Goal: Task Accomplishment & Management: Use online tool/utility

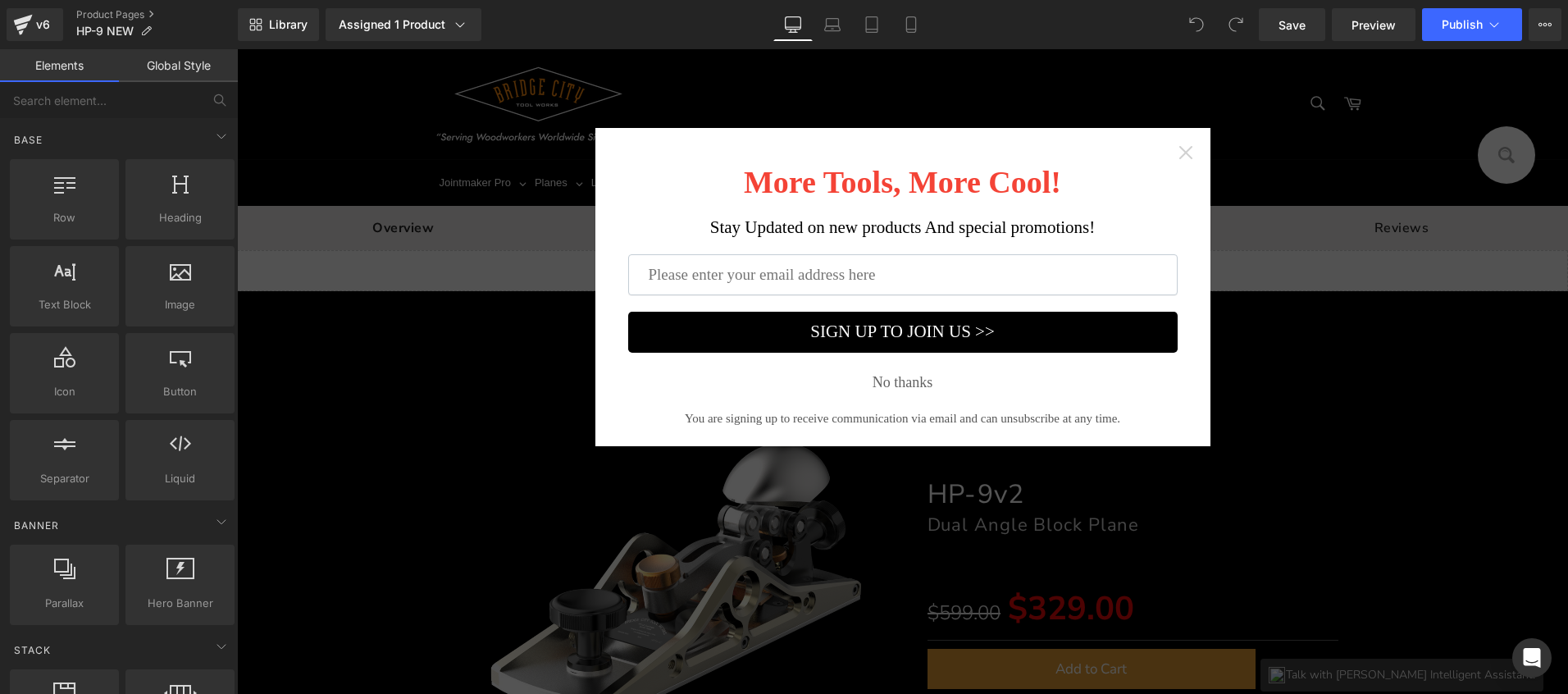
click at [1178, 150] on icon "Close widget" at bounding box center [1185, 152] width 16 height 16
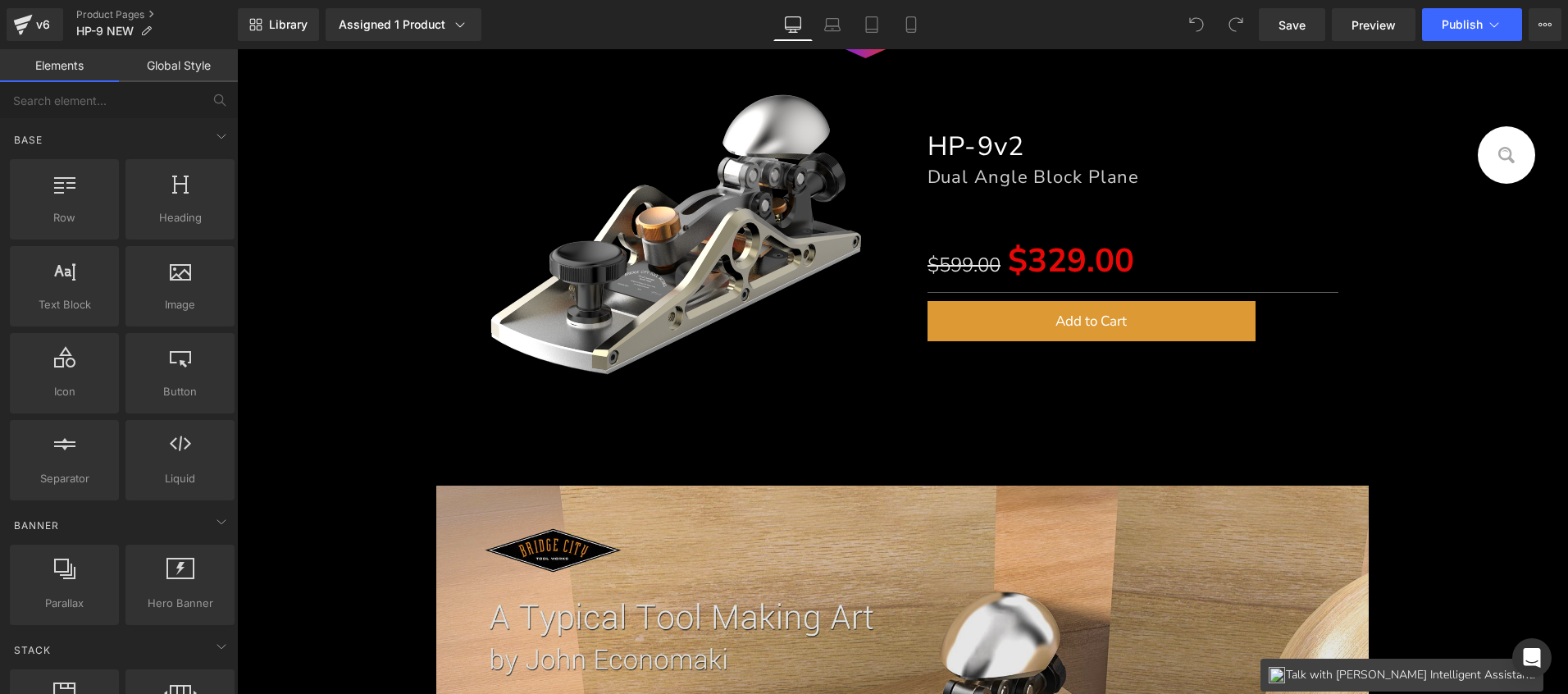
scroll to position [548, 0]
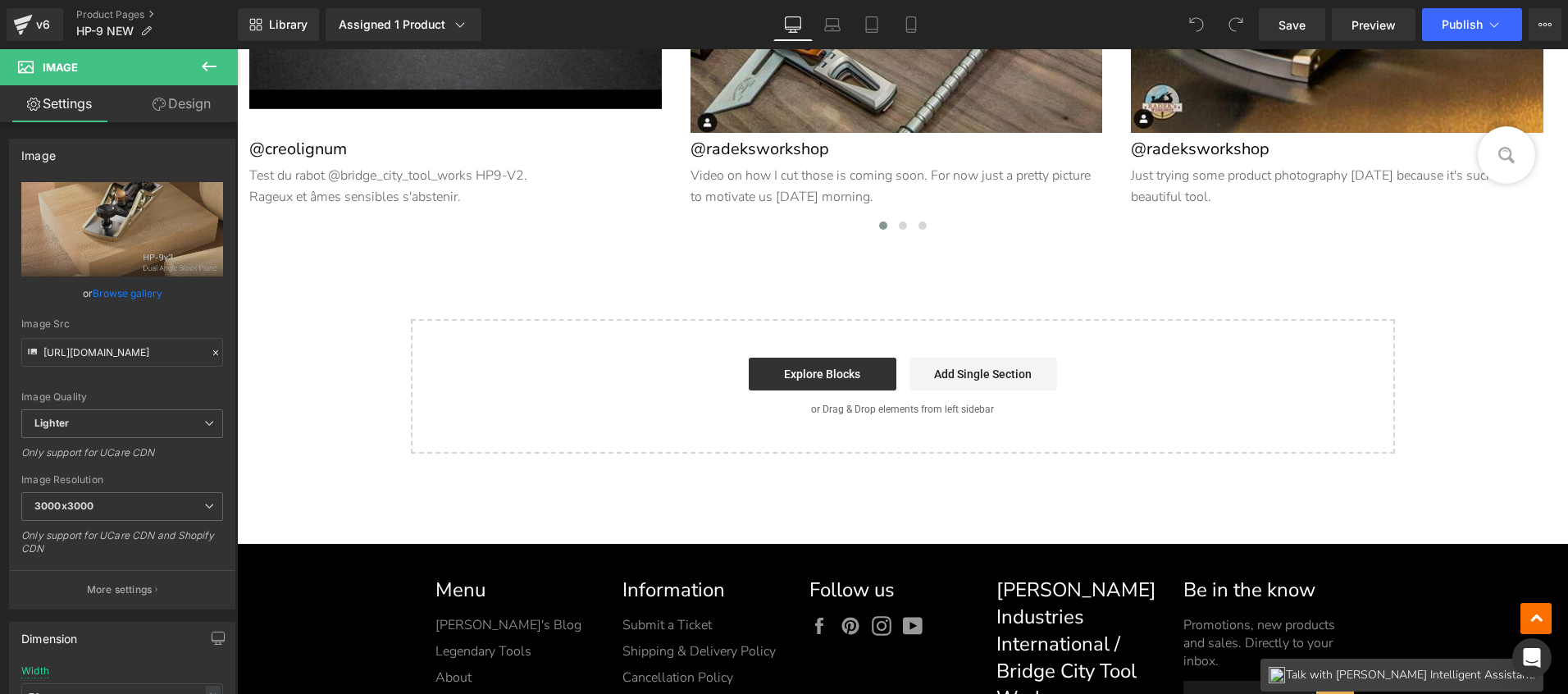
scroll to position [23401, 0]
click at [830, 378] on link "Explore Blocks" at bounding box center [823, 374] width 148 height 33
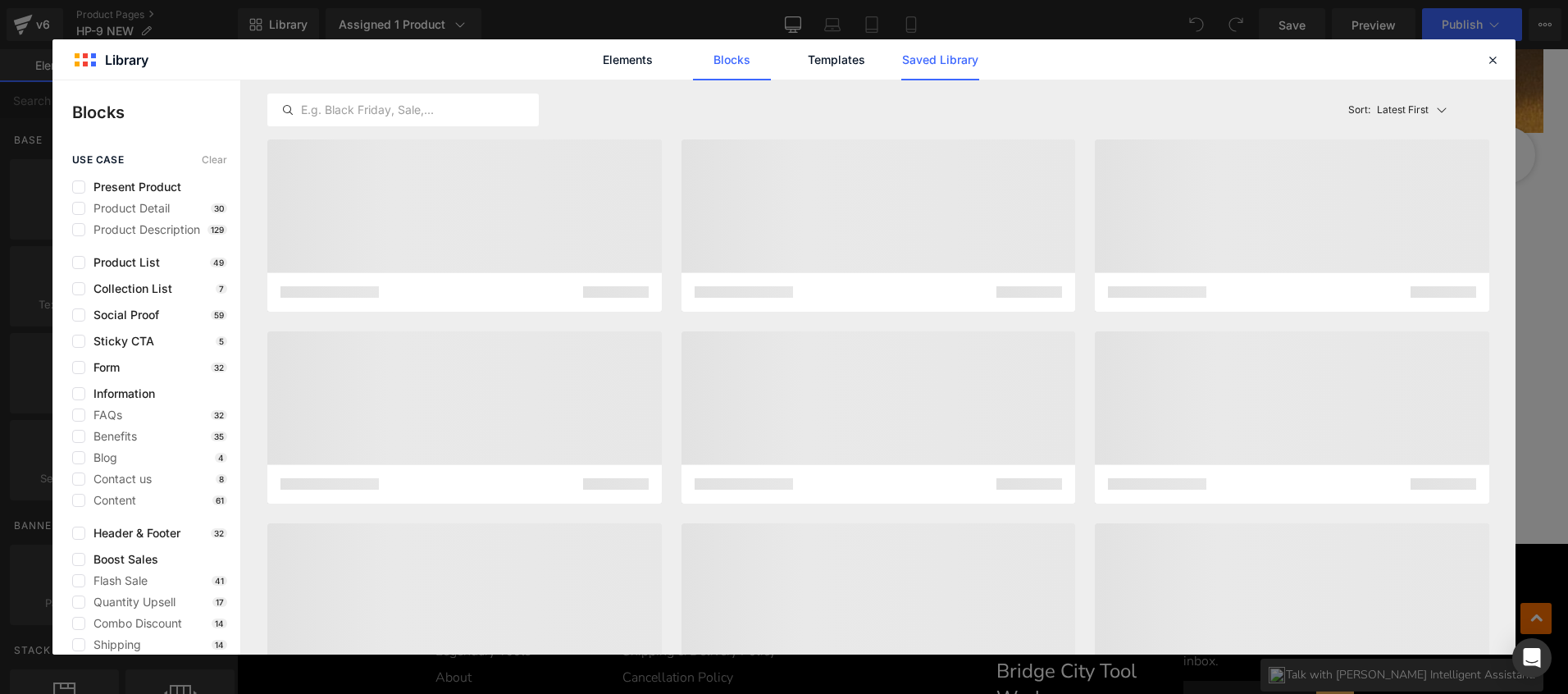
click at [924, 71] on link "Saved Library" at bounding box center [940, 60] width 78 height 41
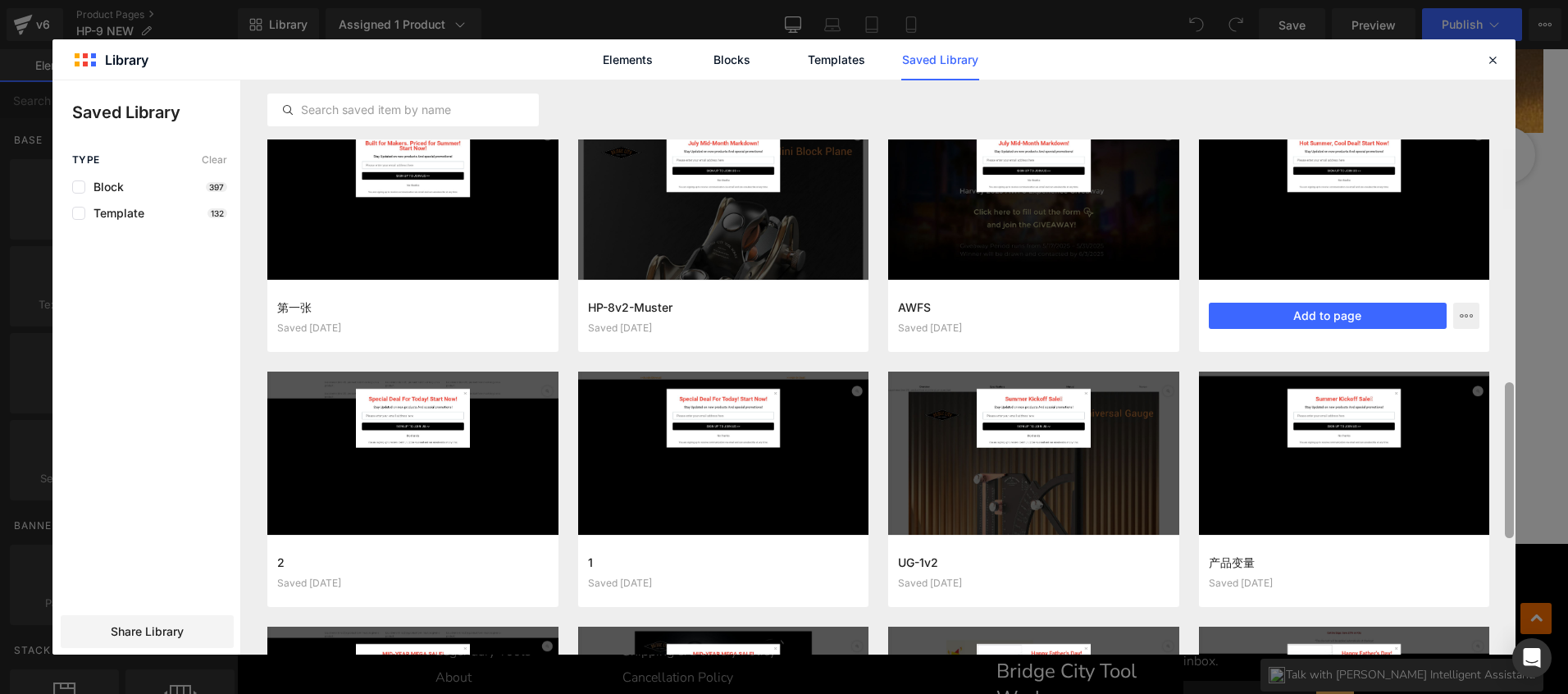
scroll to position [627, 0]
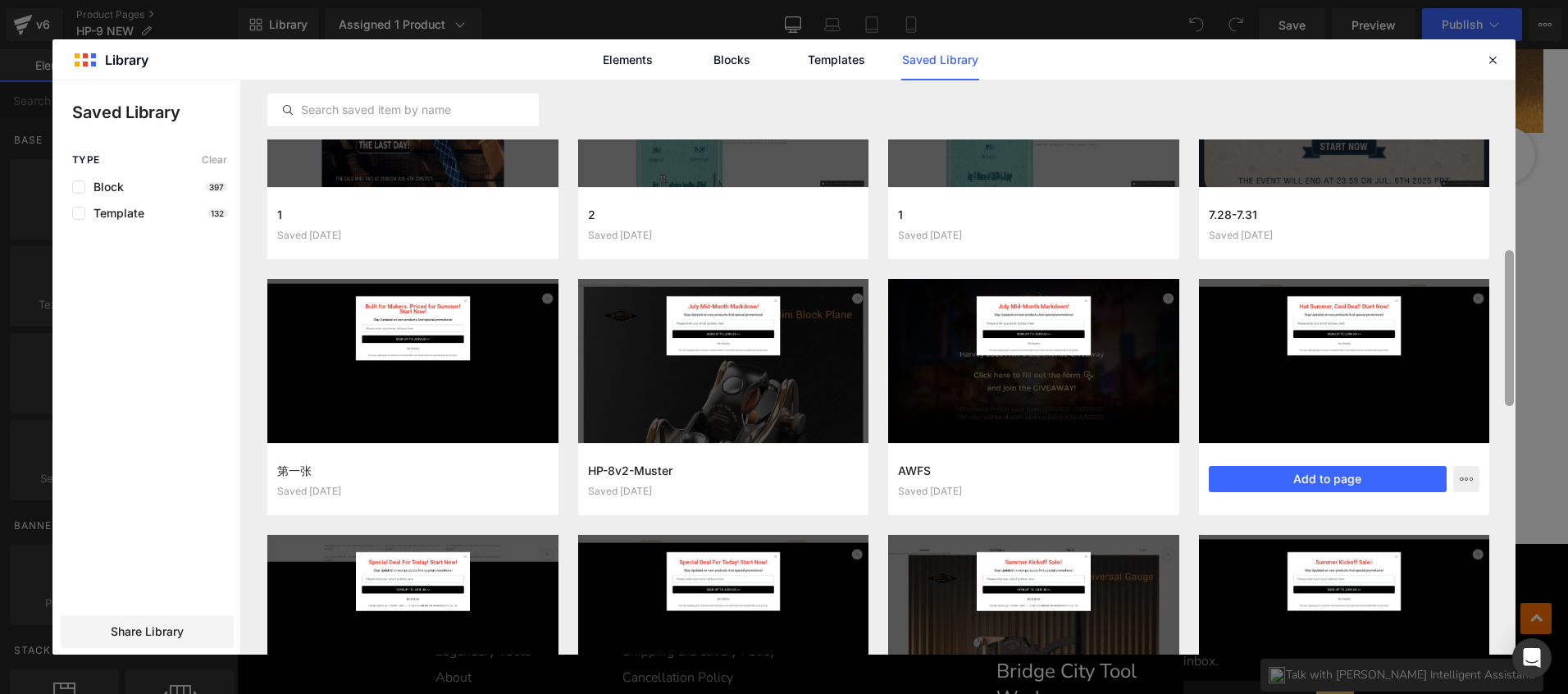
drag, startPoint x: 1508, startPoint y: 201, endPoint x: 1367, endPoint y: 359, distance: 211.8
click at [1367, 359] on div "新修改图文分离 hp12 Saved 4 minutes ago Add to page 图文分离-HP-14 Scraper Plane Saved 4 m…" at bounding box center [878, 367] width 1275 height 574
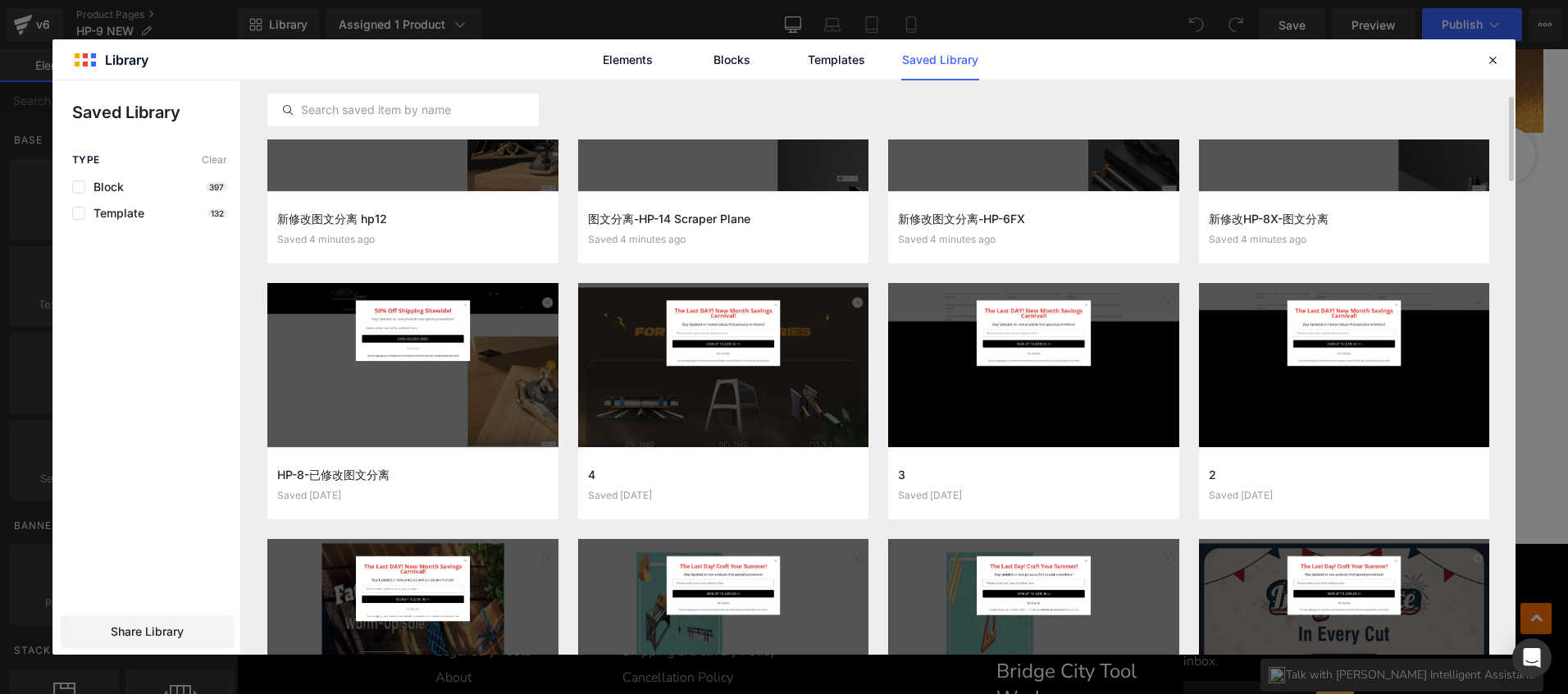
scroll to position [0, 0]
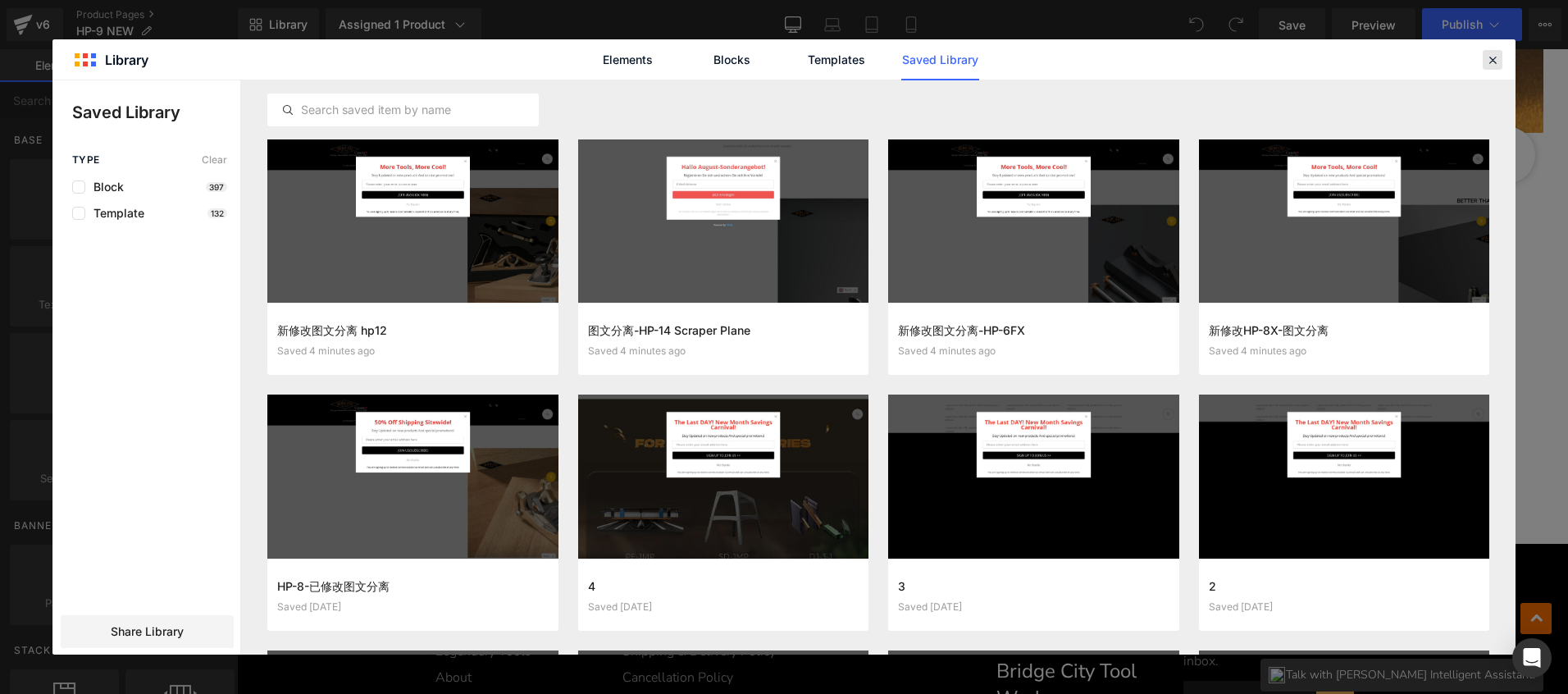
click at [1494, 56] on icon at bounding box center [1492, 59] width 15 height 15
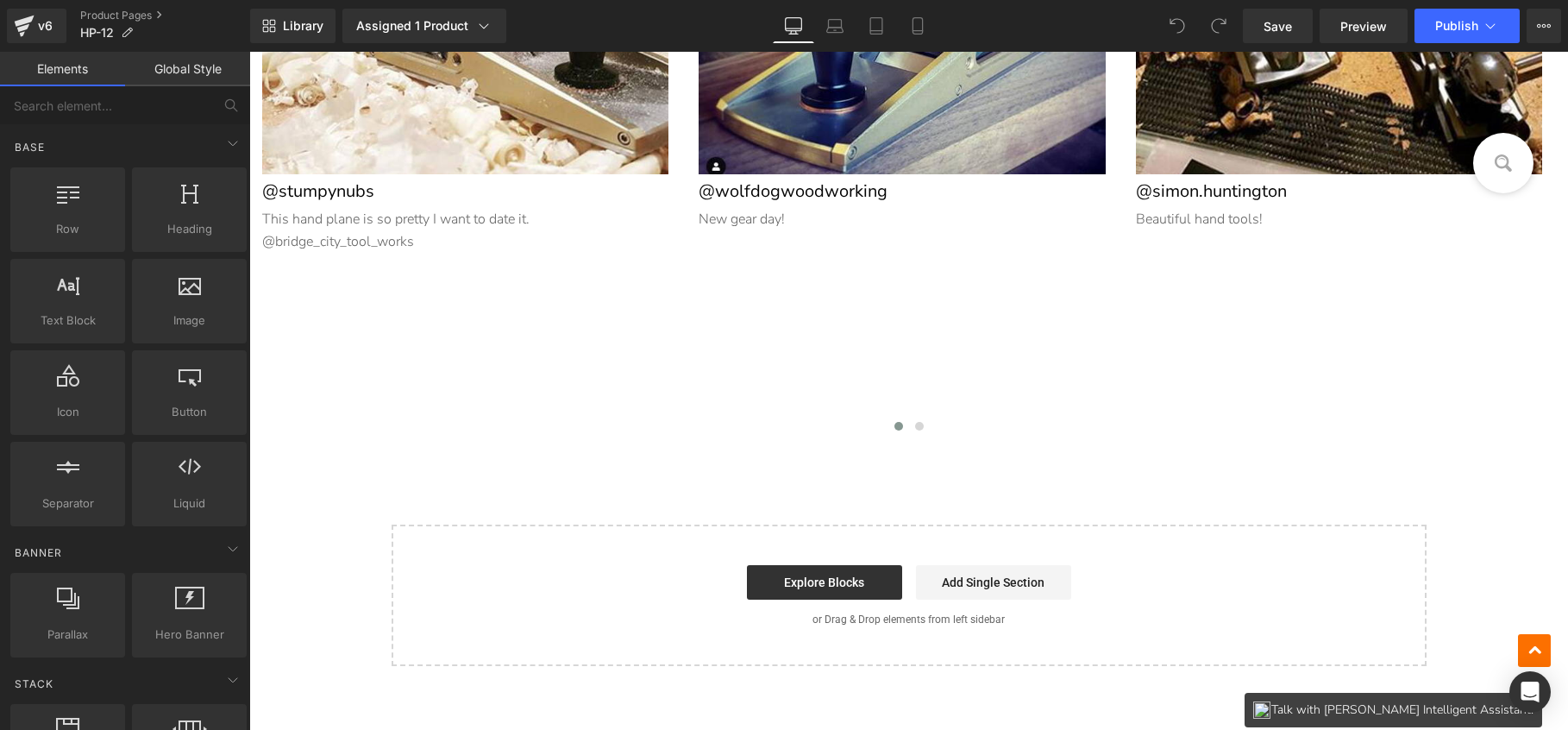
scroll to position [20464, 0]
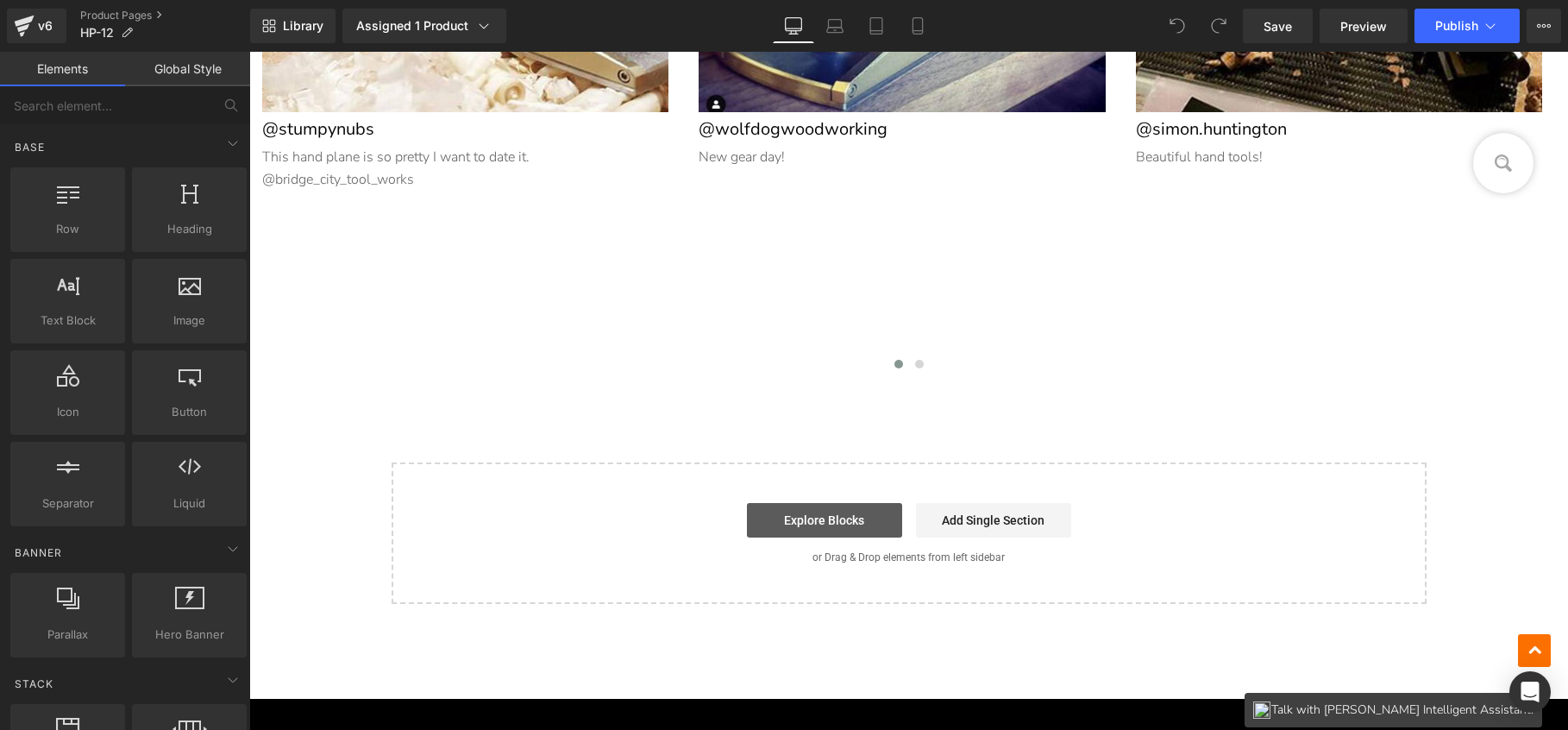
click at [806, 505] on link "Explore Blocks" at bounding box center [825, 521] width 156 height 34
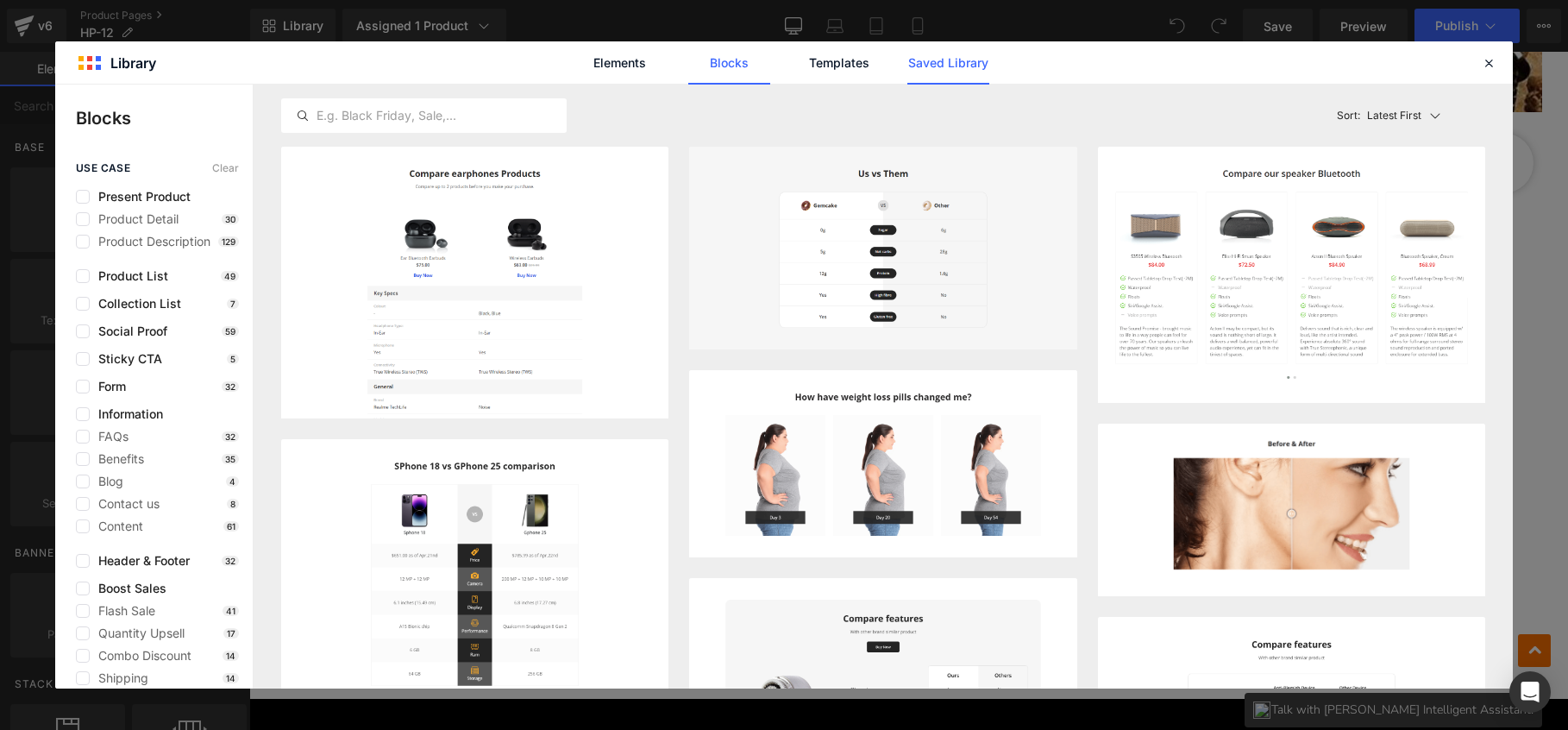
click at [964, 62] on link "Saved Library" at bounding box center [948, 63] width 82 height 43
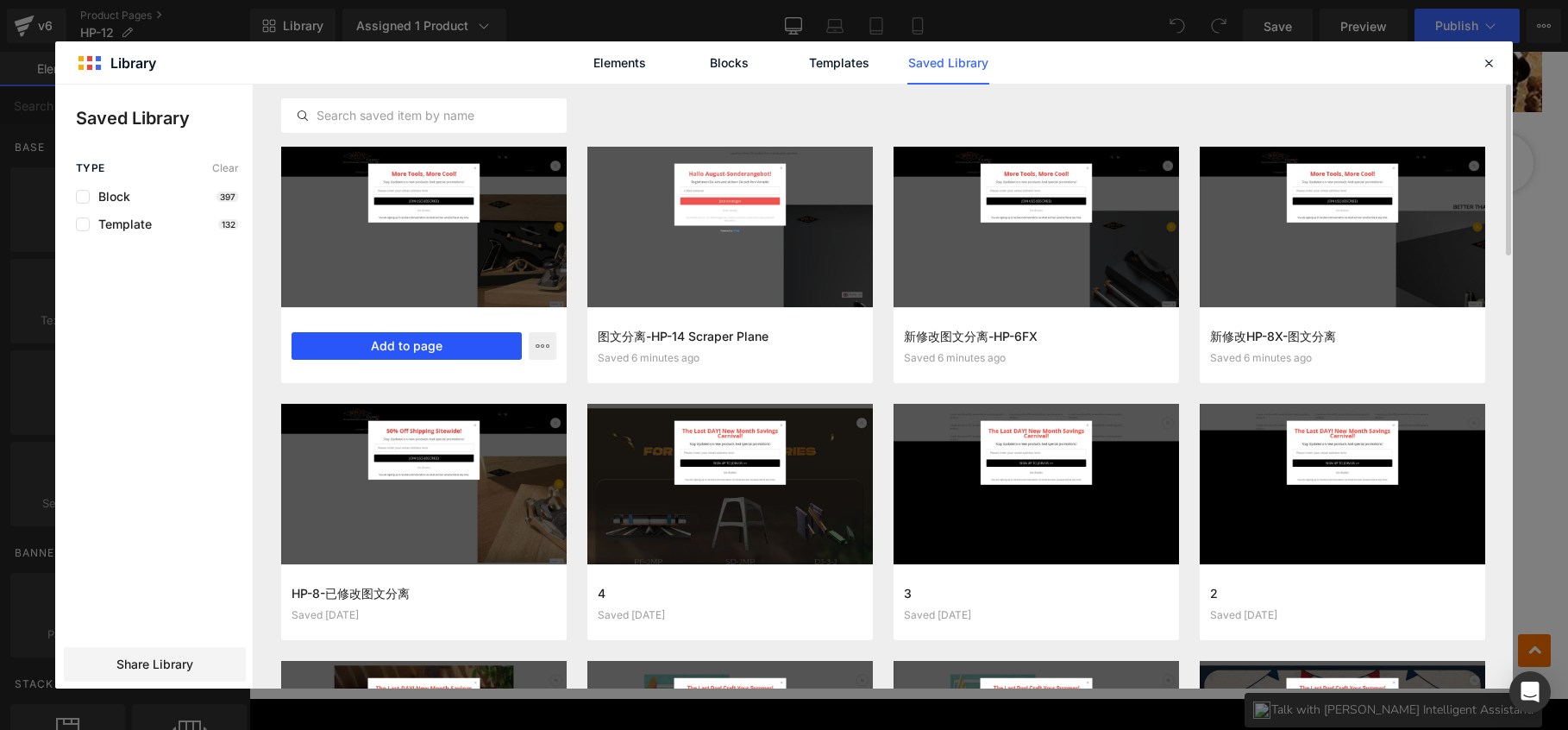
click at [410, 347] on button "Add to page" at bounding box center [406, 346] width 230 height 27
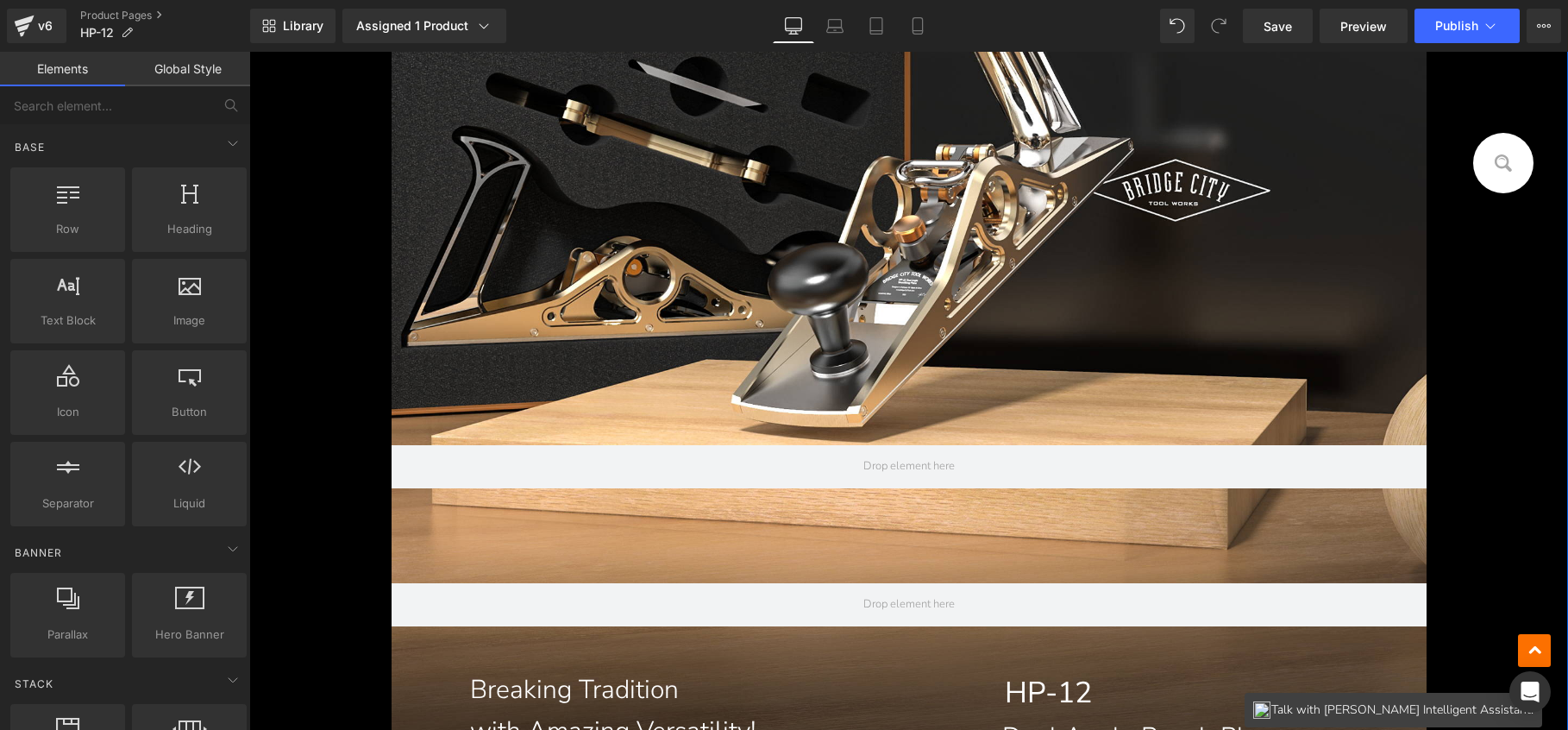
scroll to position [20614, 0]
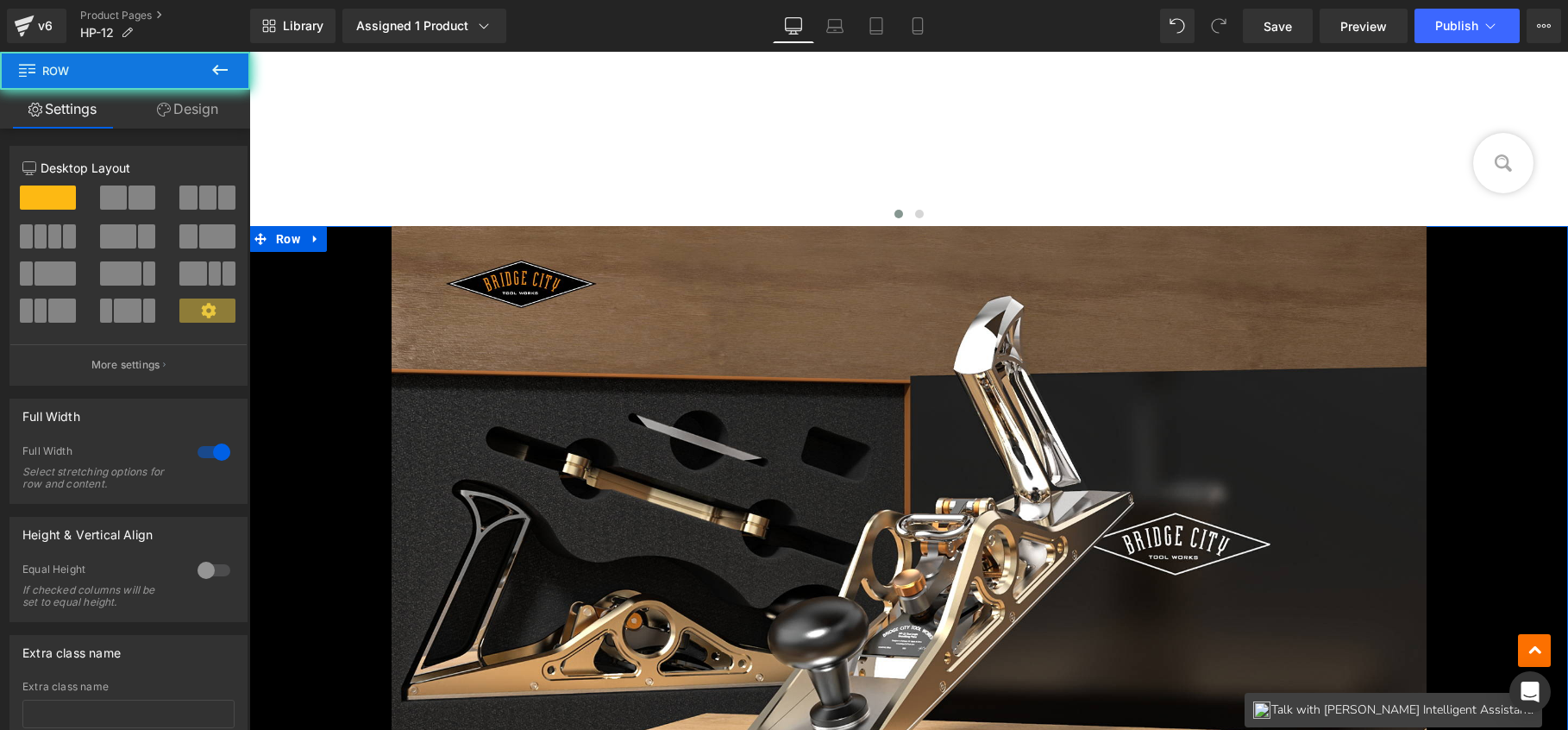
drag, startPoint x: 279, startPoint y: 233, endPoint x: 283, endPoint y: 225, distance: 8.9
drag, startPoint x: 278, startPoint y: 235, endPoint x: 289, endPoint y: 225, distance: 14.9
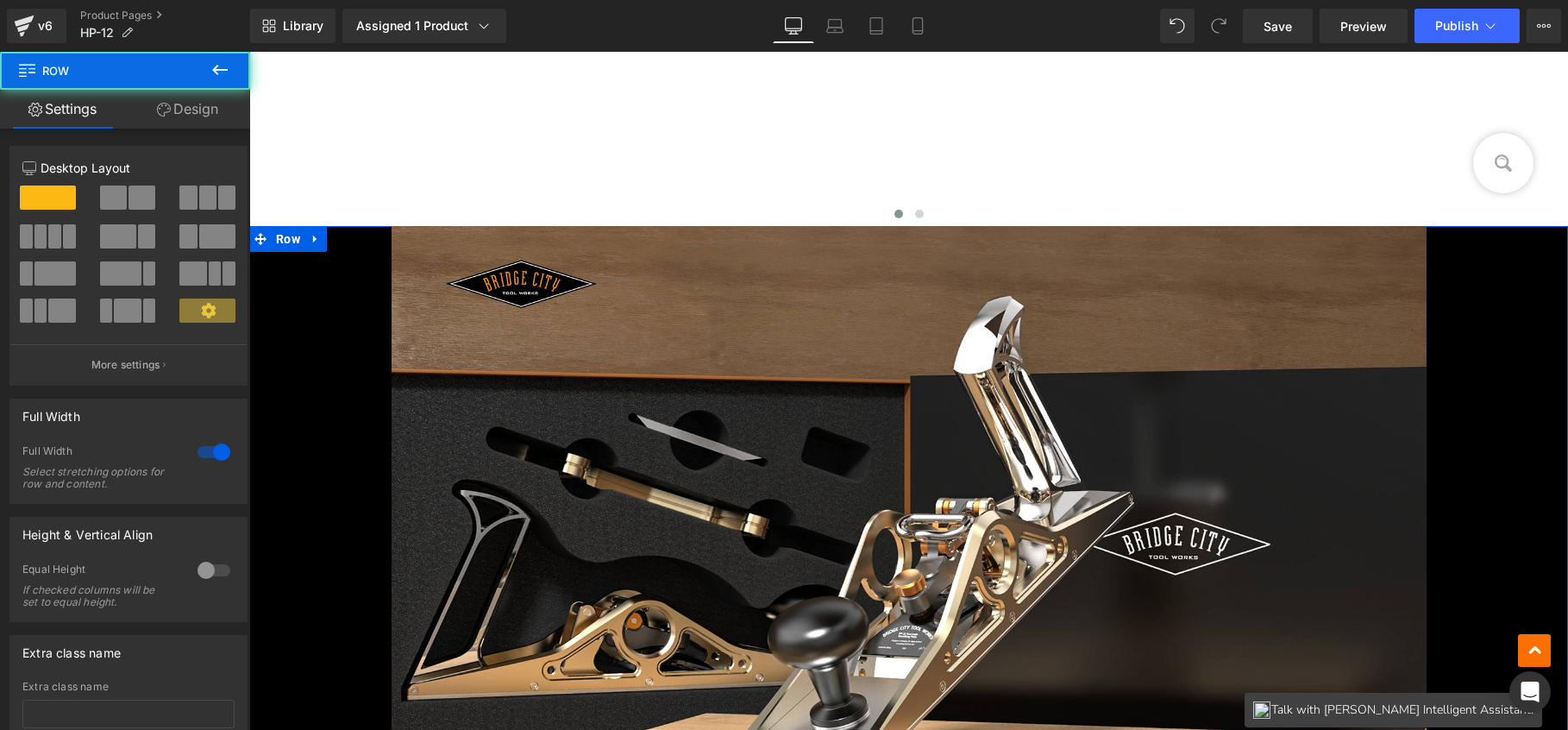
drag, startPoint x: 282, startPoint y: 234, endPoint x: 290, endPoint y: 228, distance: 10.0
drag, startPoint x: 282, startPoint y: 229, endPoint x: 282, endPoint y: 242, distance: 13.0
drag, startPoint x: 282, startPoint y: 242, endPoint x: 288, endPoint y: 226, distance: 17.1
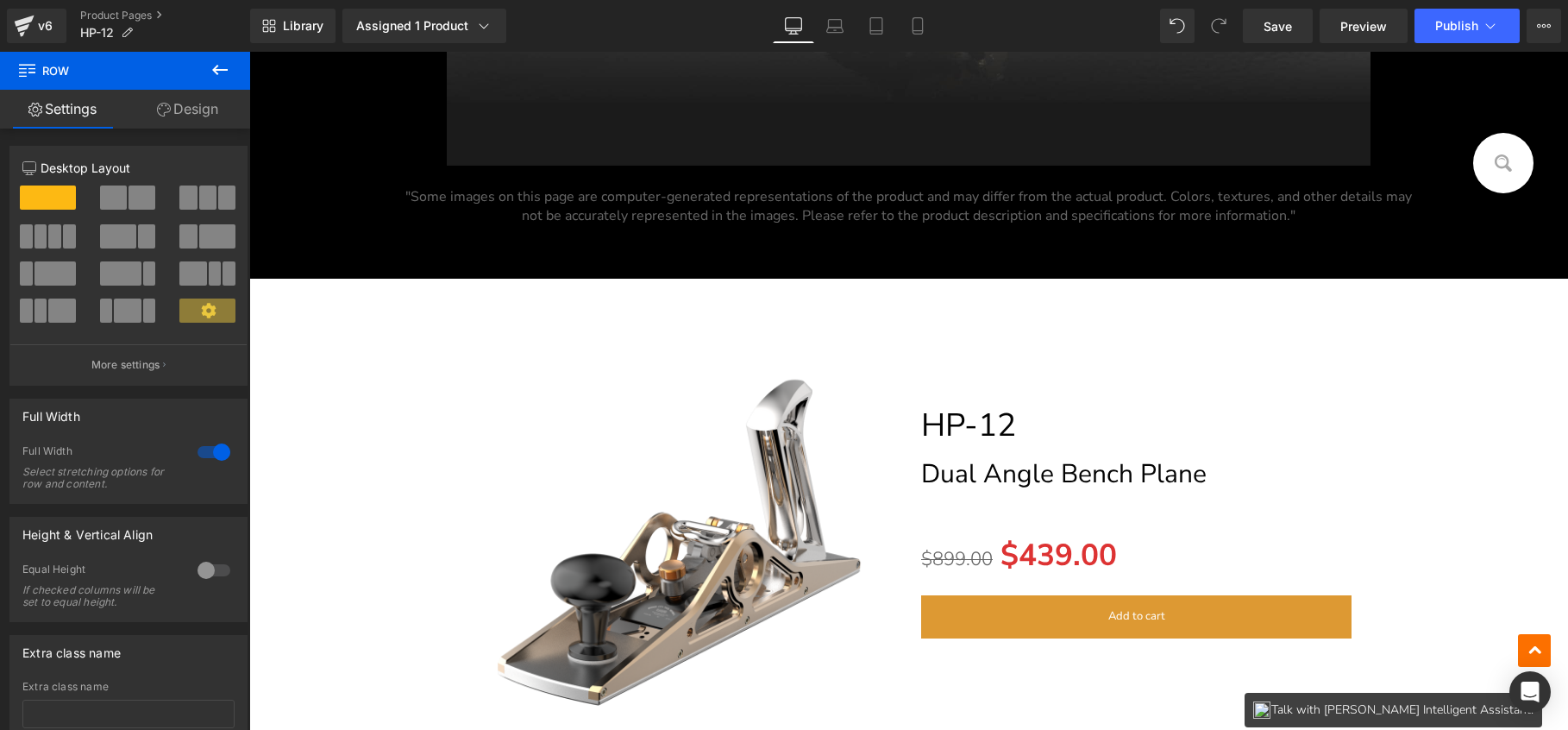
scroll to position [19084, 0]
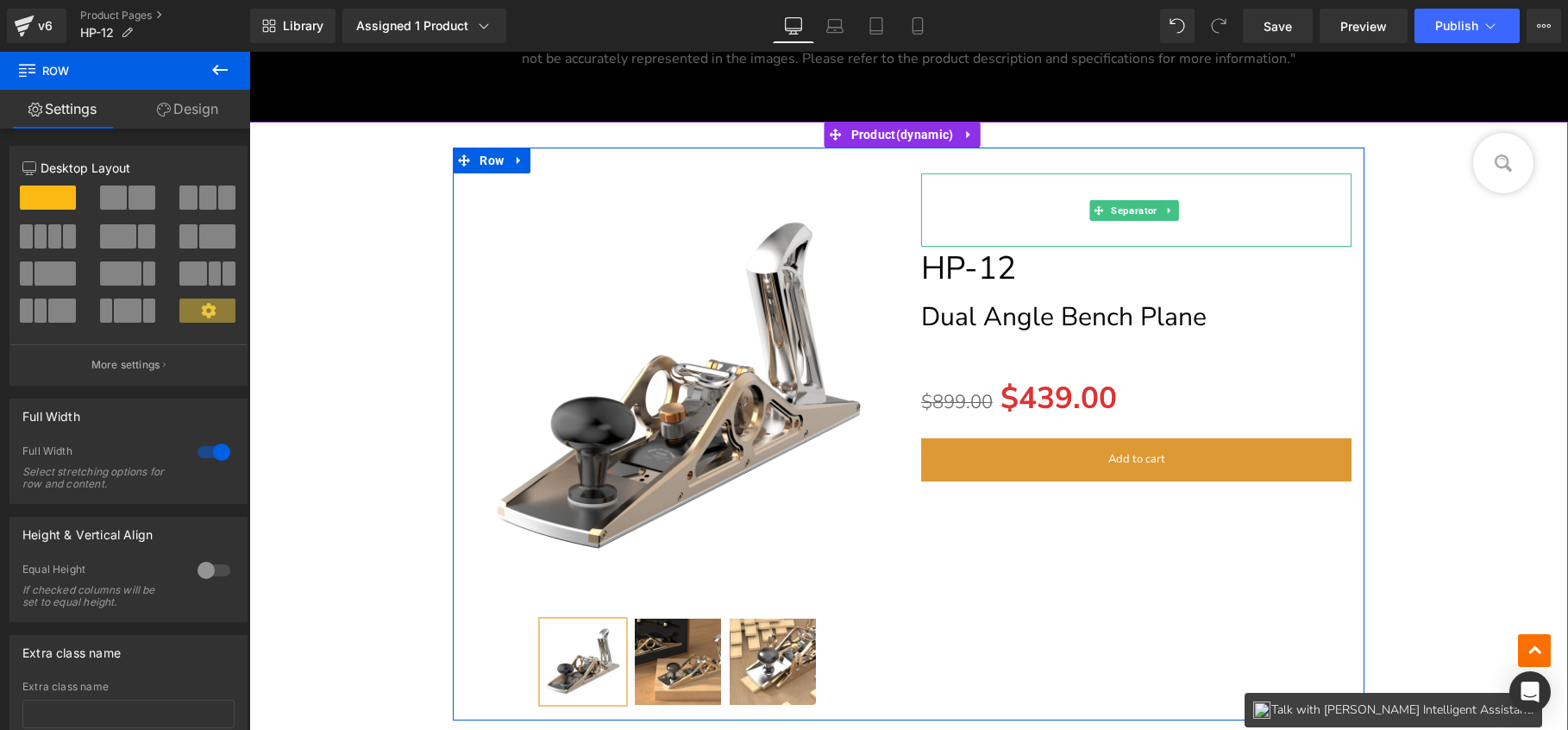
click at [939, 199] on div at bounding box center [1136, 210] width 430 height 73
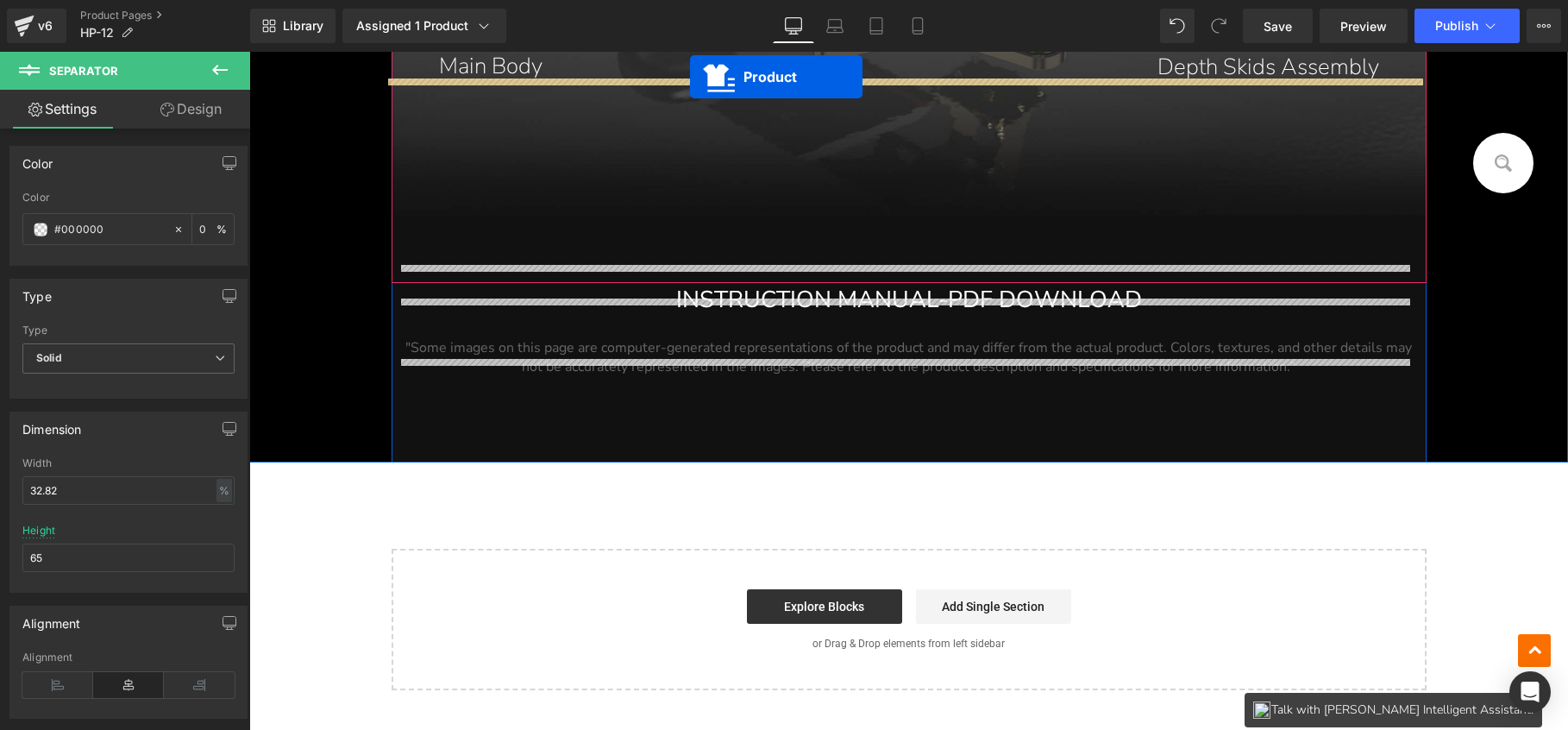
scroll to position [39839, 0]
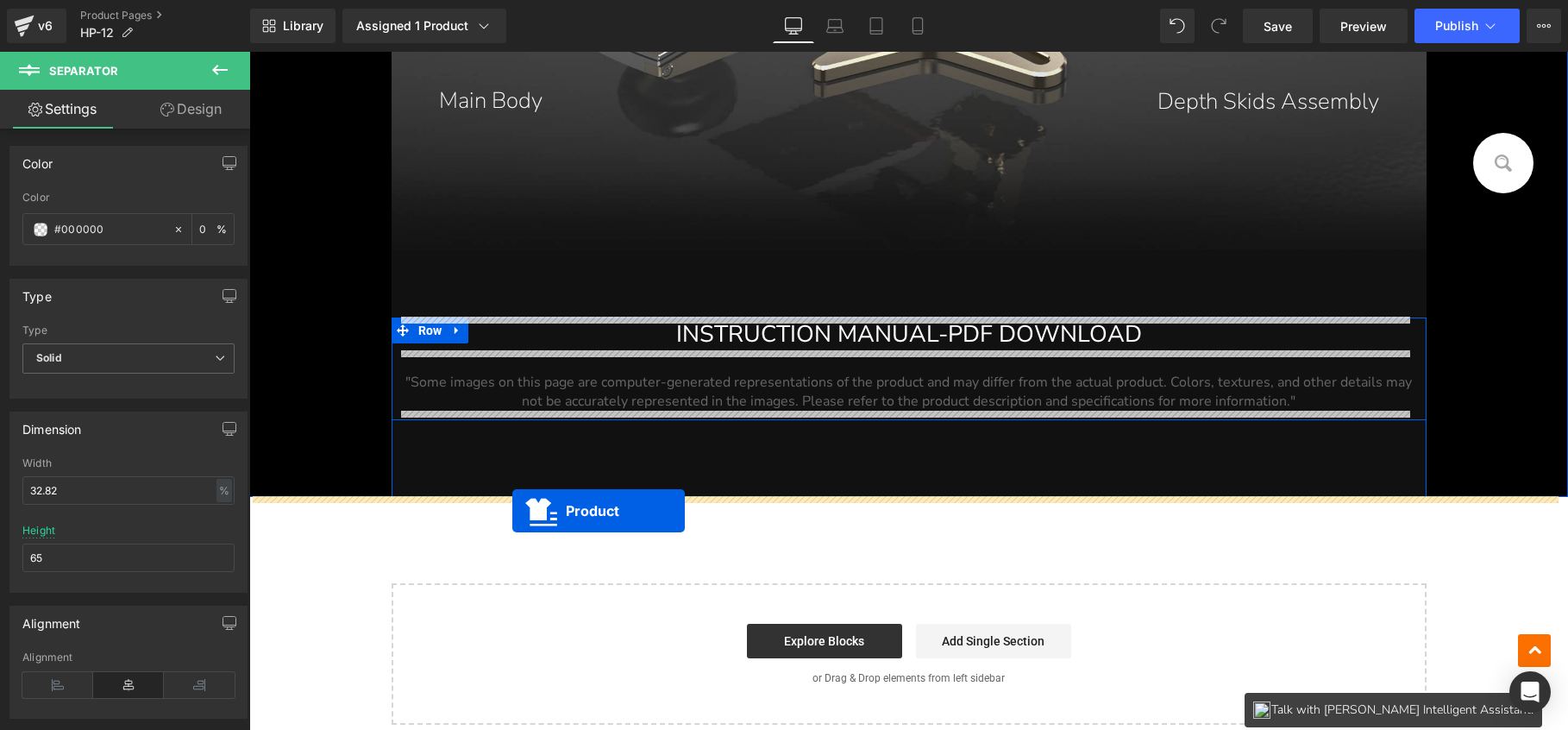
drag, startPoint x: 888, startPoint y: 285, endPoint x: 512, endPoint y: 511, distance: 438.7
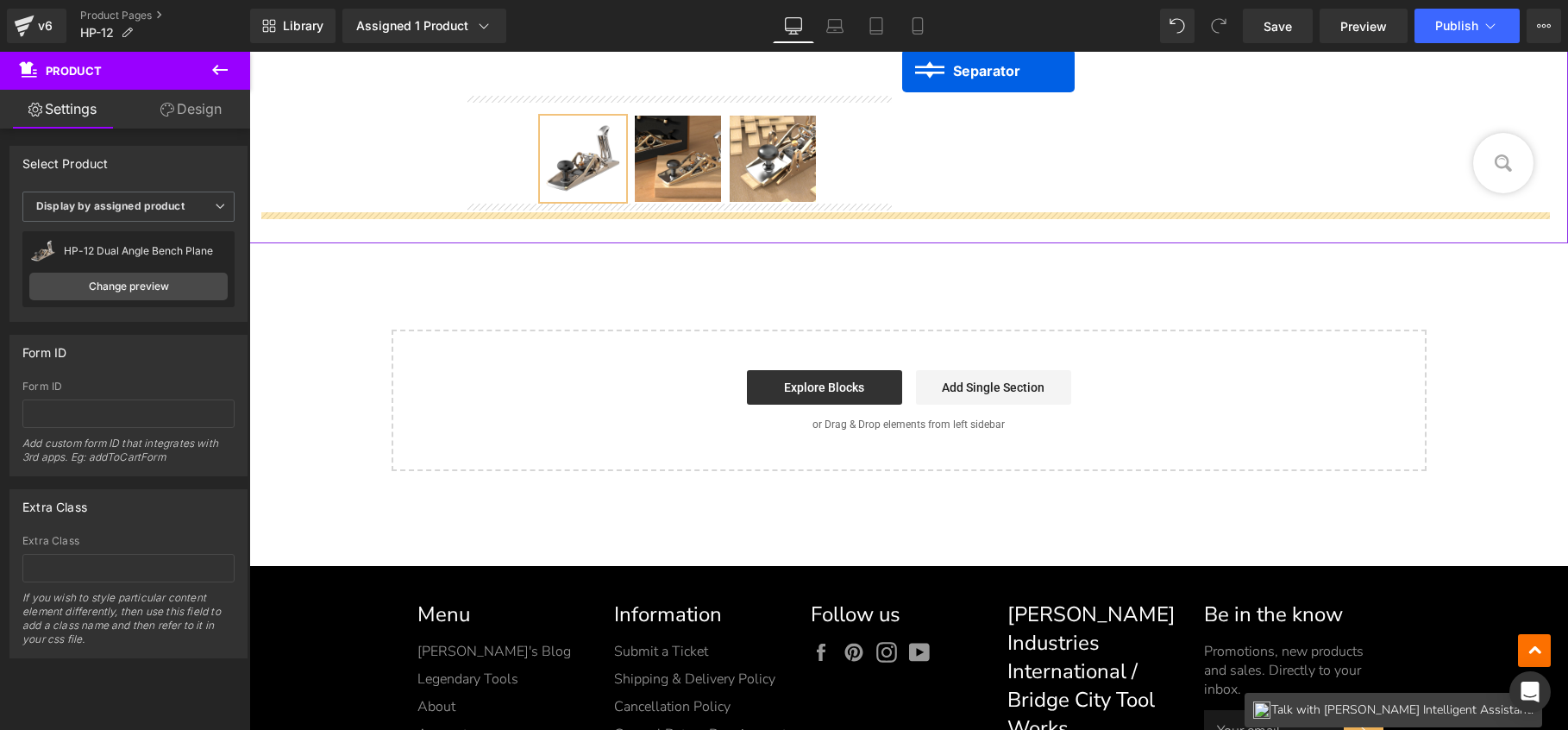
scroll to position [40587, 0]
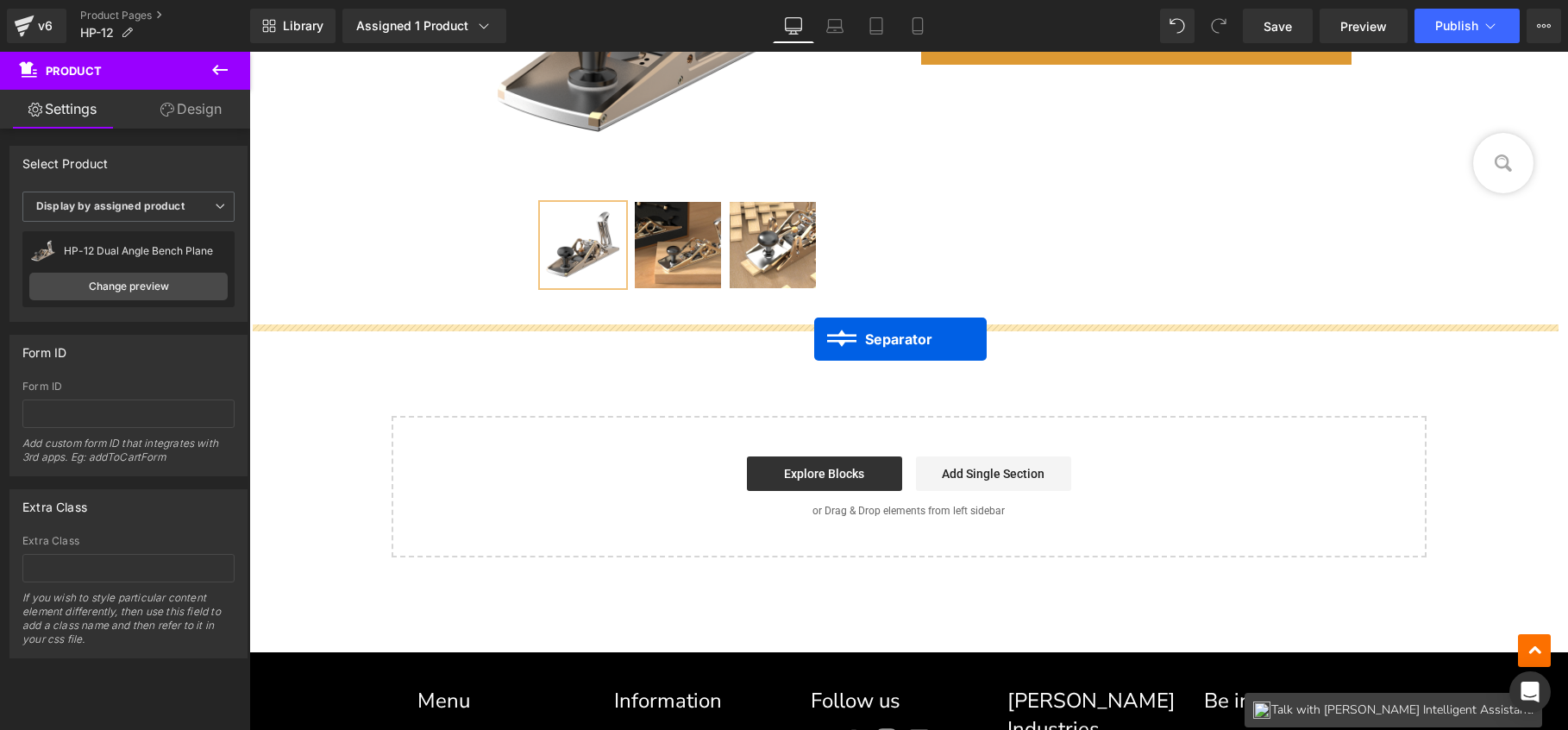
drag, startPoint x: 900, startPoint y: 427, endPoint x: 815, endPoint y: 339, distance: 122.3
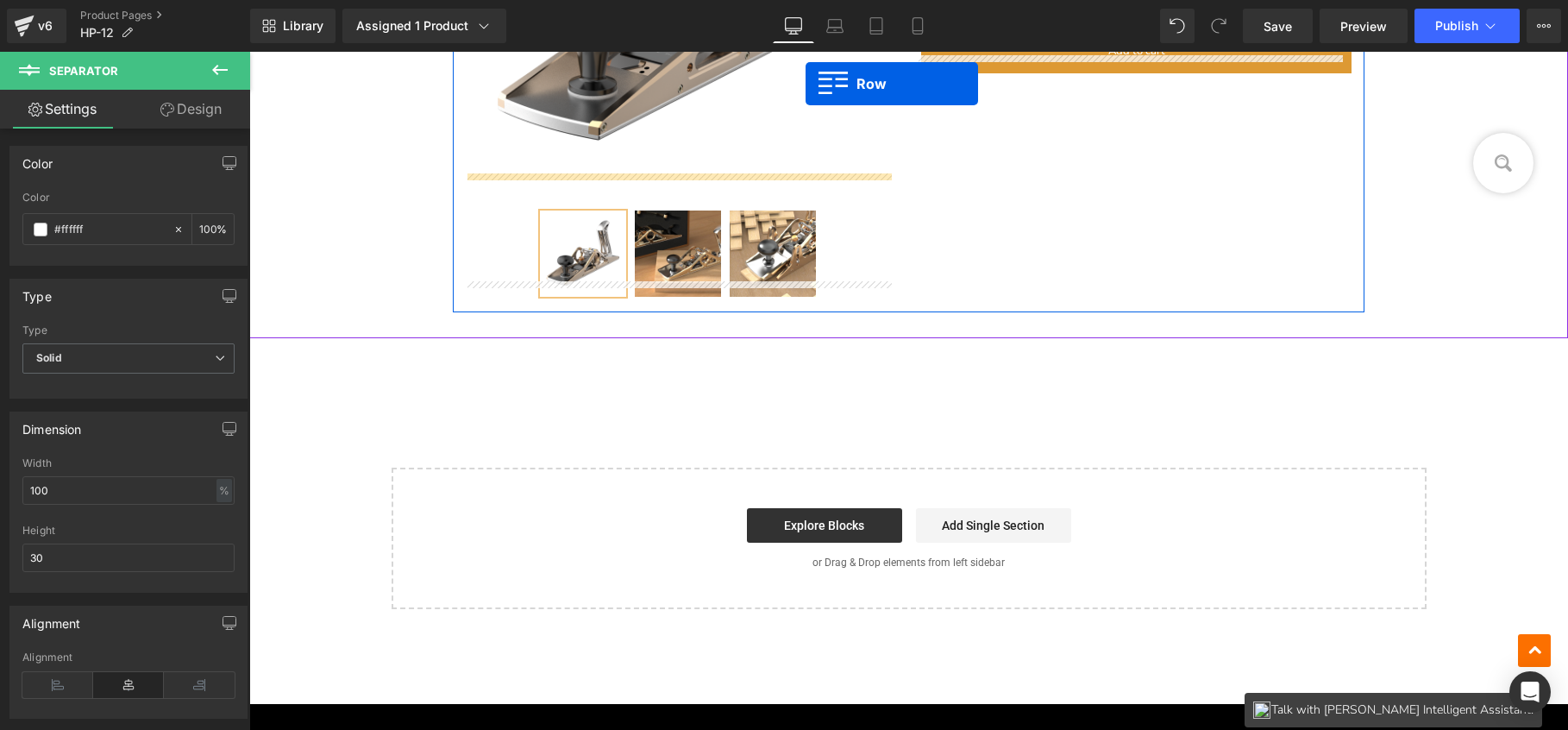
scroll to position [40439, 0]
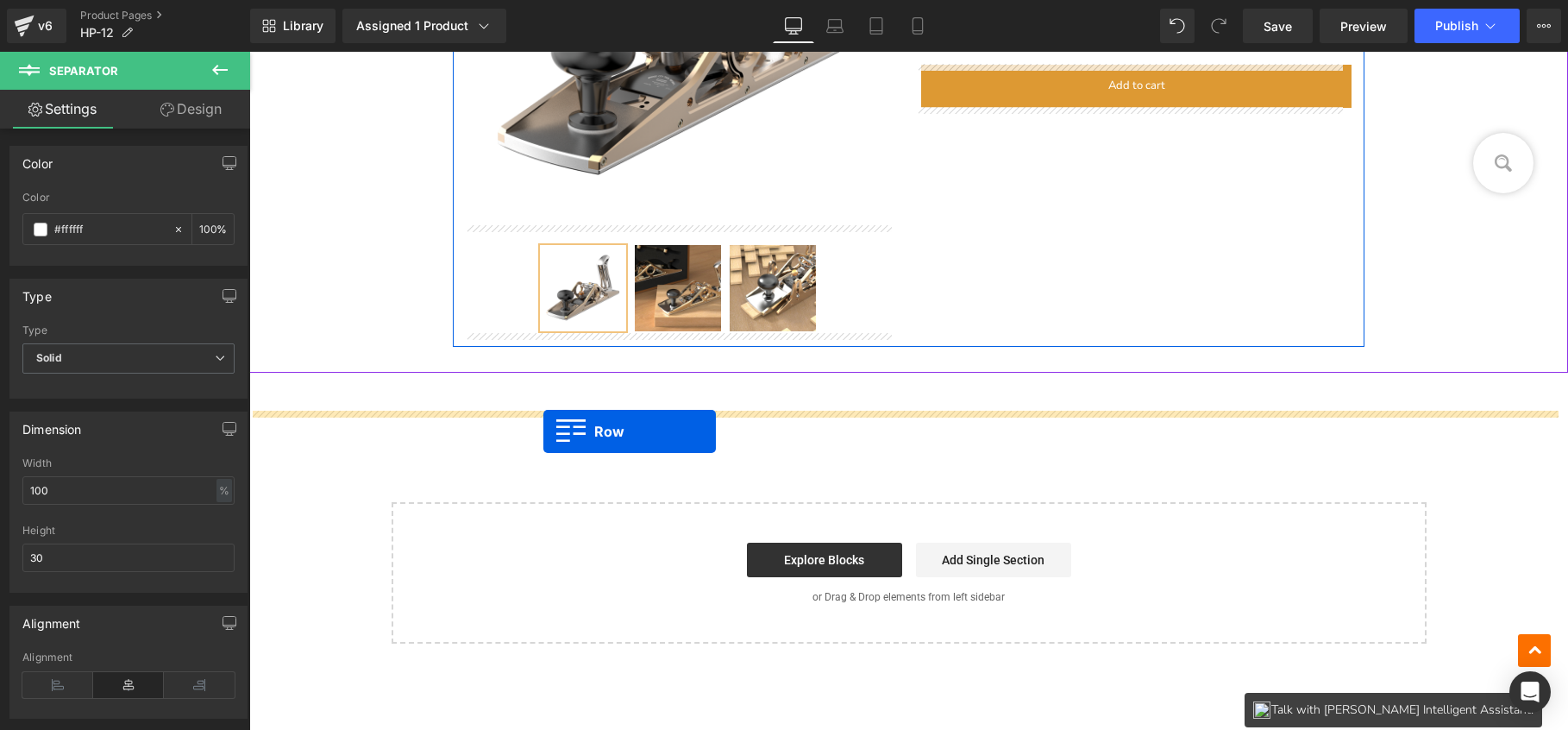
drag, startPoint x: 436, startPoint y: 296, endPoint x: 543, endPoint y: 430, distance: 171.5
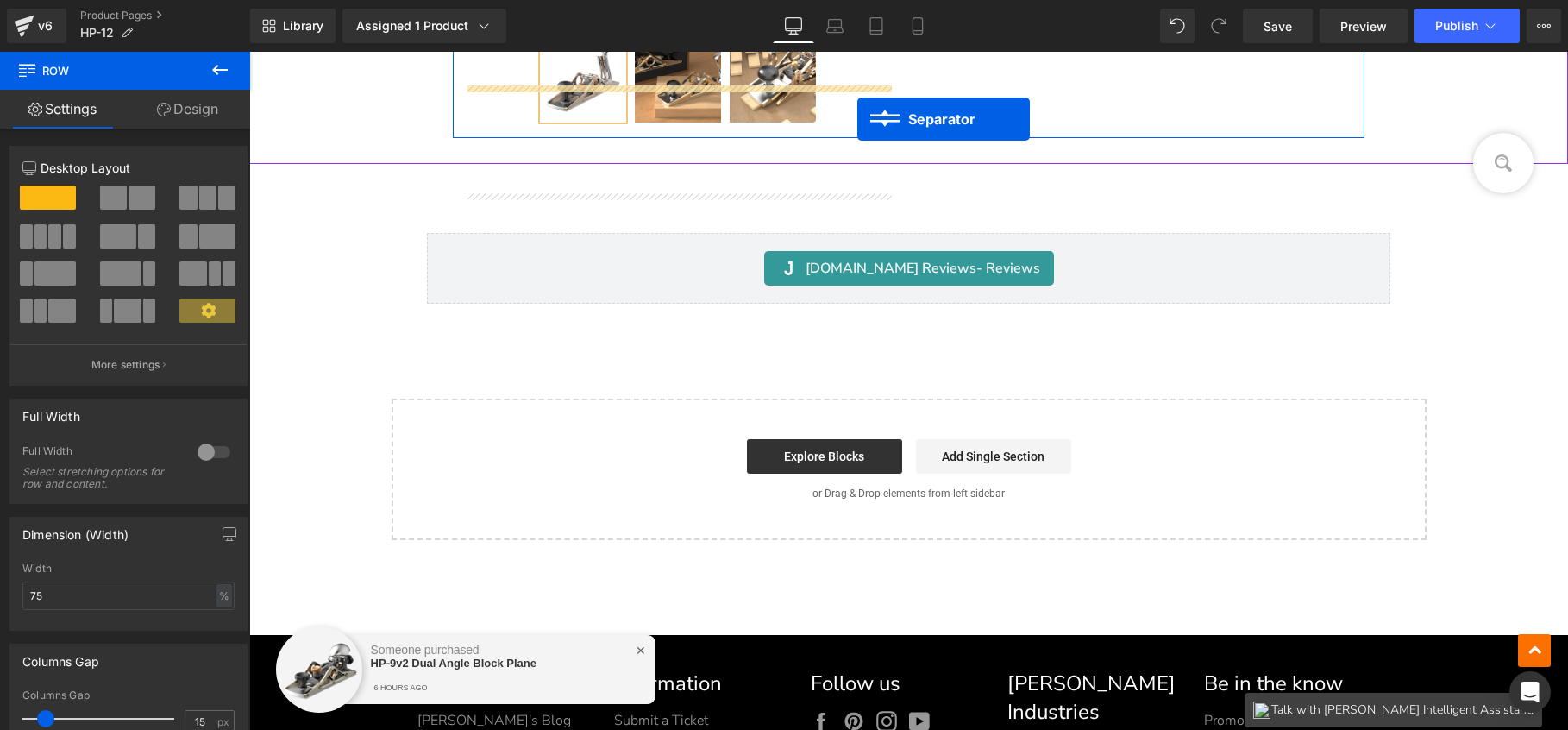
scroll to position [40475, 0]
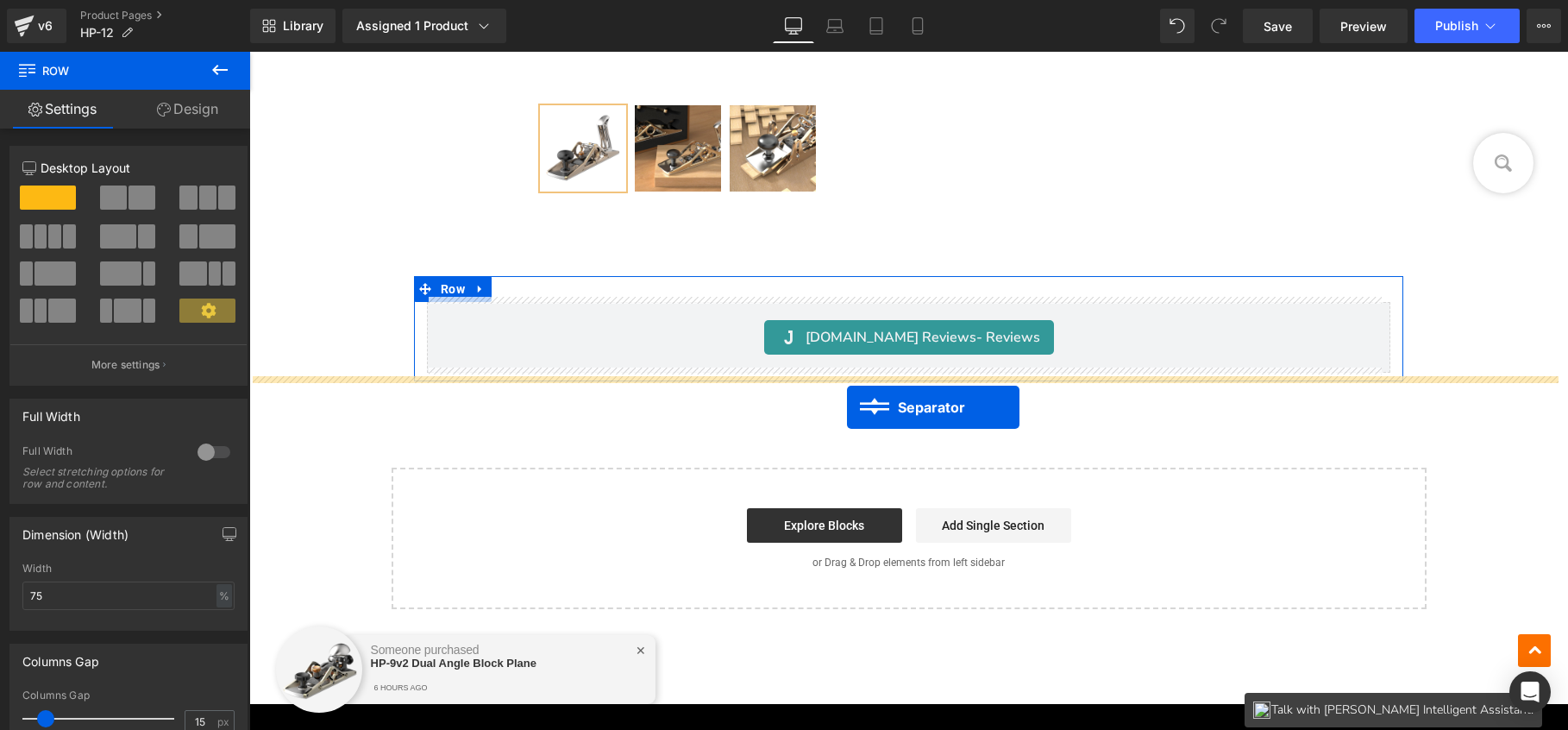
drag, startPoint x: 893, startPoint y: 234, endPoint x: 847, endPoint y: 407, distance: 179.0
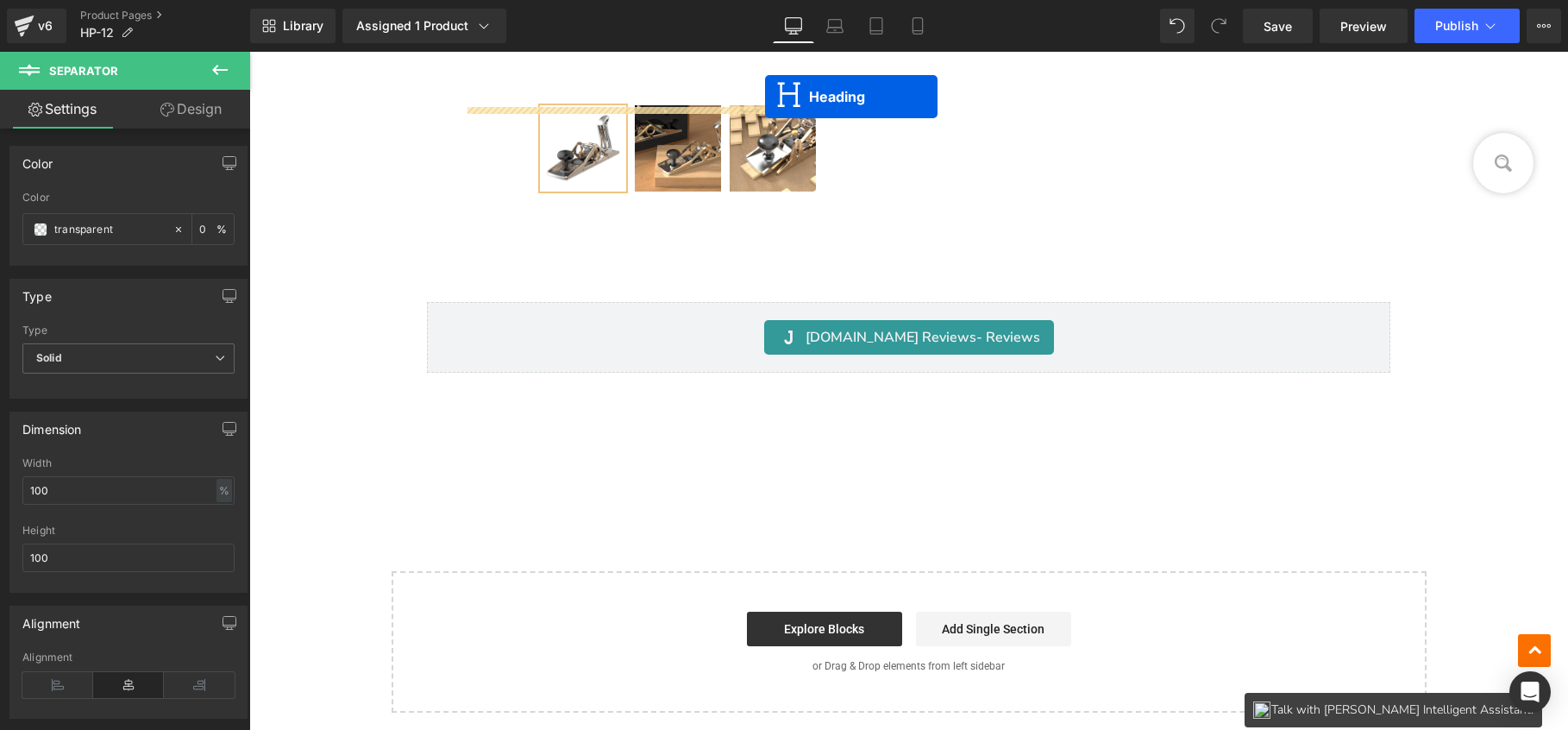
scroll to position [40415, 0]
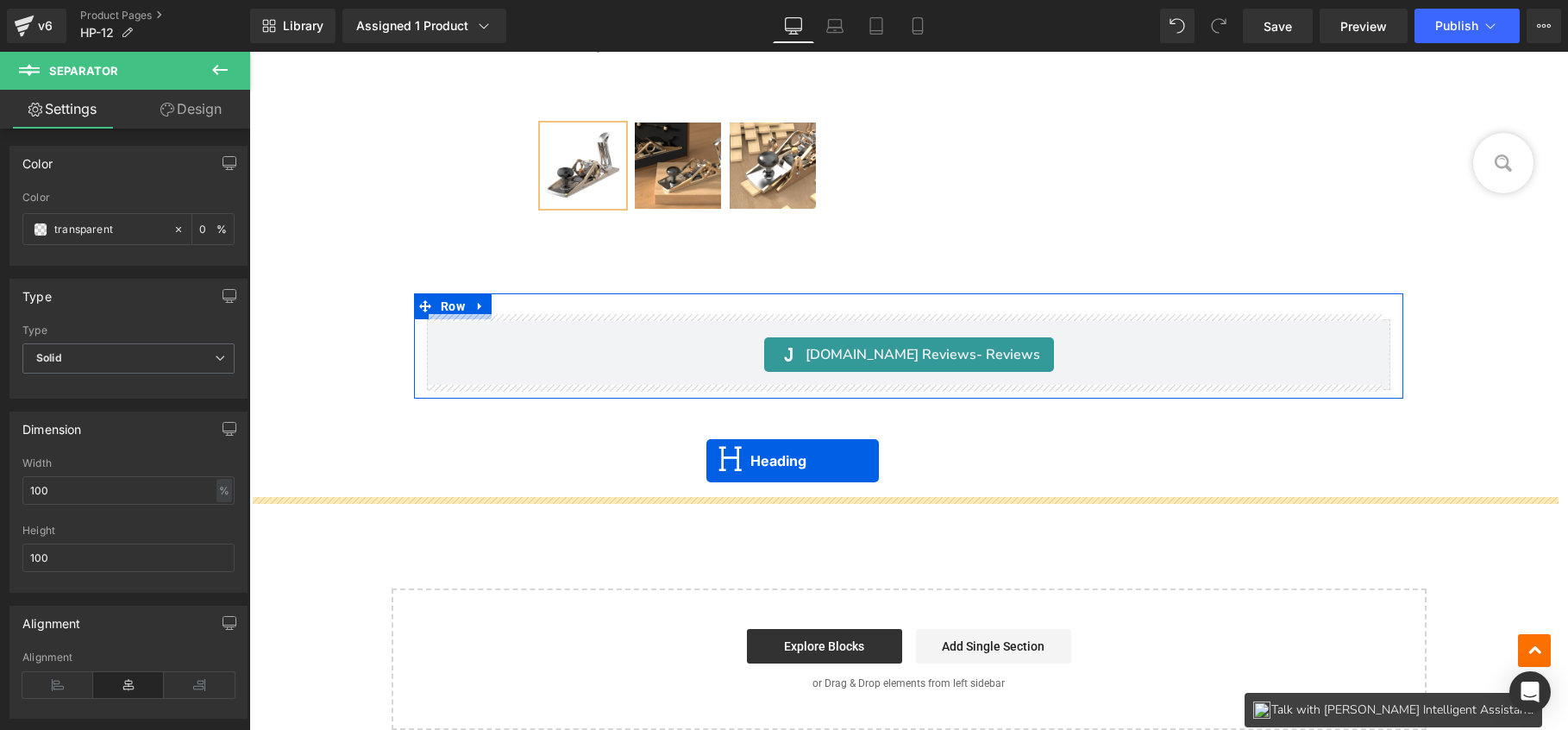
drag, startPoint x: 888, startPoint y: 122, endPoint x: 706, endPoint y: 461, distance: 384.8
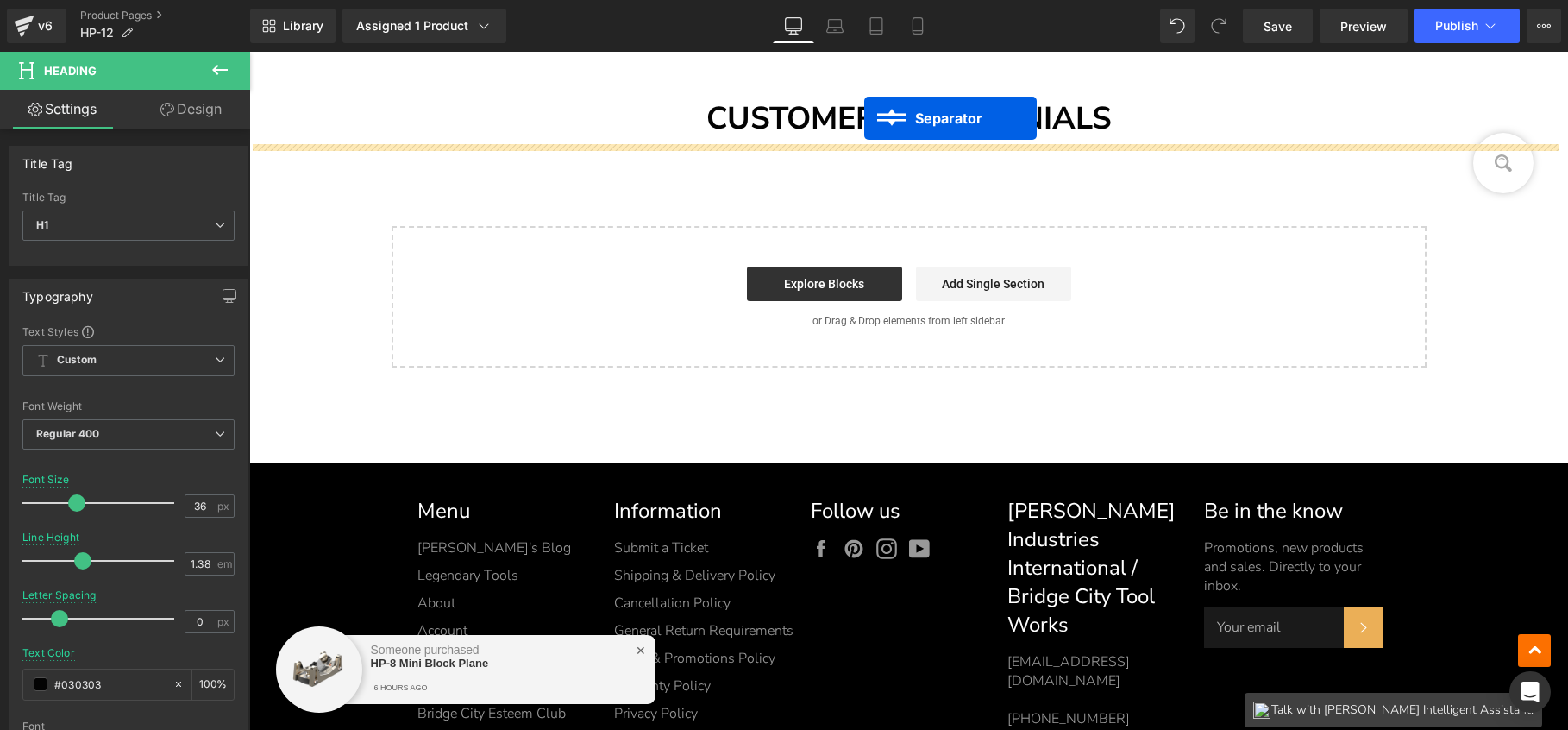
scroll to position [40733, 0]
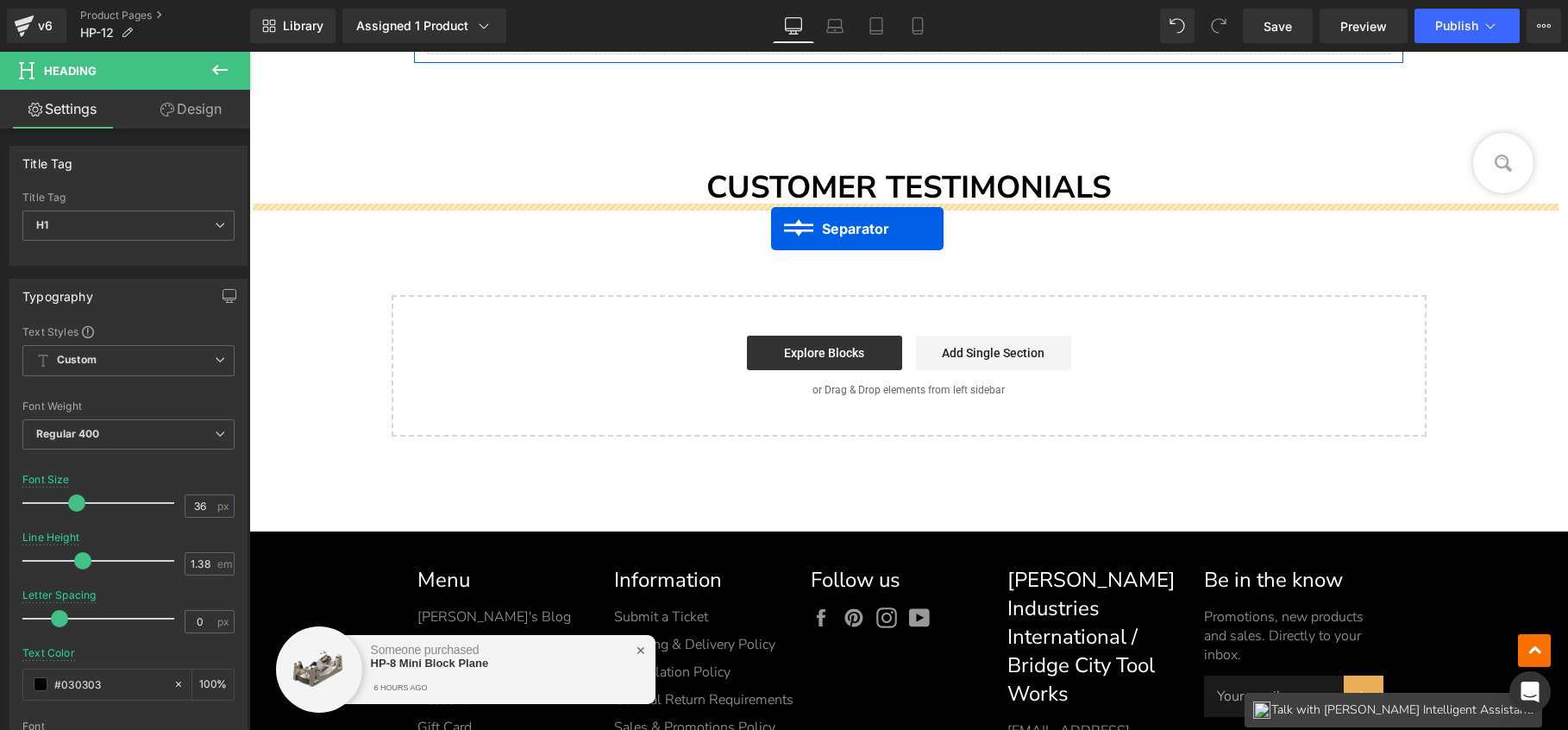
drag, startPoint x: 889, startPoint y: 272, endPoint x: 771, endPoint y: 229, distance: 125.6
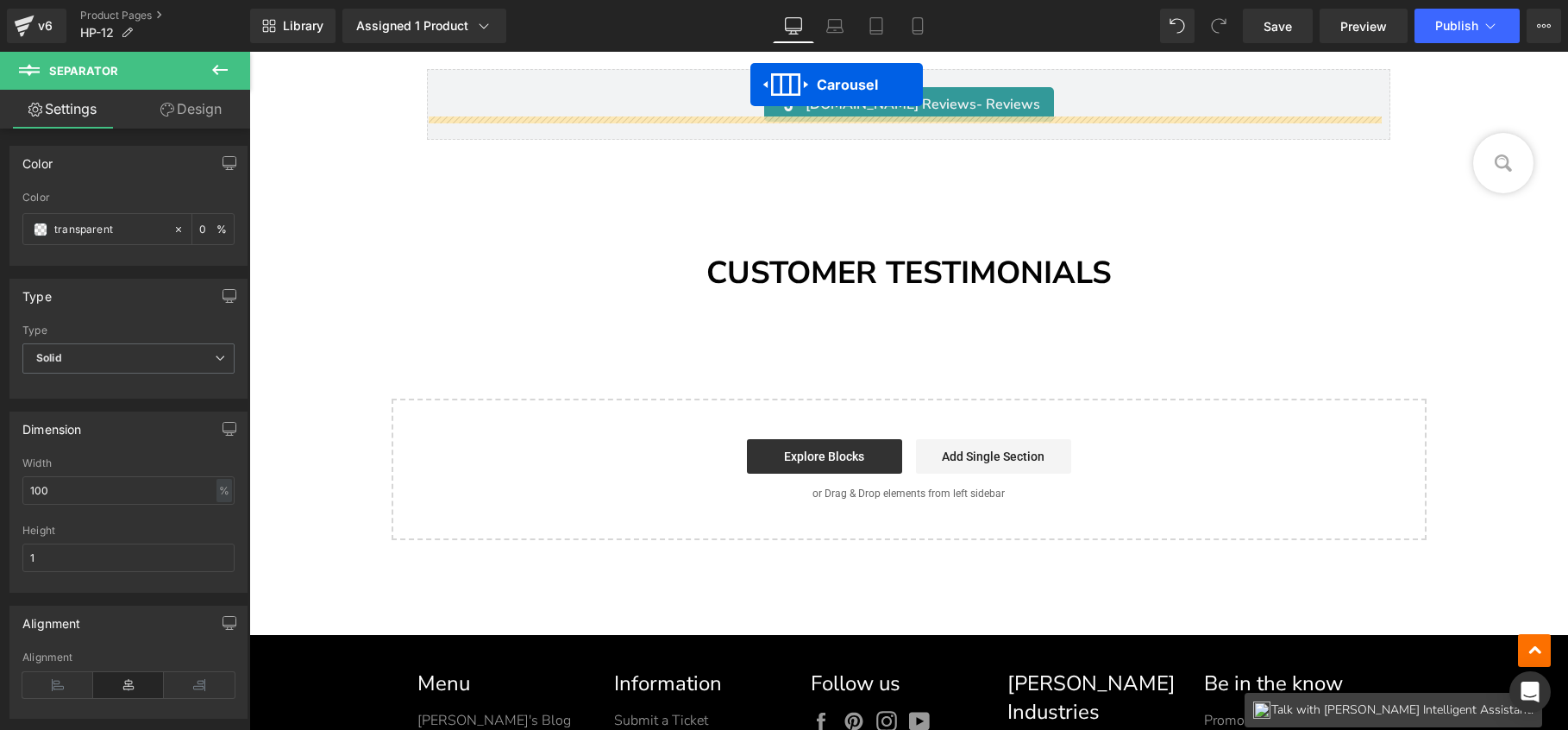
scroll to position [39916, 0]
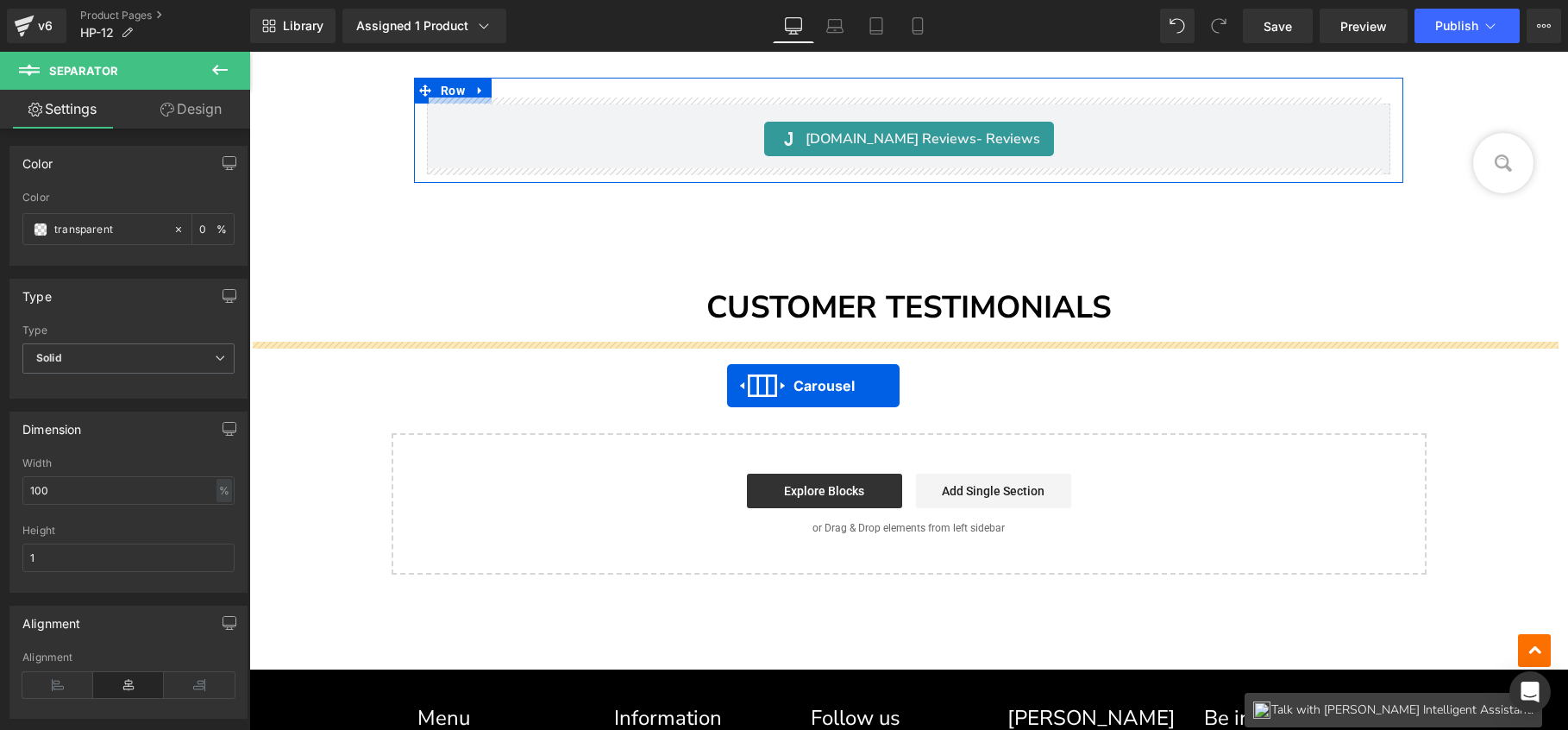
drag, startPoint x: 878, startPoint y: 307, endPoint x: 727, endPoint y: 386, distance: 170.4
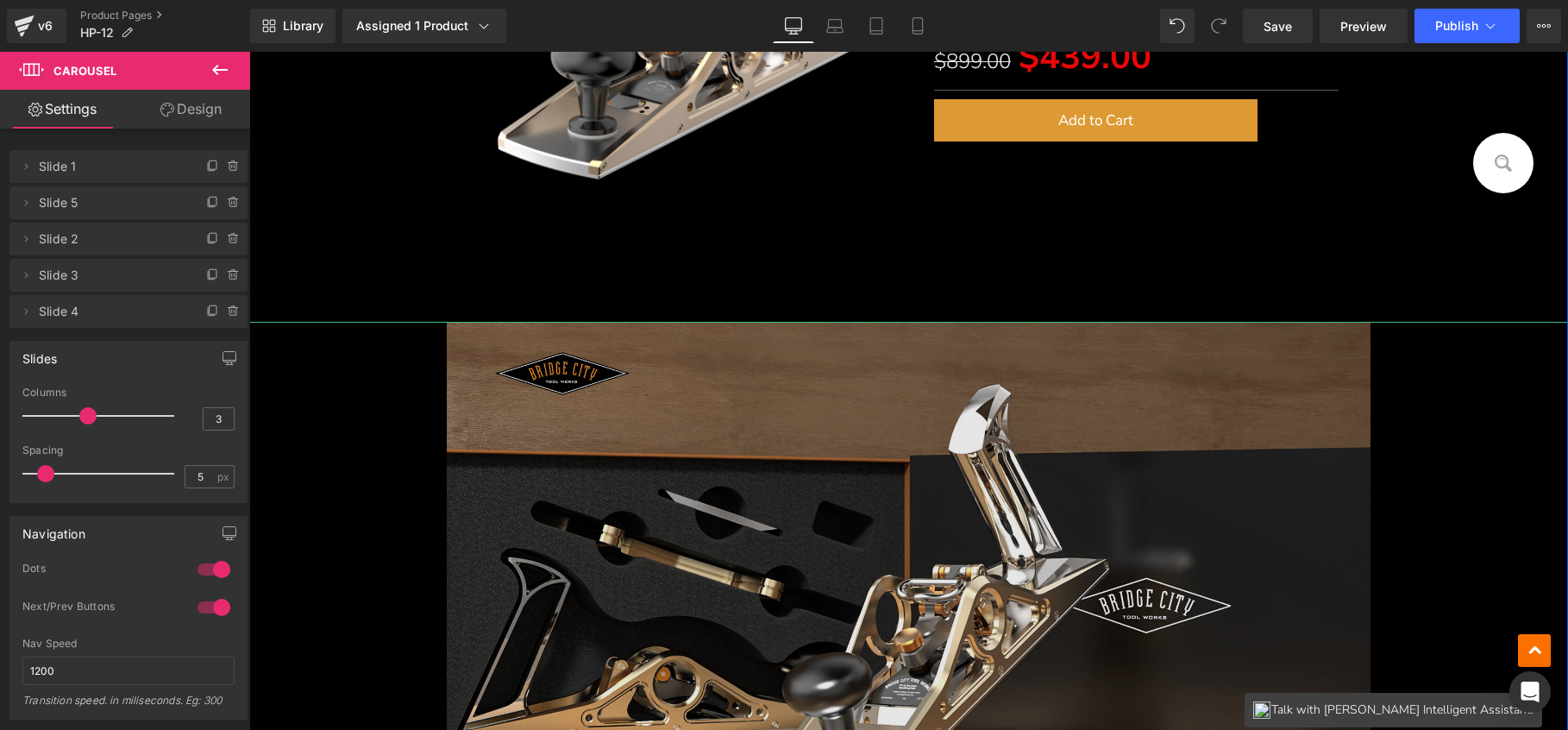
scroll to position [706, 0]
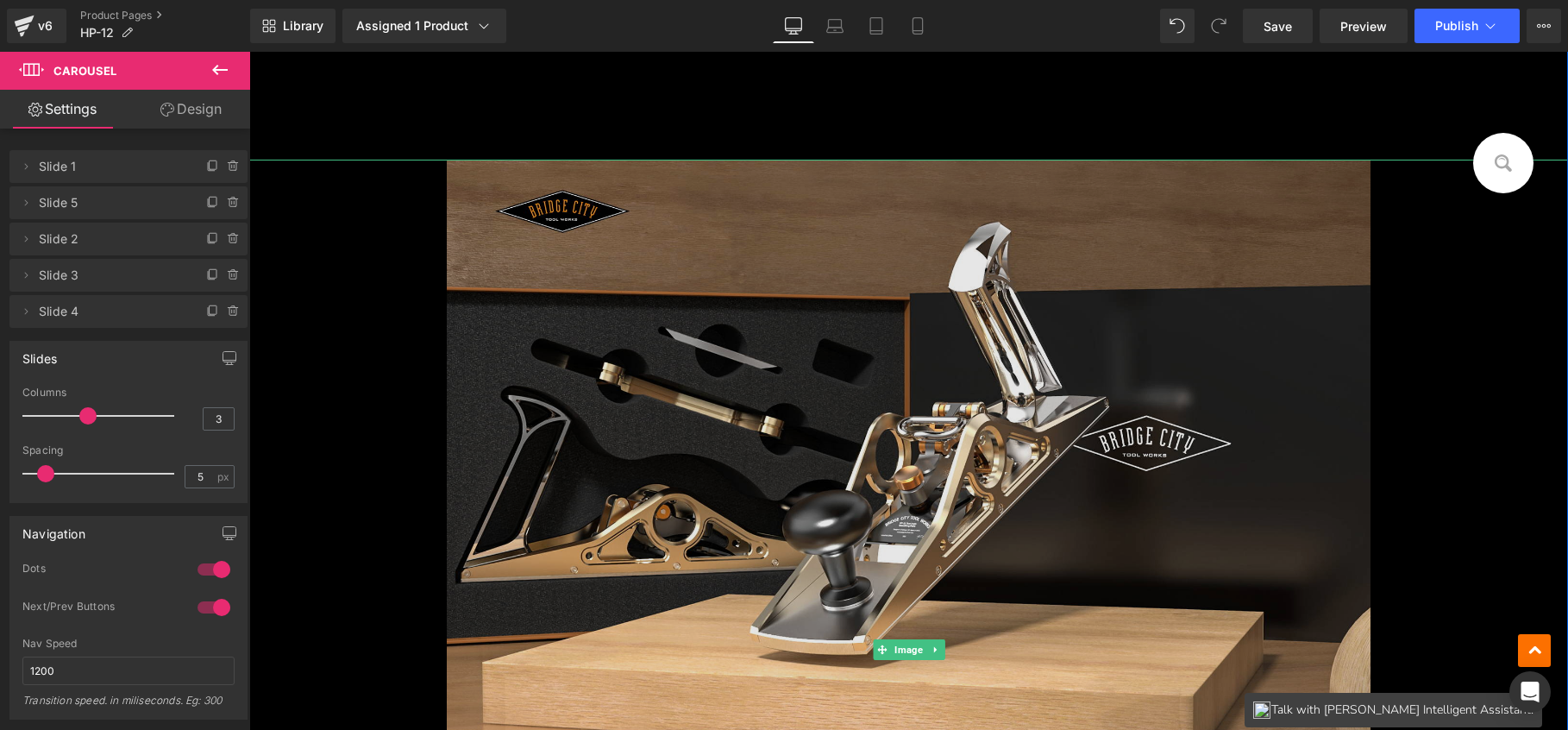
click at [818, 301] on img at bounding box center [909, 649] width 923 height 980
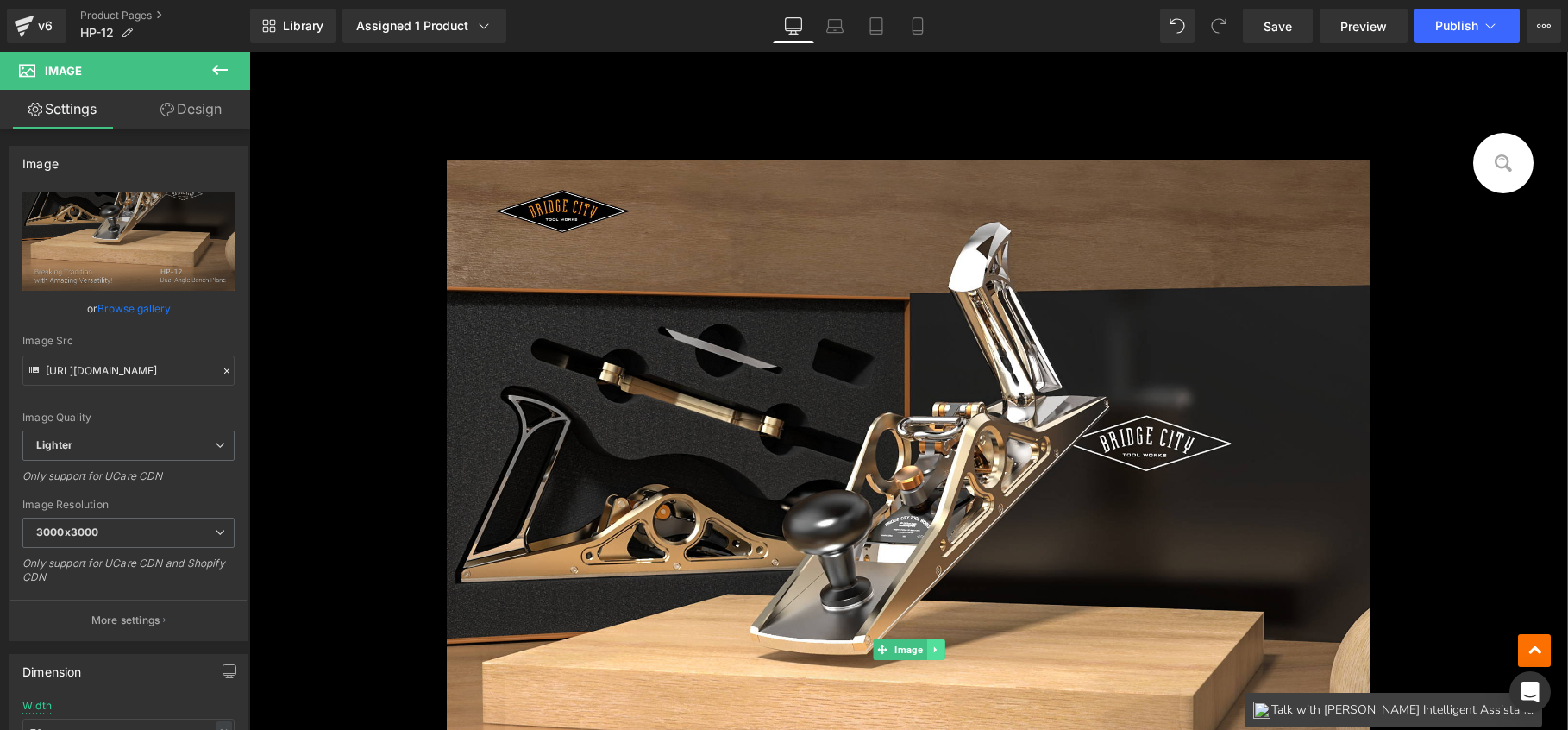
click at [931, 645] on icon at bounding box center [935, 649] width 9 height 10
click at [939, 642] on link at bounding box center [945, 649] width 18 height 21
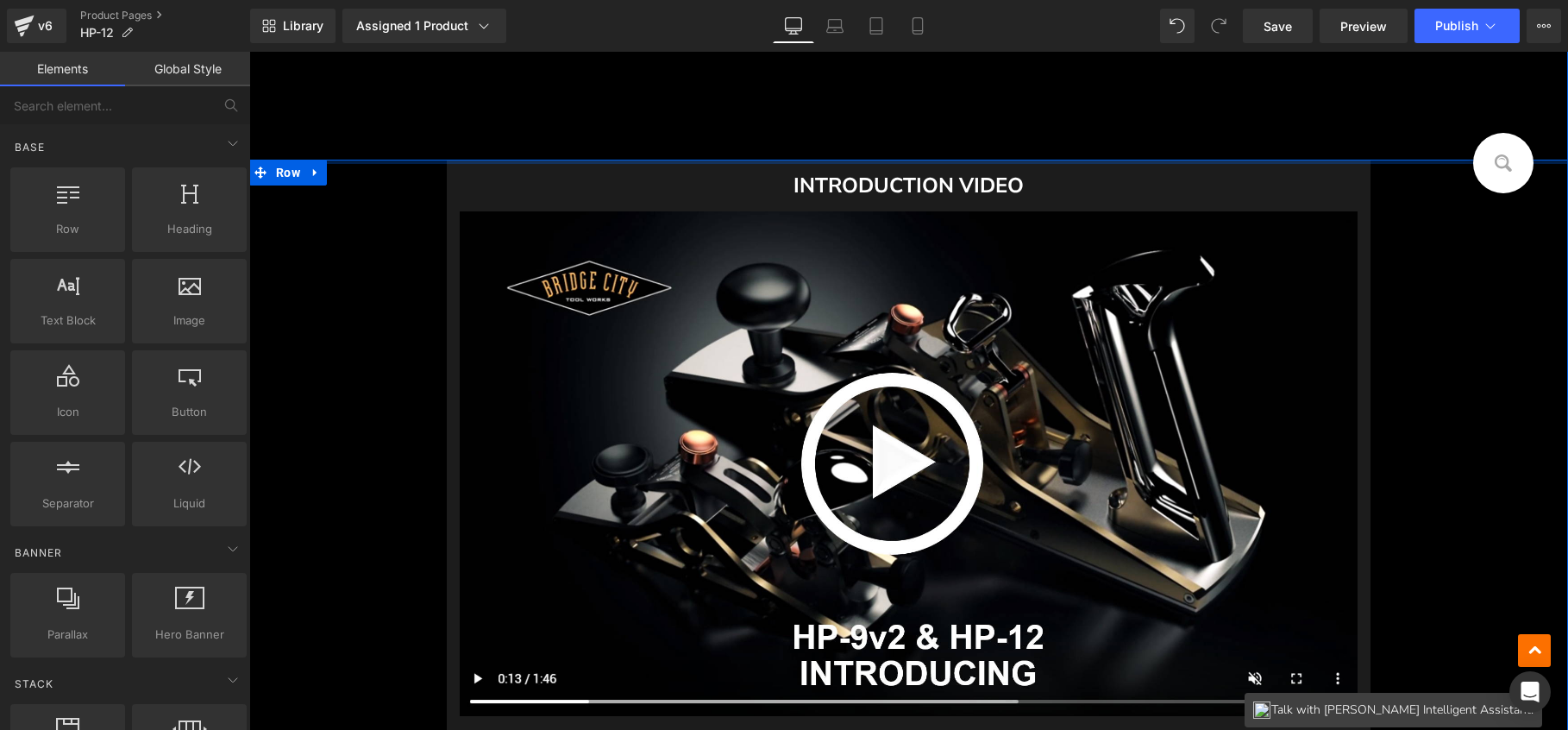
click at [507, 162] on div at bounding box center [908, 161] width 1319 height 5
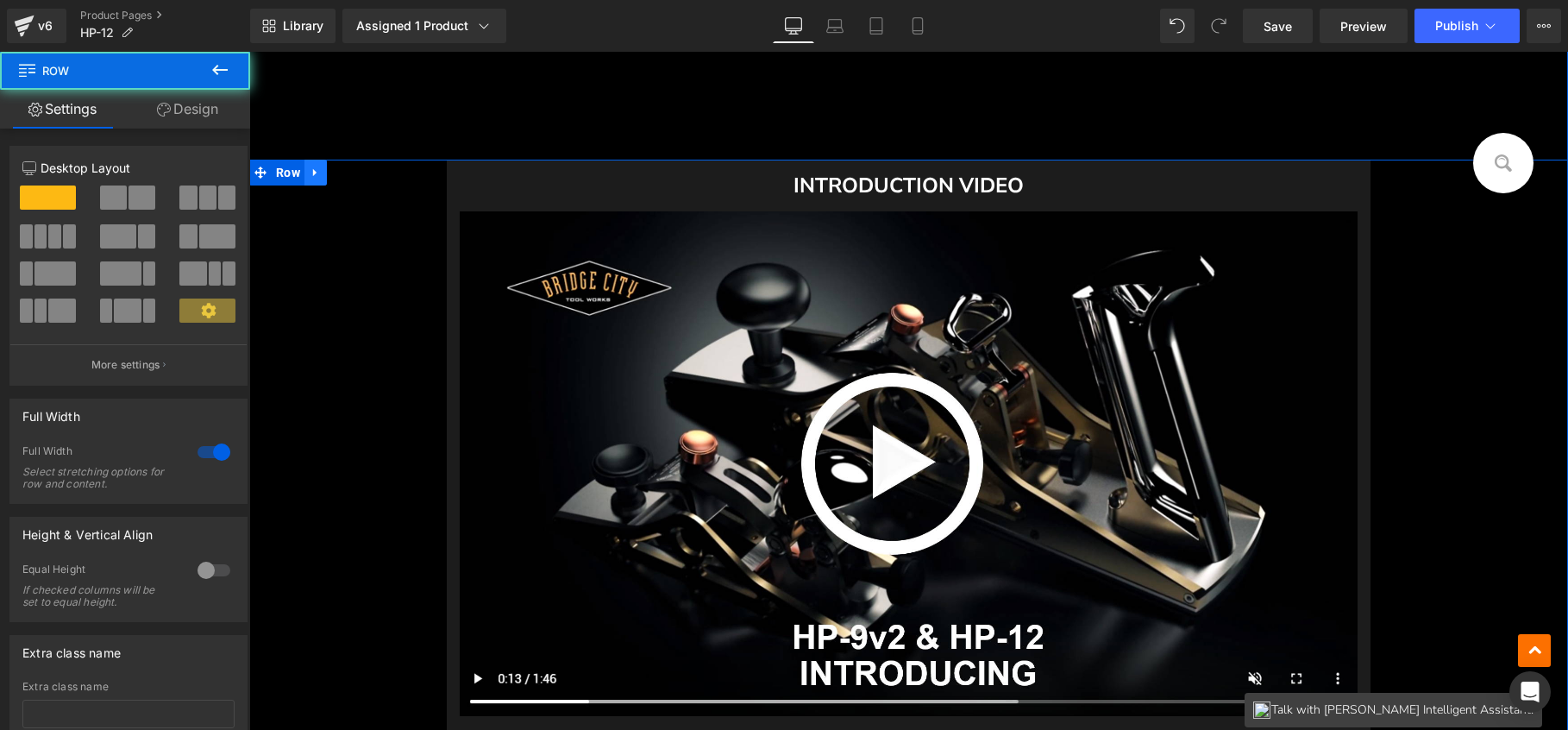
click at [311, 167] on icon at bounding box center [315, 173] width 12 height 13
click at [355, 170] on icon at bounding box center [360, 173] width 12 height 13
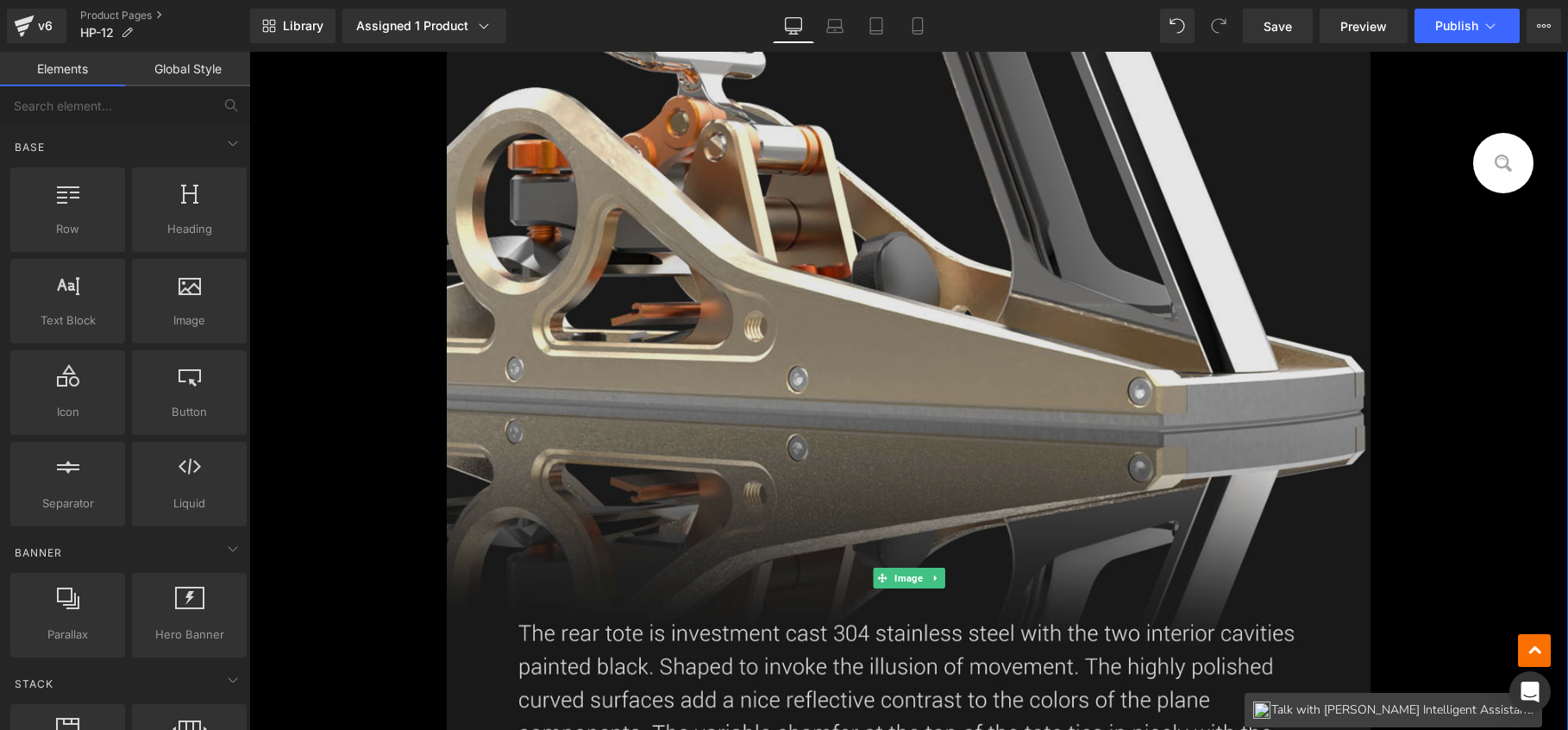
scroll to position [1648, 0]
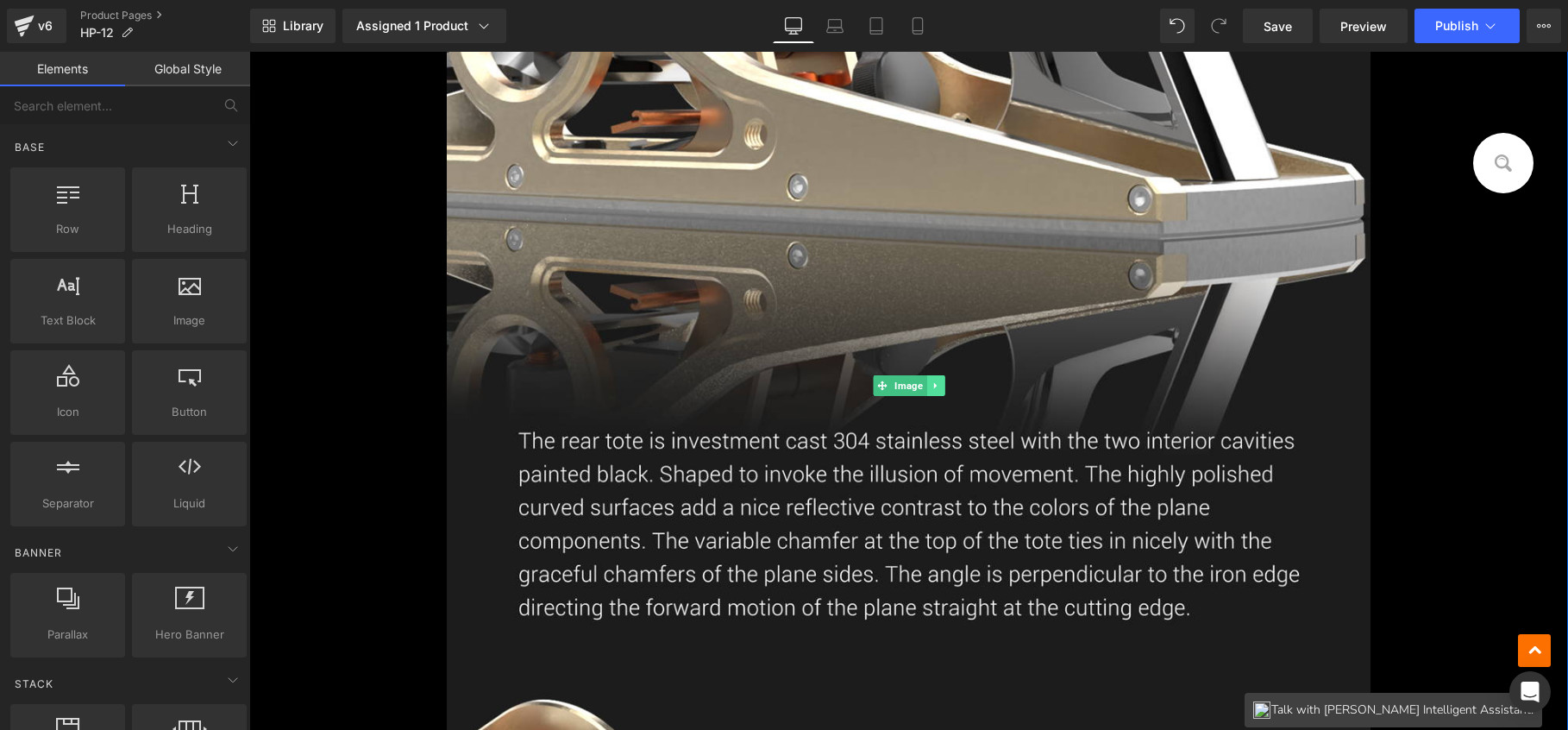
click at [926, 377] on link at bounding box center [935, 386] width 18 height 21
click at [940, 384] on icon at bounding box center [944, 385] width 9 height 10
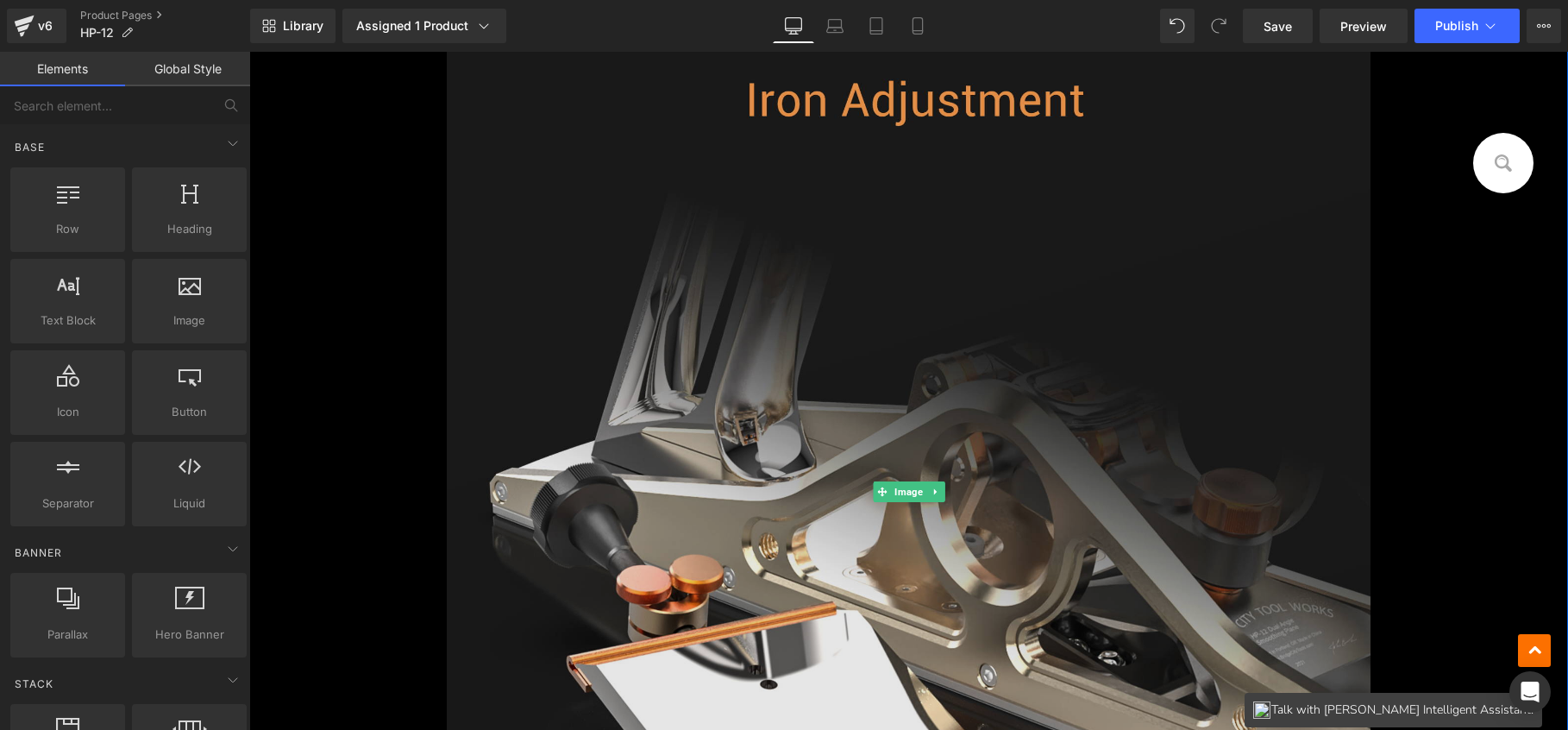
scroll to position [1859, 0]
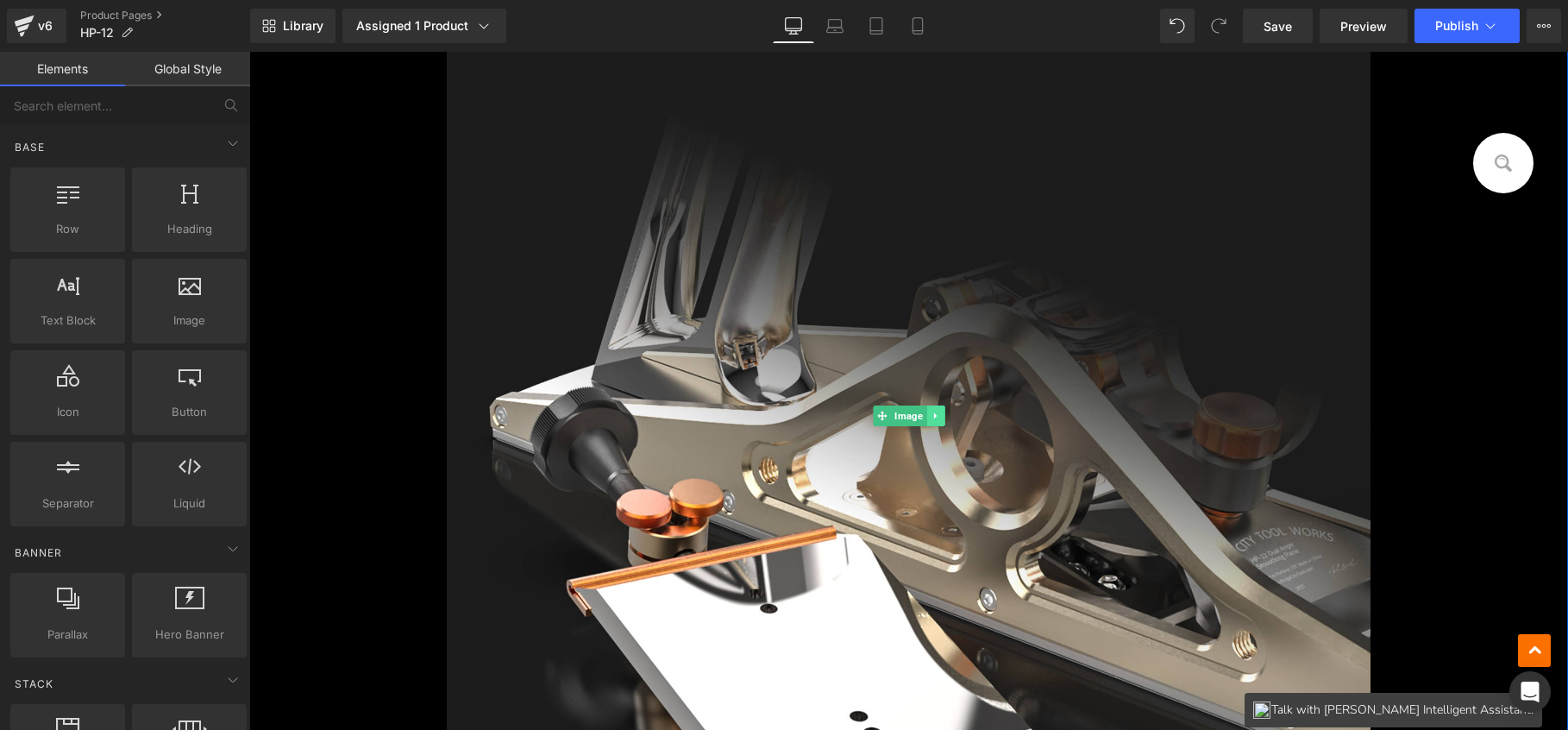
click at [932, 417] on icon at bounding box center [935, 416] width 9 height 10
click at [940, 415] on icon at bounding box center [944, 417] width 9 height 9
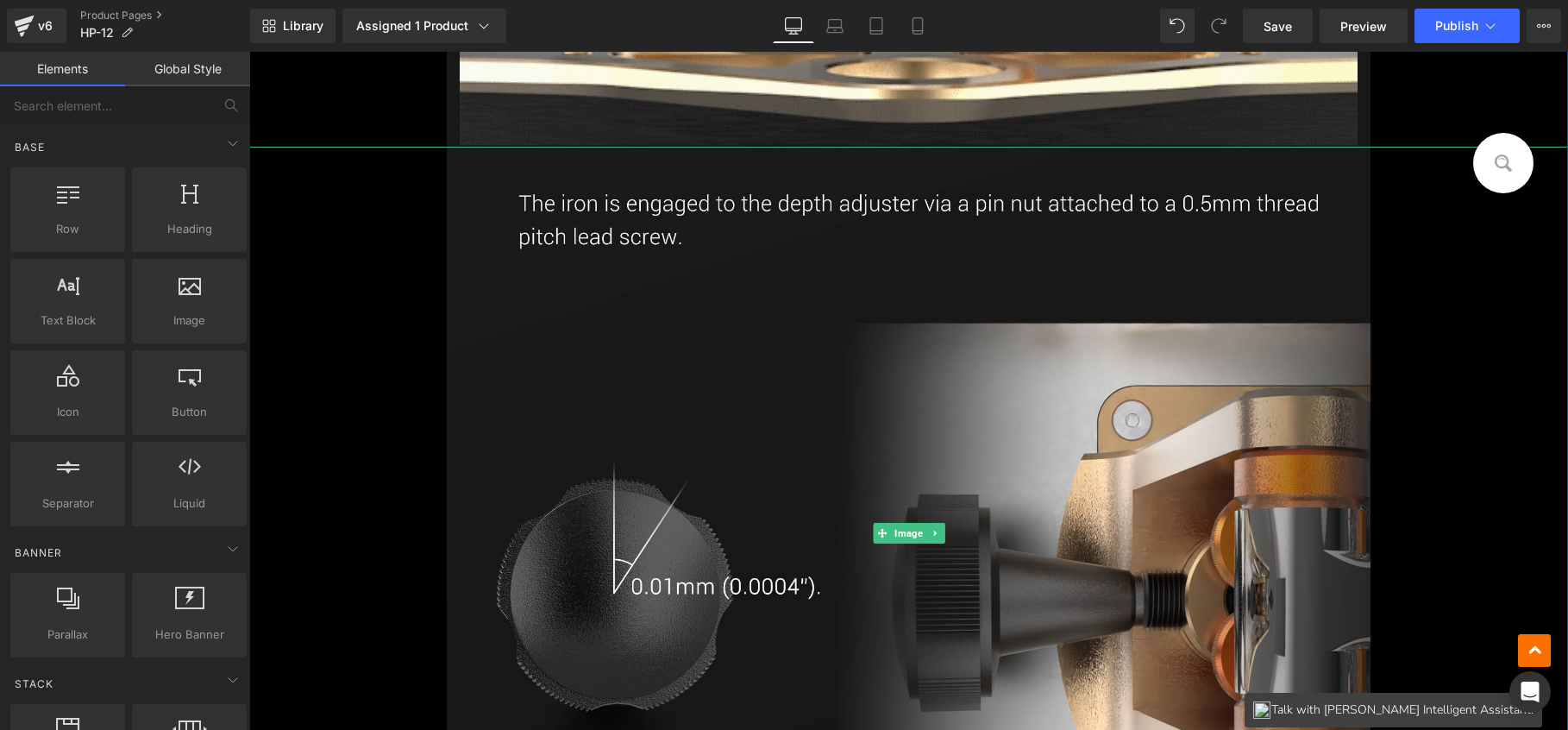
scroll to position [1966, 0]
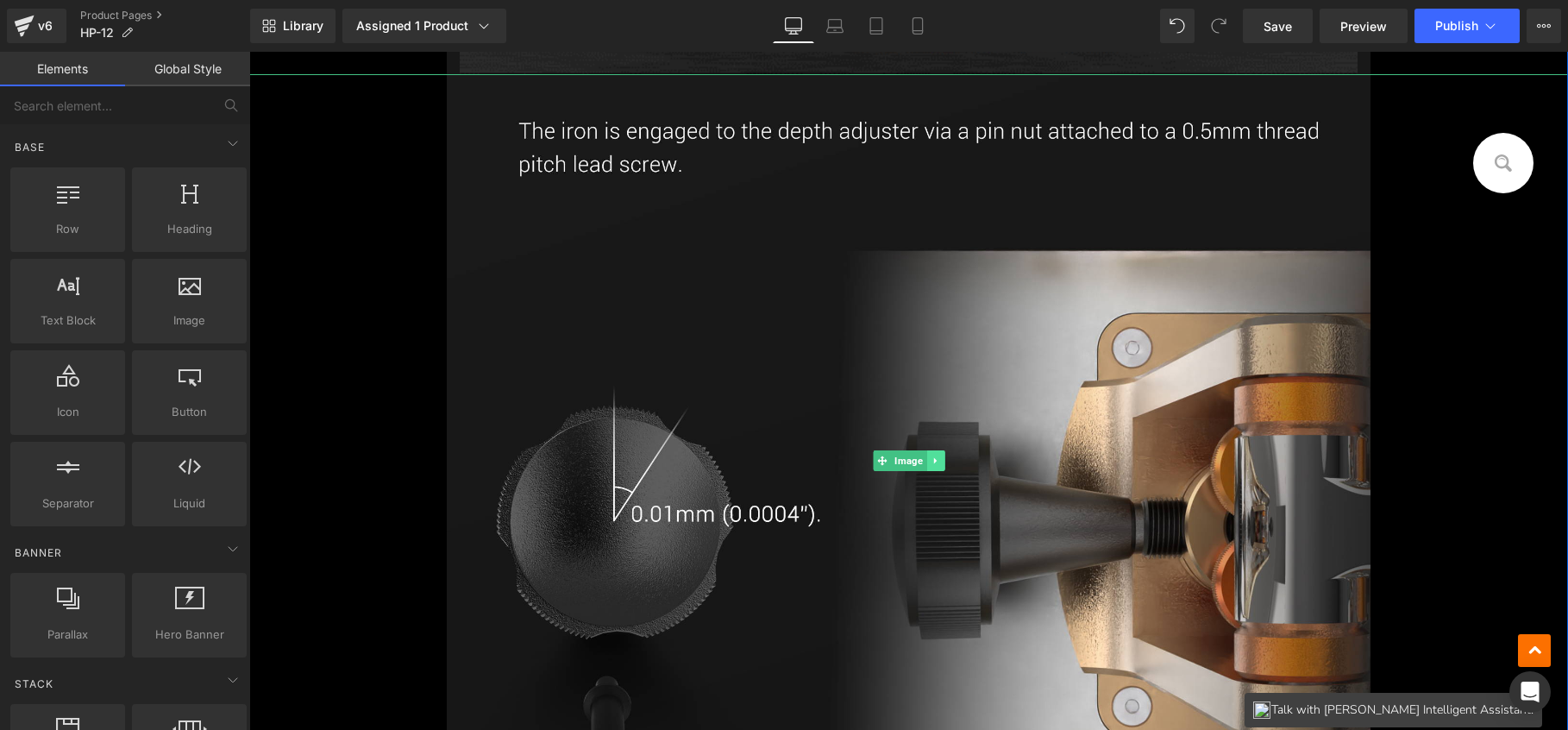
click at [934, 453] on link at bounding box center [935, 460] width 18 height 21
click at [938, 451] on link at bounding box center [945, 460] width 18 height 21
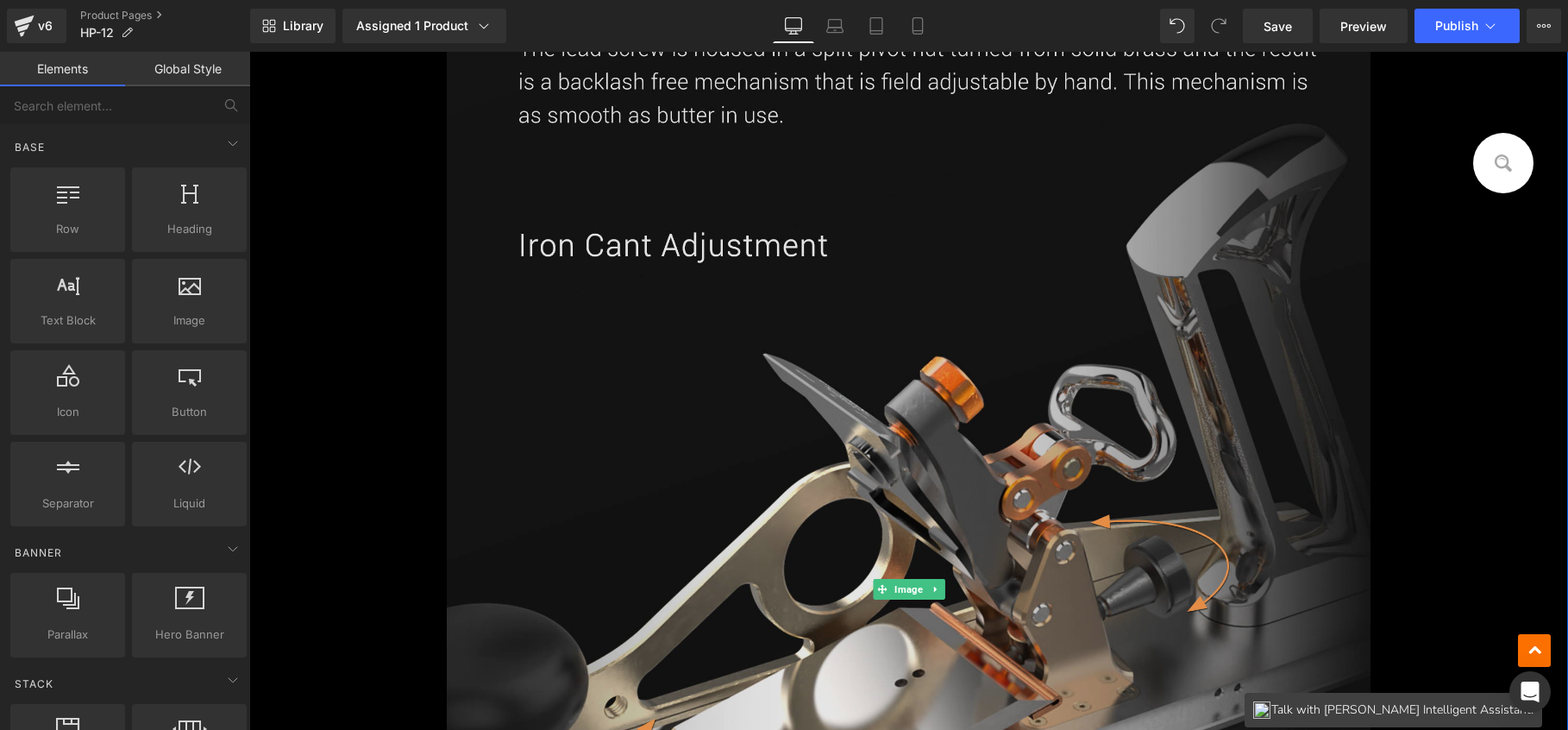
scroll to position [2171, 0]
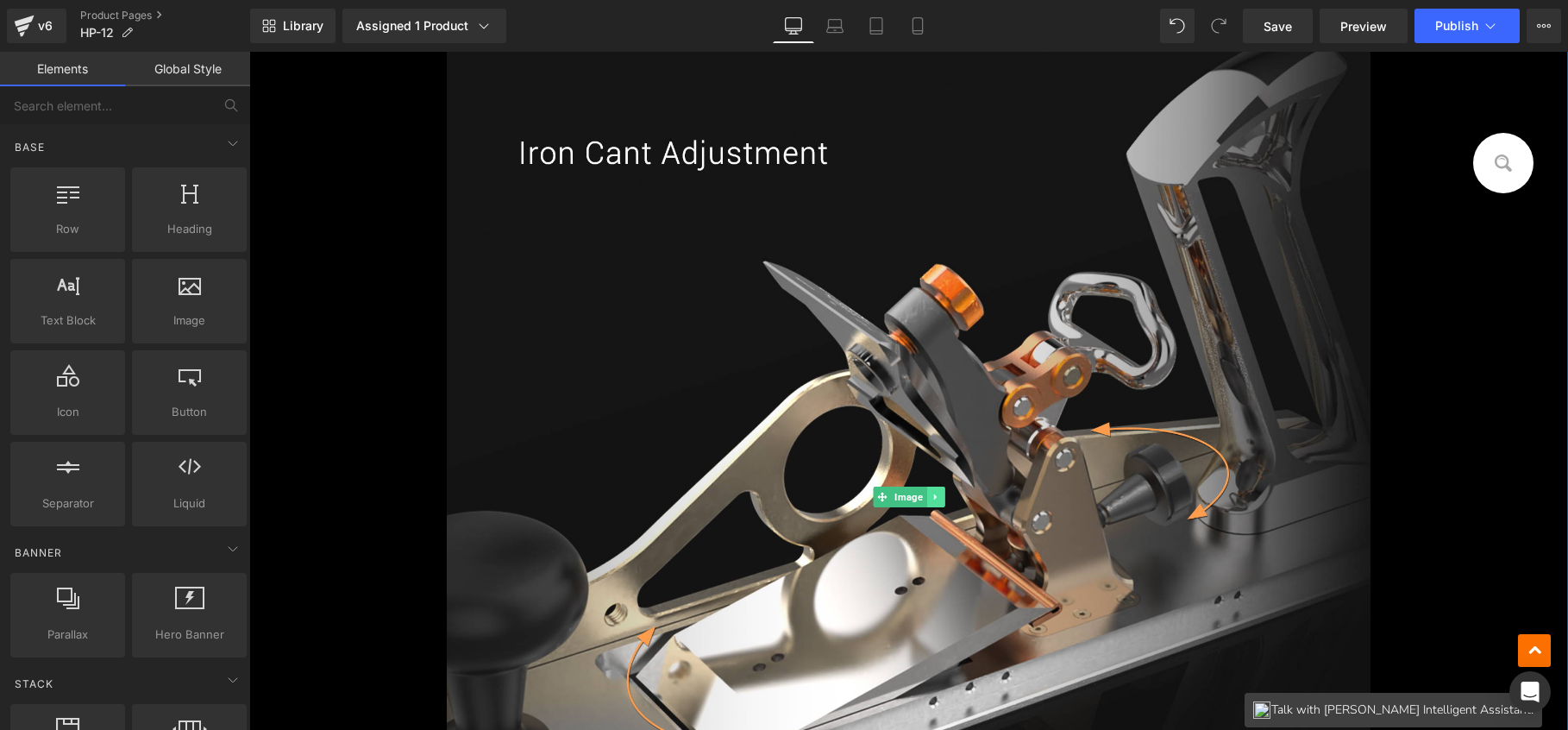
click at [929, 486] on link at bounding box center [935, 496] width 18 height 21
click at [936, 489] on link at bounding box center [945, 496] width 18 height 21
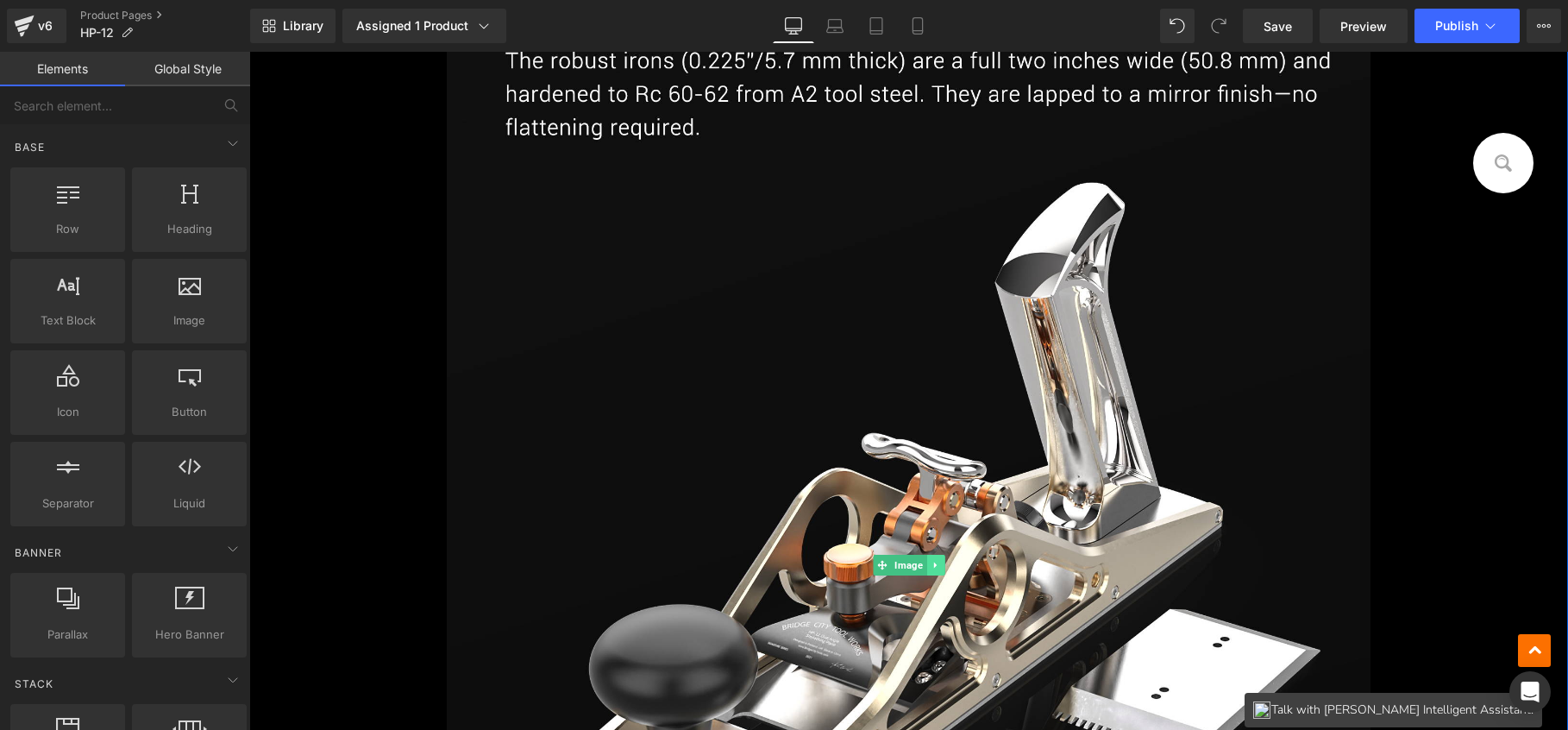
click at [930, 555] on link at bounding box center [935, 565] width 18 height 21
click at [936, 555] on link at bounding box center [945, 565] width 18 height 21
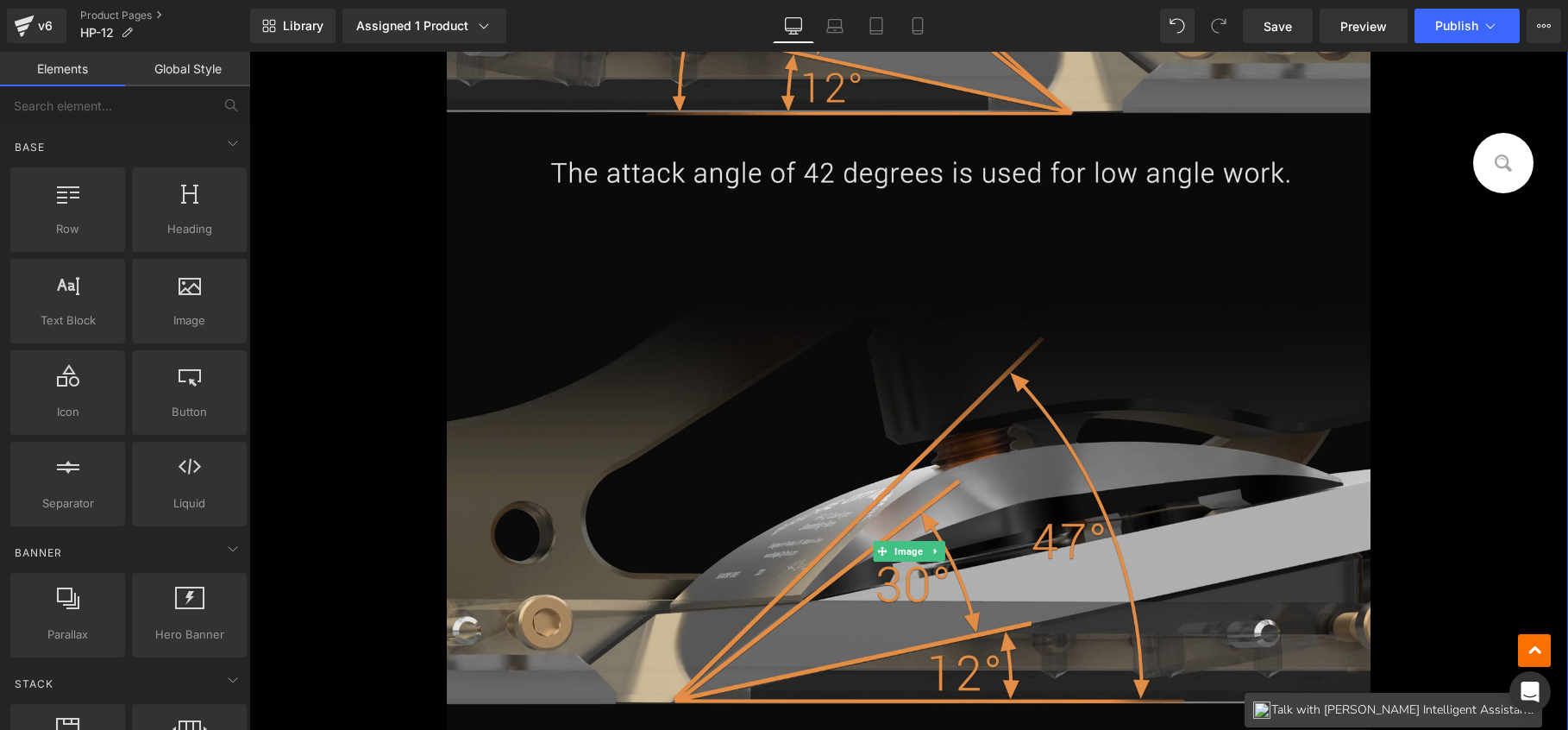
scroll to position [2360, 0]
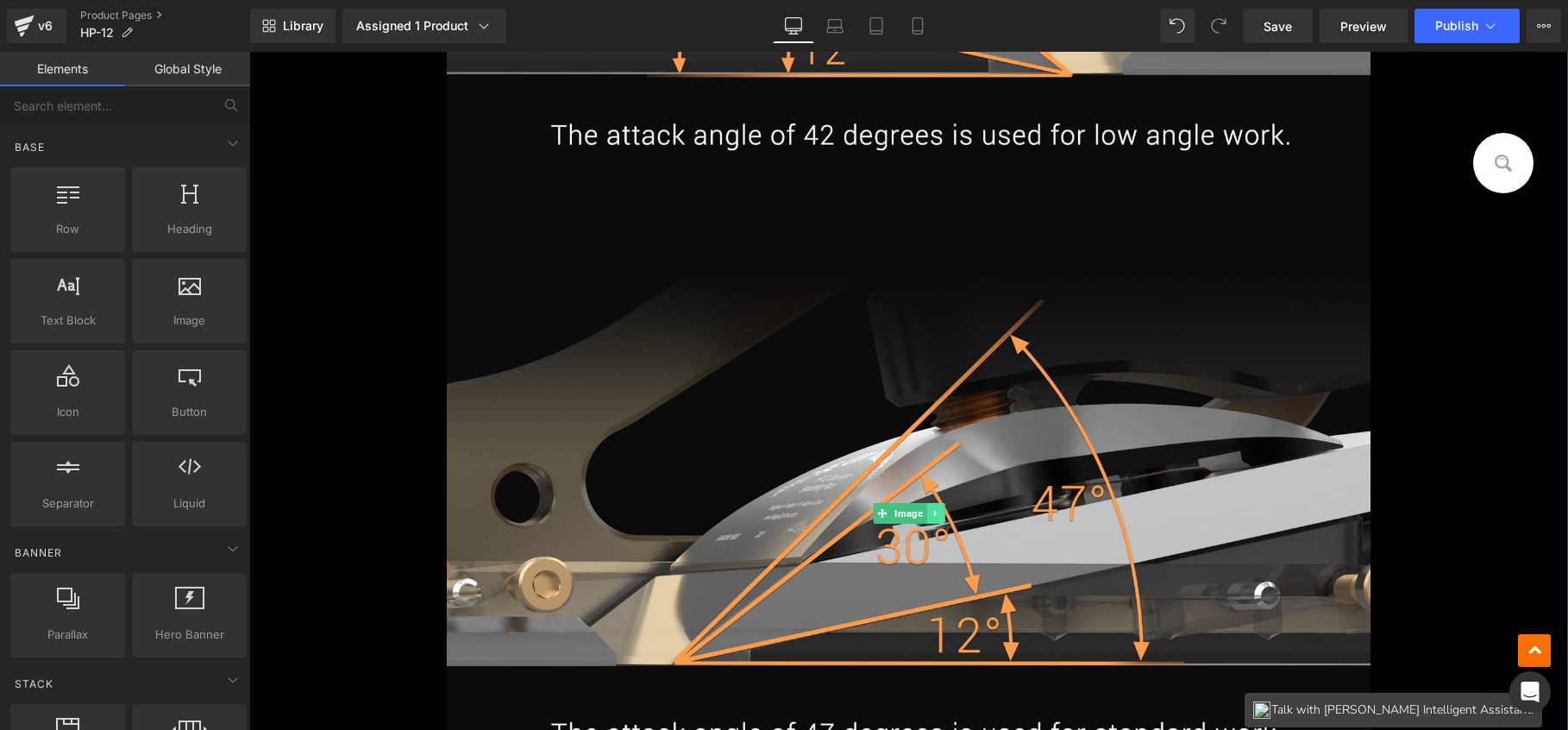
click at [931, 516] on icon at bounding box center [935, 513] width 9 height 10
click at [940, 514] on icon at bounding box center [944, 514] width 9 height 9
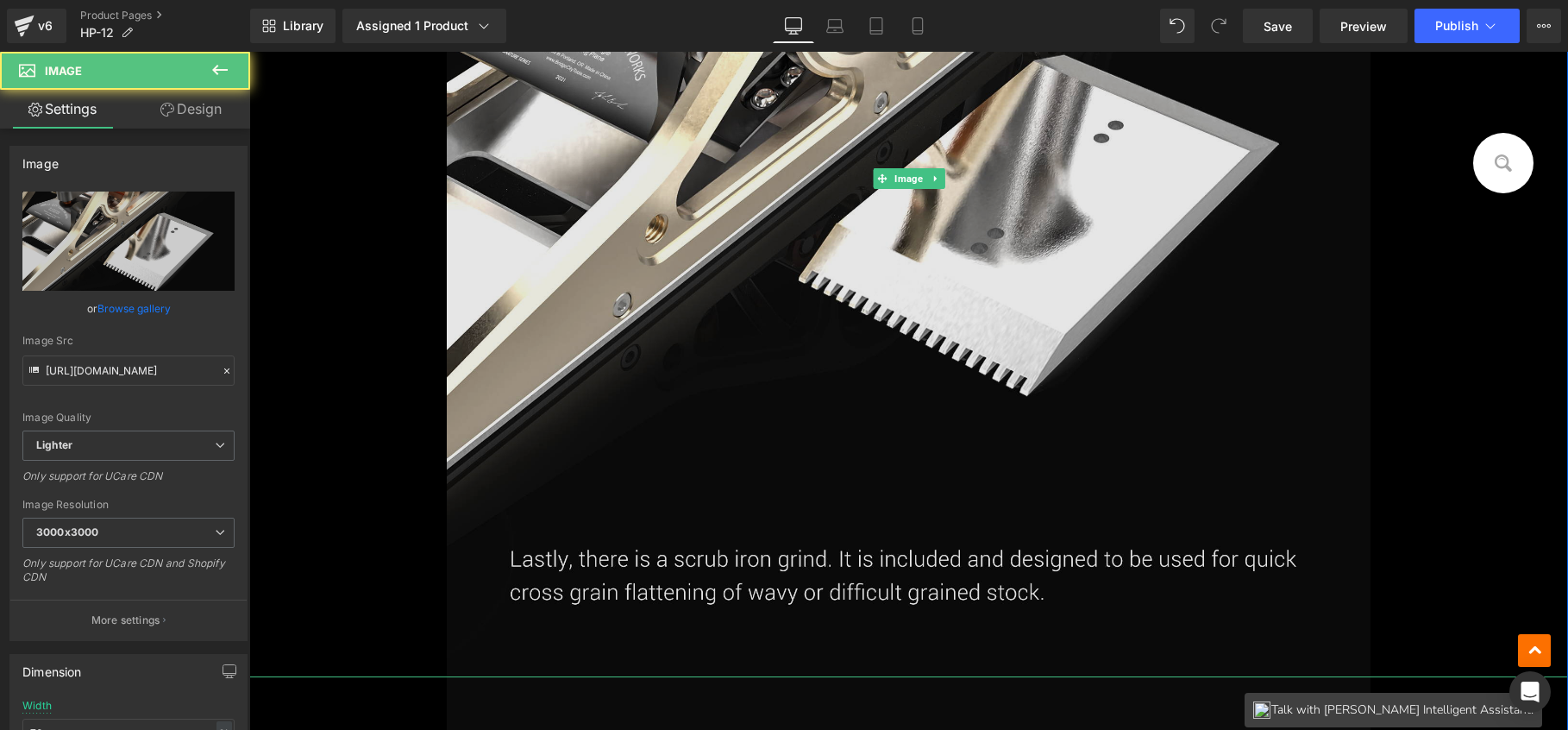
click at [868, 318] on img at bounding box center [909, 178] width 923 height 998
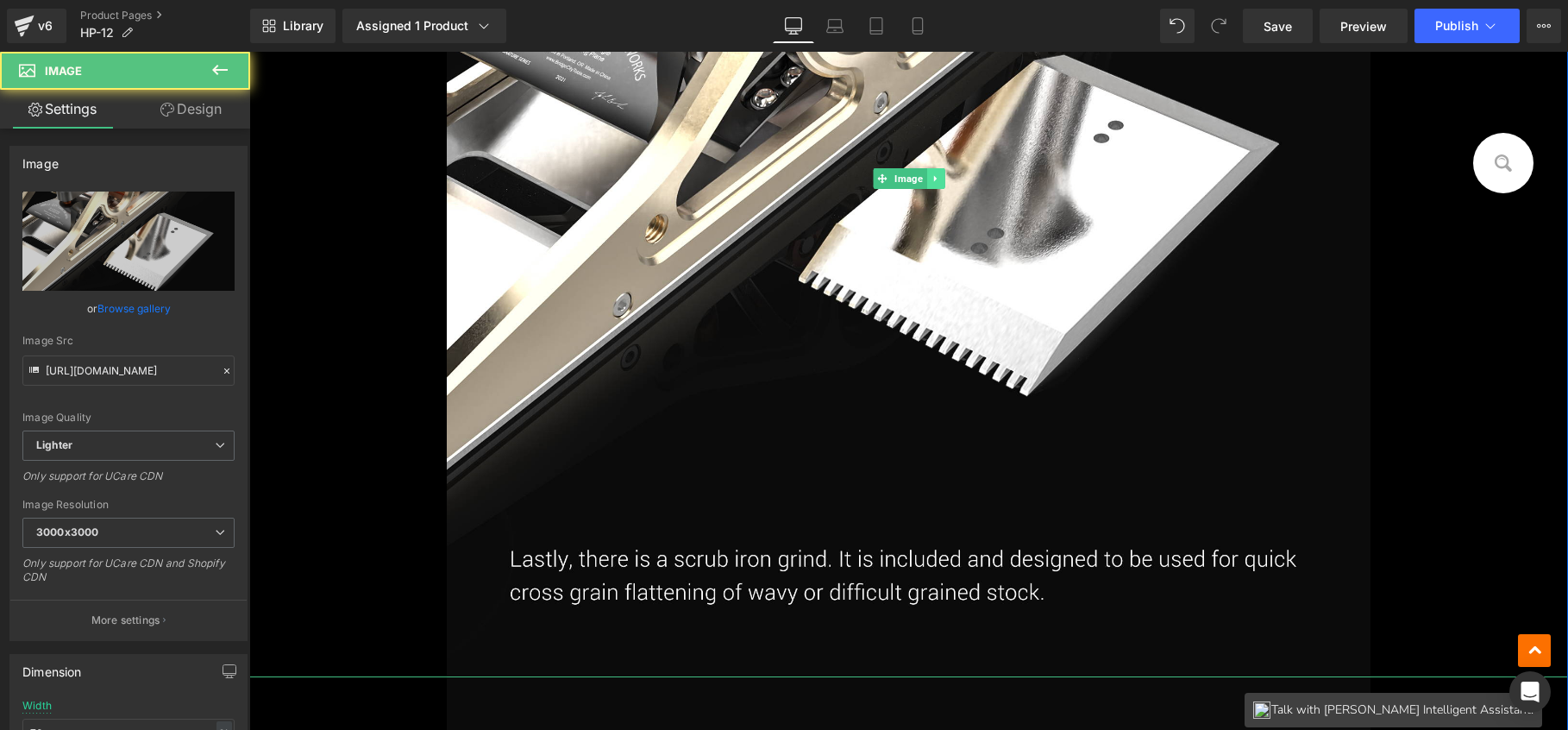
click at [931, 174] on icon at bounding box center [935, 178] width 9 height 10
click at [942, 178] on icon at bounding box center [944, 178] width 9 height 9
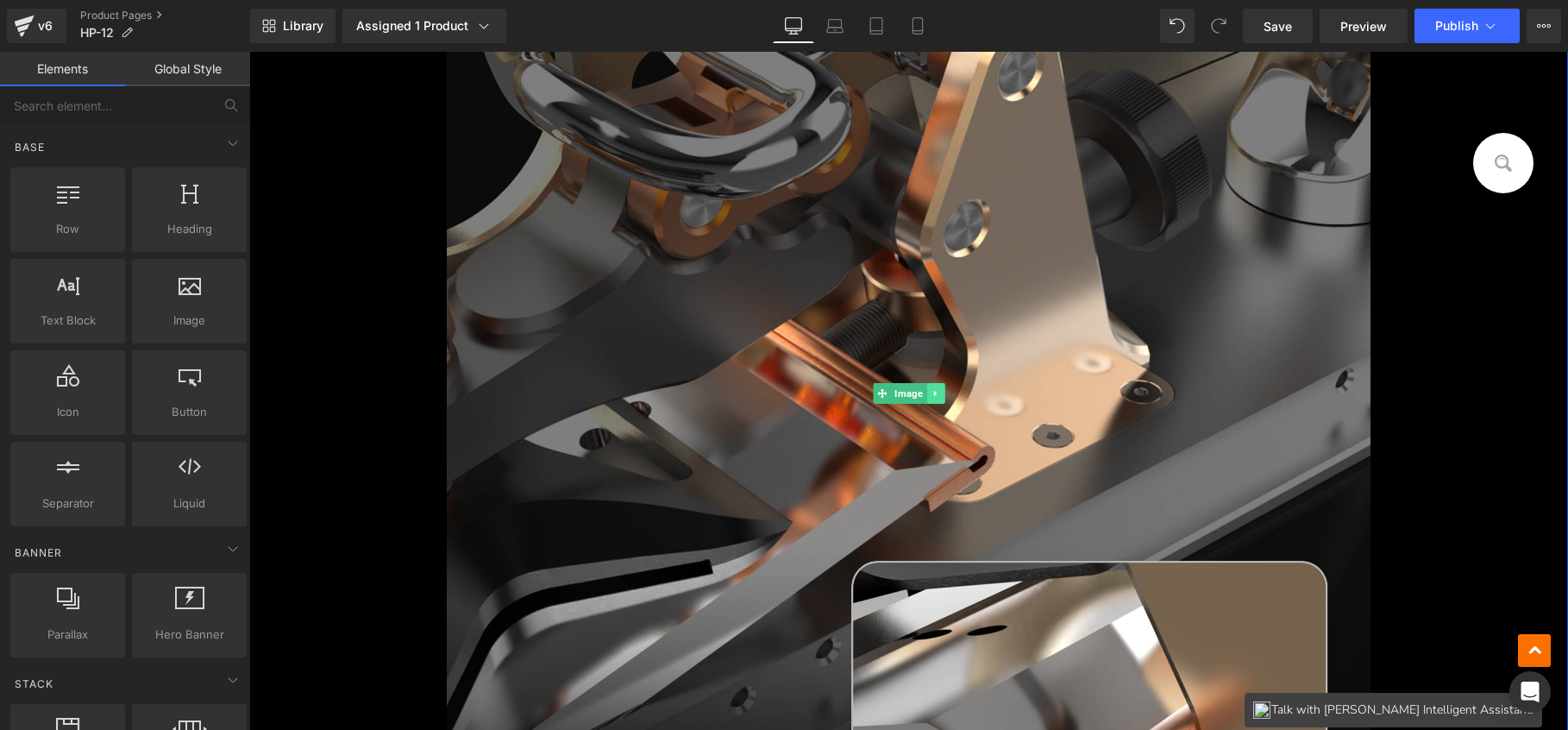
click at [932, 389] on icon at bounding box center [935, 393] width 9 height 10
click at [940, 390] on icon at bounding box center [944, 393] width 9 height 9
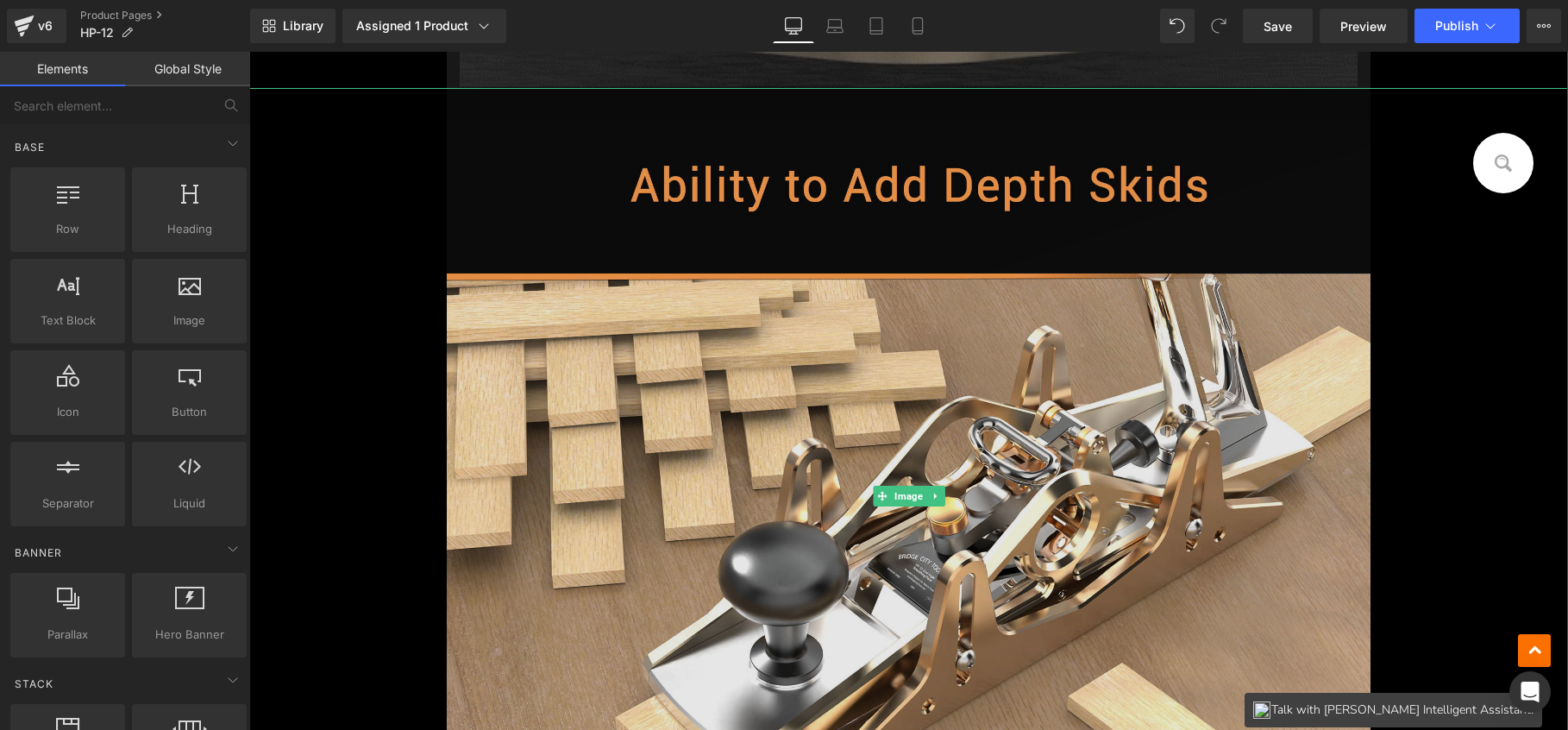
scroll to position [1983, 0]
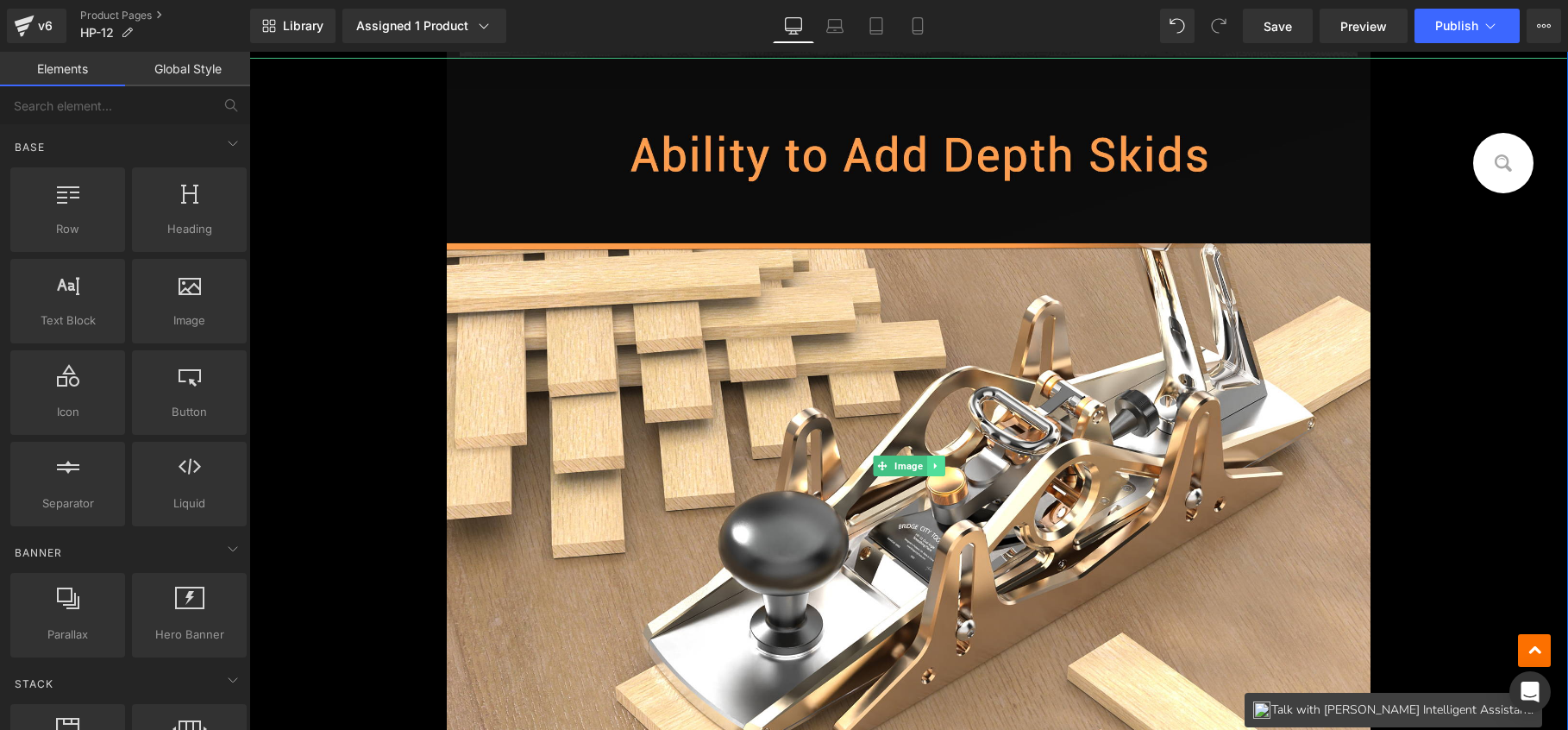
click at [932, 471] on link at bounding box center [935, 466] width 18 height 21
click at [946, 471] on link at bounding box center [945, 466] width 18 height 21
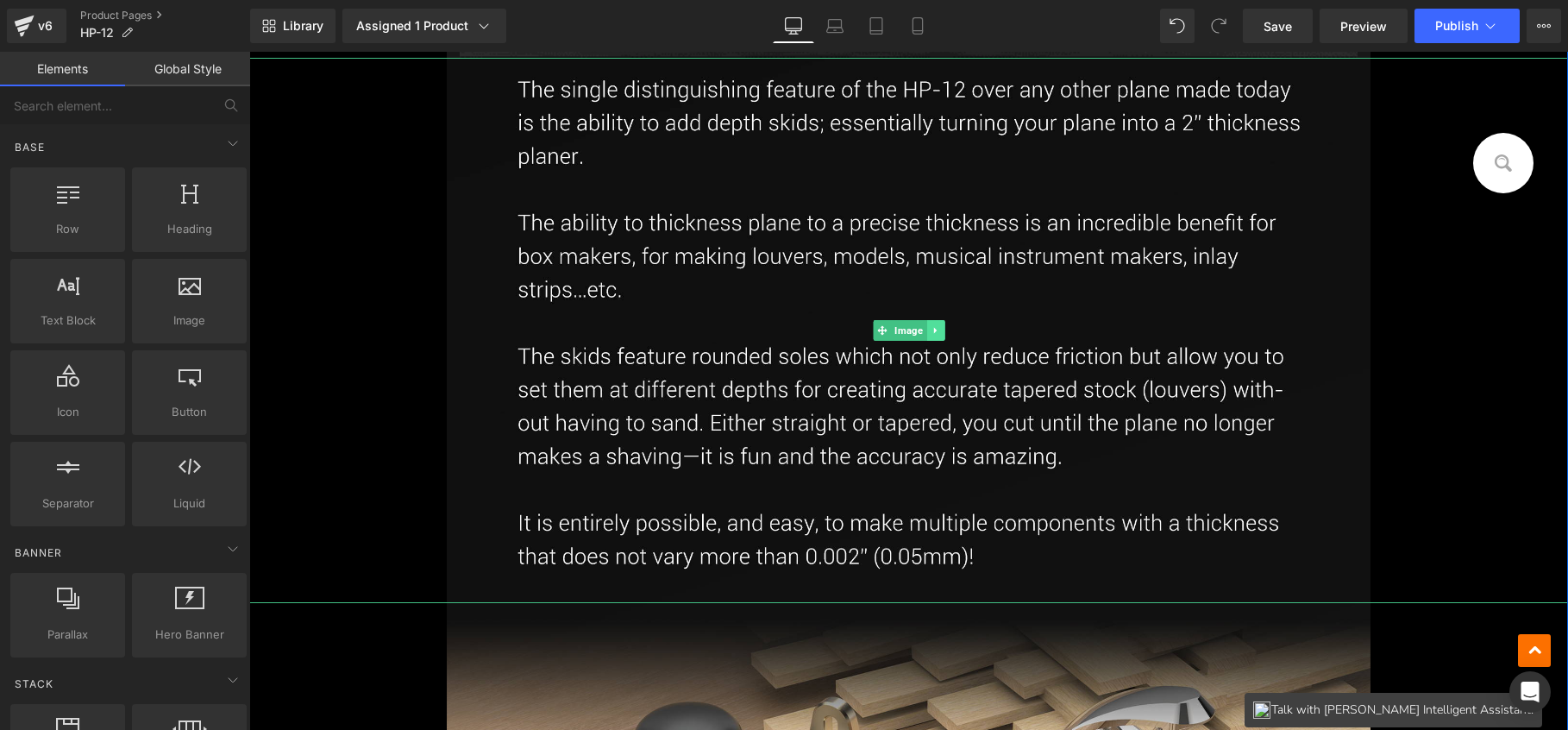
click at [939, 333] on img at bounding box center [909, 331] width 923 height 545
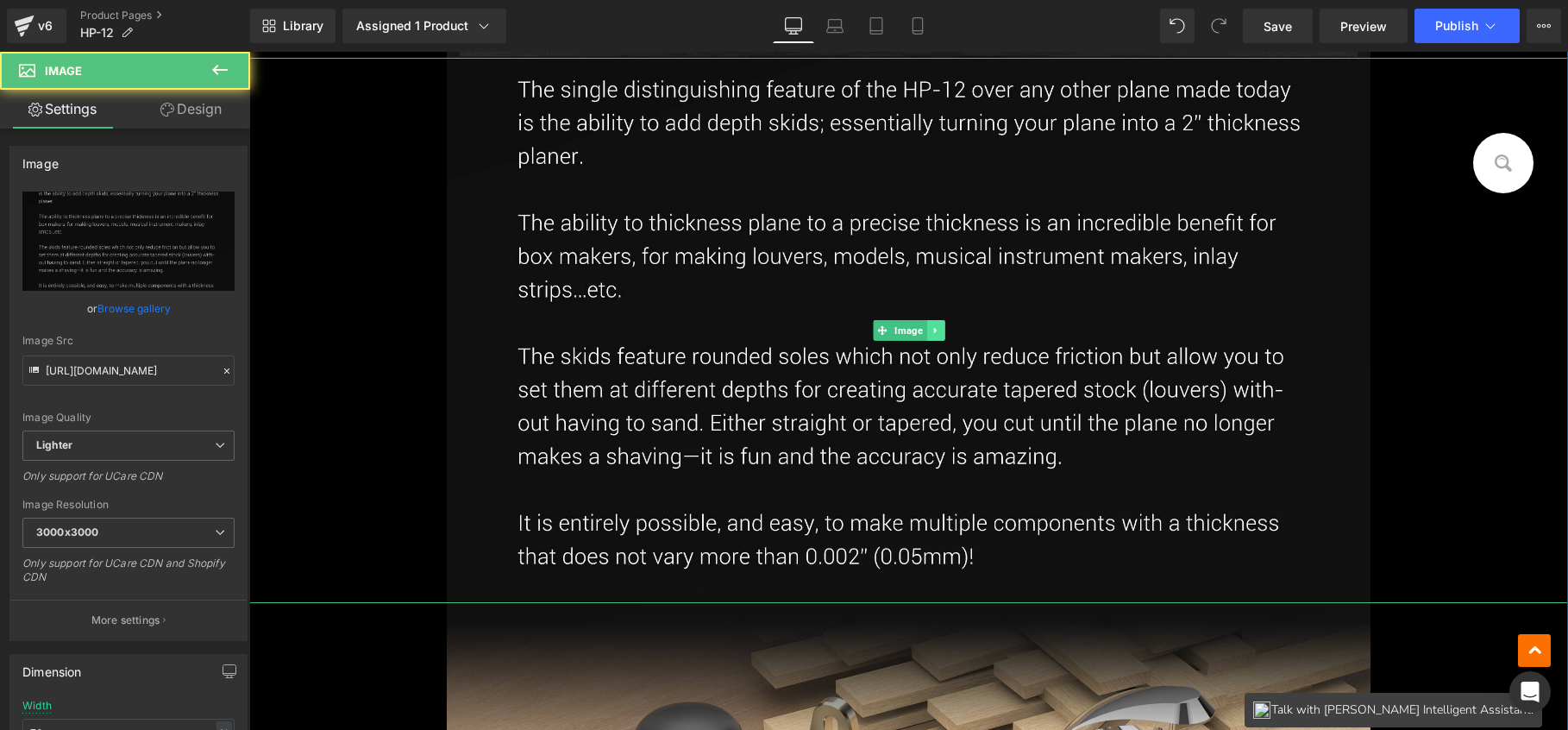
click at [932, 331] on icon at bounding box center [935, 330] width 9 height 10
click at [936, 332] on link at bounding box center [945, 331] width 18 height 21
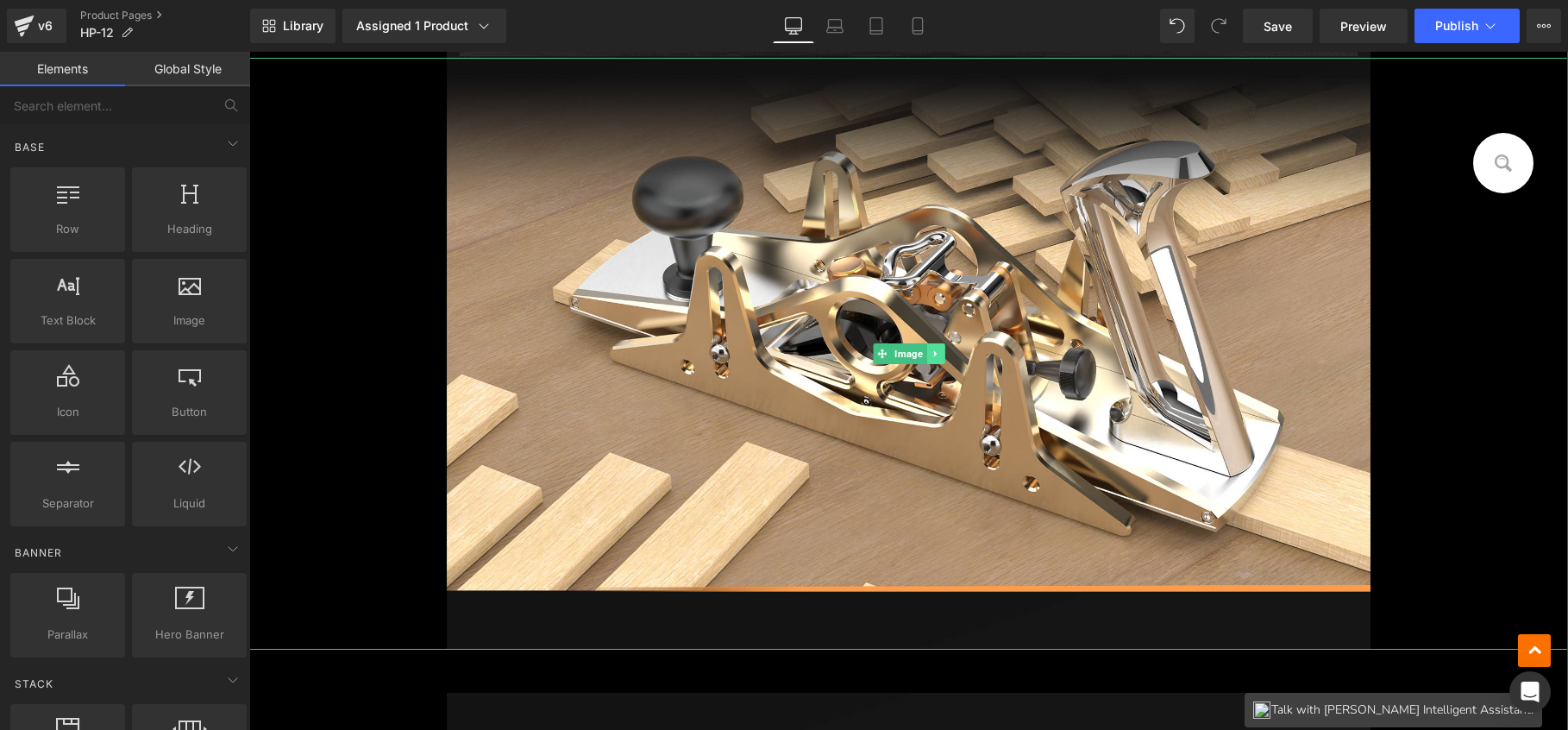
click at [936, 355] on link at bounding box center [935, 353] width 18 height 21
click at [936, 352] on link at bounding box center [945, 353] width 18 height 21
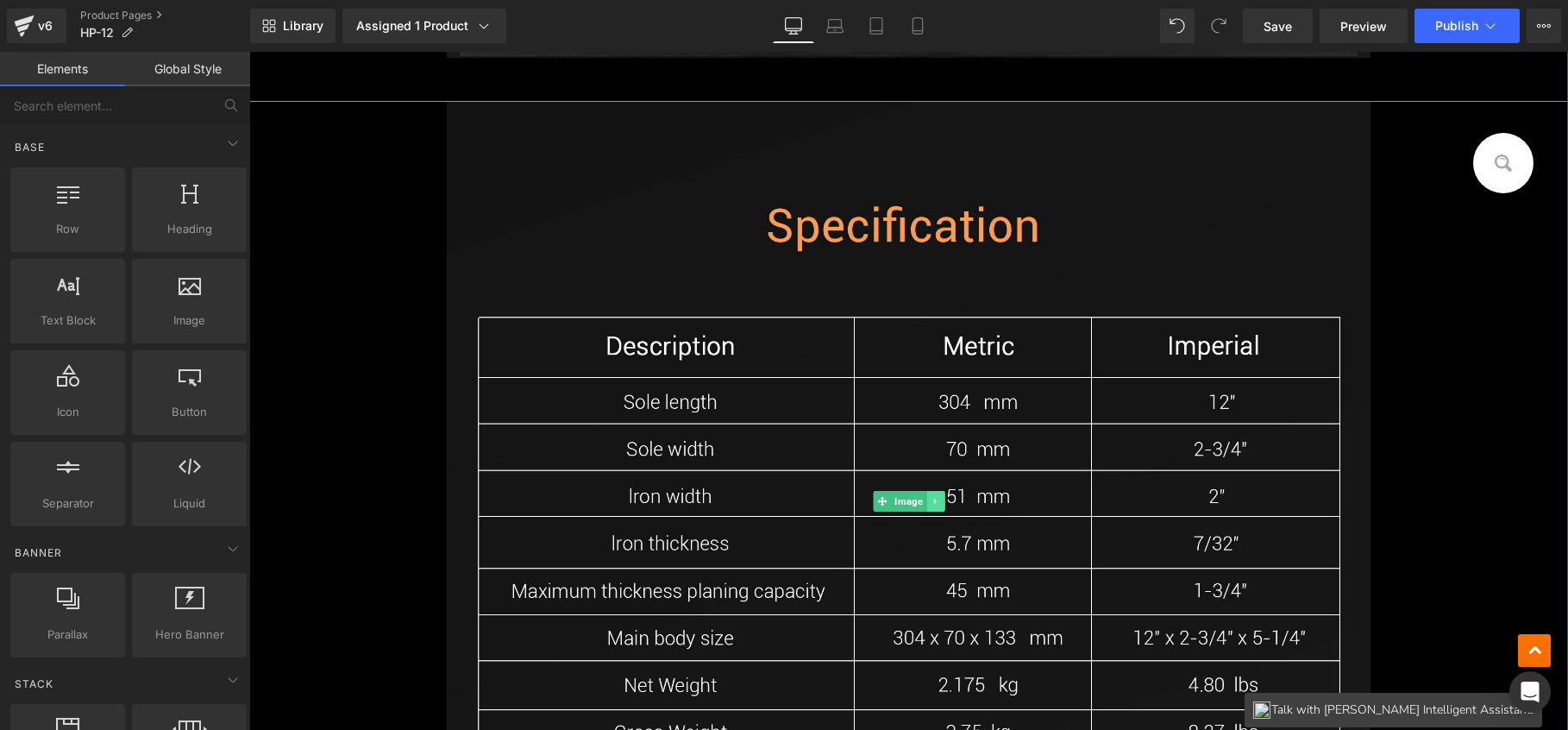
click at [937, 499] on link at bounding box center [935, 501] width 18 height 21
click at [940, 499] on icon at bounding box center [944, 501] width 9 height 9
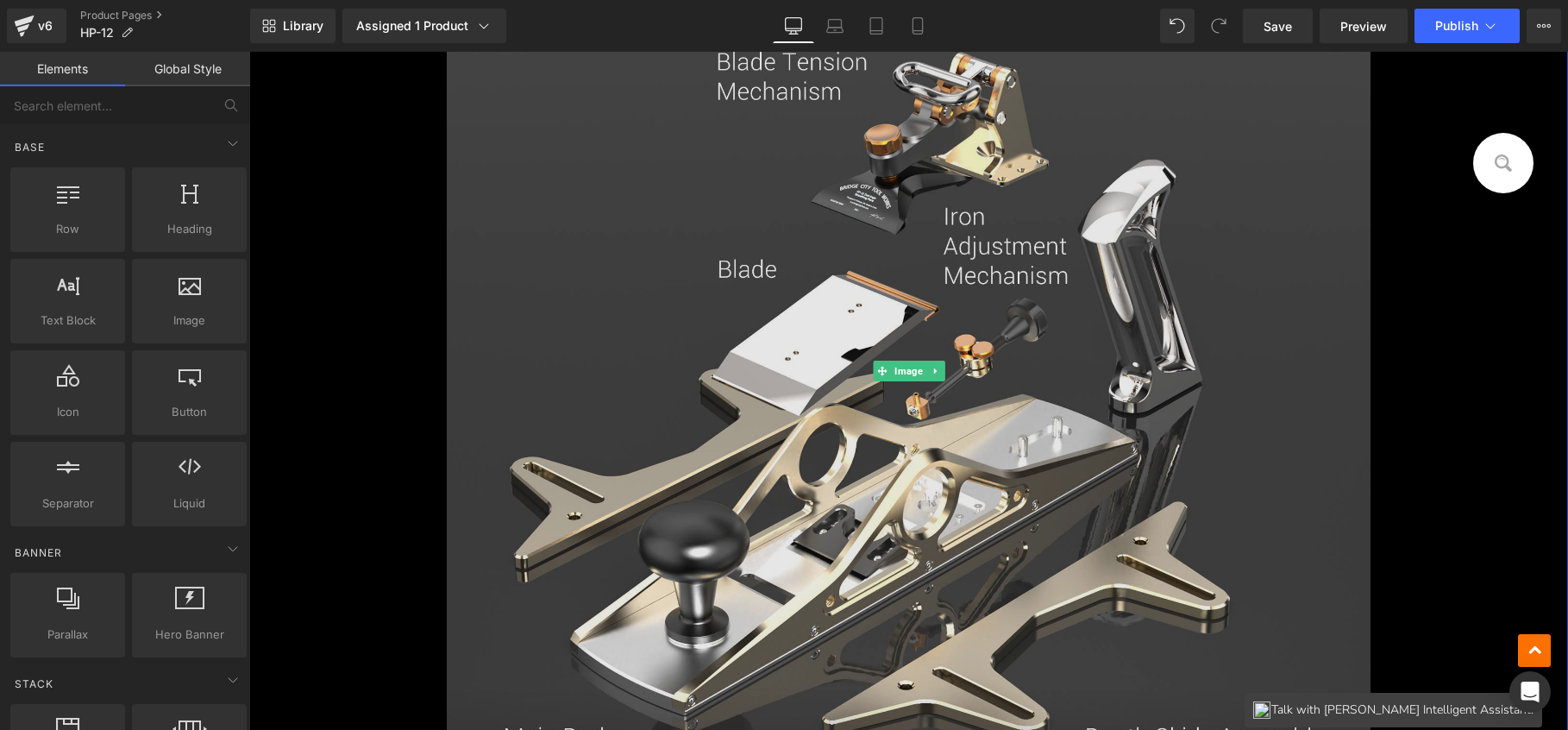
scroll to position [2606, 0]
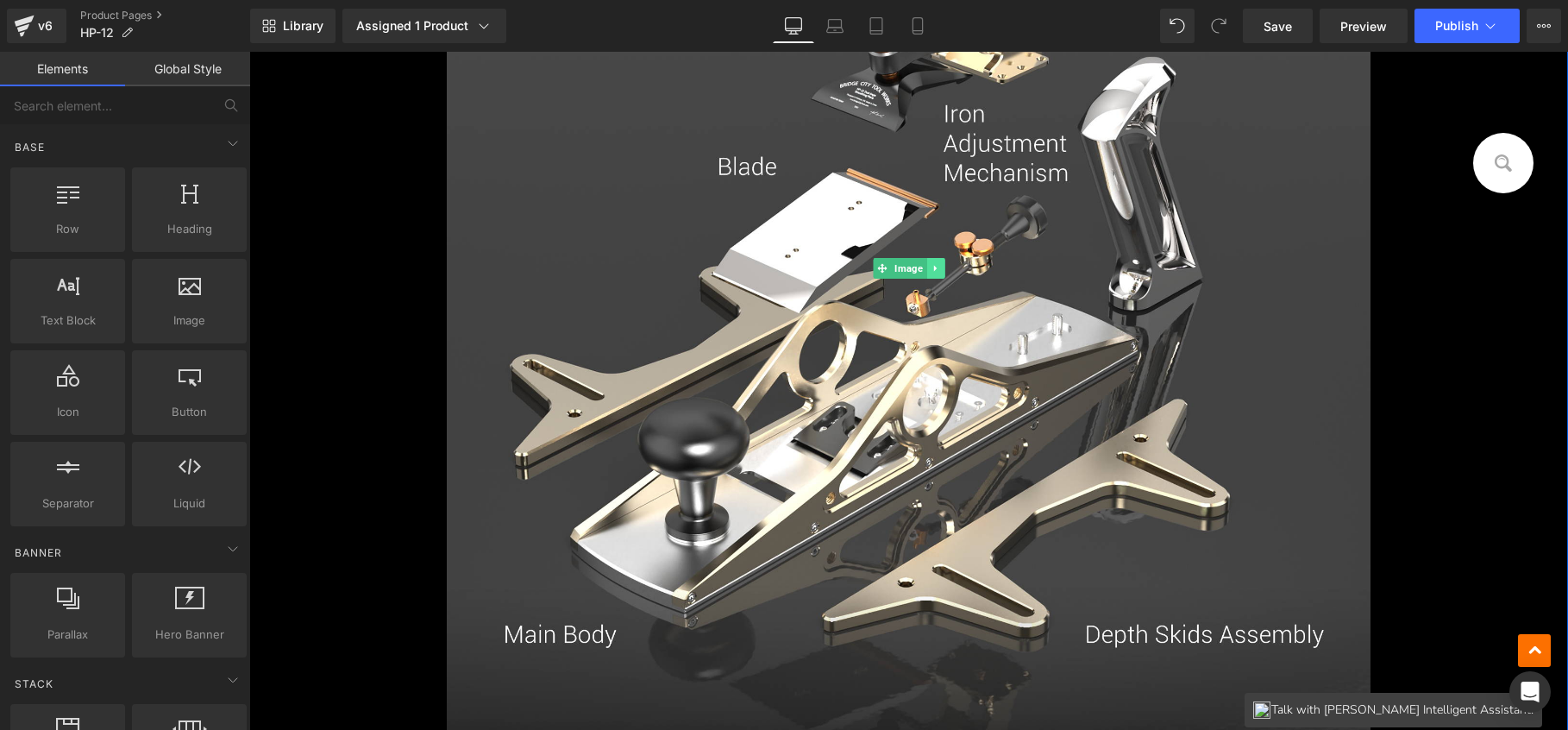
click at [931, 264] on icon at bounding box center [935, 268] width 9 height 10
click at [940, 267] on icon at bounding box center [944, 268] width 9 height 10
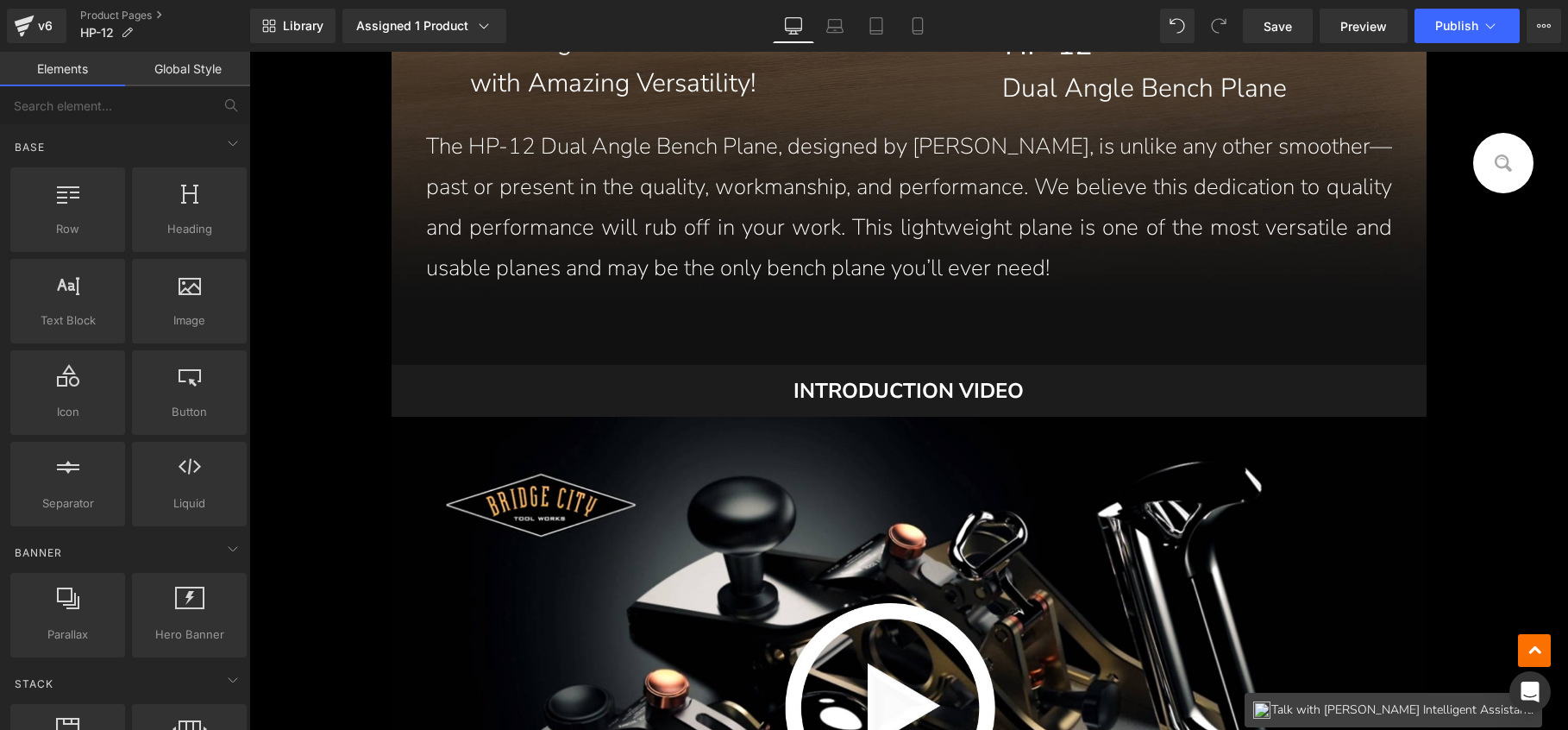
scroll to position [2961, 0]
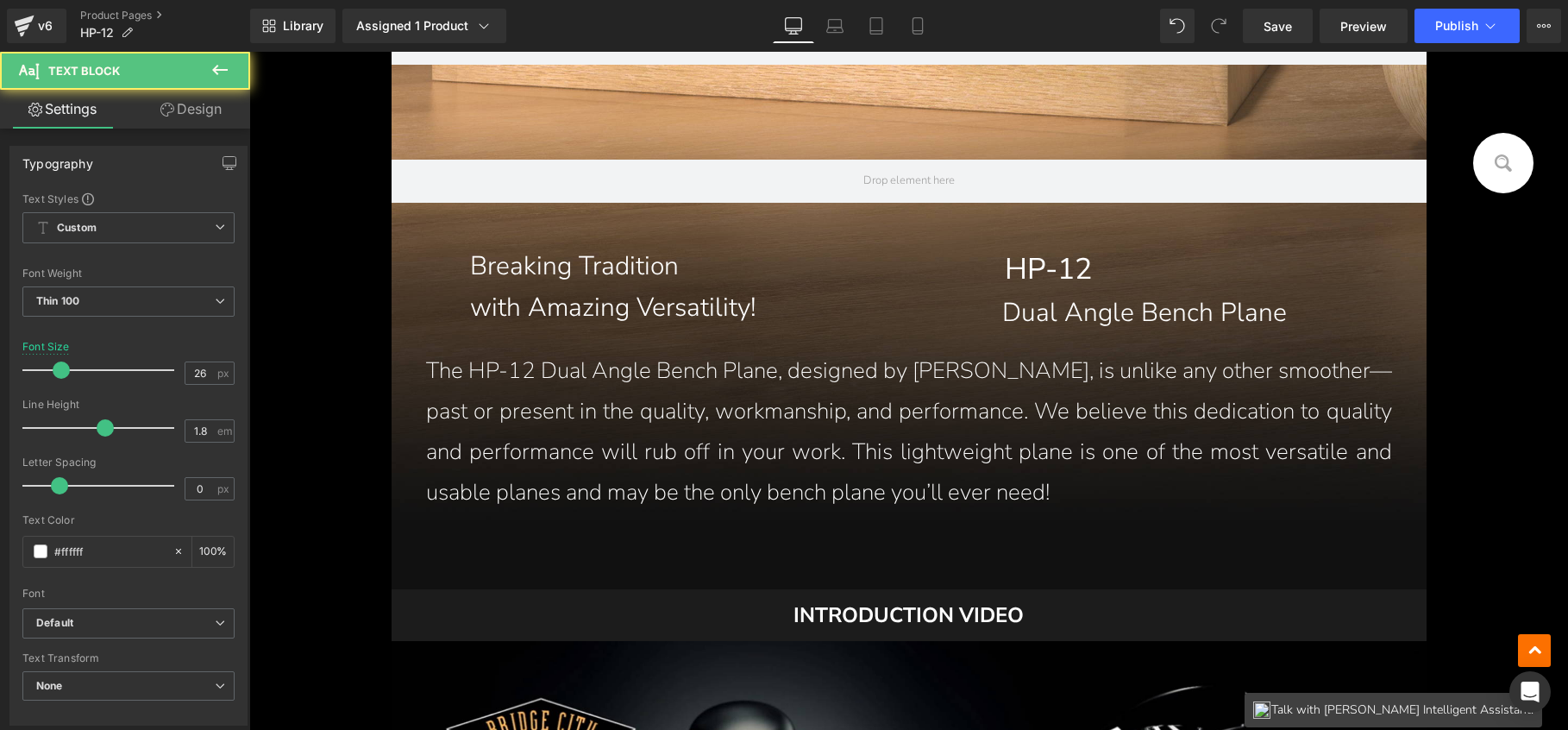
click at [772, 415] on p "The HP-12 Dual Angle Bench Plane, designed by John Economaki, is unlike any oth…" at bounding box center [909, 432] width 966 height 161
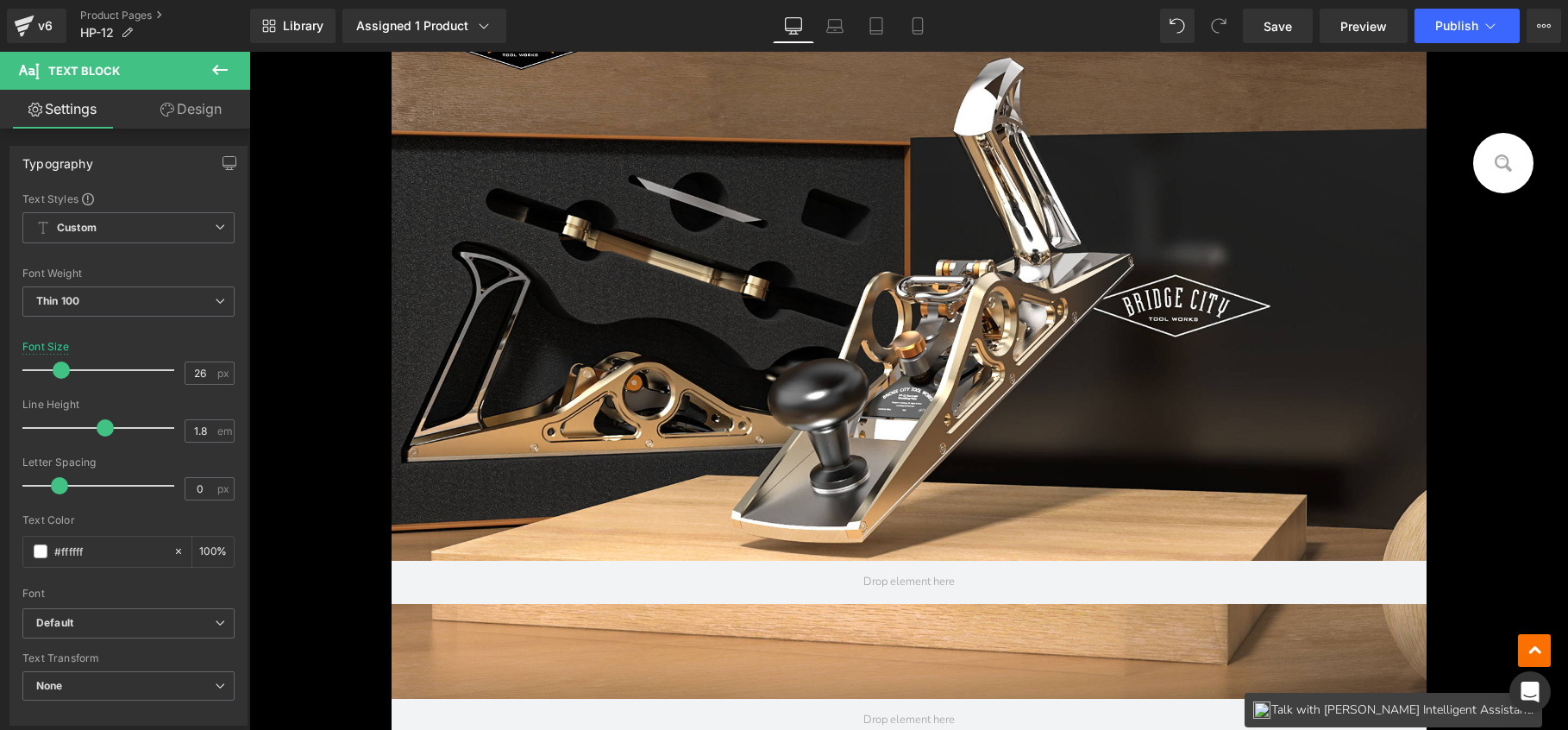
scroll to position [2418, 0]
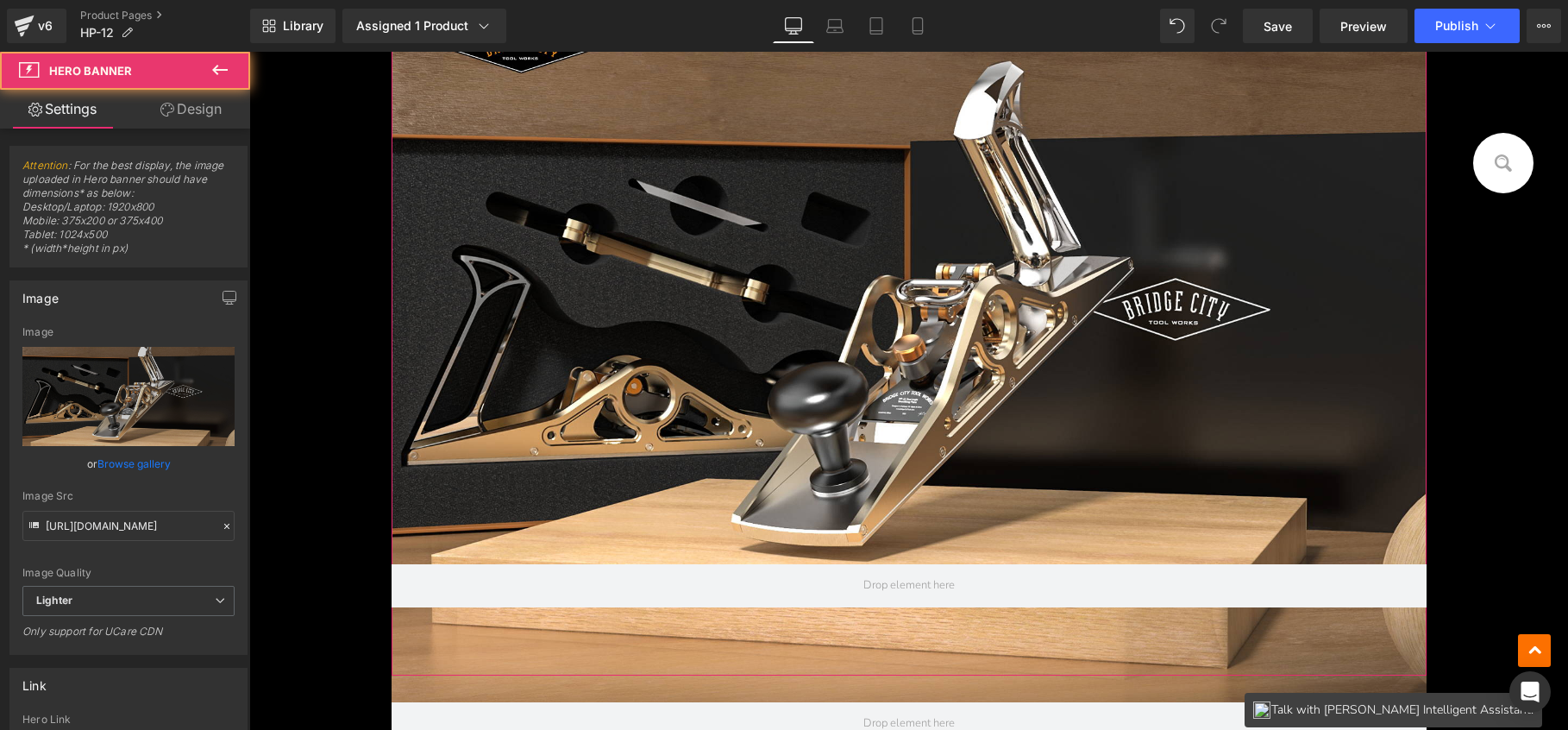
click at [713, 341] on div at bounding box center [909, 333] width 1035 height 685
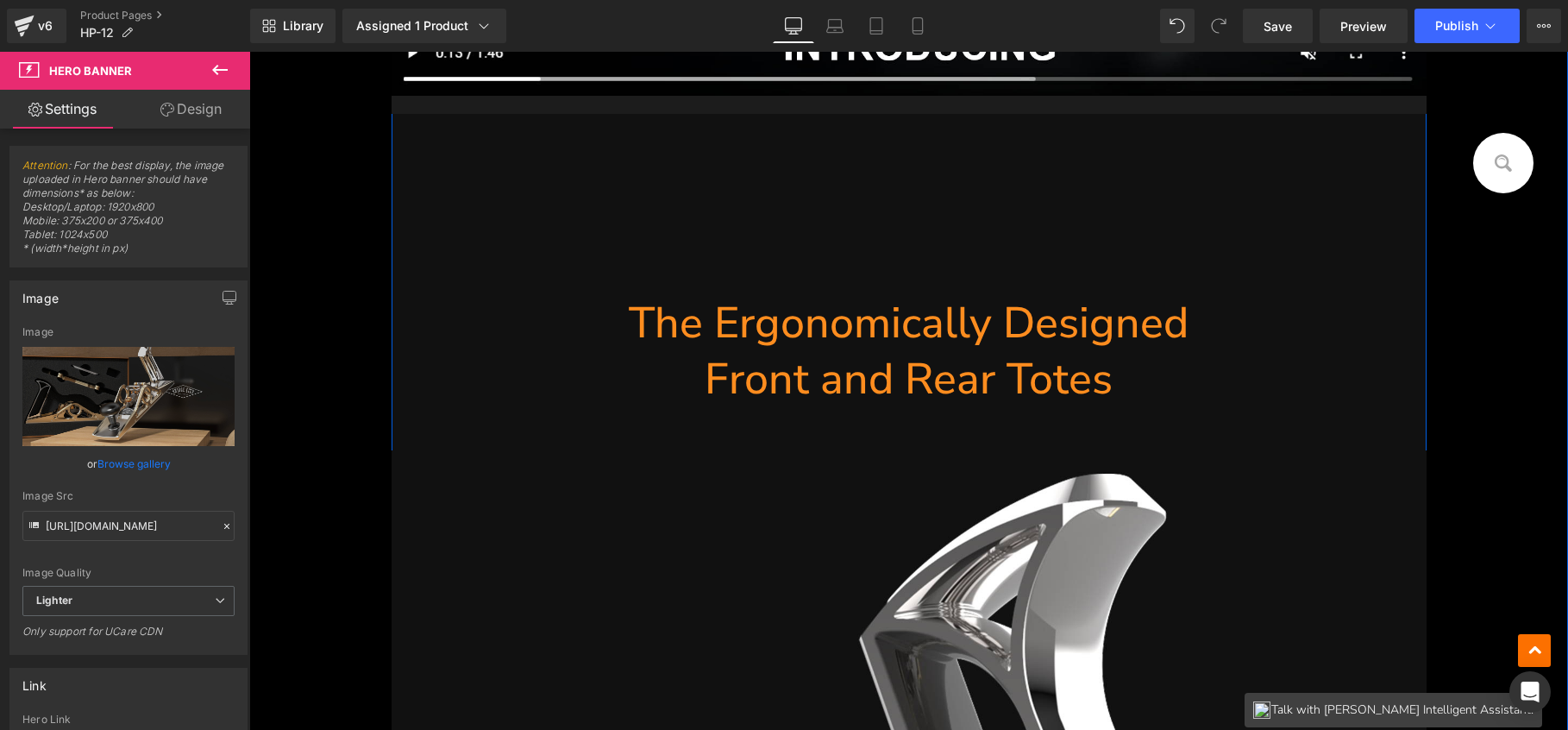
click at [819, 361] on h1 "Front and Rear Totes" at bounding box center [909, 379] width 1035 height 56
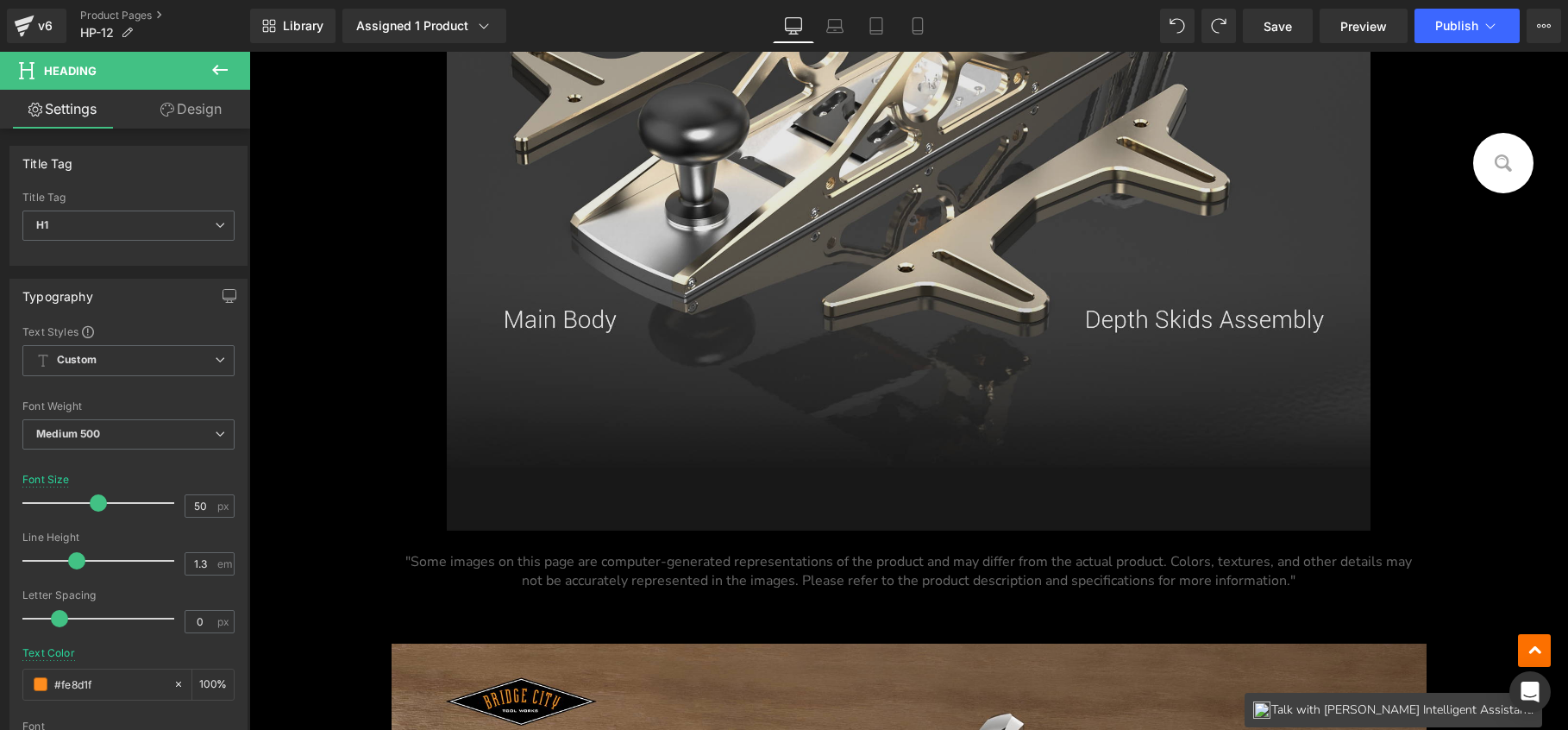
scroll to position [2930, 0]
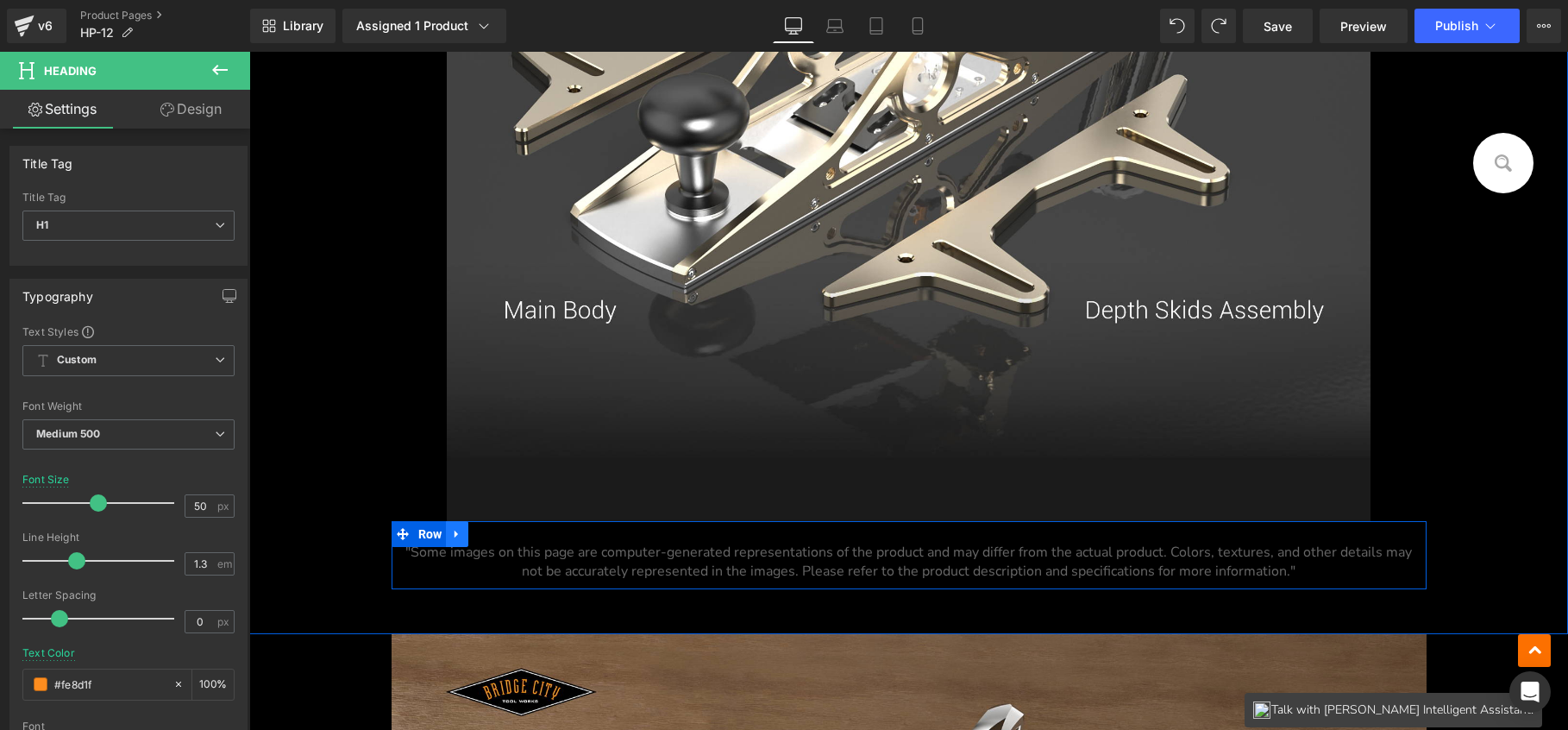
click at [462, 531] on link at bounding box center [457, 534] width 23 height 26
click at [496, 538] on icon at bounding box center [502, 533] width 12 height 12
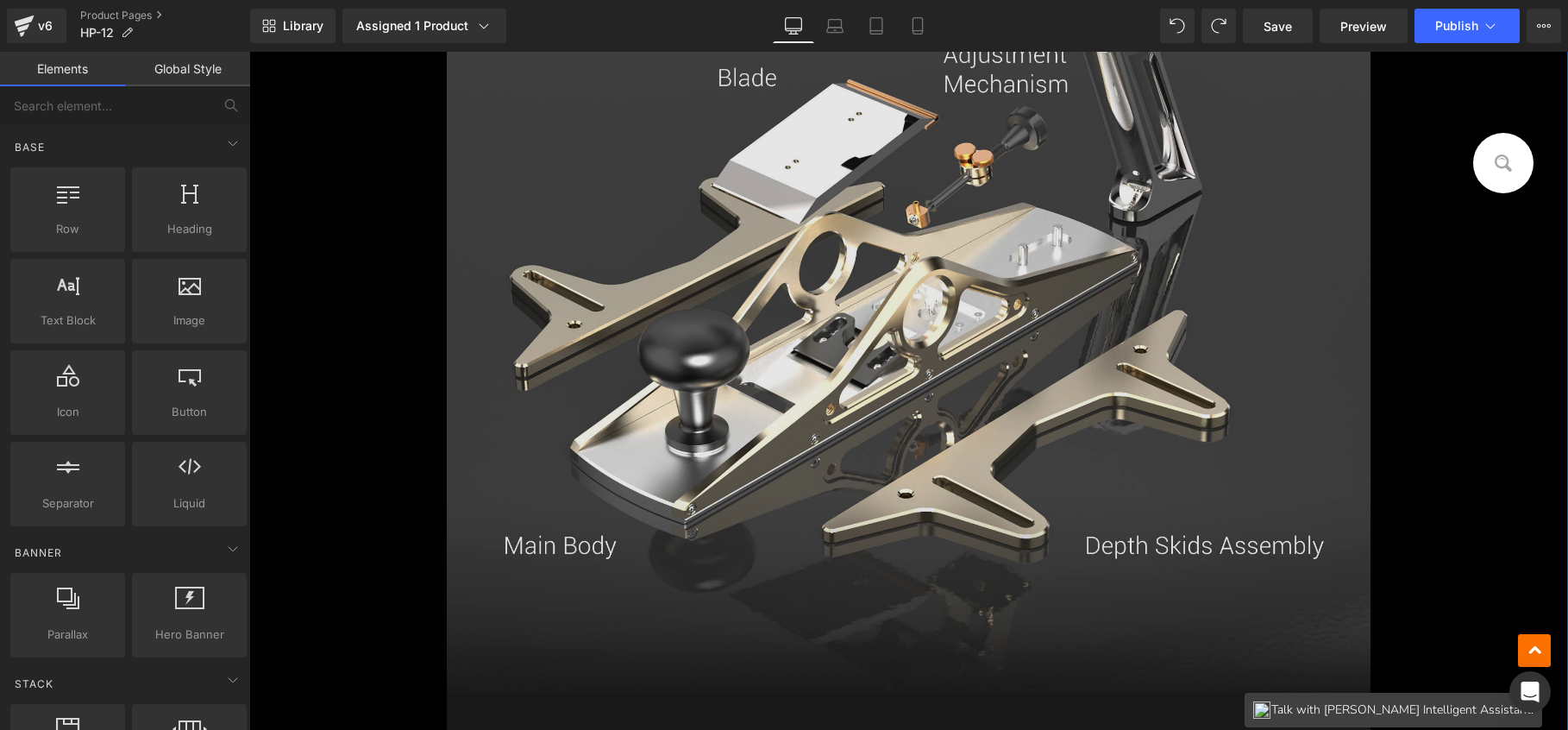
scroll to position [2579, 0]
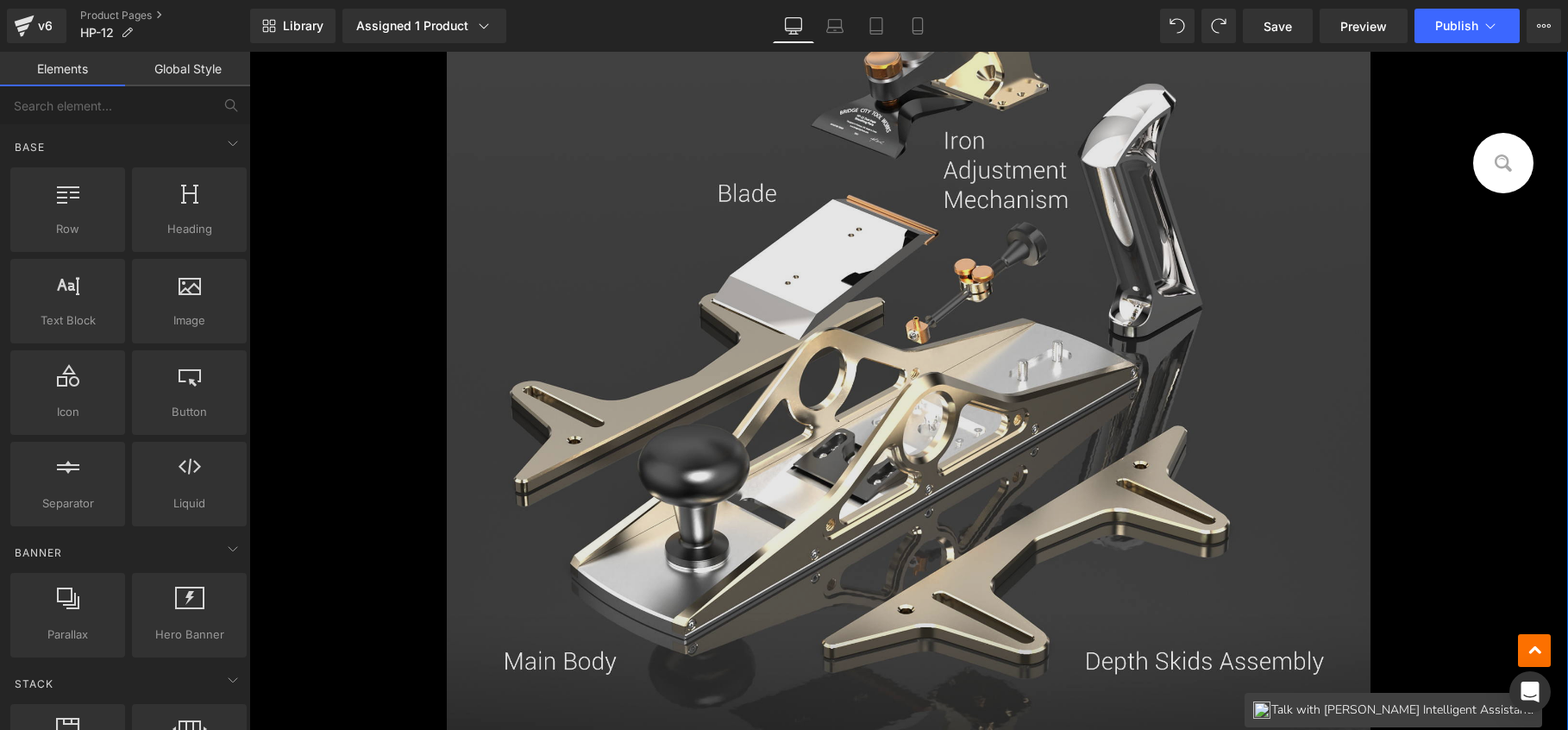
click at [798, 447] on img at bounding box center [909, 294] width 923 height 1155
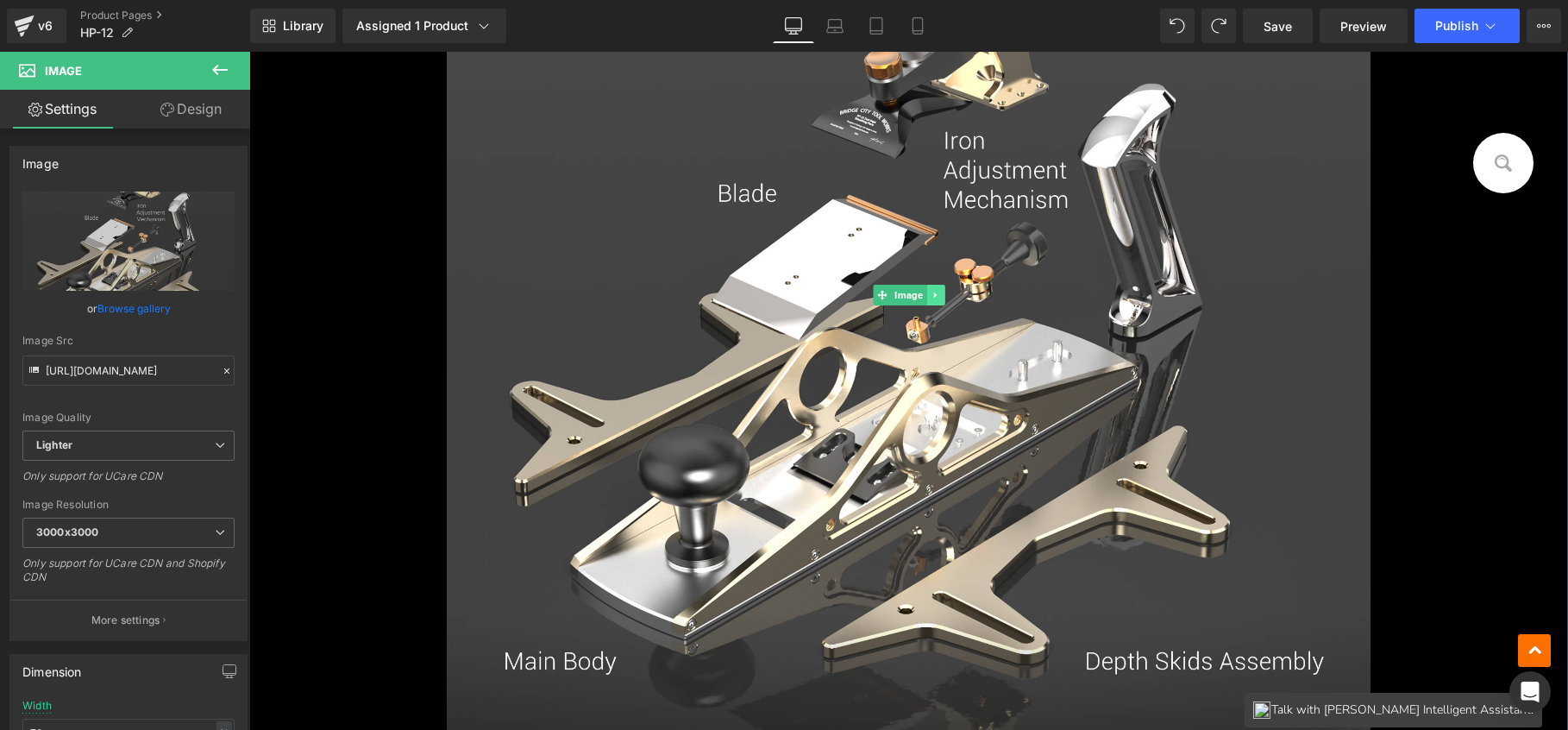
click at [931, 292] on icon at bounding box center [935, 294] width 9 height 10
click at [940, 295] on icon at bounding box center [944, 294] width 9 height 9
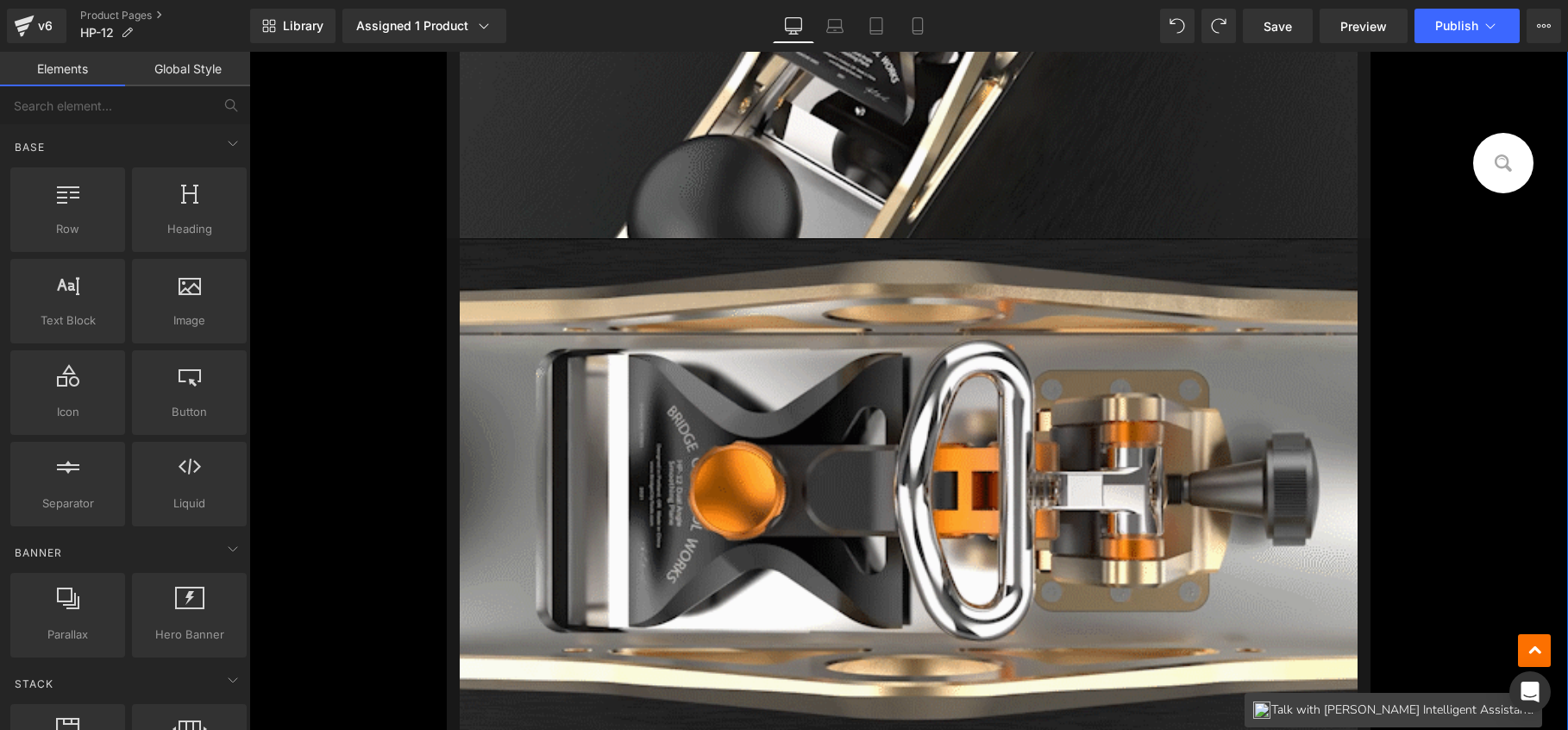
scroll to position [1266, 0]
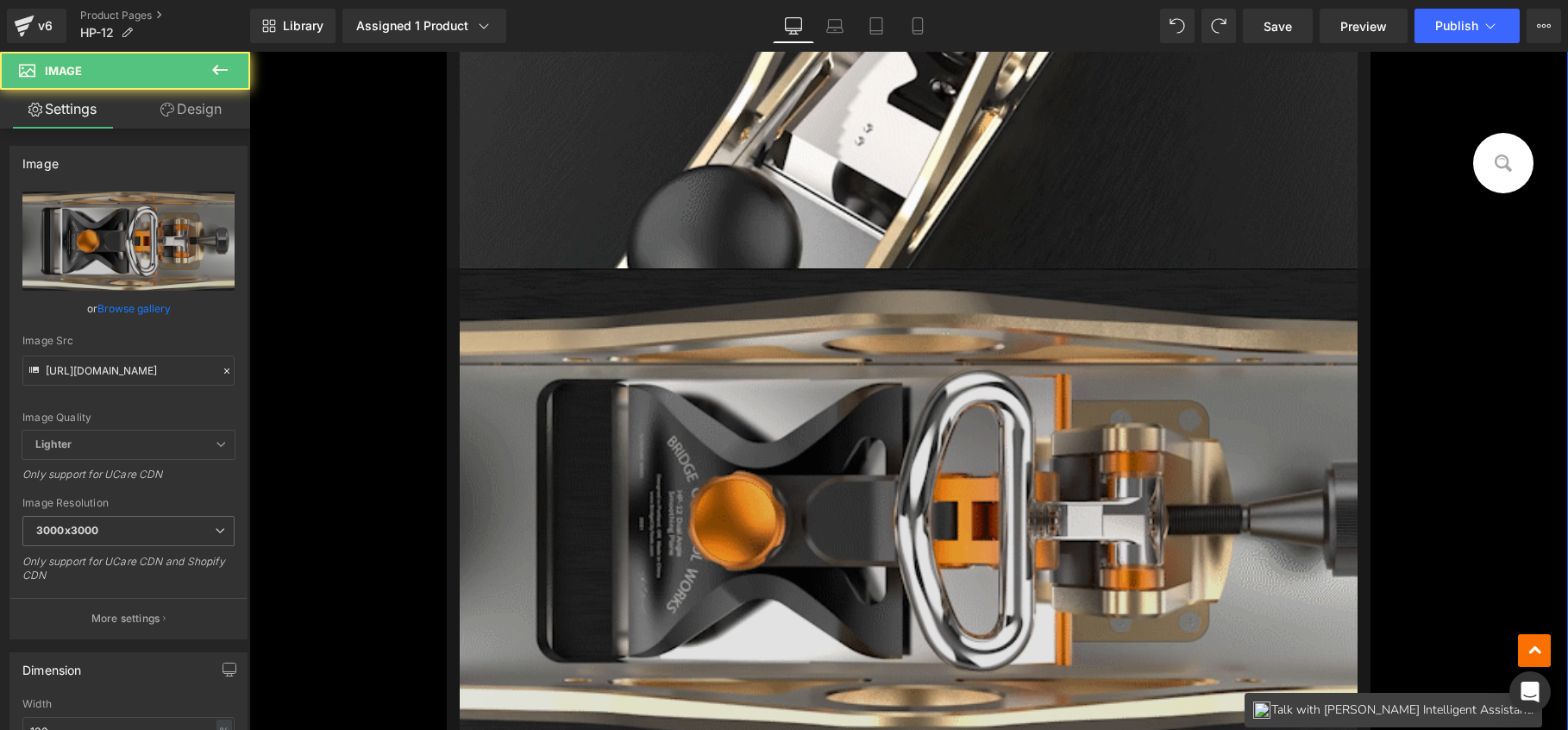
click at [926, 387] on img at bounding box center [908, 521] width 897 height 505
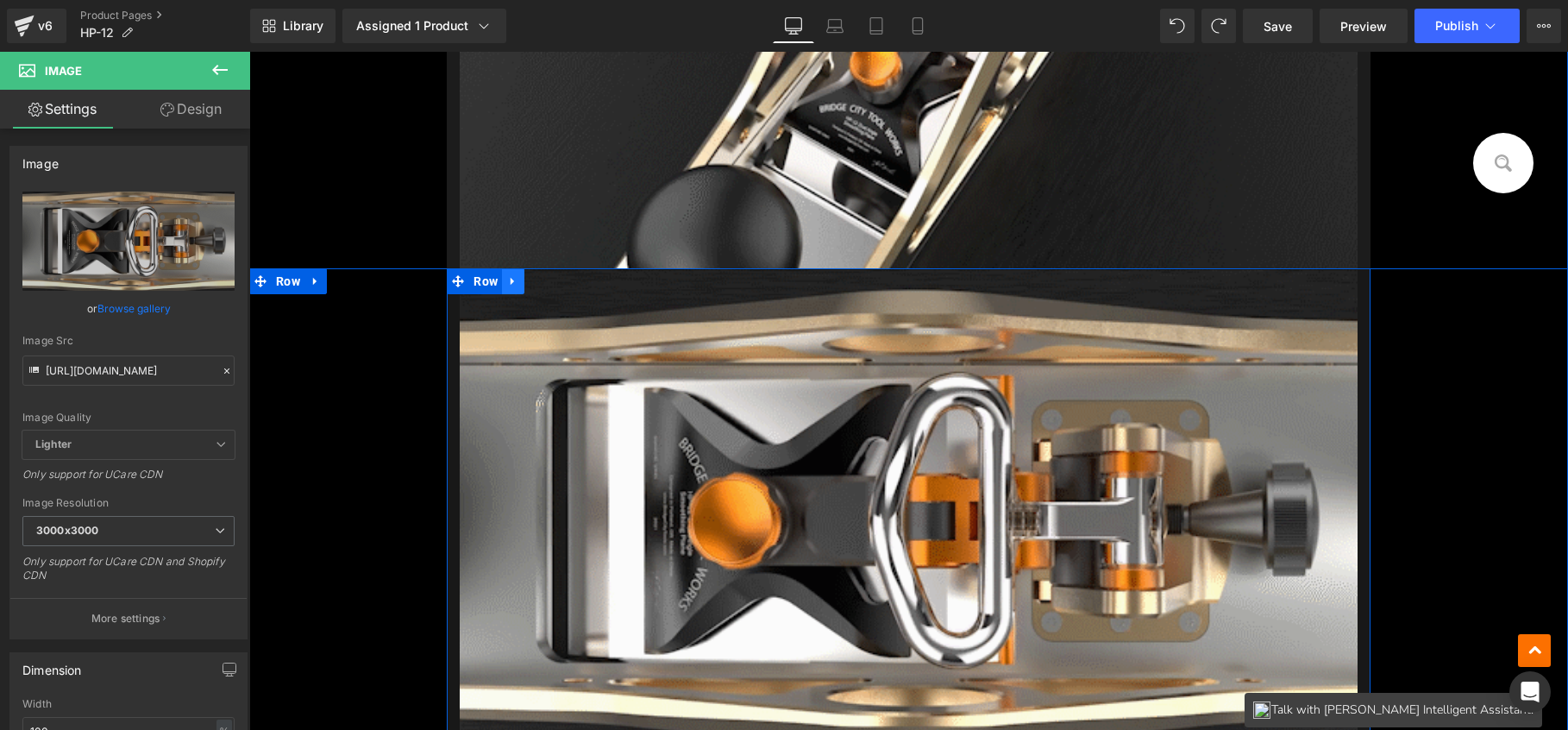
click at [507, 286] on icon at bounding box center [512, 282] width 12 height 13
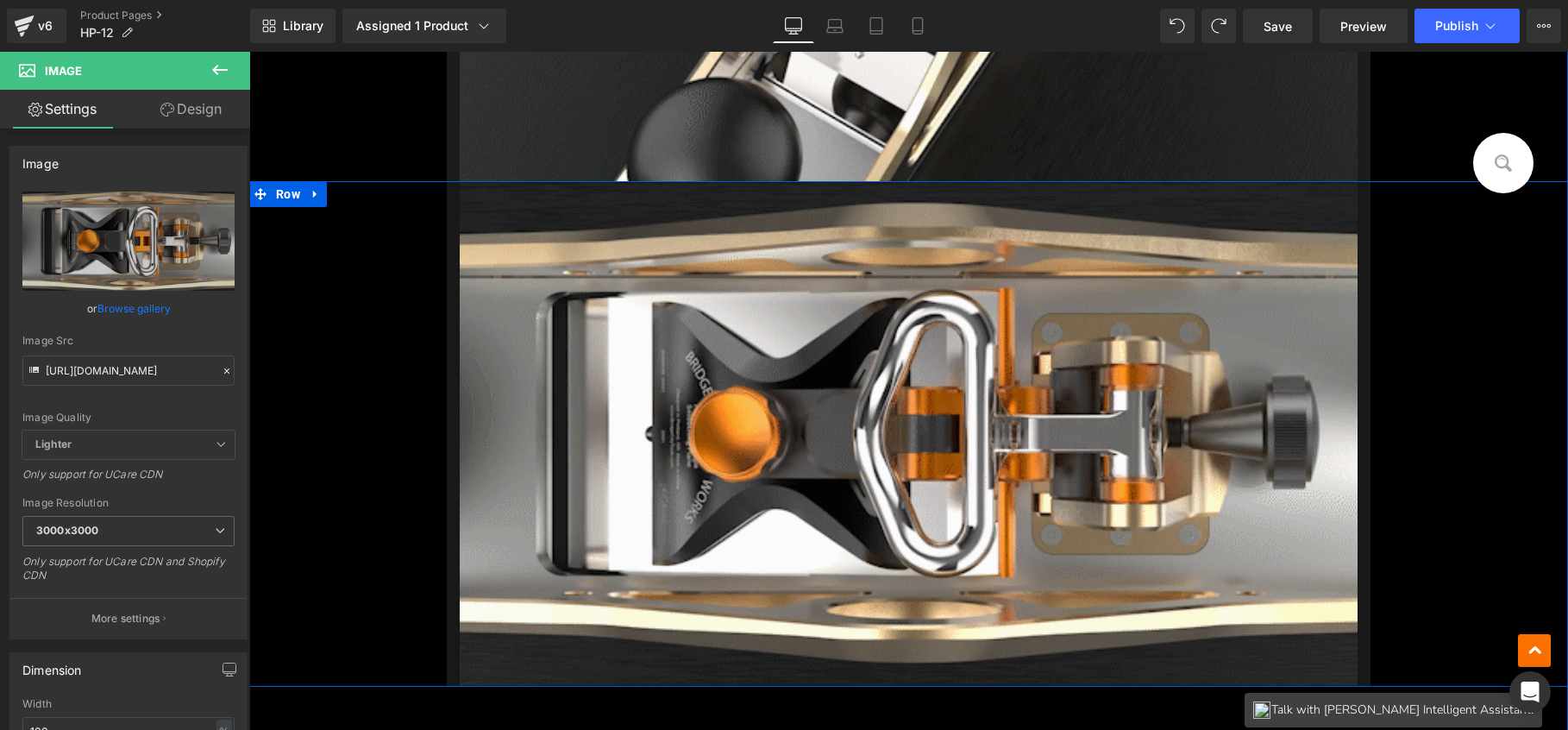
scroll to position [1250, 0]
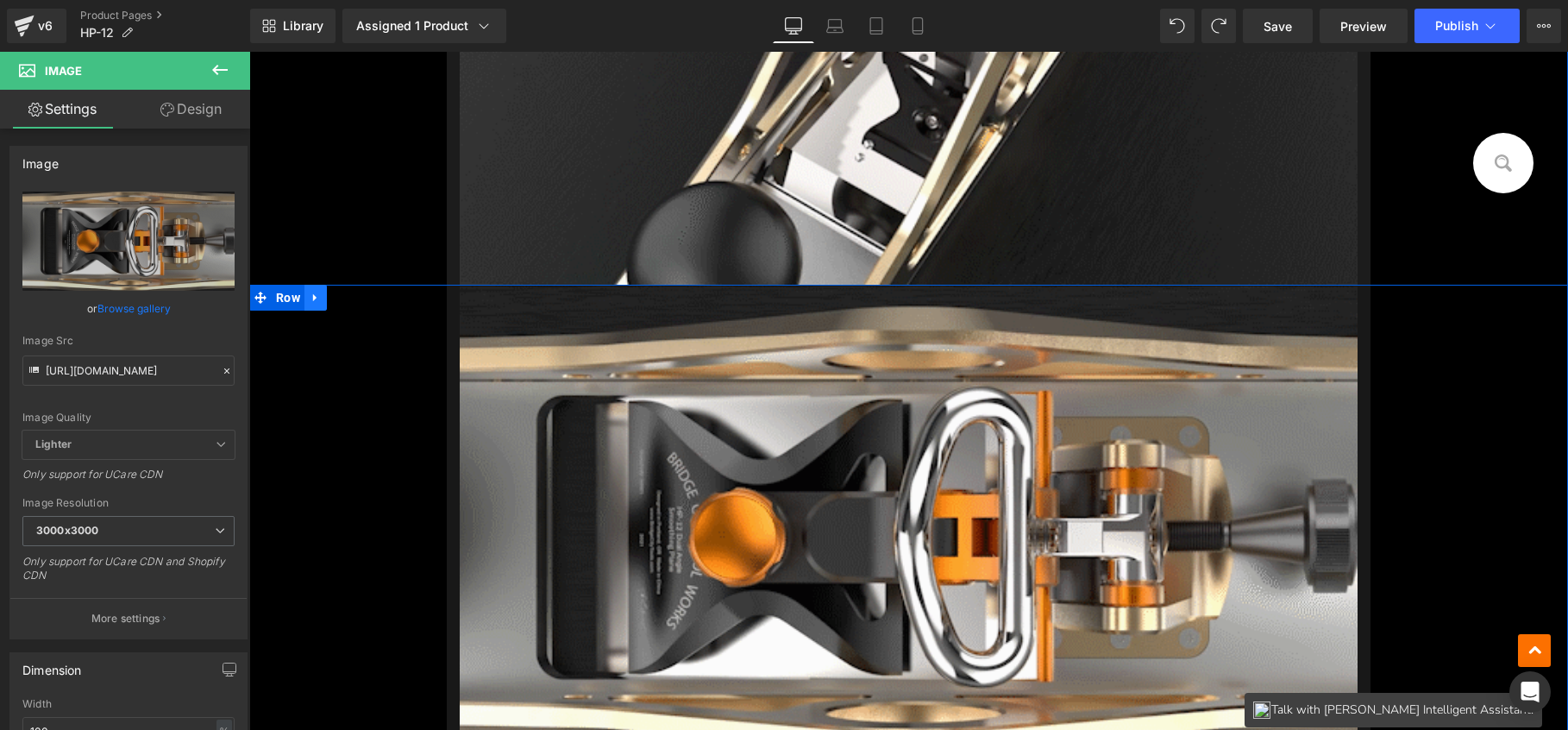
click at [313, 300] on icon at bounding box center [315, 298] width 12 height 13
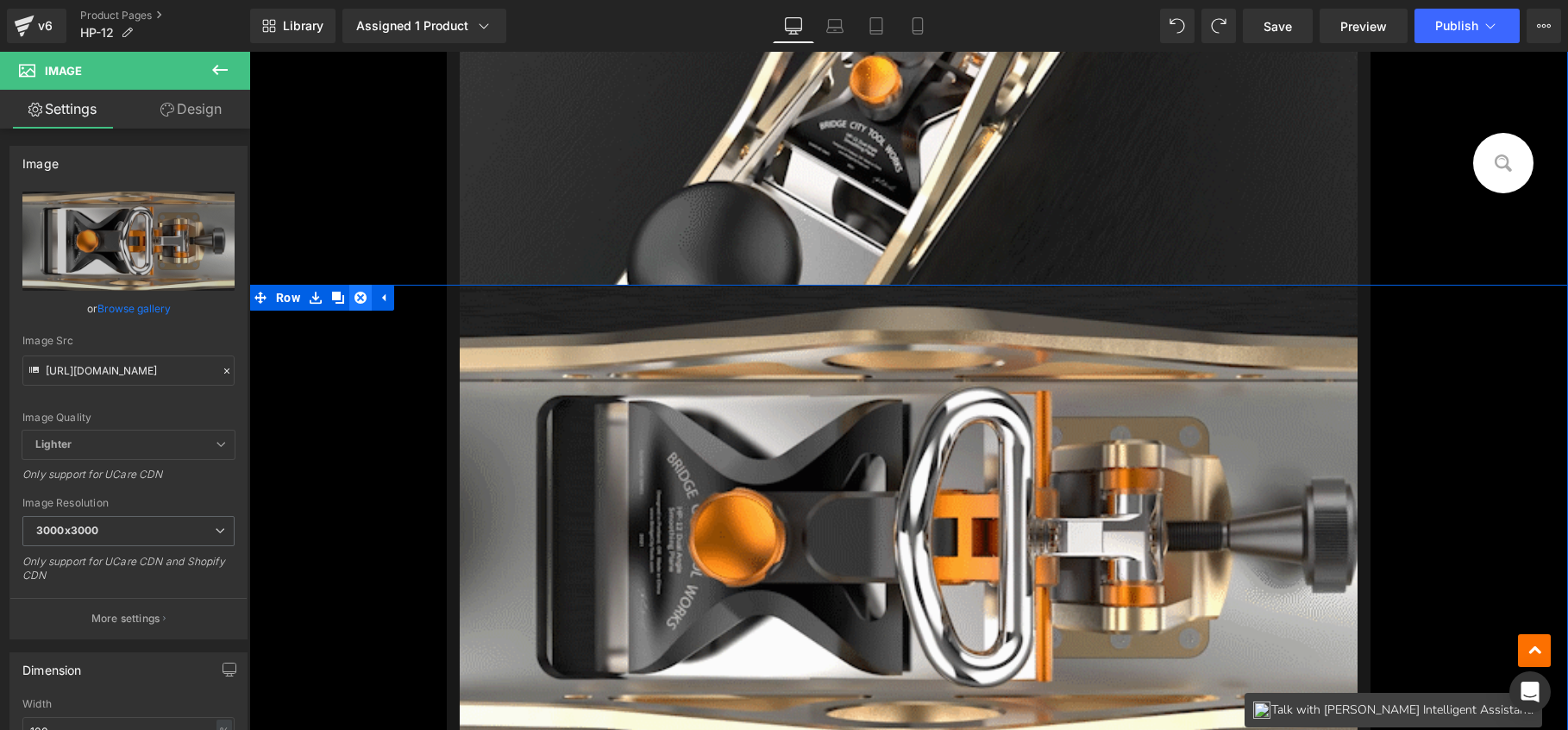
click at [355, 303] on icon at bounding box center [360, 298] width 12 height 13
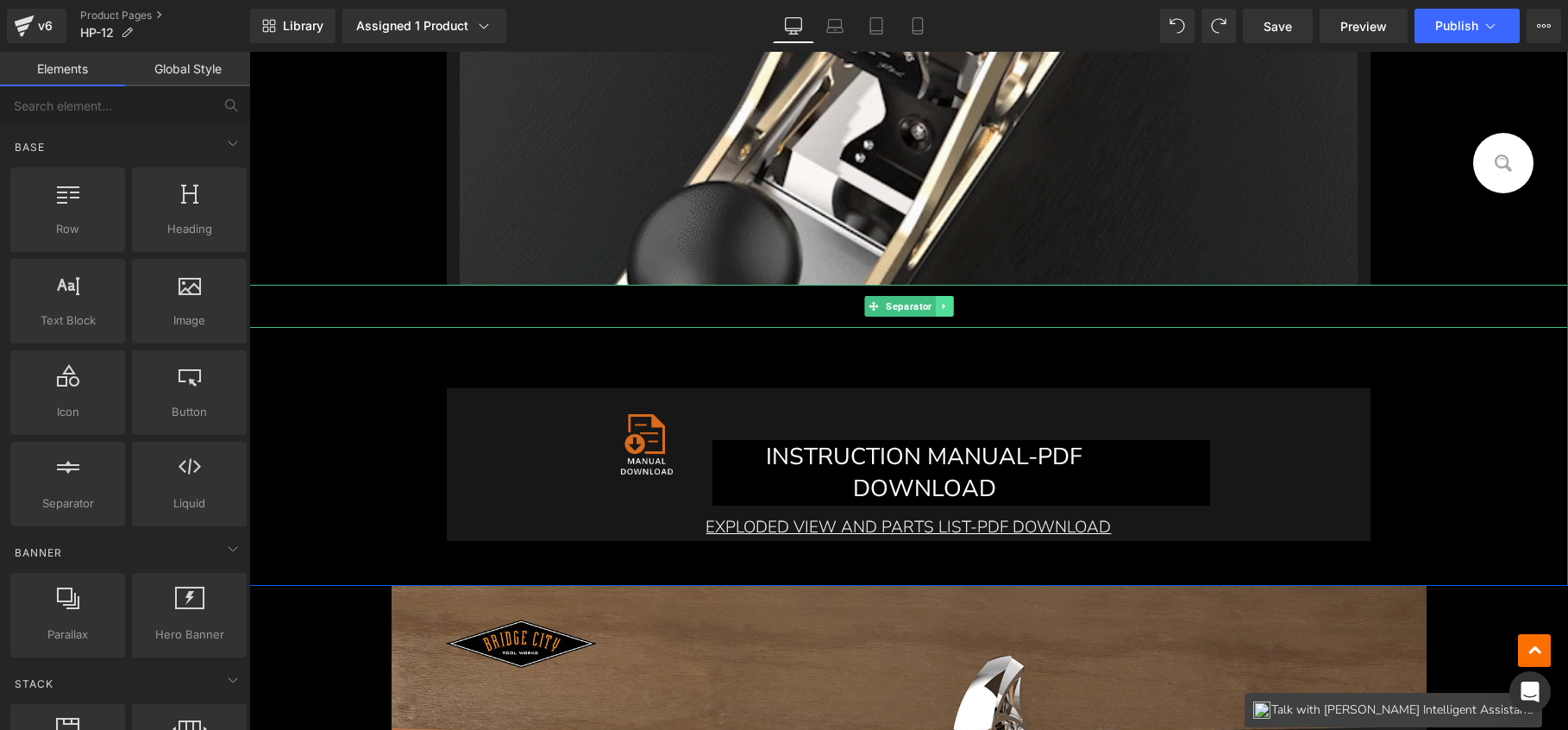
click at [943, 307] on icon at bounding box center [944, 306] width 9 height 10
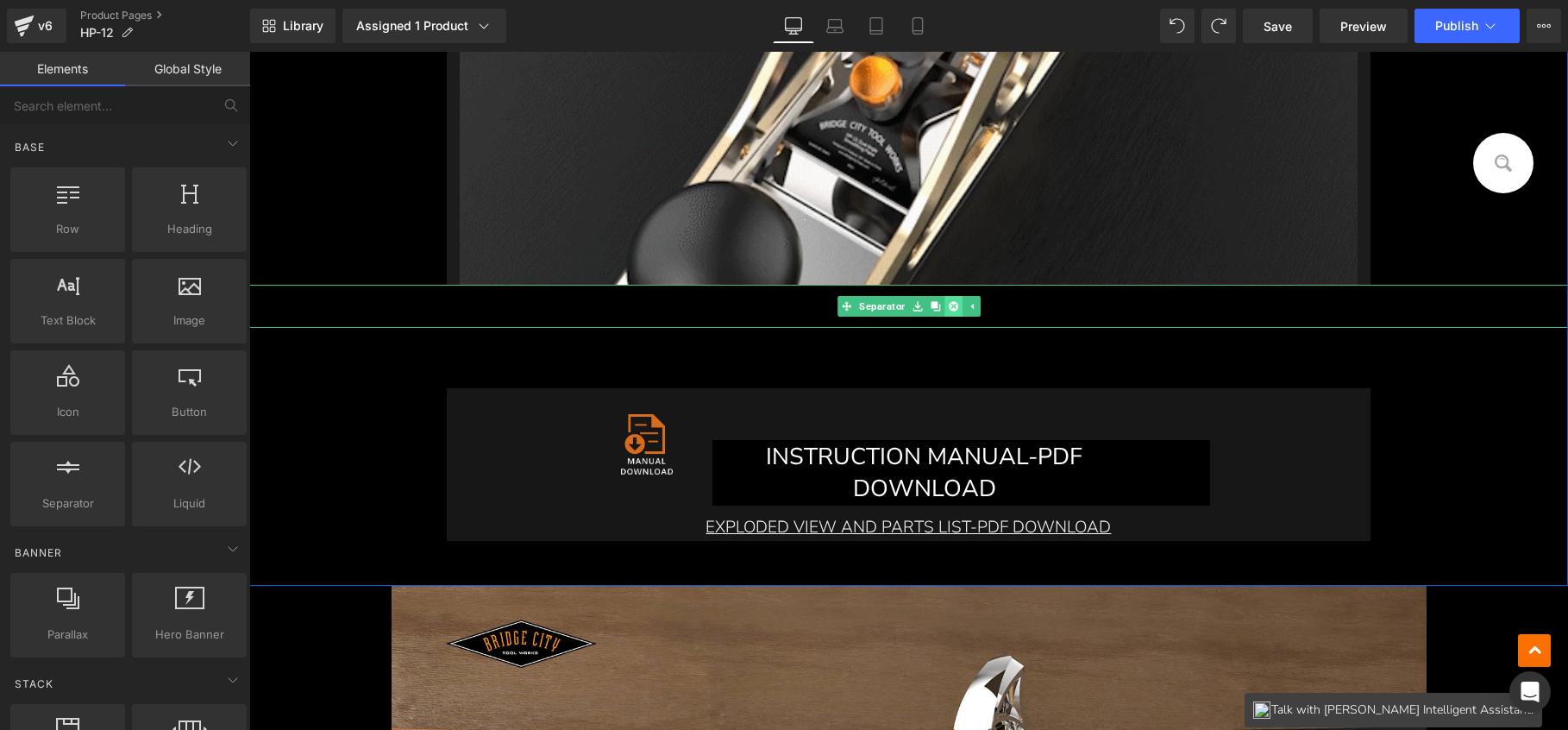
click at [949, 308] on icon at bounding box center [952, 307] width 9 height 9
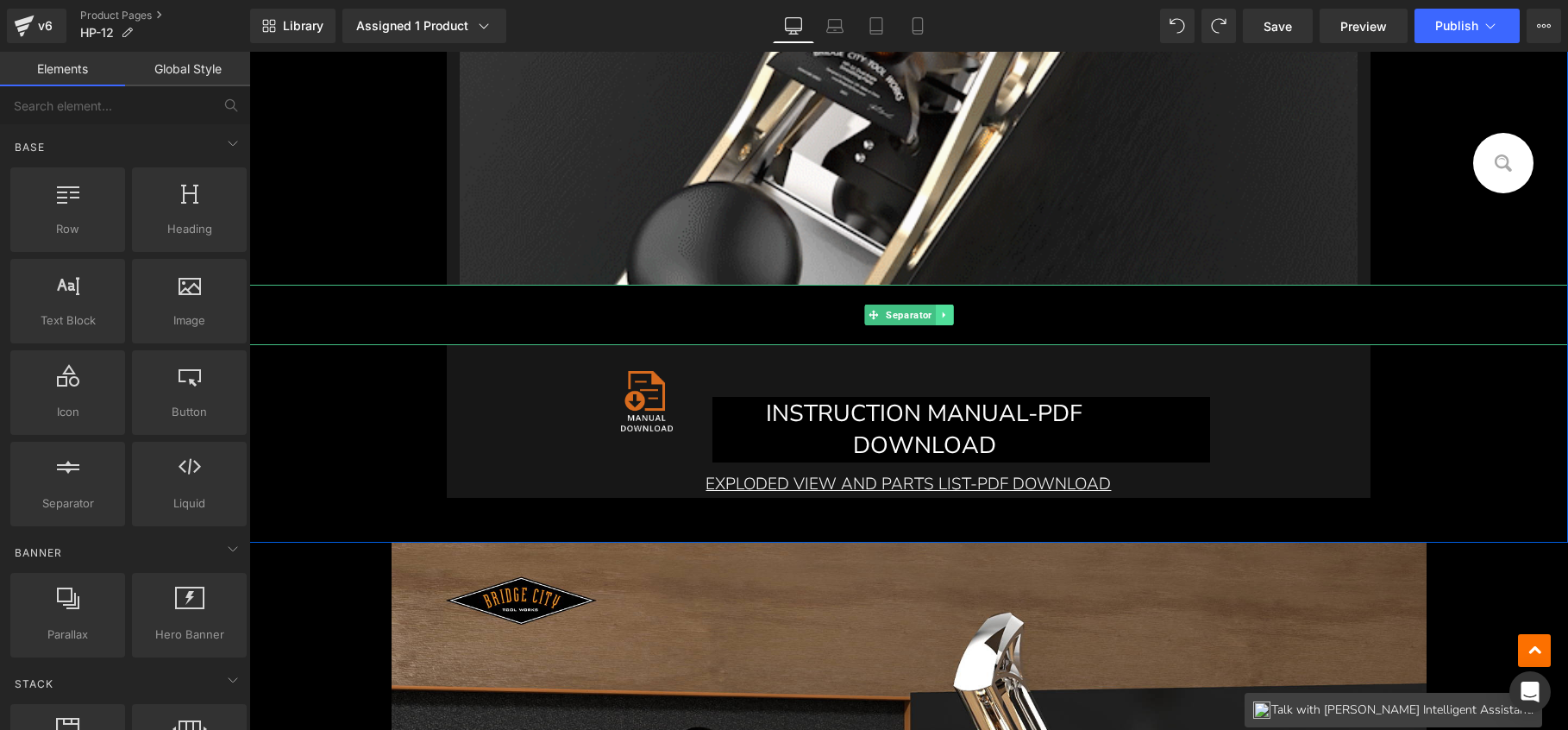
click at [940, 315] on icon at bounding box center [944, 314] width 9 height 10
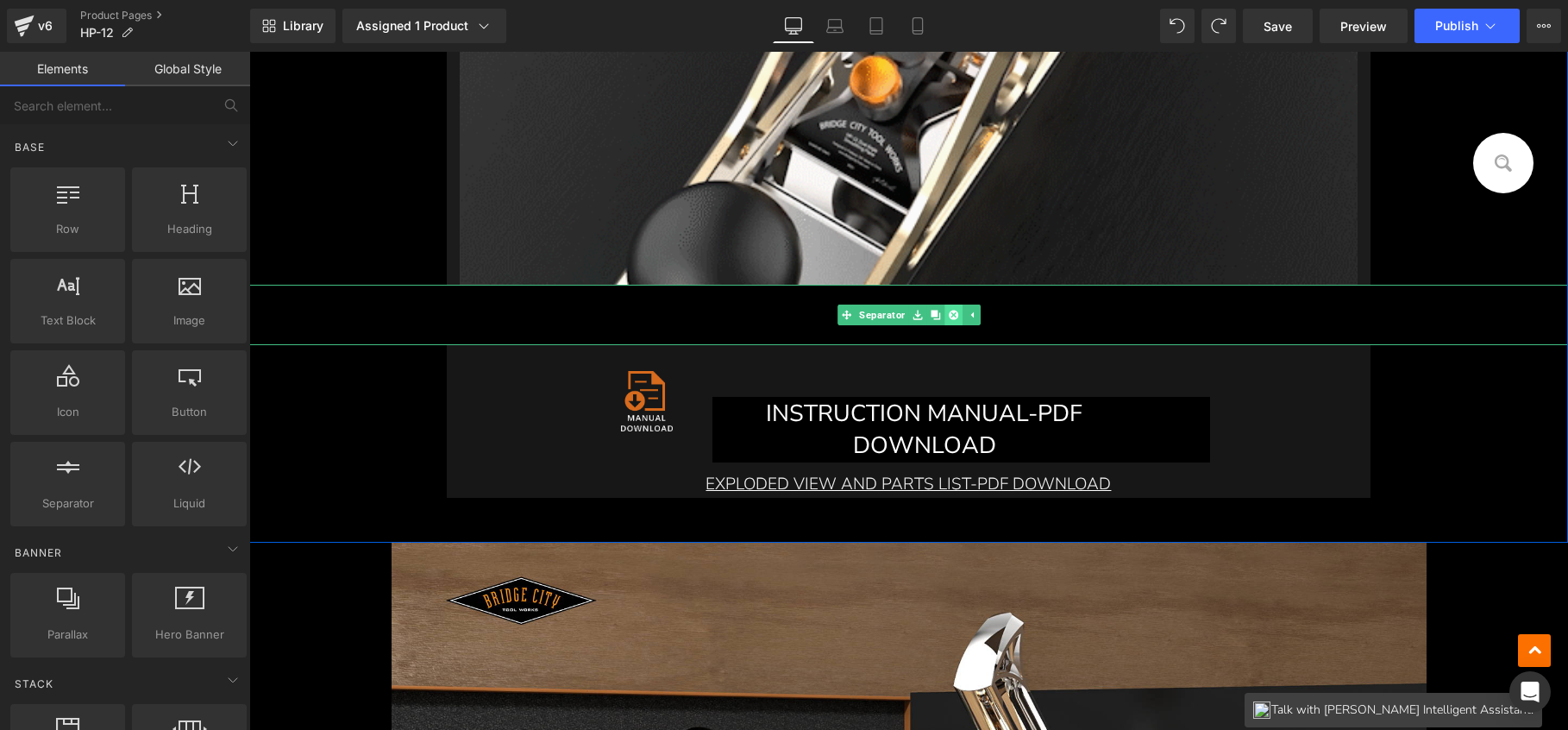
click at [948, 317] on icon at bounding box center [952, 315] width 9 height 9
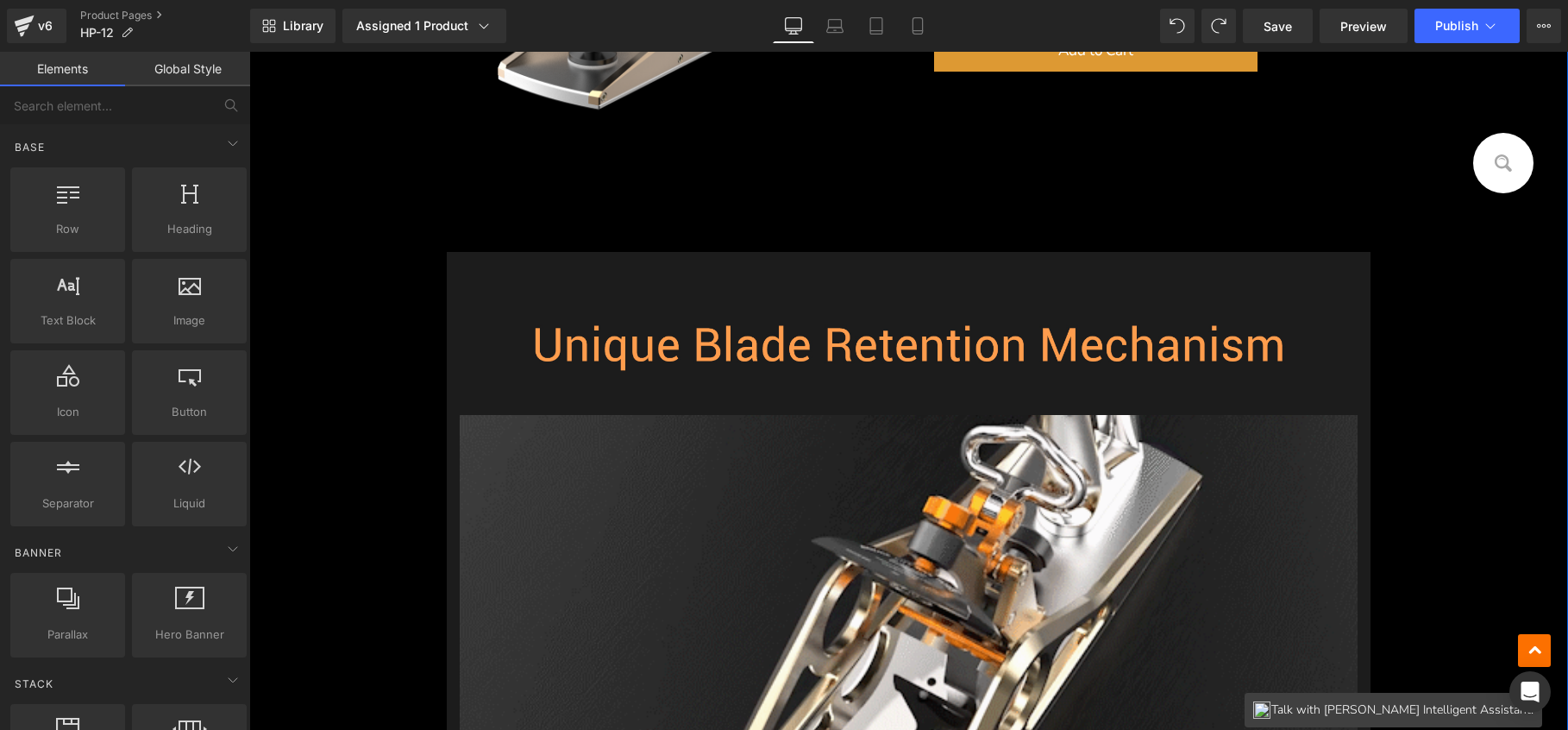
scroll to position [474, 0]
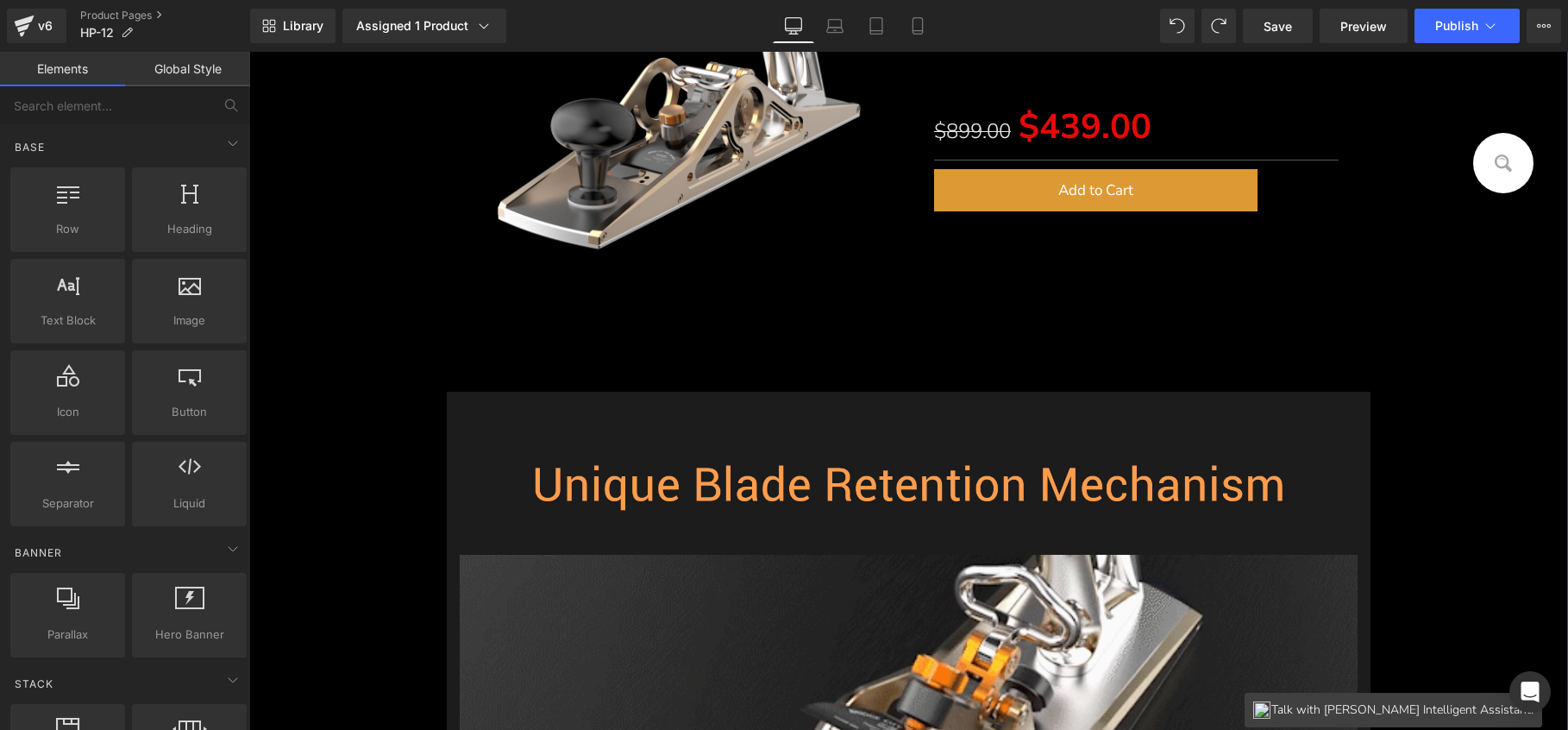
click at [641, 298] on img at bounding box center [681, 91] width 430 height 430
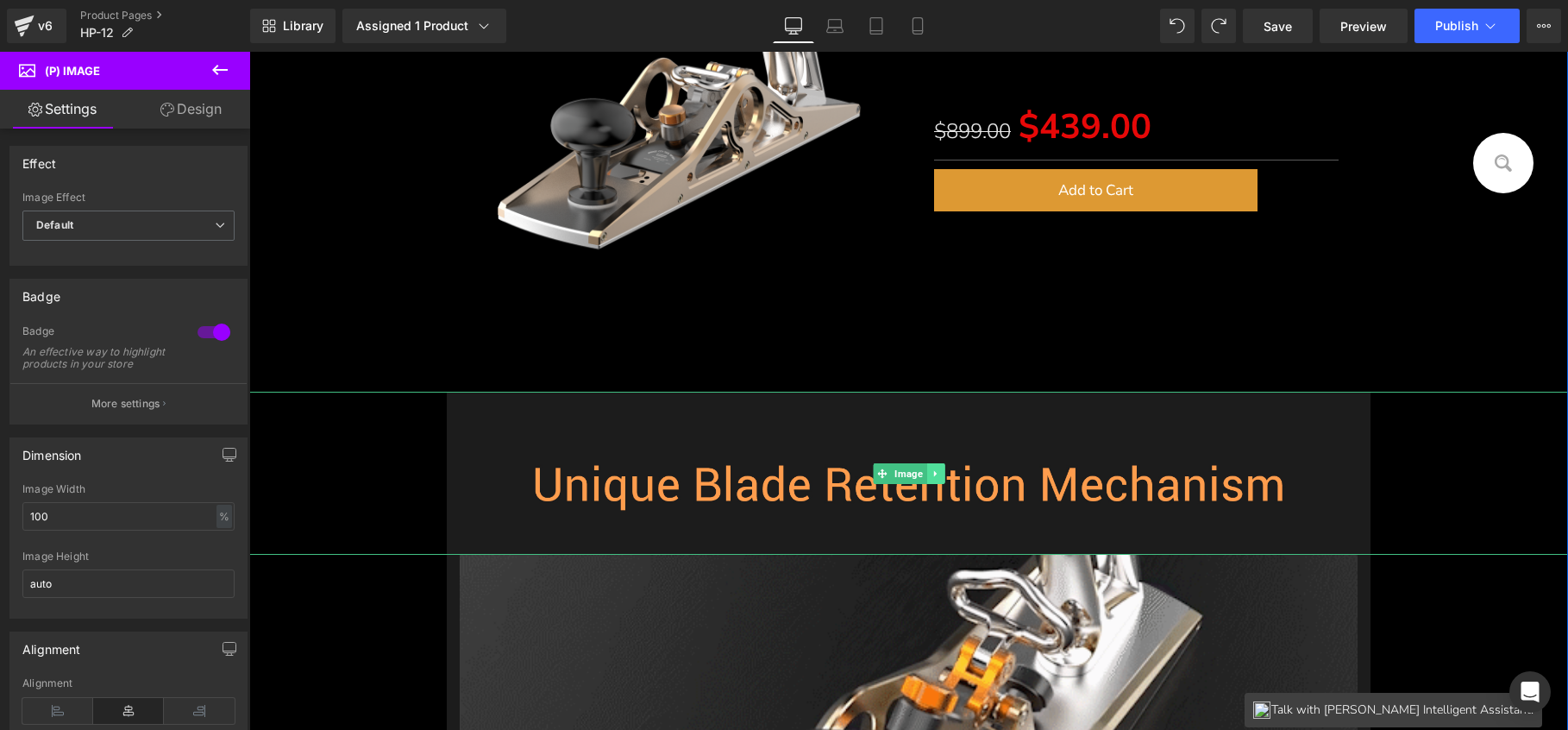
click at [934, 479] on link at bounding box center [935, 474] width 18 height 21
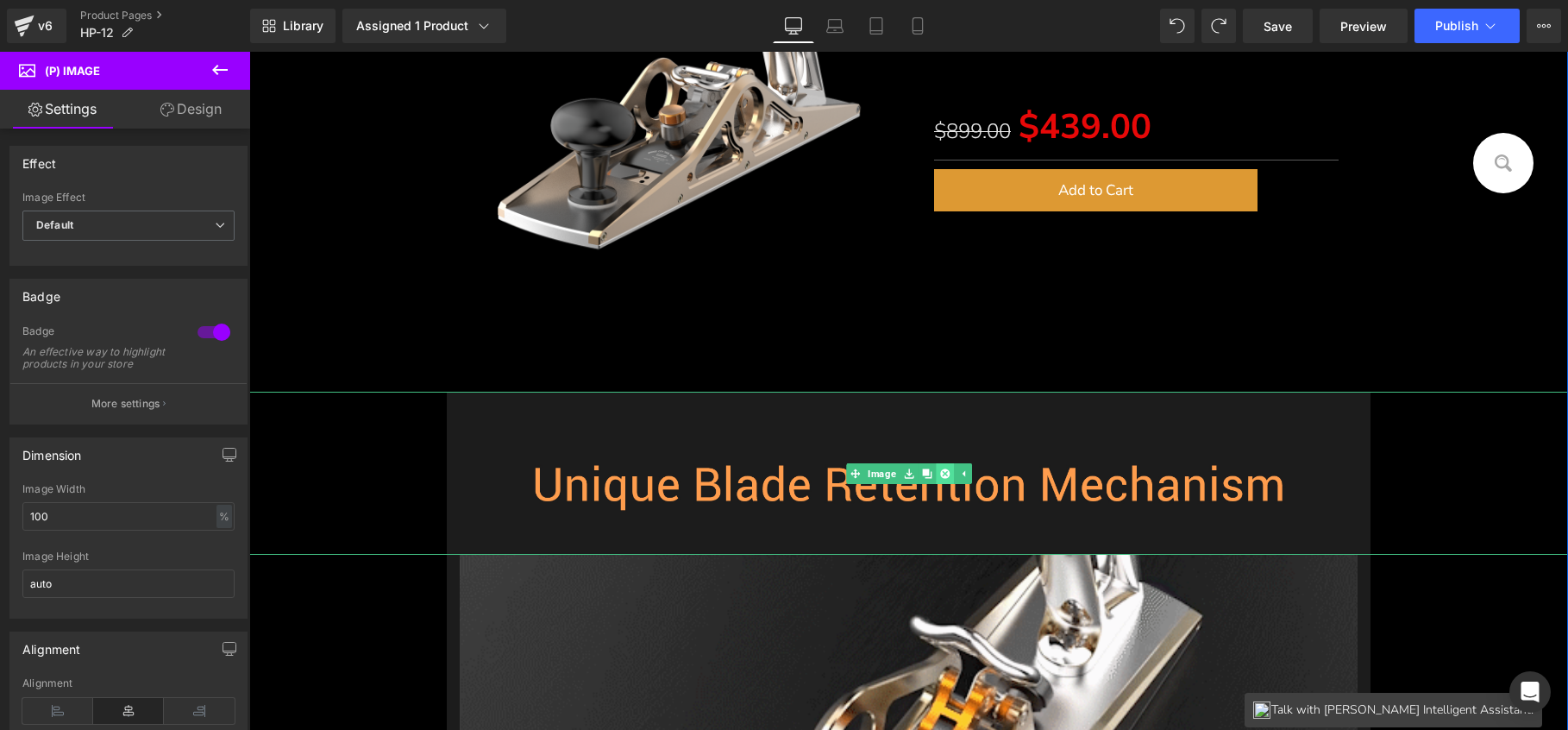
click at [942, 474] on icon at bounding box center [944, 473] width 9 height 9
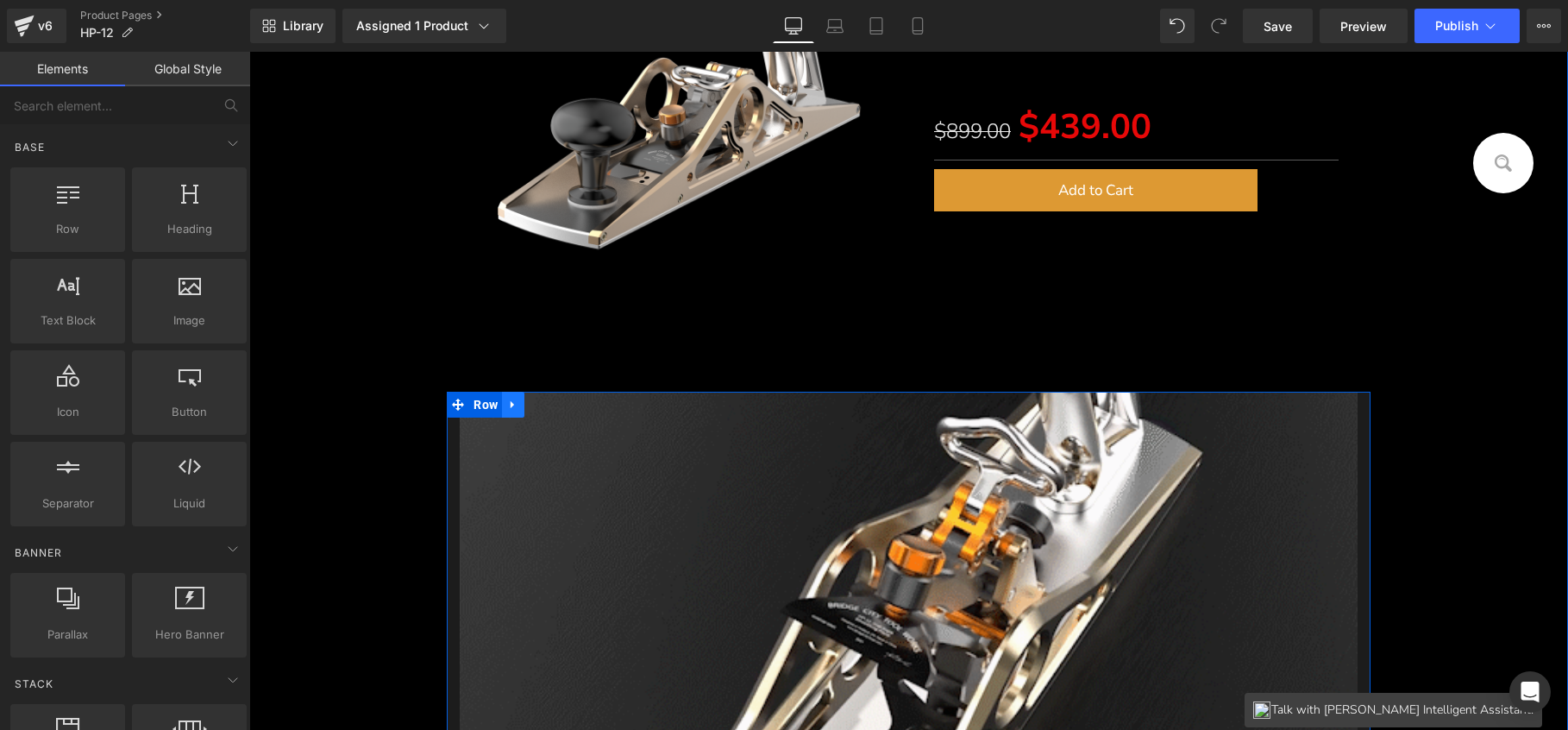
click at [513, 402] on icon at bounding box center [512, 405] width 12 height 13
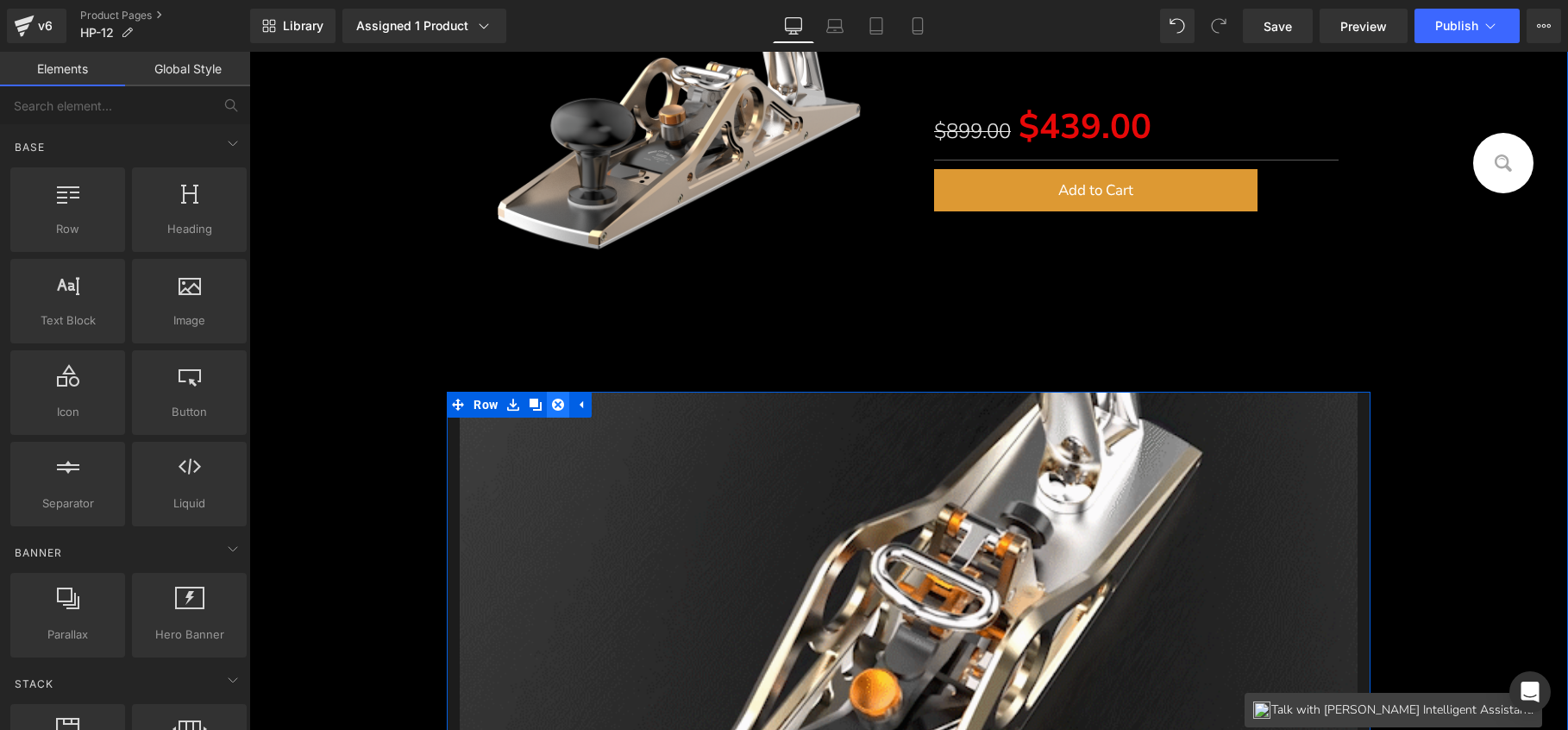
click at [553, 399] on icon at bounding box center [558, 404] width 12 height 12
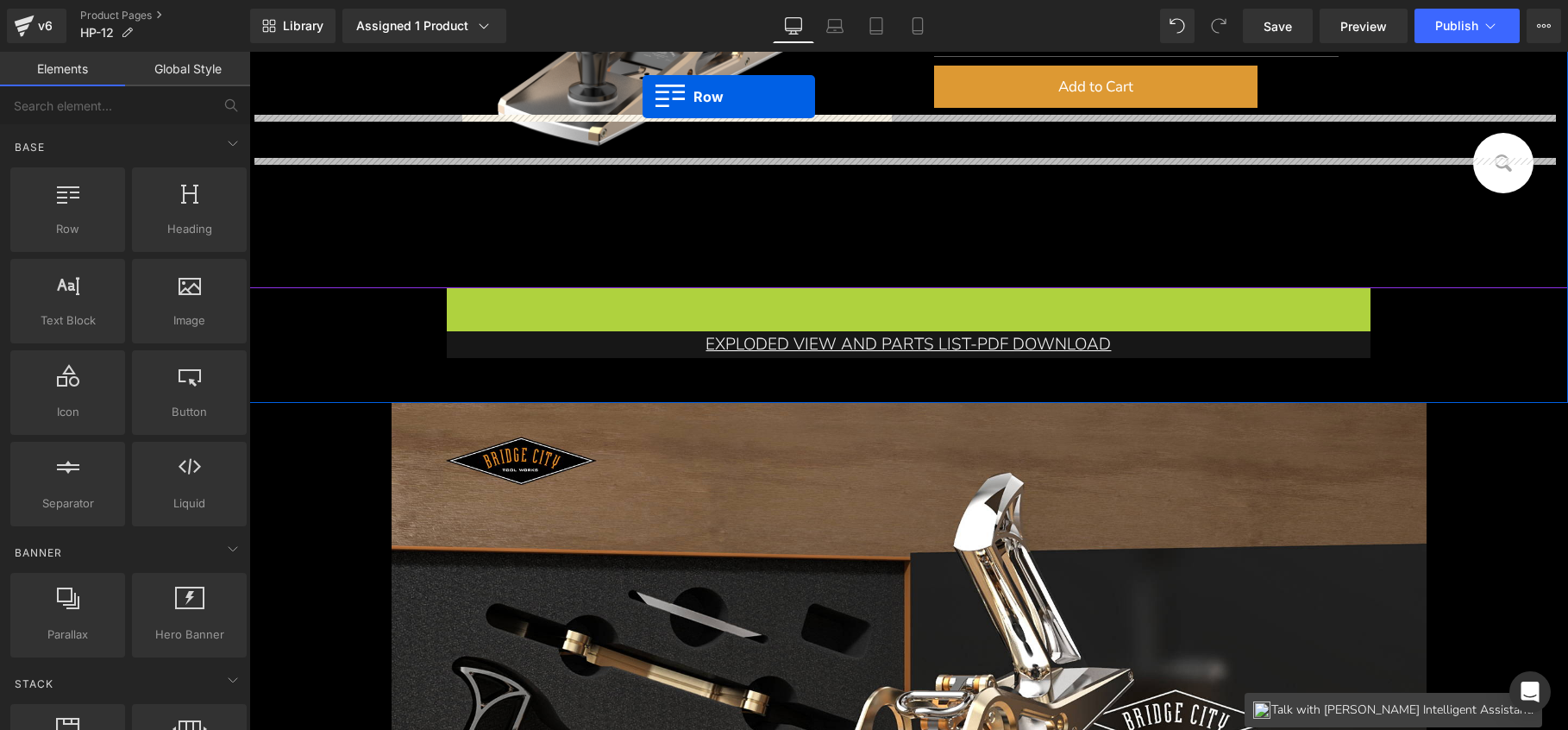
scroll to position [560, 0]
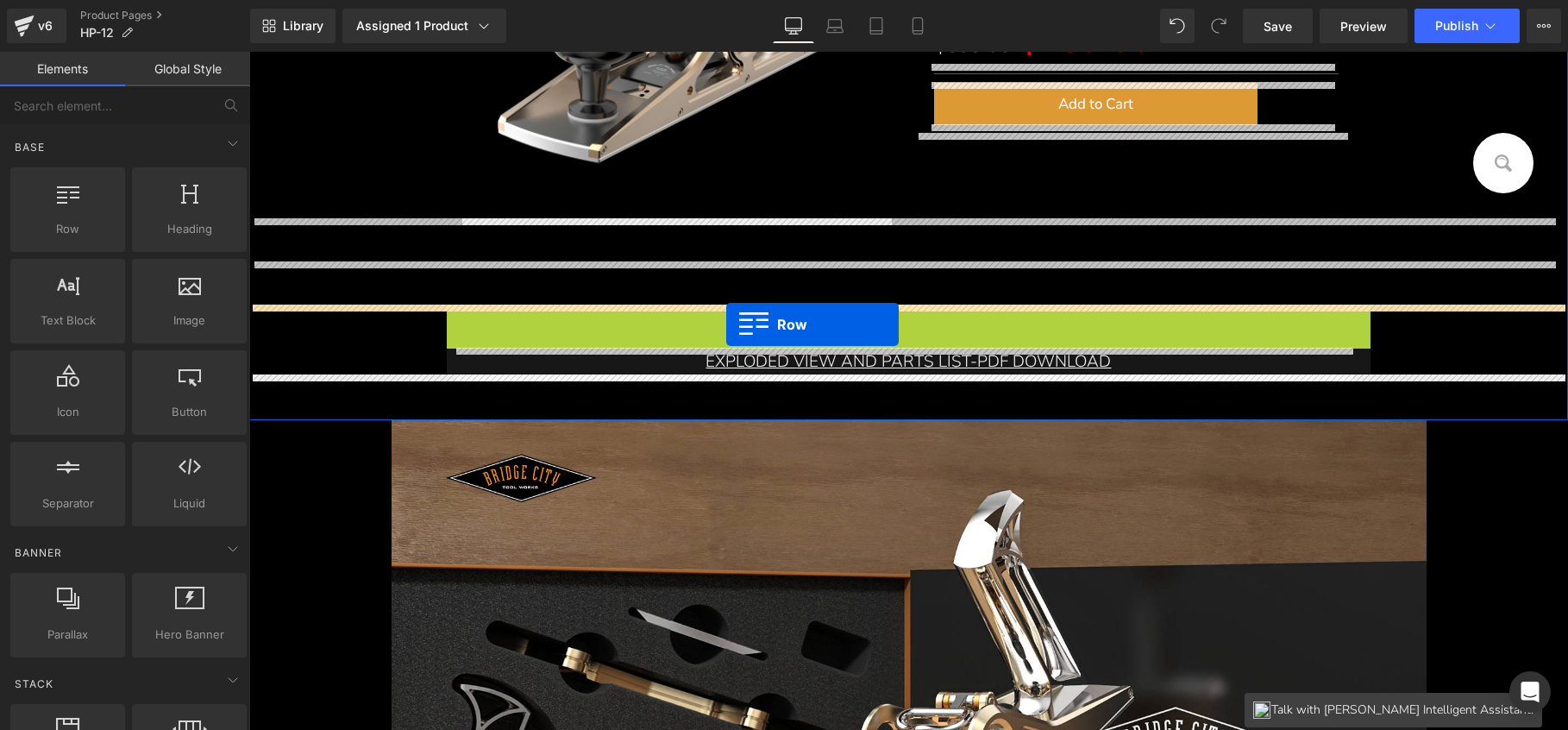
drag, startPoint x: 474, startPoint y: 408, endPoint x: 726, endPoint y: 324, distance: 265.6
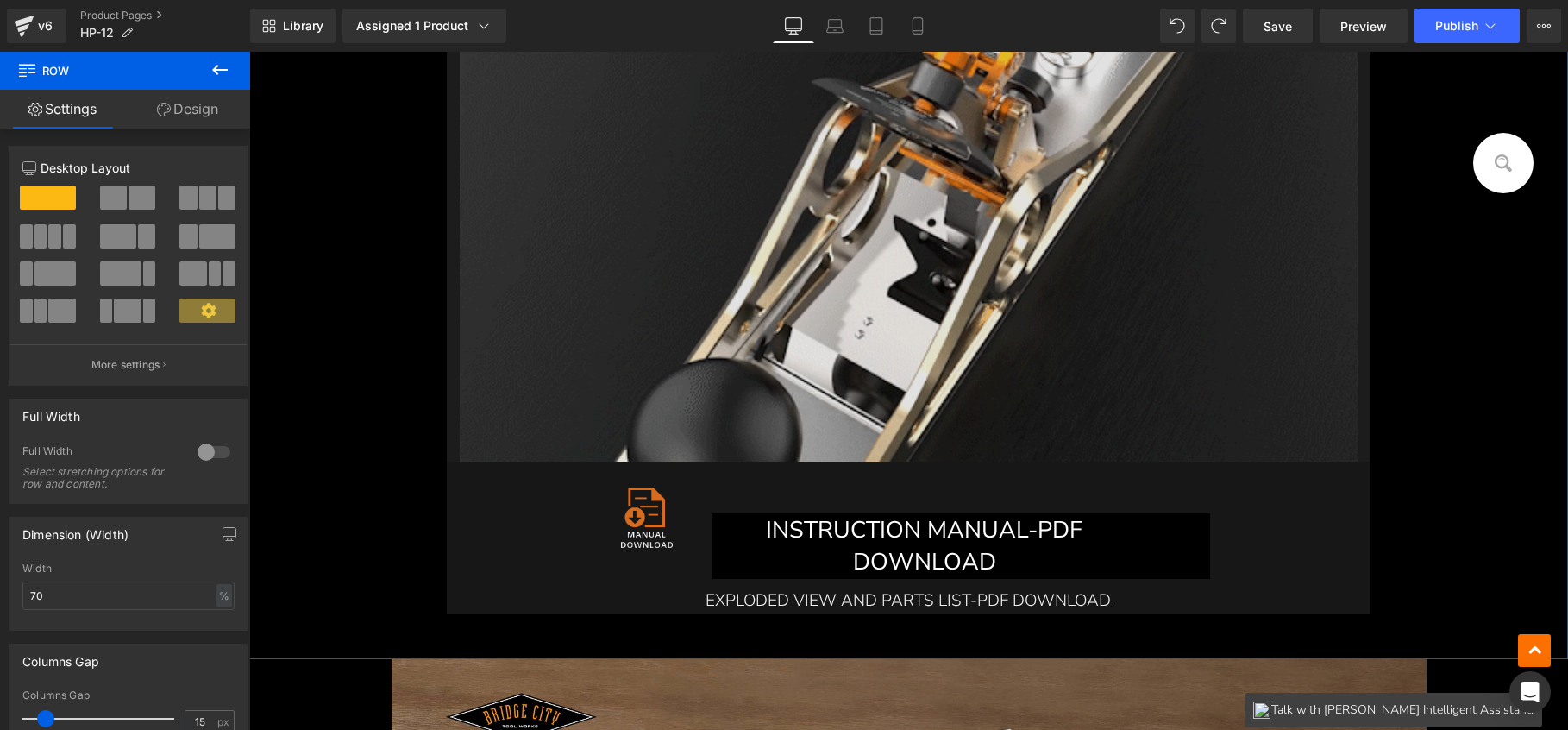
scroll to position [784, 0]
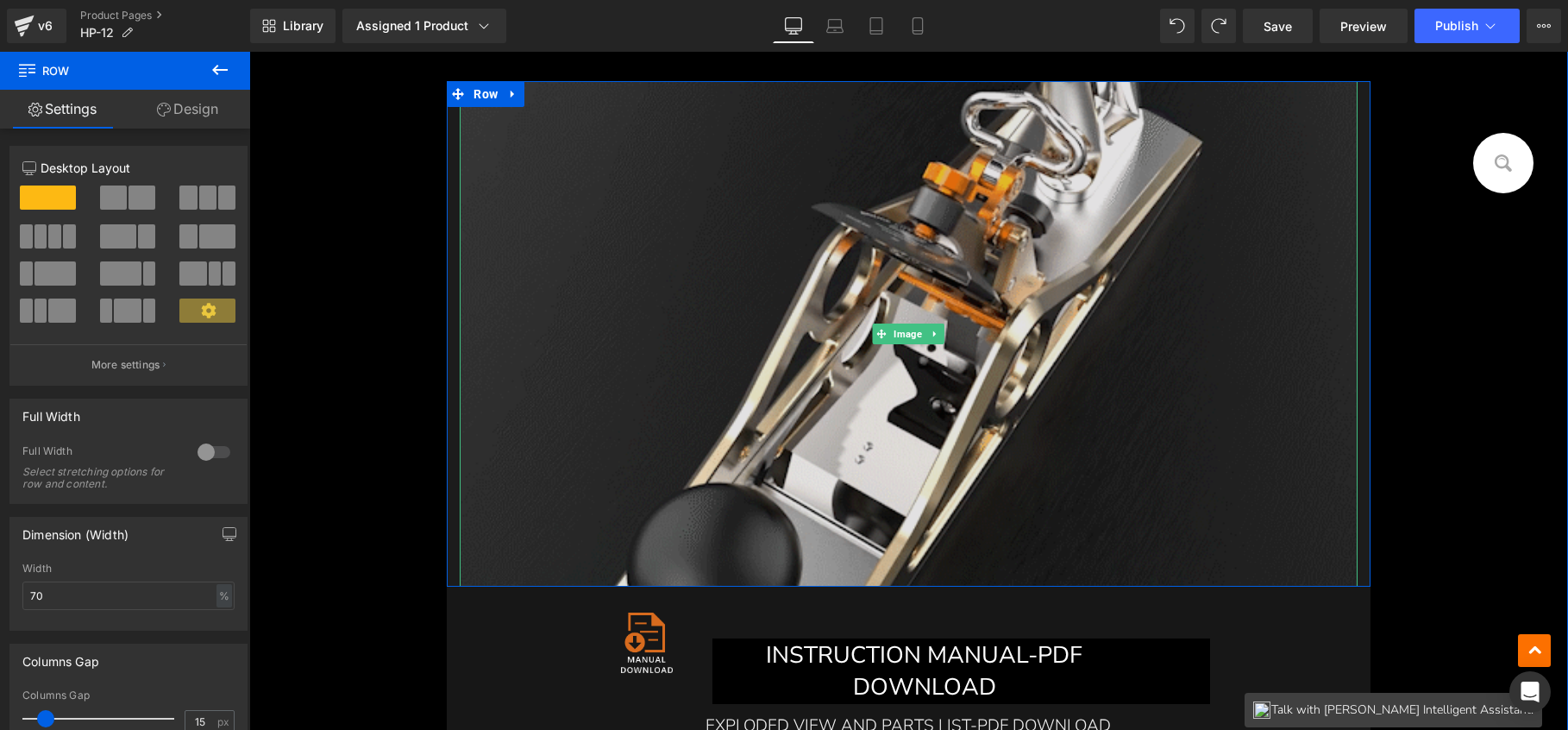
click at [892, 293] on img at bounding box center [908, 334] width 897 height 505
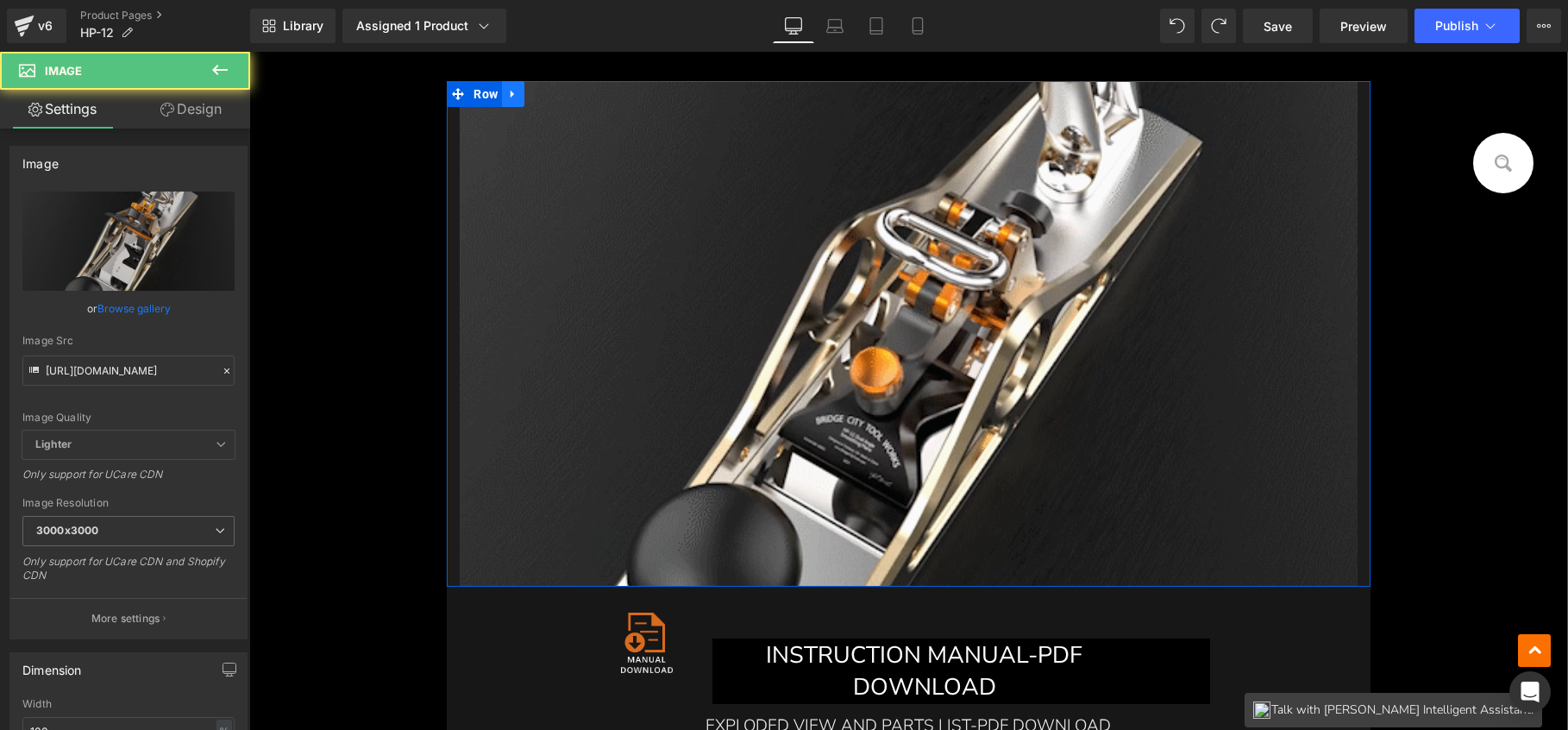
click at [516, 92] on link at bounding box center [513, 94] width 23 height 26
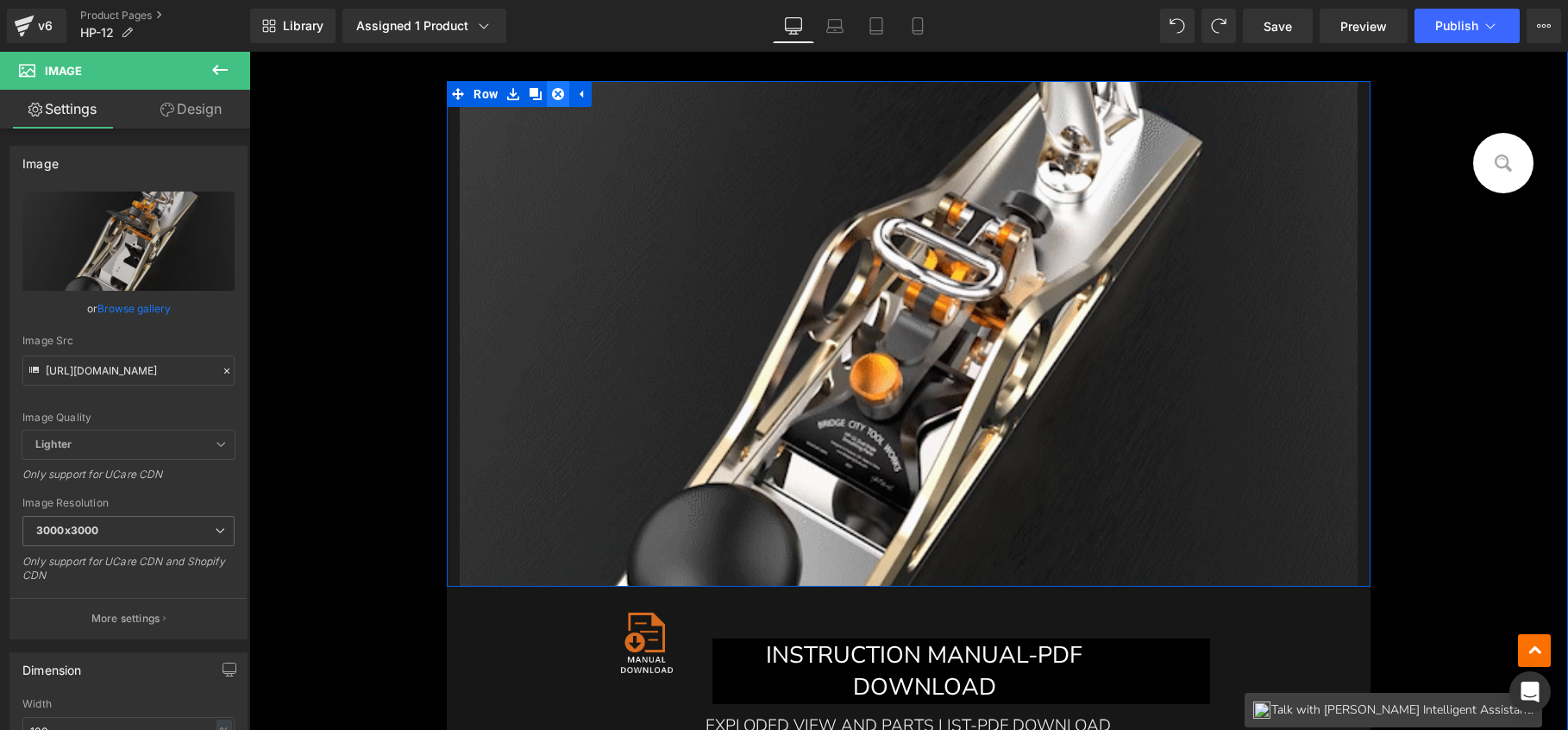
click at [552, 94] on icon at bounding box center [558, 93] width 12 height 12
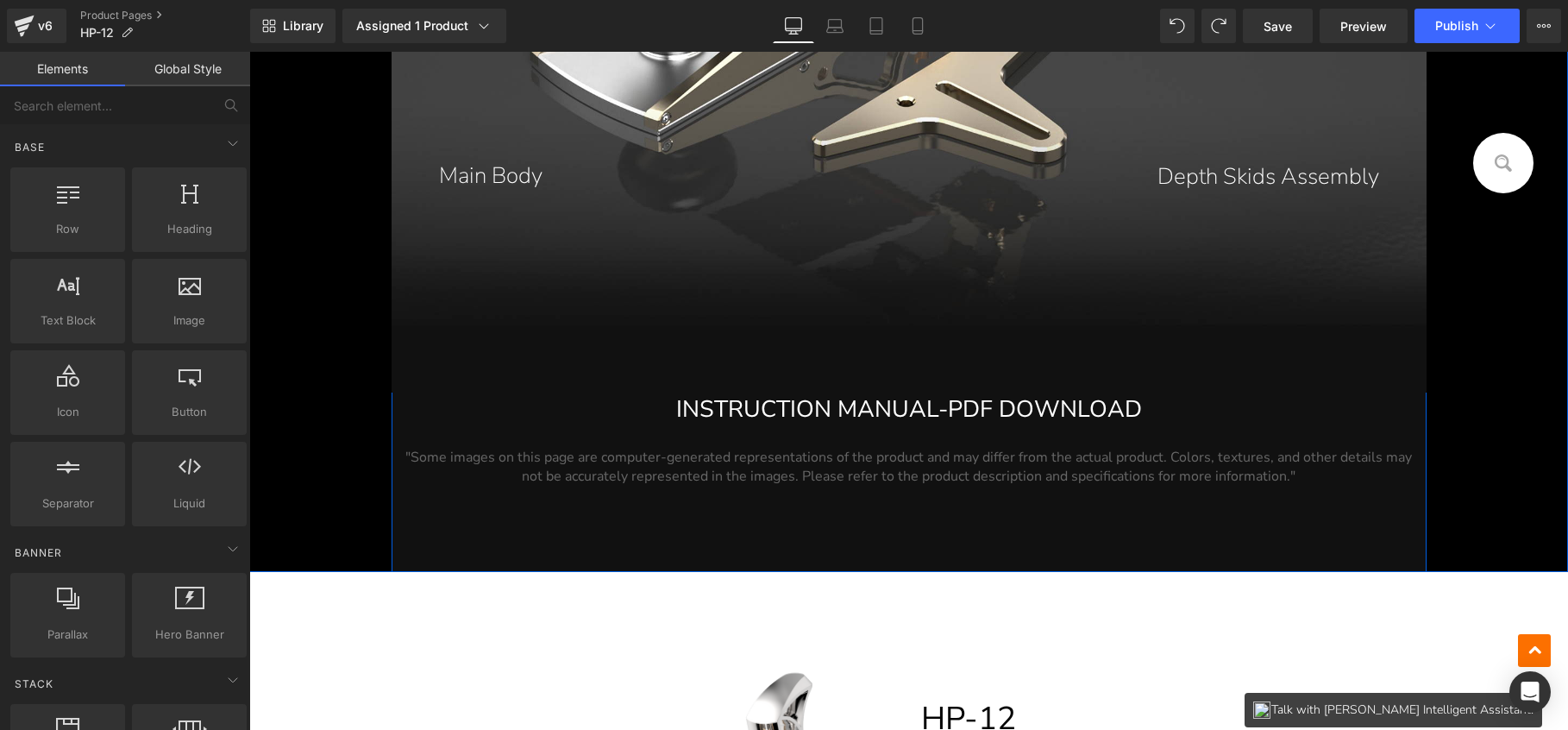
scroll to position [20481, 0]
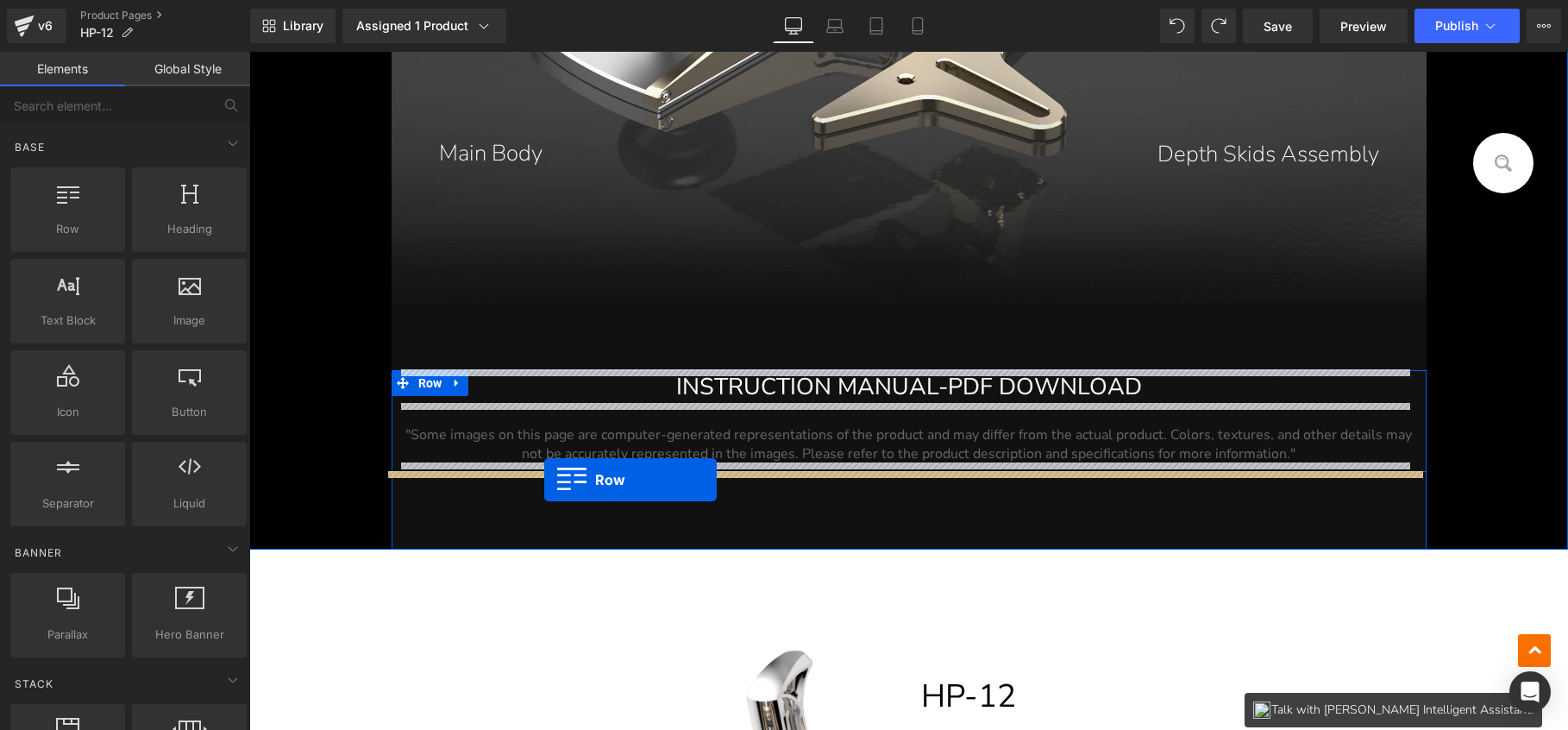
drag, startPoint x: 284, startPoint y: 96, endPoint x: 544, endPoint y: 479, distance: 462.9
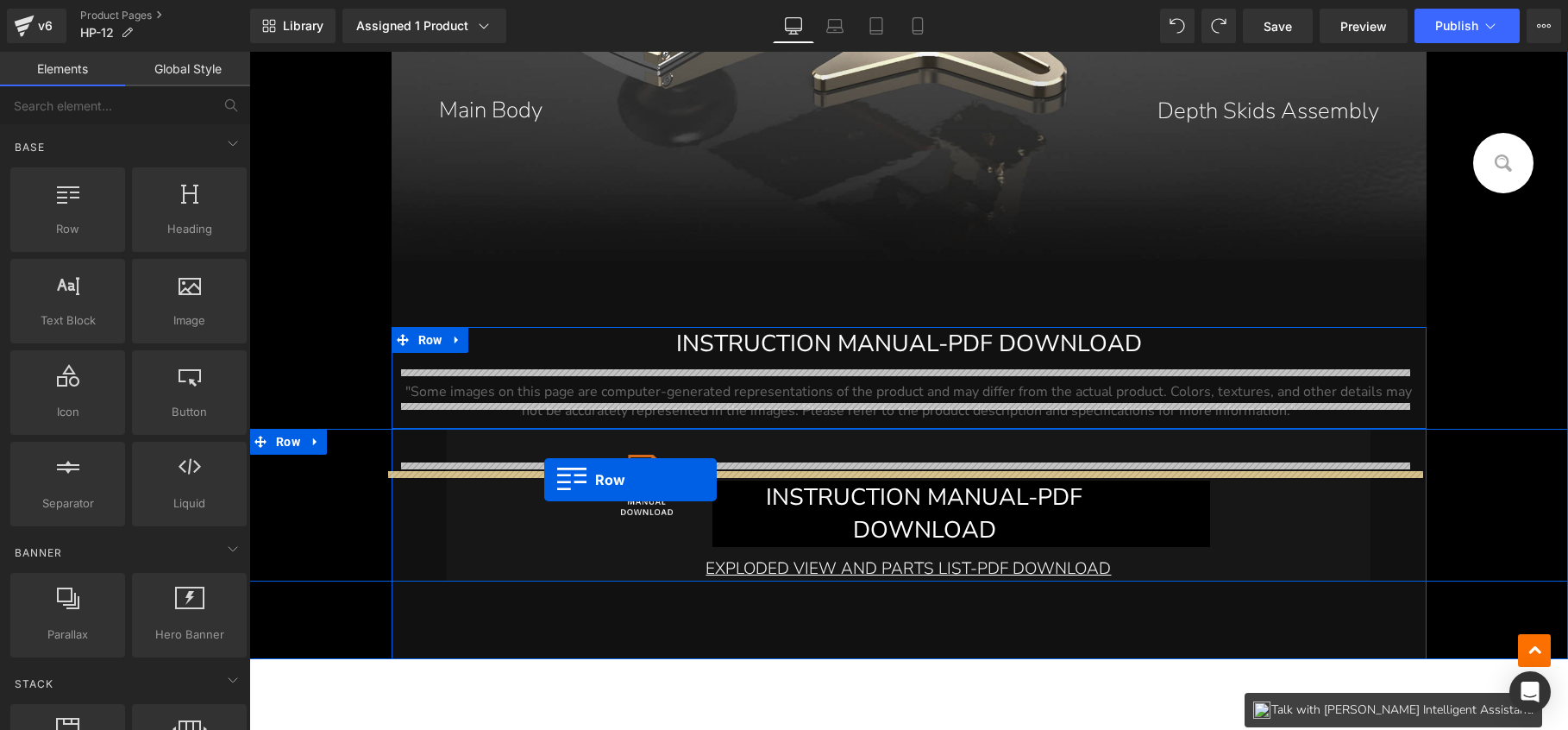
scroll to position [20438, 0]
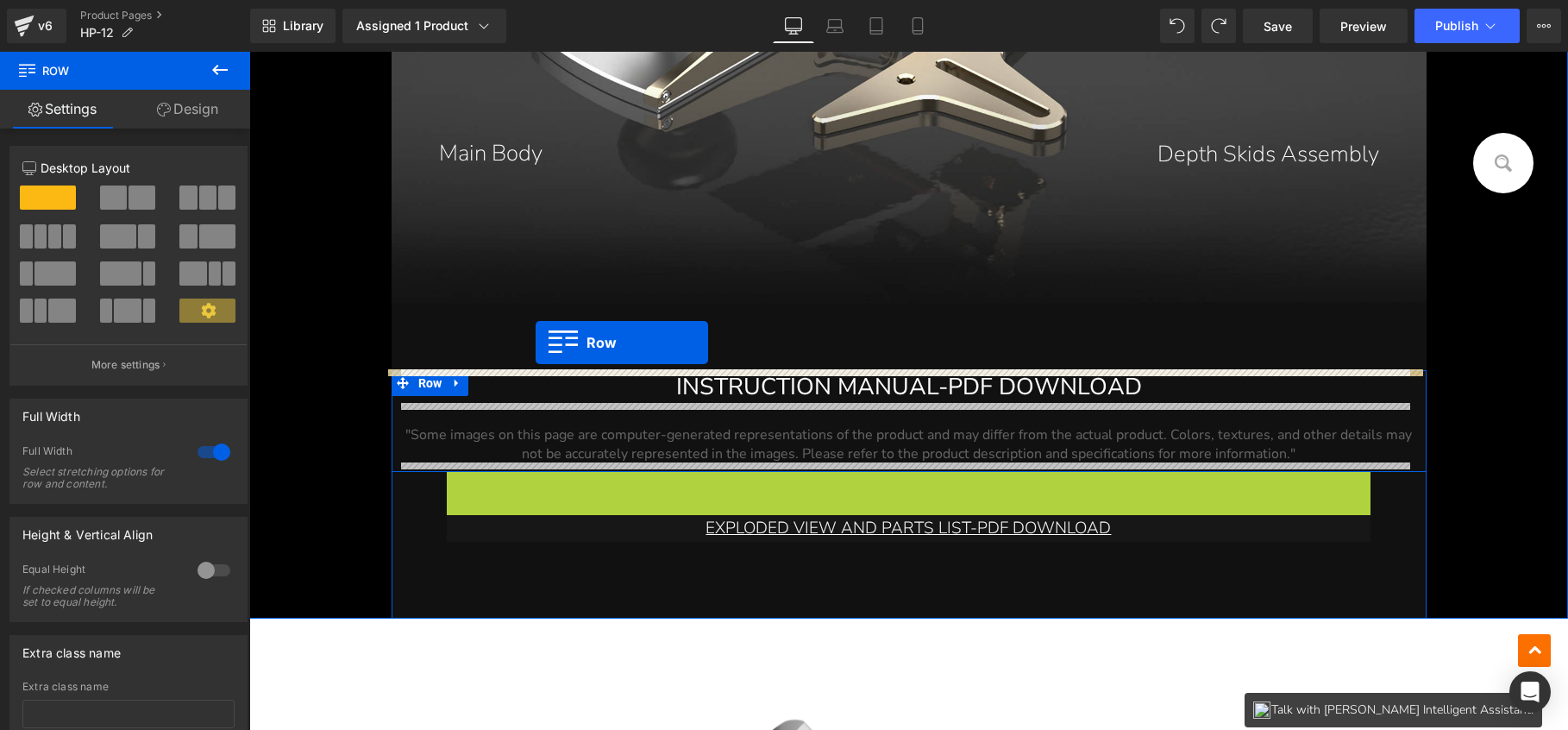
drag, startPoint x: 479, startPoint y: 486, endPoint x: 536, endPoint y: 341, distance: 155.8
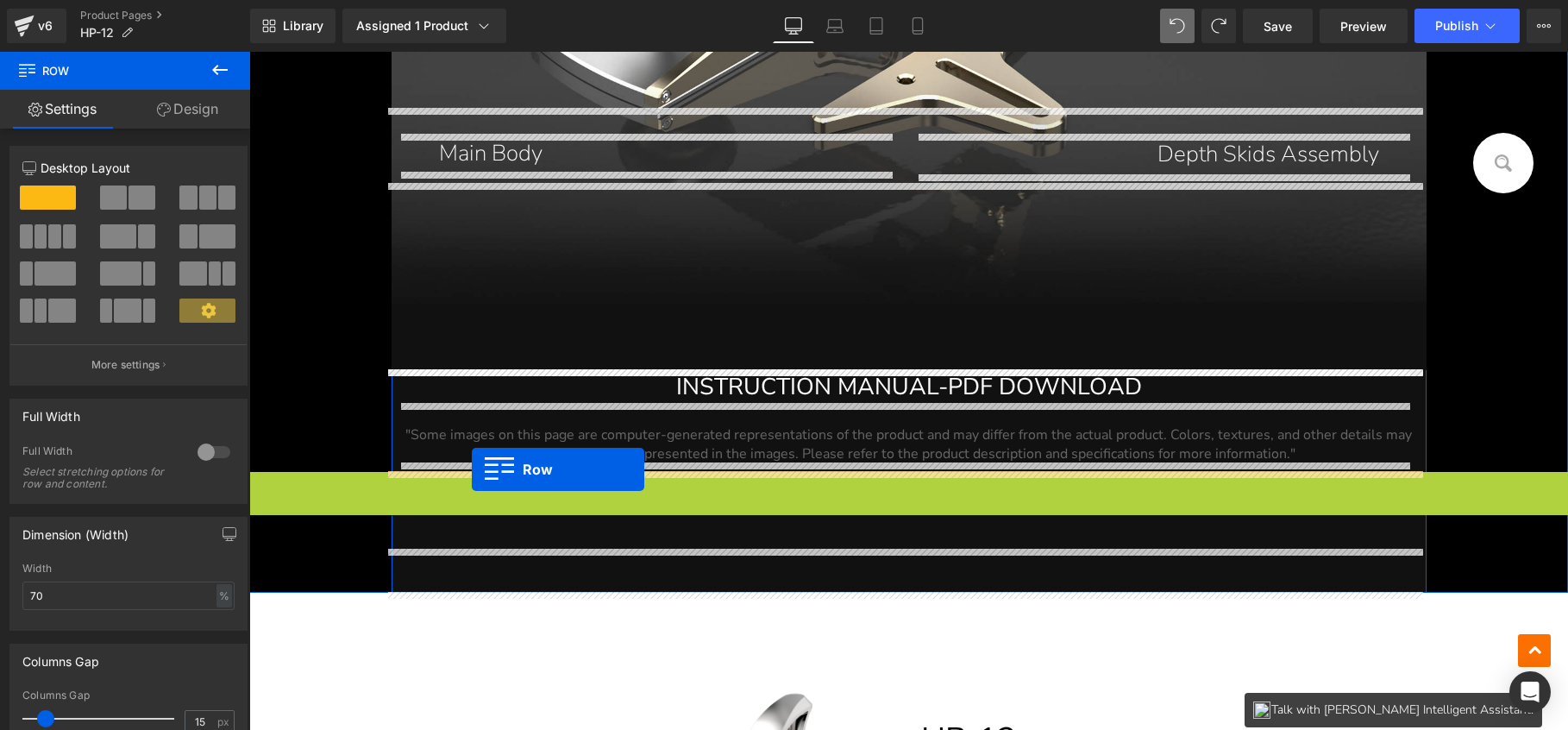
drag, startPoint x: 289, startPoint y: 485, endPoint x: 471, endPoint y: 468, distance: 182.8
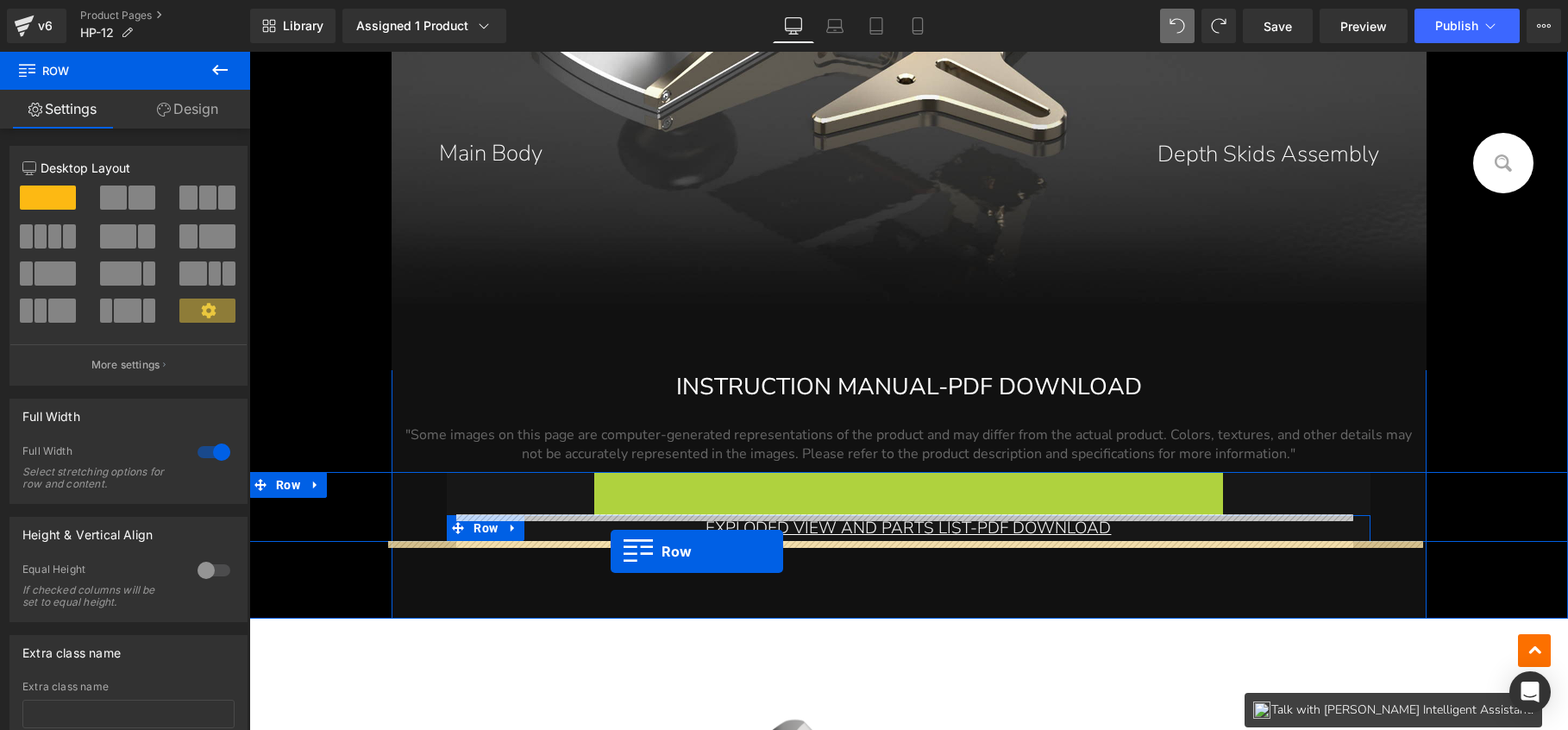
drag, startPoint x: 622, startPoint y: 481, endPoint x: 611, endPoint y: 552, distance: 71.8
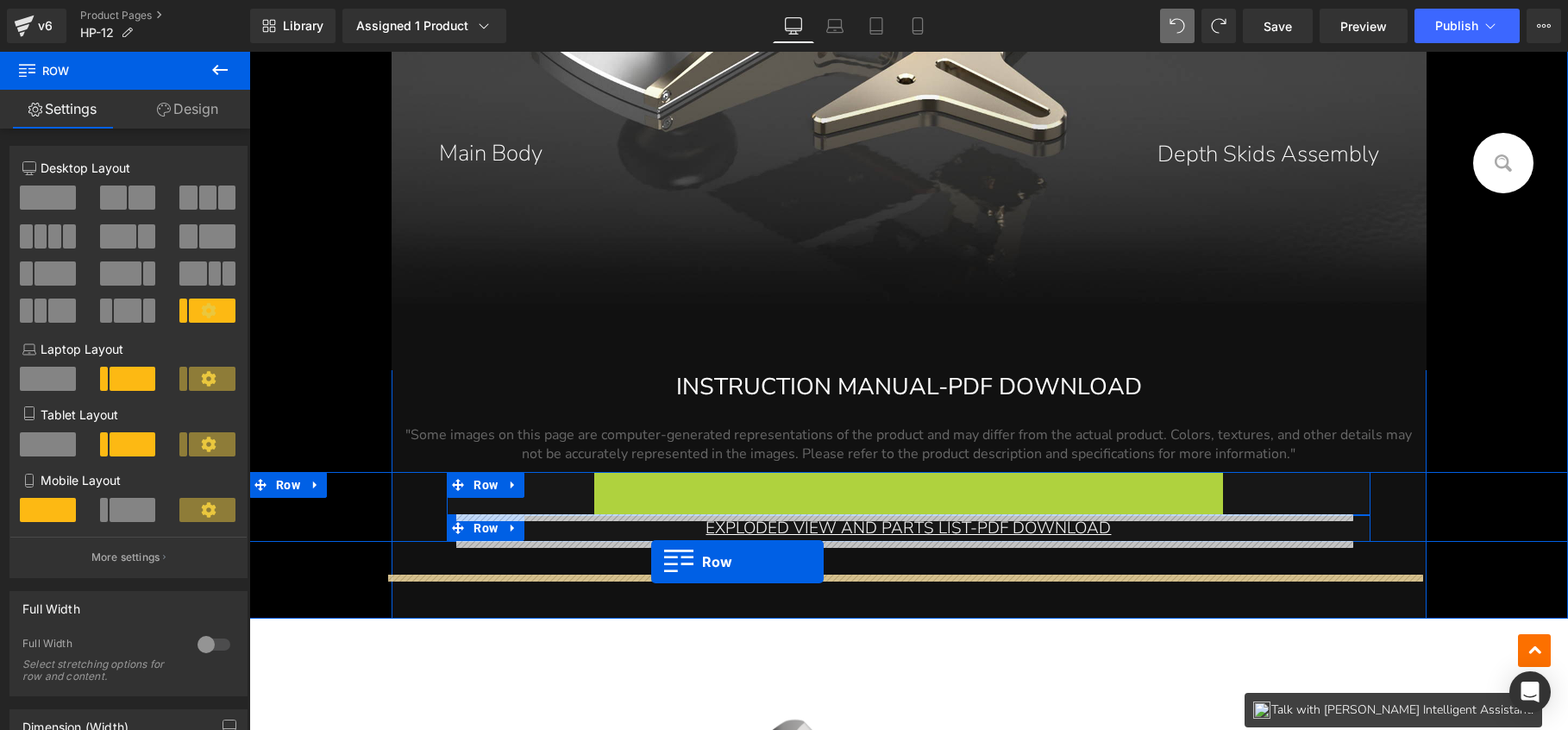
drag, startPoint x: 620, startPoint y: 493, endPoint x: 651, endPoint y: 562, distance: 75.6
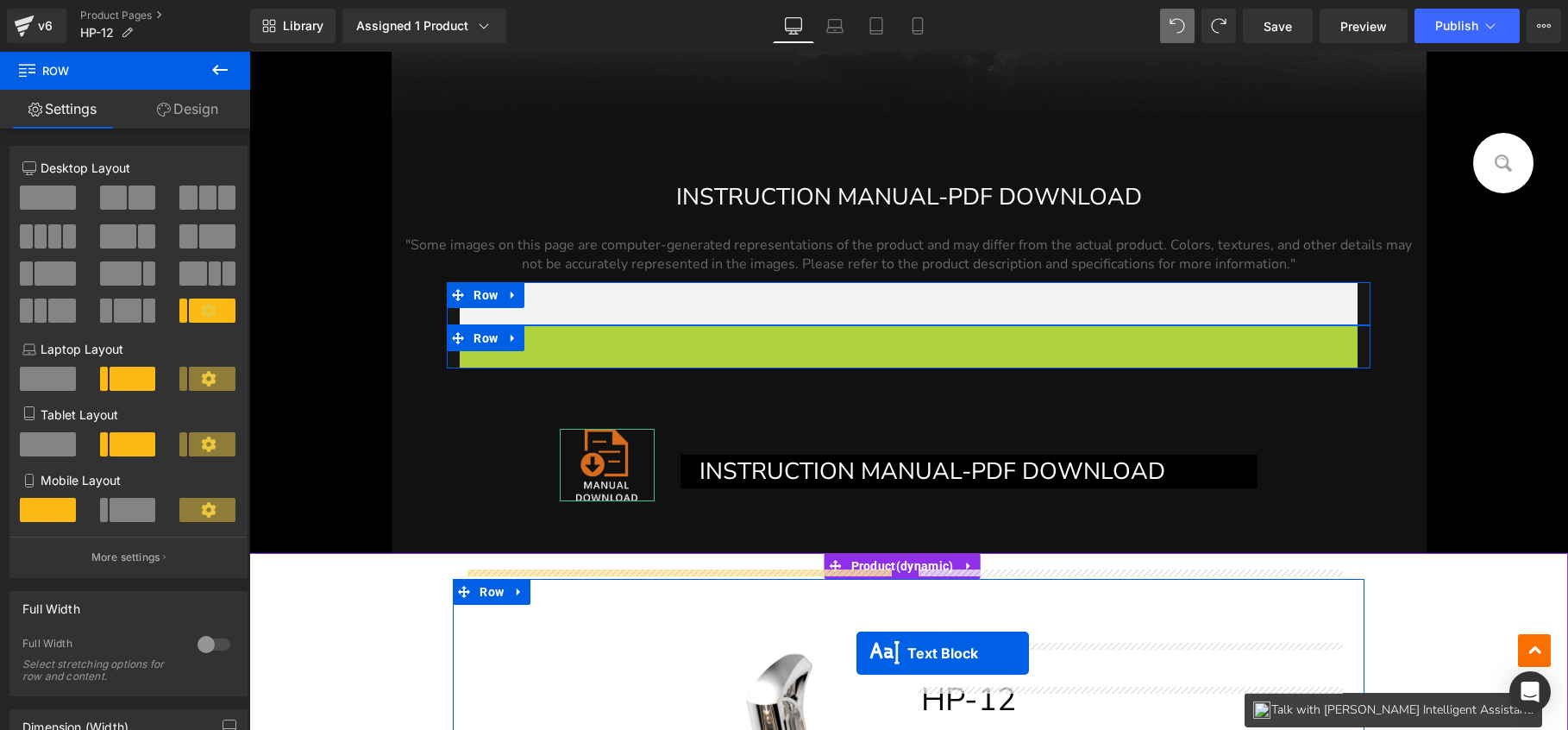
scroll to position [20662, 0]
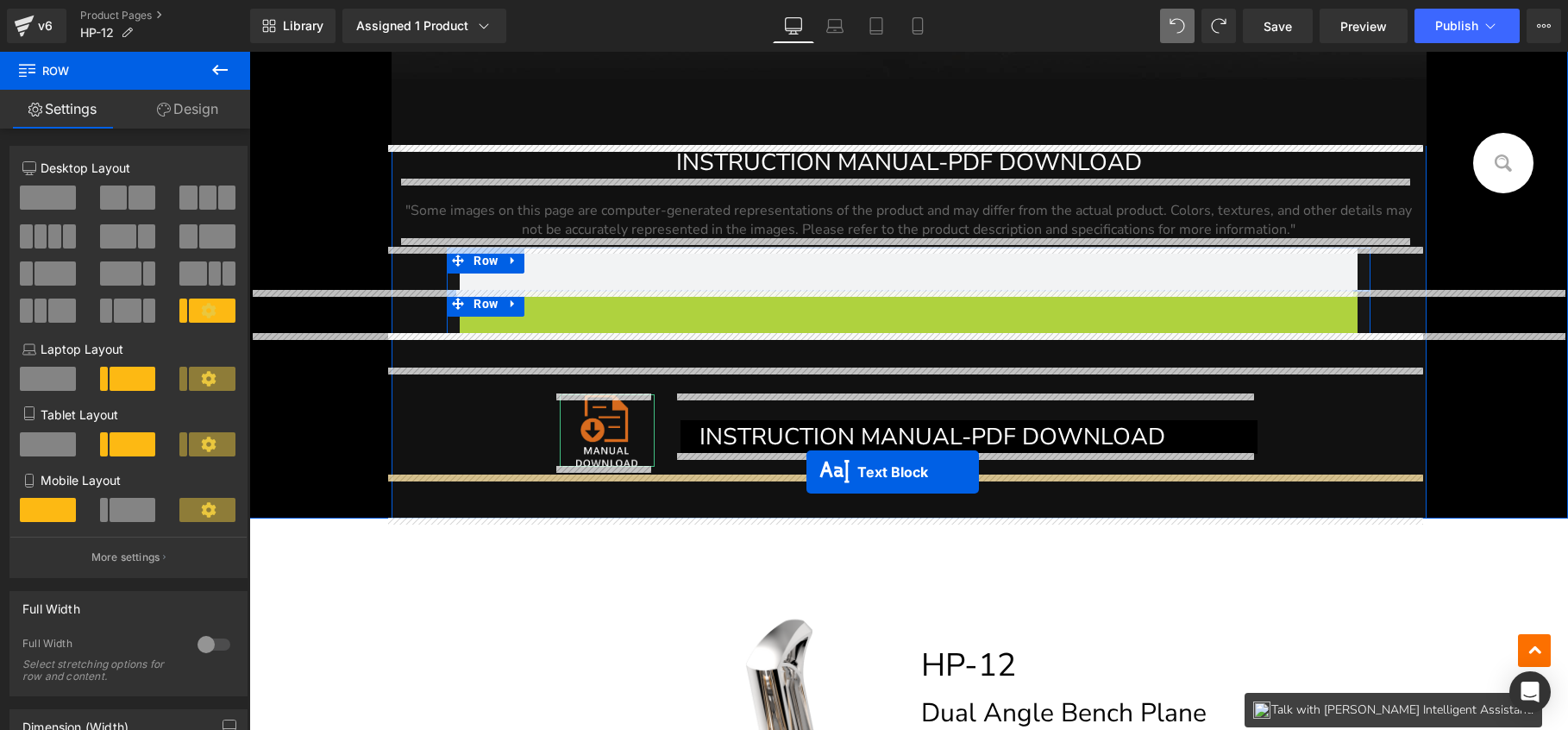
drag, startPoint x: 896, startPoint y: 527, endPoint x: 807, endPoint y: 472, distance: 104.6
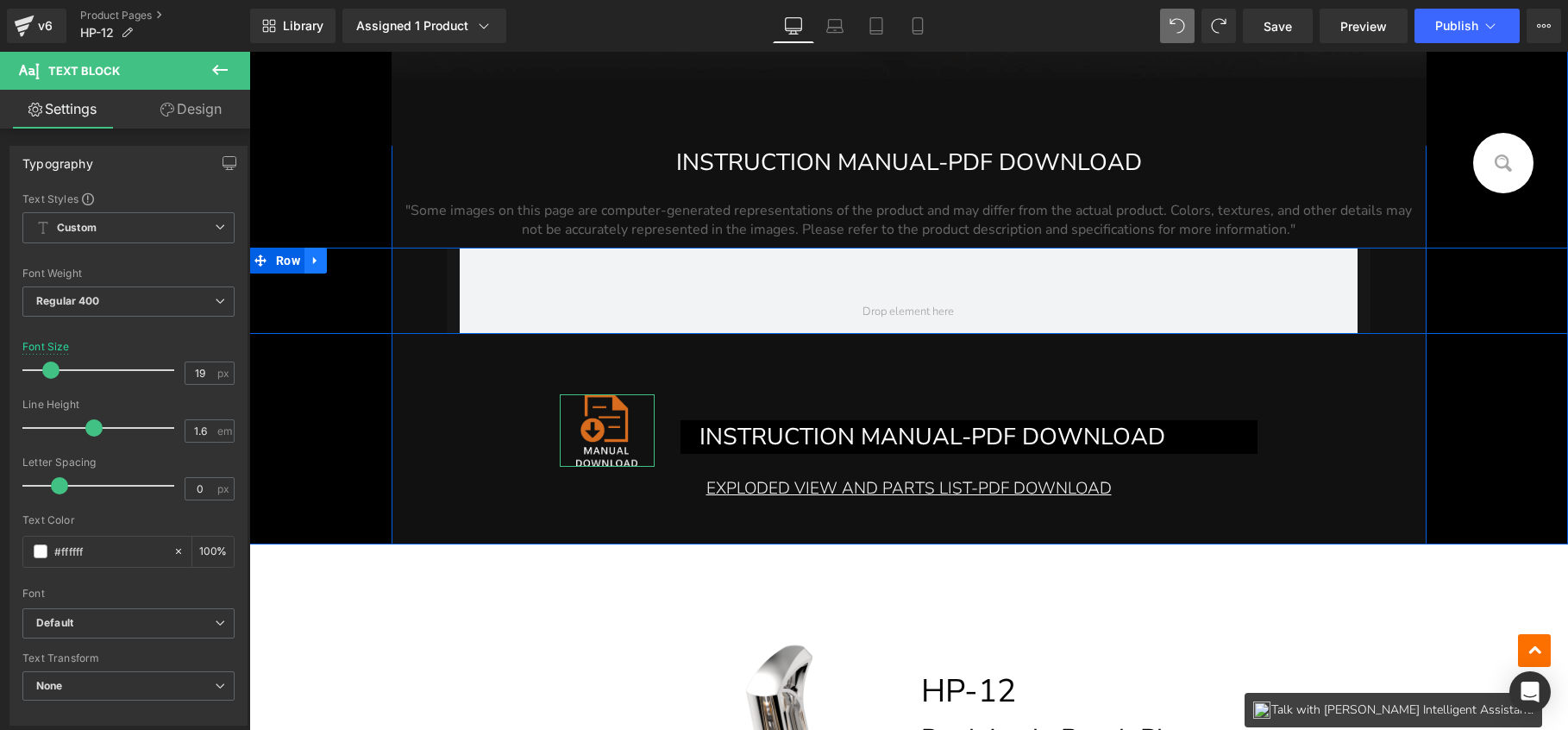
click at [311, 258] on icon at bounding box center [315, 261] width 12 height 13
click at [355, 258] on icon at bounding box center [360, 261] width 12 height 13
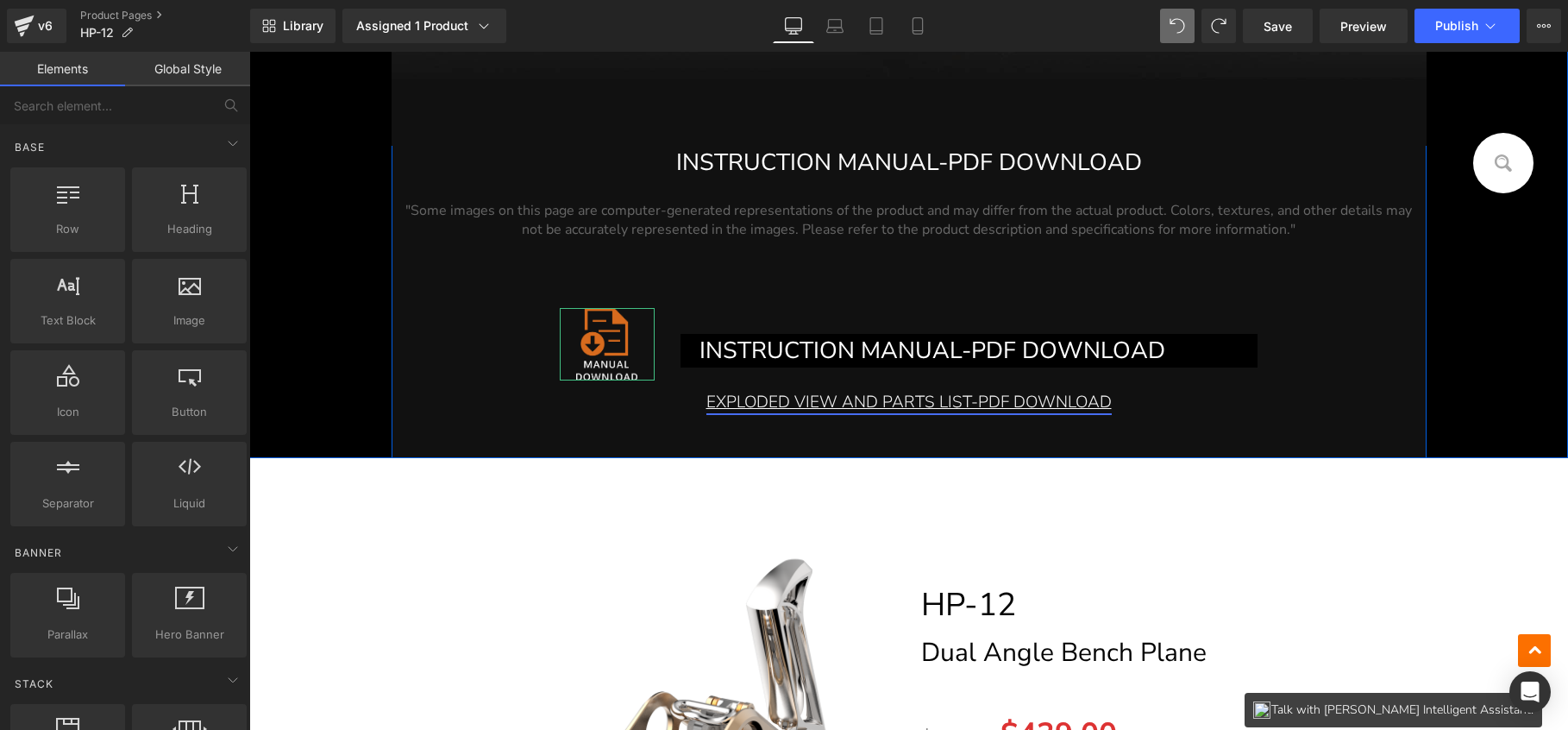
scroll to position [20450, 0]
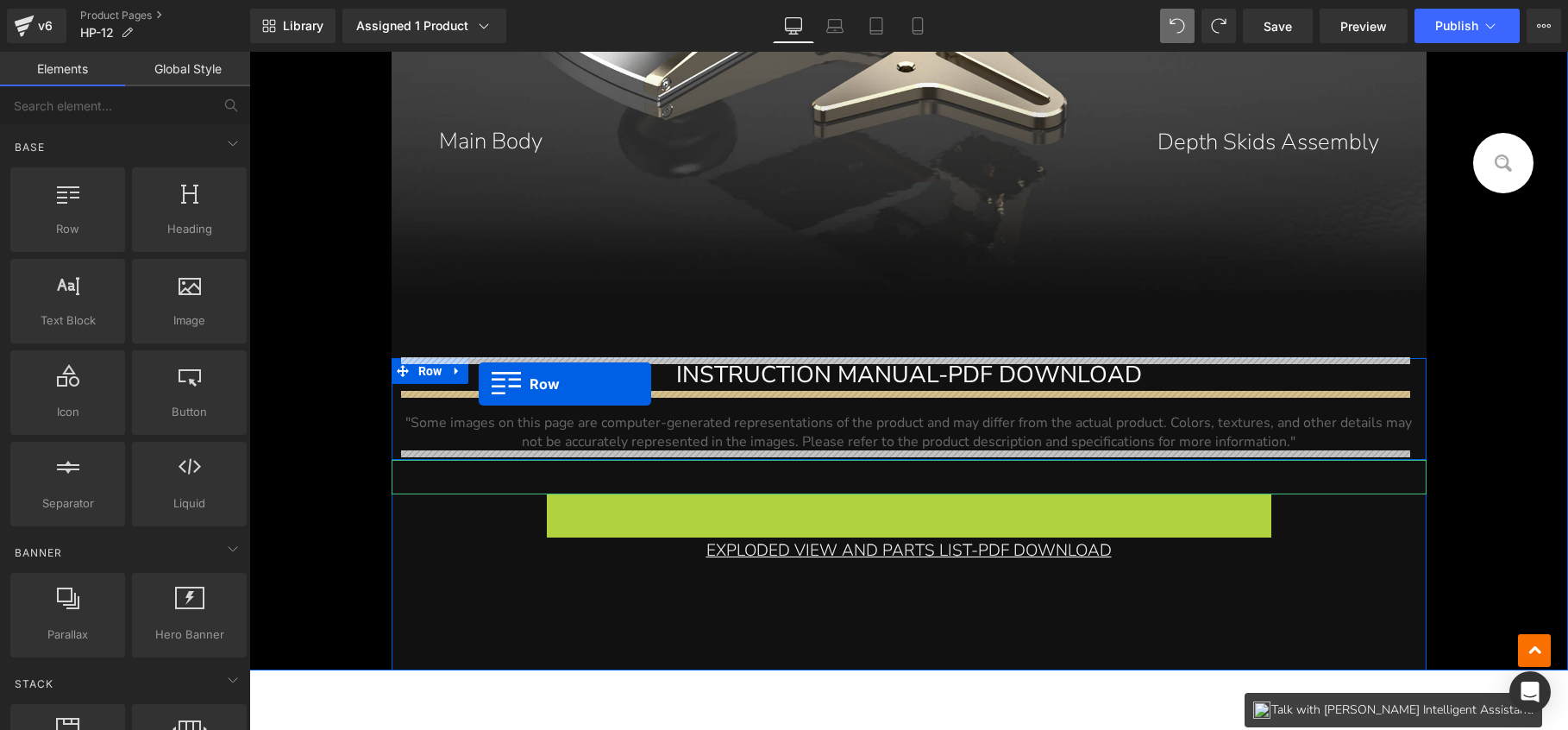
drag, startPoint x: 567, startPoint y: 504, endPoint x: 479, endPoint y: 384, distance: 148.8
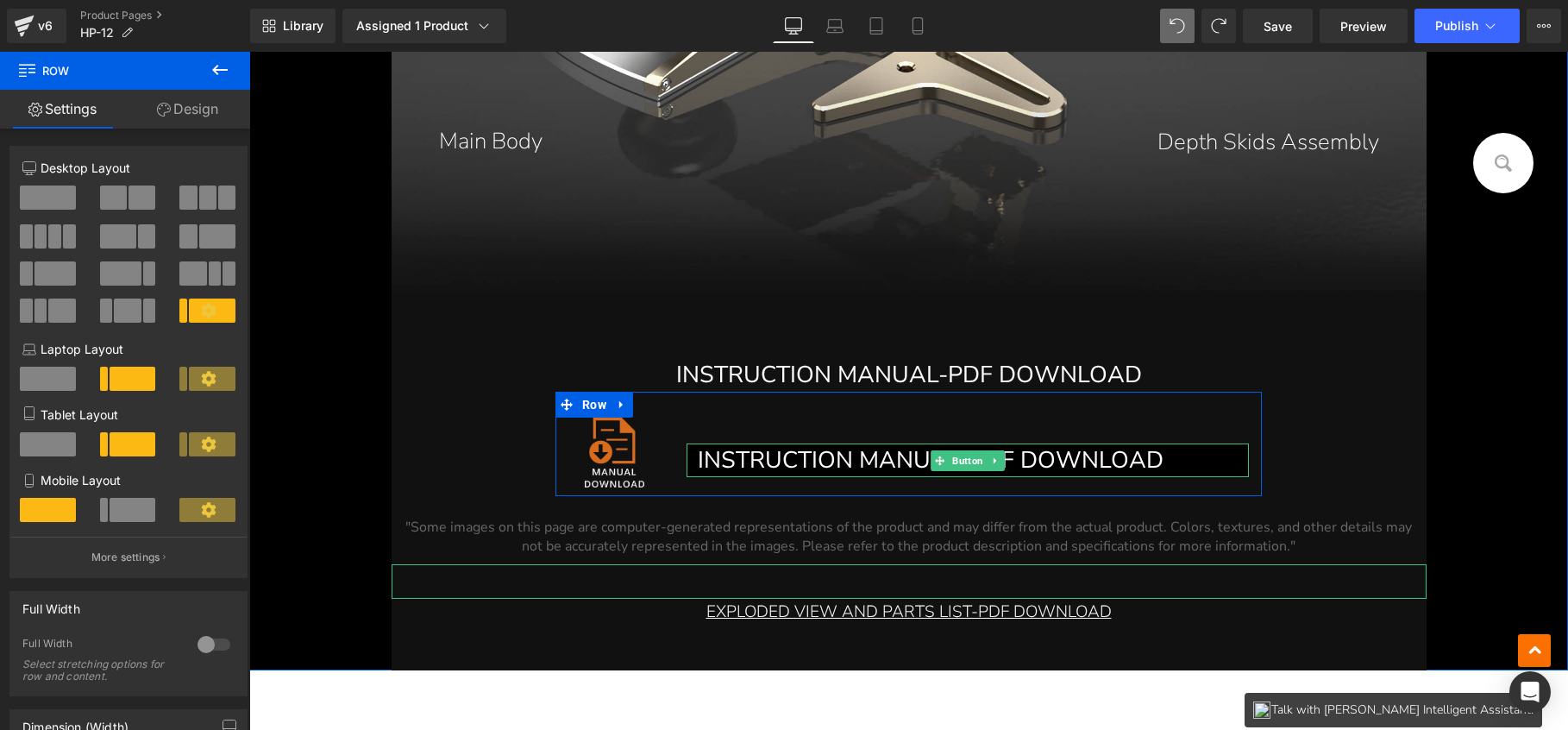
click at [812, 456] on span "INSTRUCTION MANUAL-PDF DOWNLOAD" at bounding box center [931, 460] width 466 height 32
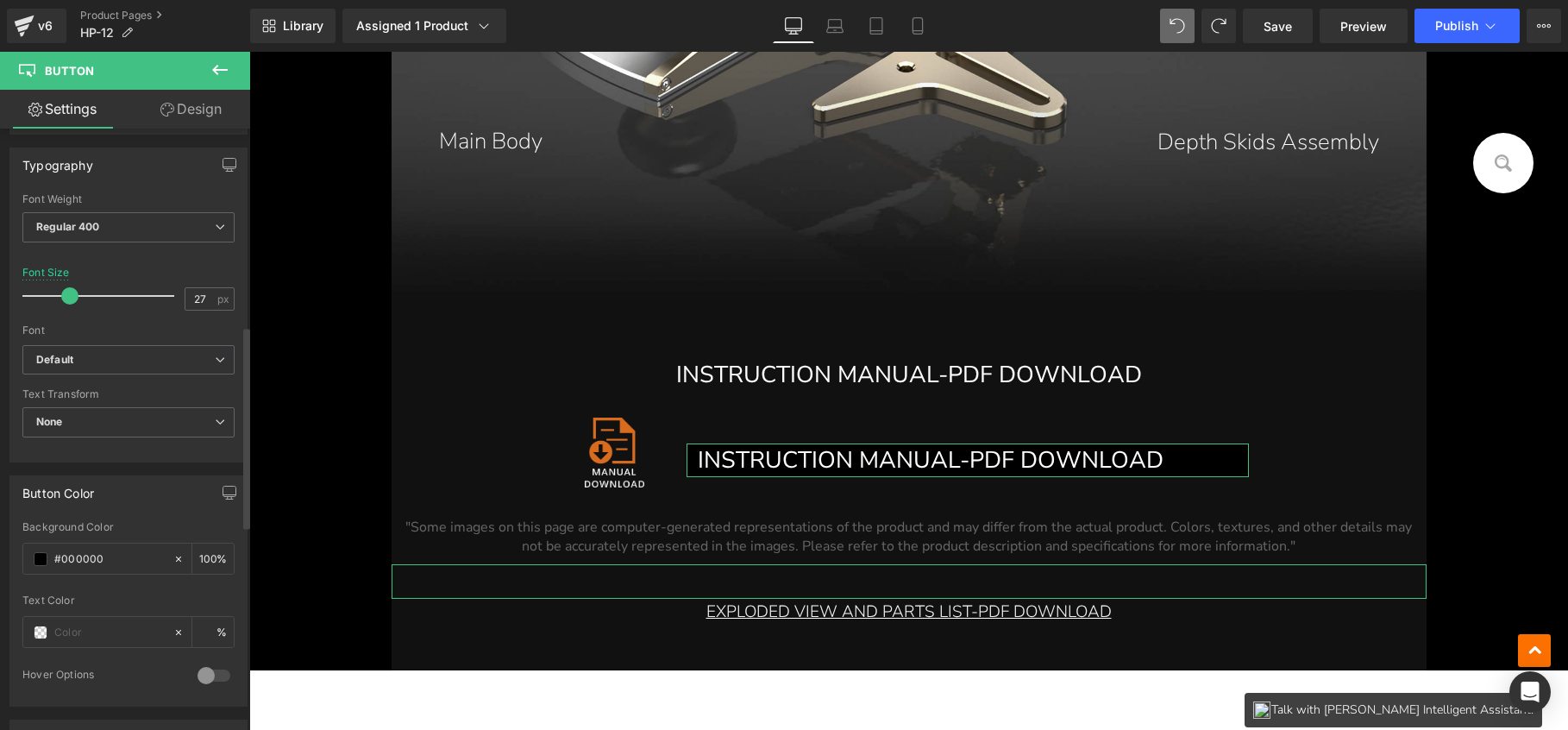
scroll to position [588, 0]
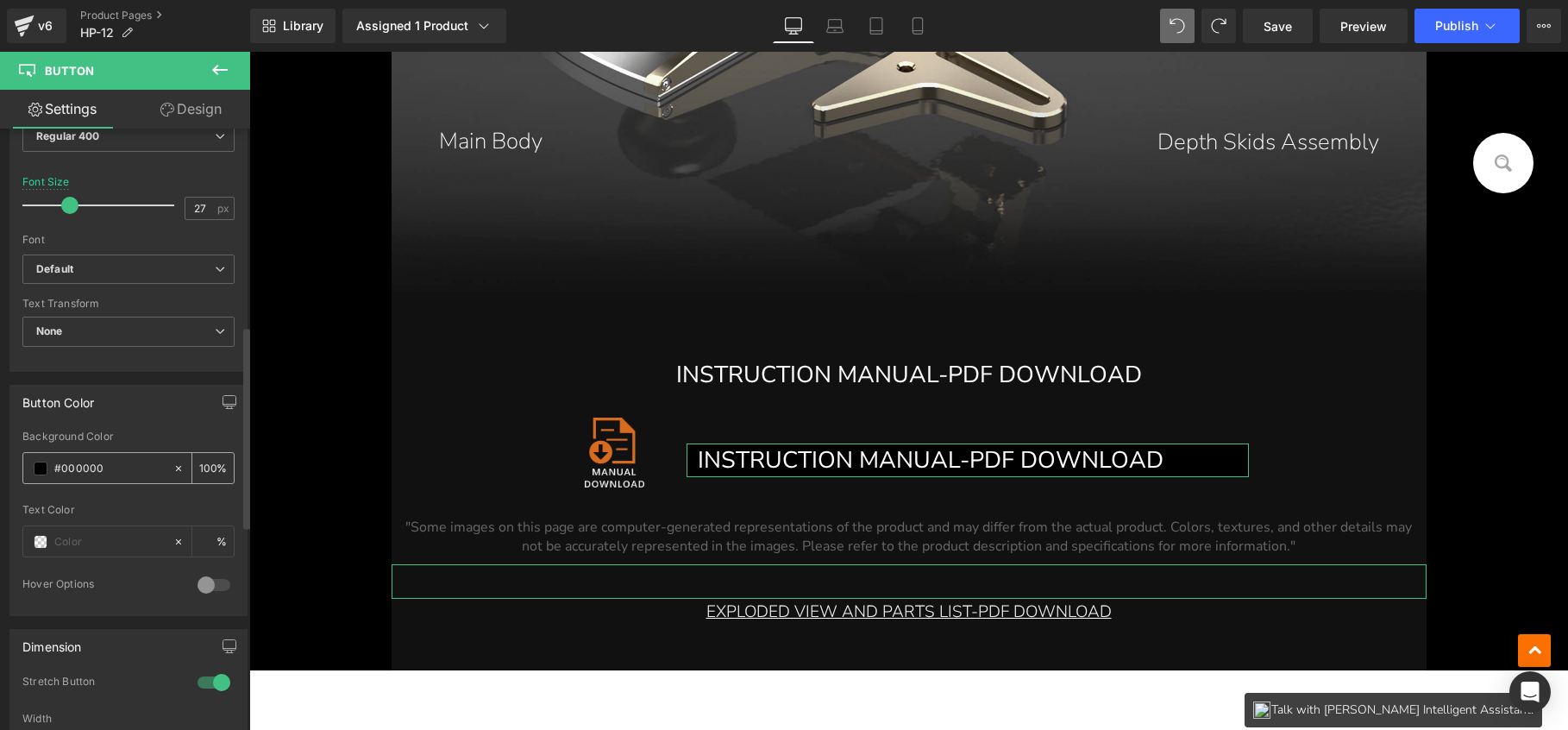
click at [176, 466] on icon at bounding box center [178, 469] width 5 height 5
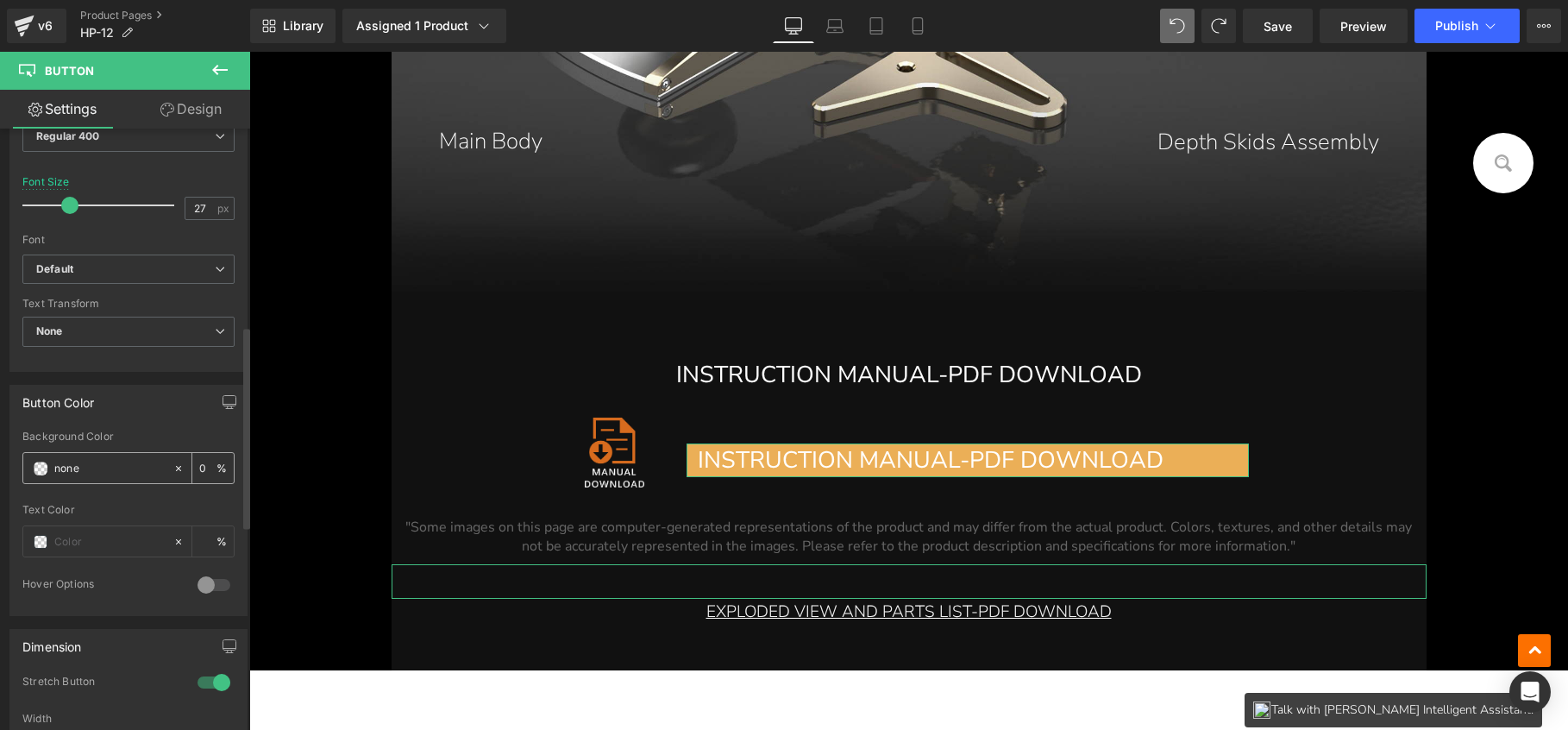
click at [131, 466] on input "#000000" at bounding box center [110, 468] width 110 height 19
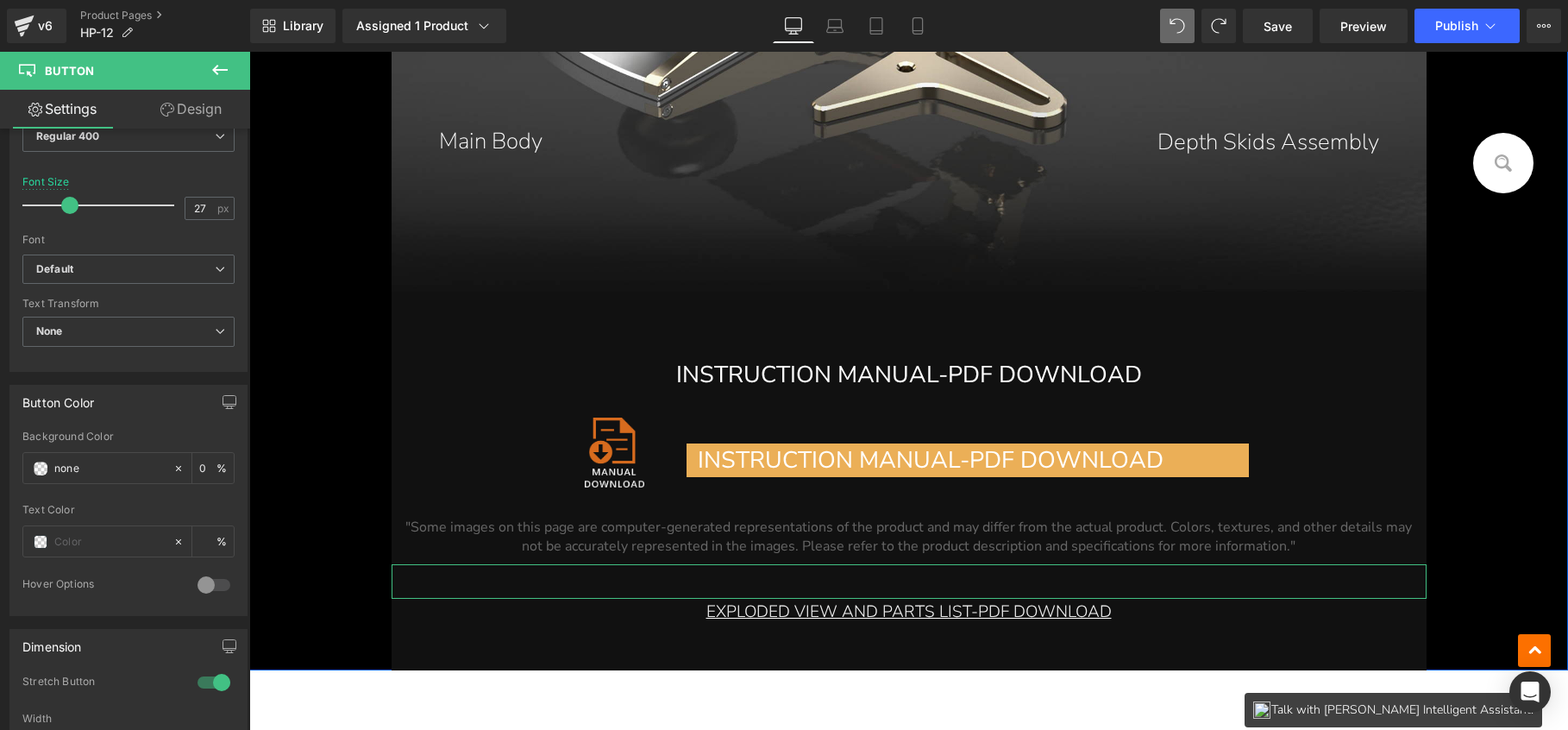
click at [1280, 471] on div "INSTRUCTION MANUAL-PDF DOWNLOAD Button Image INSTRUCTION MANUAL-PDF DOWNLOAD Bu…" at bounding box center [909, 456] width 1035 height 197
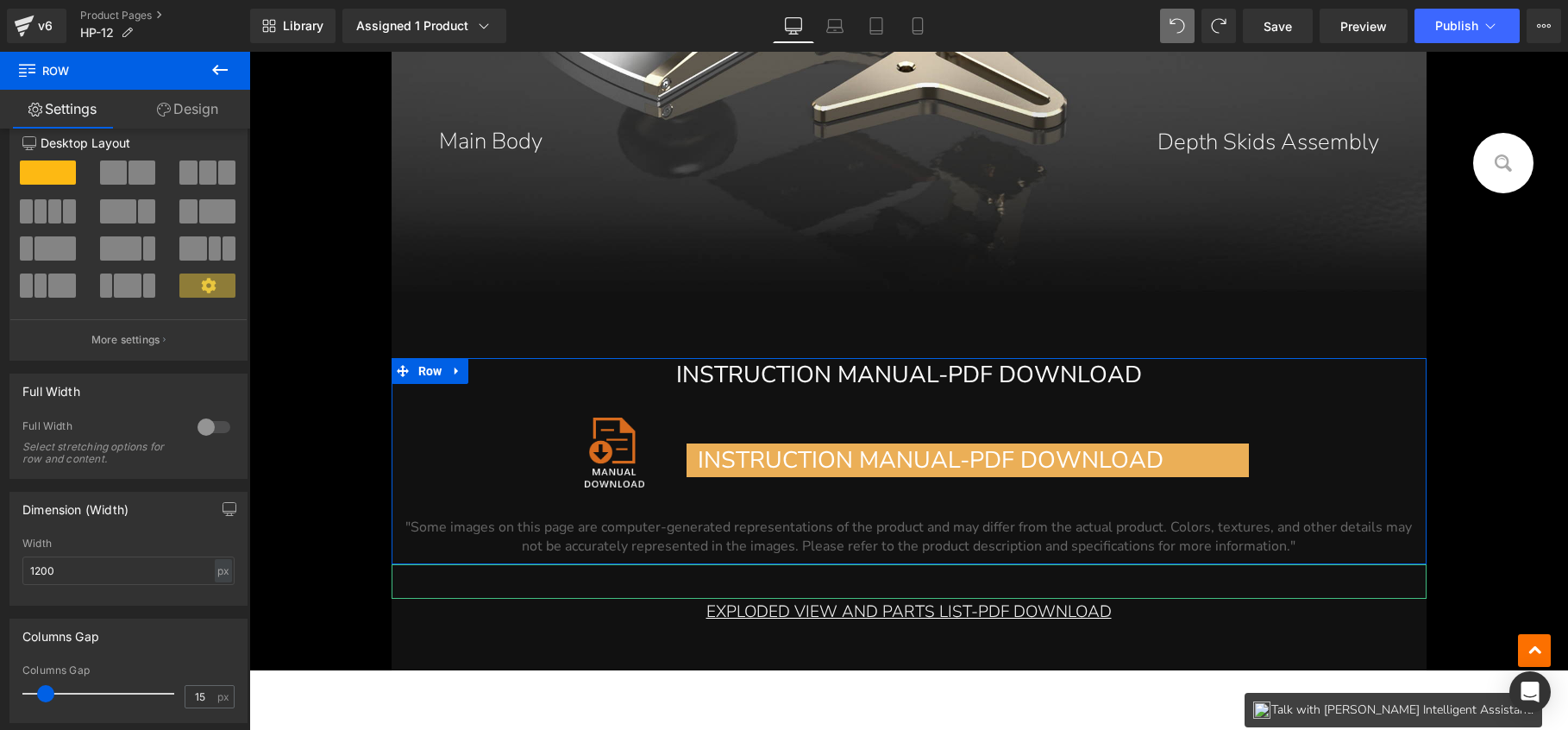
scroll to position [0, 0]
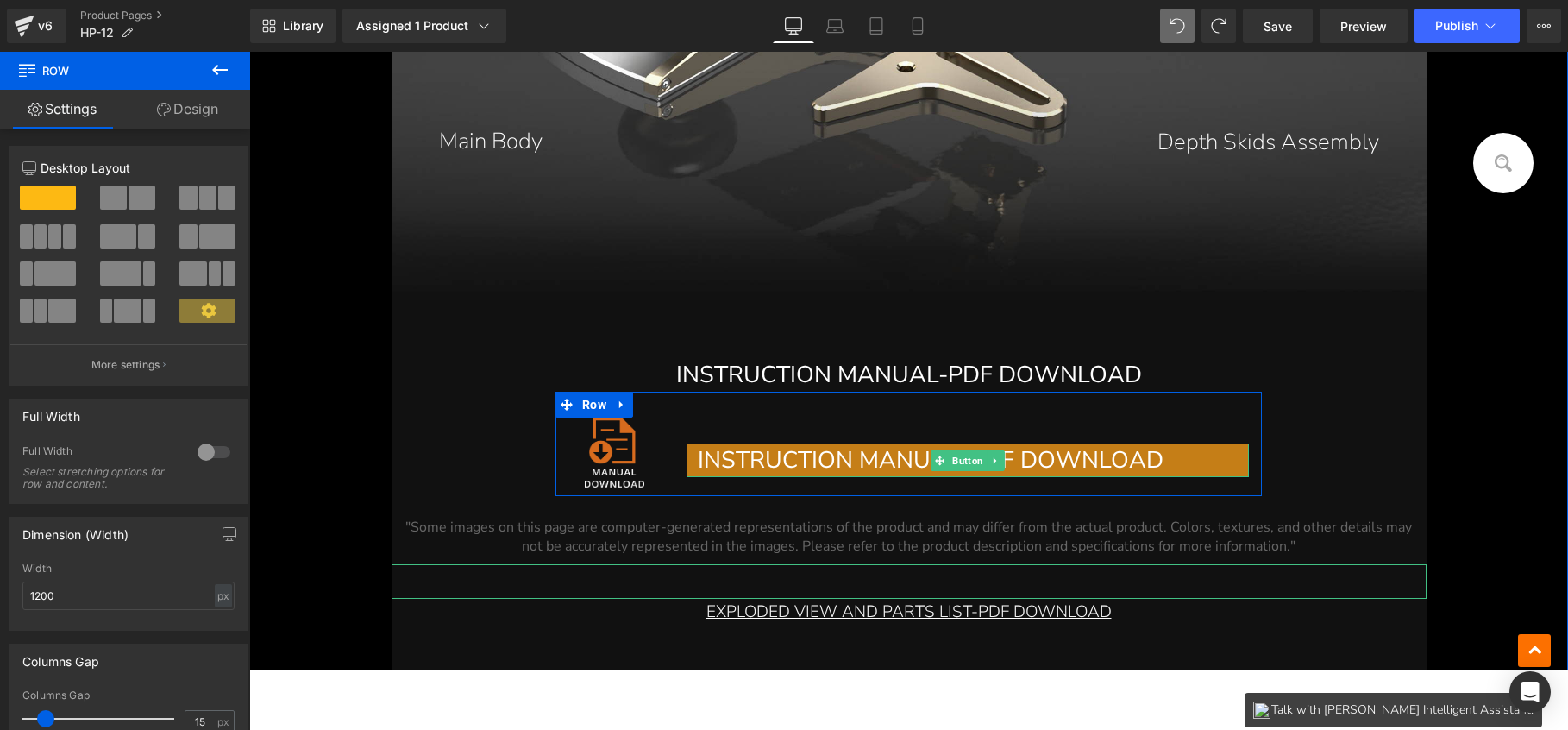
click at [779, 453] on span "INSTRUCTION MANUAL-PDF DOWNLOAD" at bounding box center [931, 460] width 466 height 32
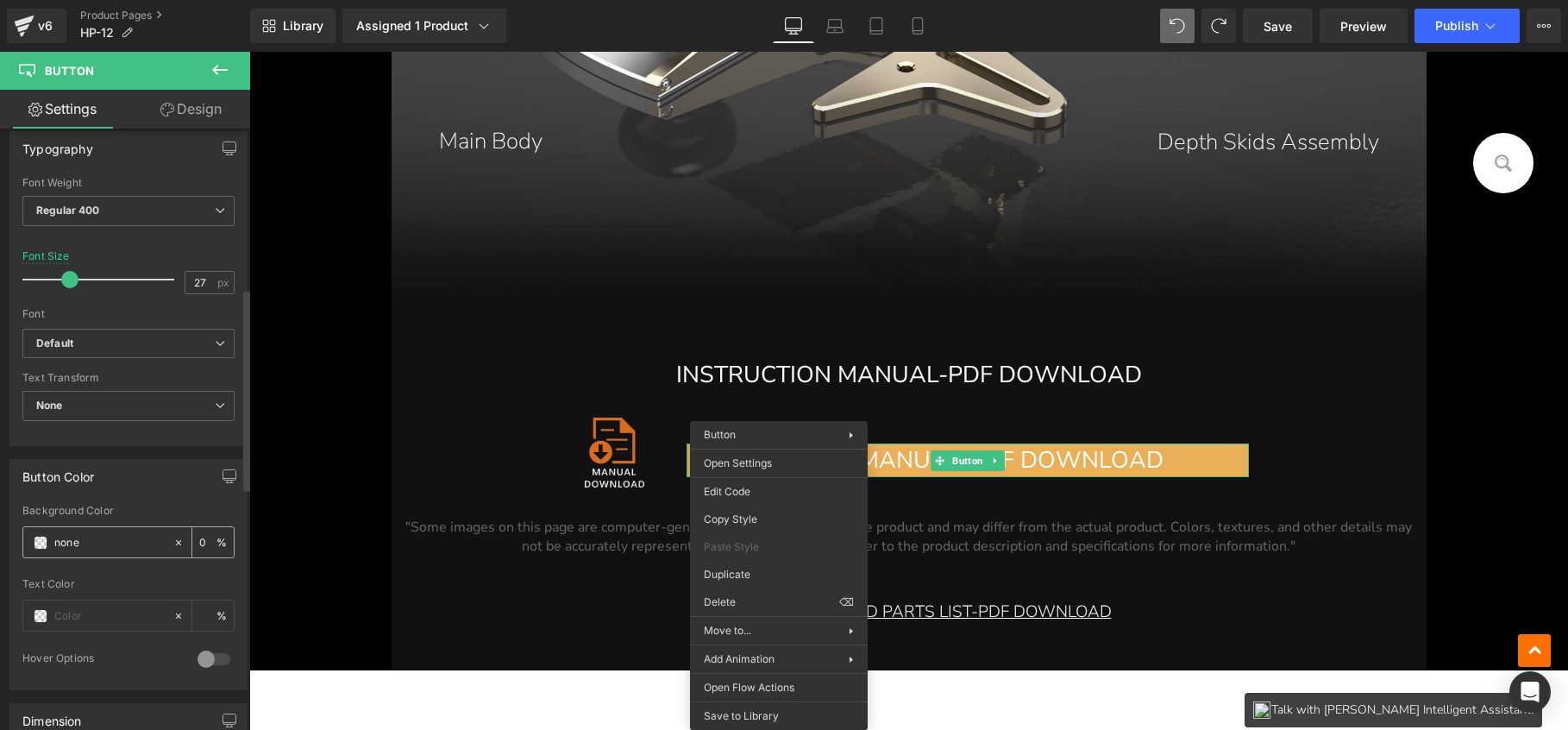
scroll to position [612, 0]
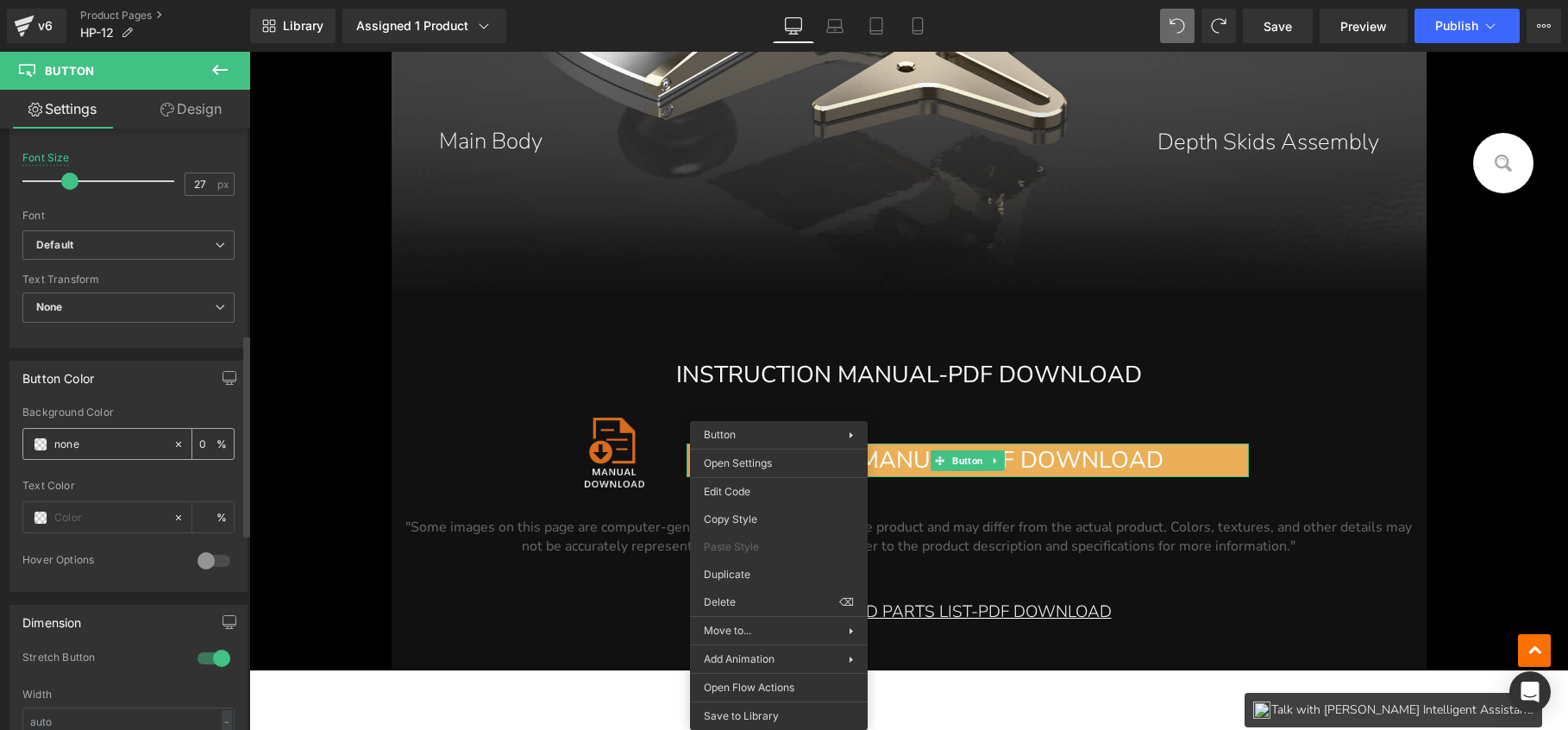
click at [100, 442] on input "none" at bounding box center [110, 444] width 110 height 19
click at [174, 443] on icon at bounding box center [178, 444] width 12 height 12
click at [176, 442] on icon at bounding box center [178, 445] width 5 height 5
click at [99, 447] on input "none" at bounding box center [110, 444] width 110 height 19
click at [92, 446] on input "none" at bounding box center [110, 444] width 110 height 19
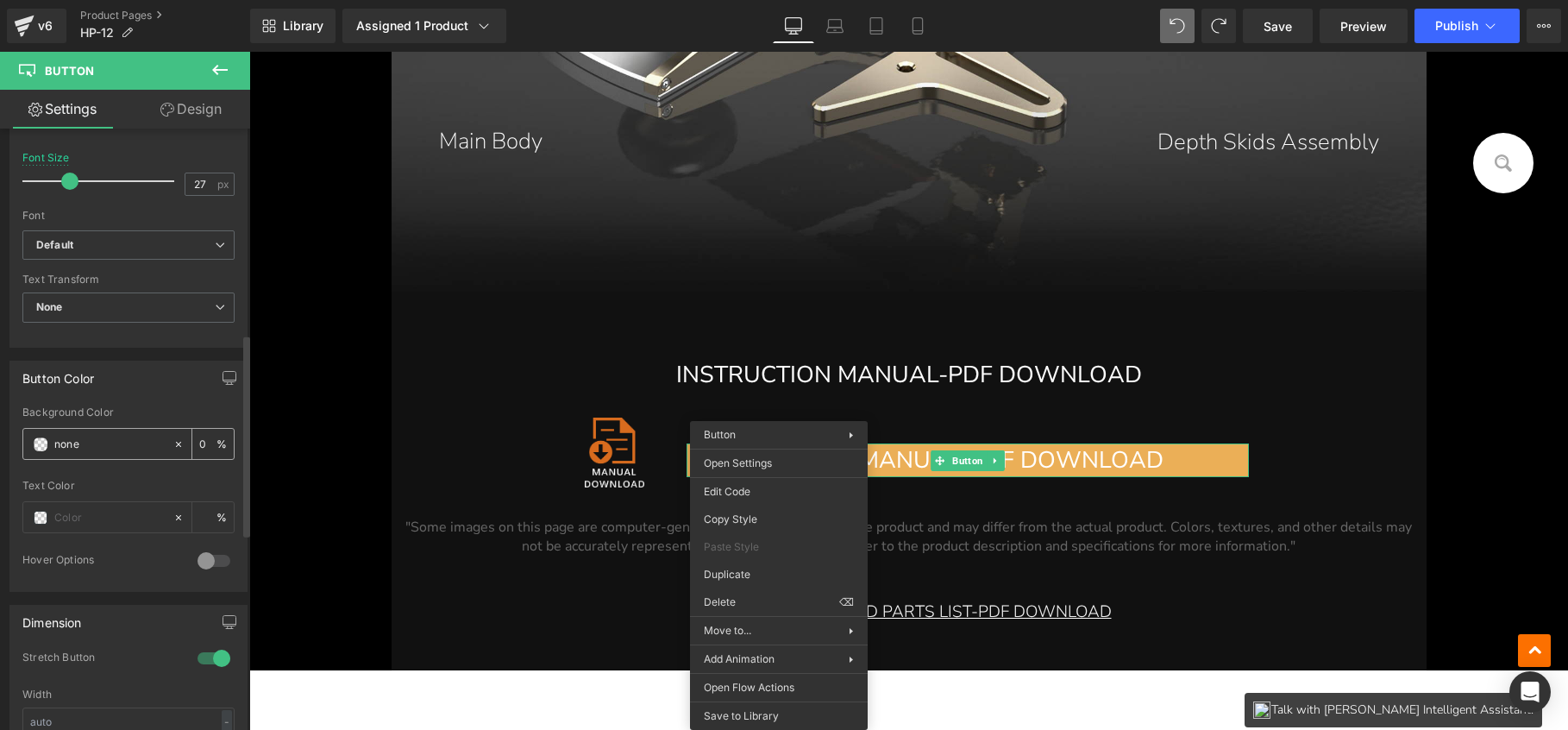
click at [41, 443] on span at bounding box center [40, 444] width 14 height 14
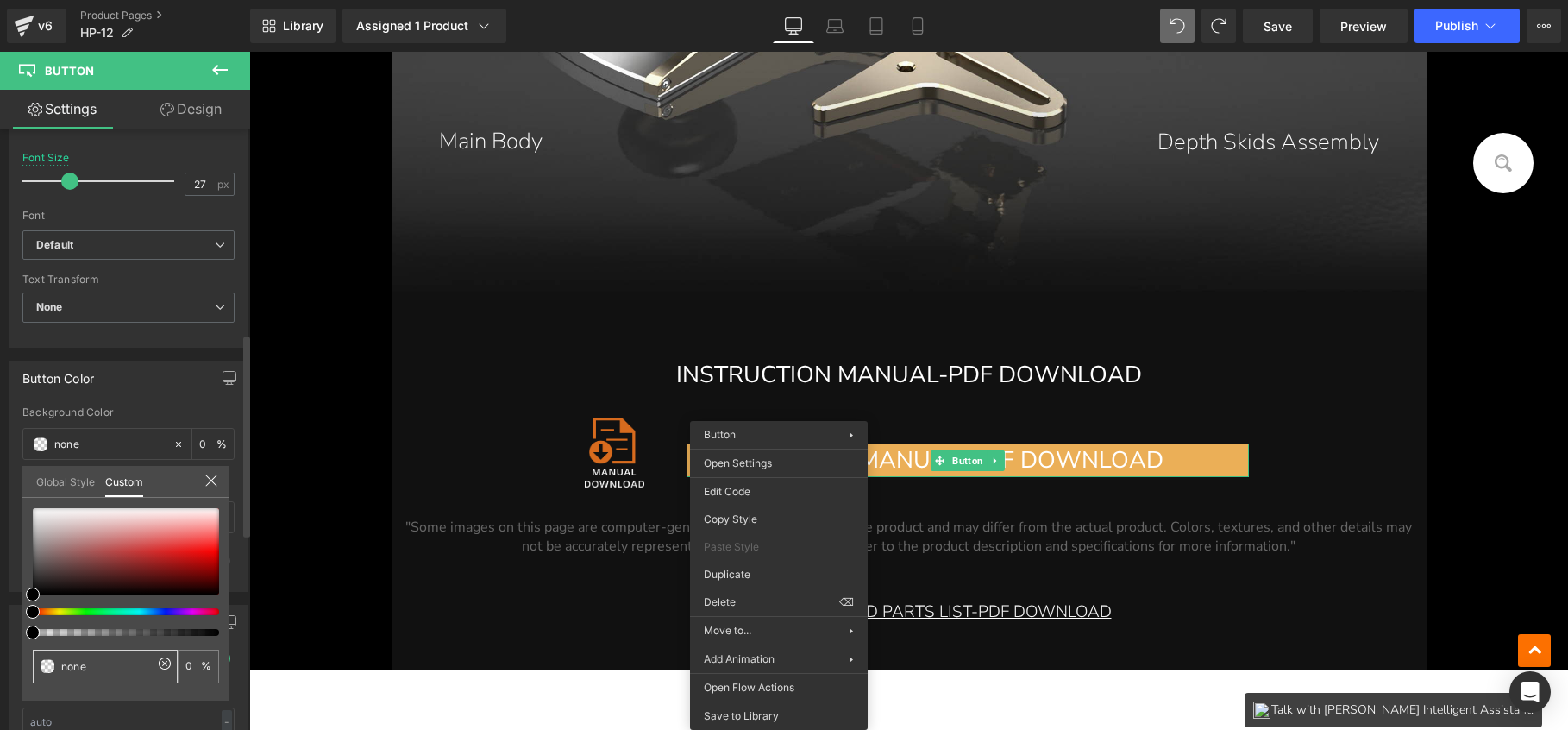
click at [49, 668] on span at bounding box center [47, 666] width 14 height 14
click at [41, 483] on link "Global Style" at bounding box center [65, 481] width 59 height 29
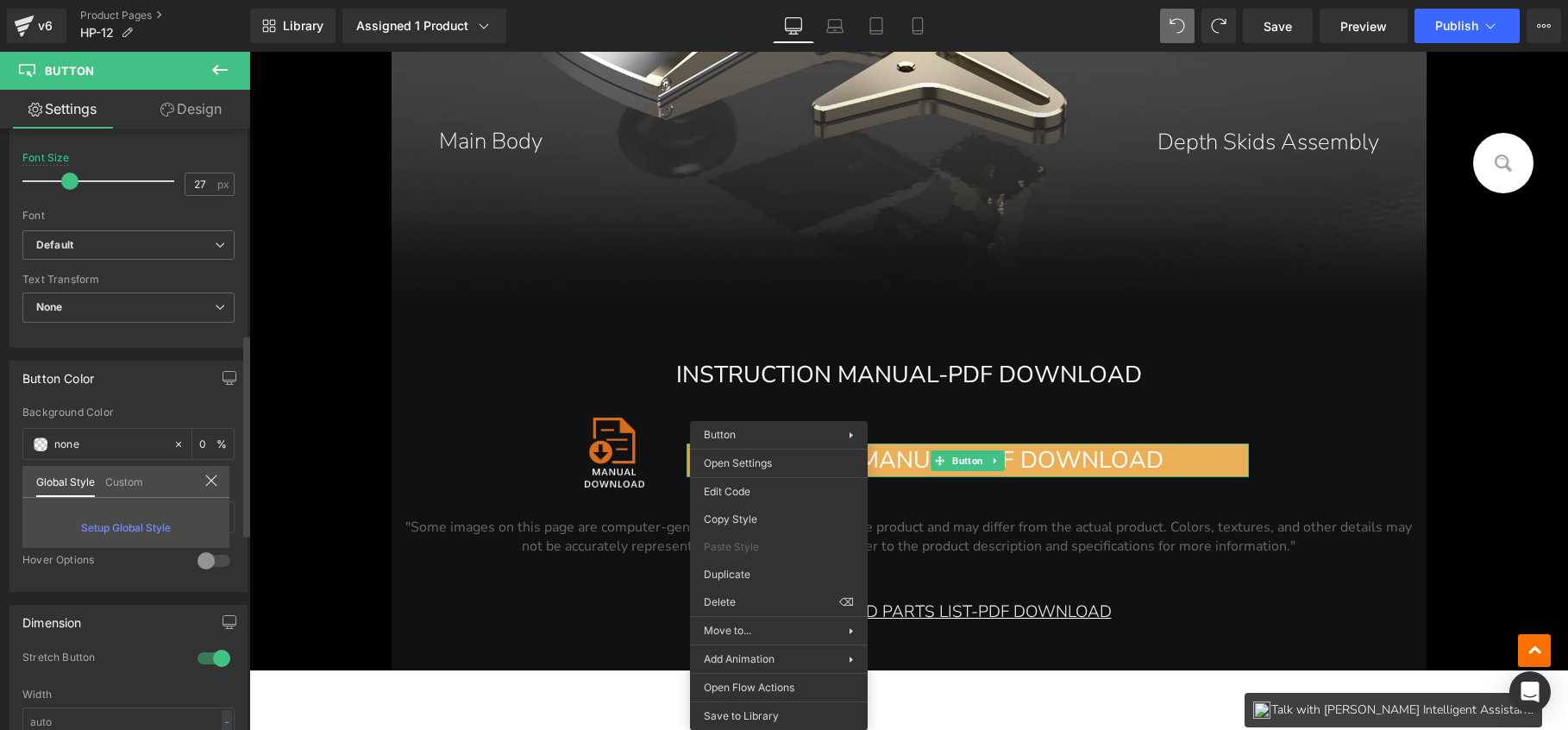
click at [119, 471] on link "Custom" at bounding box center [124, 481] width 38 height 29
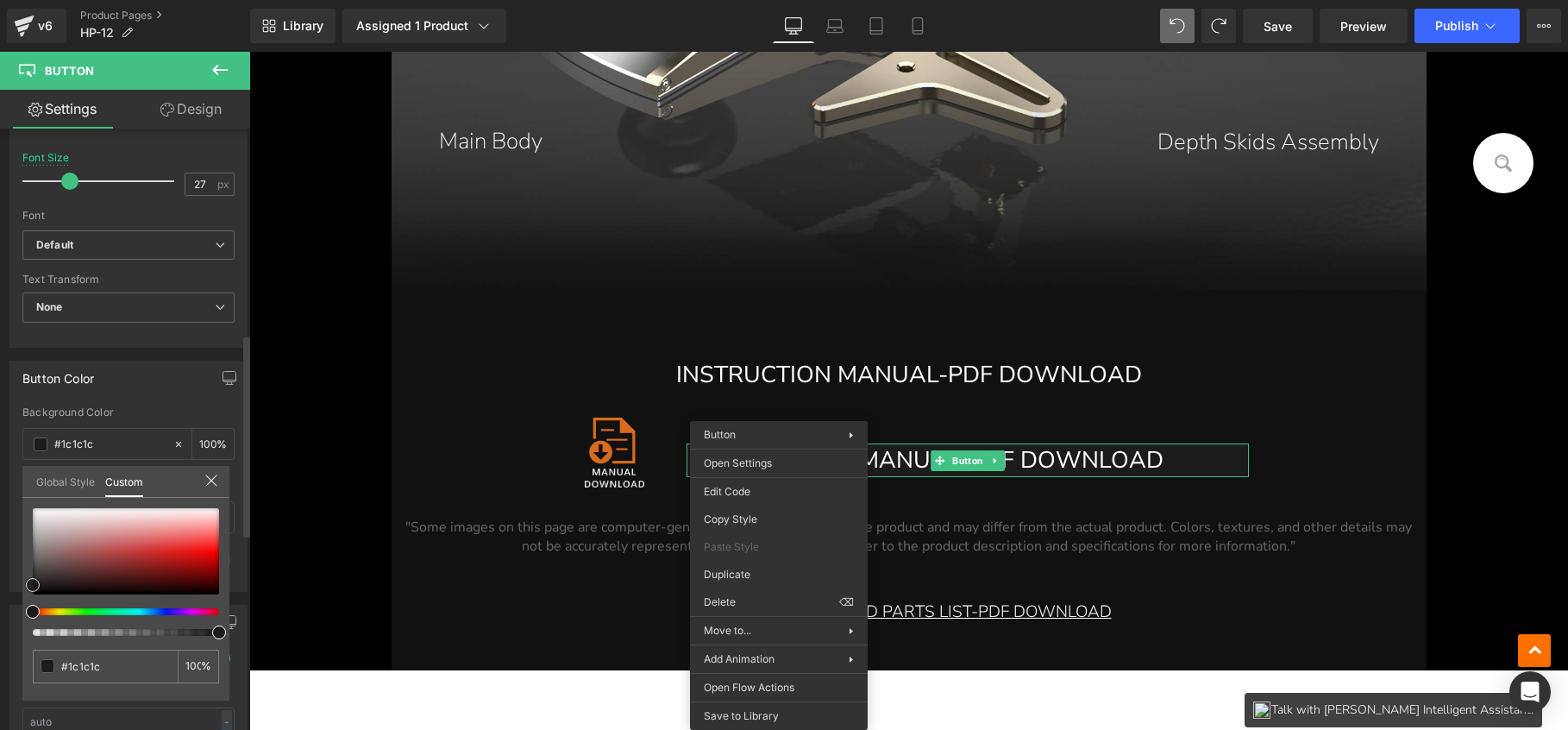
drag, startPoint x: 51, startPoint y: 554, endPoint x: 21, endPoint y: 585, distance: 43.1
click at [21, 585] on div "Button Color none Background Color none 0 % Text Color % 0 Hover Options Backgr…" at bounding box center [129, 470] width 258 height 245
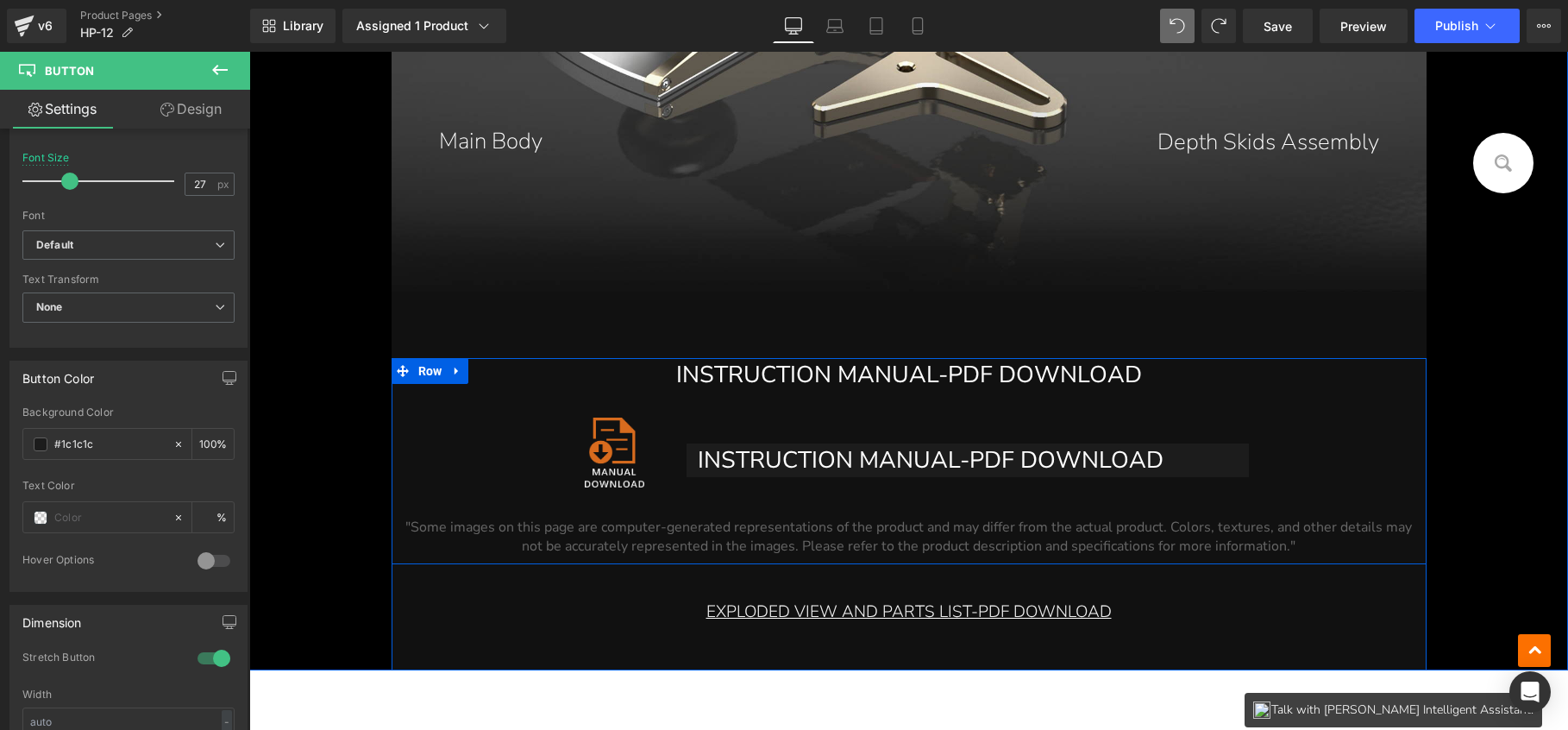
click at [1217, 466] on link "INSTRUCTION MANUAL-PDF DOWNLOAD" at bounding box center [968, 460] width 562 height 34
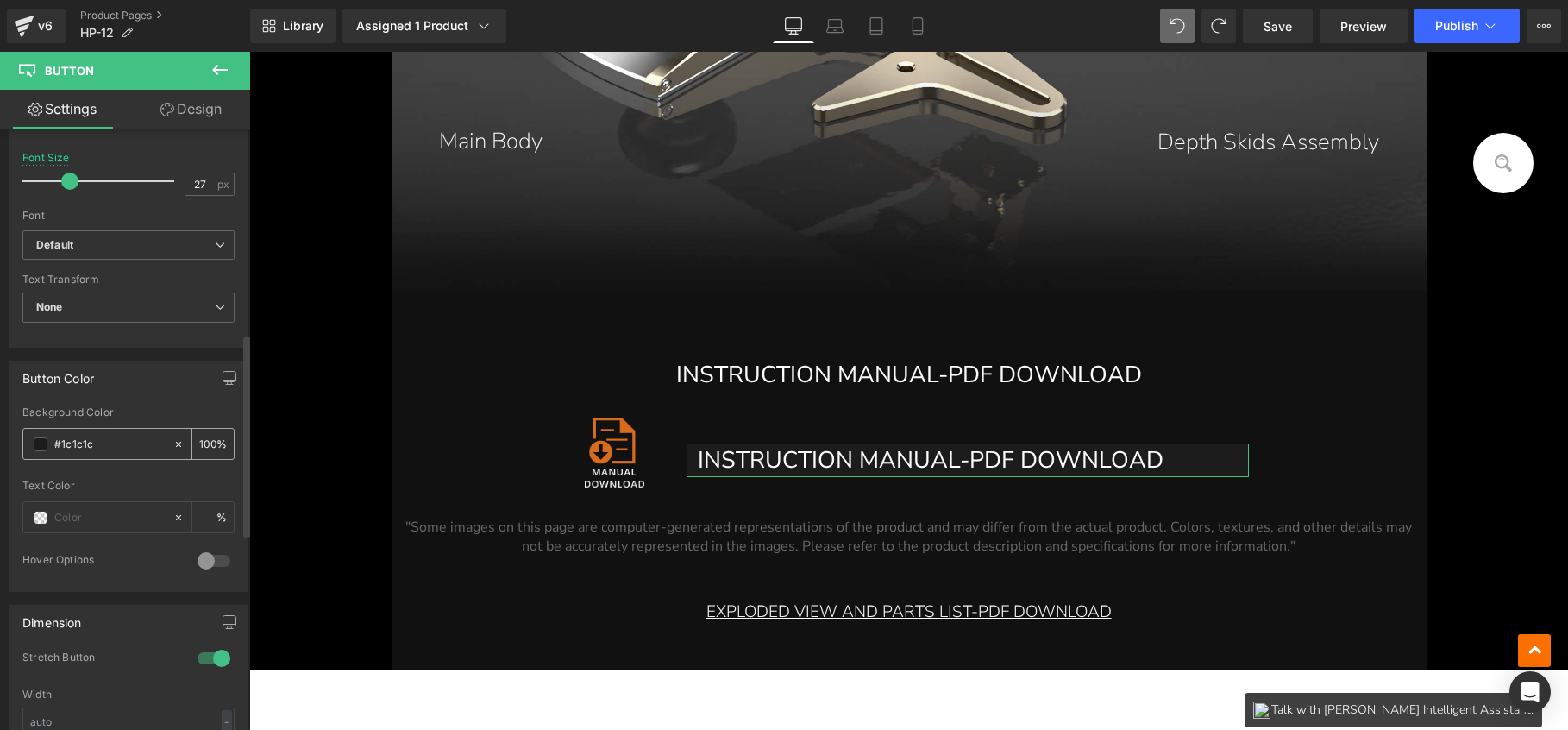
drag, startPoint x: 100, startPoint y: 447, endPoint x: 61, endPoint y: 447, distance: 39.0
click at [61, 447] on input "none" at bounding box center [110, 444] width 110 height 19
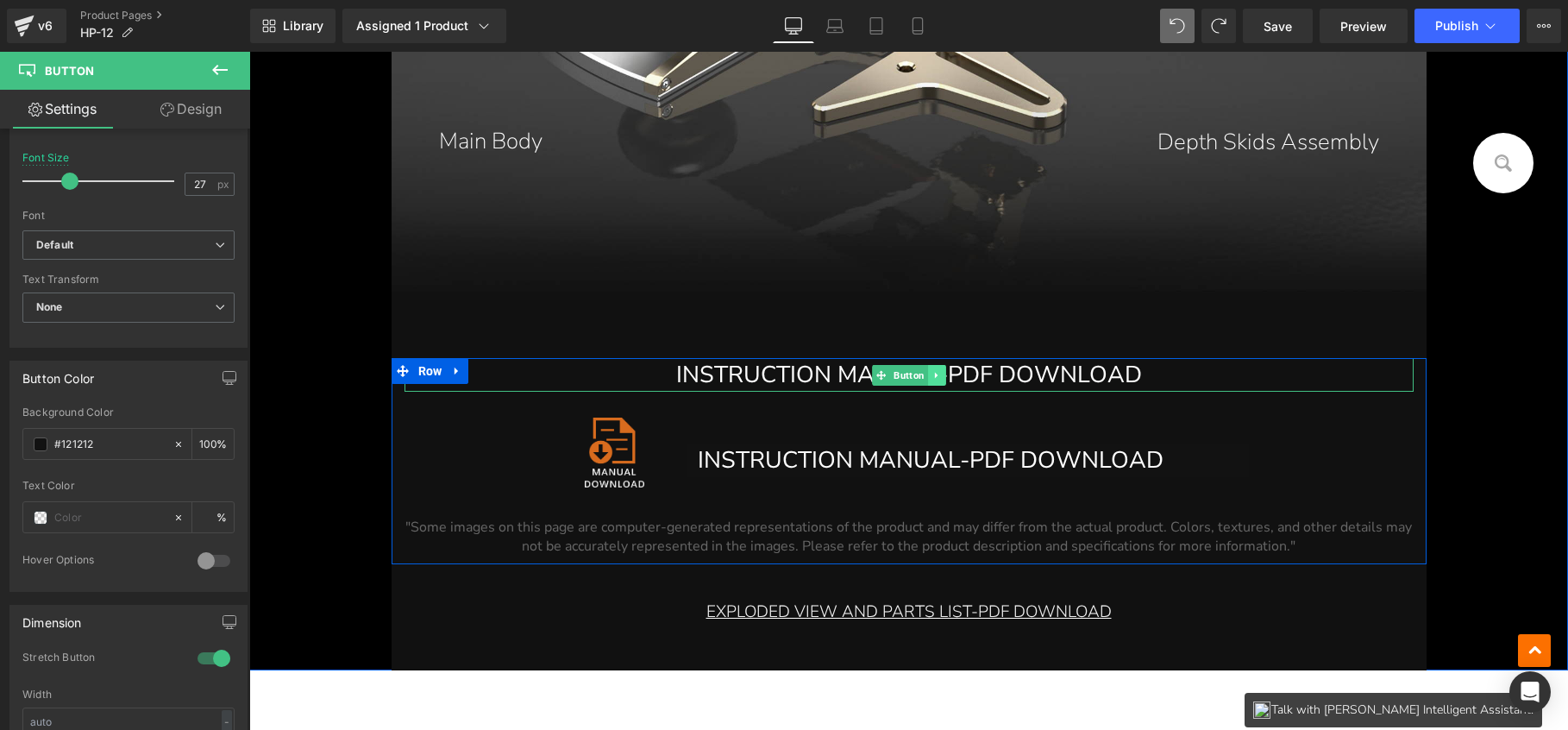
type input "#121212"
click at [938, 374] on link at bounding box center [936, 375] width 18 height 21
click at [942, 376] on icon at bounding box center [946, 375] width 9 height 9
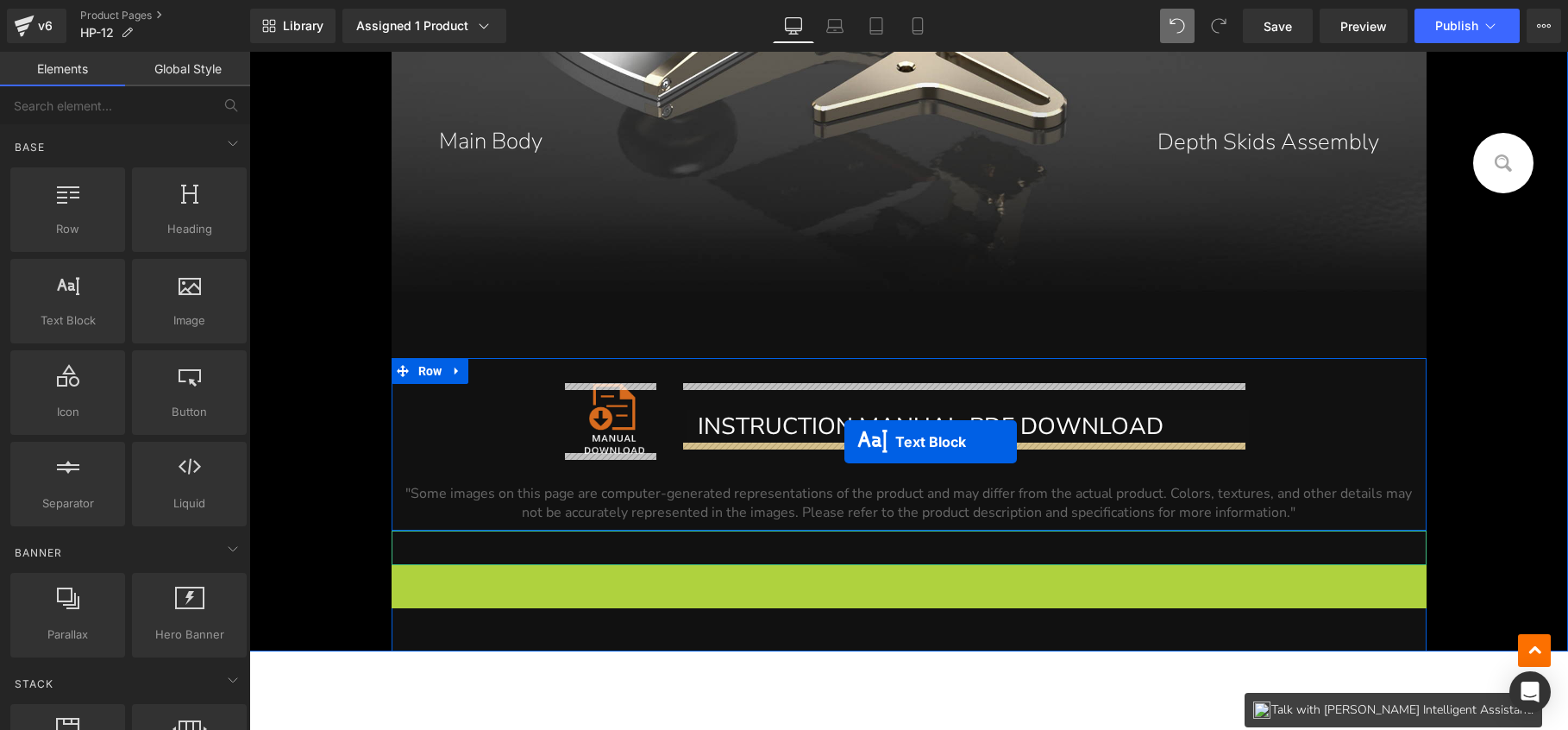
drag, startPoint x: 877, startPoint y: 577, endPoint x: 845, endPoint y: 442, distance: 138.7
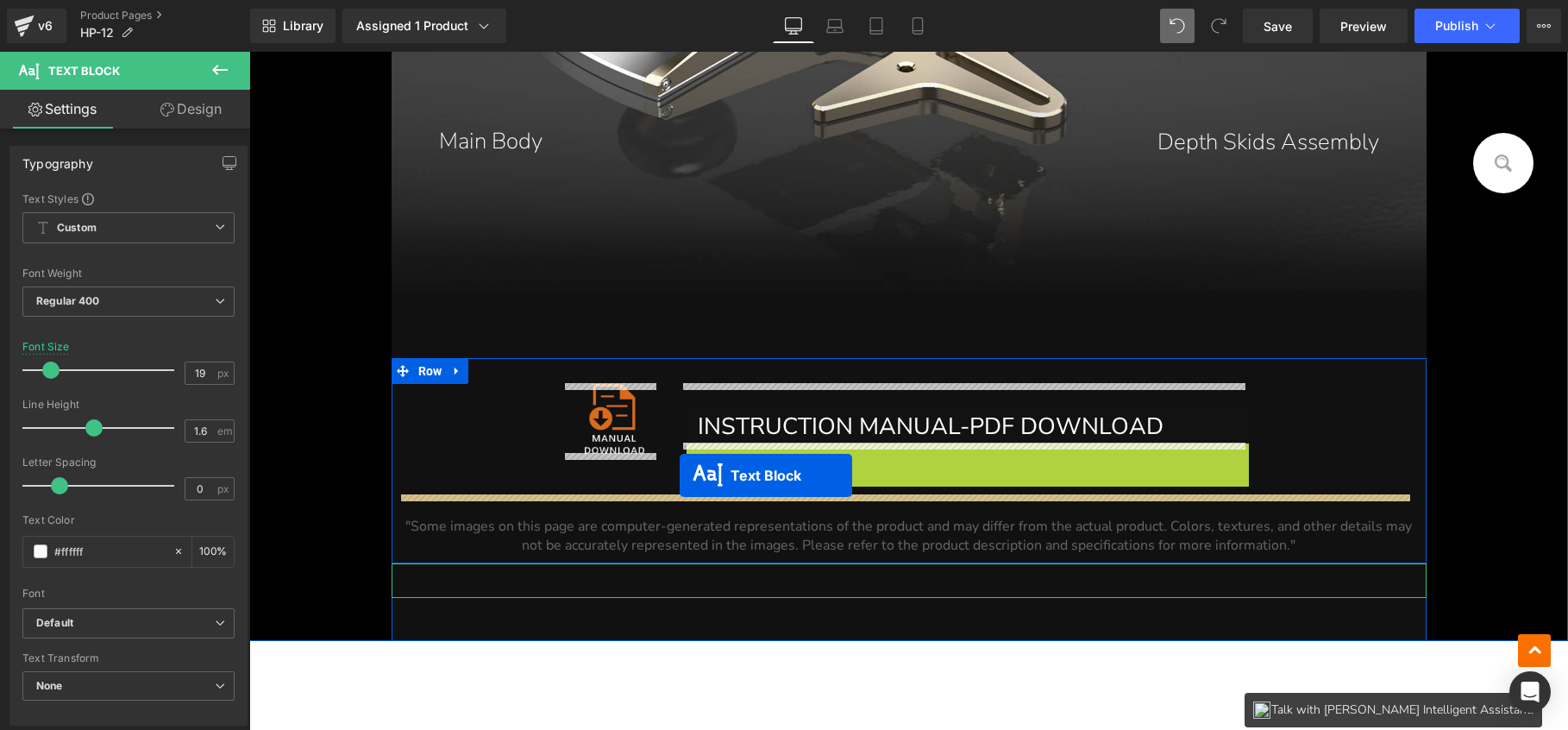
drag, startPoint x: 932, startPoint y: 452, endPoint x: 666, endPoint y: 482, distance: 267.7
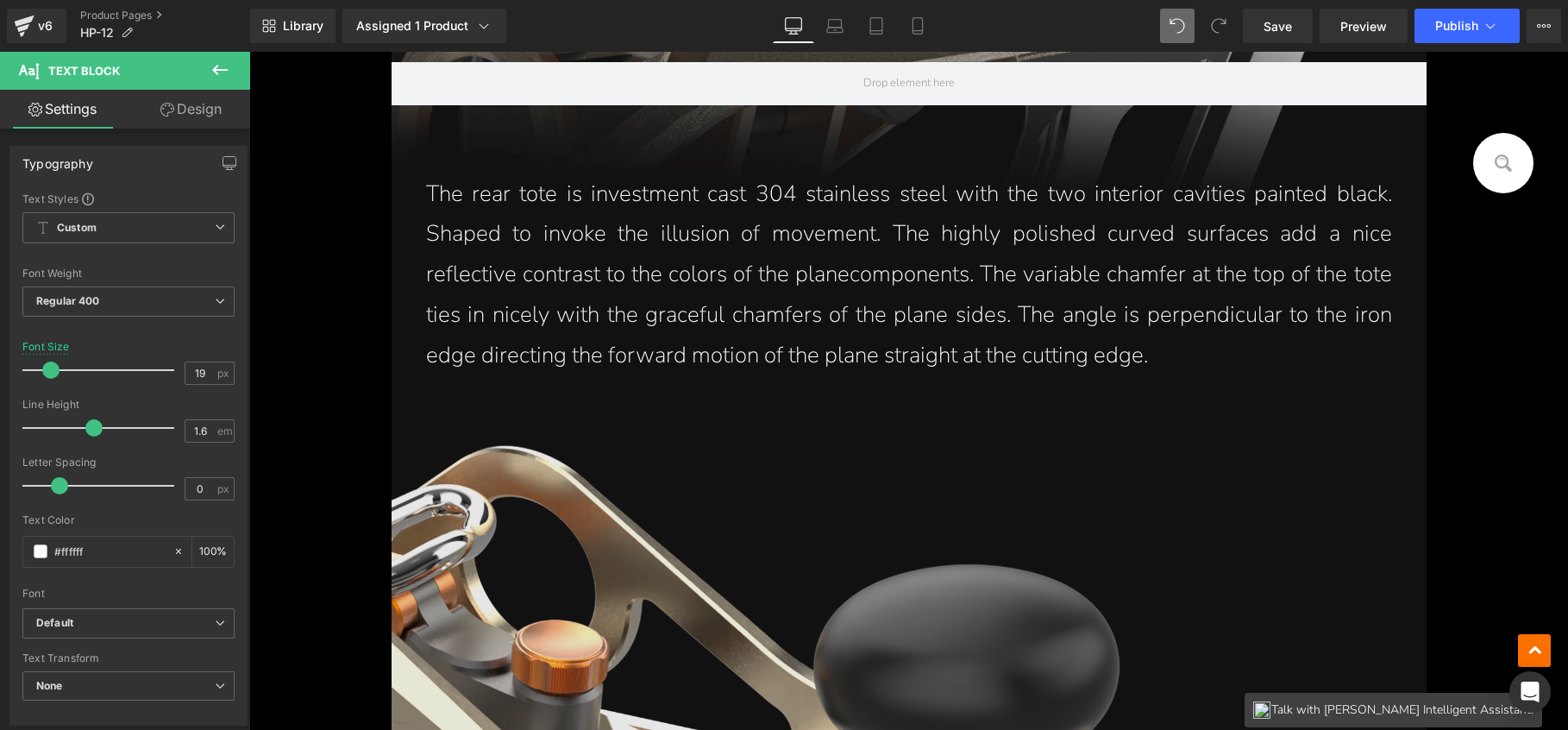
scroll to position [4003, 0]
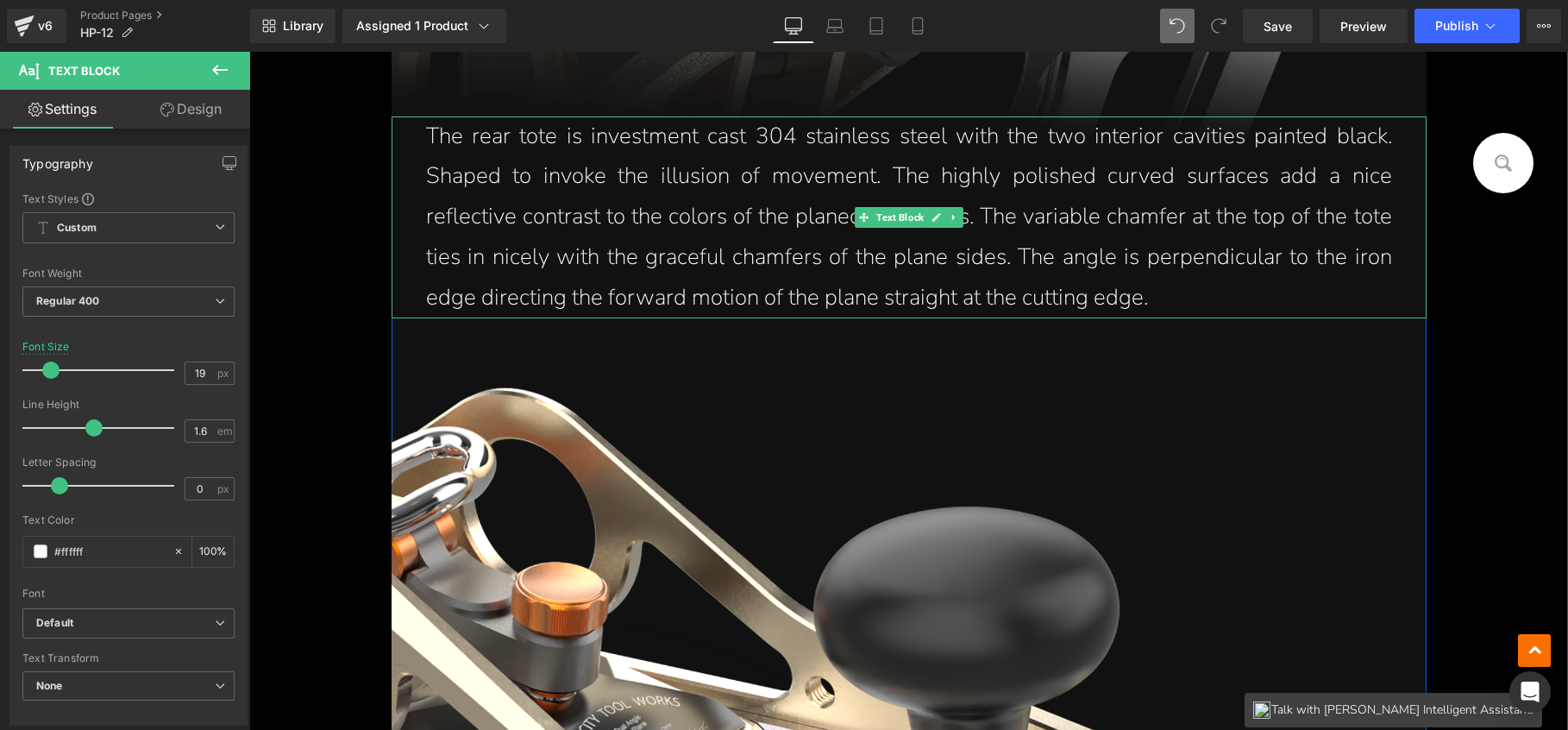
click at [1053, 310] on p "The rear tote is investment cast 304 stainless steel with the two interior cavi…" at bounding box center [909, 217] width 966 height 202
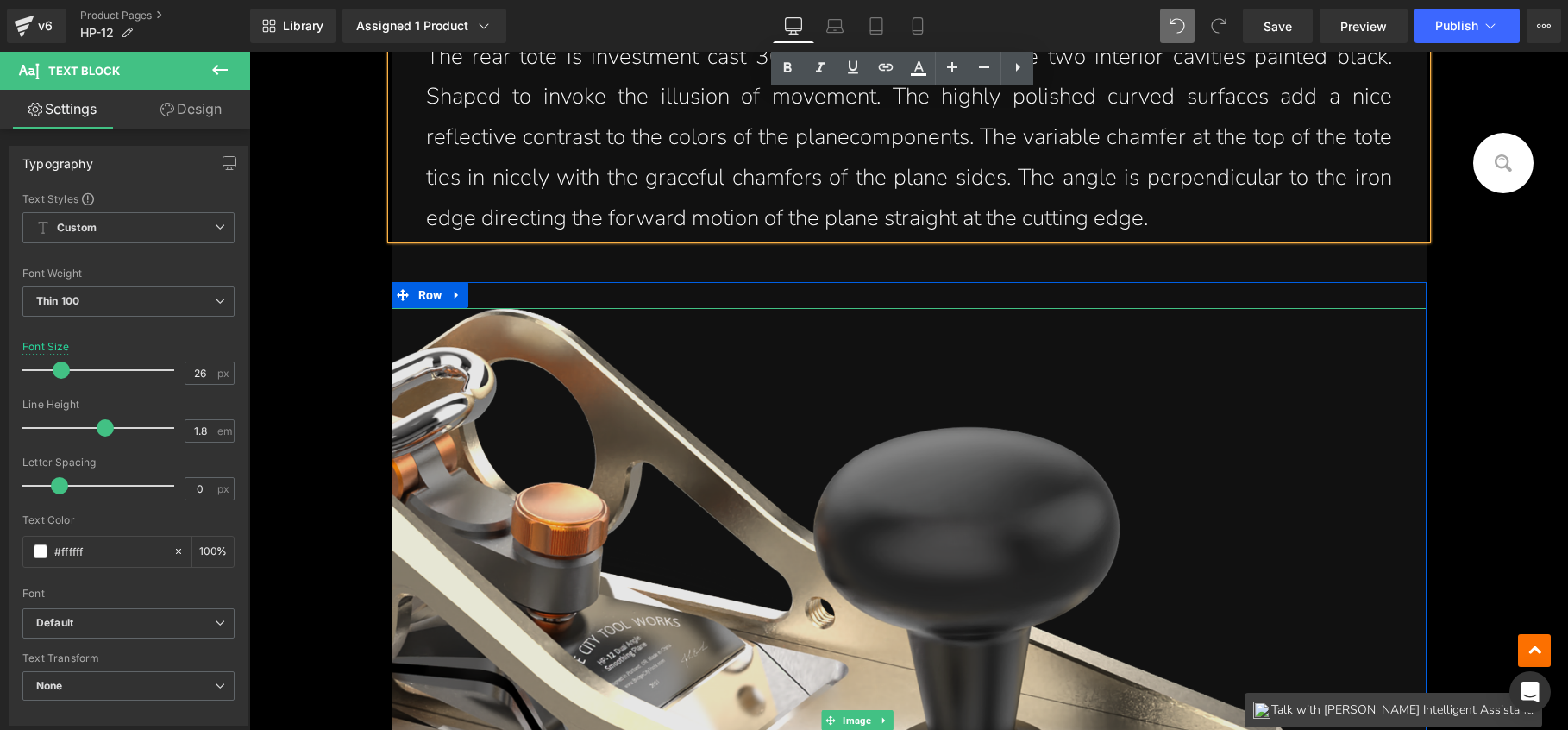
scroll to position [4013, 0]
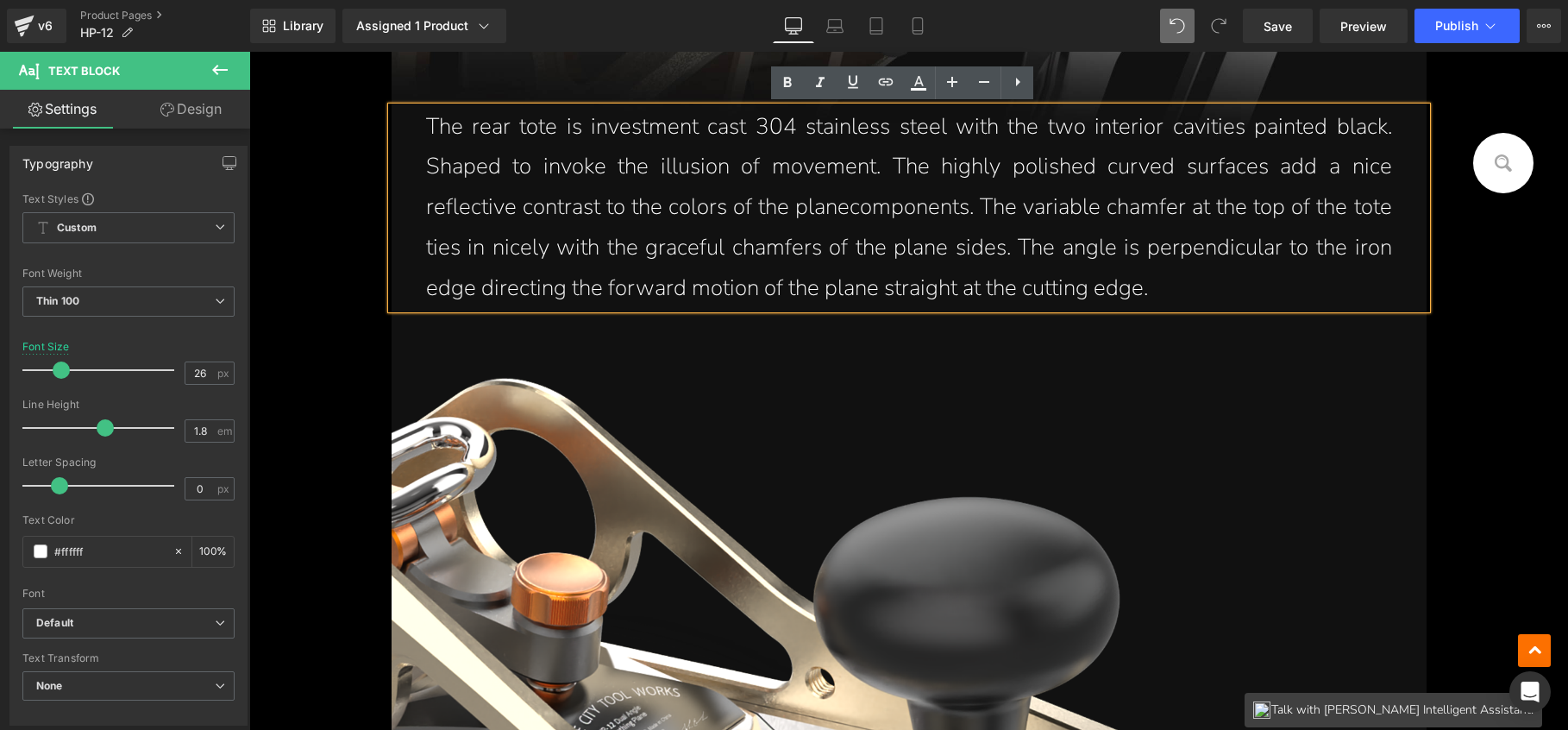
click at [843, 208] on p "The rear tote is investment cast 304 stainless steel with the two interior cavi…" at bounding box center [909, 207] width 966 height 202
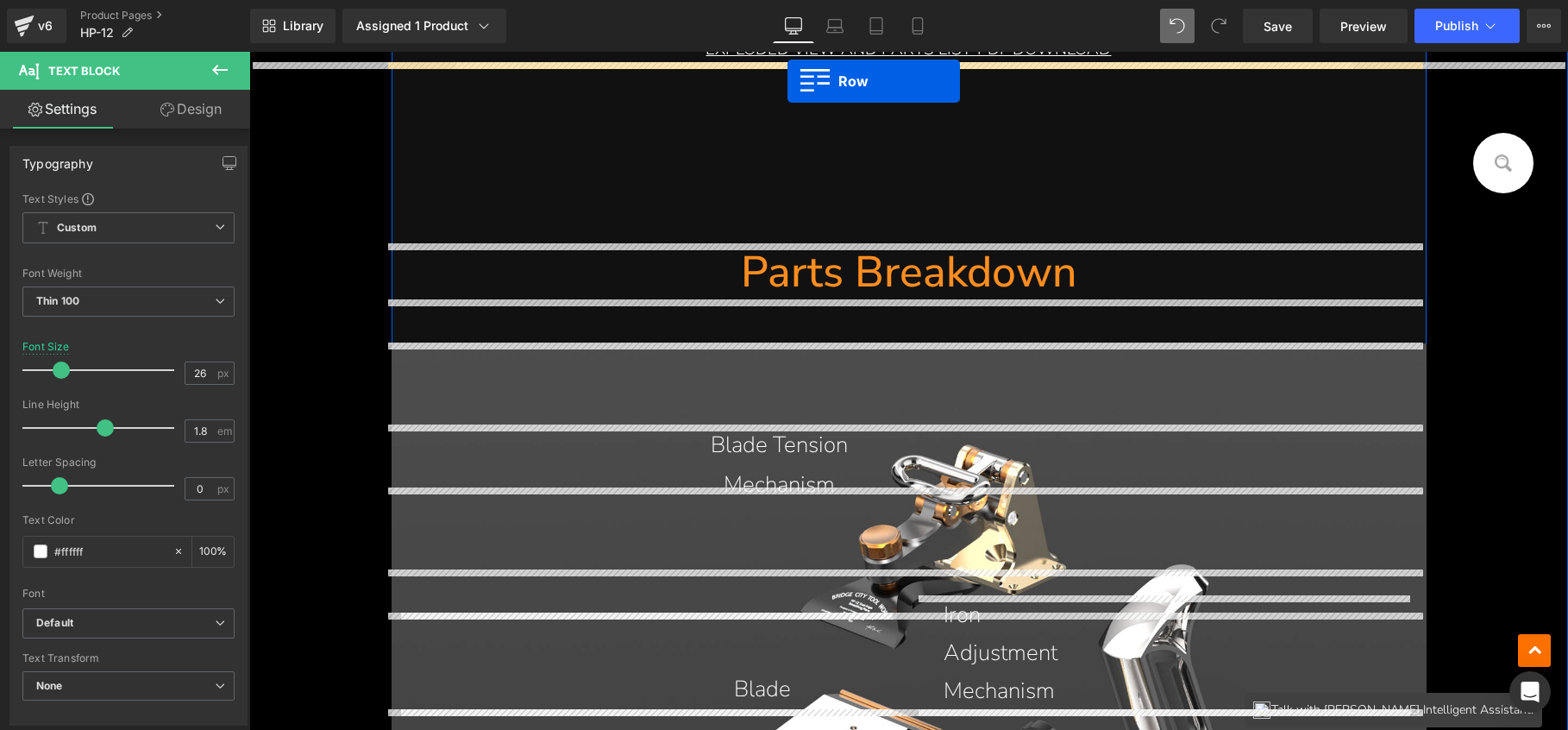
scroll to position [19242, 0]
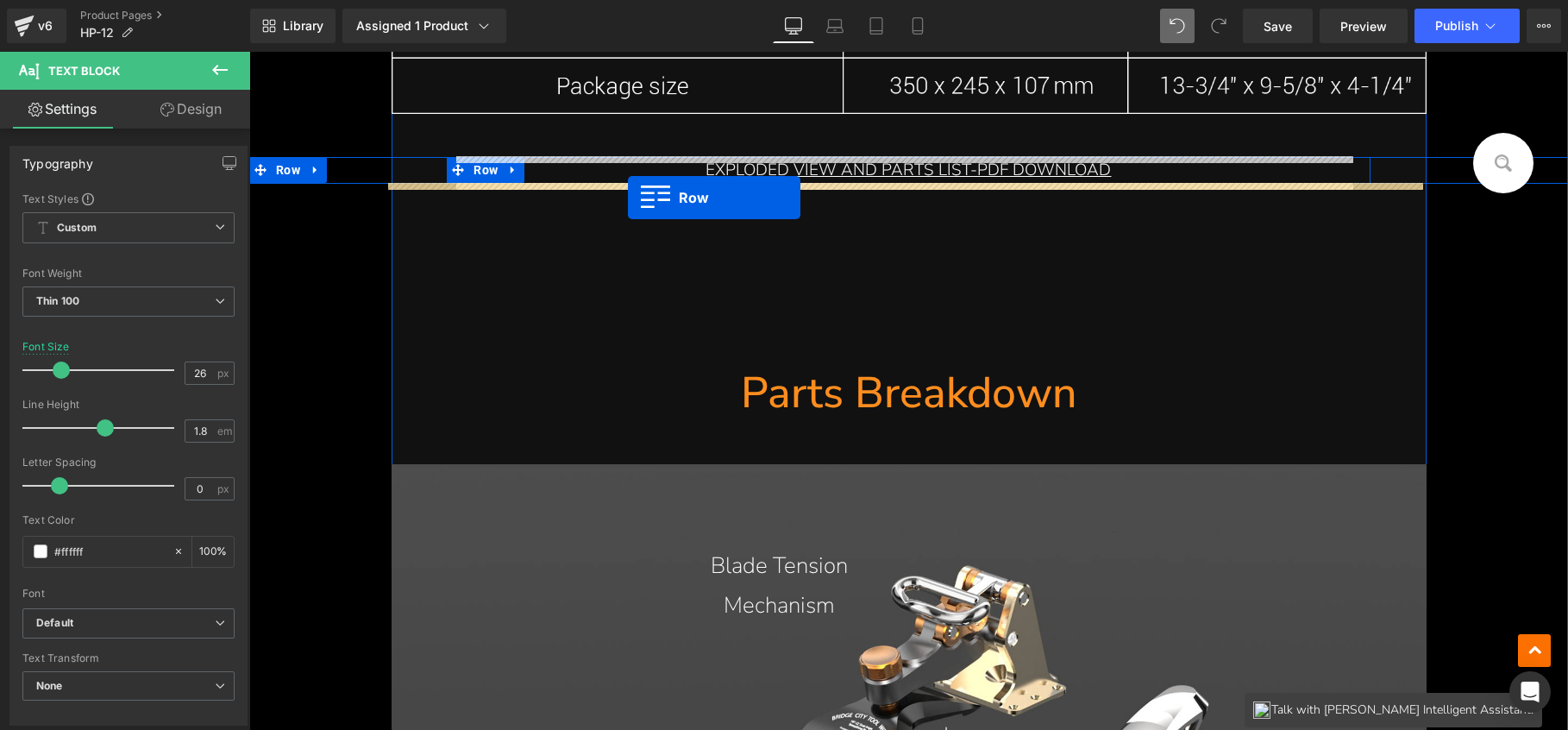
drag, startPoint x: 423, startPoint y: 337, endPoint x: 627, endPoint y: 197, distance: 247.4
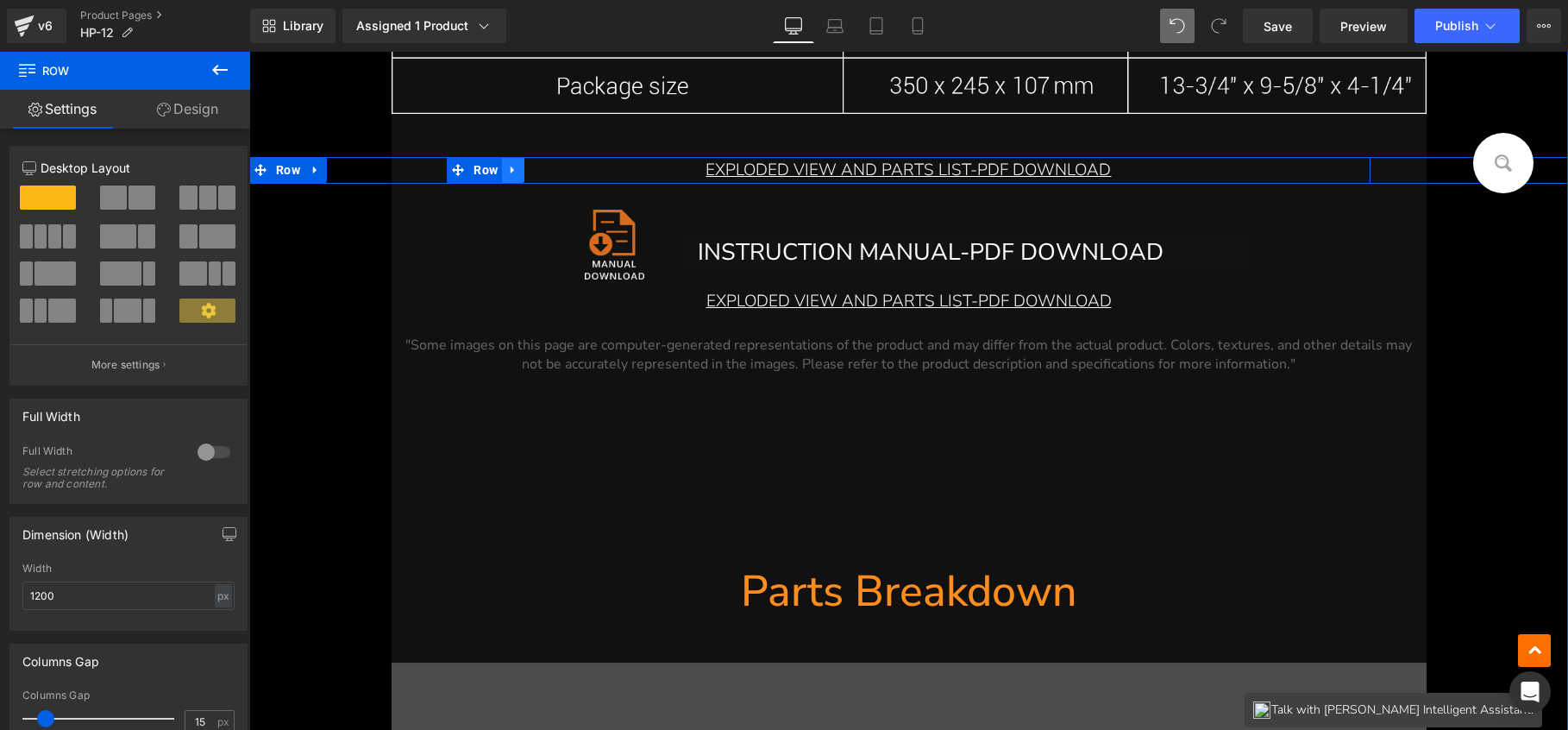
click at [507, 164] on icon at bounding box center [512, 170] width 12 height 13
click at [313, 168] on icon at bounding box center [315, 170] width 4 height 8
click at [356, 166] on icon at bounding box center [360, 169] width 12 height 12
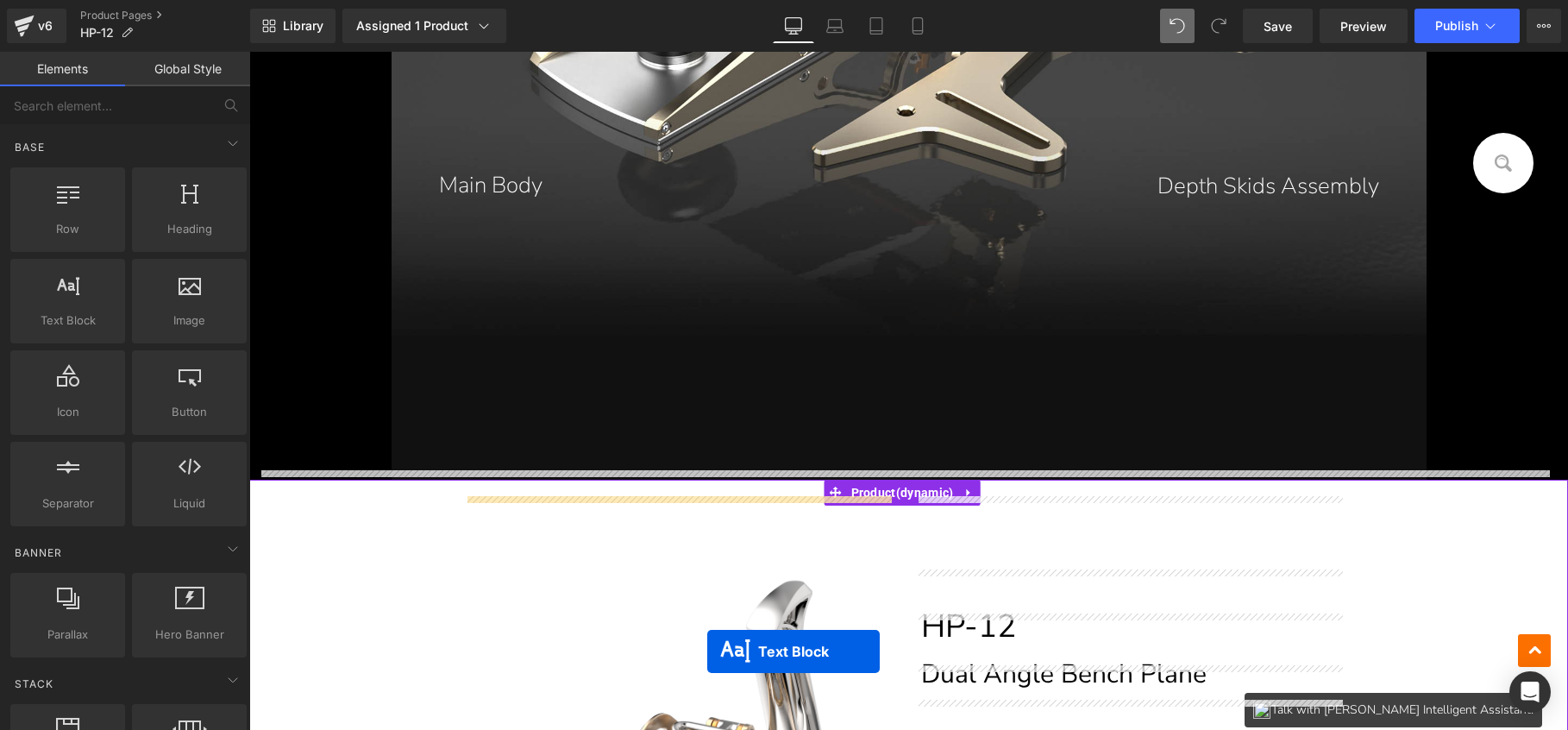
scroll to position [20618, 0]
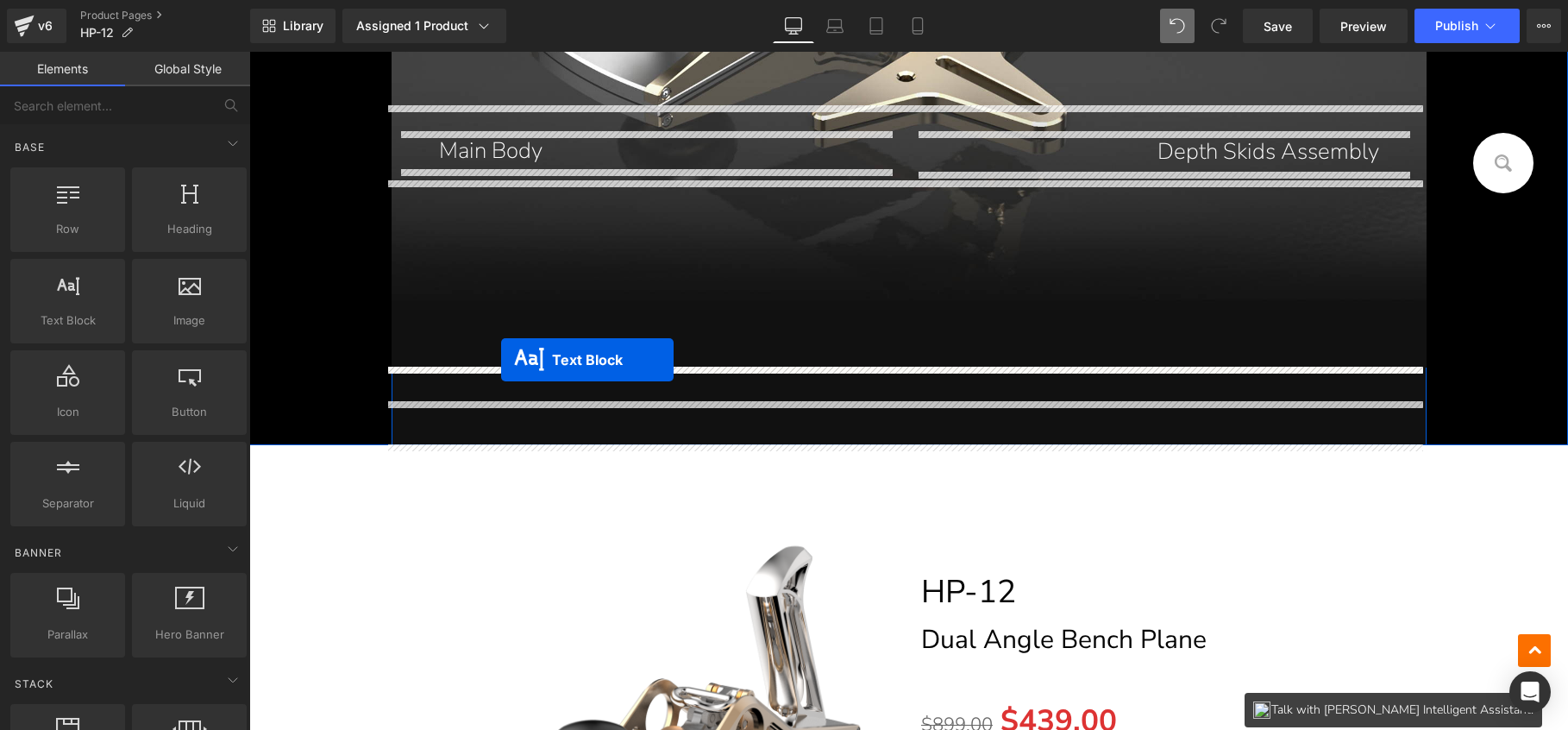
drag, startPoint x: 888, startPoint y: 320, endPoint x: 502, endPoint y: 363, distance: 388.4
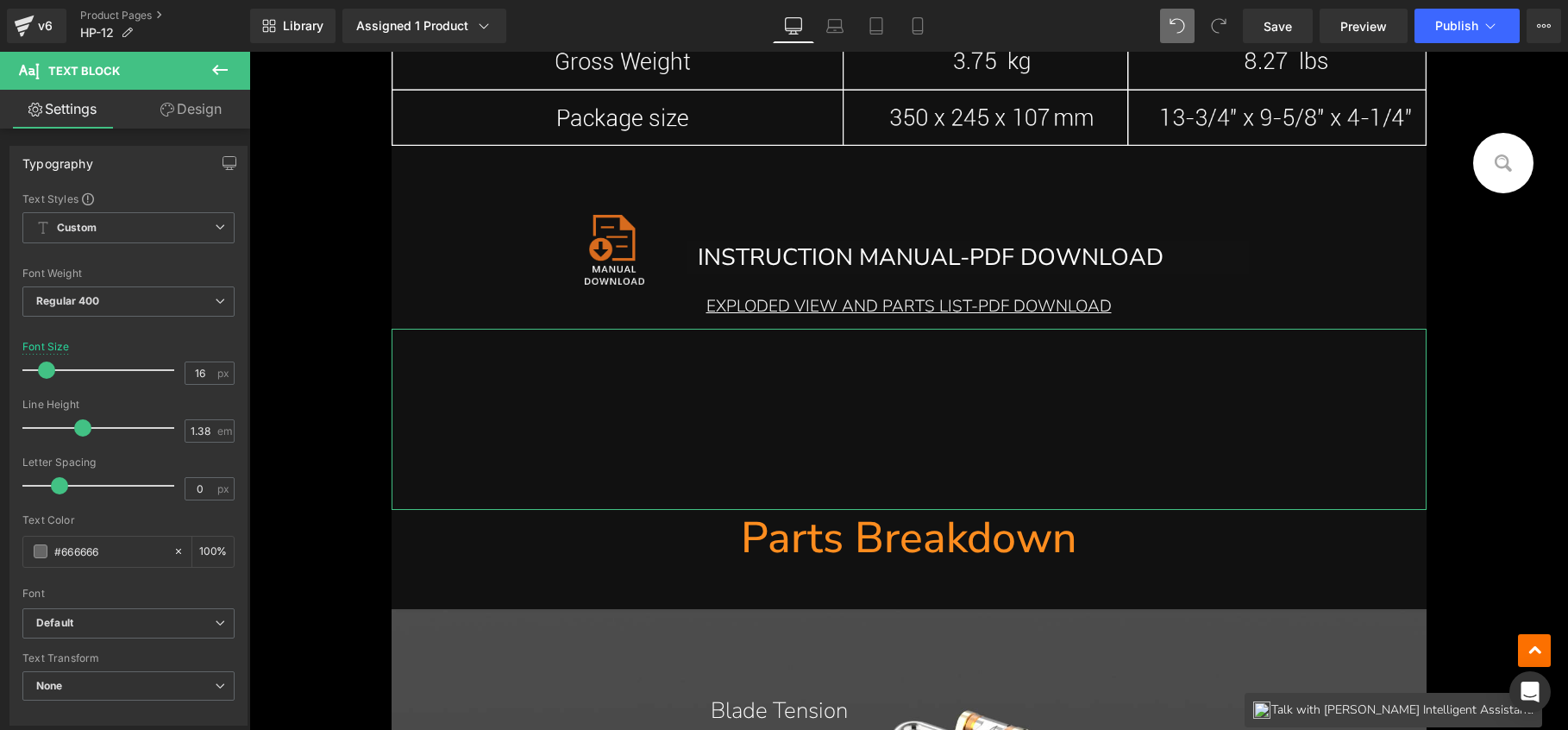
scroll to position [19197, 0]
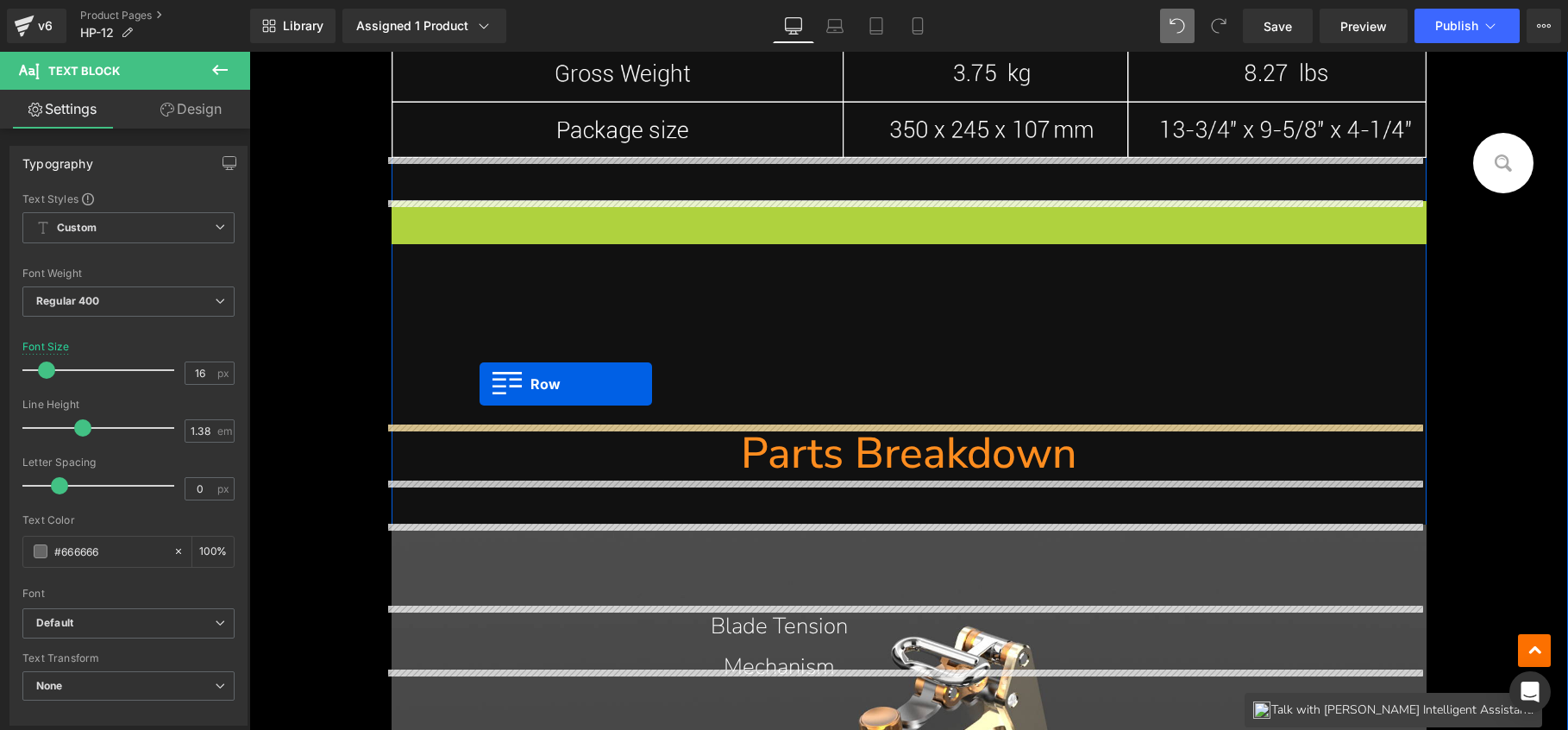
drag, startPoint x: 434, startPoint y: 215, endPoint x: 480, endPoint y: 384, distance: 175.1
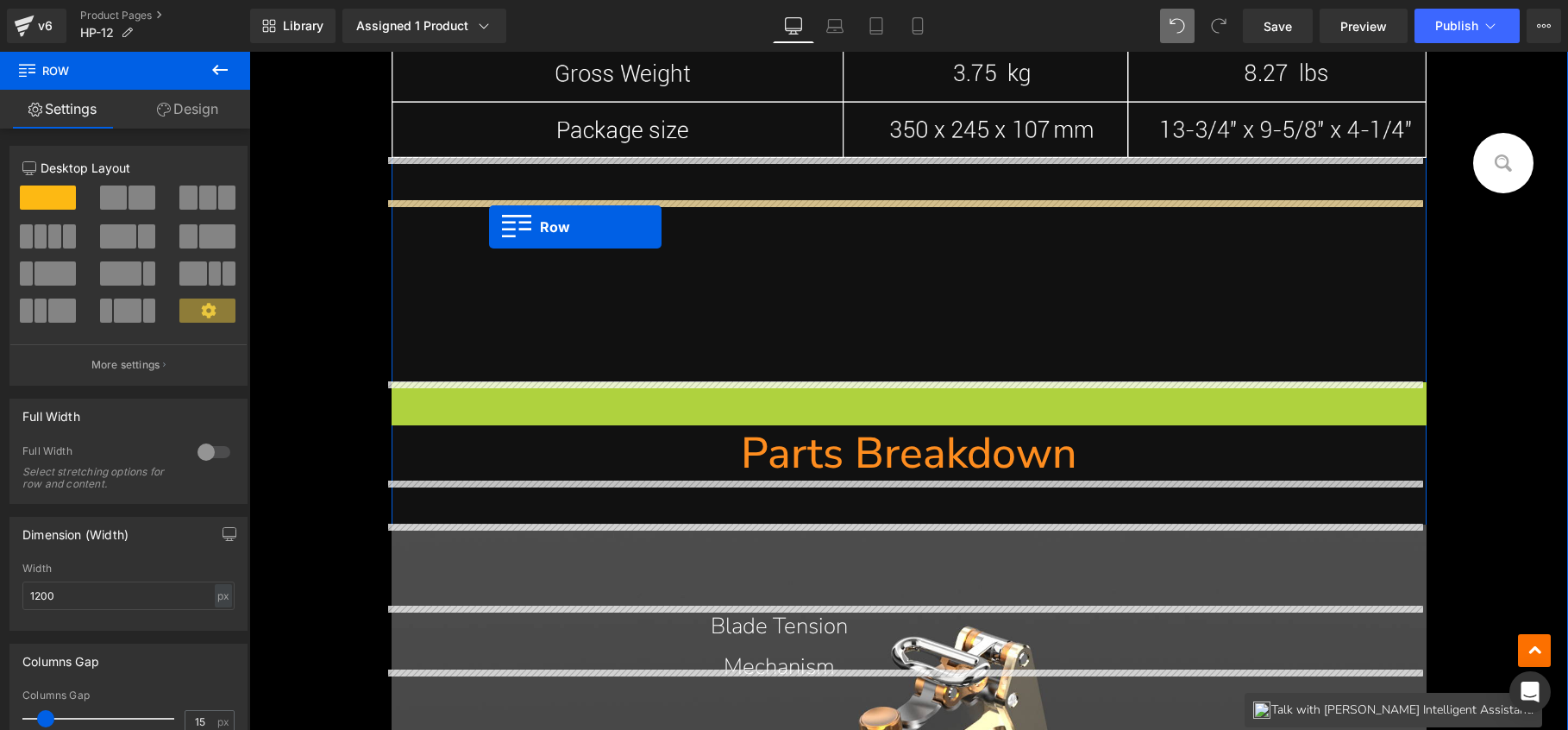
drag, startPoint x: 431, startPoint y: 399, endPoint x: 489, endPoint y: 227, distance: 181.5
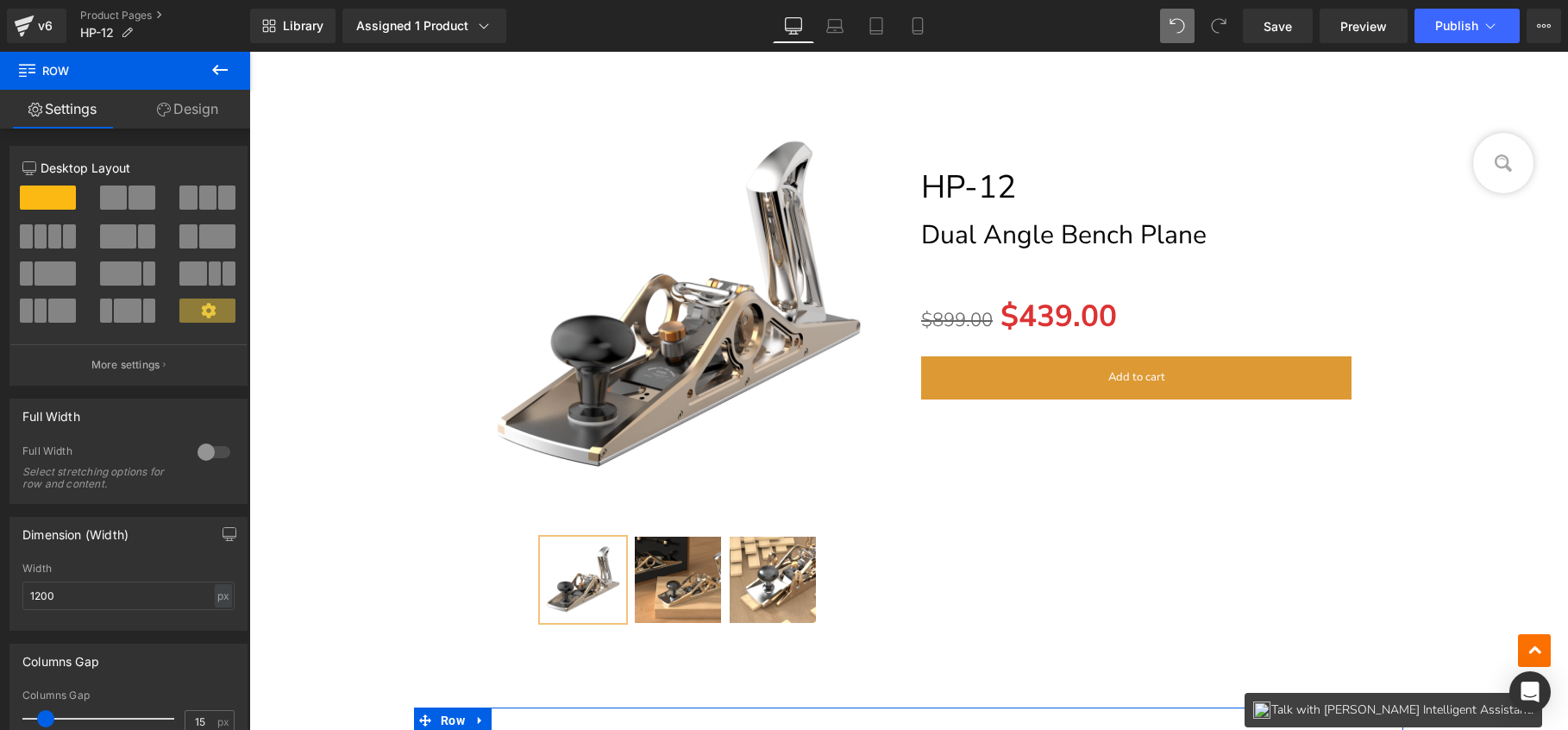
scroll to position [21133, 0]
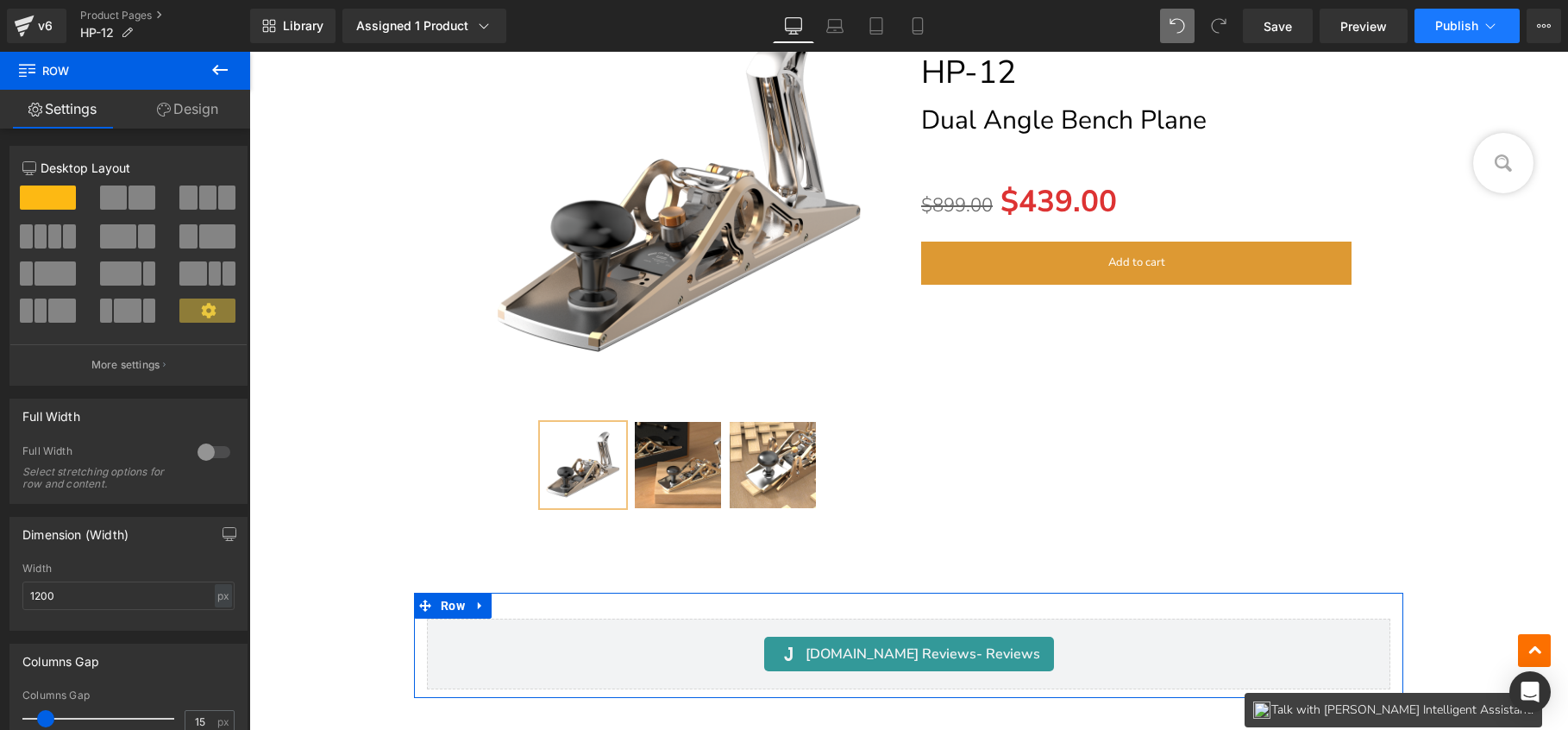
click at [1449, 34] on button "Publish" at bounding box center [1468, 26] width 105 height 34
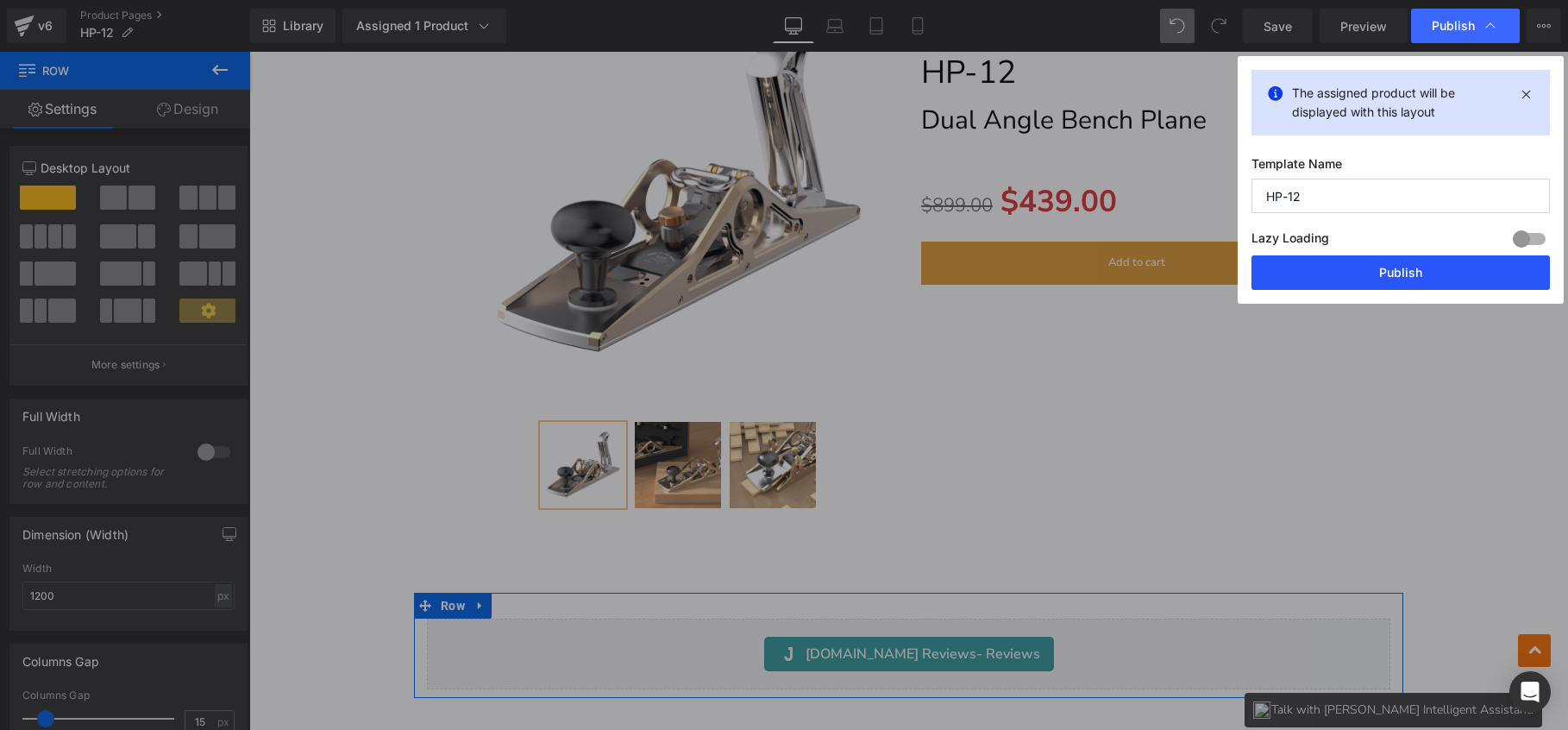
click at [1345, 267] on button "Publish" at bounding box center [1401, 273] width 299 height 34
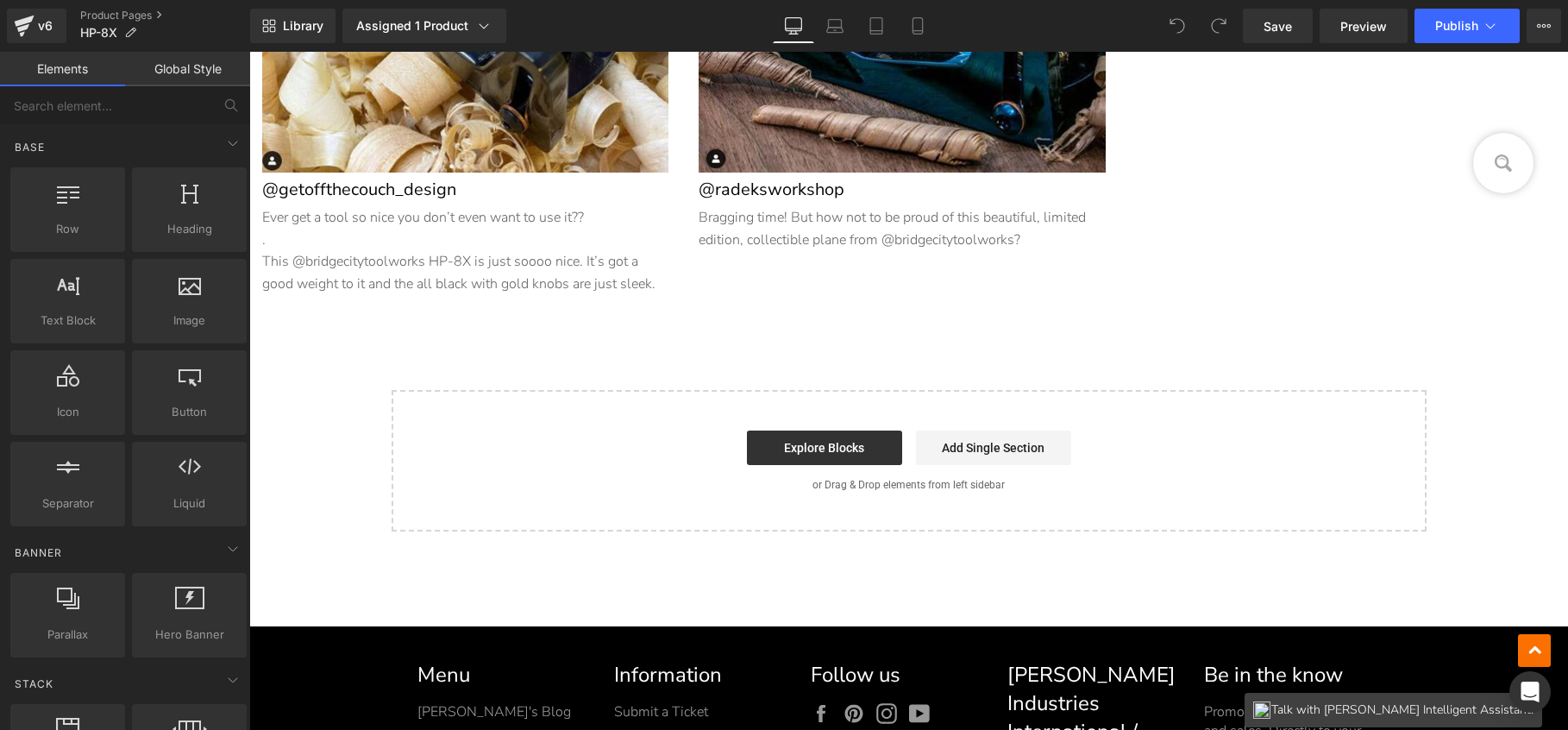
scroll to position [11271, 0]
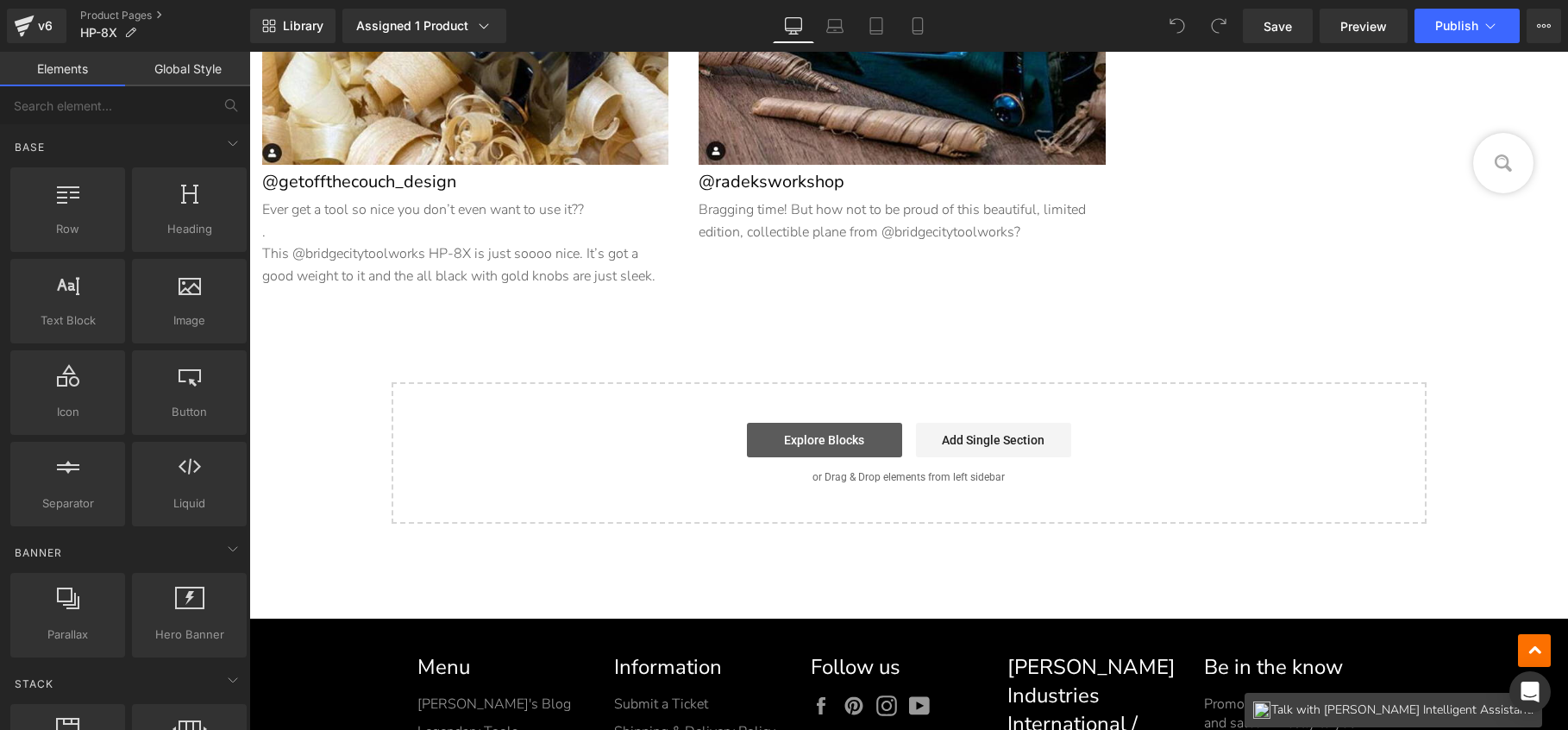
click at [820, 436] on link "Explore Blocks" at bounding box center [825, 440] width 156 height 34
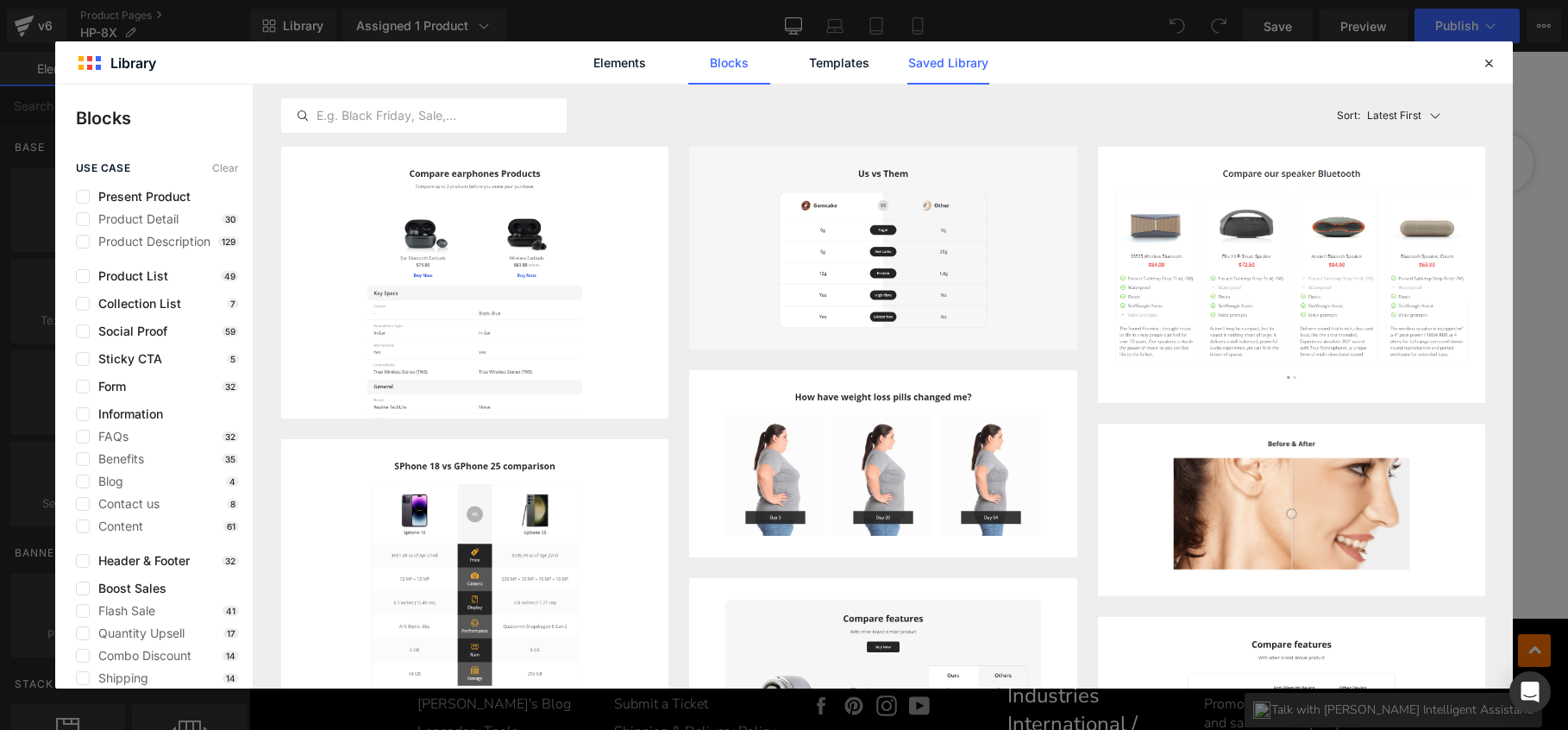
click at [948, 72] on link "Saved Library" at bounding box center [948, 63] width 82 height 43
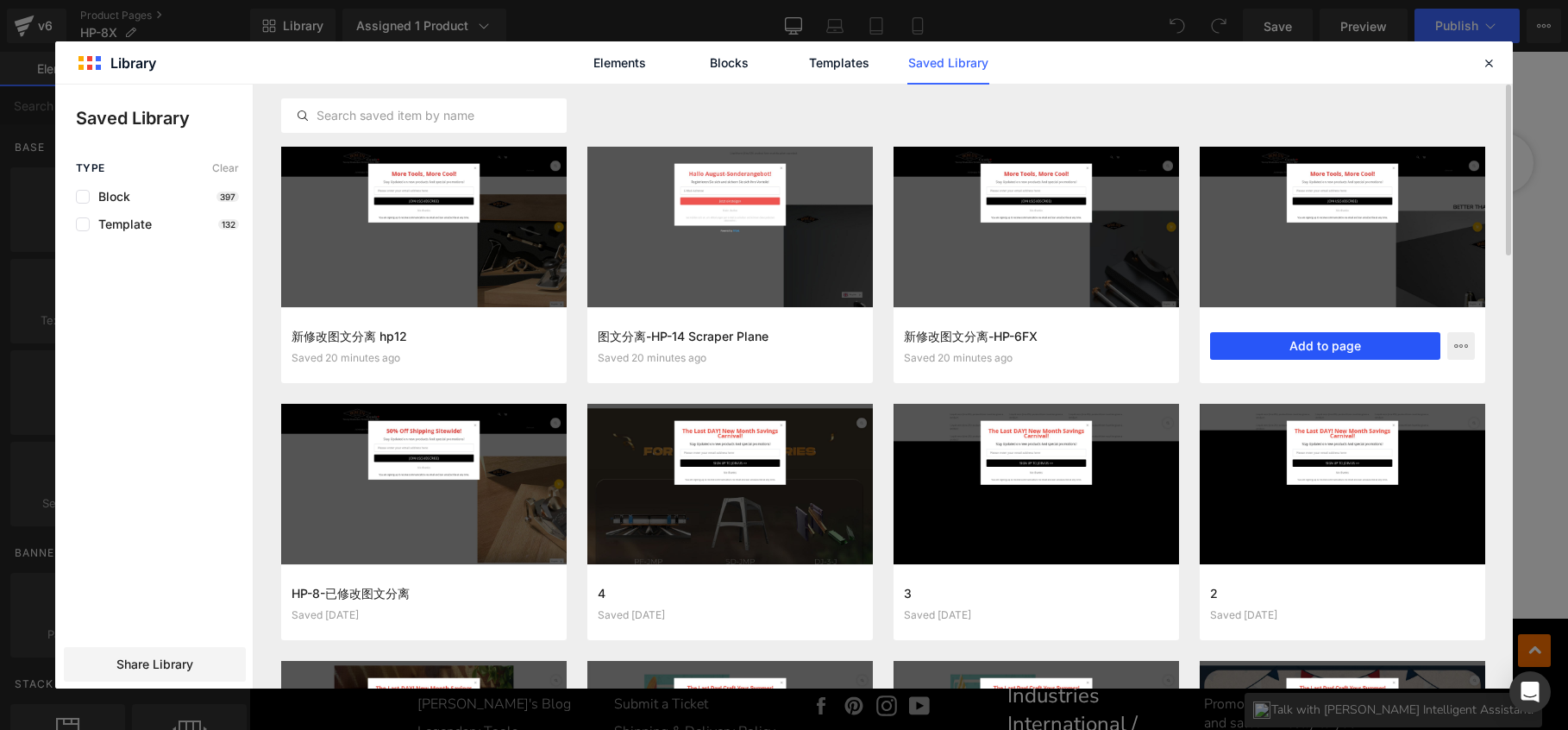
click at [1342, 351] on button "Add to page" at bounding box center [1325, 346] width 230 height 27
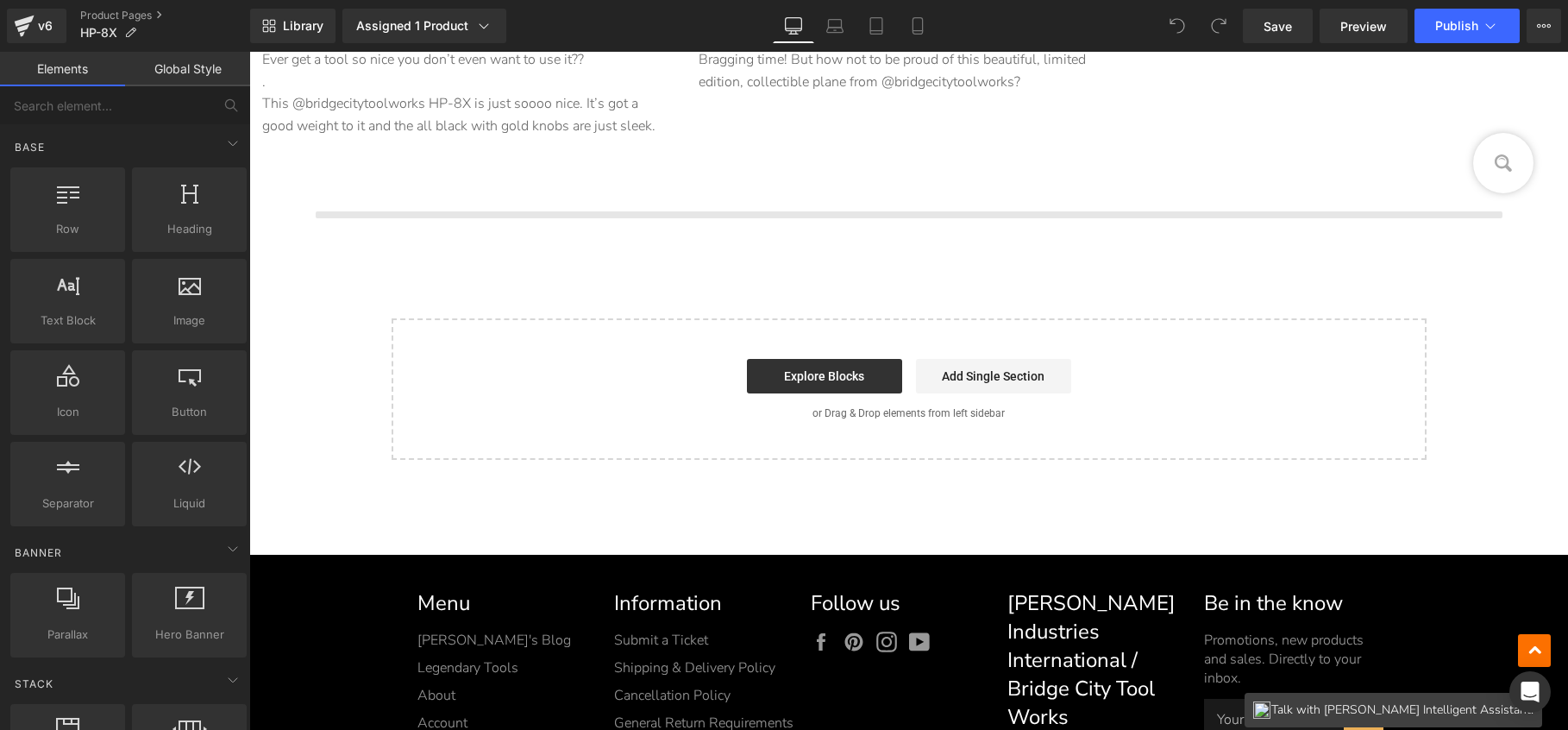
scroll to position [11425, 0]
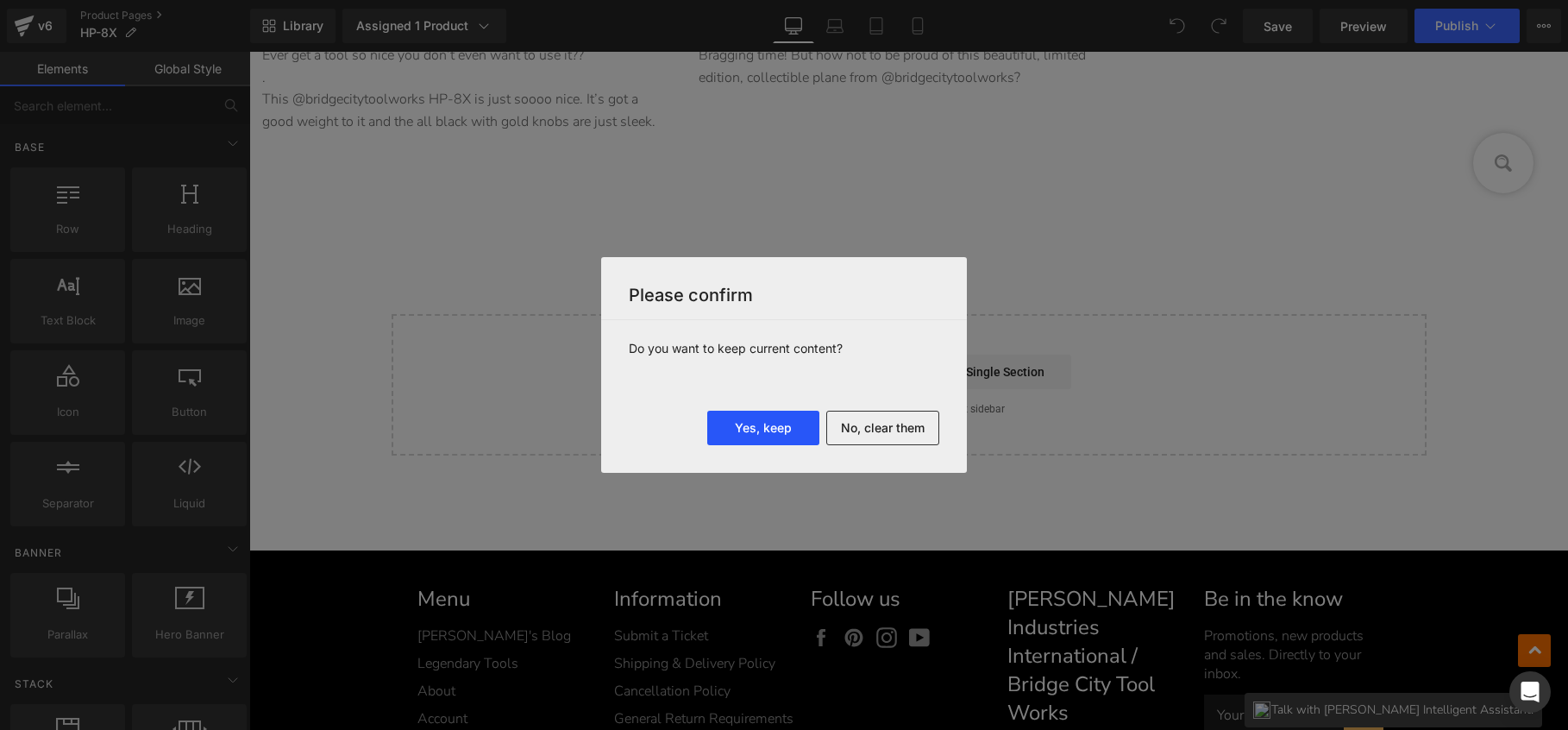
click at [731, 430] on button "Yes, keep" at bounding box center [763, 428] width 112 height 34
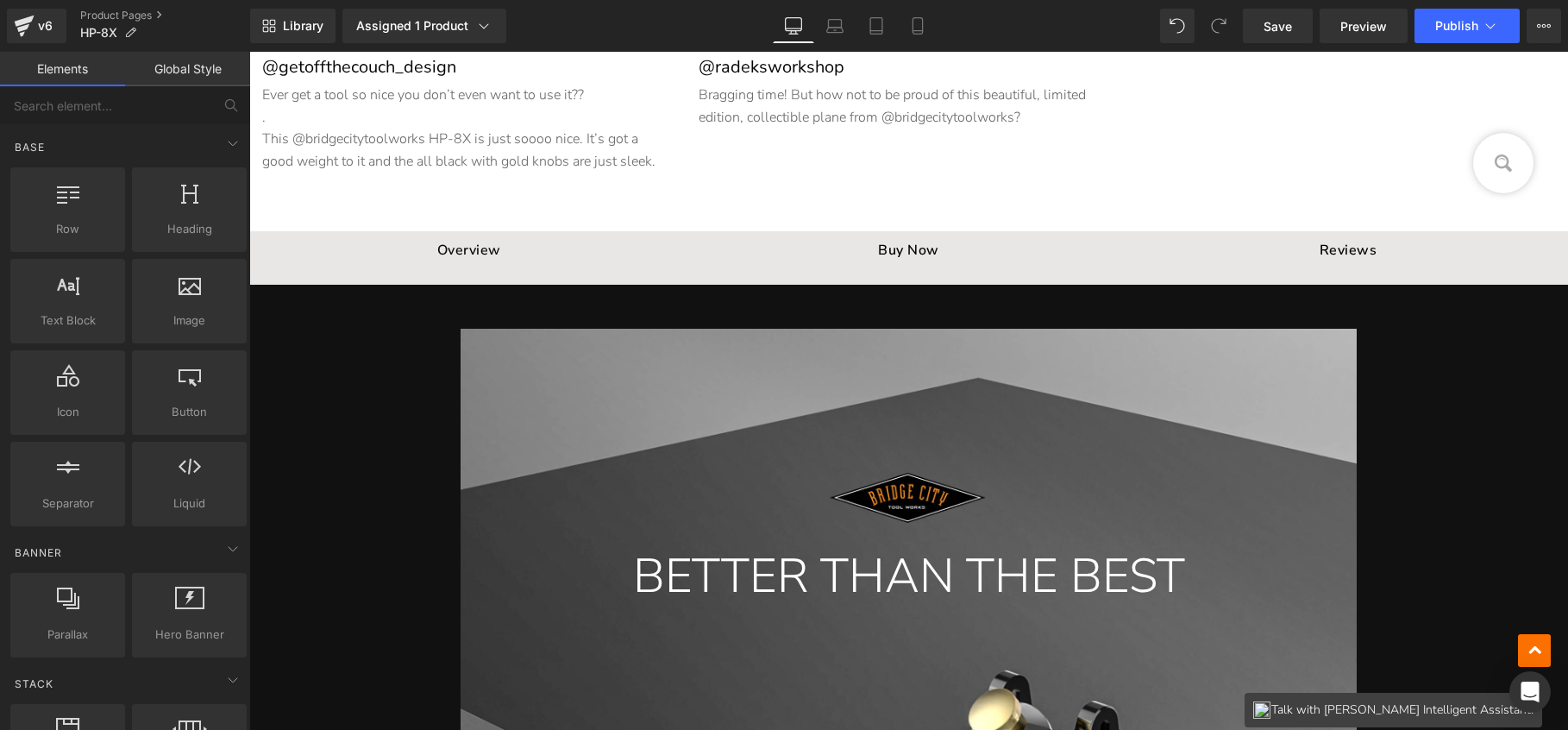
scroll to position [11237, 0]
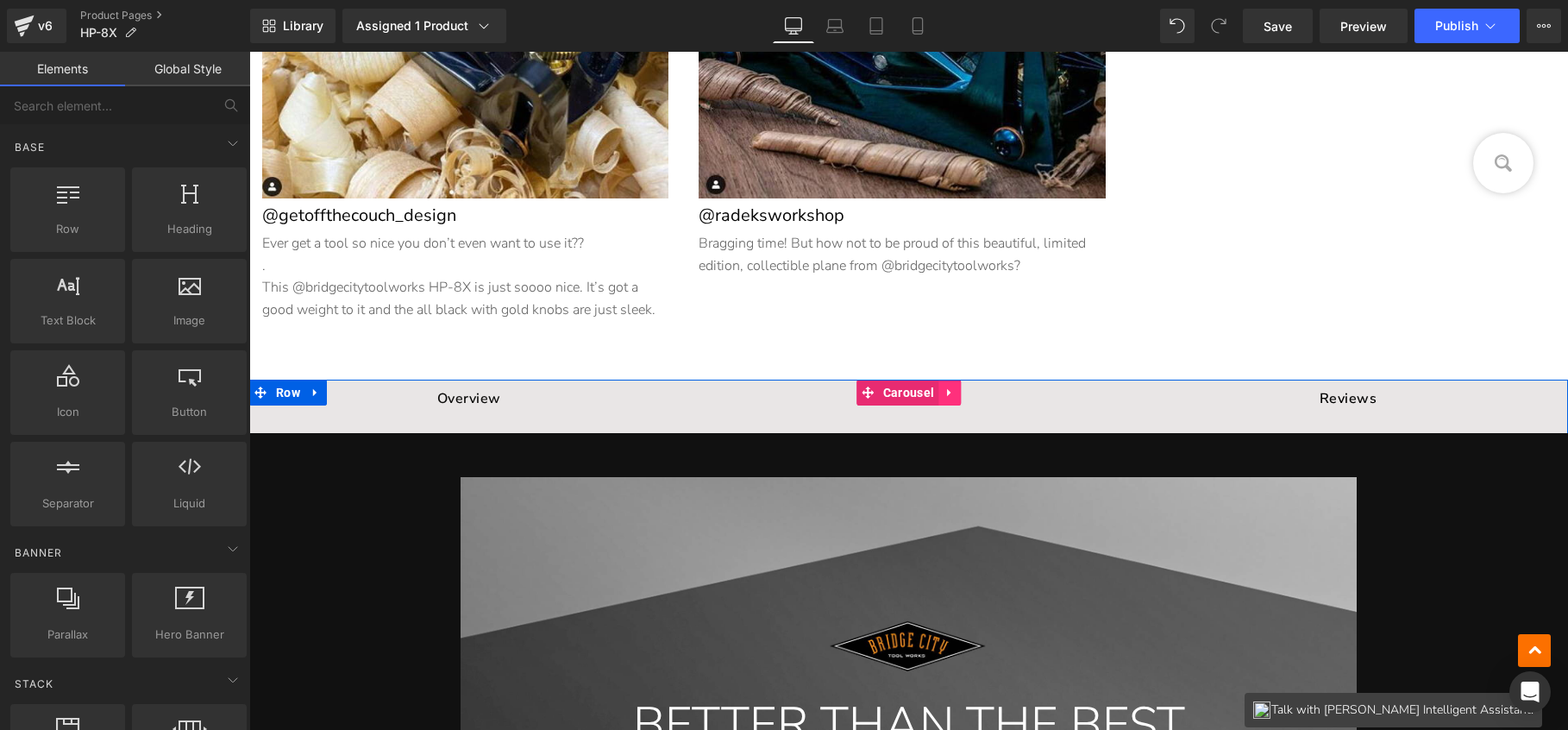
click at [950, 389] on icon at bounding box center [949, 393] width 12 height 13
click at [955, 389] on icon at bounding box center [961, 392] width 12 height 12
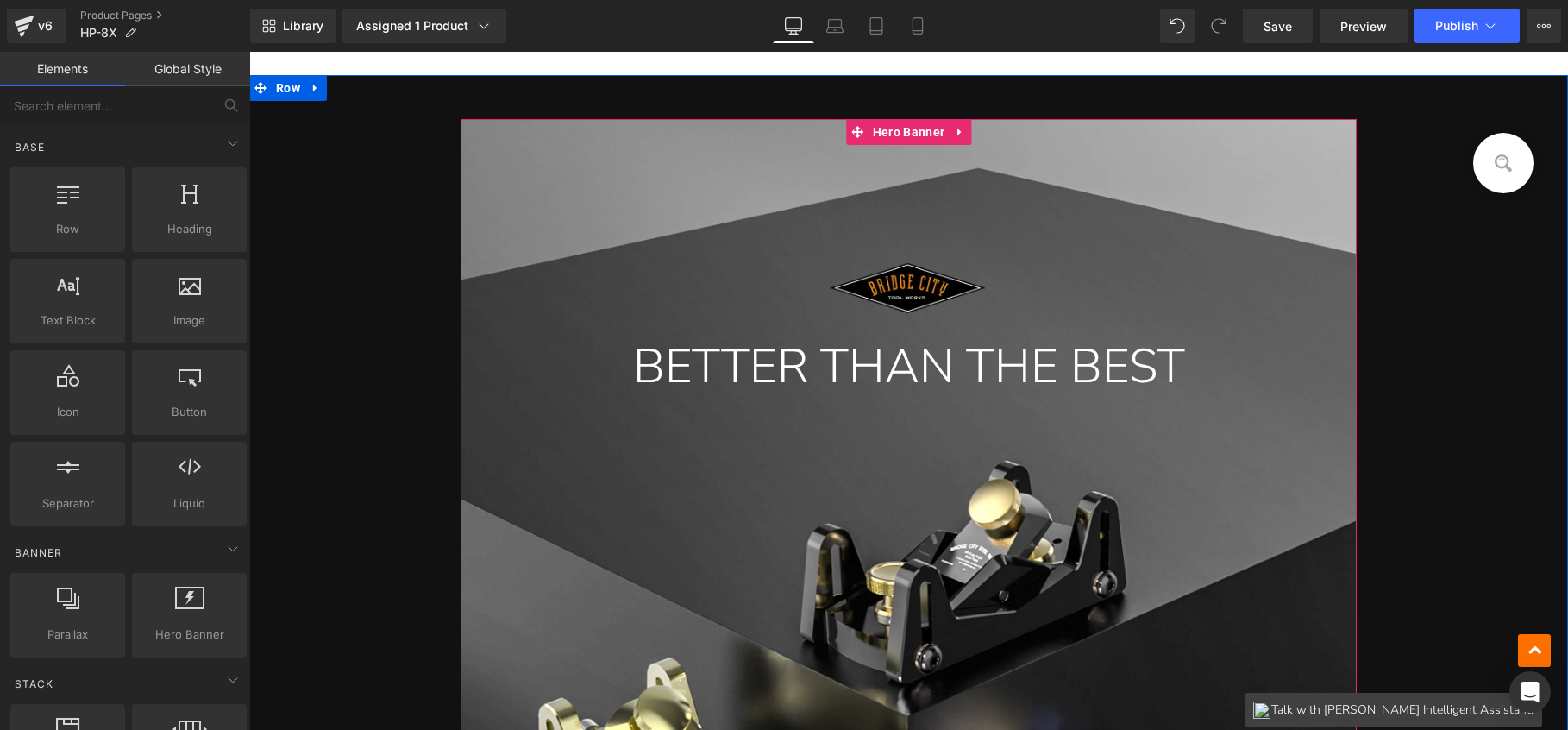
scroll to position [11534, 0]
click at [866, 379] on h1 "BETTER THAN THE BEST" at bounding box center [909, 367] width 785 height 65
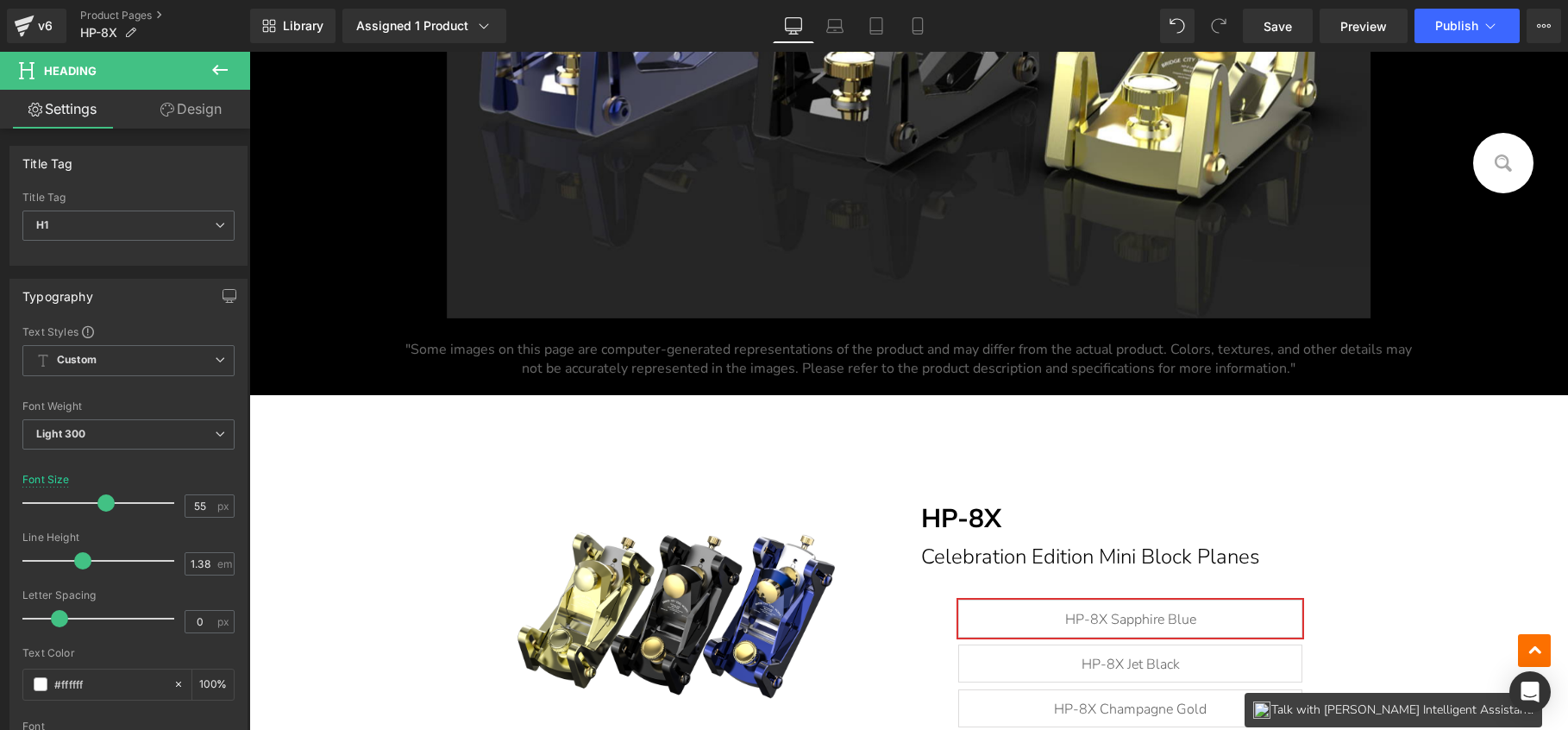
scroll to position [9714, 0]
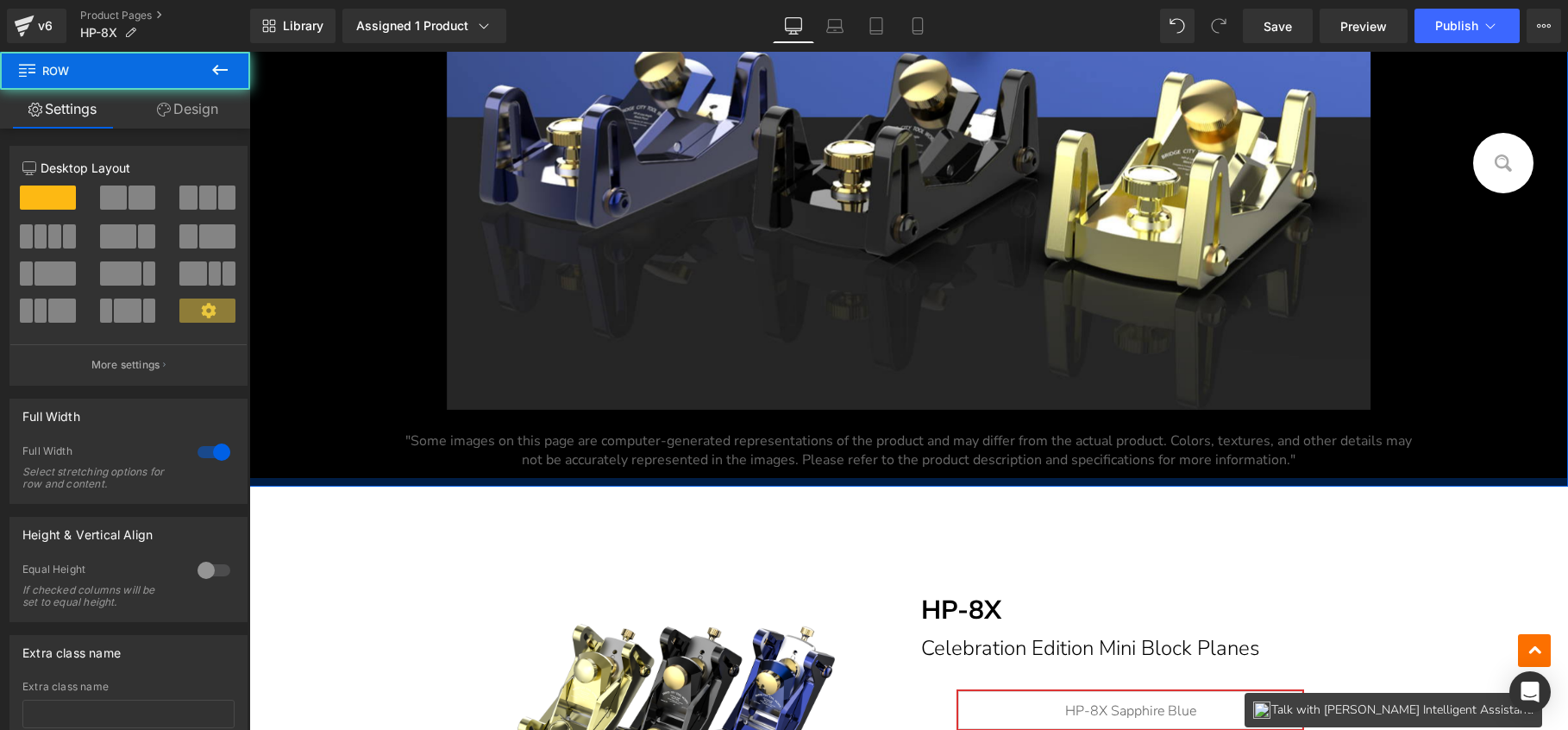
click at [275, 484] on div at bounding box center [908, 483] width 1319 height 9
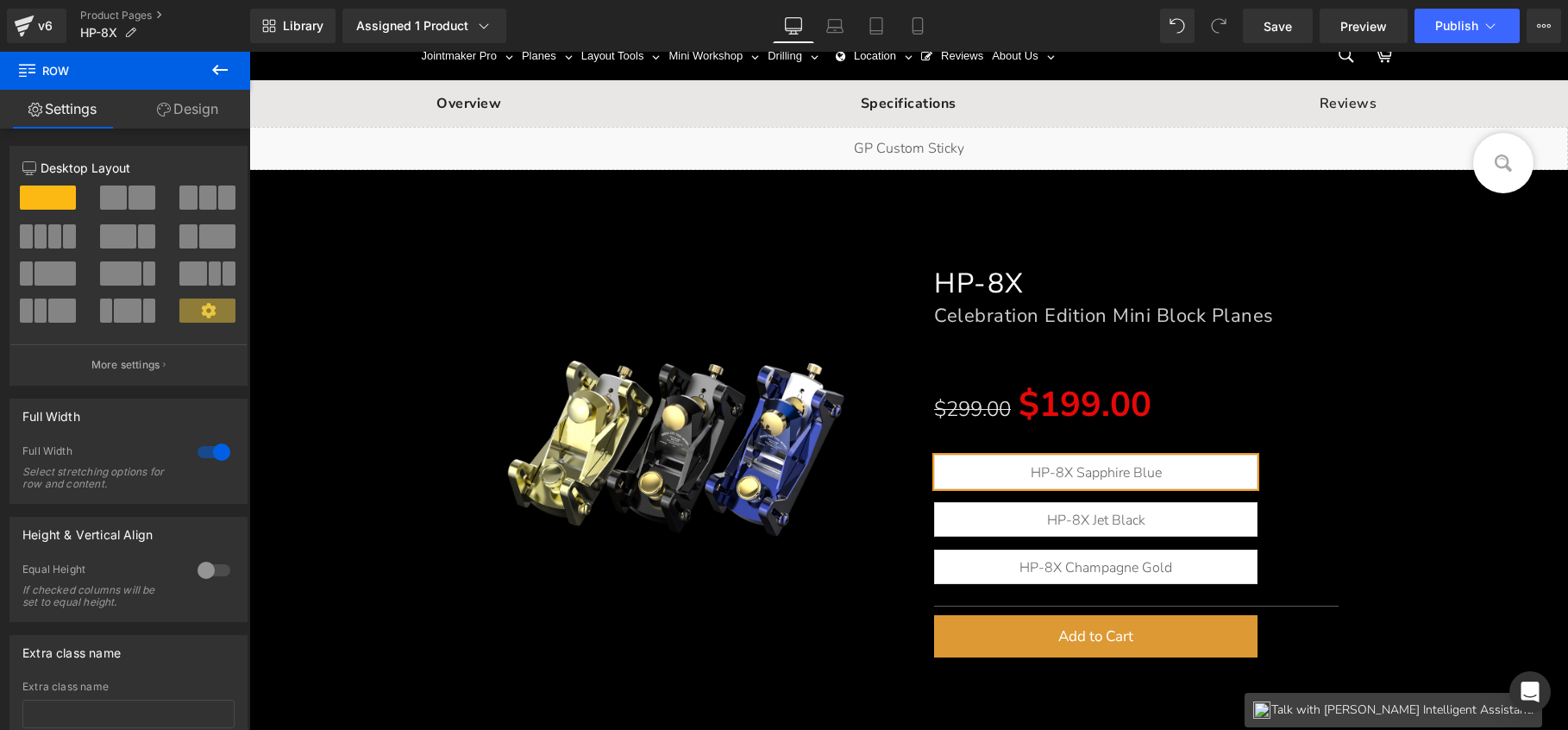
scroll to position [0, 0]
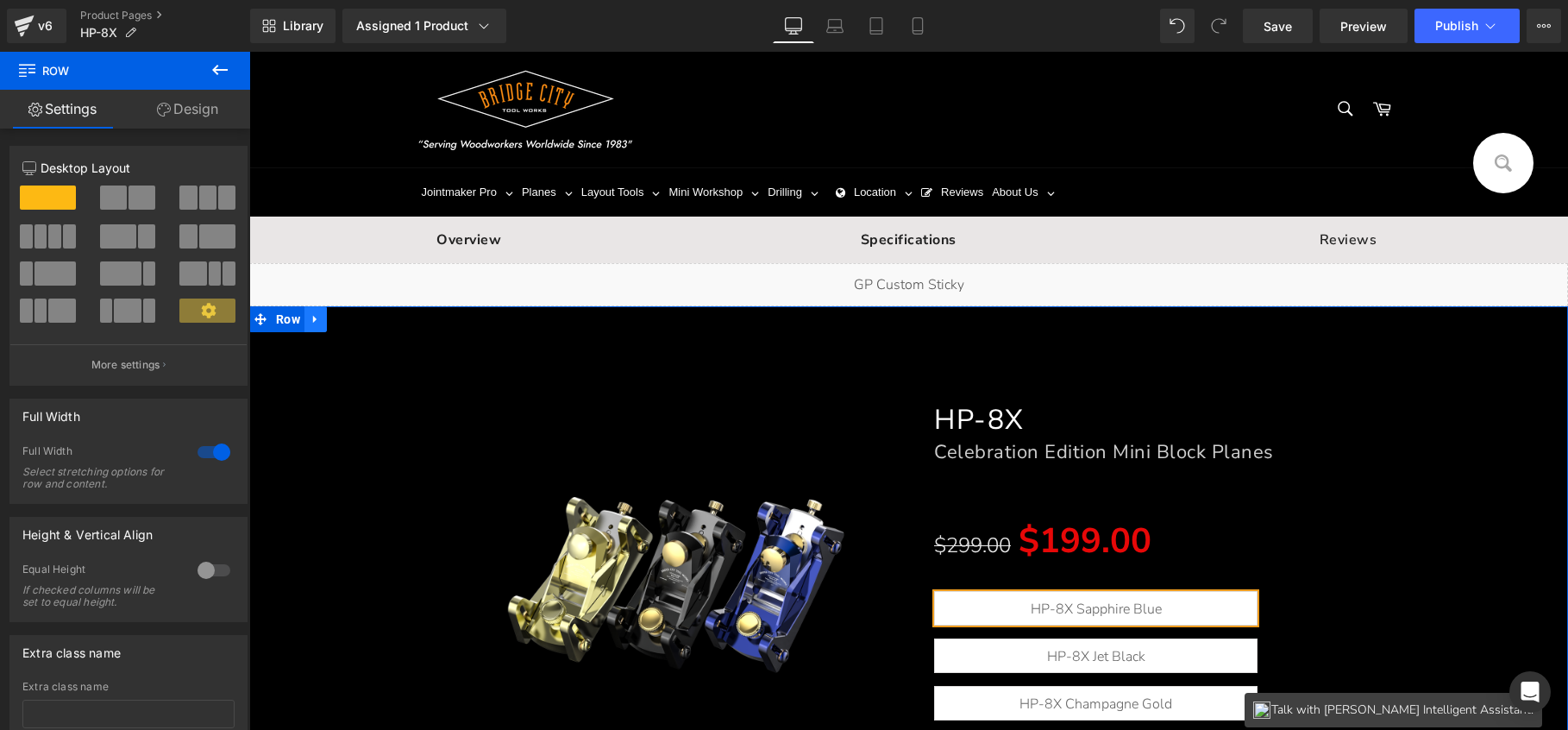
click at [314, 316] on icon at bounding box center [315, 320] width 12 height 13
click at [358, 316] on icon at bounding box center [360, 320] width 12 height 13
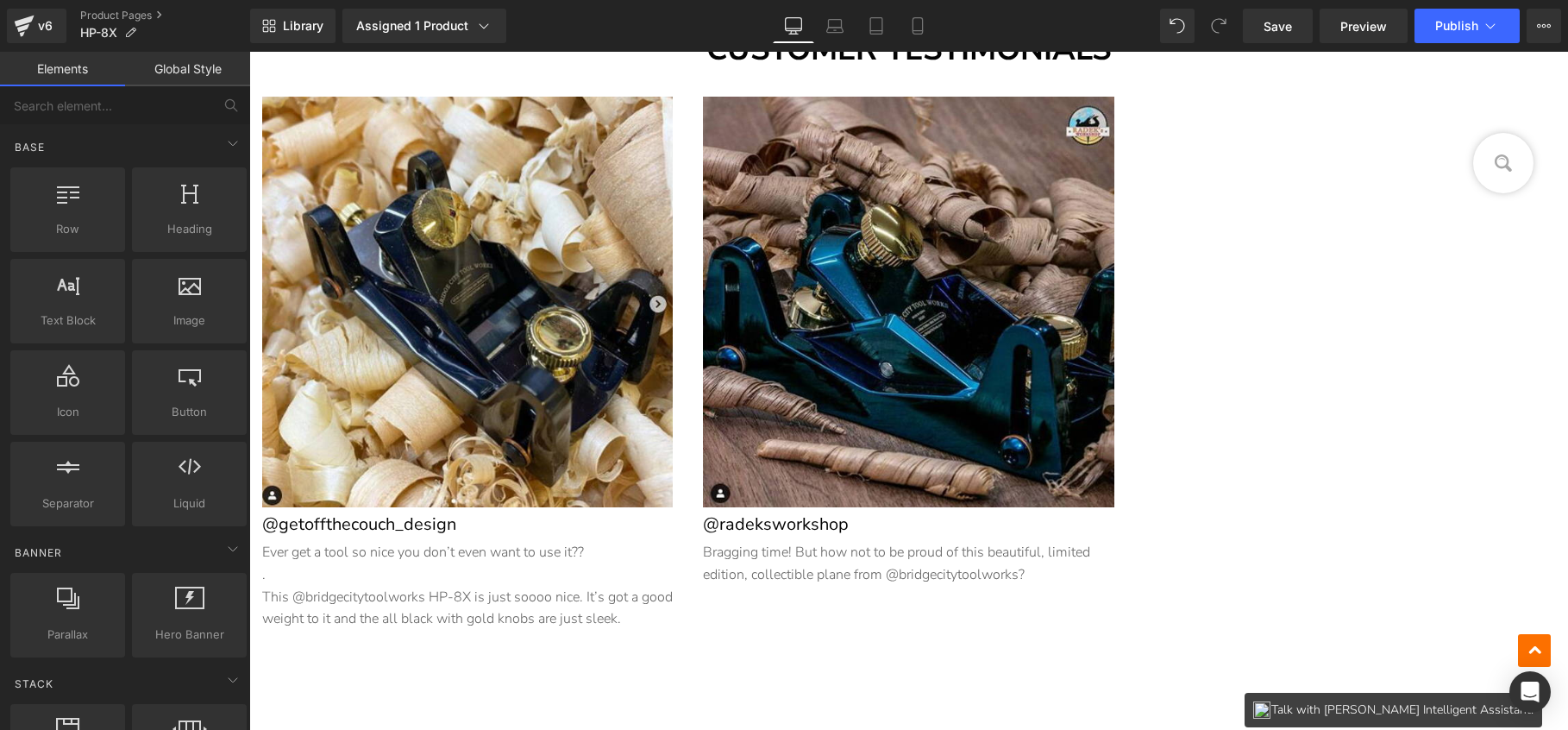
scroll to position [12325, 0]
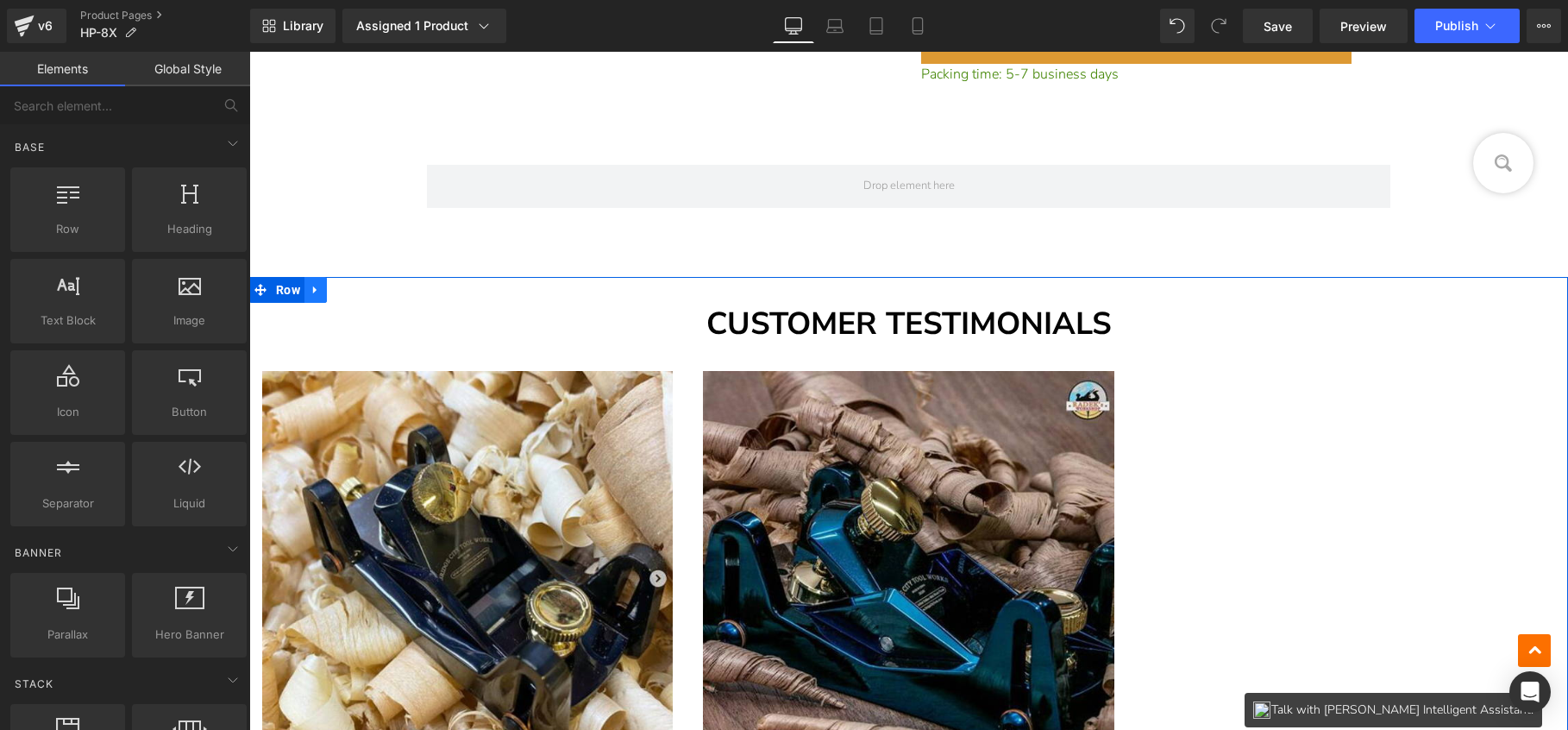
click at [310, 290] on icon at bounding box center [315, 290] width 12 height 13
click at [357, 284] on icon at bounding box center [360, 290] width 12 height 12
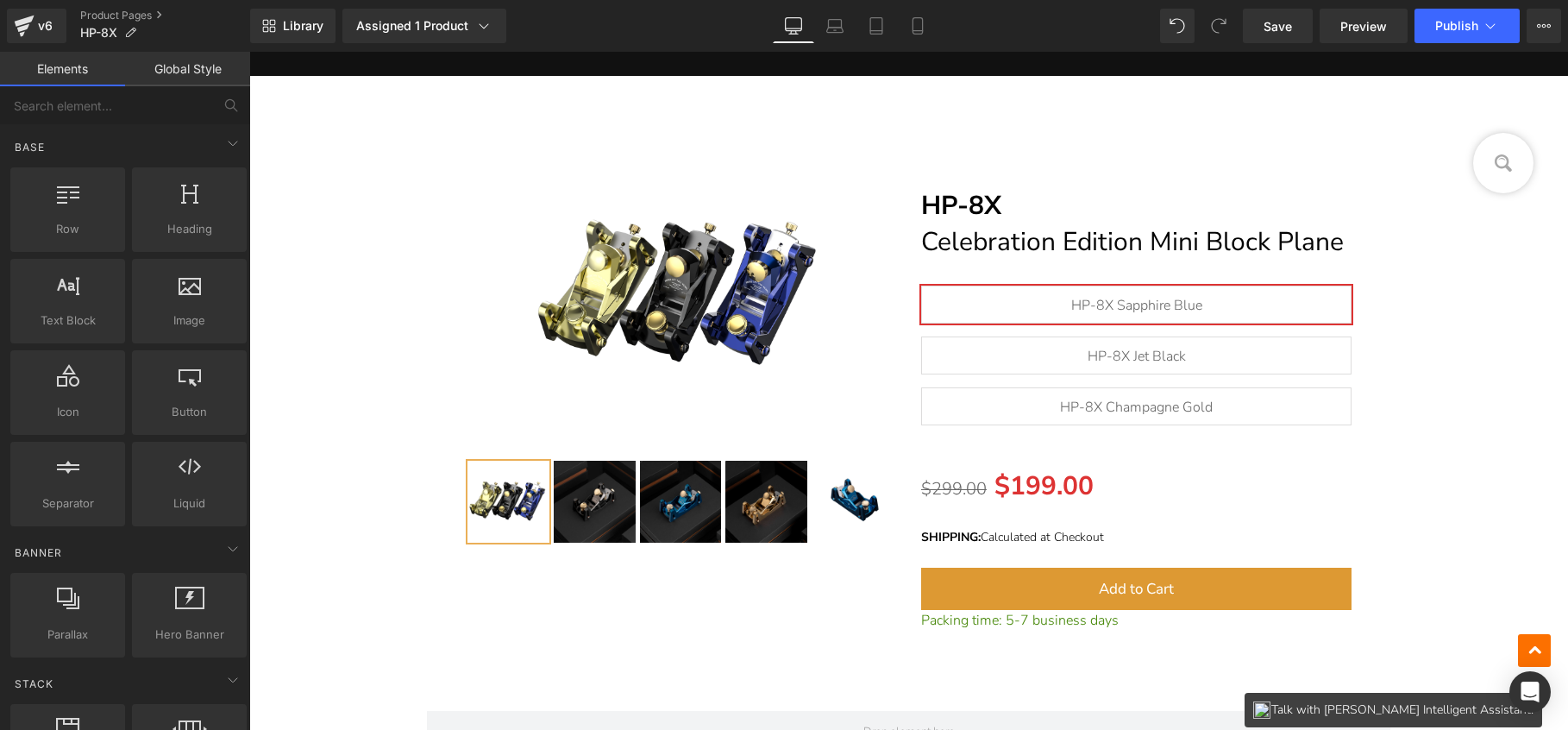
scroll to position [11729, 0]
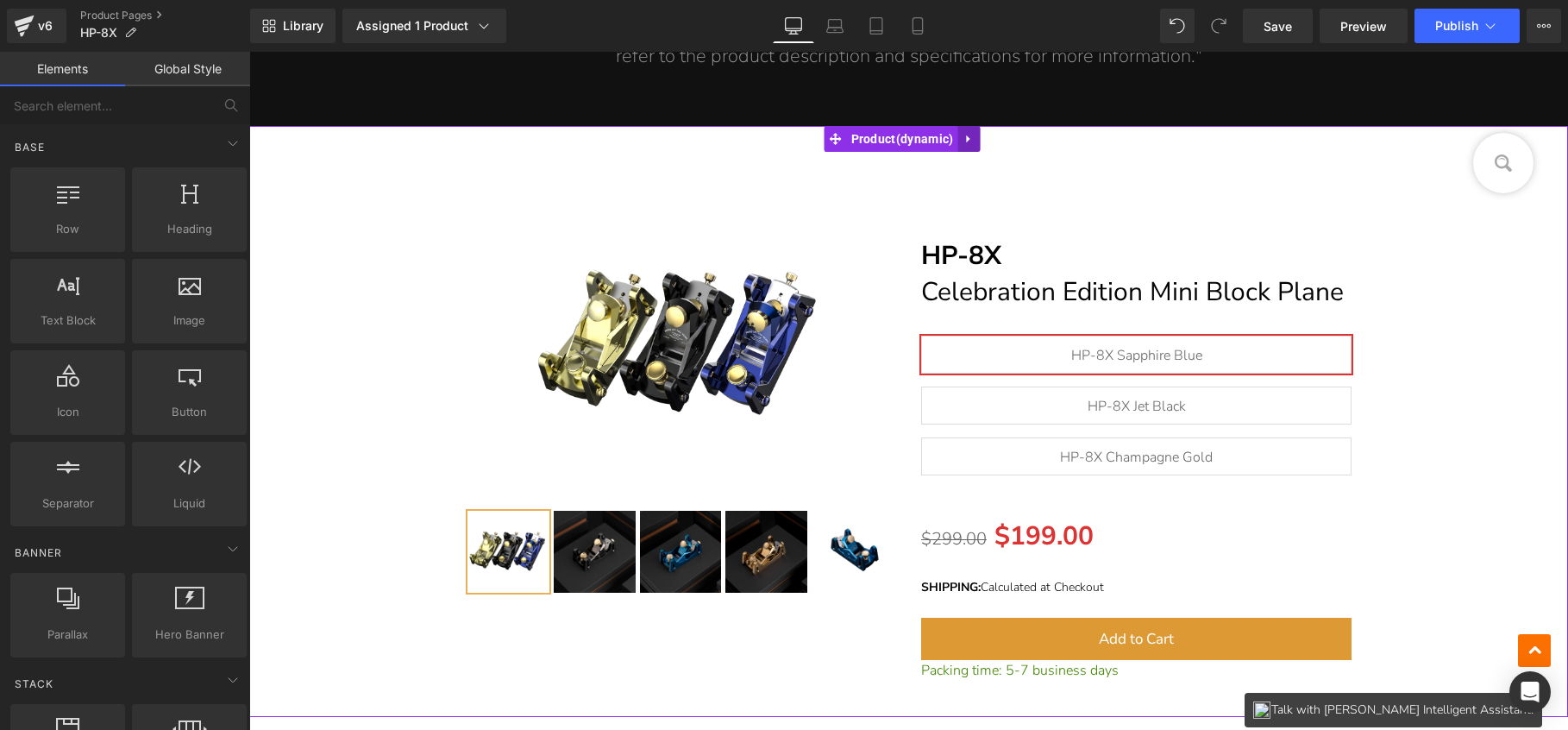
click at [980, 135] on link at bounding box center [969, 139] width 23 height 26
click at [982, 136] on icon at bounding box center [980, 139] width 12 height 13
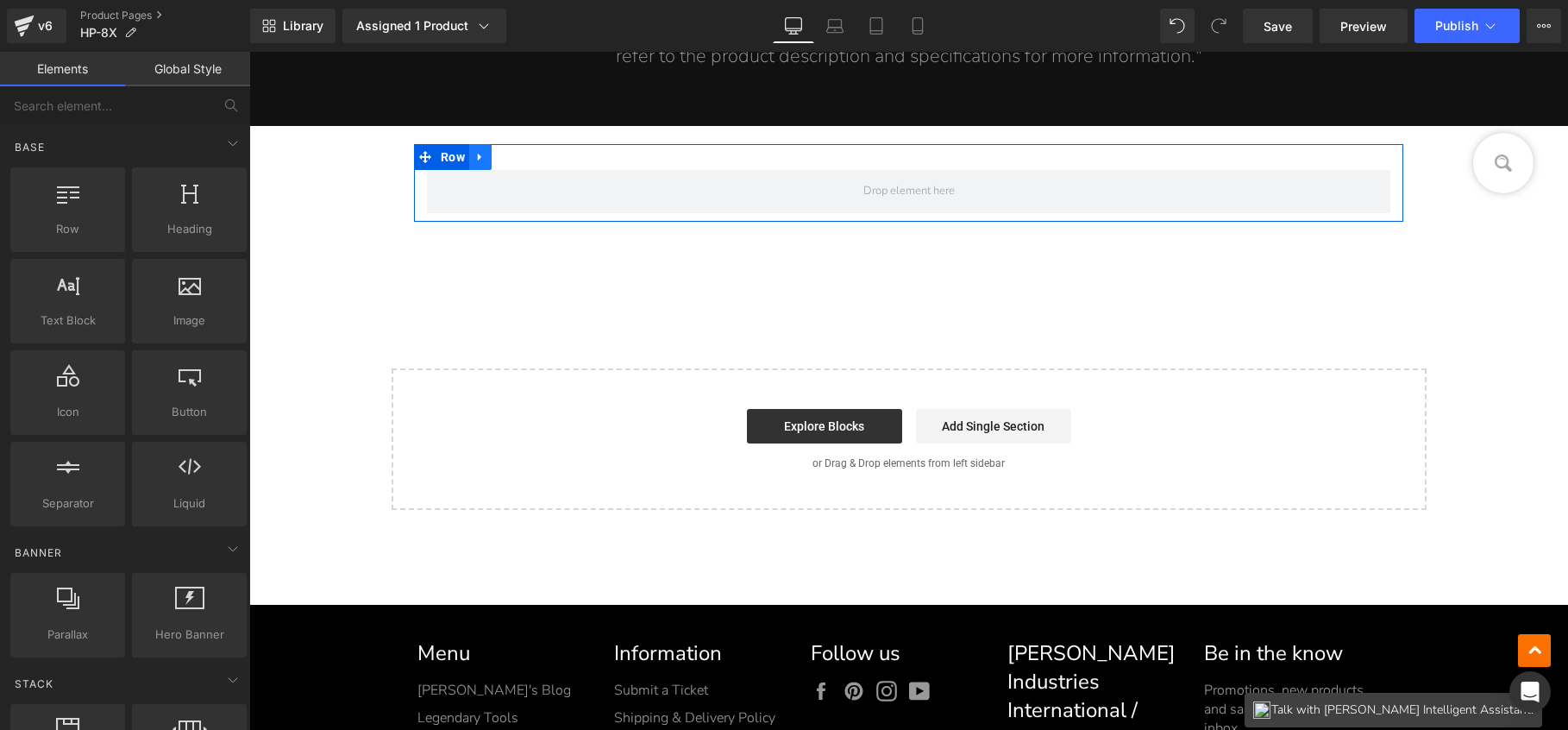
click at [483, 152] on icon at bounding box center [480, 158] width 12 height 13
click at [523, 155] on icon at bounding box center [525, 157] width 12 height 12
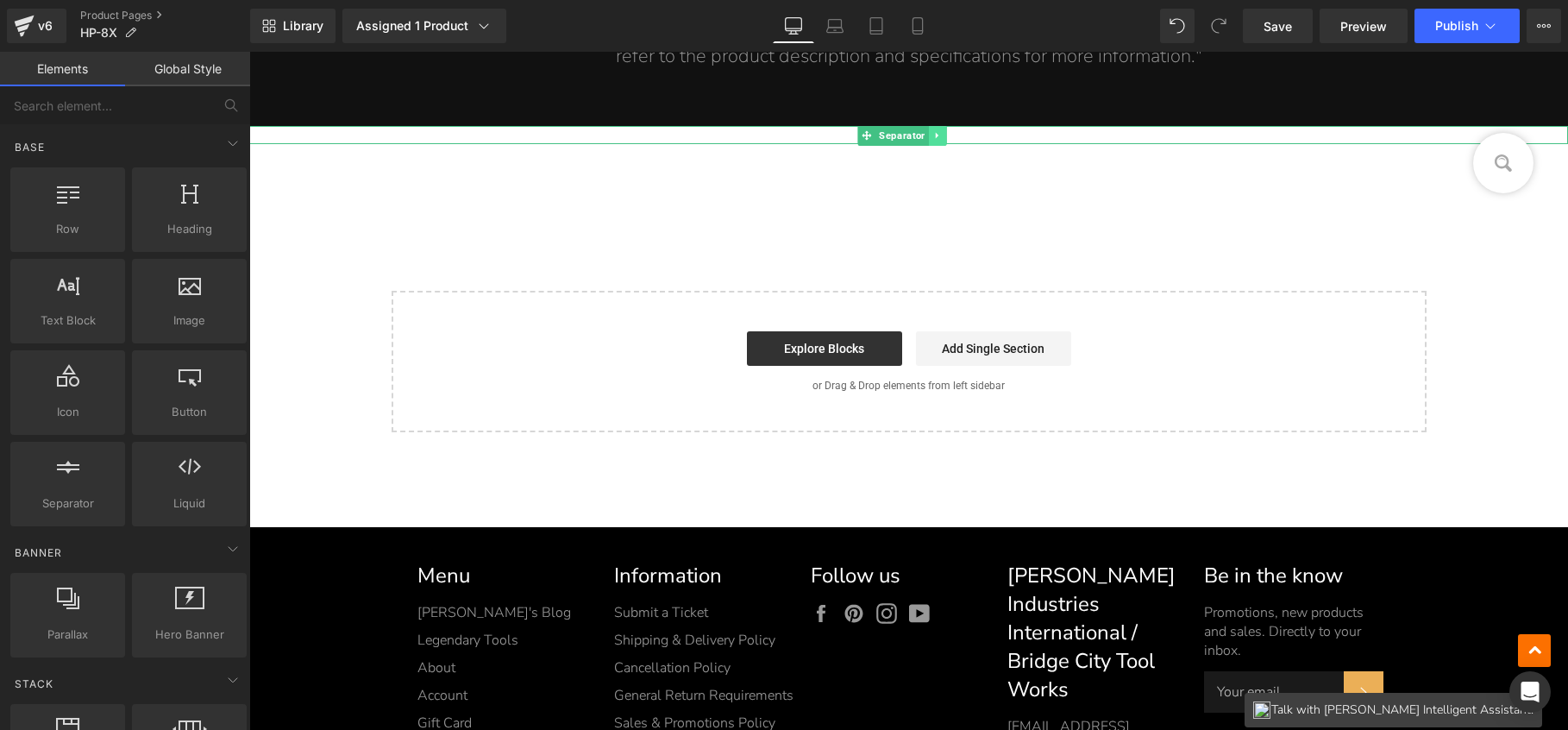
click at [938, 132] on icon at bounding box center [937, 135] width 3 height 6
click at [955, 131] on link at bounding box center [947, 135] width 18 height 21
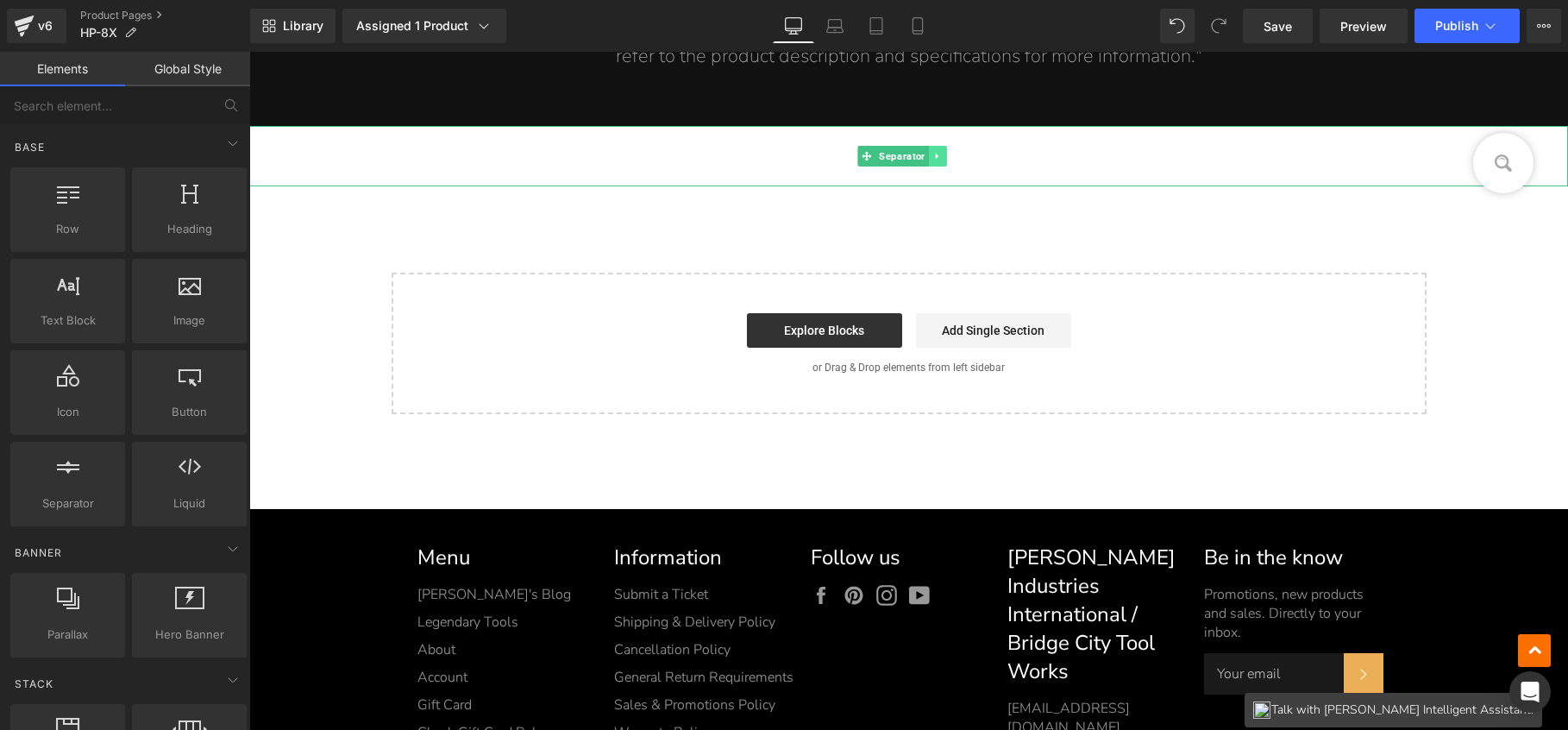
click at [937, 154] on icon at bounding box center [937, 157] width 3 height 6
click at [950, 156] on icon at bounding box center [947, 156] width 9 height 10
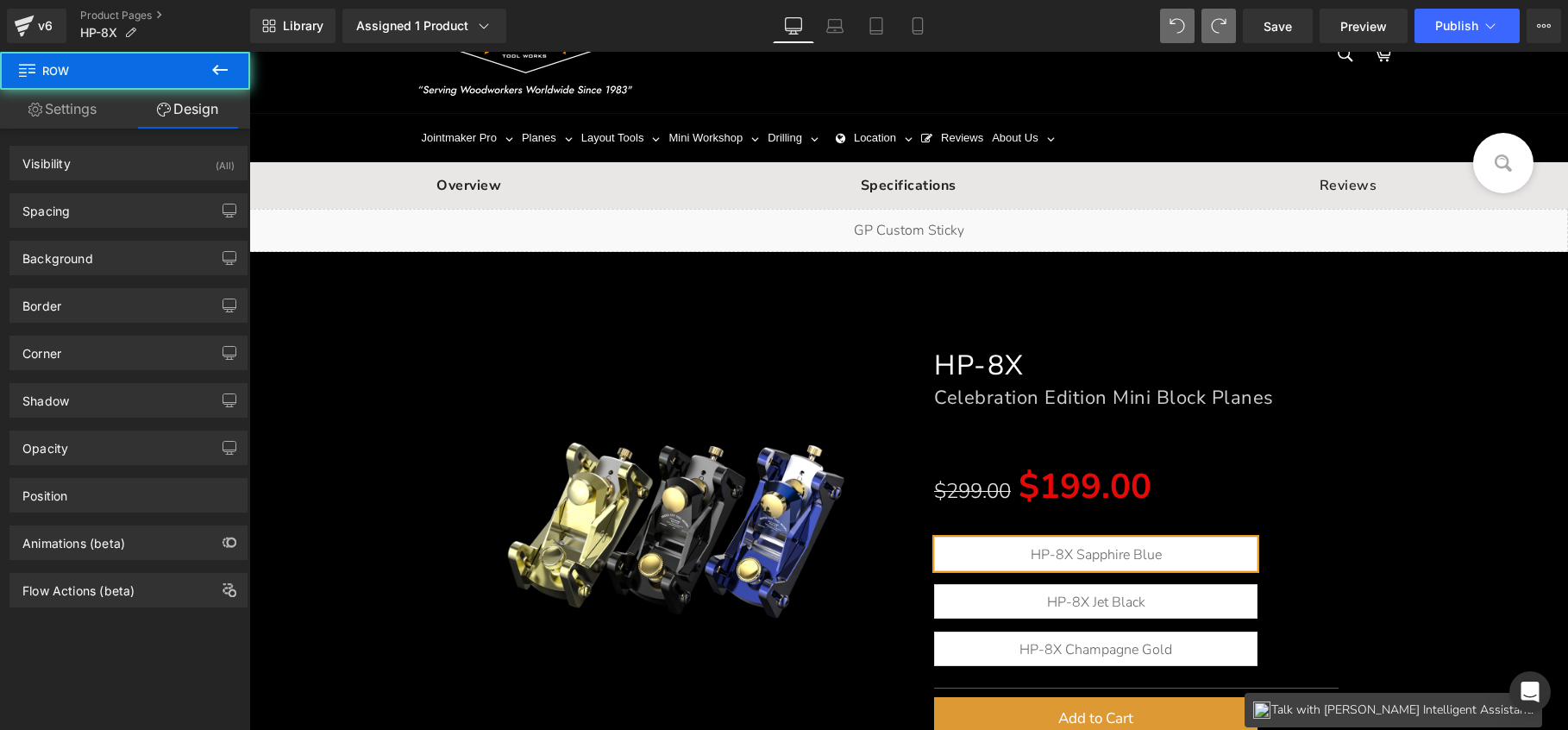
scroll to position [25, 0]
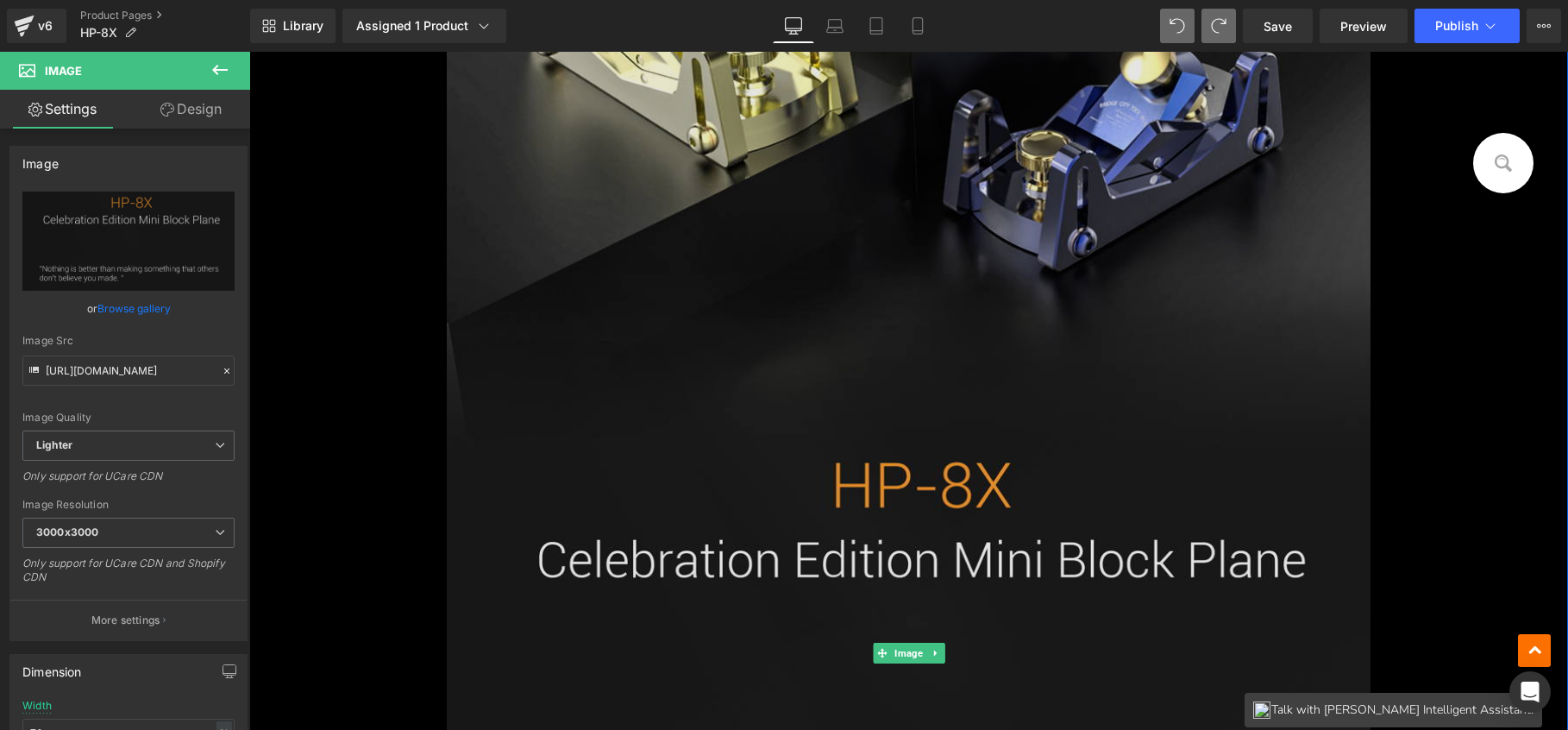
scroll to position [1542, 0]
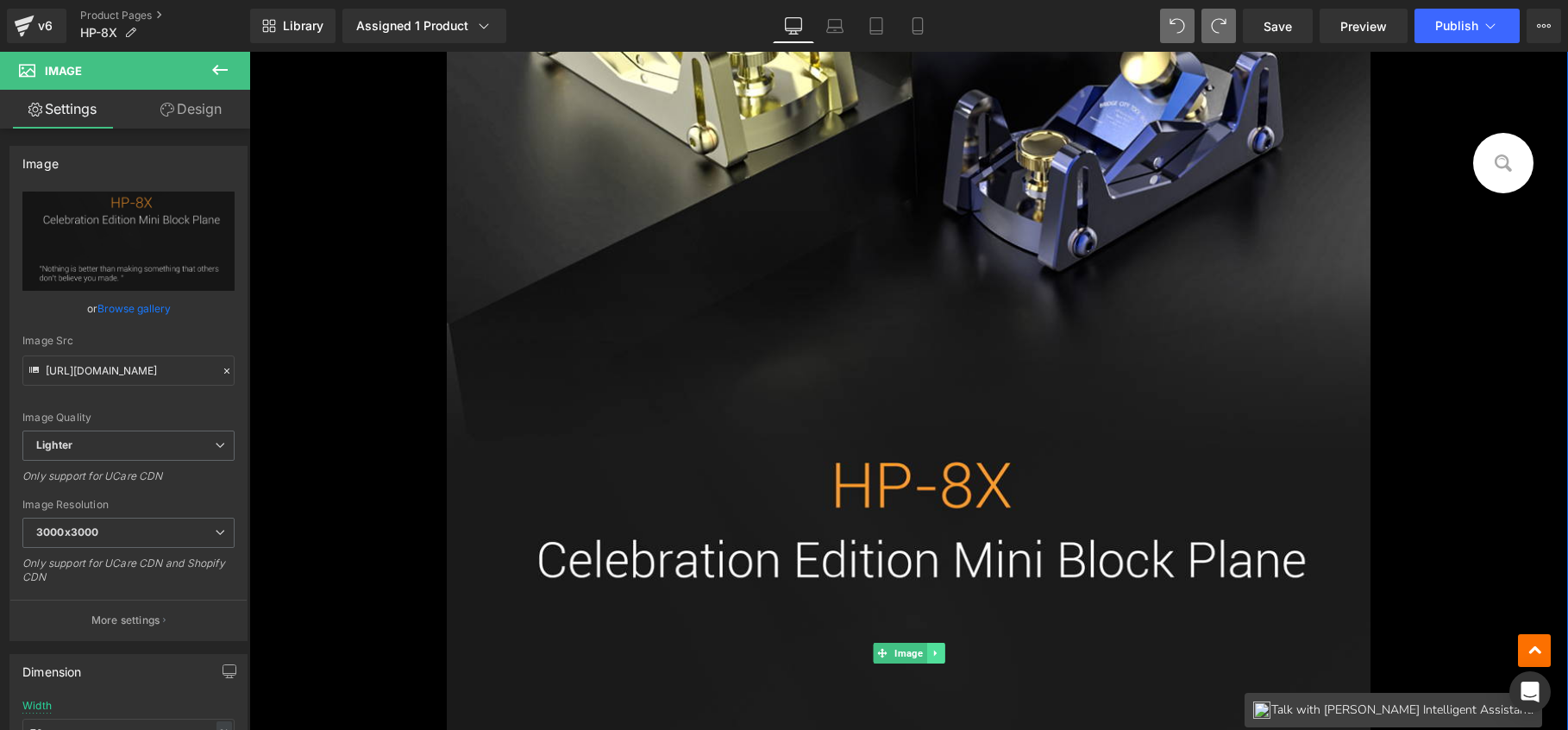
click at [934, 650] on link at bounding box center [935, 653] width 18 height 21
click at [943, 649] on link at bounding box center [945, 653] width 18 height 21
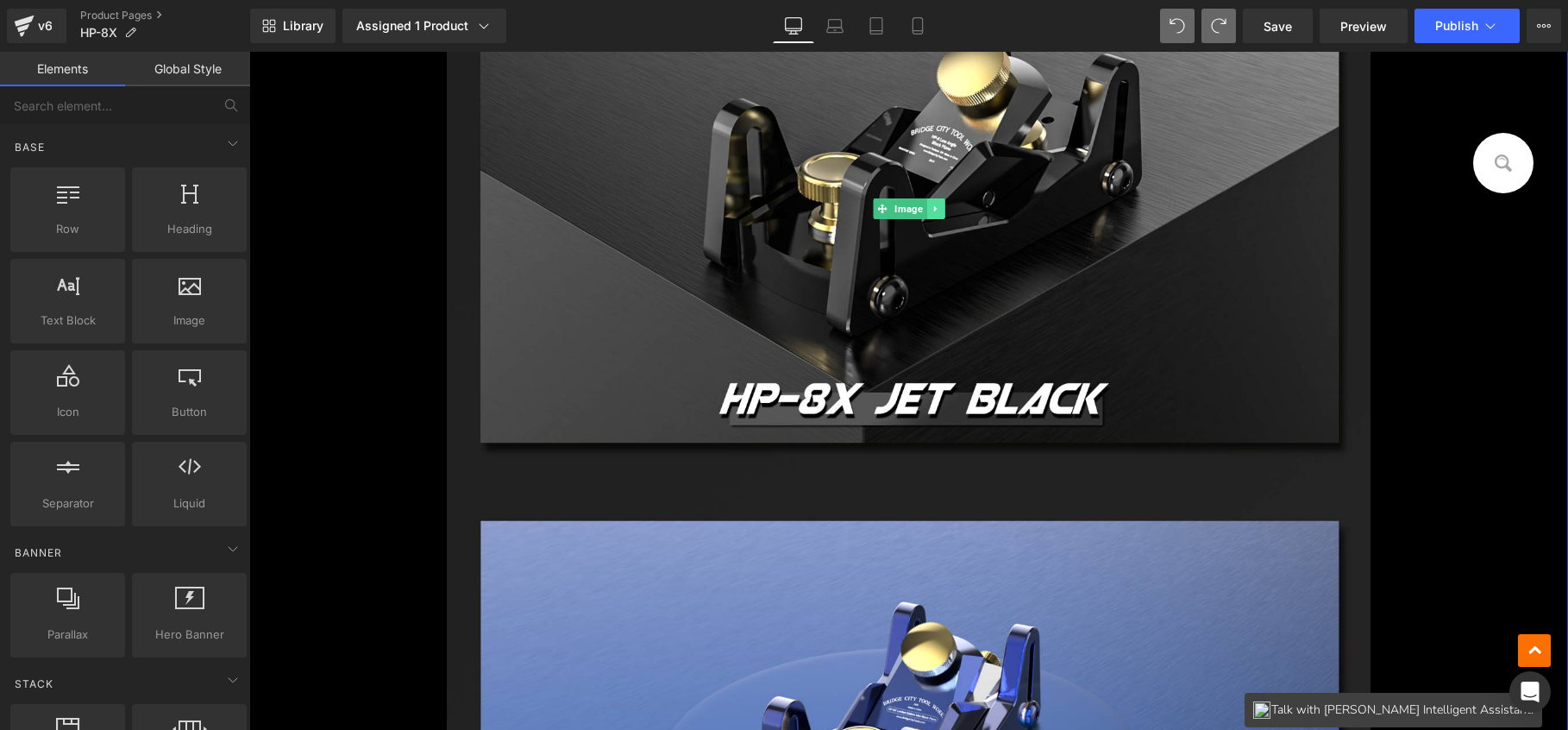
click at [931, 210] on icon at bounding box center [935, 208] width 9 height 10
click at [940, 210] on icon at bounding box center [944, 208] width 9 height 10
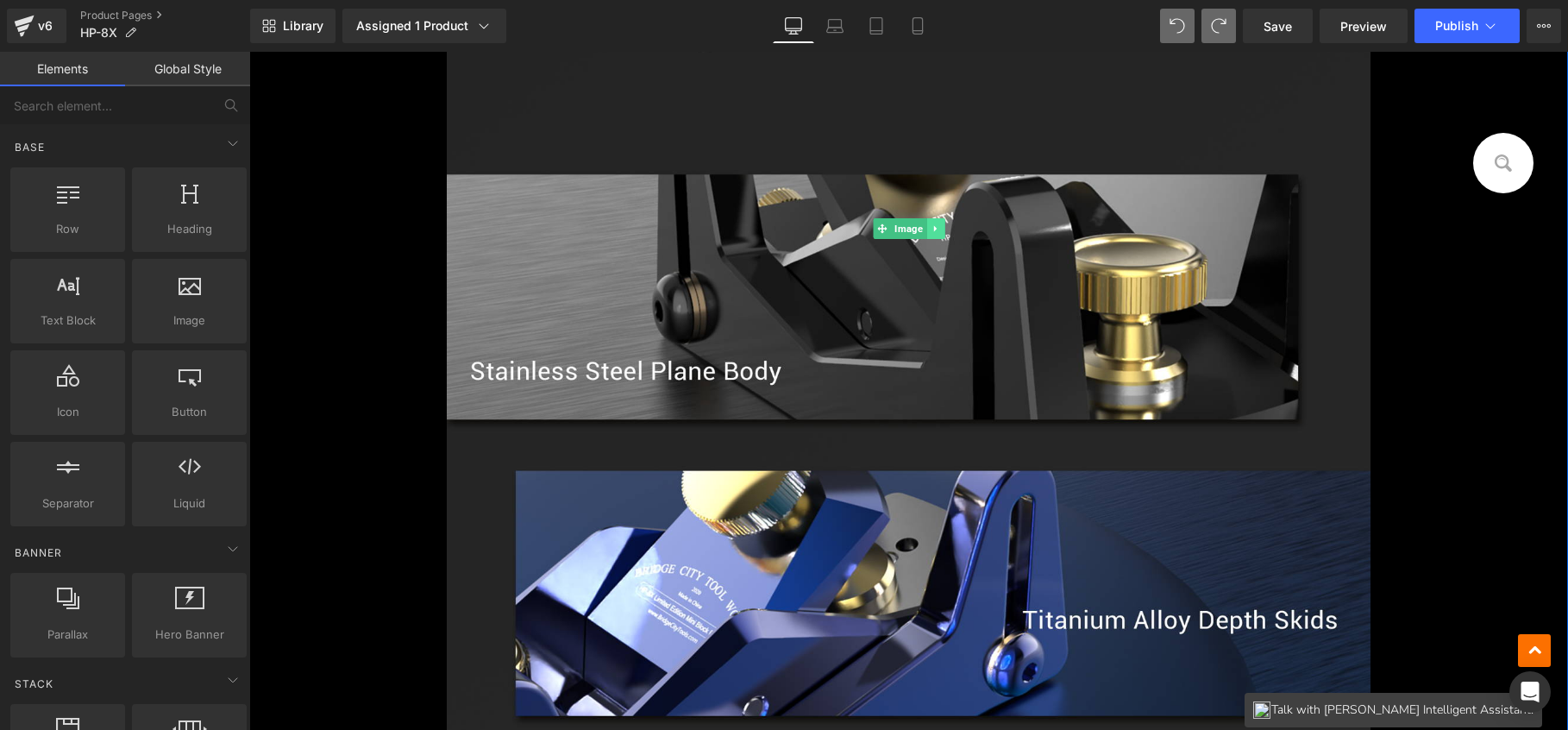
click at [931, 232] on icon at bounding box center [935, 228] width 9 height 10
click at [942, 231] on icon at bounding box center [944, 229] width 9 height 9
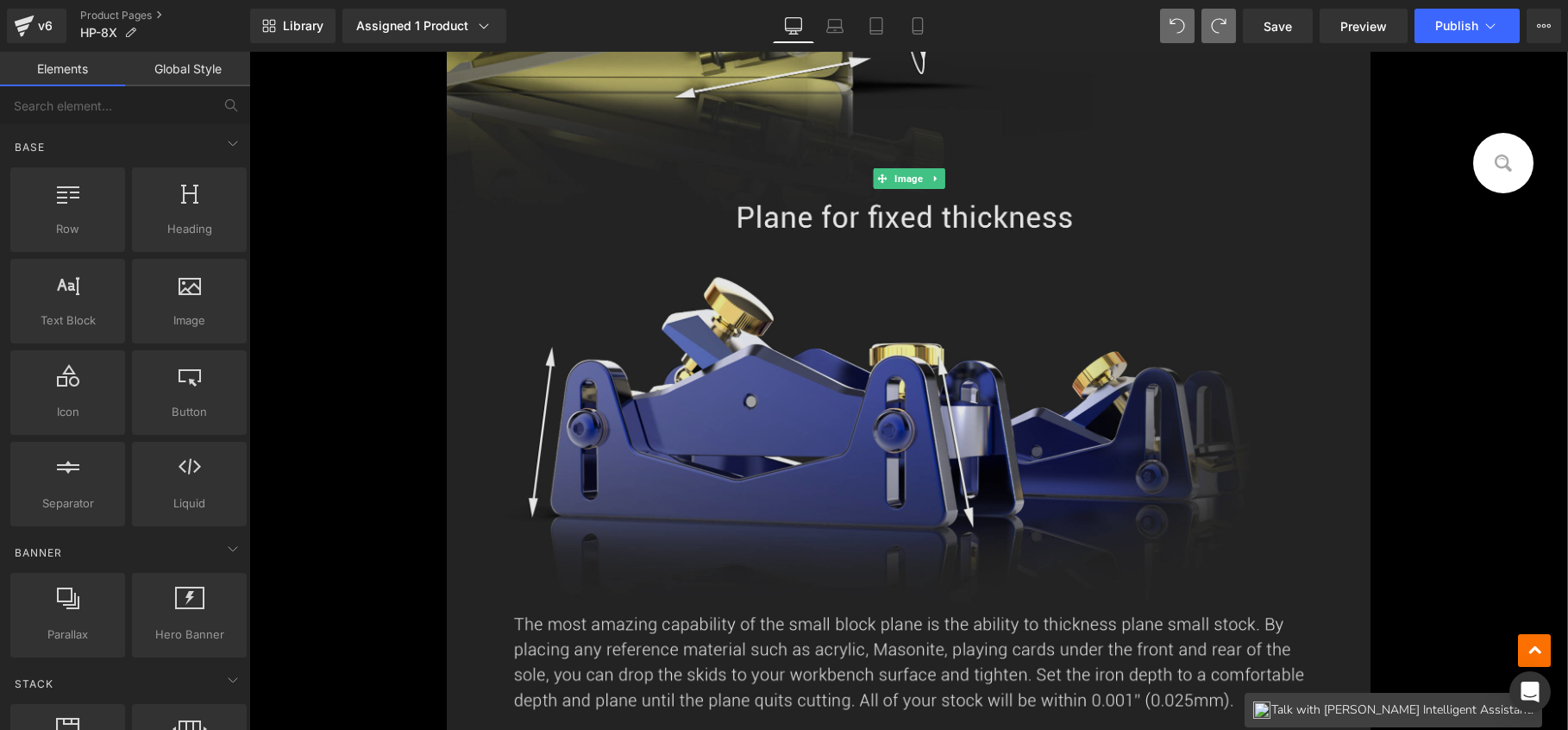
scroll to position [1252, 0]
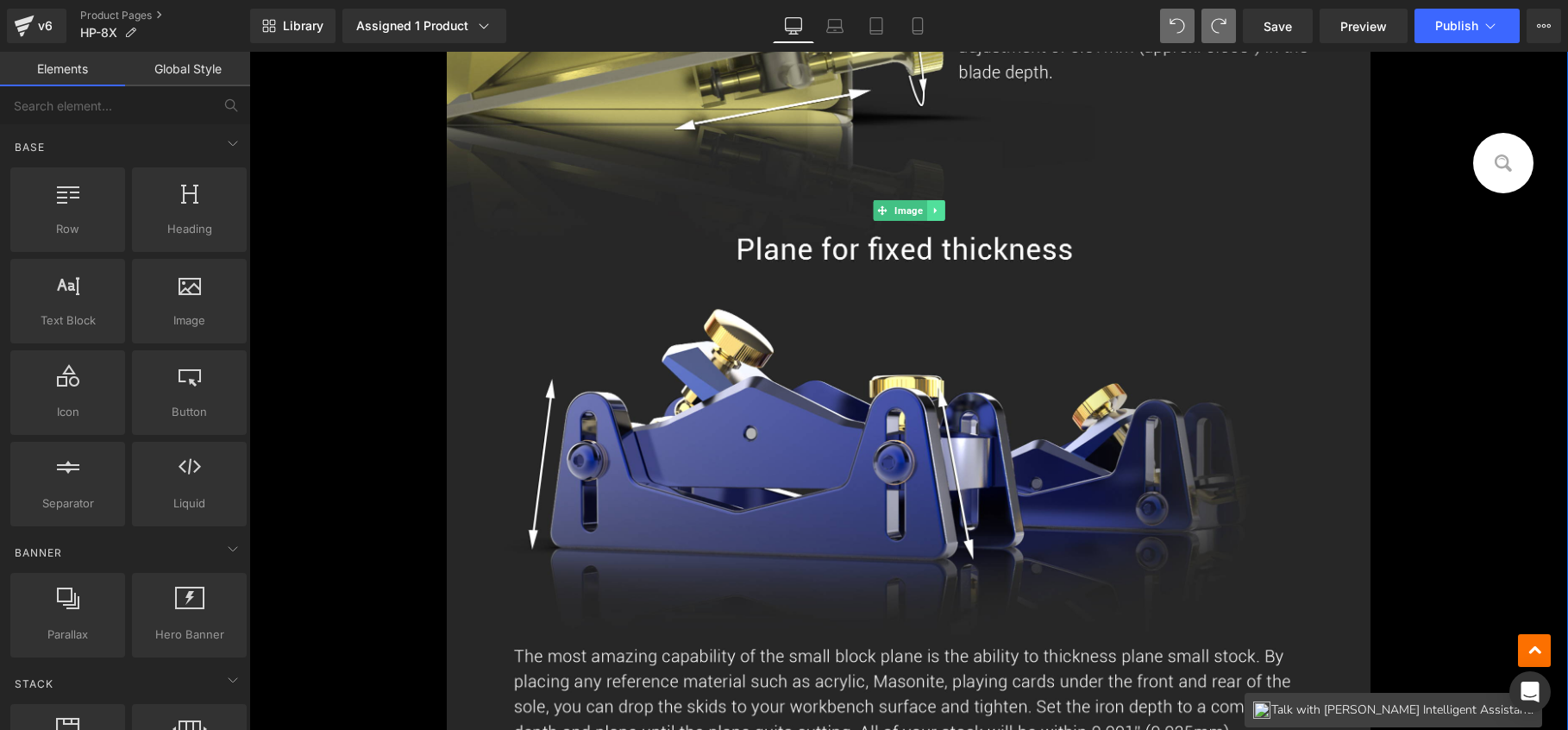
click at [926, 214] on link at bounding box center [935, 210] width 18 height 21
click at [940, 214] on icon at bounding box center [944, 210] width 9 height 9
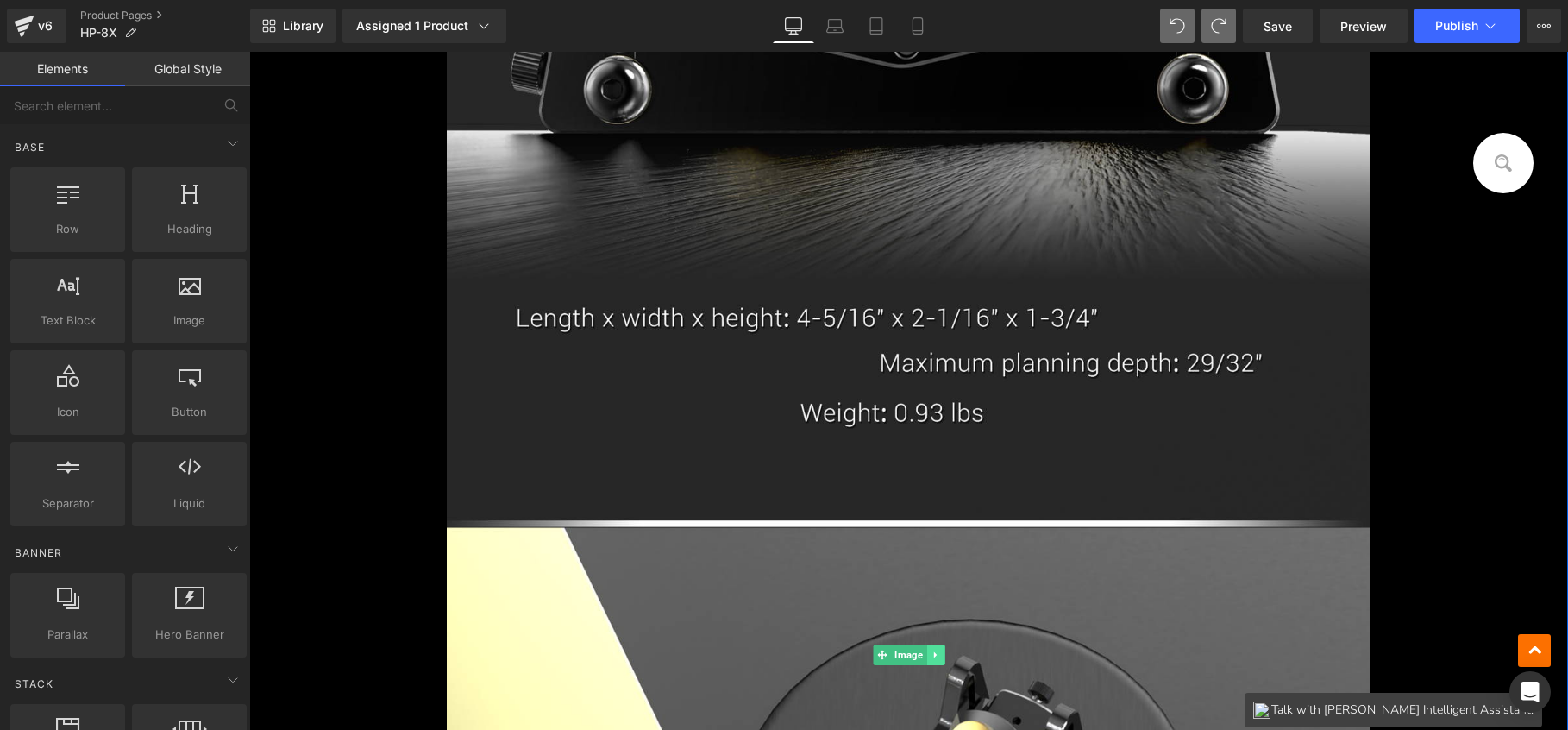
click at [927, 647] on link at bounding box center [935, 655] width 18 height 21
click at [940, 650] on icon at bounding box center [944, 655] width 9 height 9
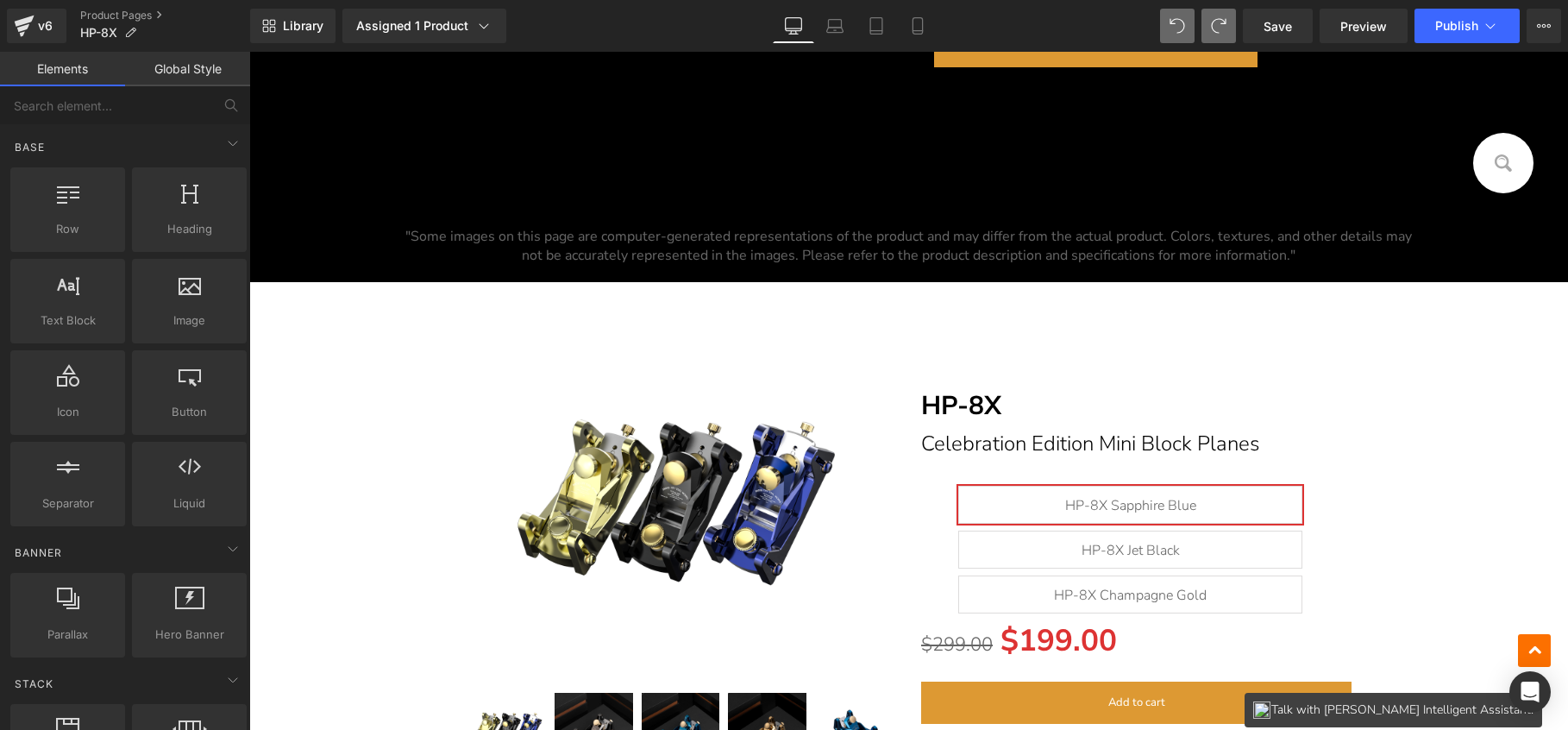
scroll to position [725, 0]
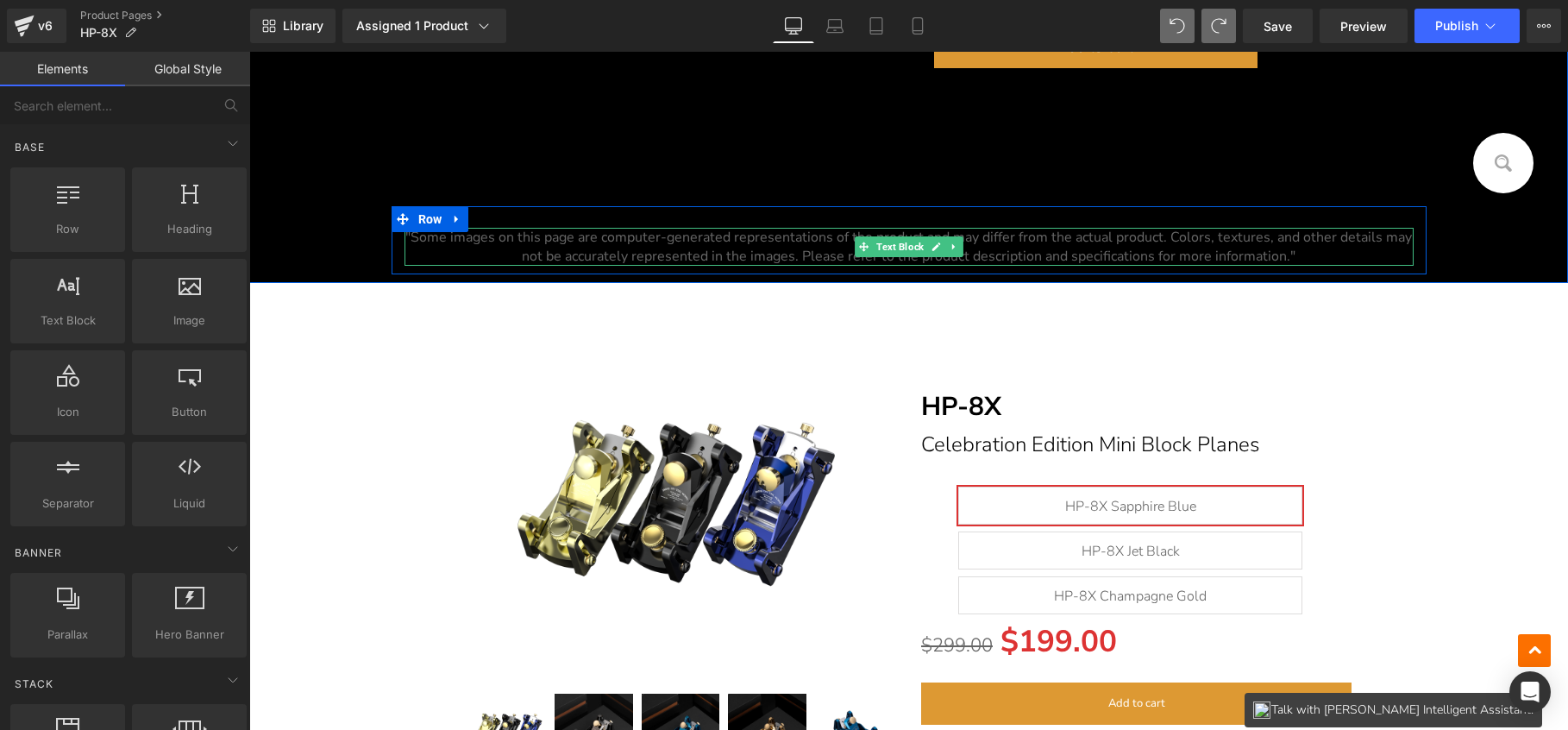
click at [927, 236] on link at bounding box center [936, 246] width 18 height 21
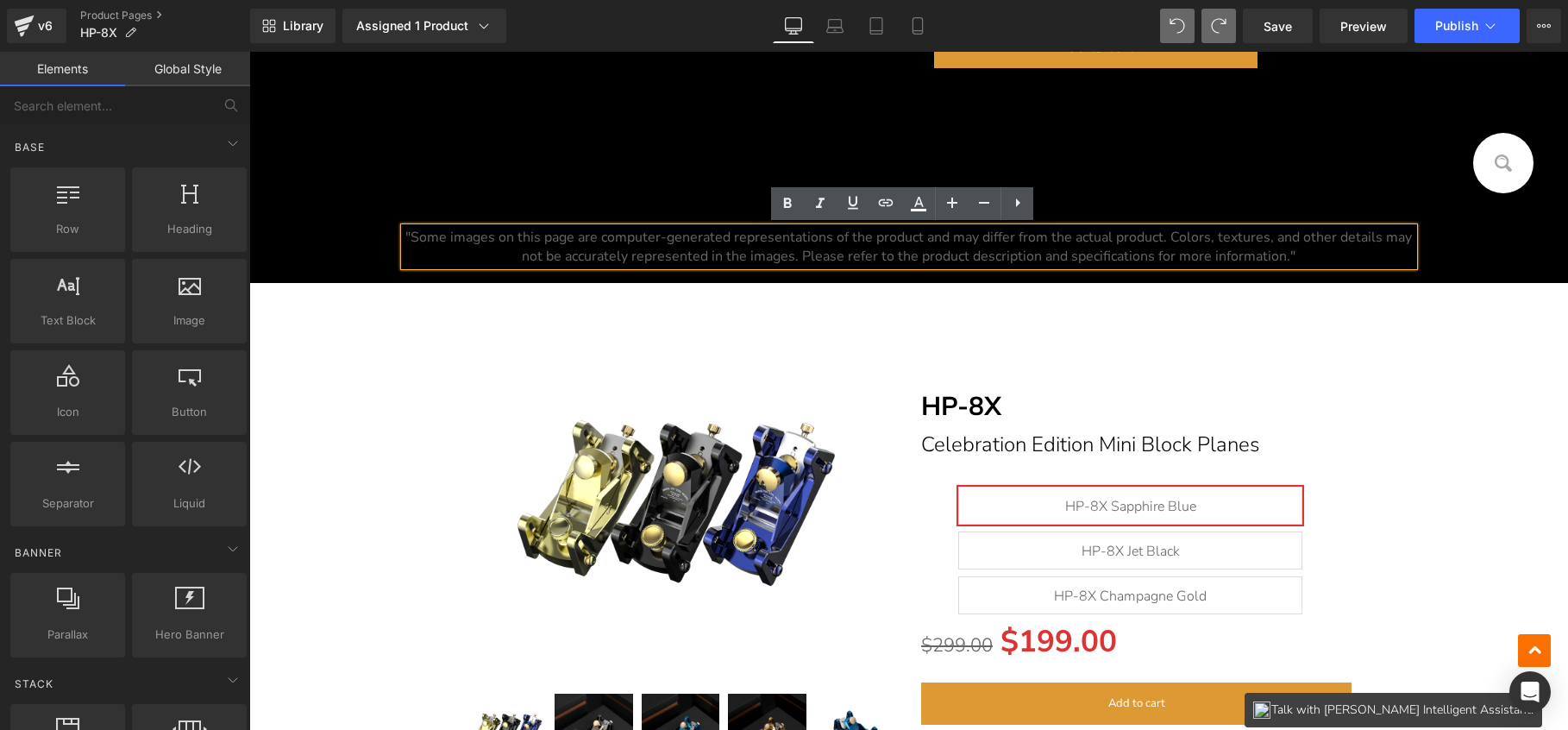
click at [503, 190] on hr at bounding box center [914, 189] width 1331 height 34
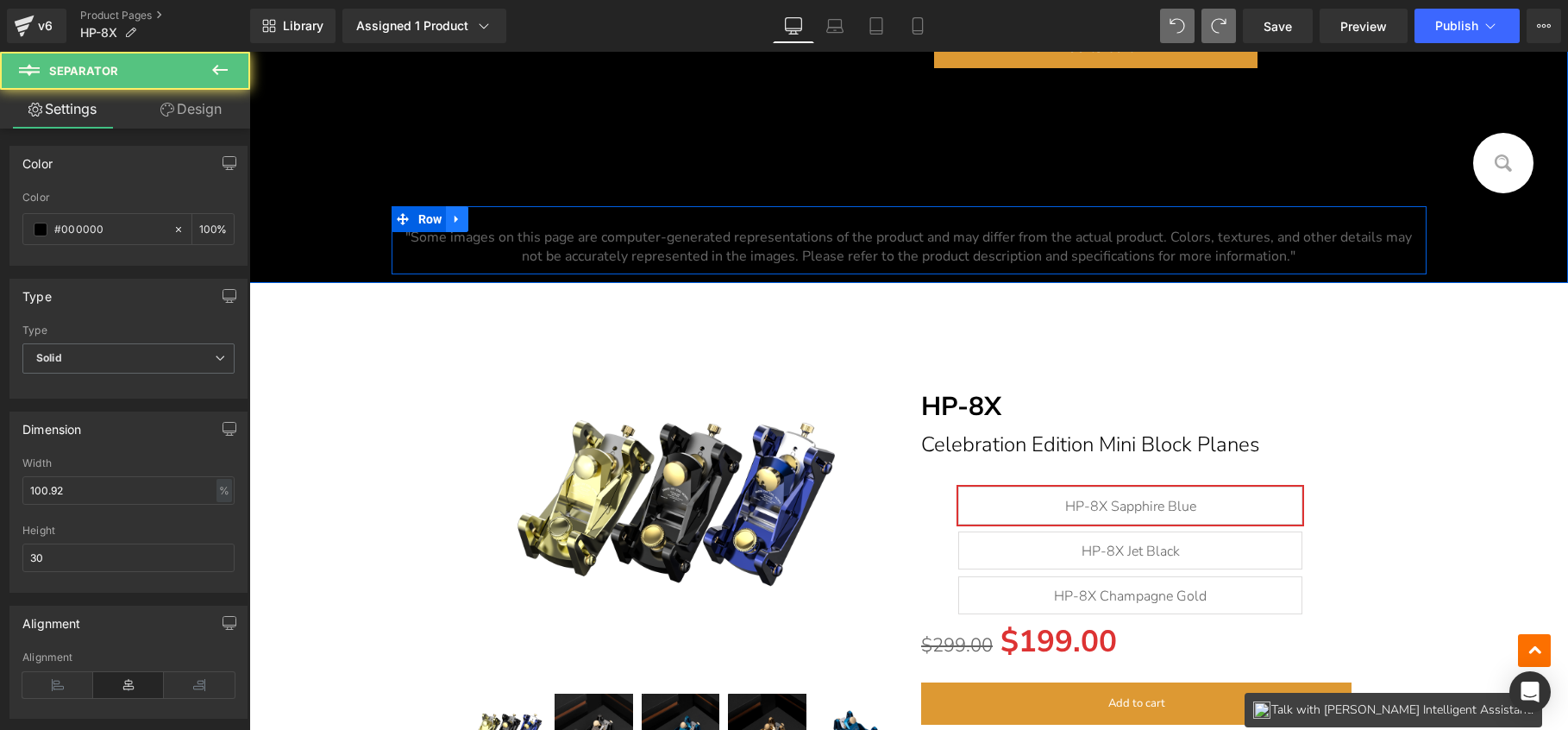
click at [452, 216] on icon at bounding box center [456, 218] width 12 height 13
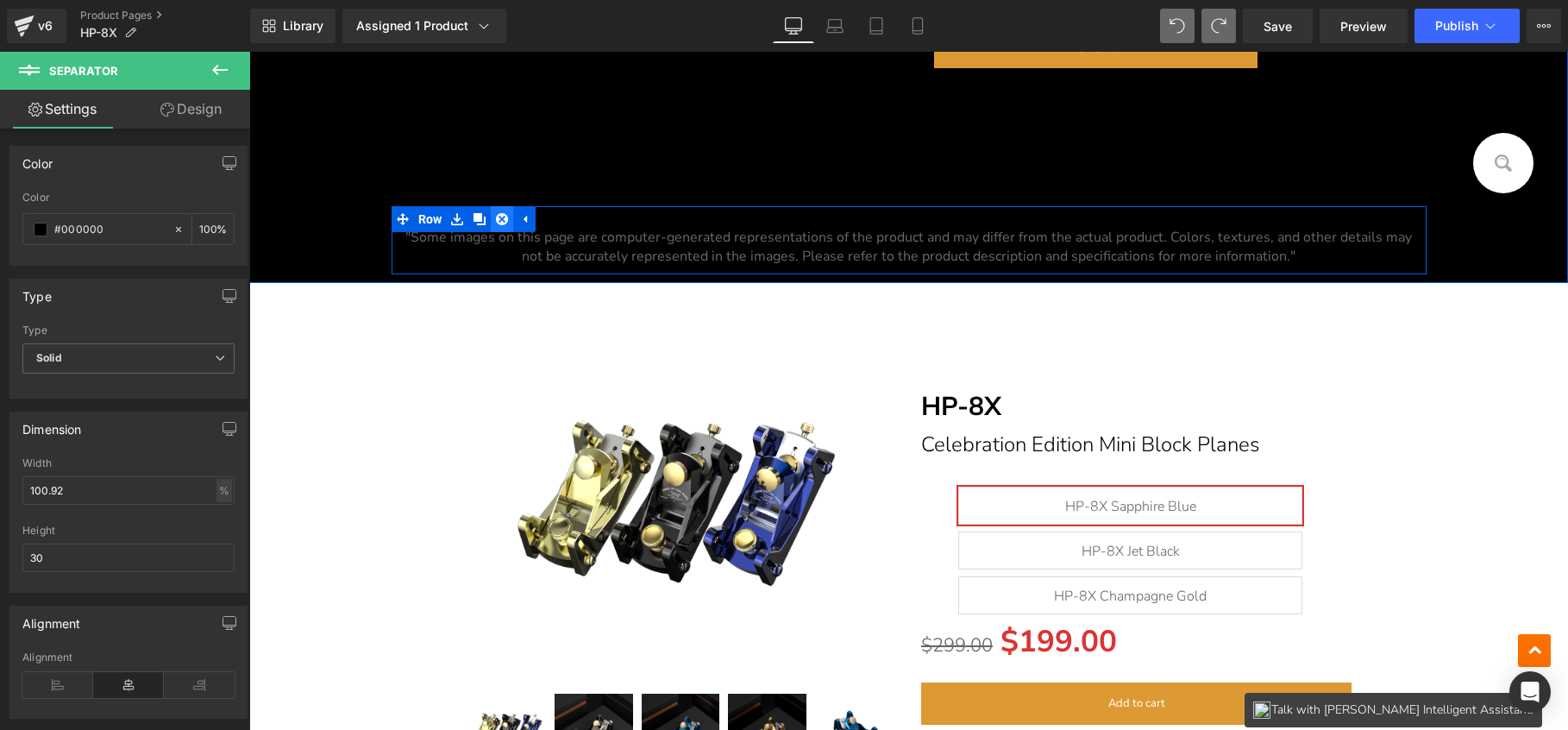
click at [496, 218] on icon at bounding box center [502, 218] width 12 height 12
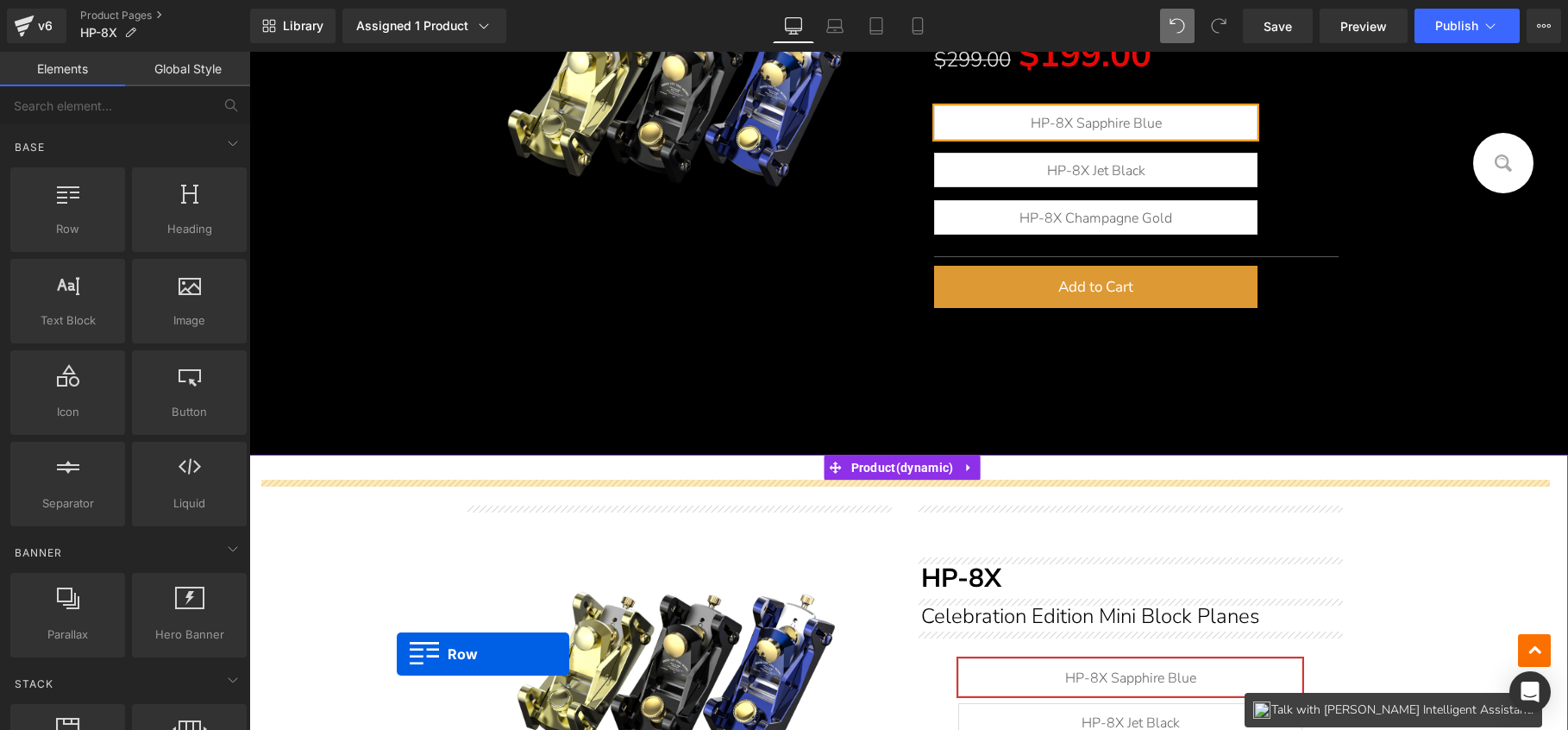
scroll to position [538, 0]
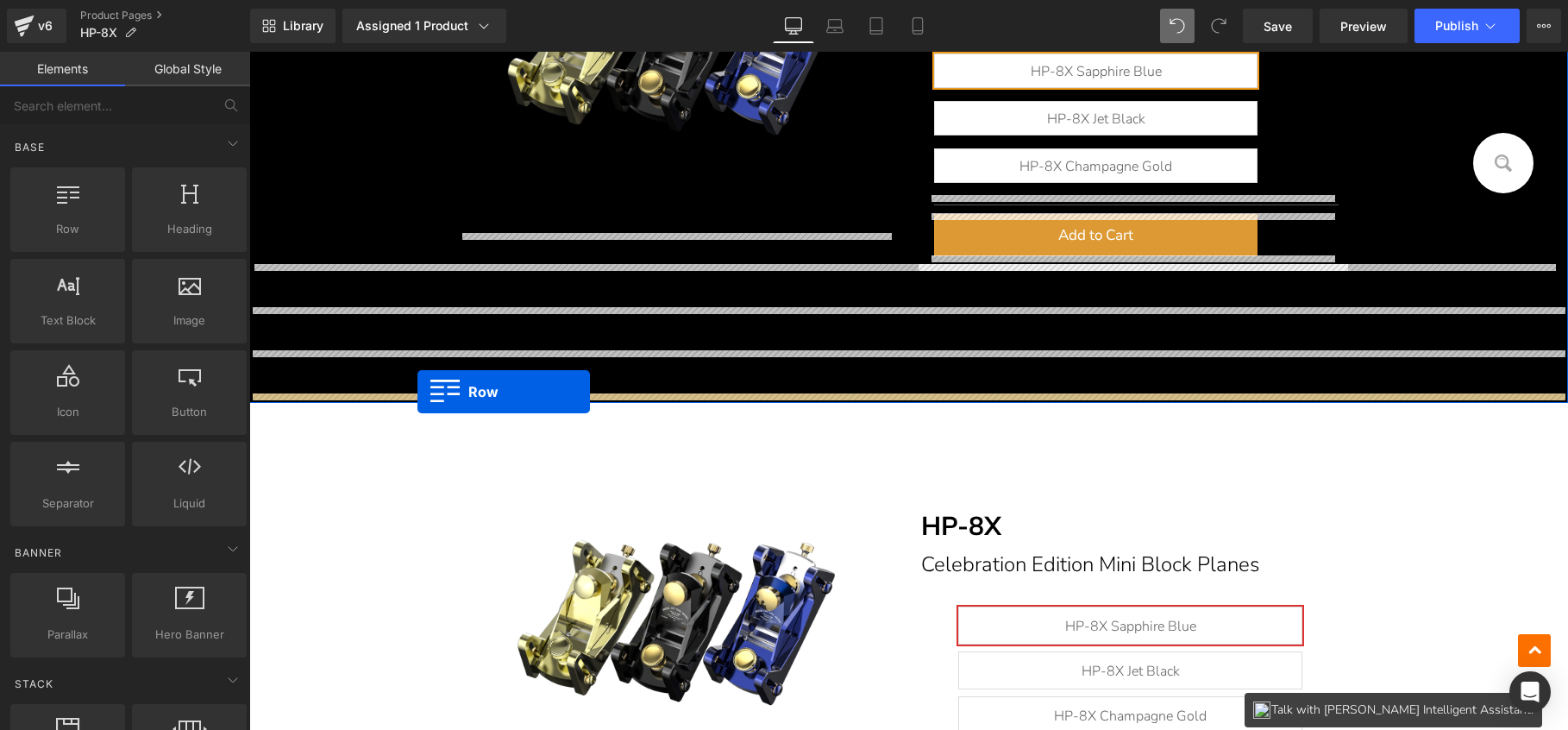
drag, startPoint x: 275, startPoint y: 275, endPoint x: 417, endPoint y: 392, distance: 184.0
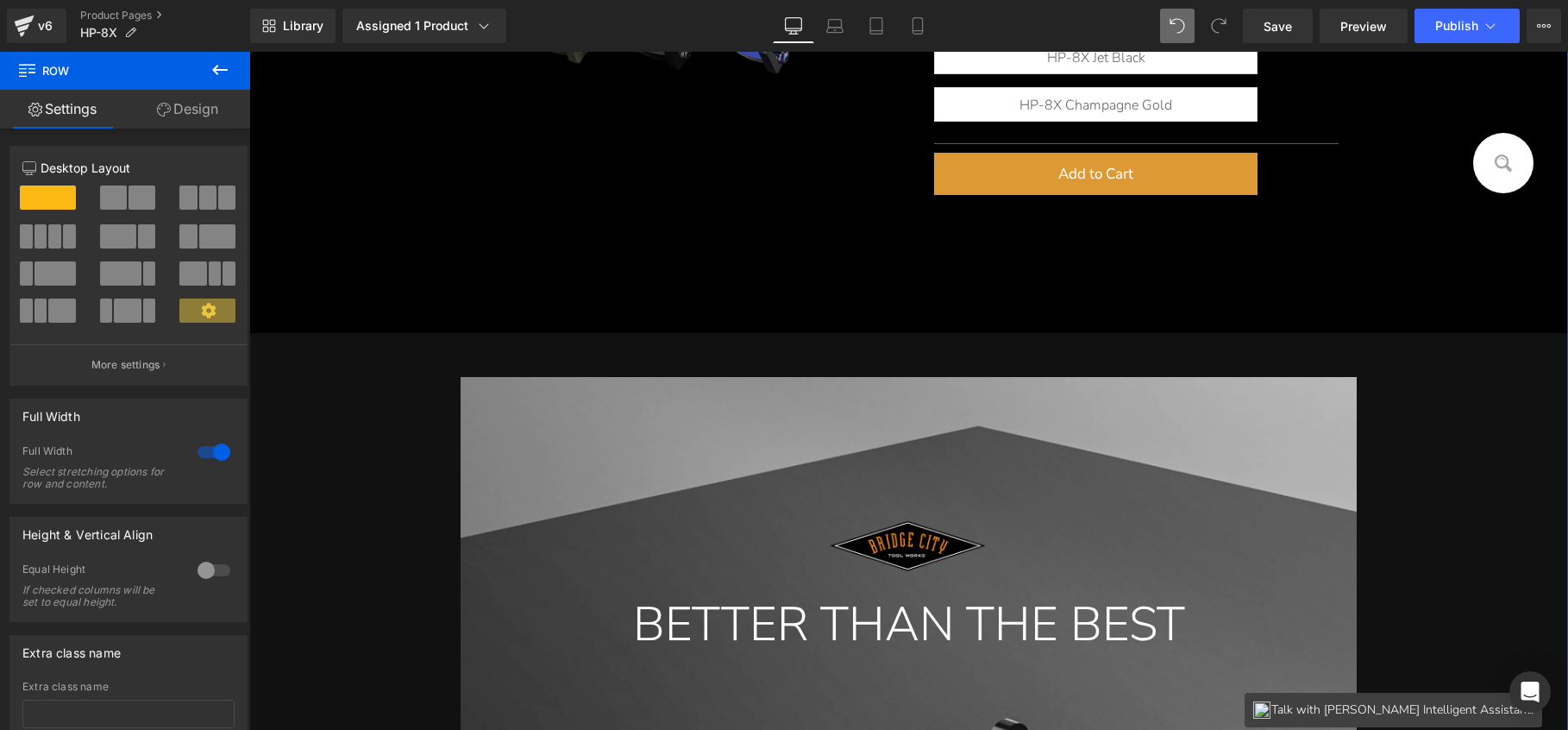
scroll to position [576, 0]
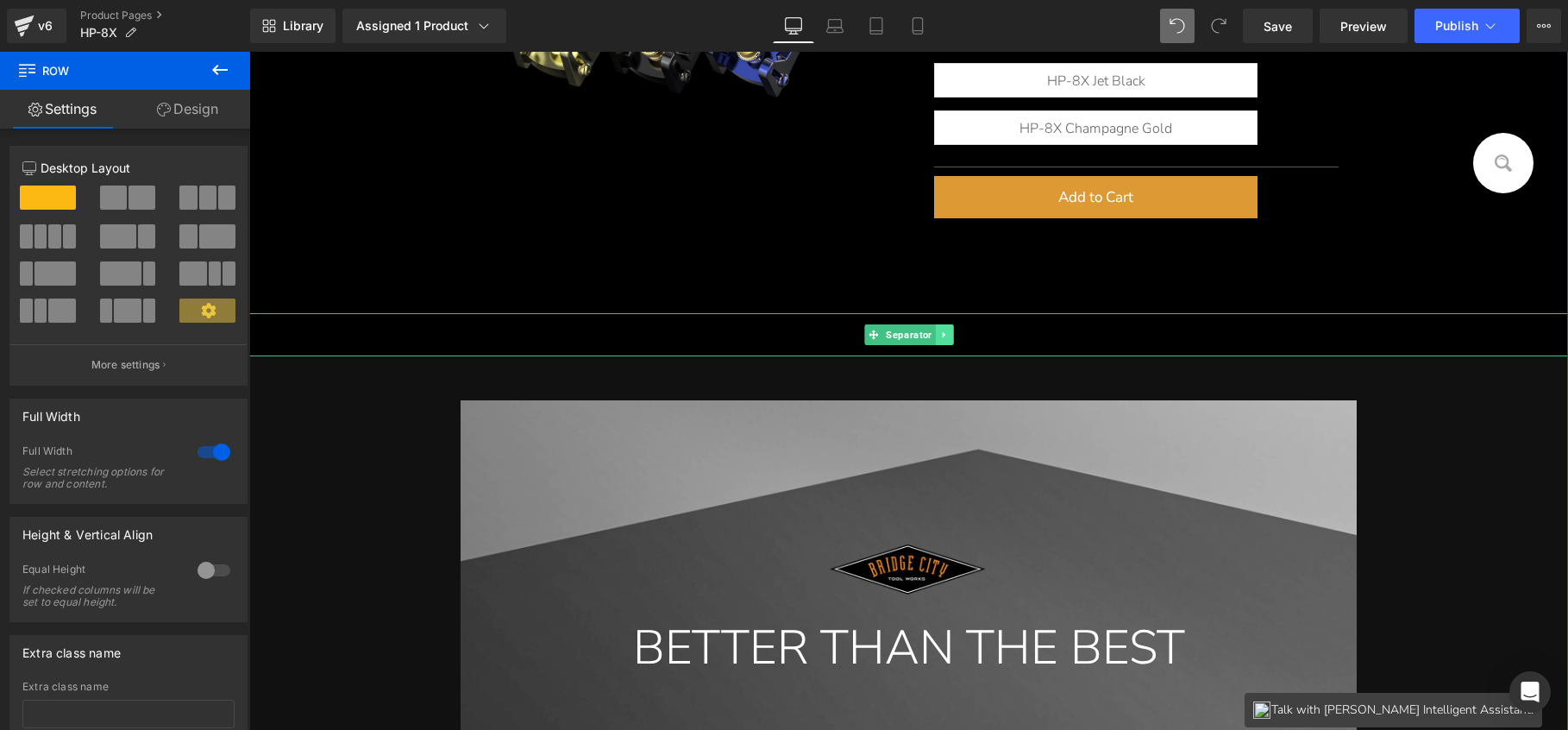
click at [942, 333] on icon at bounding box center [943, 334] width 3 height 6
click at [951, 332] on icon at bounding box center [952, 334] width 9 height 9
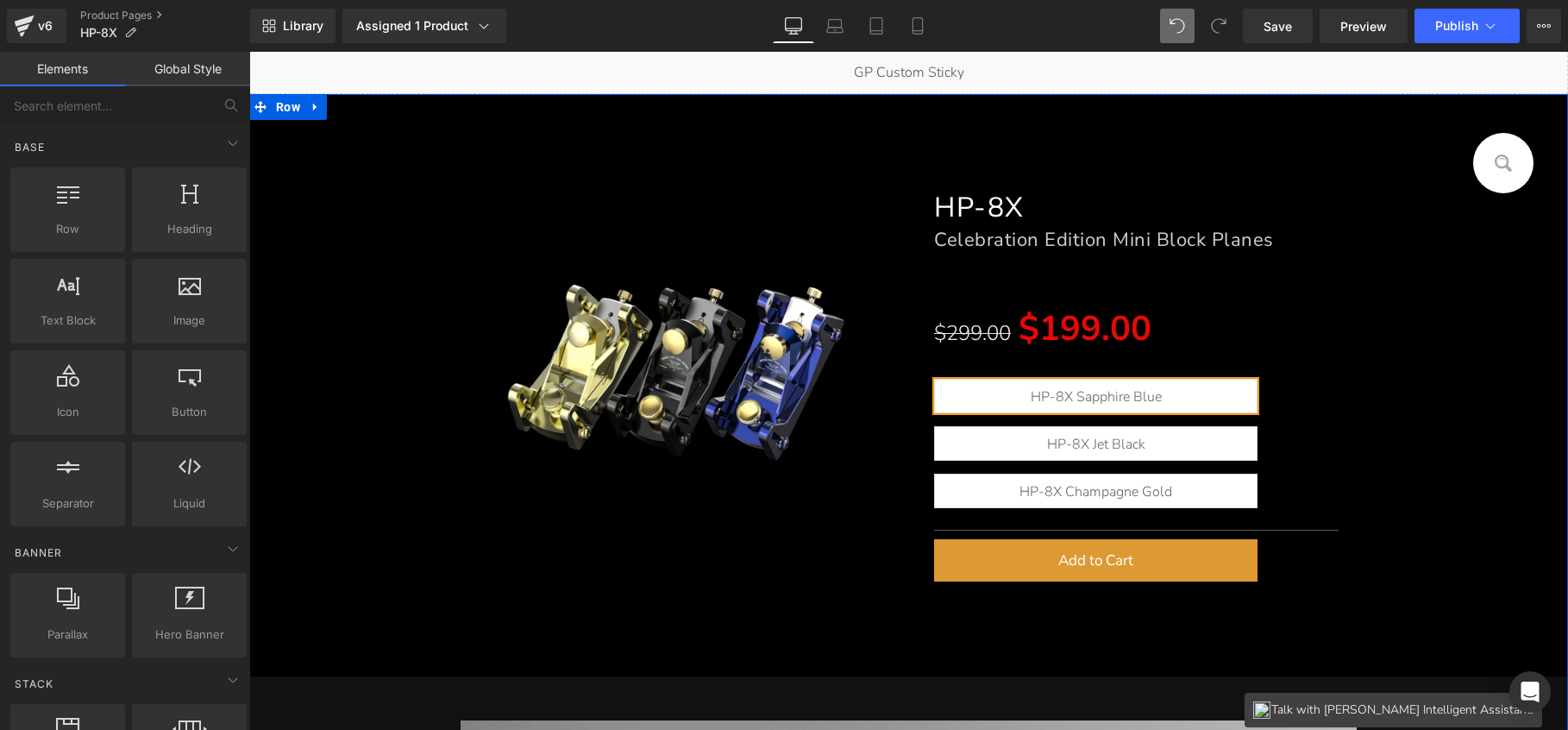
scroll to position [289, 0]
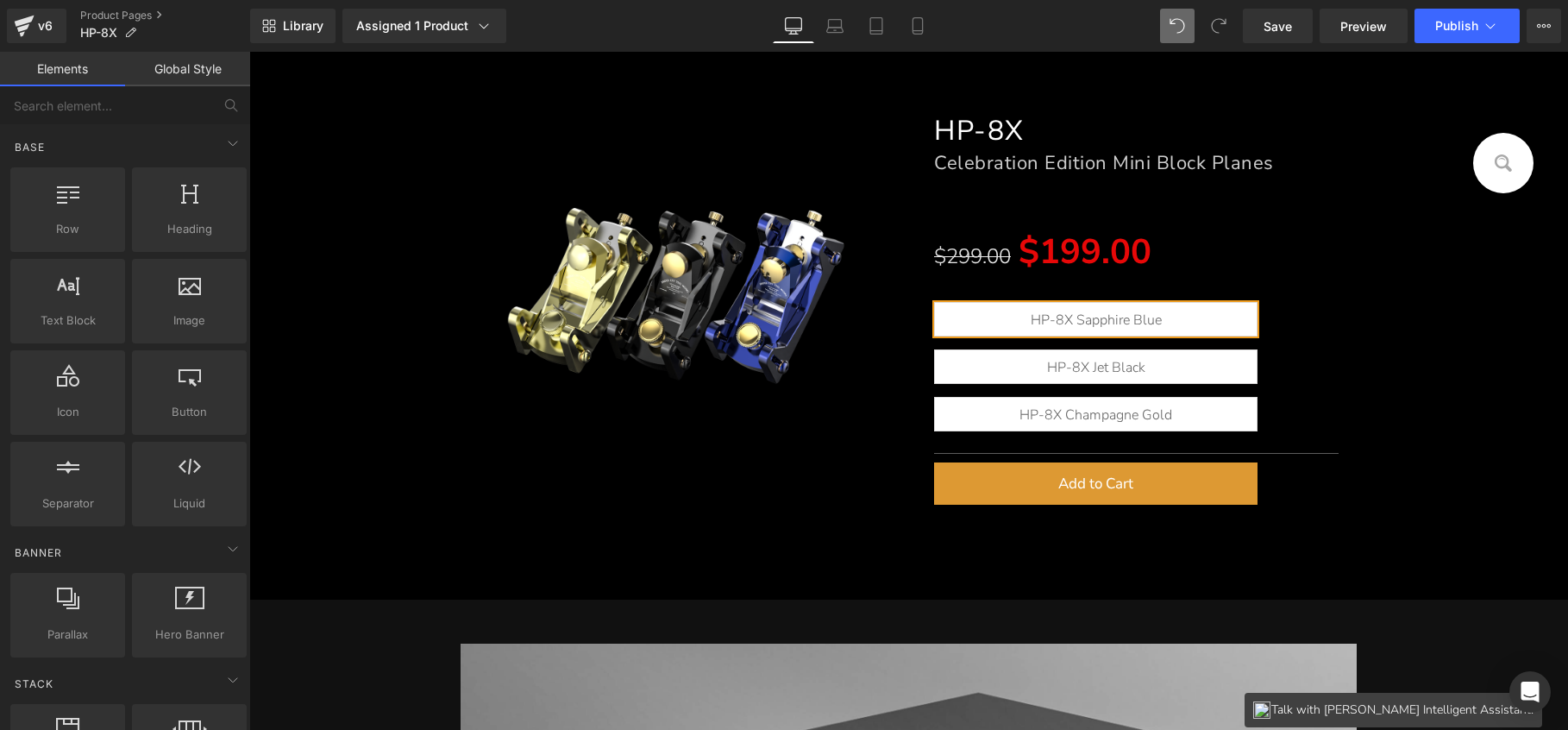
click at [334, 249] on div "(P) Image HP-8X Heading Celebration Edition Mini Block Planes Heading Separator…" at bounding box center [909, 300] width 1302 height 427
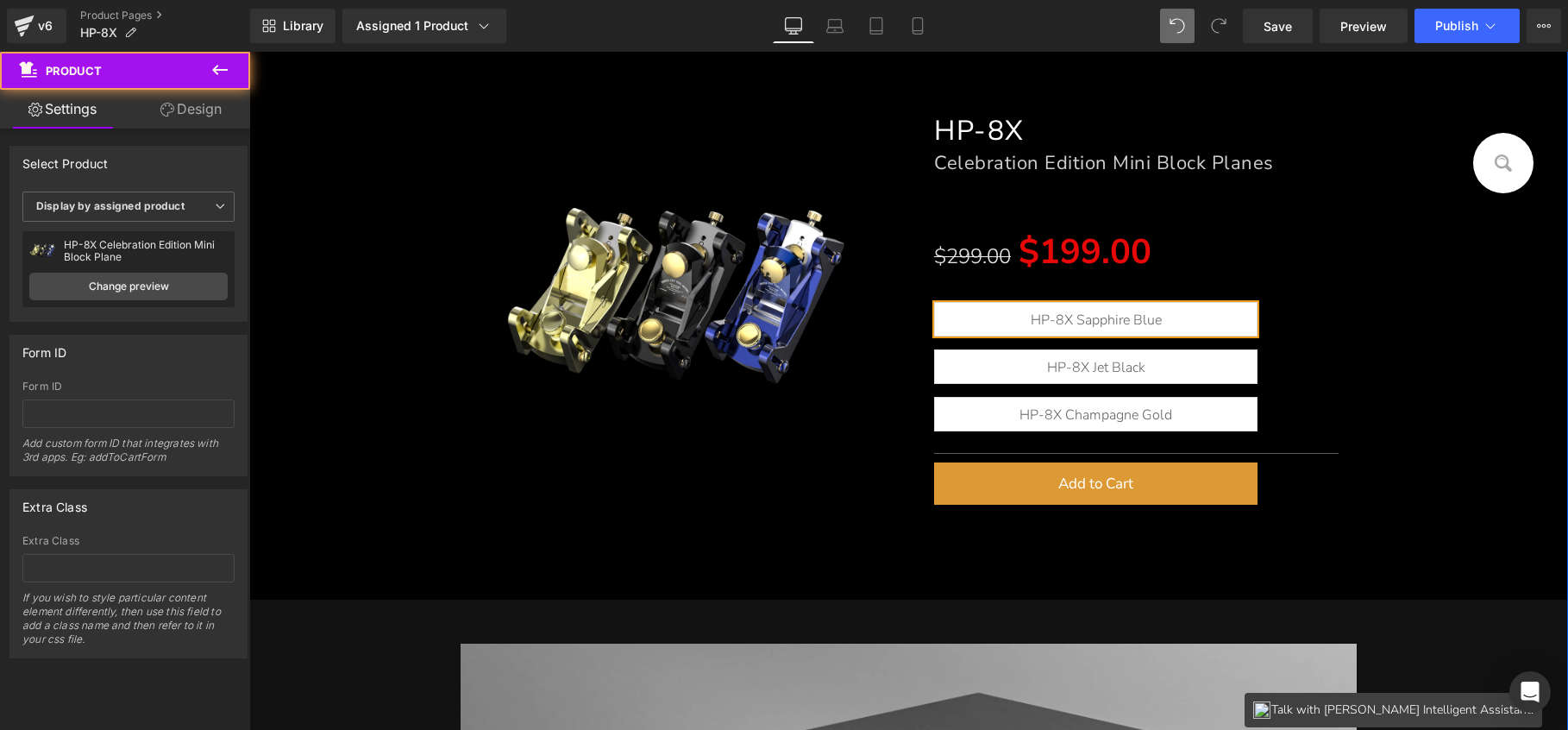
click at [370, 324] on div "(P) Image HP-8X Heading Celebration Edition Mini Block Planes Heading Separator…" at bounding box center [909, 300] width 1302 height 427
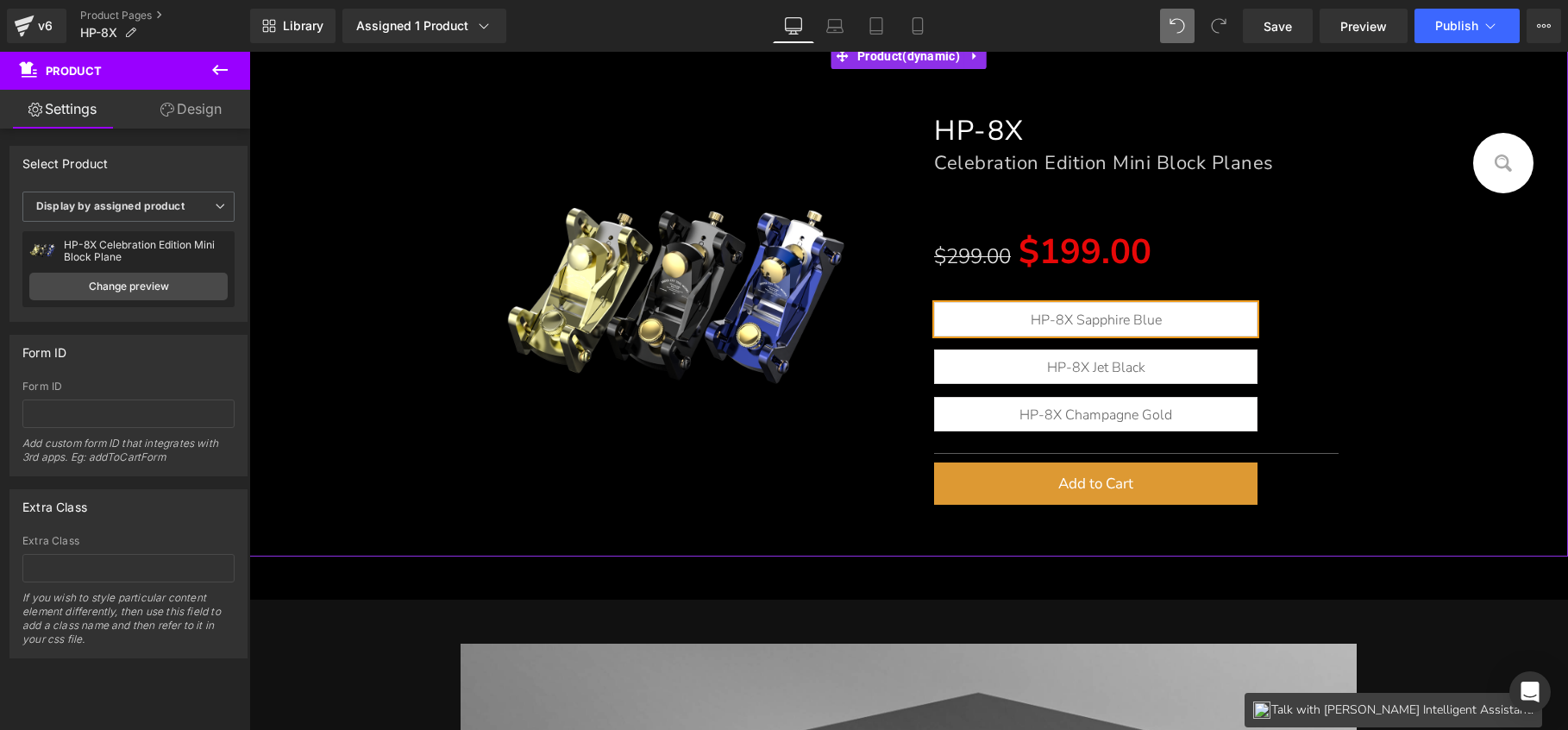
drag, startPoint x: 181, startPoint y: 125, endPoint x: 166, endPoint y: 171, distance: 48.4
click at [181, 124] on link "Design" at bounding box center [191, 109] width 125 height 39
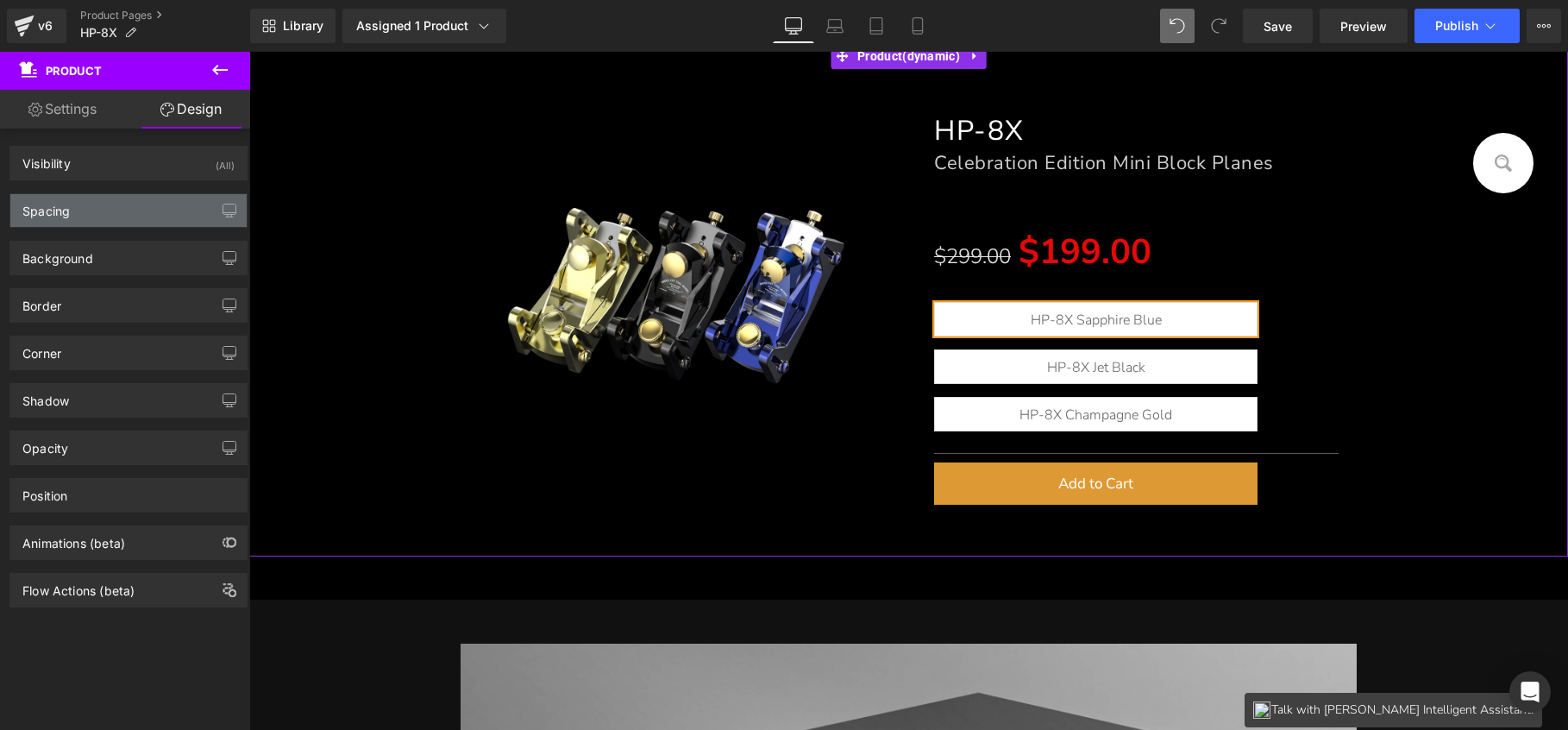
type input "transparent"
type input "0"
click at [137, 264] on div "Background" at bounding box center [128, 258] width 236 height 33
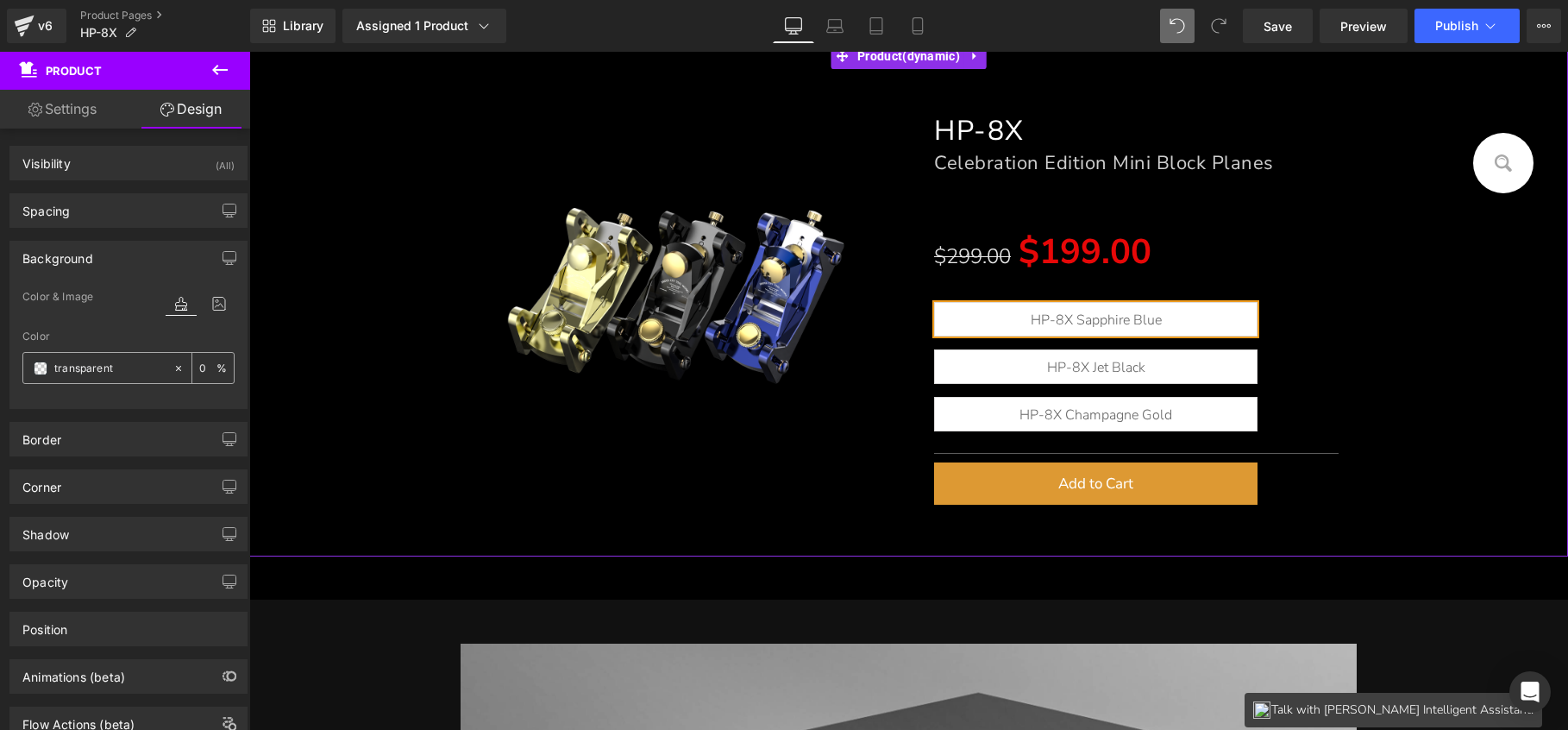
click at [175, 370] on icon at bounding box center [178, 368] width 12 height 12
click at [174, 369] on icon at bounding box center [178, 368] width 12 height 12
click at [176, 366] on icon at bounding box center [178, 368] width 5 height 5
click at [119, 369] on input "none" at bounding box center [110, 368] width 110 height 19
type input "121"
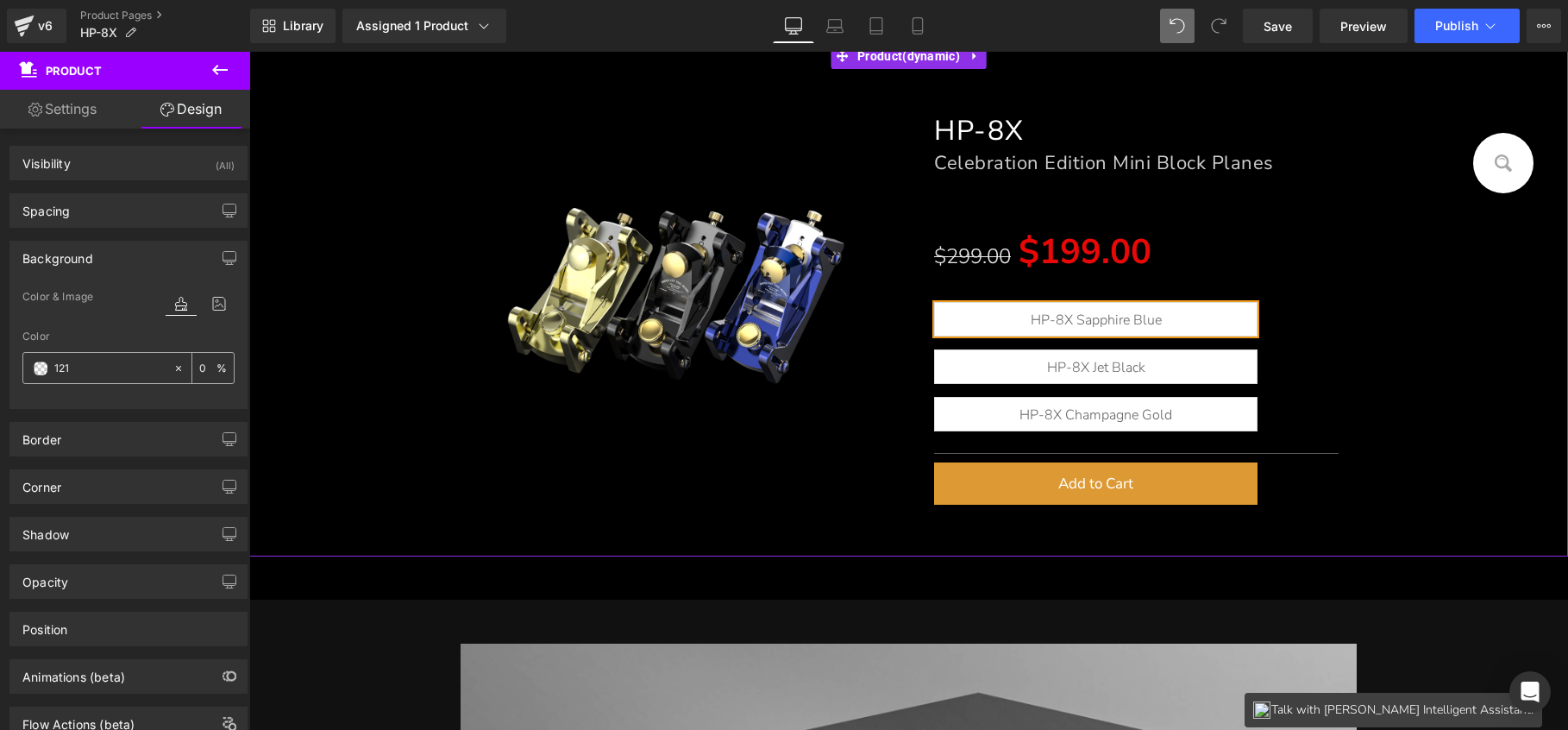
type input "100"
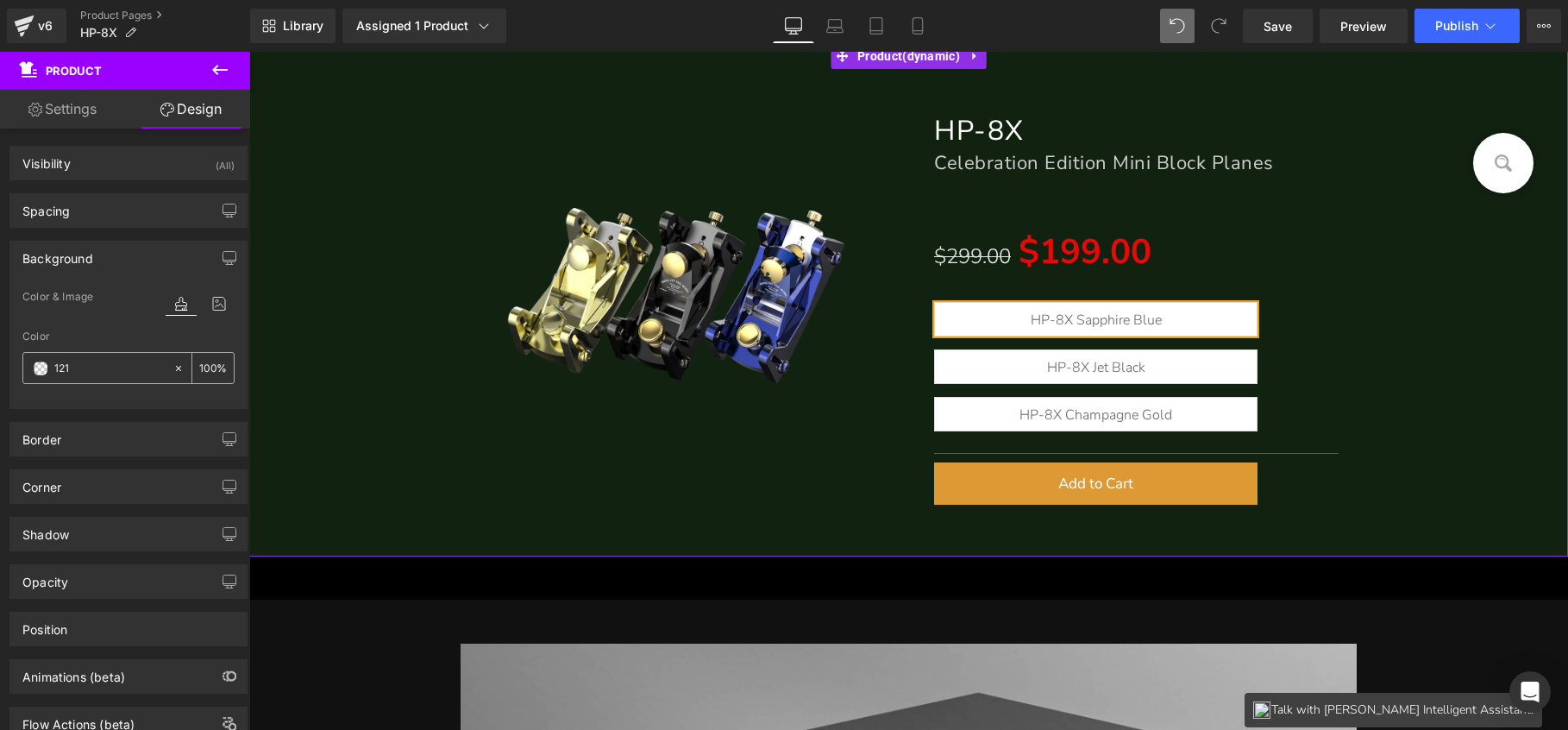
type input "1212"
type input "13"
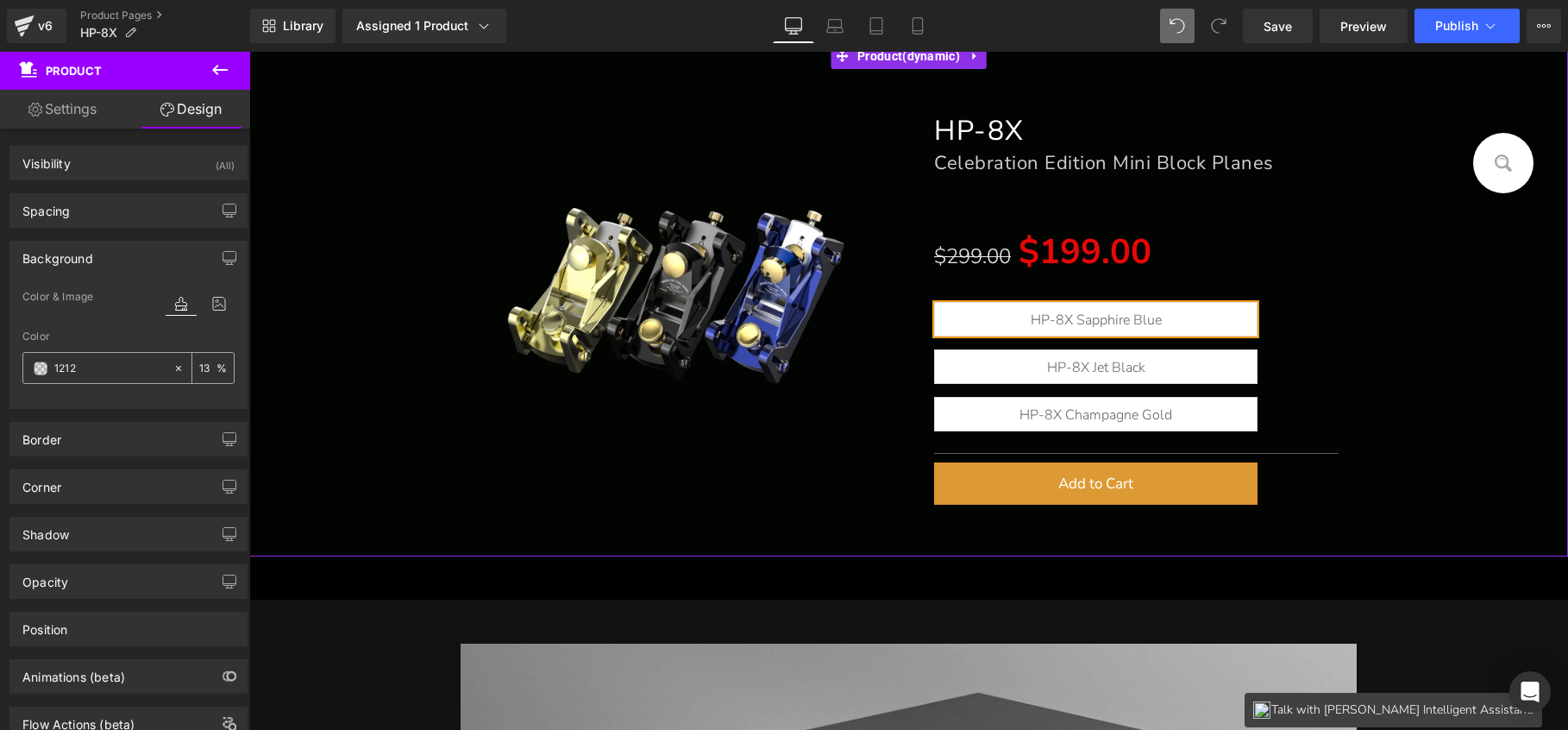
type input "12121"
type input "0"
type input "121212"
type input "100"
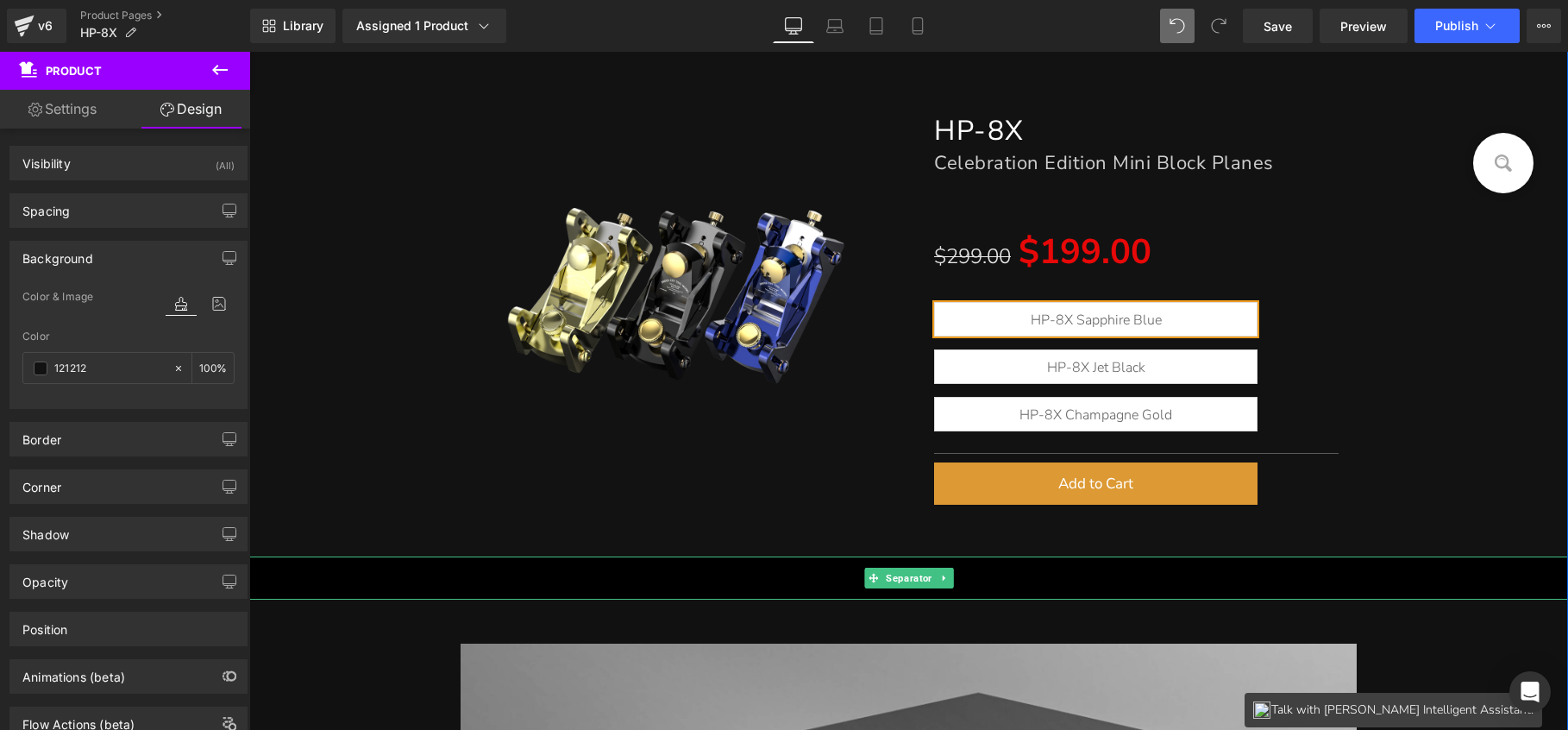
click at [1028, 576] on hr at bounding box center [914, 582] width 1331 height 34
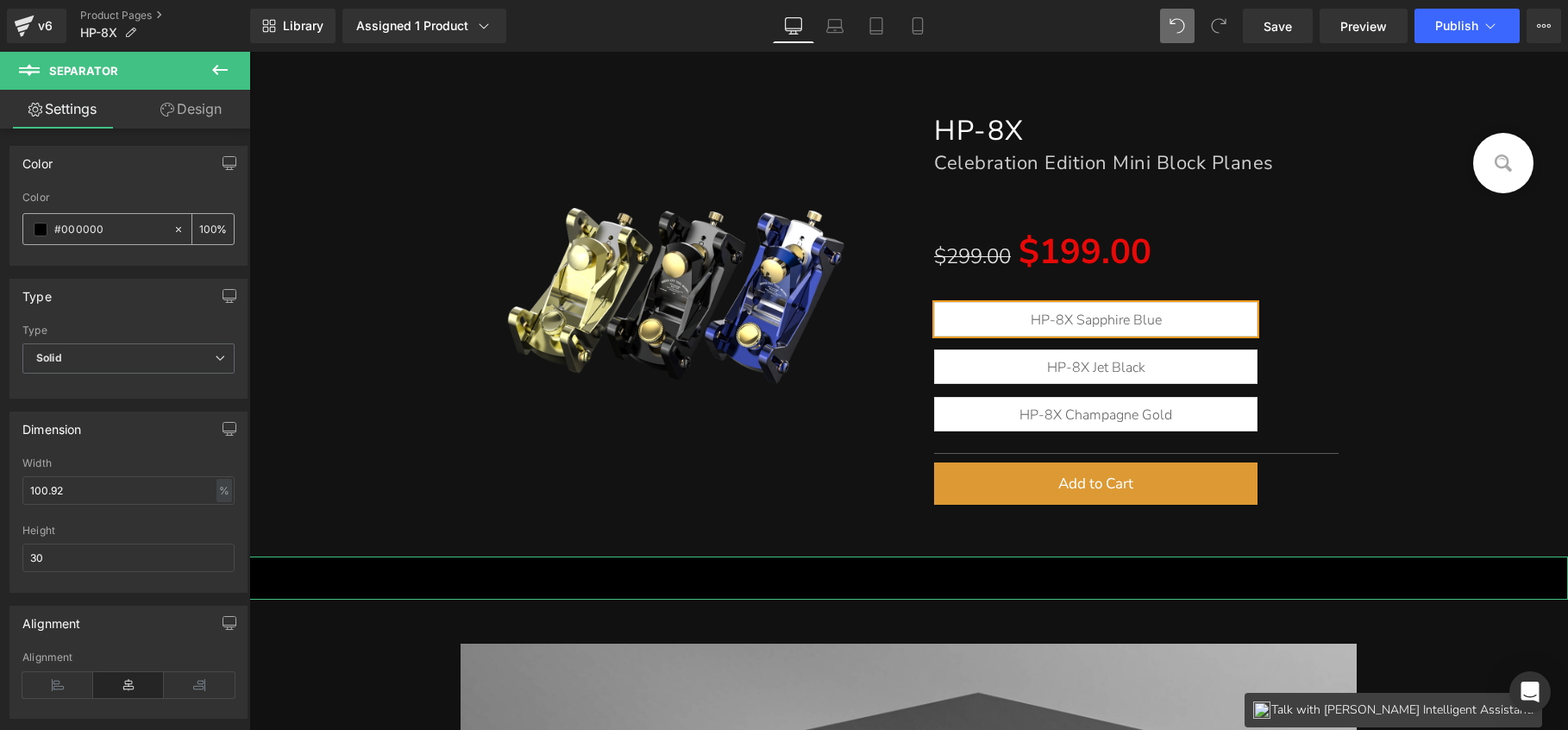
click at [173, 230] on icon at bounding box center [178, 229] width 12 height 12
type input "none"
type input "0"
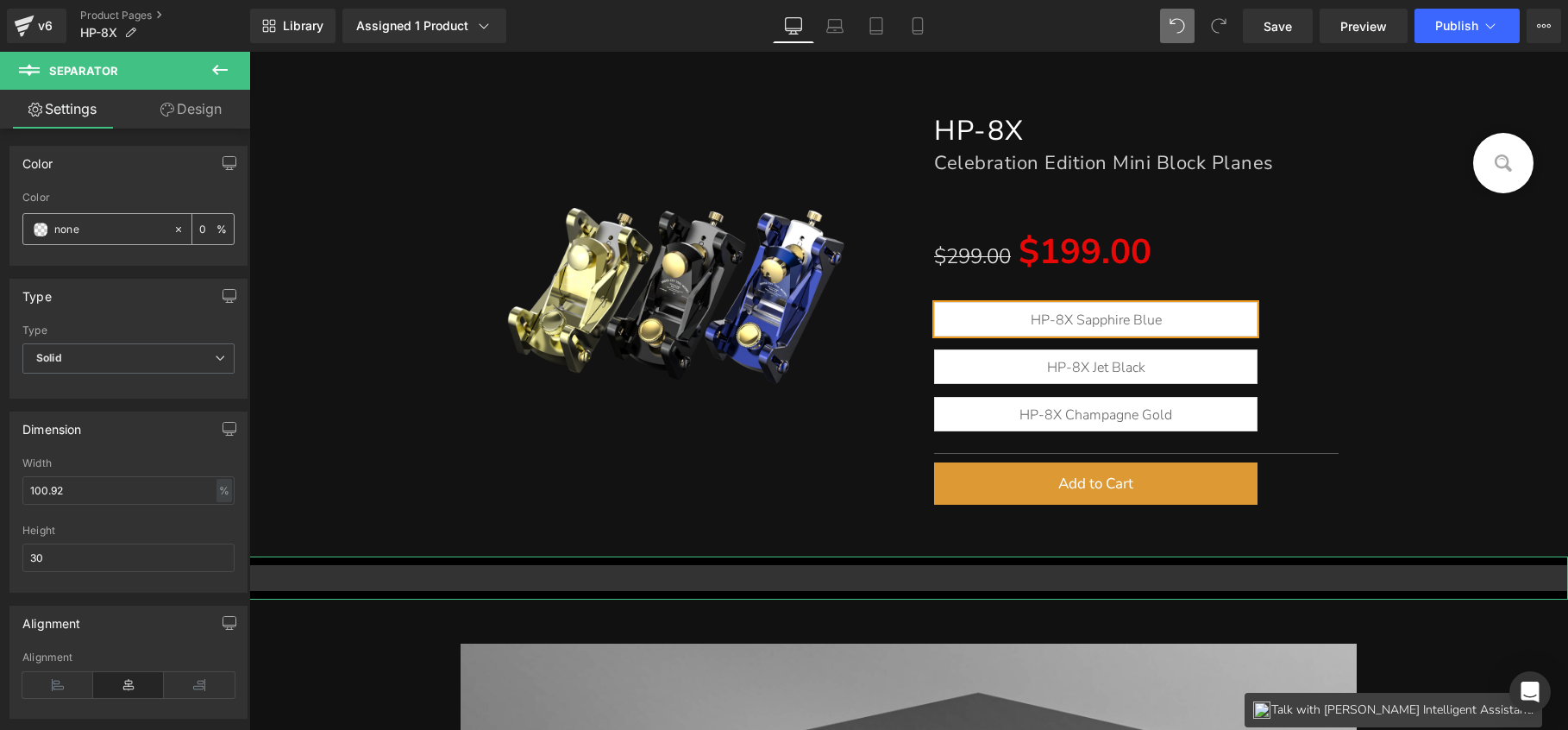
click at [129, 232] on input "none" at bounding box center [110, 229] width 110 height 19
drag, startPoint x: 110, startPoint y: 232, endPoint x: 49, endPoint y: 231, distance: 61.0
click at [49, 231] on div "none" at bounding box center [98, 228] width 149 height 30
type input "121"
type input "100"
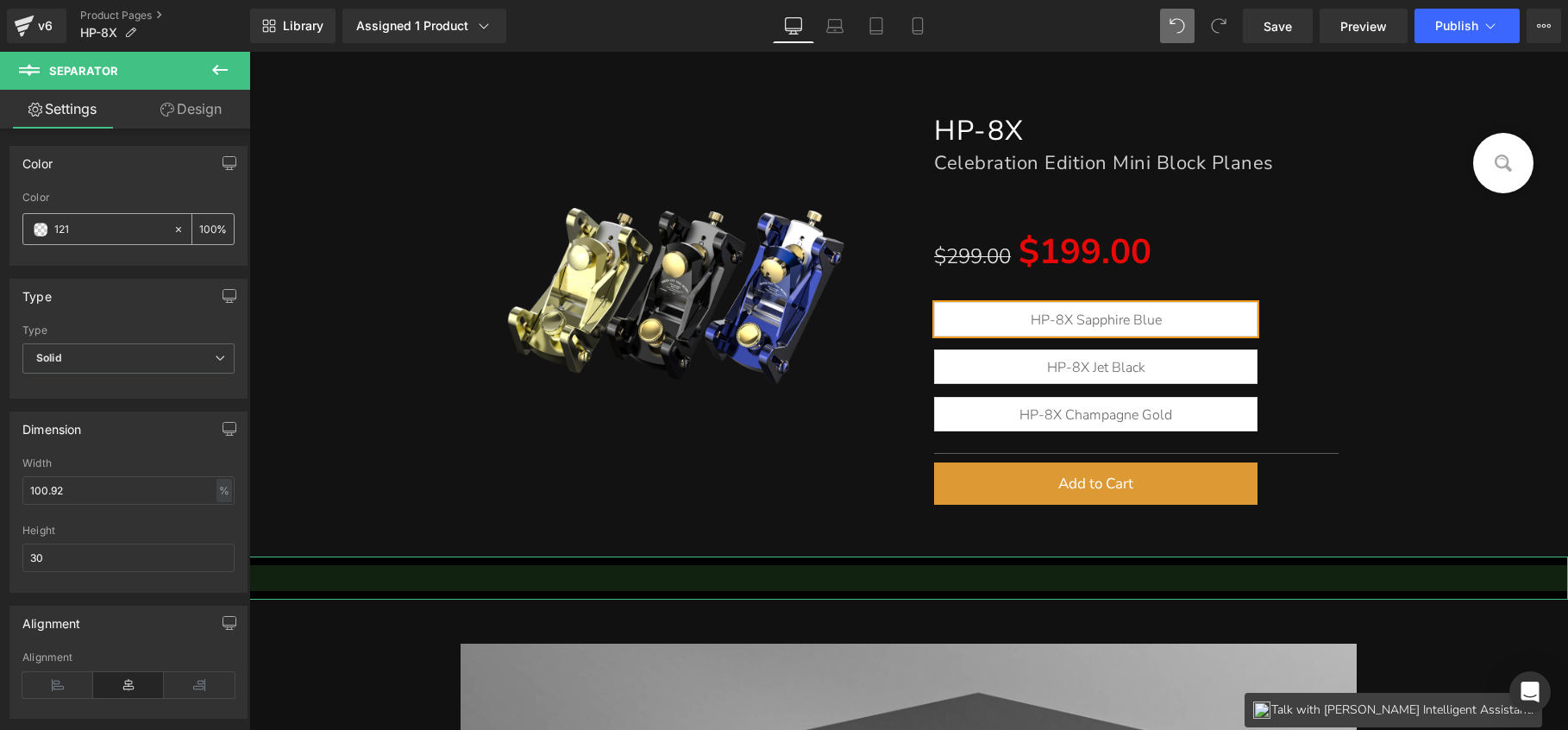
type input "1212"
type input "13"
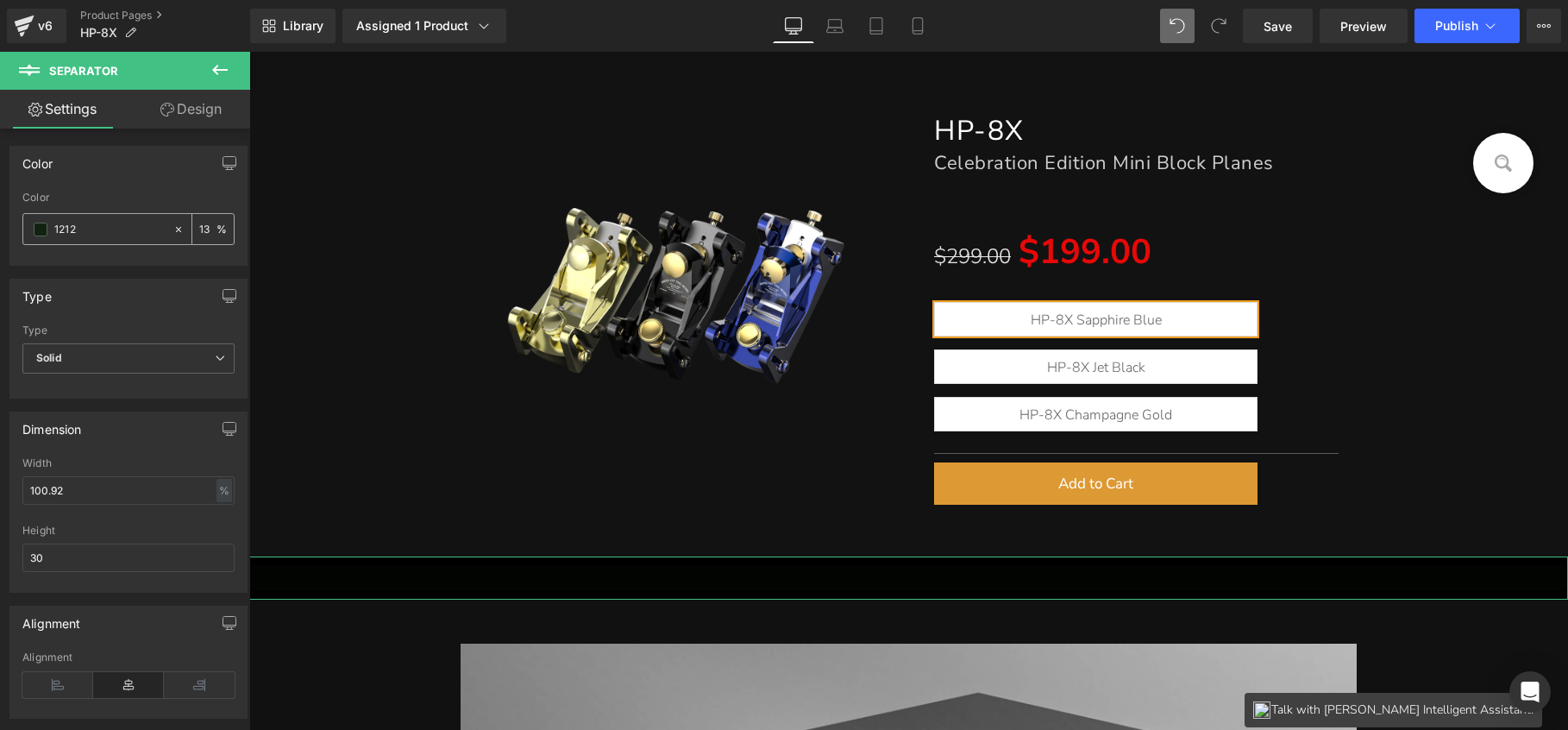
type input "12121"
type input "0"
type input "121212"
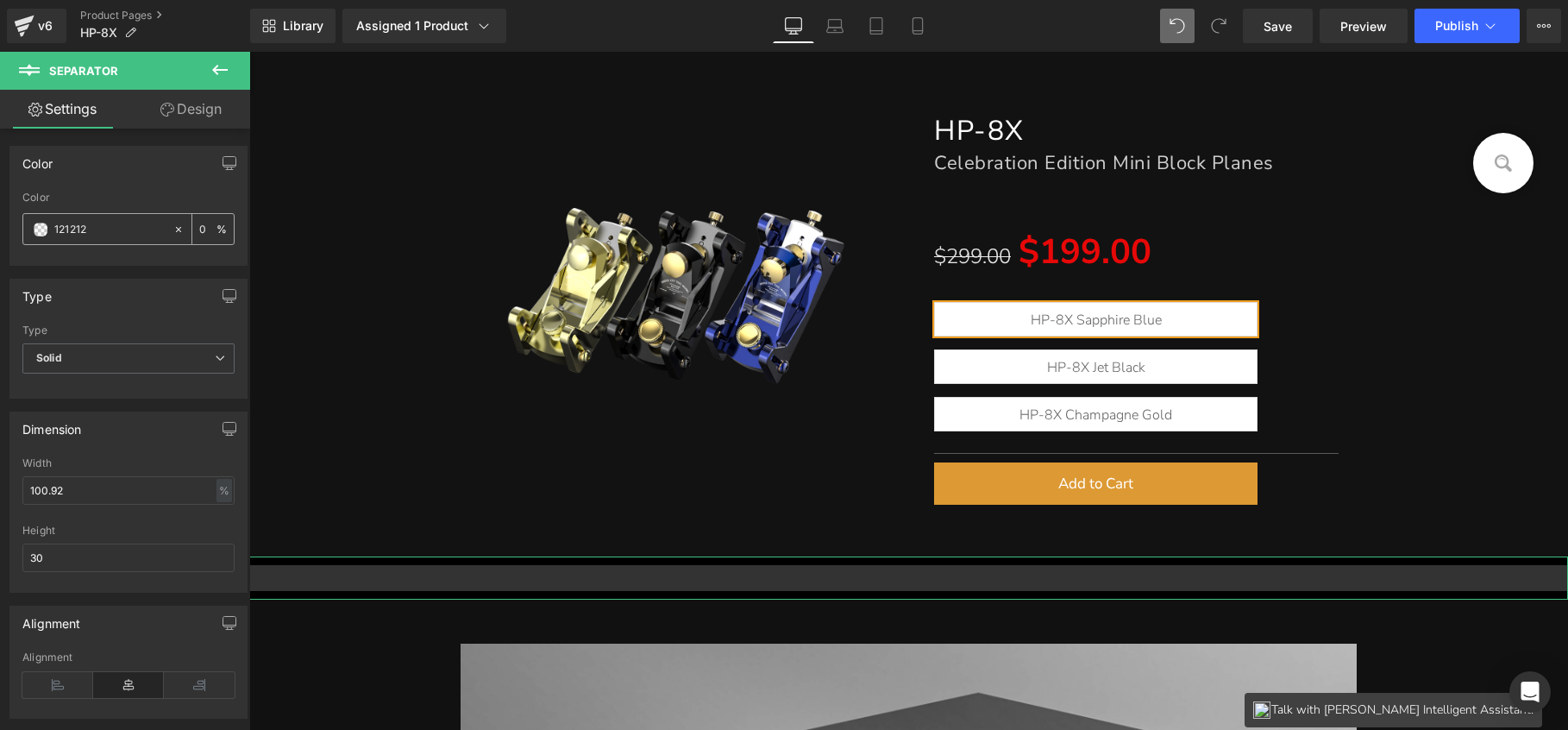
type input "100"
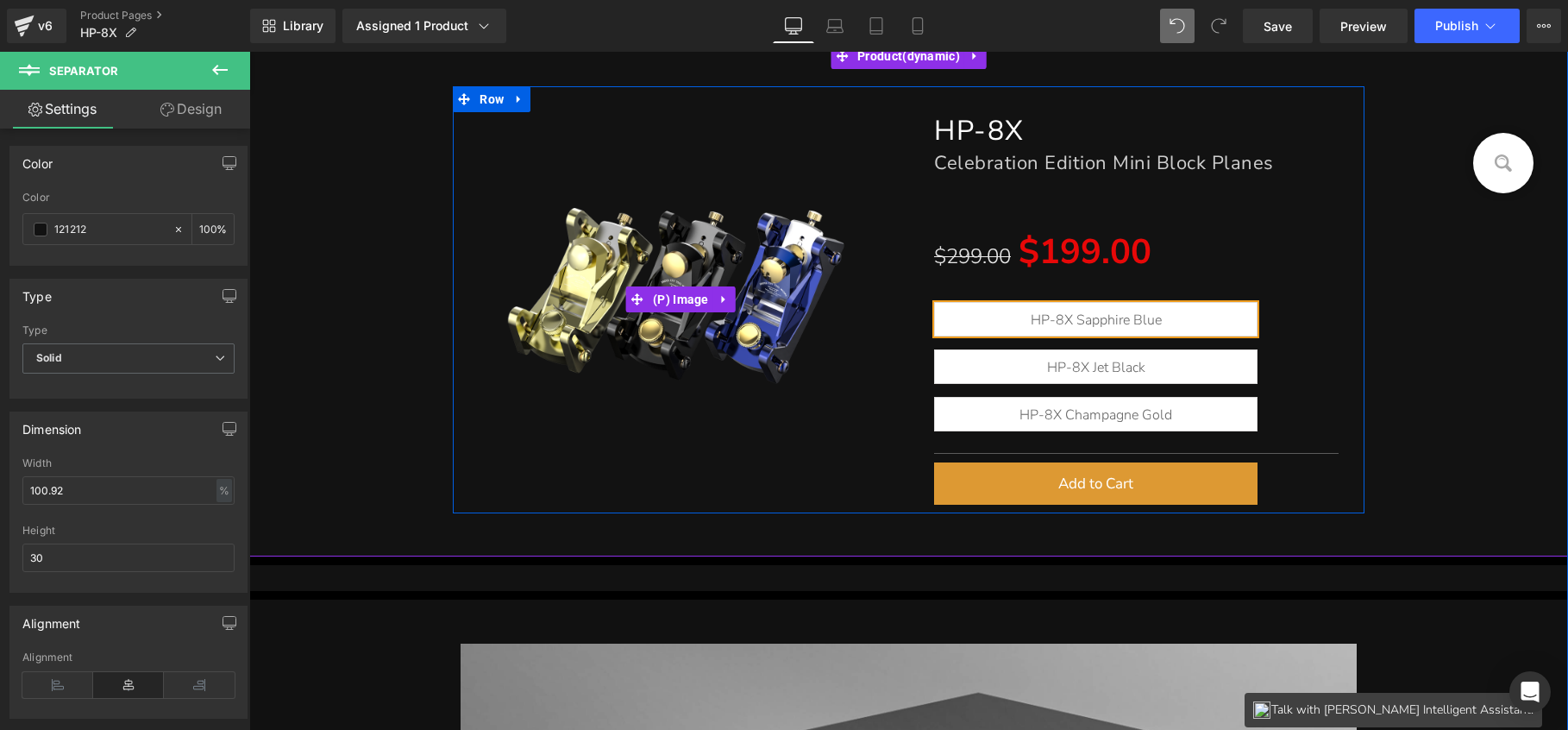
click at [528, 449] on img at bounding box center [681, 300] width 365 height 365
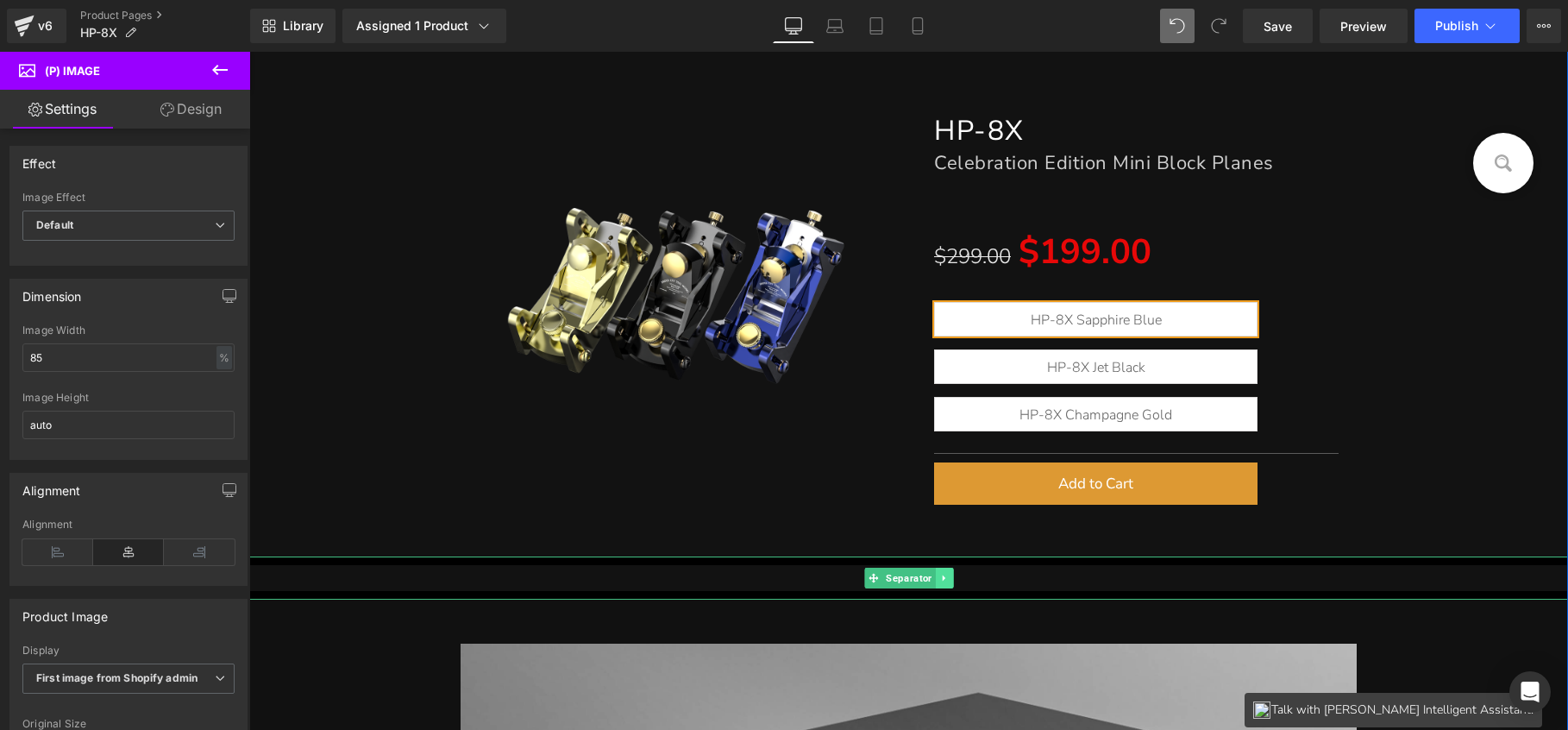
click at [940, 575] on icon at bounding box center [944, 578] width 9 height 10
click at [949, 578] on icon at bounding box center [952, 578] width 9 height 9
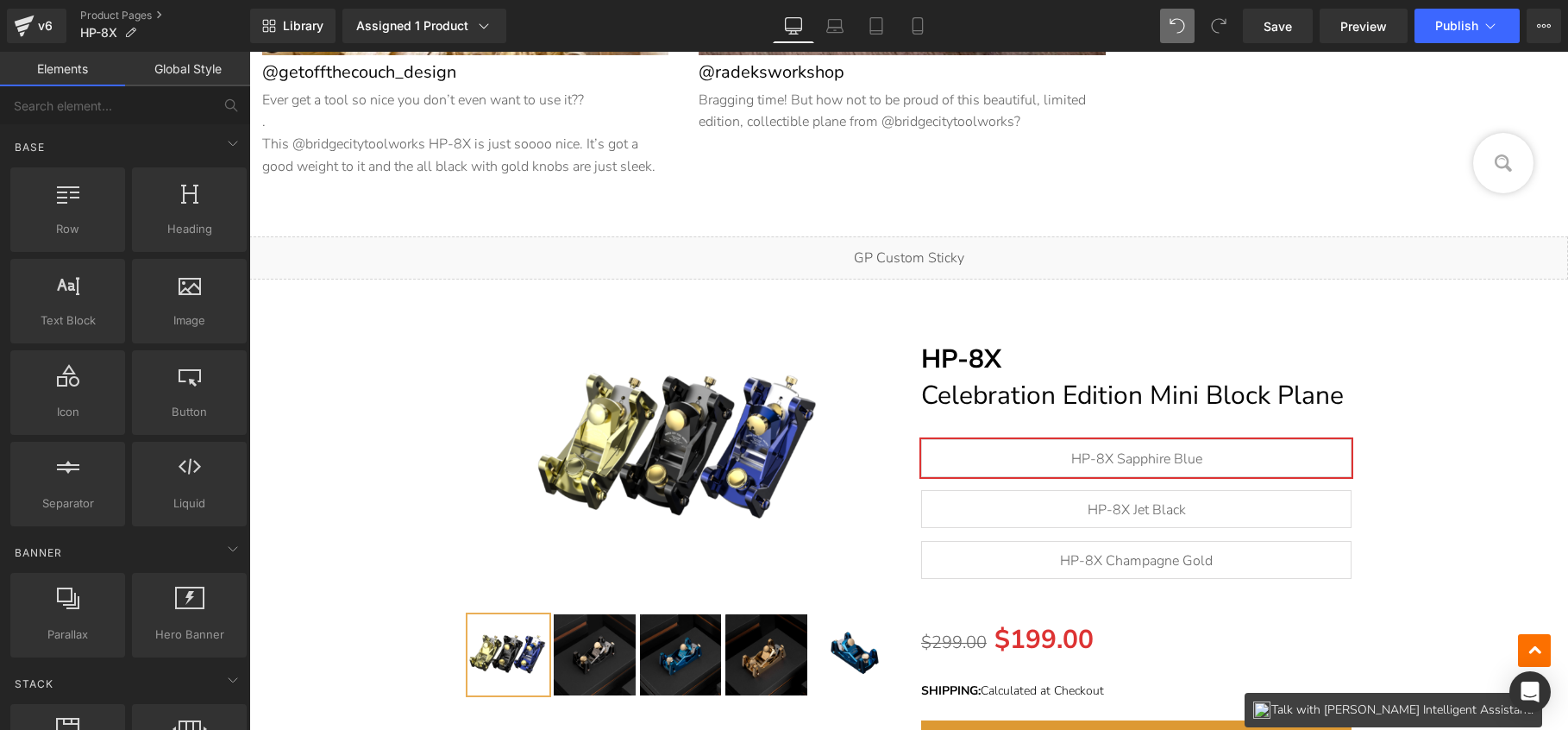
scroll to position [12220, 0]
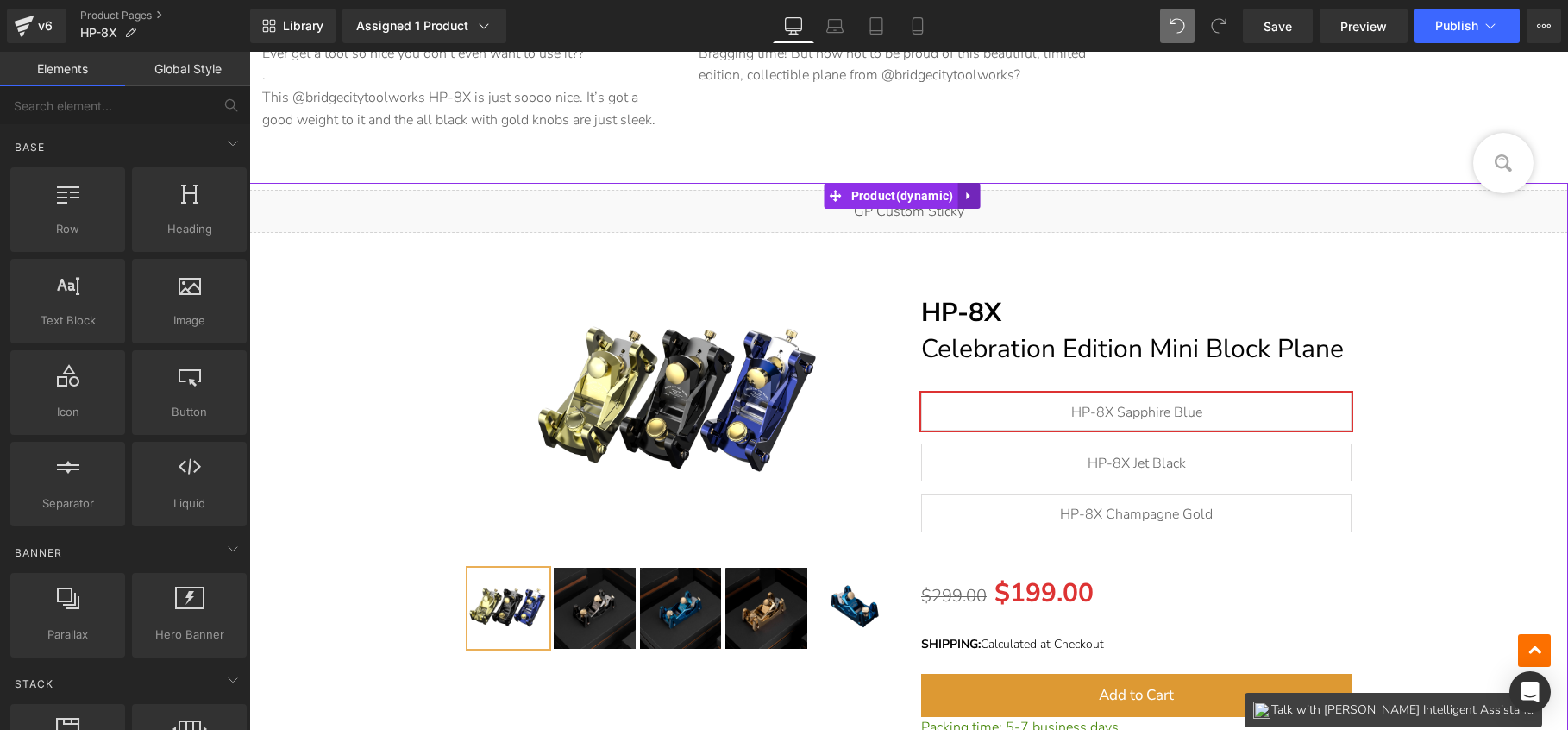
click at [975, 192] on icon at bounding box center [968, 197] width 12 height 13
click at [980, 192] on icon at bounding box center [980, 196] width 12 height 12
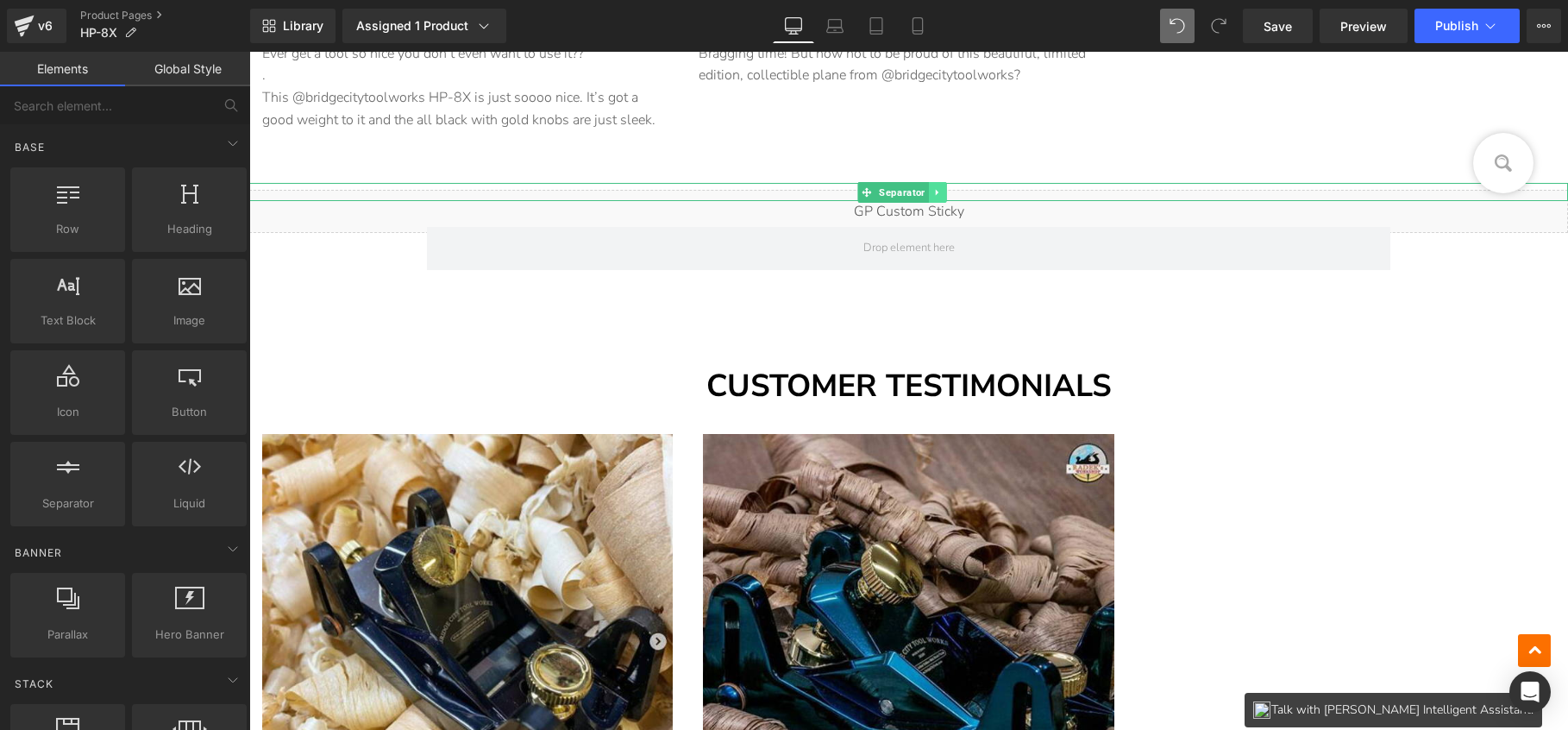
click at [936, 187] on icon at bounding box center [937, 192] width 9 height 10
click at [949, 187] on icon at bounding box center [947, 192] width 9 height 9
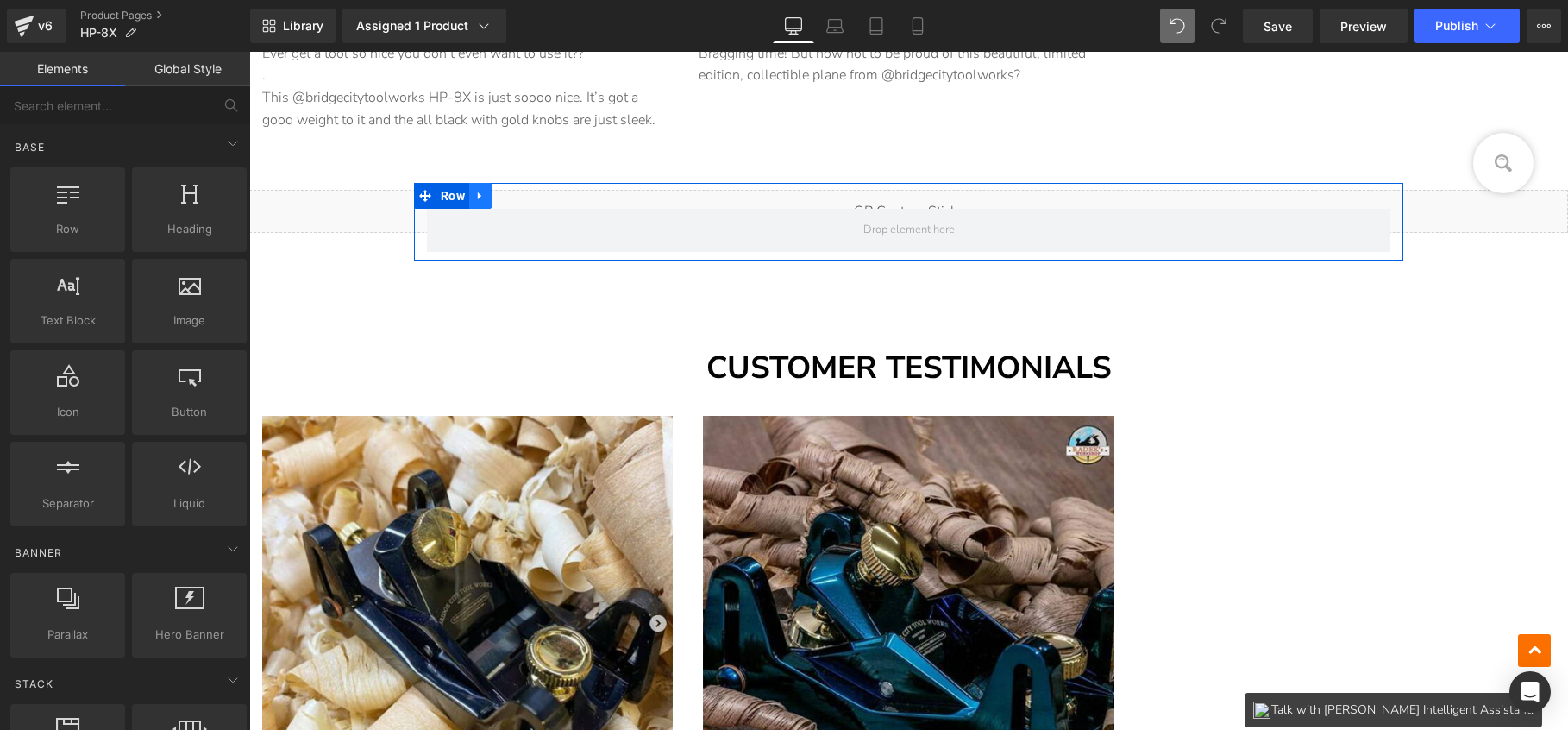
click at [482, 196] on icon at bounding box center [480, 197] width 12 height 13
click at [531, 190] on icon at bounding box center [525, 197] width 12 height 13
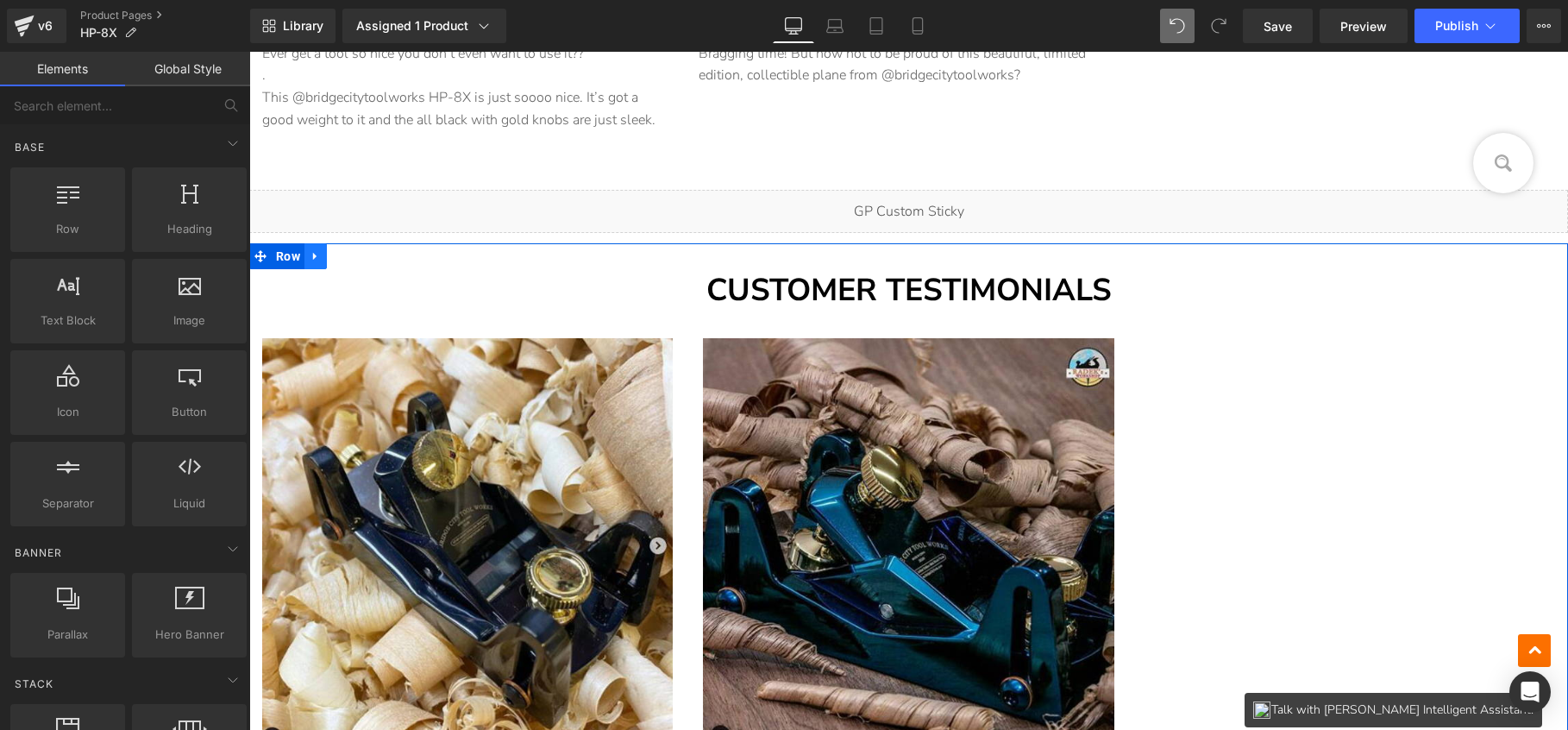
click at [315, 253] on icon at bounding box center [315, 256] width 12 height 13
click at [355, 250] on icon at bounding box center [360, 256] width 12 height 13
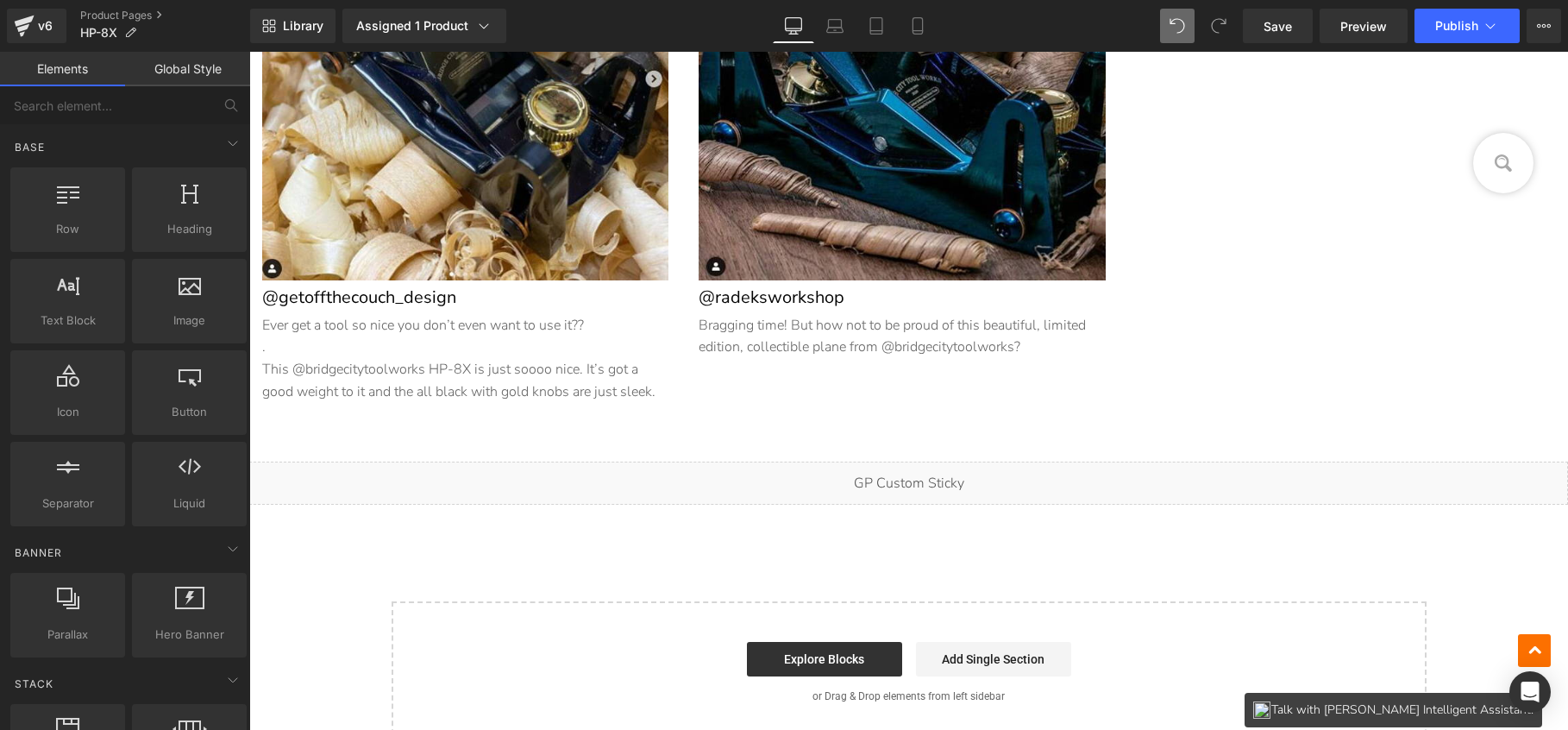
scroll to position [11624, 0]
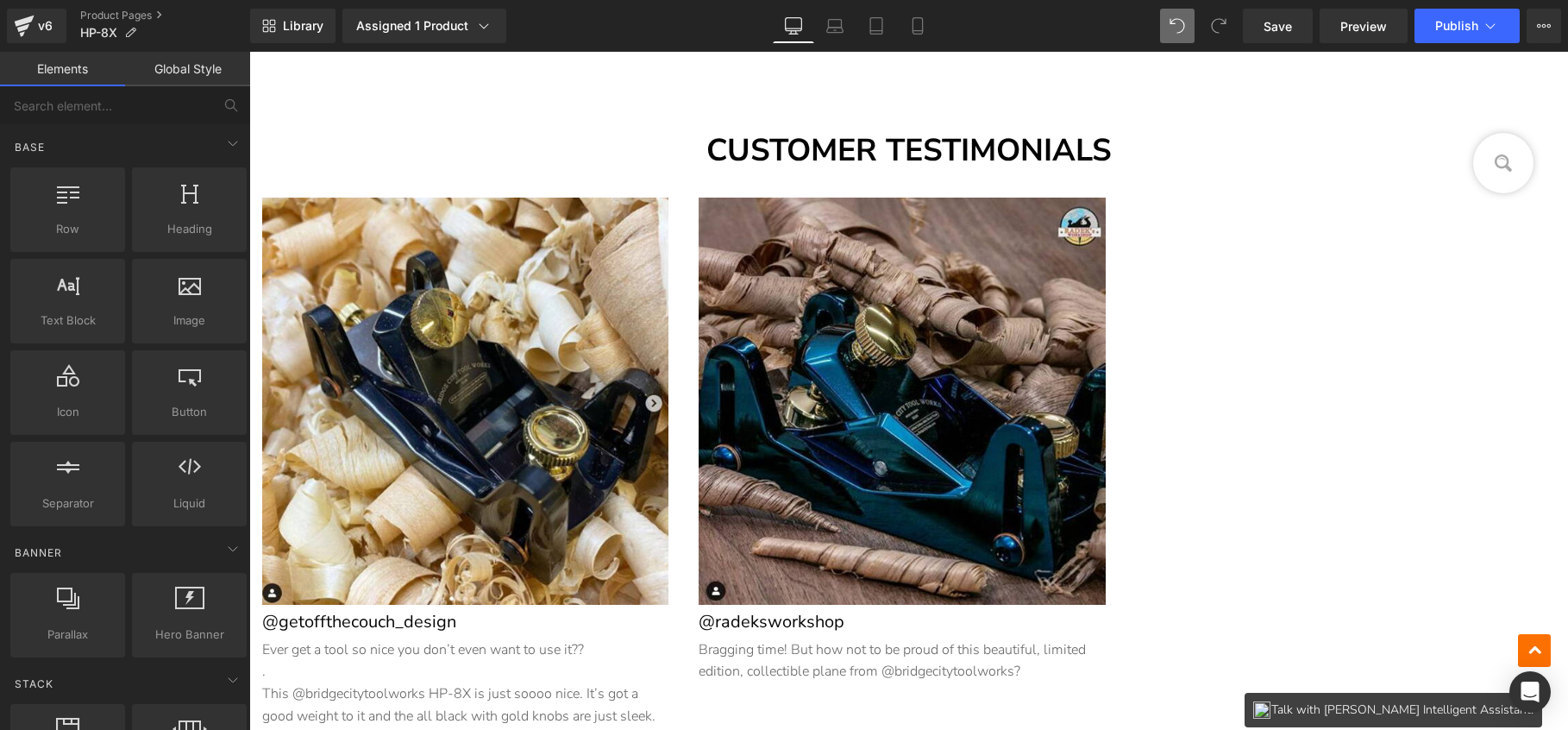
click at [1364, 301] on div "Image @getoffthecouch_design Heading Ever get a tool so nice you don’t even wan…" at bounding box center [908, 466] width 1319 height 539
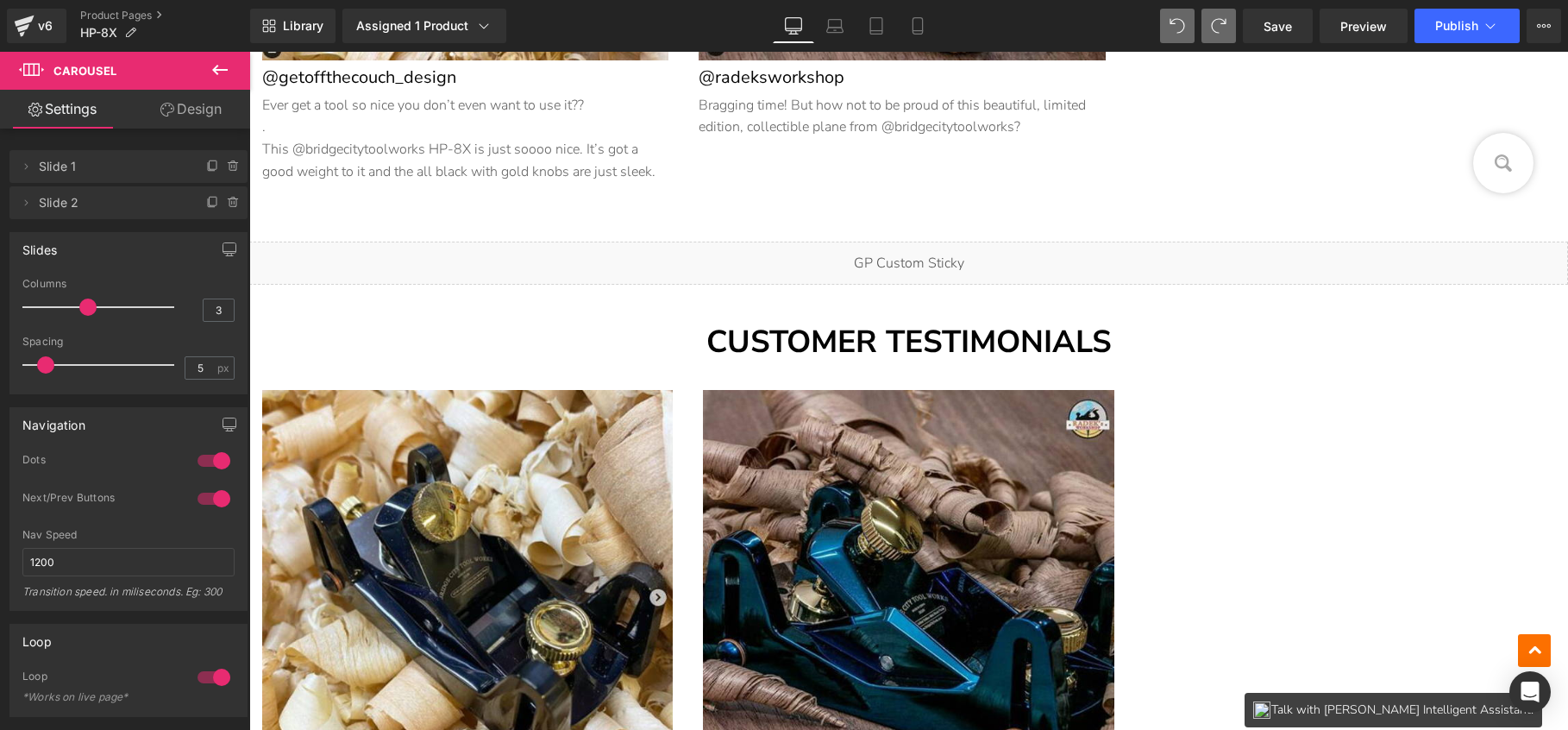
scroll to position [12178, 0]
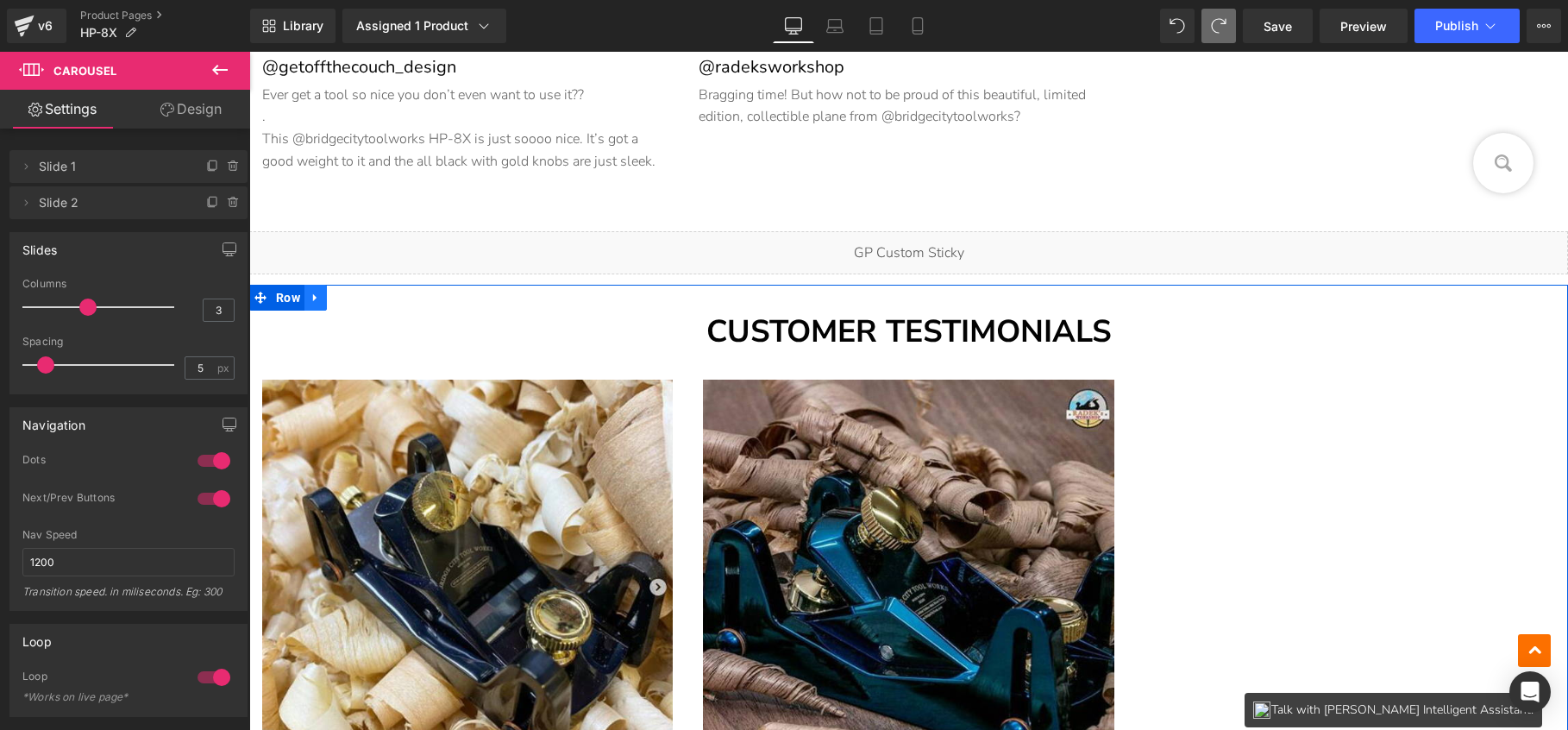
click at [314, 292] on icon at bounding box center [315, 298] width 12 height 13
click at [355, 294] on icon at bounding box center [360, 297] width 12 height 12
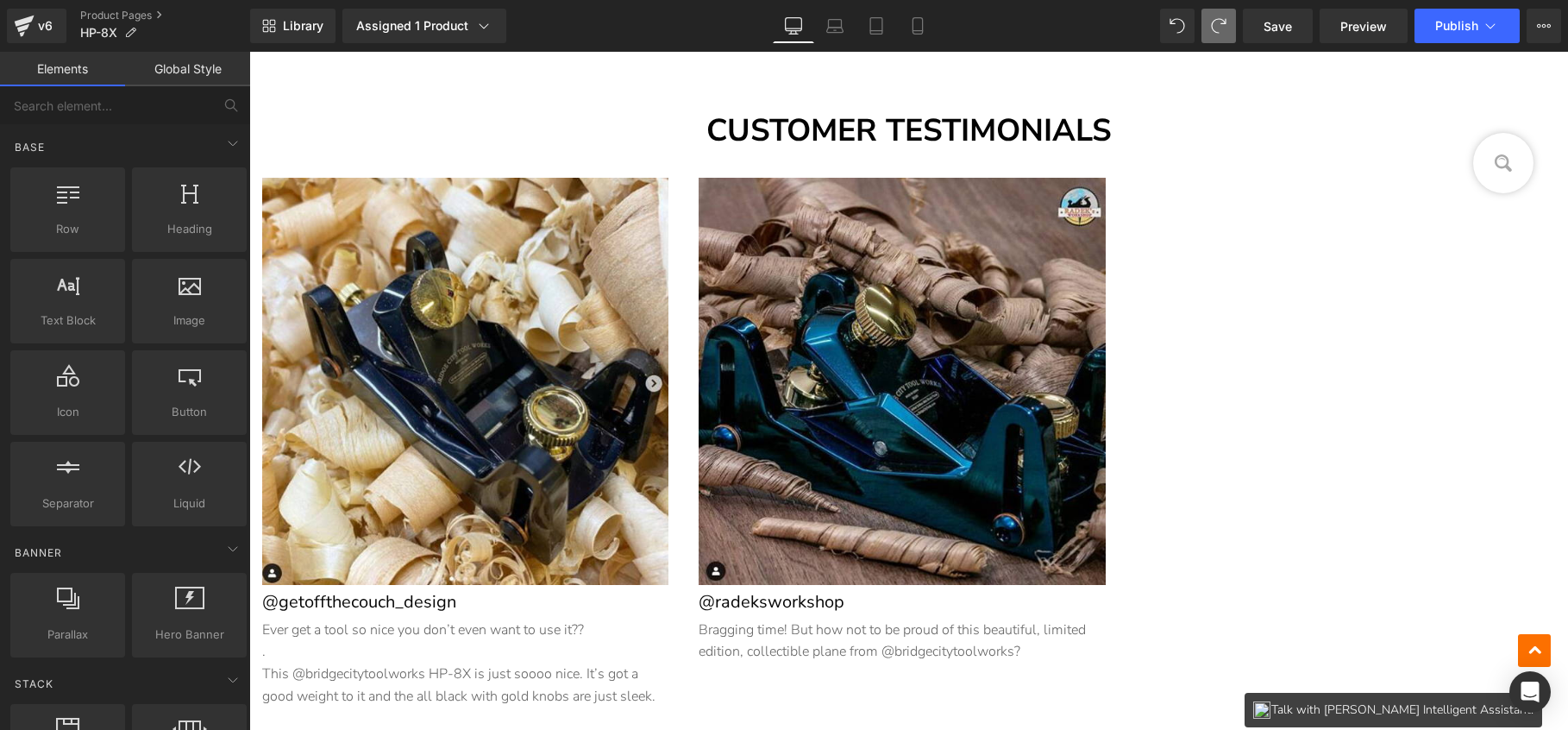
scroll to position [12102, 0]
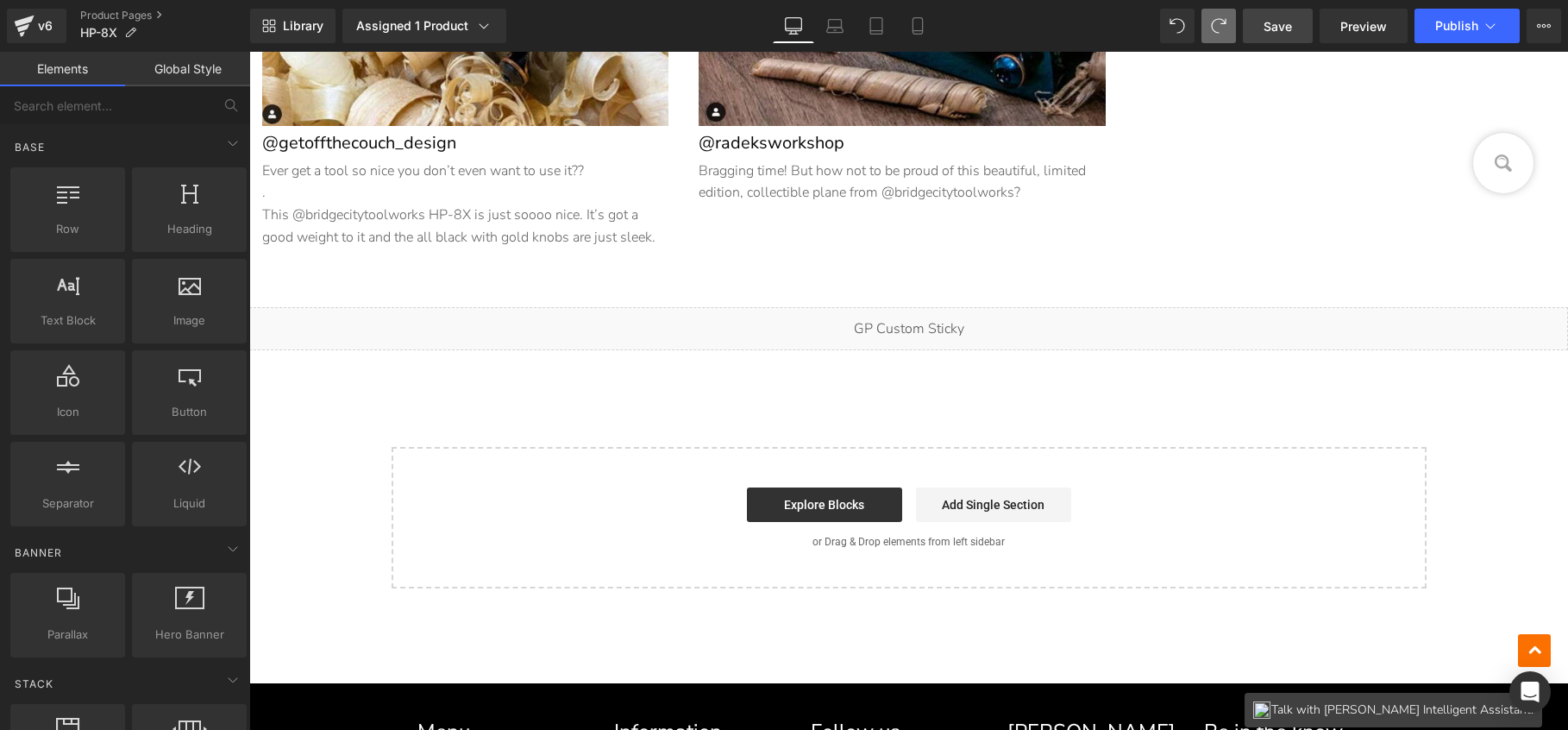
click at [1296, 31] on link "Save" at bounding box center [1277, 26] width 70 height 34
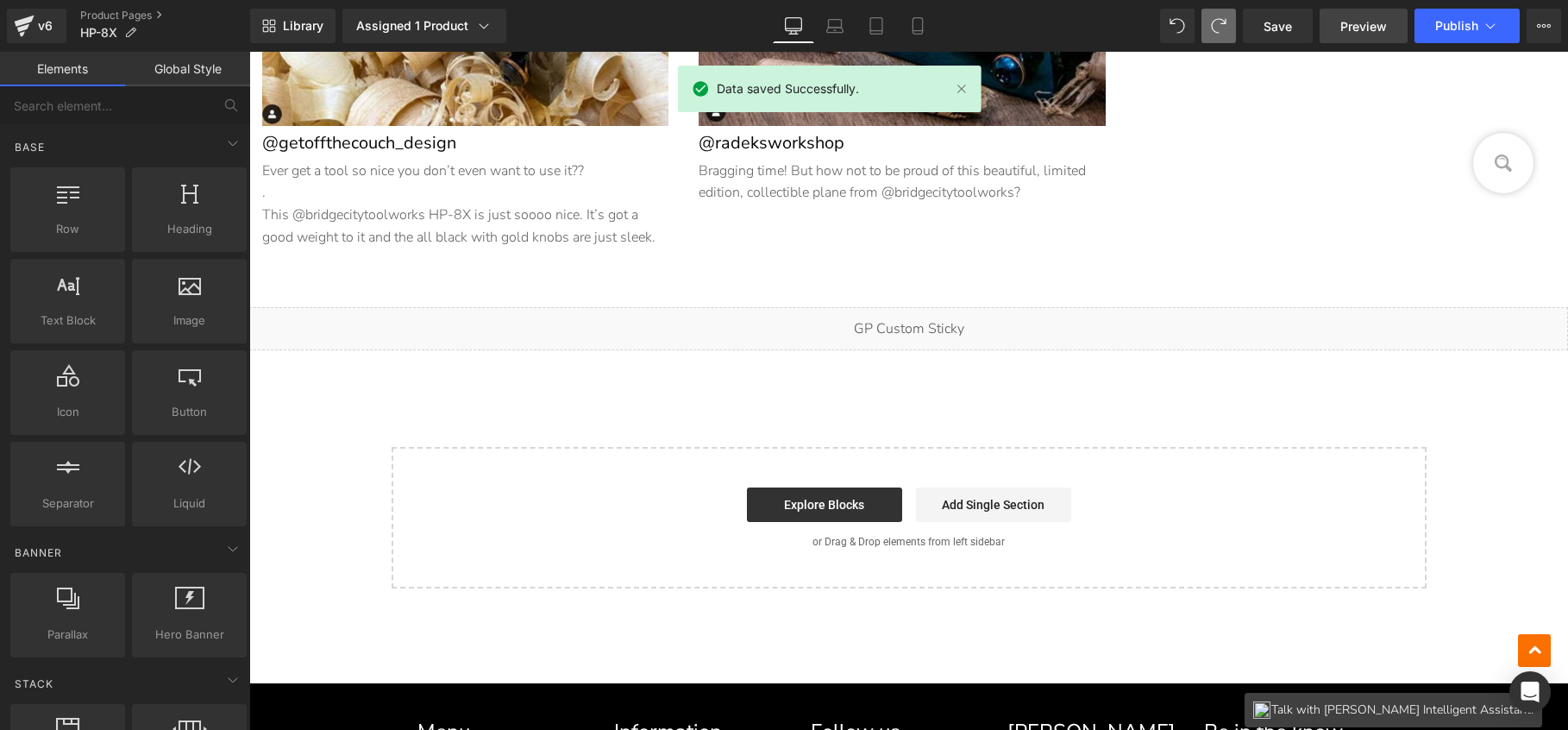
click at [1357, 24] on span "Preview" at bounding box center [1363, 26] width 46 height 18
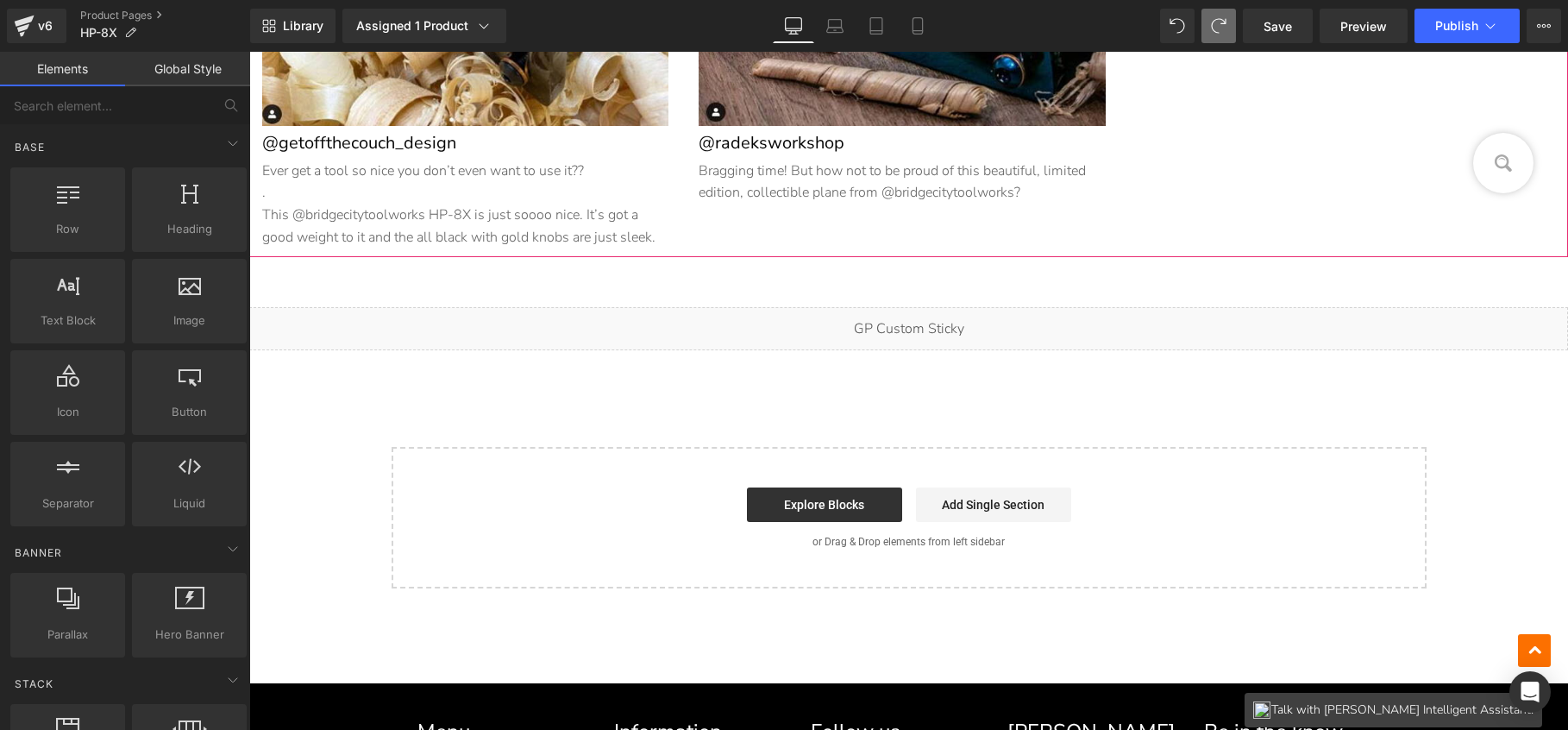
scroll to position [11735, 0]
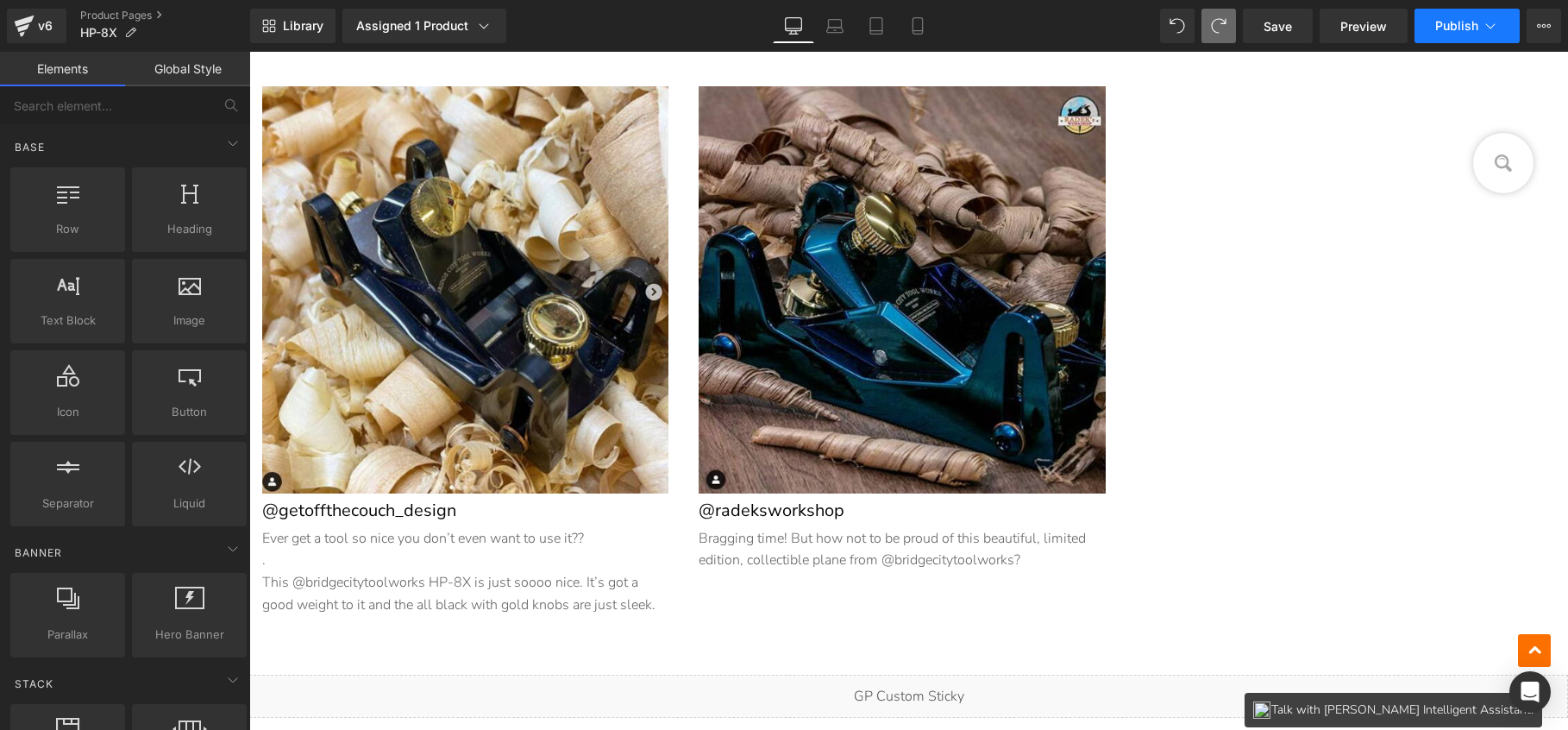
click at [1467, 21] on span "Publish" at bounding box center [1458, 25] width 43 height 14
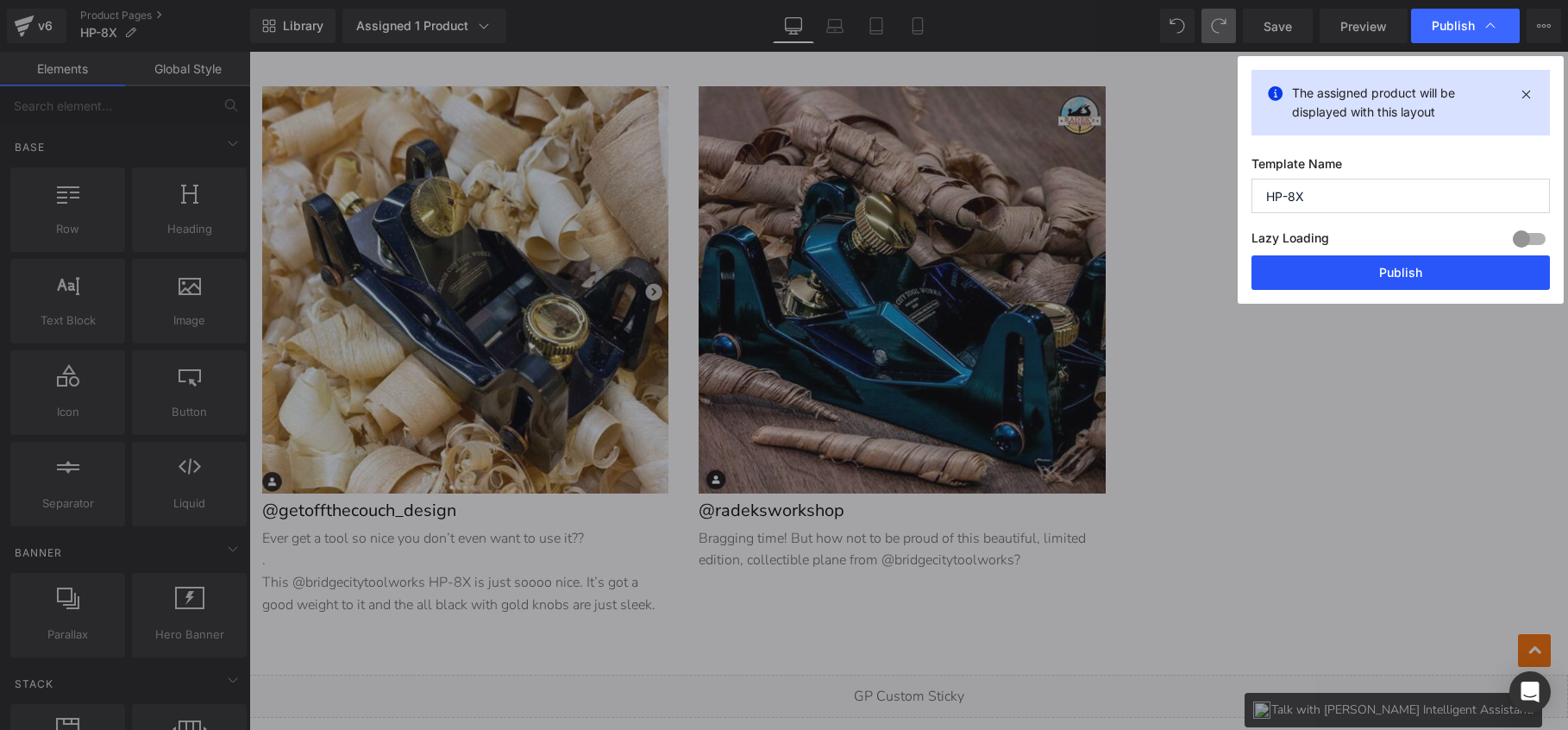
click at [1323, 275] on button "Publish" at bounding box center [1401, 273] width 299 height 34
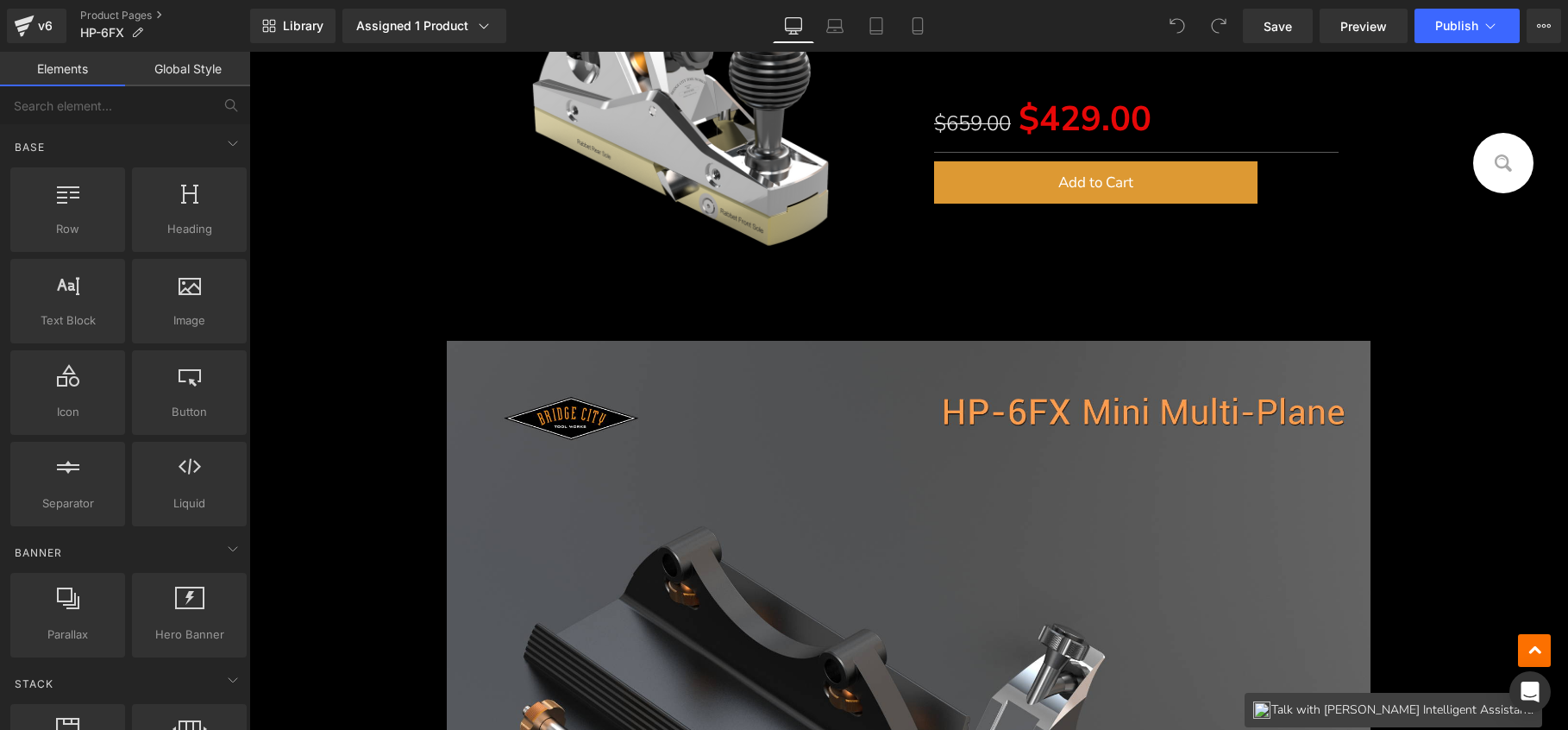
scroll to position [696, 0]
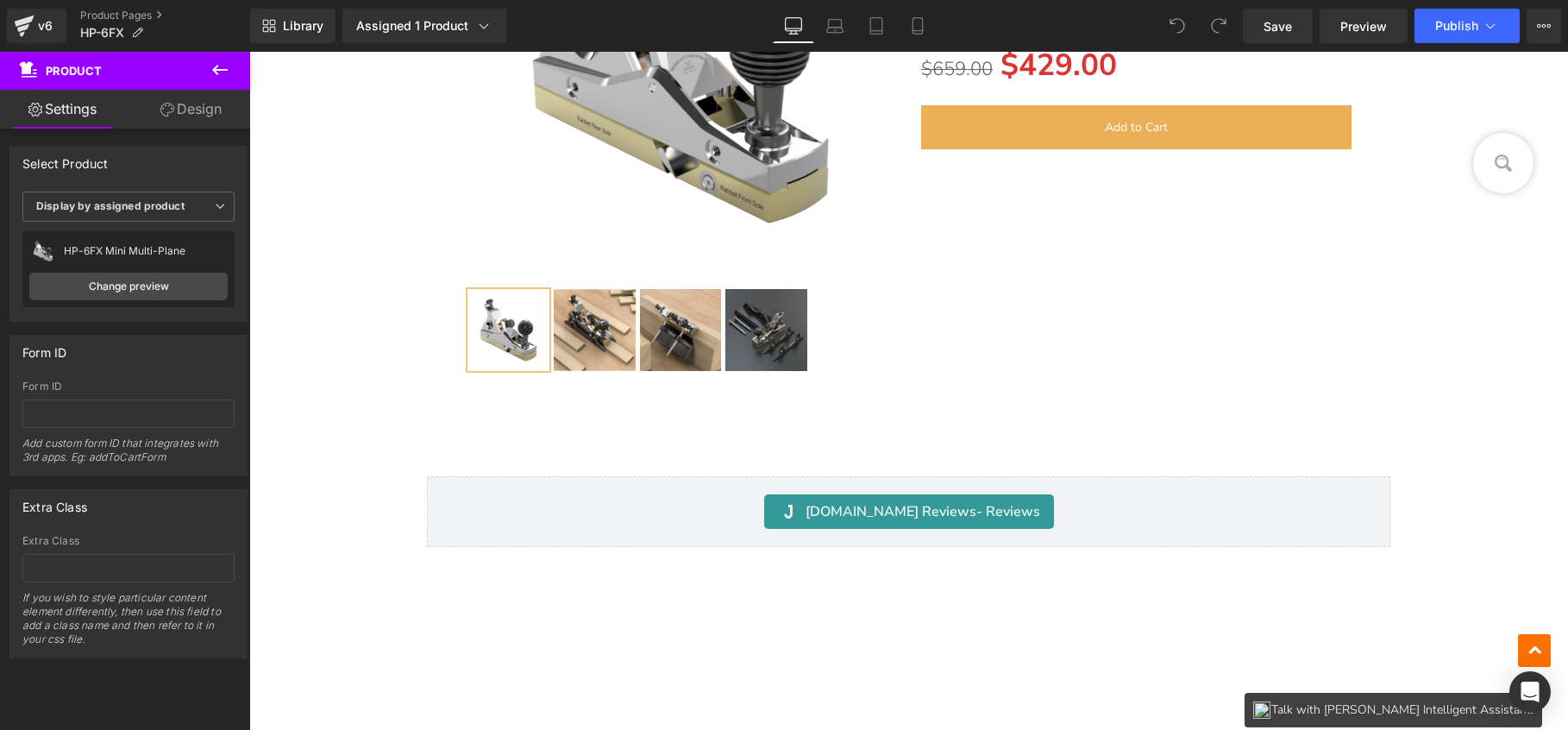
scroll to position [25449, 0]
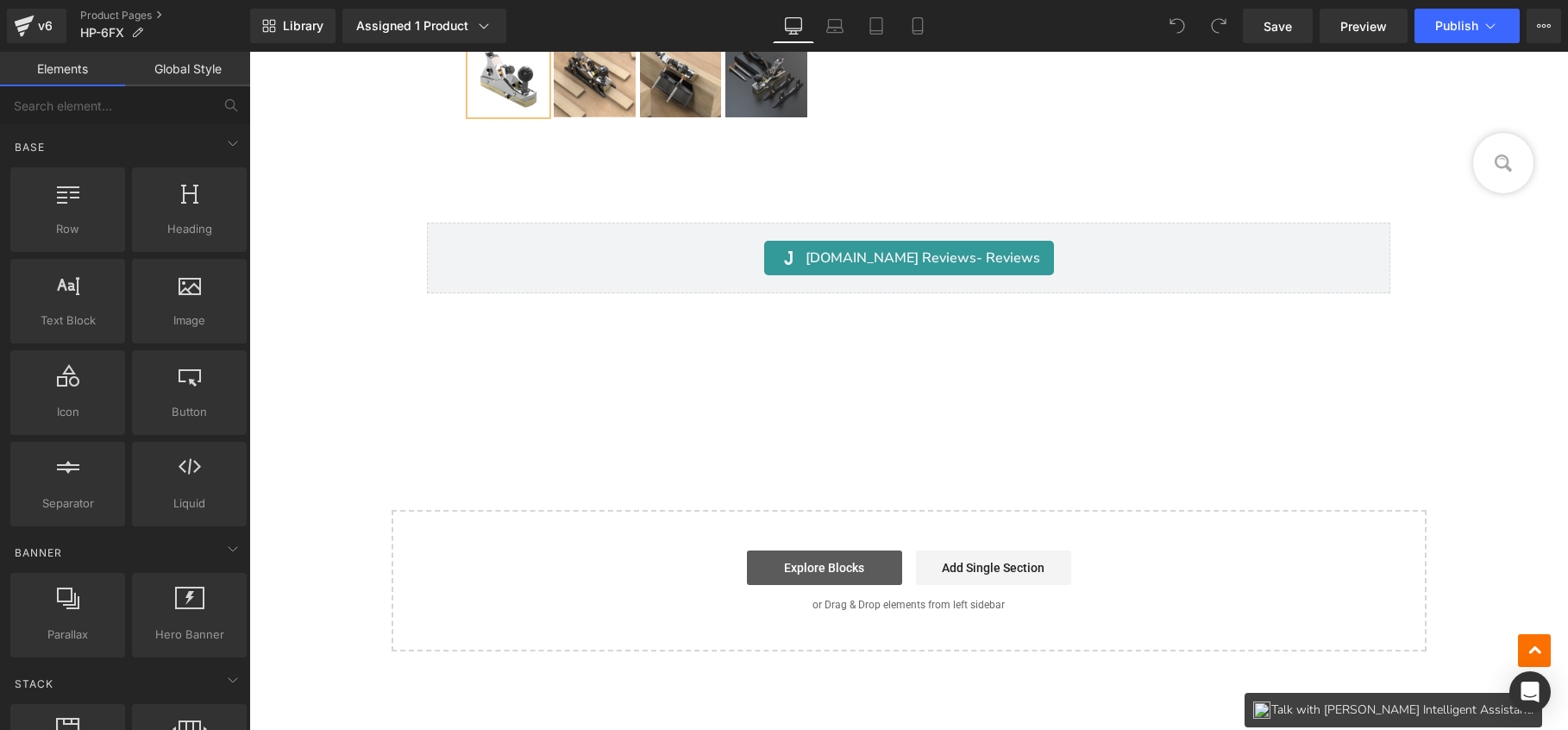
click at [833, 561] on link "Explore Blocks" at bounding box center [825, 568] width 156 height 34
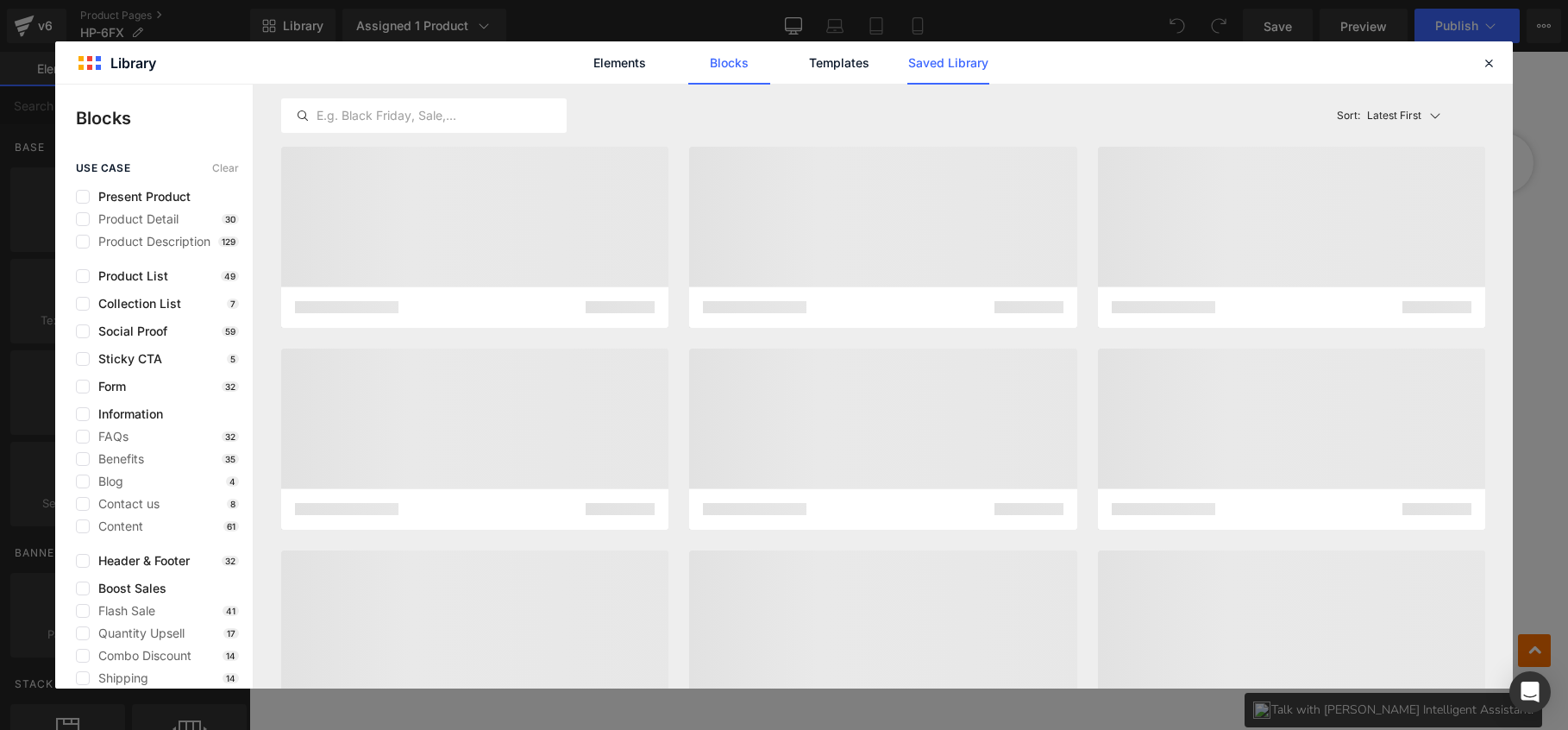
click at [964, 68] on link "Saved Library" at bounding box center [948, 63] width 82 height 43
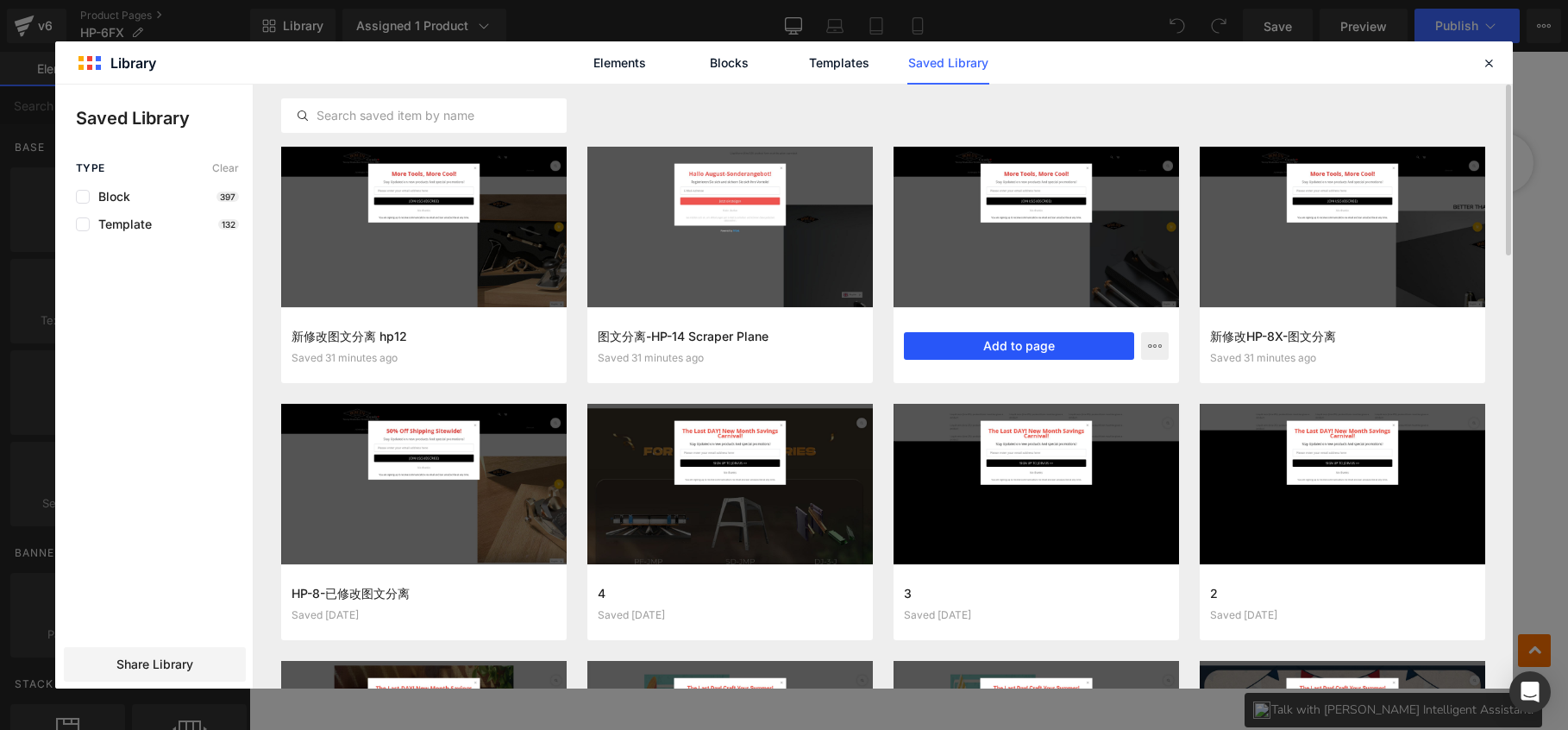
click at [1028, 339] on button "Add to page" at bounding box center [1019, 346] width 230 height 27
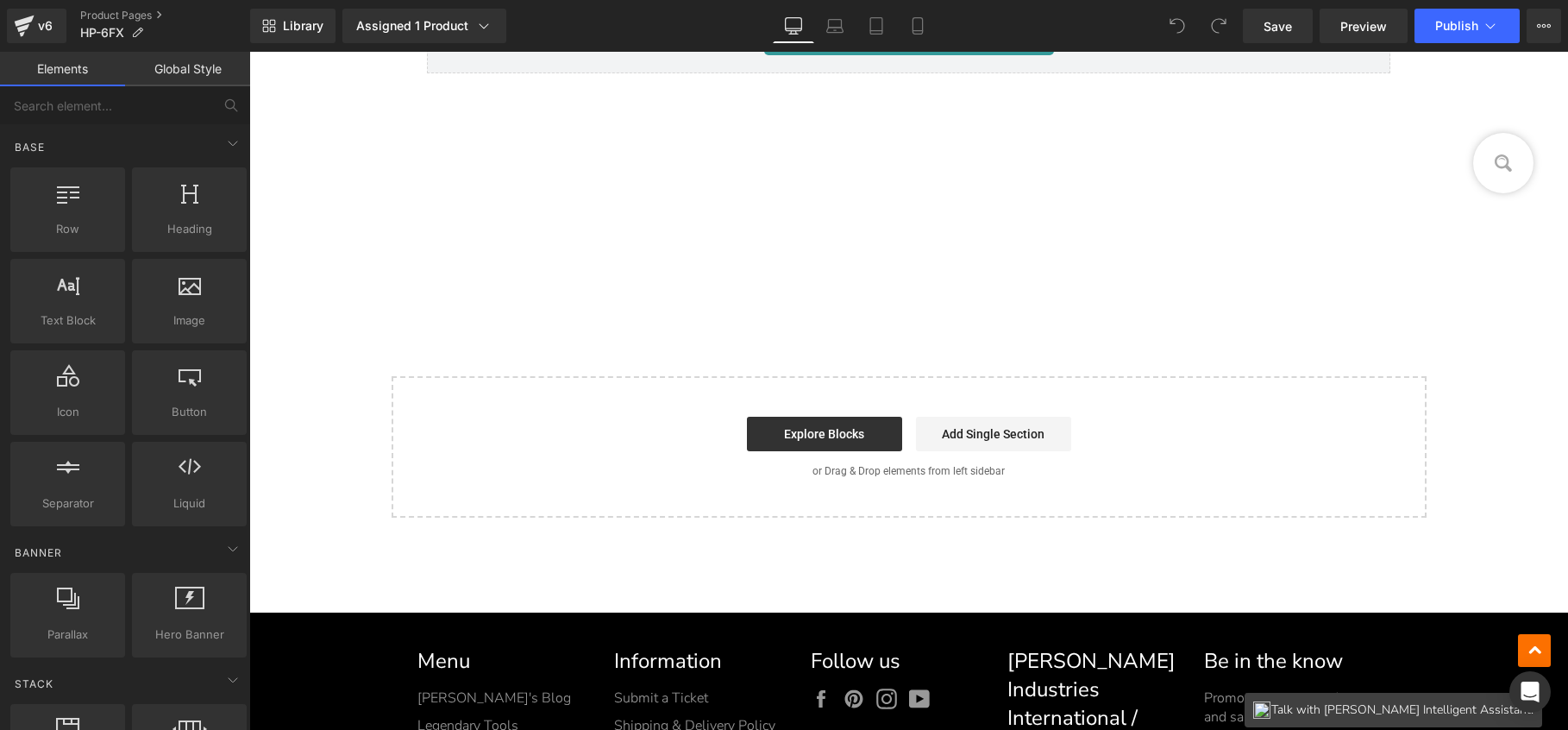
scroll to position [25729, 0]
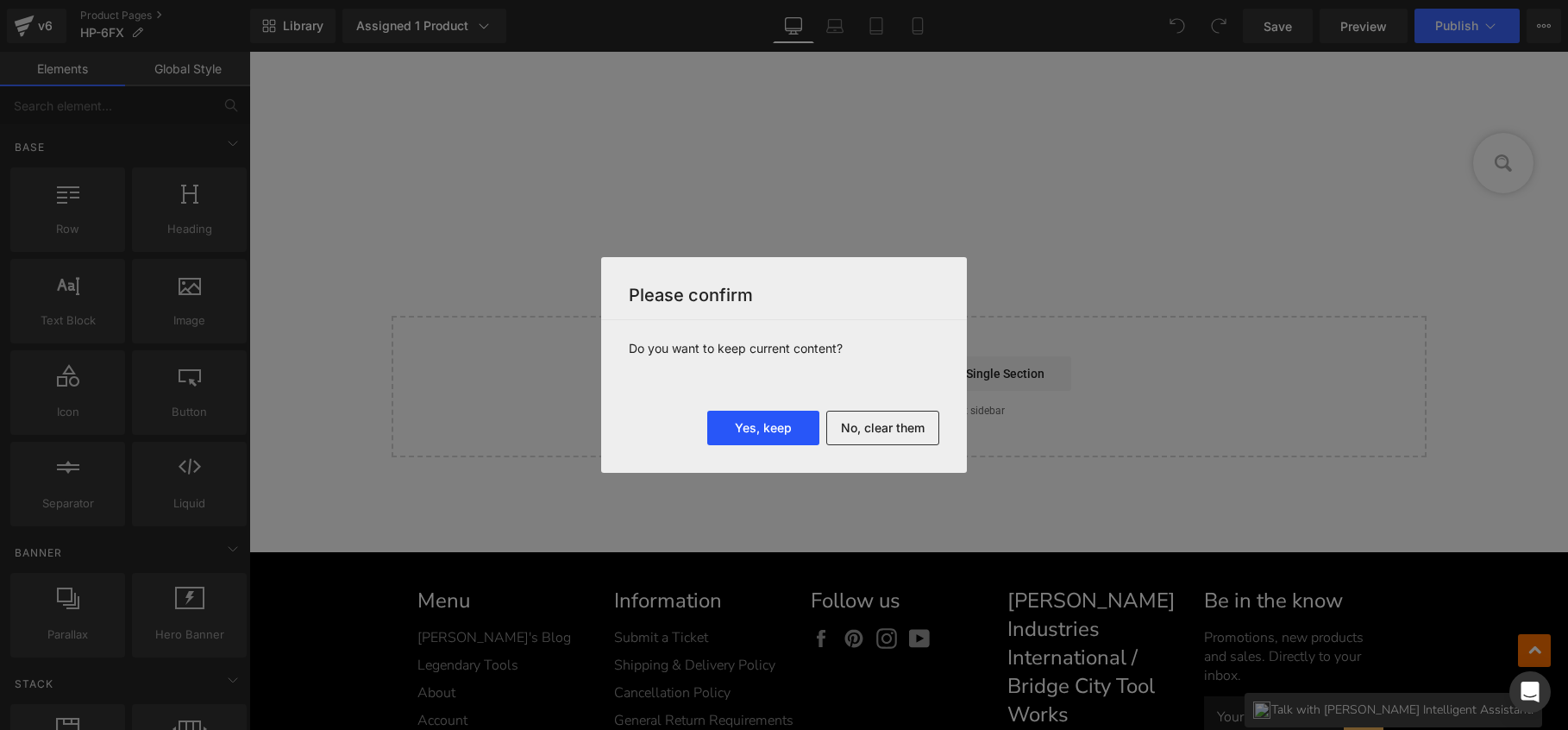
click at [755, 435] on button "Yes, keep" at bounding box center [763, 428] width 112 height 34
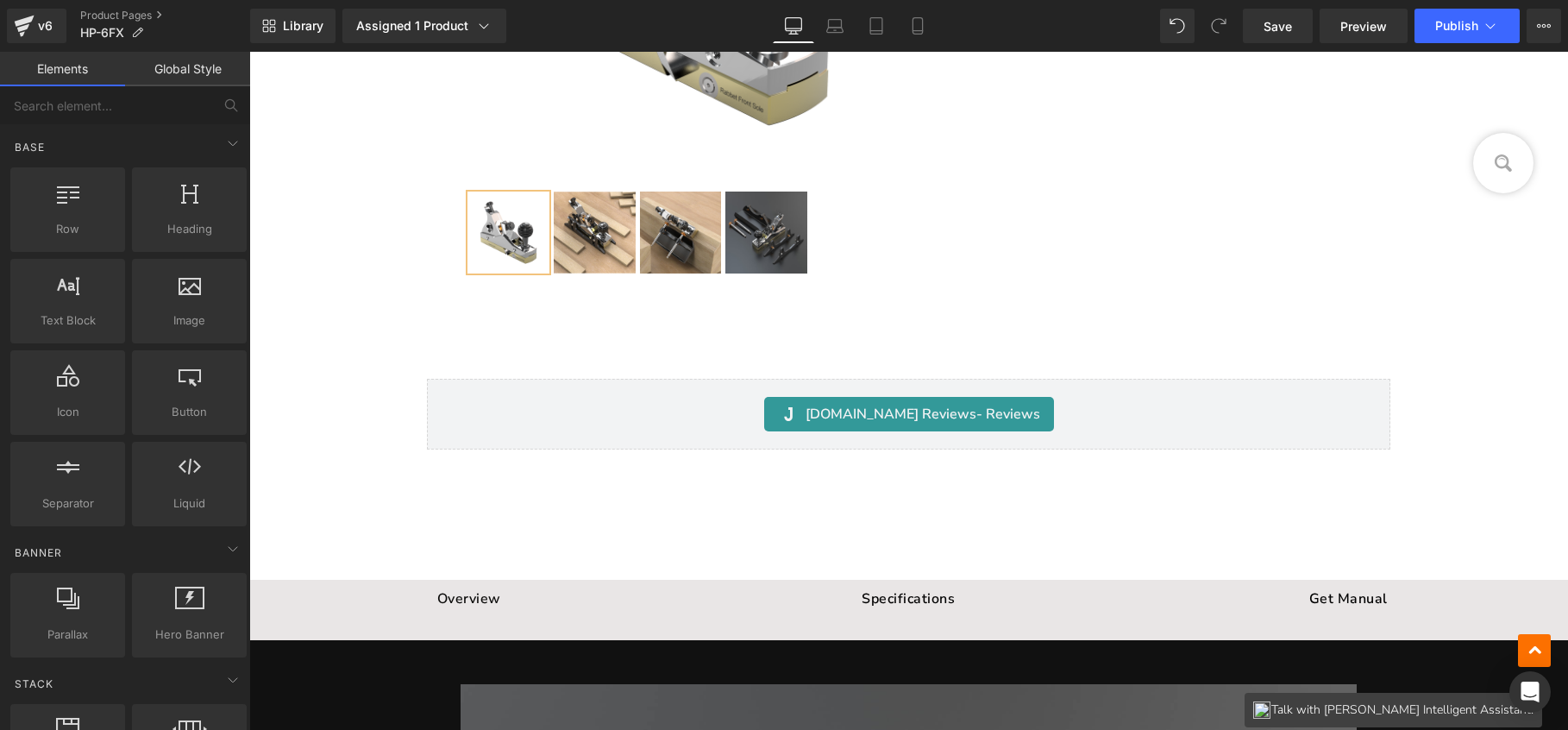
scroll to position [25514, 0]
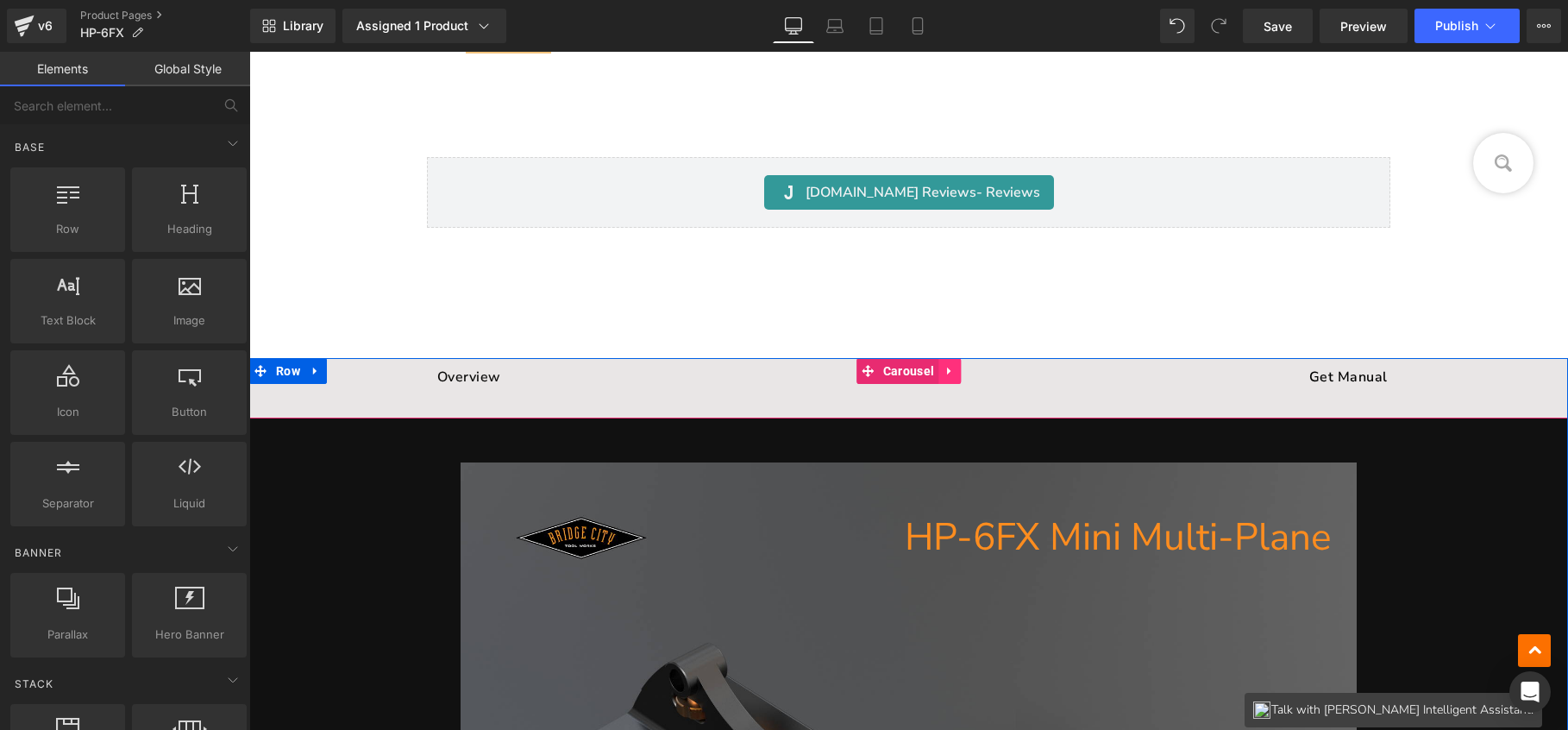
click at [944, 364] on icon at bounding box center [949, 370] width 12 height 13
click at [955, 369] on icon at bounding box center [961, 370] width 12 height 12
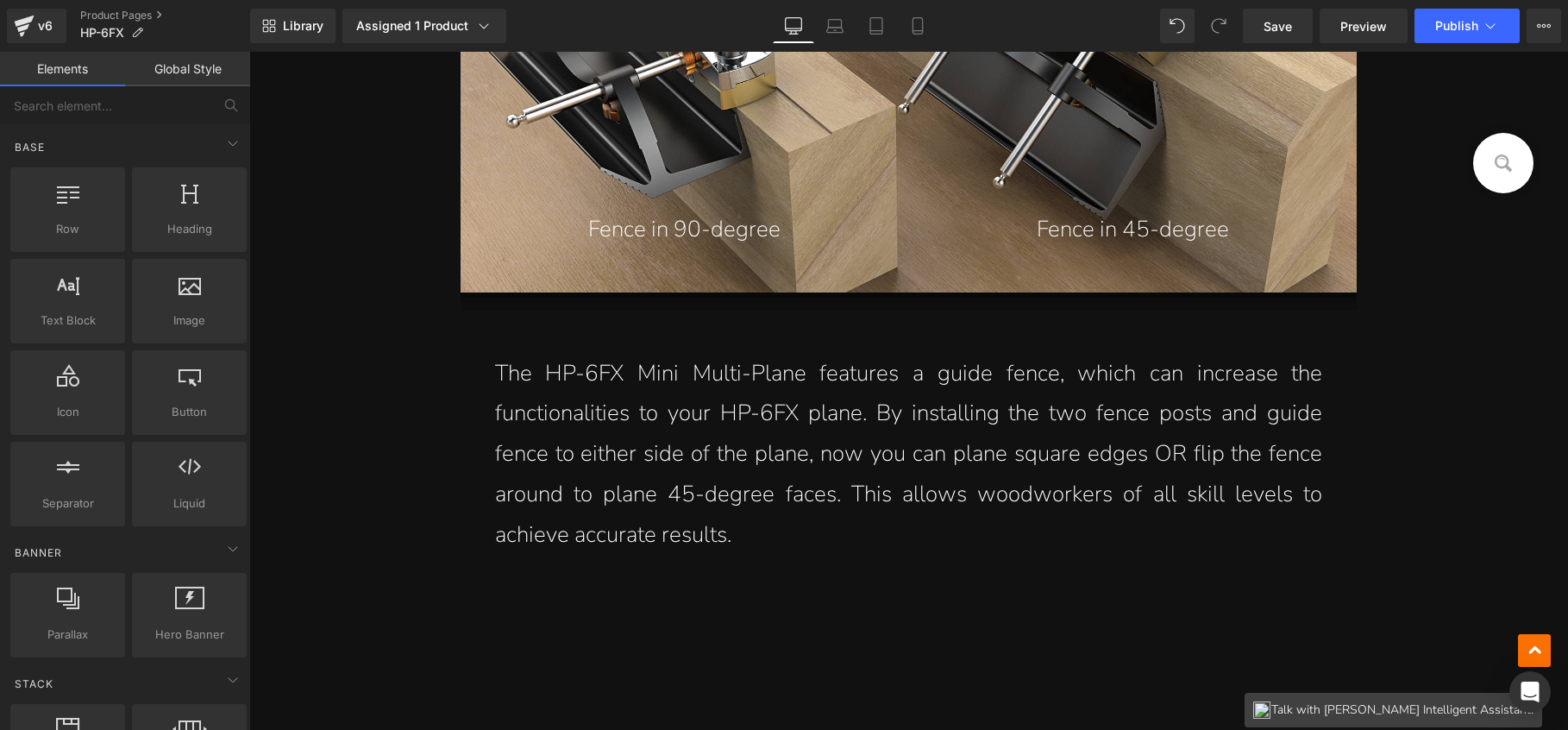
scroll to position [40241, 0]
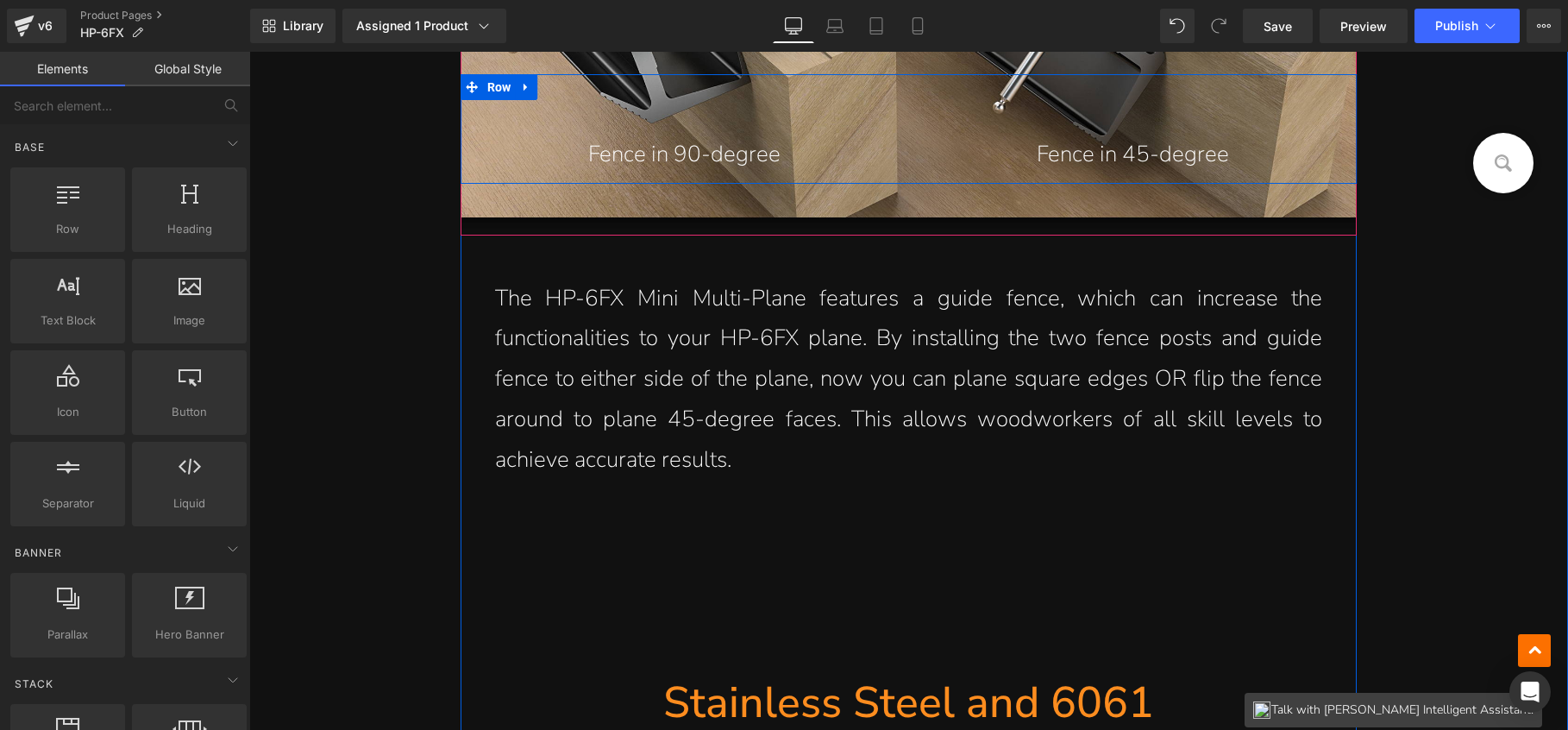
click at [1097, 155] on p "Fence in 45-degree" at bounding box center [1133, 155] width 354 height 41
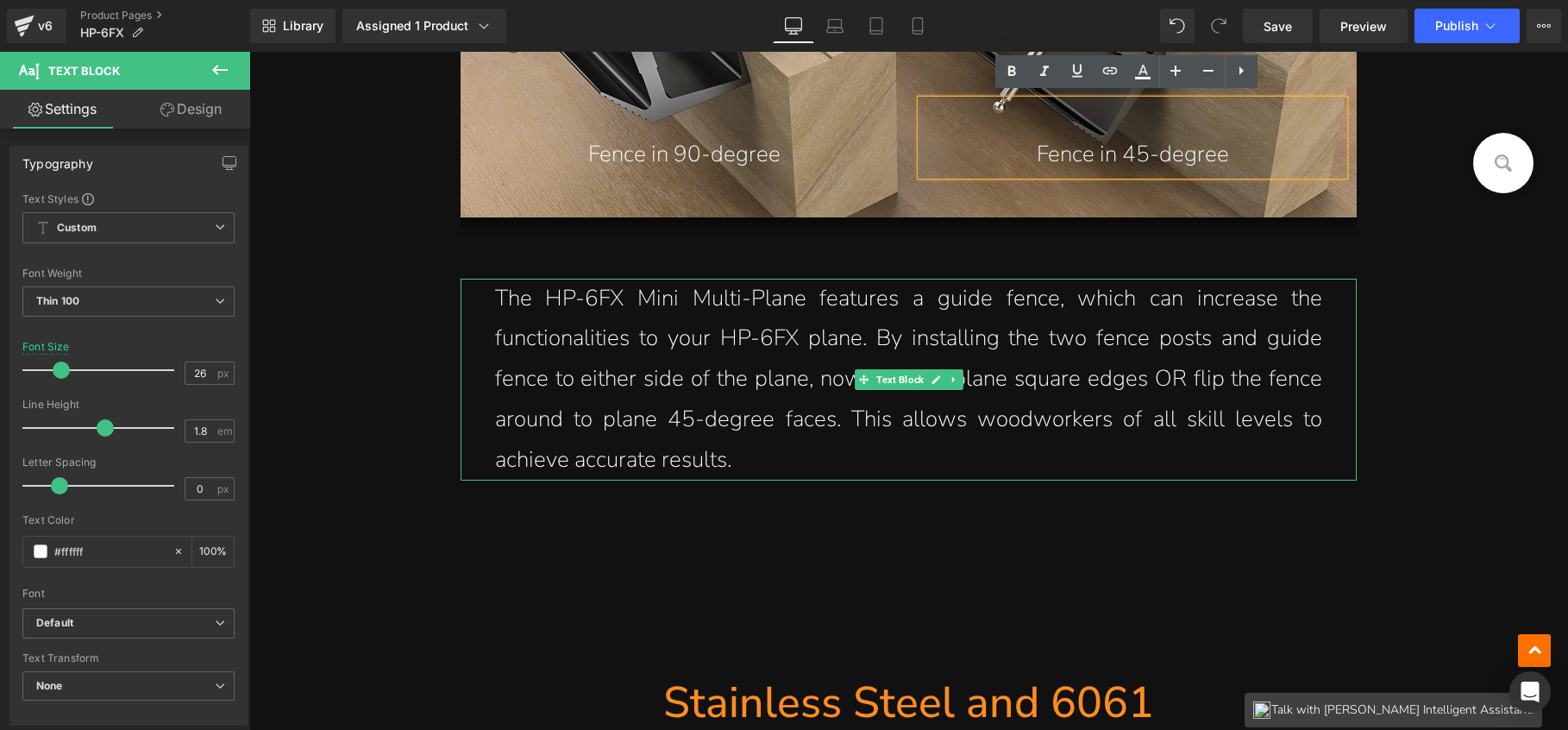
click at [870, 445] on p "The HP-6FX Mini Multi-Plane features a guide fence, which can increase the func…" at bounding box center [909, 379] width 828 height 202
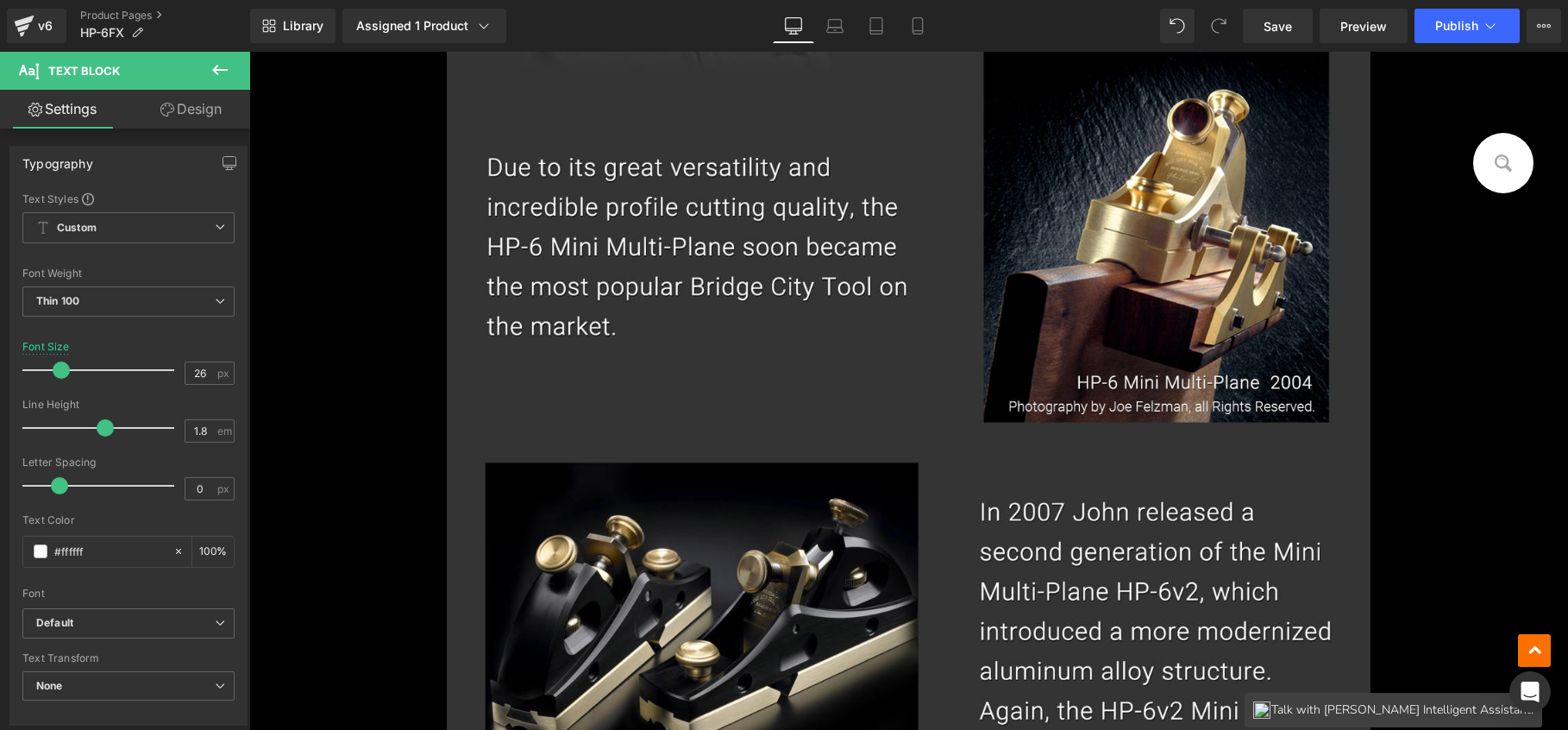
scroll to position [1817, 0]
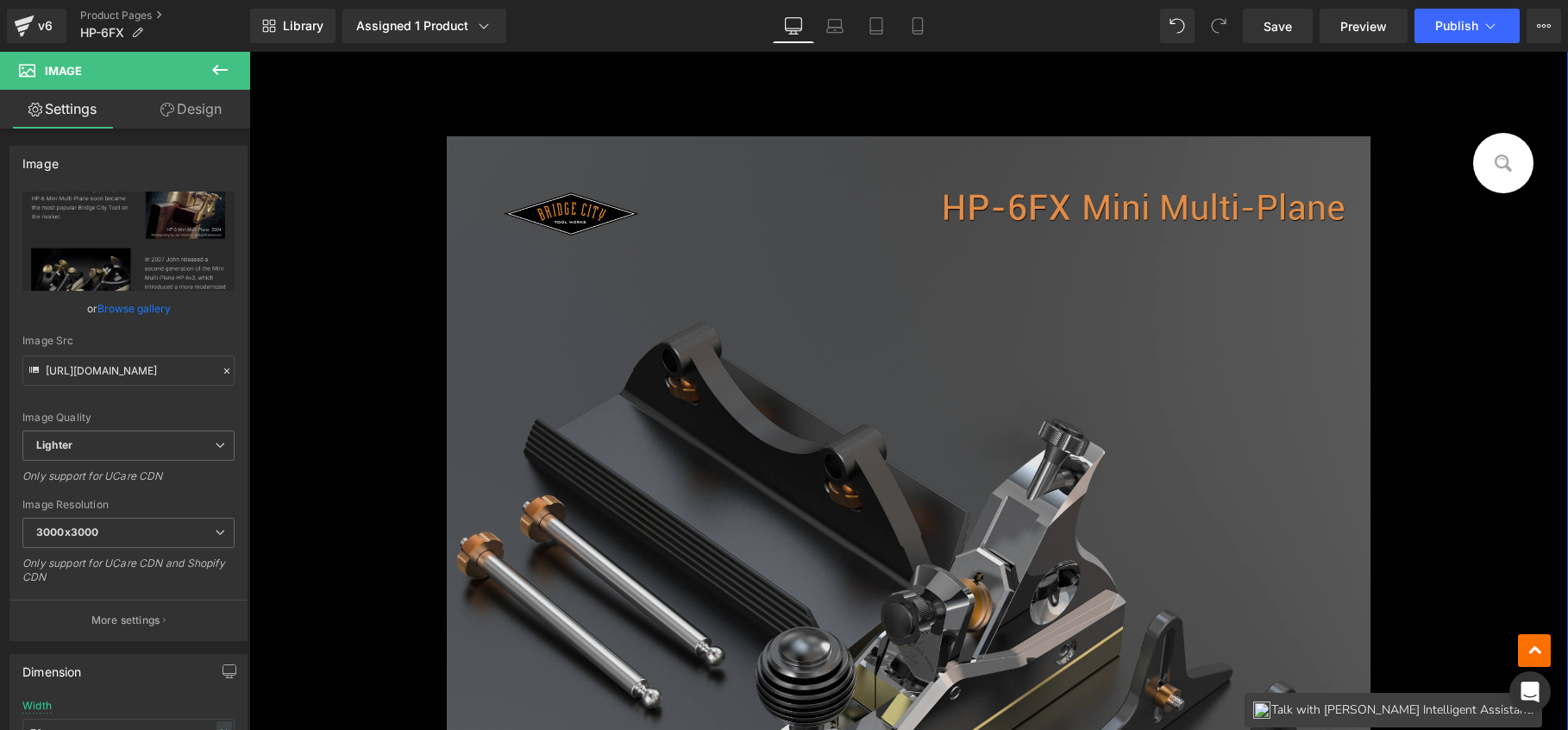
click at [998, 315] on img at bounding box center [909, 663] width 923 height 1052
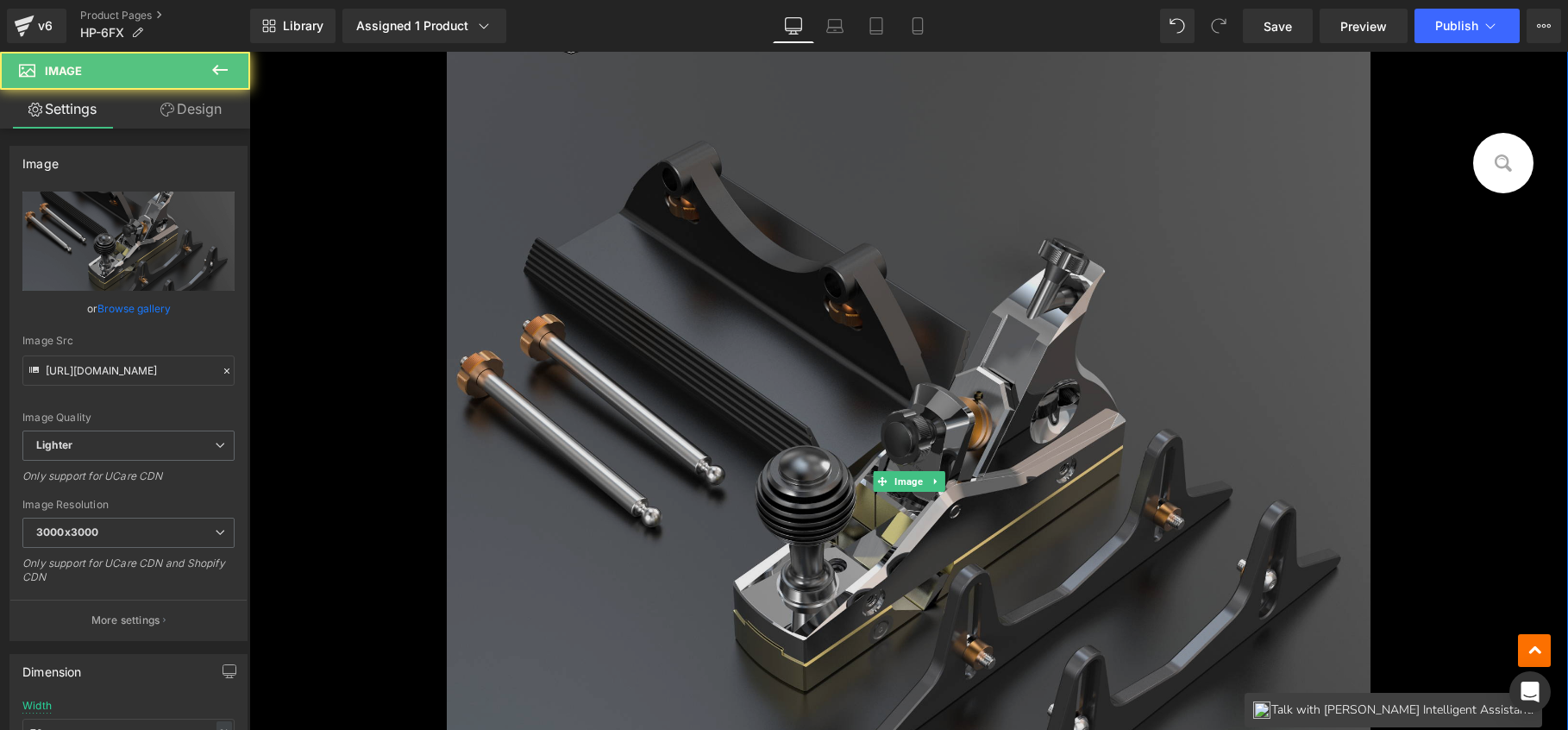
scroll to position [893, 0]
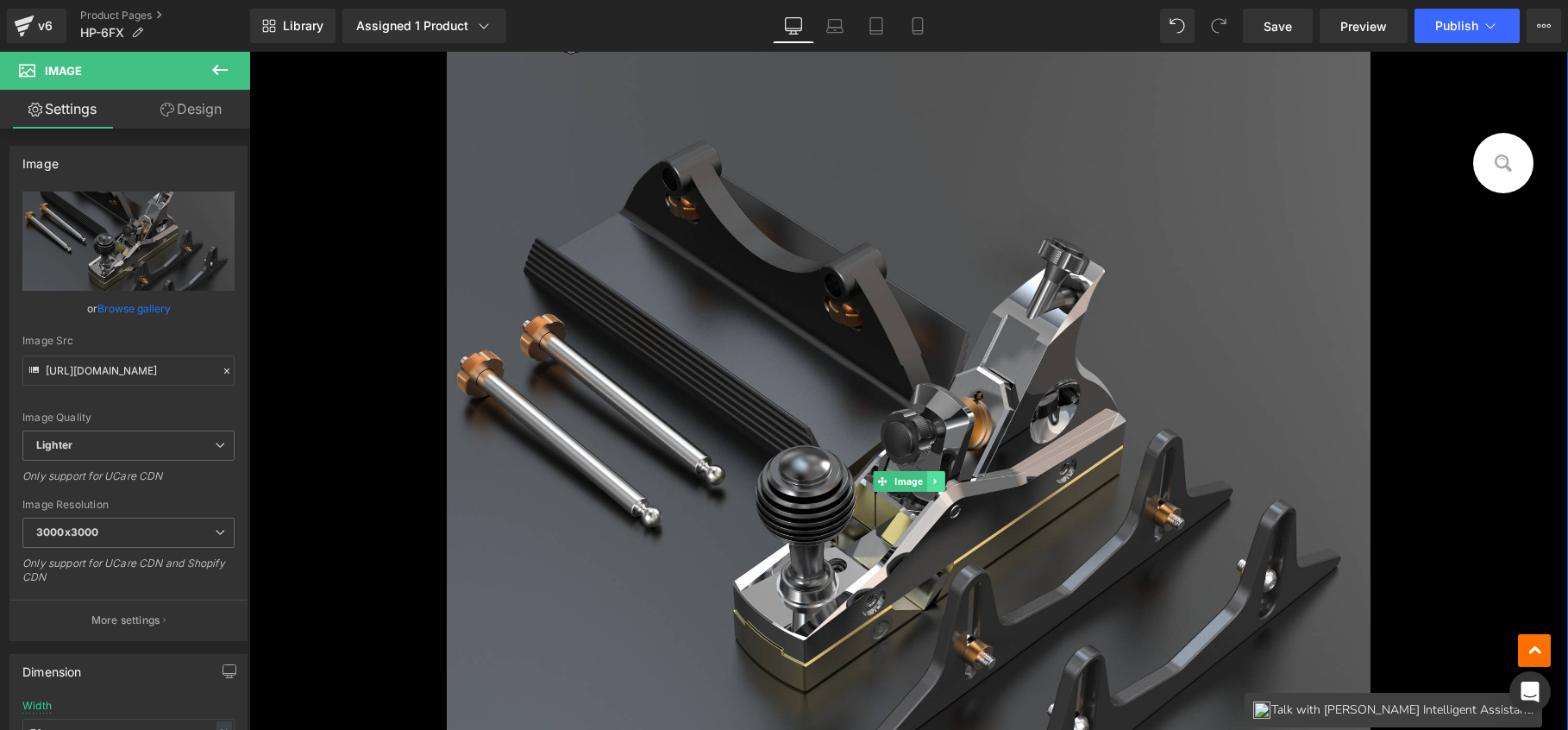
click at [931, 485] on icon at bounding box center [935, 481] width 9 height 10
click at [940, 483] on icon at bounding box center [944, 481] width 9 height 10
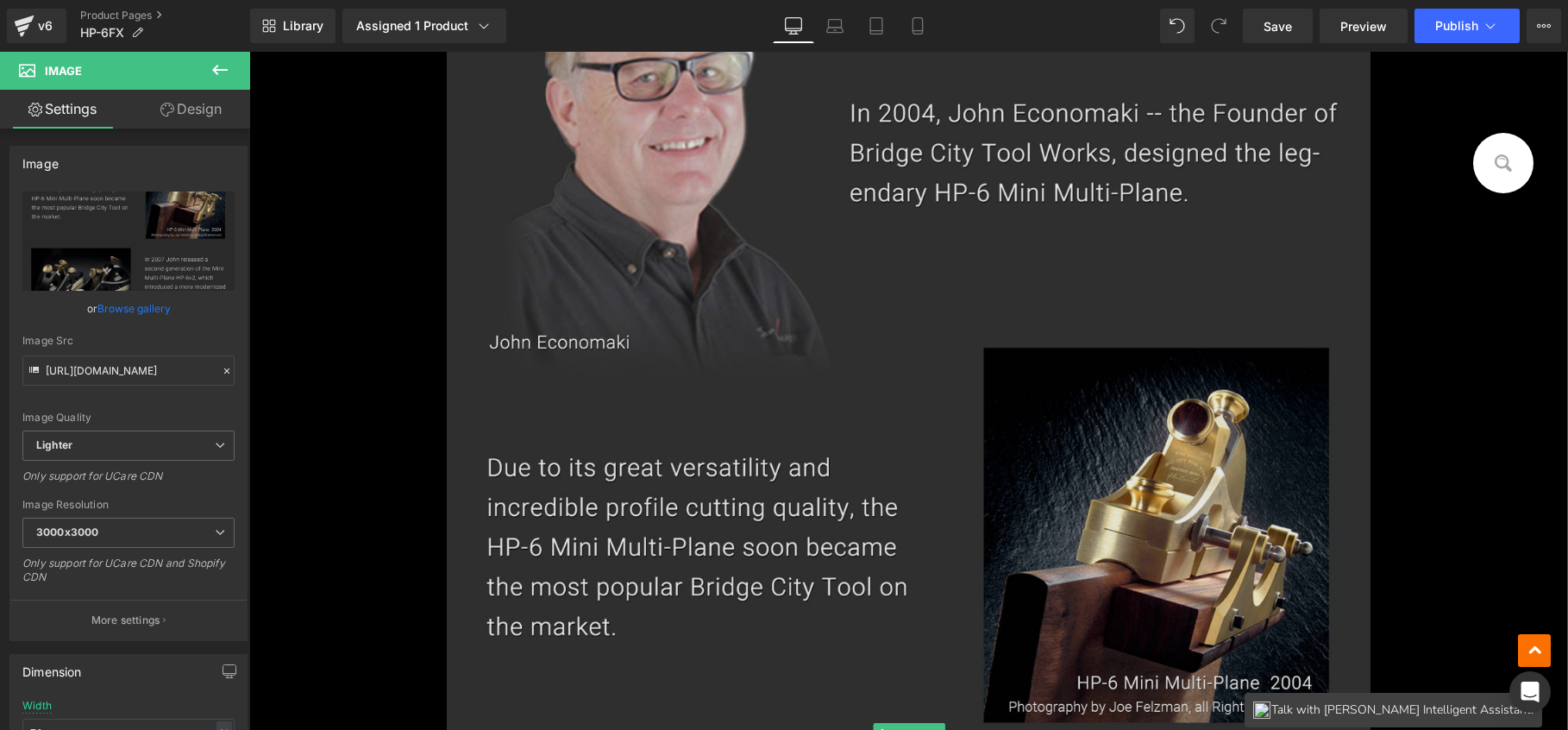
scroll to position [1313, 0]
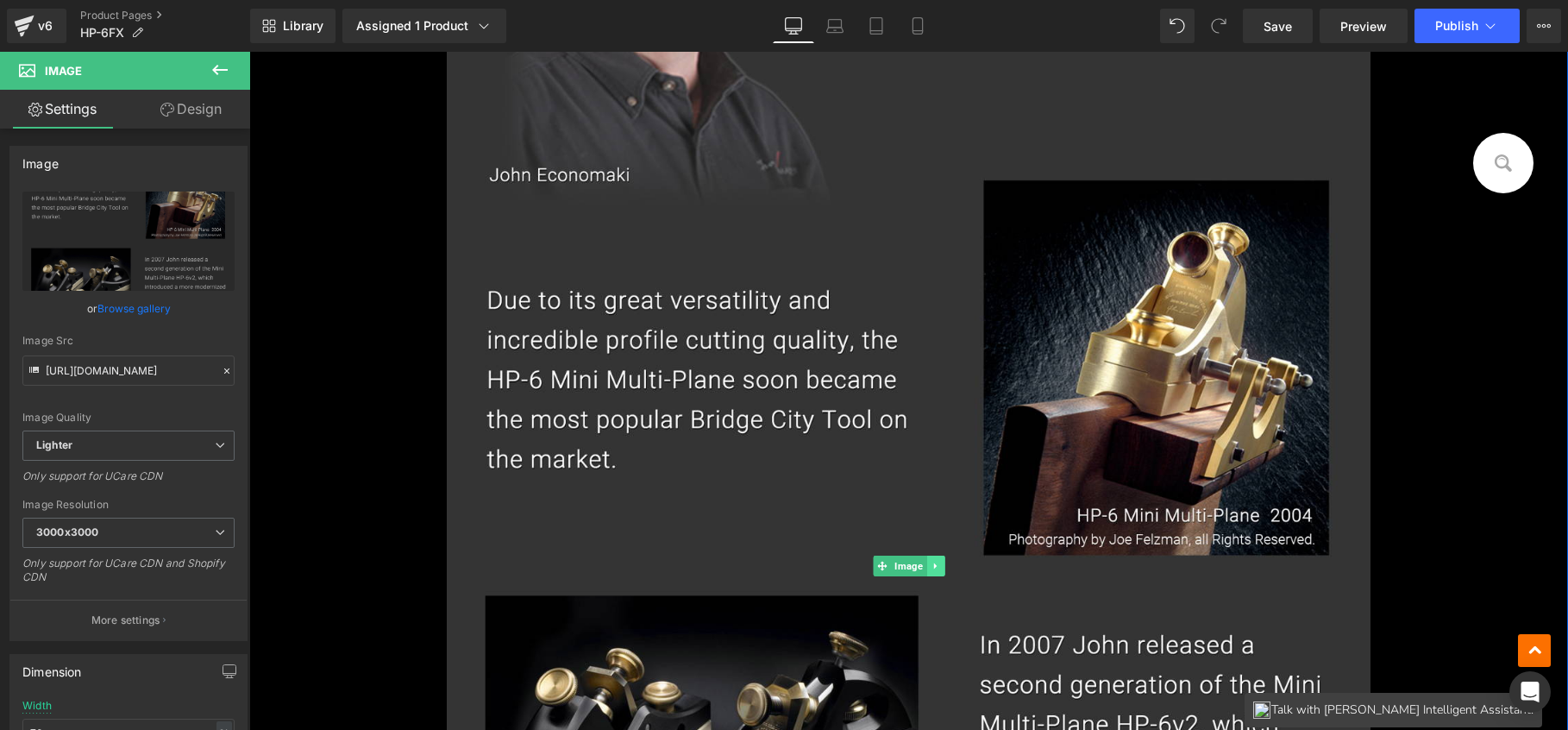
click at [931, 563] on icon at bounding box center [935, 565] width 9 height 10
click at [940, 563] on icon at bounding box center [944, 565] width 9 height 9
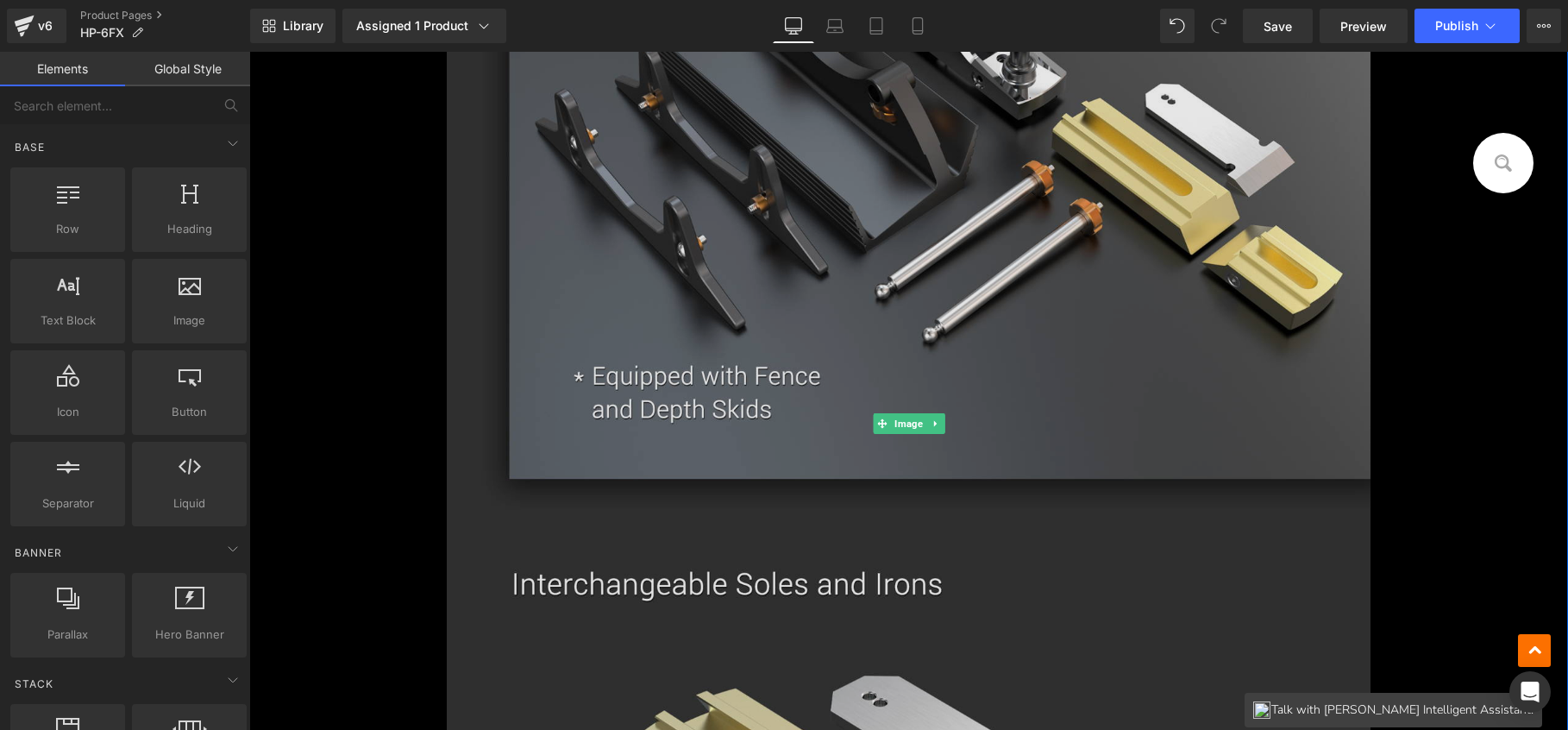
scroll to position [1920, 0]
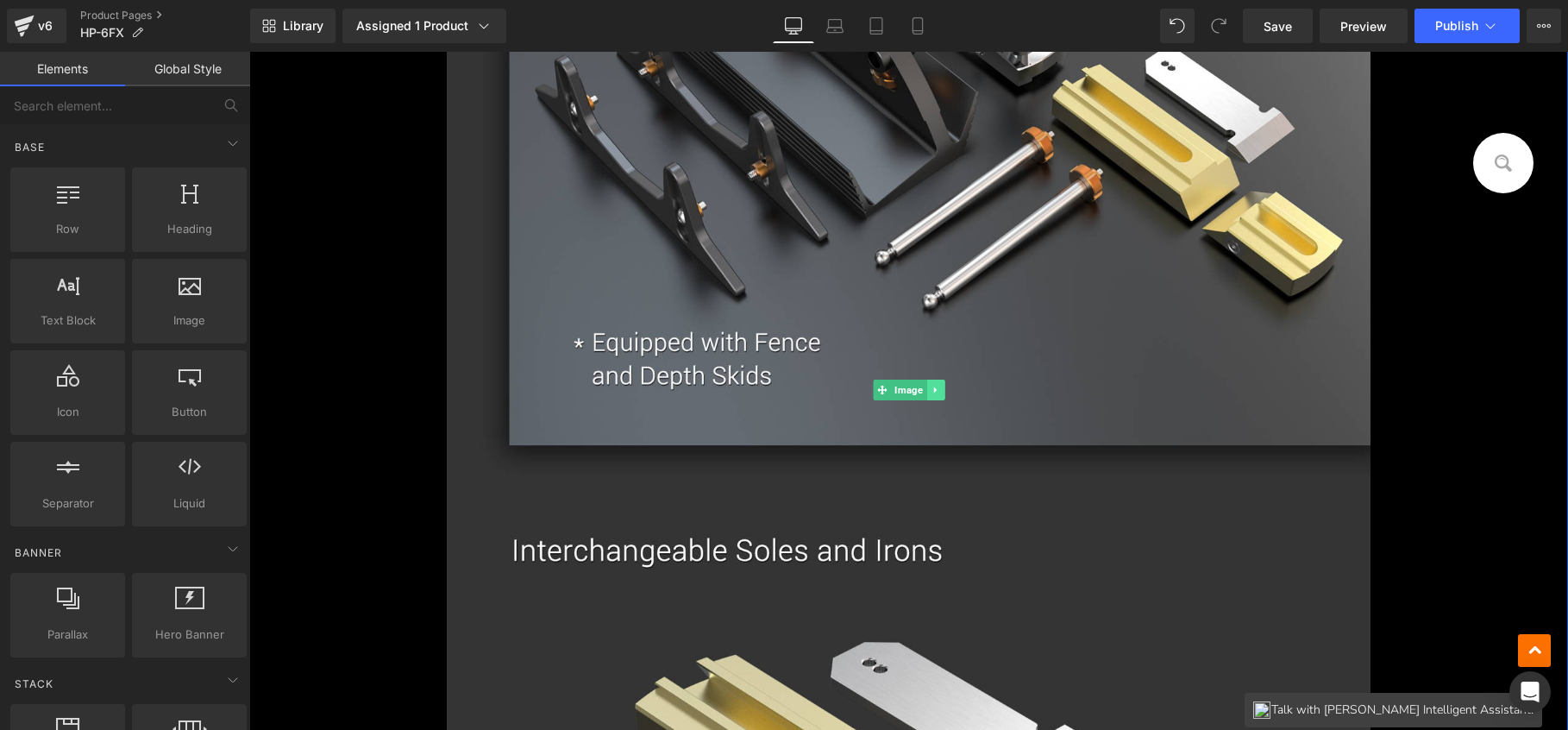
click at [937, 393] on link at bounding box center [935, 389] width 18 height 21
click at [941, 389] on icon at bounding box center [944, 390] width 9 height 9
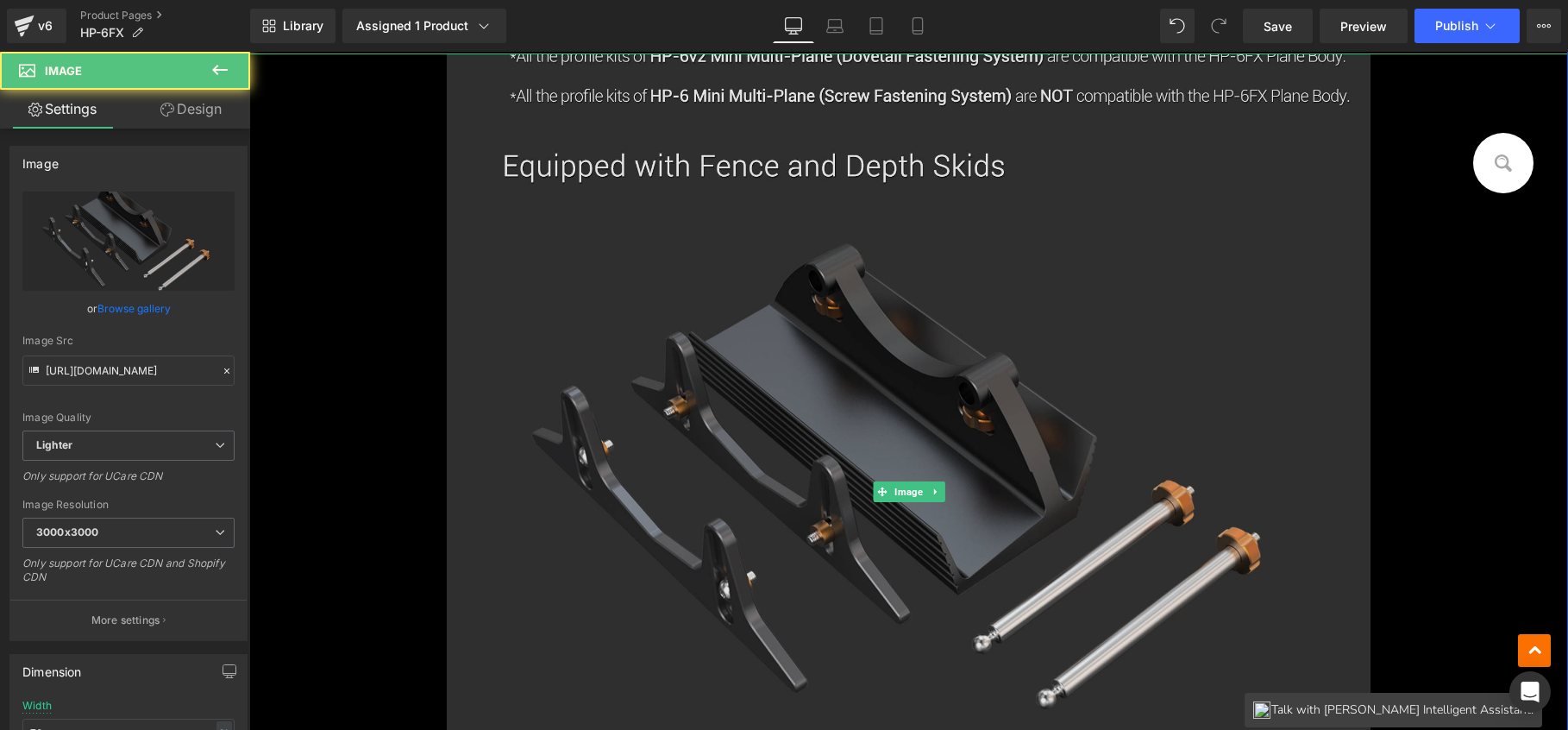
scroll to position [1410, 0]
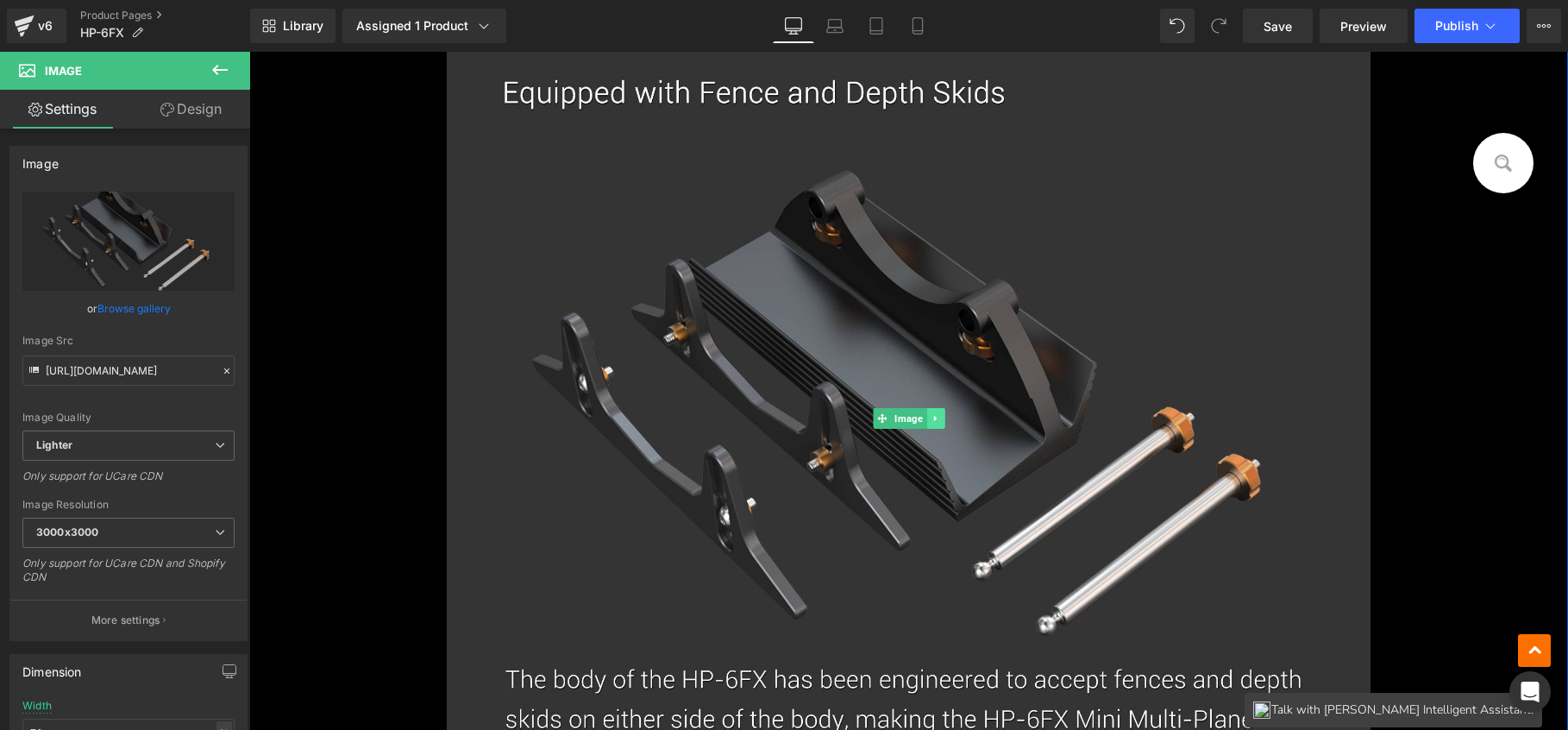
click at [937, 416] on link at bounding box center [935, 418] width 18 height 21
click at [943, 417] on icon at bounding box center [944, 418] width 9 height 9
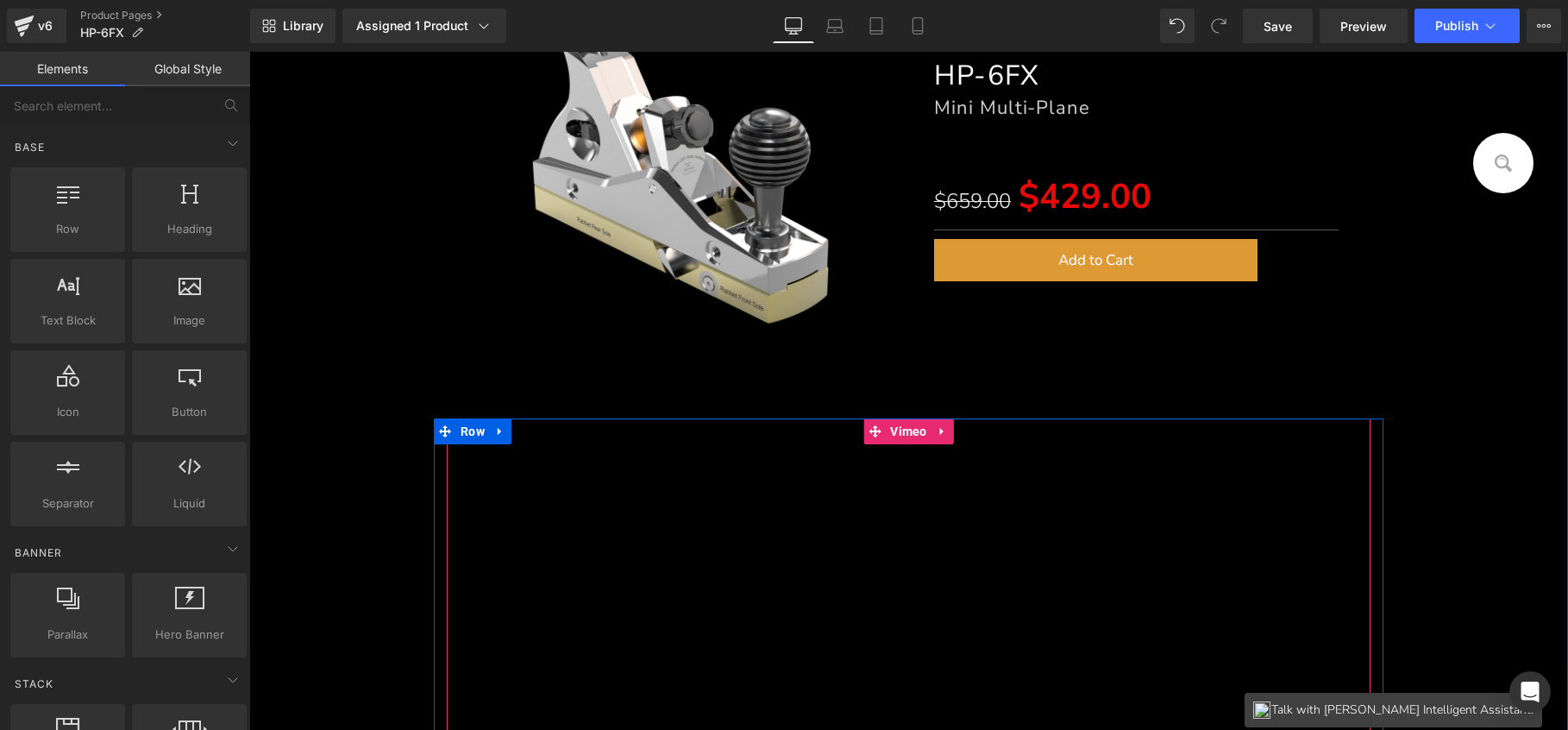
scroll to position [385, 0]
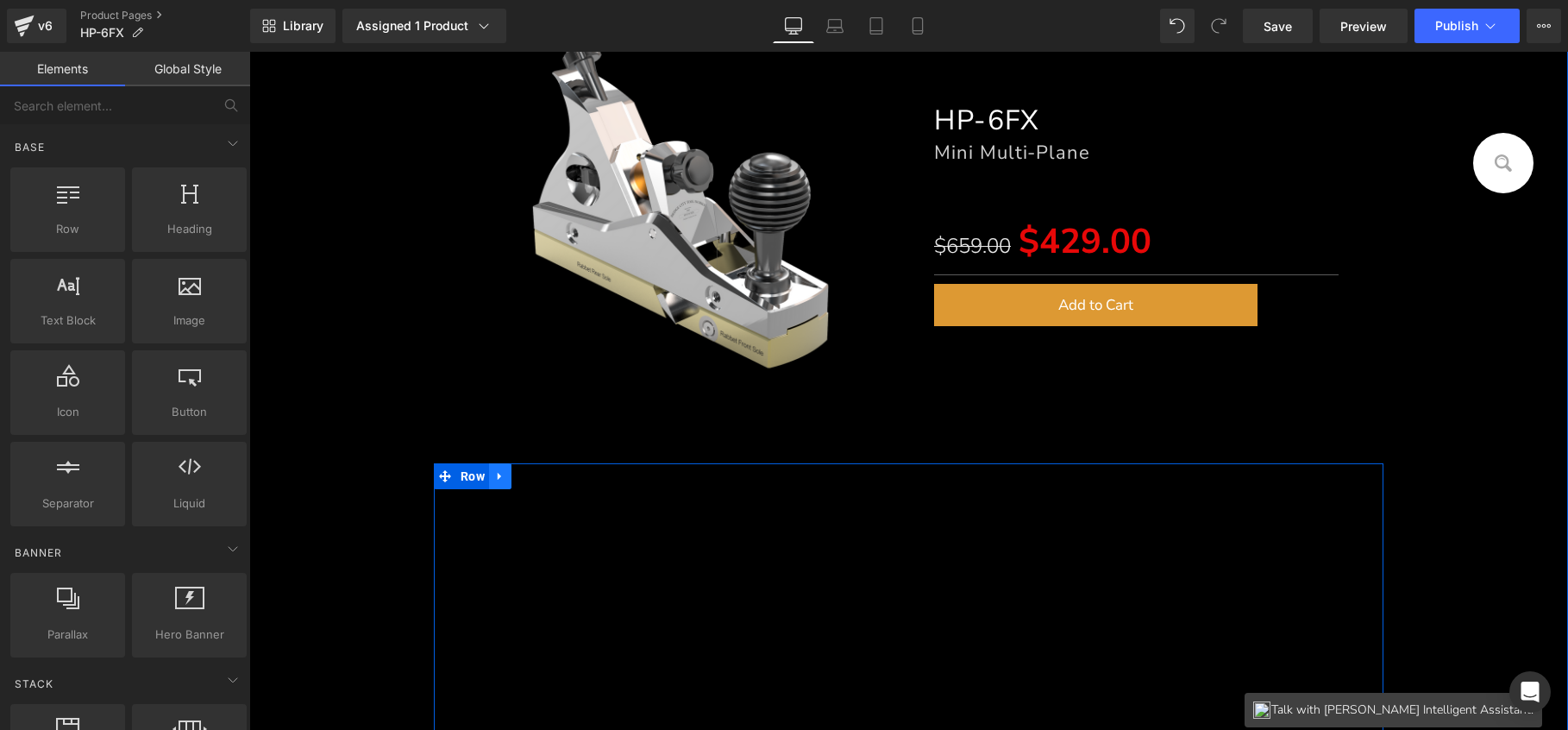
click at [498, 479] on icon at bounding box center [500, 476] width 12 height 13
click at [542, 473] on icon at bounding box center [545, 476] width 12 height 13
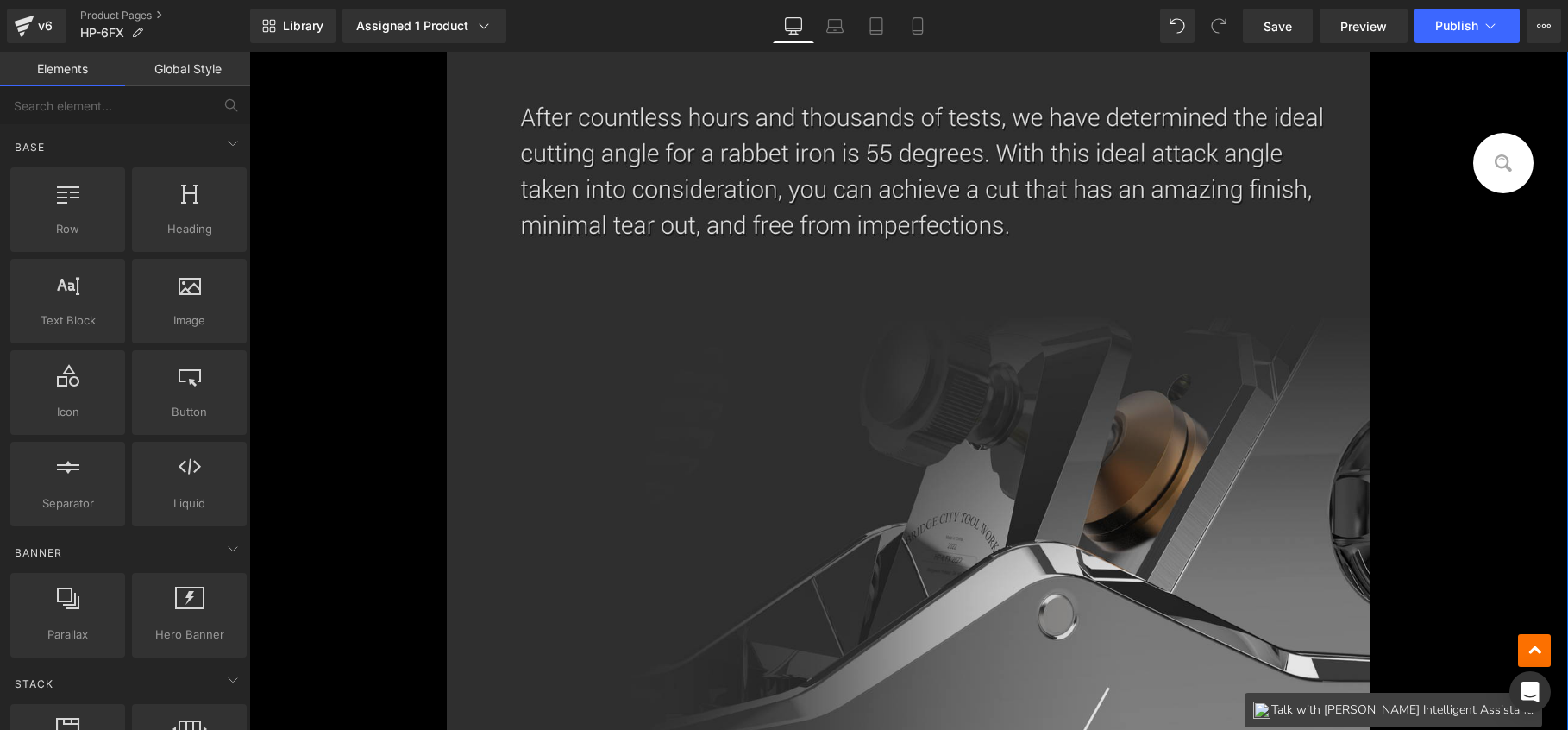
scroll to position [1374, 0]
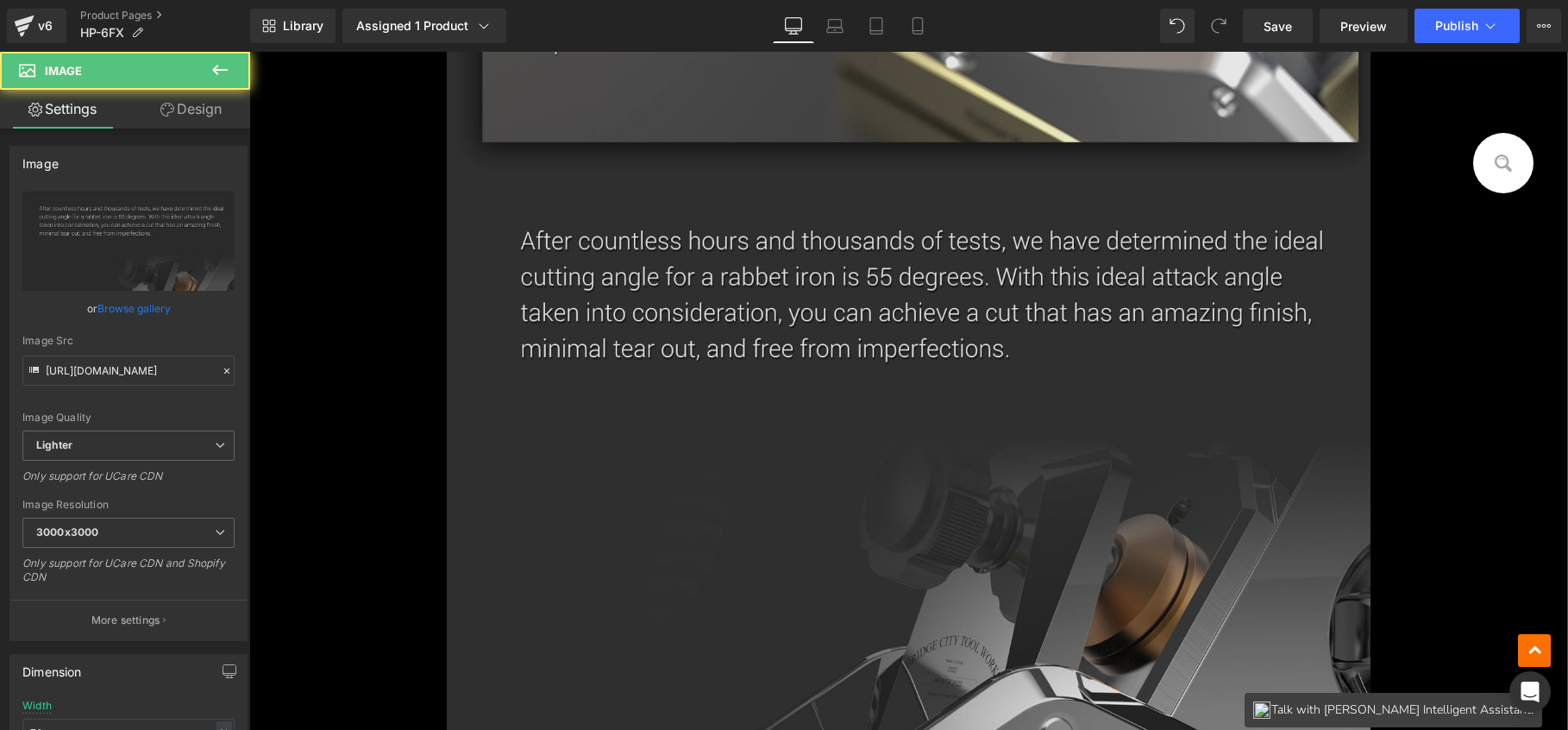
click at [934, 504] on img at bounding box center [909, 383] width 923 height 1818
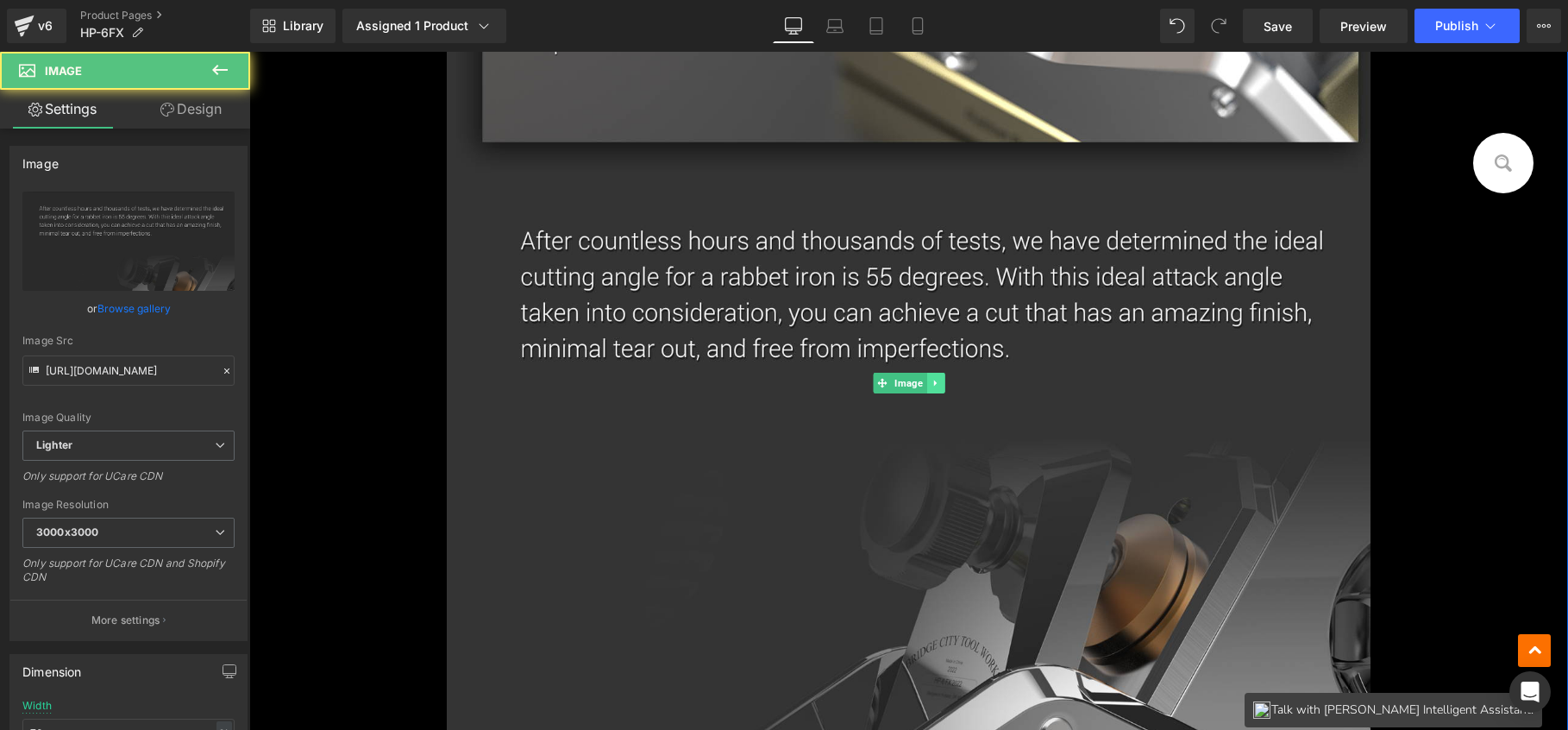
click at [931, 380] on icon at bounding box center [935, 382] width 9 height 10
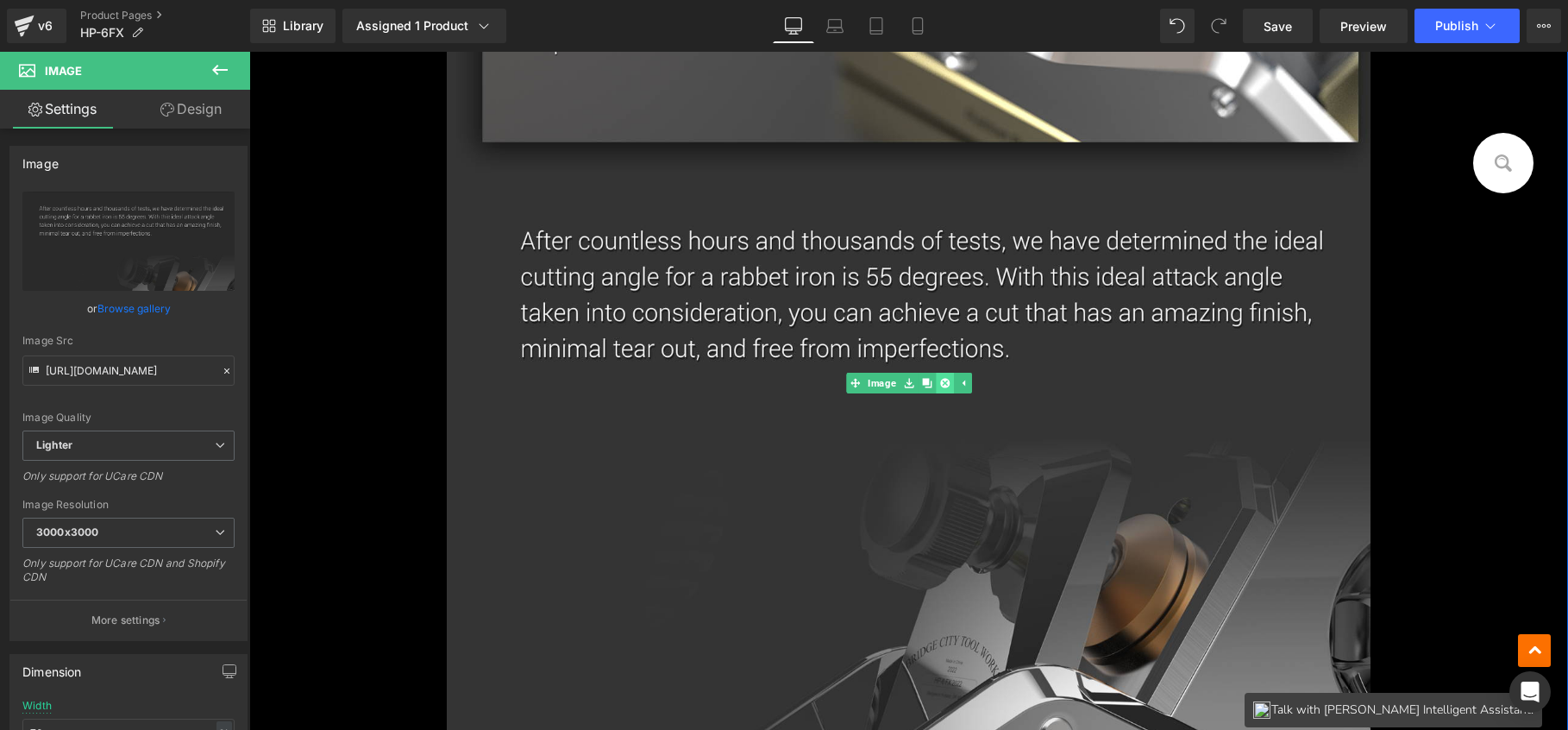
click at [942, 385] on icon at bounding box center [944, 382] width 9 height 9
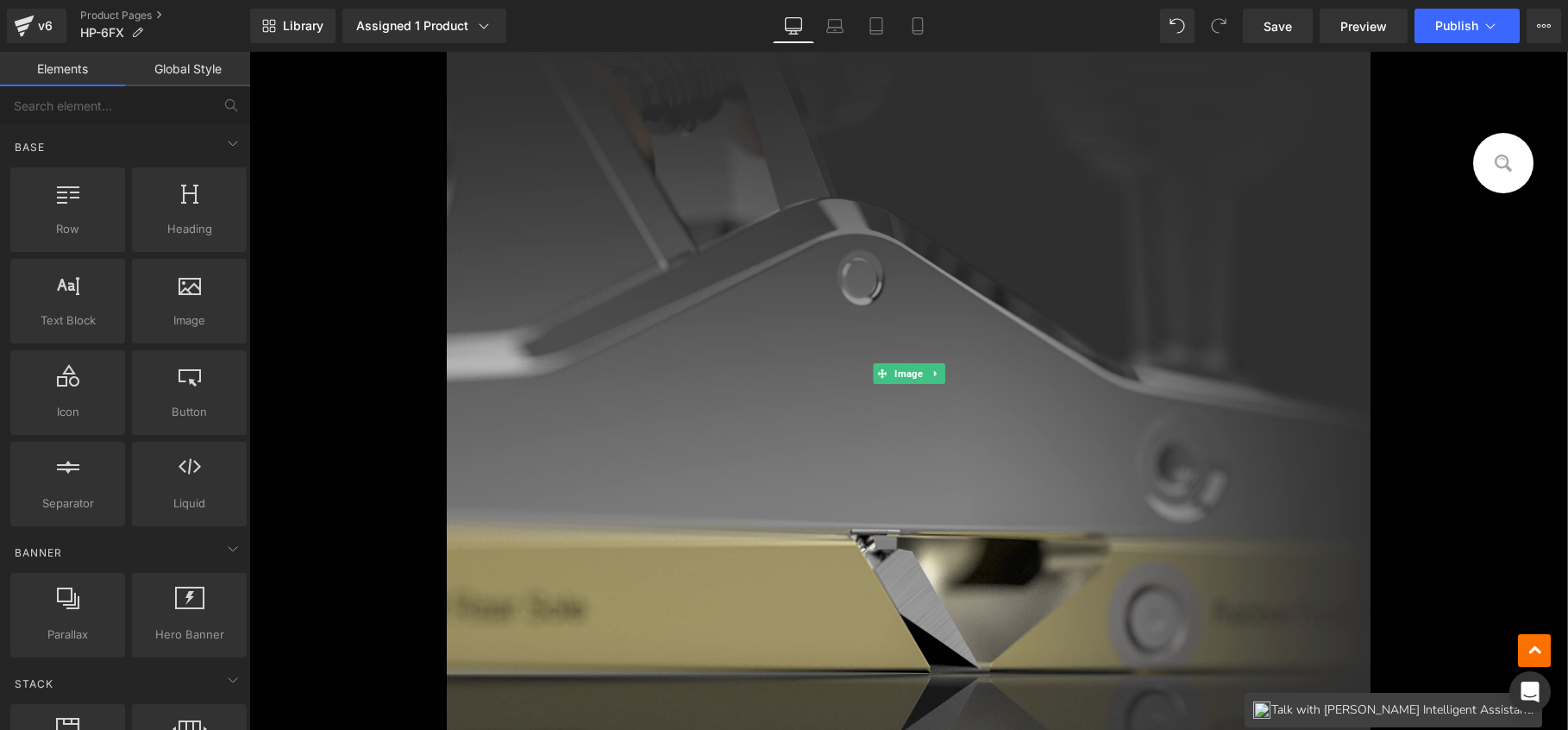
scroll to position [1056, 0]
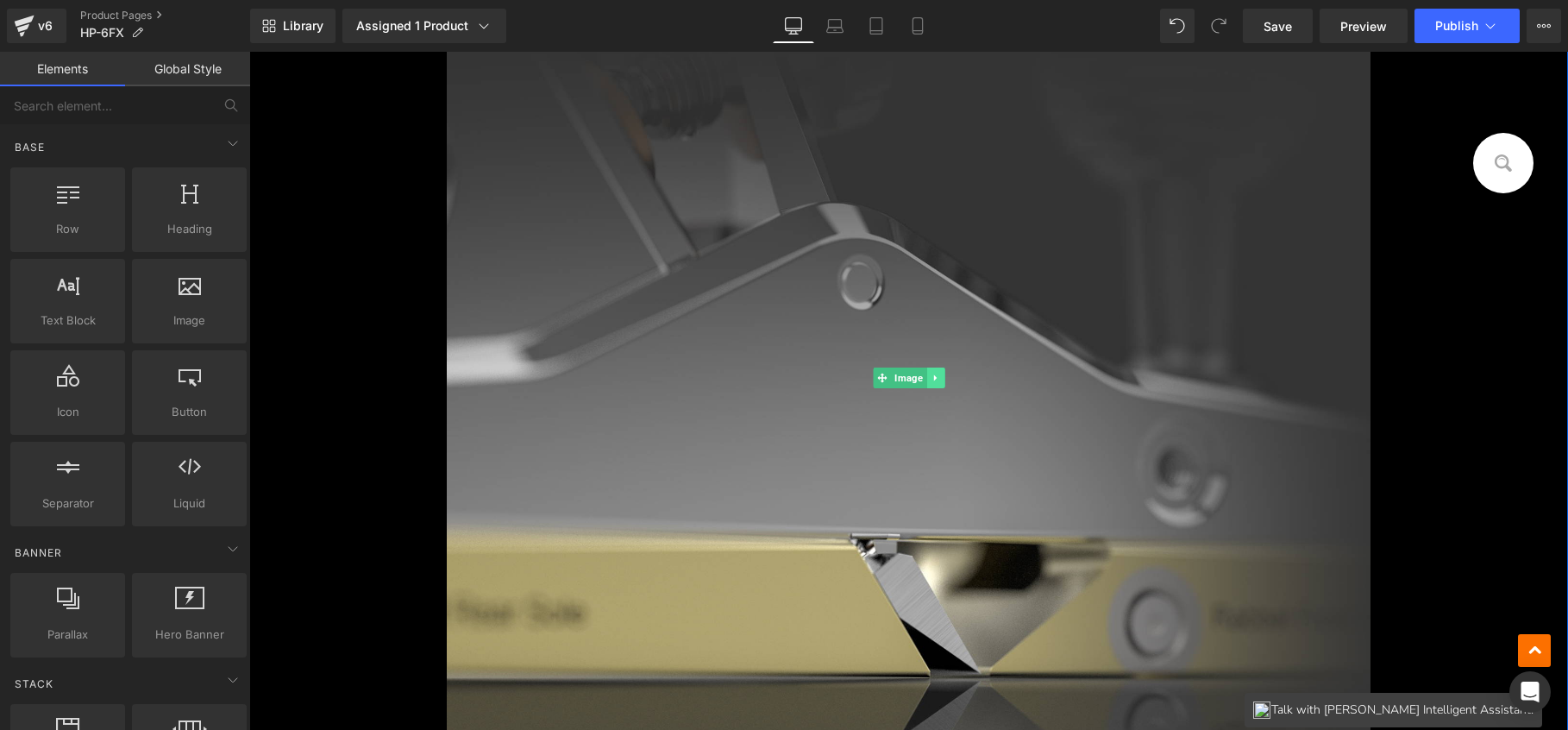
click at [933, 377] on icon at bounding box center [934, 379] width 3 height 6
click at [940, 380] on icon at bounding box center [944, 379] width 9 height 9
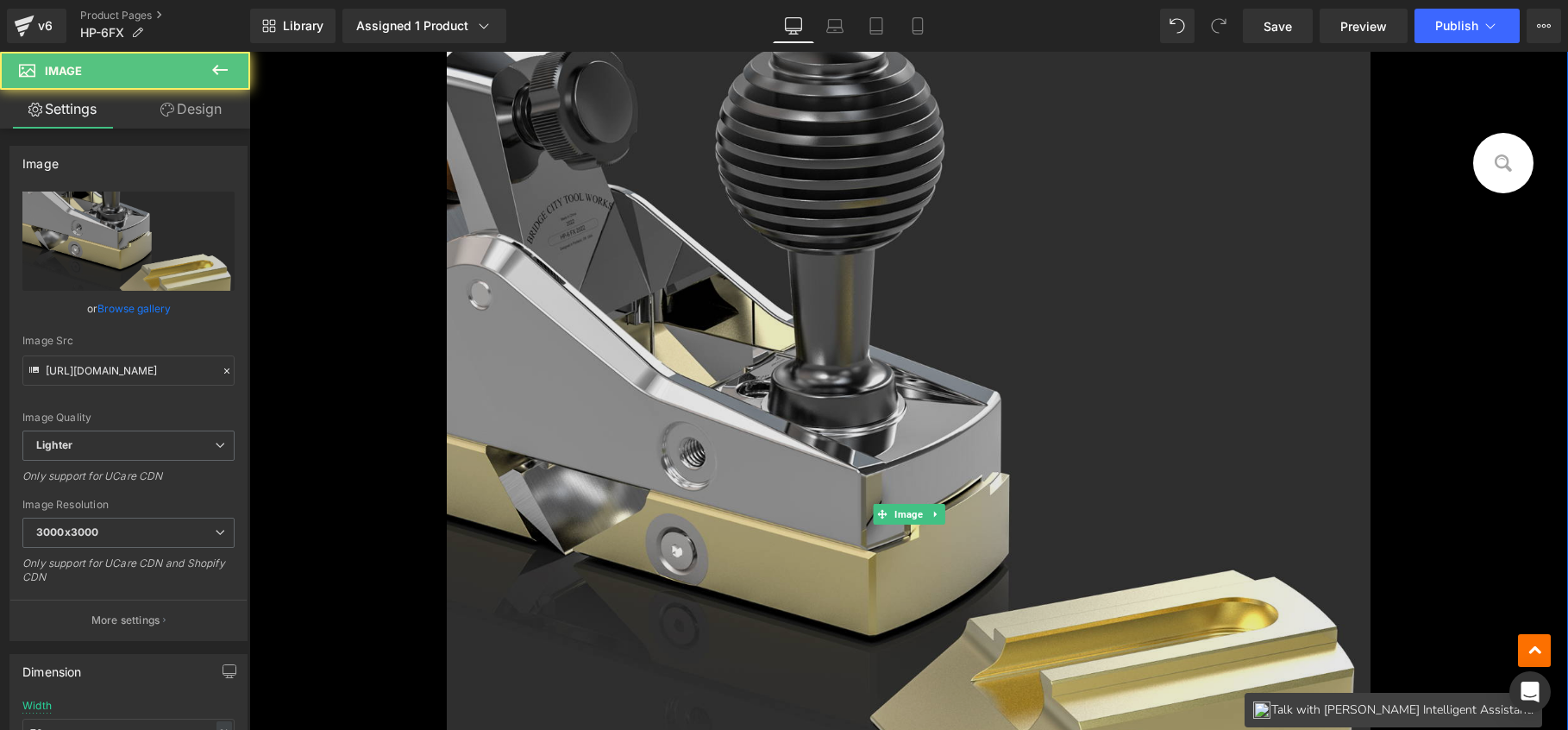
scroll to position [2995, 0]
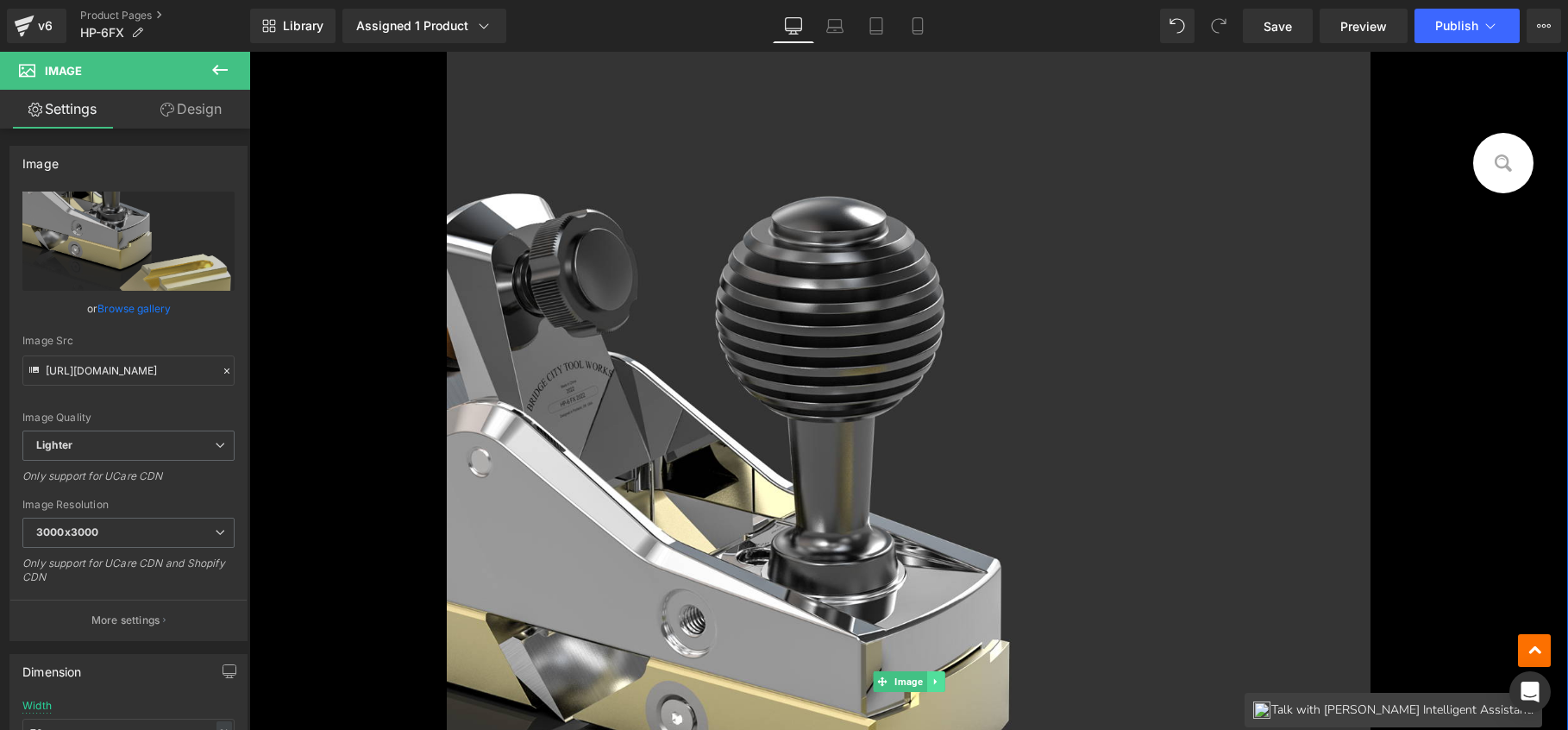
click at [926, 674] on link at bounding box center [935, 681] width 18 height 21
click at [940, 677] on icon at bounding box center [944, 682] width 9 height 9
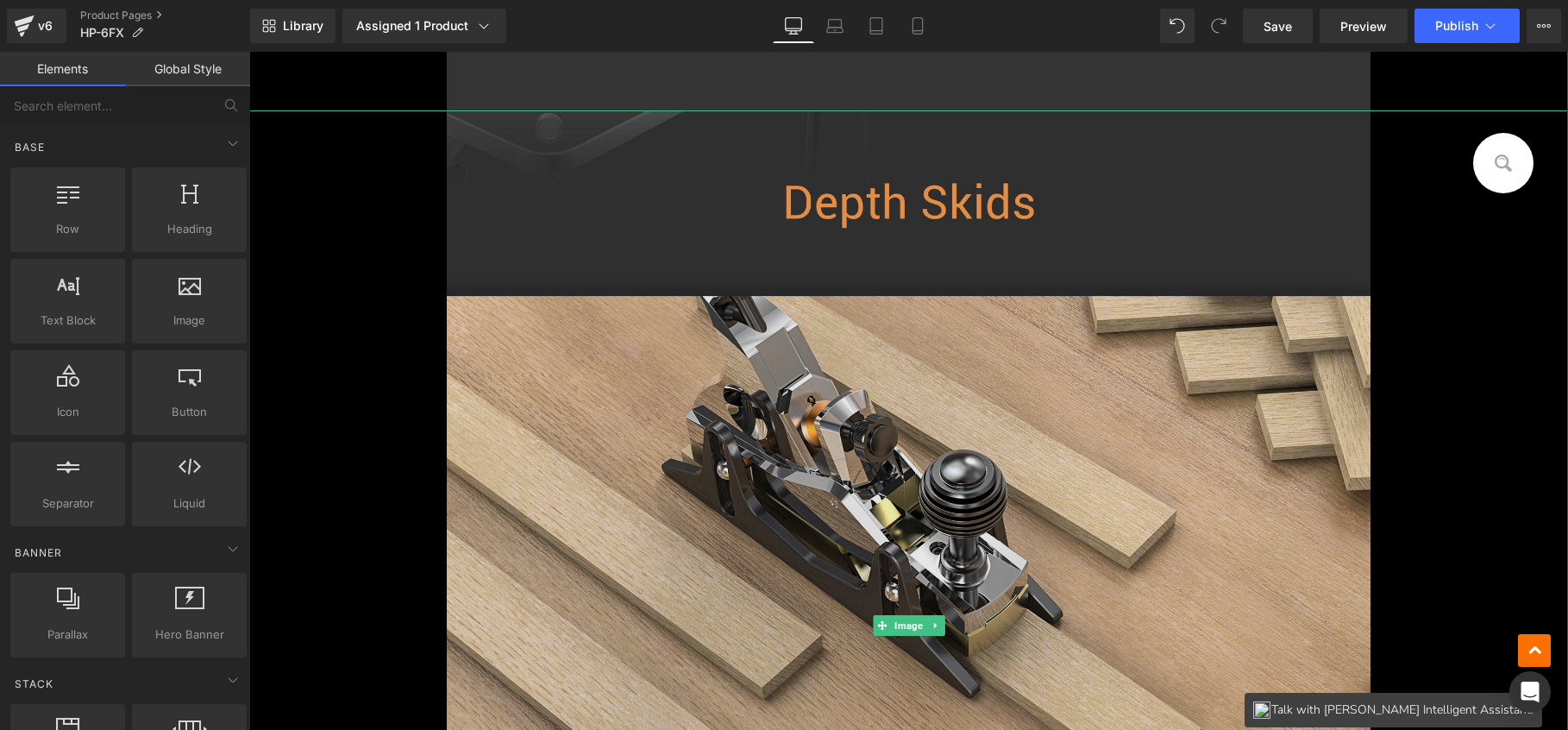
click at [834, 392] on img at bounding box center [909, 625] width 923 height 1030
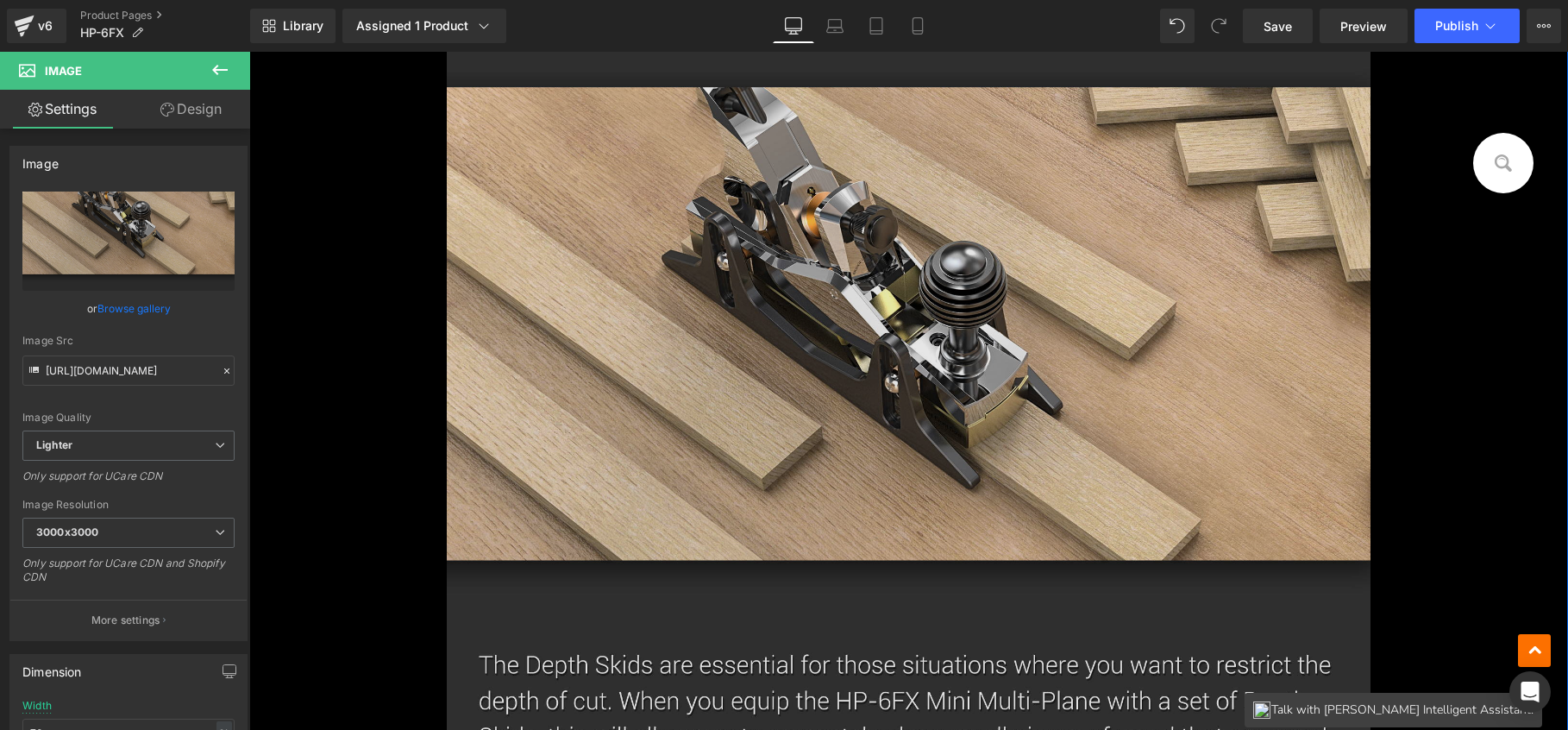
scroll to position [2668, 0]
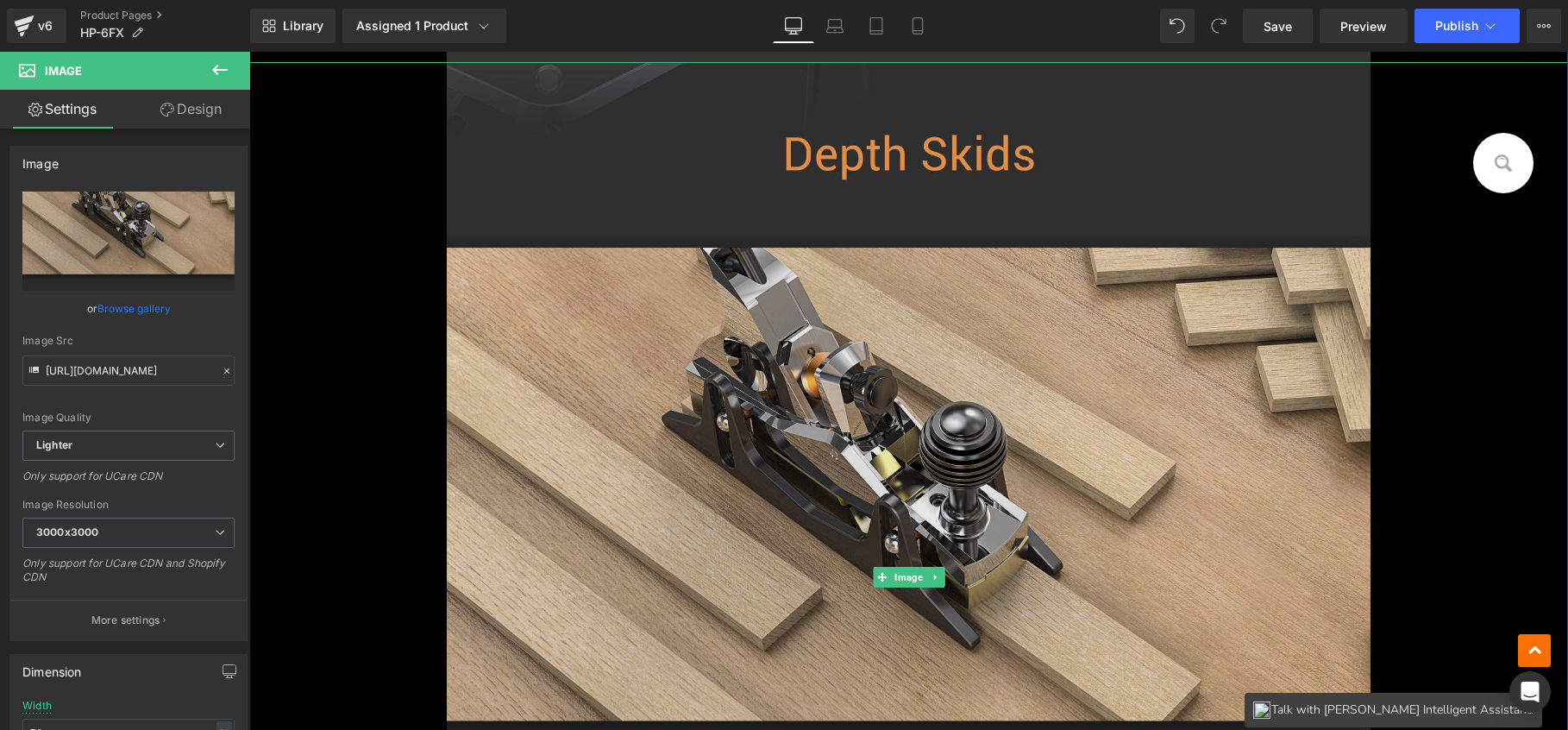
click at [936, 507] on img at bounding box center [909, 577] width 923 height 1030
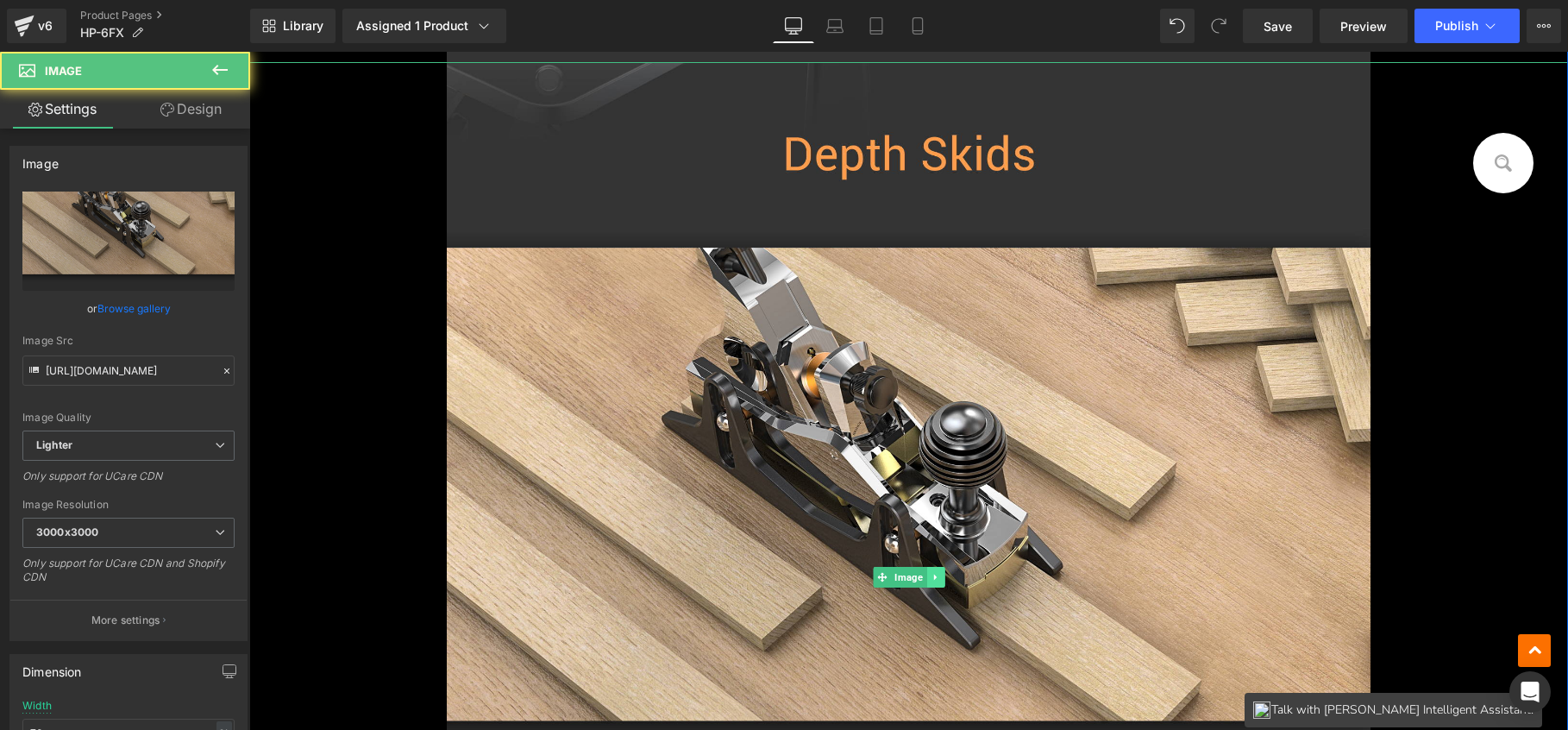
click at [932, 577] on icon at bounding box center [935, 577] width 9 height 10
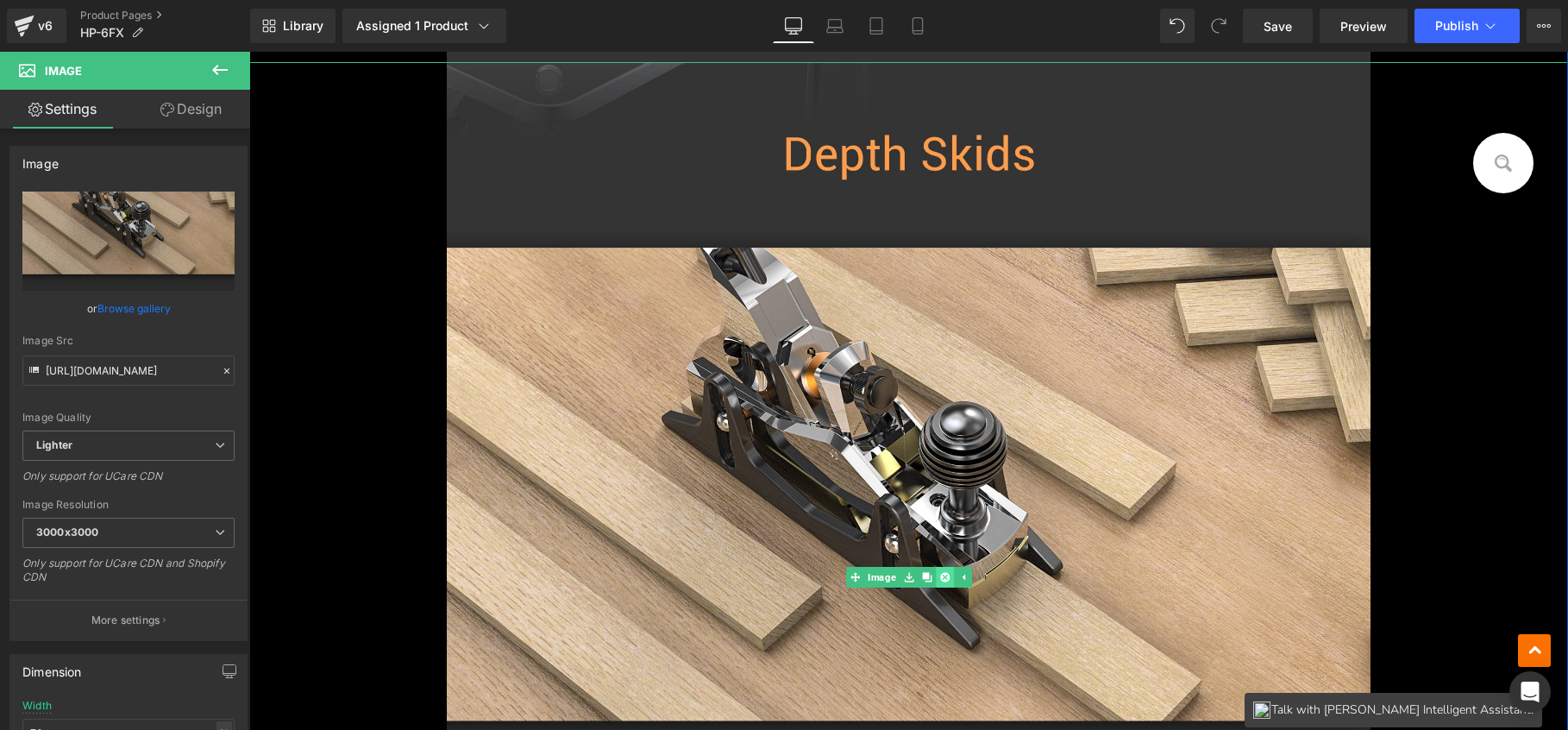
click at [940, 575] on icon at bounding box center [944, 578] width 9 height 9
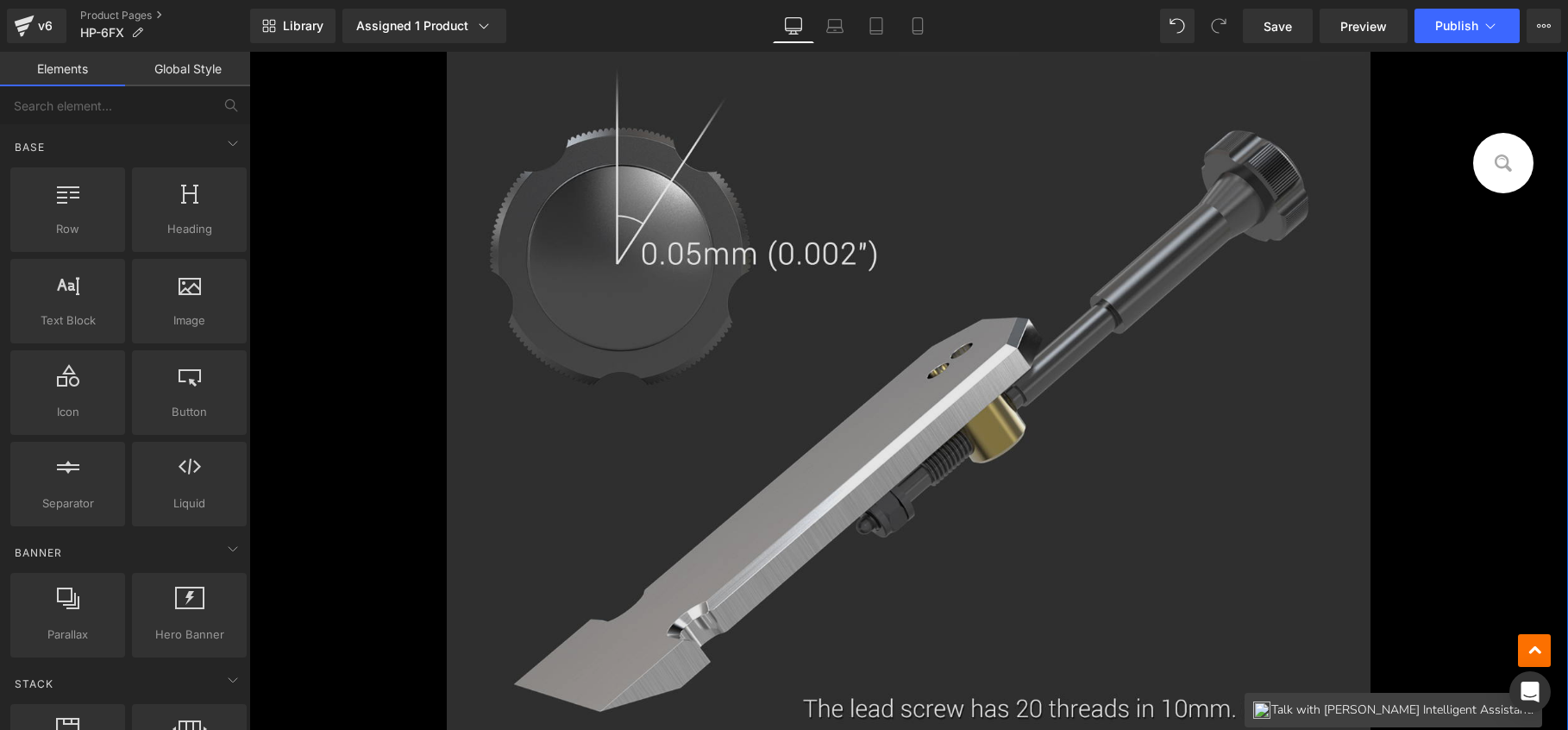
click at [885, 427] on img at bounding box center [909, 195] width 923 height 1882
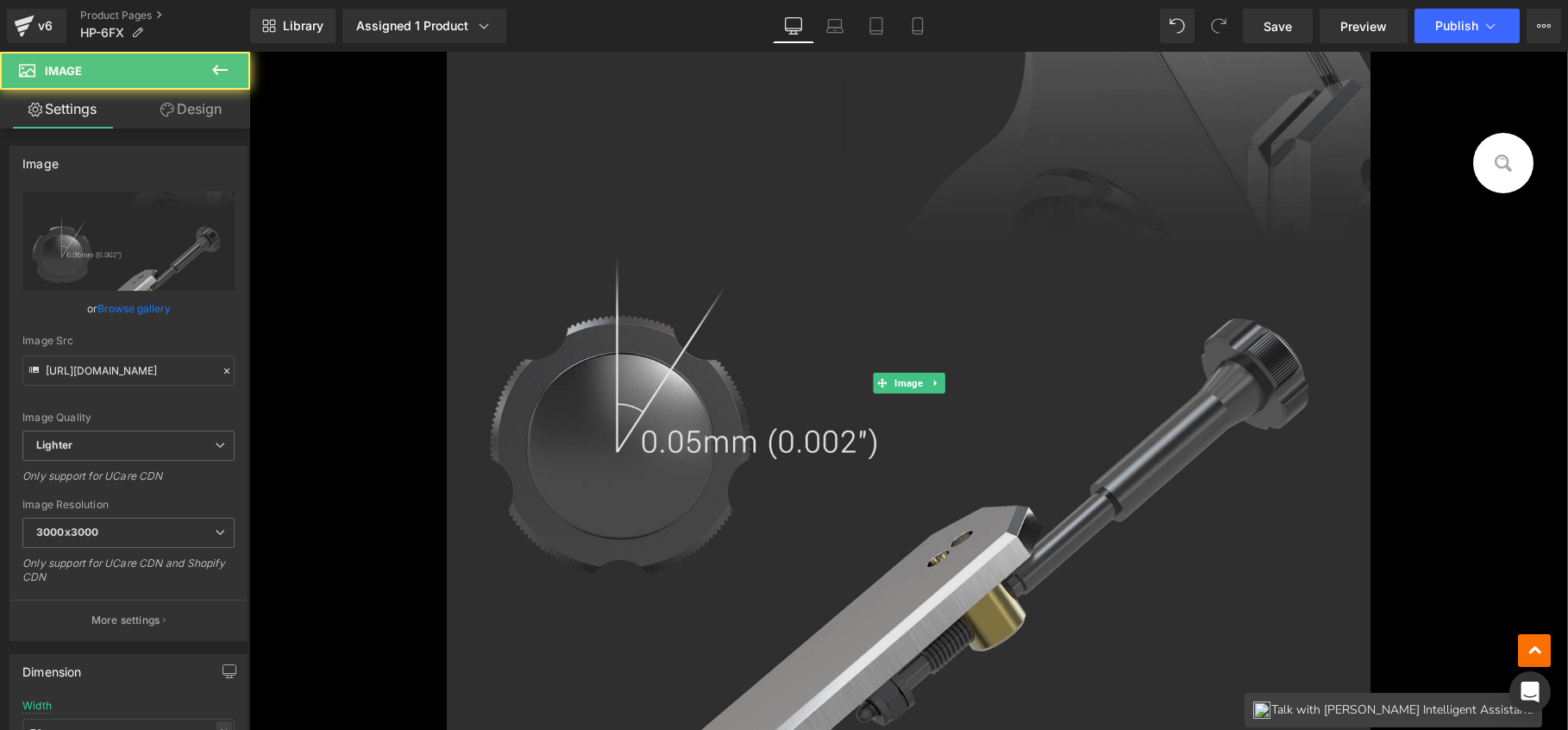
scroll to position [1250, 0]
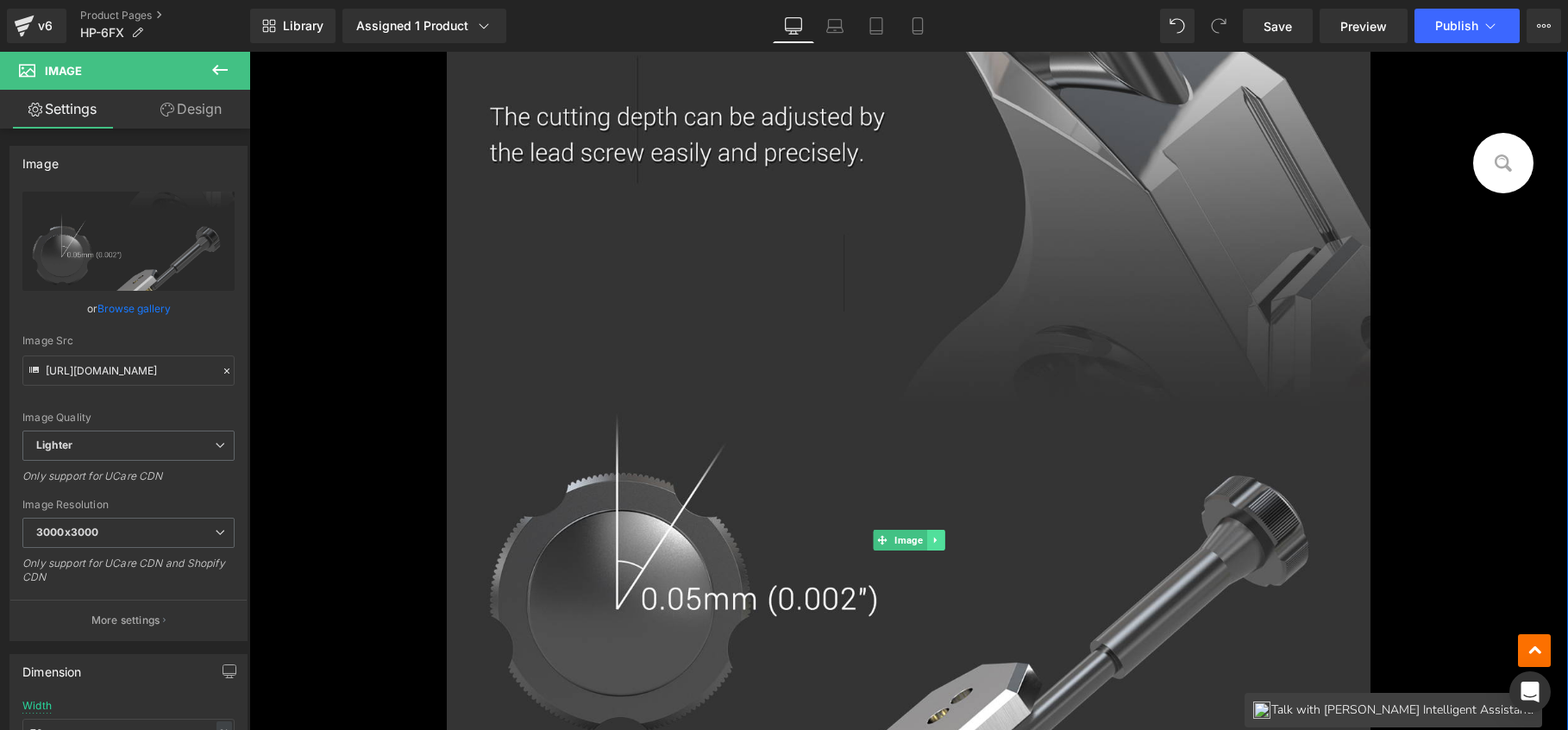
click at [931, 535] on icon at bounding box center [935, 540] width 9 height 10
click at [936, 538] on link at bounding box center [945, 540] width 18 height 21
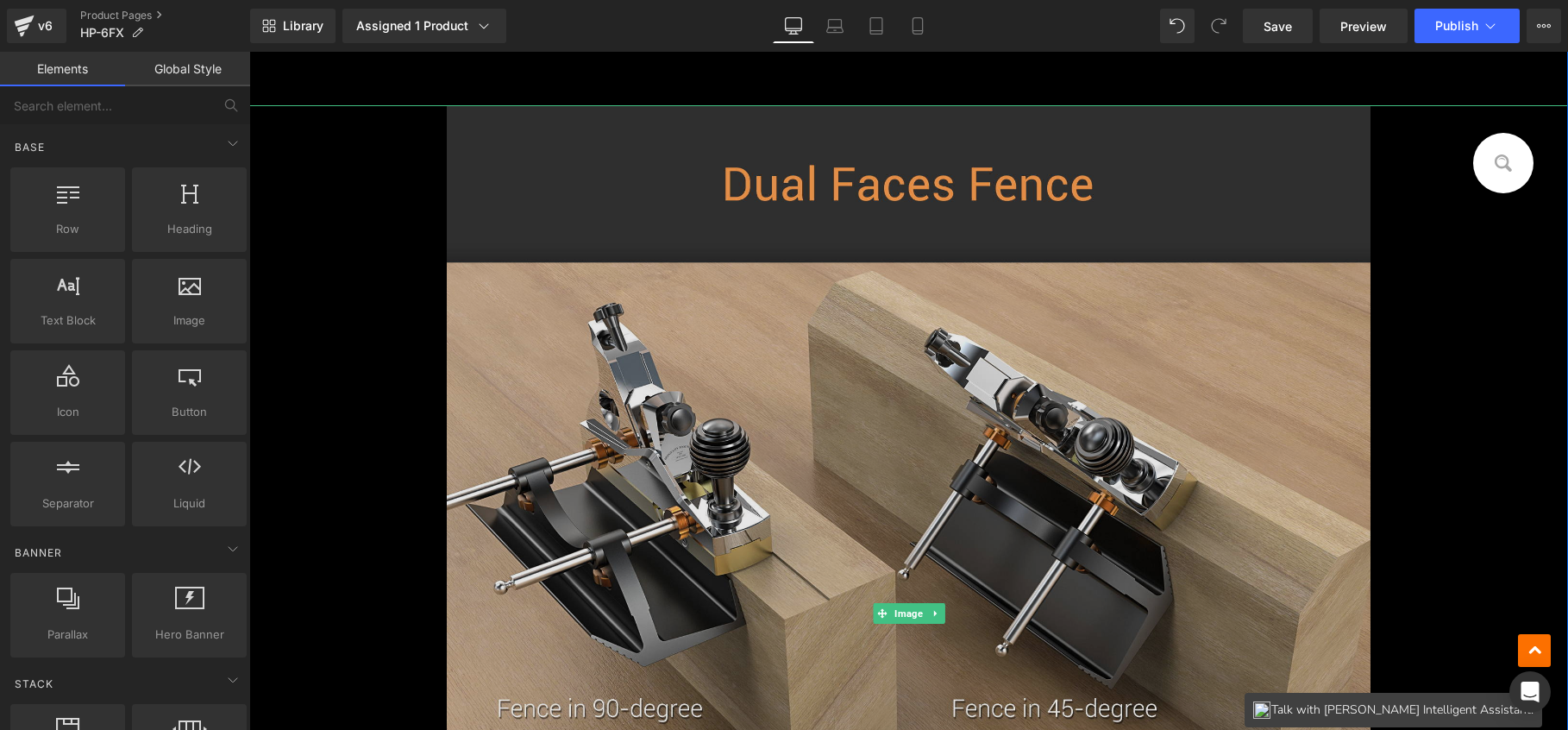
scroll to position [749, 0]
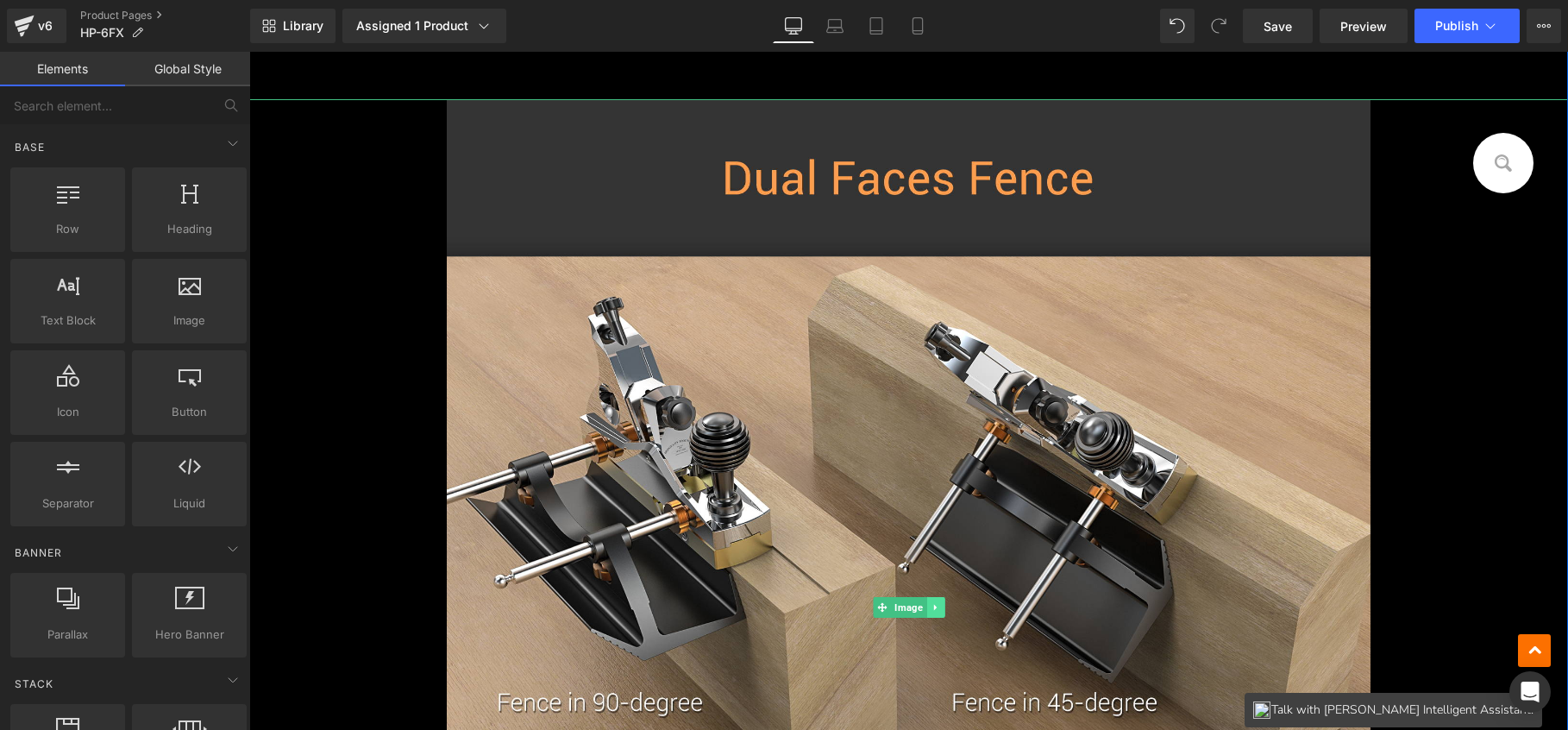
click at [928, 600] on link at bounding box center [935, 607] width 18 height 21
click at [936, 599] on link at bounding box center [945, 607] width 18 height 21
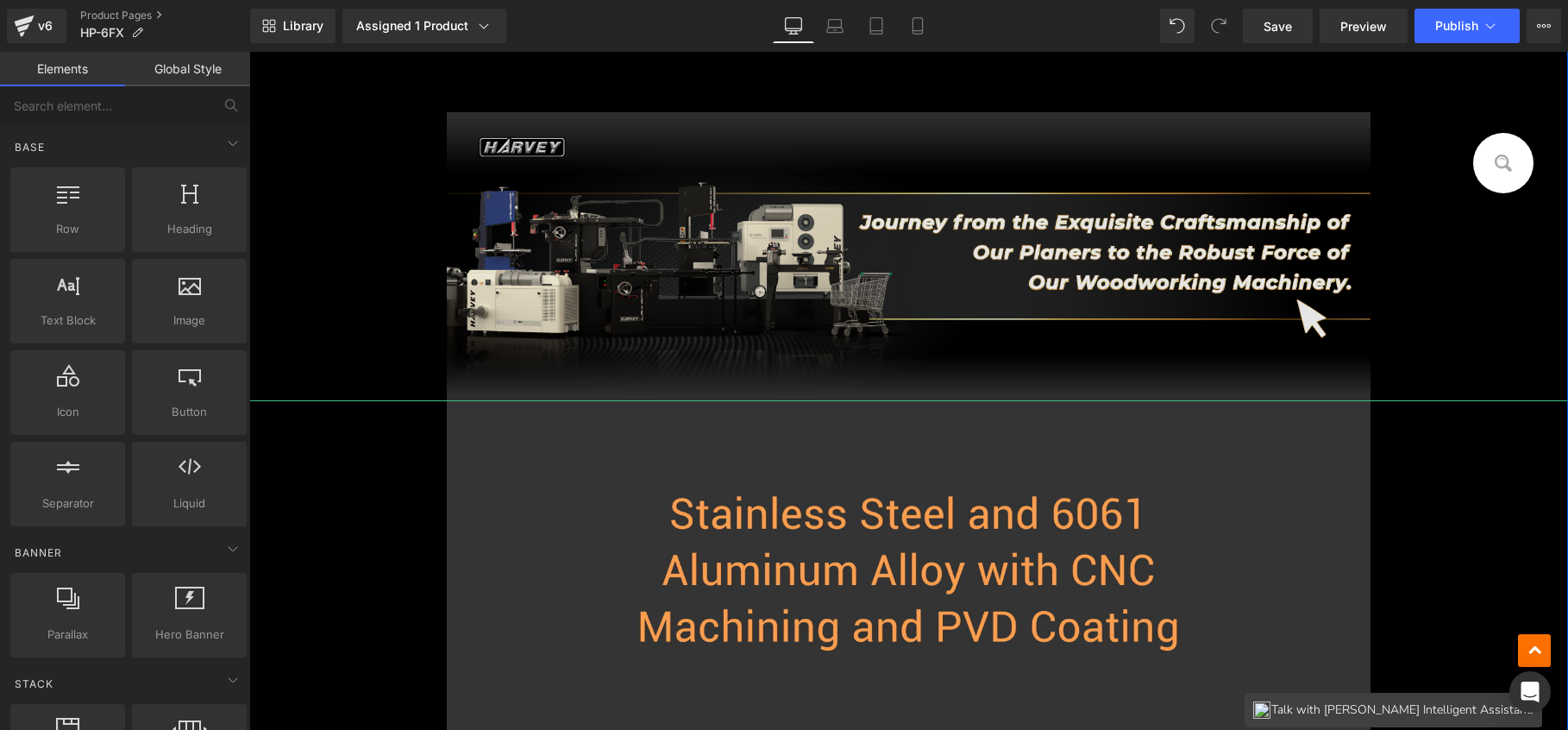
scroll to position [721, 0]
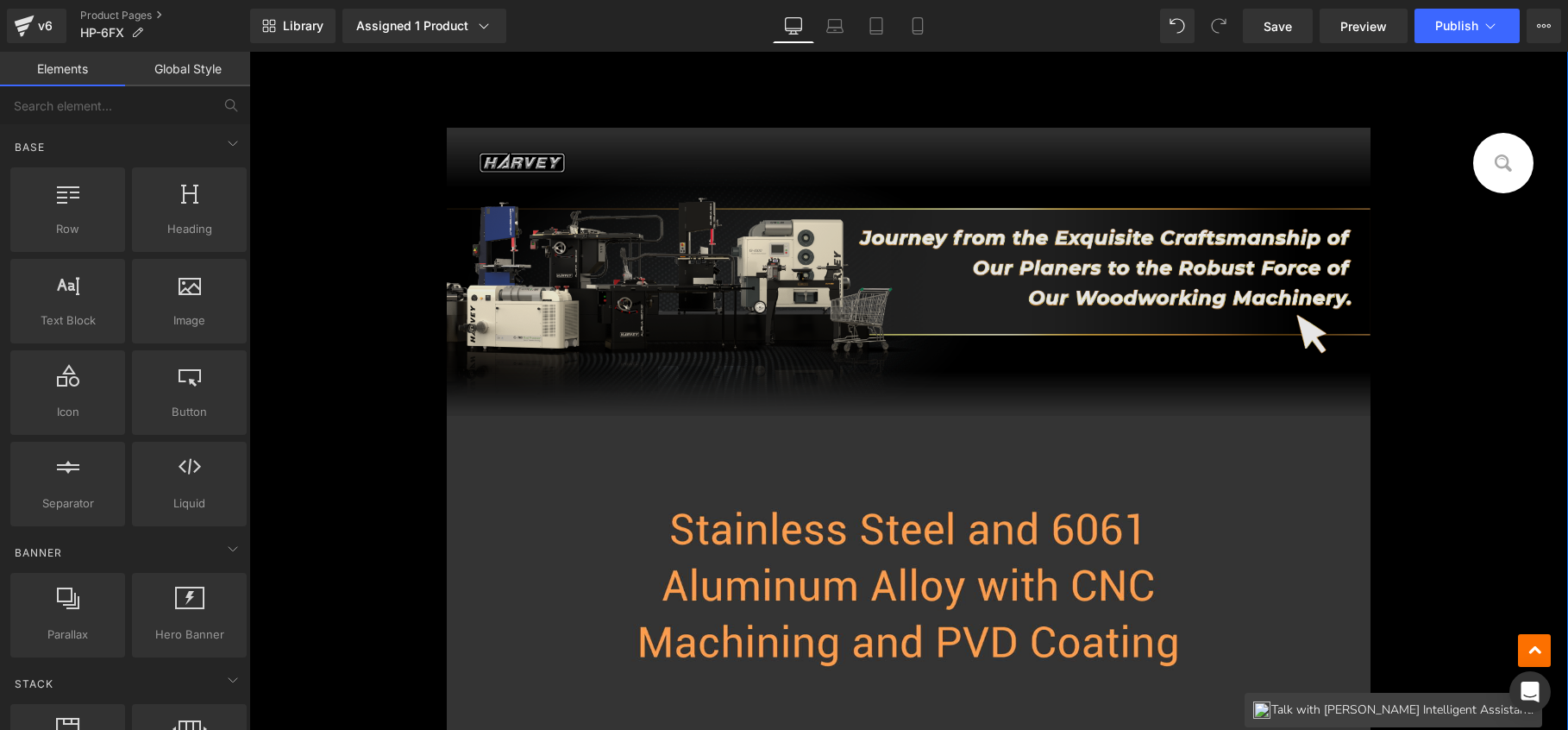
click at [740, 246] on img at bounding box center [909, 272] width 923 height 288
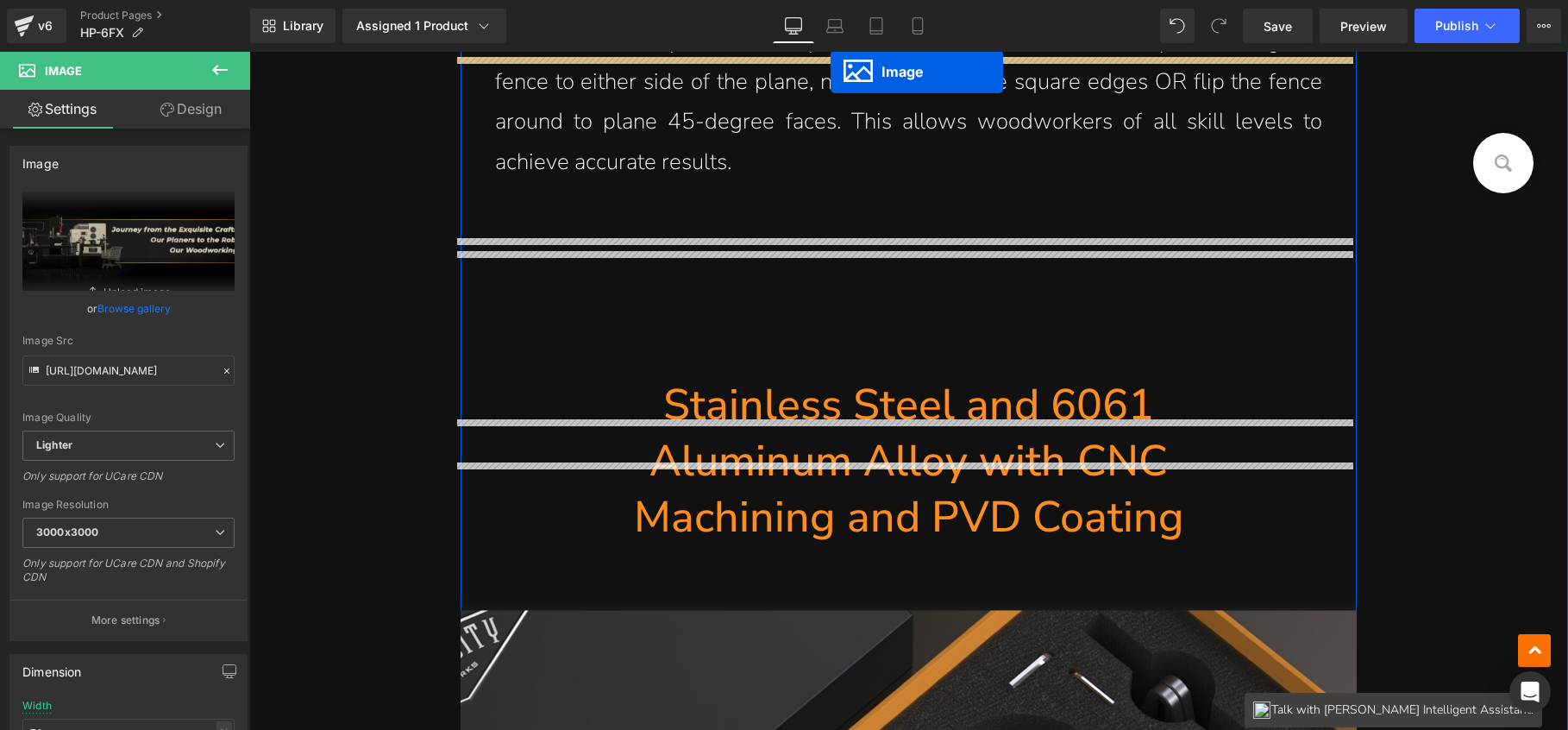
scroll to position [25058, 0]
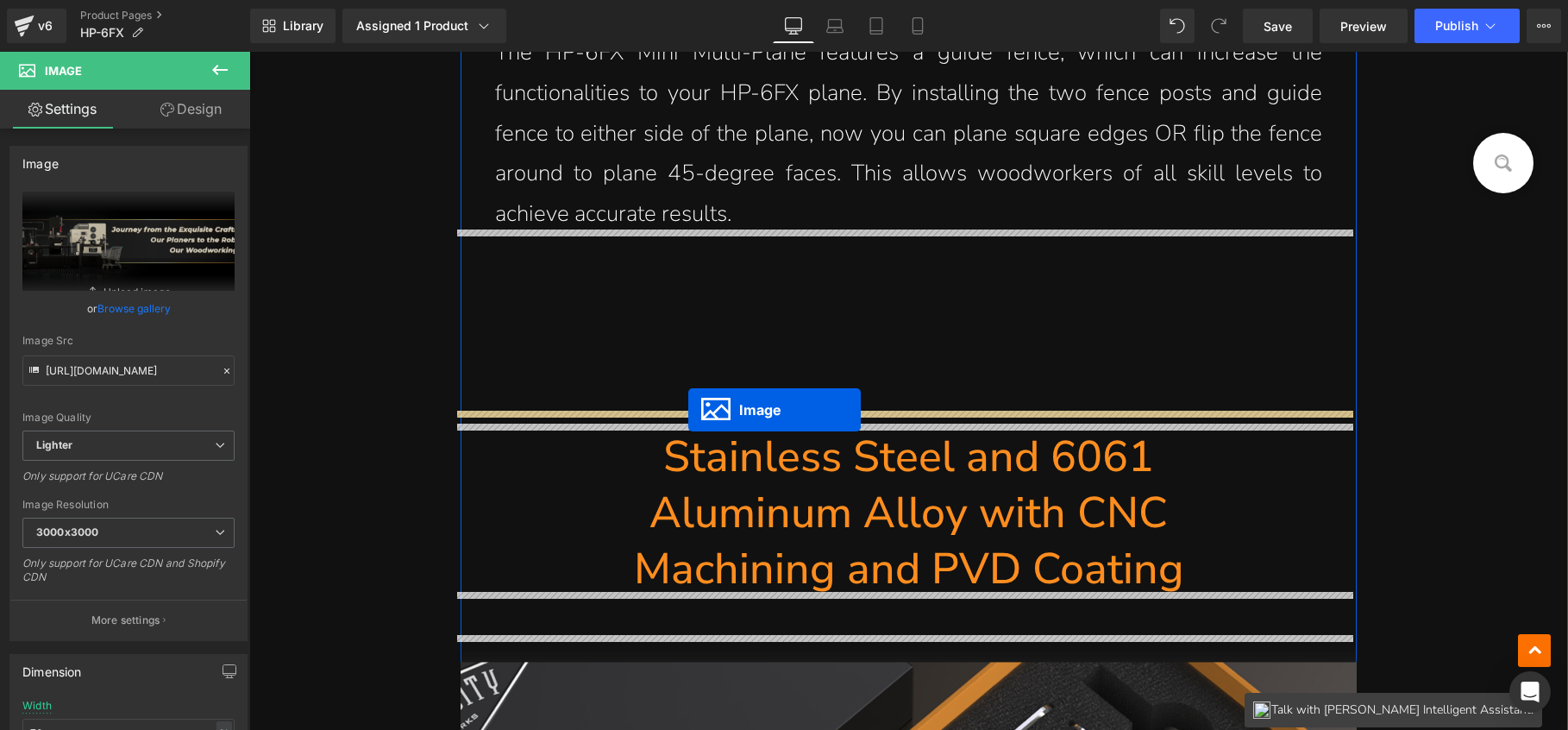
drag, startPoint x: 894, startPoint y: 271, endPoint x: 688, endPoint y: 409, distance: 248.0
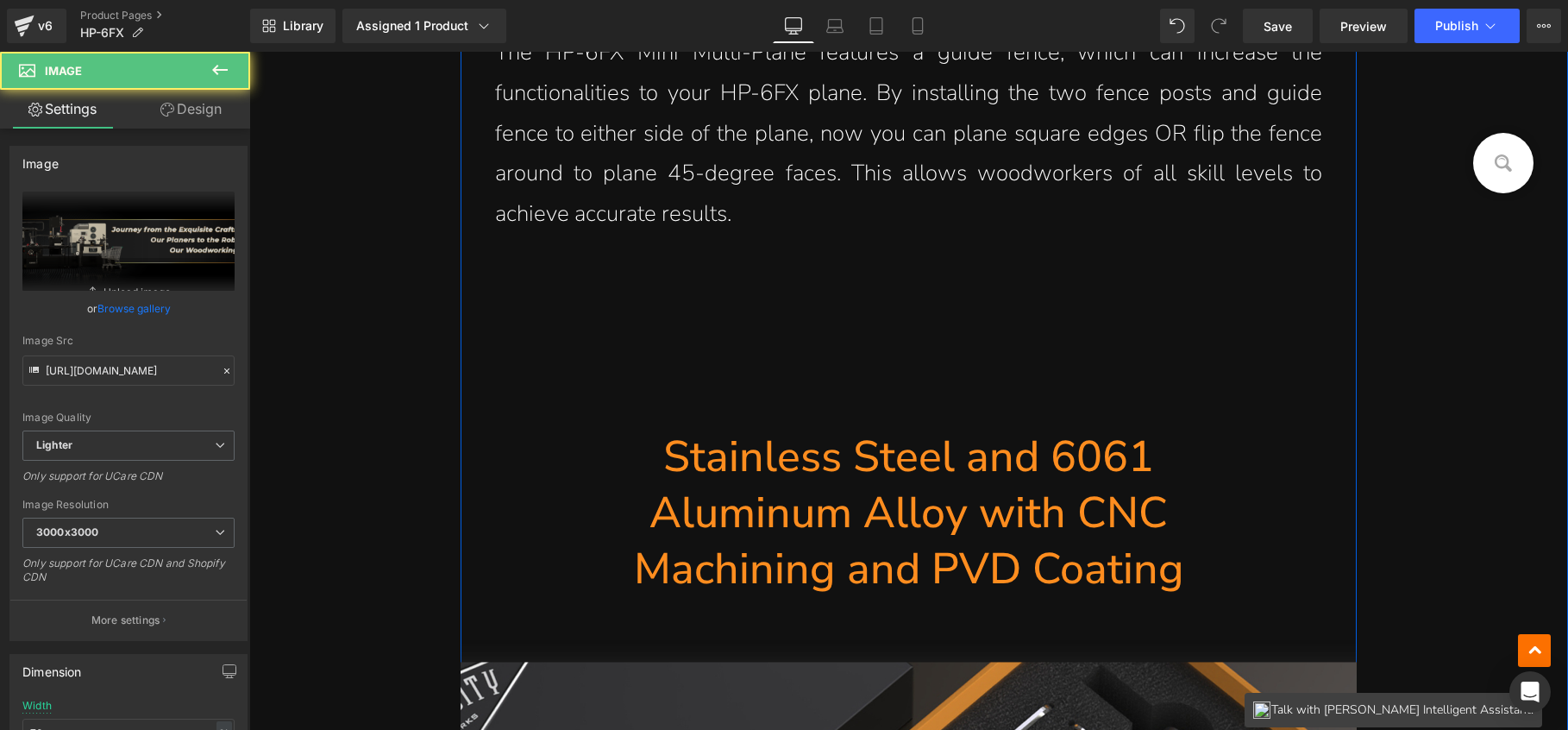
scroll to position [25016, 0]
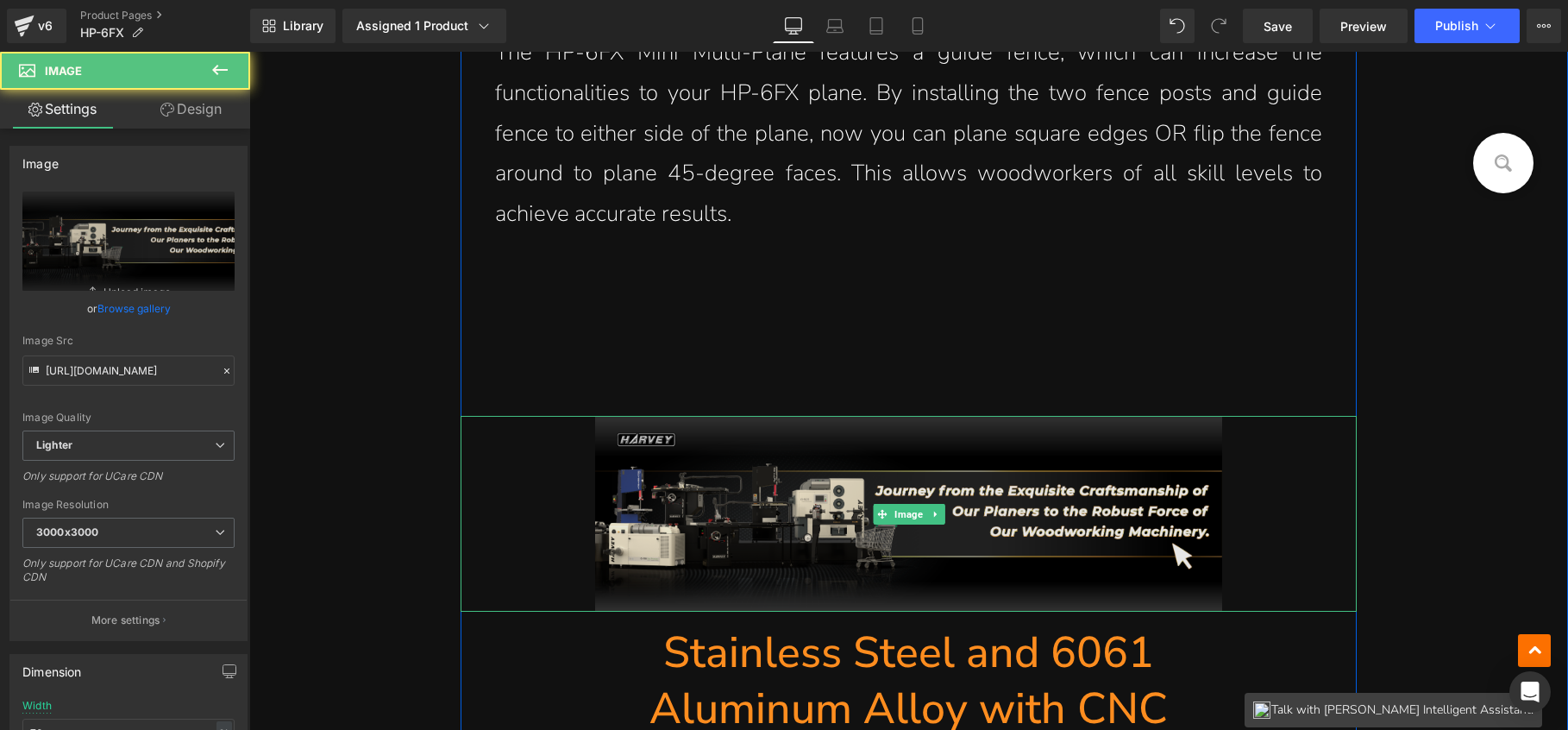
click at [650, 436] on img at bounding box center [909, 514] width 628 height 196
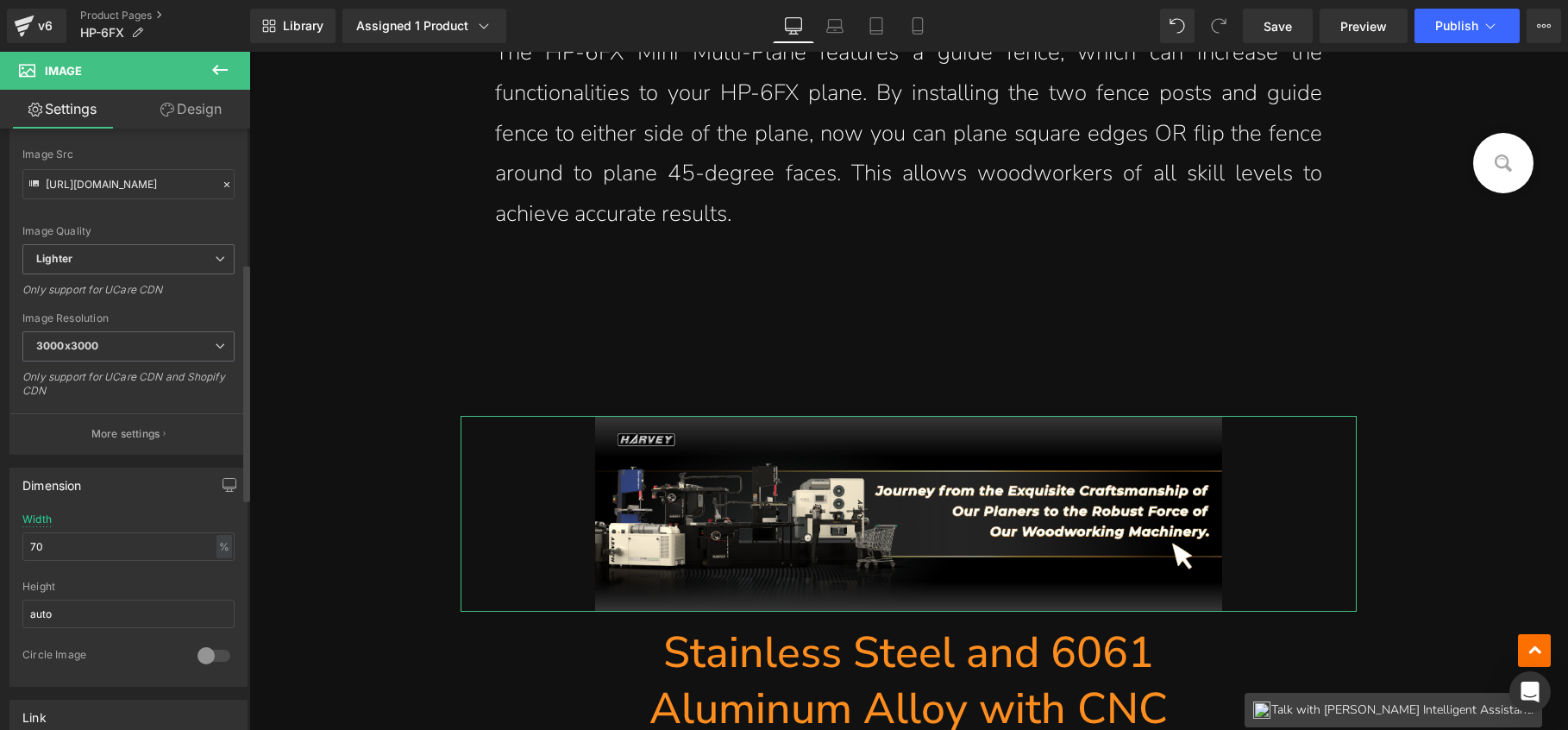
scroll to position [345, 0]
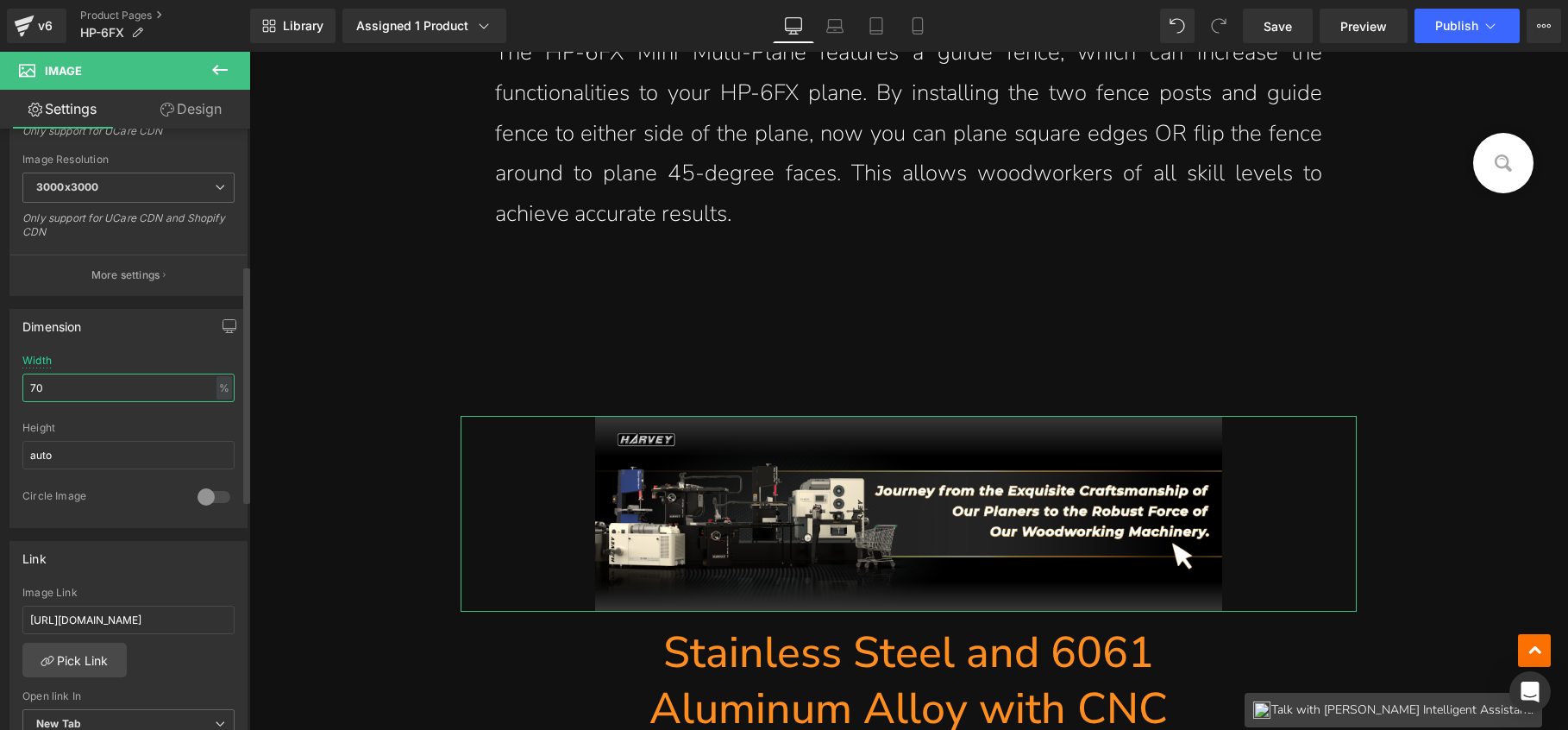
drag, startPoint x: 122, startPoint y: 383, endPoint x: 5, endPoint y: 380, distance: 117.0
click at [5, 380] on div "Dimension 70% Width 70 % % px auto Height auto 0 Circle Image" at bounding box center [129, 412] width 258 height 232
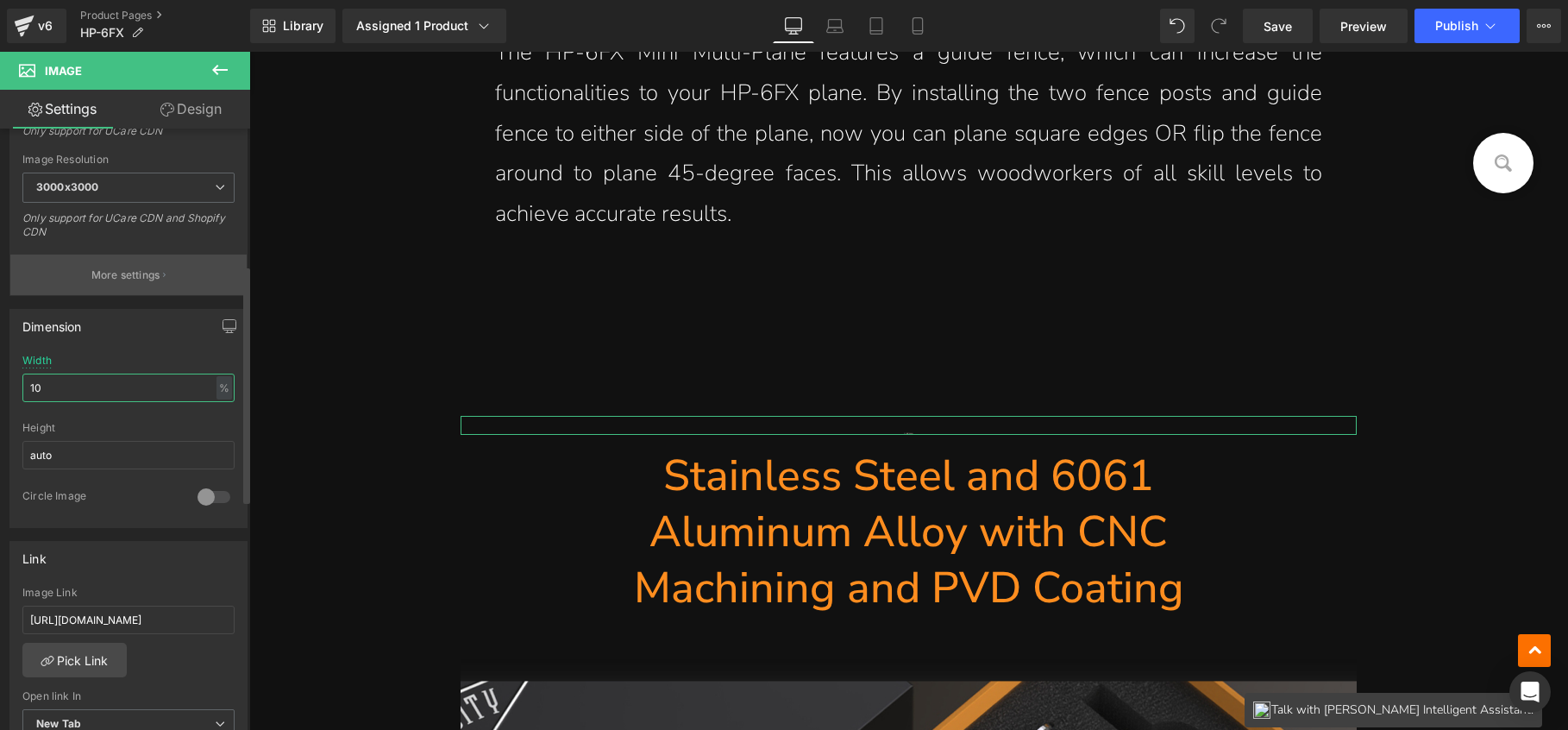
type input "100"
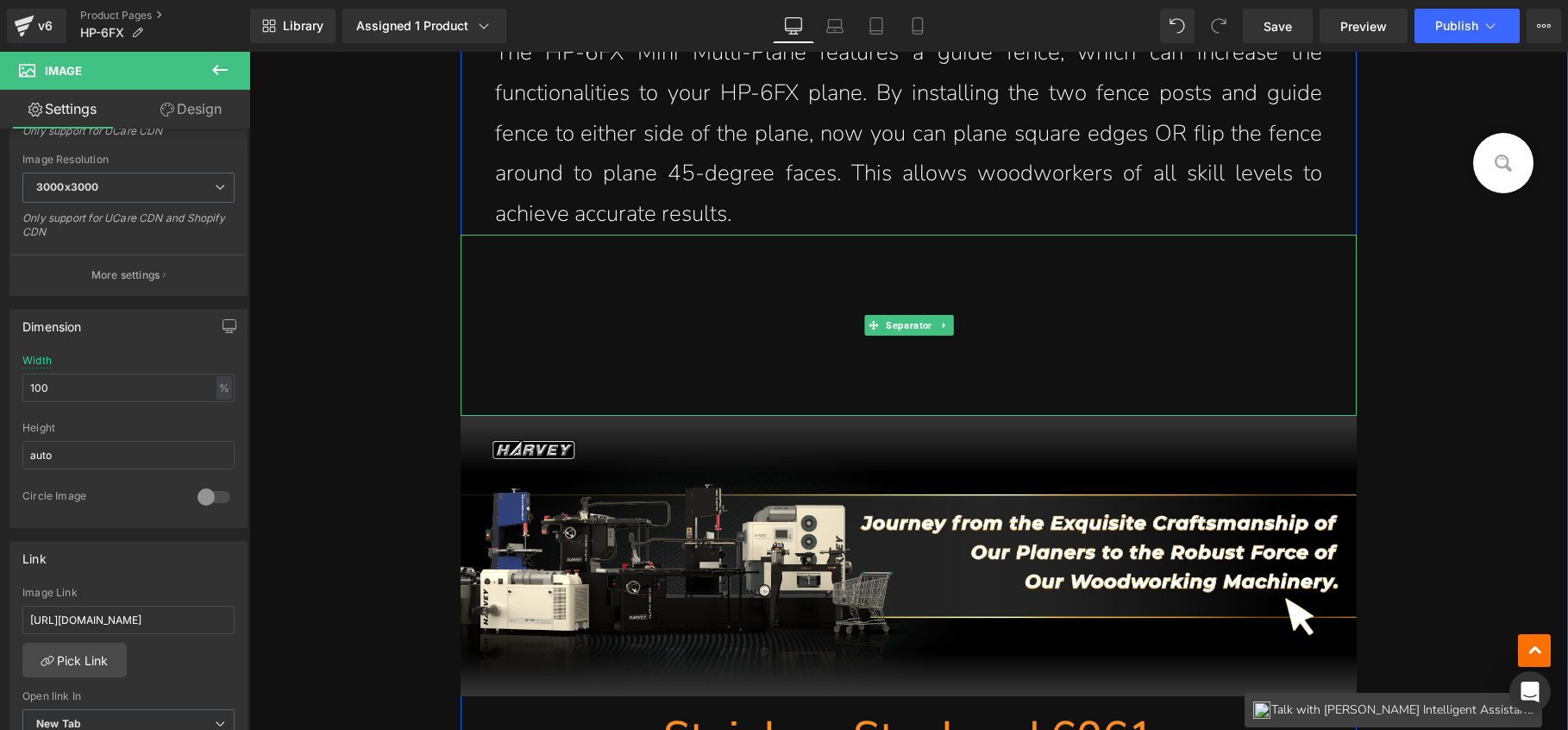
click at [834, 308] on hr at bounding box center [909, 330] width 207 height 173
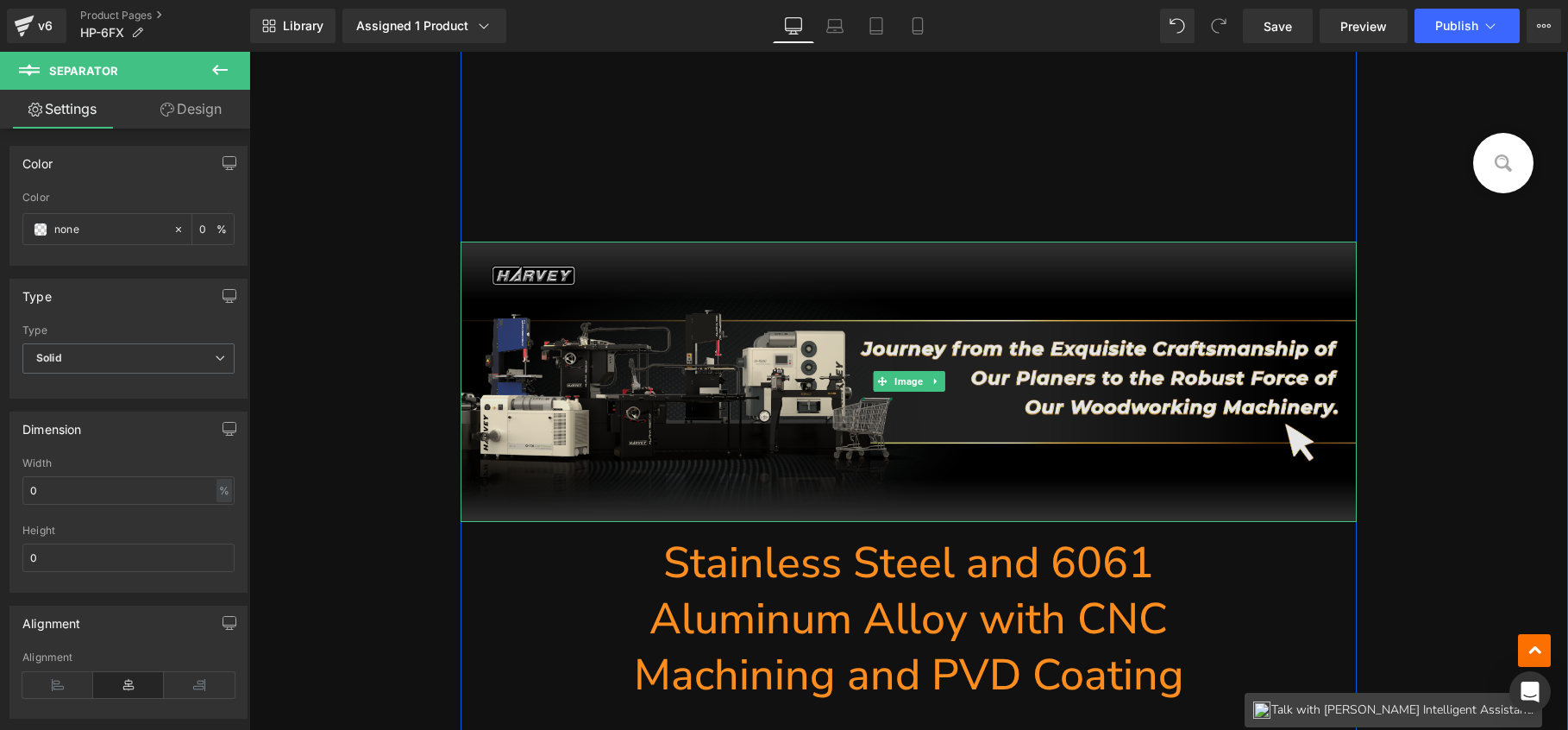
scroll to position [25092, 0]
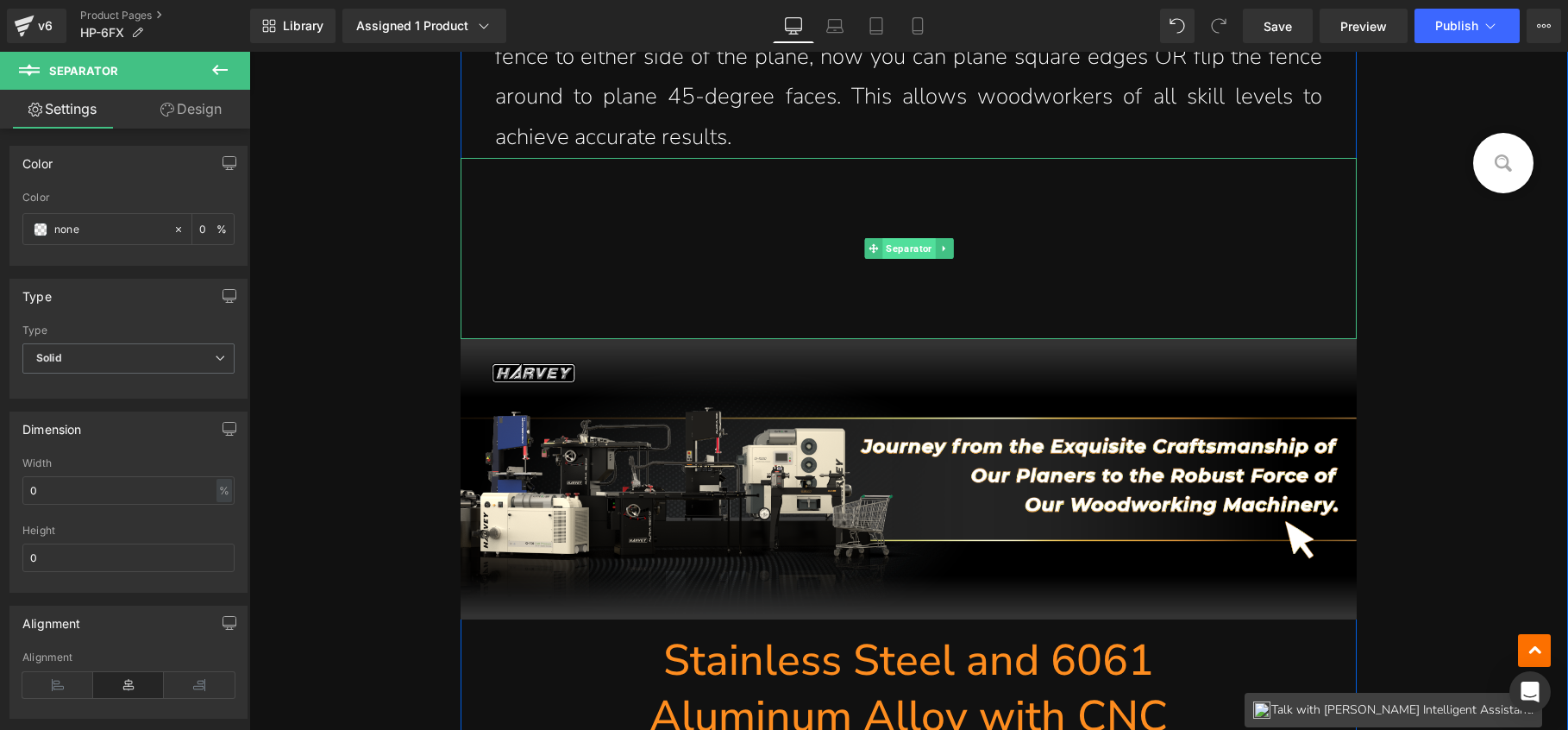
click at [902, 250] on span "Separator" at bounding box center [909, 248] width 53 height 21
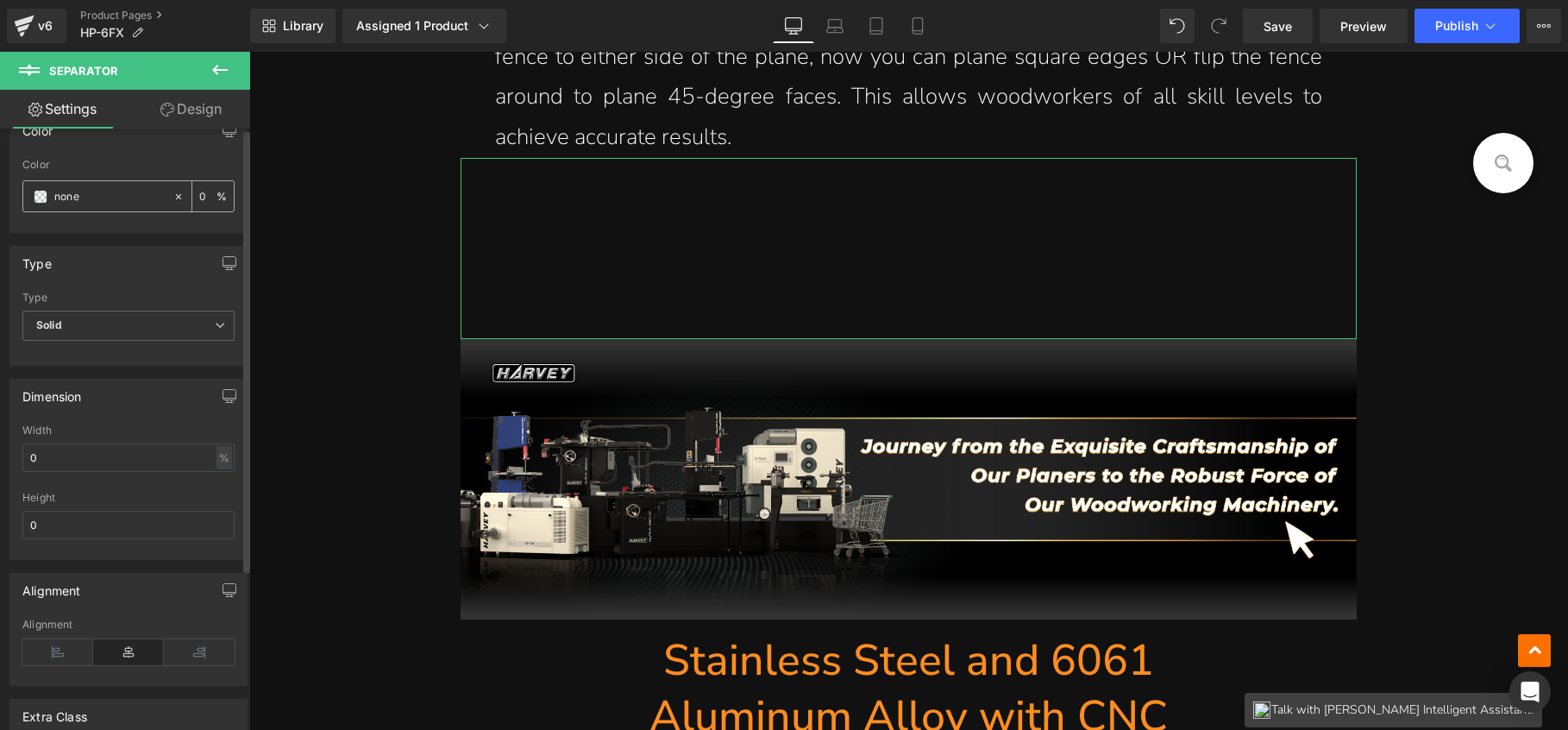
scroll to position [0, 0]
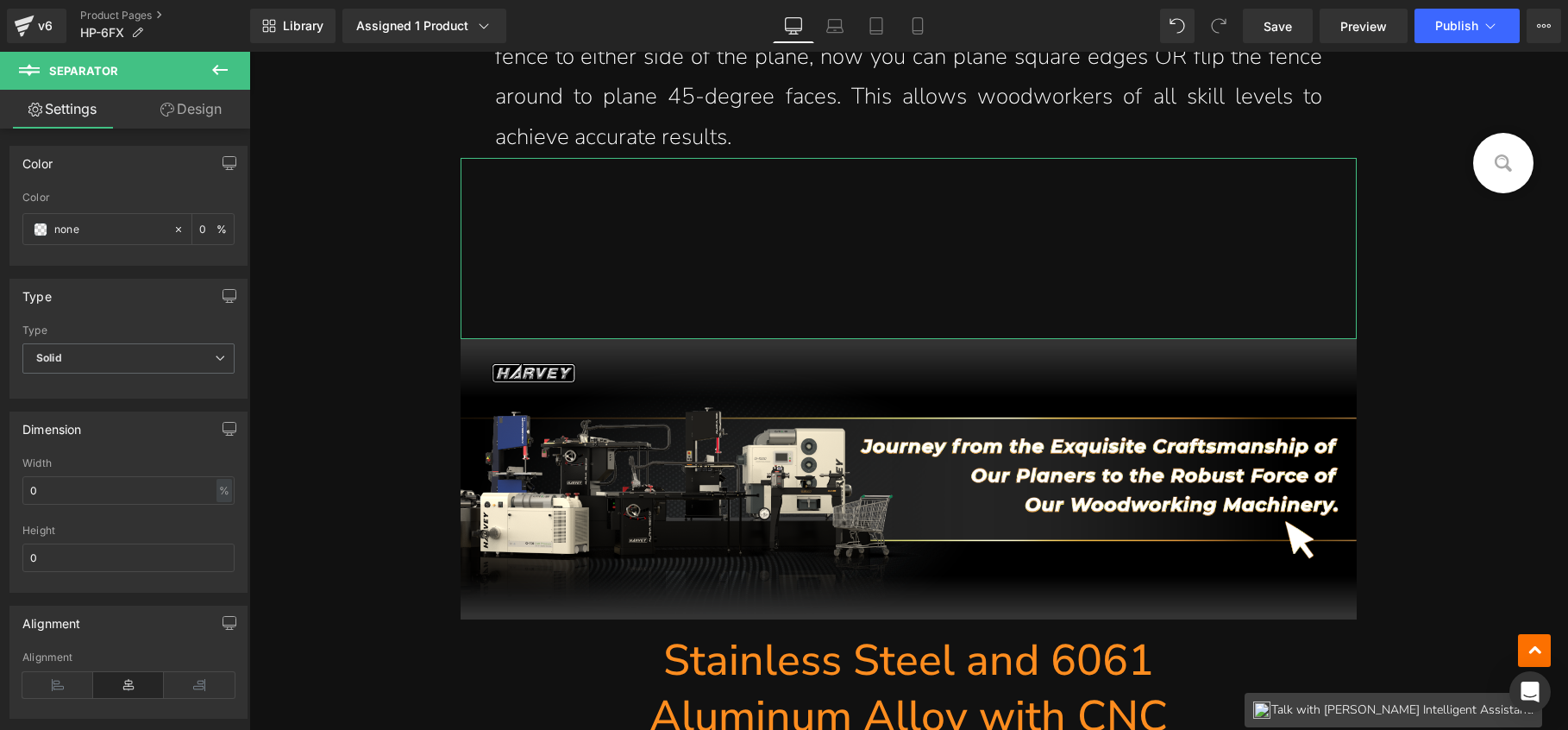
click at [168, 109] on icon at bounding box center [167, 109] width 14 height 14
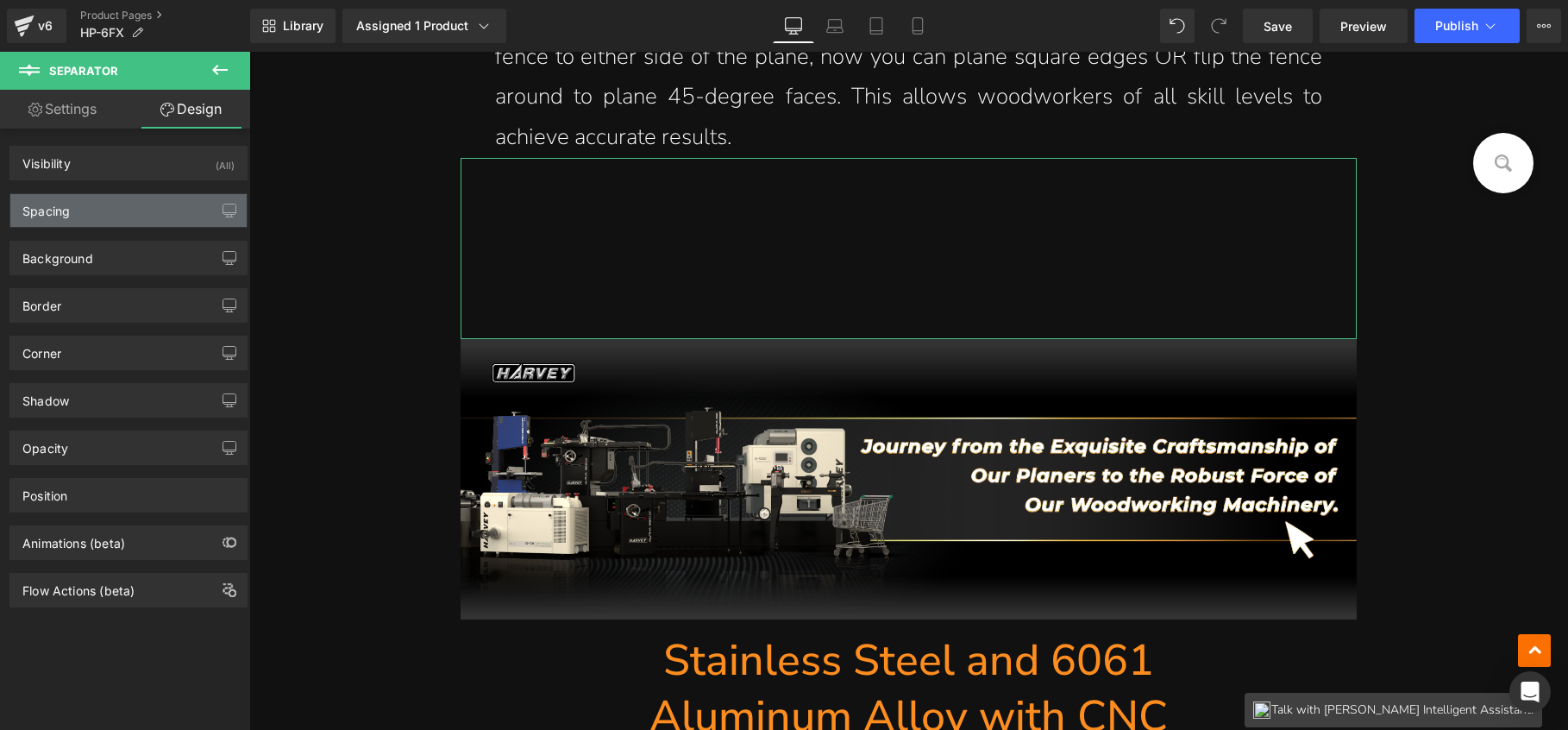
click at [100, 206] on div "Spacing" at bounding box center [128, 210] width 236 height 33
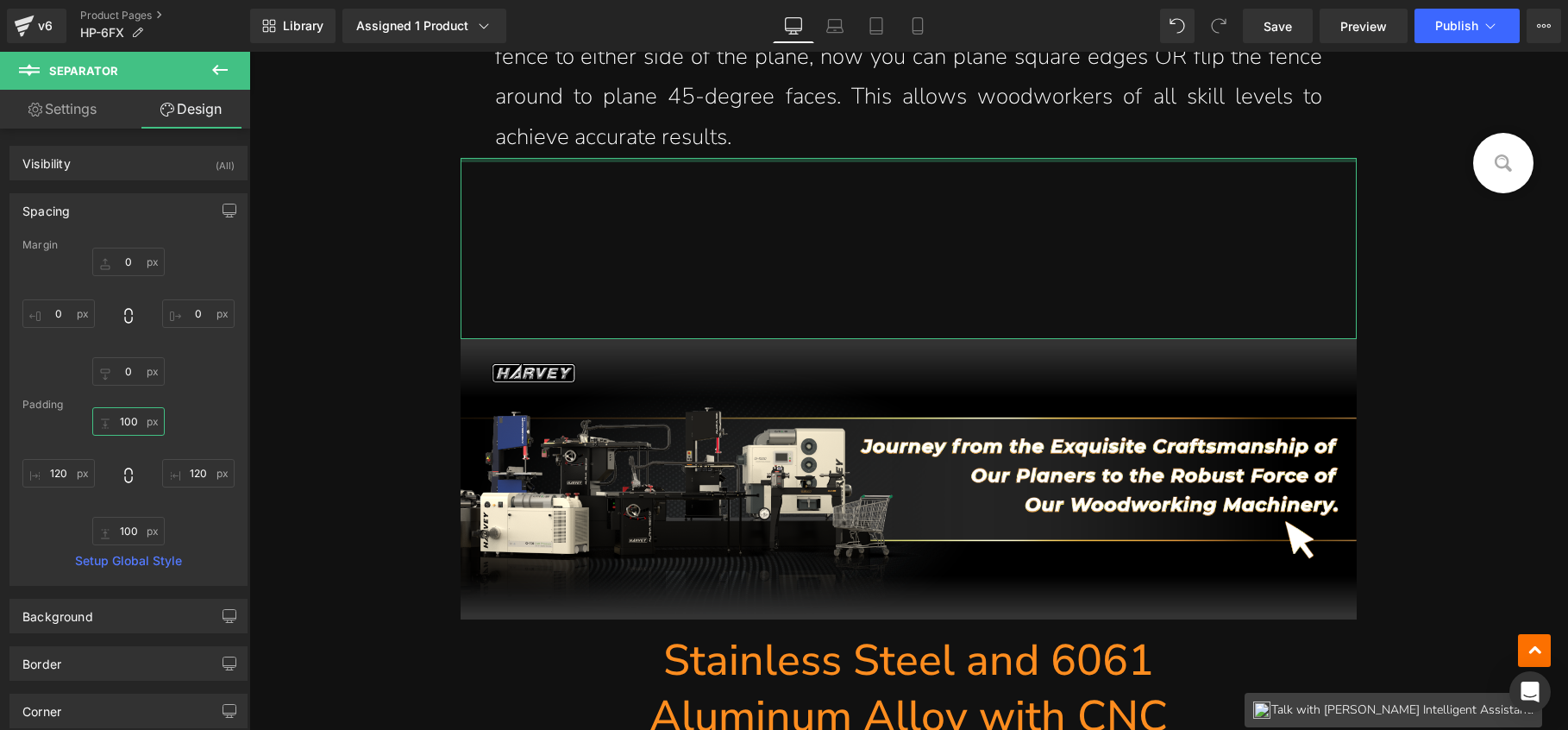
click at [133, 418] on input "100" at bounding box center [129, 421] width 72 height 28
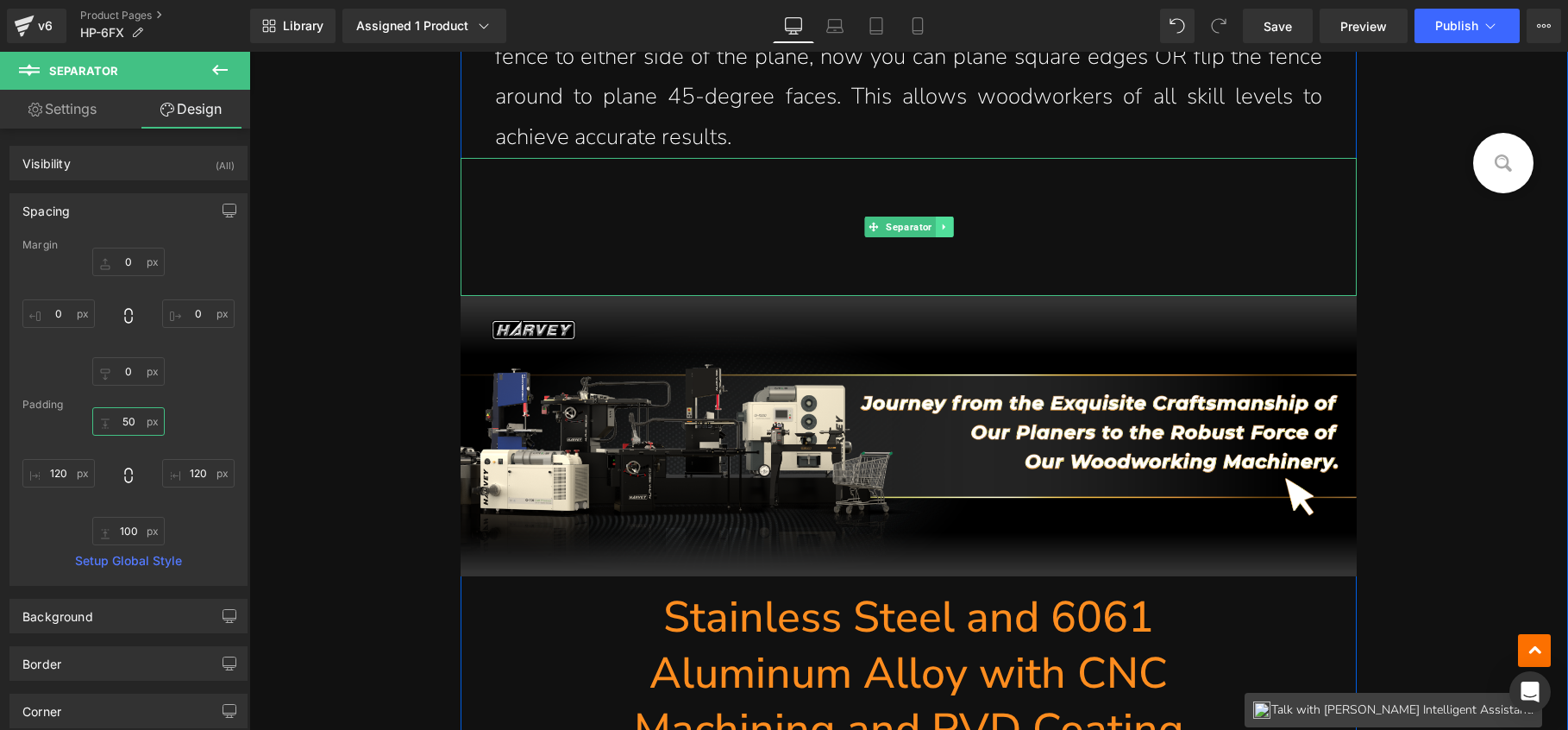
type input "50"
click at [940, 222] on icon at bounding box center [944, 226] width 9 height 10
click at [931, 224] on icon at bounding box center [935, 226] width 9 height 9
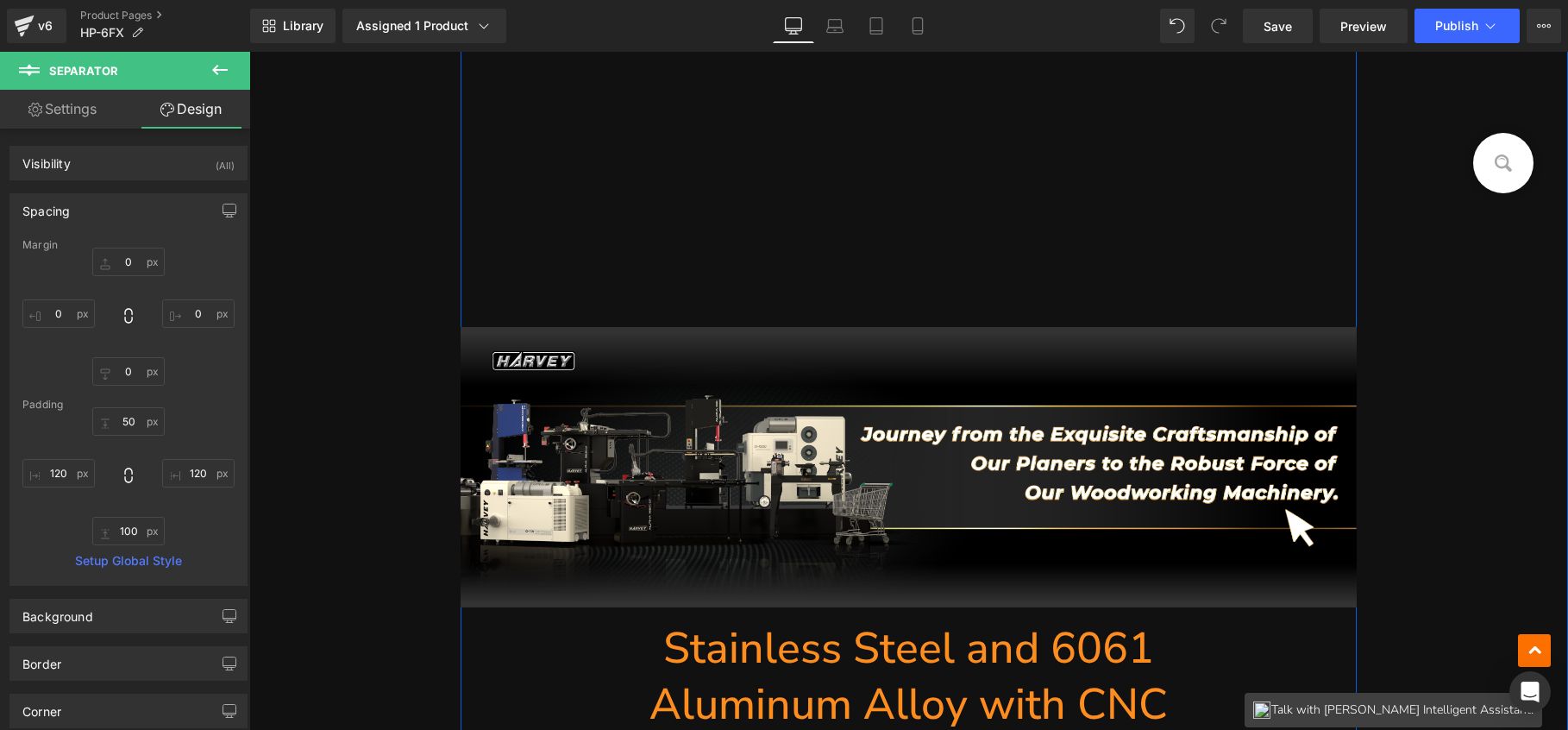
scroll to position [25180, 0]
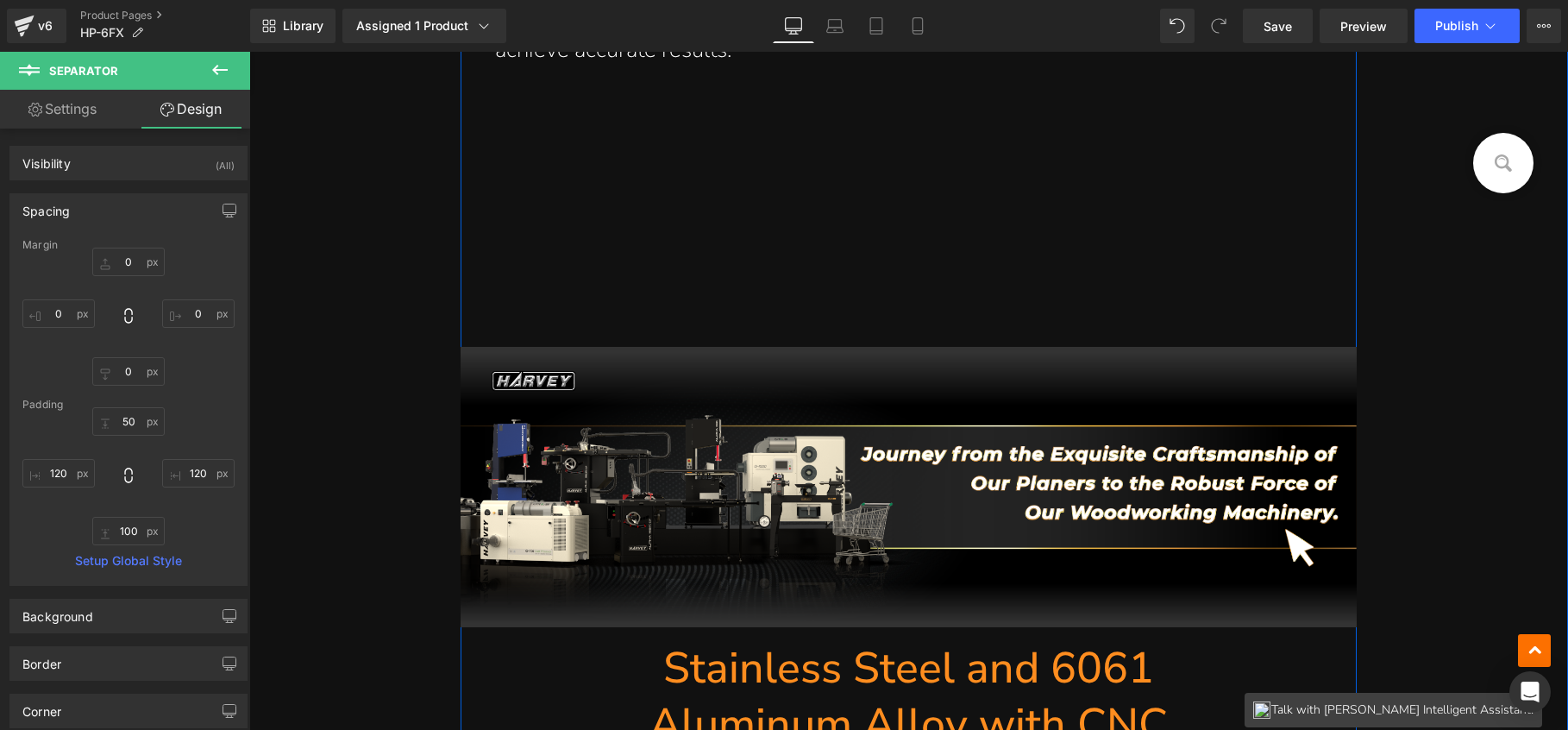
click at [781, 271] on div at bounding box center [909, 278] width 897 height 138
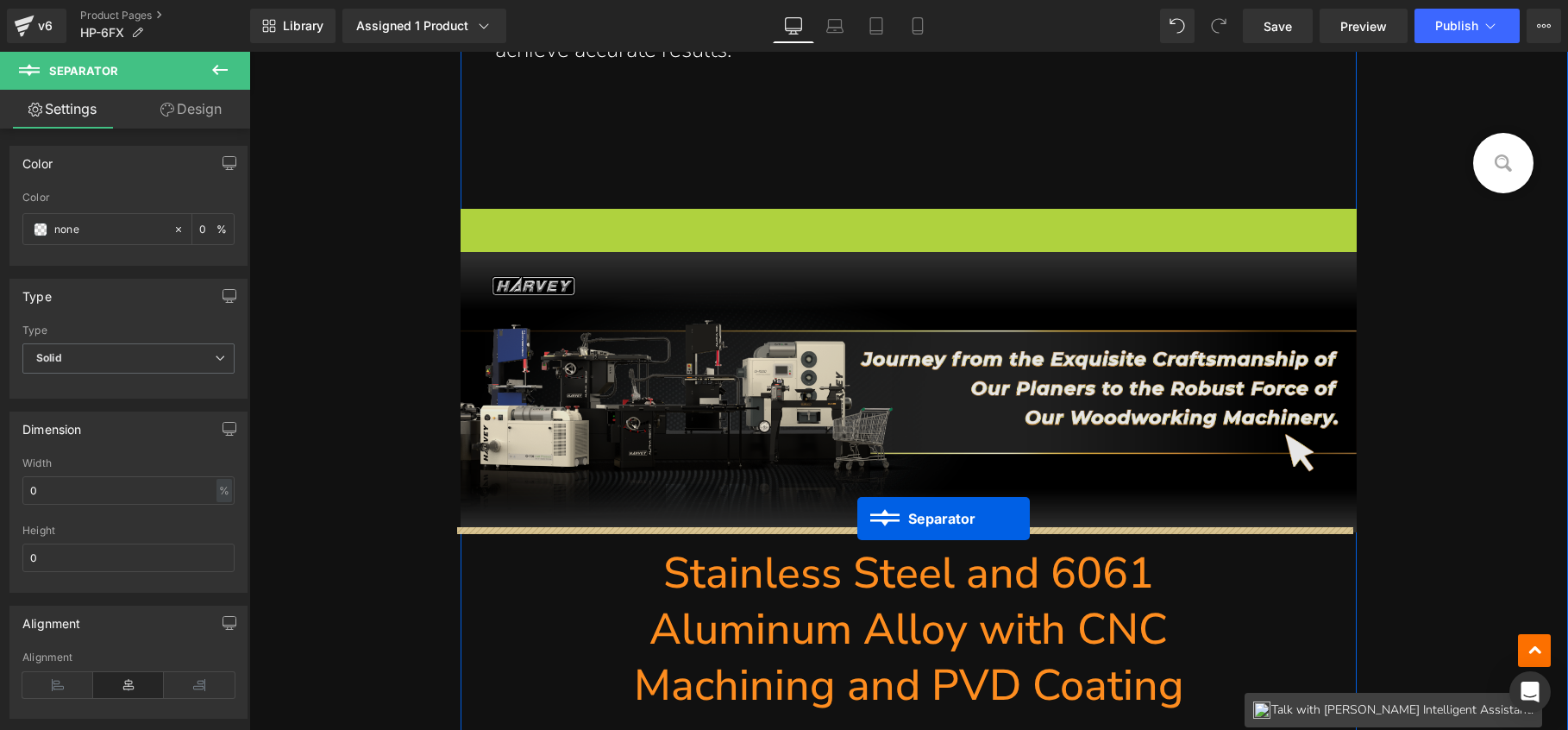
drag, startPoint x: 895, startPoint y: 275, endPoint x: 856, endPoint y: 519, distance: 247.1
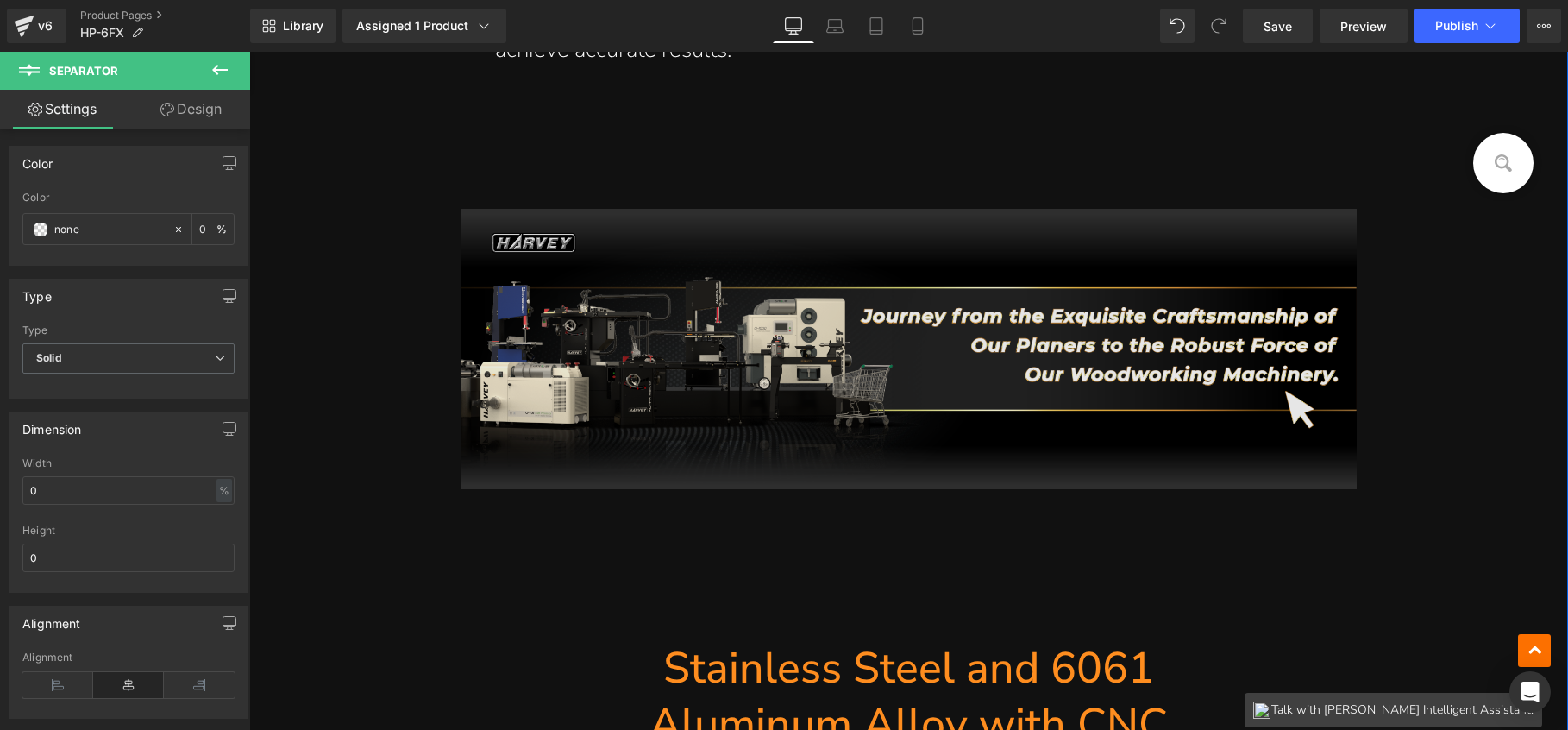
click at [885, 317] on img at bounding box center [909, 350] width 897 height 281
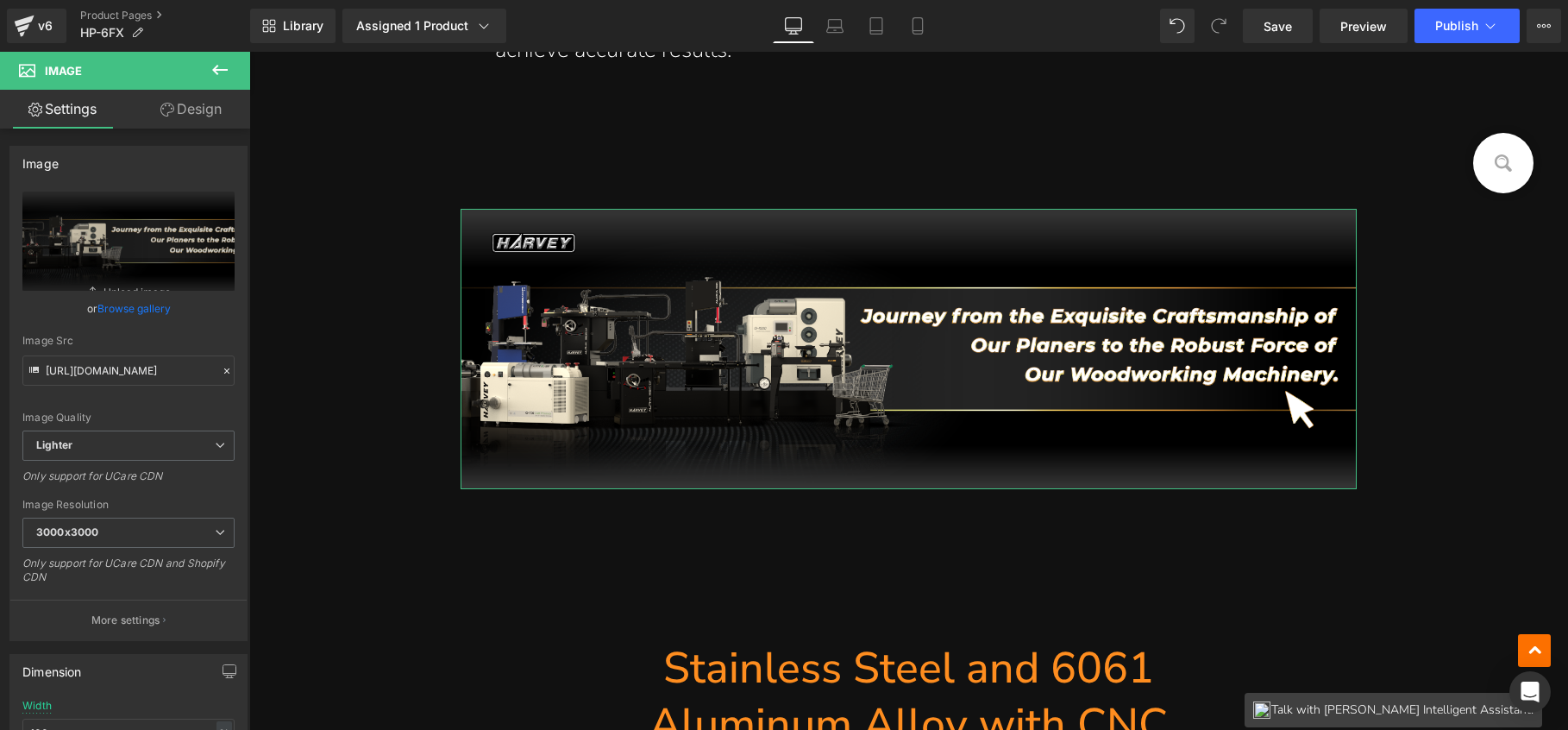
click at [203, 117] on link "Design" at bounding box center [191, 109] width 125 height 39
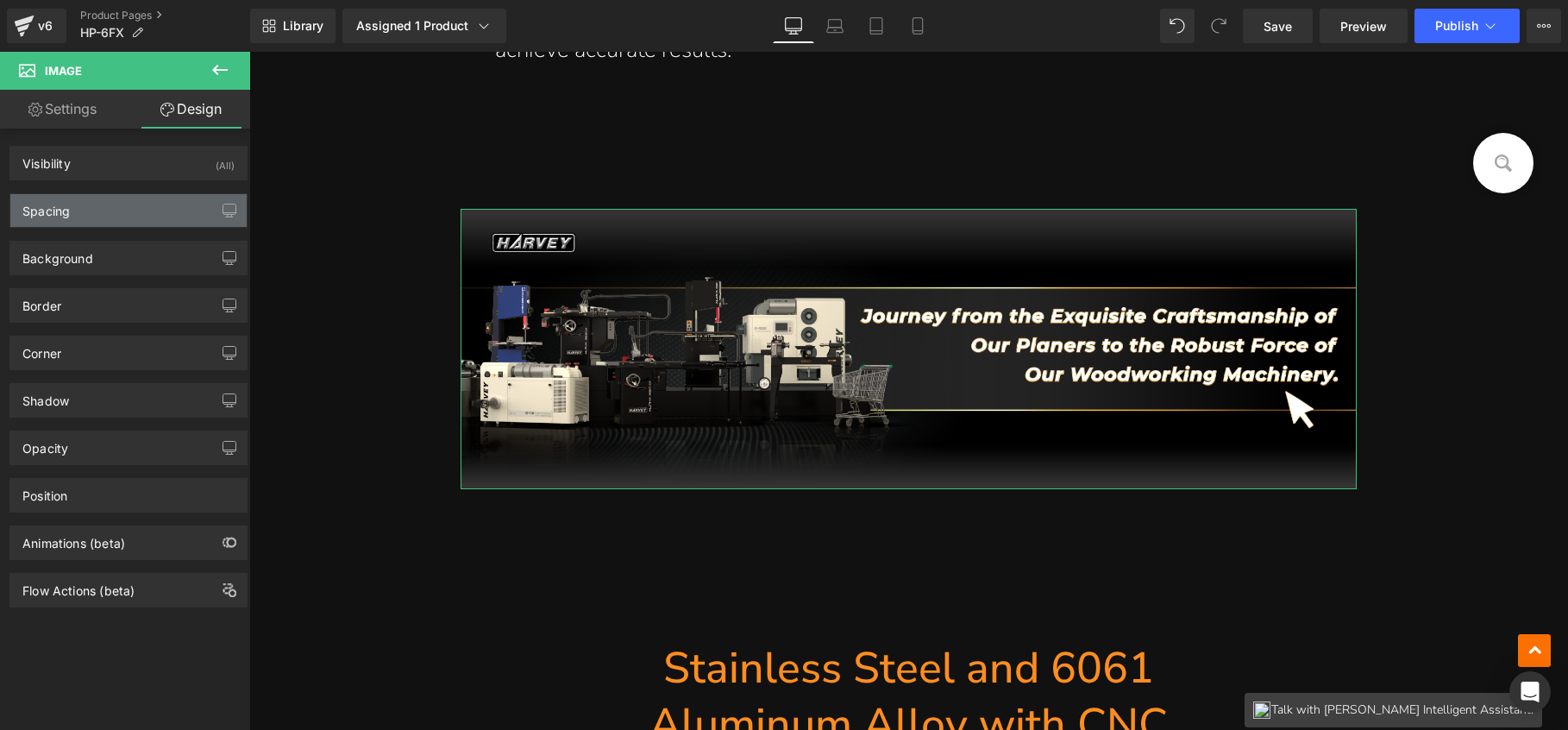
click at [134, 214] on div "Spacing" at bounding box center [128, 210] width 236 height 33
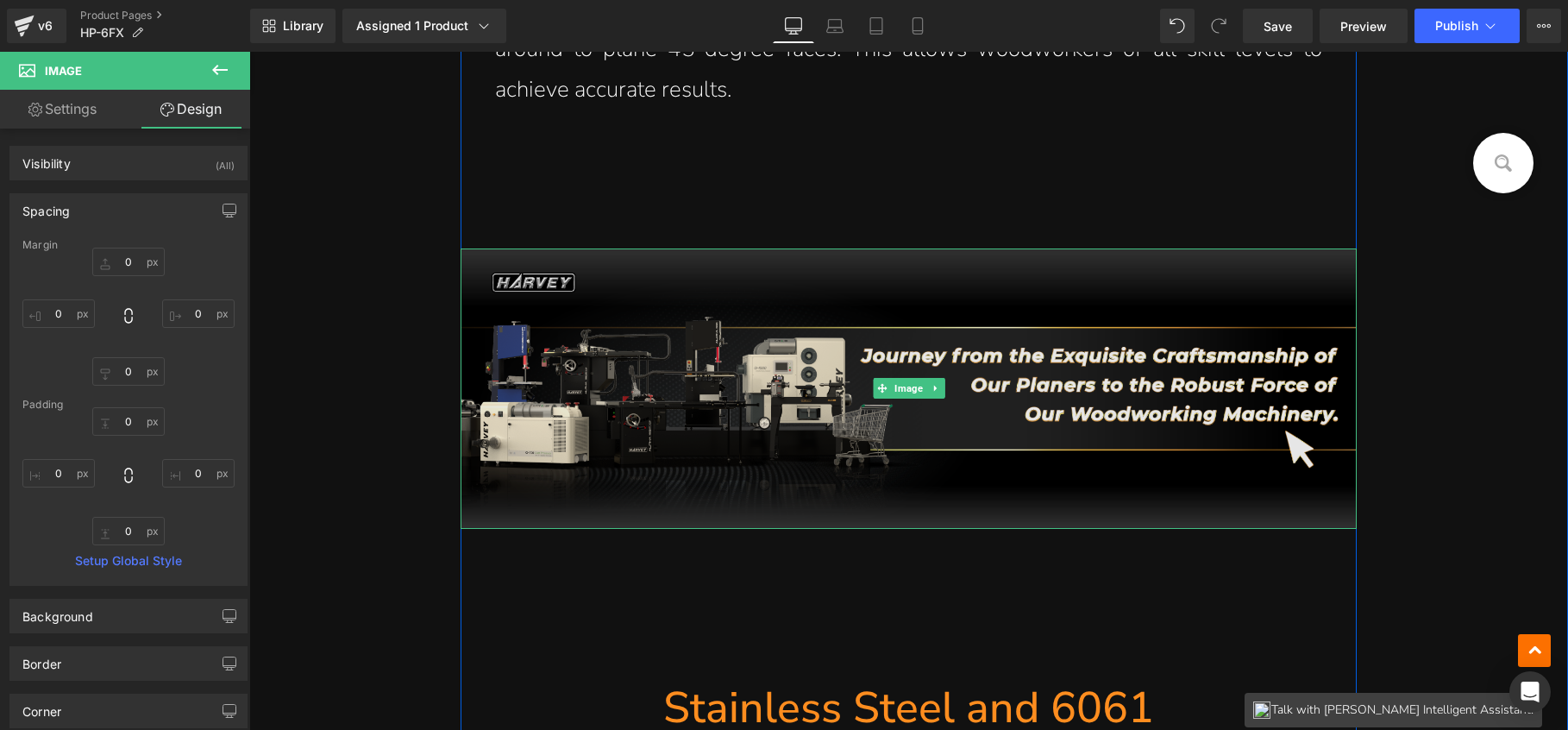
scroll to position [25075, 0]
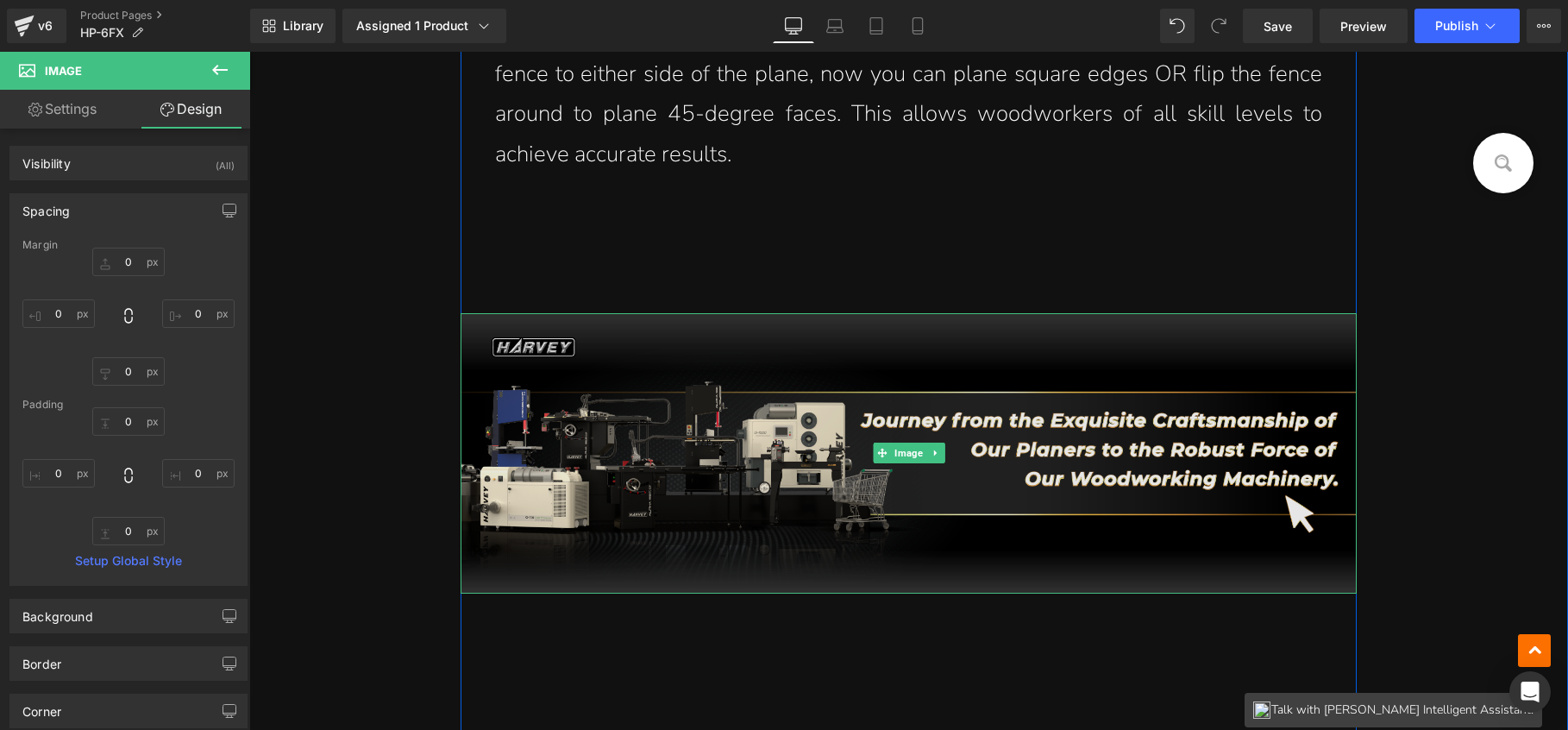
click at [884, 425] on img at bounding box center [909, 454] width 897 height 281
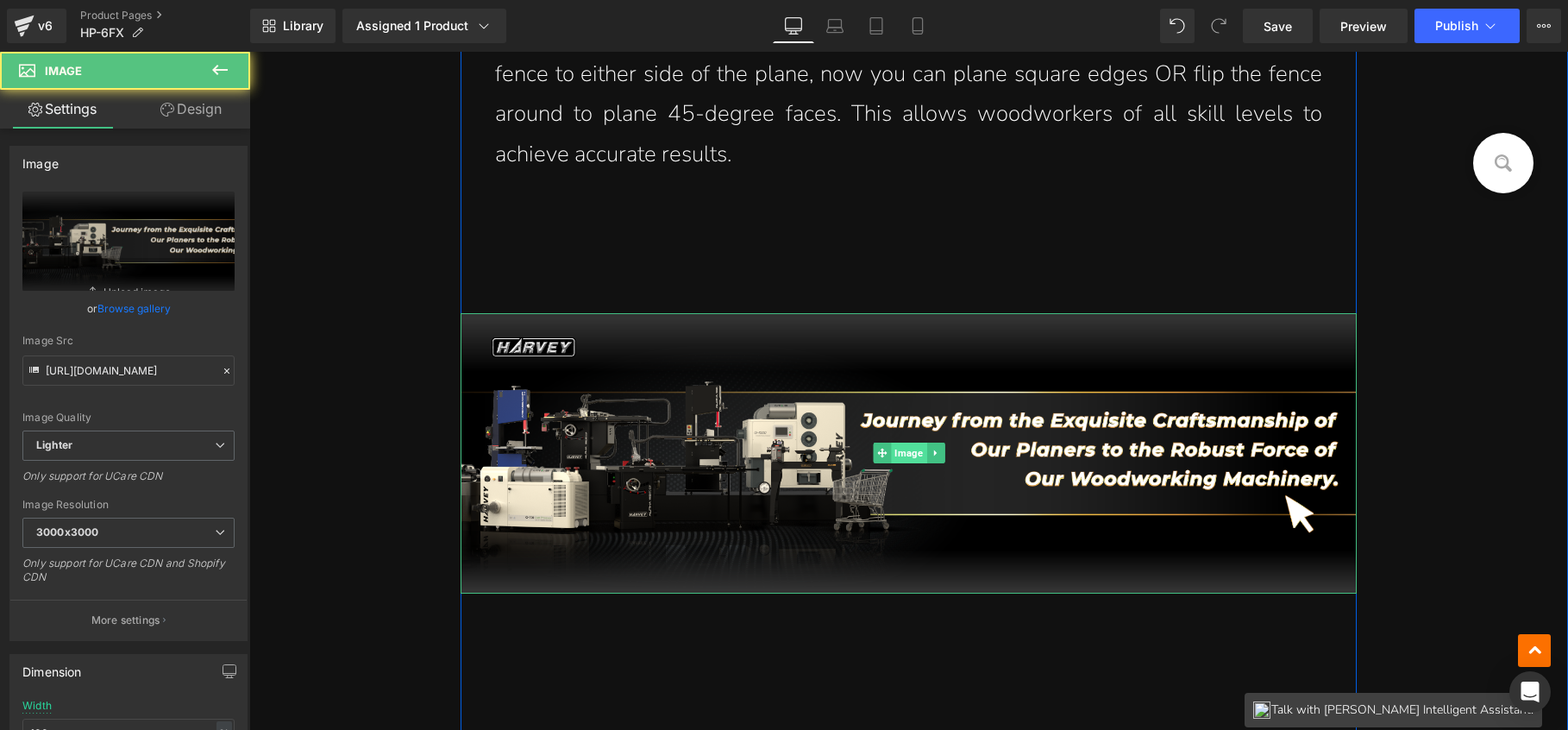
click at [891, 443] on span "Image" at bounding box center [908, 453] width 35 height 21
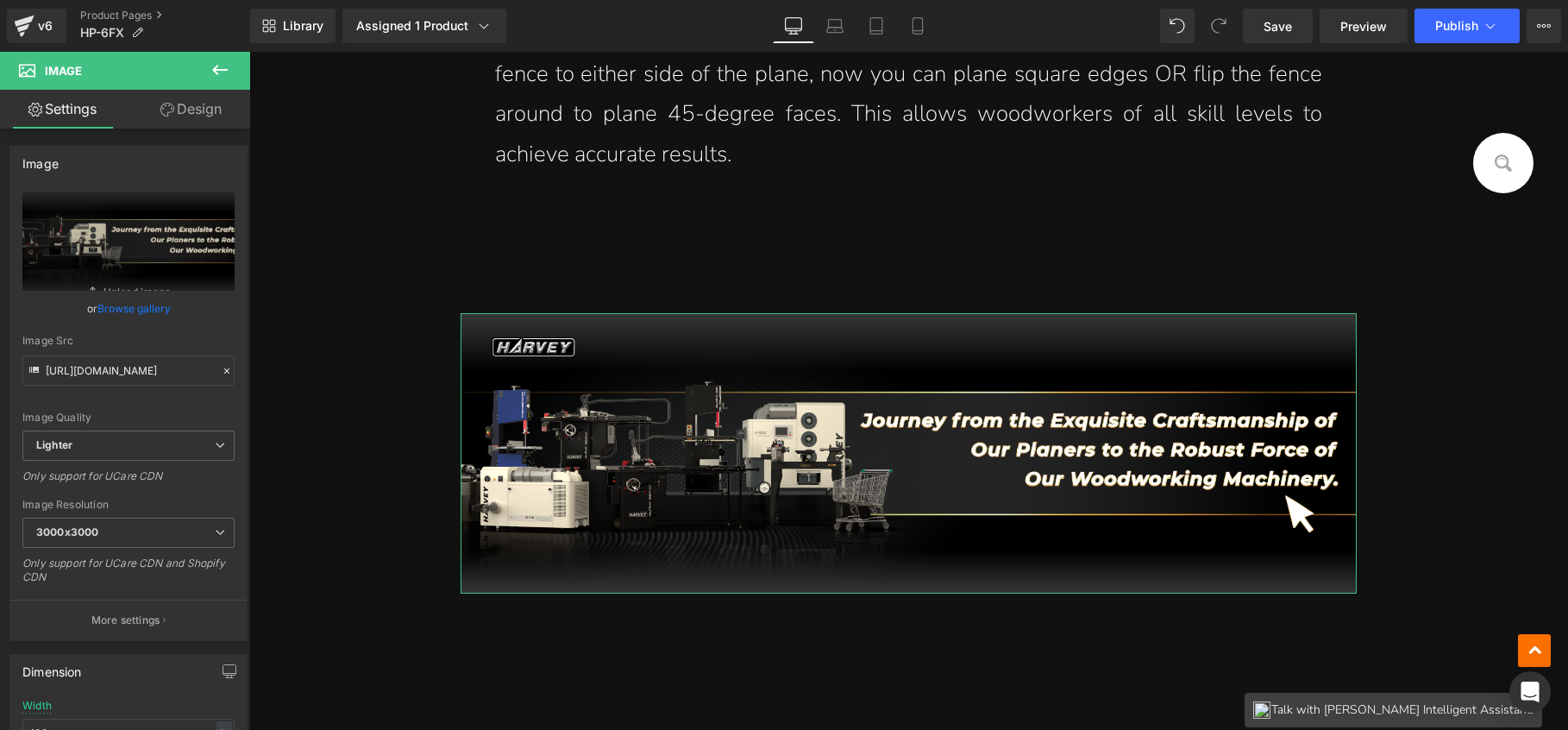
drag, startPoint x: 192, startPoint y: 108, endPoint x: 182, endPoint y: 108, distance: 10.0
click at [192, 108] on link "Design" at bounding box center [191, 109] width 125 height 39
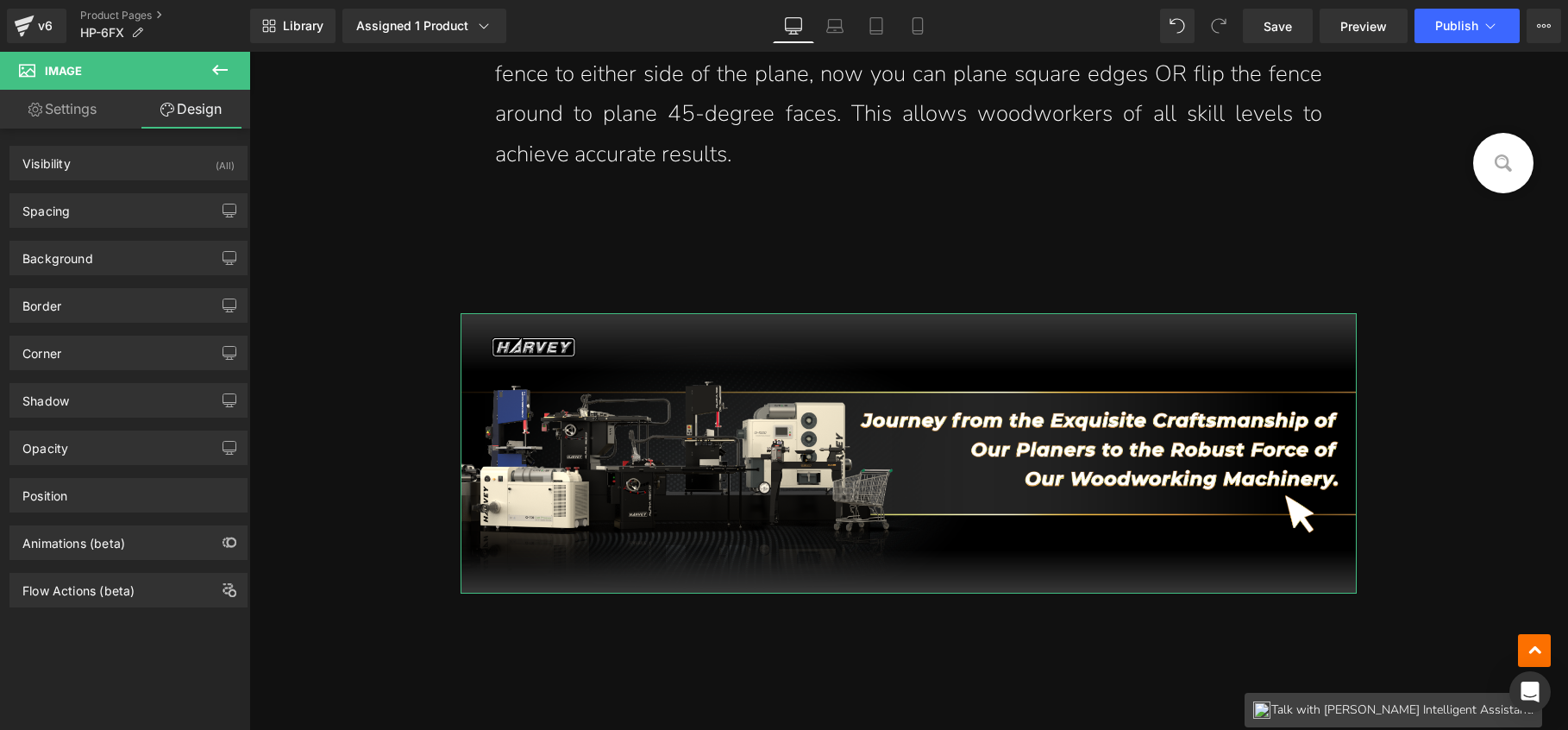
drag, startPoint x: 46, startPoint y: 115, endPoint x: 168, endPoint y: 34, distance: 146.4
click at [46, 115] on link "Settings" at bounding box center [62, 109] width 125 height 39
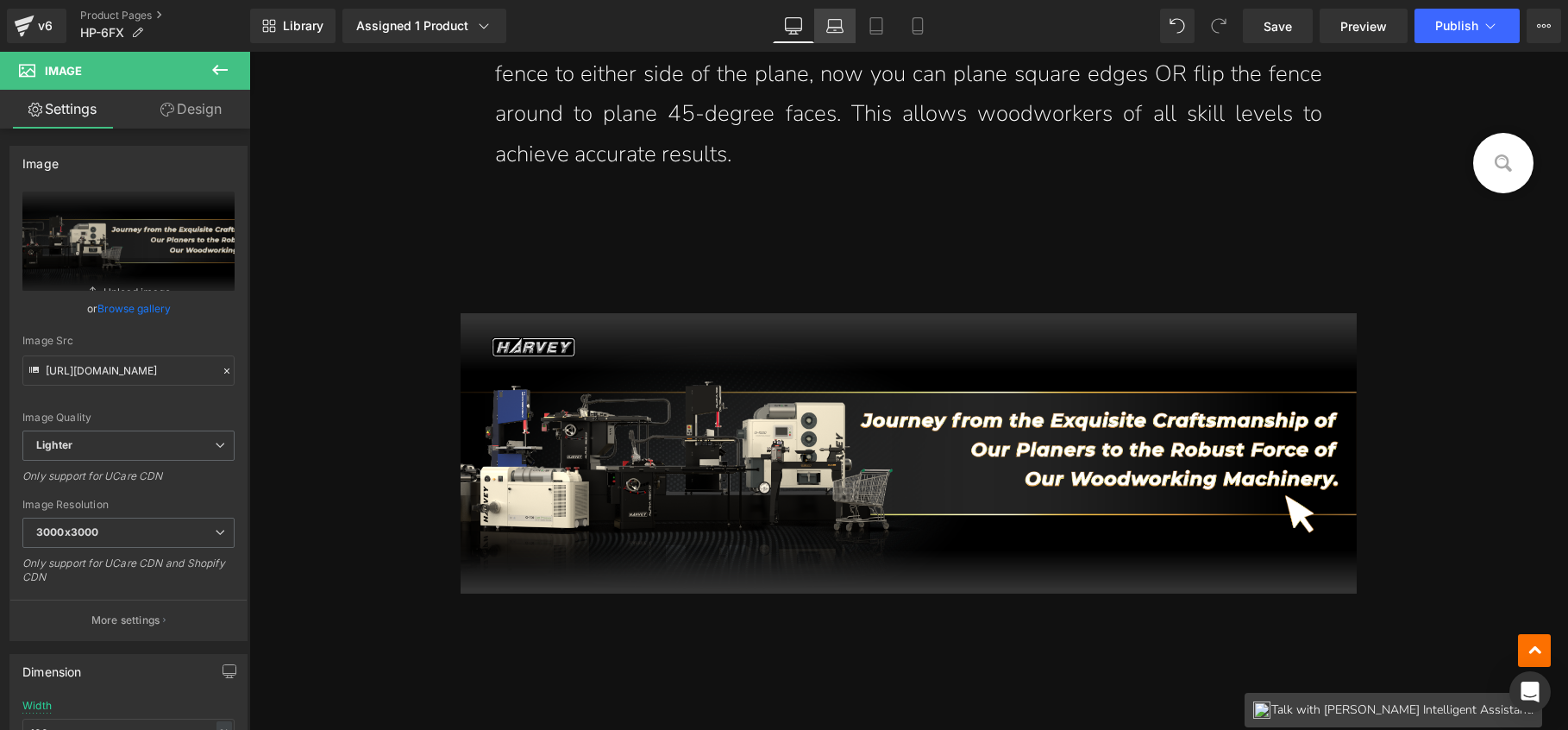
drag, startPoint x: 833, startPoint y: 25, endPoint x: 374, endPoint y: 17, distance: 459.1
click at [833, 25] on icon at bounding box center [835, 25] width 17 height 17
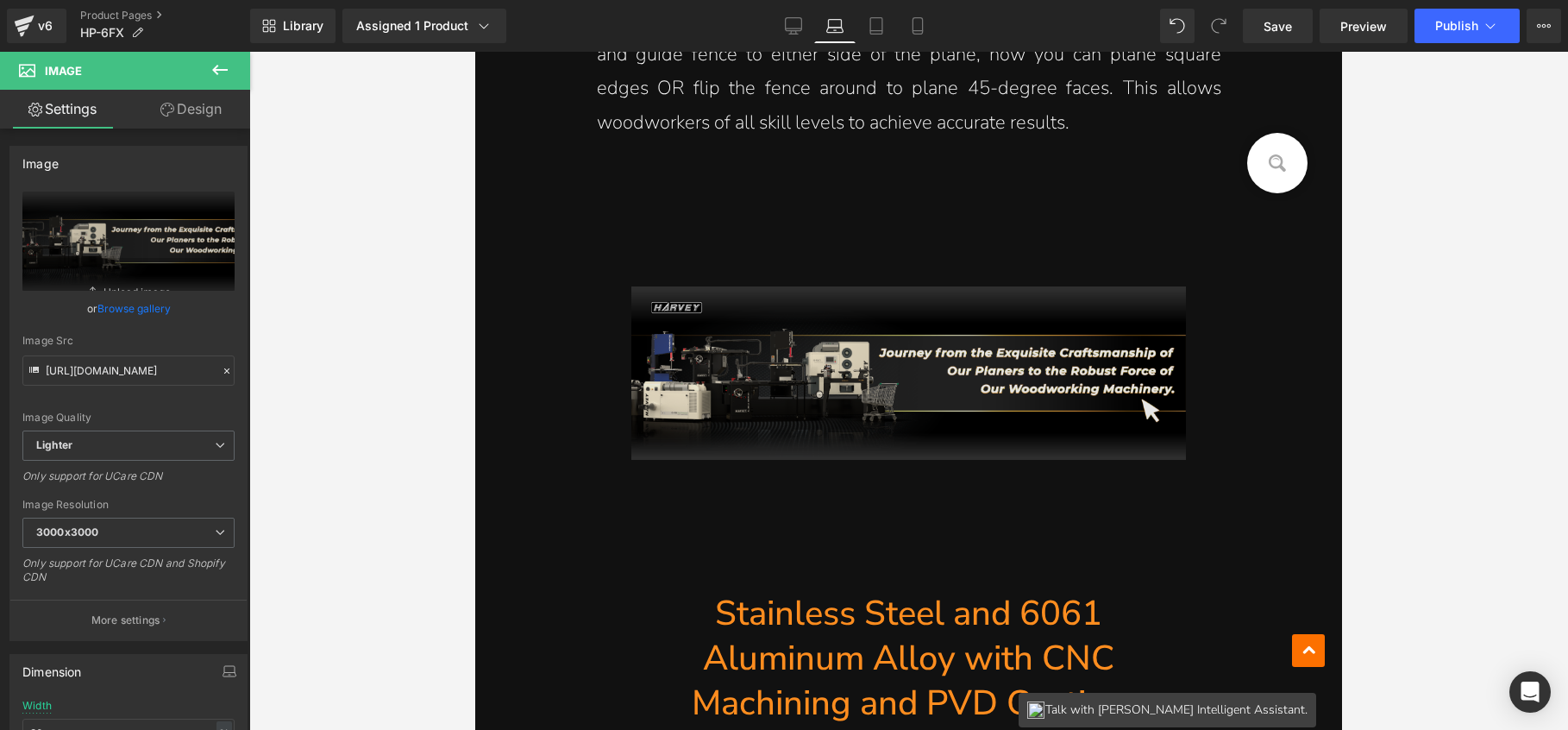
scroll to position [19727, 0]
click at [894, 363] on div "Image" at bounding box center [909, 372] width 693 height 174
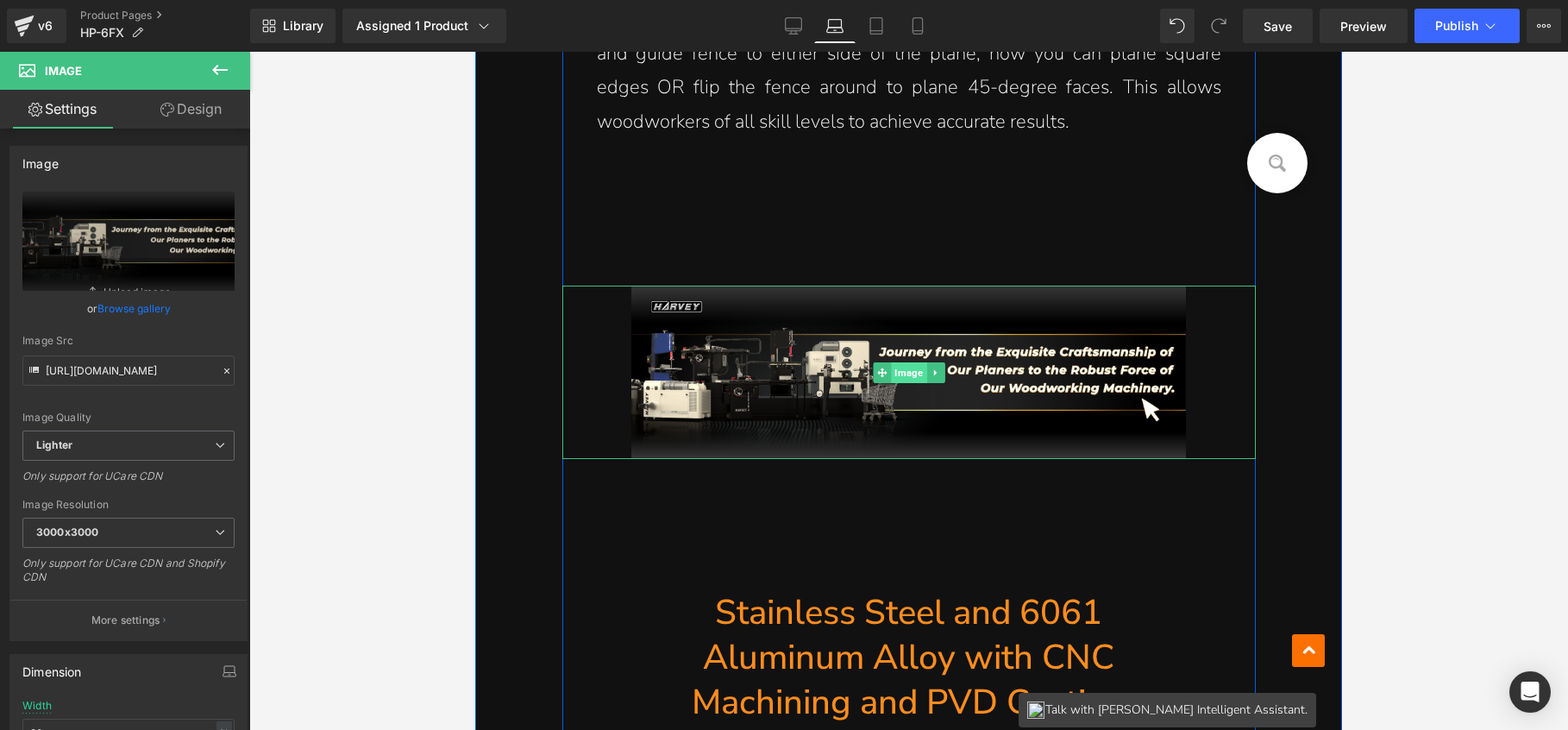
click at [893, 368] on span "Image" at bounding box center [908, 372] width 35 height 21
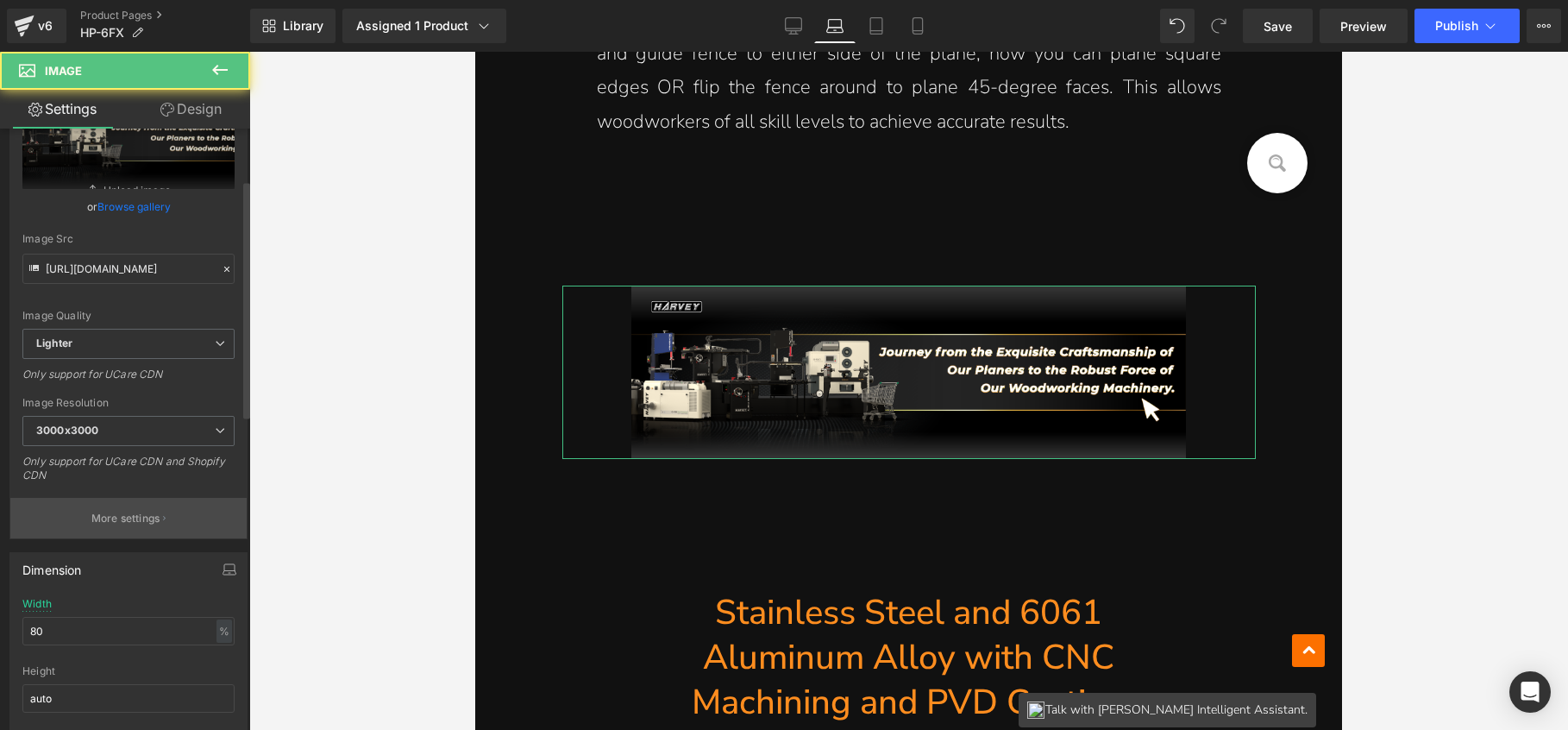
scroll to position [249, 0]
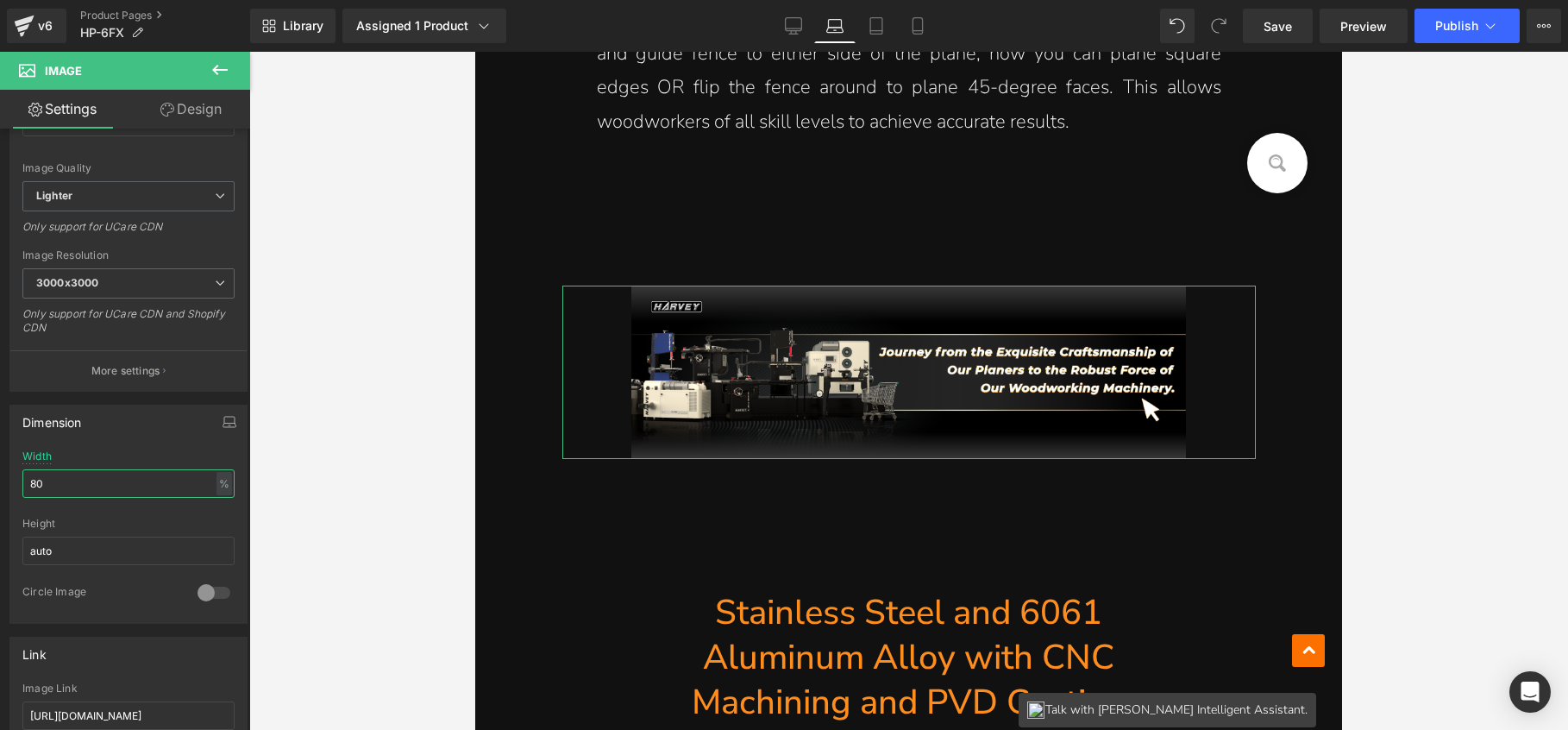
drag, startPoint x: 121, startPoint y: 487, endPoint x: -18, endPoint y: 473, distance: 139.7
click at [0, 473] on html "Image You are previewing how the will restyle your page. You can not edit Eleme…" at bounding box center [784, 365] width 1568 height 730
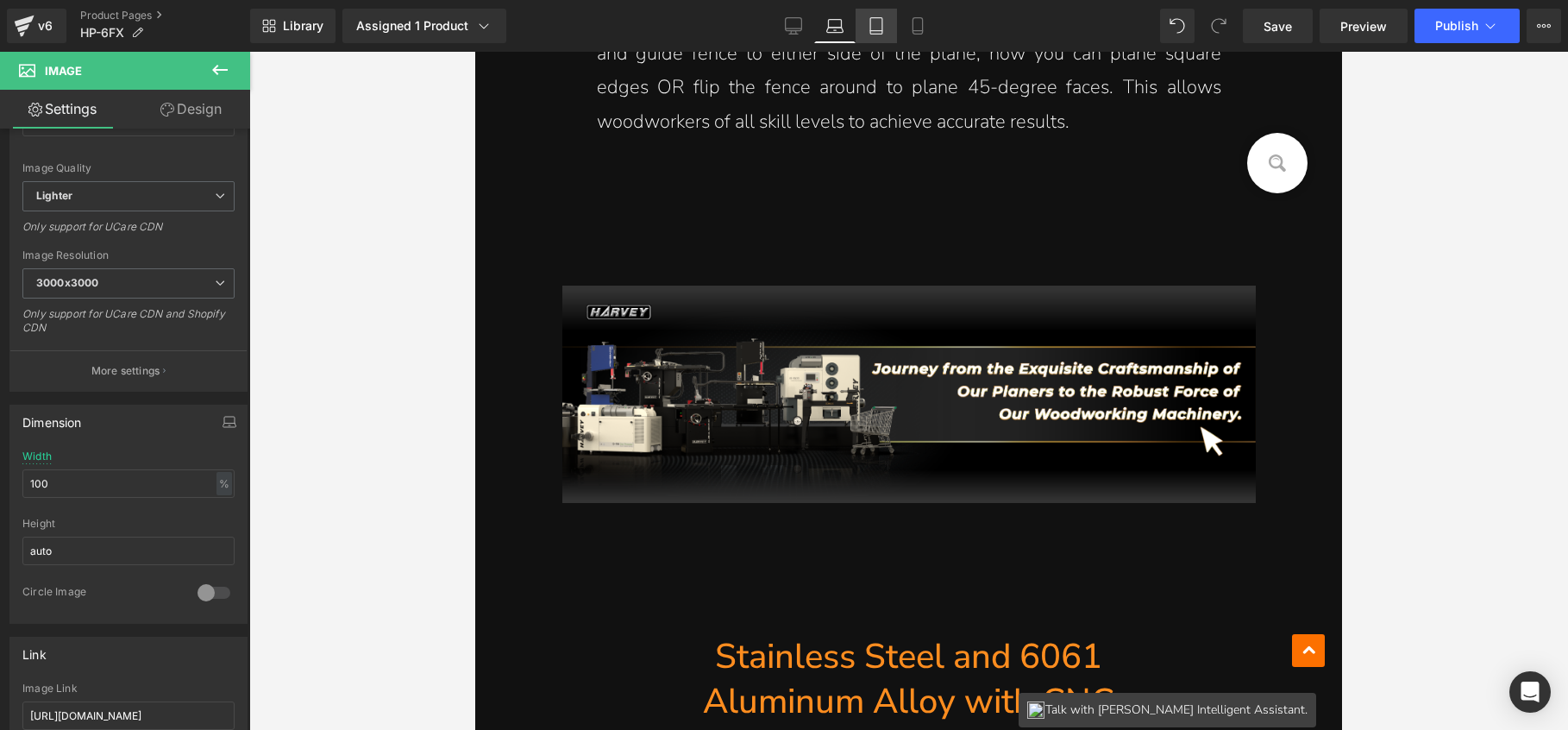
click at [869, 28] on icon at bounding box center [876, 25] width 17 height 17
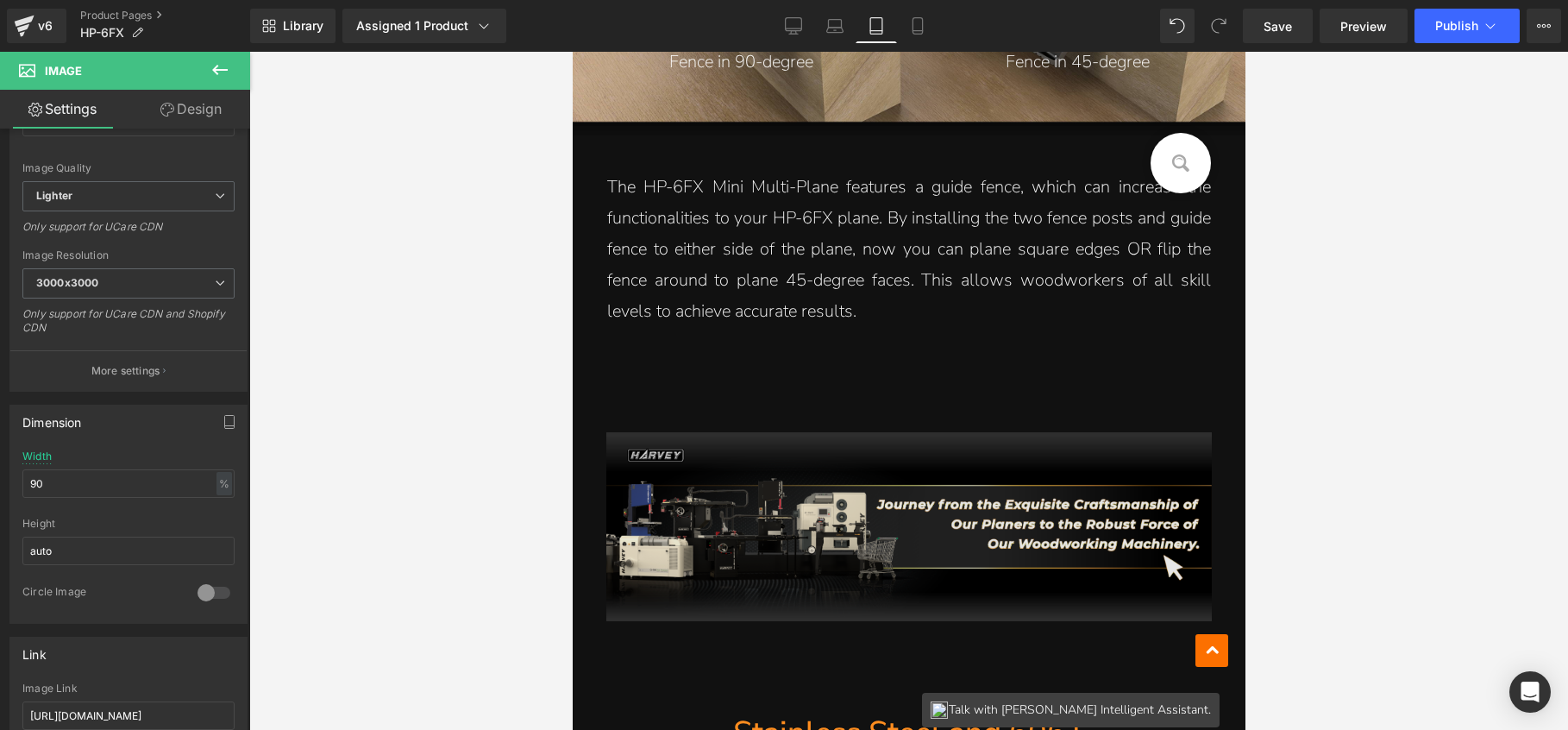
scroll to position [18439, 0]
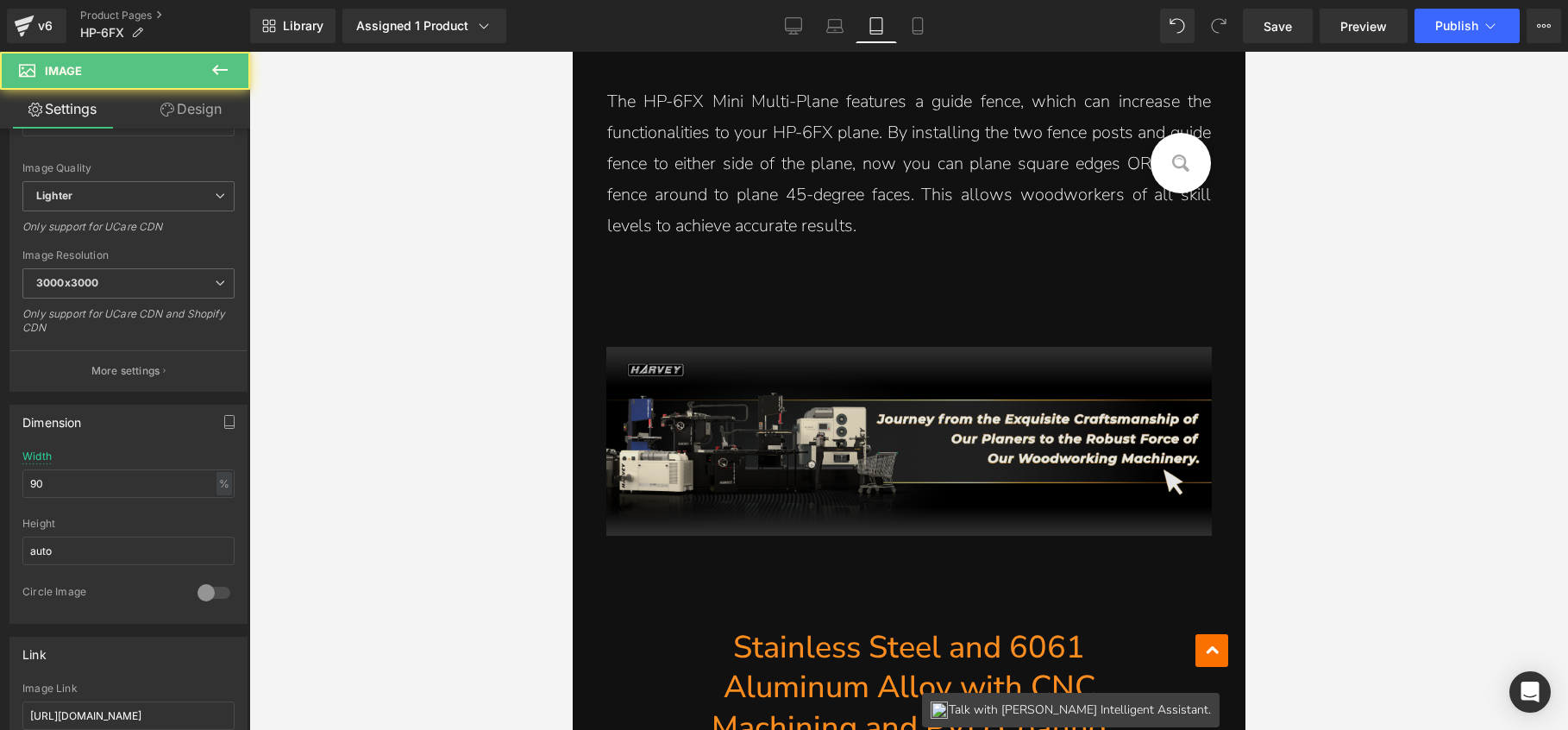
click at [861, 347] on img at bounding box center [908, 441] width 606 height 189
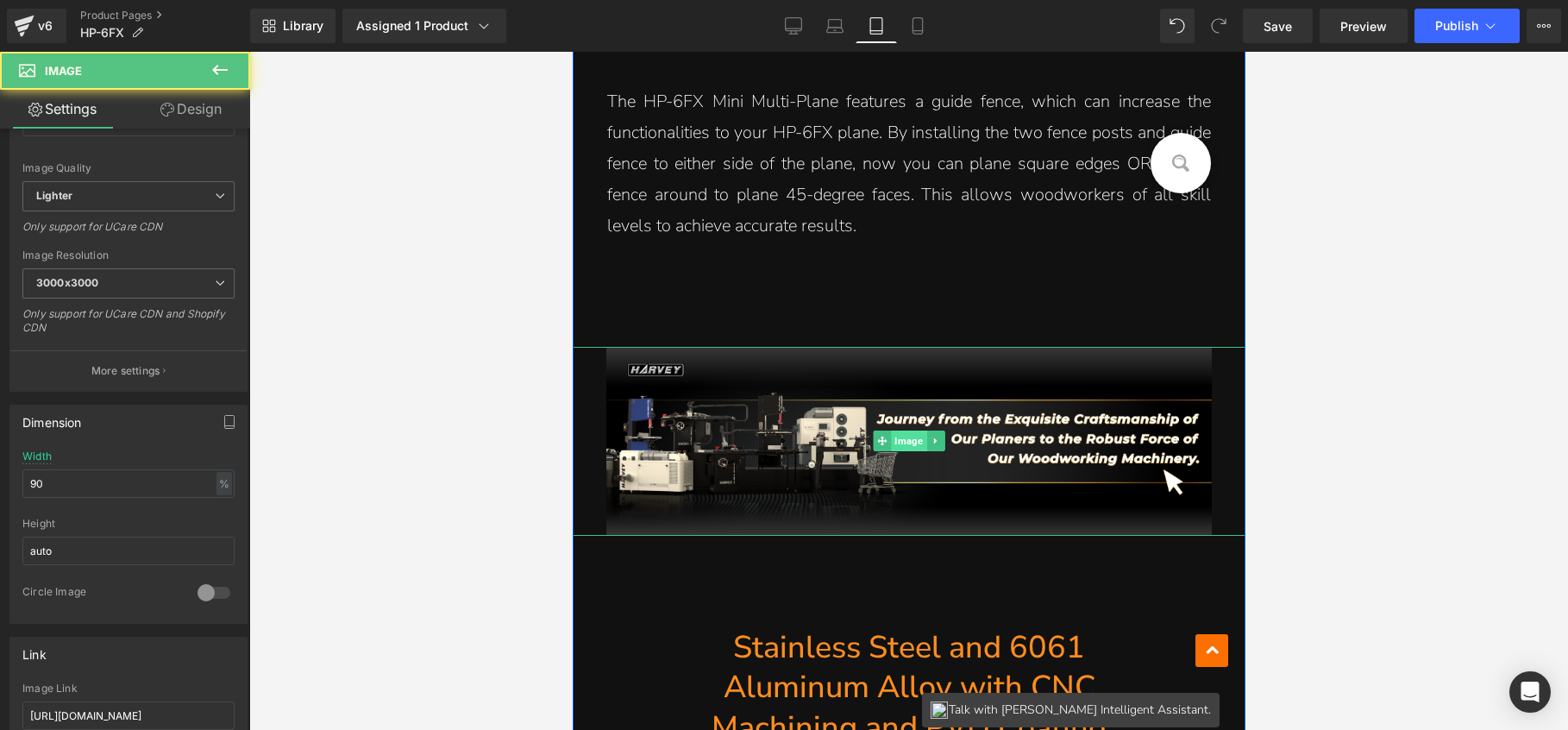
click at [895, 430] on span "Image" at bounding box center [907, 440] width 35 height 21
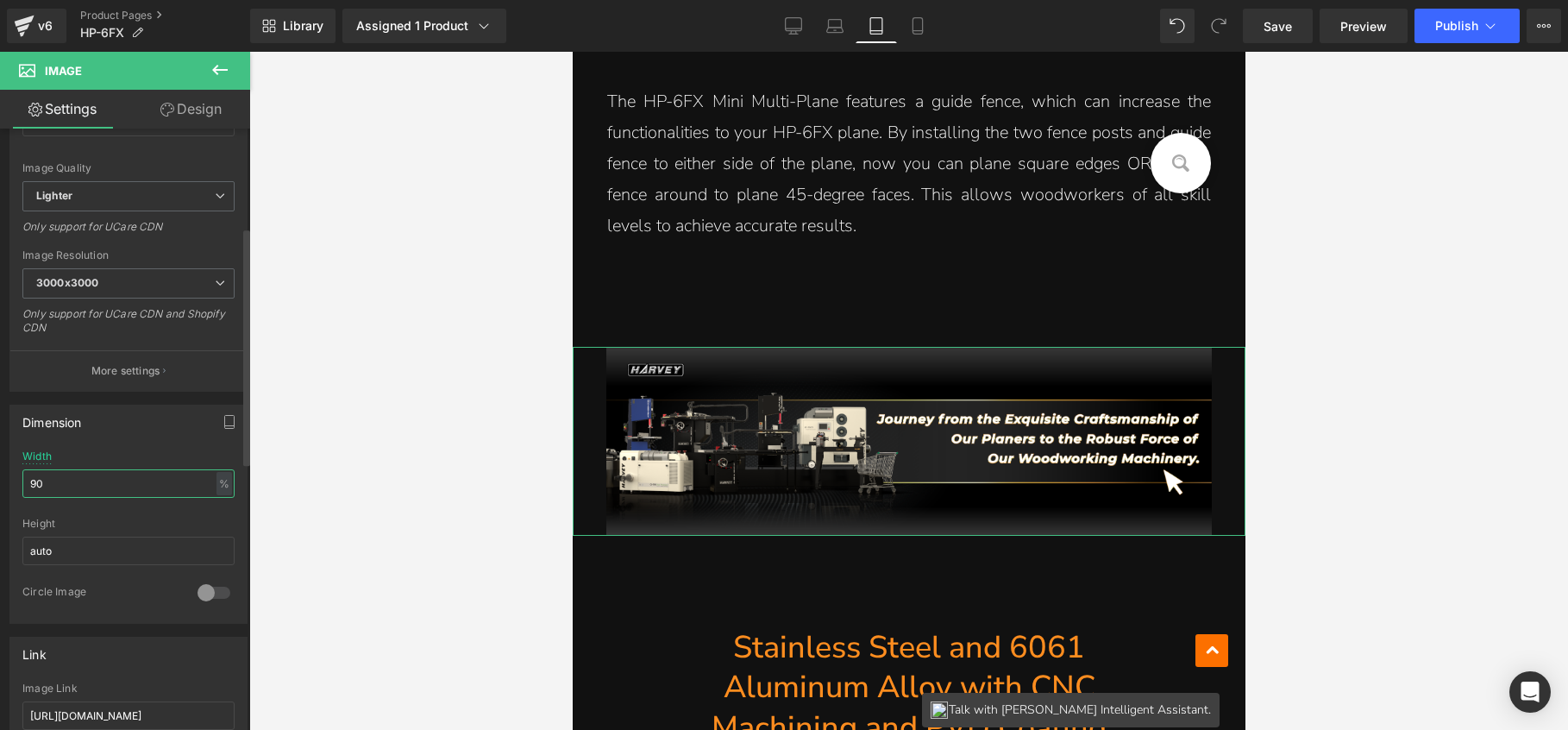
drag, startPoint x: 58, startPoint y: 489, endPoint x: 14, endPoint y: 485, distance: 44.2
click at [14, 485] on div "90% Width 90 % % px auto Height auto 0 Circle Image" at bounding box center [128, 536] width 236 height 173
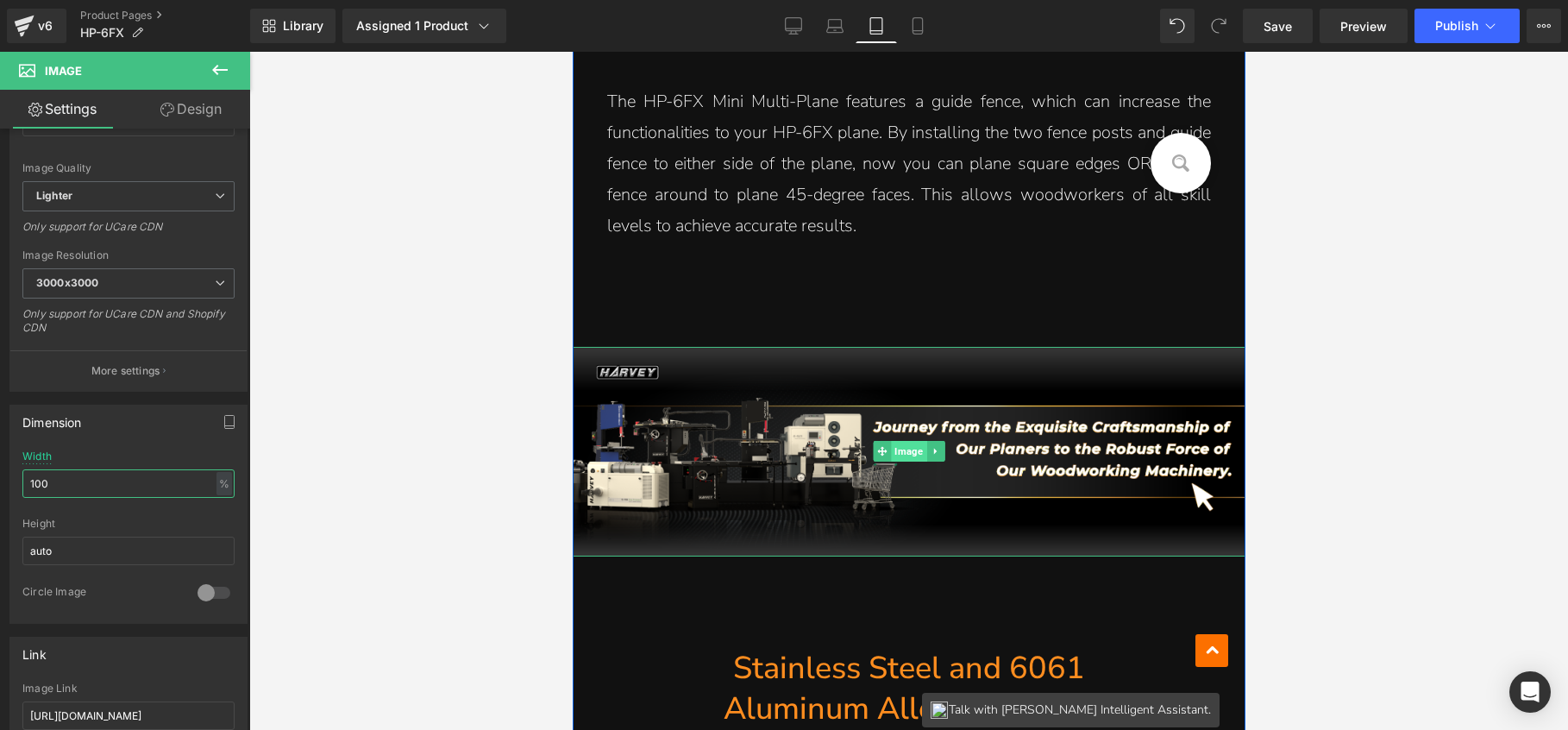
click at [908, 441] on span "Image" at bounding box center [907, 451] width 35 height 21
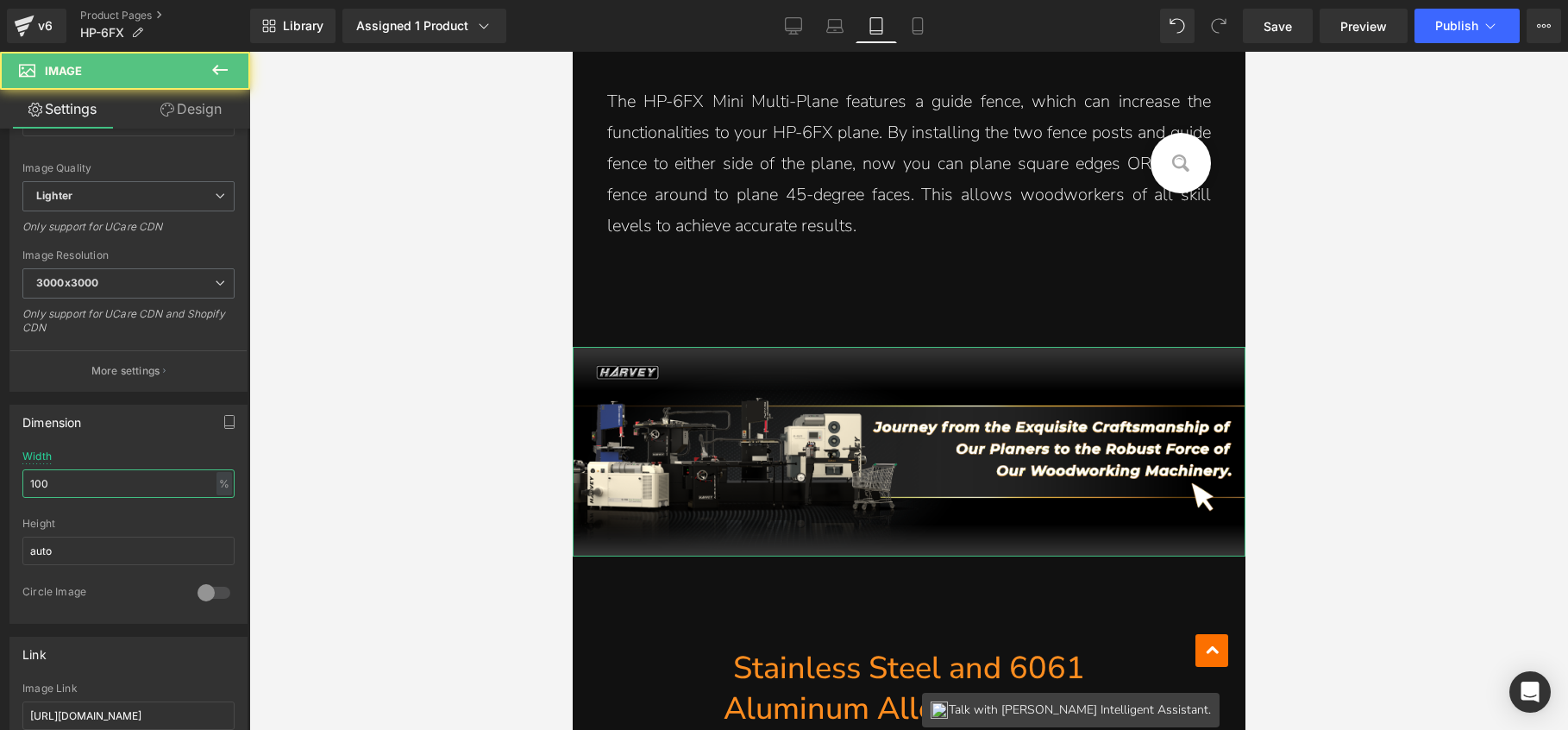
drag, startPoint x: 64, startPoint y: 485, endPoint x: -9, endPoint y: 467, distance: 75.2
click at [0, 467] on html "Image You are previewing how the will restyle your page. You can not edit Eleme…" at bounding box center [784, 365] width 1568 height 730
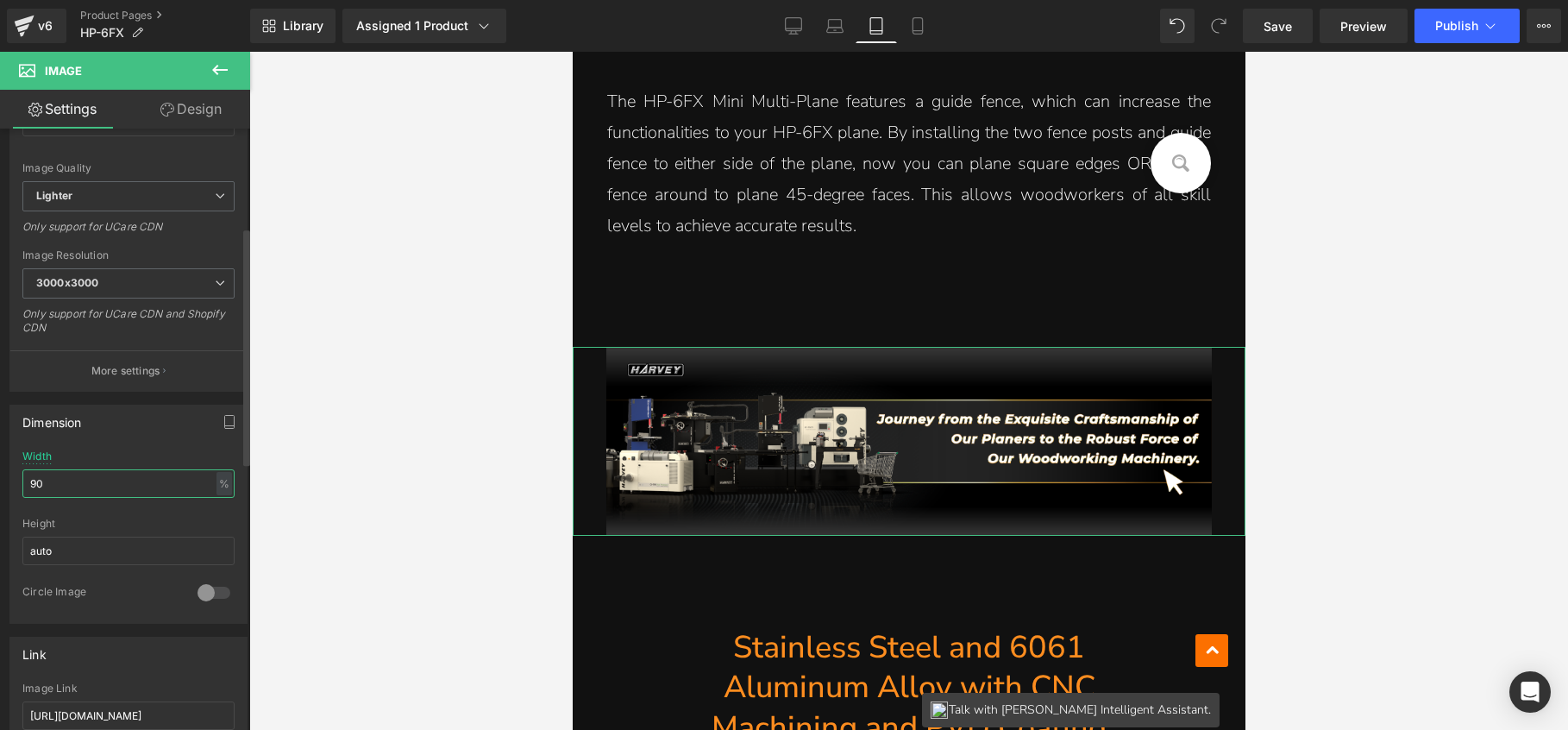
drag, startPoint x: 48, startPoint y: 485, endPoint x: 4, endPoint y: 475, distance: 45.1
click at [4, 475] on div "Dimension 90% Width 90 % % px auto Height auto 0 Circle Image" at bounding box center [129, 508] width 258 height 232
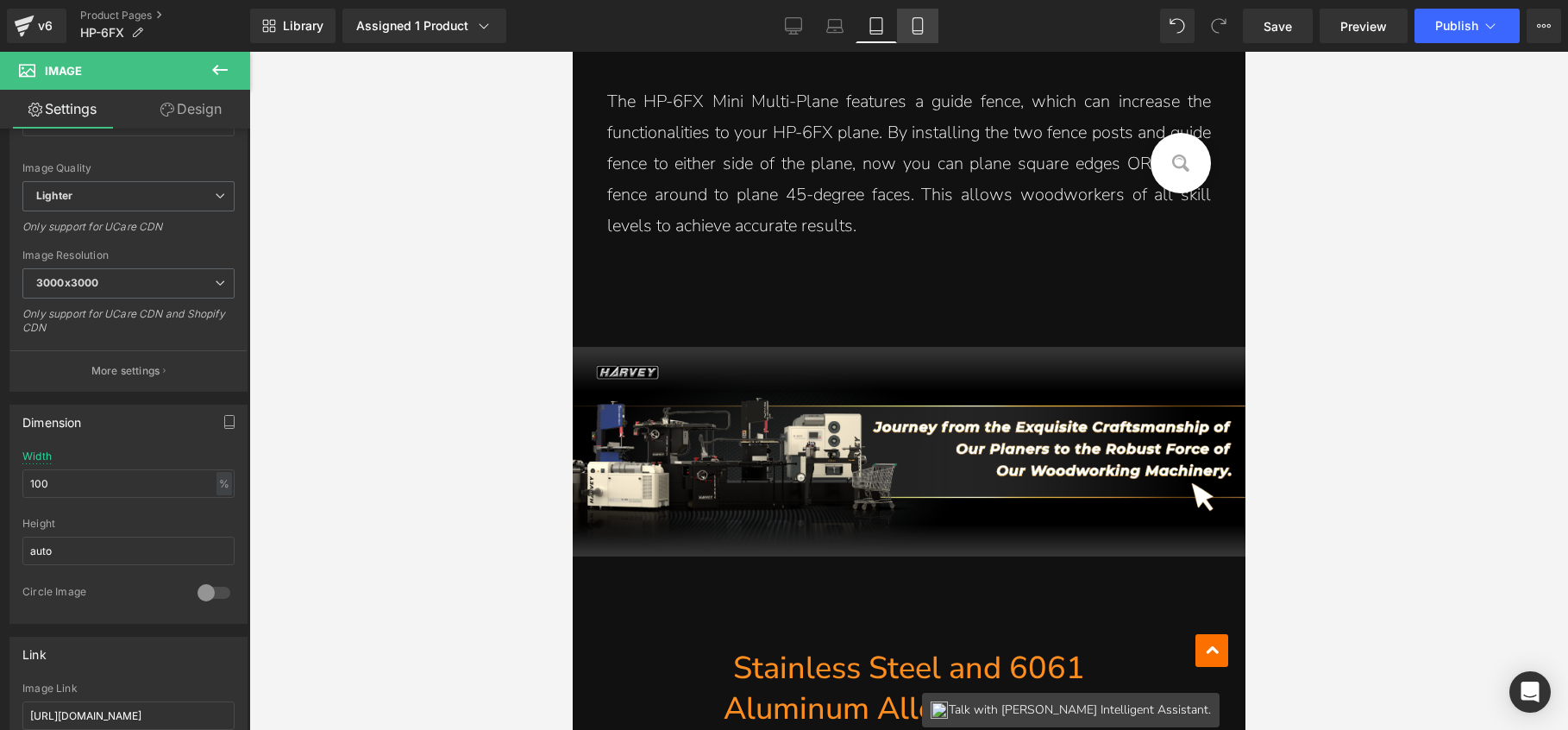
click at [907, 27] on link "Mobile" at bounding box center [918, 26] width 42 height 34
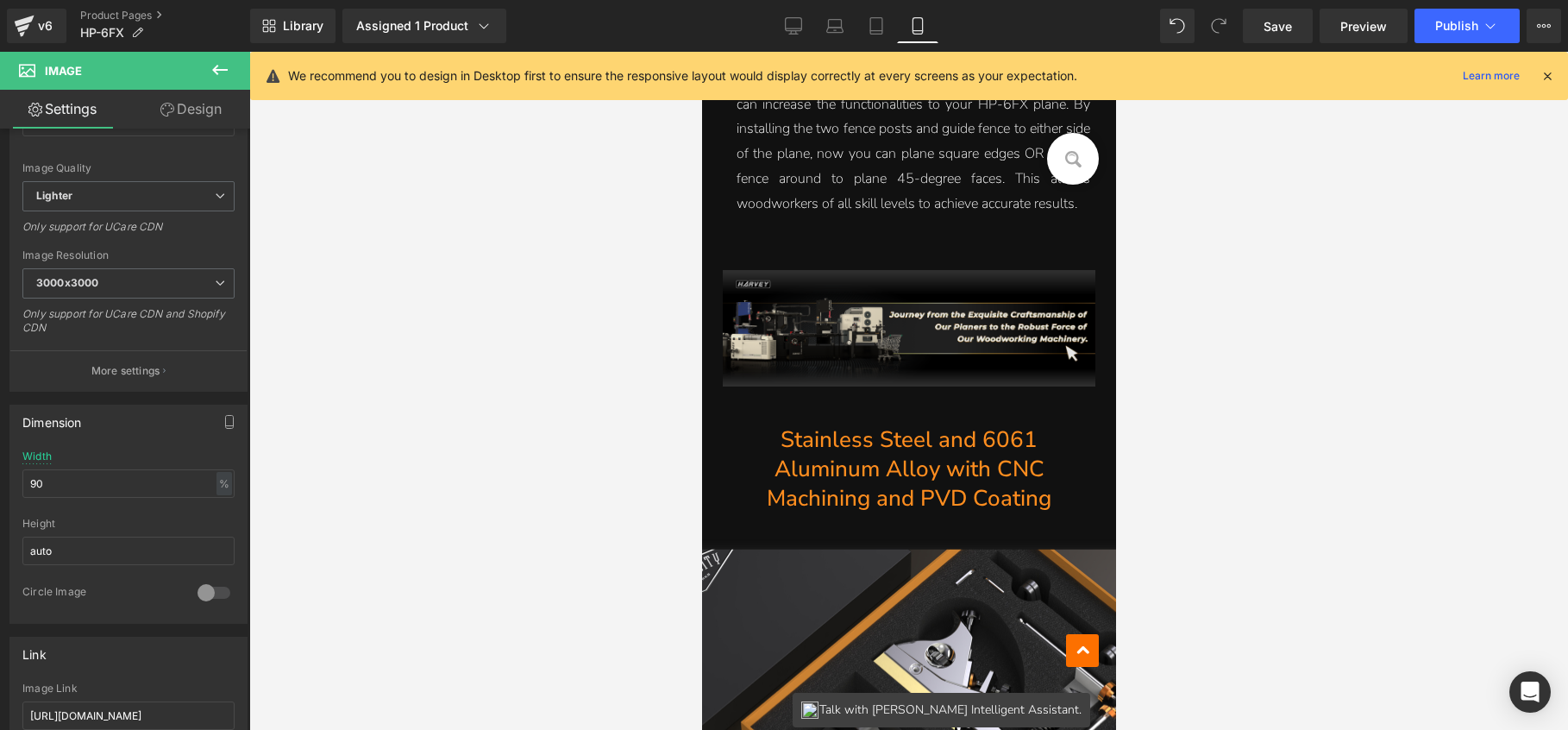
scroll to position [14528, 0]
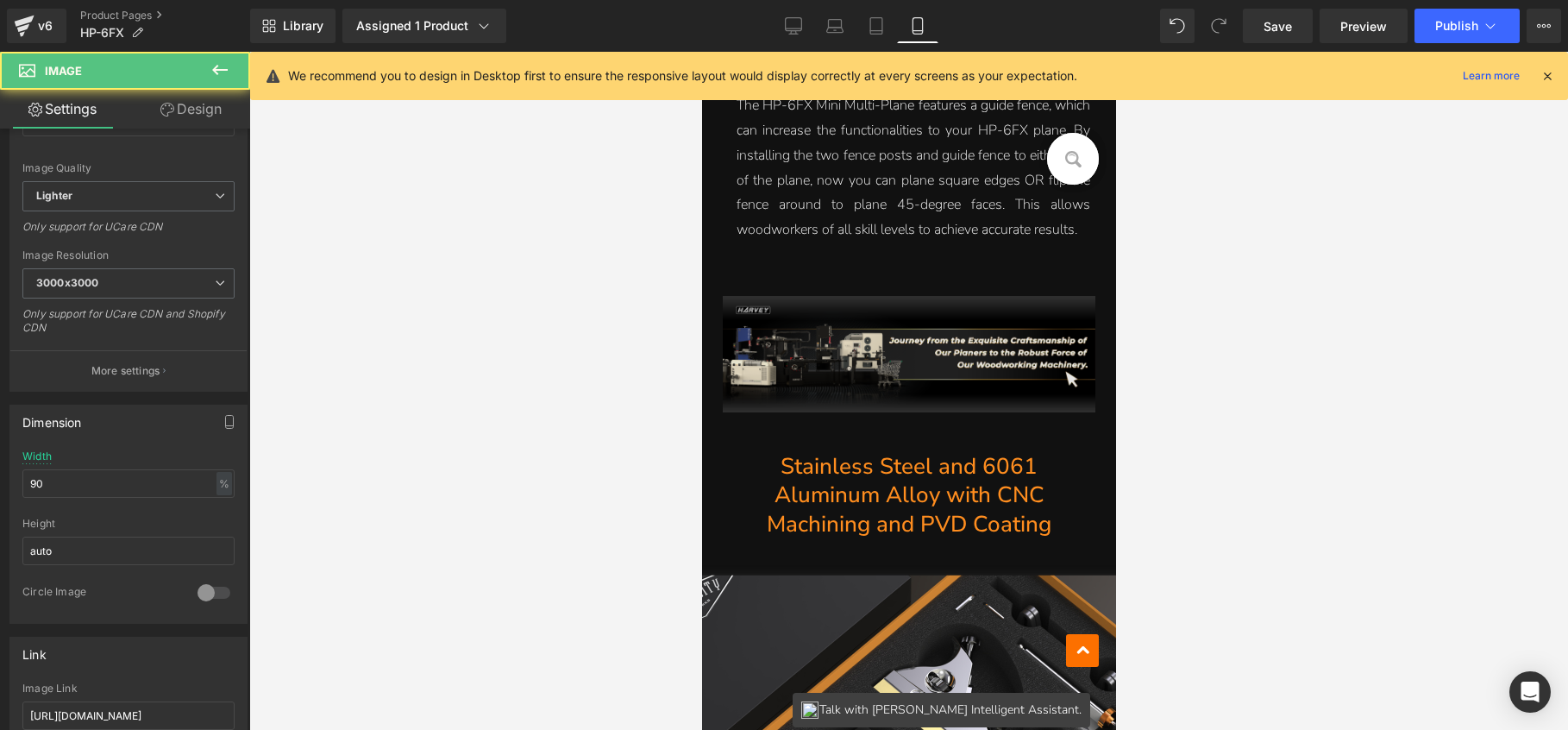
click at [860, 319] on img at bounding box center [909, 354] width 373 height 117
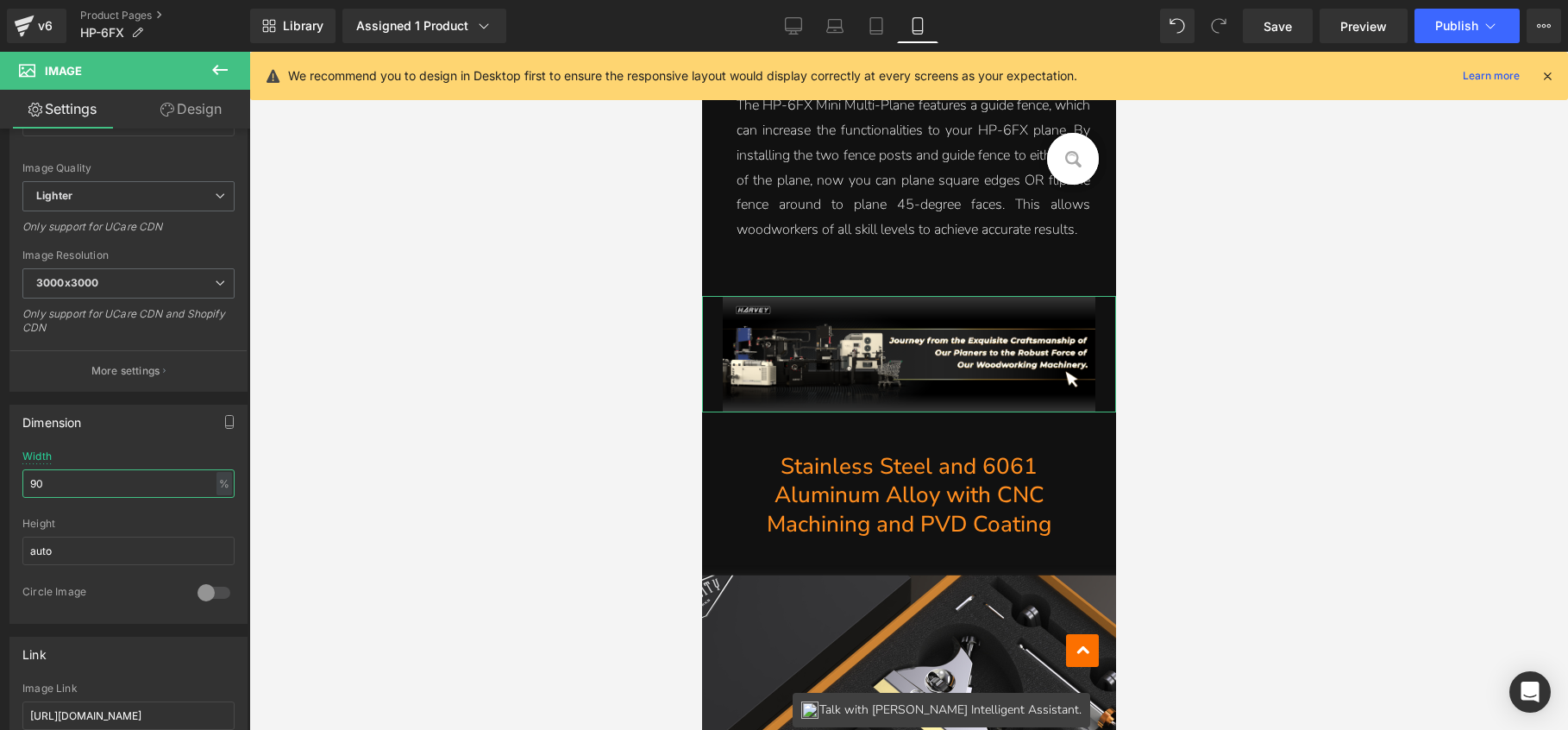
drag, startPoint x: 72, startPoint y: 475, endPoint x: -16, endPoint y: 478, distance: 88.1
click at [0, 478] on html "Image You are previewing how the will restyle your page. You can not edit Eleme…" at bounding box center [784, 365] width 1568 height 730
drag, startPoint x: 46, startPoint y: 482, endPoint x: 12, endPoint y: 471, distance: 35.7
click at [12, 471] on div "90% Width 90 % % px auto Height auto 0 Circle Image" at bounding box center [128, 536] width 236 height 173
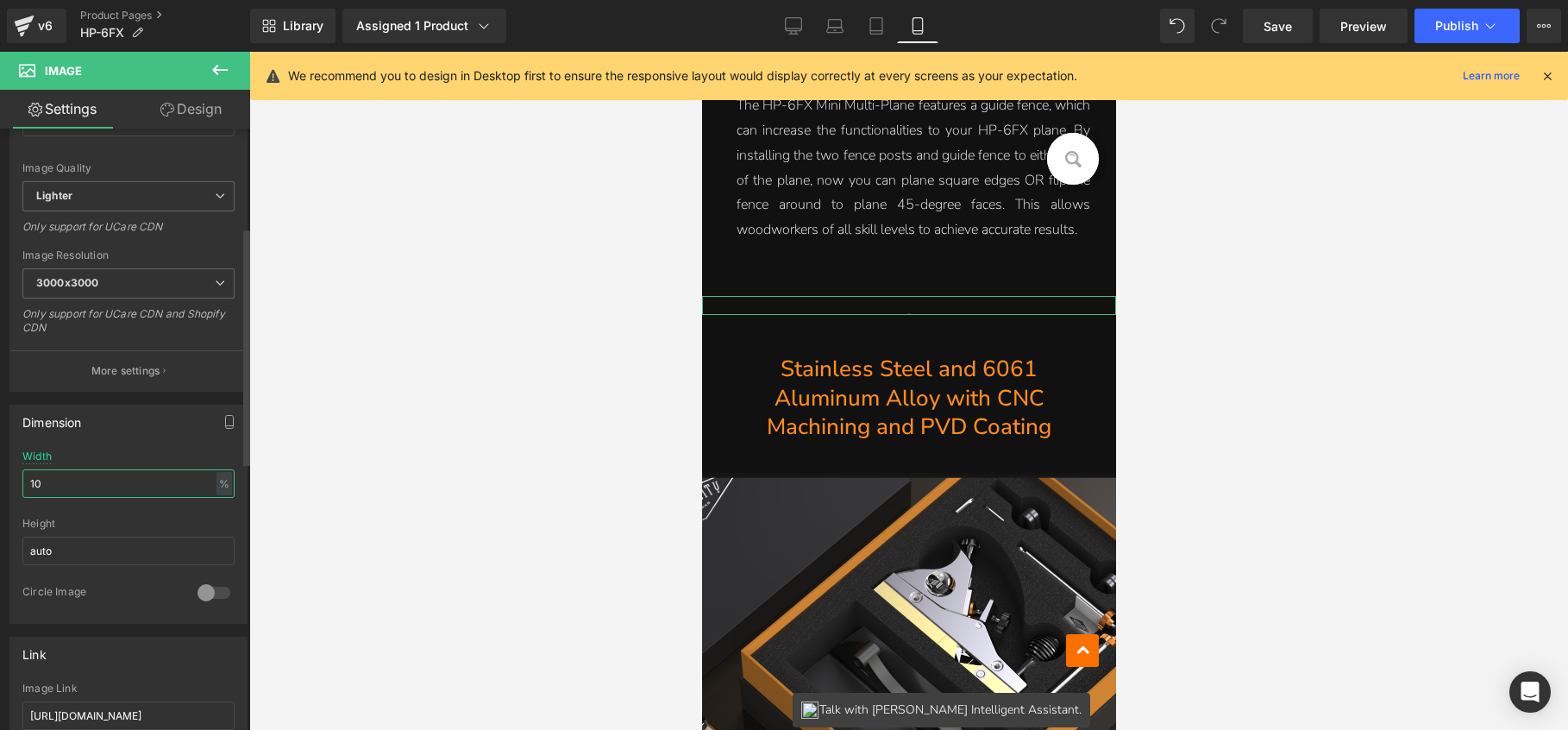
type input "100"
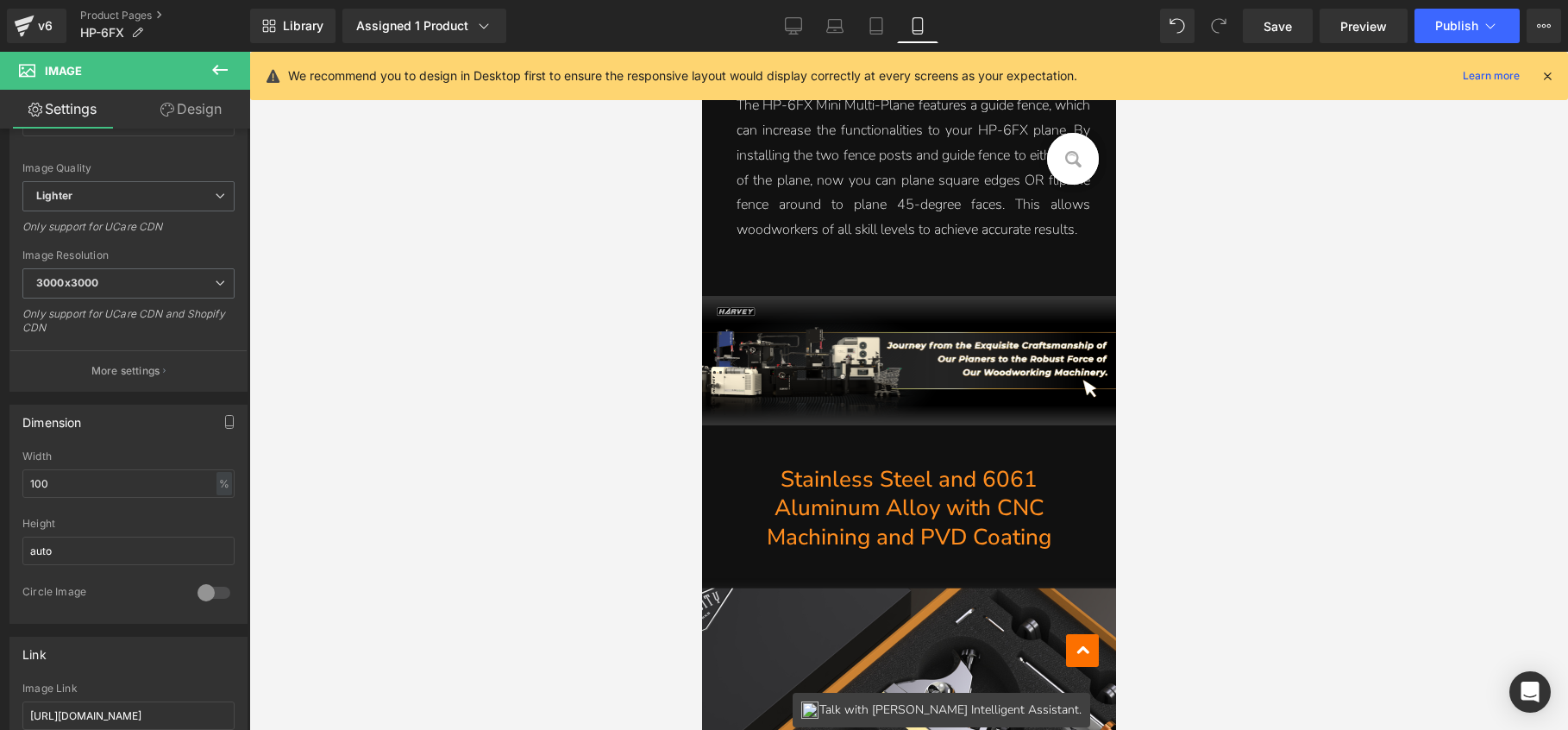
click at [1292, 418] on div at bounding box center [908, 390] width 1319 height 678
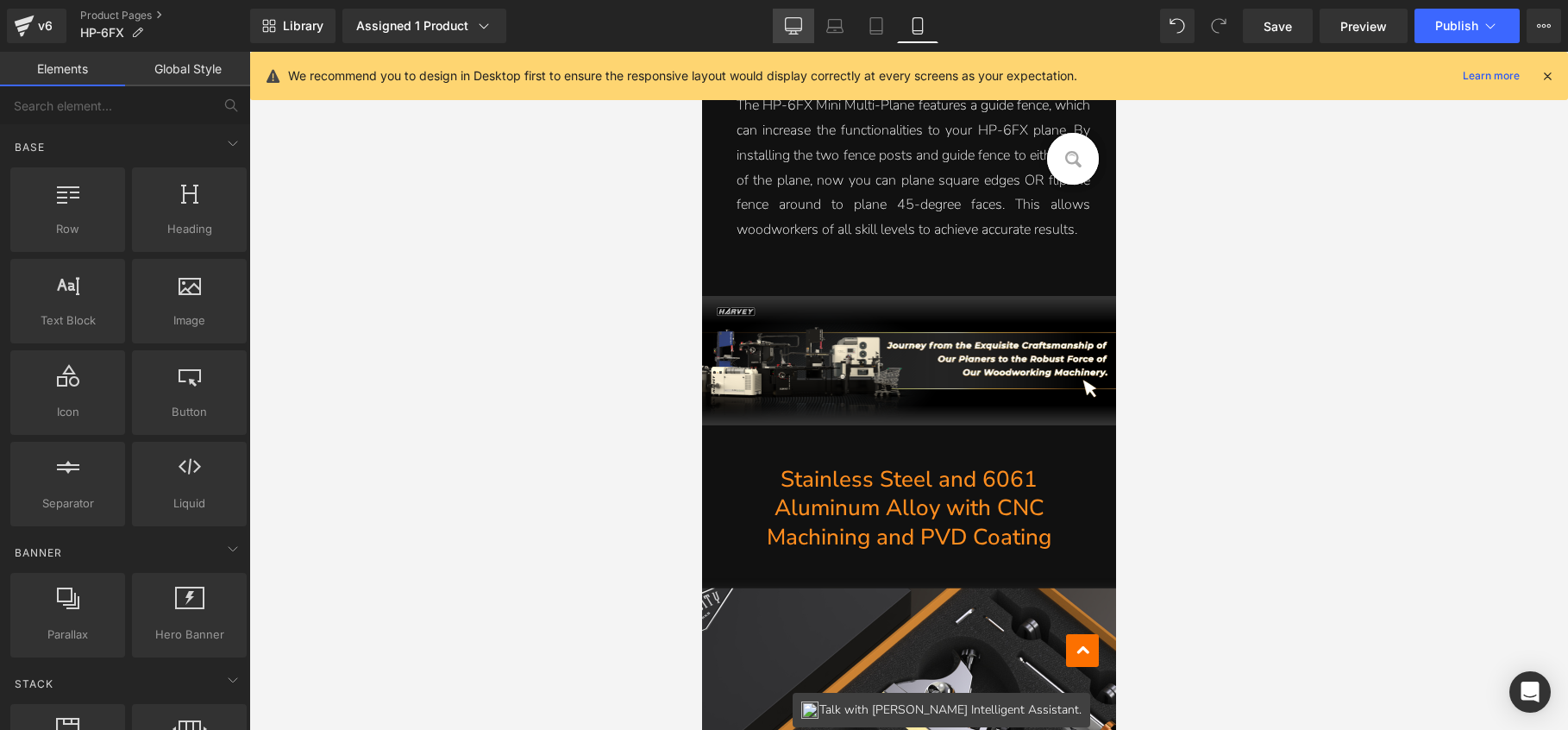
click at [795, 34] on link "Desktop" at bounding box center [794, 26] width 42 height 34
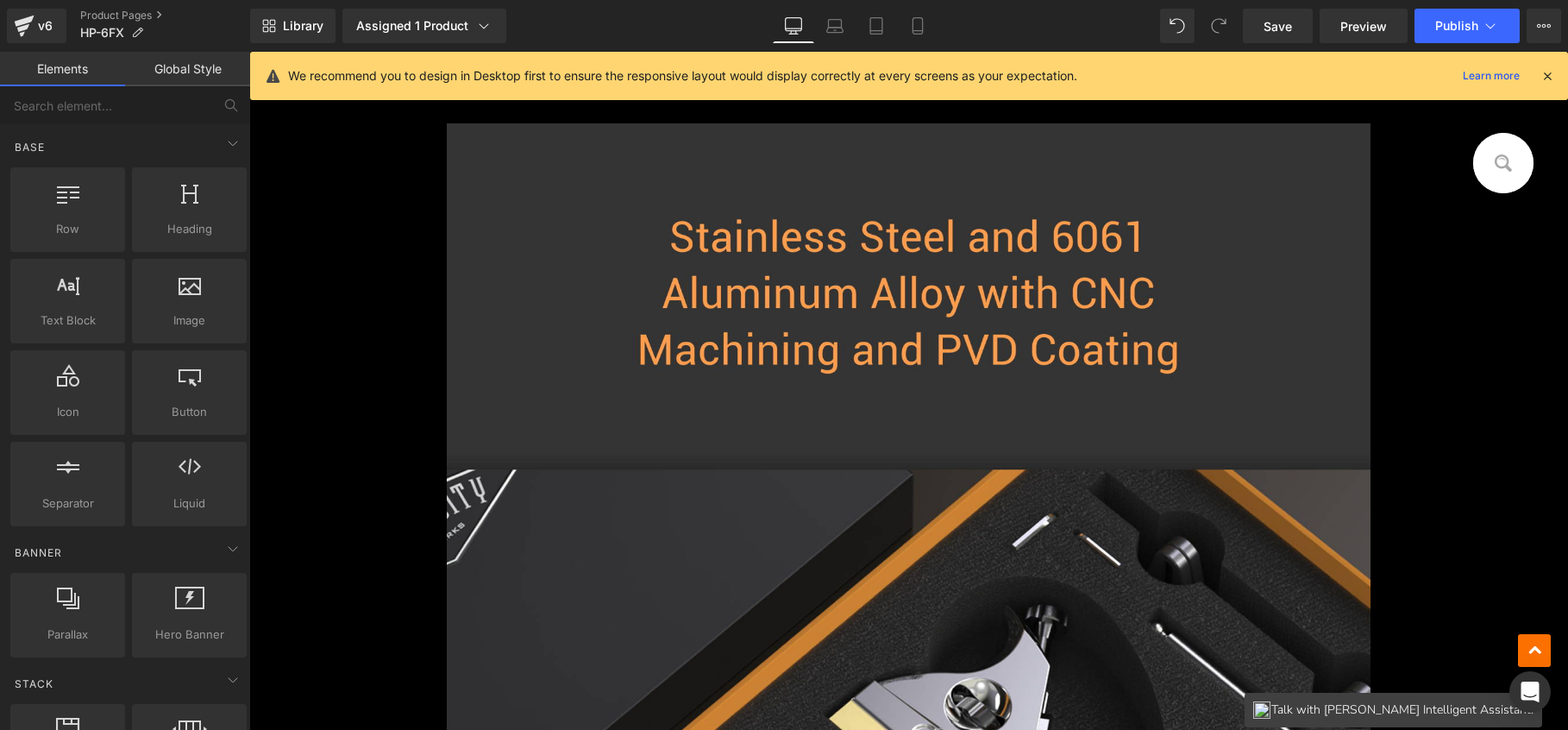
scroll to position [771, 0]
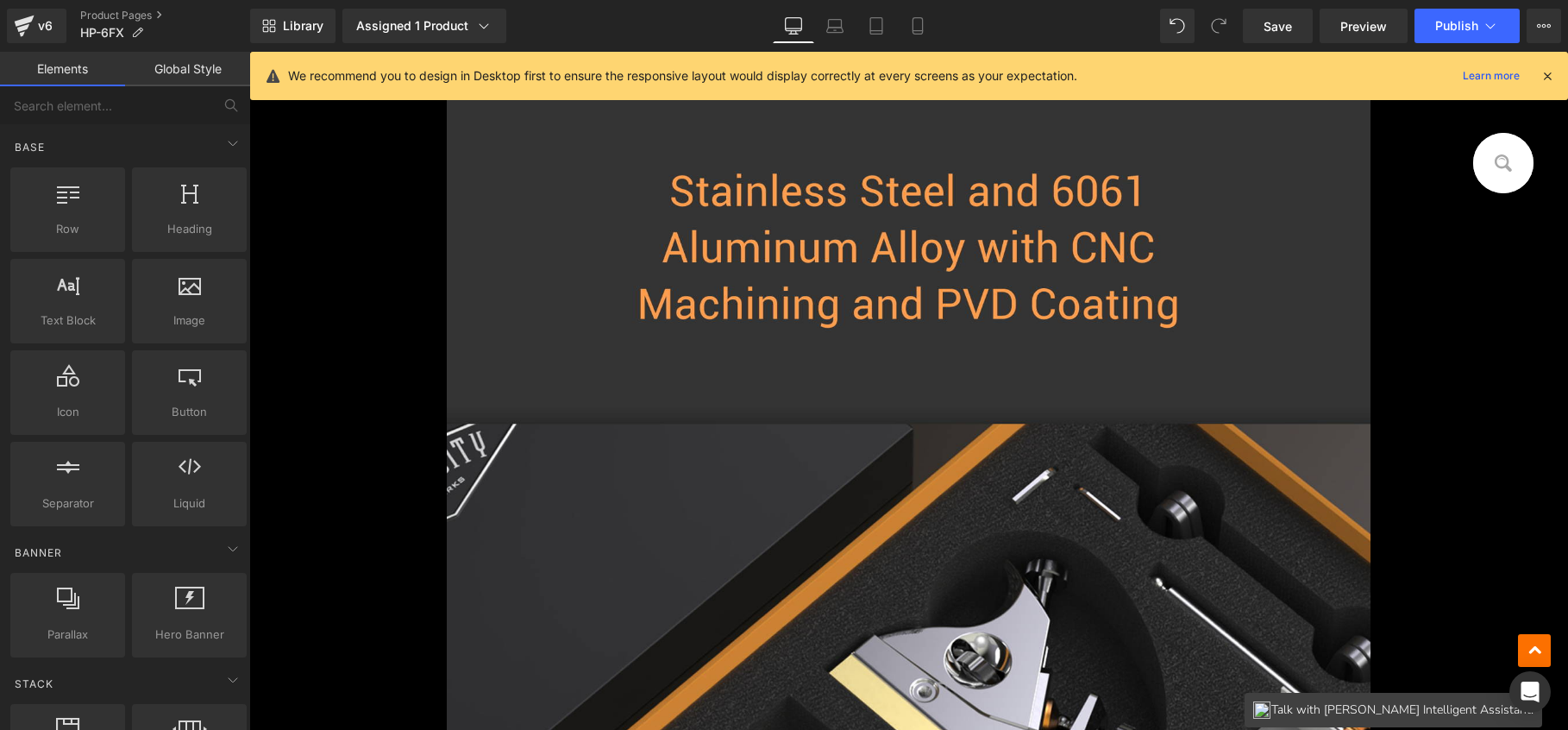
drag, startPoint x: 1559, startPoint y: 591, endPoint x: 1673, endPoint y: 148, distance: 457.4
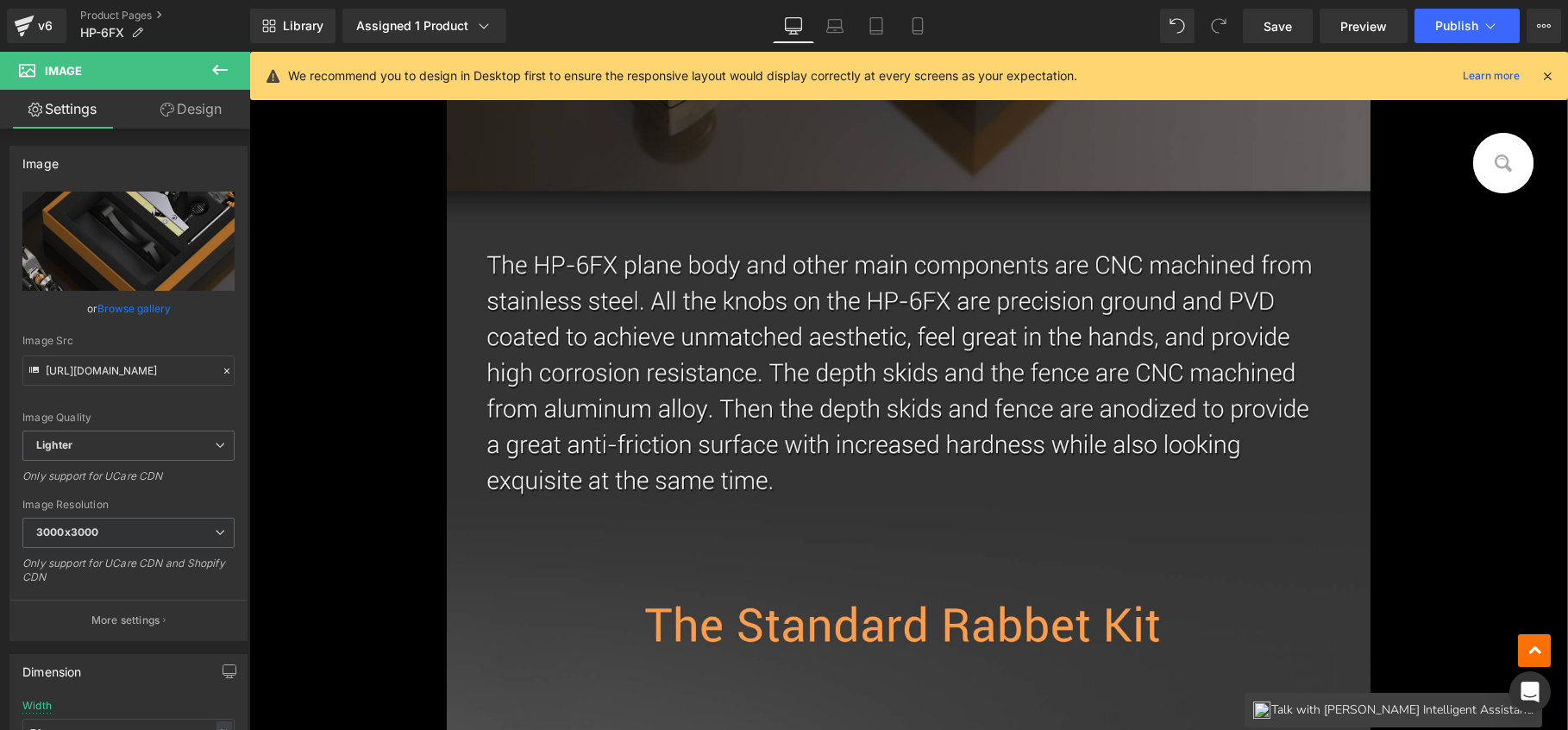
scroll to position [2026, 0]
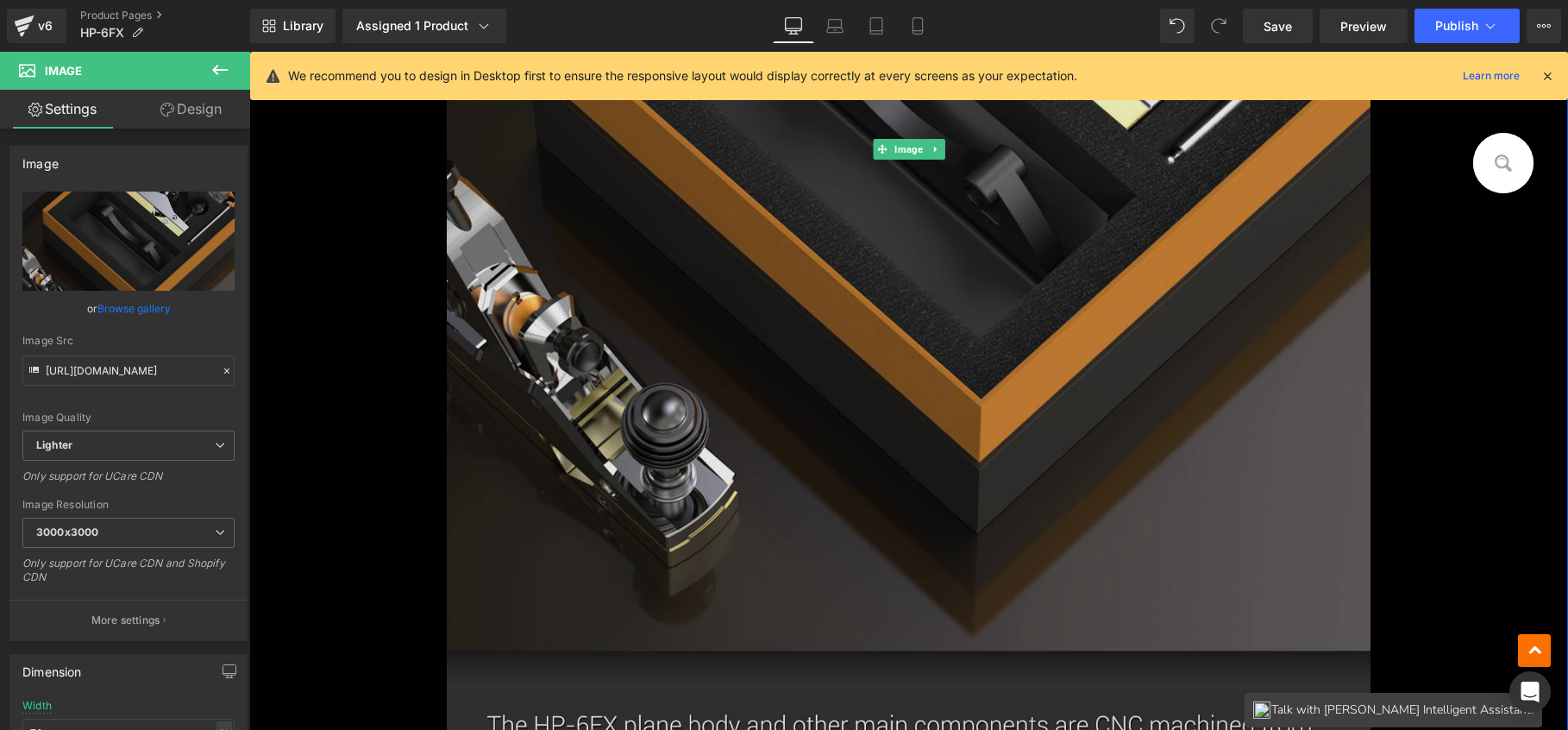
click at [908, 427] on img at bounding box center [909, 149] width 923 height 1736
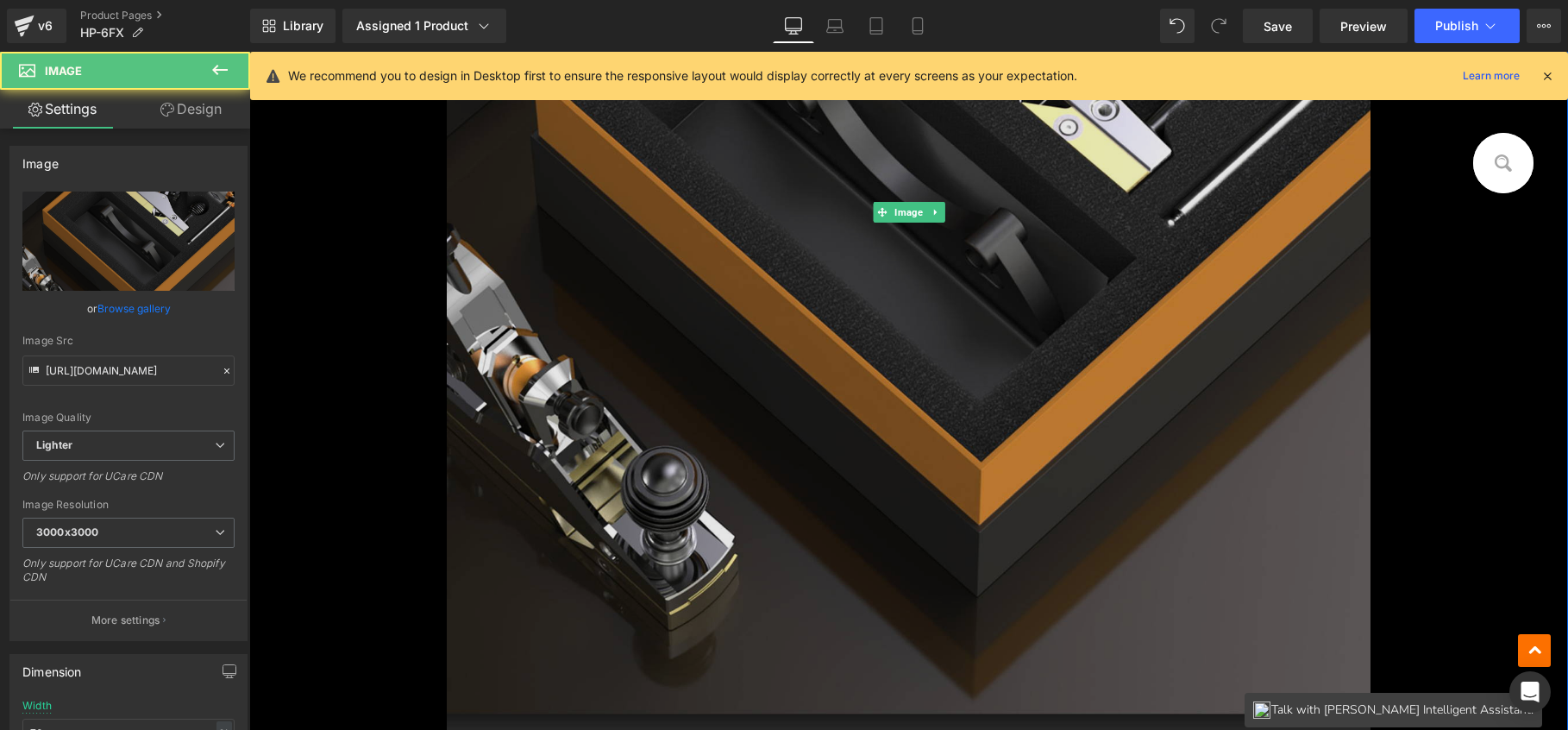
scroll to position [1456, 0]
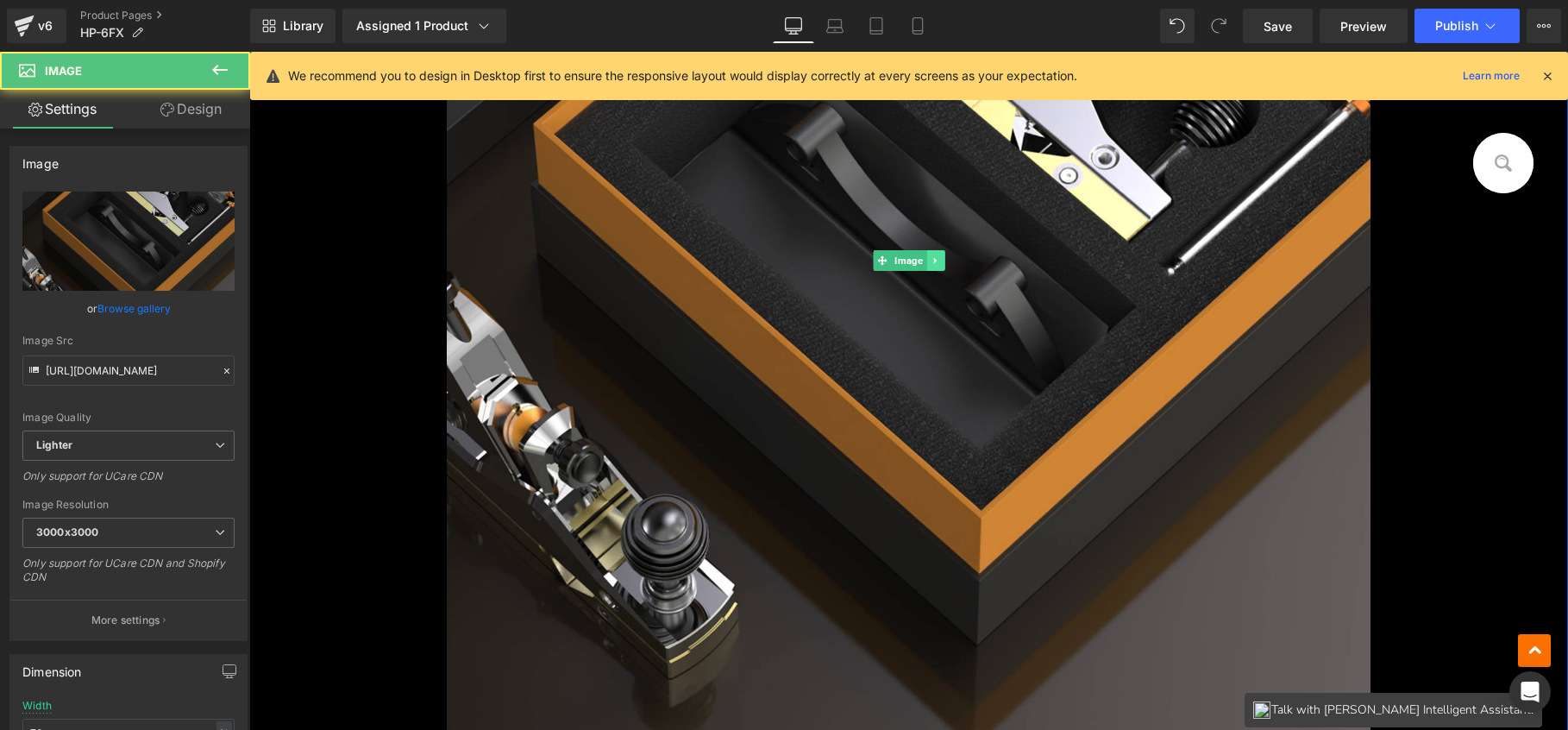
click at [933, 261] on icon at bounding box center [934, 261] width 3 height 6
click at [942, 263] on icon at bounding box center [944, 260] width 9 height 9
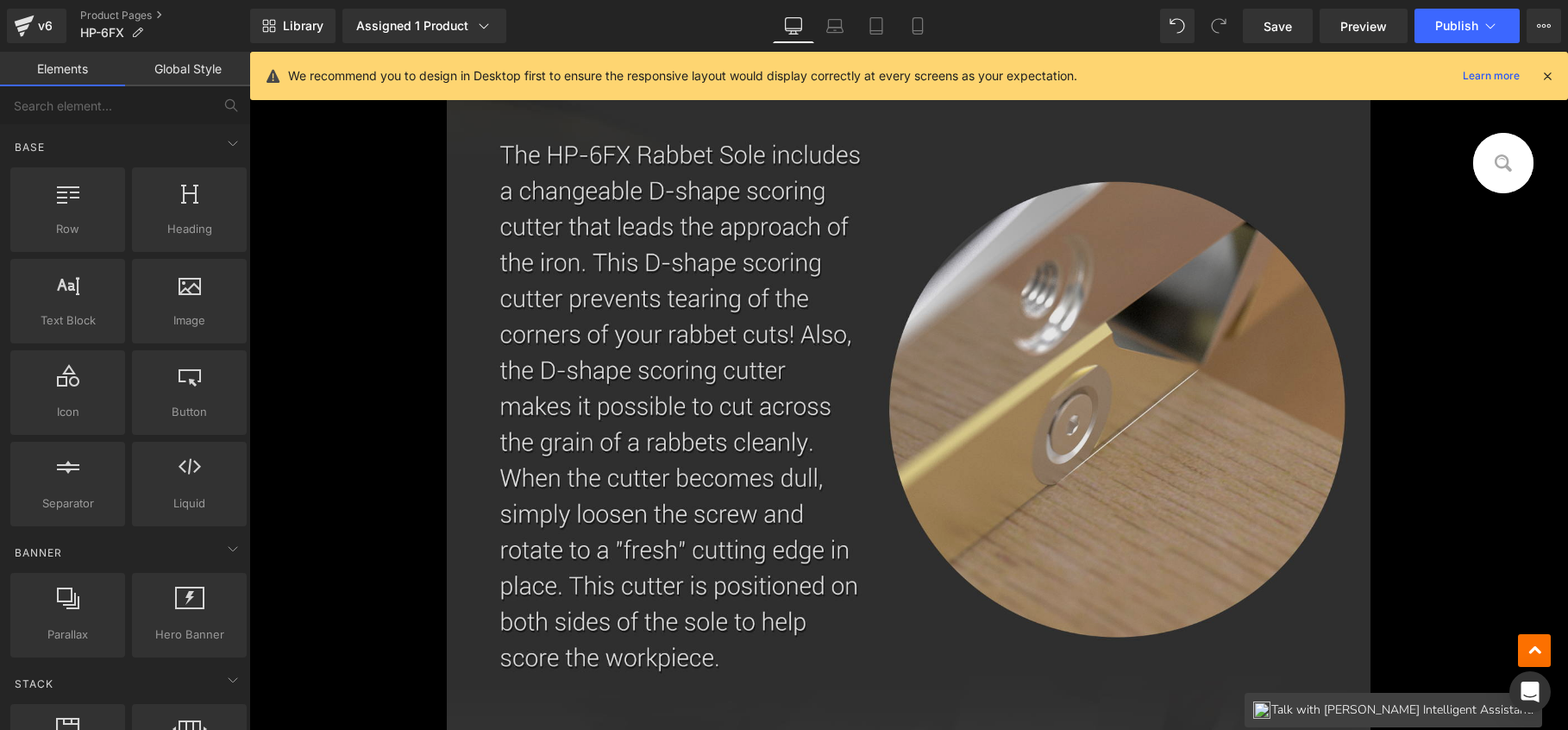
scroll to position [2567, 0]
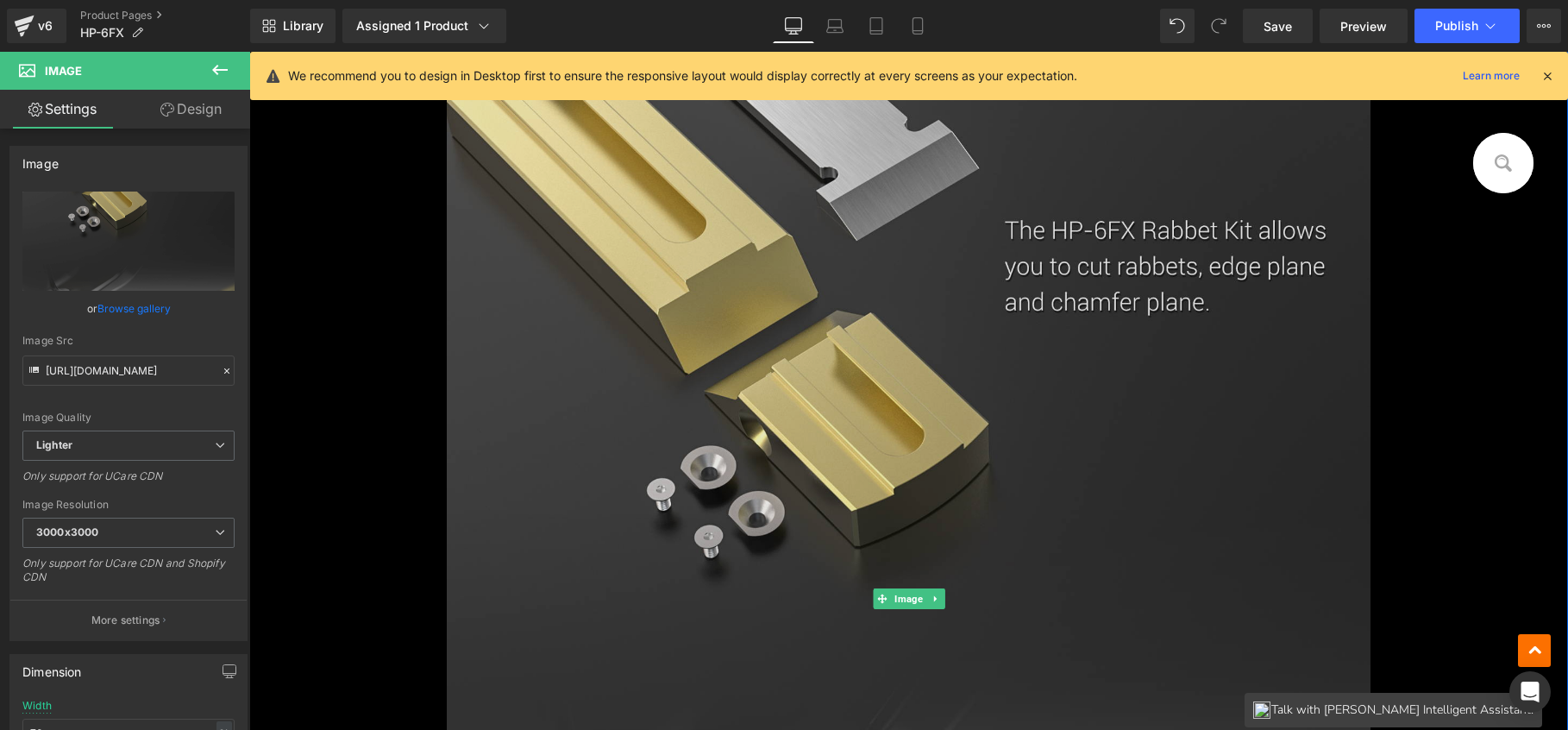
scroll to position [1273, 0]
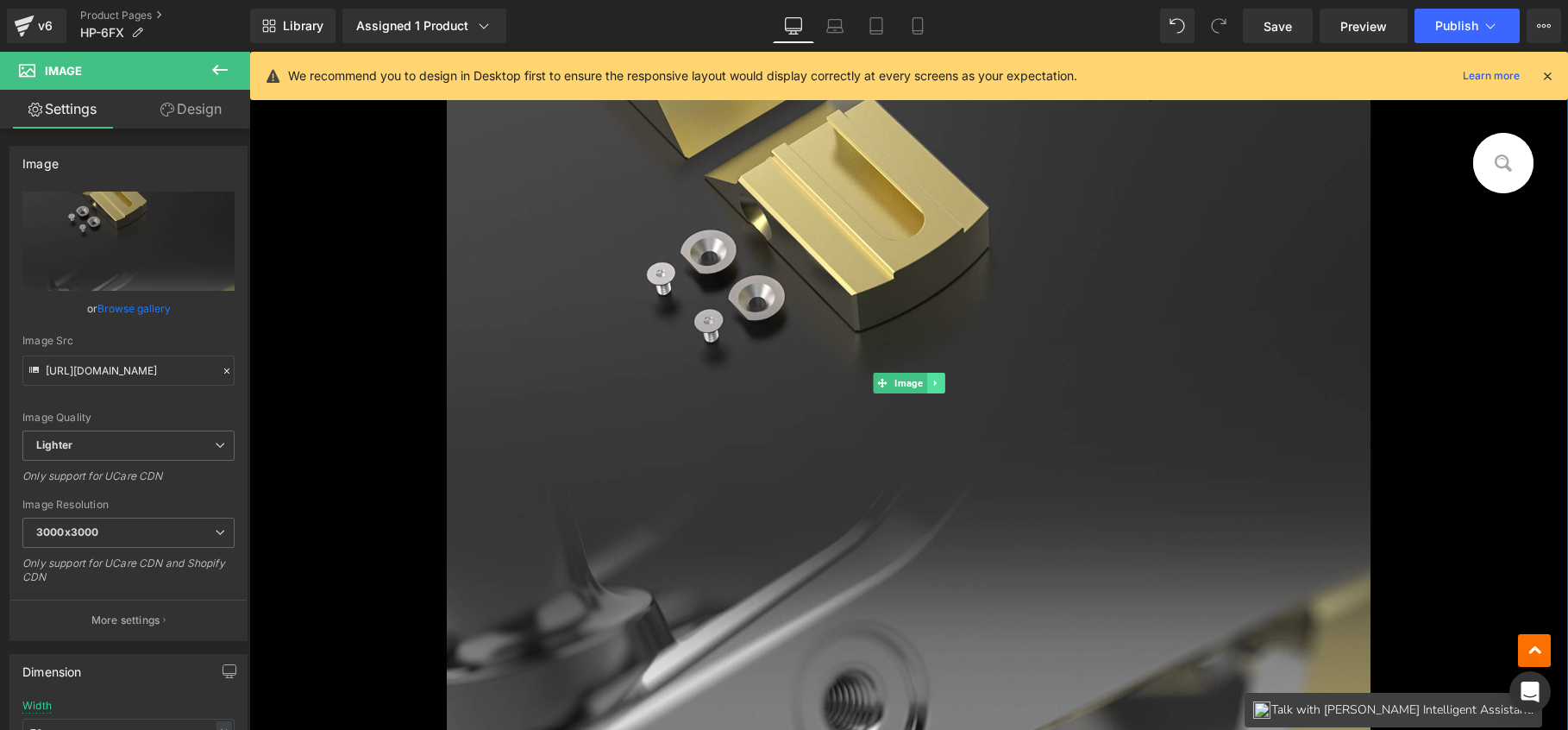
click at [932, 385] on icon at bounding box center [935, 382] width 9 height 10
click at [940, 383] on icon at bounding box center [944, 382] width 9 height 10
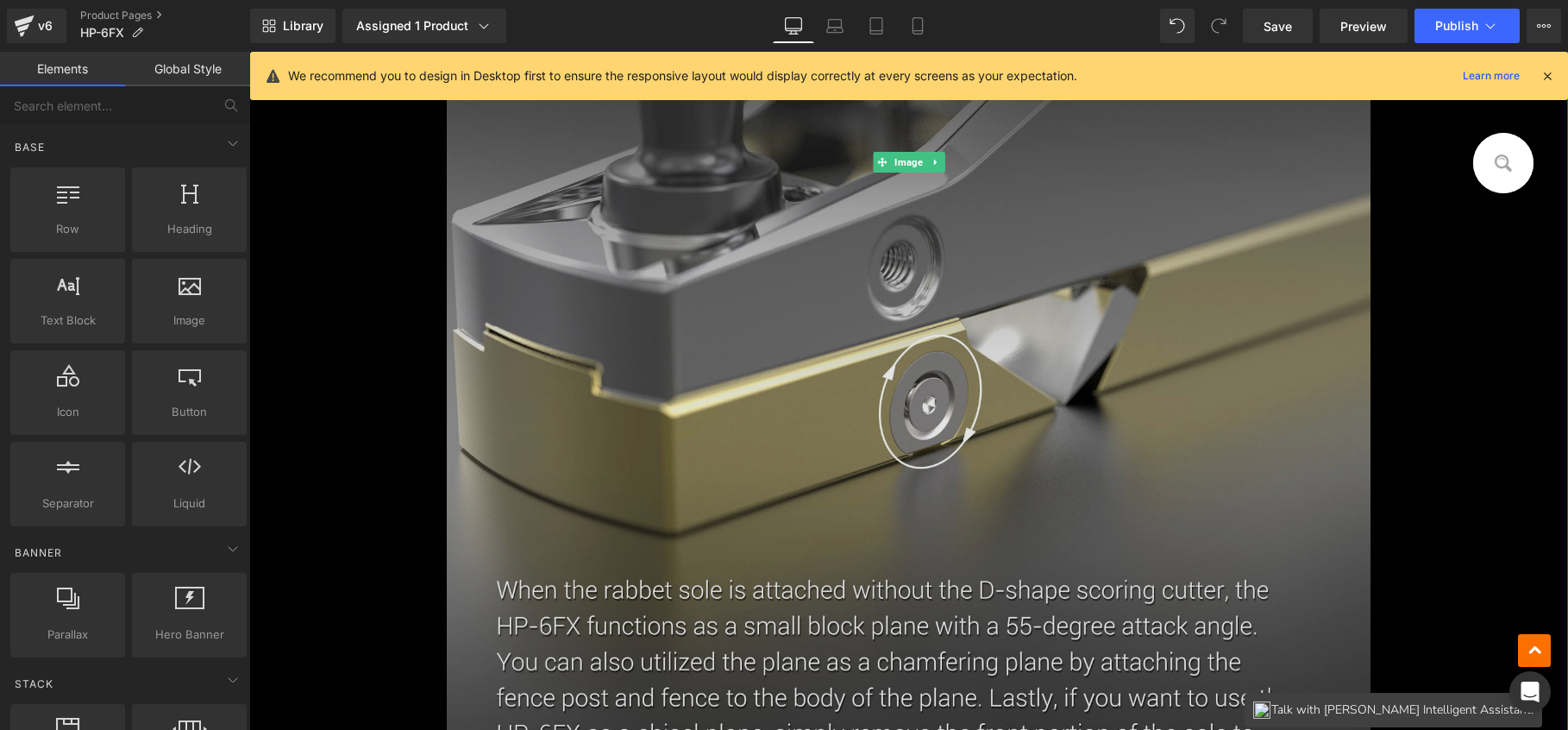
scroll to position [1339, 0]
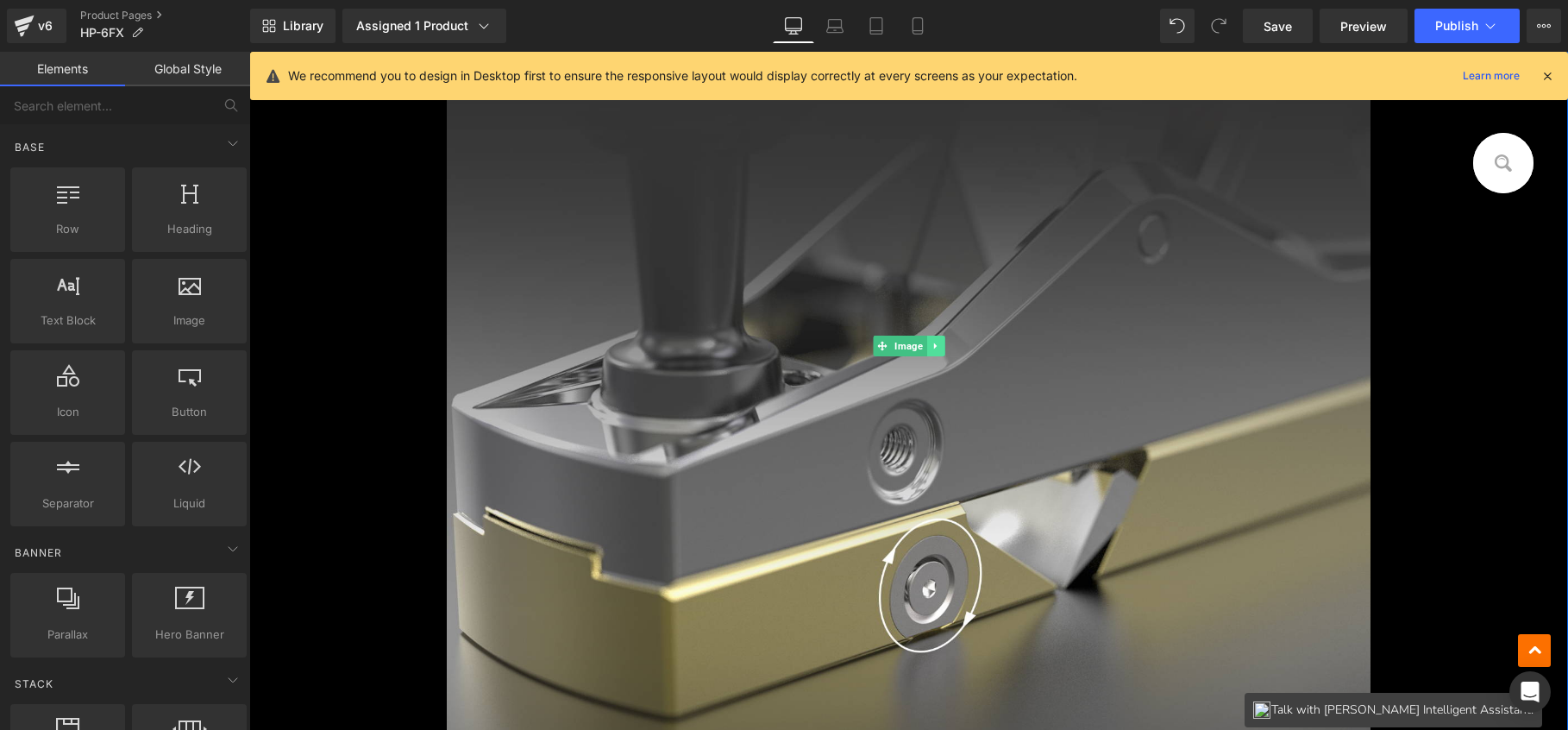
click at [932, 343] on icon at bounding box center [935, 345] width 9 height 10
click at [940, 341] on icon at bounding box center [944, 345] width 9 height 9
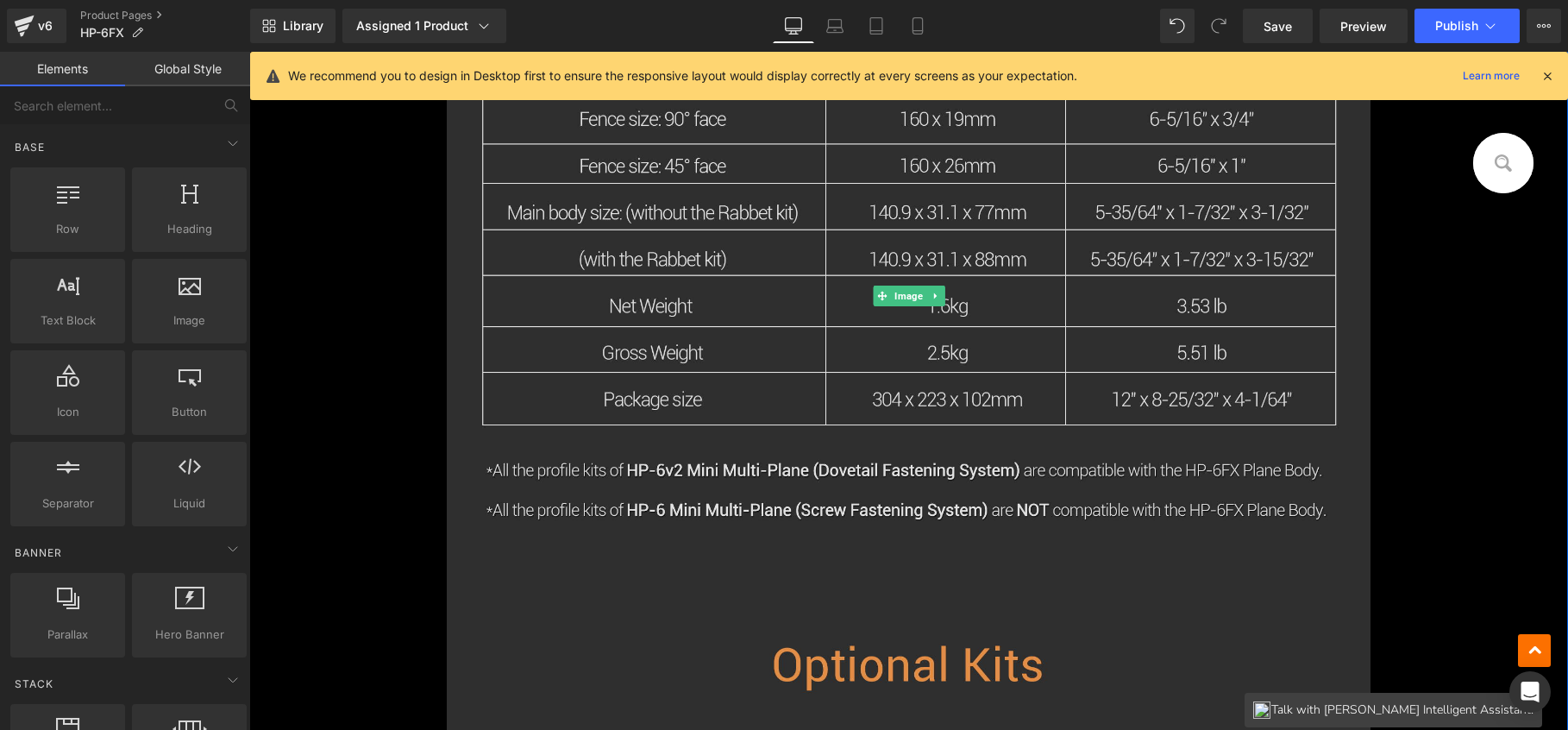
scroll to position [1001, 0]
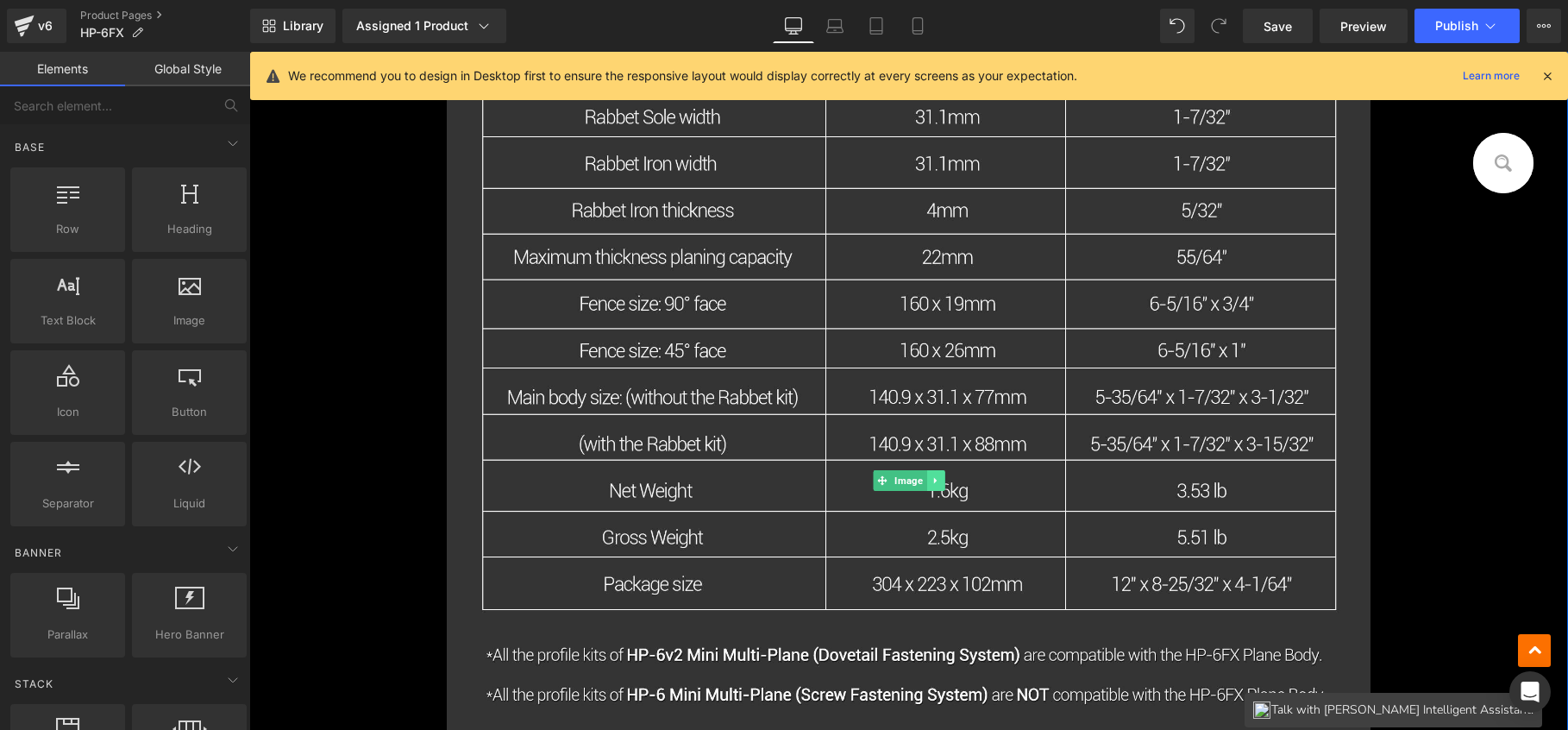
click at [931, 481] on icon at bounding box center [935, 480] width 9 height 10
click at [940, 479] on icon at bounding box center [944, 480] width 9 height 9
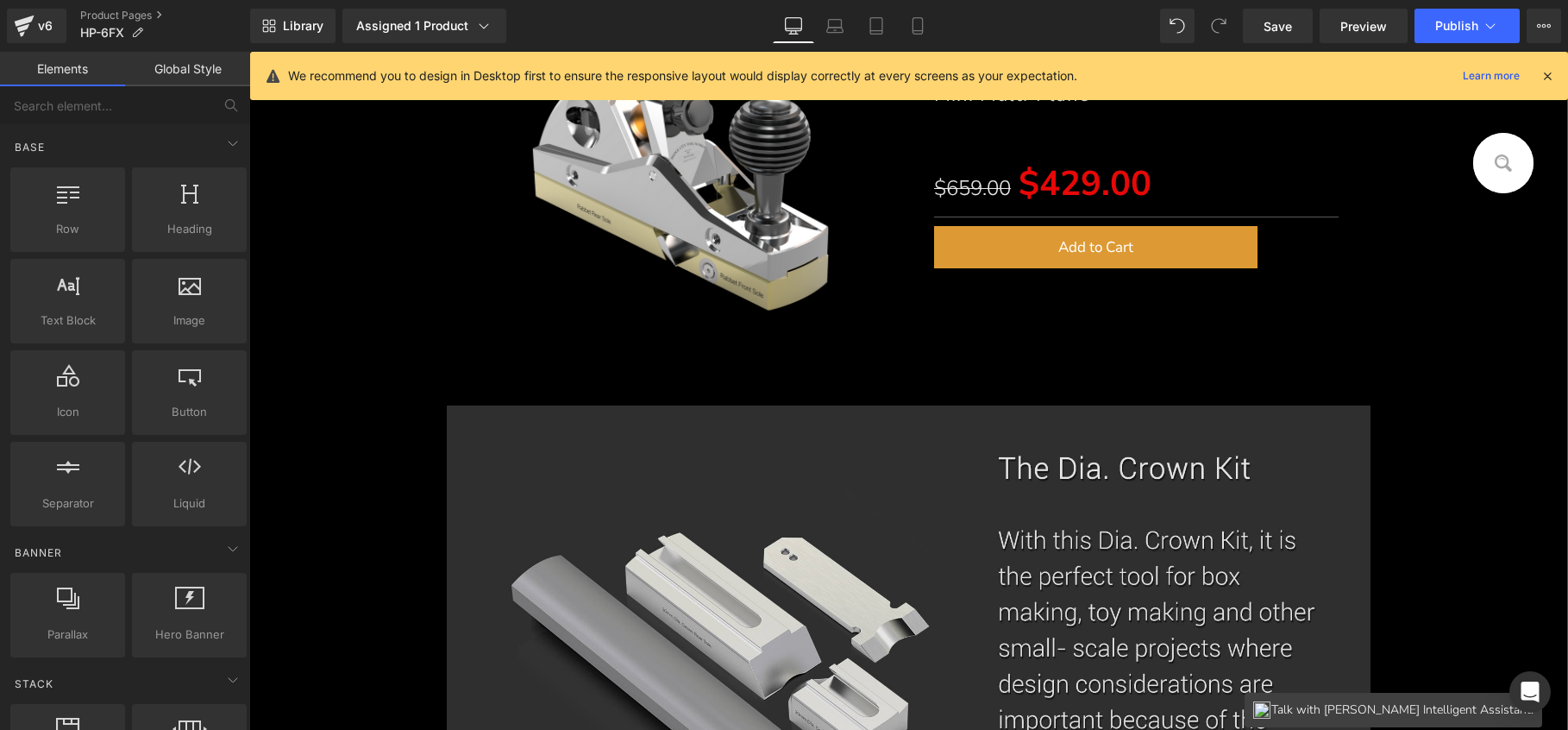
click at [961, 530] on img at bounding box center [909, 663] width 923 height 514
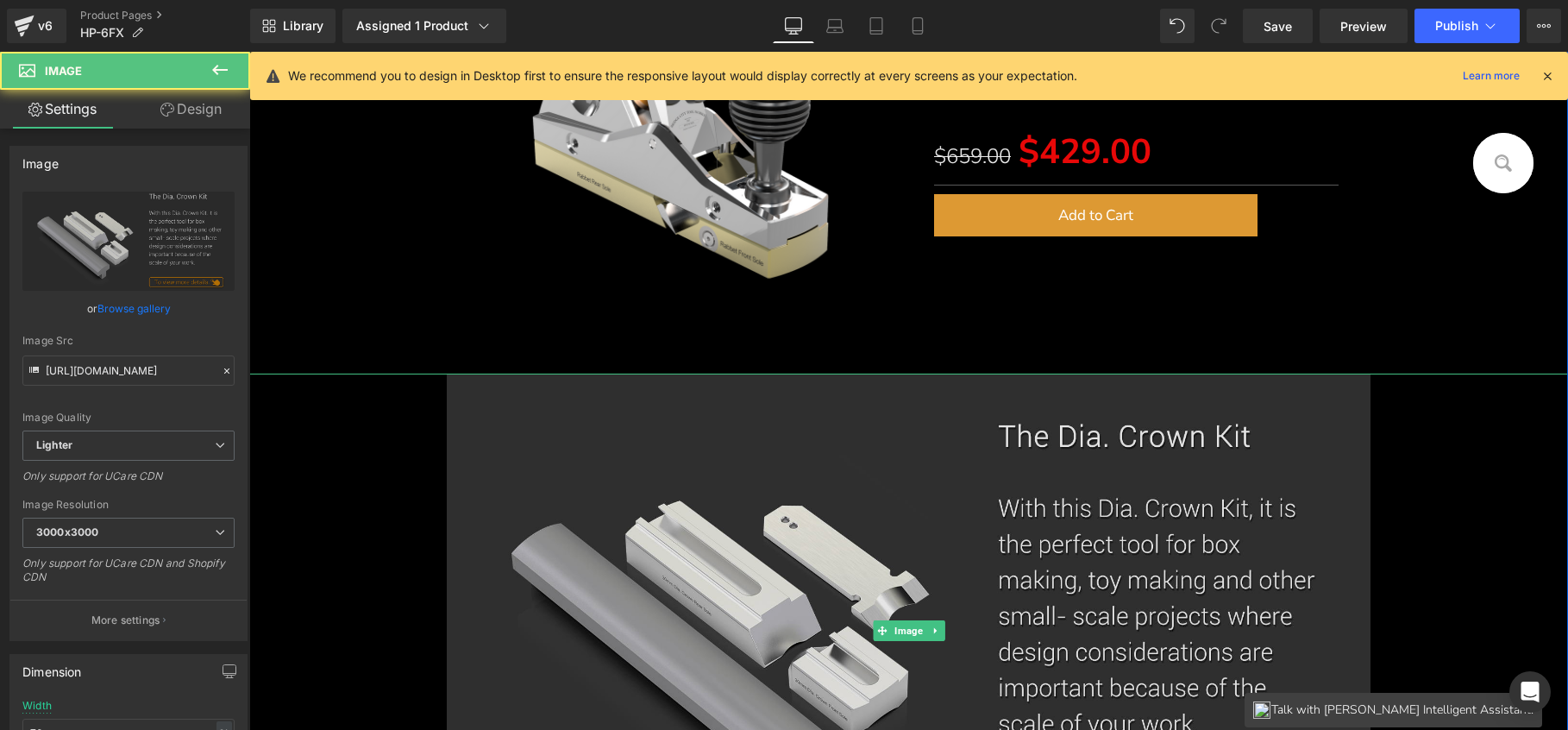
scroll to position [552, 0]
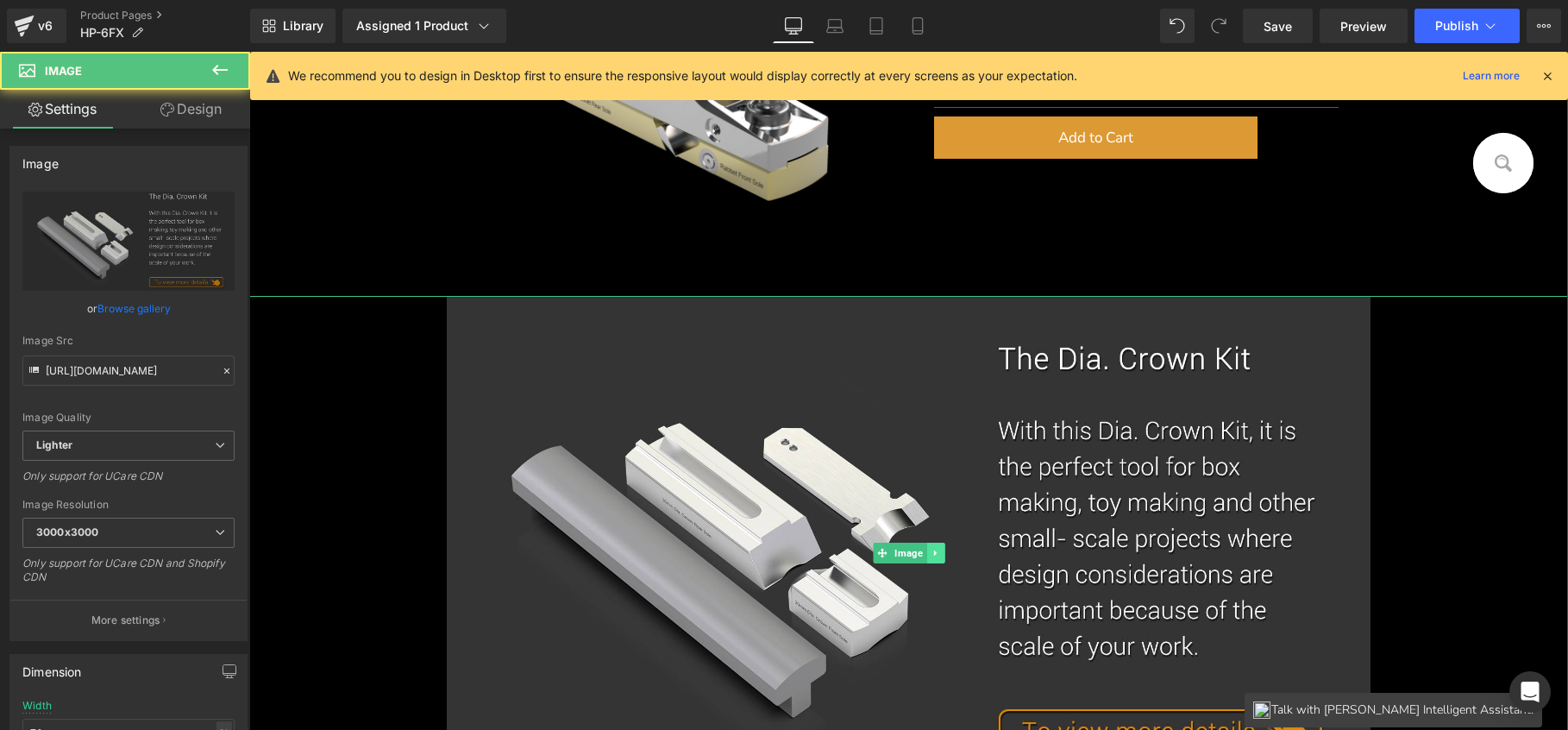
click at [932, 546] on link at bounding box center [935, 552] width 18 height 21
click at [940, 548] on icon at bounding box center [944, 552] width 9 height 9
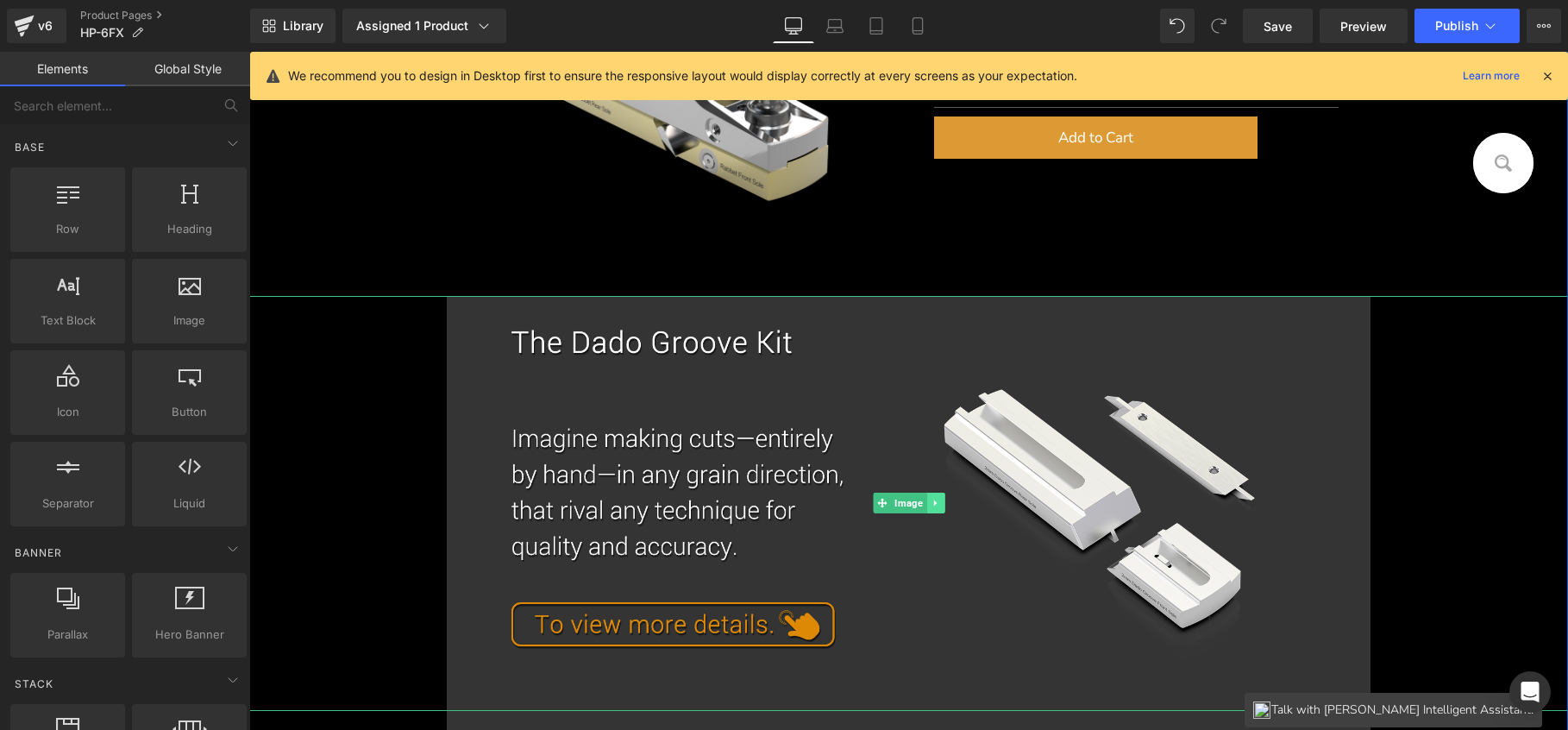
click at [933, 504] on icon at bounding box center [934, 504] width 3 height 6
click at [940, 500] on icon at bounding box center [944, 504] width 9 height 9
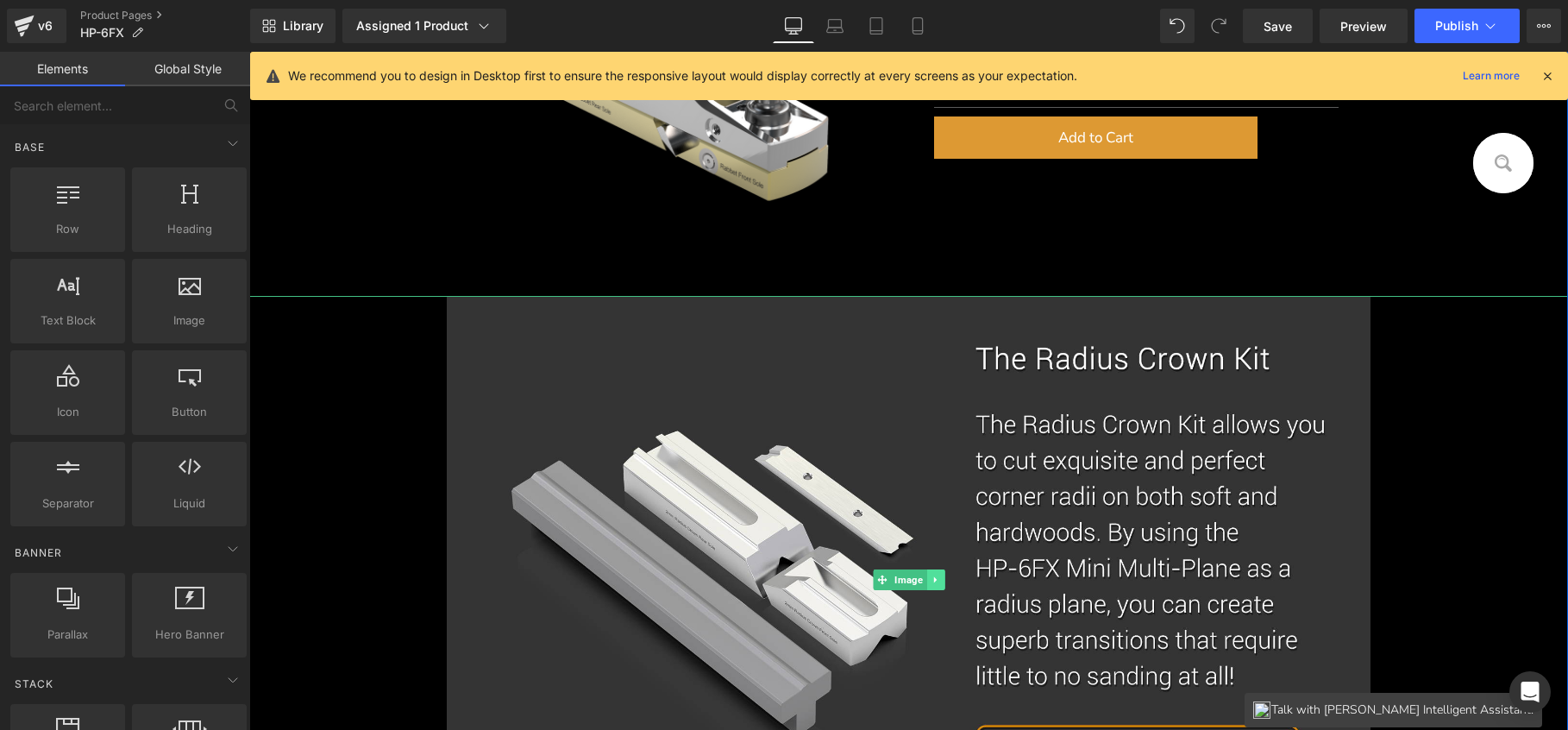
click at [935, 576] on link at bounding box center [935, 580] width 18 height 21
click at [940, 576] on icon at bounding box center [944, 580] width 9 height 9
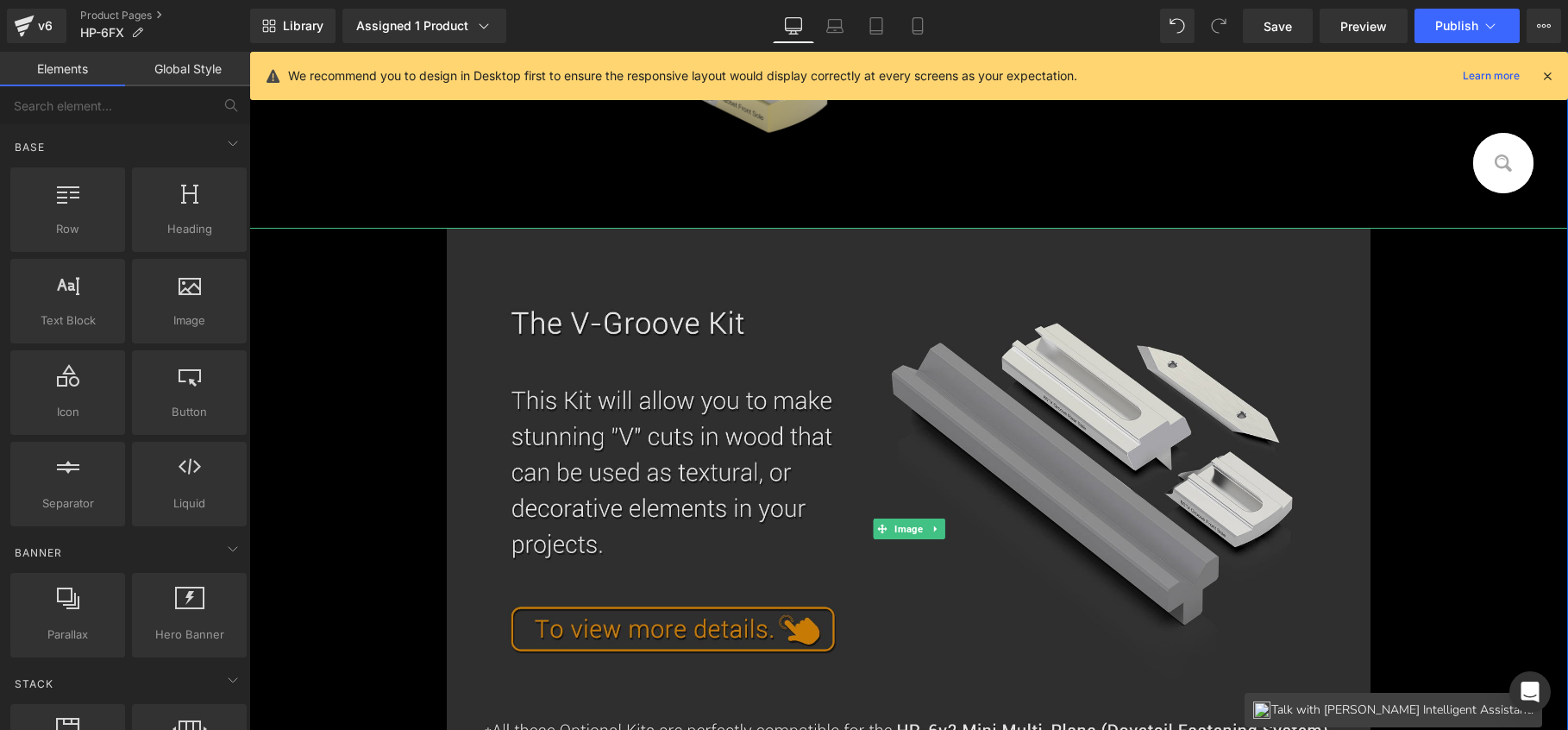
scroll to position [588, 0]
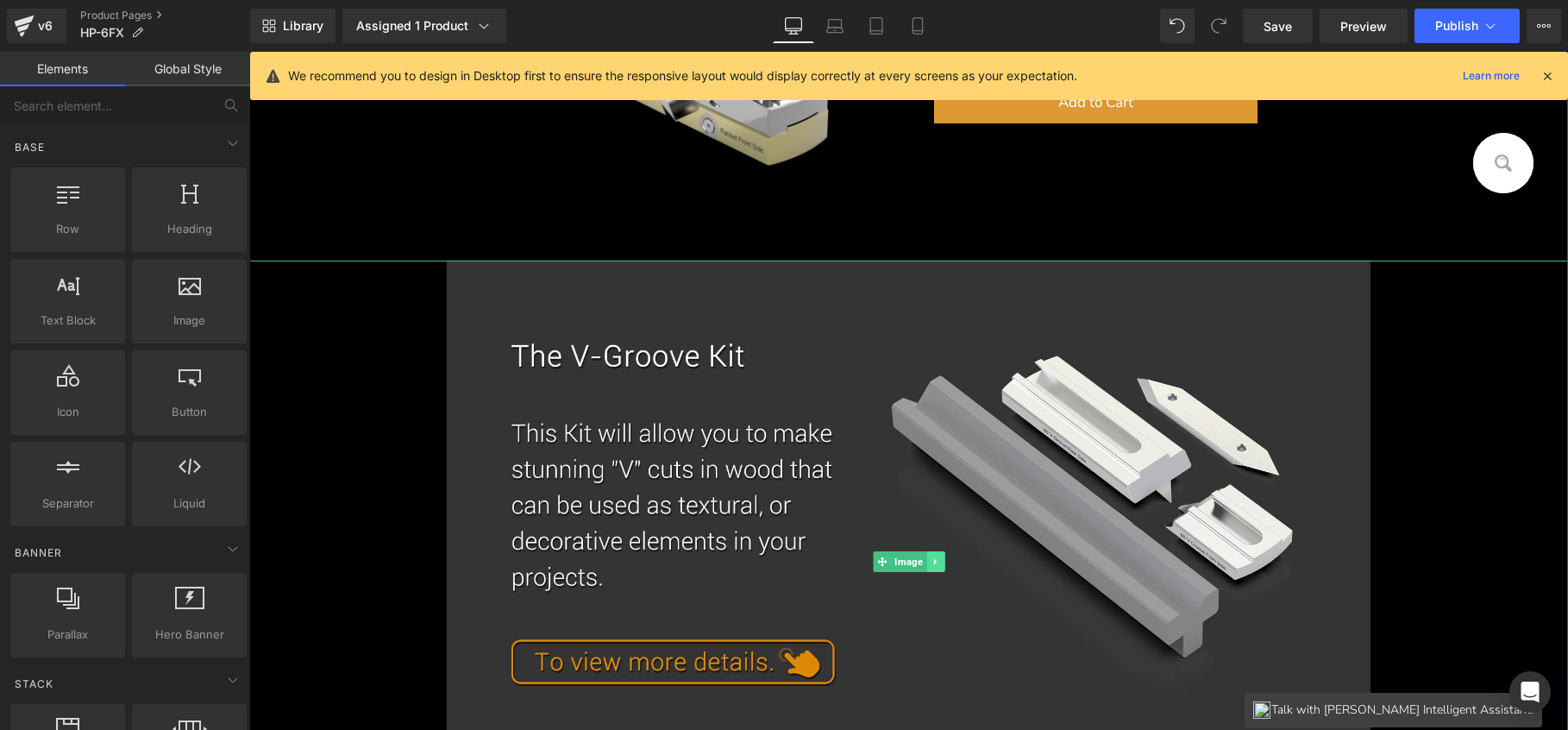
click at [933, 559] on icon at bounding box center [934, 562] width 3 height 6
click at [940, 561] on icon at bounding box center [944, 562] width 9 height 10
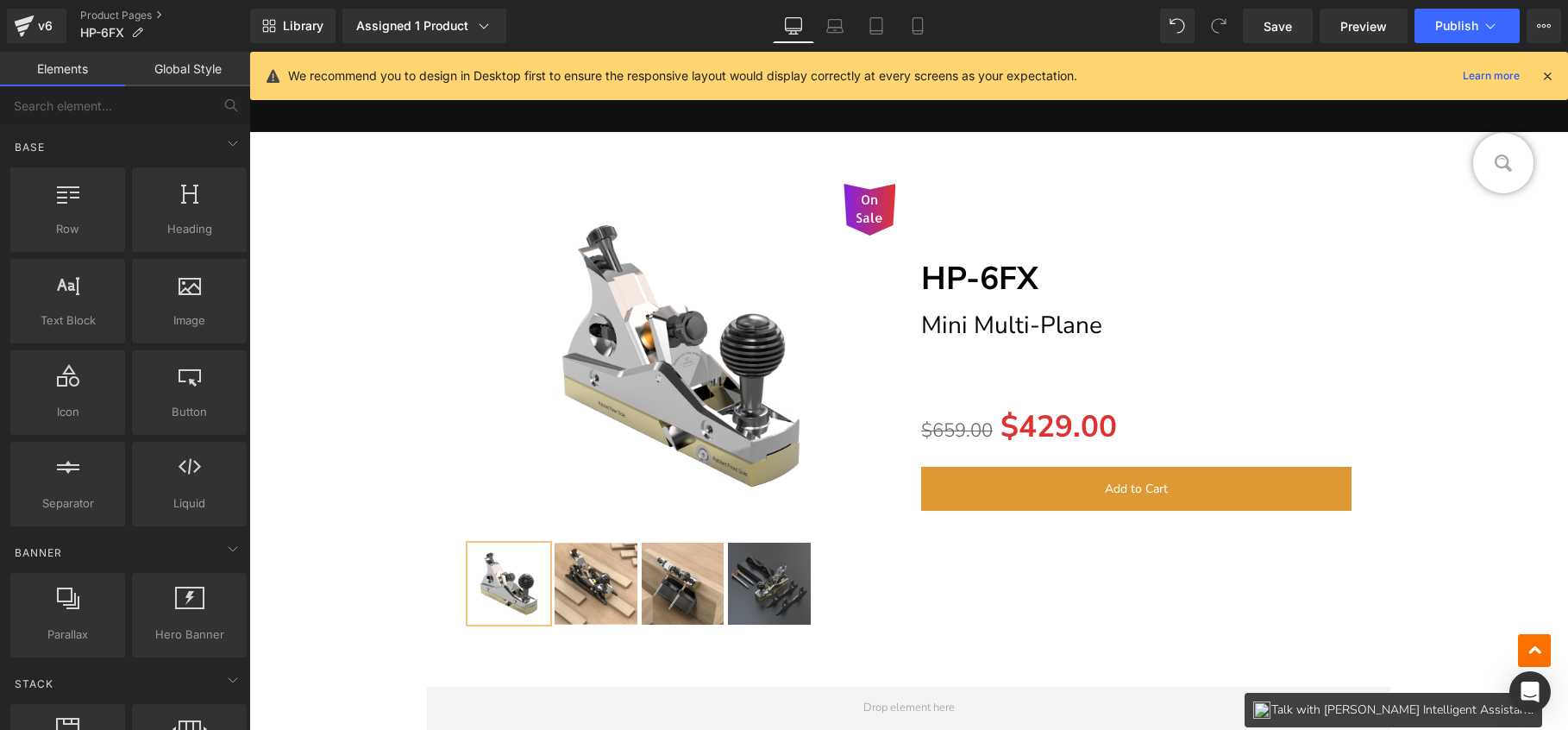
scroll to position [25651, 0]
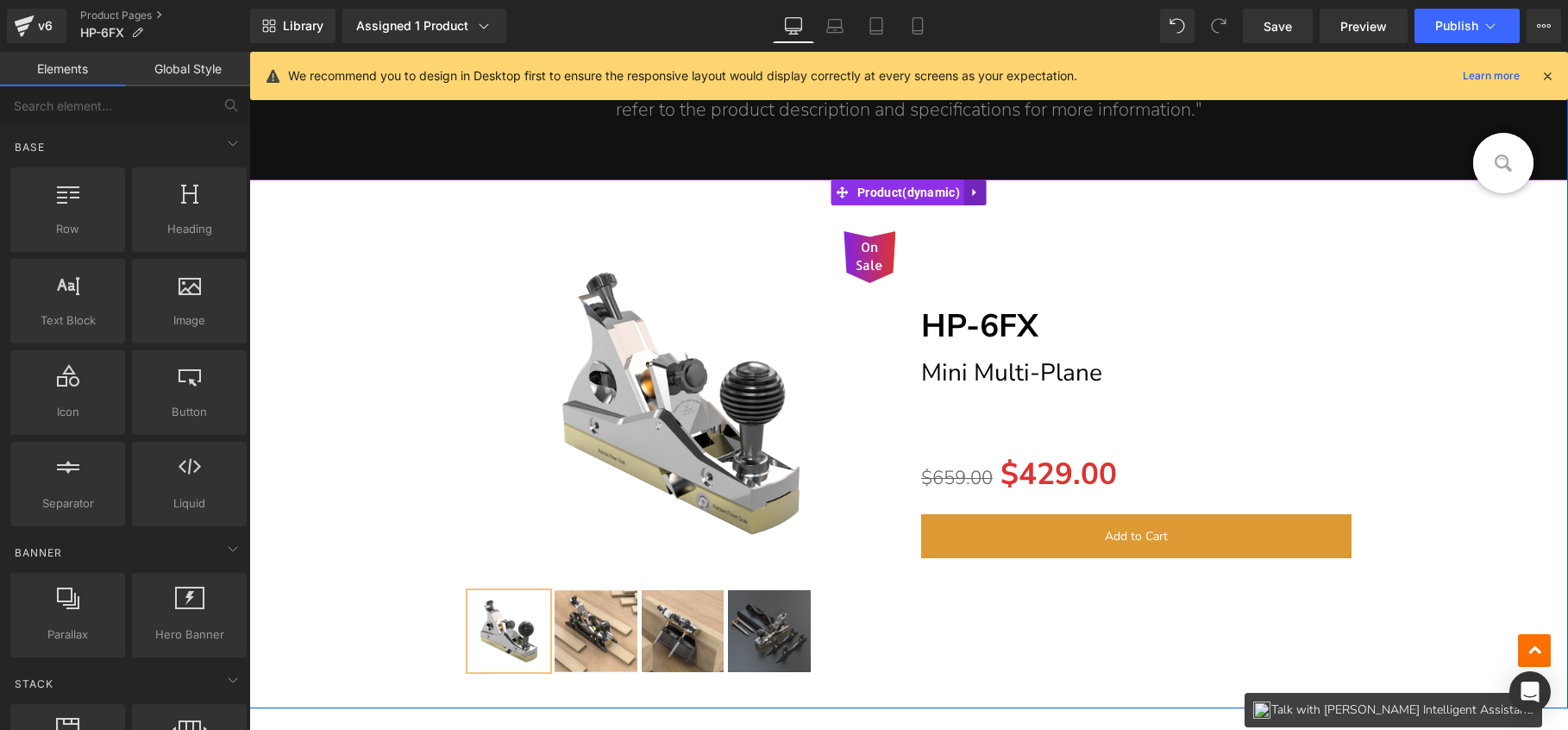
click at [975, 187] on icon at bounding box center [975, 193] width 12 height 13
click at [981, 187] on icon at bounding box center [986, 192] width 12 height 12
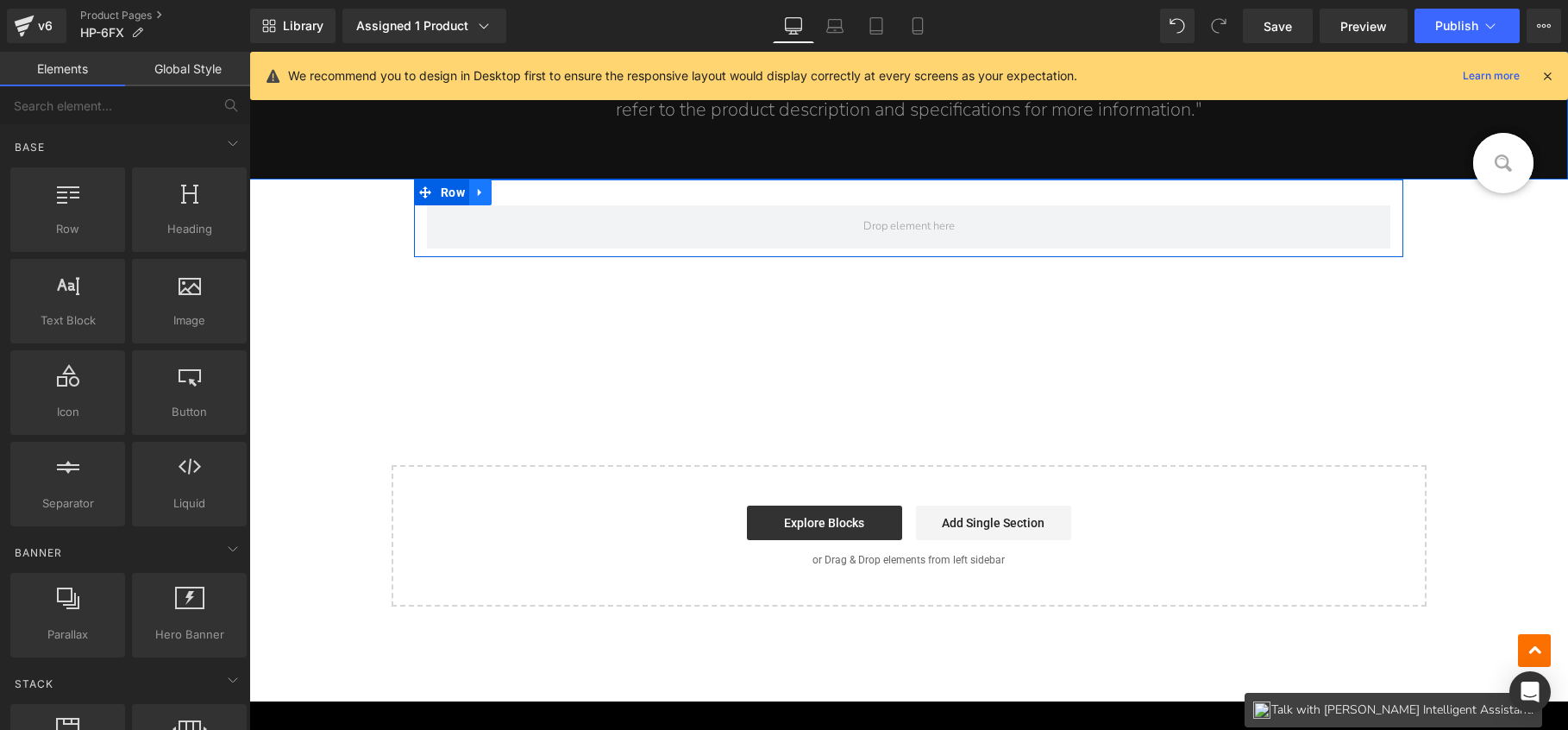
click at [486, 190] on link at bounding box center [480, 192] width 23 height 26
click at [525, 190] on icon at bounding box center [525, 192] width 12 height 12
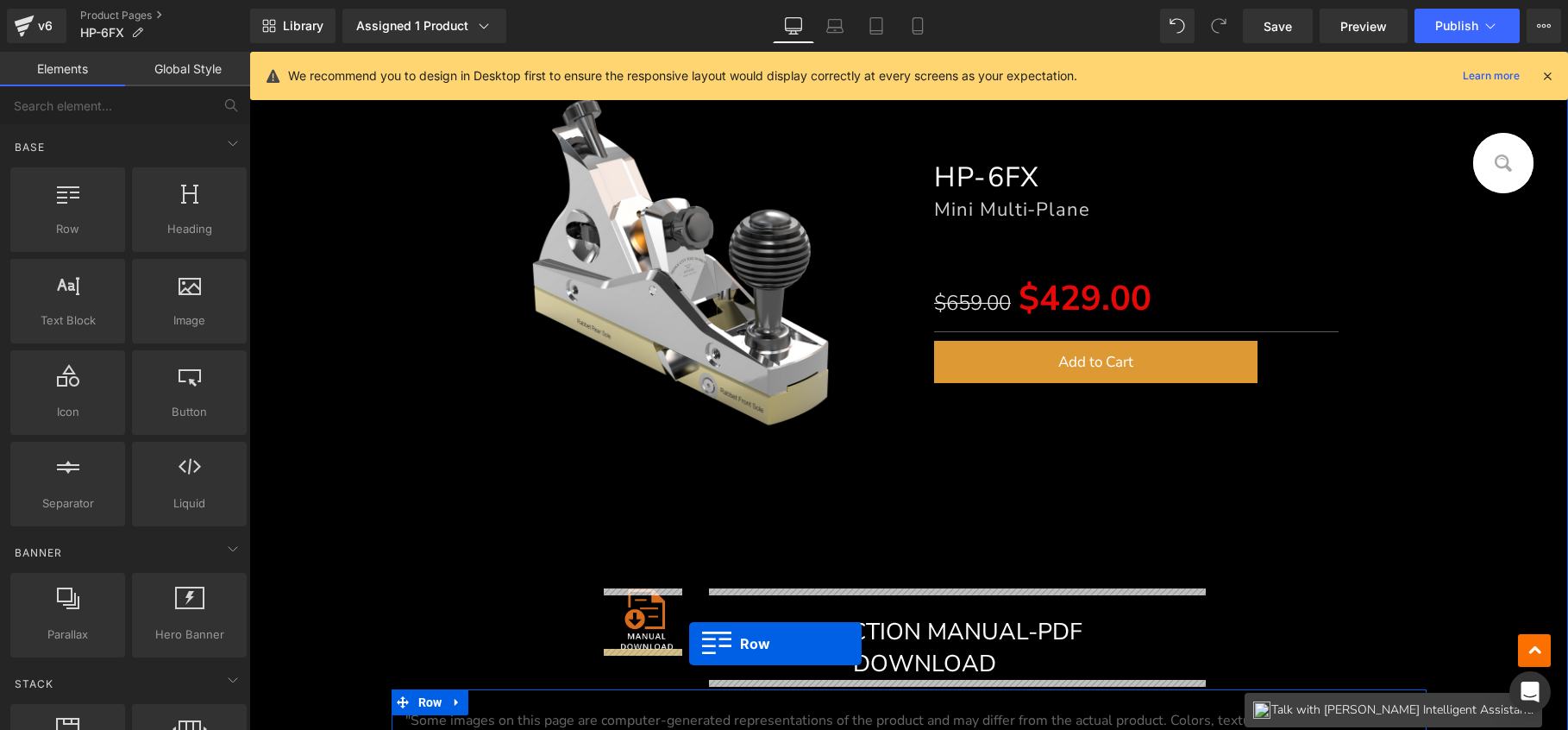
scroll to position [449, 0]
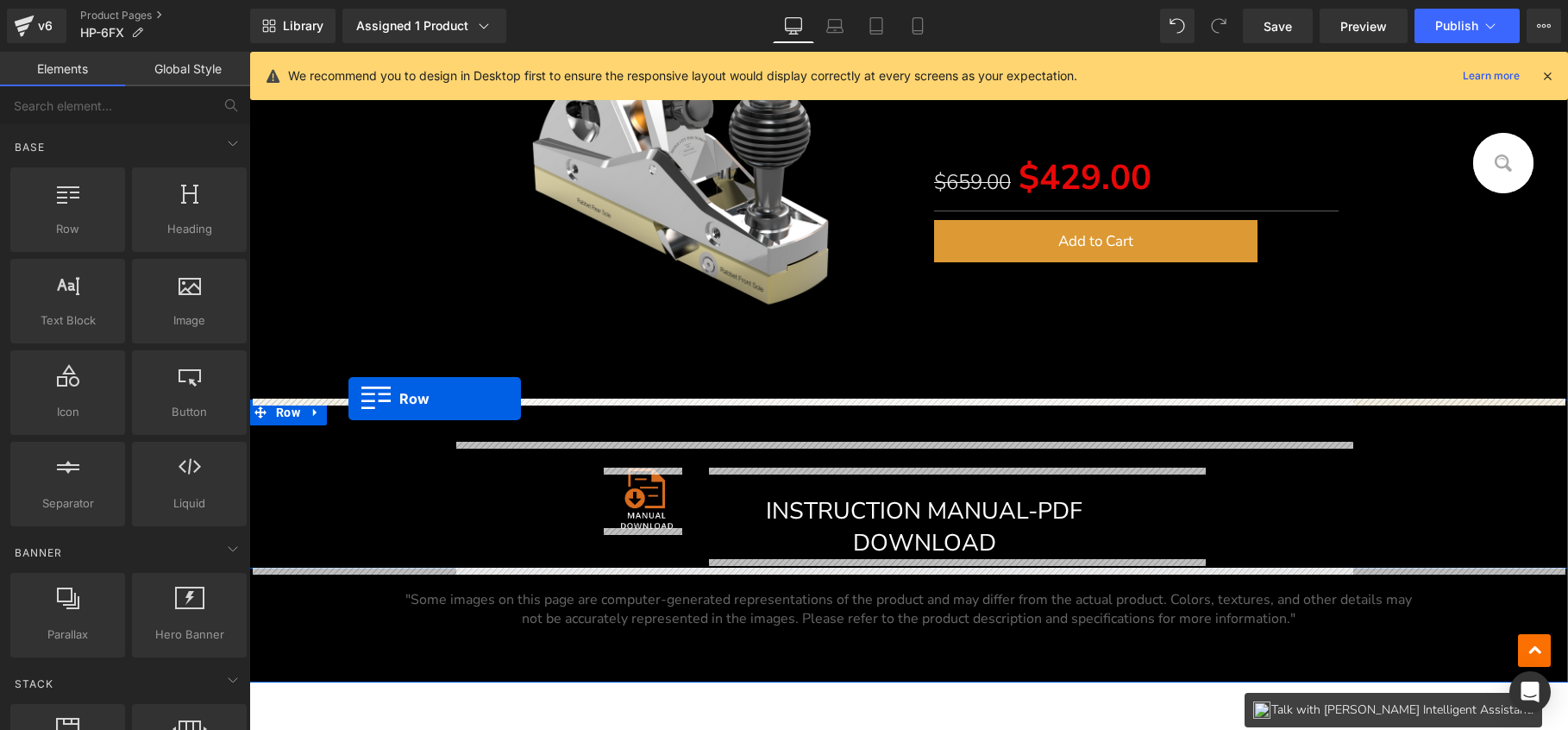
drag, startPoint x: 280, startPoint y: 433, endPoint x: 349, endPoint y: 399, distance: 76.9
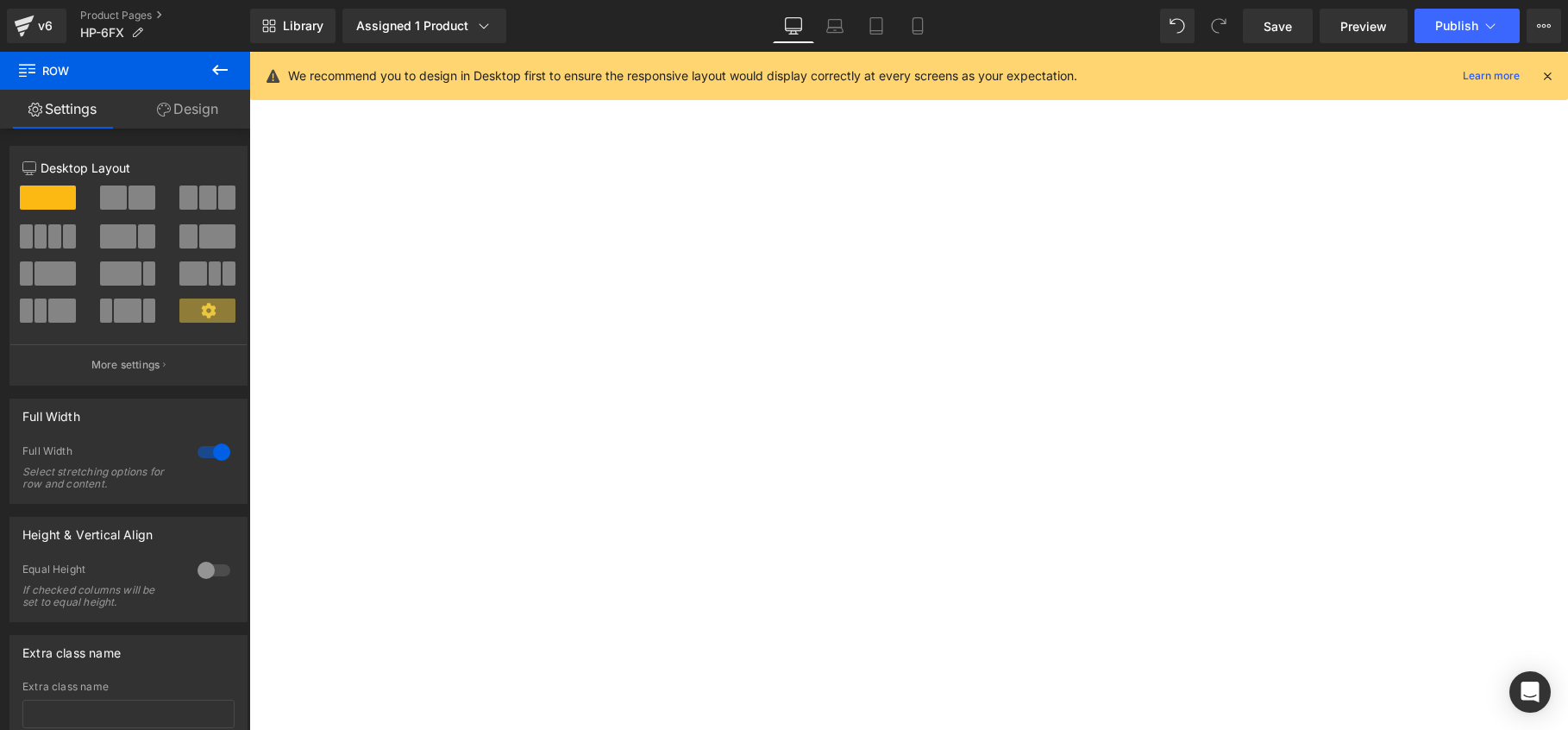
scroll to position [0, 0]
click at [1547, 74] on icon at bounding box center [1547, 75] width 15 height 15
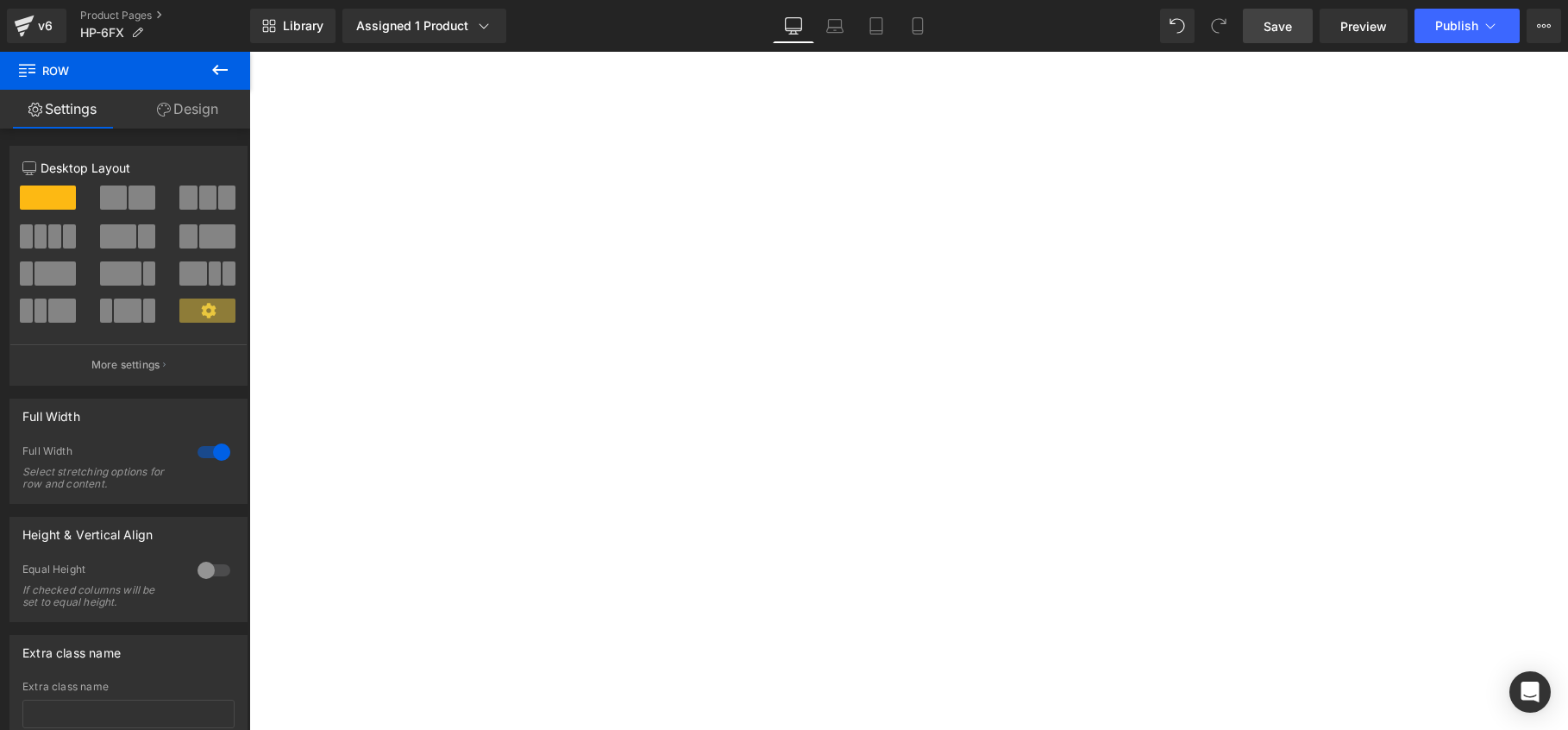
click at [1279, 34] on span "Save" at bounding box center [1277, 26] width 28 height 18
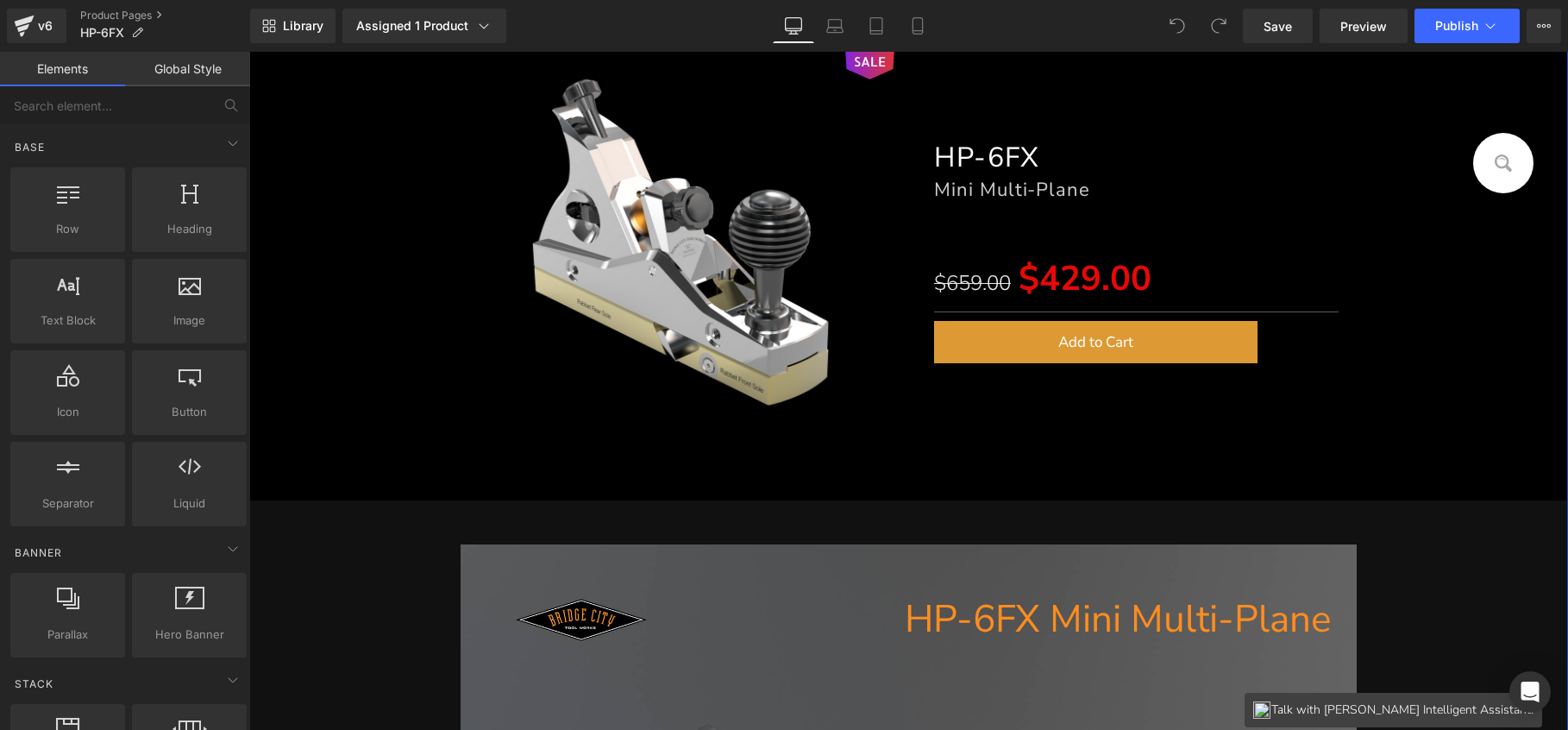
scroll to position [195, 0]
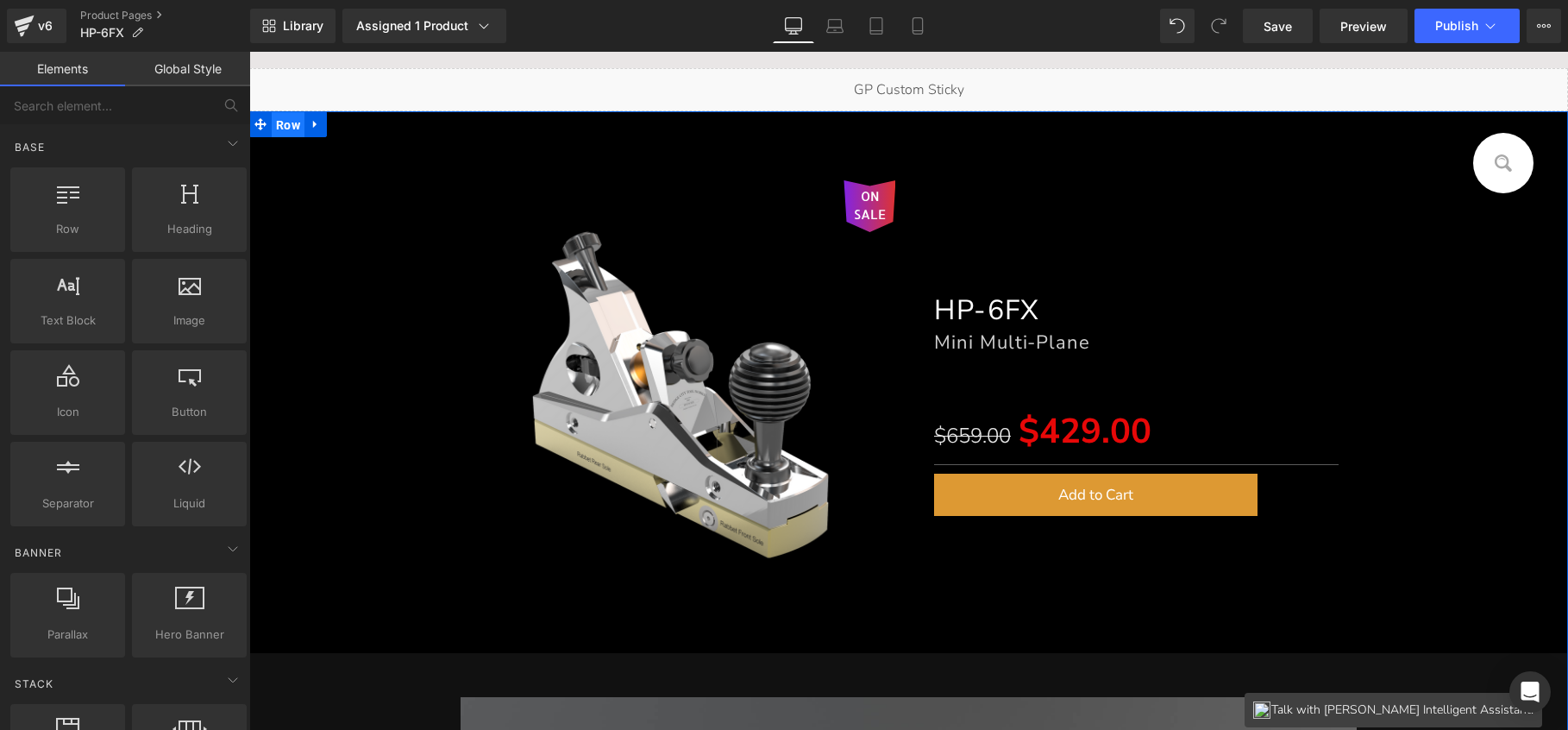
click at [289, 130] on span "Row" at bounding box center [288, 125] width 33 height 26
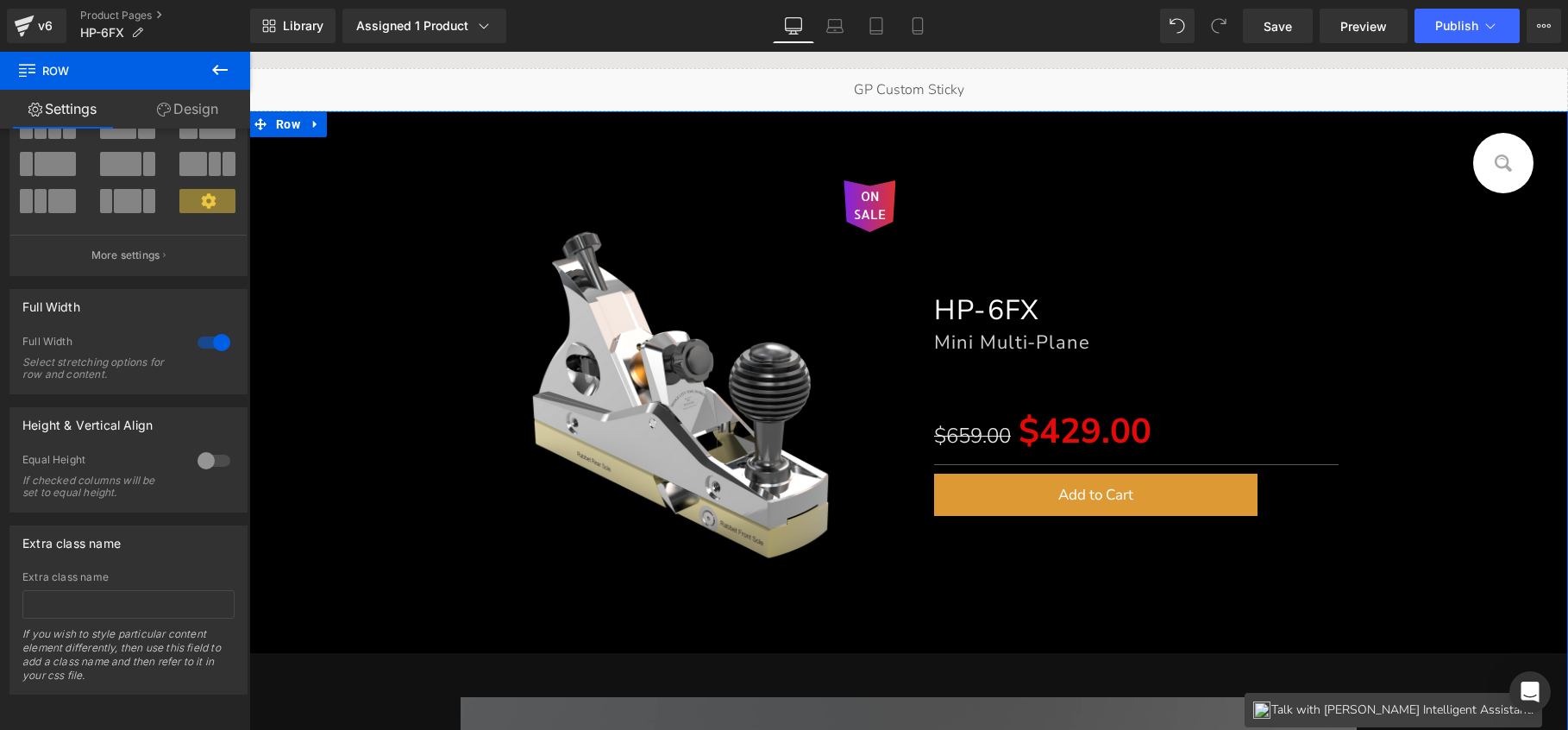
scroll to position [122, 0]
click at [171, 114] on link "Design" at bounding box center [187, 109] width 125 height 39
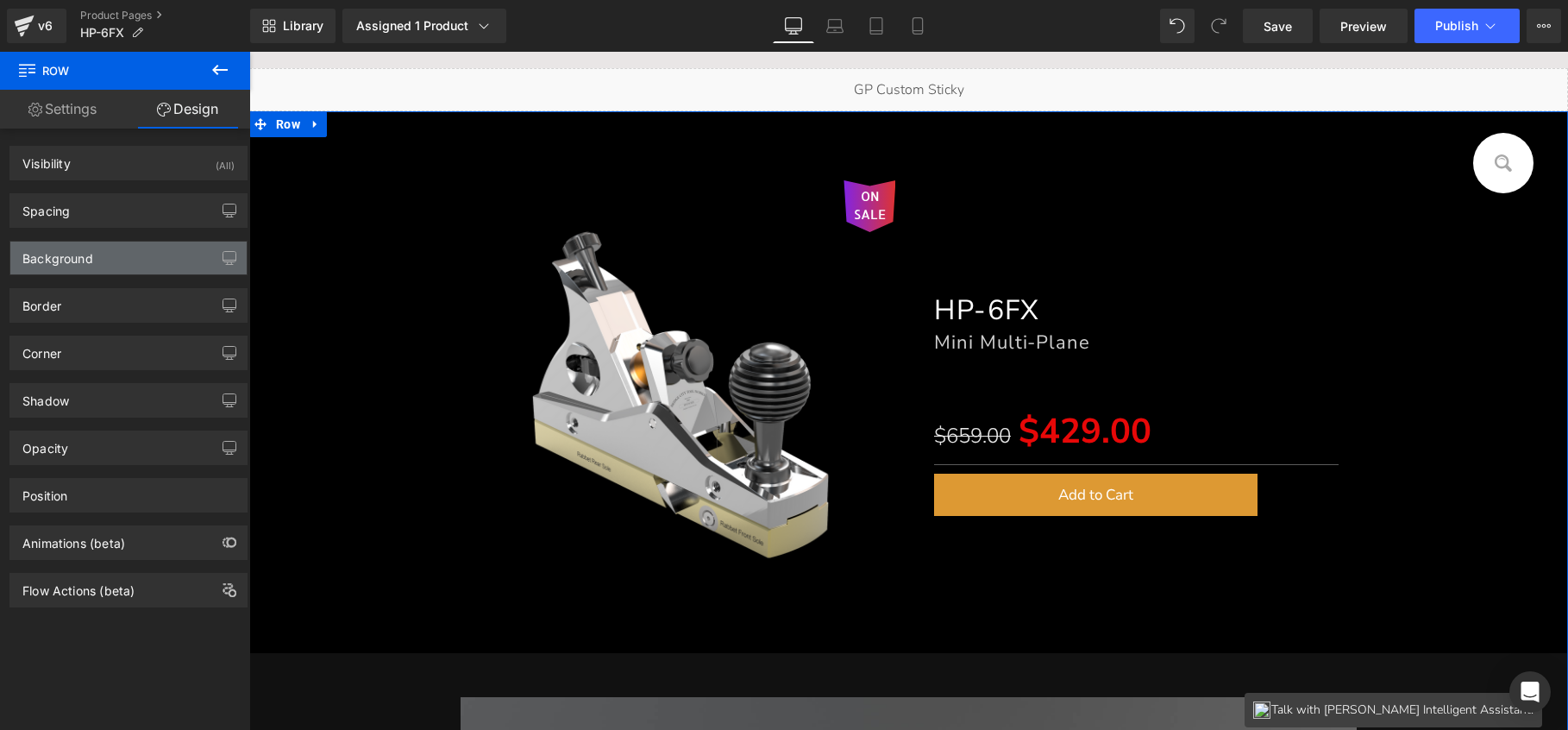
click at [110, 255] on div "Background" at bounding box center [128, 258] width 236 height 33
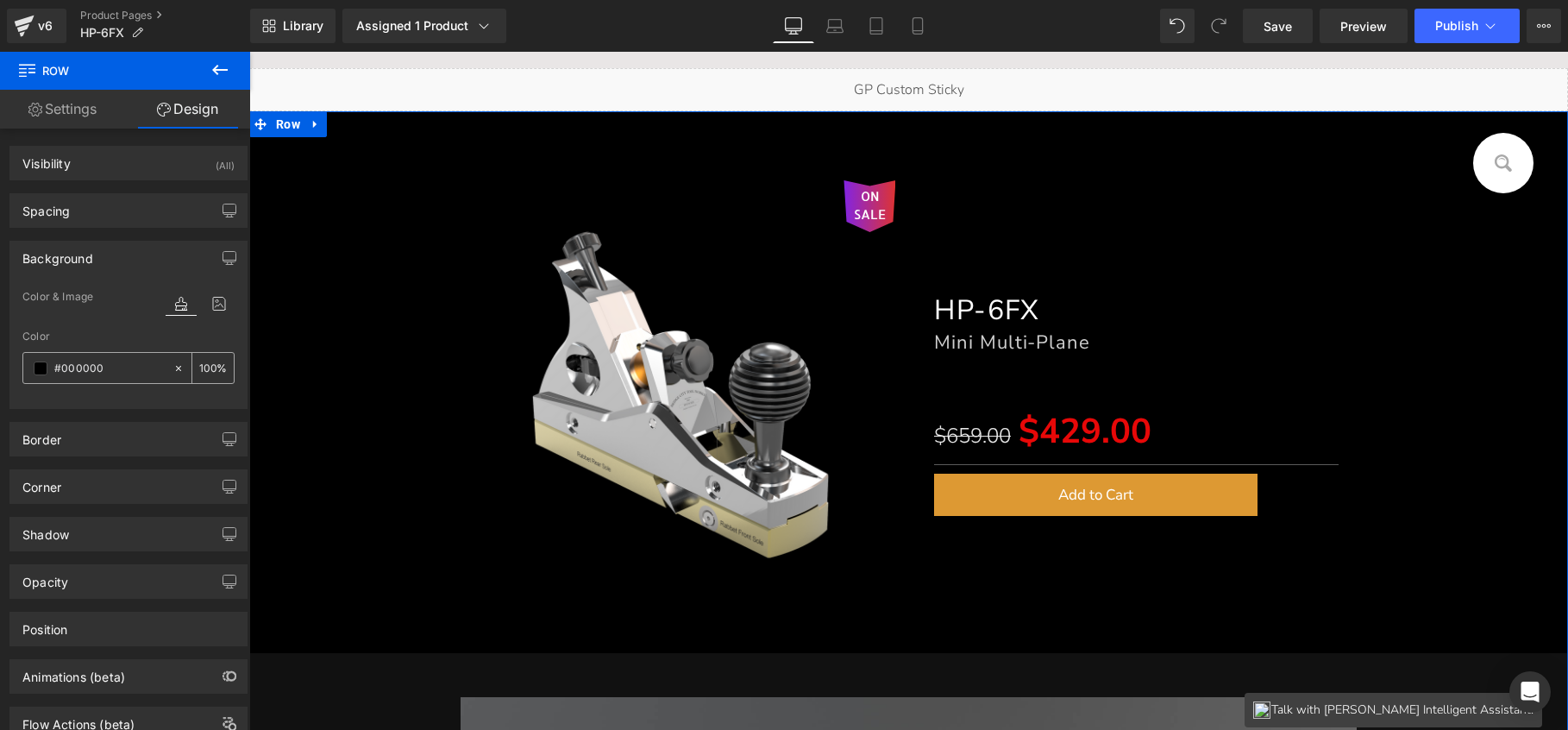
drag, startPoint x: 116, startPoint y: 370, endPoint x: 62, endPoint y: 368, distance: 54.0
click at [62, 368] on input "#000000" at bounding box center [110, 368] width 110 height 19
click at [108, 375] on input "#000000" at bounding box center [110, 368] width 110 height 19
drag, startPoint x: 112, startPoint y: 370, endPoint x: 58, endPoint y: 371, distance: 54.0
click at [58, 371] on input "#000000" at bounding box center [110, 368] width 110 height 19
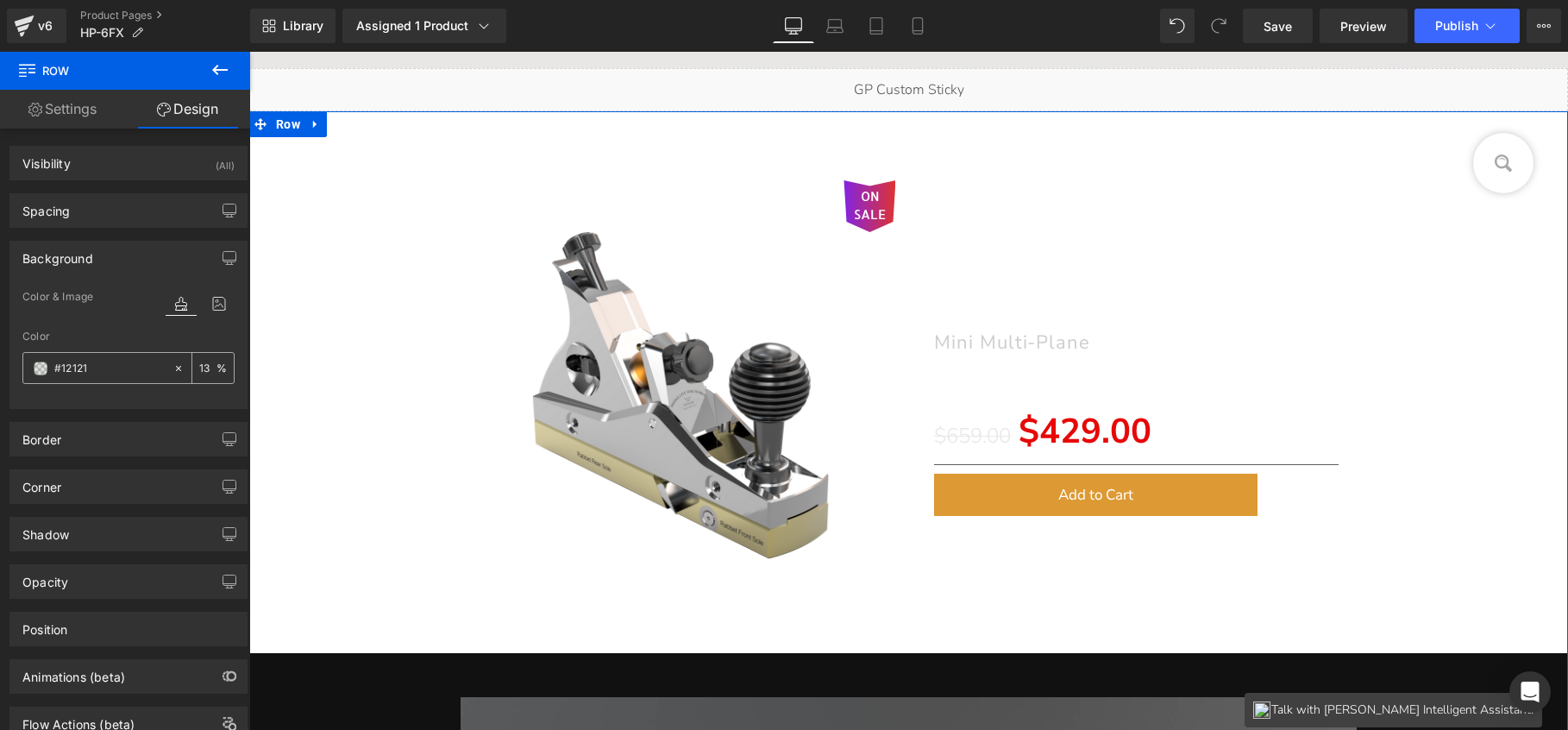
type input "#121212"
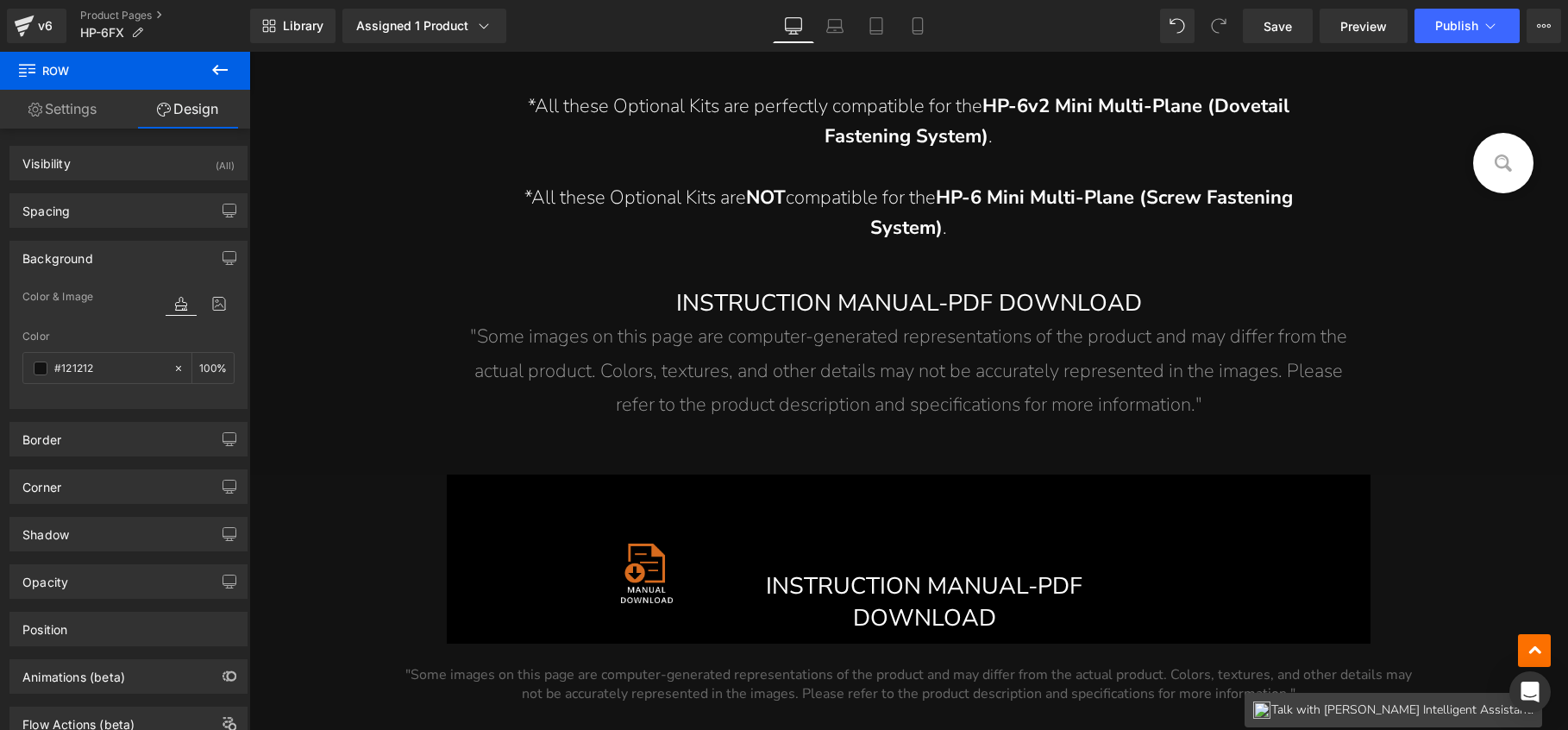
scroll to position [24273, 0]
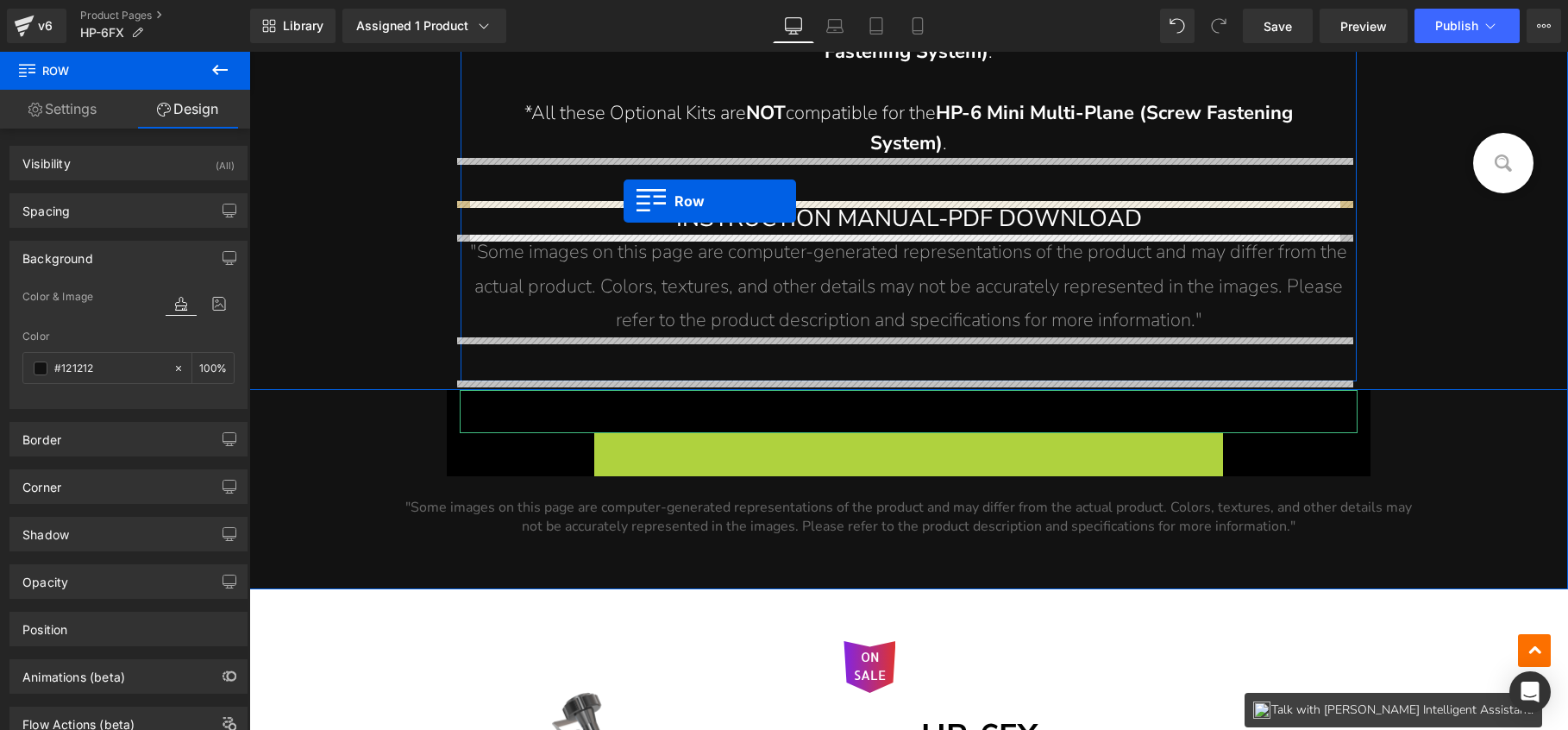
drag, startPoint x: 626, startPoint y: 443, endPoint x: 624, endPoint y: 200, distance: 243.0
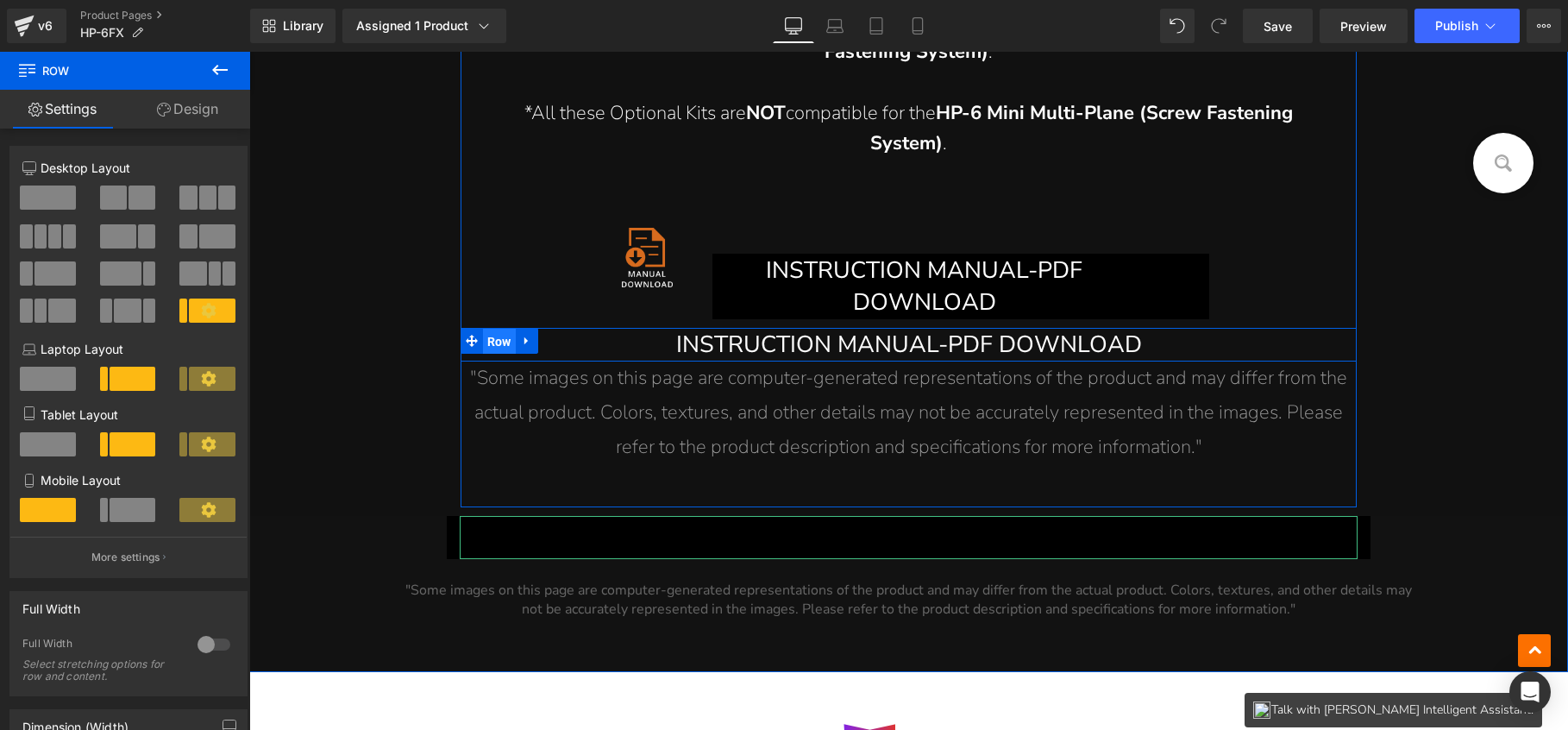
click at [492, 339] on span "Row" at bounding box center [500, 341] width 33 height 26
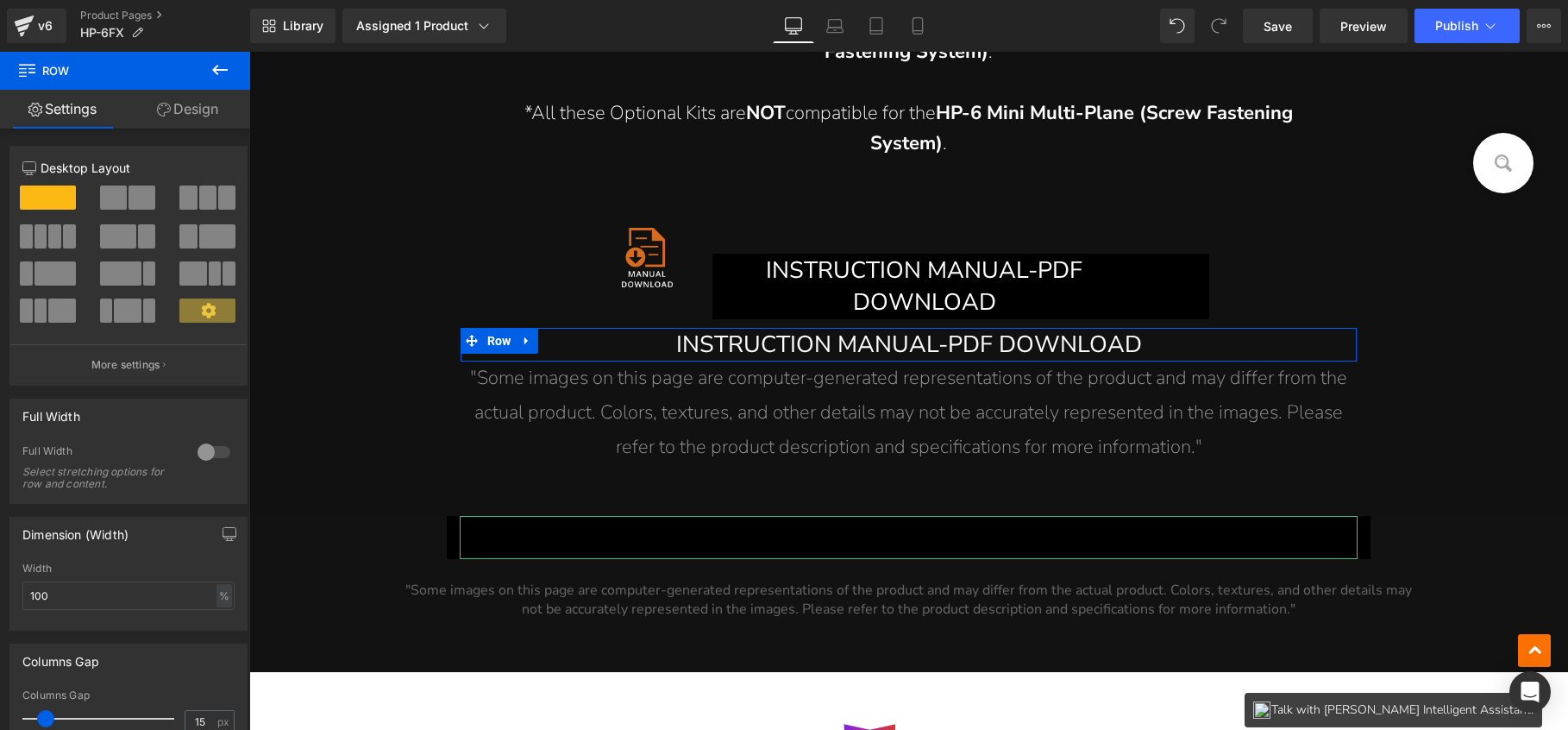
click at [199, 233] on span at bounding box center [217, 236] width 36 height 24
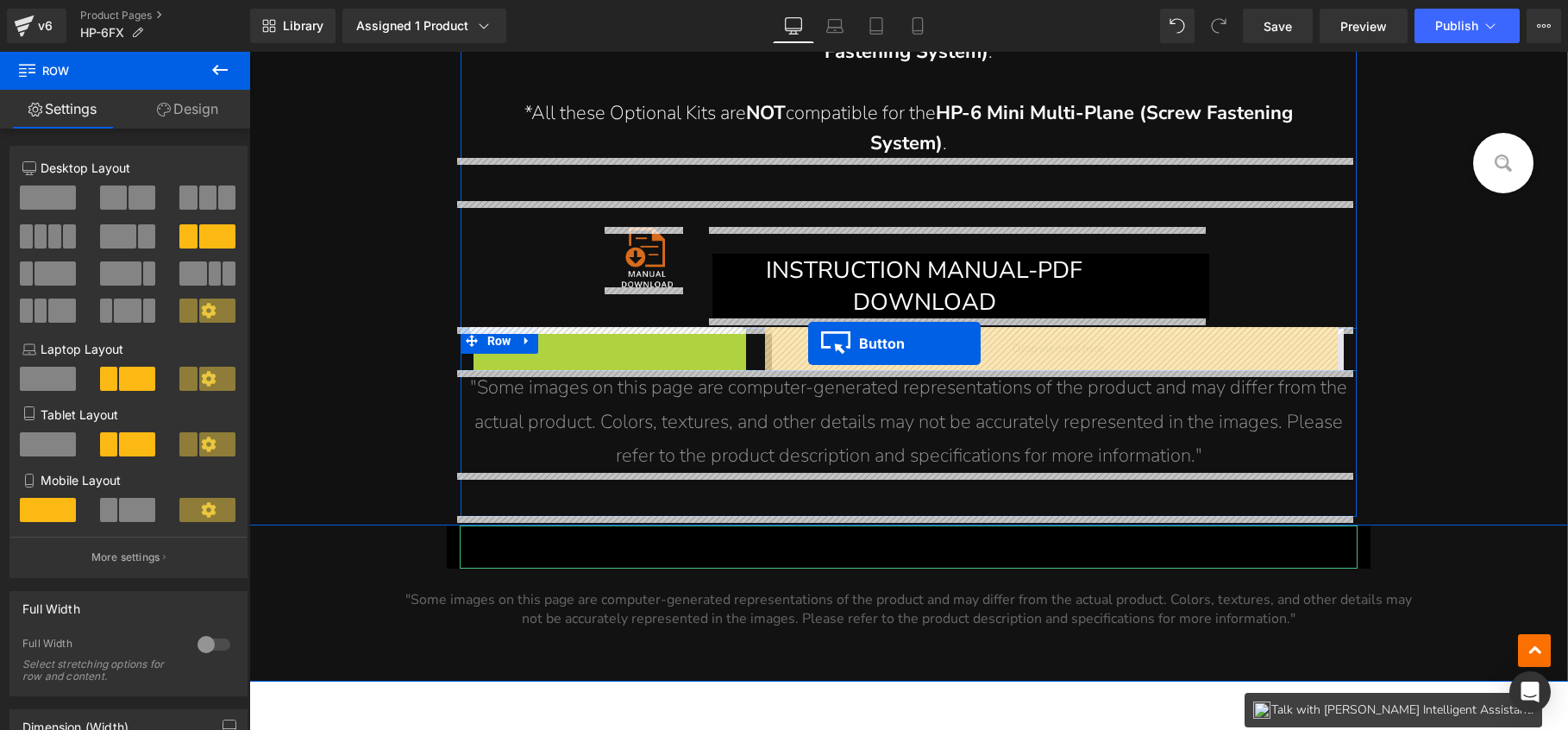
drag, startPoint x: 602, startPoint y: 386, endPoint x: 808, endPoint y: 343, distance: 210.4
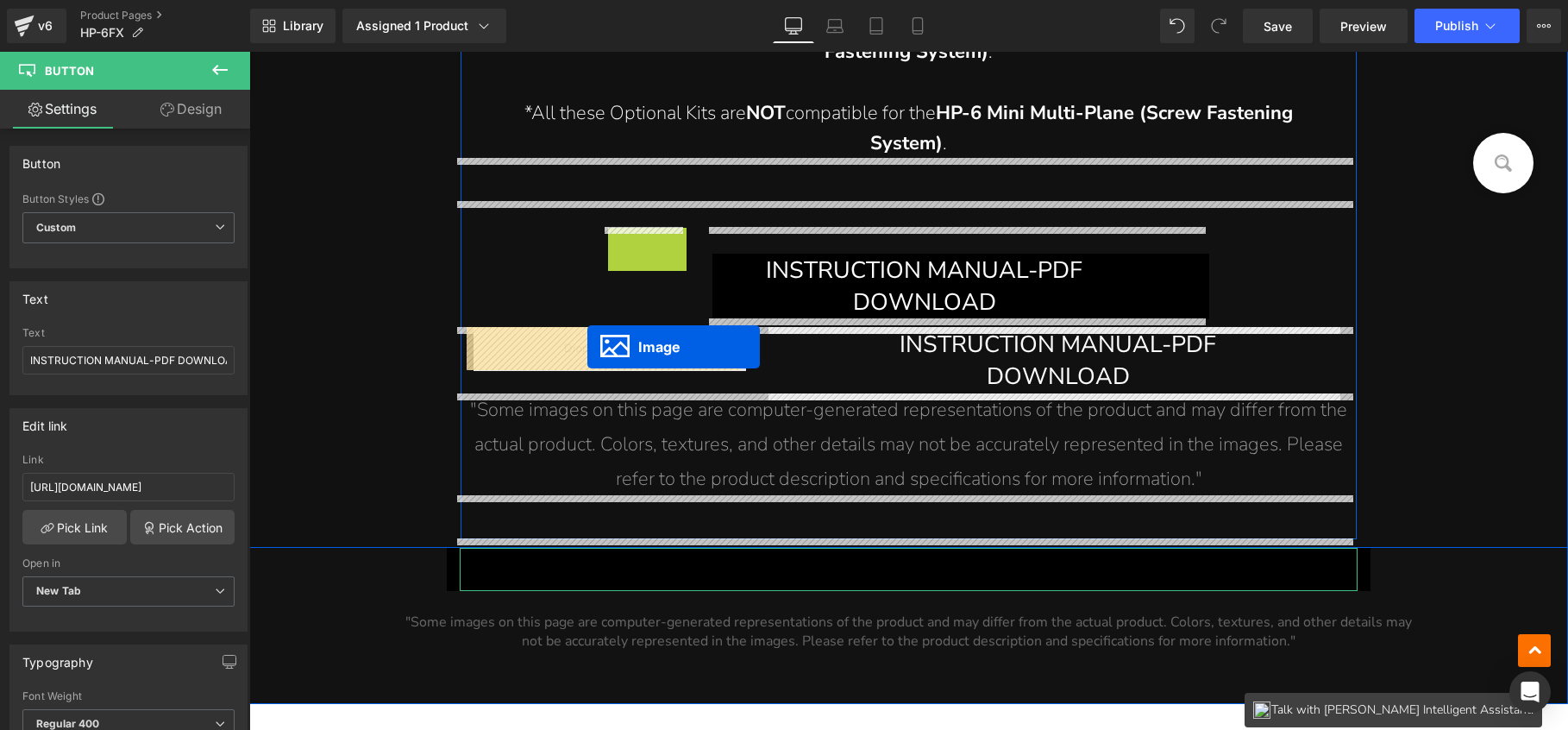
drag, startPoint x: 634, startPoint y: 255, endPoint x: 588, endPoint y: 346, distance: 102.0
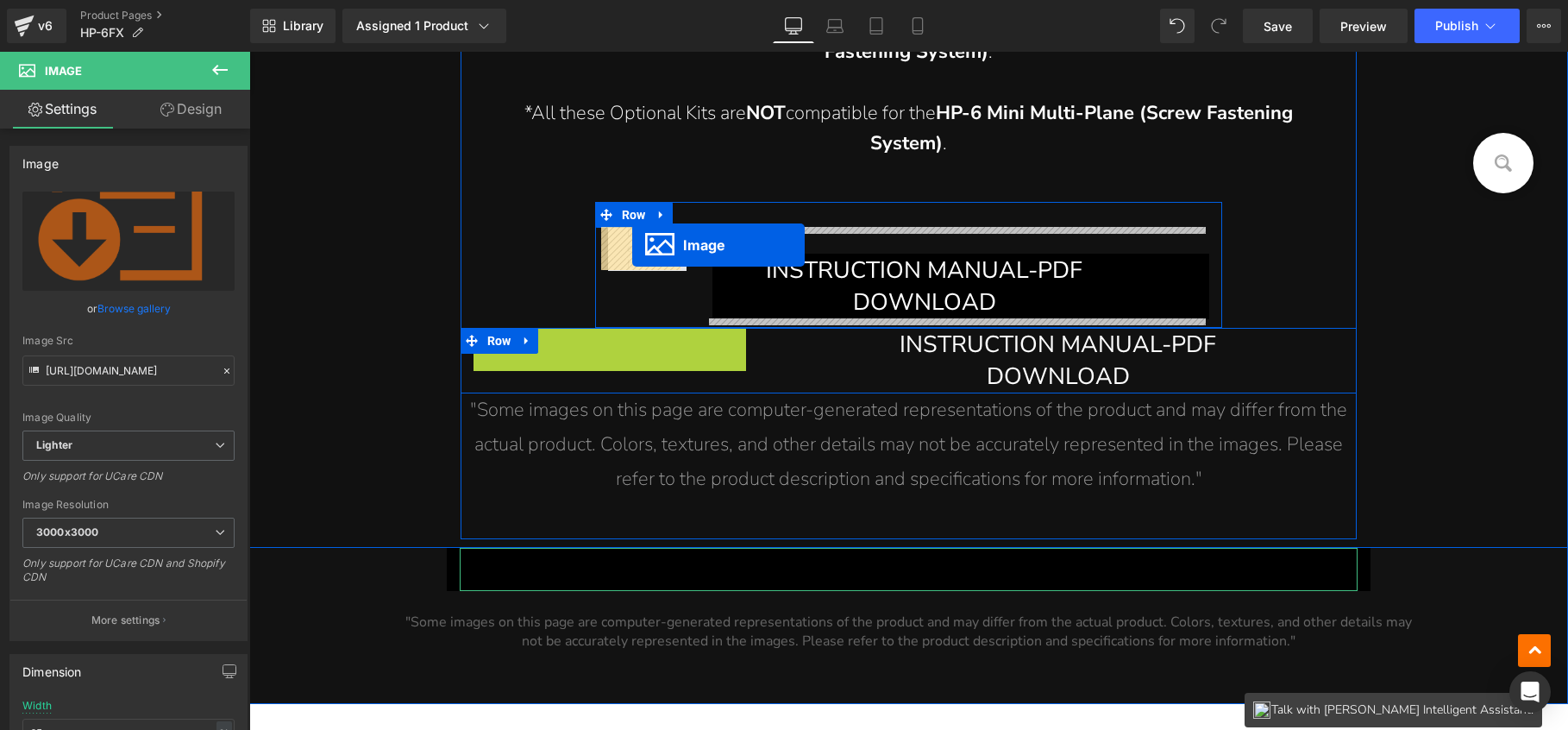
drag, startPoint x: 589, startPoint y: 423, endPoint x: 632, endPoint y: 245, distance: 183.1
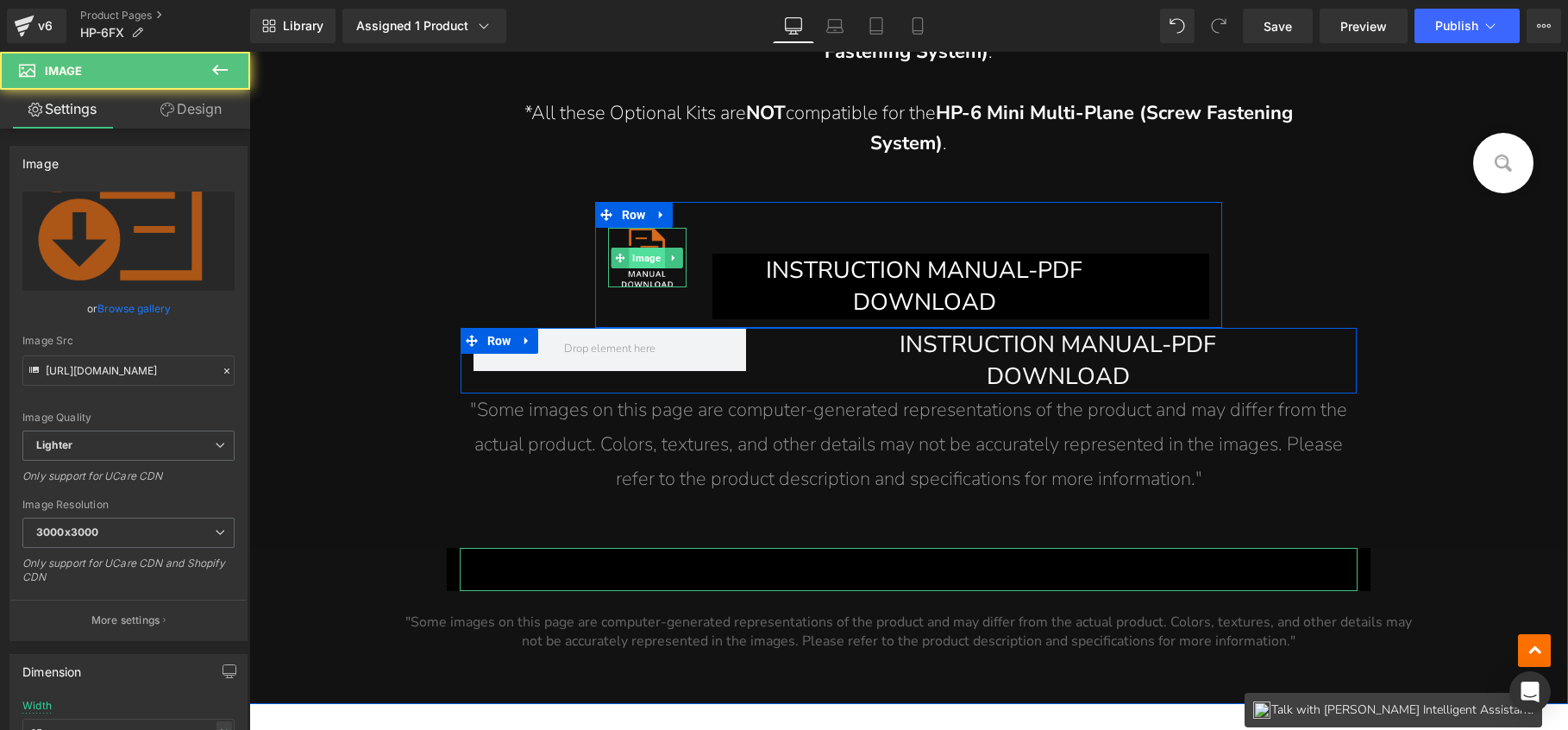
click at [640, 251] on span "Image" at bounding box center [647, 257] width 35 height 21
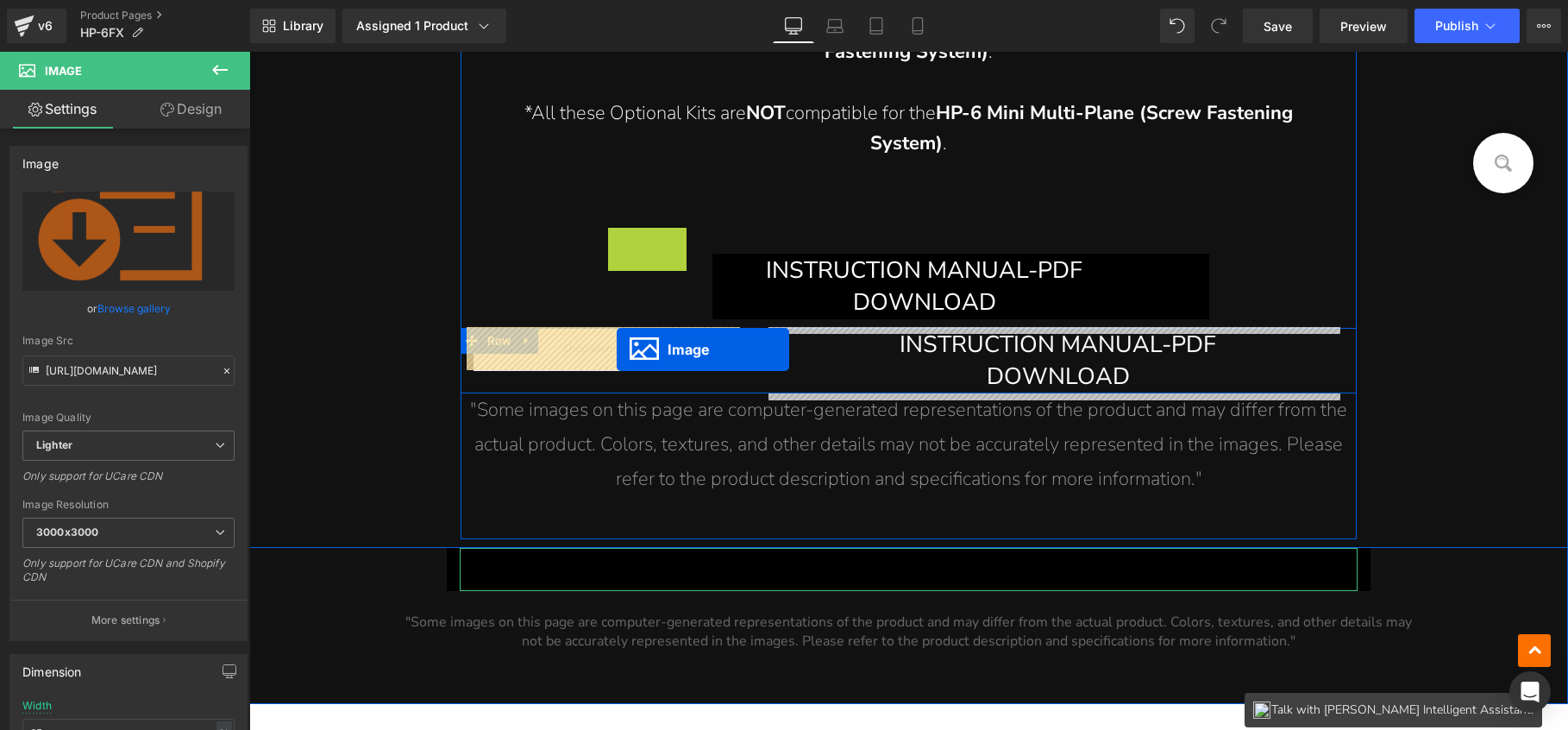
drag, startPoint x: 636, startPoint y: 255, endPoint x: 617, endPoint y: 349, distance: 95.9
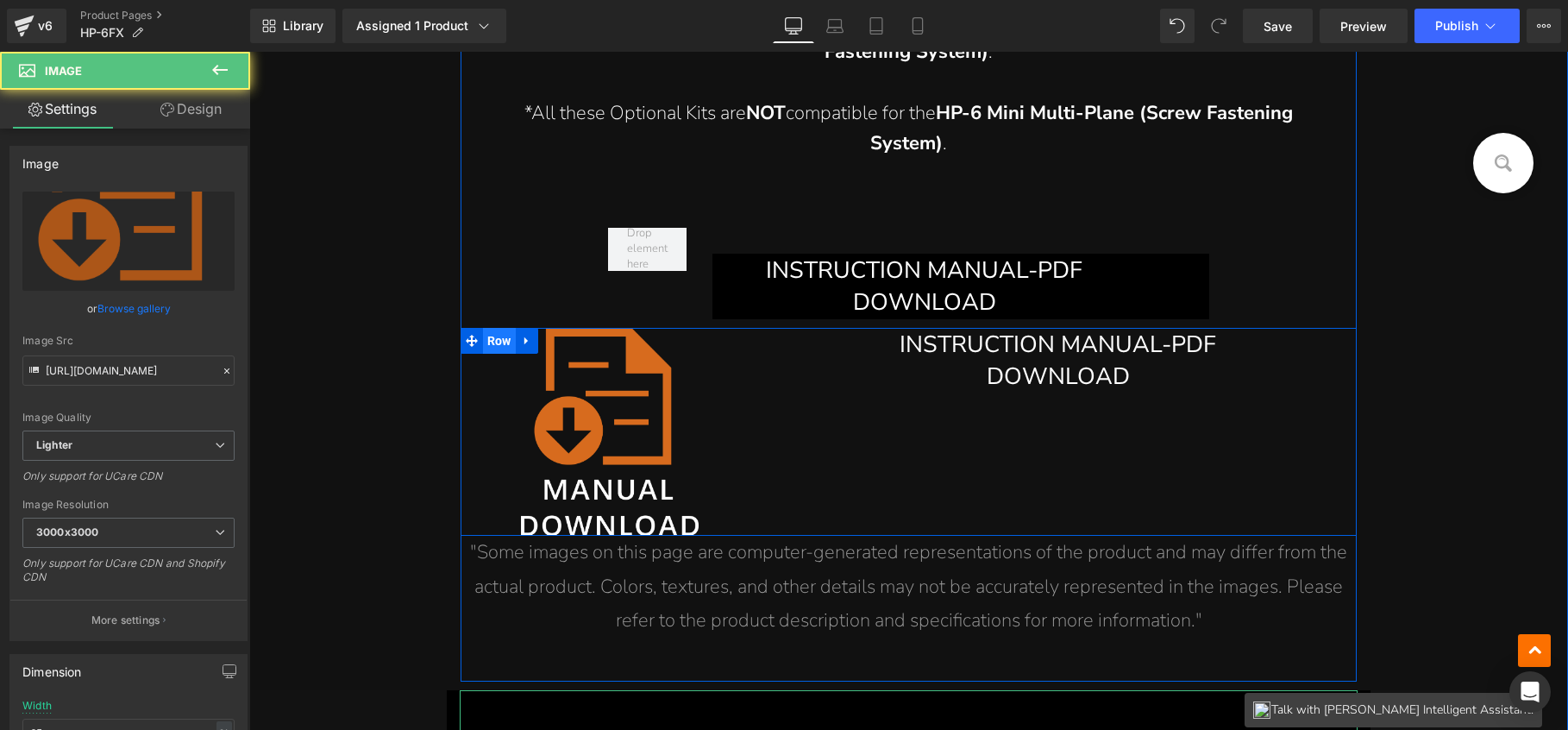
click at [498, 341] on span "Row" at bounding box center [500, 341] width 33 height 26
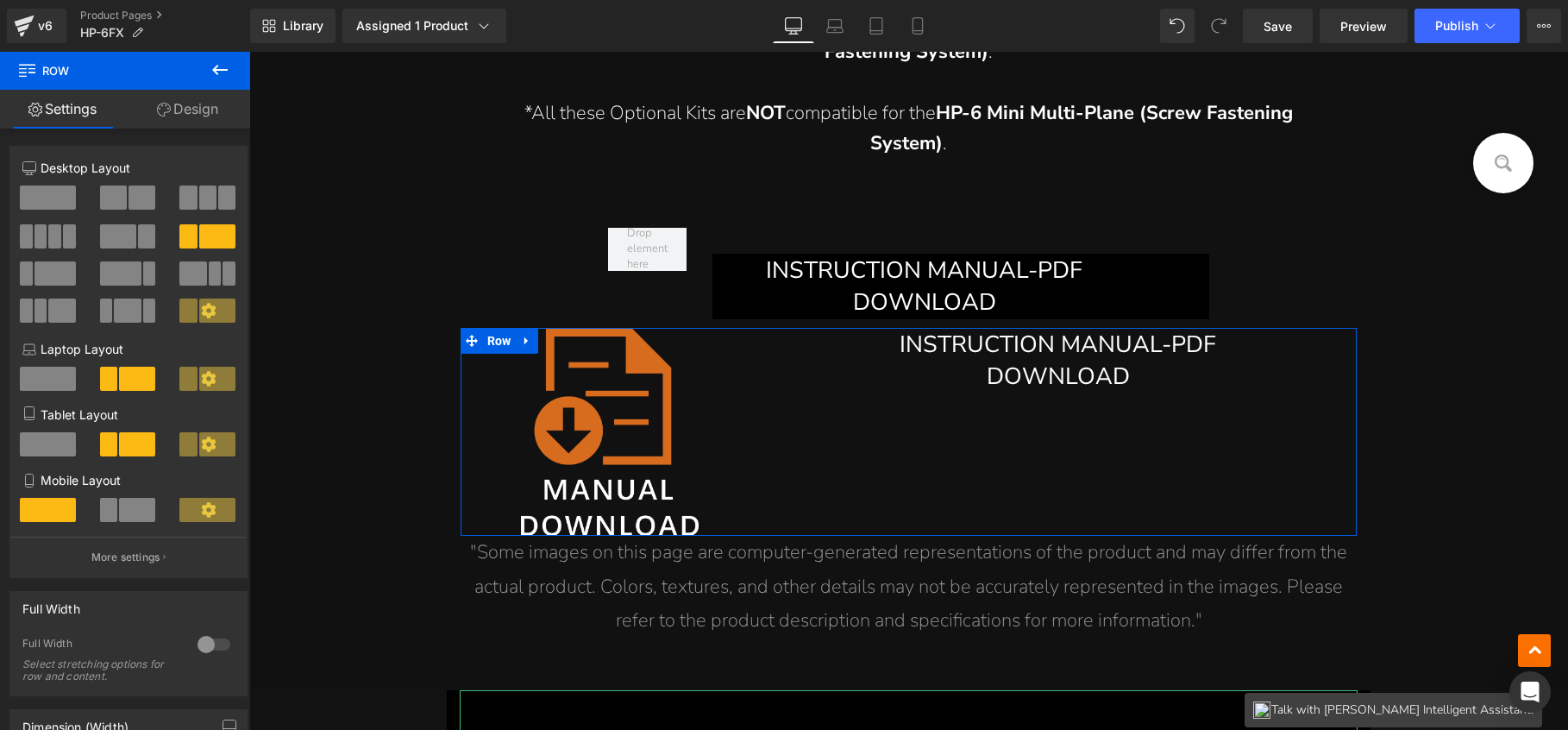
click at [201, 307] on icon at bounding box center [208, 310] width 14 height 14
click at [201, 318] on icon at bounding box center [208, 310] width 15 height 15
click at [211, 311] on span at bounding box center [217, 311] width 36 height 24
click at [204, 308] on icon at bounding box center [208, 310] width 14 height 14
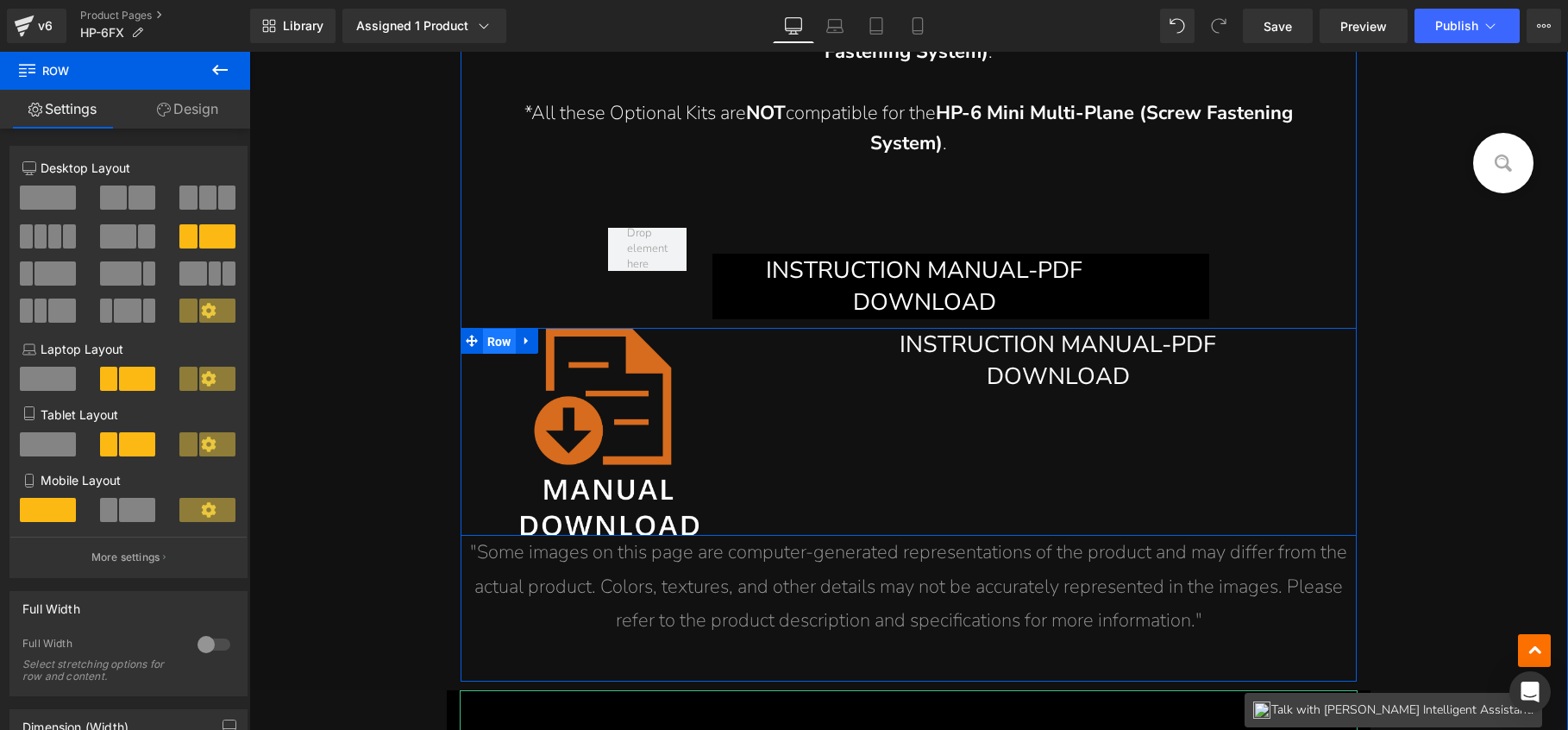
click at [492, 335] on span "Row" at bounding box center [500, 341] width 33 height 26
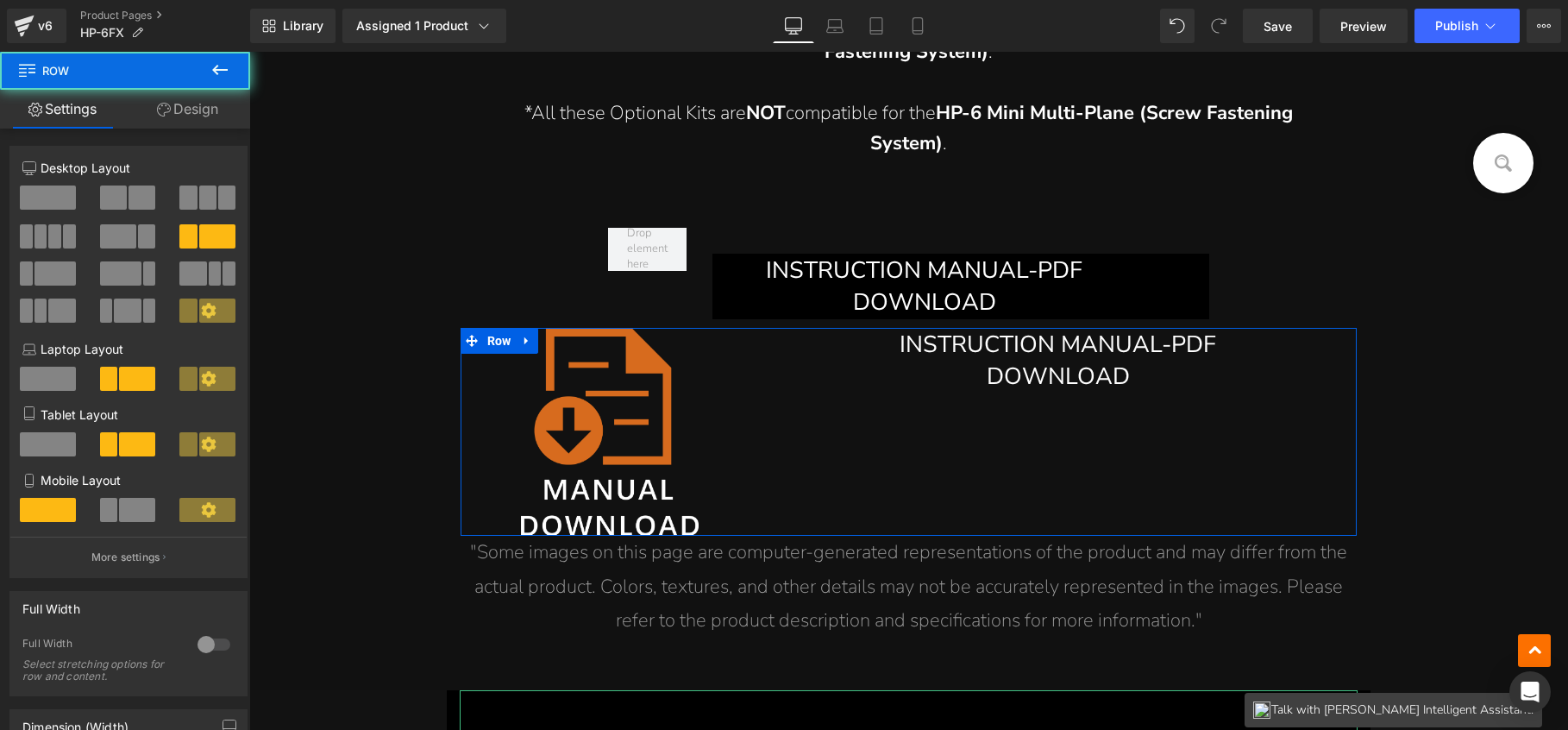
click at [212, 310] on span at bounding box center [217, 311] width 36 height 24
click at [205, 310] on icon at bounding box center [208, 310] width 14 height 14
drag, startPoint x: 195, startPoint y: 311, endPoint x: 182, endPoint y: 312, distance: 13.0
click at [201, 312] on icon at bounding box center [208, 310] width 15 height 15
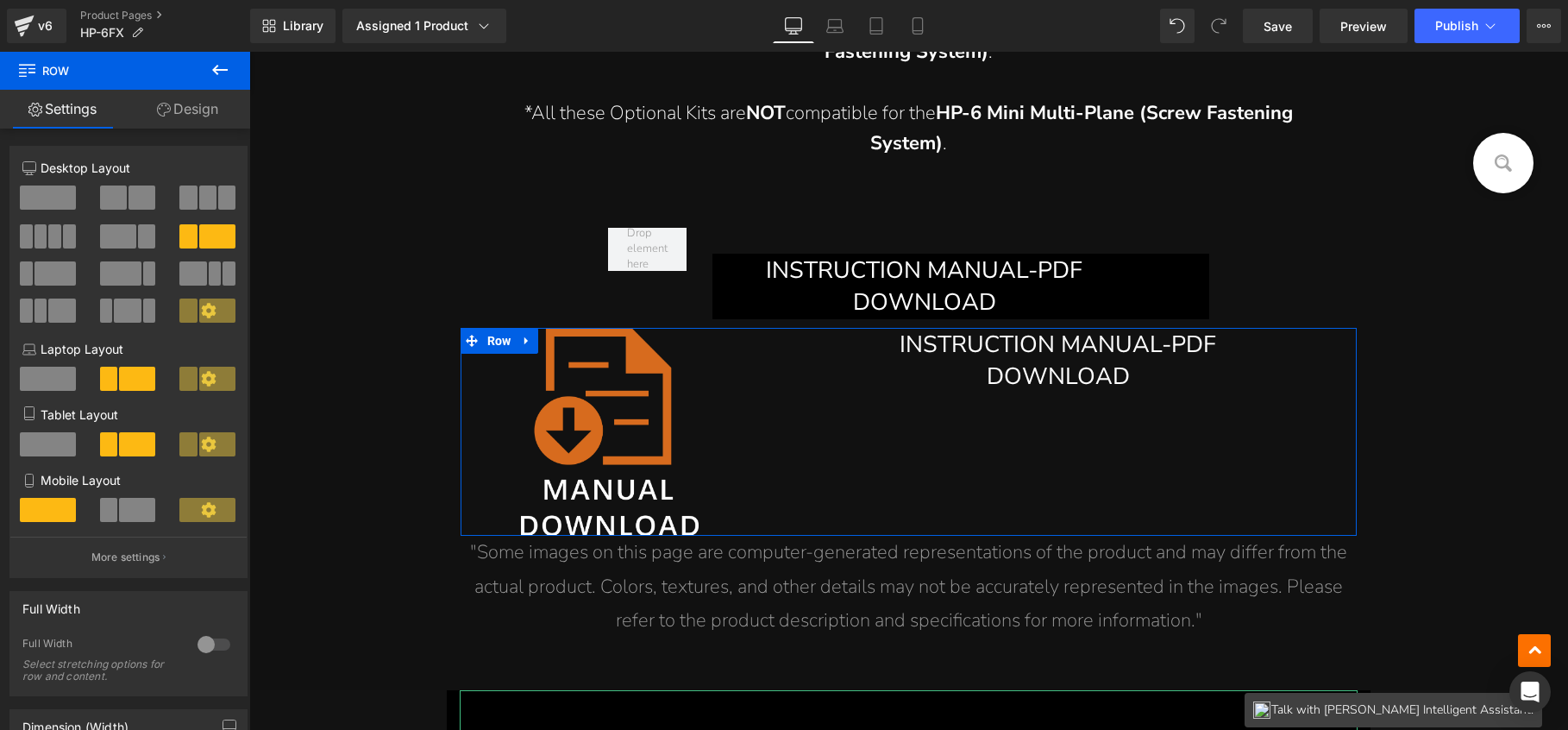
click at [42, 273] on span at bounding box center [55, 274] width 42 height 24
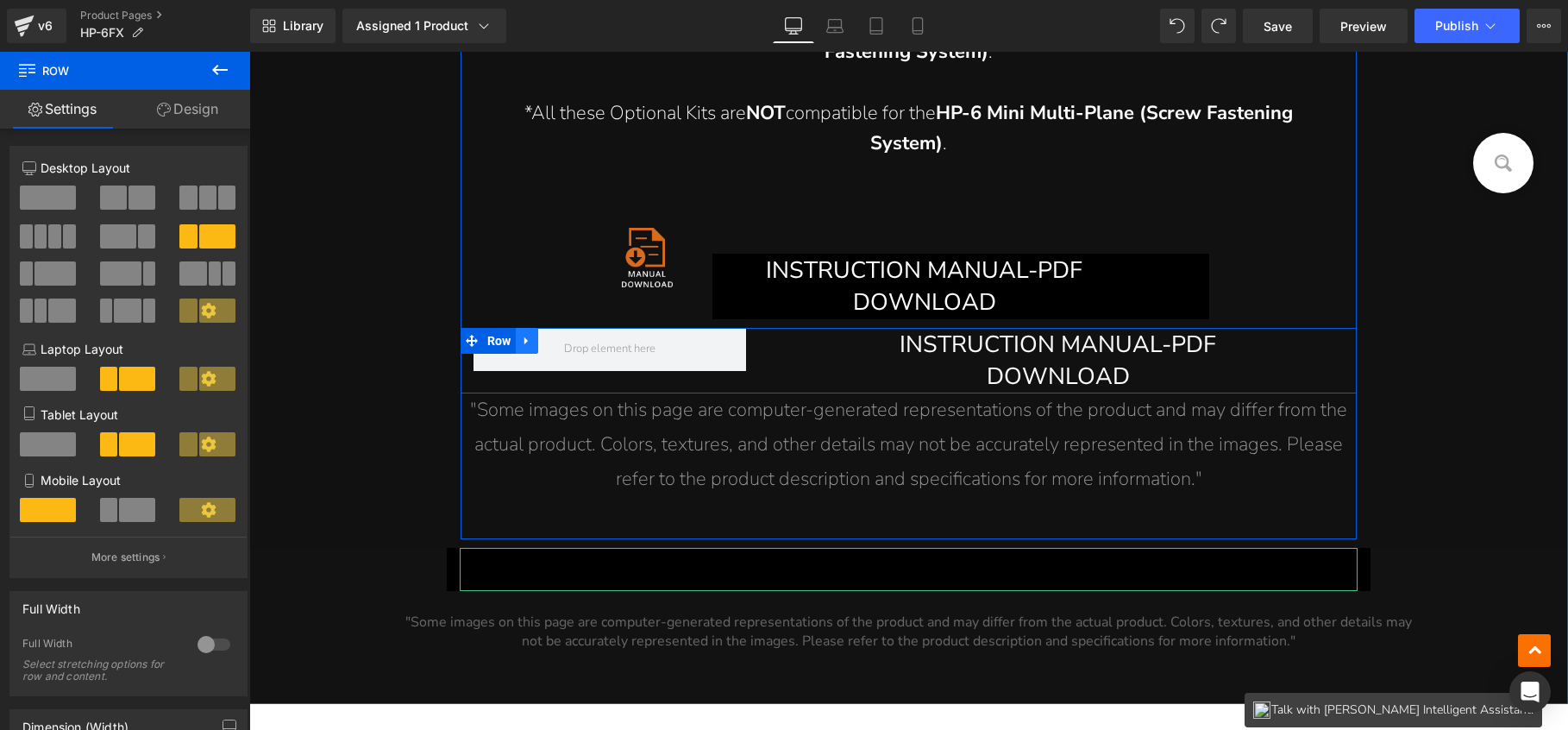
click at [523, 339] on icon at bounding box center [525, 341] width 4 height 8
click at [560, 338] on link at bounding box center [571, 341] width 23 height 26
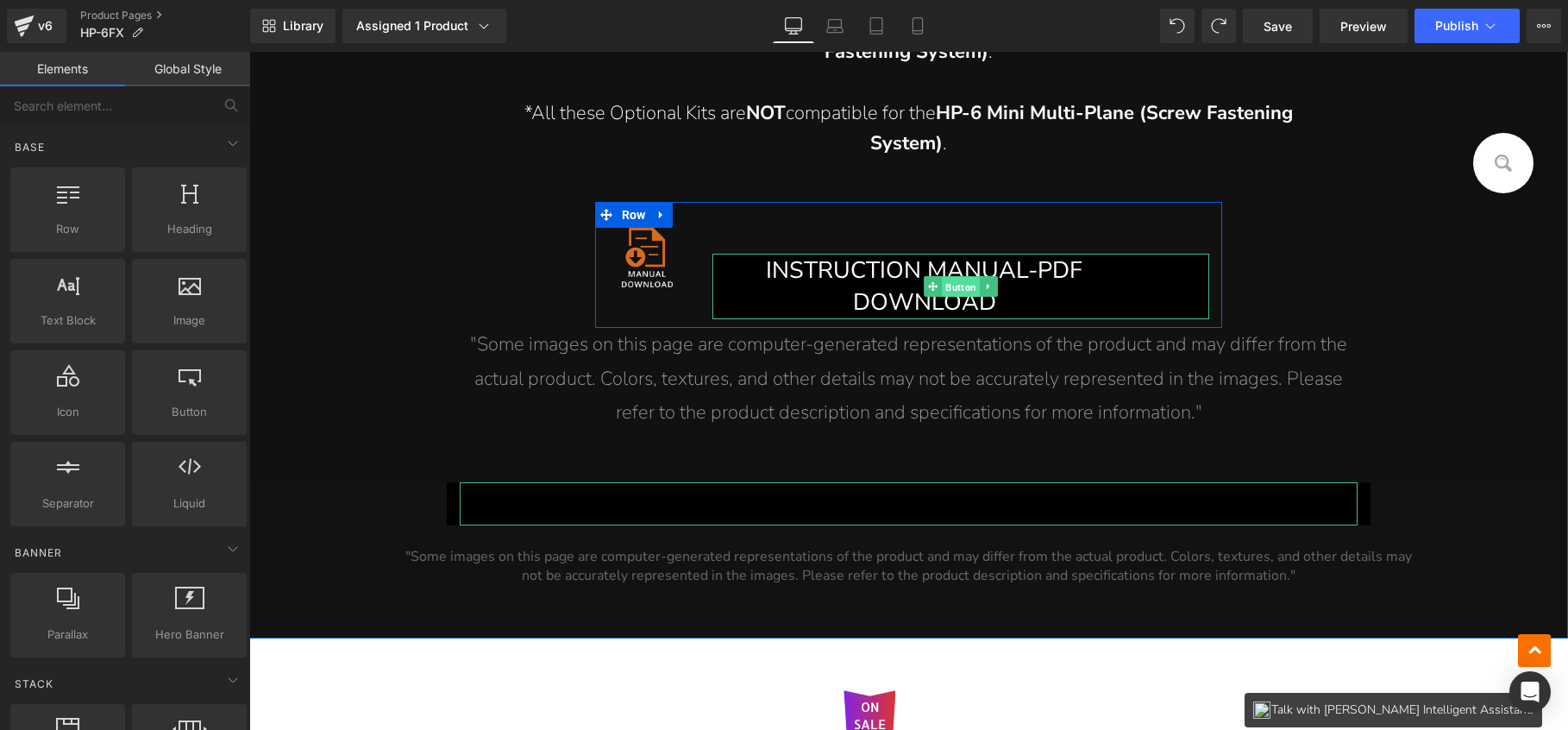
click at [951, 283] on span "Button" at bounding box center [961, 287] width 38 height 21
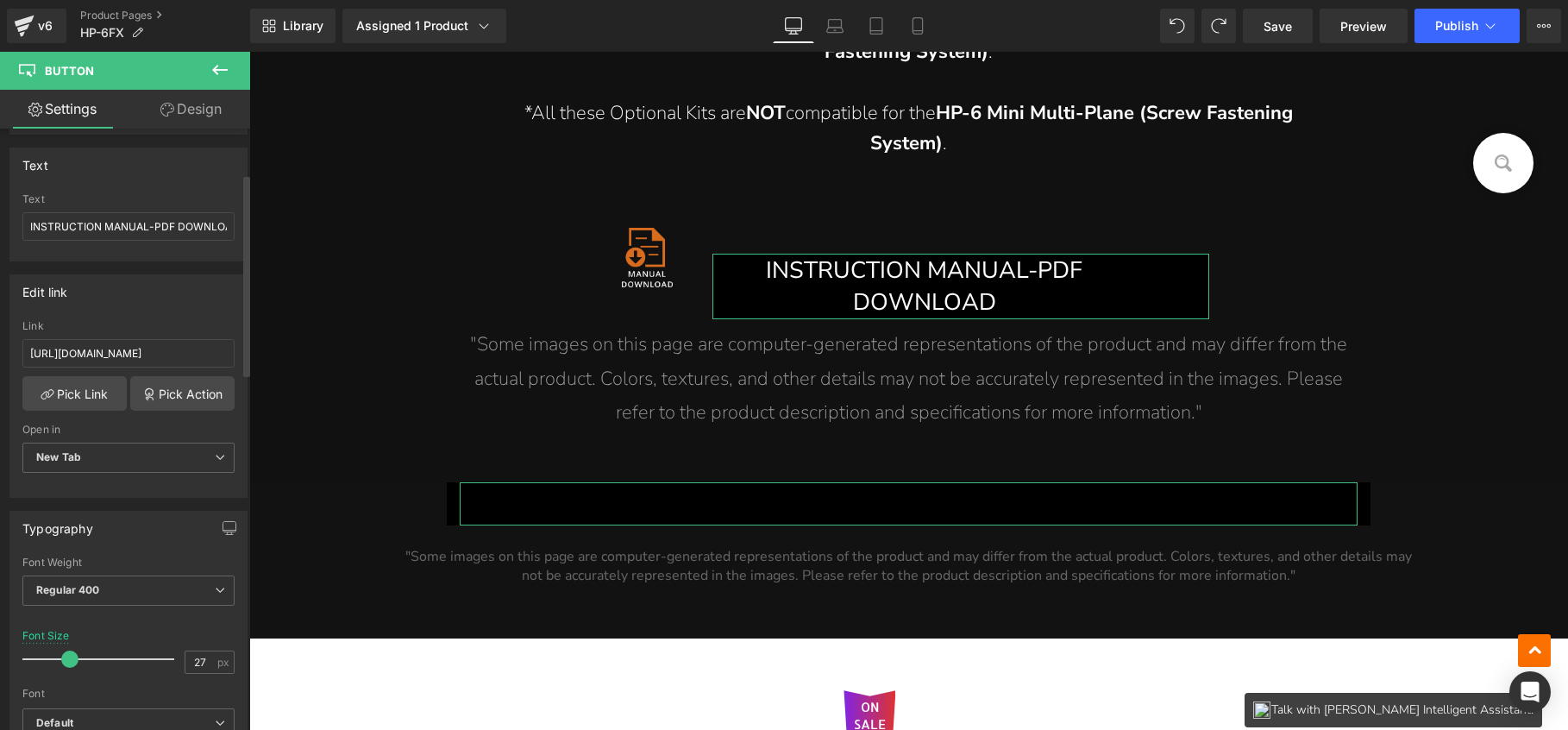
scroll to position [87, 0]
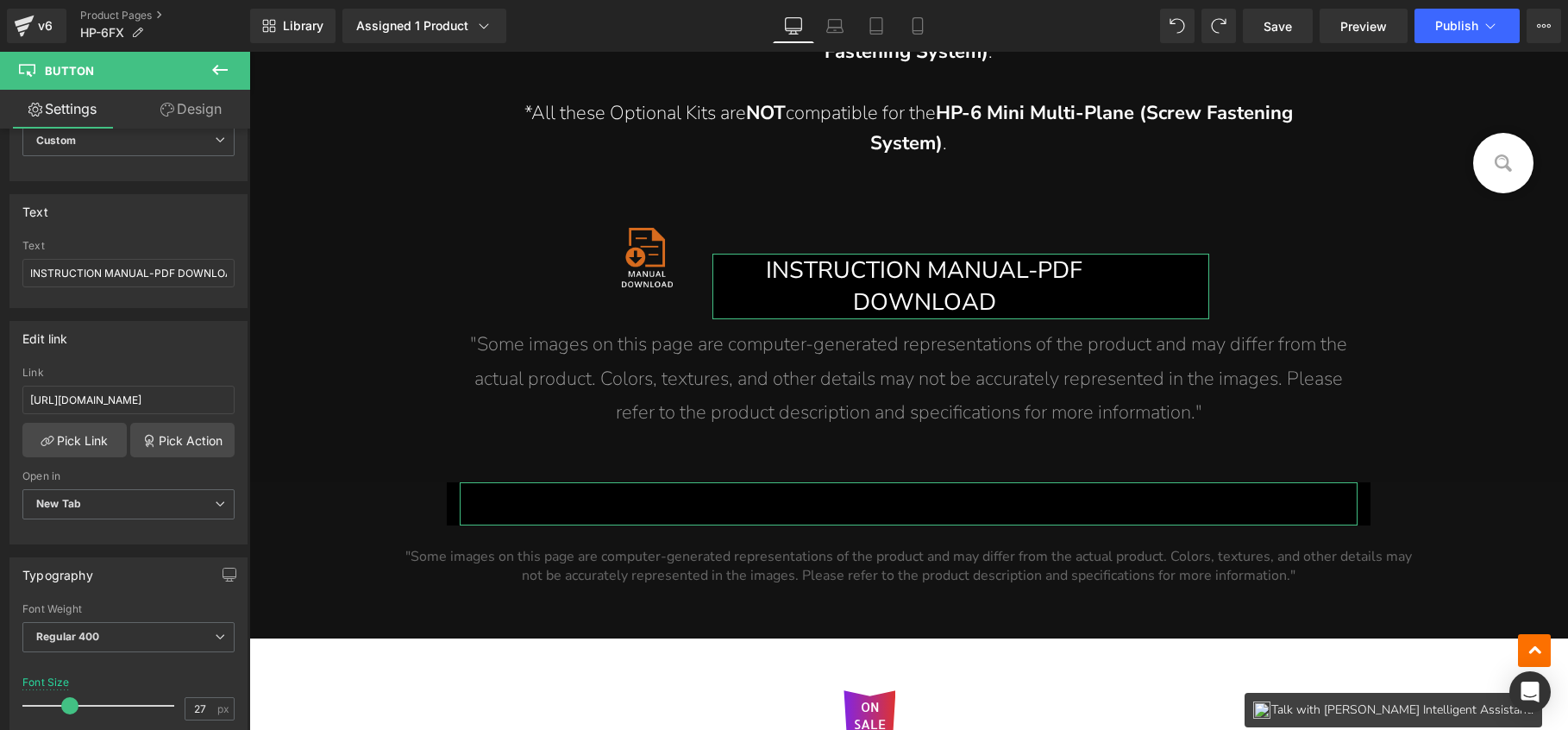
click at [190, 113] on link "Design" at bounding box center [191, 109] width 125 height 39
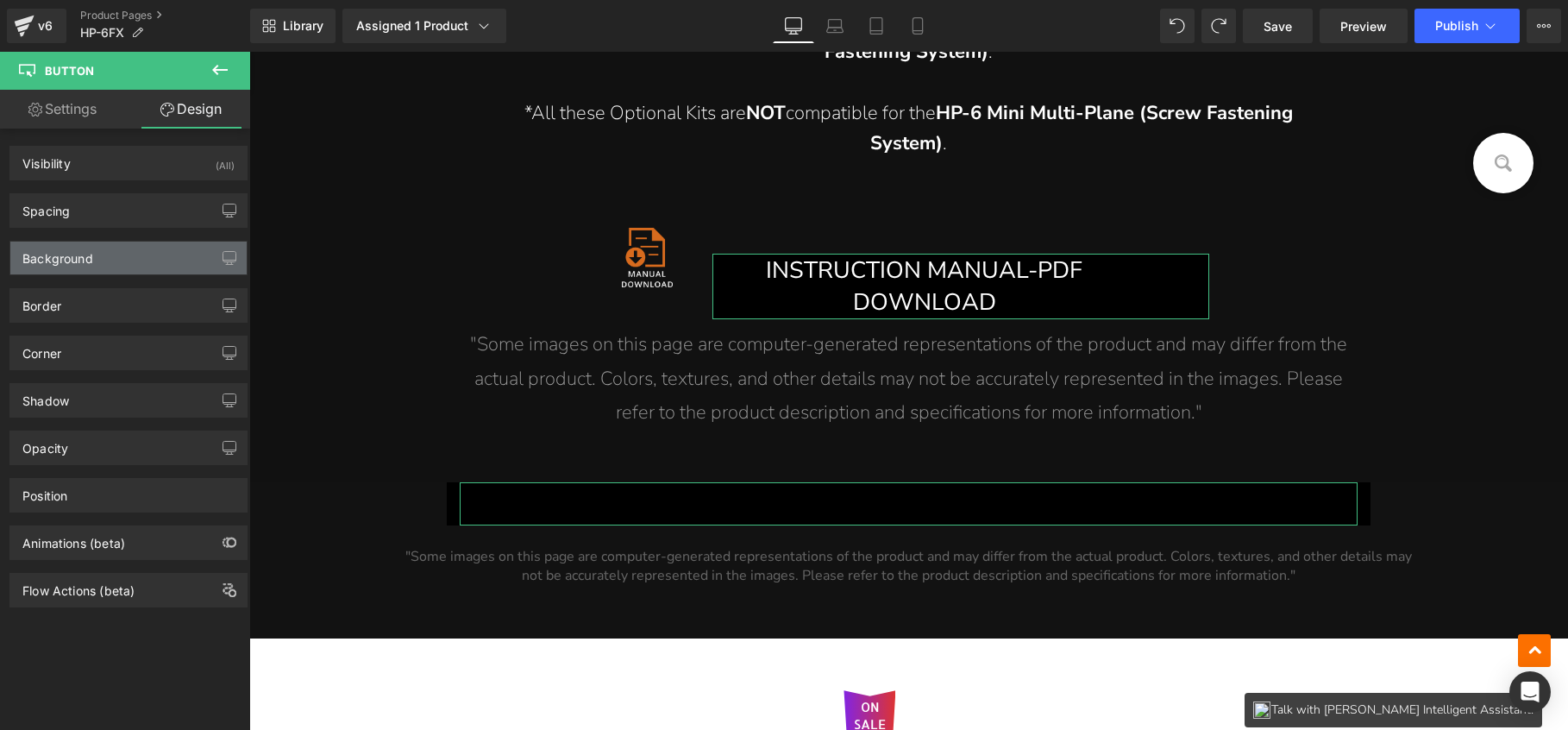
click at [105, 270] on div "Background" at bounding box center [128, 258] width 236 height 33
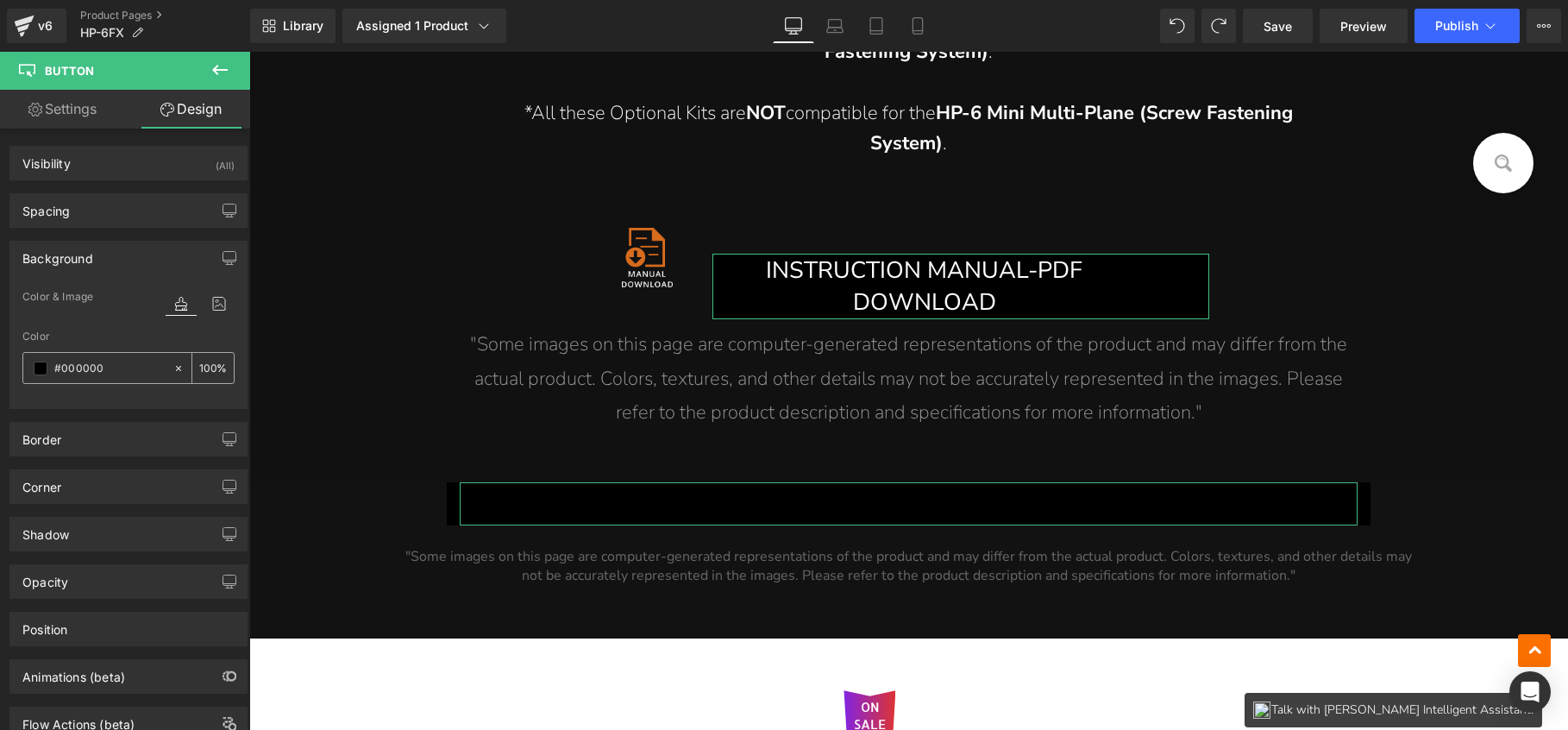
click at [101, 369] on input "#000000" at bounding box center [110, 368] width 110 height 19
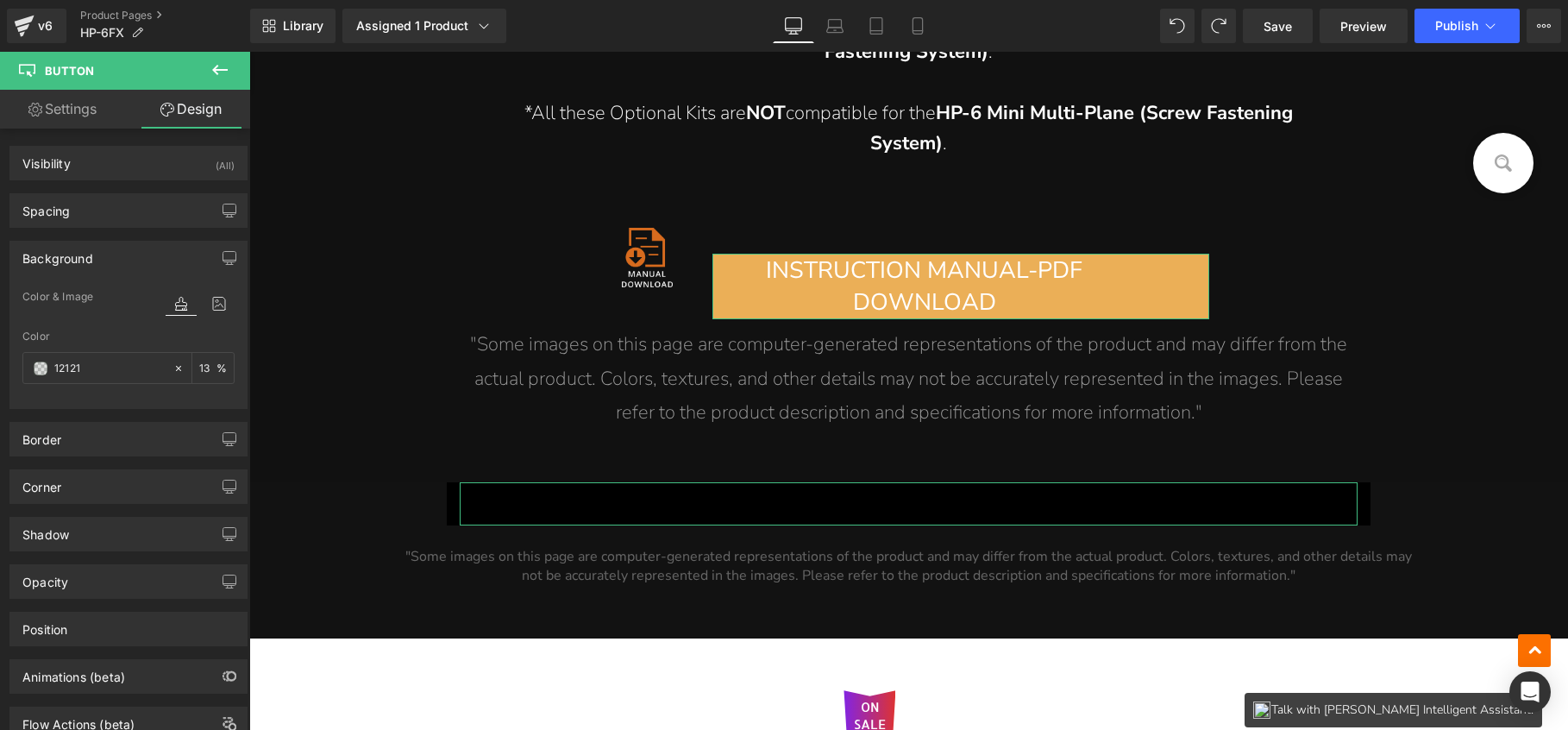
type input "121212"
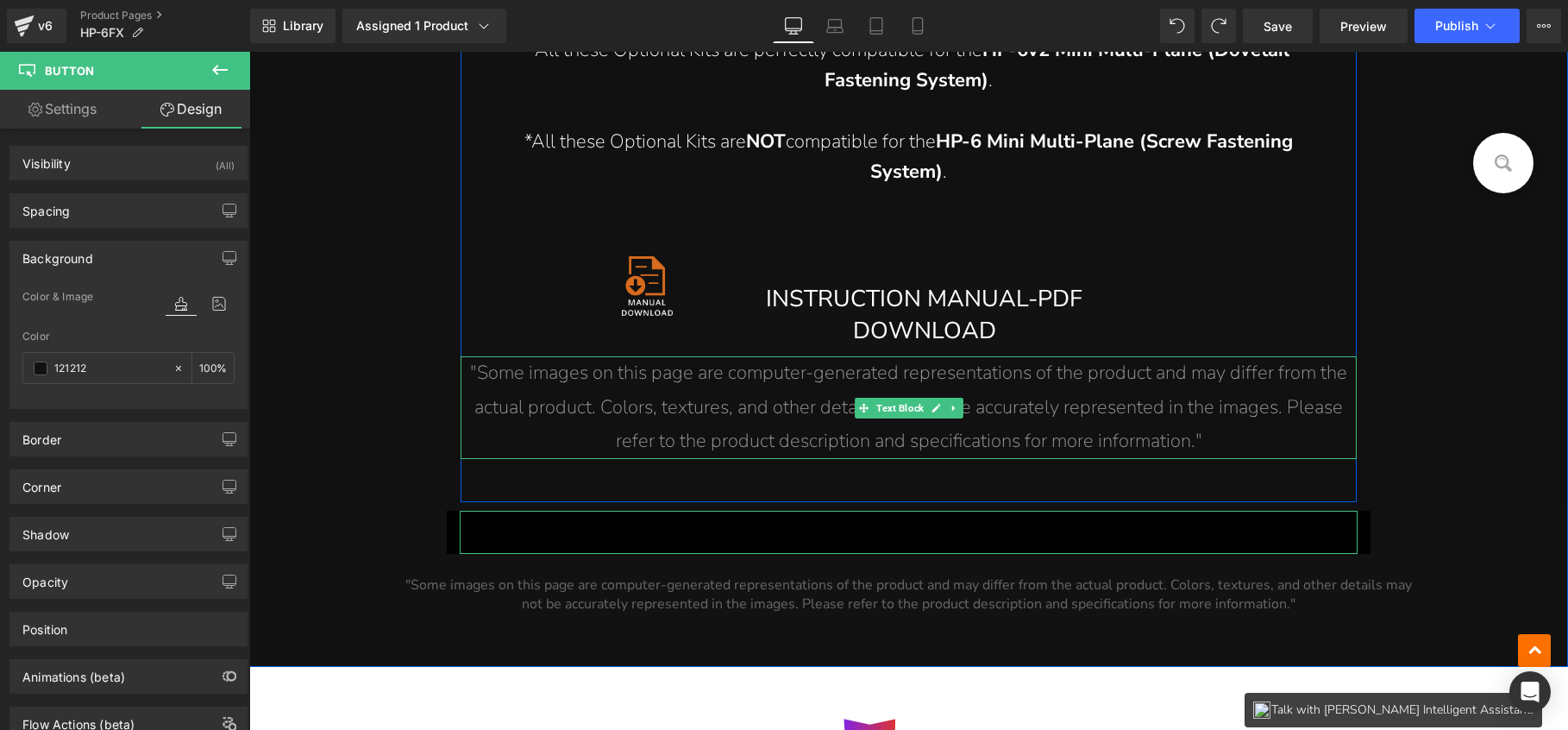
scroll to position [24185, 0]
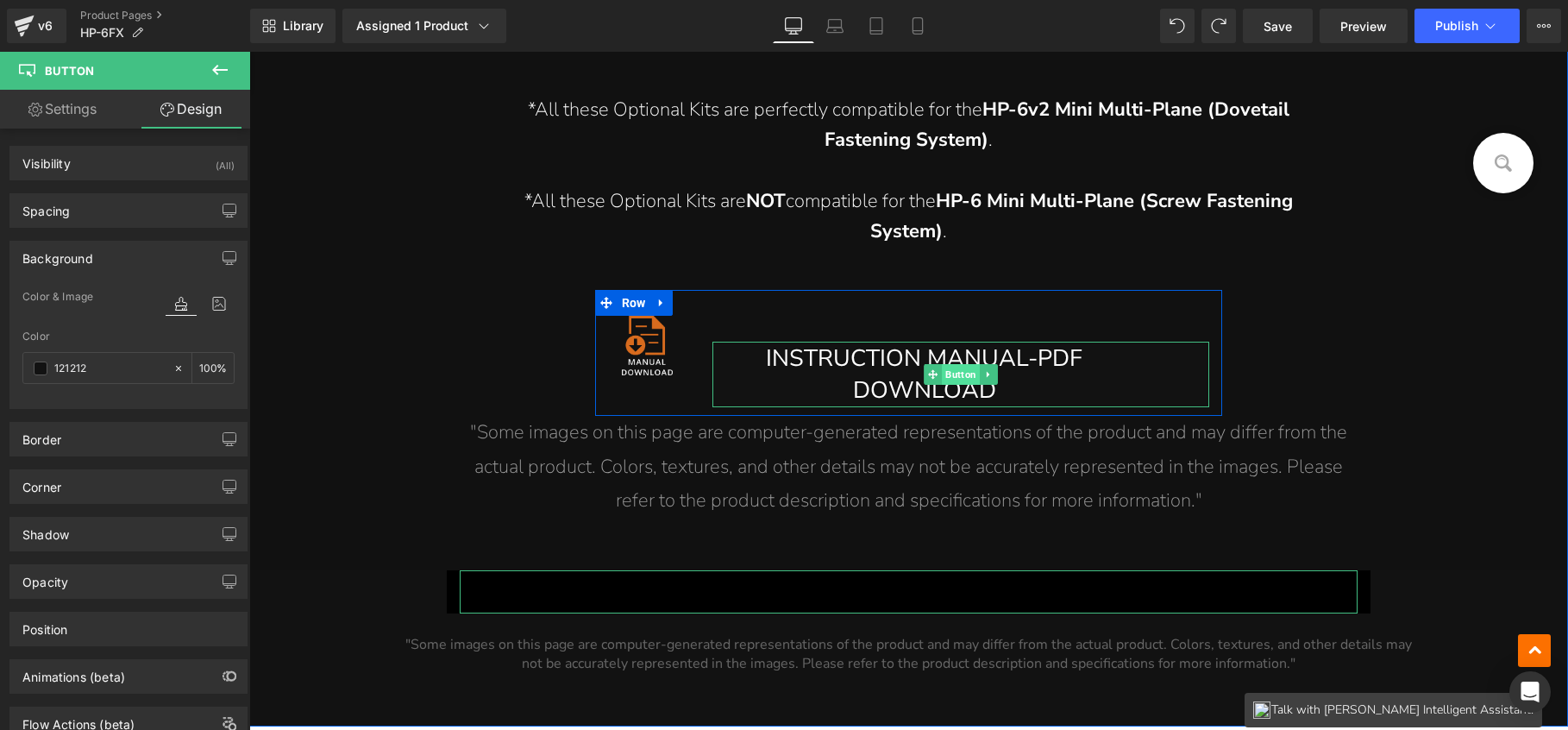
click at [943, 368] on span "Button" at bounding box center [961, 374] width 38 height 21
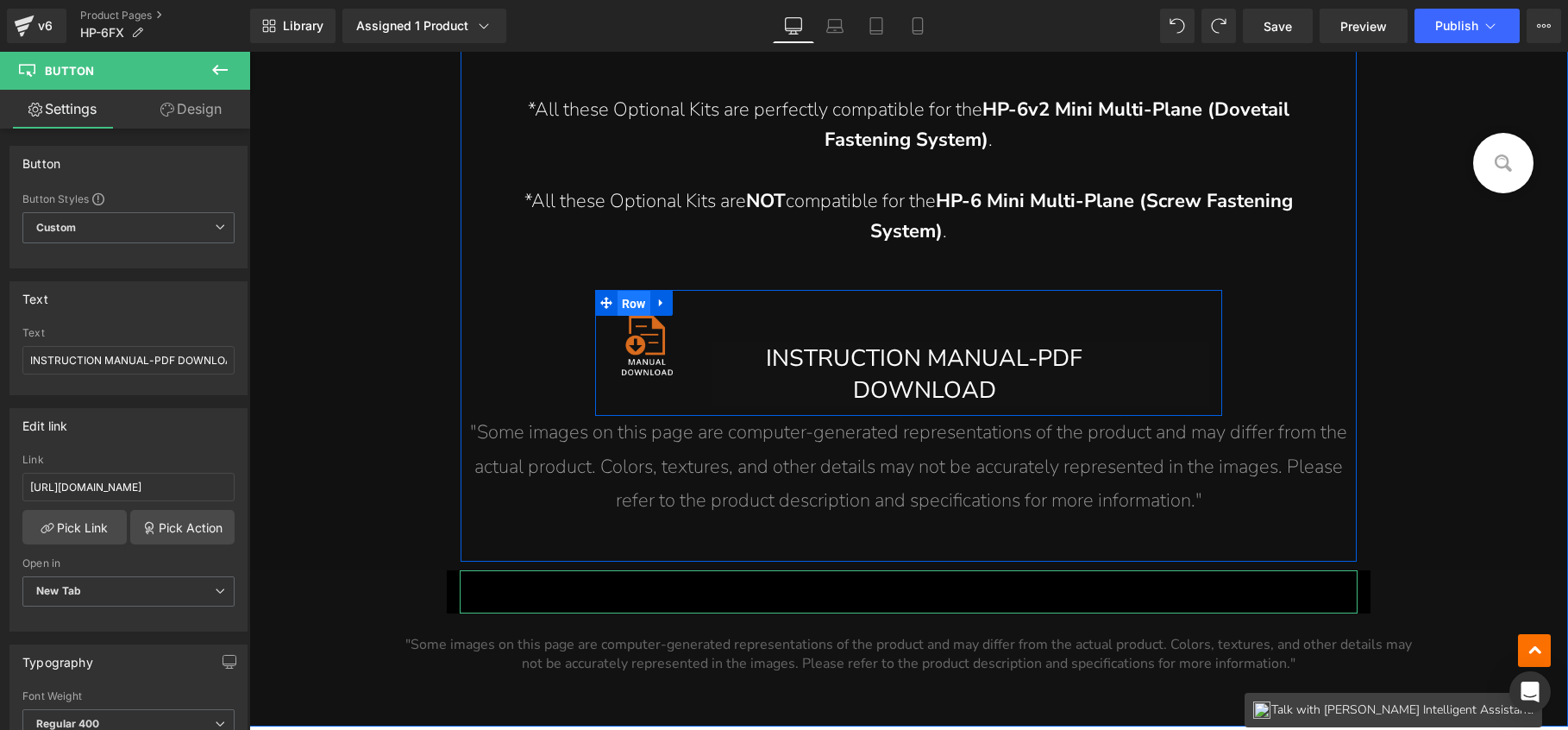
click at [625, 306] on span "Row" at bounding box center [634, 303] width 33 height 26
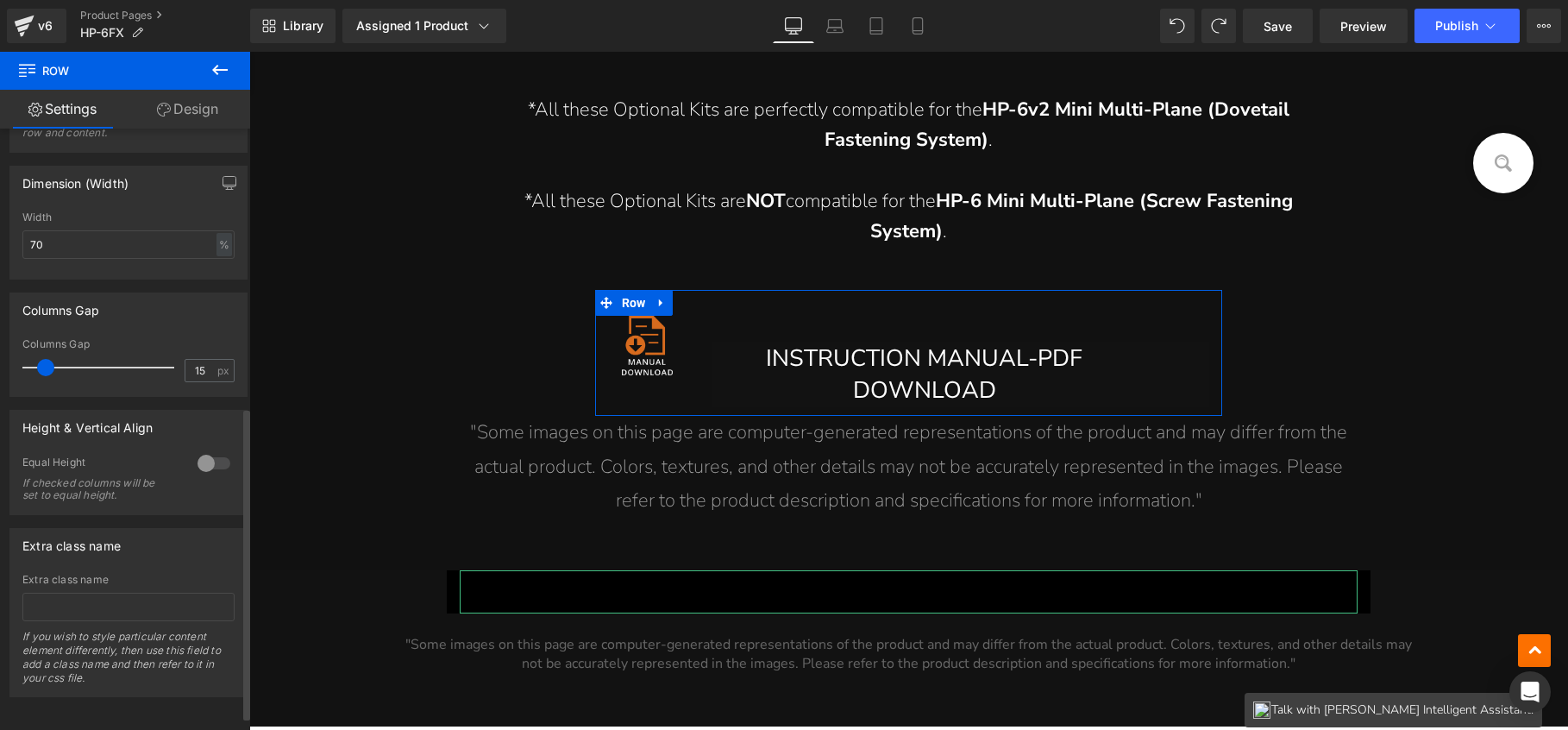
scroll to position [562, 0]
click at [204, 448] on div at bounding box center [214, 461] width 42 height 27
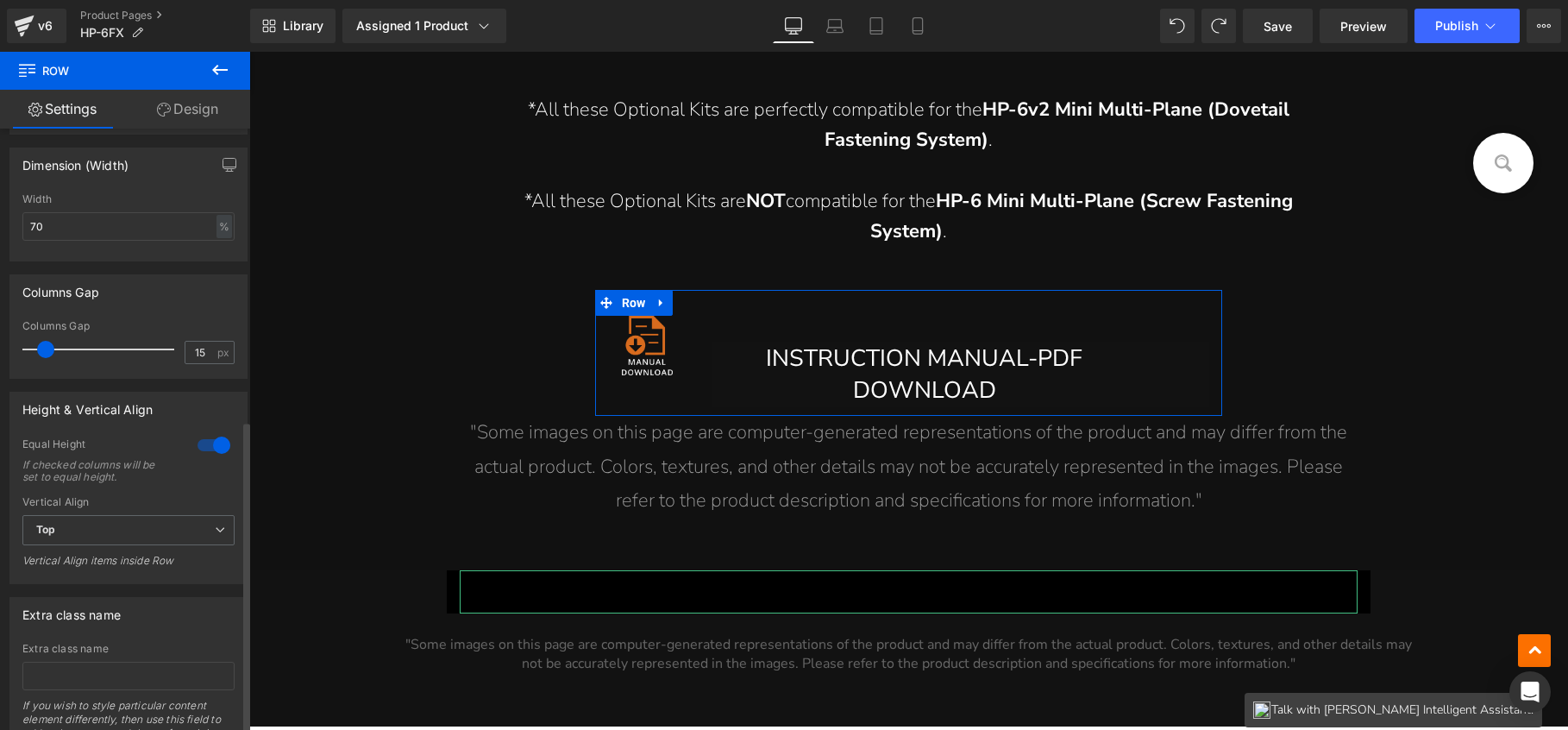
click at [204, 448] on div at bounding box center [214, 445] width 42 height 27
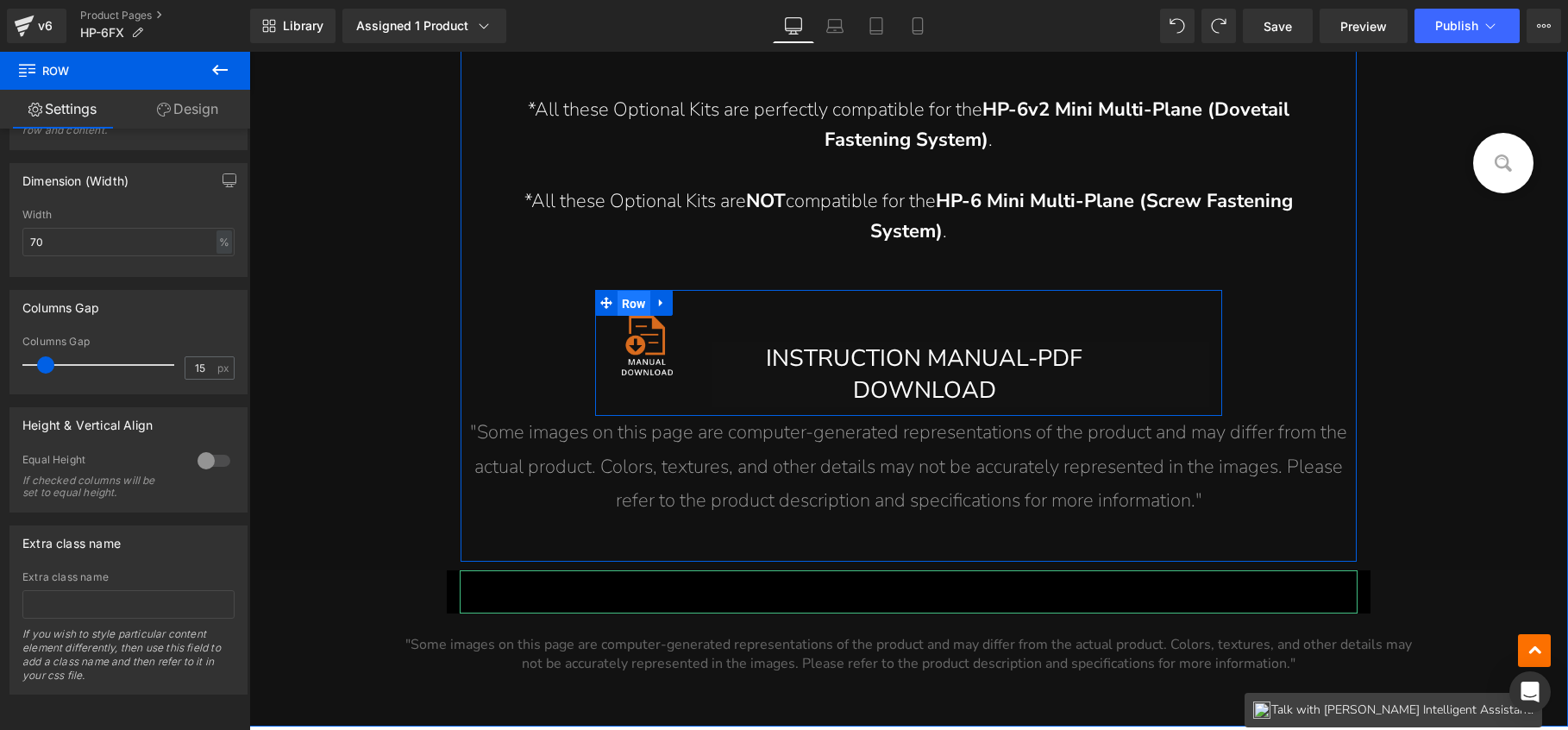
click at [637, 309] on span "Row" at bounding box center [634, 303] width 33 height 26
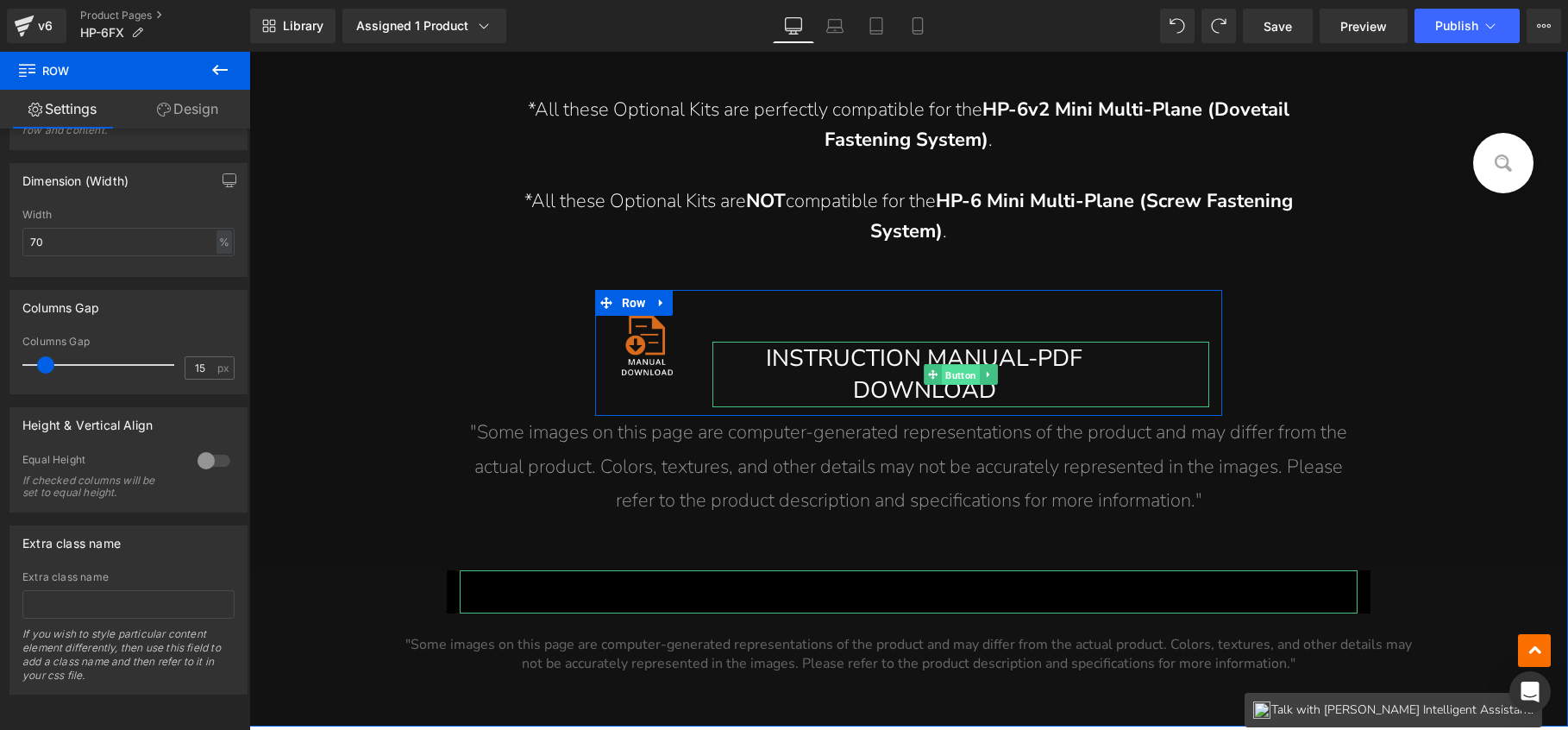
click at [946, 370] on span "Button" at bounding box center [961, 375] width 38 height 21
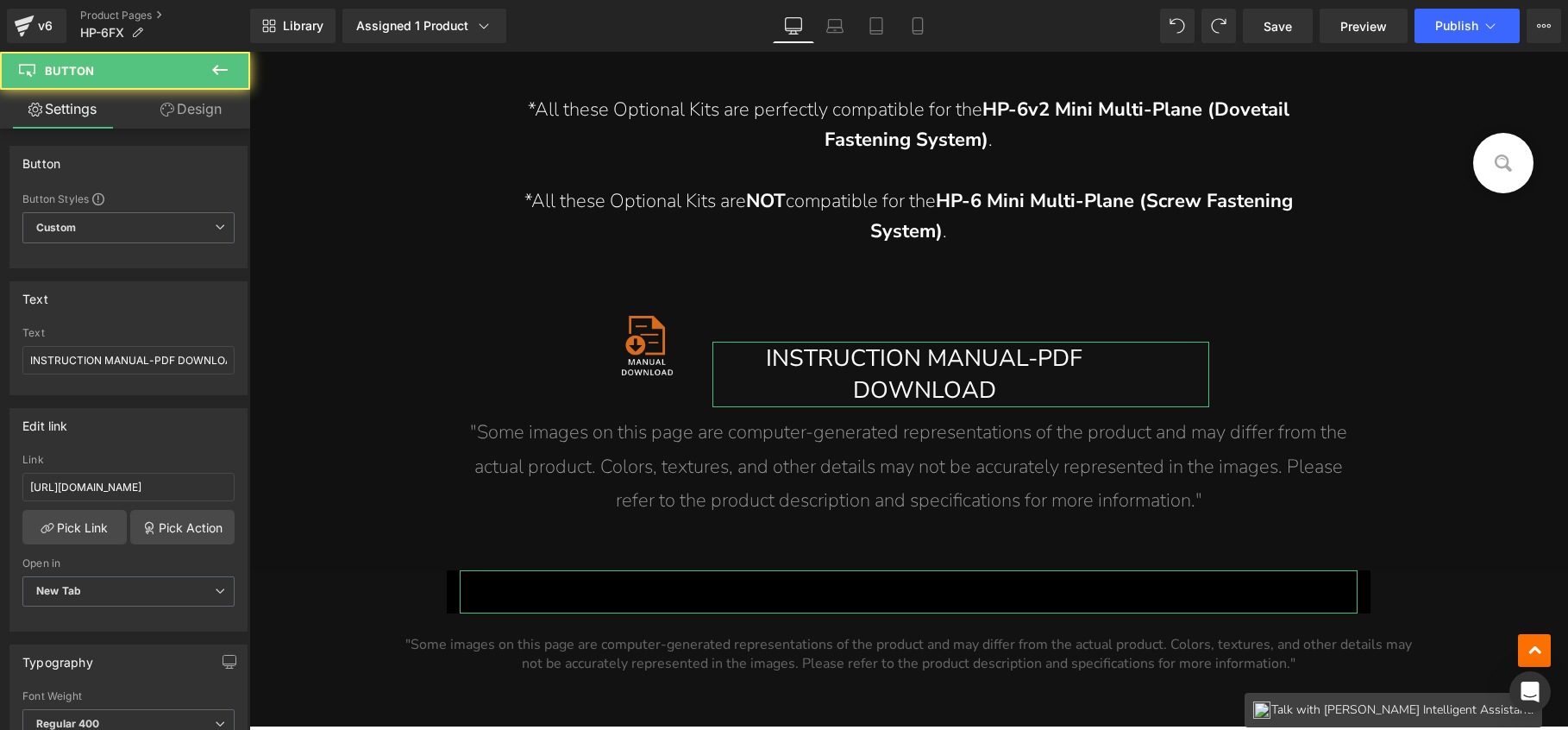
click at [163, 101] on link "Design" at bounding box center [191, 109] width 125 height 39
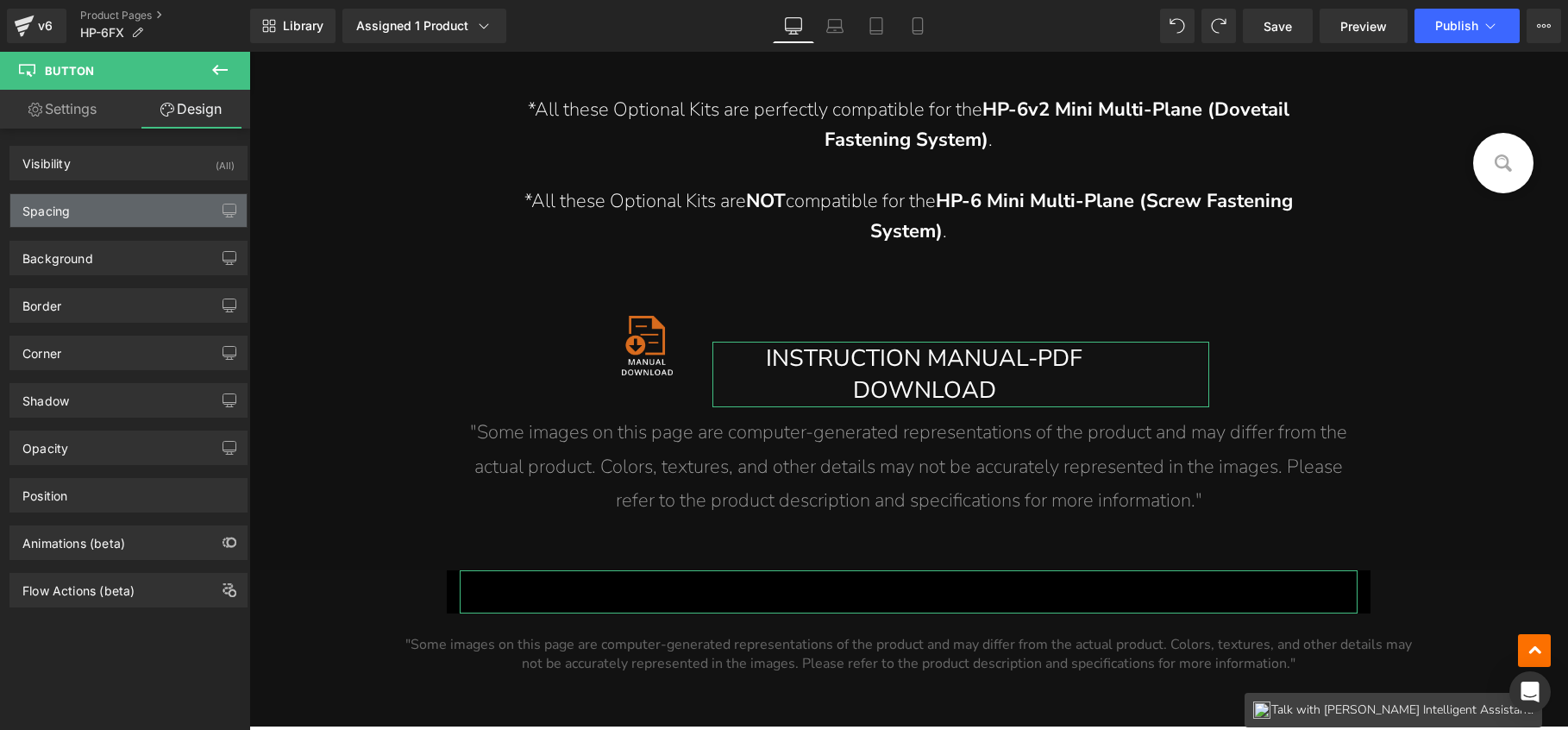
click at [105, 196] on div "Spacing" at bounding box center [128, 210] width 236 height 33
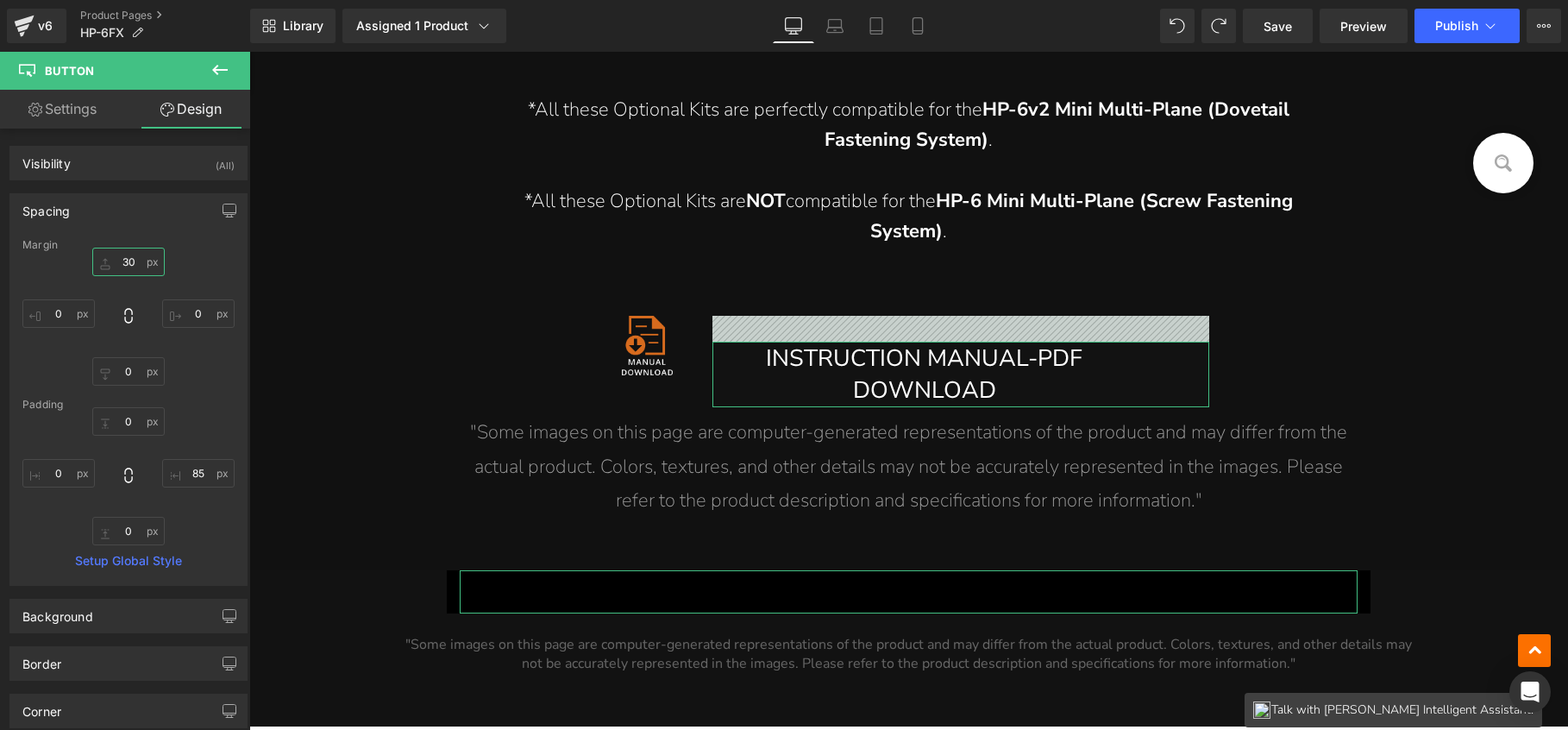
click at [133, 268] on input "text" at bounding box center [129, 261] width 72 height 28
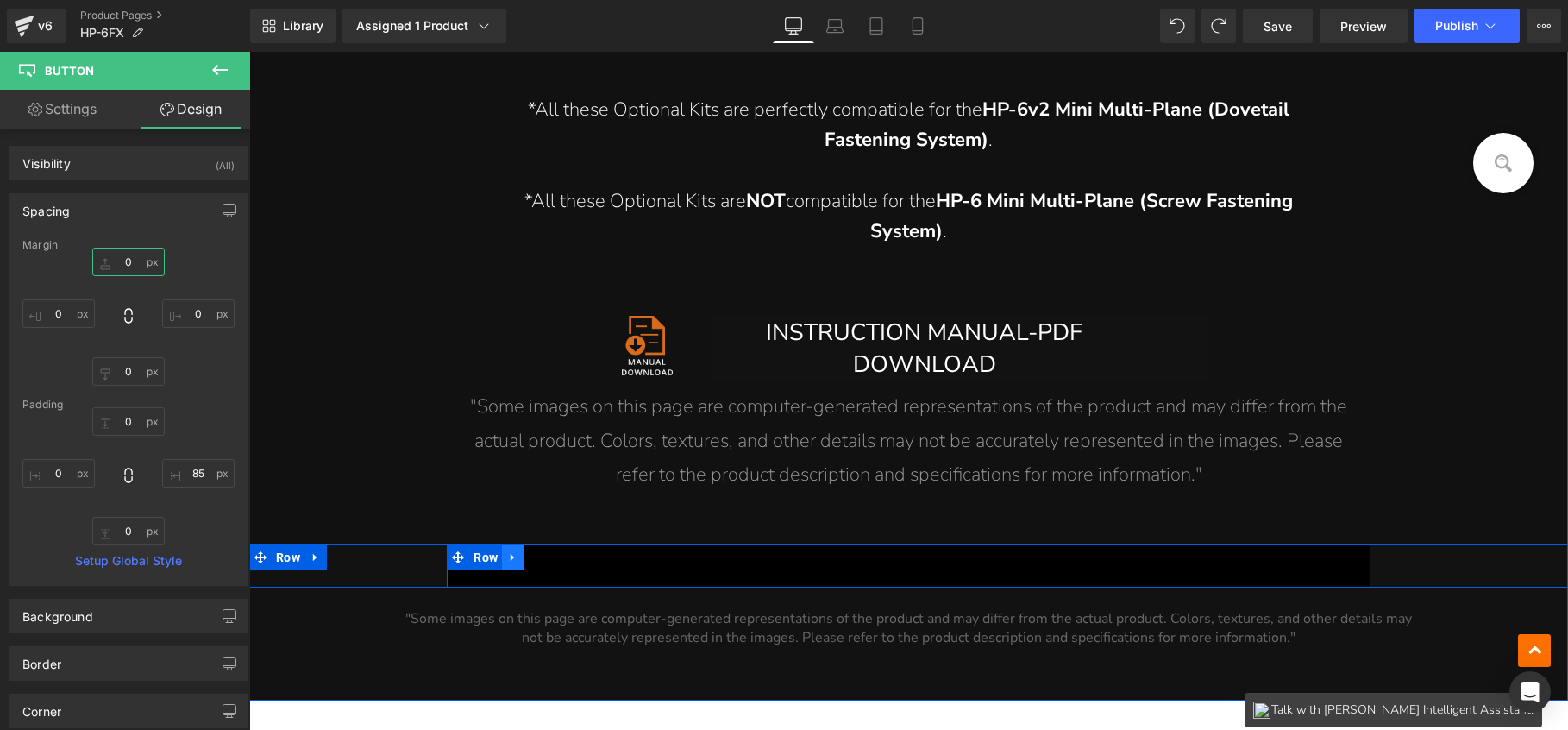
type input "0"
click at [511, 557] on icon at bounding box center [512, 557] width 12 height 13
click at [313, 557] on icon at bounding box center [315, 558] width 4 height 8
click at [361, 555] on icon at bounding box center [360, 557] width 12 height 12
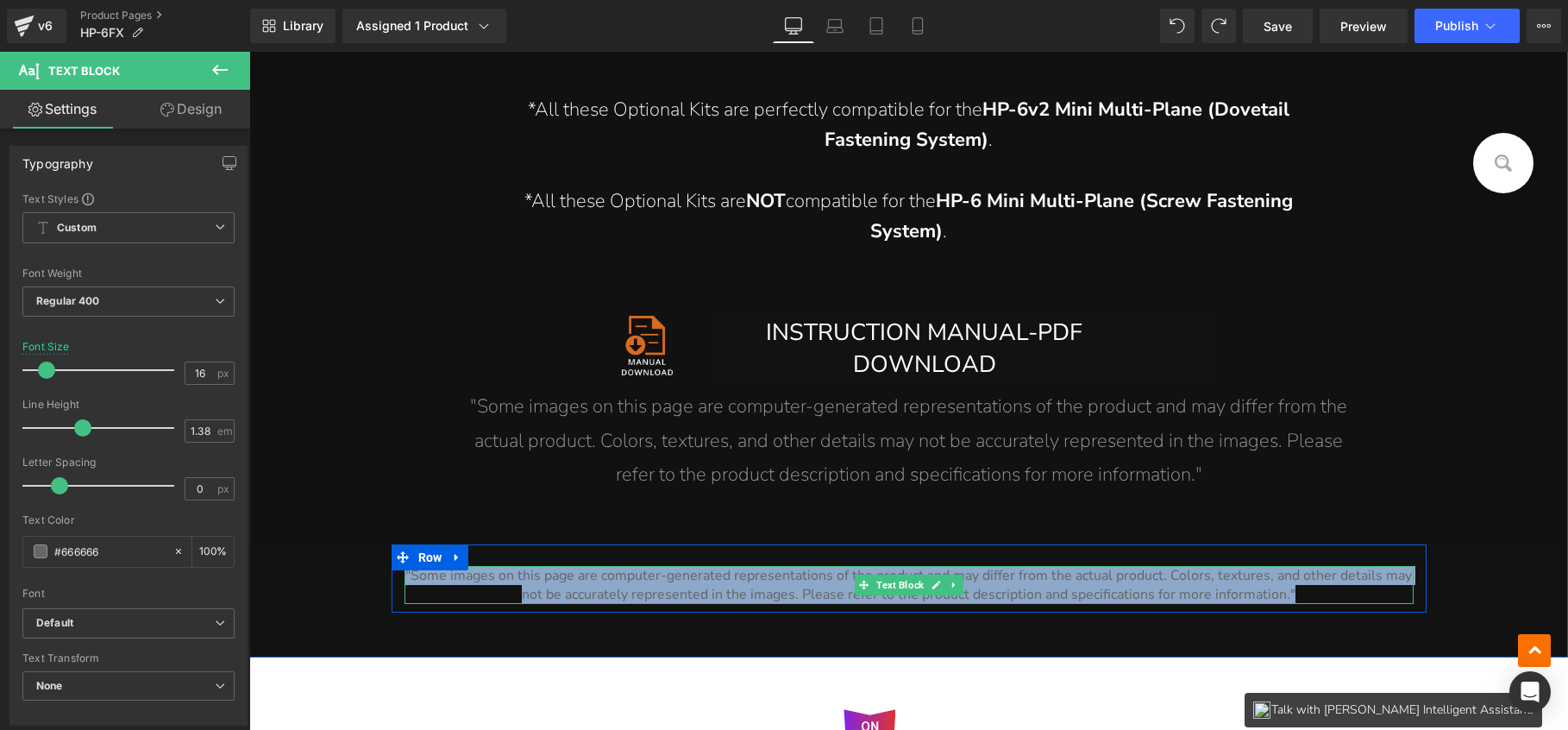
drag, startPoint x: 1288, startPoint y: 594, endPoint x: 402, endPoint y: 574, distance: 886.2
click at [405, 574] on p ""Some images on this page are computer-generated representations of the product…" at bounding box center [909, 585] width 1009 height 38
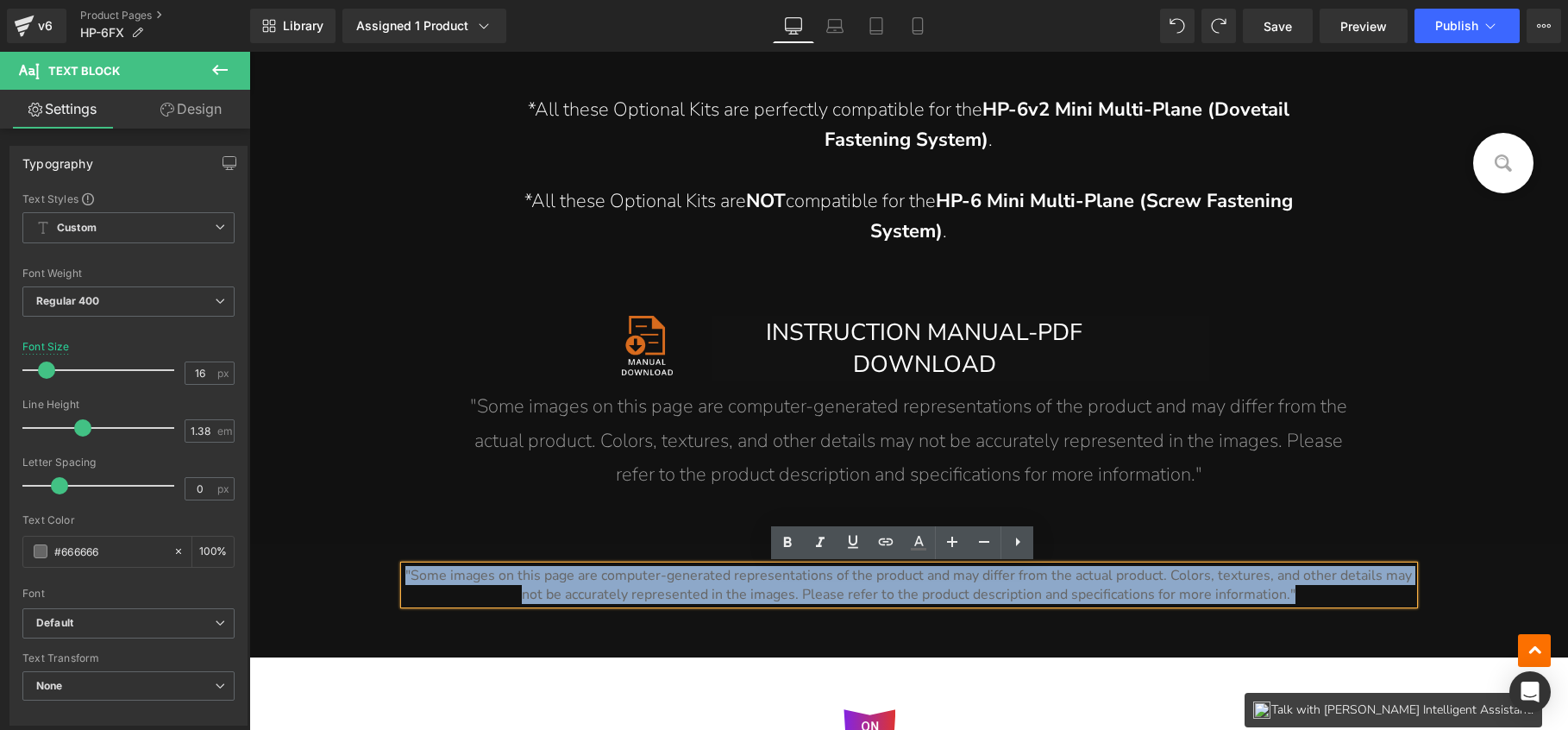
copy span ""Some images on this page are computer-generated representations of the product…"
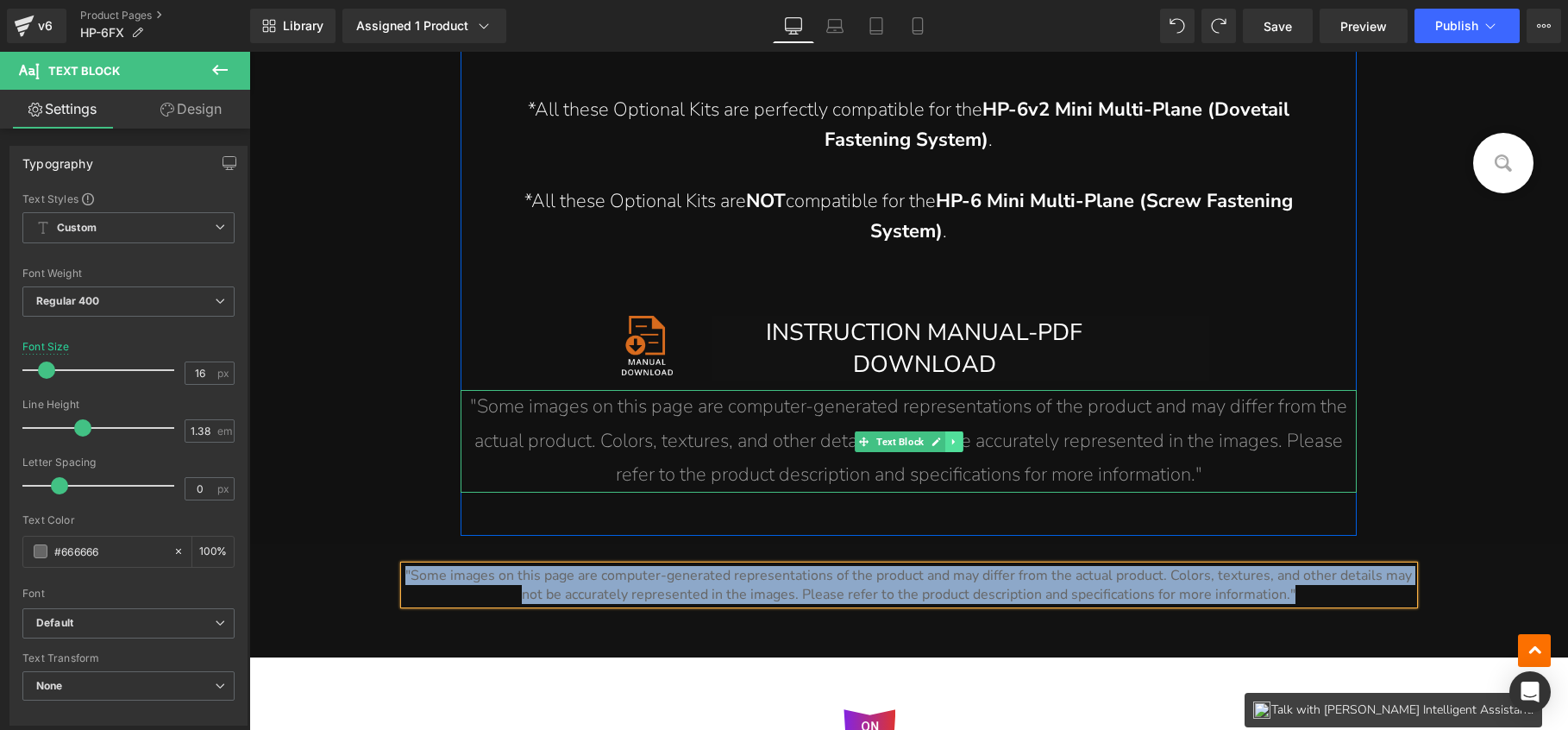
click at [951, 440] on icon at bounding box center [952, 441] width 3 height 6
click at [960, 442] on icon at bounding box center [963, 441] width 9 height 9
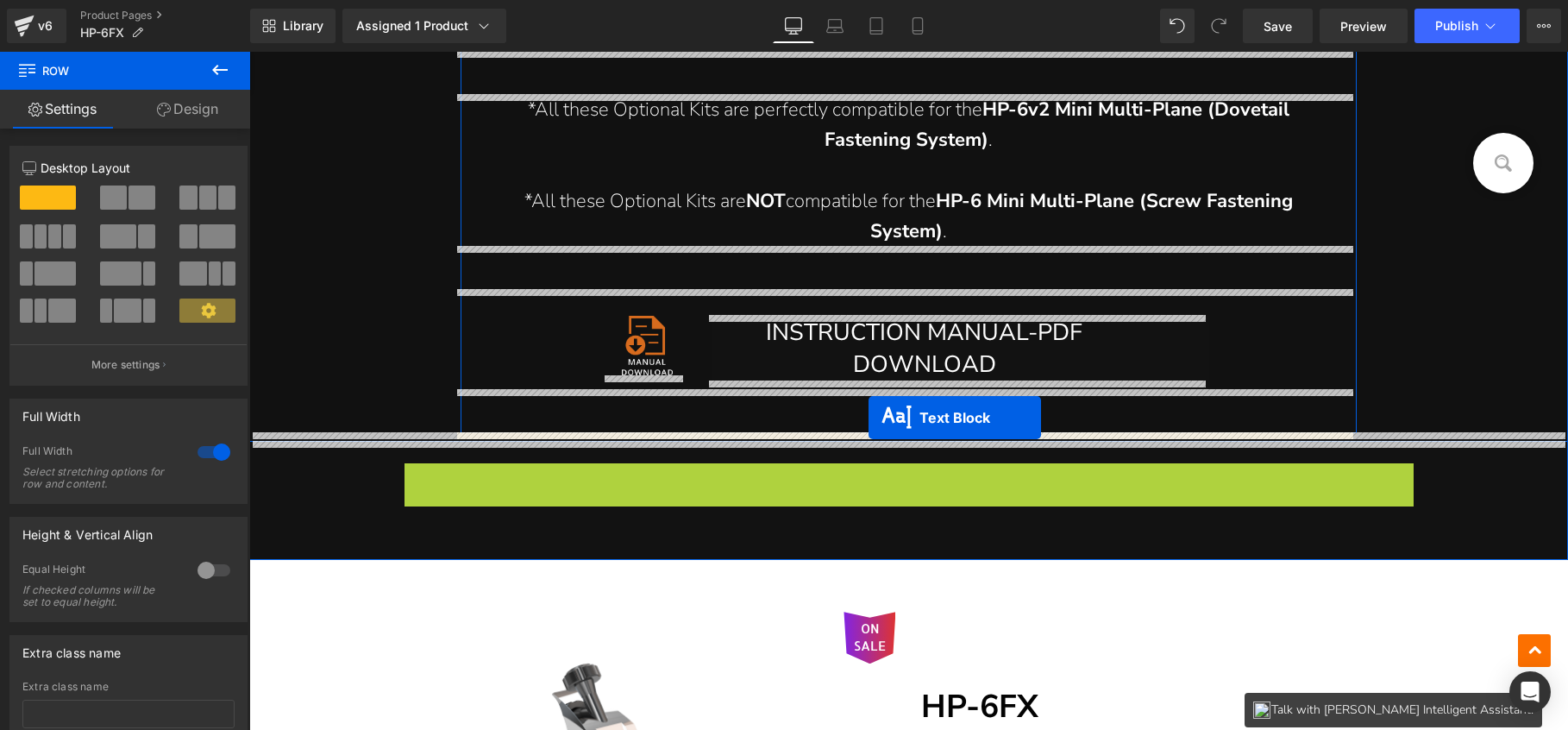
drag, startPoint x: 884, startPoint y: 480, endPoint x: 869, endPoint y: 418, distance: 63.8
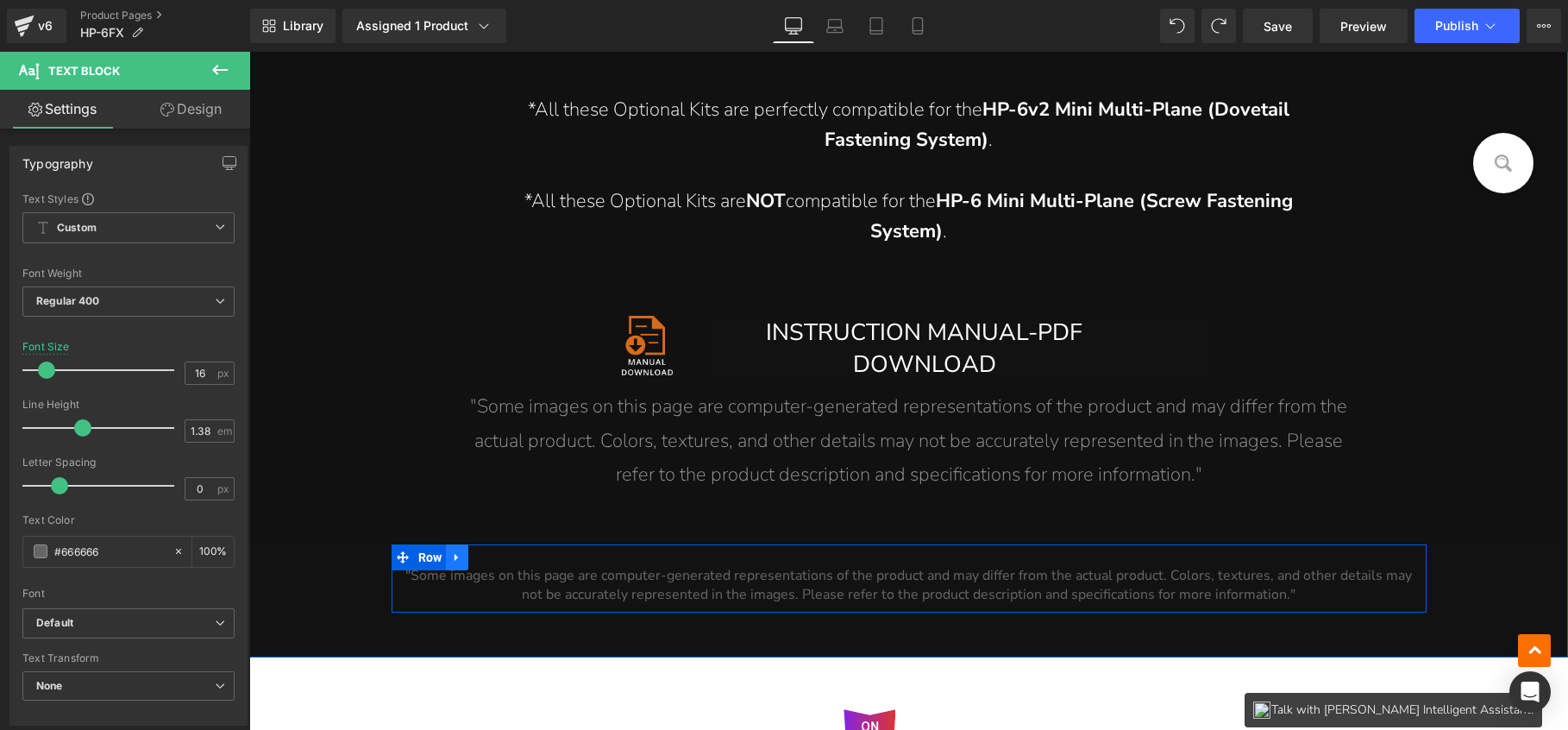
click at [454, 562] on icon at bounding box center [456, 557] width 12 height 13
click at [500, 557] on icon at bounding box center [502, 557] width 12 height 12
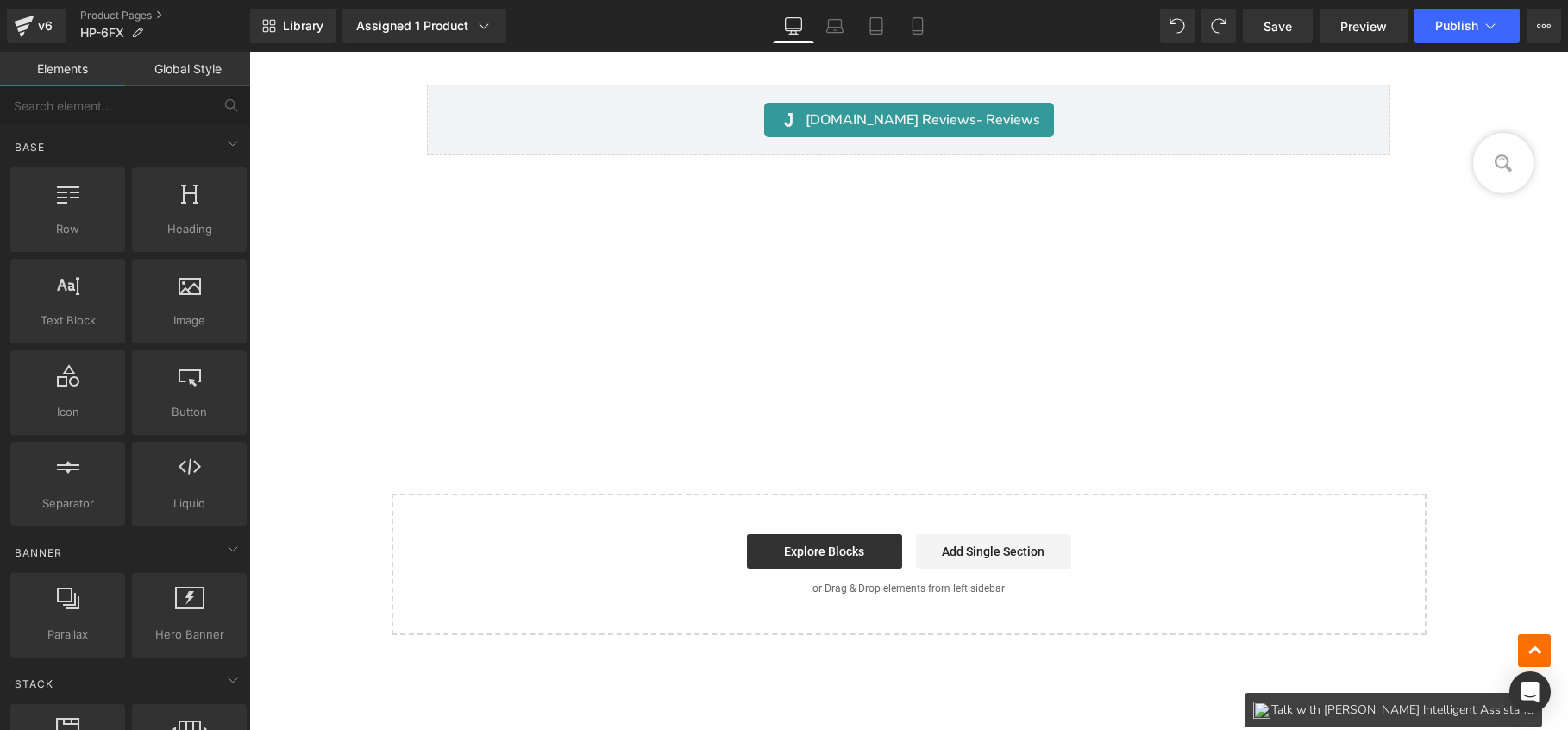
scroll to position [25343, 0]
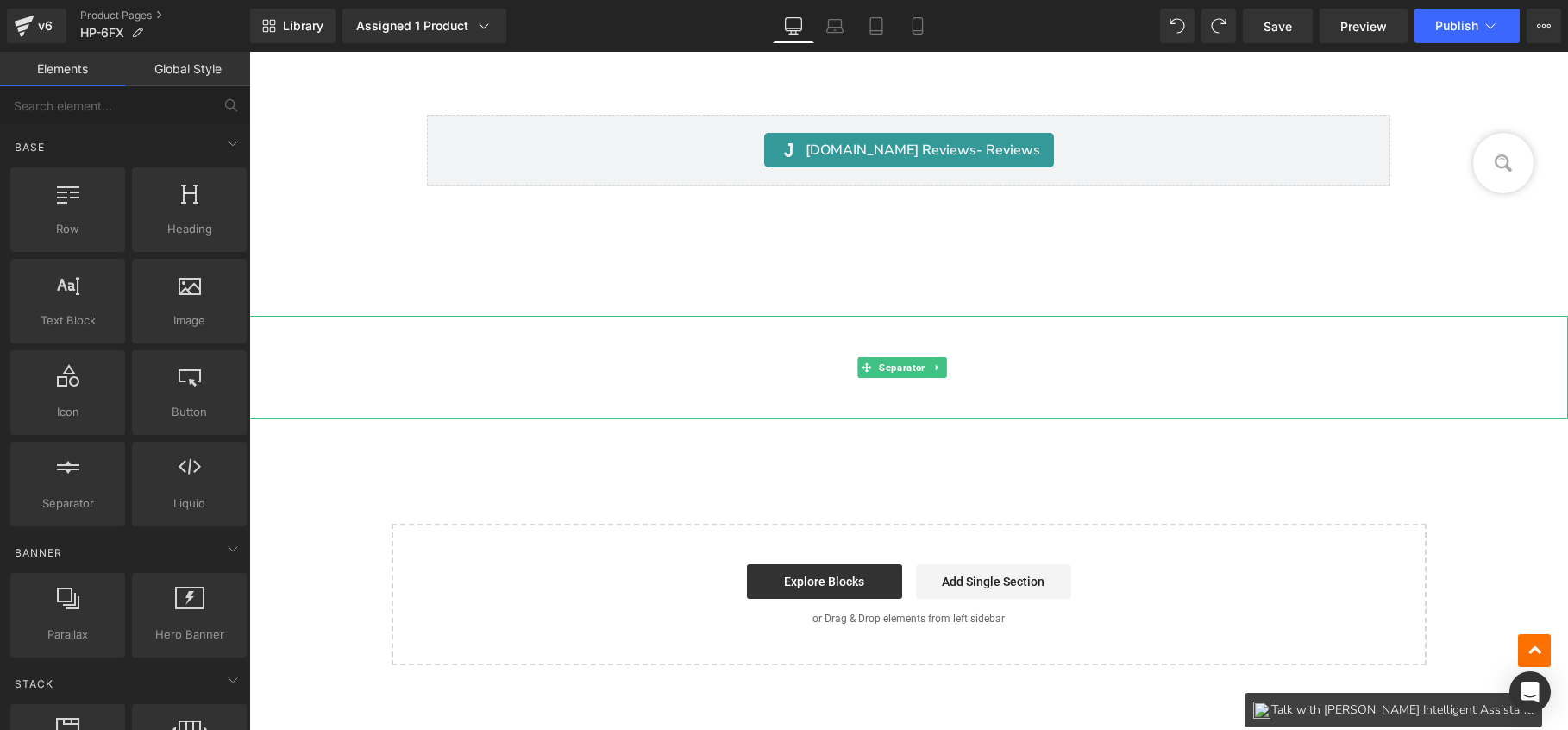
click at [871, 334] on hr at bounding box center [908, 371] width 1319 height 95
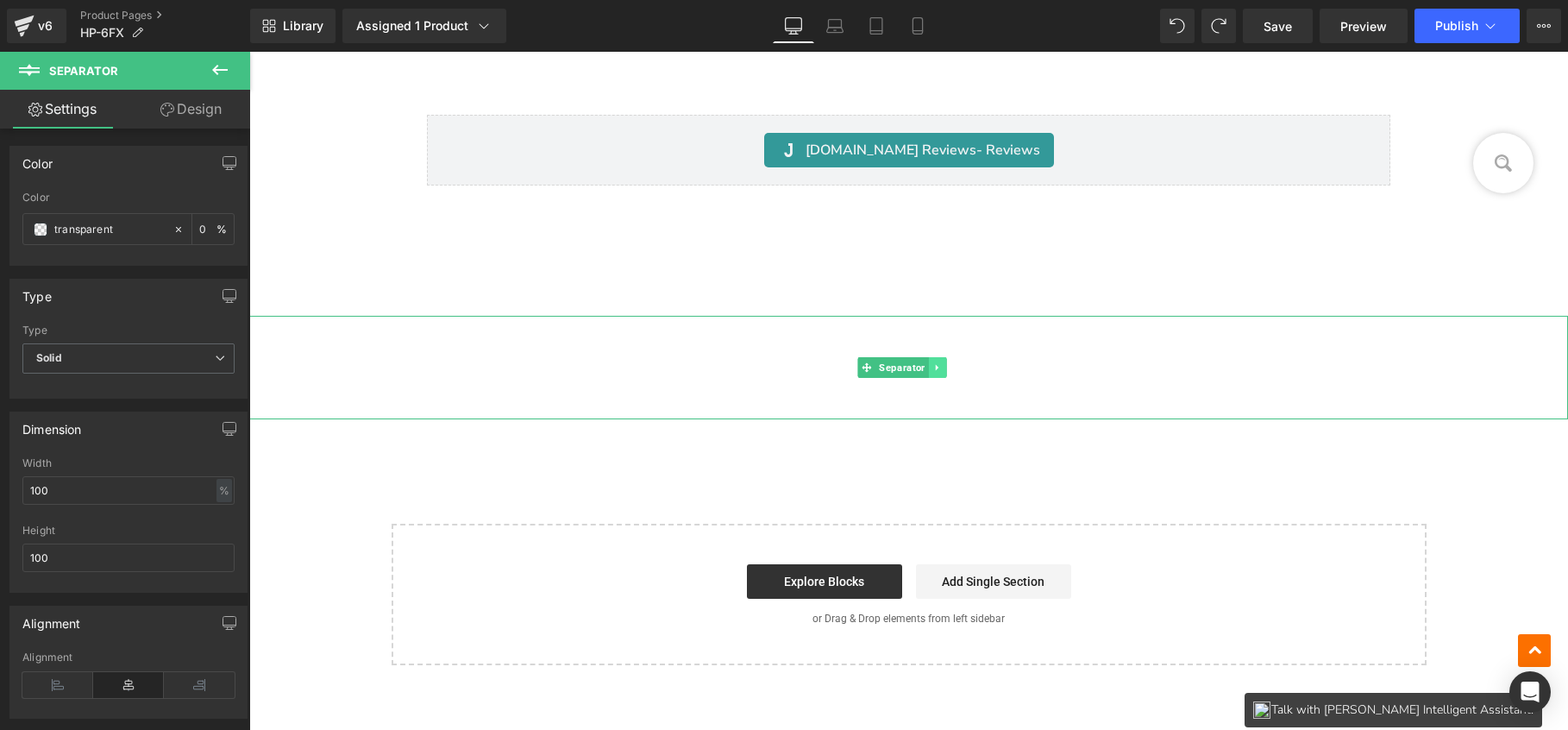
click at [939, 364] on icon at bounding box center [937, 367] width 3 height 6
click at [944, 362] on icon at bounding box center [947, 367] width 9 height 9
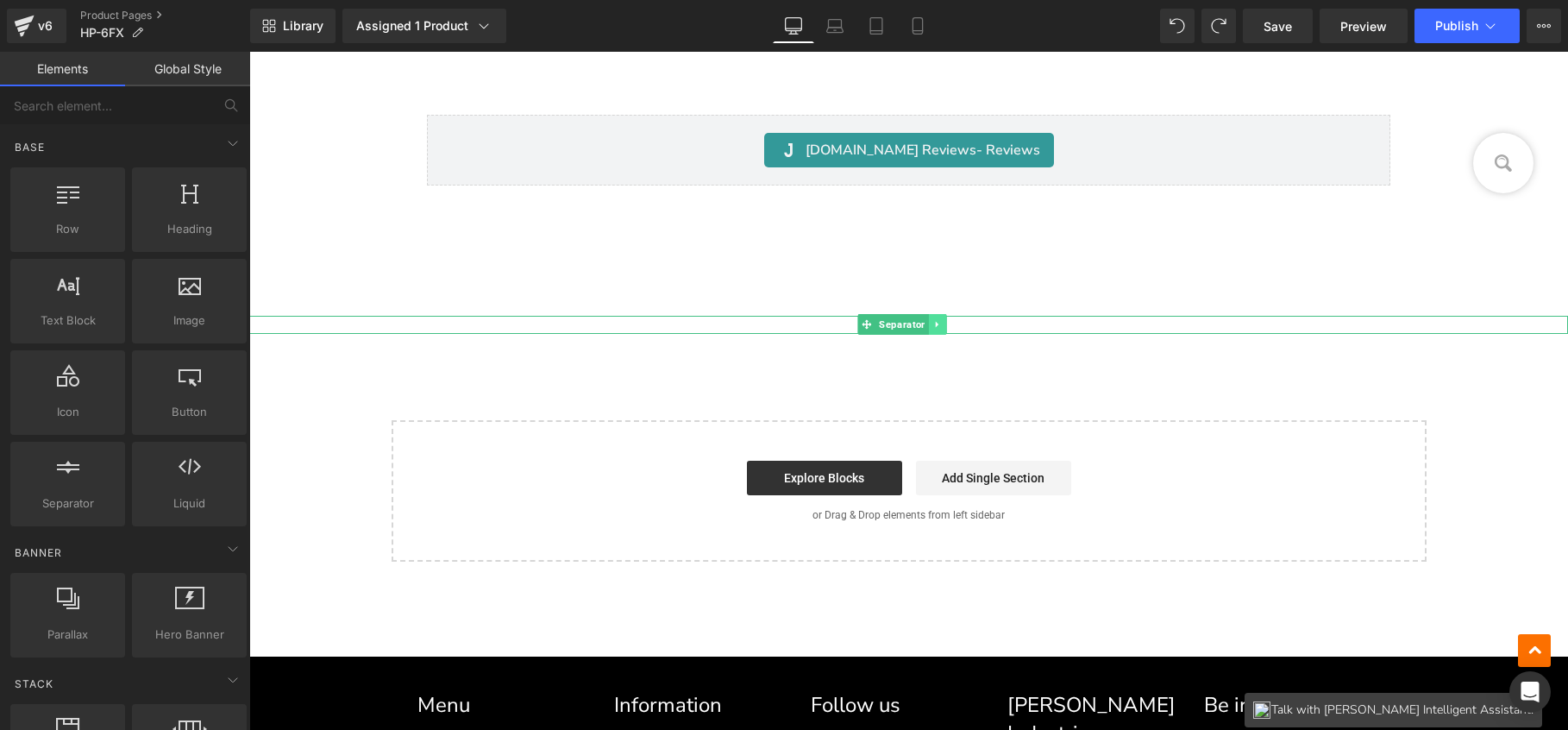
click at [933, 323] on link at bounding box center [938, 324] width 18 height 21
click at [947, 321] on icon at bounding box center [947, 325] width 9 height 9
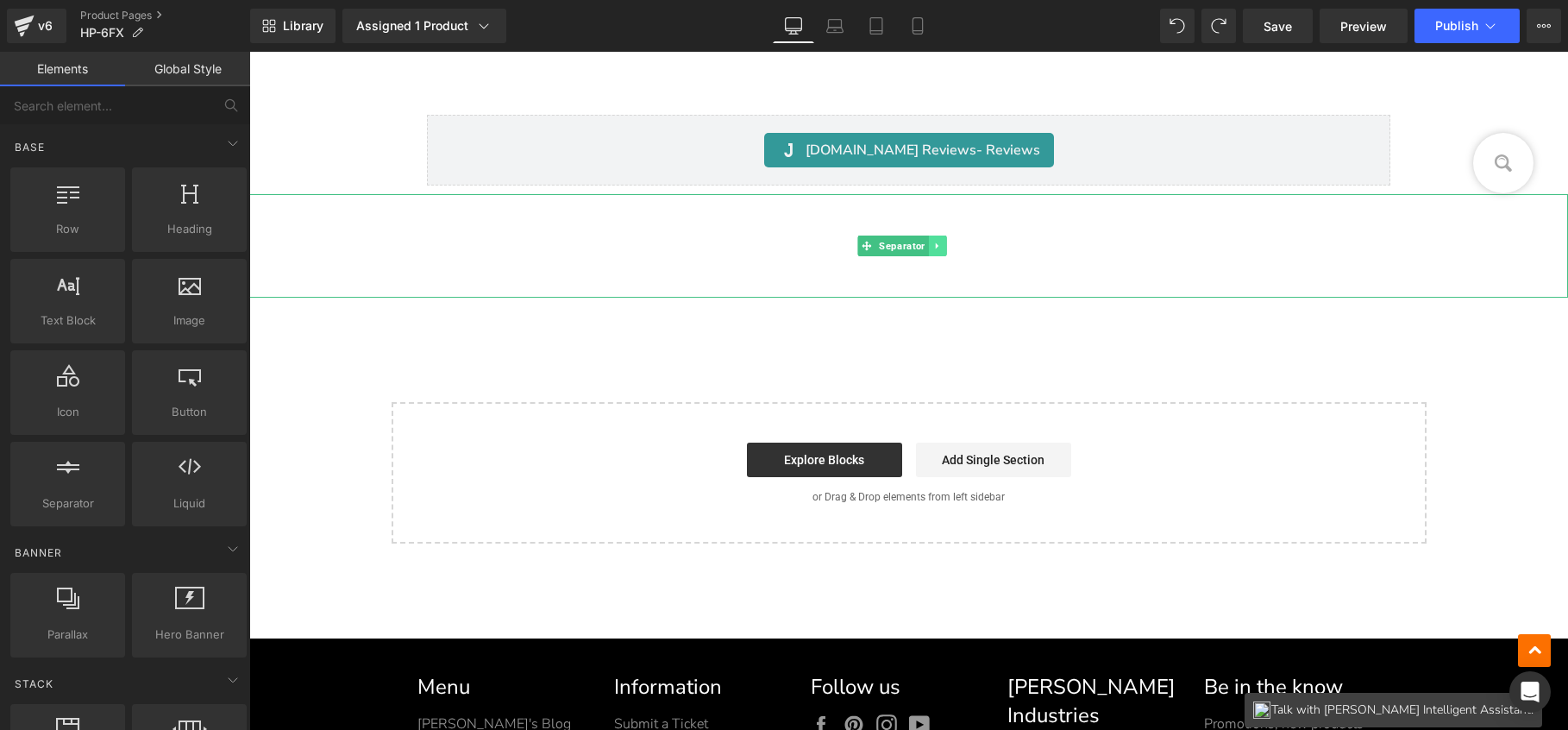
click at [942, 241] on icon at bounding box center [937, 245] width 9 height 10
click at [942, 240] on link at bounding box center [947, 245] width 18 height 21
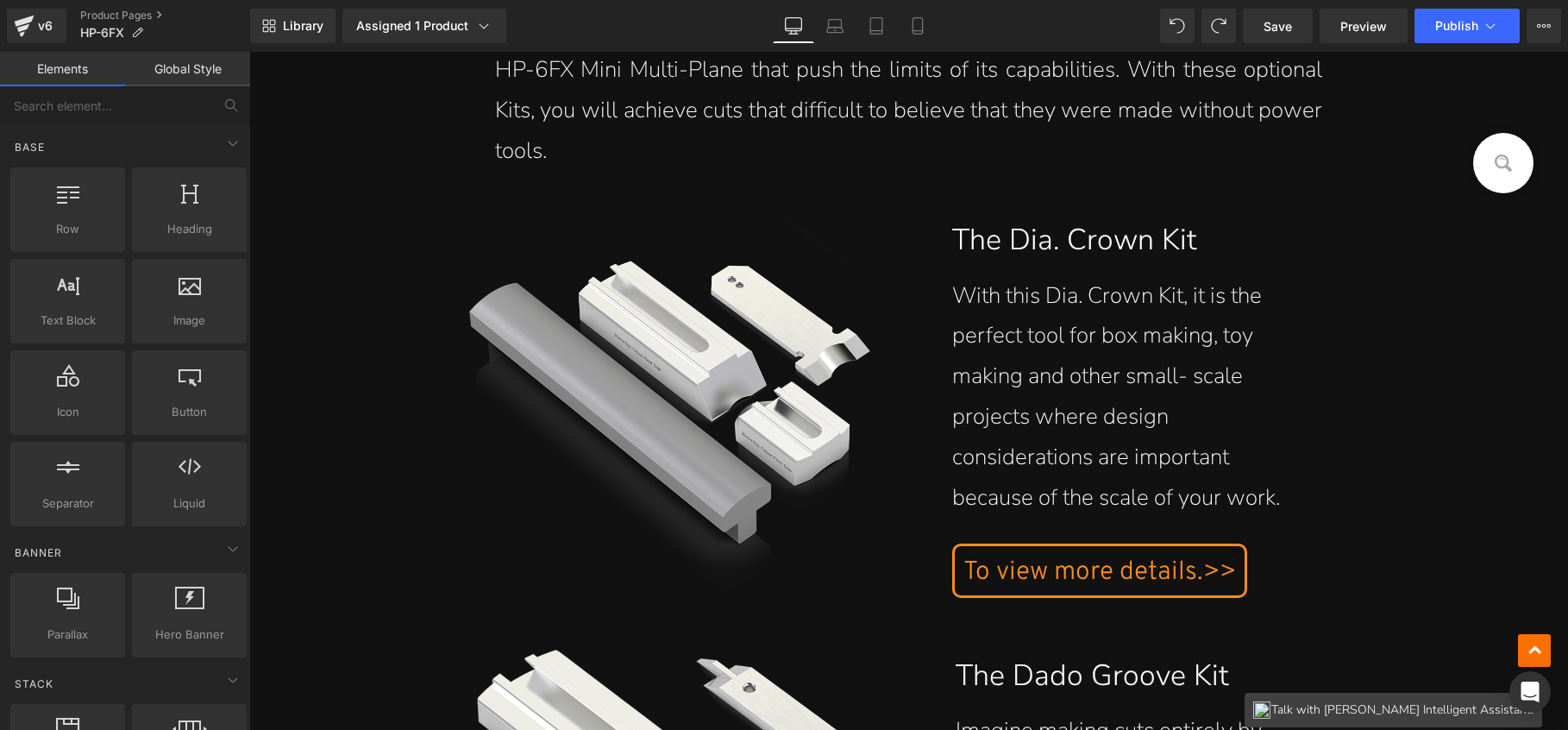
scroll to position [22210, 0]
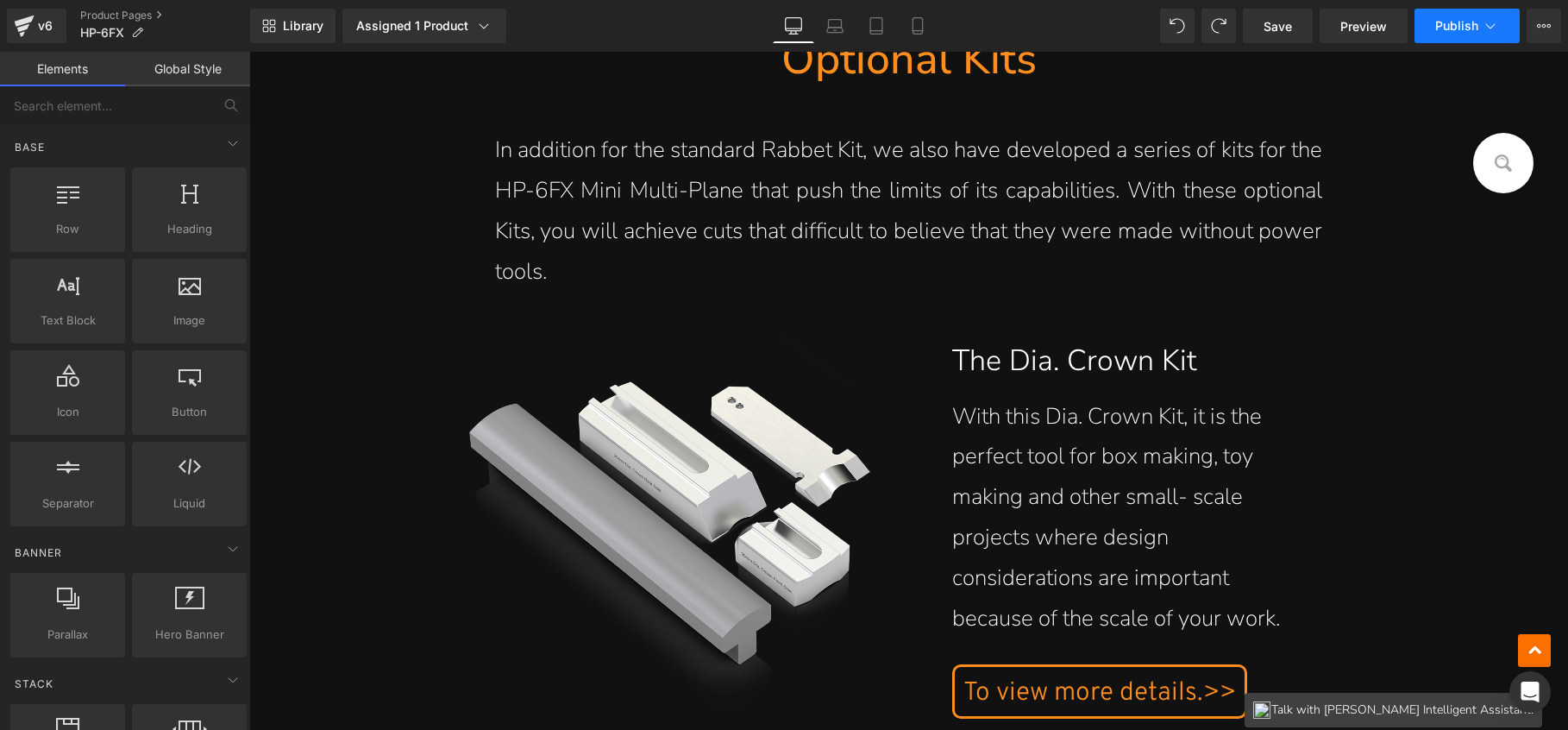
click at [1447, 27] on span "Publish" at bounding box center [1458, 25] width 43 height 14
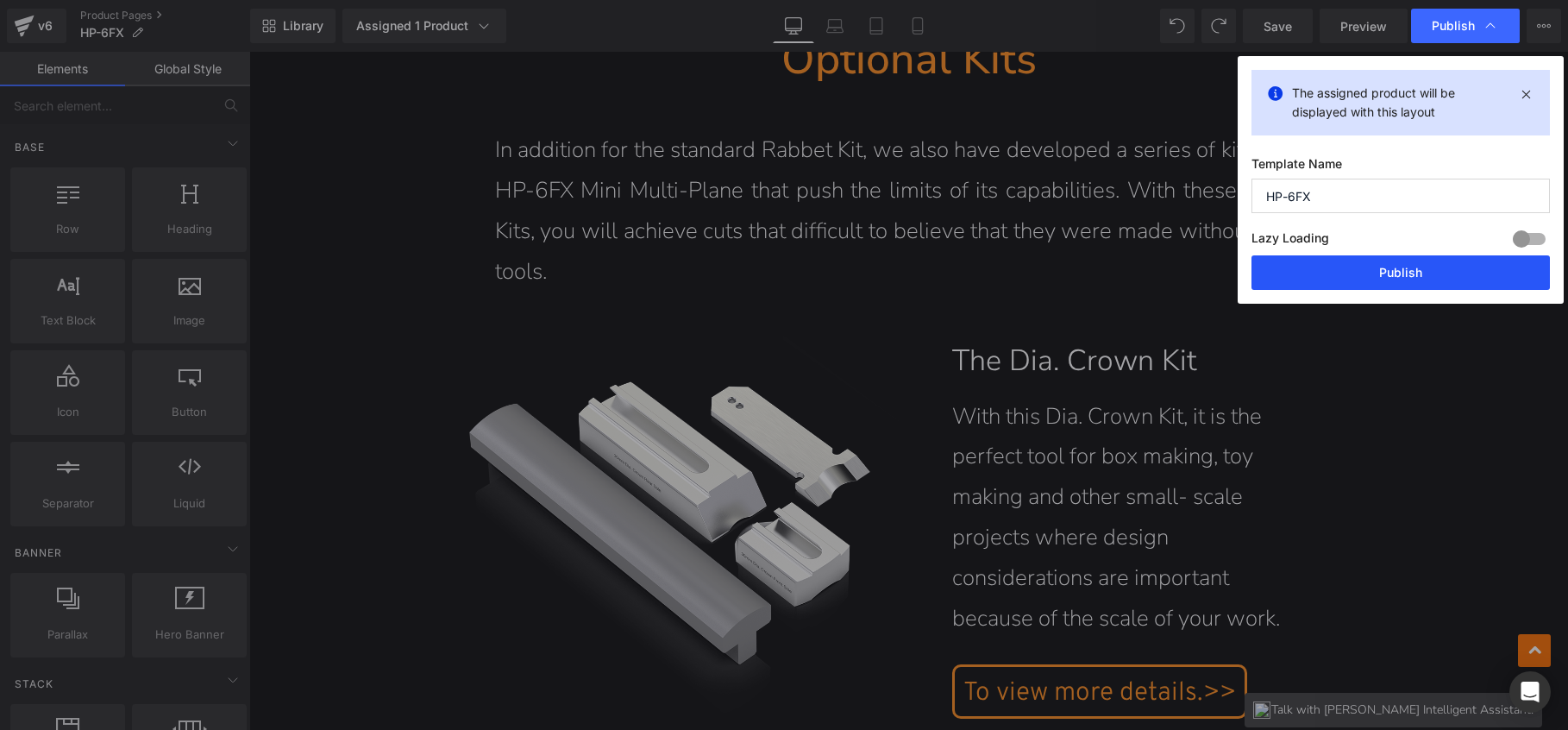
click at [1317, 267] on button "Publish" at bounding box center [1401, 273] width 299 height 34
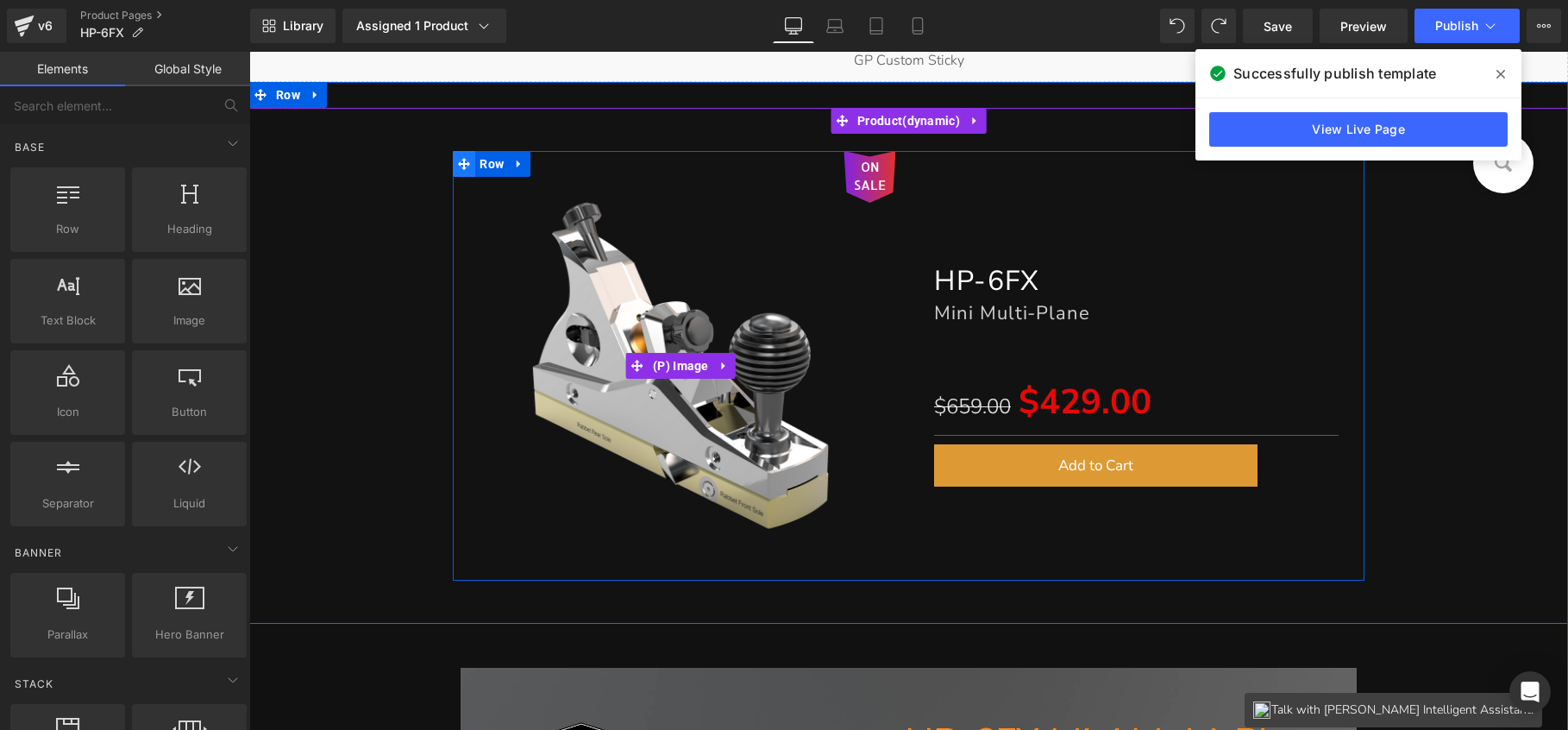
scroll to position [274, 0]
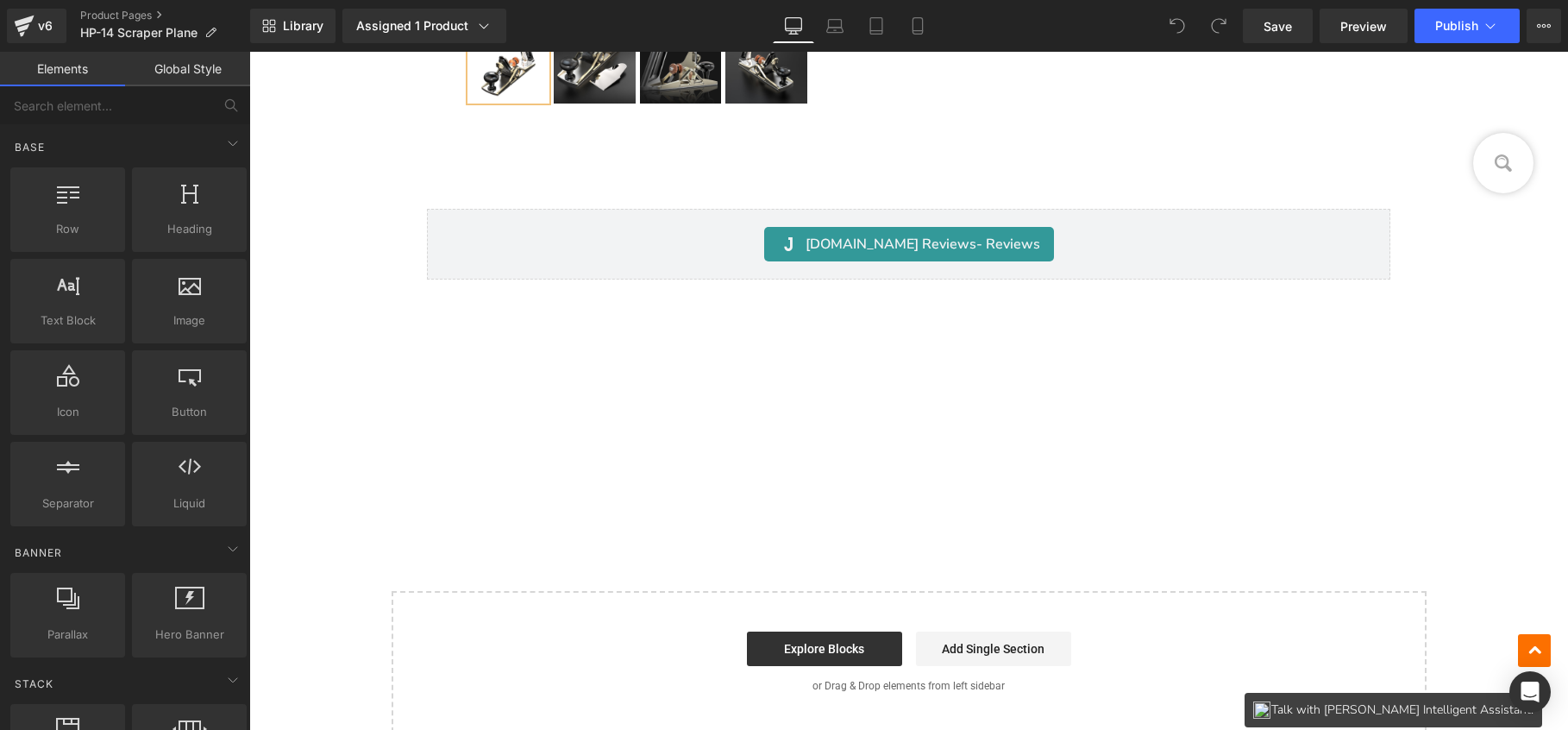
scroll to position [16603, 0]
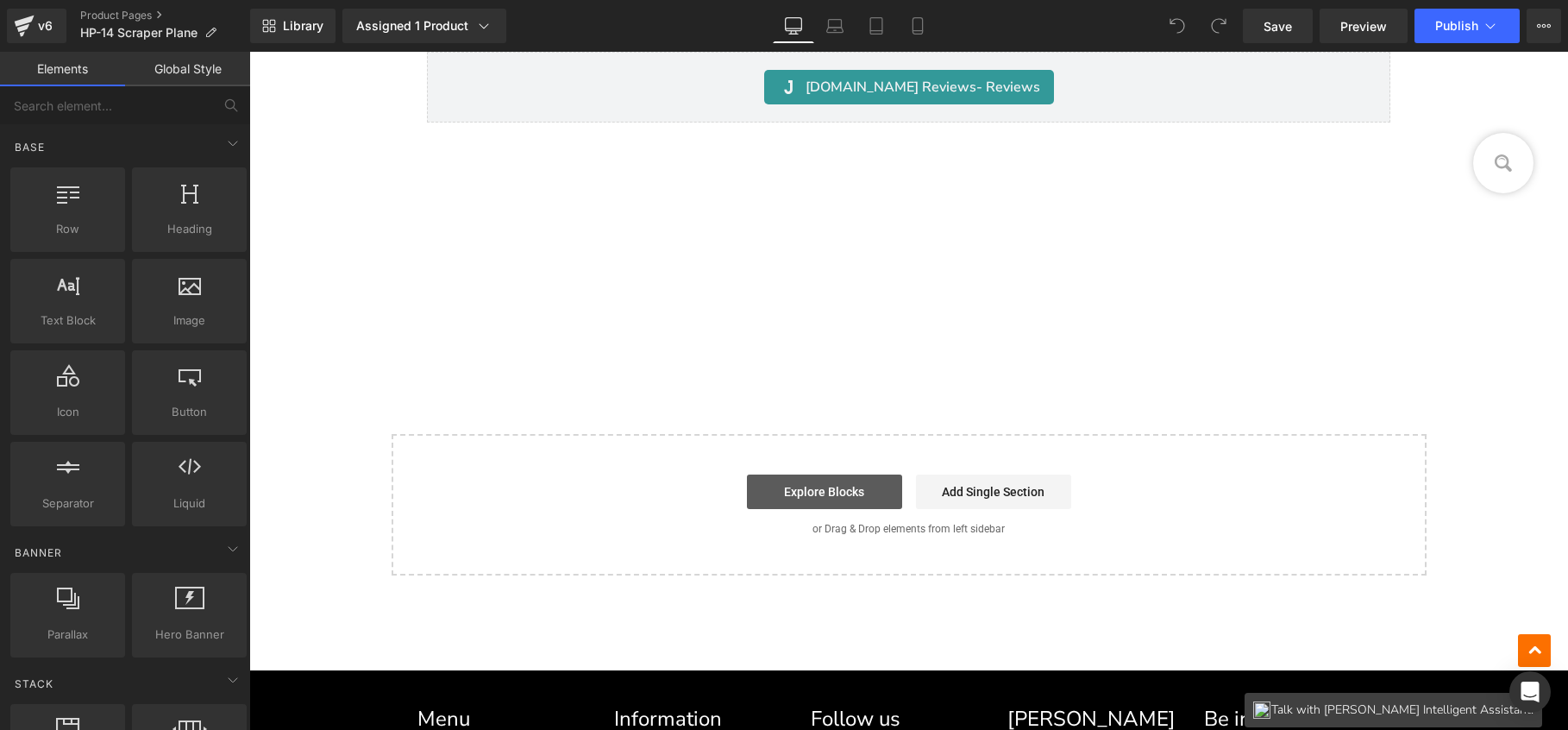
click at [834, 483] on link "Explore Blocks" at bounding box center [825, 492] width 156 height 34
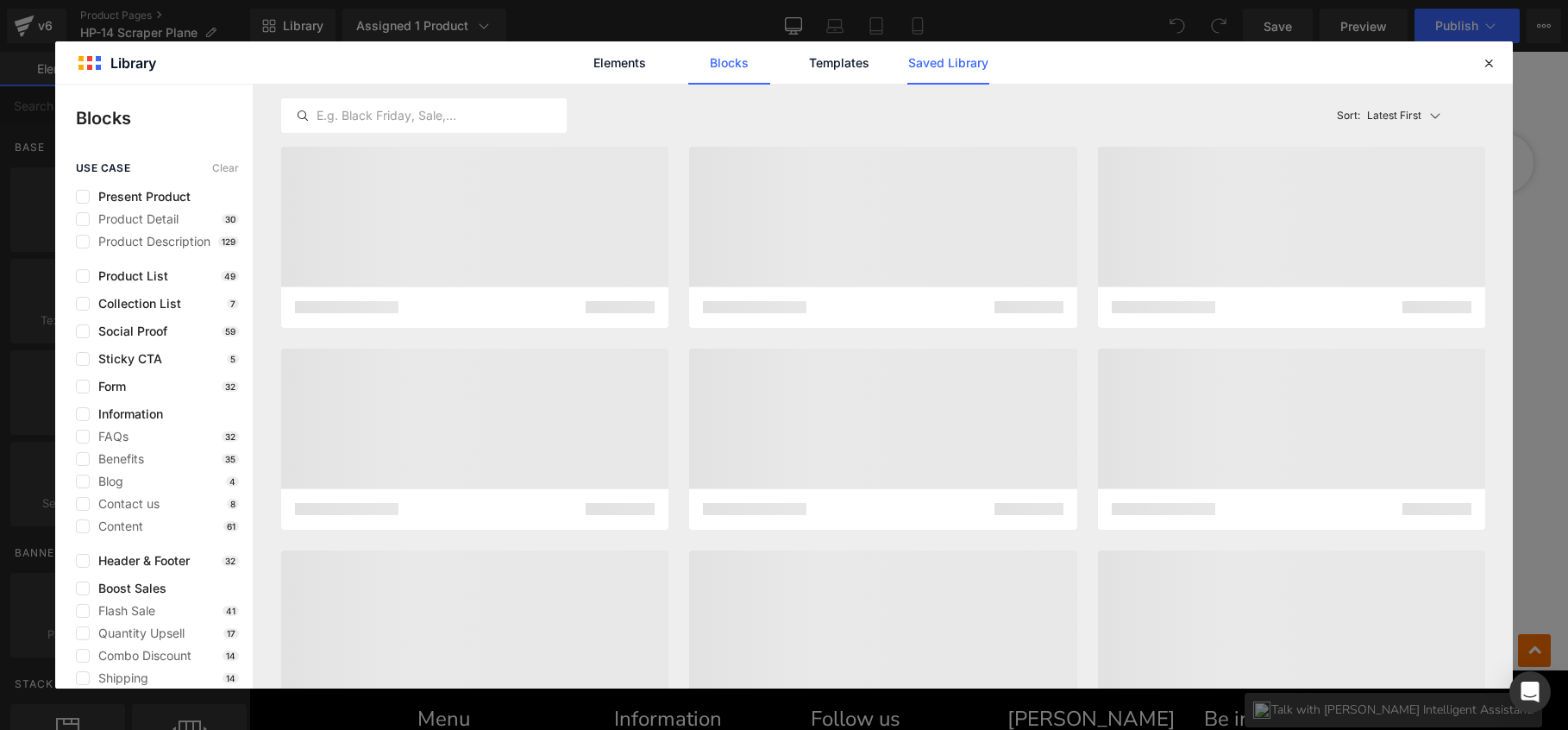
click at [943, 80] on link "Saved Library" at bounding box center [948, 63] width 82 height 43
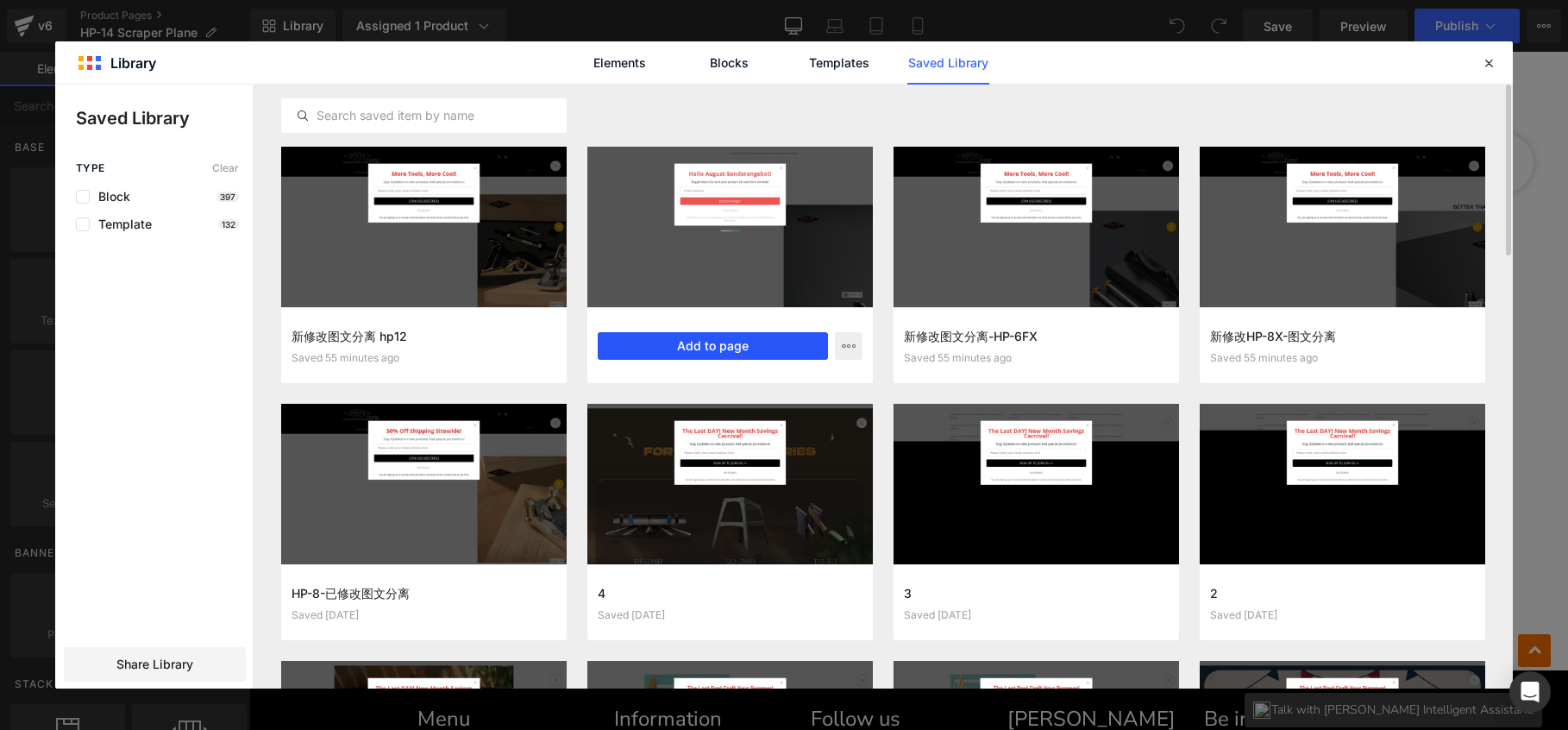
click at [0, 0] on button "Add to page" at bounding box center [0, 0] width 0 height 0
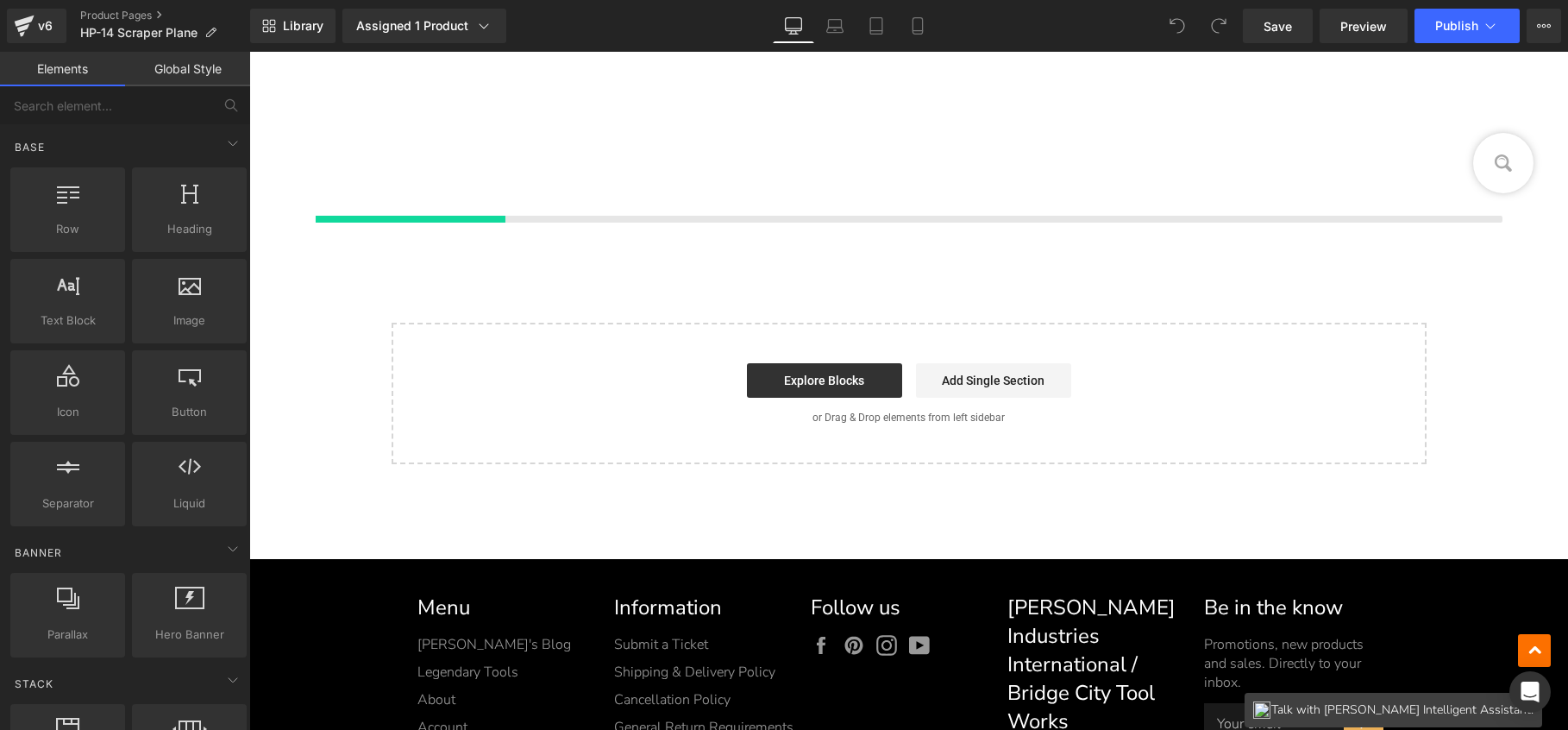
scroll to position [16808, 0]
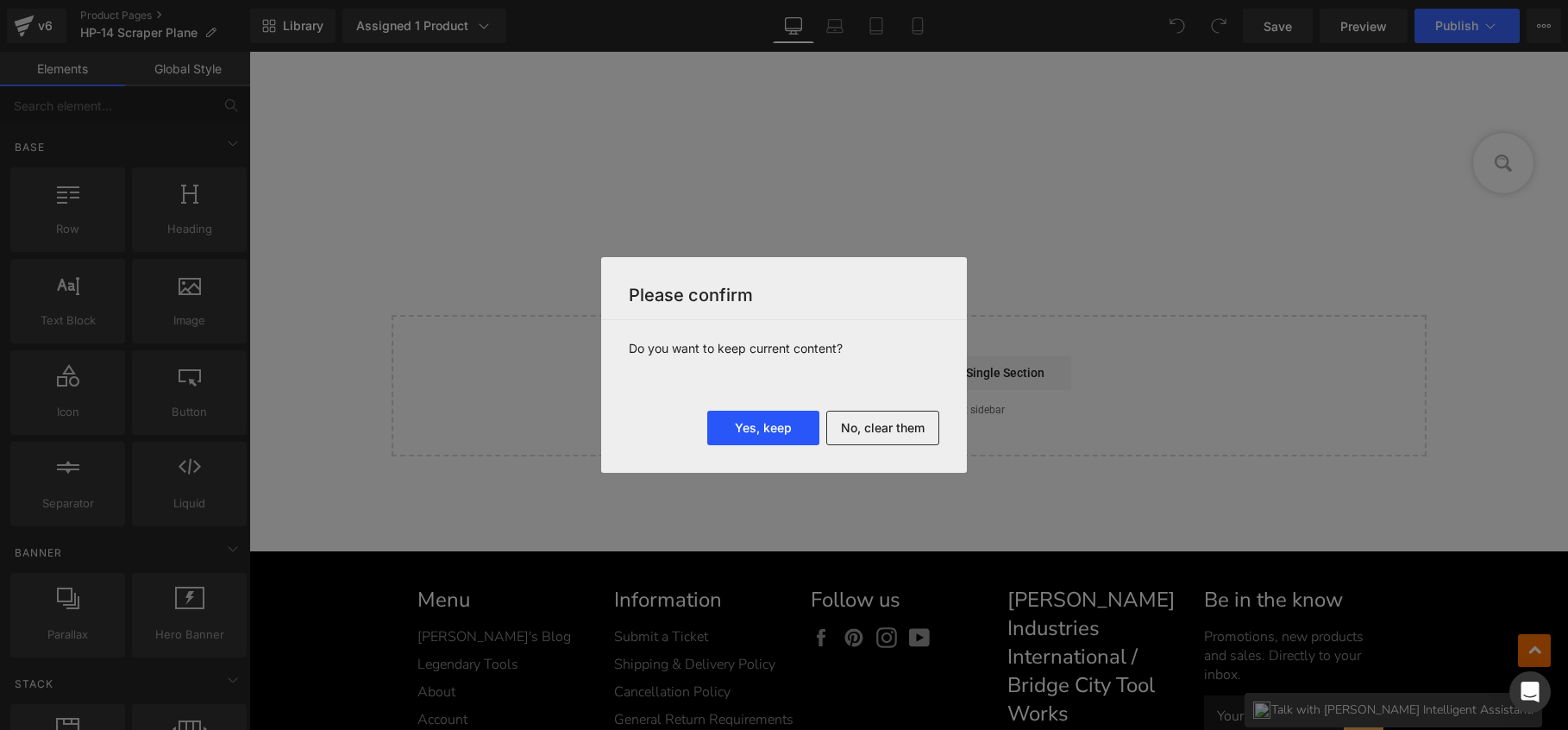
click at [761, 423] on button "Yes, keep" at bounding box center [763, 428] width 112 height 34
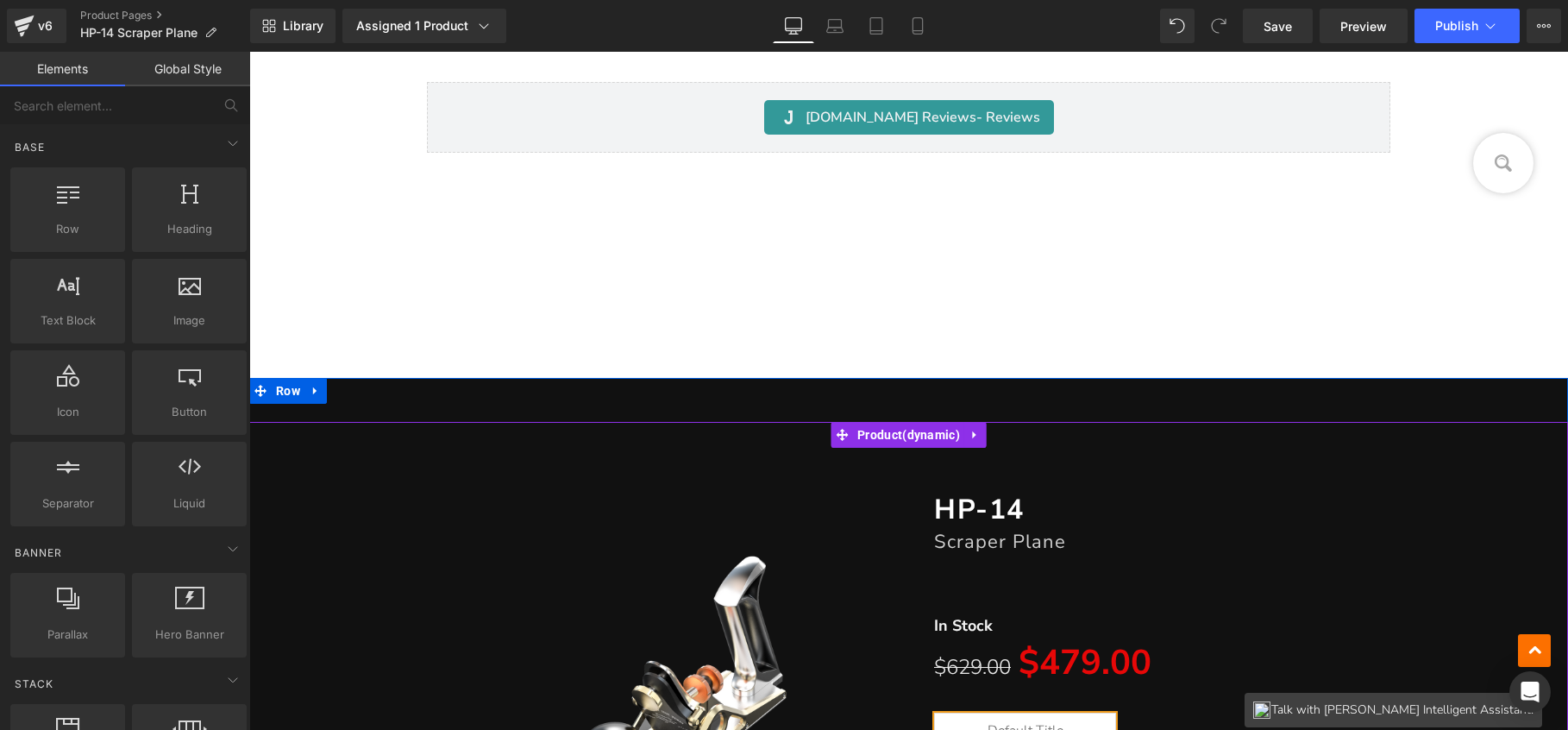
scroll to position [16603, 0]
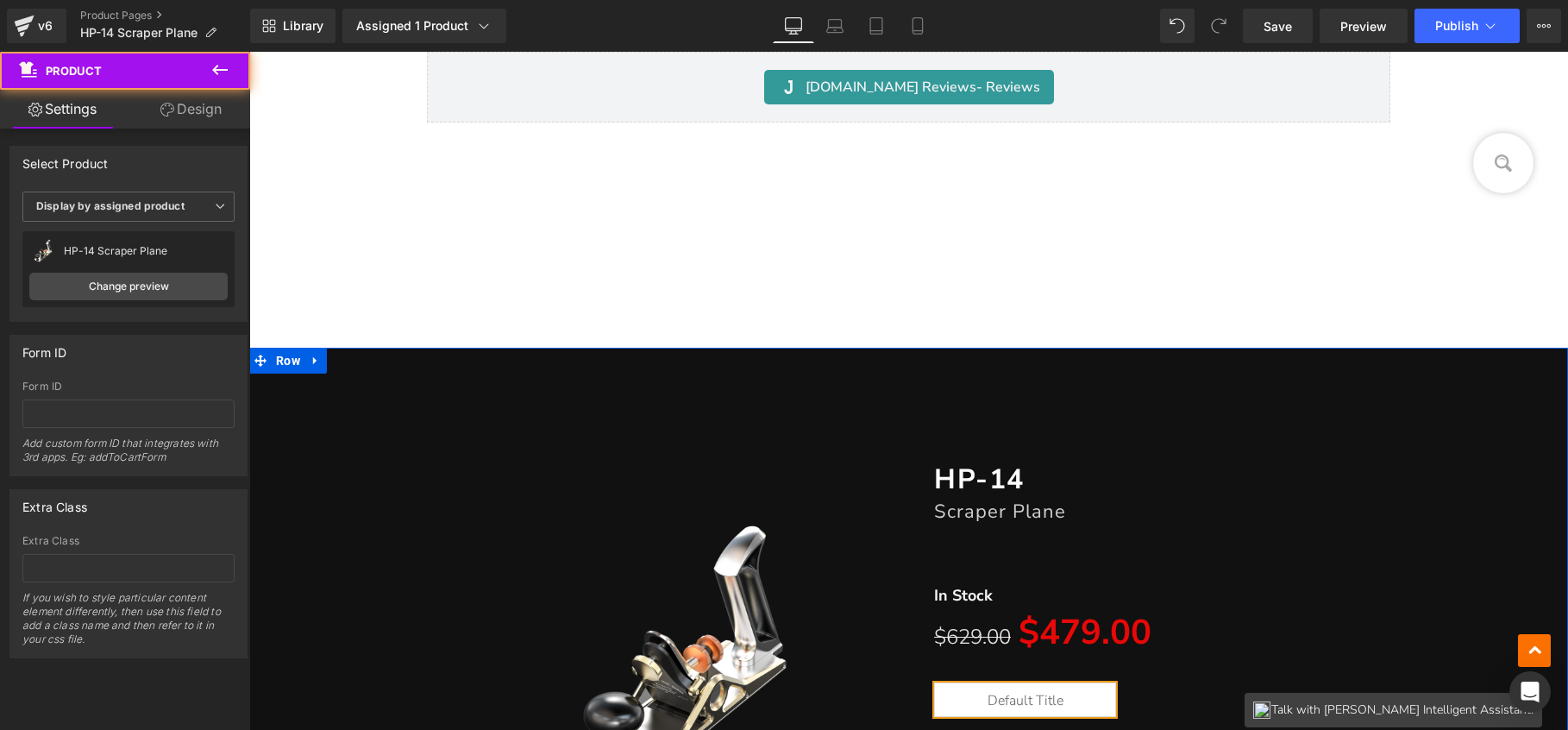
click at [872, 399] on div "(P) Image HP-14 Heading Scraper Plane Heading Separator In Stock Text Block $62…" at bounding box center [908, 658] width 1319 height 531
click at [970, 399] on icon at bounding box center [975, 405] width 12 height 13
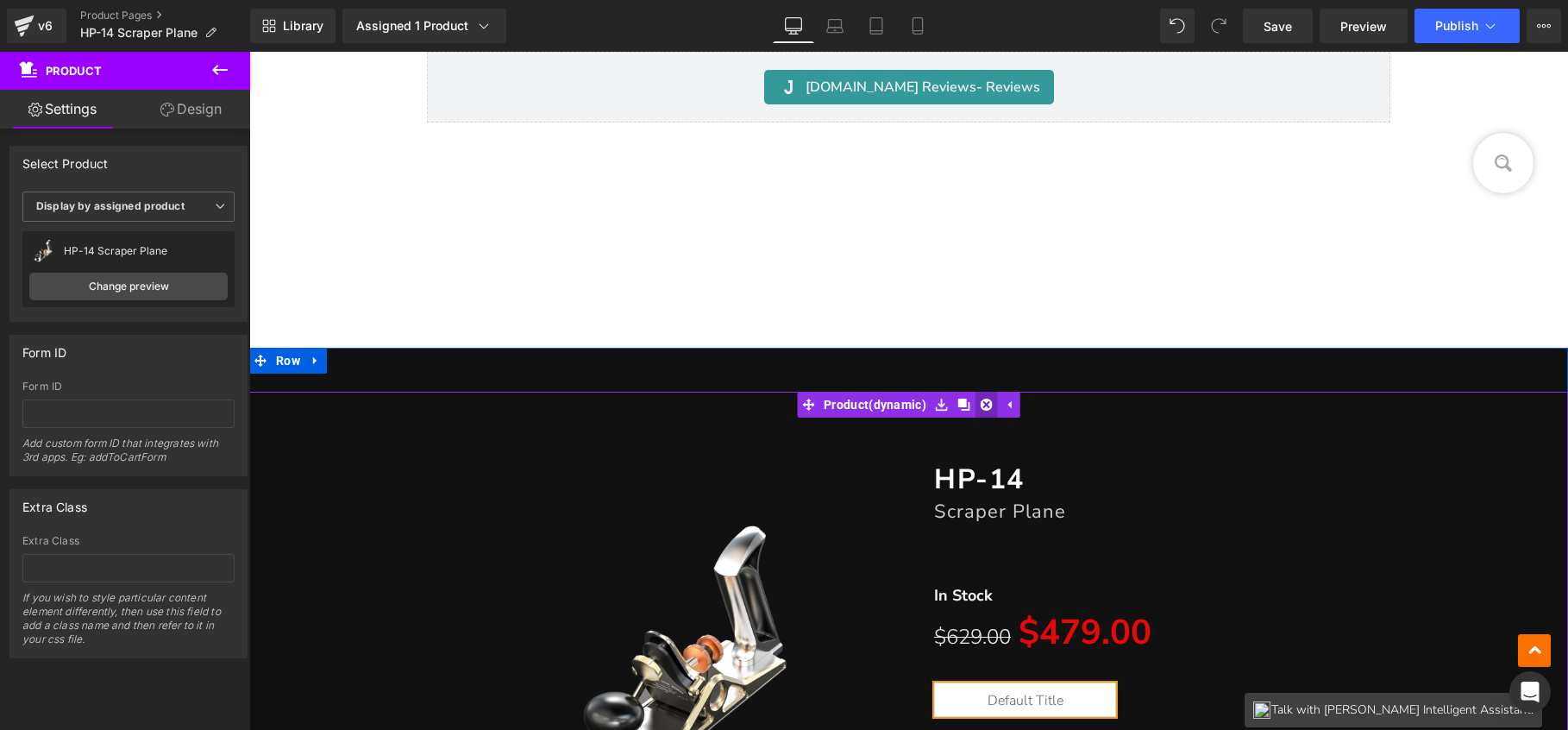
click at [981, 399] on icon at bounding box center [986, 404] width 12 height 12
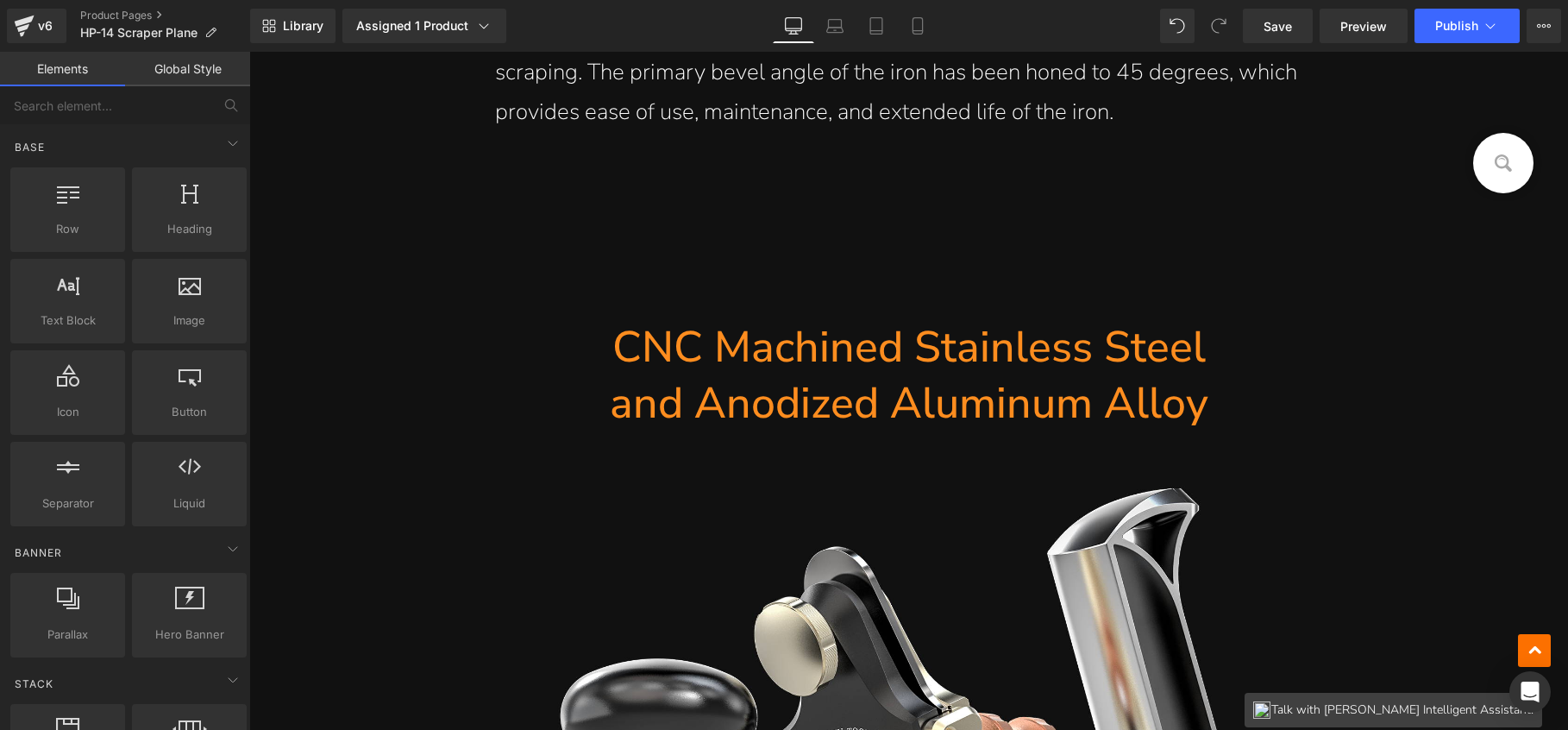
scroll to position [26965, 0]
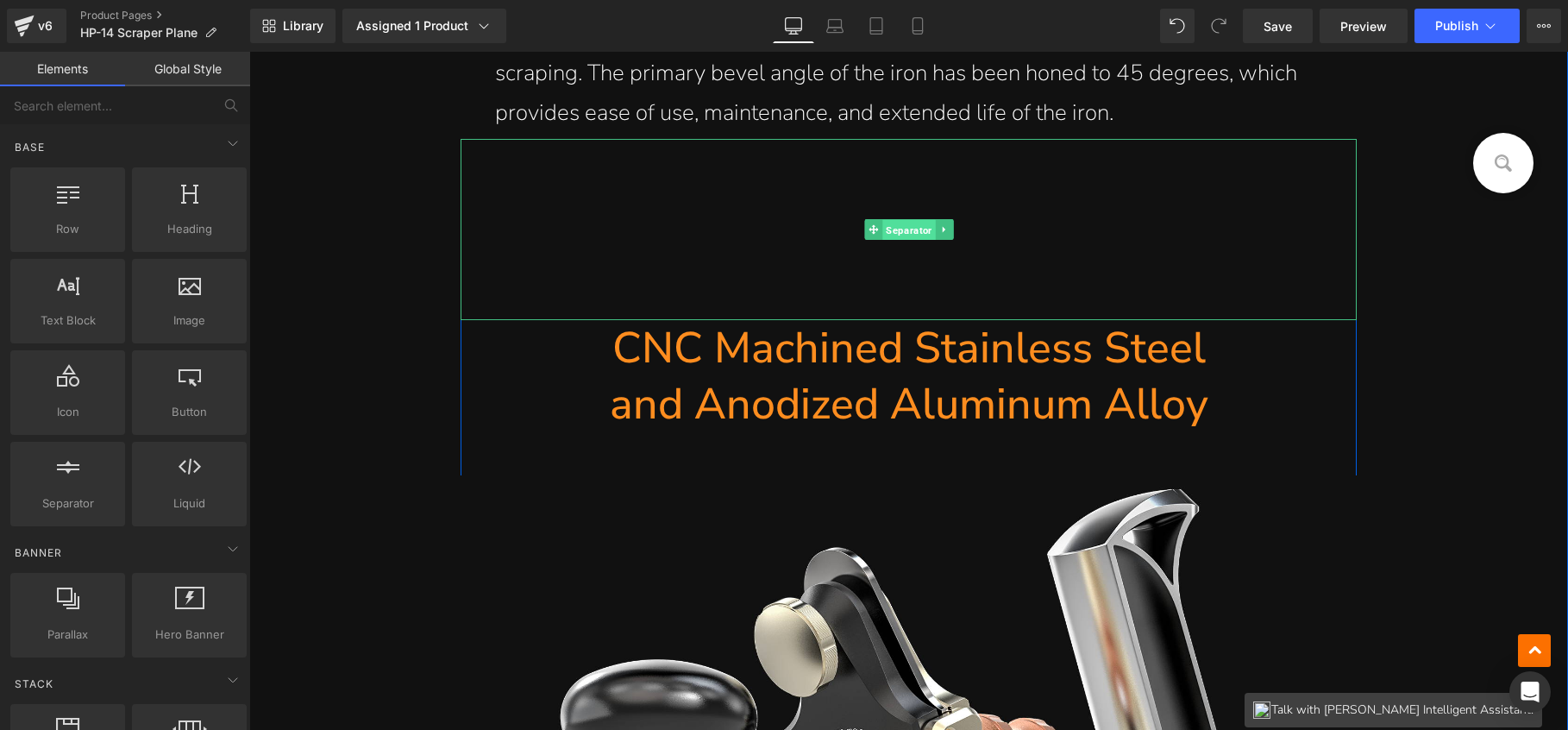
click at [890, 222] on span "Separator" at bounding box center [909, 230] width 53 height 21
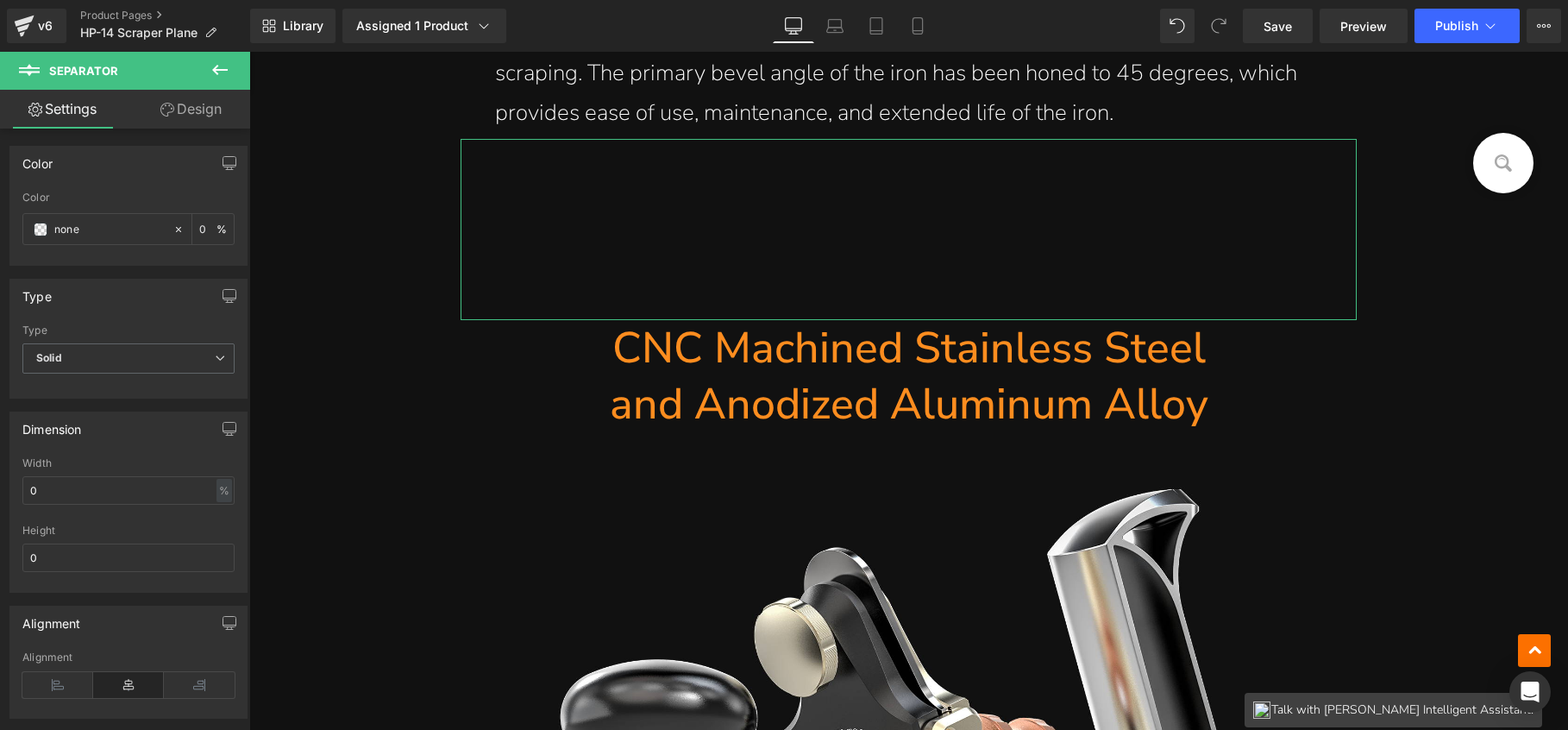
click at [208, 107] on link "Design" at bounding box center [191, 109] width 125 height 39
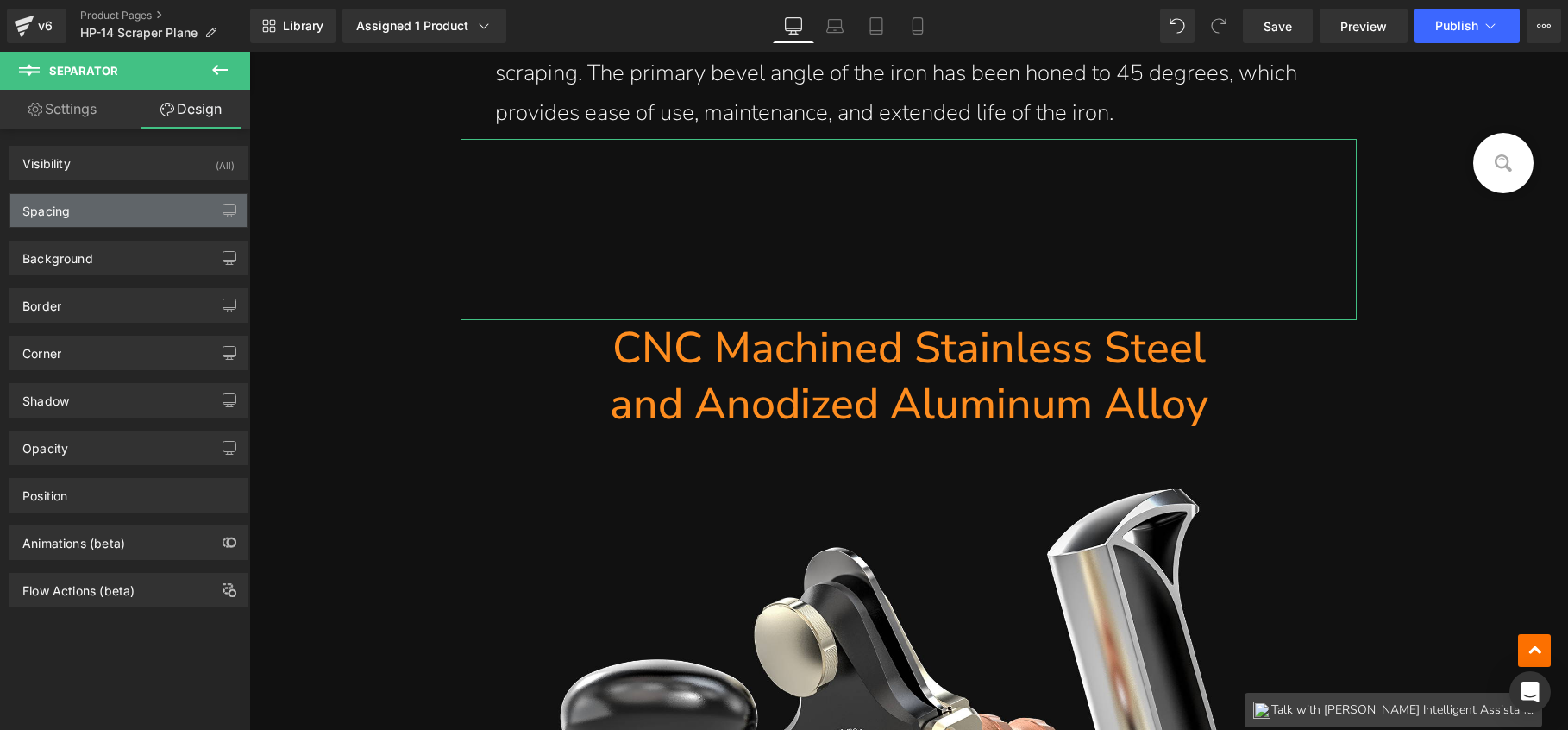
type input "0"
type input "100"
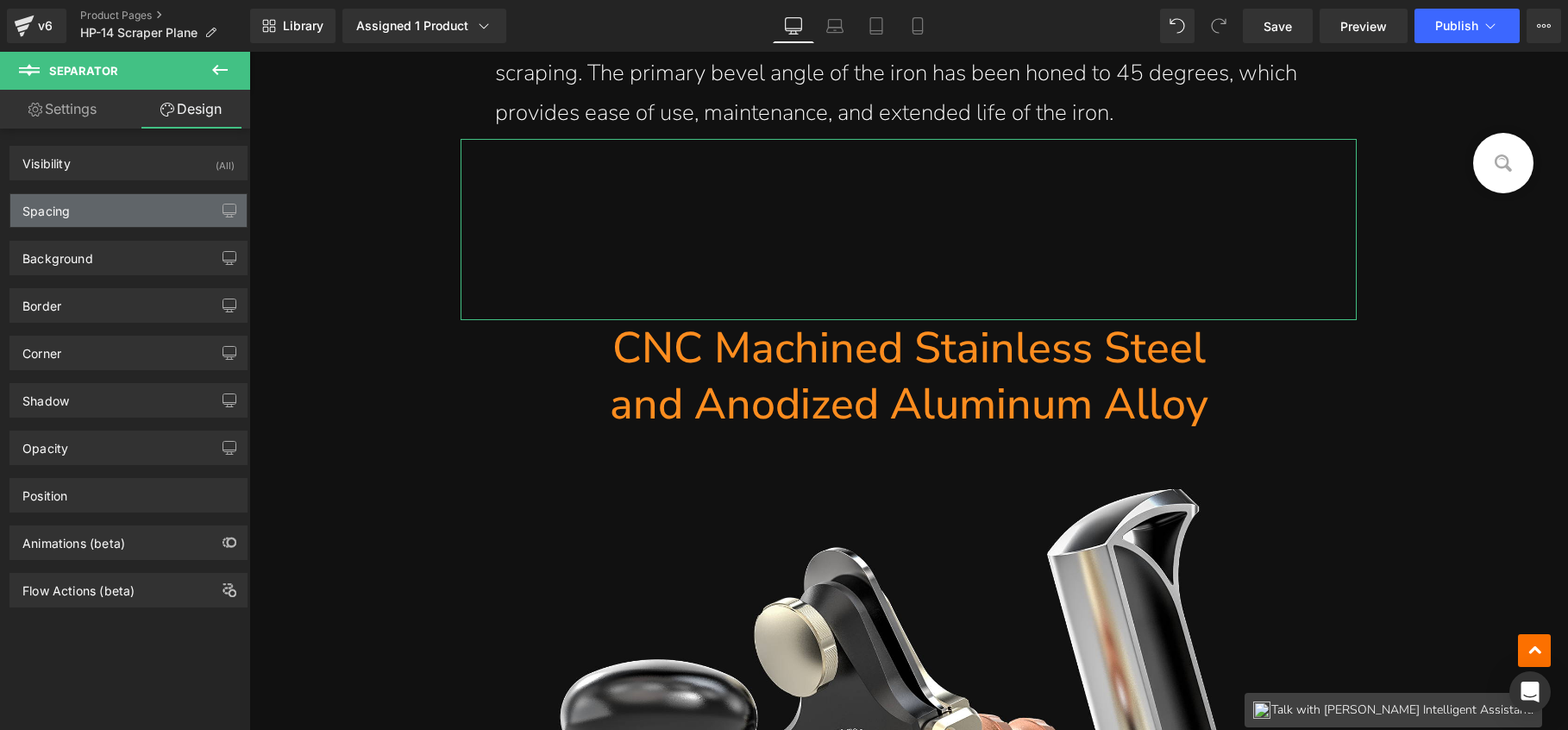
type input "120"
type input "100"
type input "120"
click at [110, 218] on div "Spacing" at bounding box center [128, 210] width 236 height 33
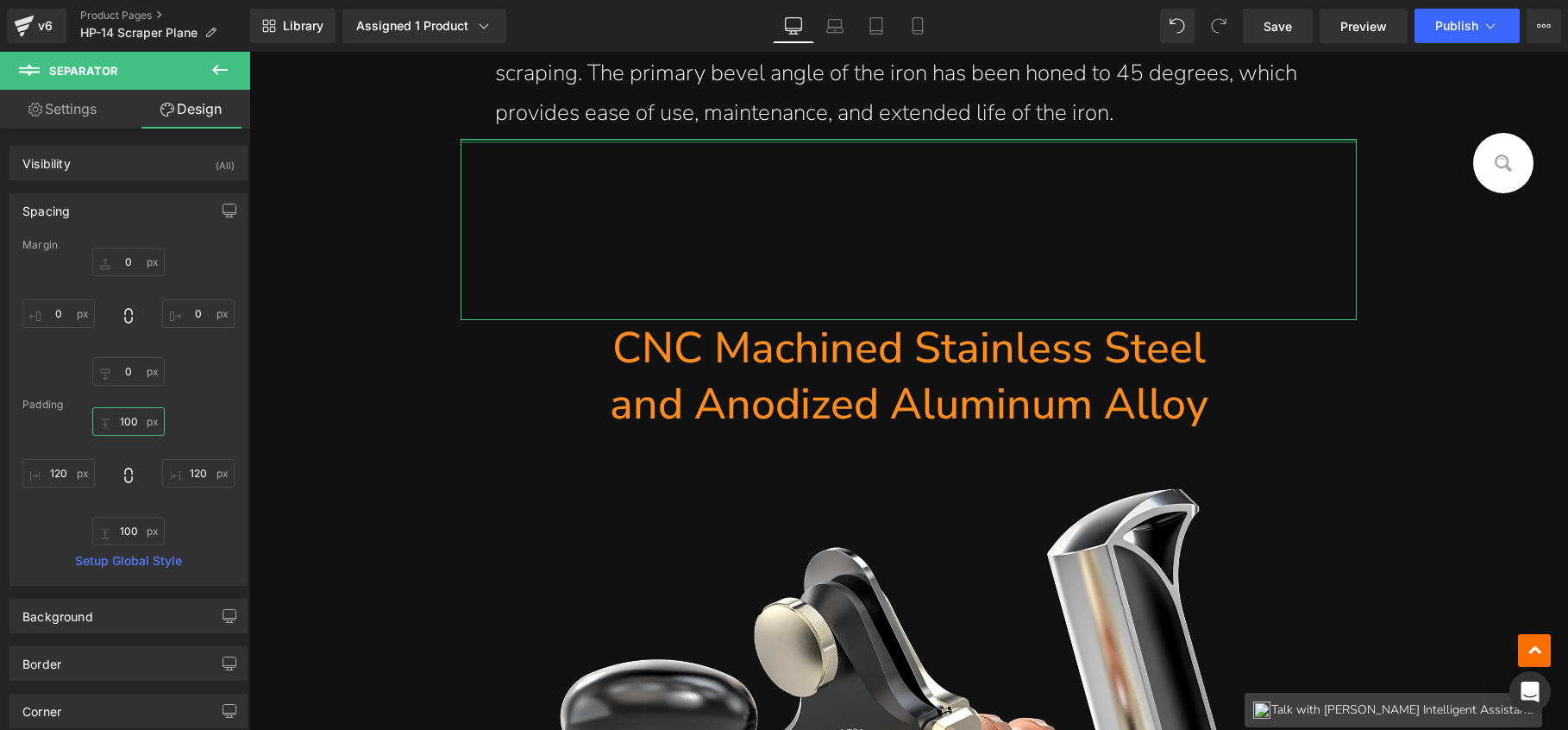
click at [124, 423] on input "100" at bounding box center [129, 421] width 72 height 28
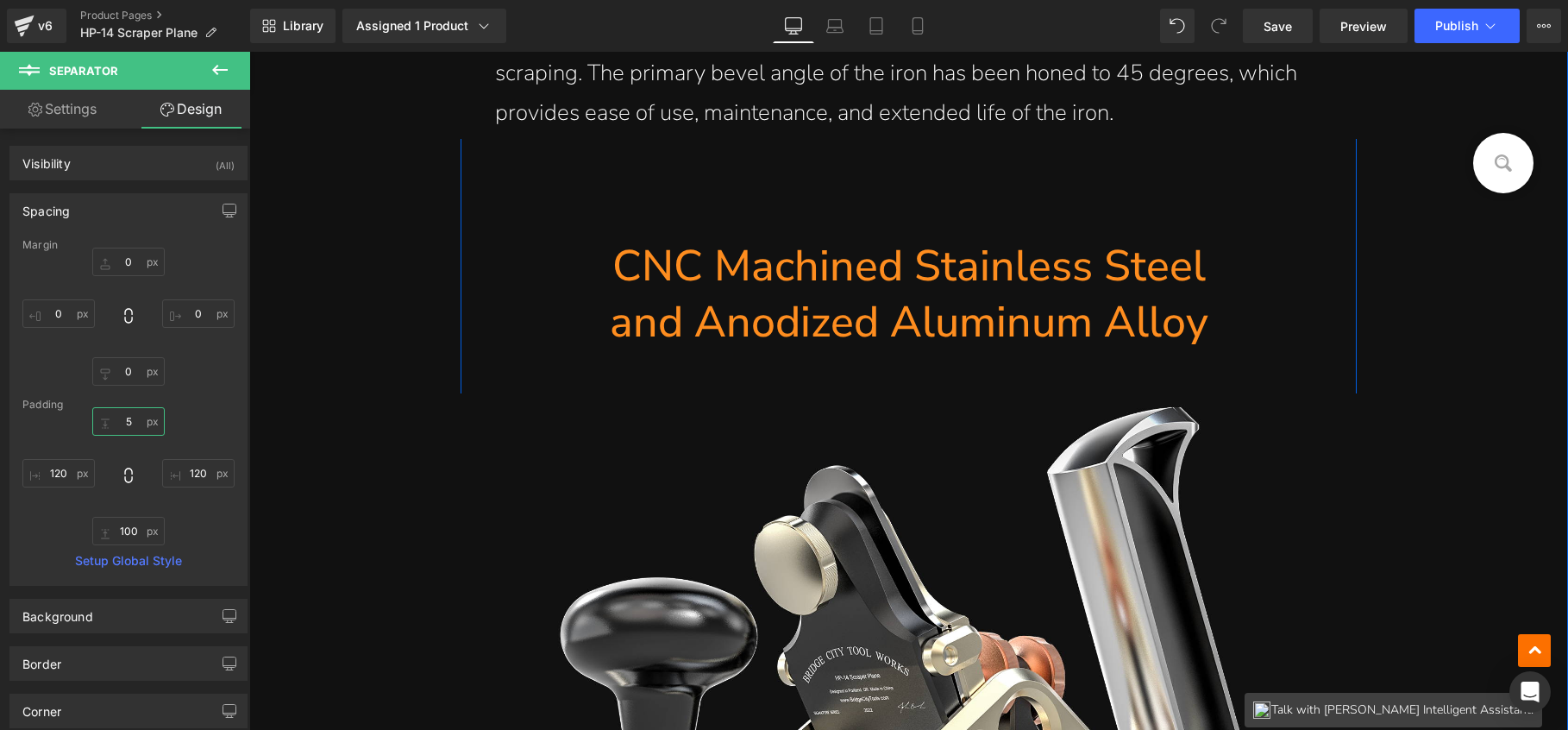
type input "50"
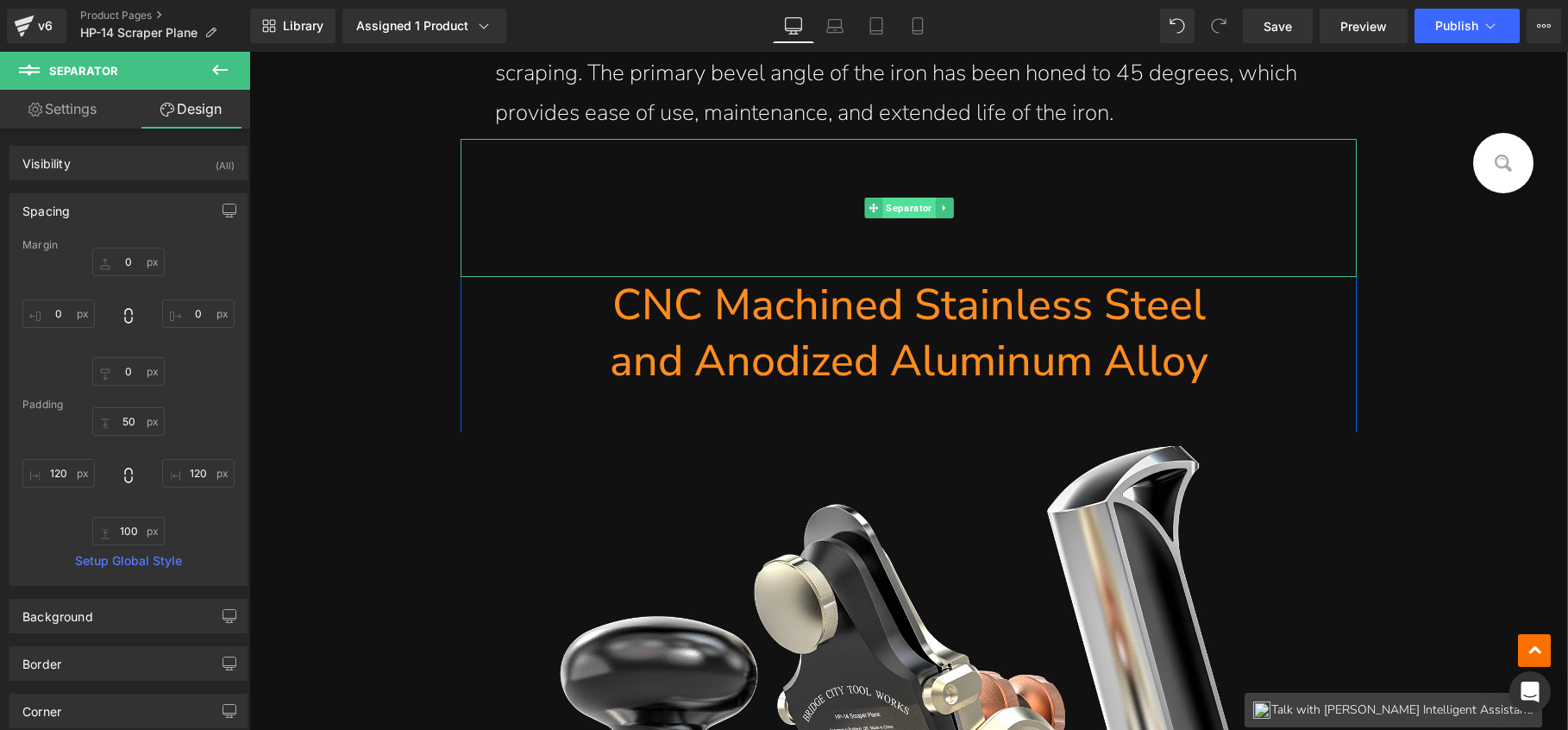
click at [885, 209] on span "Separator" at bounding box center [909, 207] width 53 height 21
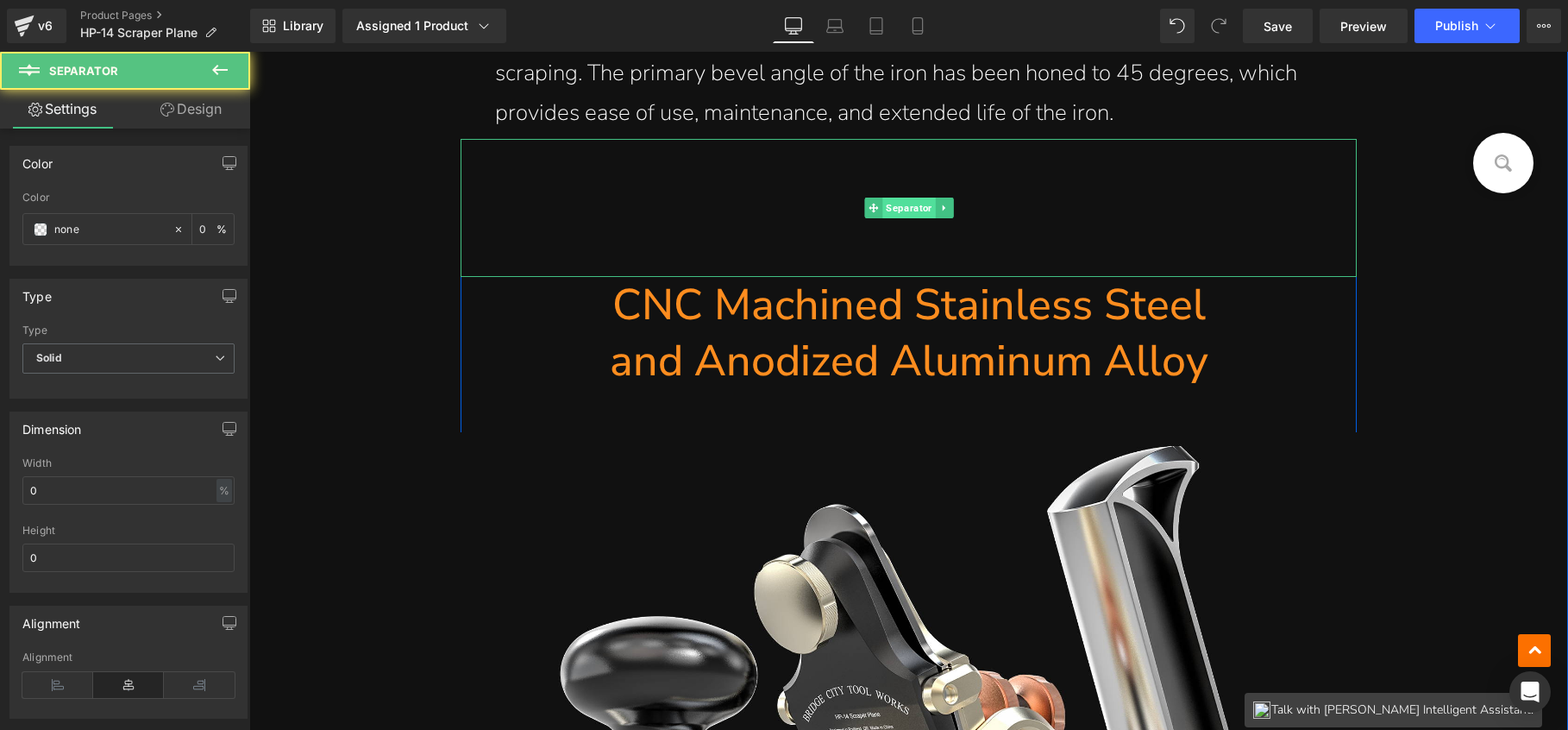
click at [929, 204] on span "Separator" at bounding box center [909, 207] width 53 height 21
click at [940, 203] on icon at bounding box center [944, 207] width 9 height 10
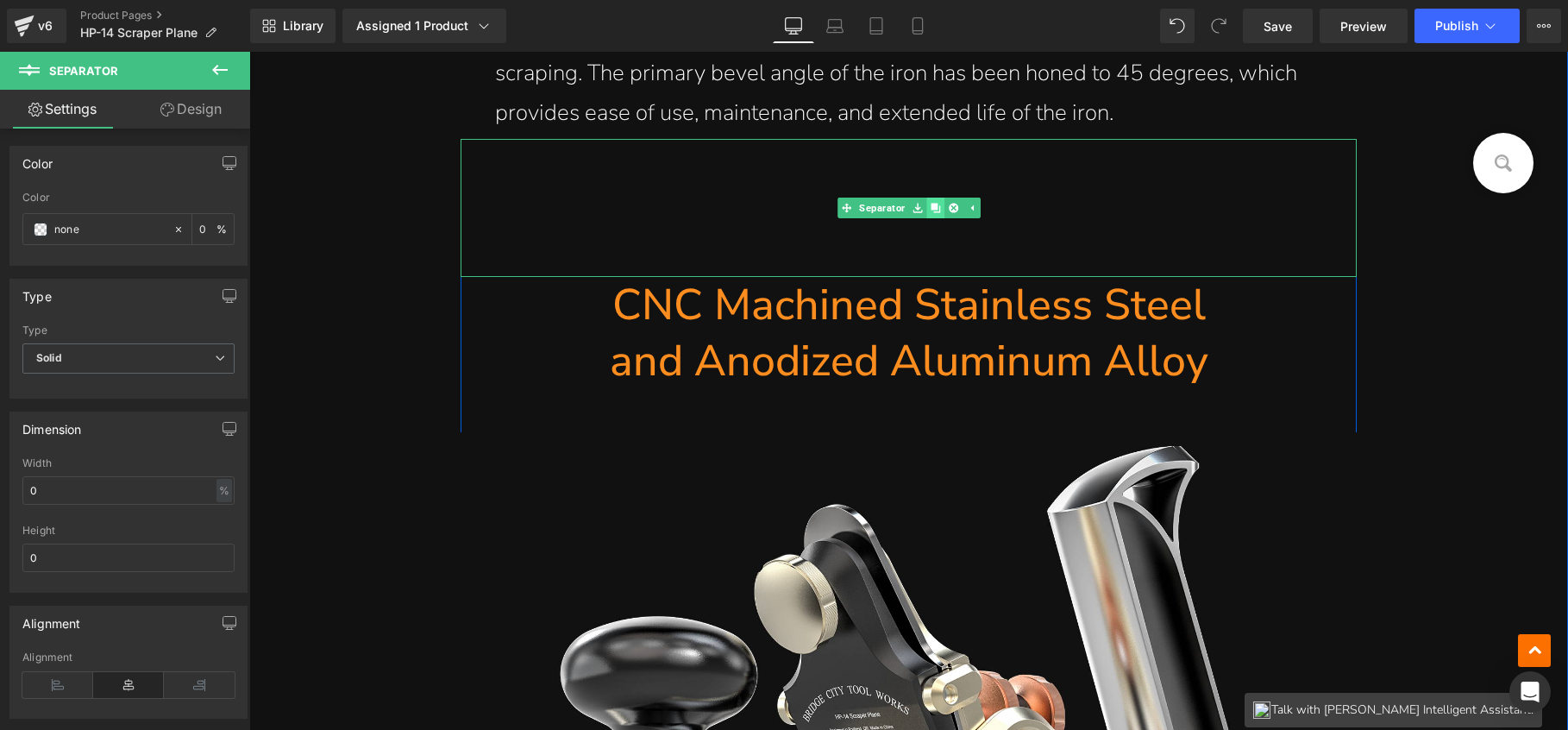
click at [931, 203] on icon at bounding box center [935, 207] width 9 height 9
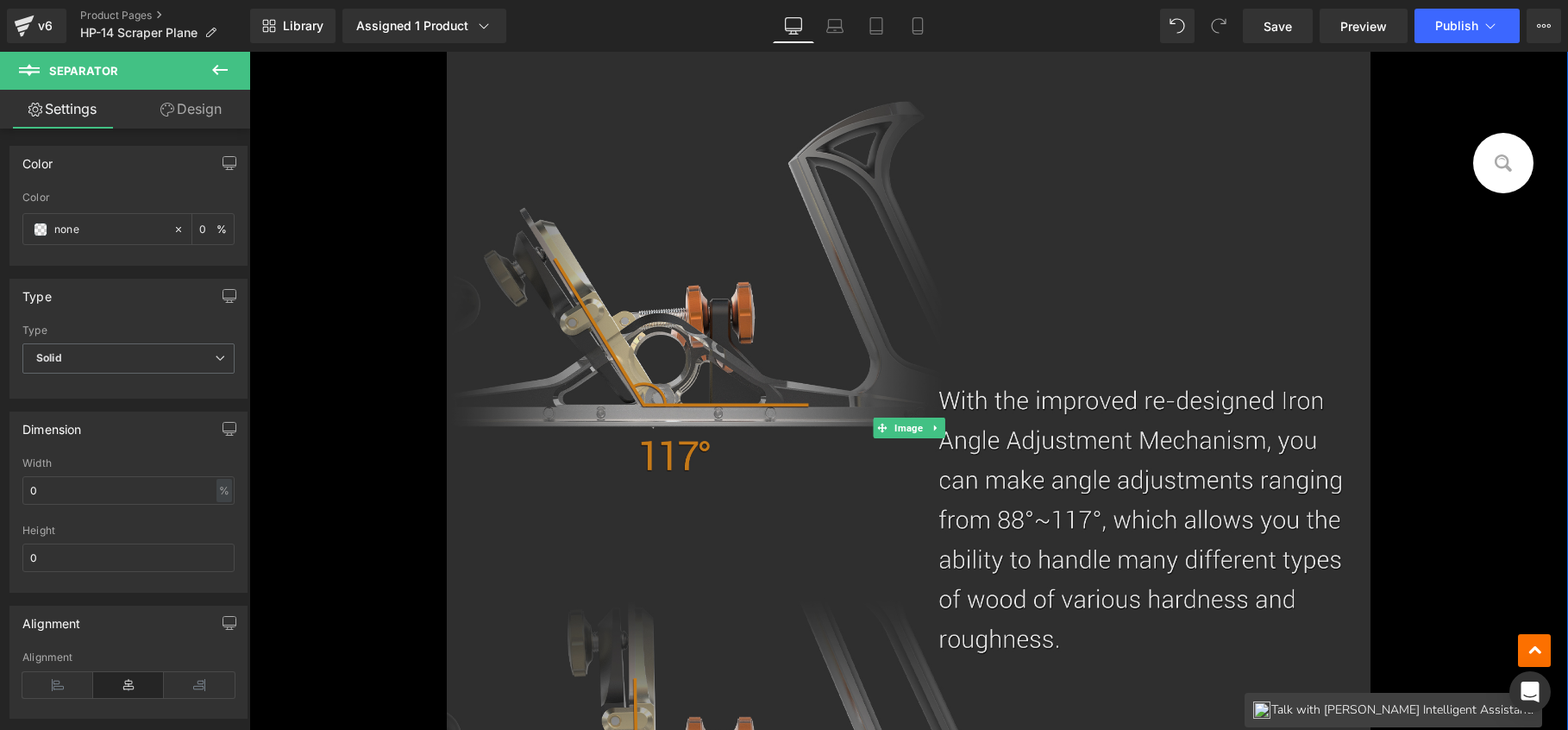
scroll to position [6465, 0]
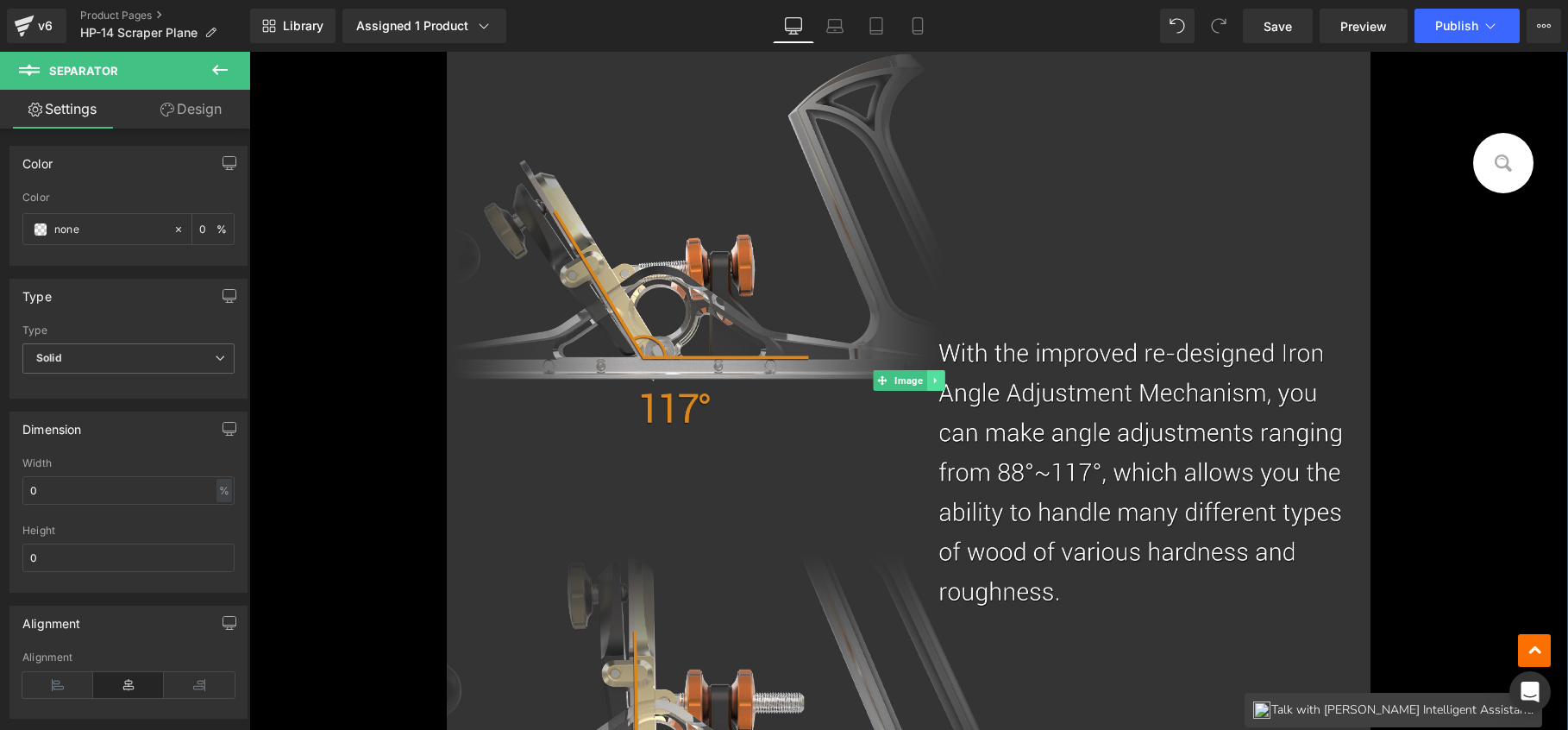
click at [933, 378] on icon at bounding box center [935, 380] width 9 height 10
click at [942, 378] on icon at bounding box center [944, 380] width 9 height 9
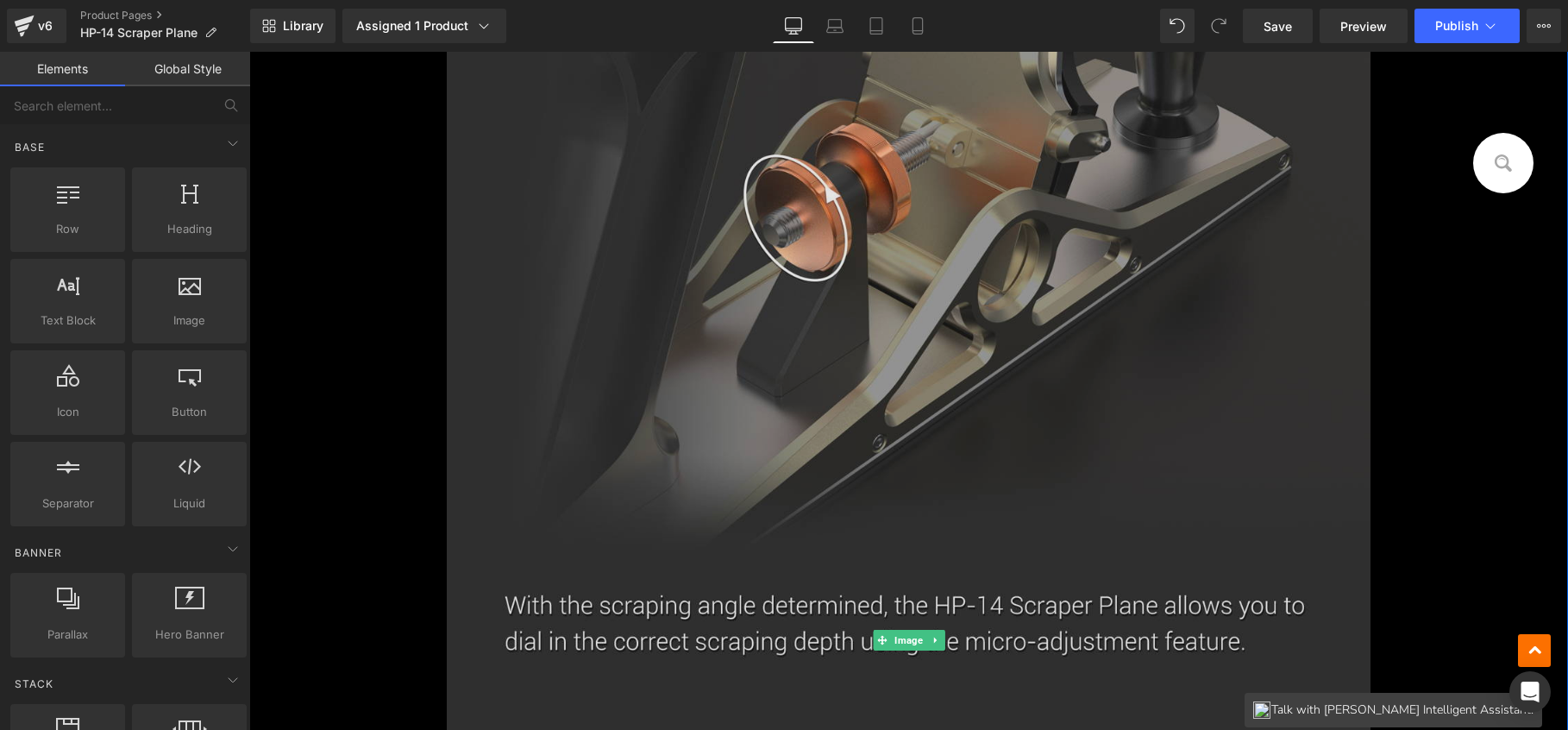
scroll to position [6651, 0]
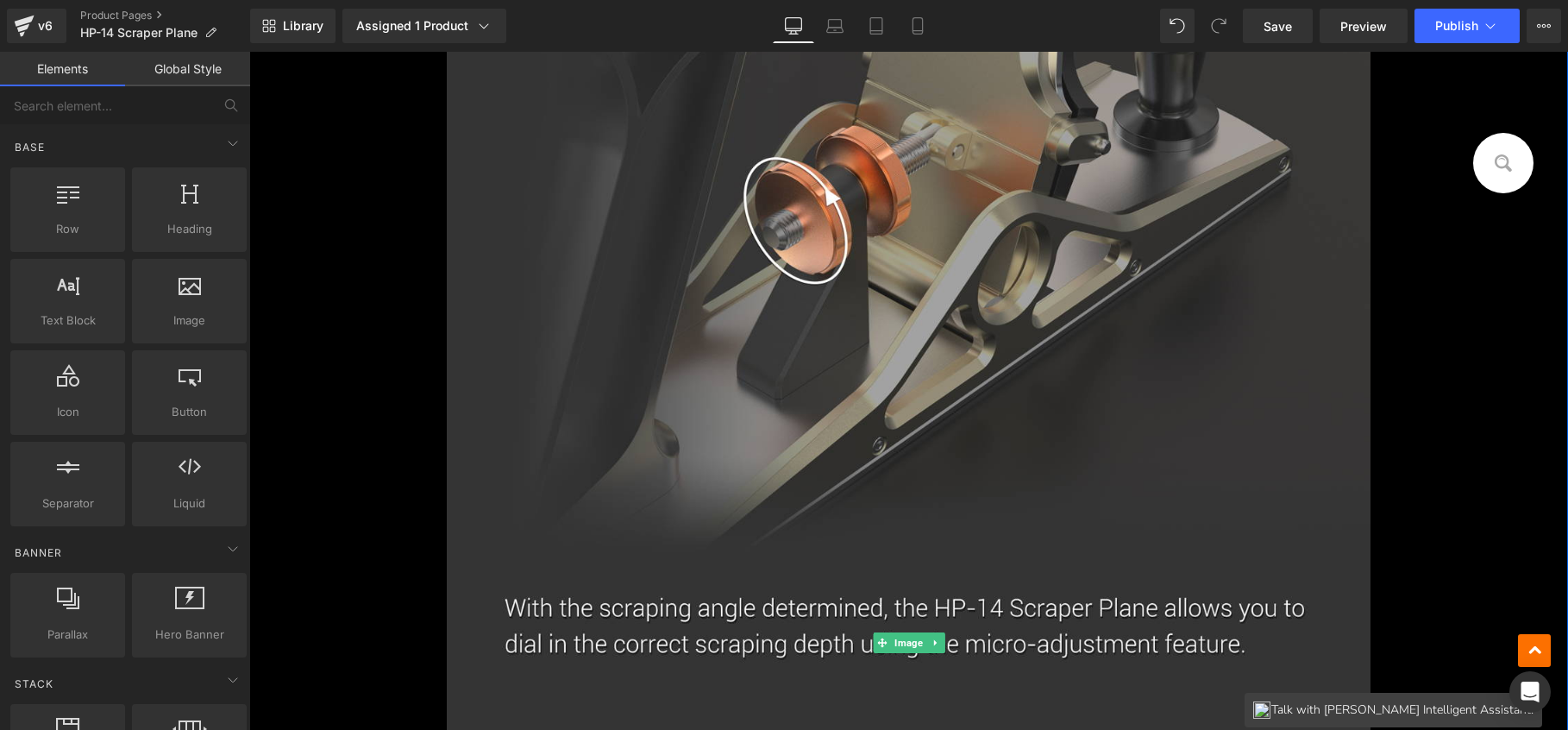
click at [931, 642] on icon at bounding box center [935, 642] width 9 height 10
click at [940, 639] on icon at bounding box center [944, 643] width 9 height 9
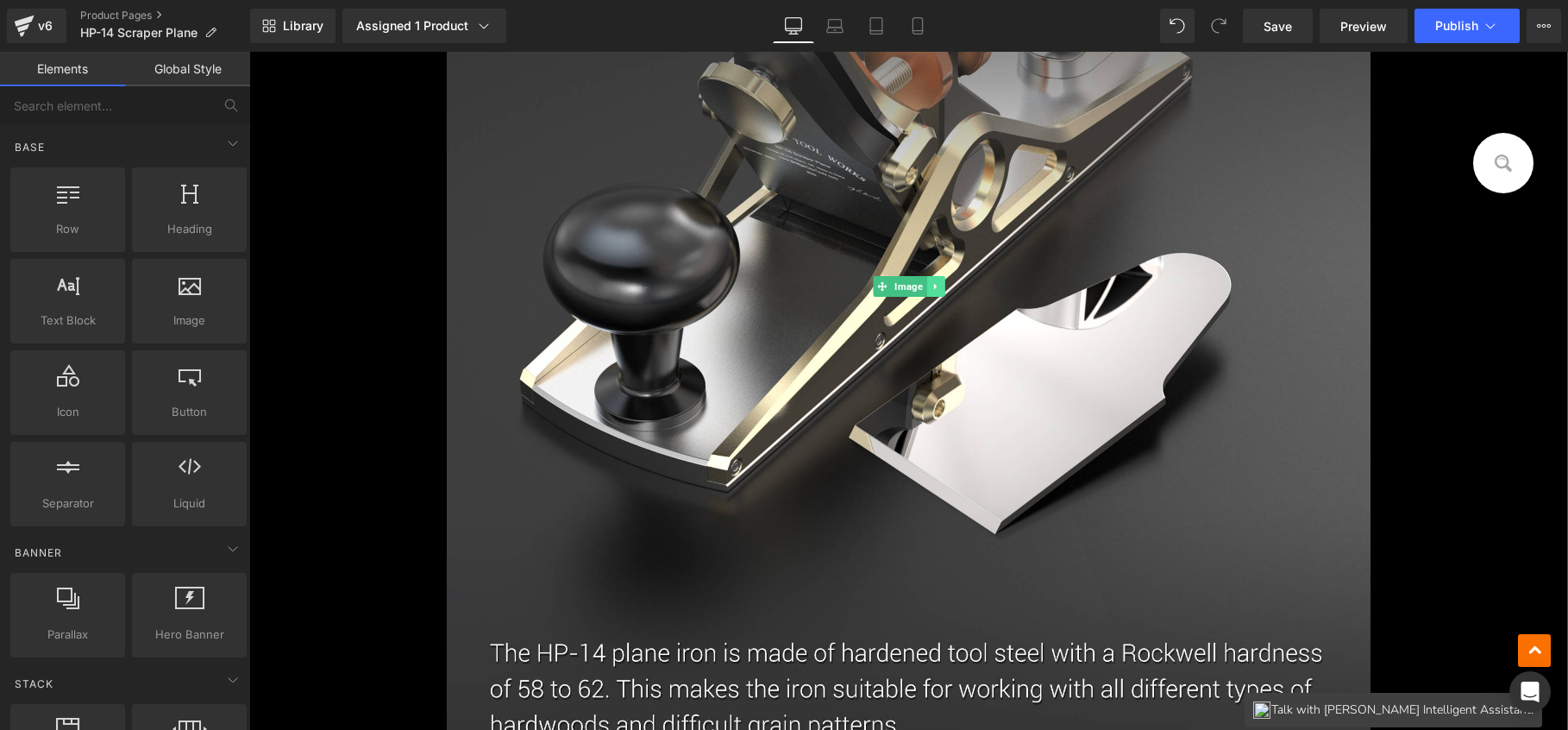
click at [931, 283] on icon at bounding box center [935, 286] width 9 height 10
click at [940, 286] on icon at bounding box center [944, 286] width 9 height 10
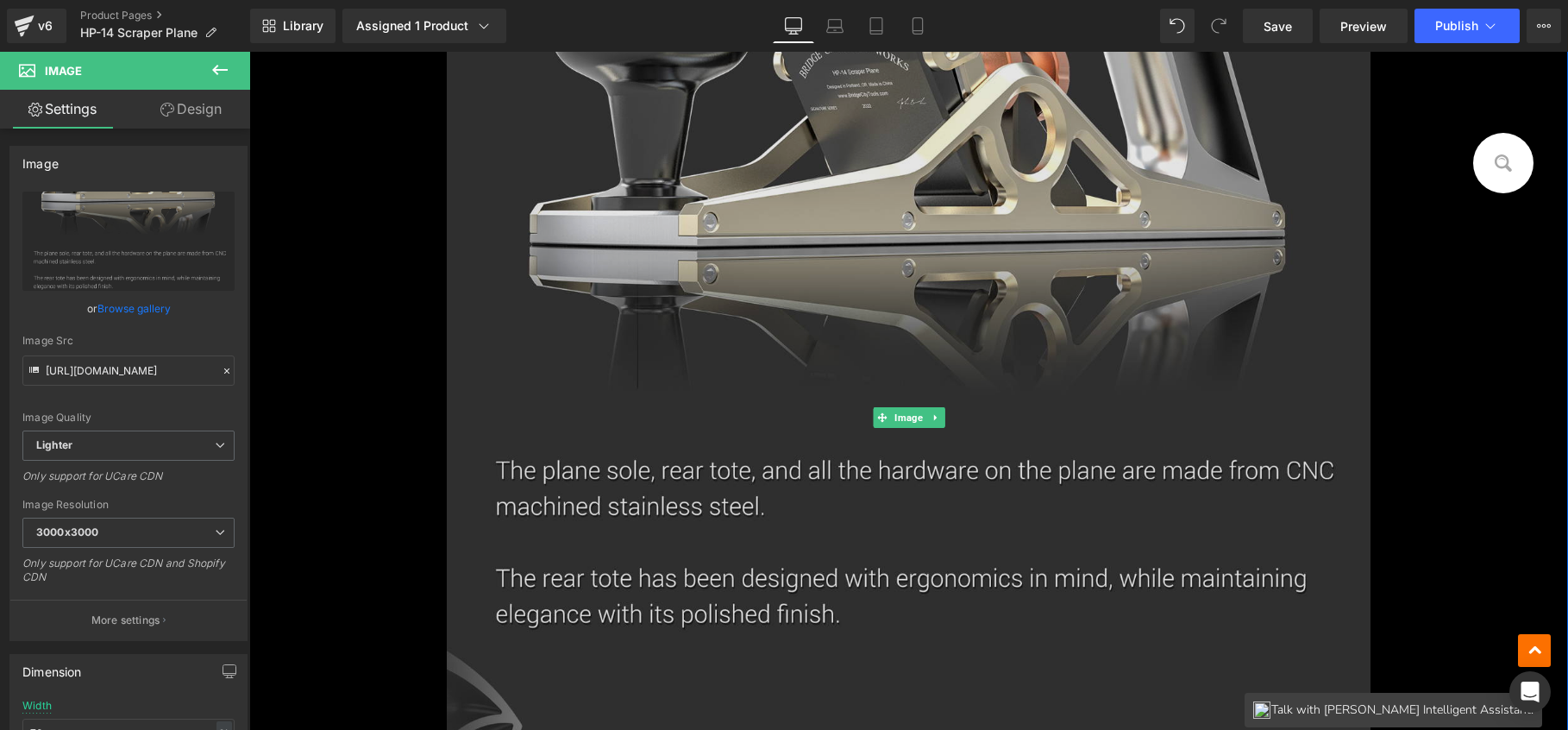
scroll to position [7073, 0]
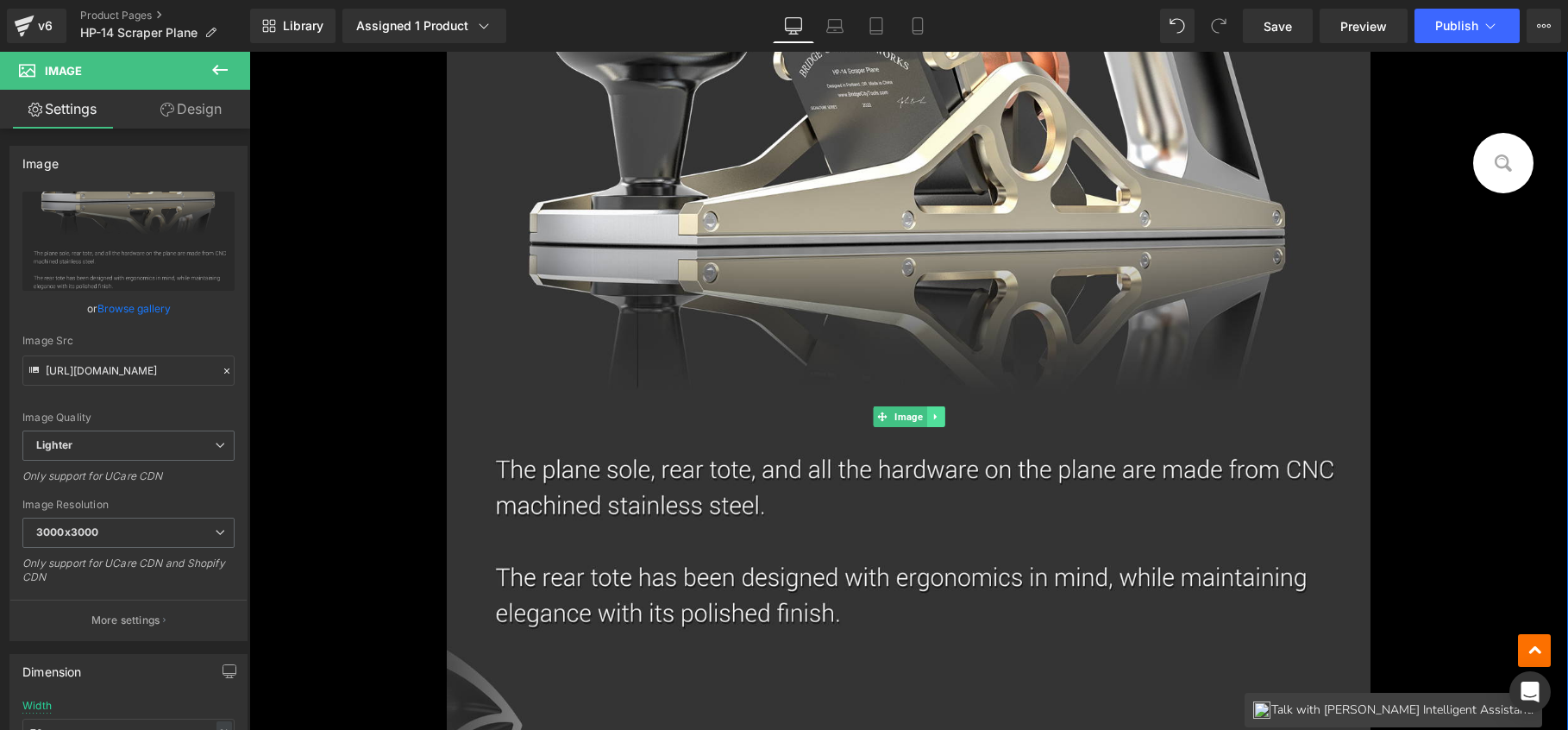
click at [932, 415] on icon at bounding box center [935, 417] width 9 height 10
click at [940, 417] on icon at bounding box center [944, 417] width 9 height 9
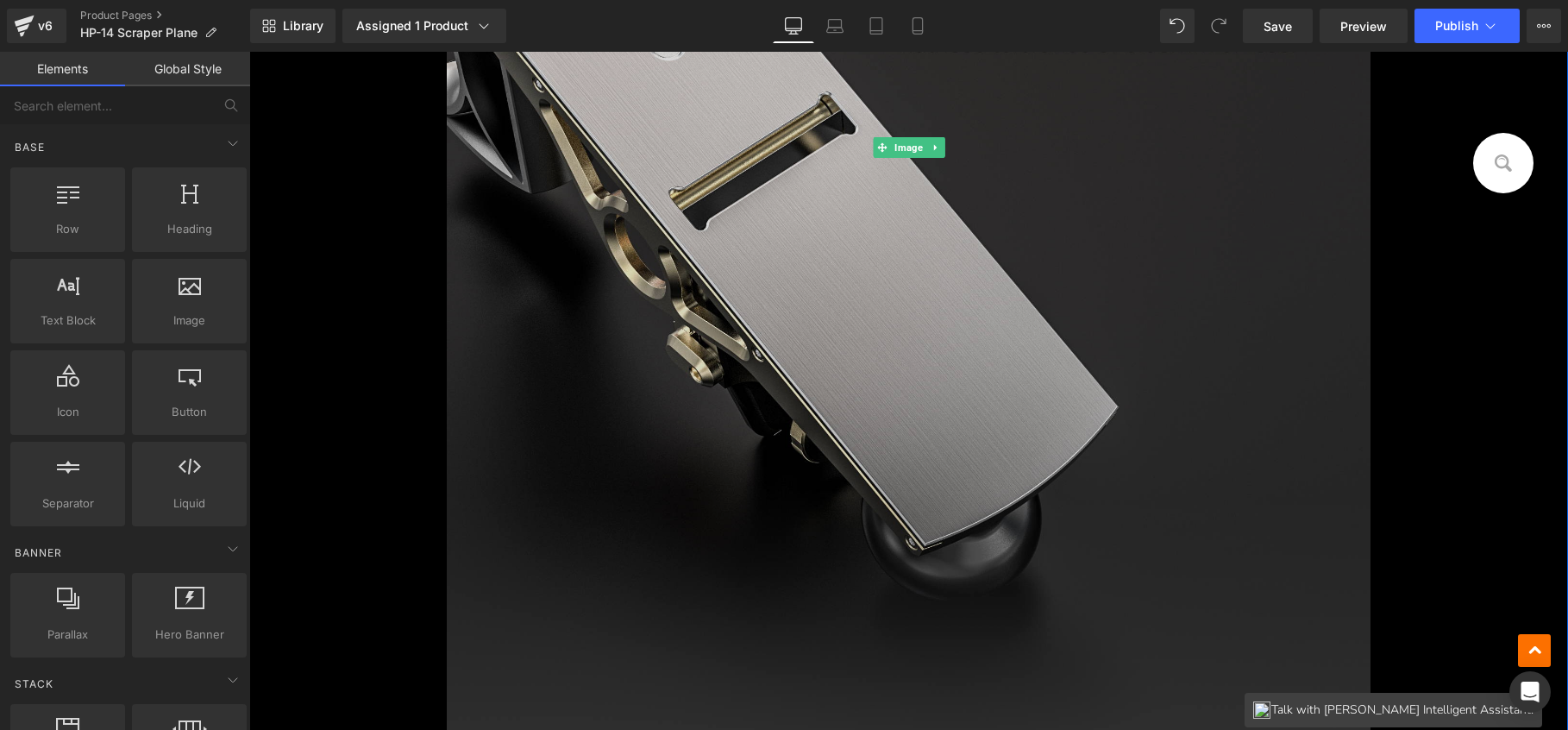
scroll to position [6880, 0]
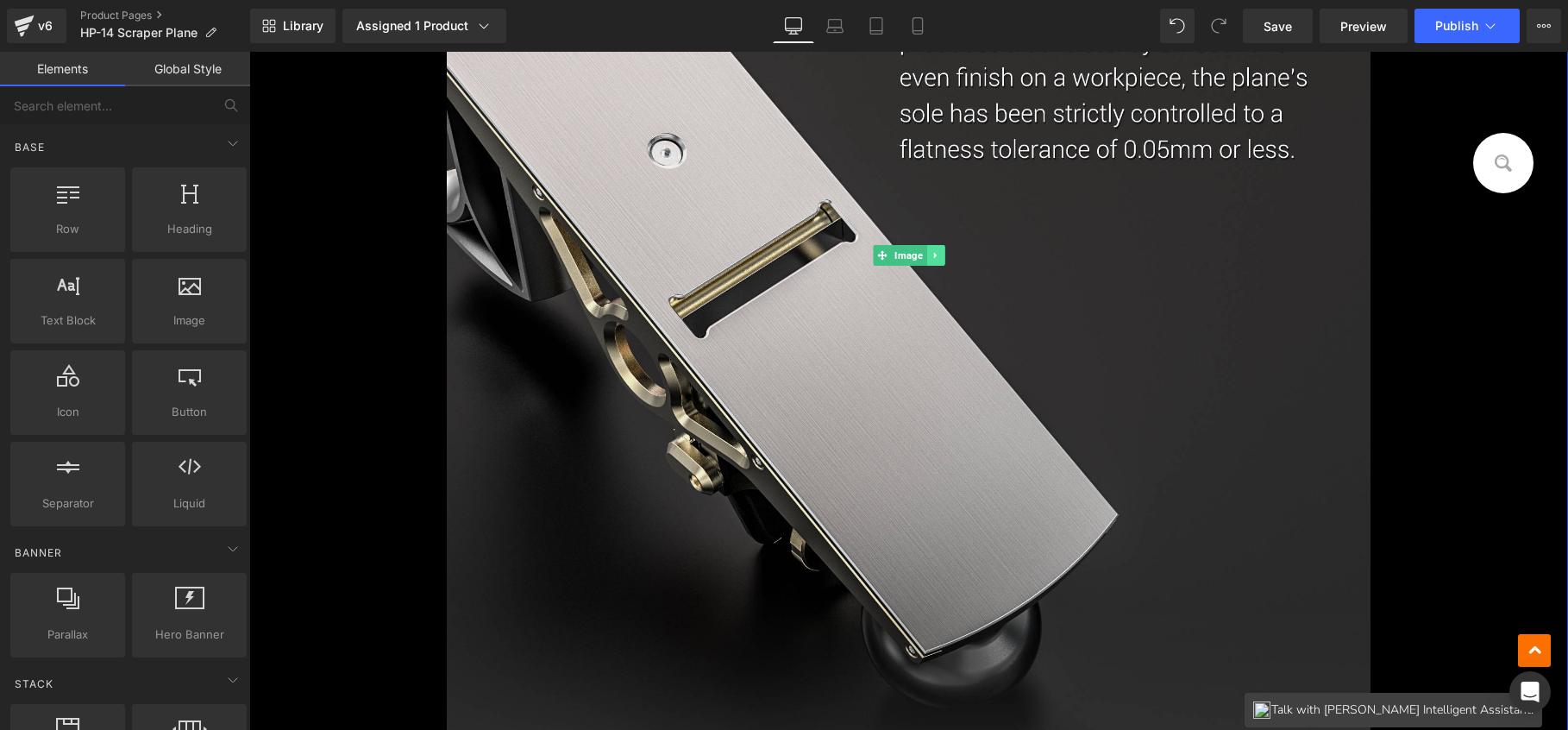
click at [931, 250] on icon at bounding box center [935, 255] width 9 height 10
click at [936, 256] on link at bounding box center [945, 255] width 18 height 21
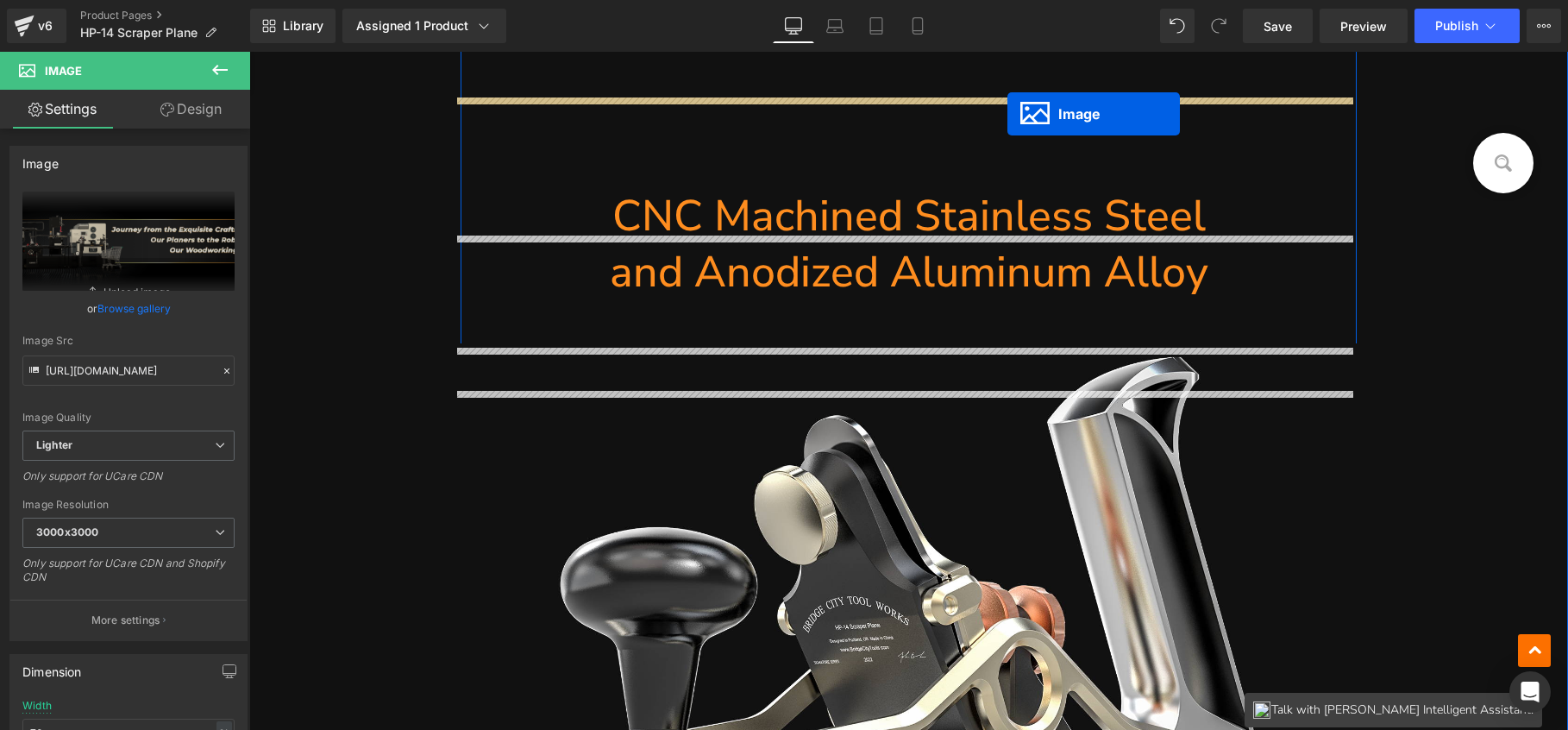
scroll to position [19185, 0]
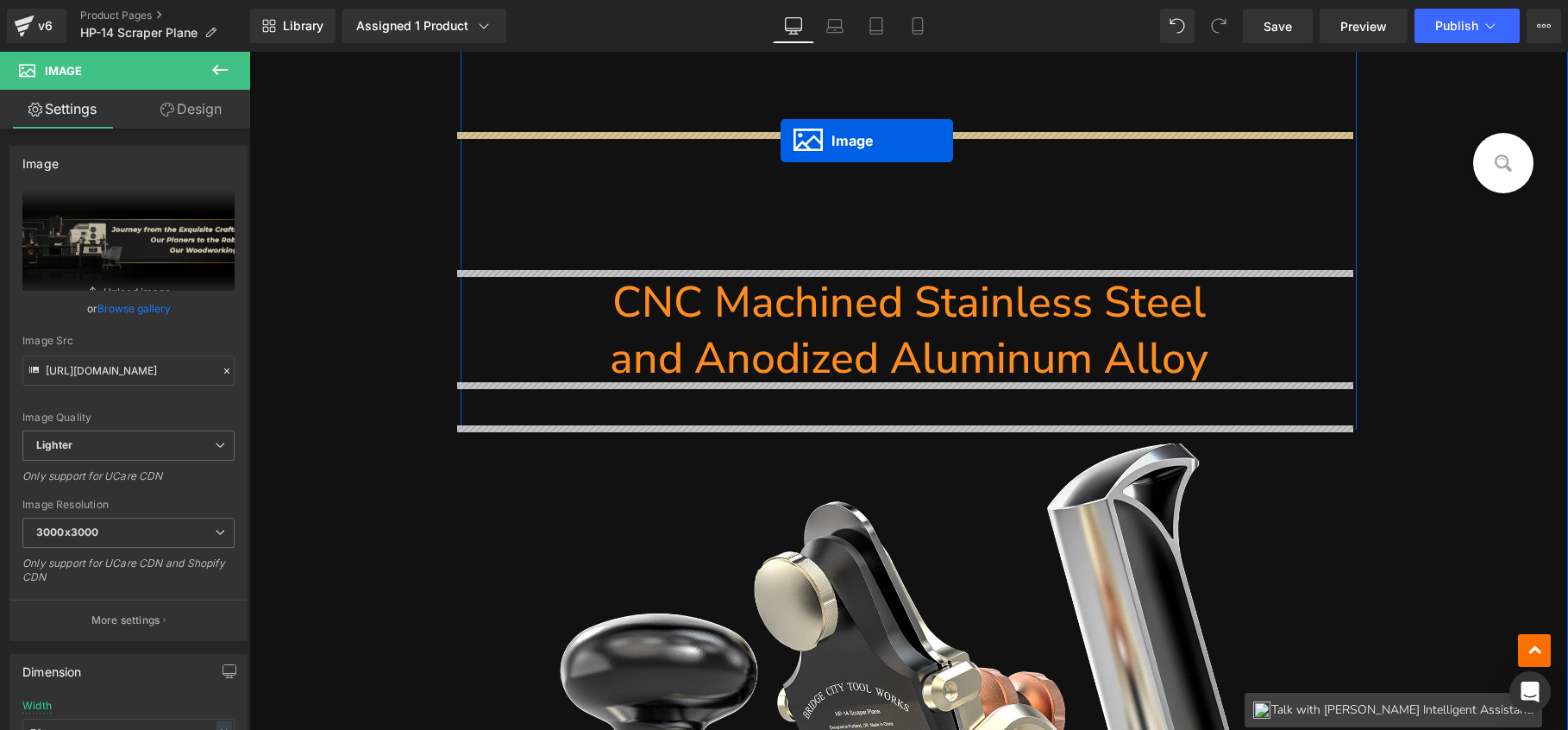
drag, startPoint x: 893, startPoint y: 421, endPoint x: 781, endPoint y: 139, distance: 303.4
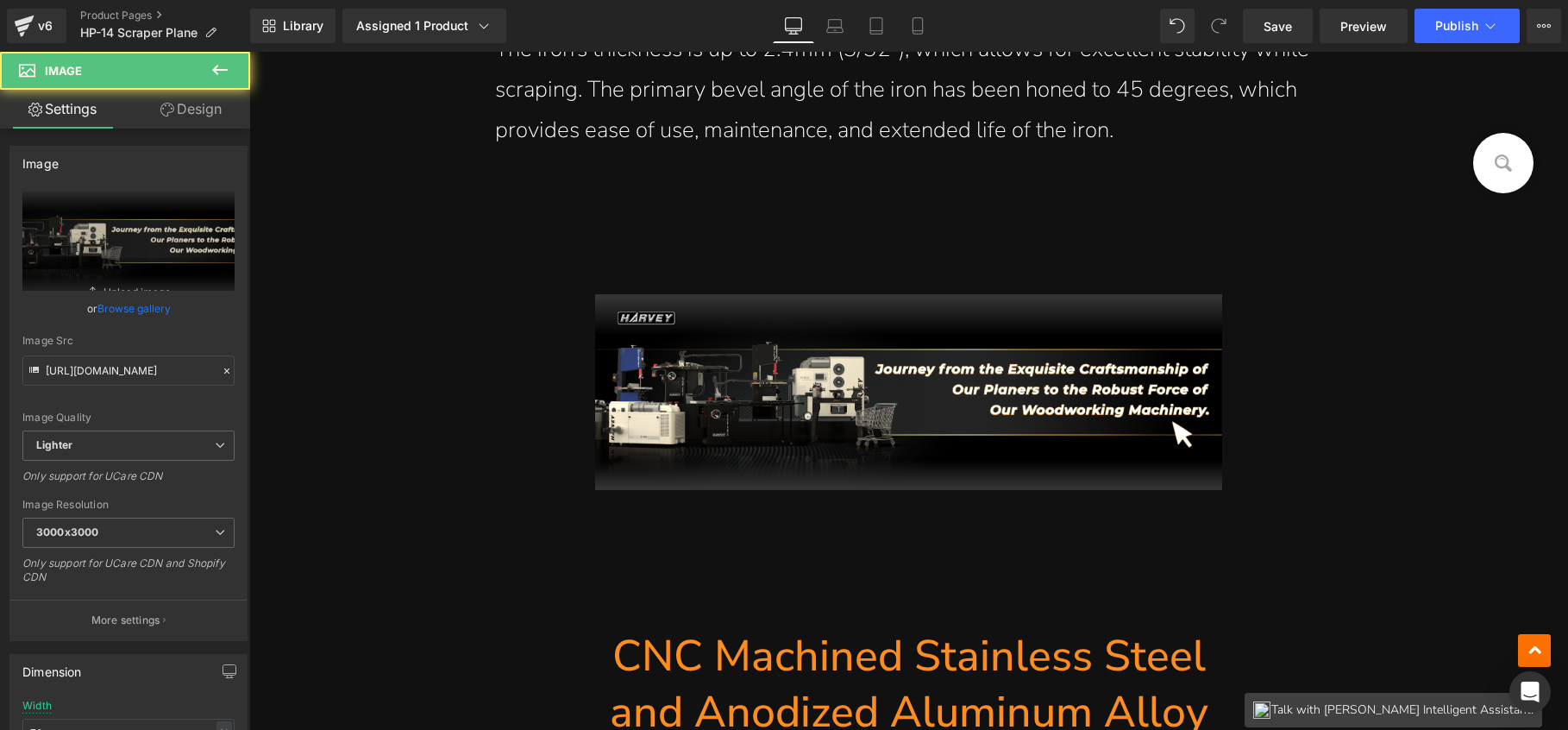
scroll to position [18933, 0]
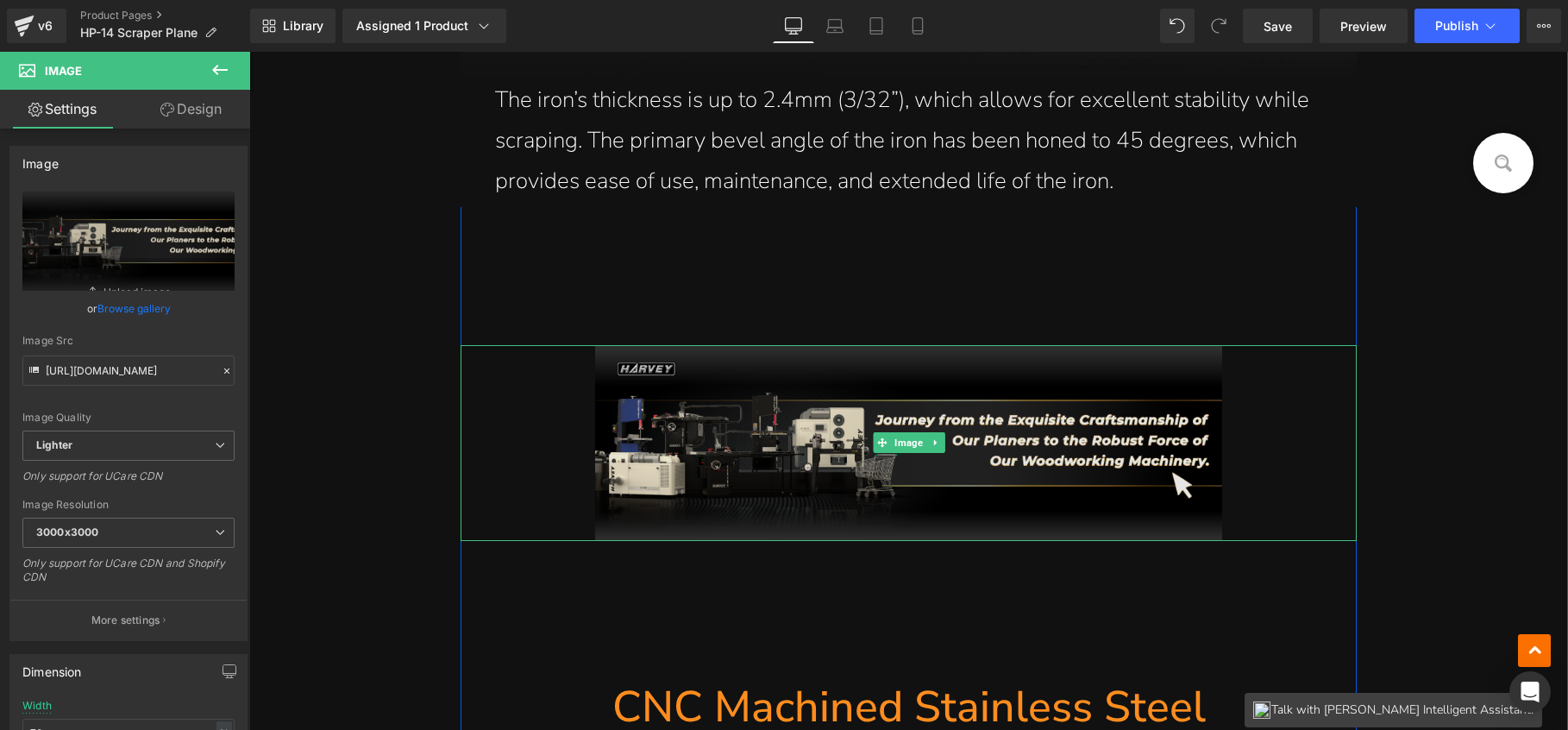
click at [620, 359] on img at bounding box center [909, 443] width 628 height 196
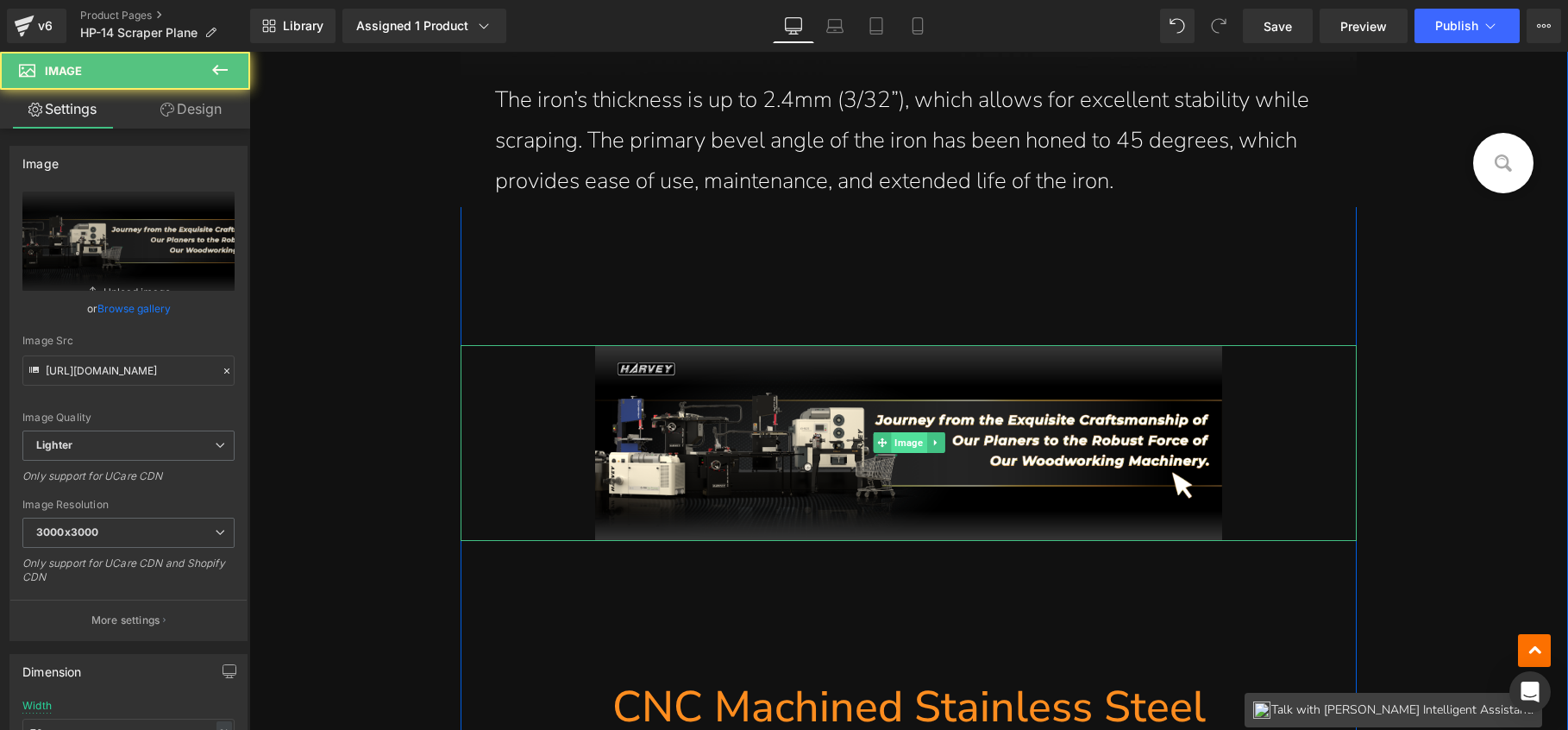
click at [899, 440] on span "Image" at bounding box center [908, 442] width 35 height 21
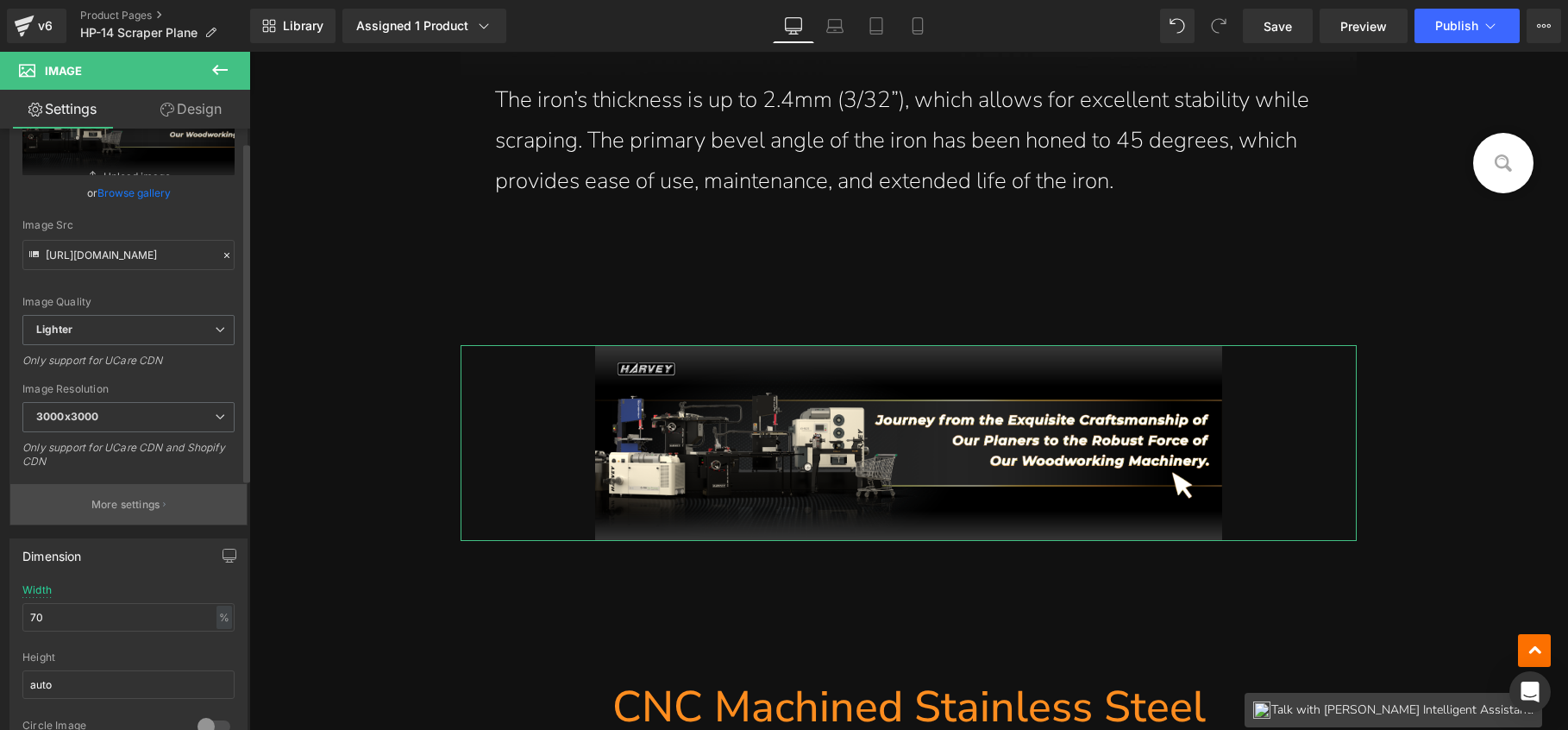
scroll to position [207, 0]
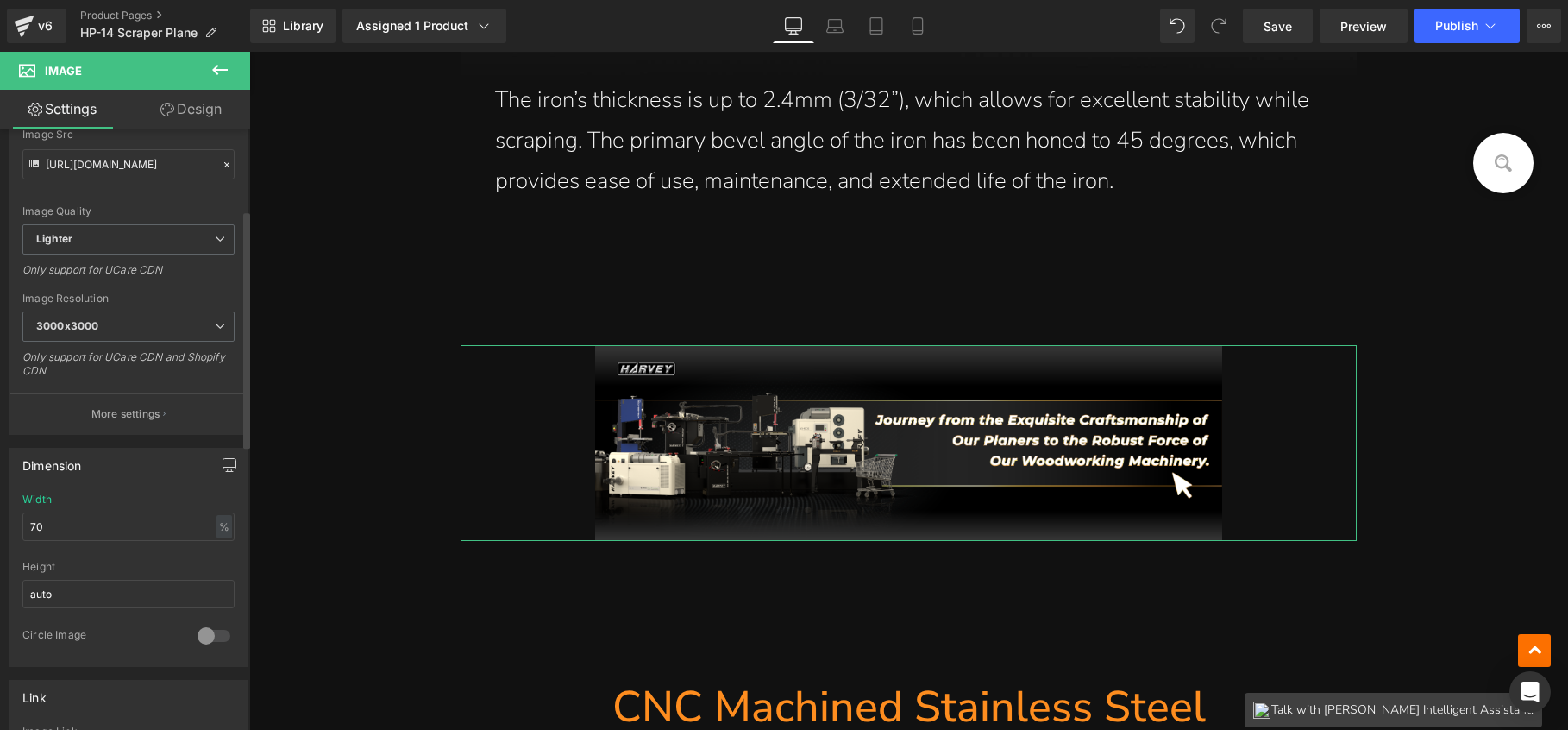
click at [223, 462] on icon "button" at bounding box center [229, 465] width 14 height 14
drag, startPoint x: 64, startPoint y: 564, endPoint x: 18, endPoint y: 563, distance: 46.0
click at [18, 563] on div "70% Width 70 % % px auto Height auto 0 Circle Image" at bounding box center [128, 622] width 236 height 173
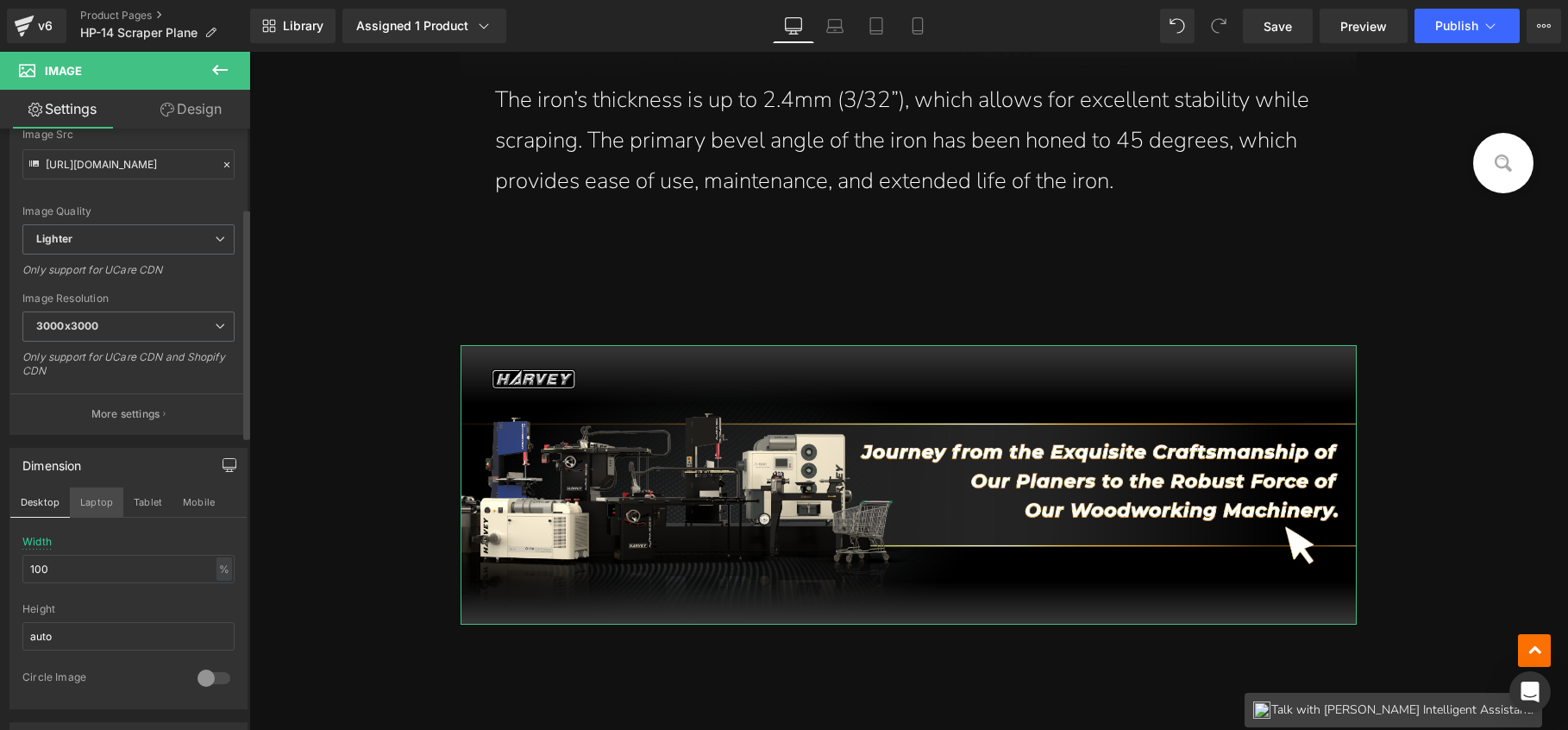
click at [100, 504] on button "Laptop" at bounding box center [96, 502] width 53 height 29
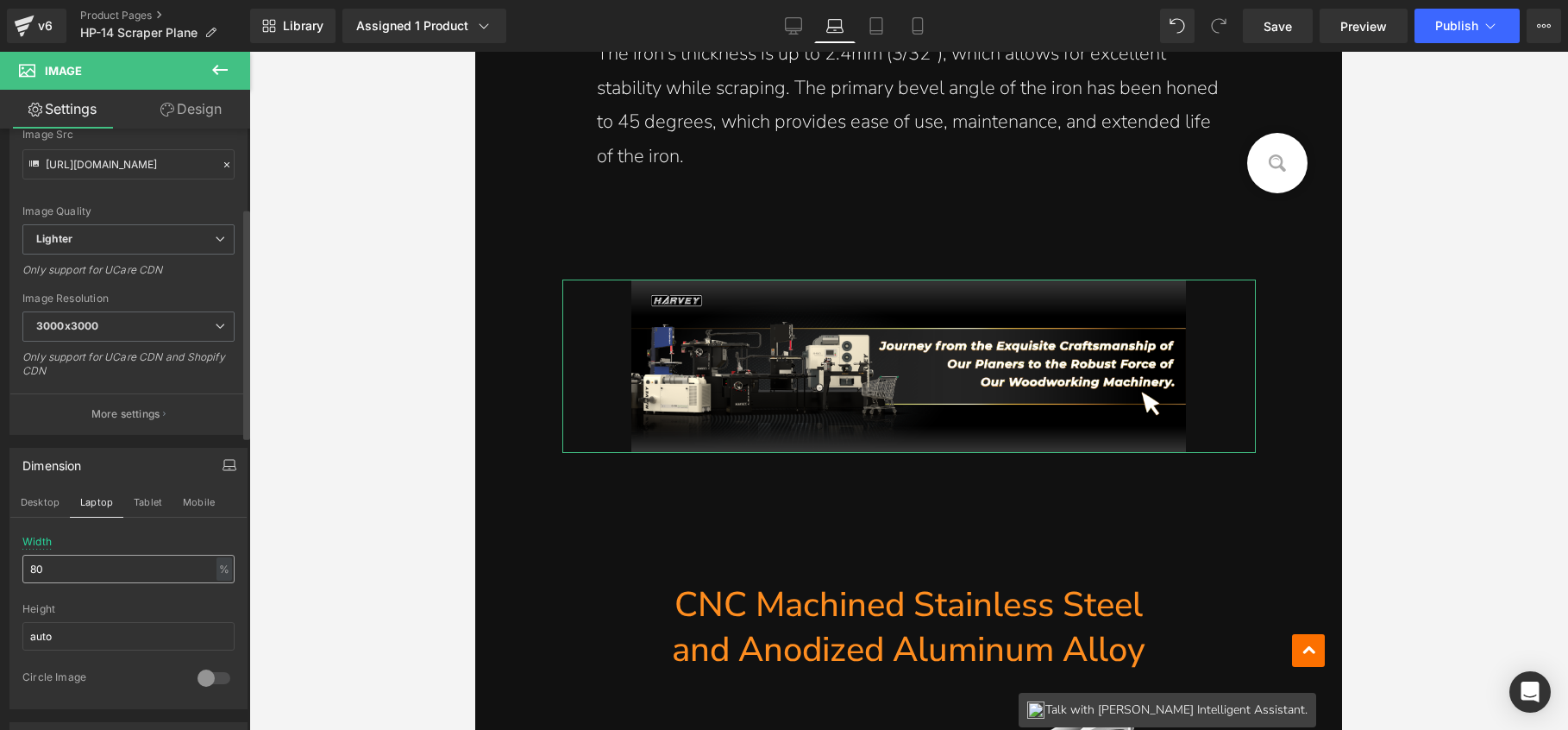
scroll to position [14698, 0]
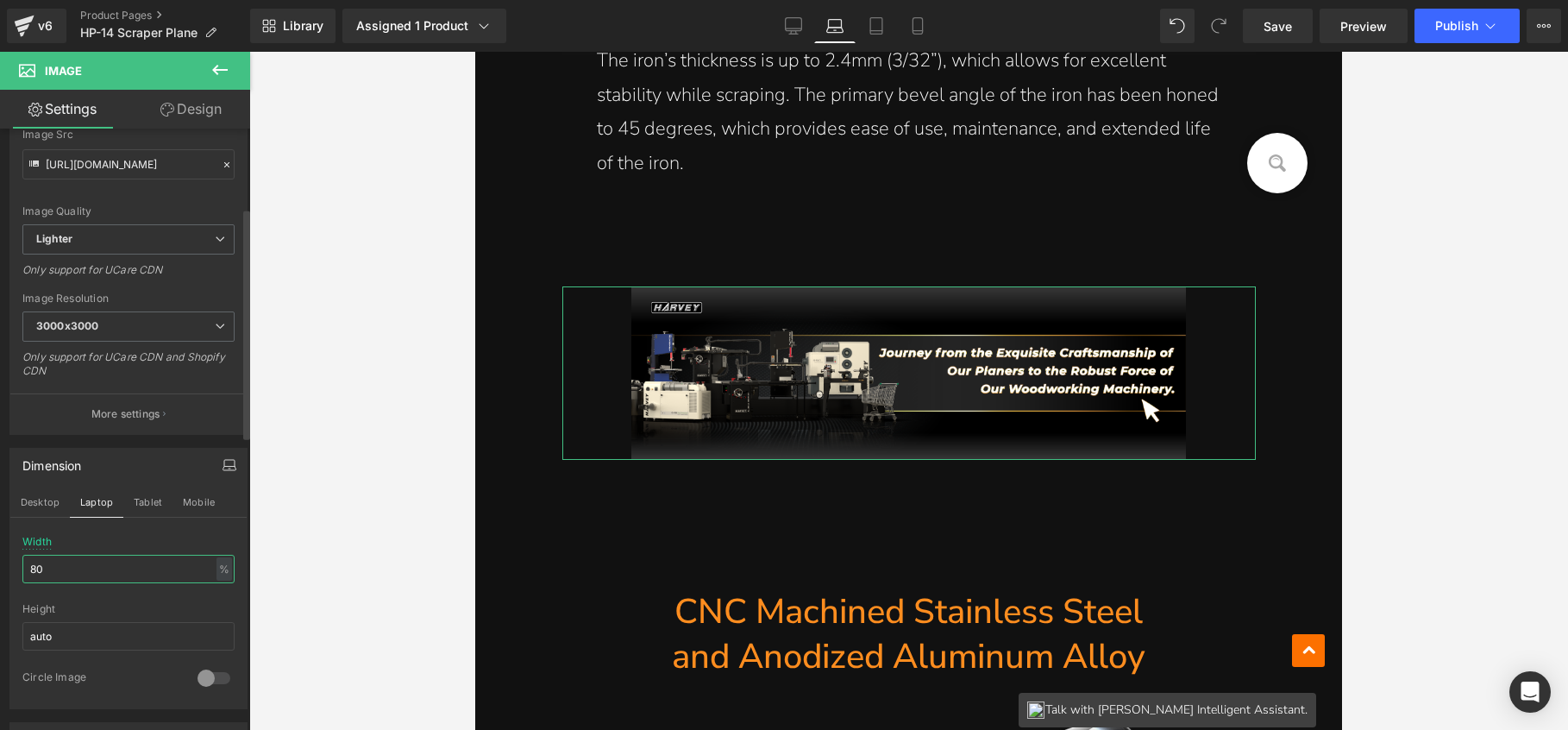
drag, startPoint x: 67, startPoint y: 566, endPoint x: 20, endPoint y: 570, distance: 47.2
click at [20, 570] on div "80% Width 80 % % px auto Height auto 0 Circle Image" at bounding box center [128, 622] width 236 height 173
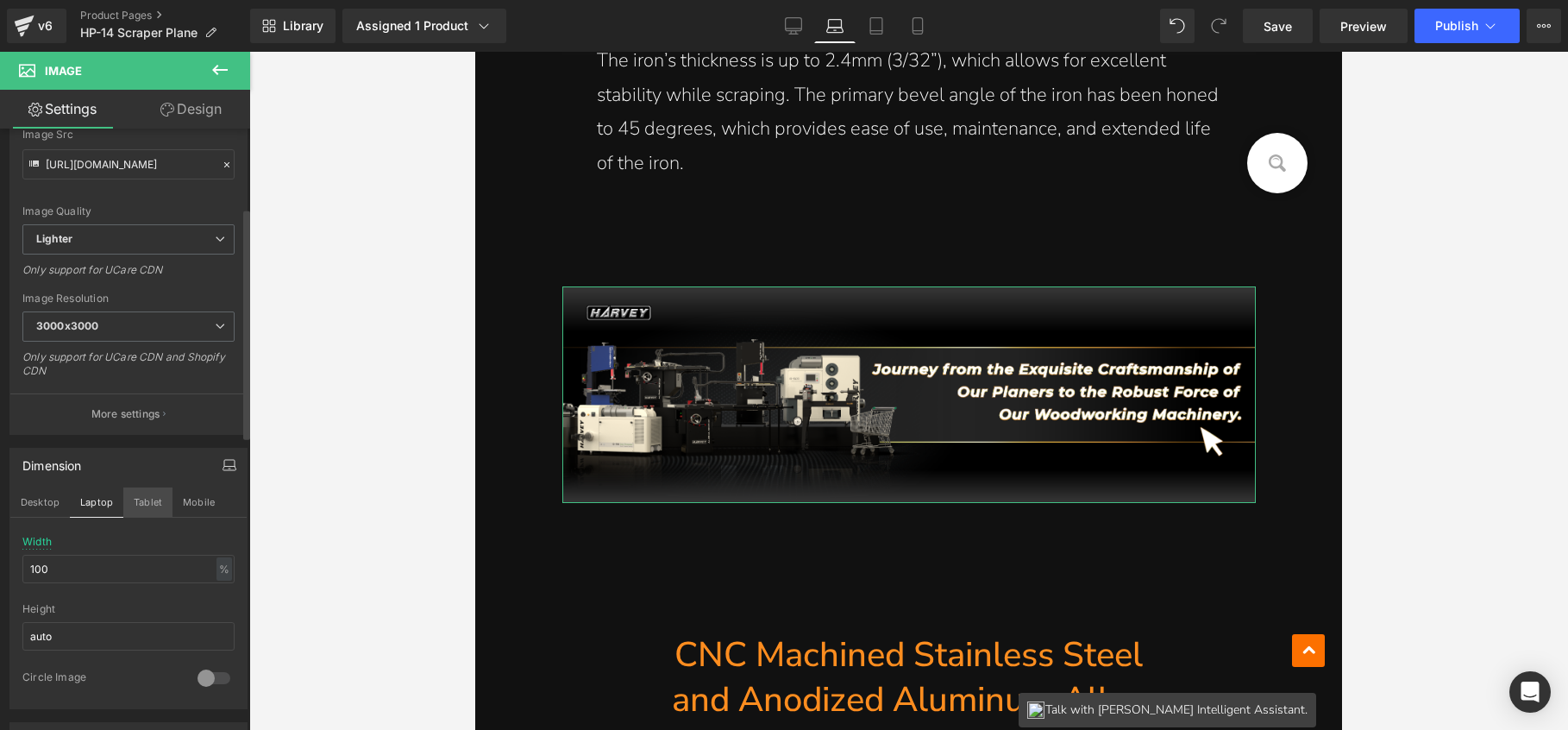
click at [144, 501] on button "Tablet" at bounding box center [148, 502] width 49 height 29
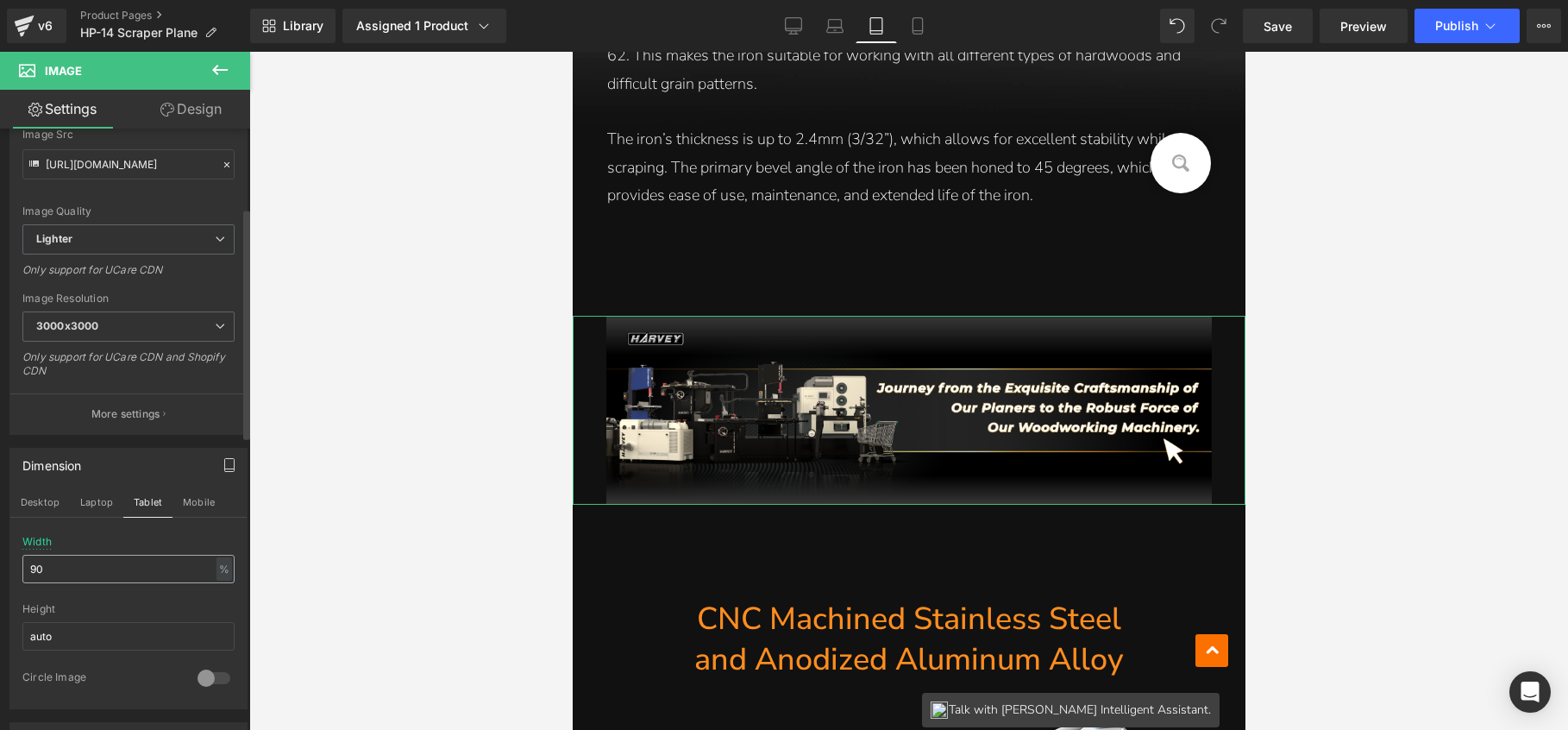
scroll to position [13900, 0]
drag, startPoint x: 76, startPoint y: 573, endPoint x: 9, endPoint y: 564, distance: 67.6
click at [9, 564] on div "Dimension Desktop Laptop Tablet Mobile 90% Width 90 % % px auto Height auto 0 C…" at bounding box center [128, 579] width 238 height 262
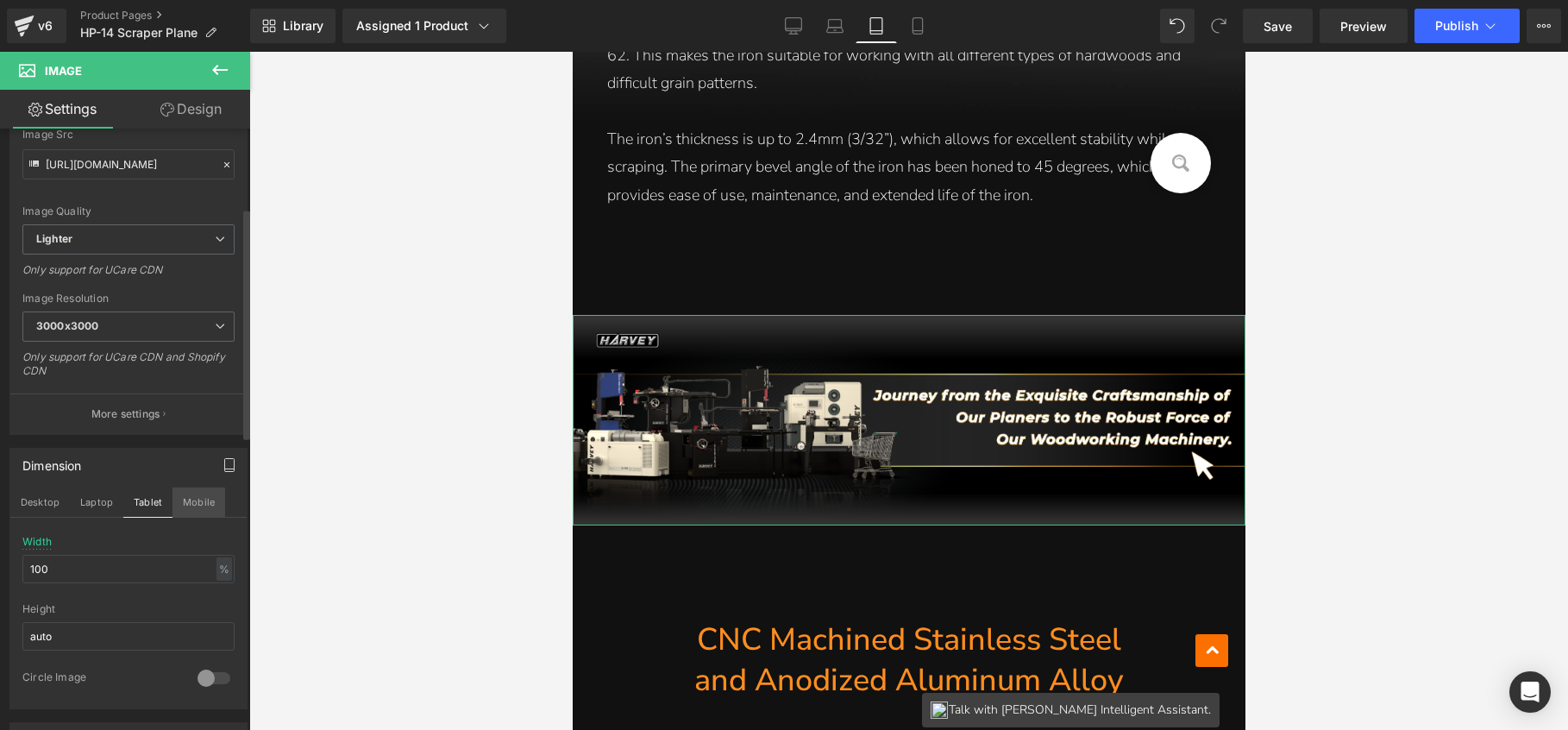
click at [196, 512] on button "Mobile" at bounding box center [199, 502] width 53 height 29
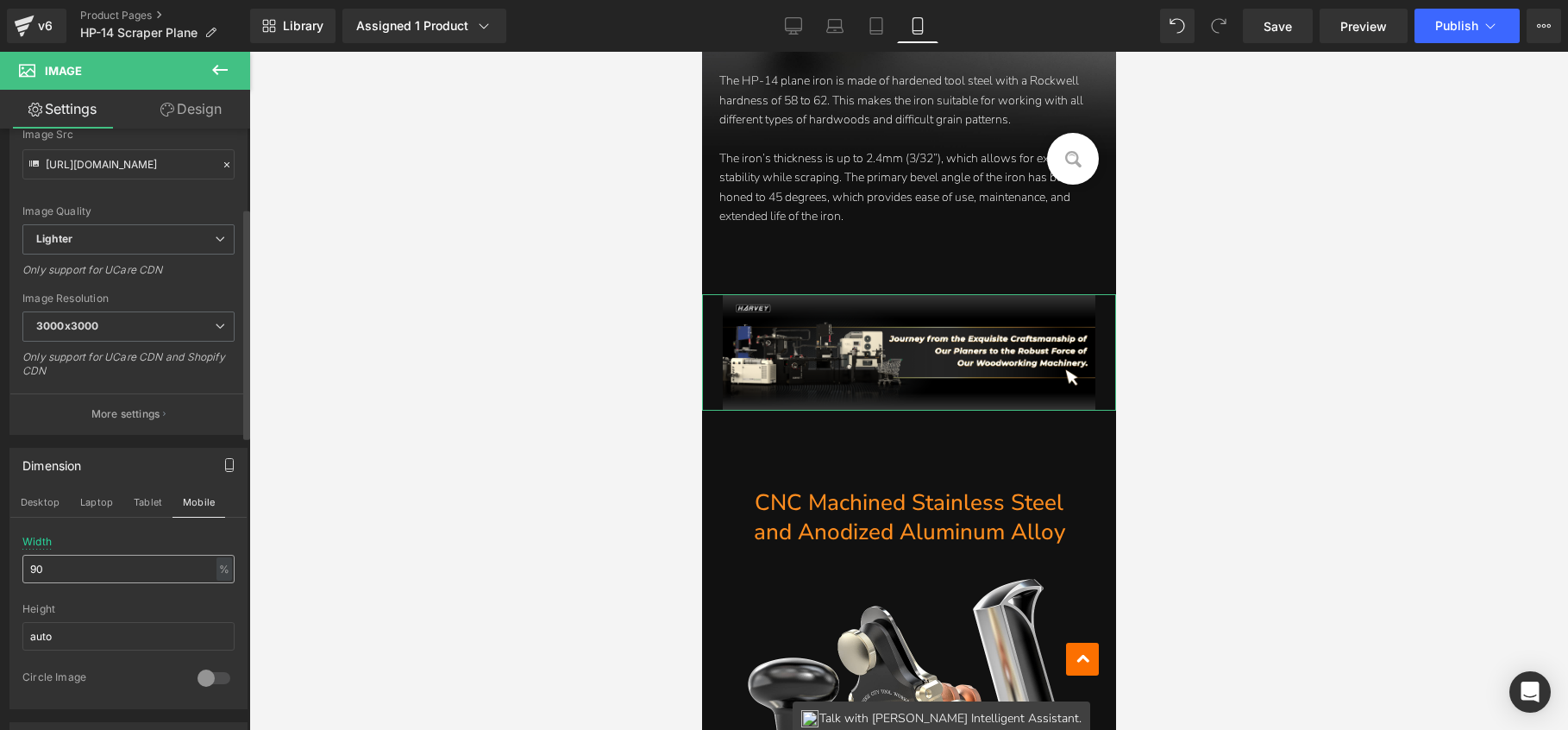
scroll to position [9918, 0]
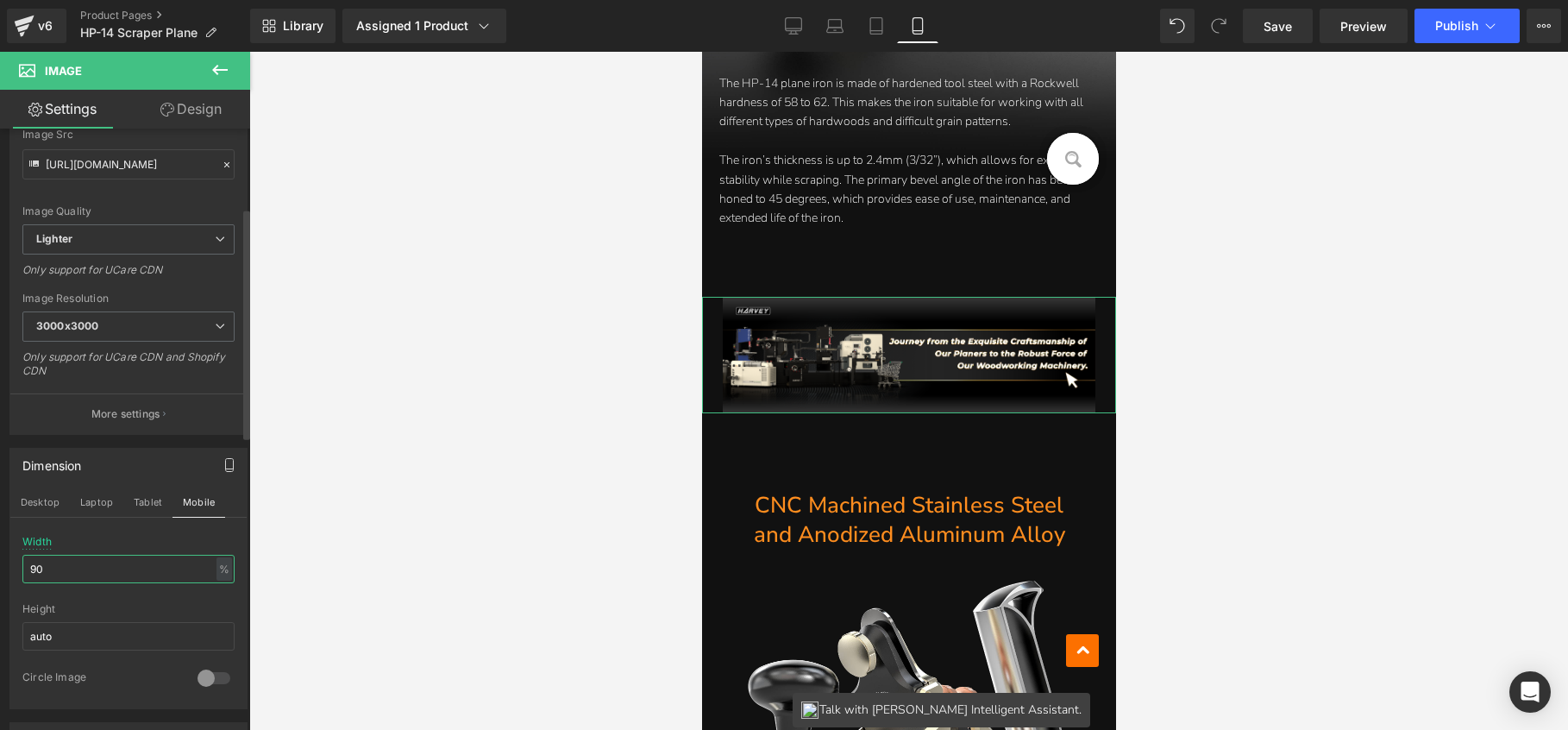
drag, startPoint x: 64, startPoint y: 574, endPoint x: 19, endPoint y: 560, distance: 47.1
click at [19, 560] on div "90% Width 90 % % px auto Height auto 0 Circle Image" at bounding box center [128, 622] width 236 height 173
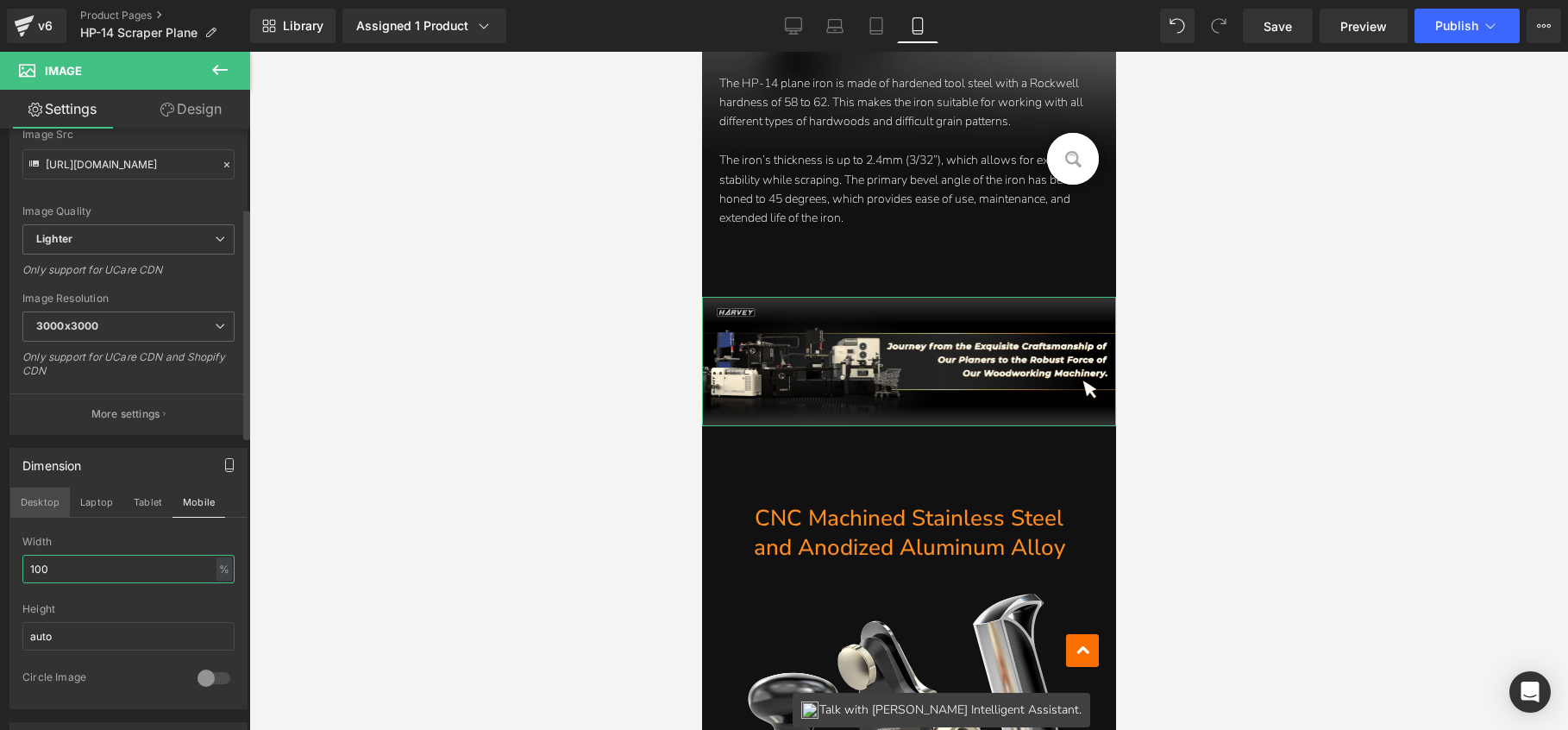
type input "100"
click at [21, 514] on button "Desktop" at bounding box center [40, 502] width 60 height 29
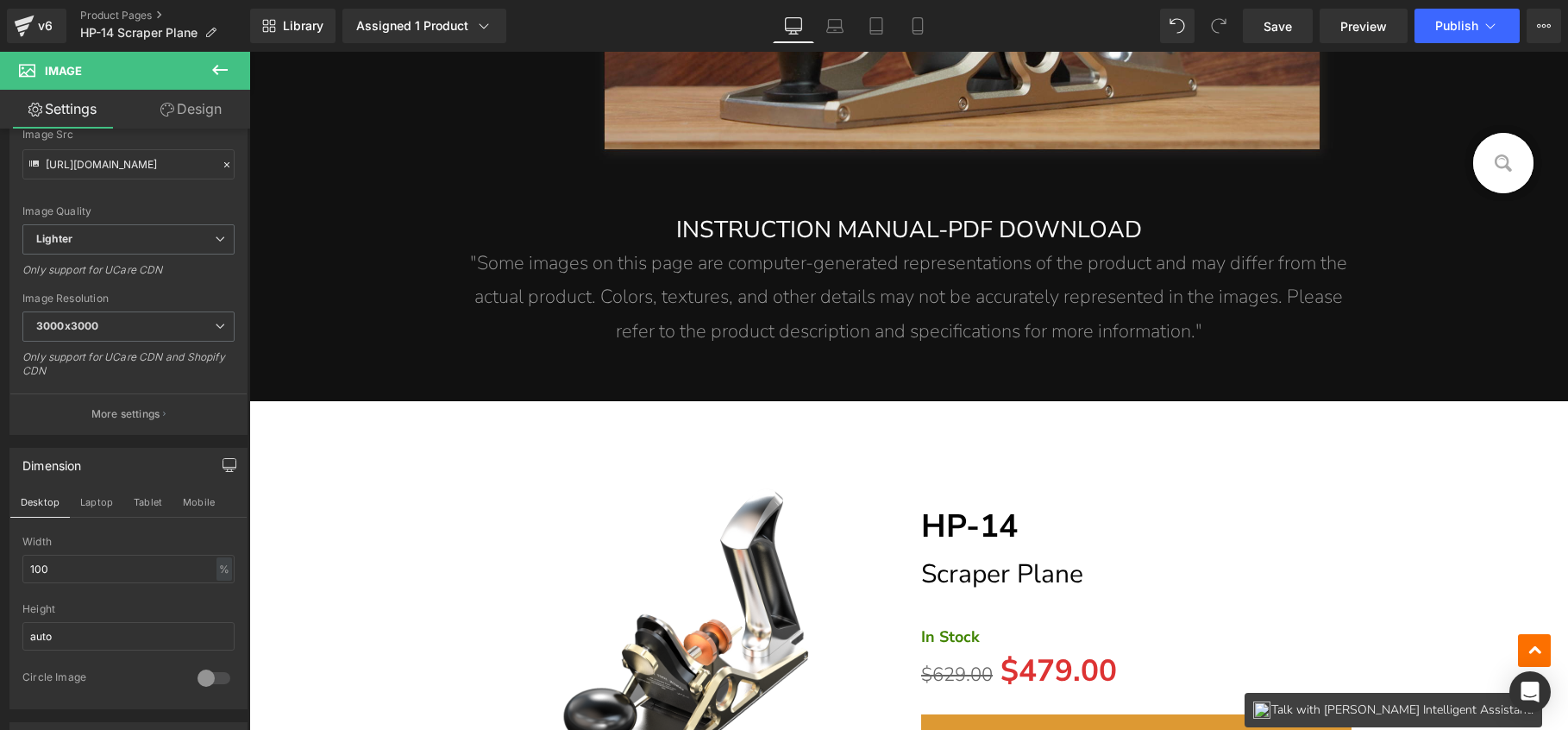
scroll to position [24016, 0]
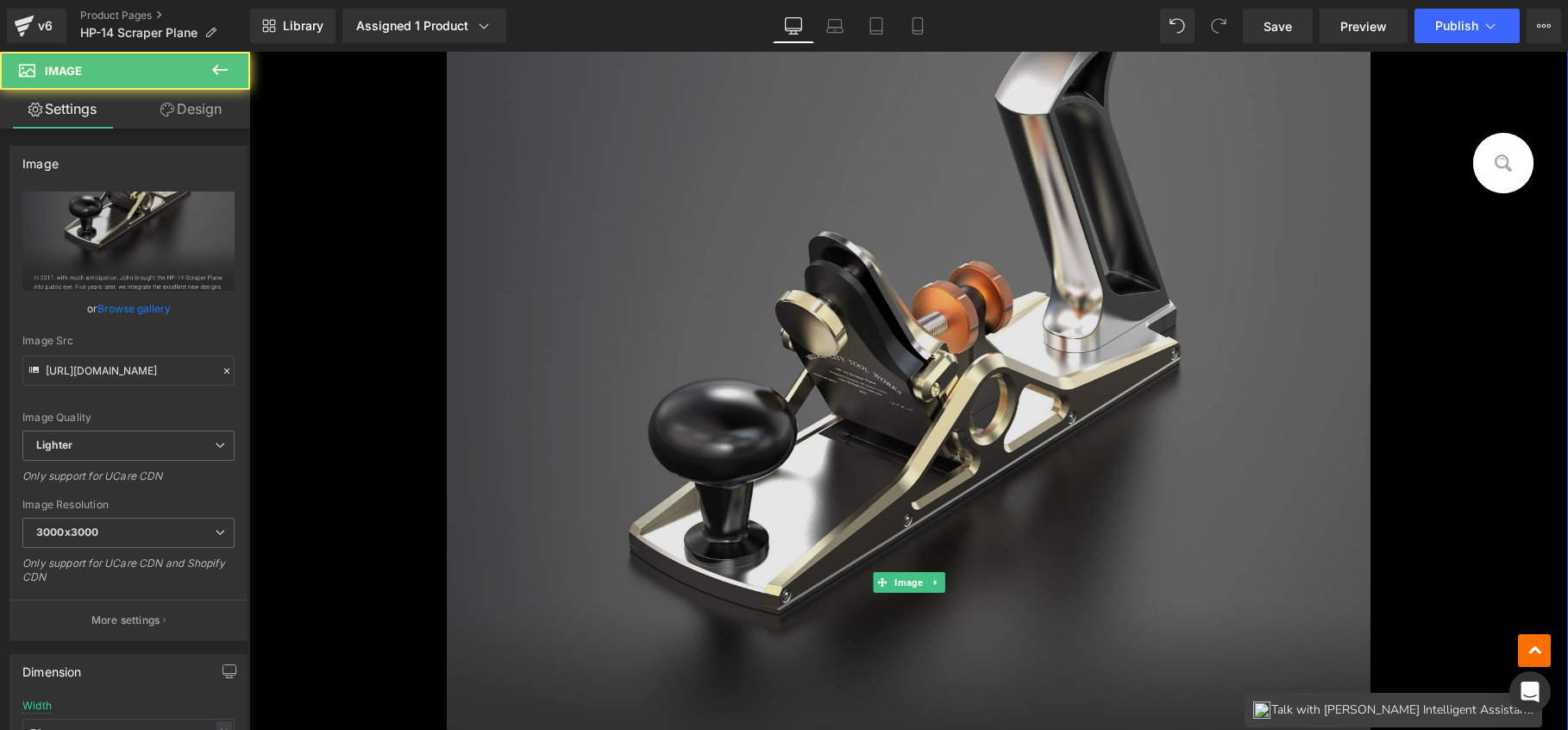
scroll to position [1176, 0]
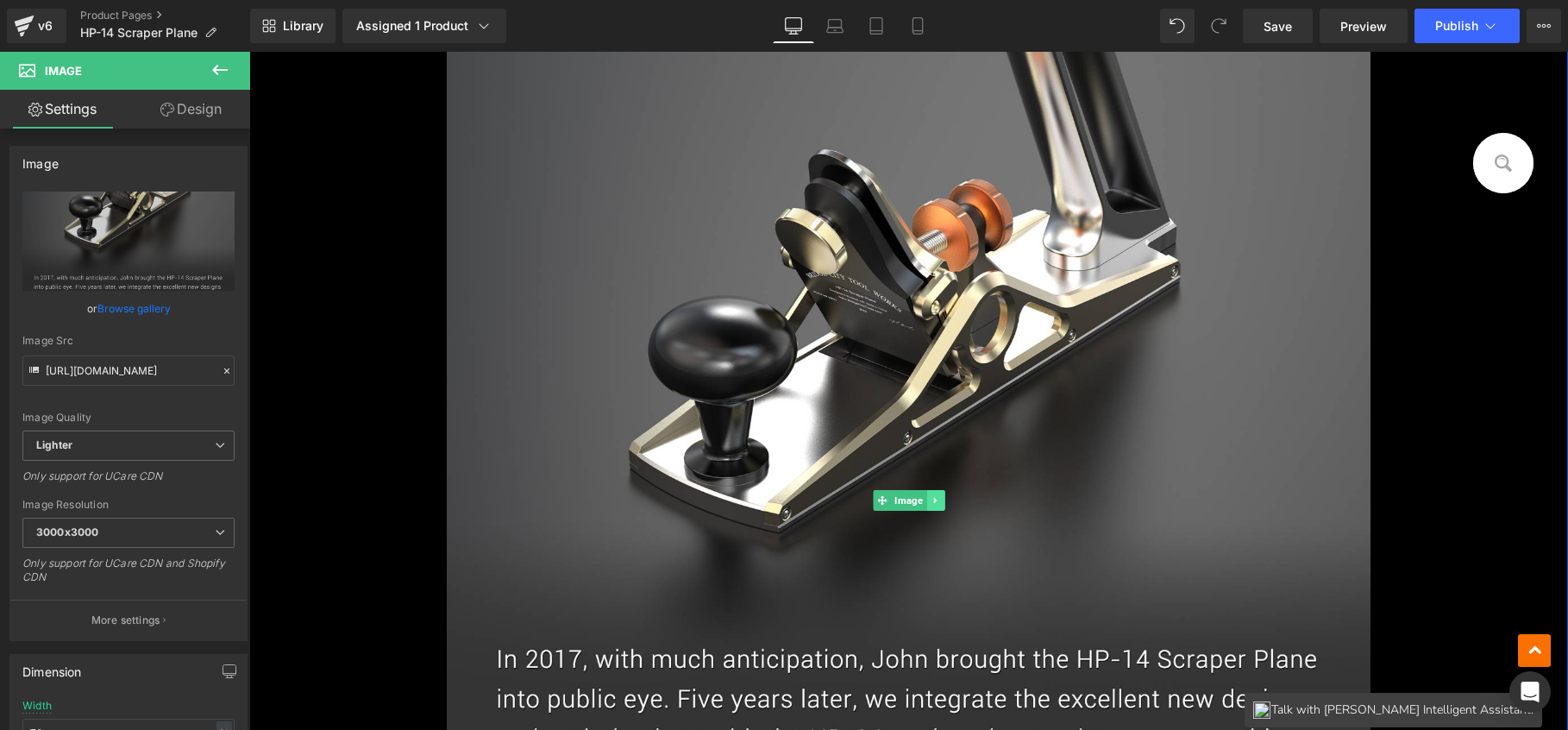
click at [931, 504] on icon at bounding box center [935, 500] width 9 height 10
click at [940, 499] on icon at bounding box center [944, 500] width 9 height 10
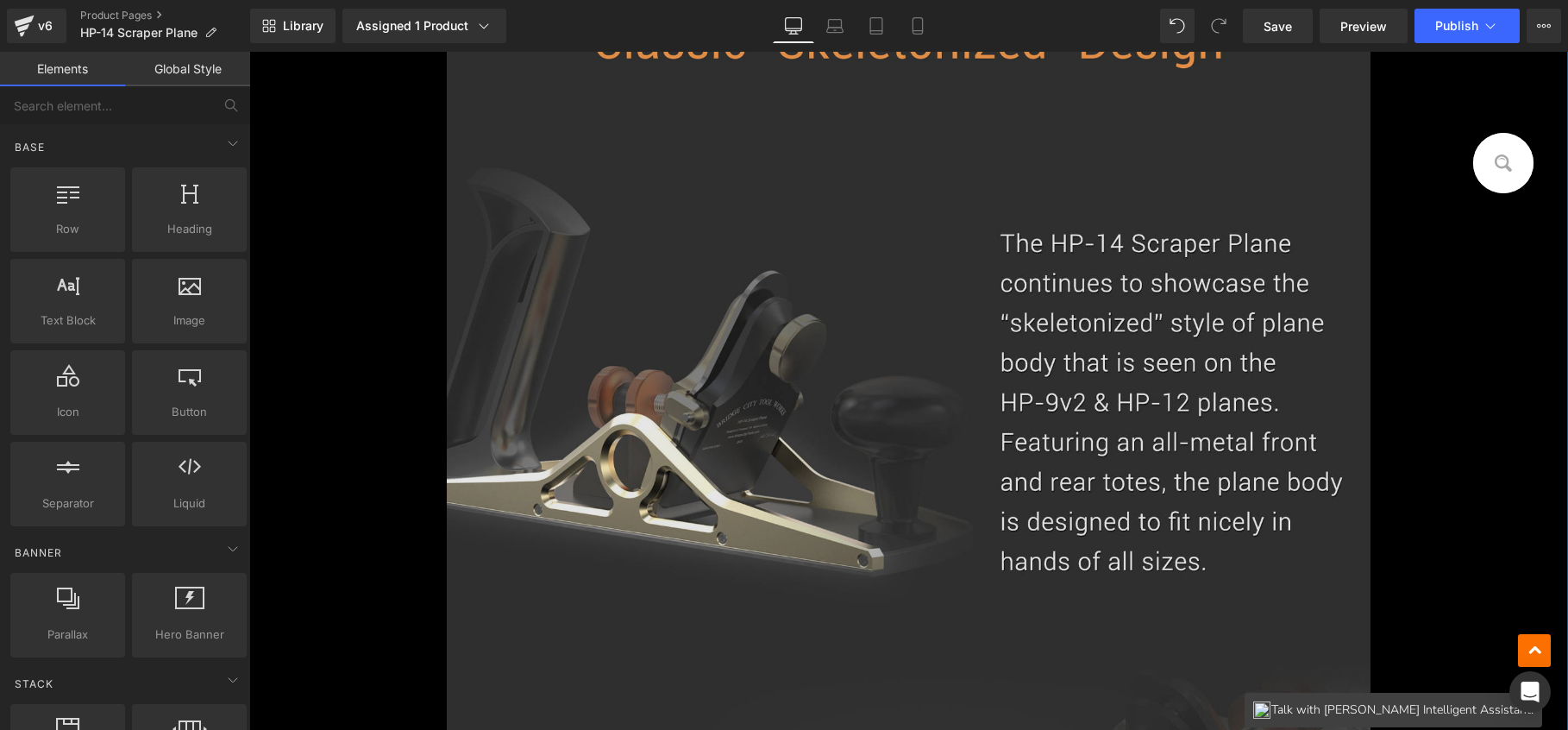
scroll to position [1640, 0]
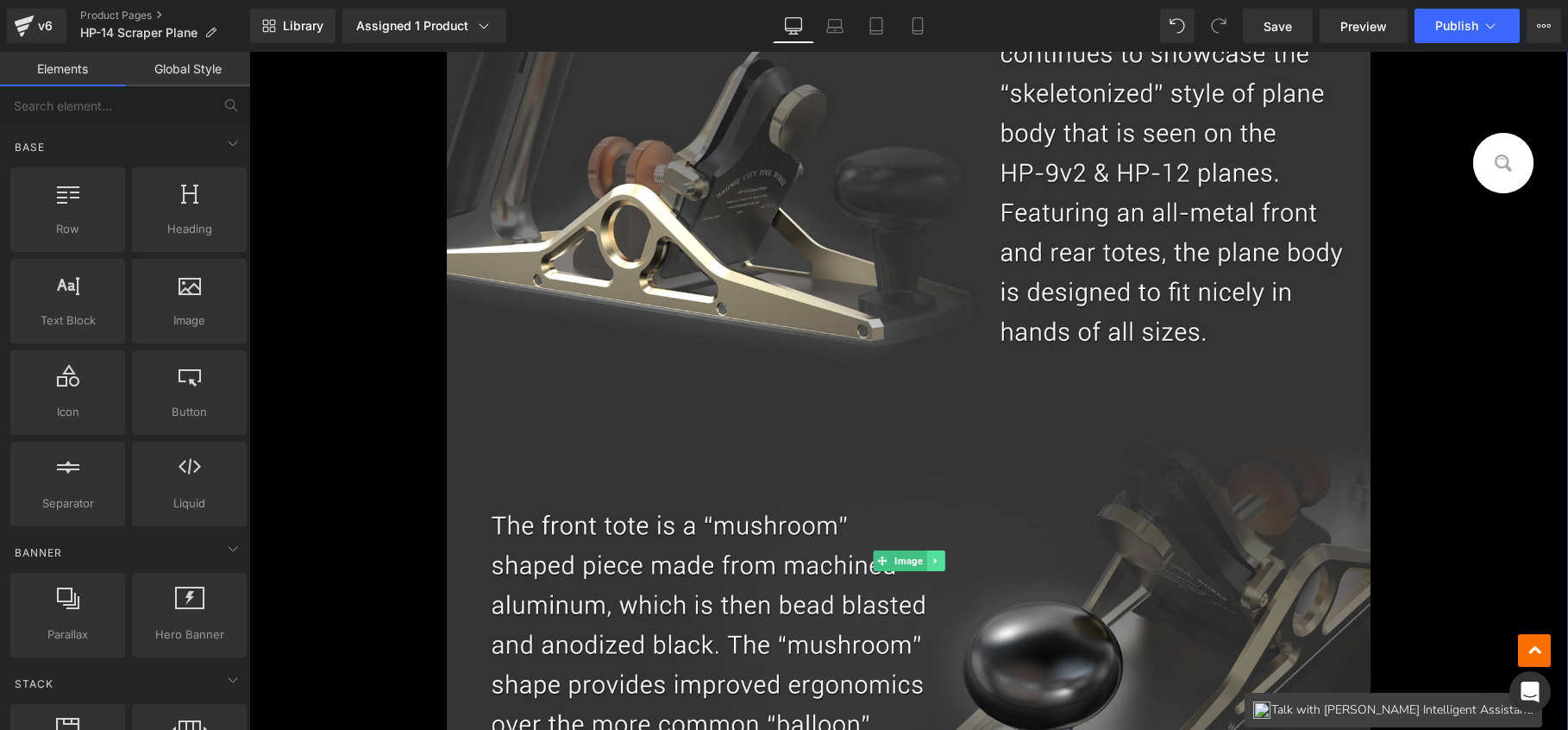
click at [931, 556] on icon at bounding box center [935, 561] width 9 height 10
click at [936, 554] on link at bounding box center [945, 561] width 18 height 21
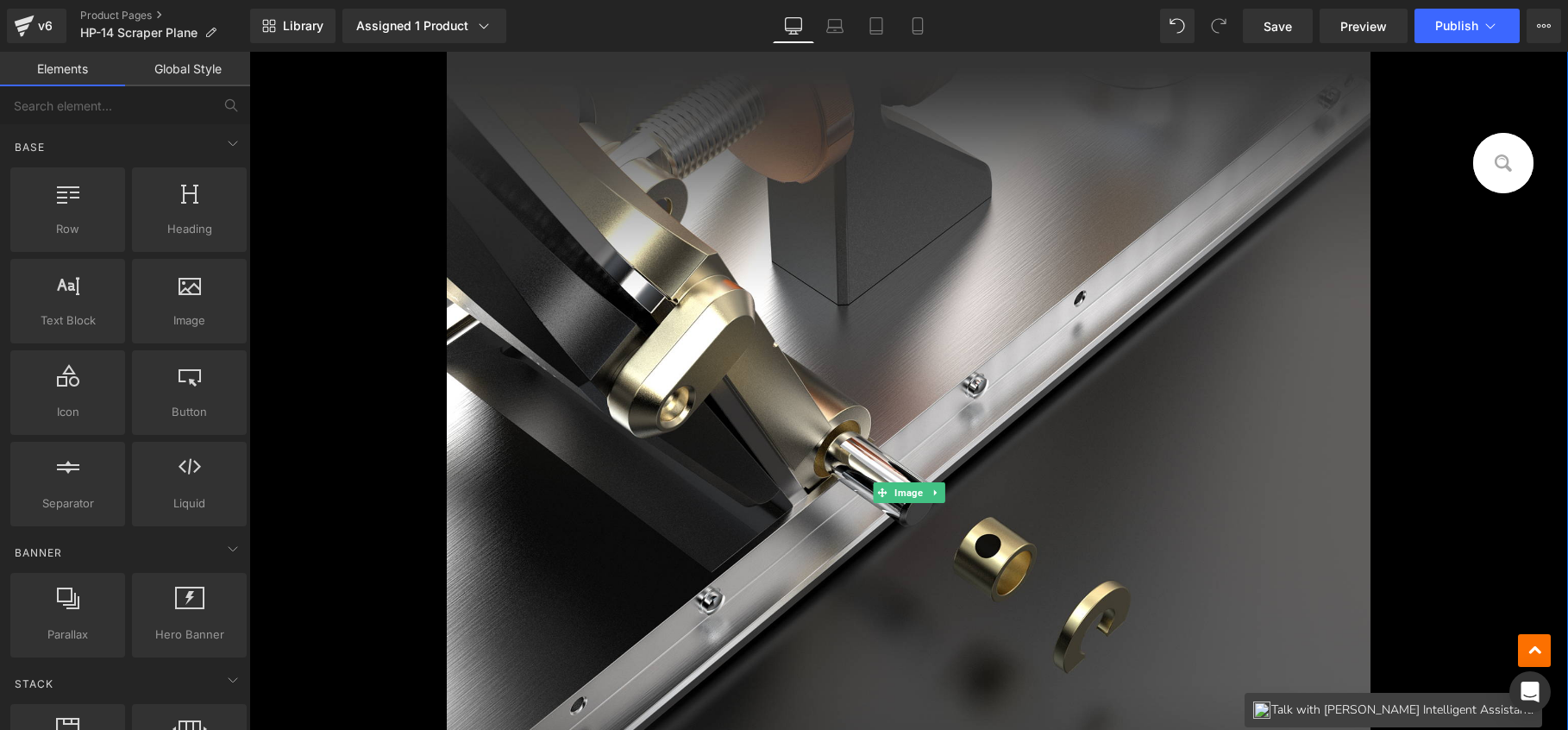
click at [932, 485] on link at bounding box center [935, 493] width 18 height 21
click at [940, 492] on icon at bounding box center [944, 493] width 9 height 9
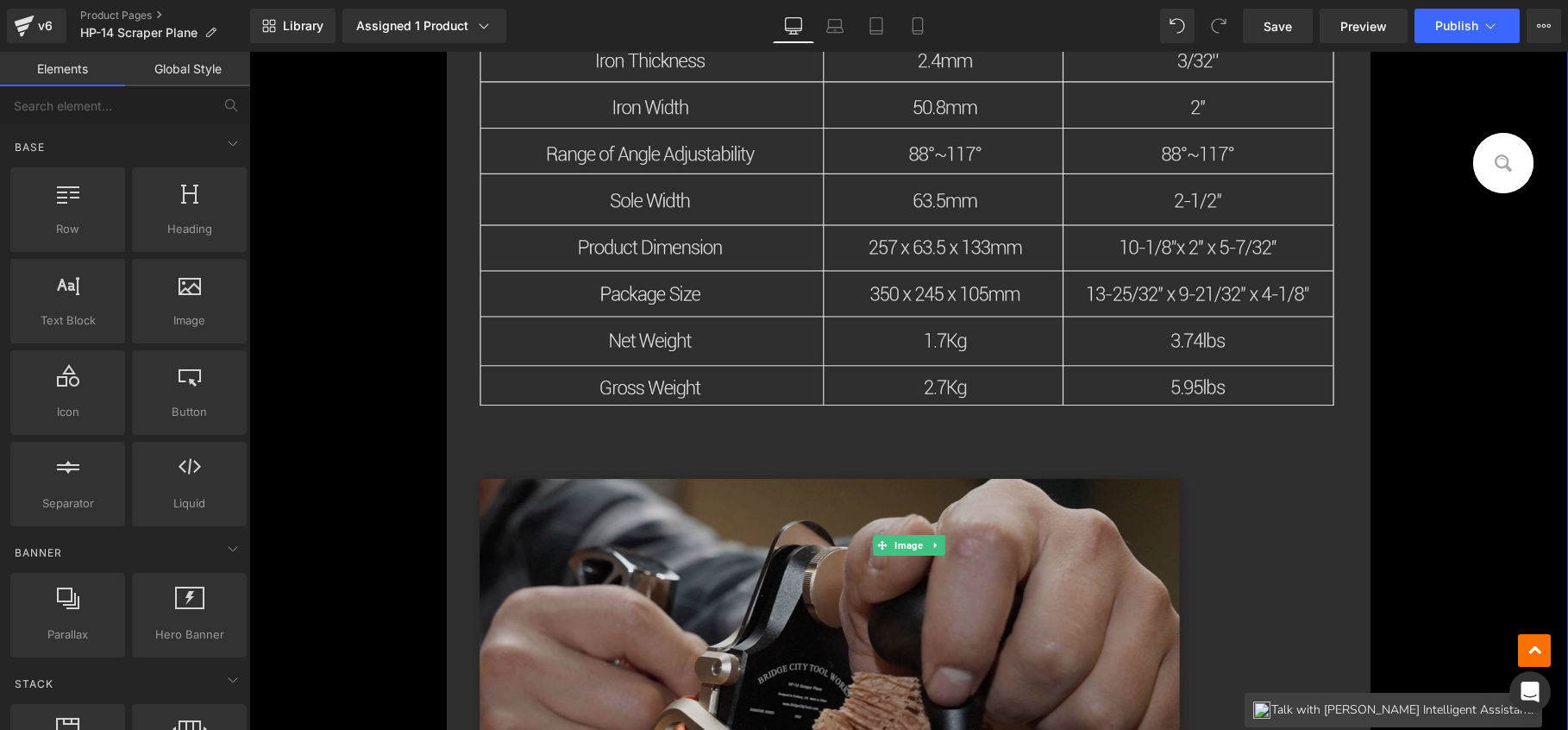
scroll to position [1613, 0]
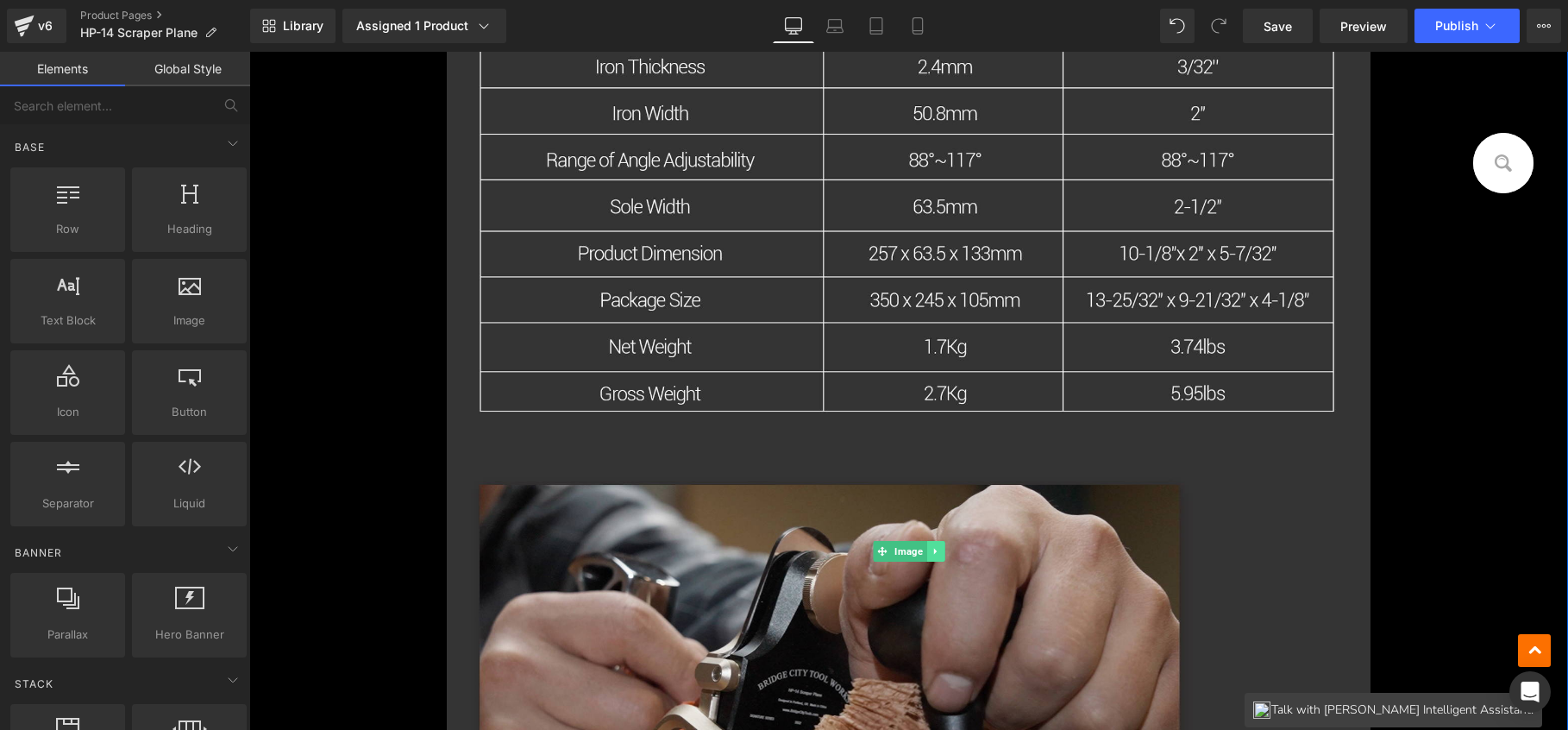
click at [931, 543] on link at bounding box center [935, 551] width 18 height 21
click at [940, 546] on icon at bounding box center [944, 551] width 9 height 9
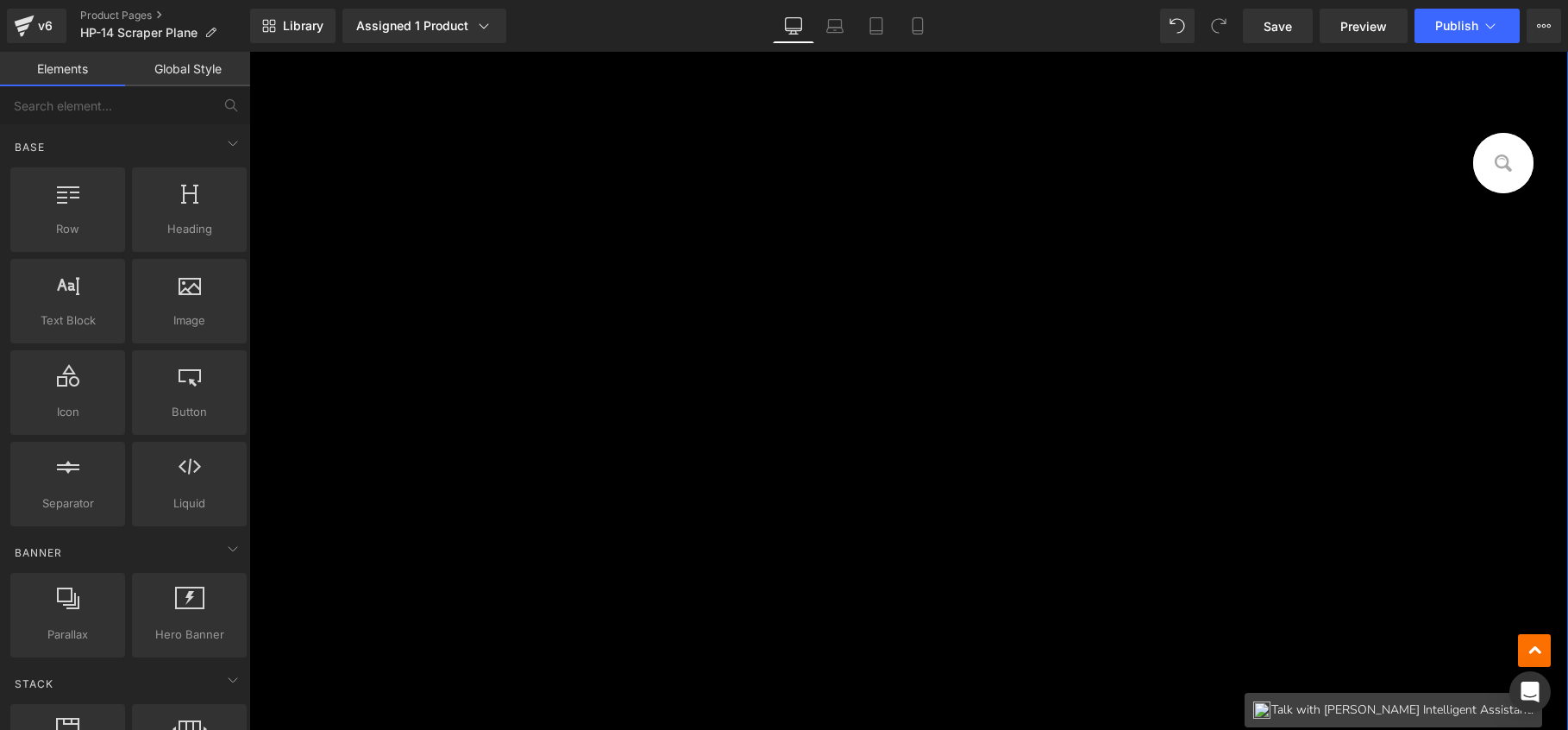
scroll to position [519, 0]
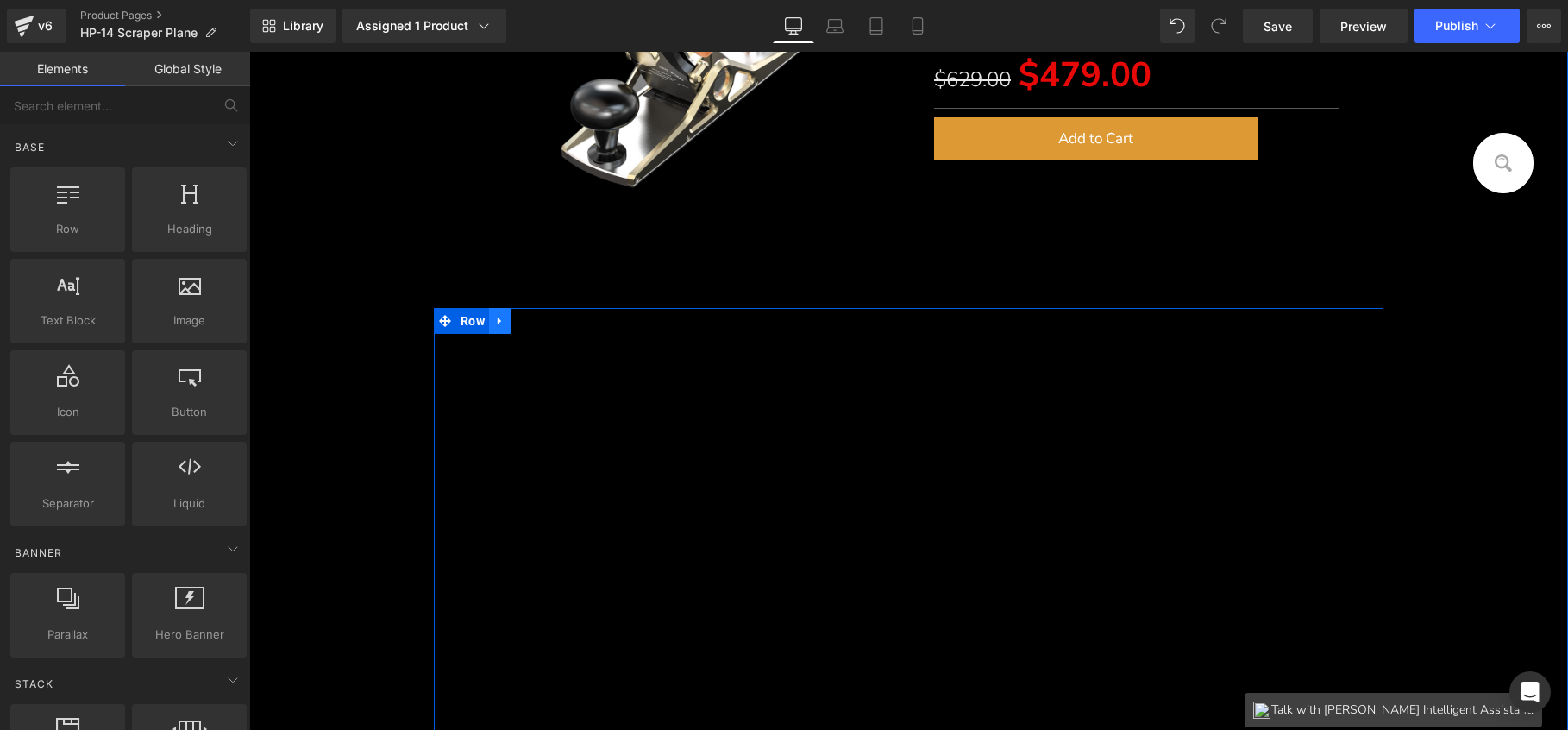
click at [497, 320] on icon at bounding box center [500, 322] width 12 height 13
click at [540, 321] on icon at bounding box center [545, 322] width 12 height 13
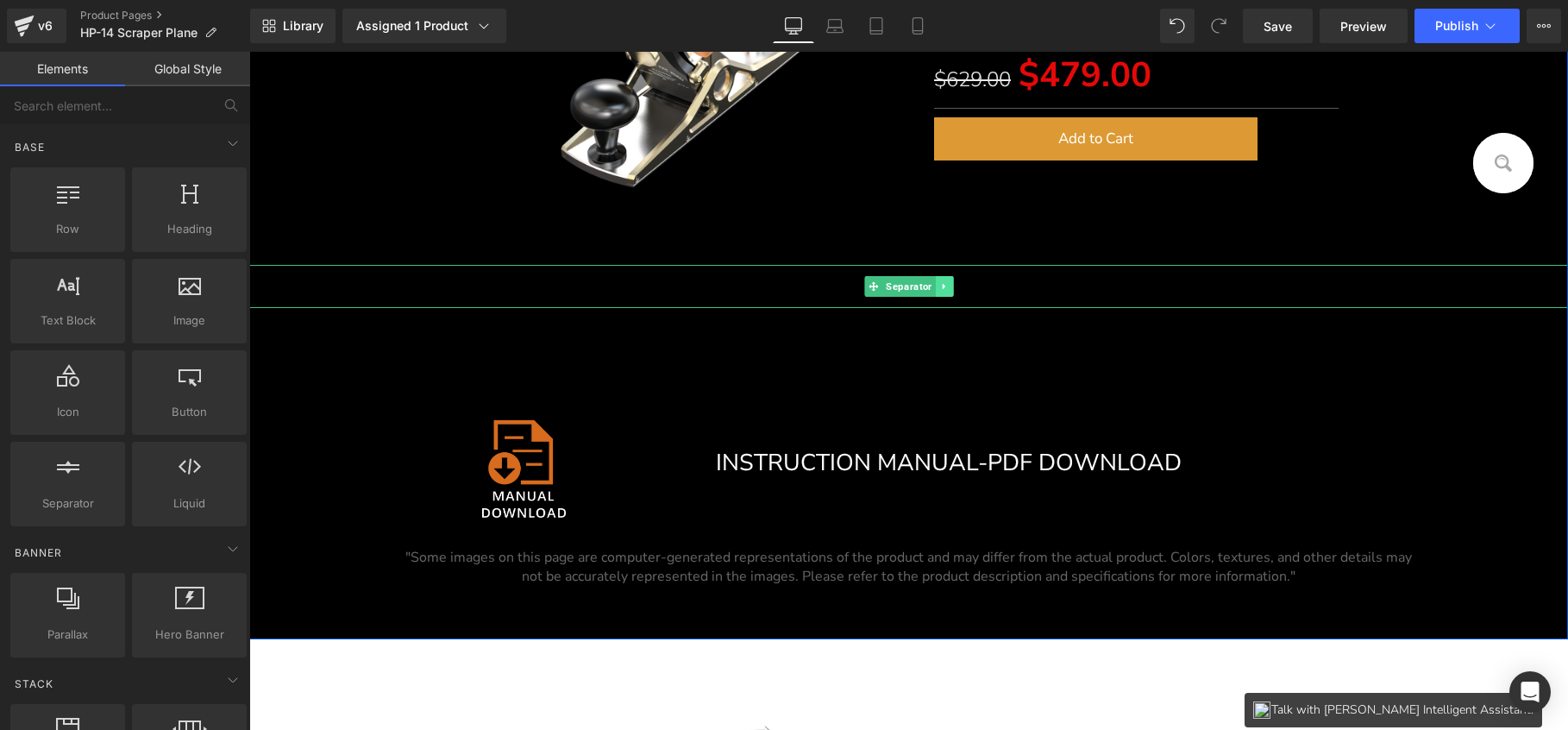
click at [940, 283] on icon at bounding box center [944, 286] width 9 height 10
click at [948, 286] on icon at bounding box center [952, 287] width 9 height 9
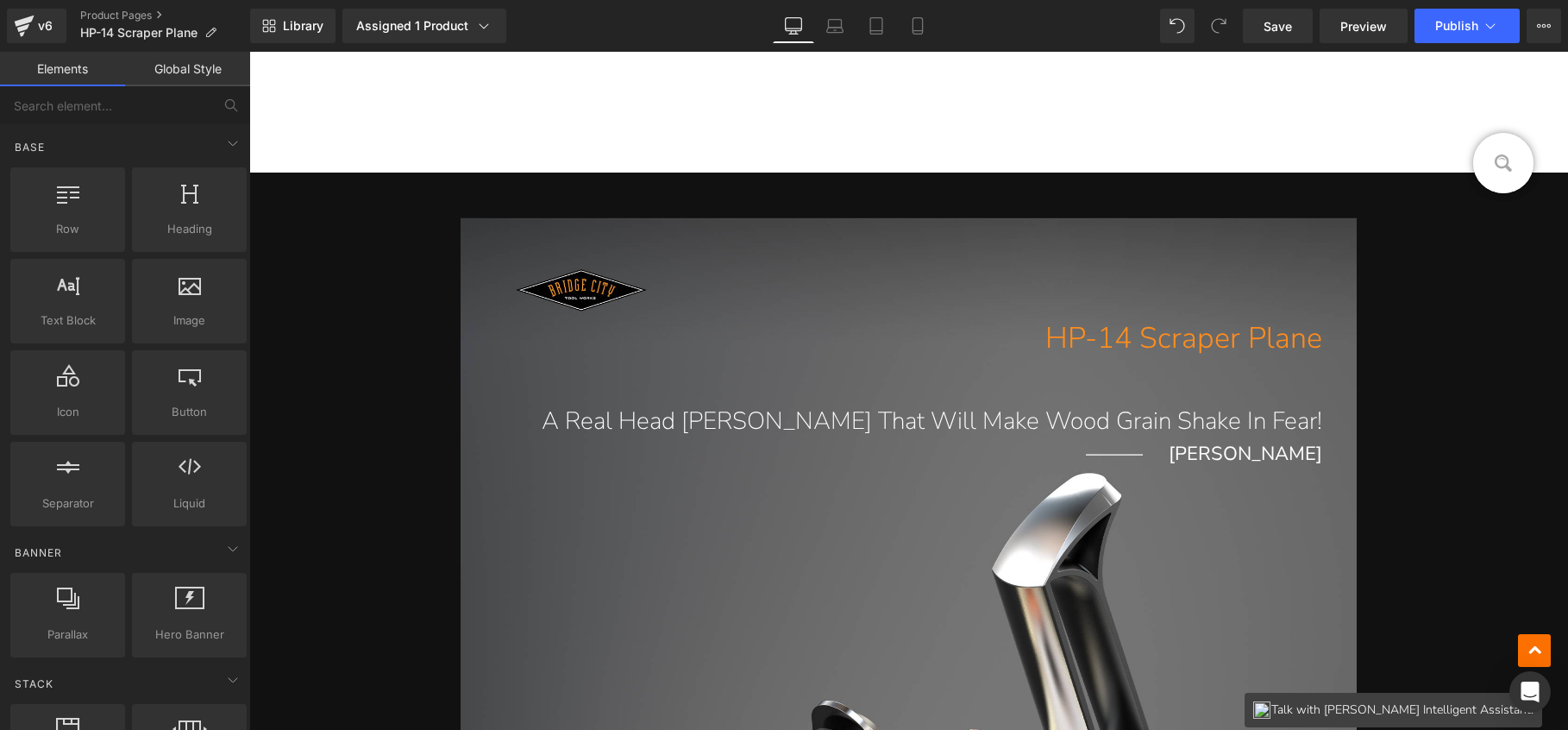
scroll to position [1826, 0]
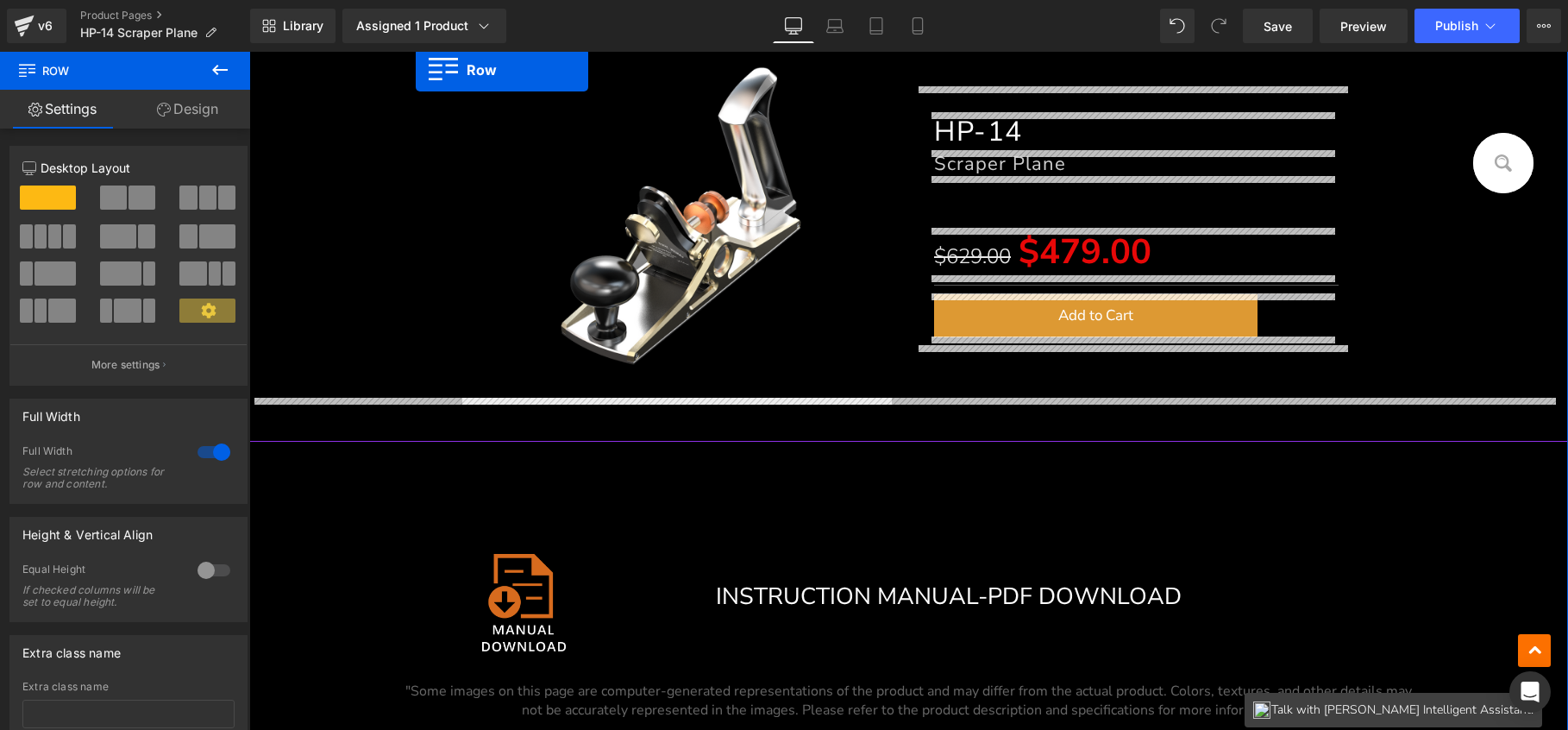
scroll to position [307, 0]
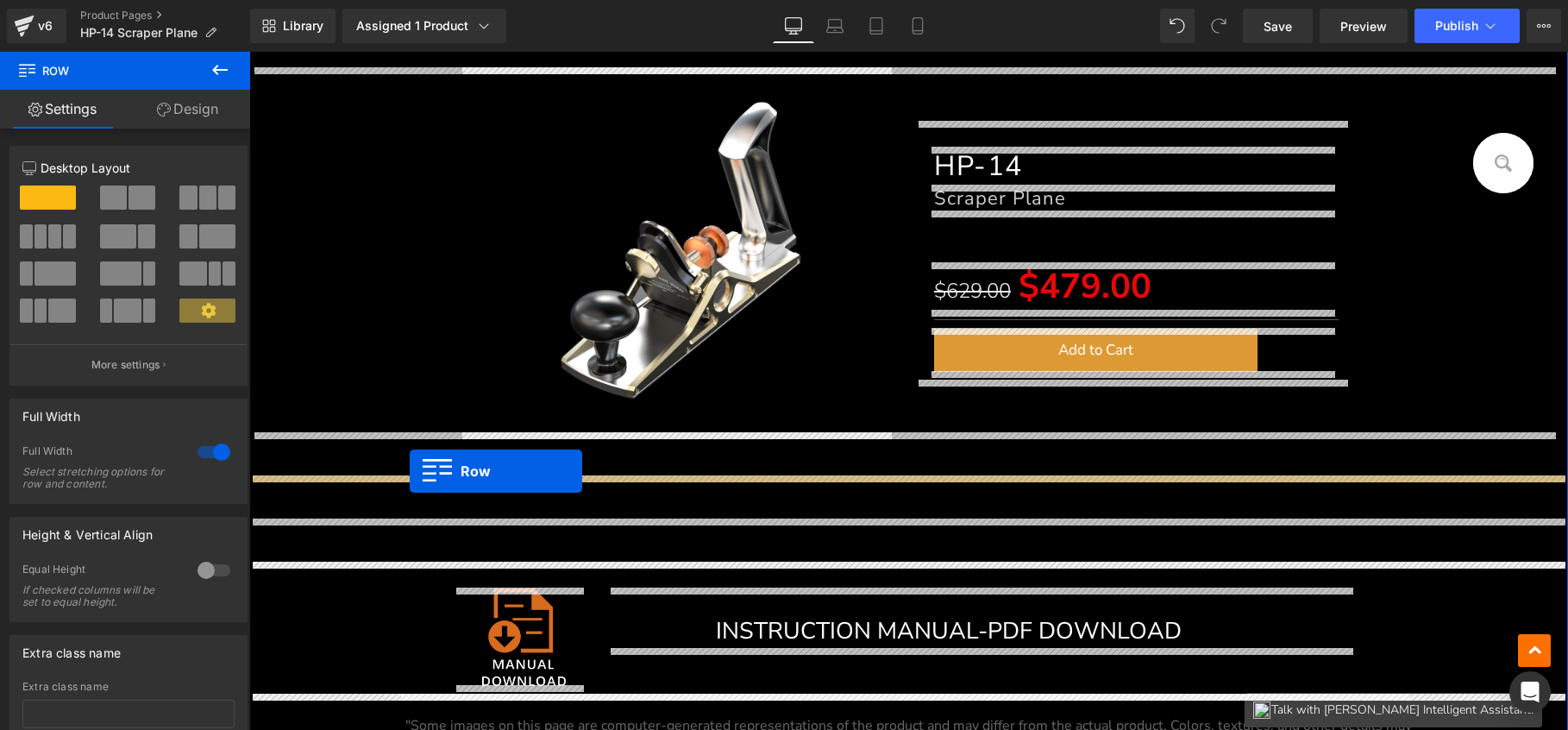
drag, startPoint x: 277, startPoint y: 185, endPoint x: 410, endPoint y: 471, distance: 315.4
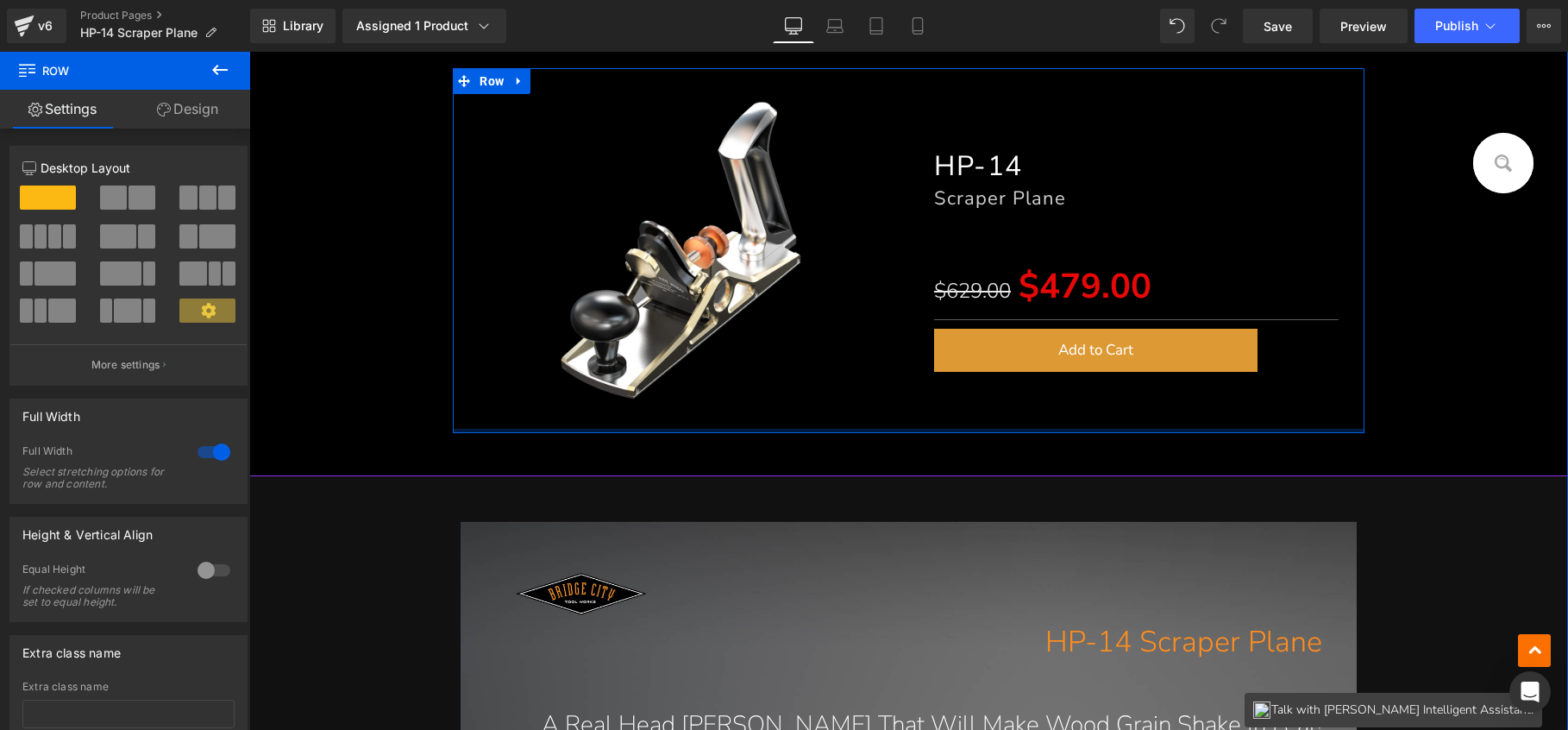
click at [874, 429] on div at bounding box center [908, 431] width 911 height 5
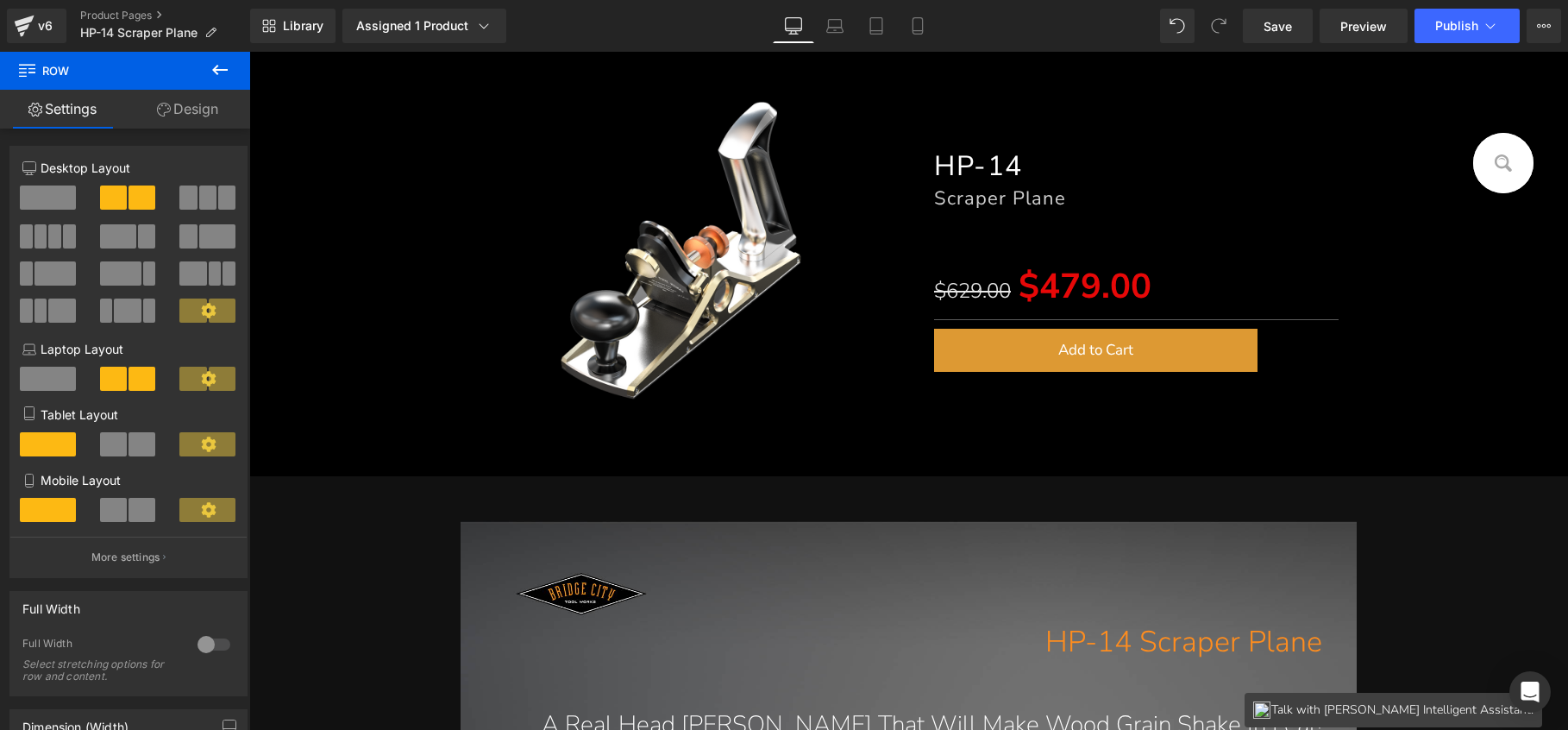
scroll to position [0, 0]
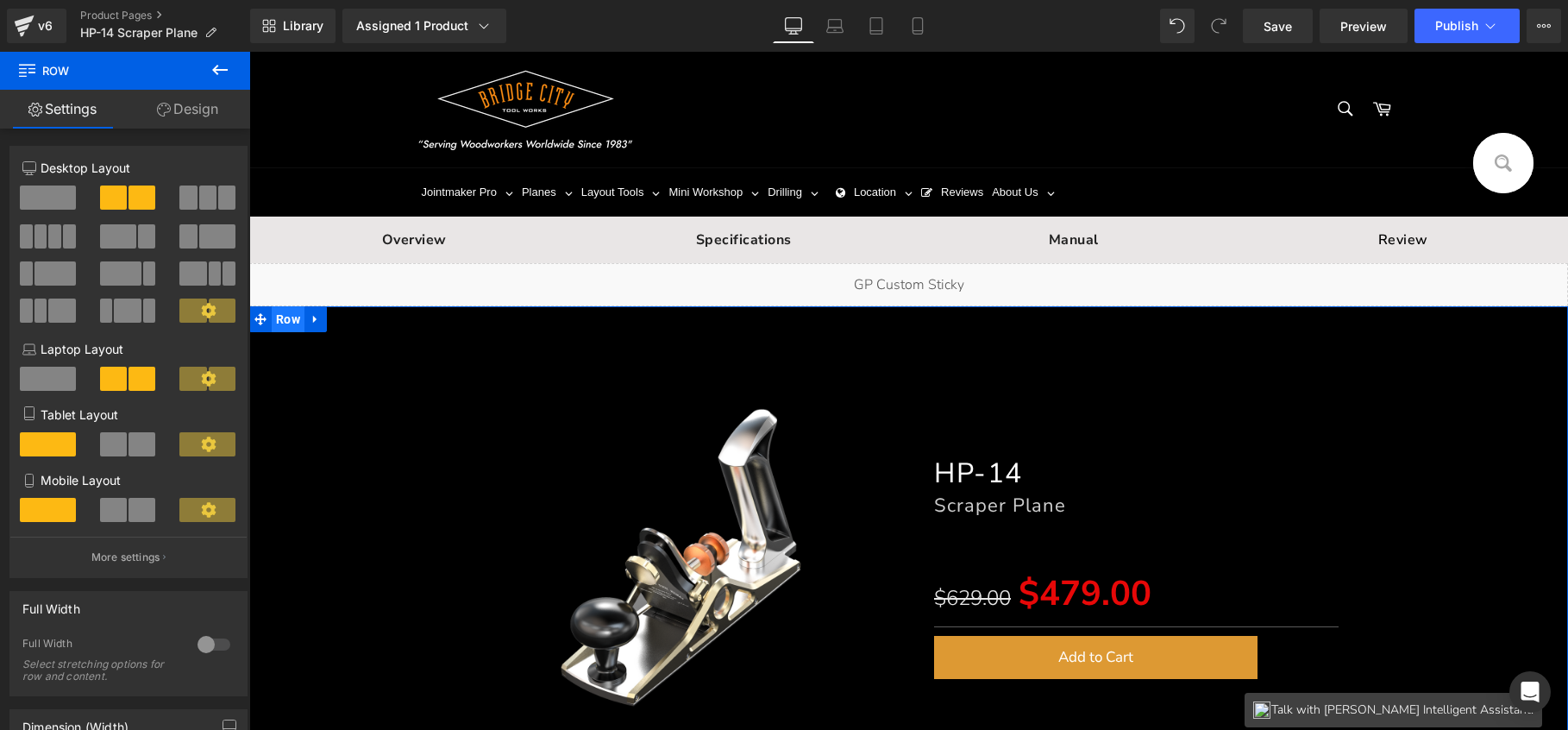
click at [280, 316] on span "Row" at bounding box center [288, 319] width 33 height 26
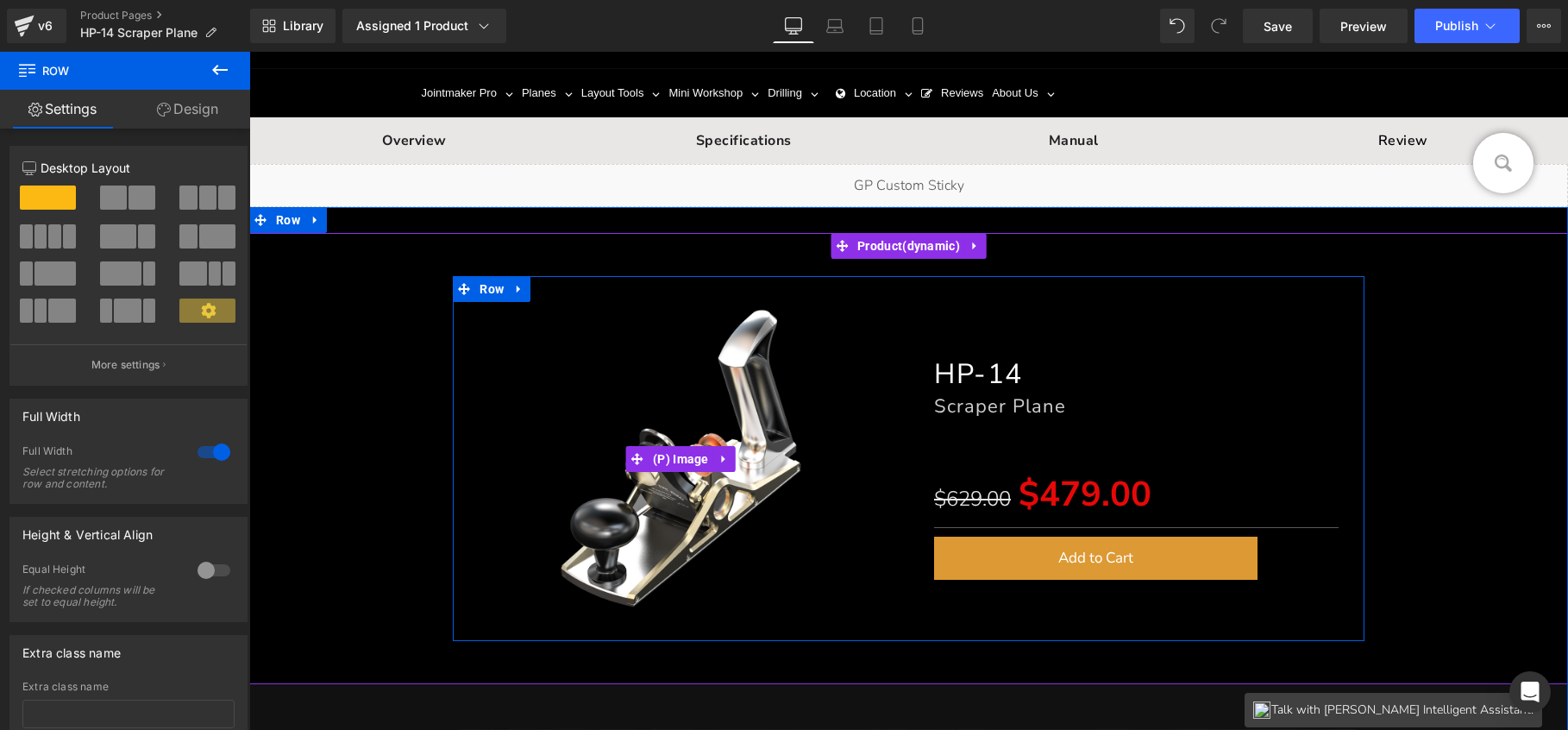
scroll to position [101, 0]
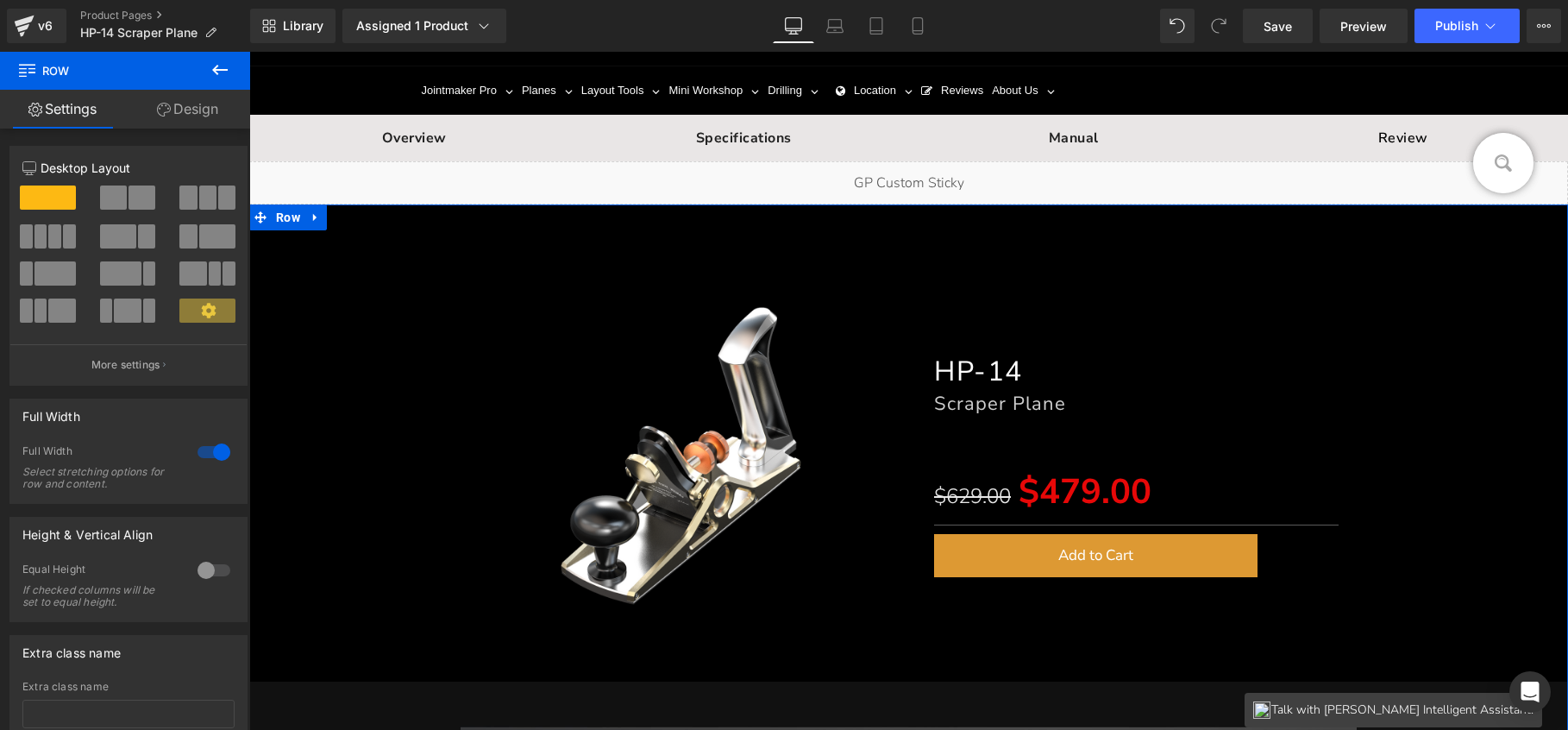
drag, startPoint x: 222, startPoint y: 112, endPoint x: 150, endPoint y: 205, distance: 117.6
click at [223, 111] on link "Design" at bounding box center [187, 109] width 125 height 39
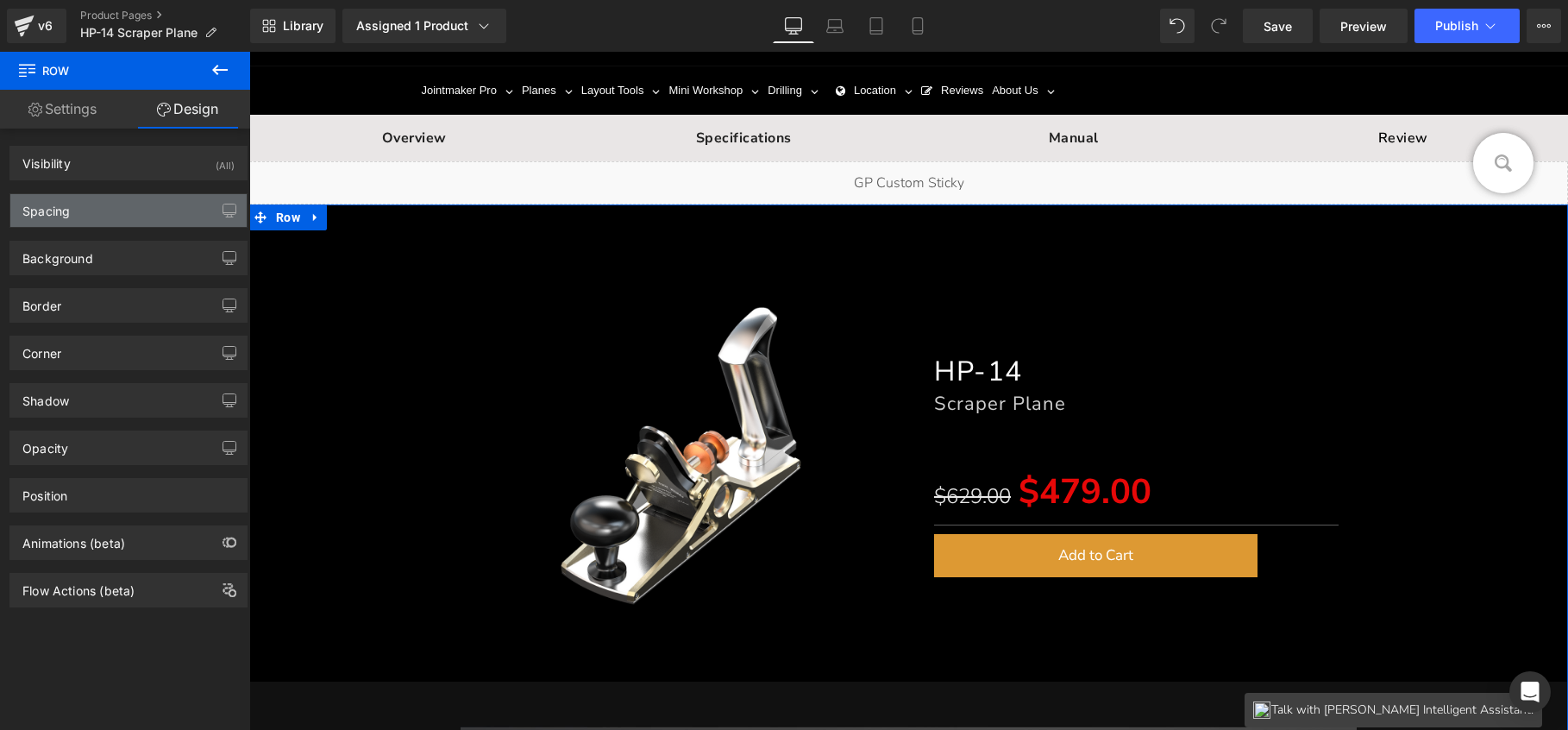
type input "0"
type input "30"
type input "0"
type input "52"
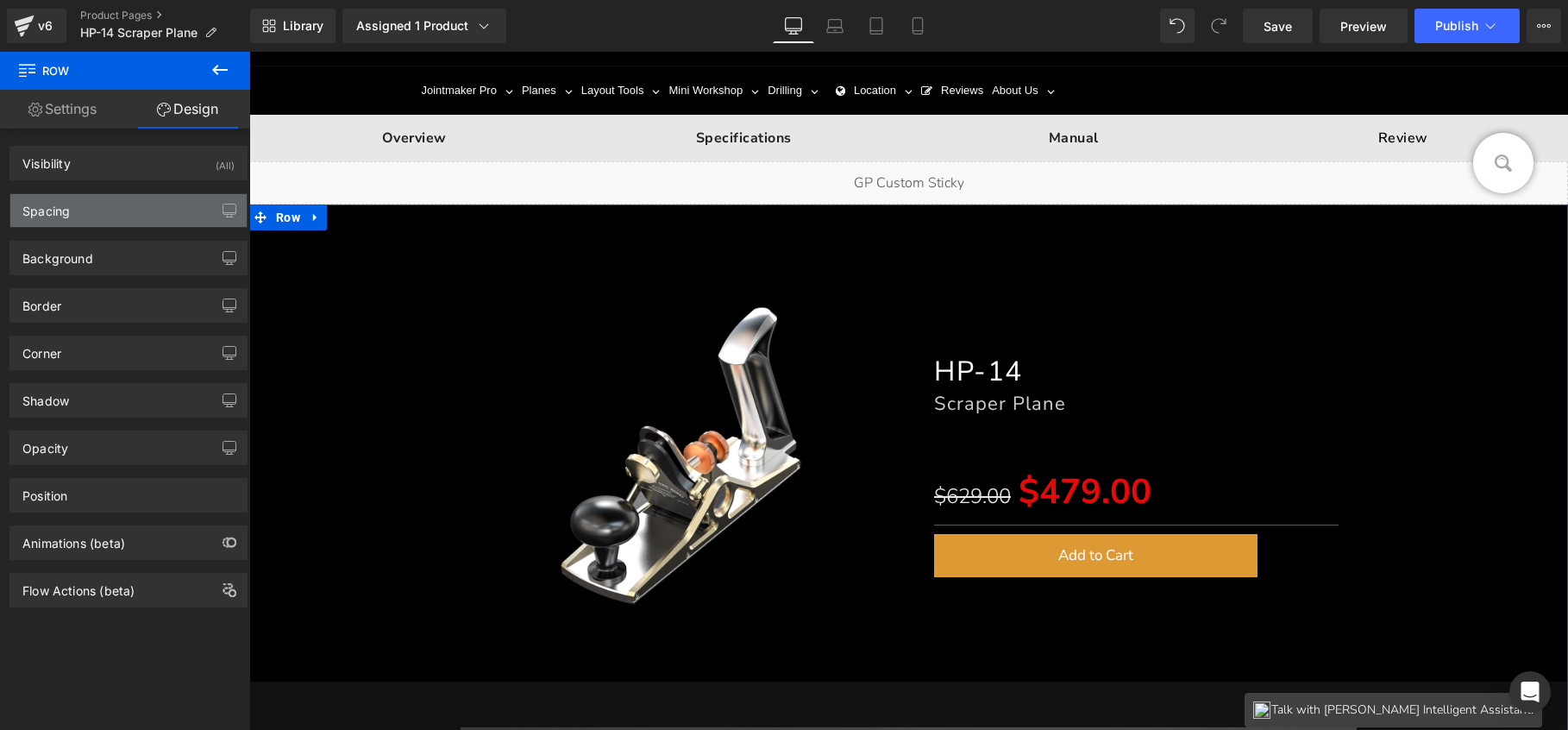
type input "0"
click at [121, 221] on div "Spacing" at bounding box center [128, 210] width 236 height 33
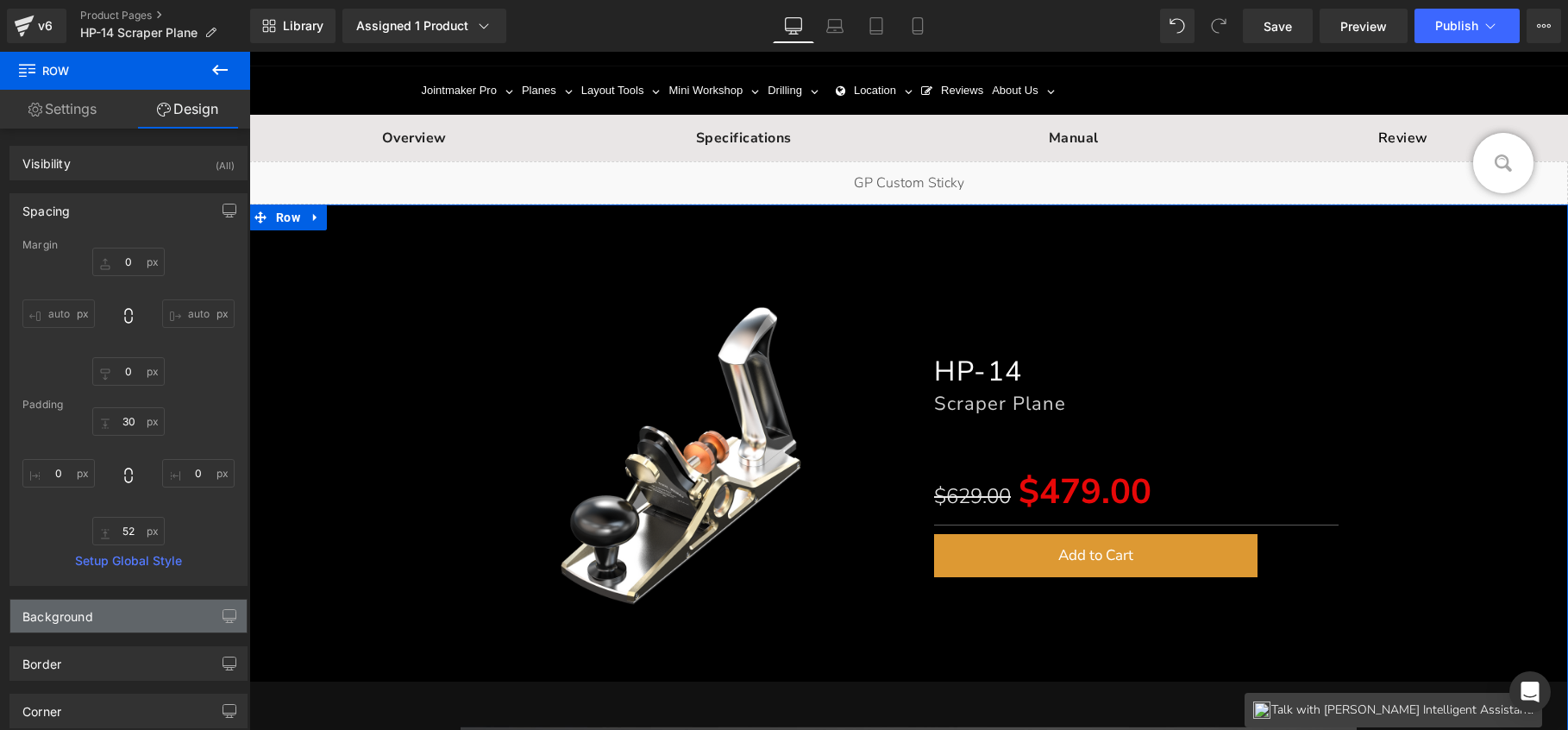
click at [153, 612] on div "Background" at bounding box center [128, 616] width 236 height 33
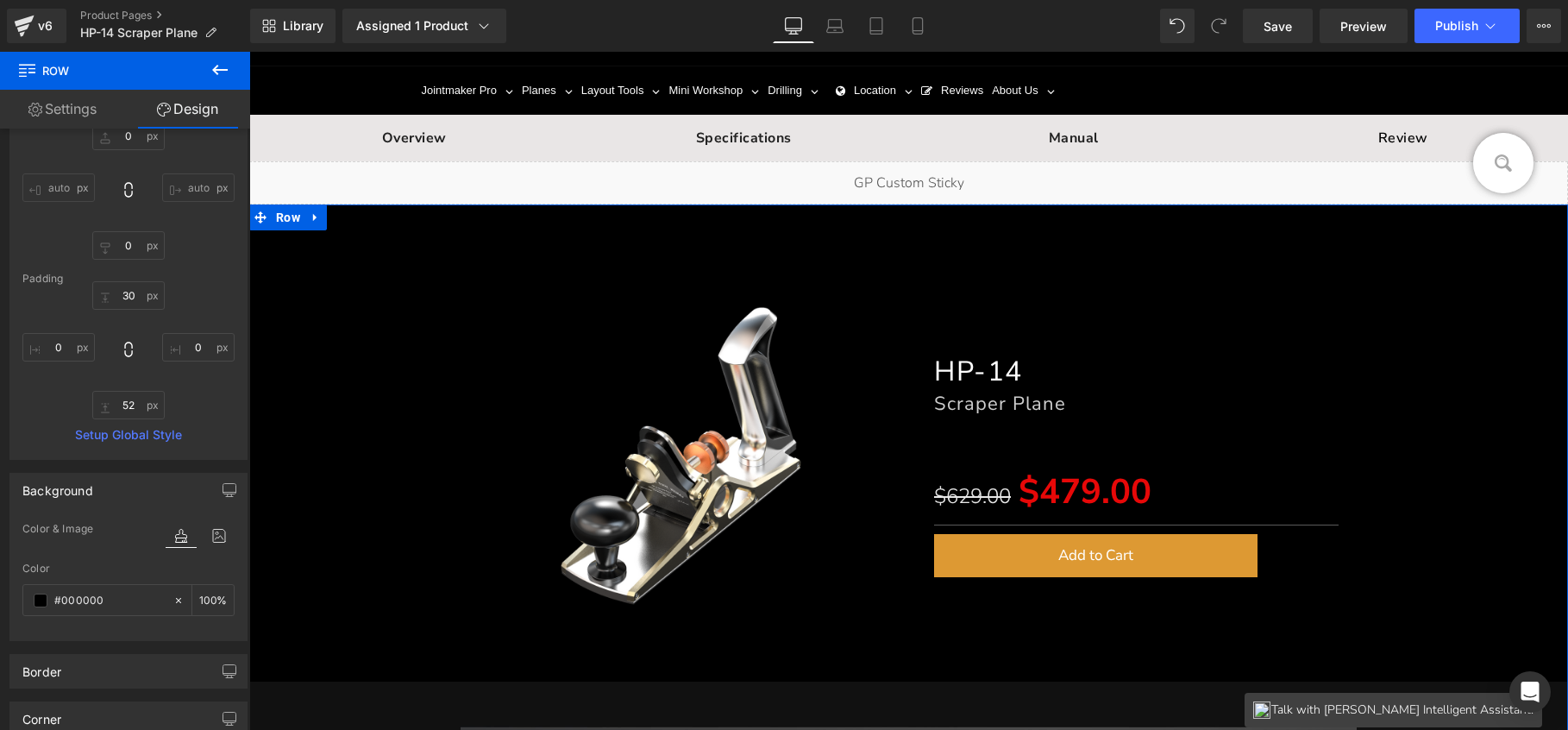
scroll to position [209, 0]
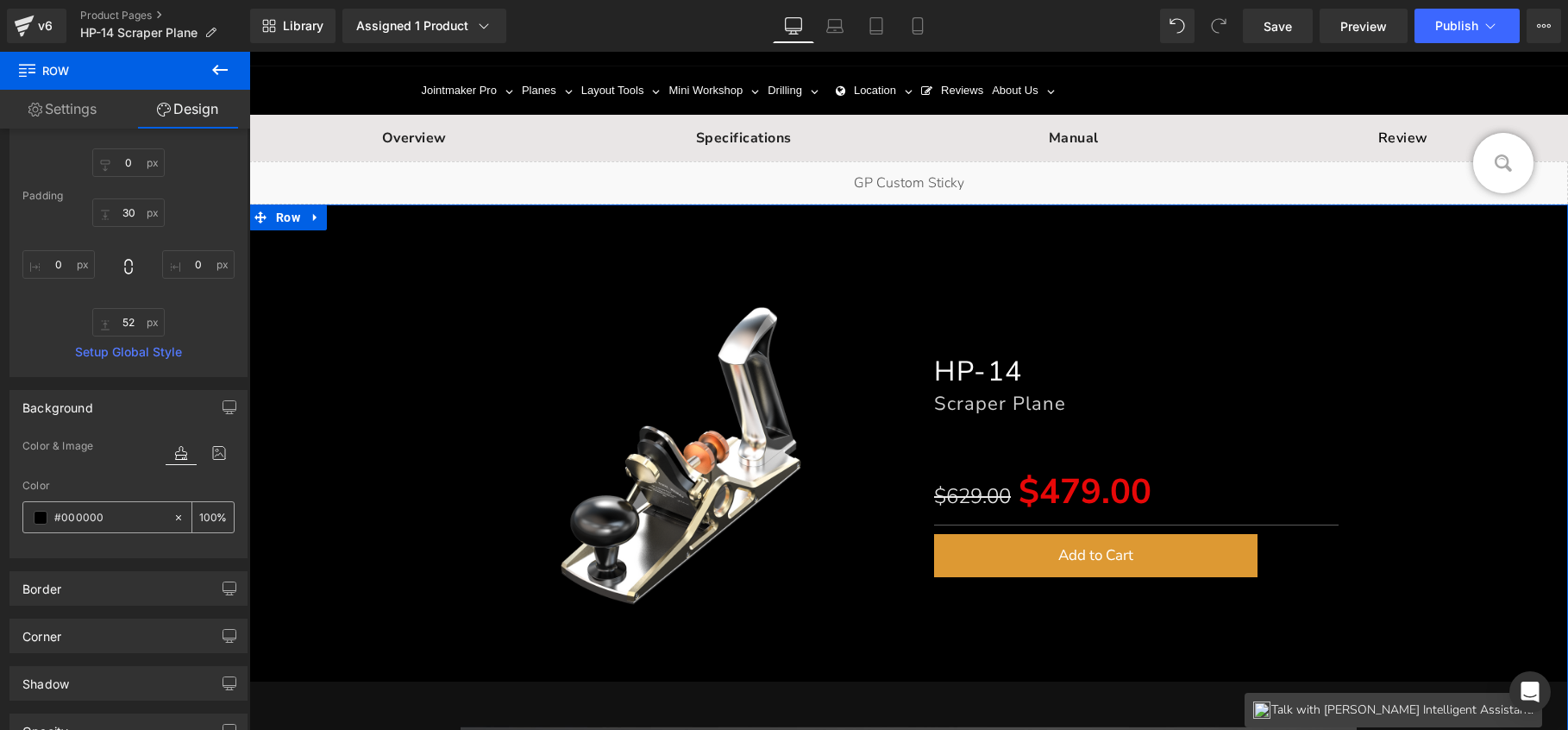
click at [100, 519] on input "#000000" at bounding box center [110, 517] width 110 height 19
type input "1"
type input "0"
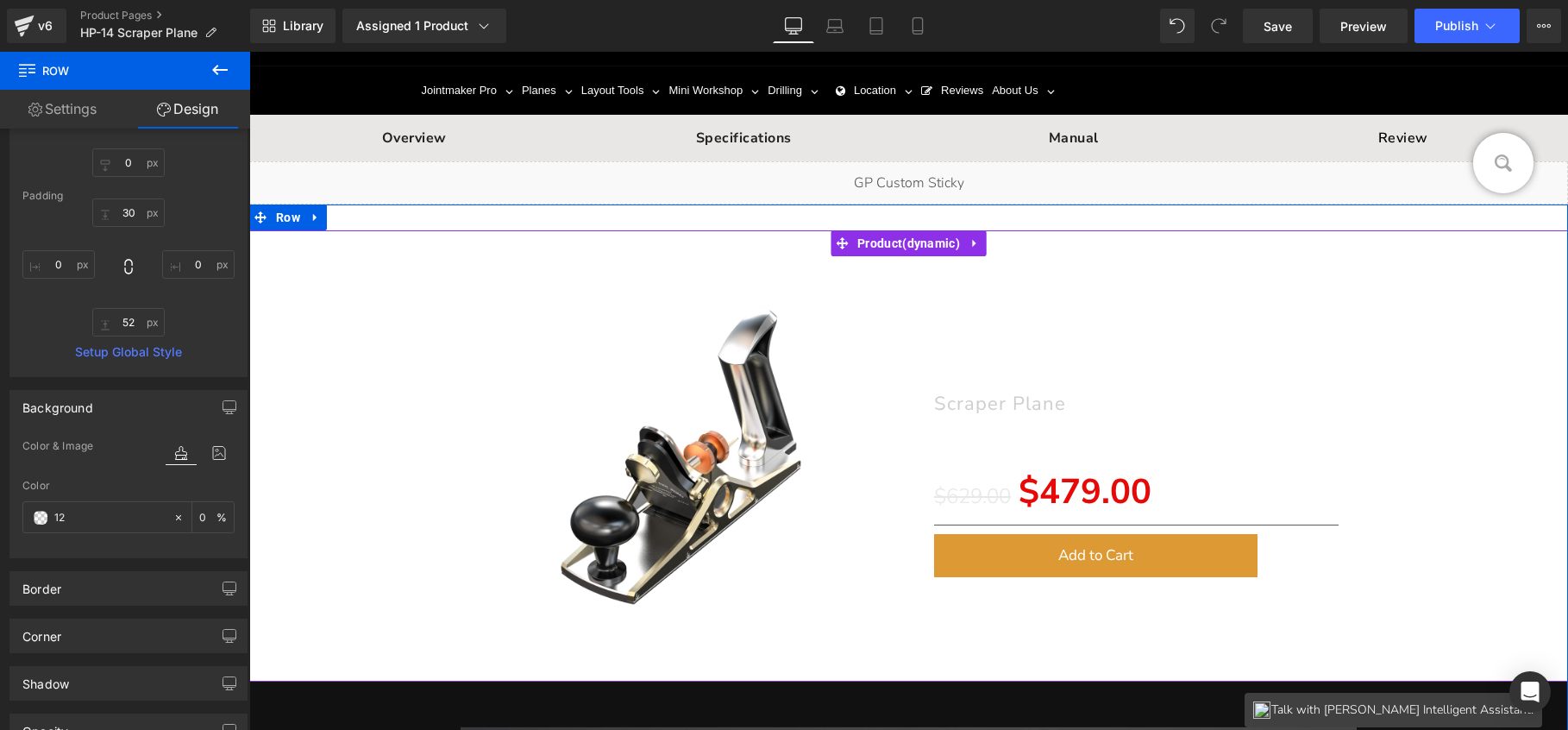
type input "121"
type input "100"
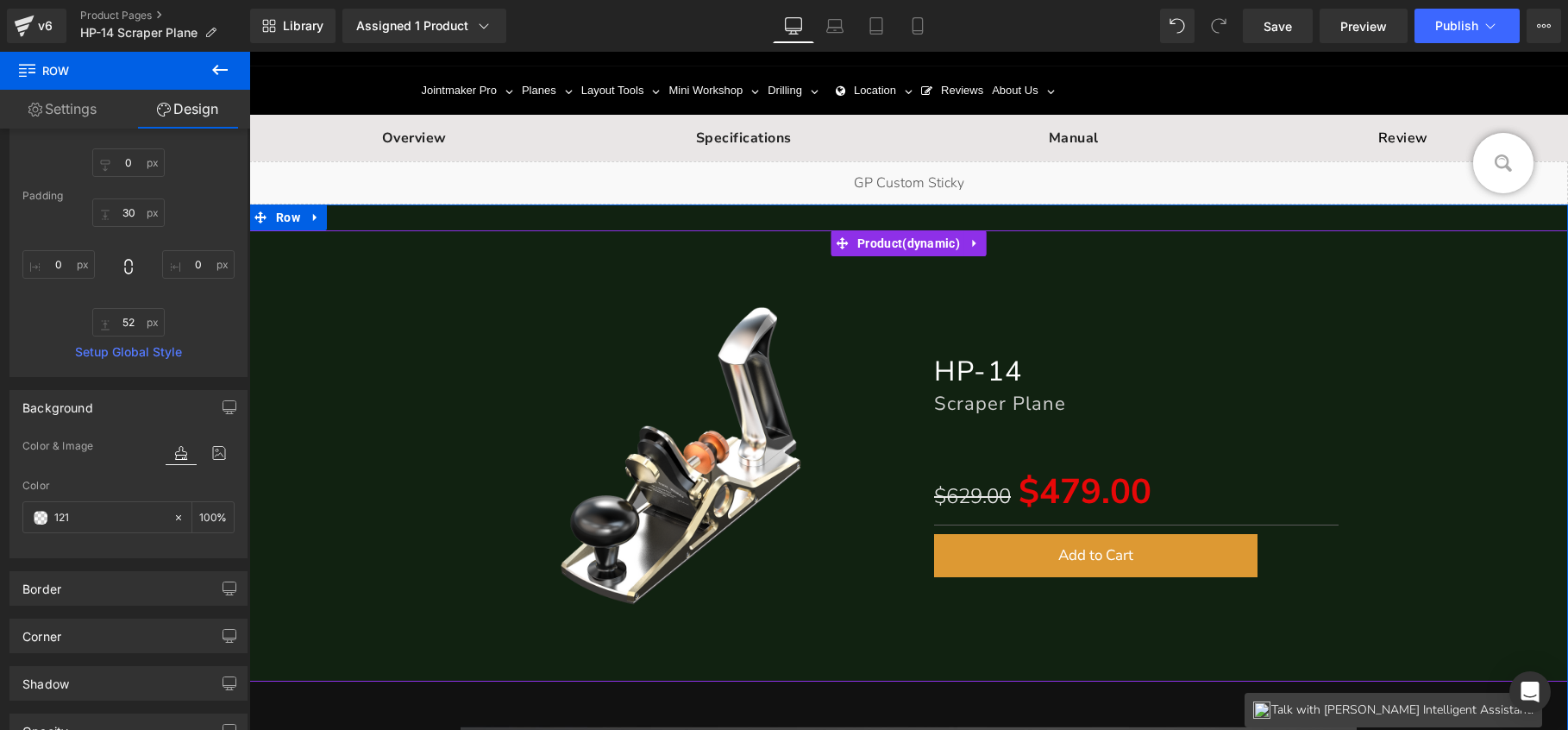
type input "1212"
type input "13"
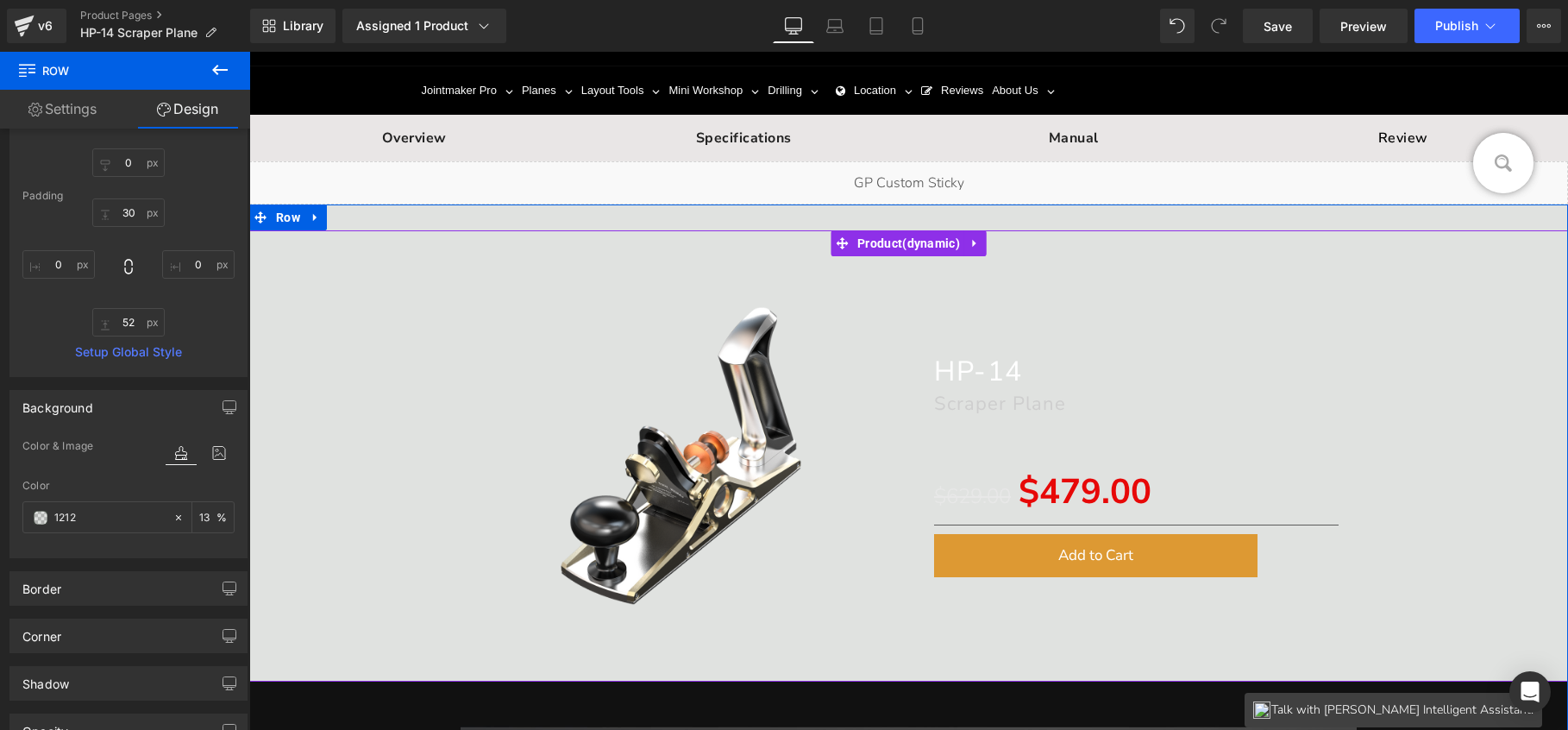
type input "12121"
type input "0"
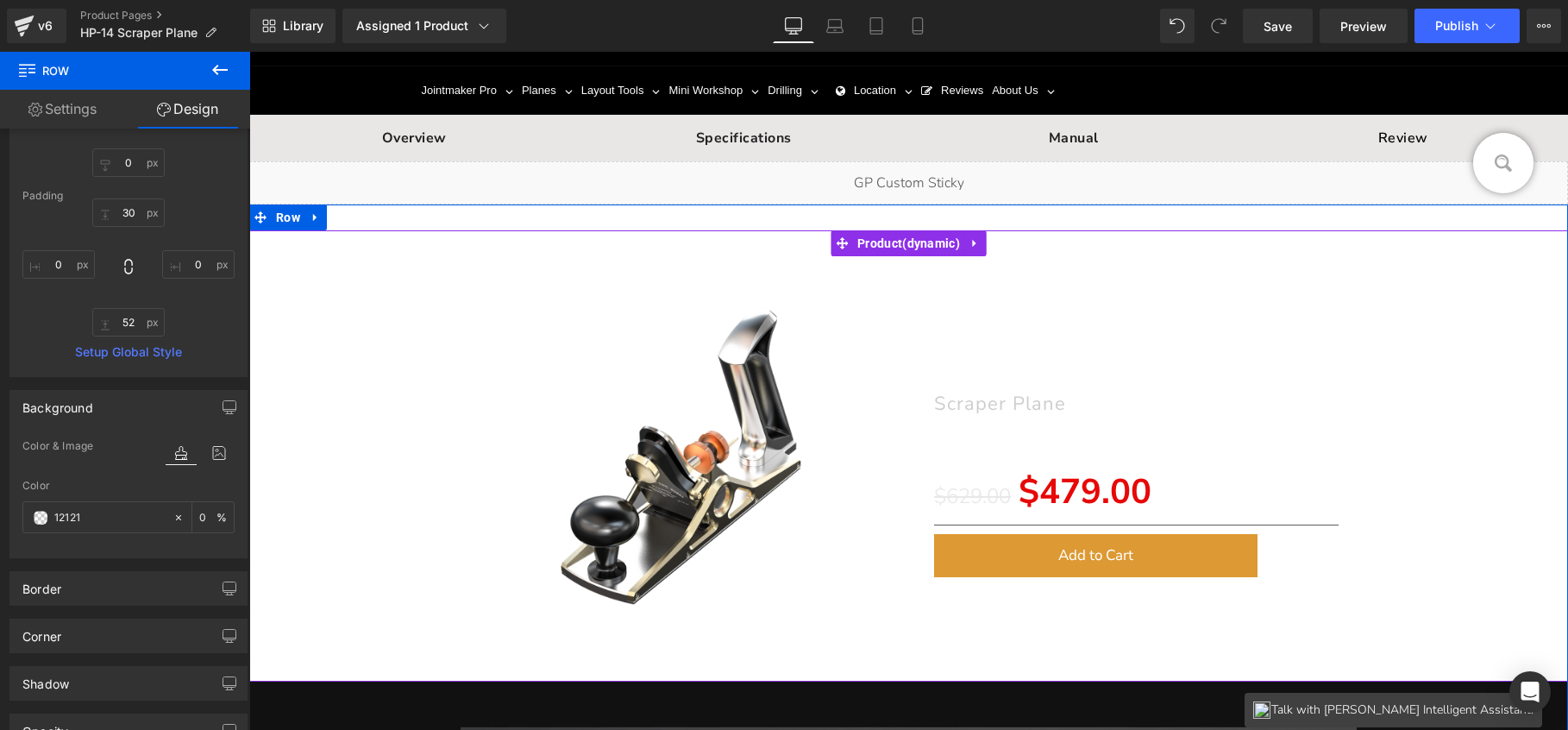
type input "121212"
type input "100"
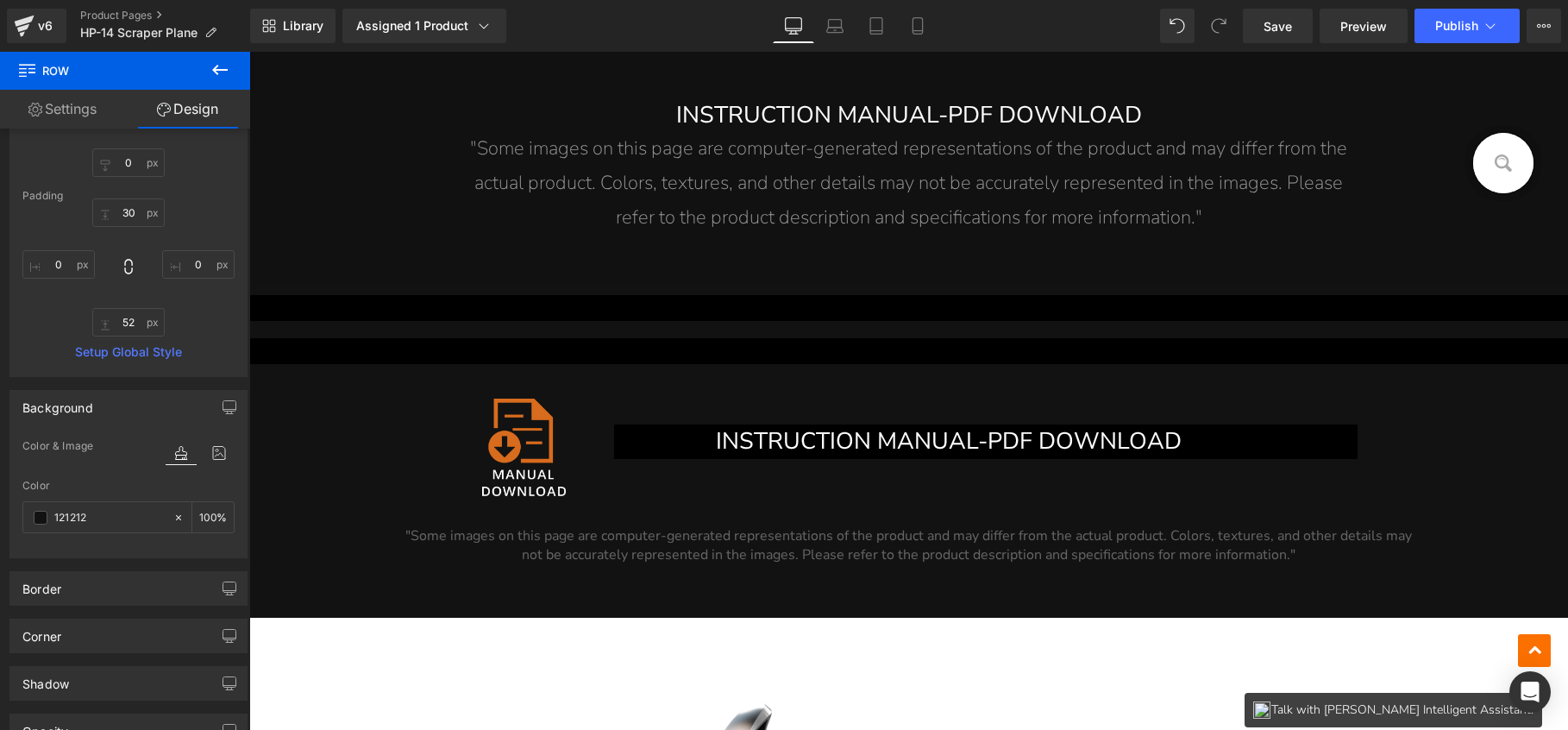
scroll to position [15871, 0]
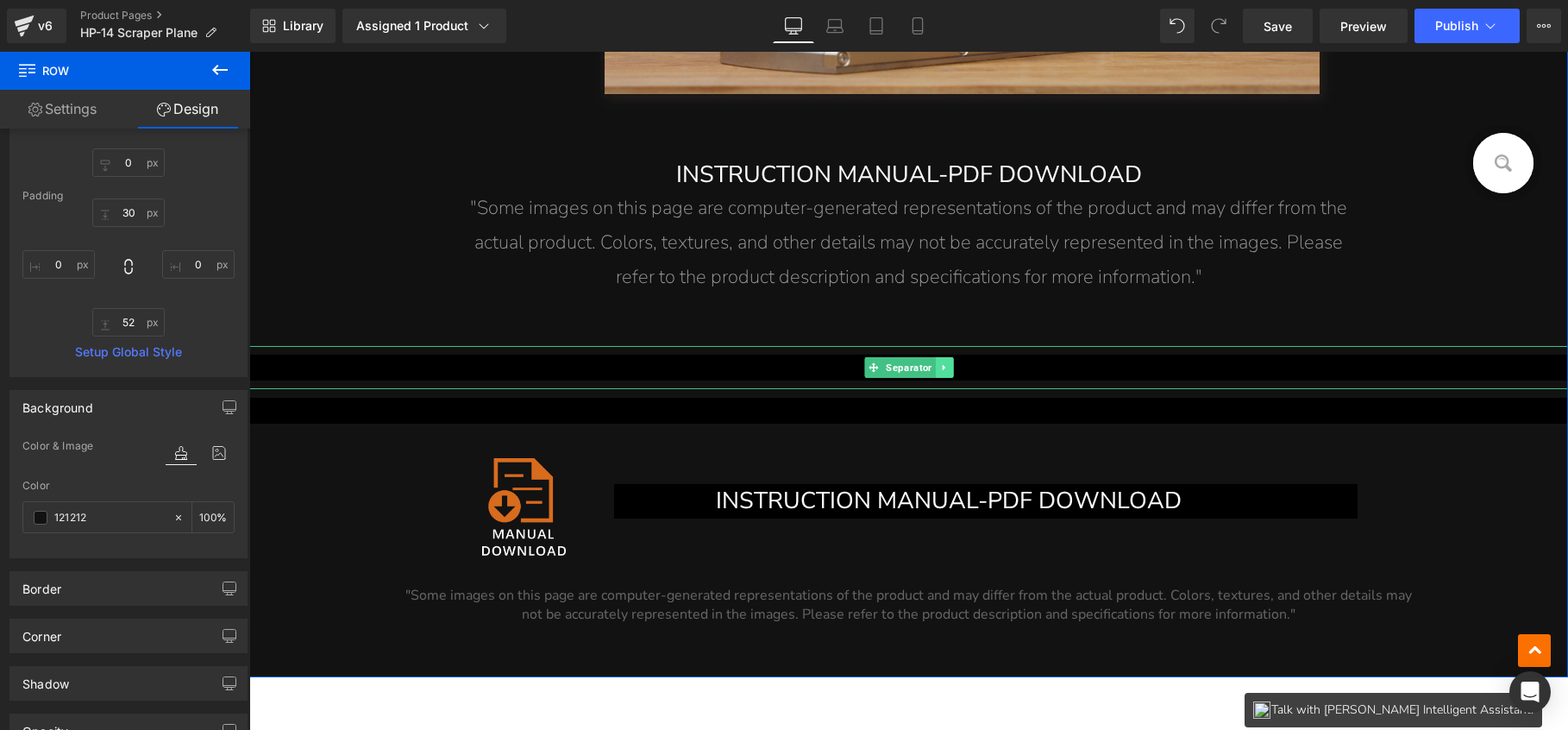
type input "#121212"
click at [941, 366] on icon at bounding box center [944, 367] width 9 height 10
click at [948, 370] on icon at bounding box center [952, 368] width 9 height 9
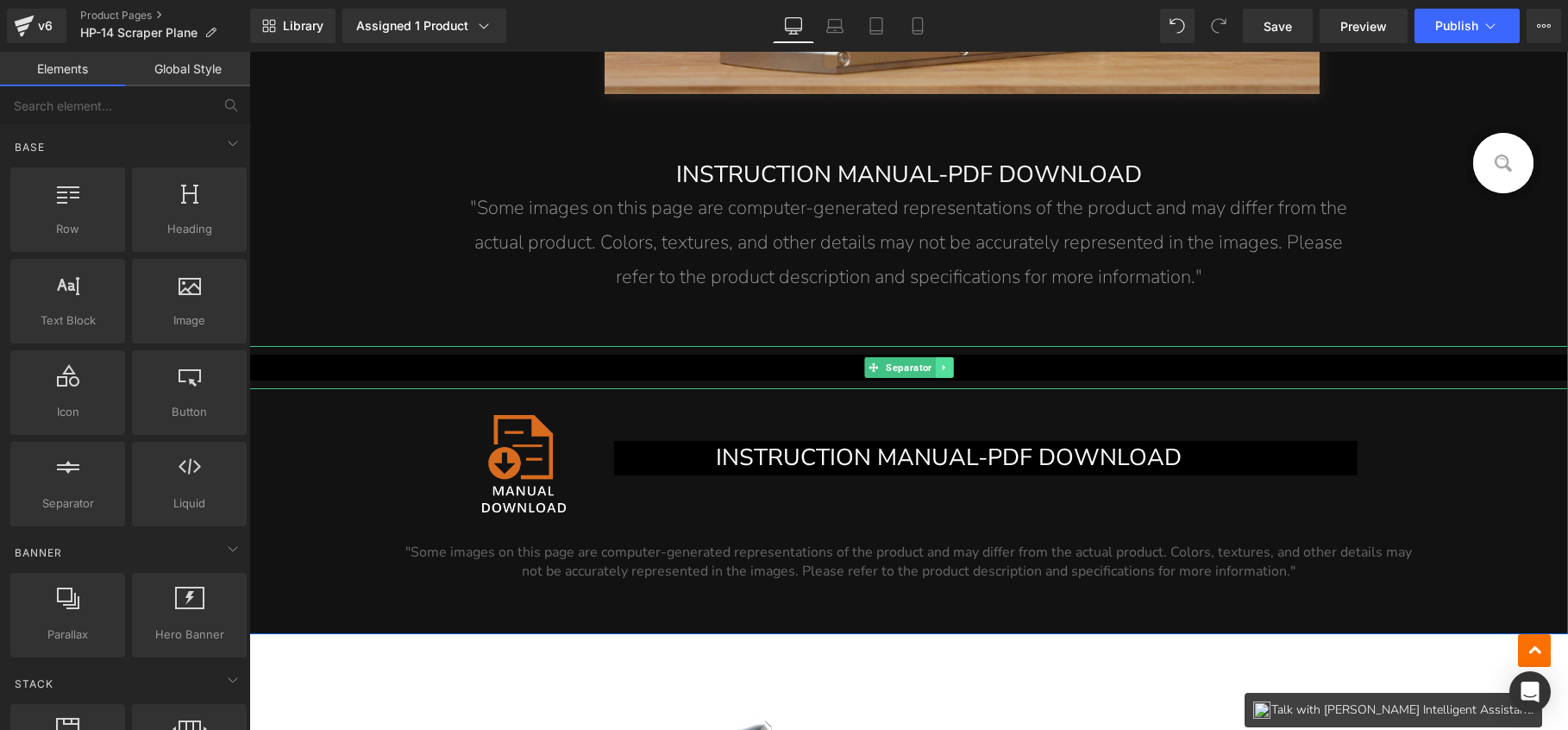
click at [940, 365] on icon at bounding box center [944, 367] width 9 height 10
click at [948, 367] on icon at bounding box center [952, 368] width 9 height 9
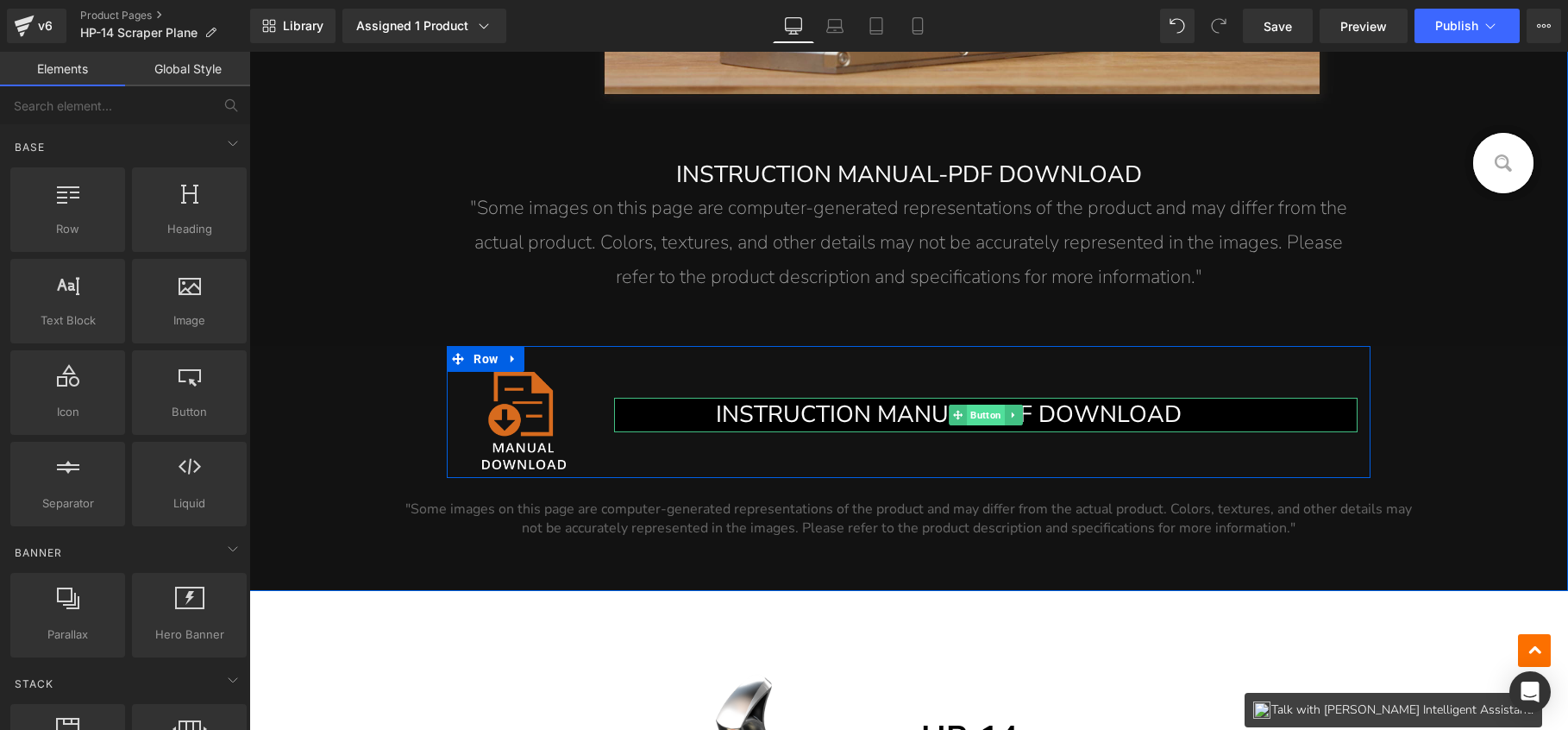
click at [967, 417] on span "Button" at bounding box center [986, 415] width 38 height 21
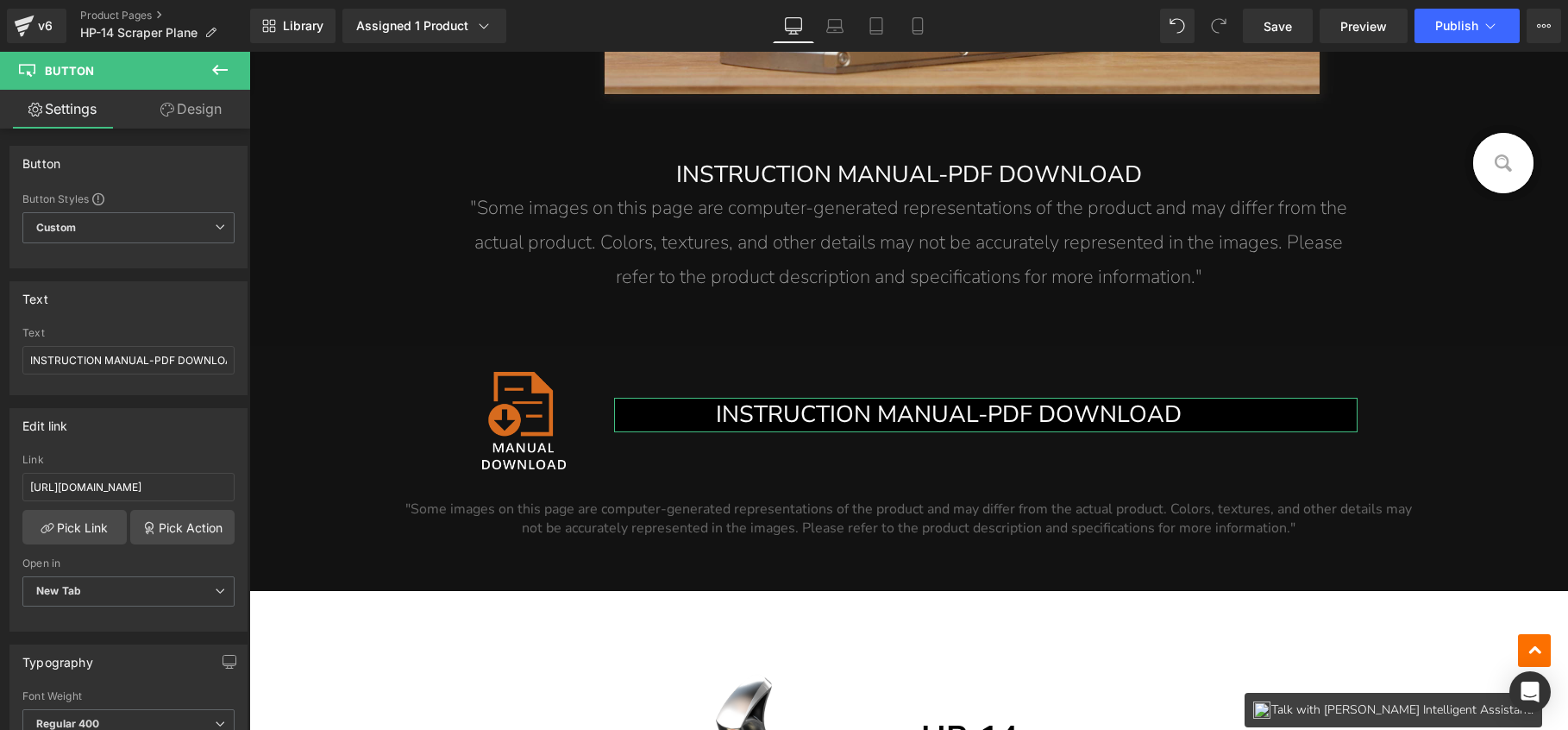
click at [181, 114] on link "Design" at bounding box center [191, 109] width 125 height 39
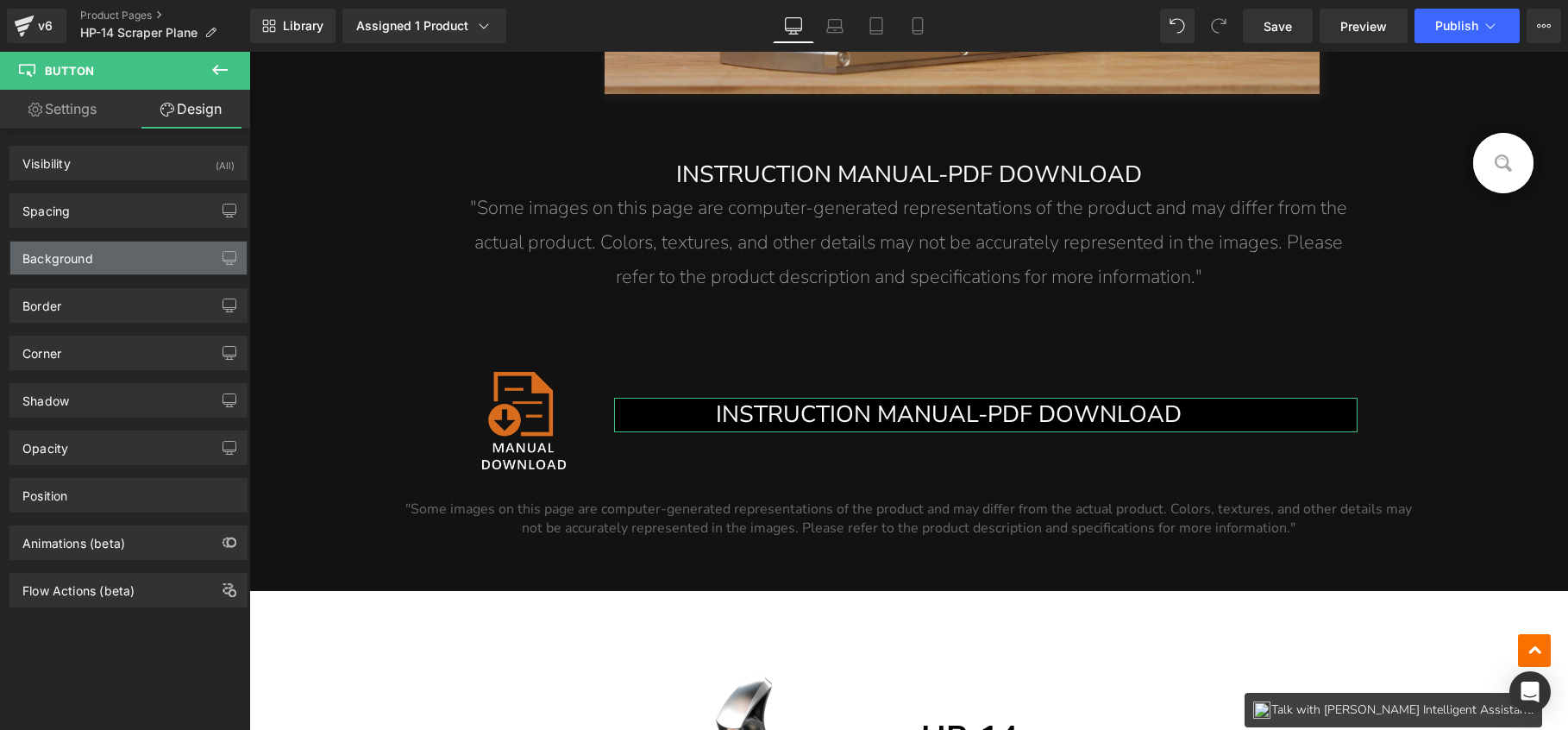
click at [87, 255] on div "Background" at bounding box center [58, 254] width 71 height 24
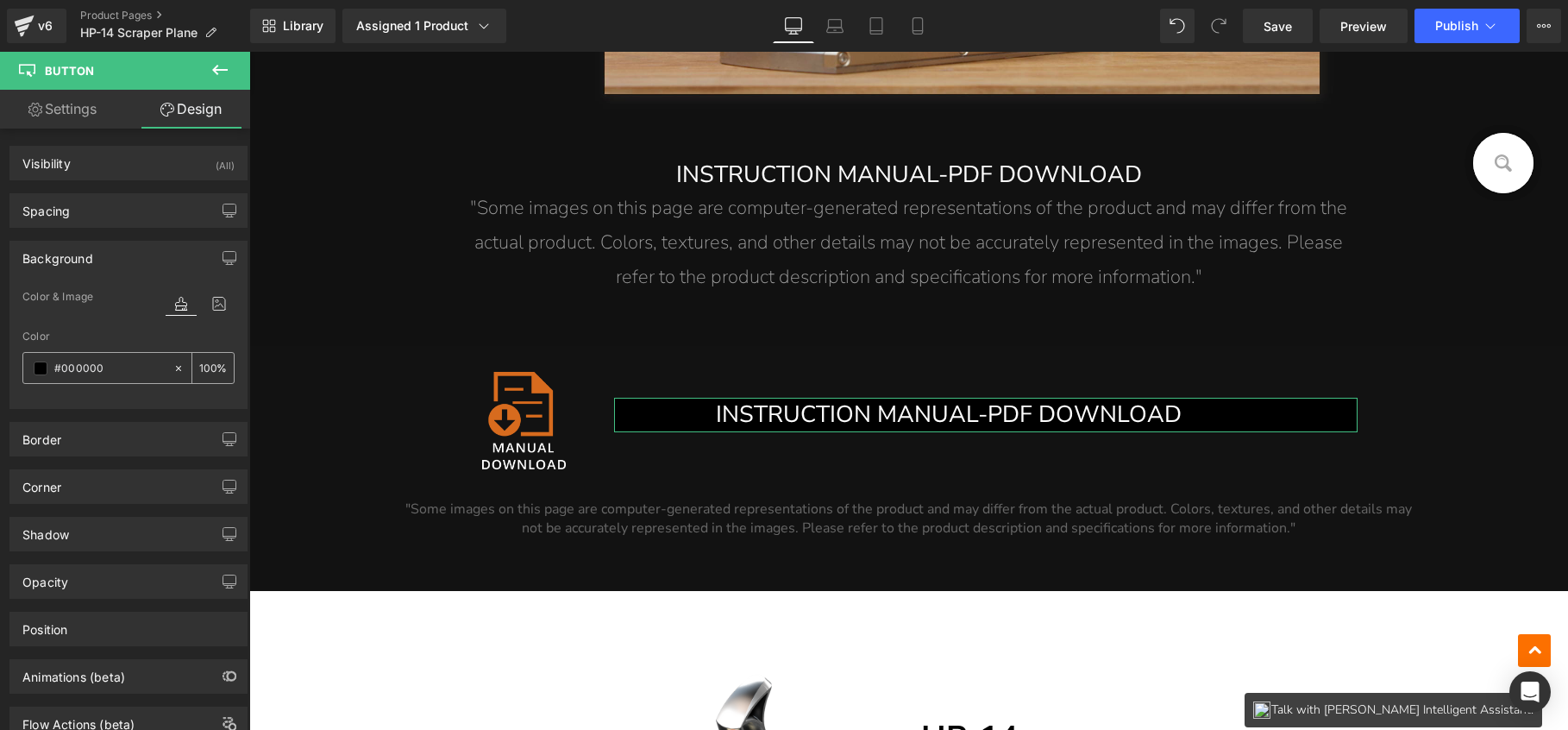
click at [111, 369] on input "#000000" at bounding box center [110, 368] width 110 height 19
type input "1"
type input "0"
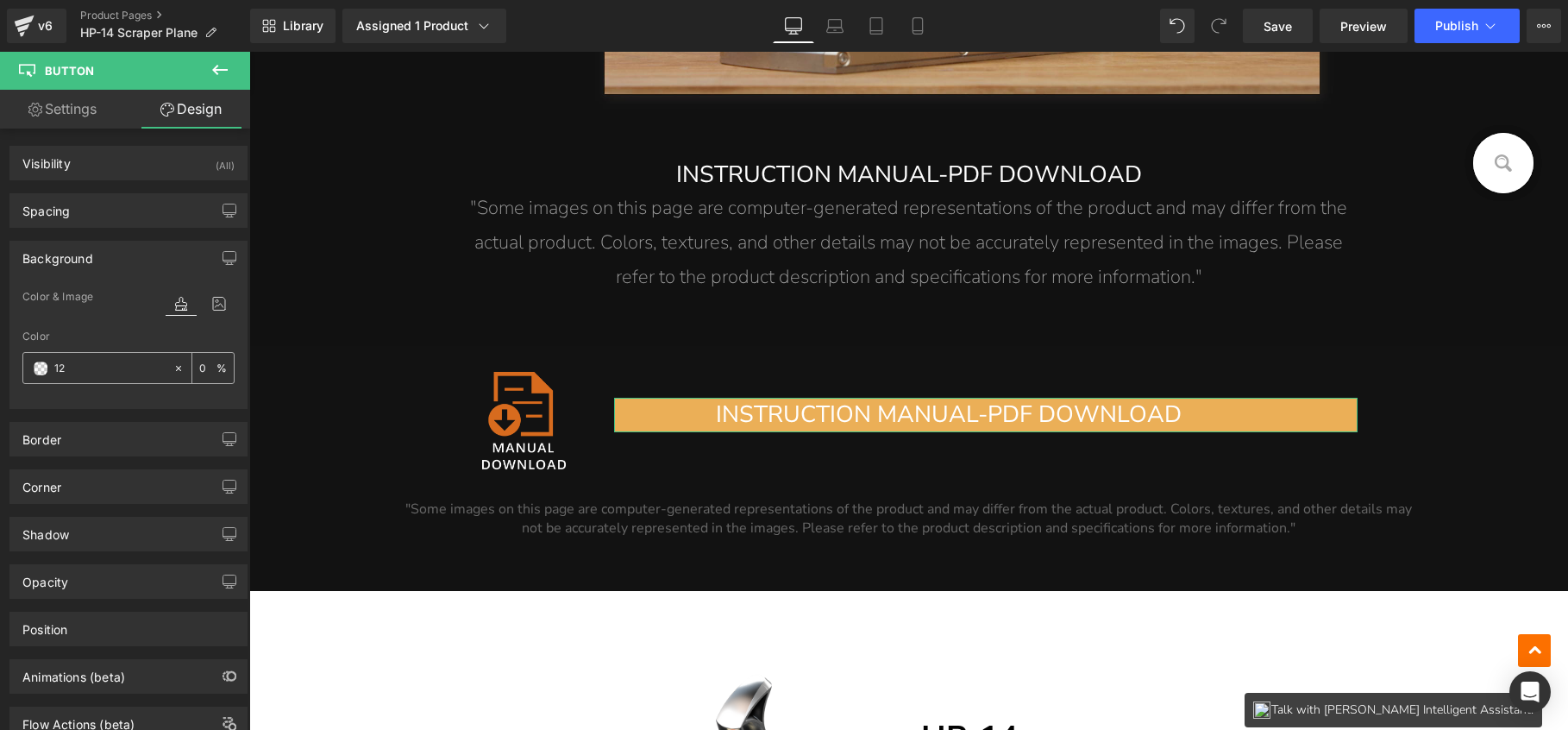
type input "121"
type input "100"
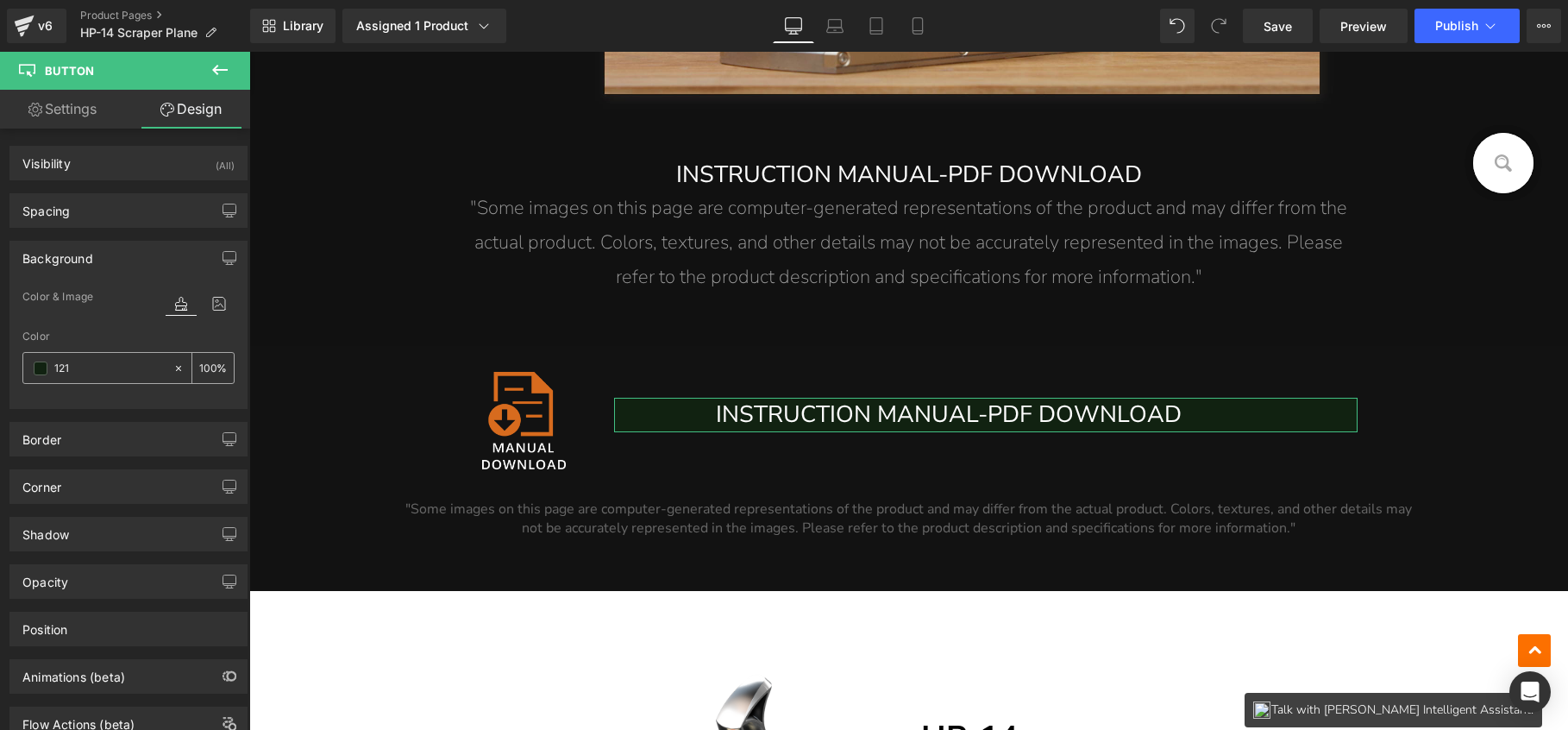
type input "1212"
type input "13"
type input "12121"
type input "0"
type input "121212"
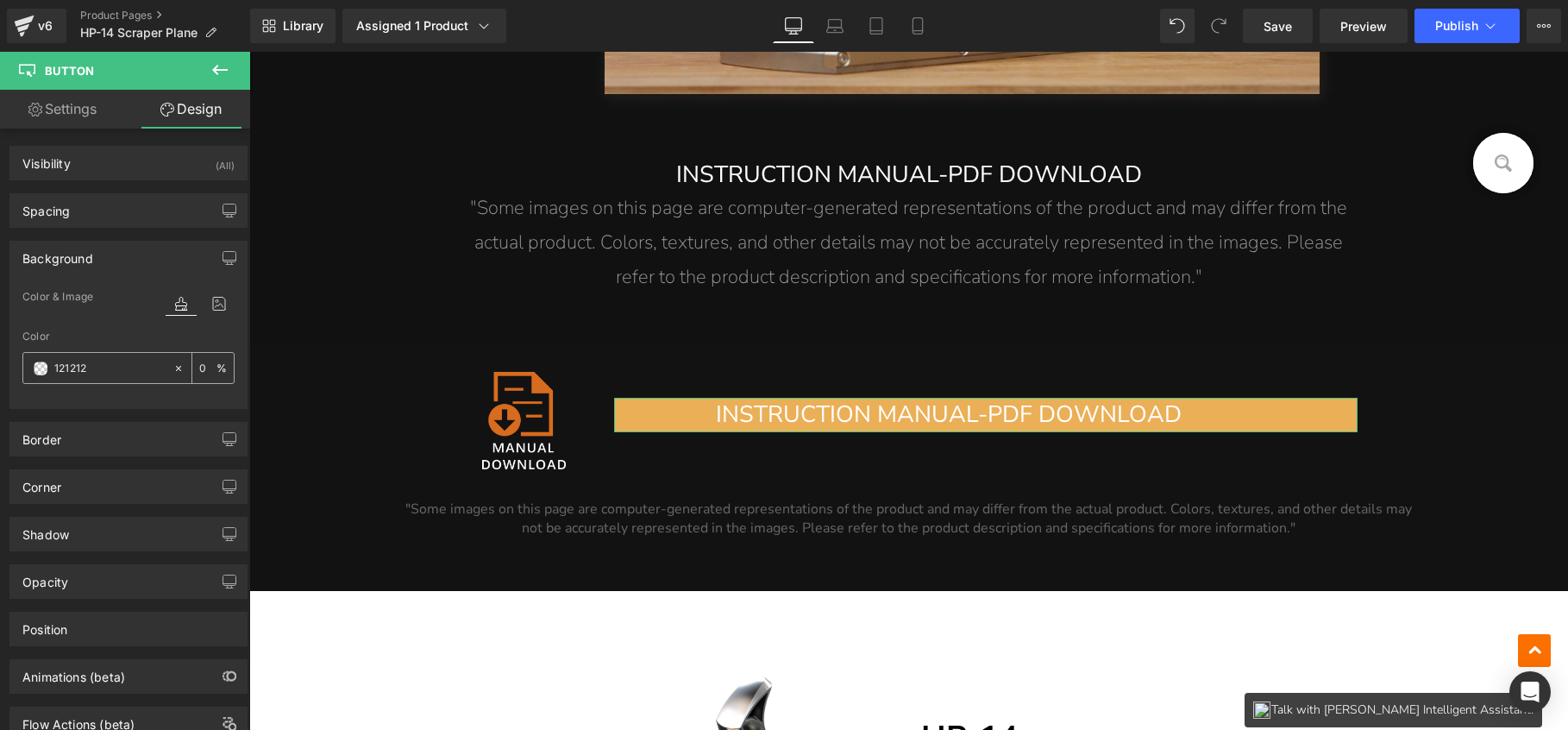
type input "100"
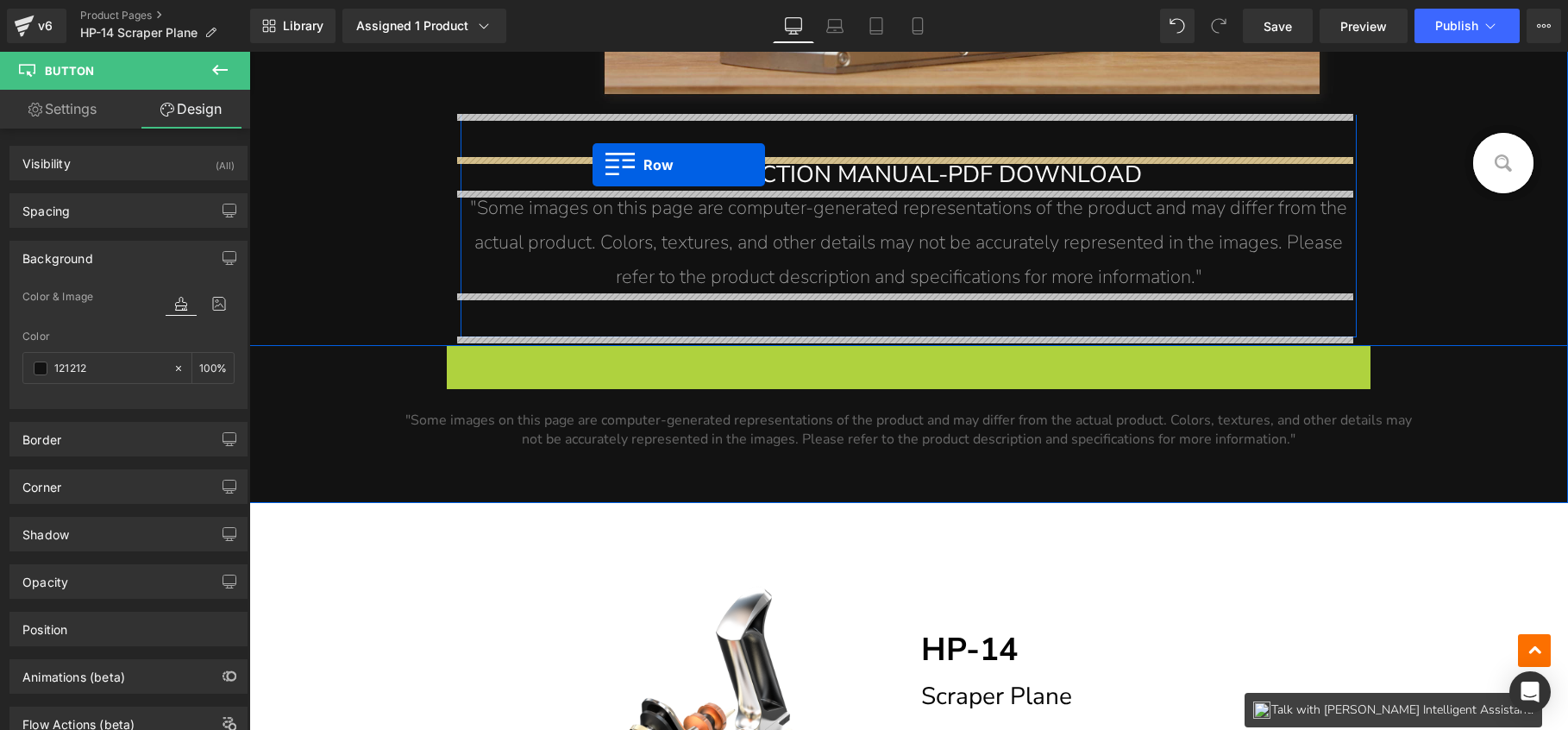
drag, startPoint x: 483, startPoint y: 357, endPoint x: 593, endPoint y: 165, distance: 221.3
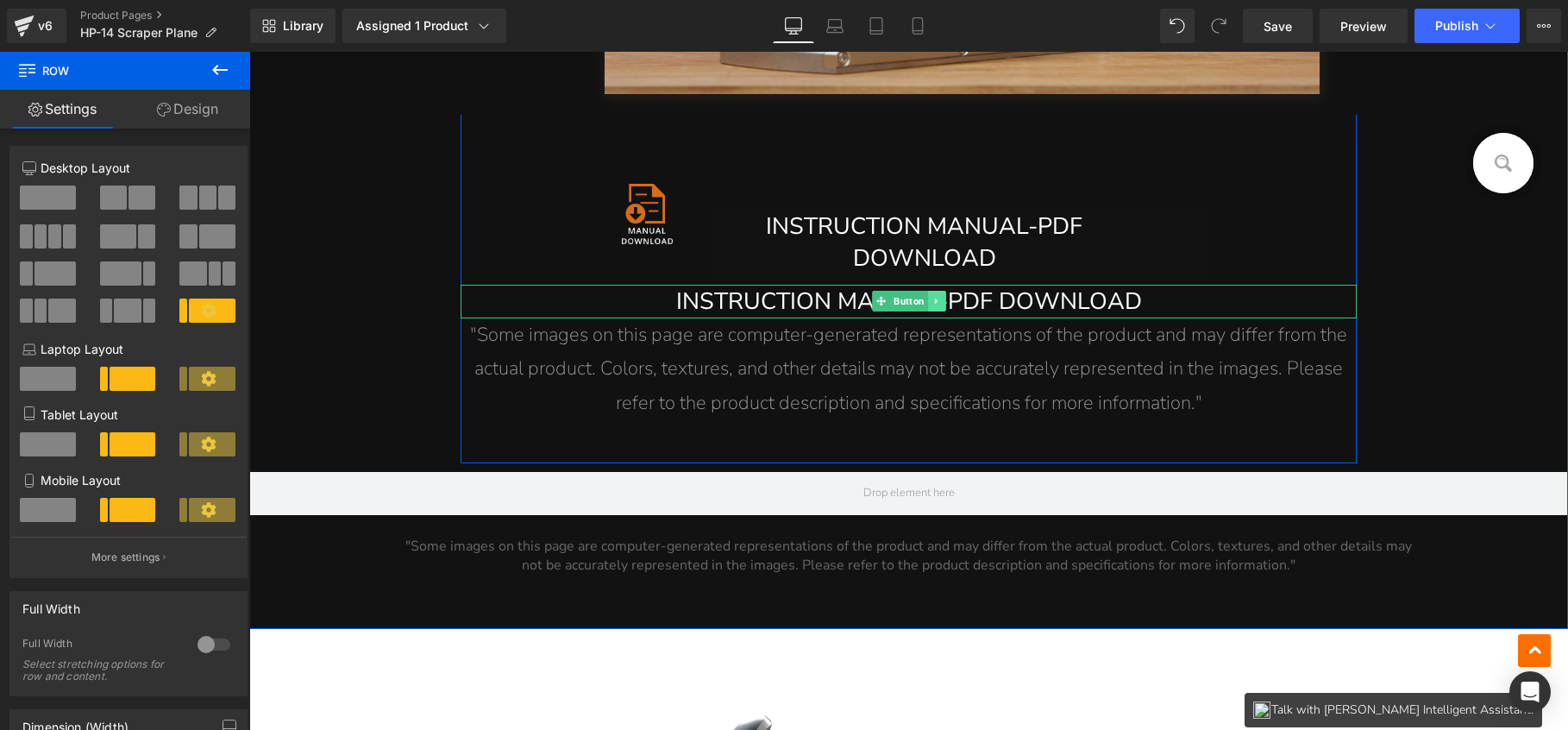
click at [935, 301] on icon at bounding box center [936, 301] width 9 height 10
click at [942, 302] on icon at bounding box center [946, 301] width 9 height 9
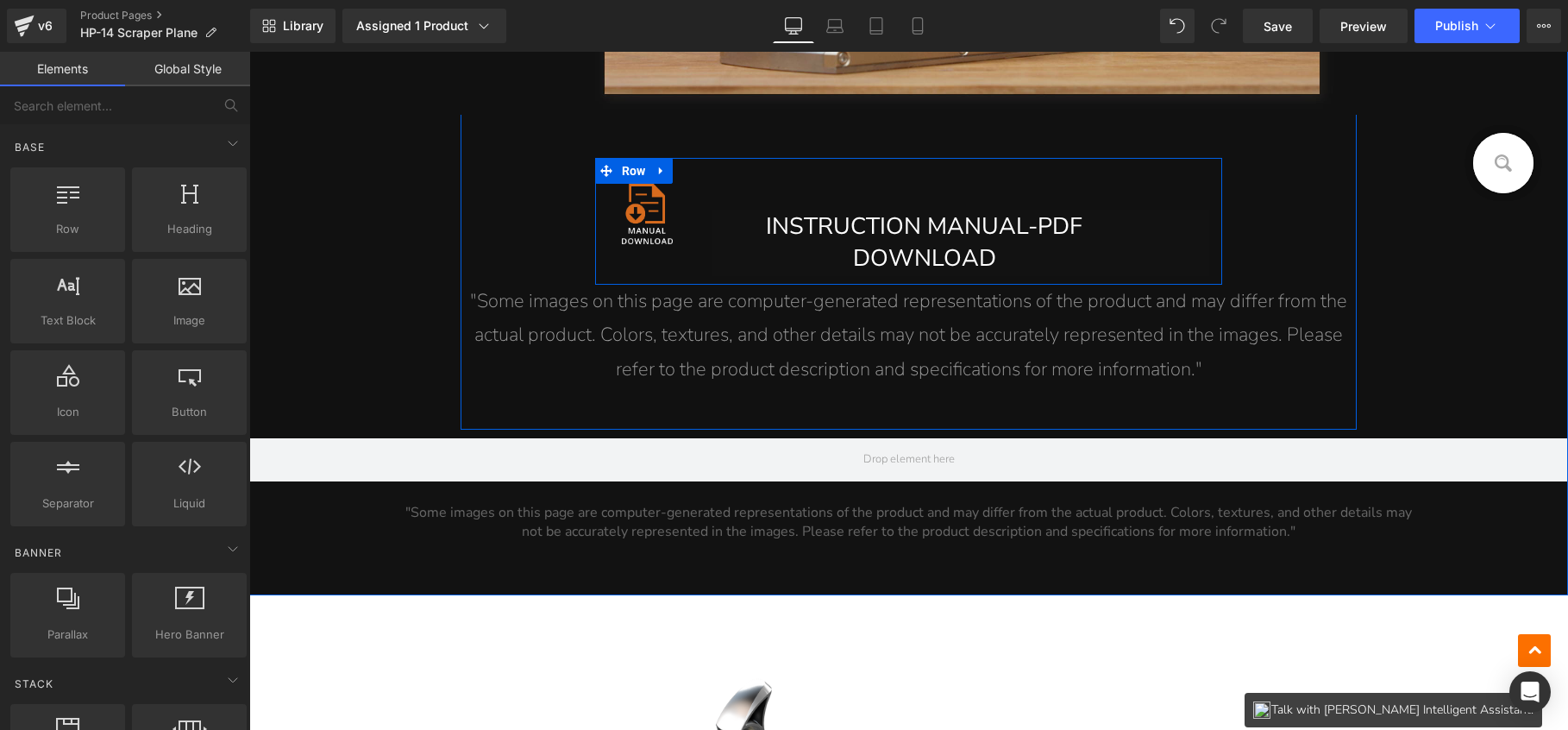
click at [629, 170] on span "Row" at bounding box center [634, 170] width 33 height 26
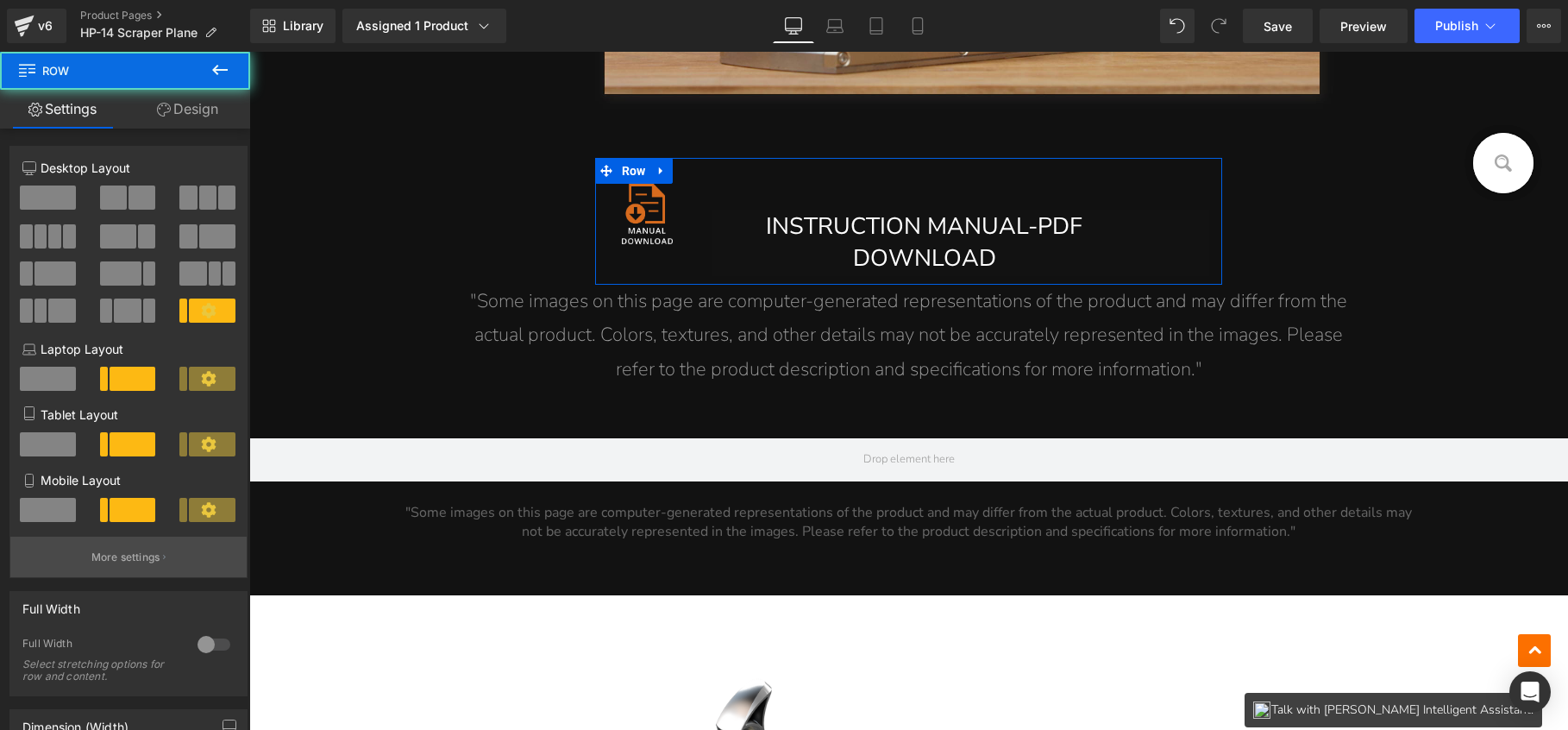
scroll to position [207, 0]
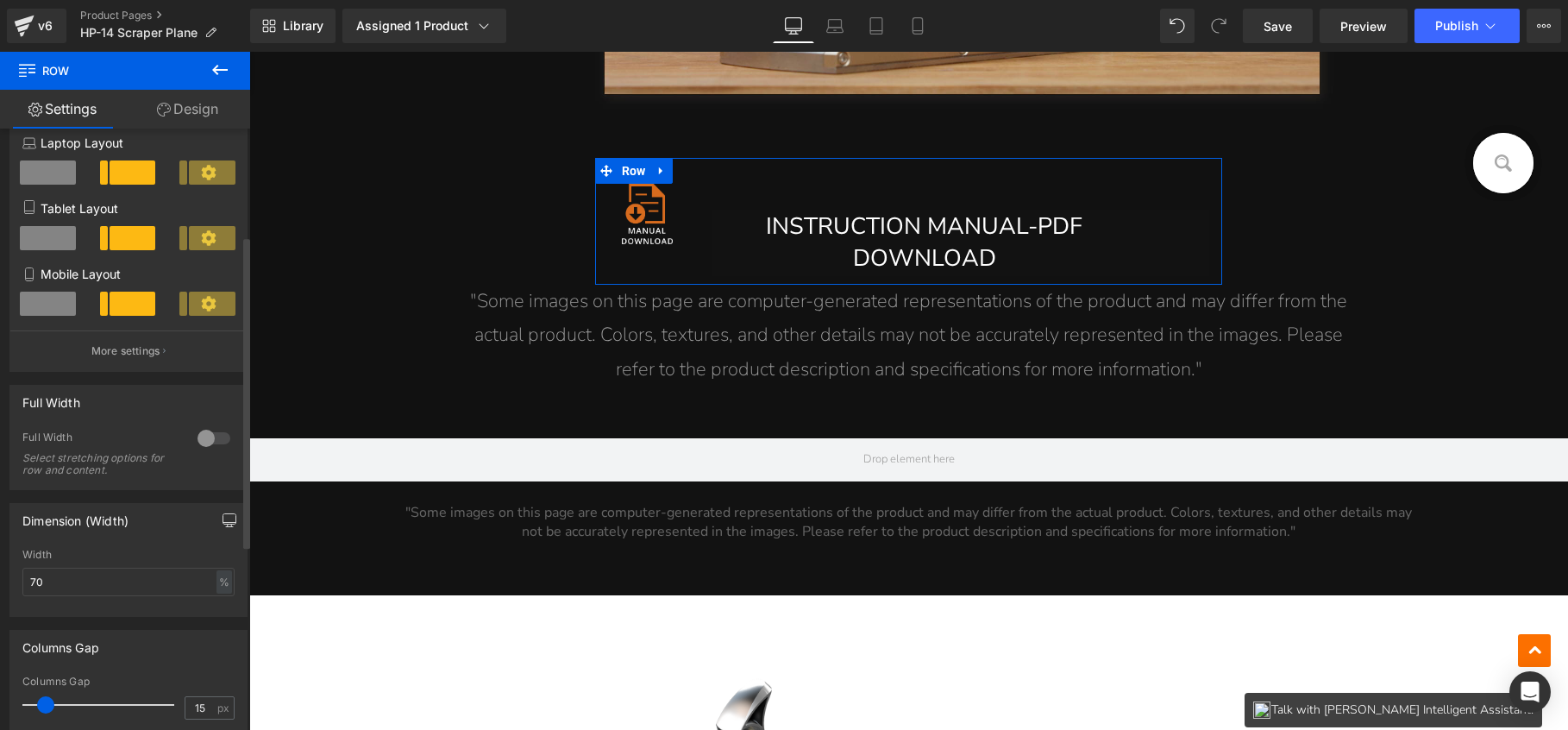
click at [223, 524] on icon "button" at bounding box center [229, 520] width 14 height 14
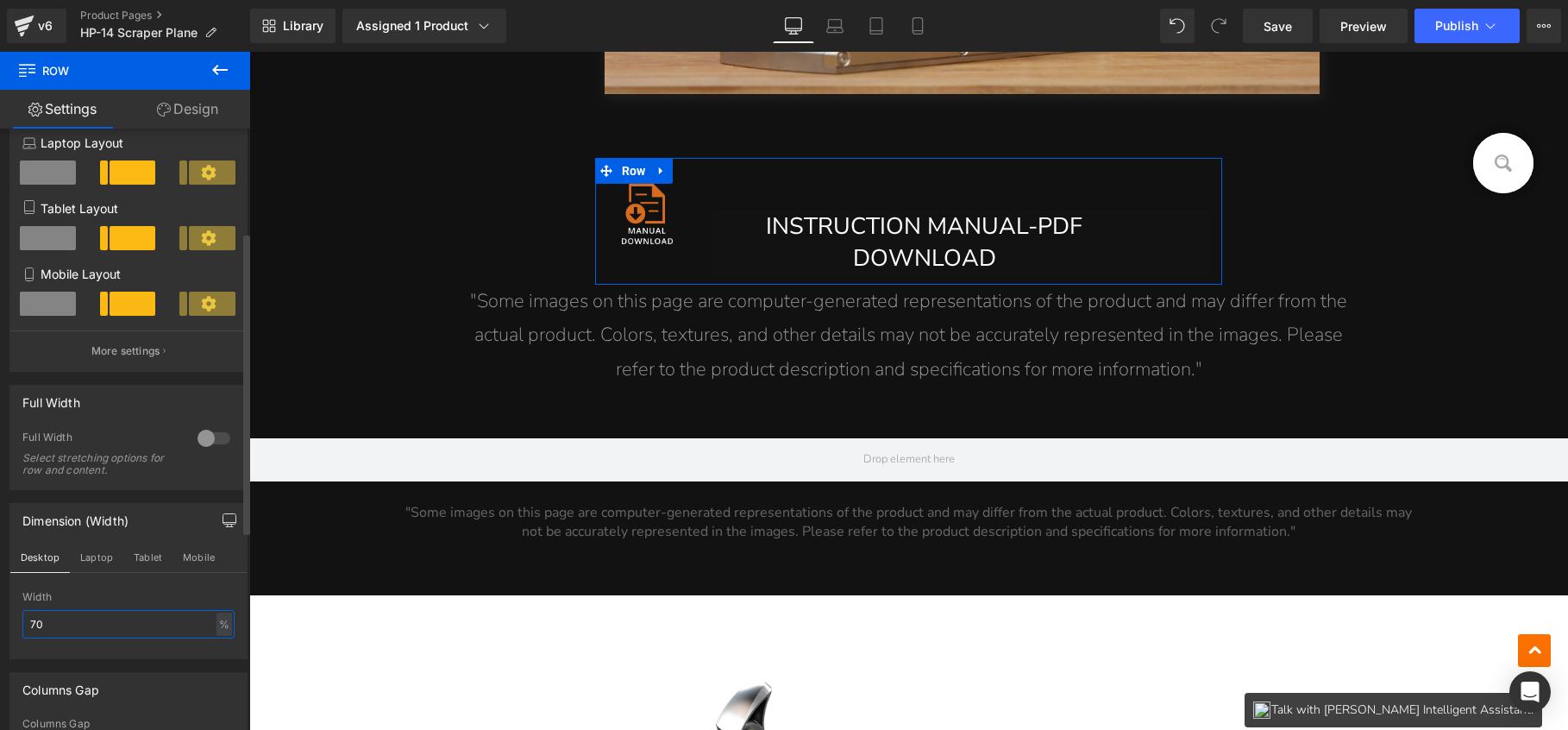
drag, startPoint x: 39, startPoint y: 635, endPoint x: 28, endPoint y: 627, distance: 13.6
click at [28, 627] on input "70" at bounding box center [129, 624] width 212 height 28
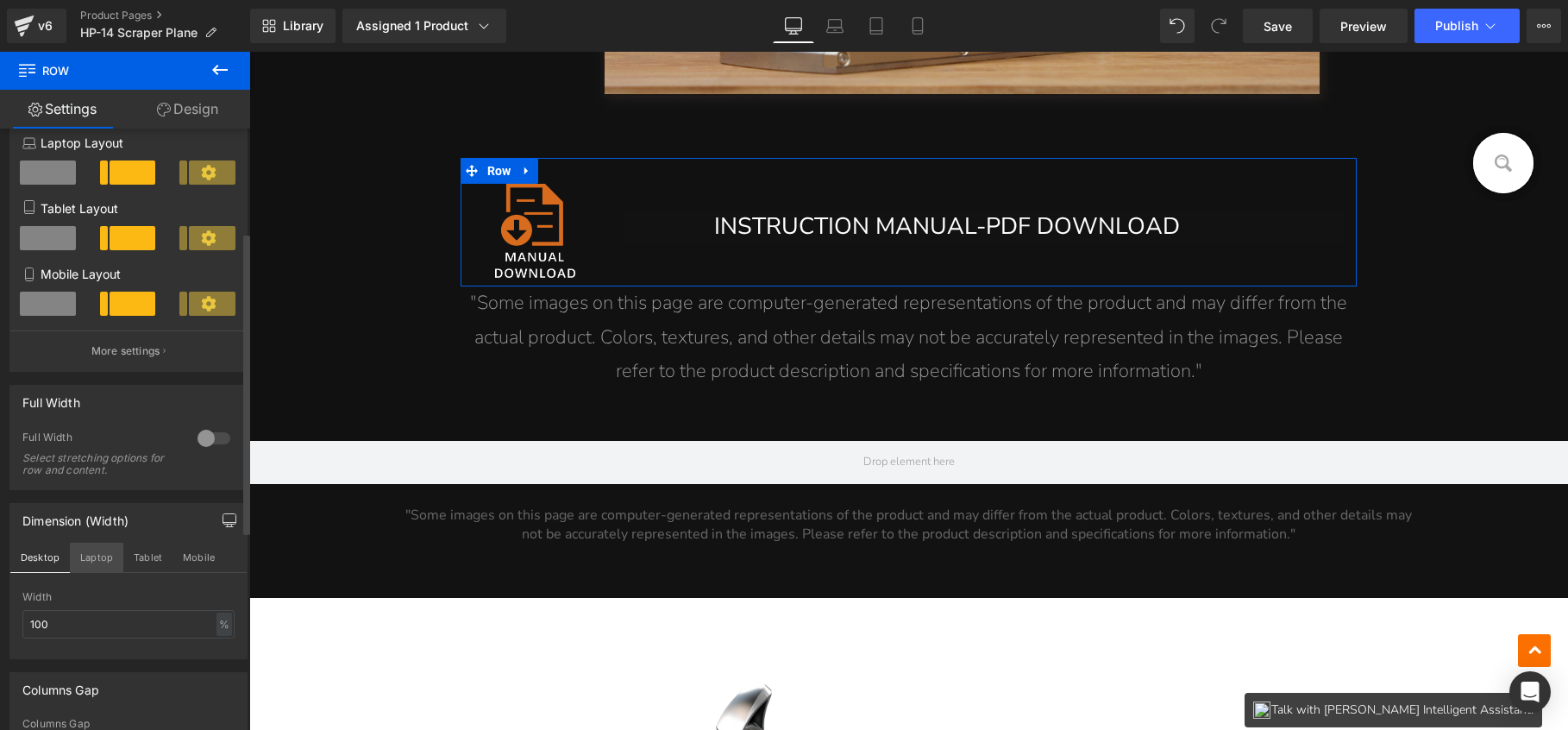
click at [98, 562] on button "Laptop" at bounding box center [96, 557] width 53 height 29
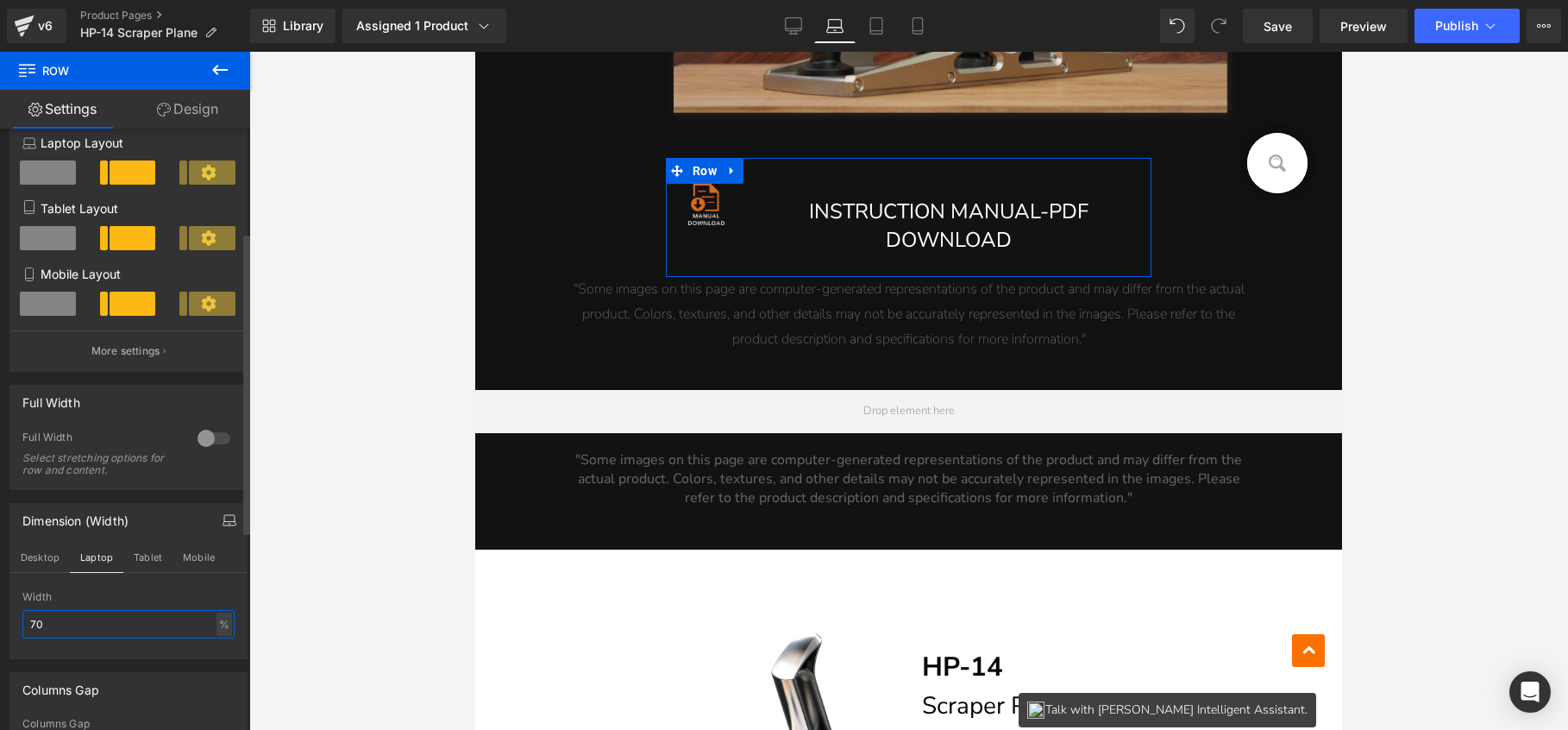
drag, startPoint x: 44, startPoint y: 621, endPoint x: 7, endPoint y: 618, distance: 37.1
click at [7, 618] on div "Dimension (Width) Desktop Laptop Tablet Mobile 70% Width 70 % % px" at bounding box center [129, 574] width 258 height 169
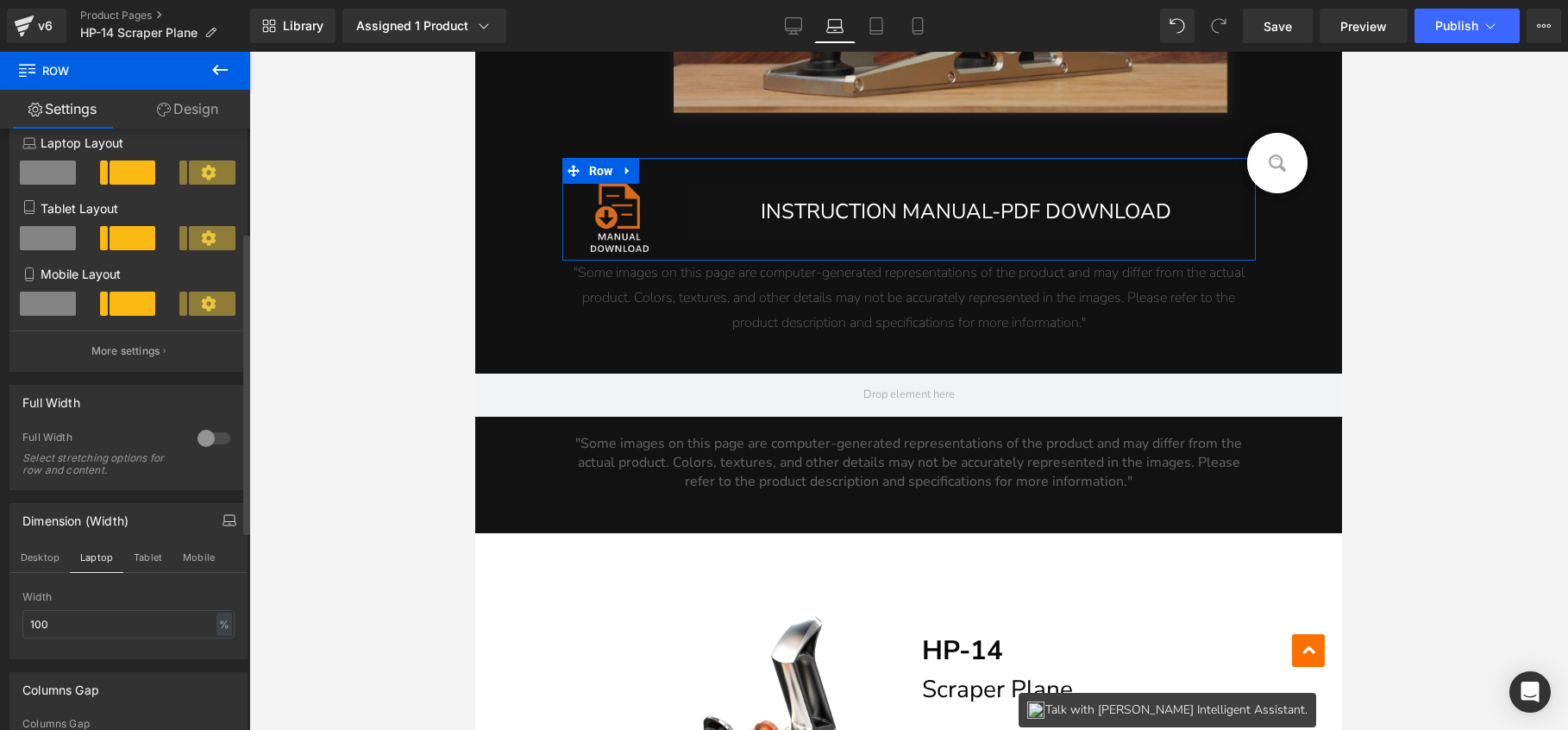
click at [156, 561] on button "Tablet" at bounding box center [148, 557] width 49 height 29
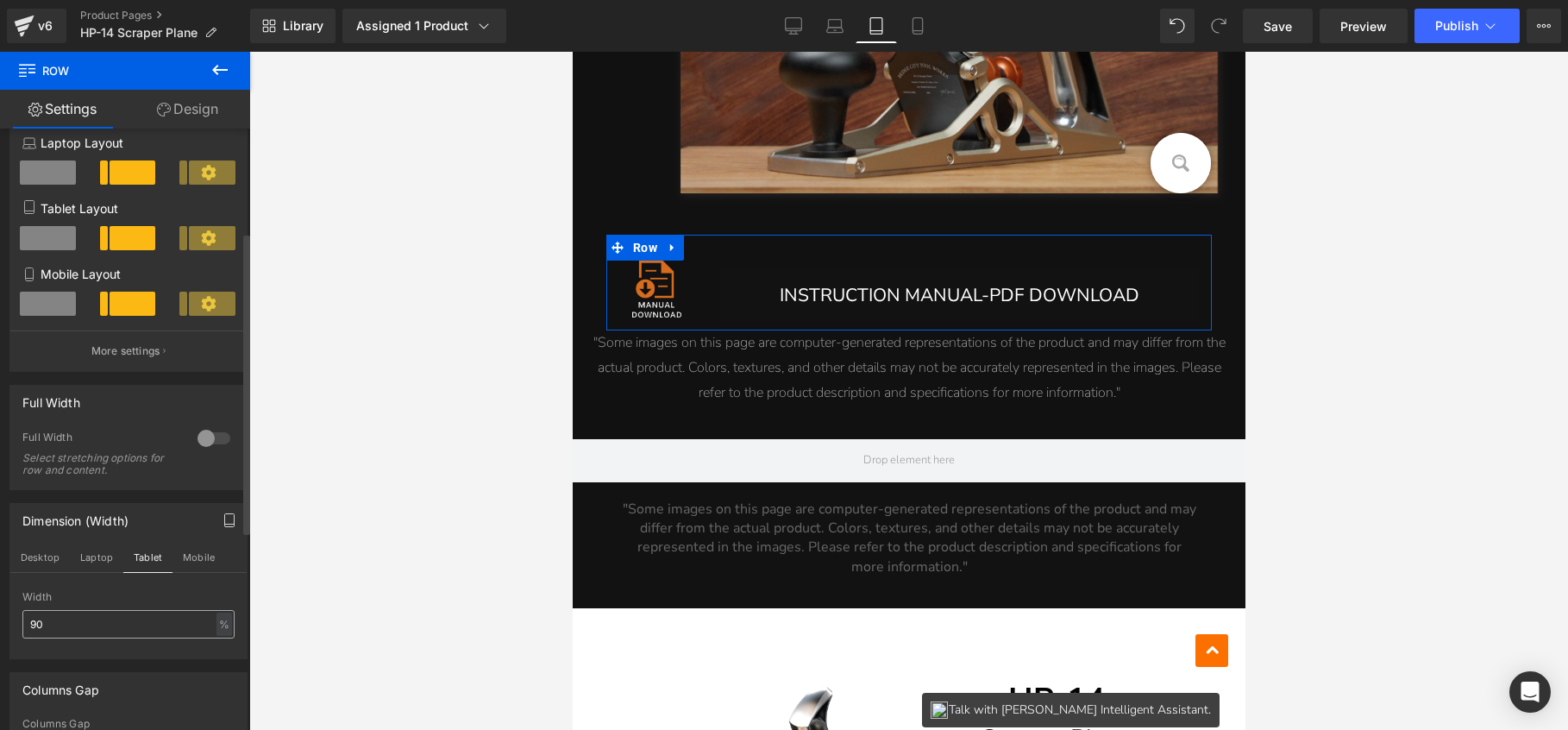
scroll to position [11866, 0]
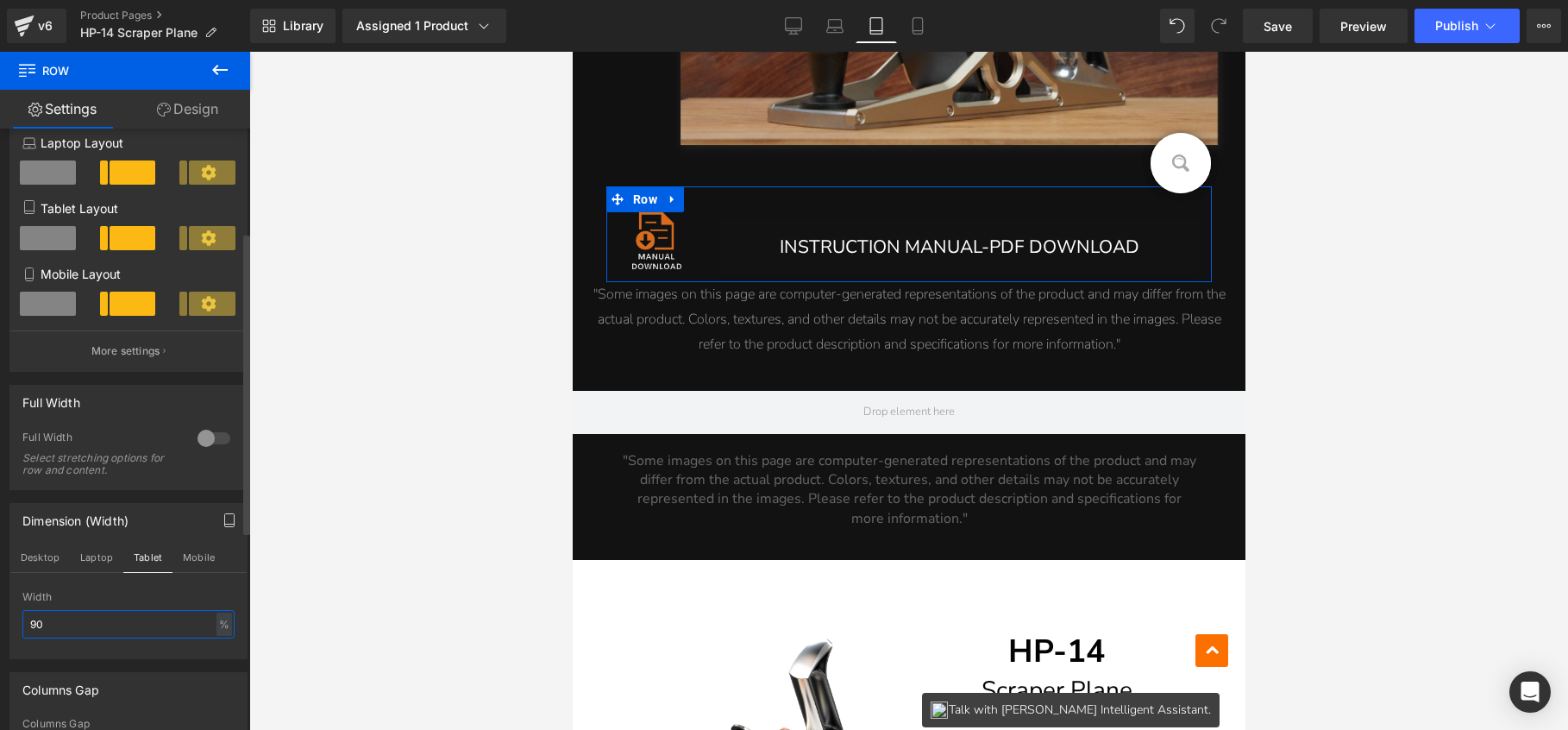
drag, startPoint x: 73, startPoint y: 631, endPoint x: 9, endPoint y: 626, distance: 64.2
click at [9, 626] on div "Dimension (Width) Desktop Laptop Tablet Mobile 90% Width 90 % % px" at bounding box center [128, 581] width 238 height 156
click at [202, 557] on button "Mobile" at bounding box center [199, 557] width 53 height 29
type input "100"
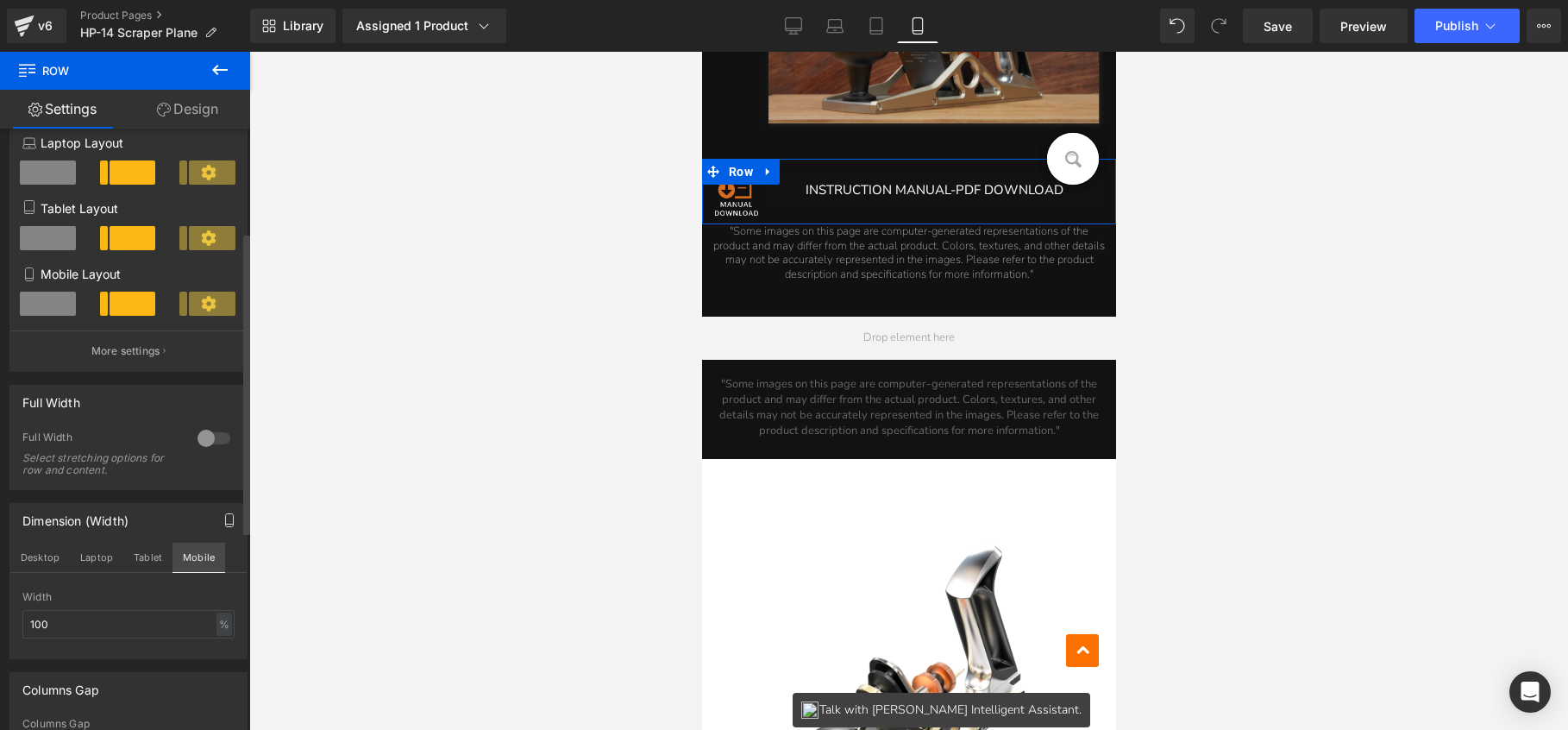
scroll to position [8519, 0]
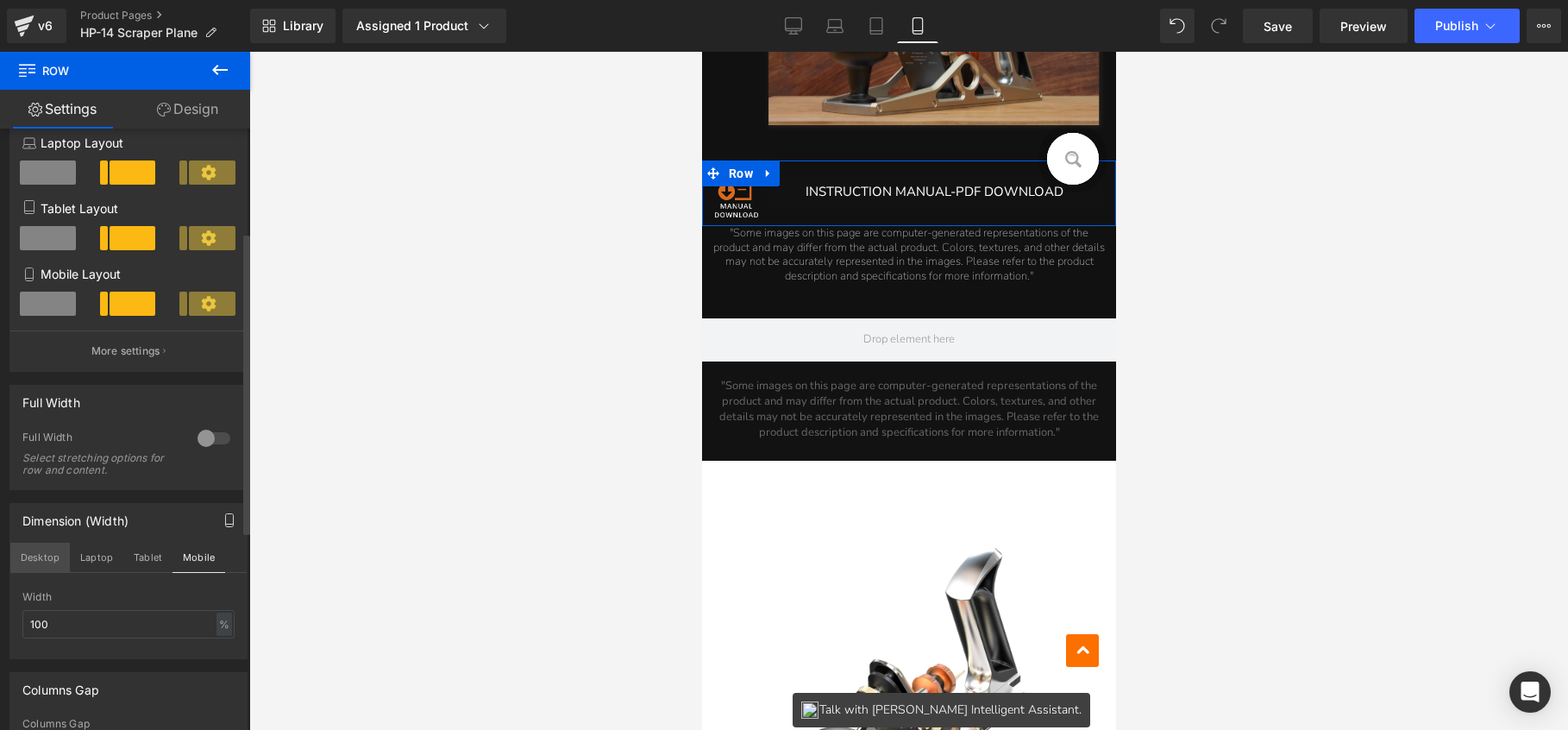
click at [35, 563] on button "Desktop" at bounding box center [40, 557] width 60 height 29
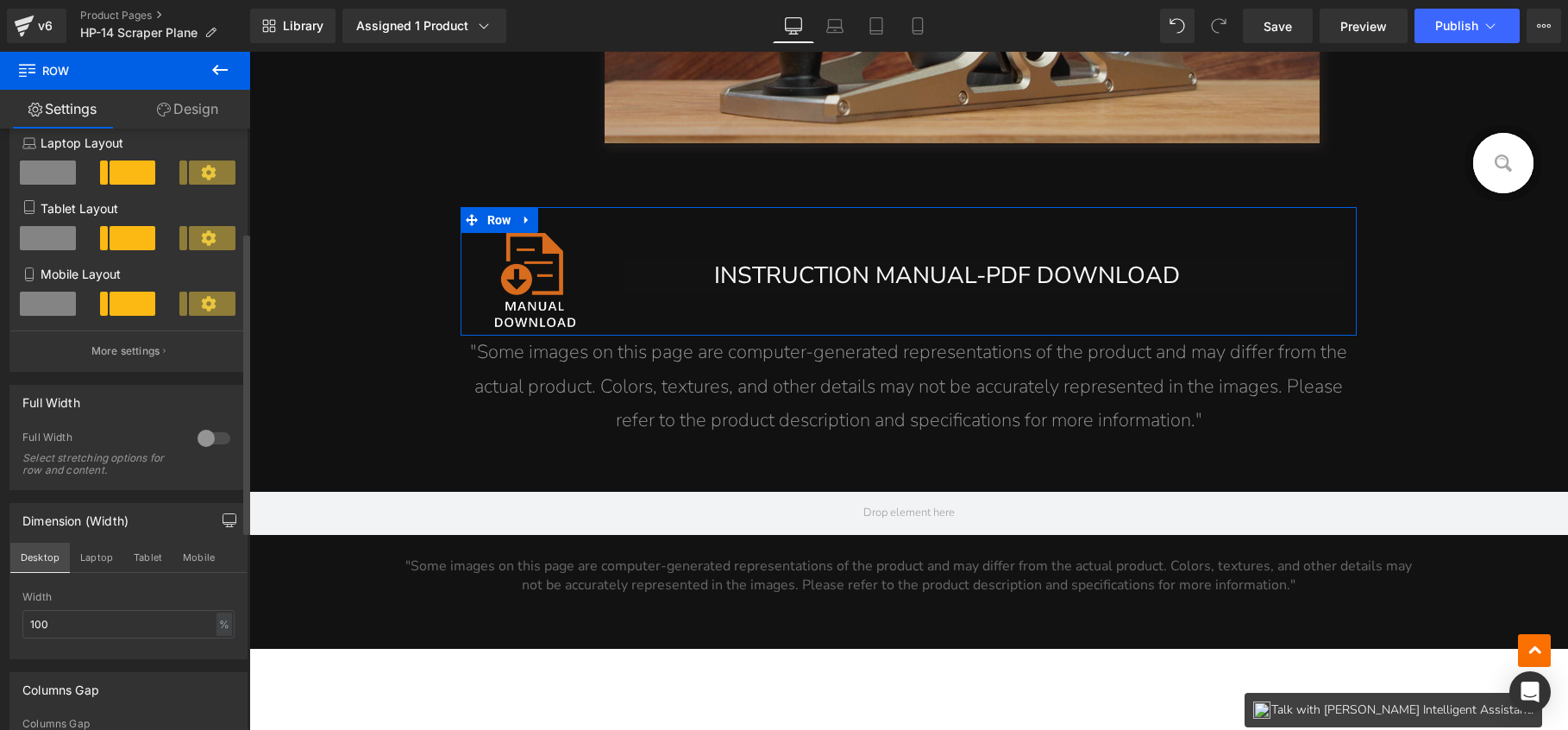
scroll to position [15871, 0]
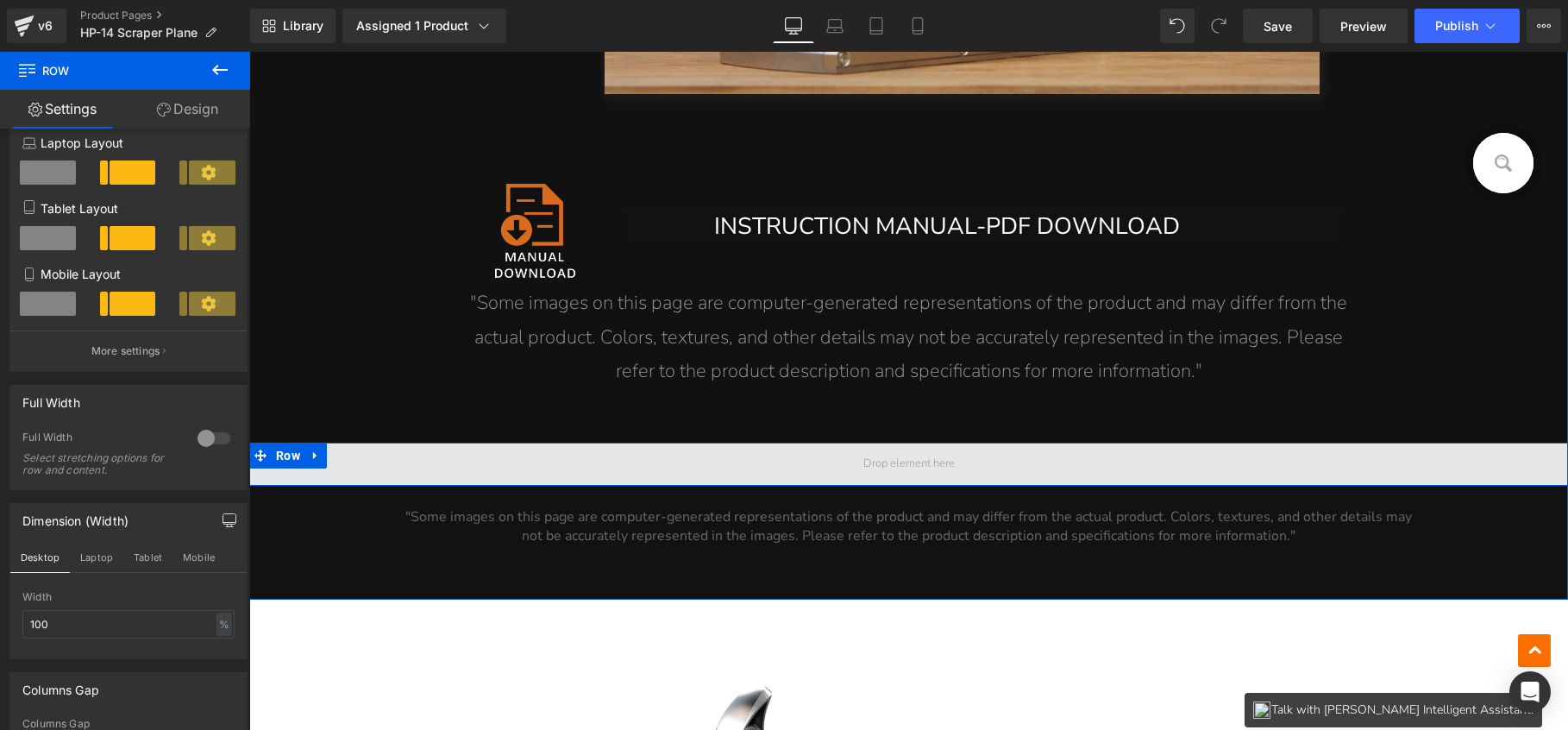
click at [845, 454] on span at bounding box center [908, 465] width 1319 height 43
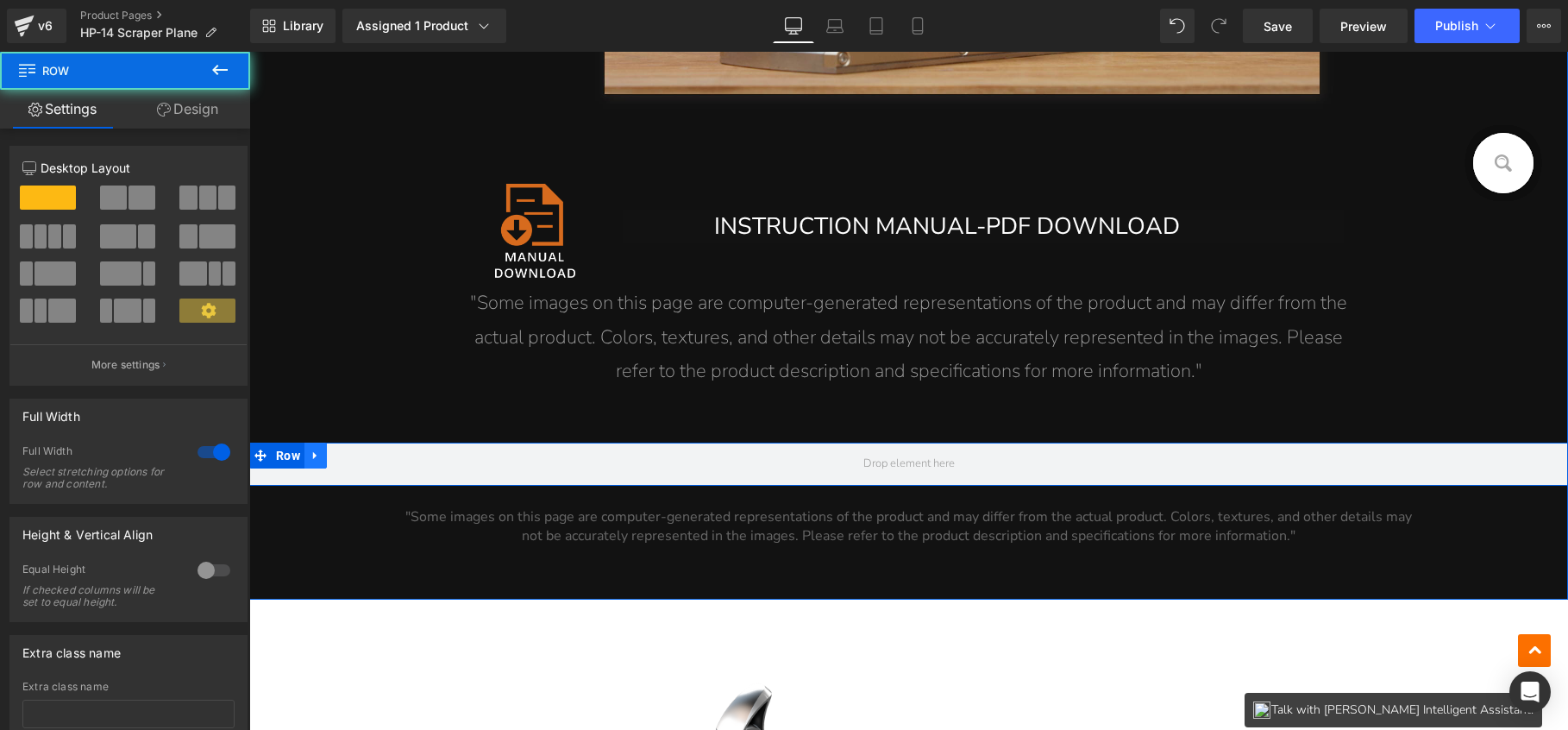
click at [313, 454] on icon at bounding box center [315, 456] width 12 height 13
click at [359, 450] on icon at bounding box center [360, 455] width 12 height 12
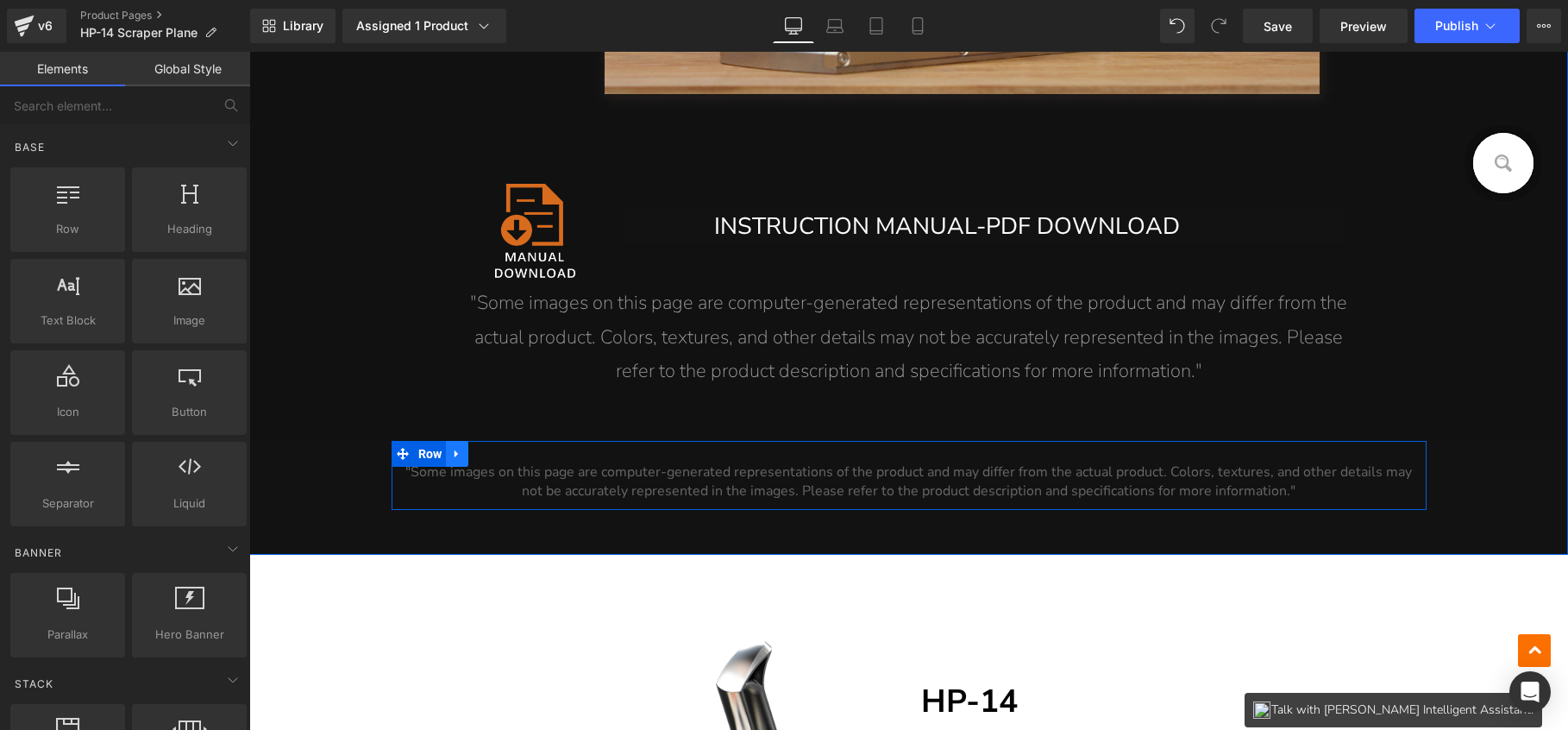
click at [452, 456] on icon at bounding box center [456, 455] width 12 height 13
click at [496, 453] on icon at bounding box center [502, 454] width 12 height 12
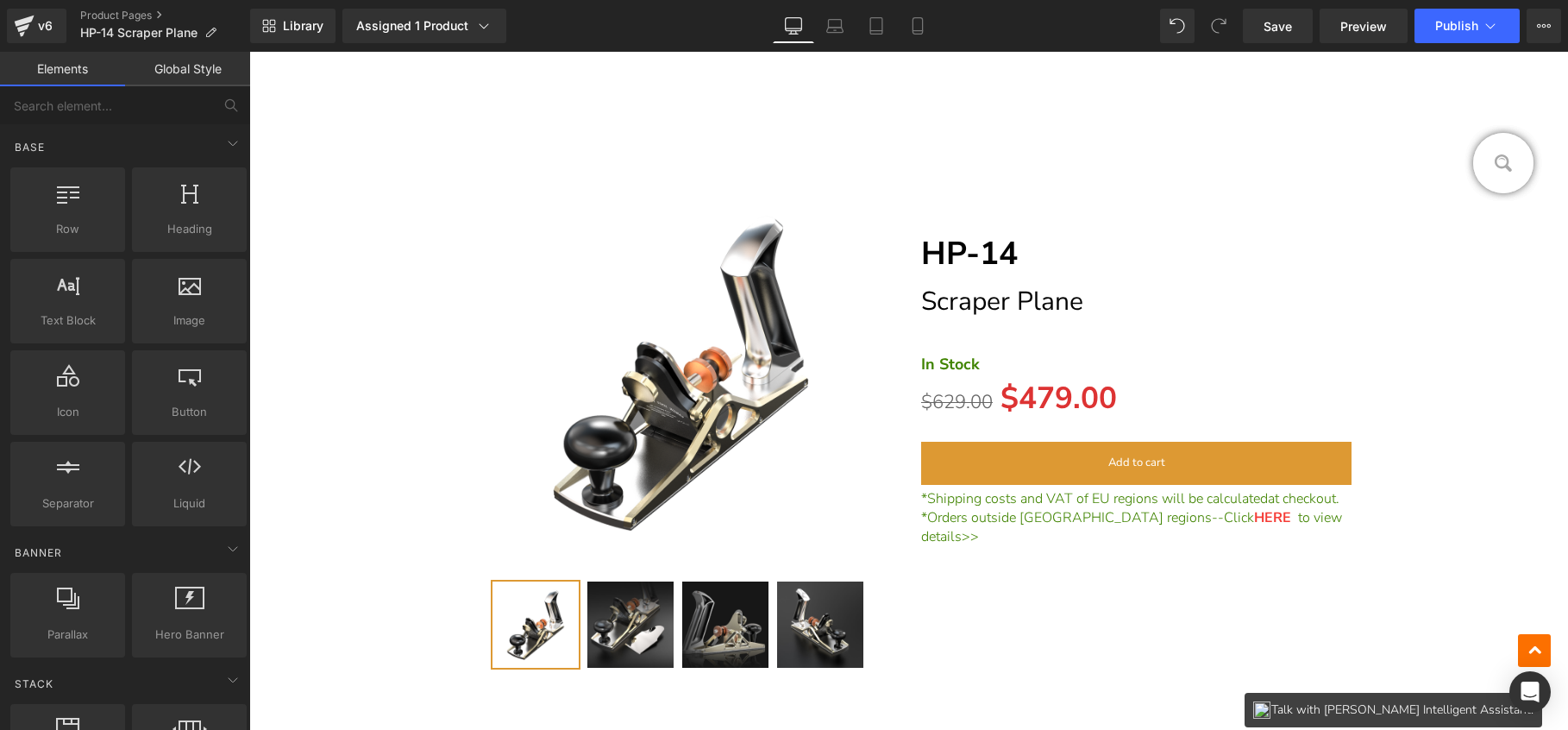
scroll to position [17123, 0]
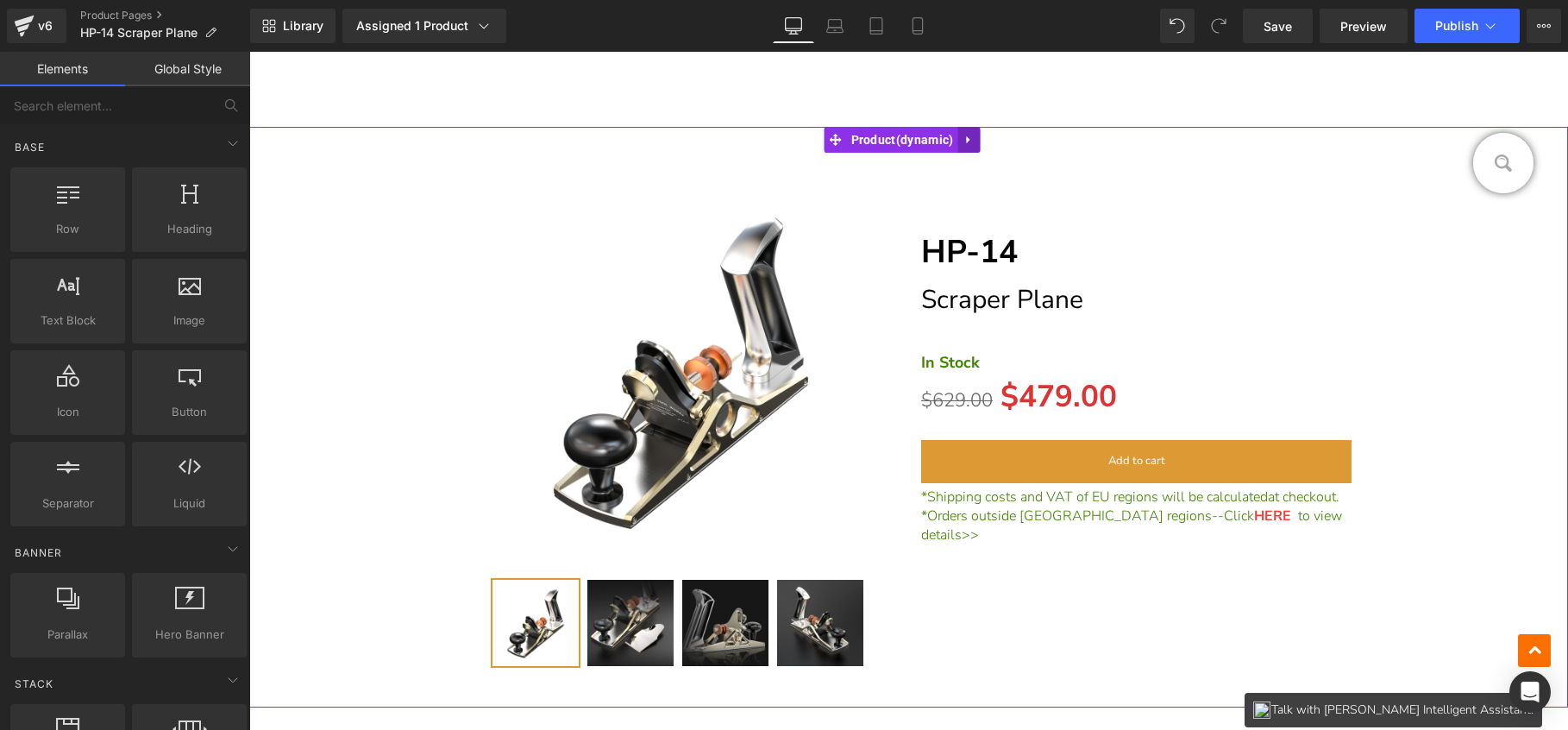
click at [974, 133] on icon at bounding box center [968, 139] width 12 height 13
click at [986, 134] on icon at bounding box center [980, 139] width 12 height 12
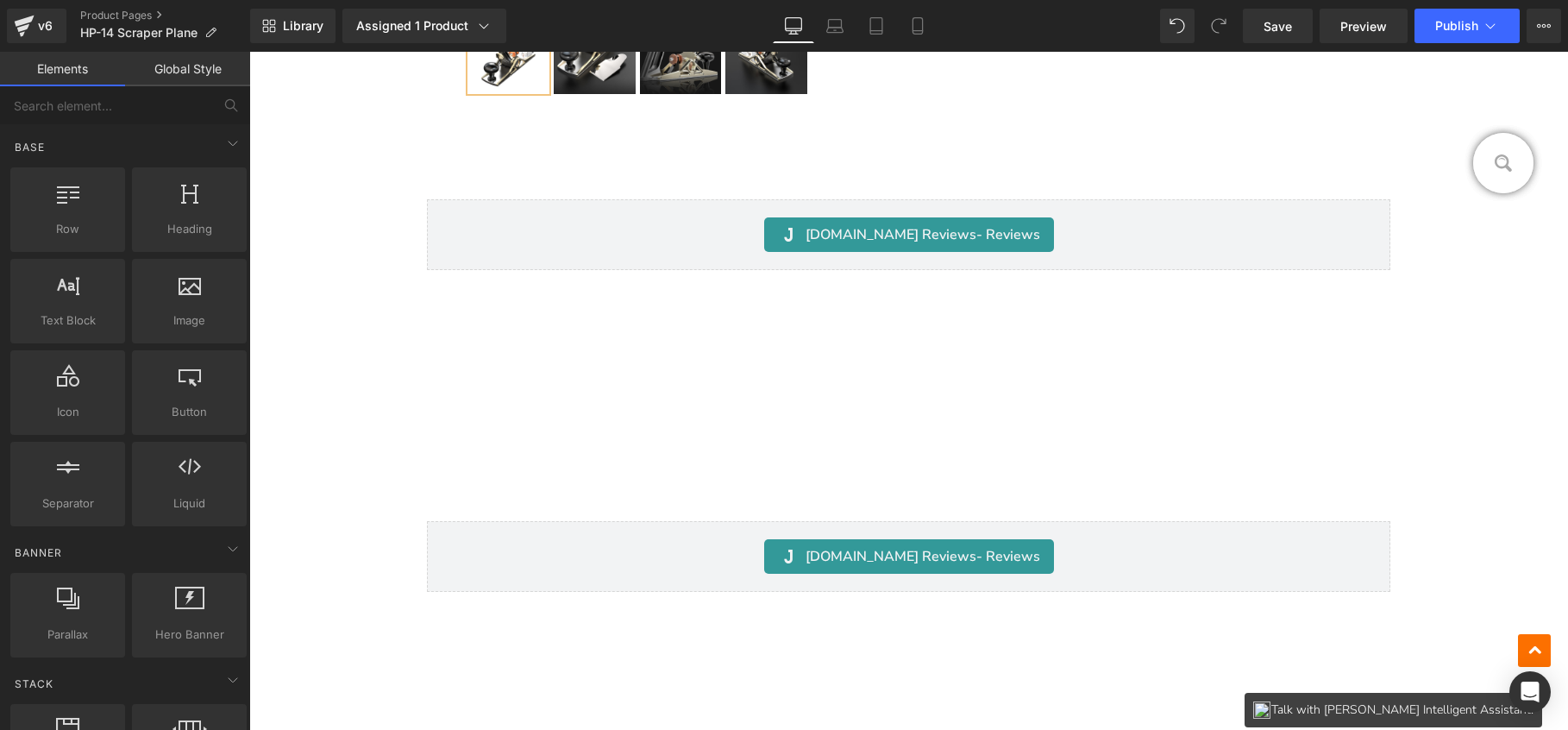
scroll to position [16866, 0]
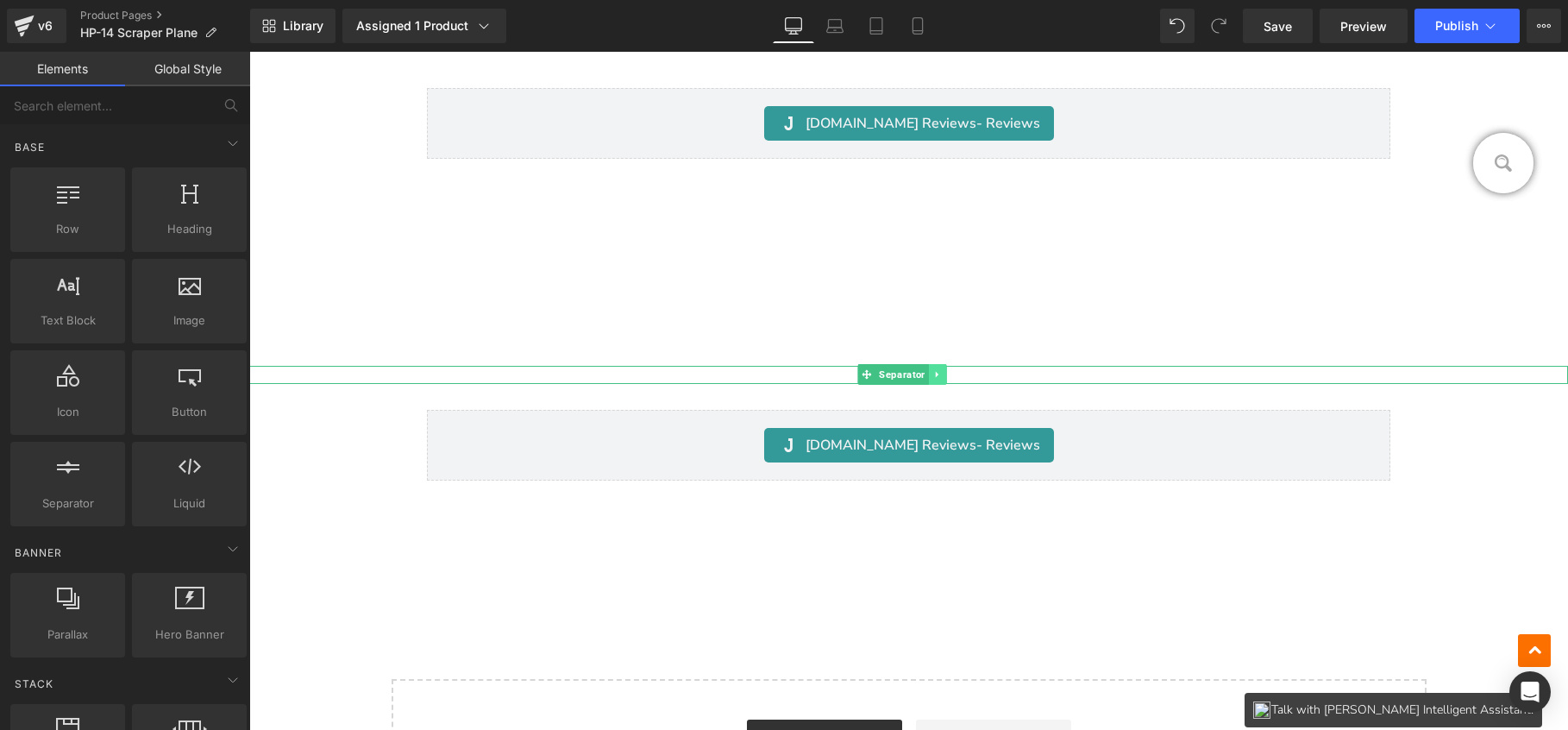
click at [944, 368] on link at bounding box center [938, 374] width 18 height 21
click at [949, 370] on icon at bounding box center [947, 374] width 9 height 10
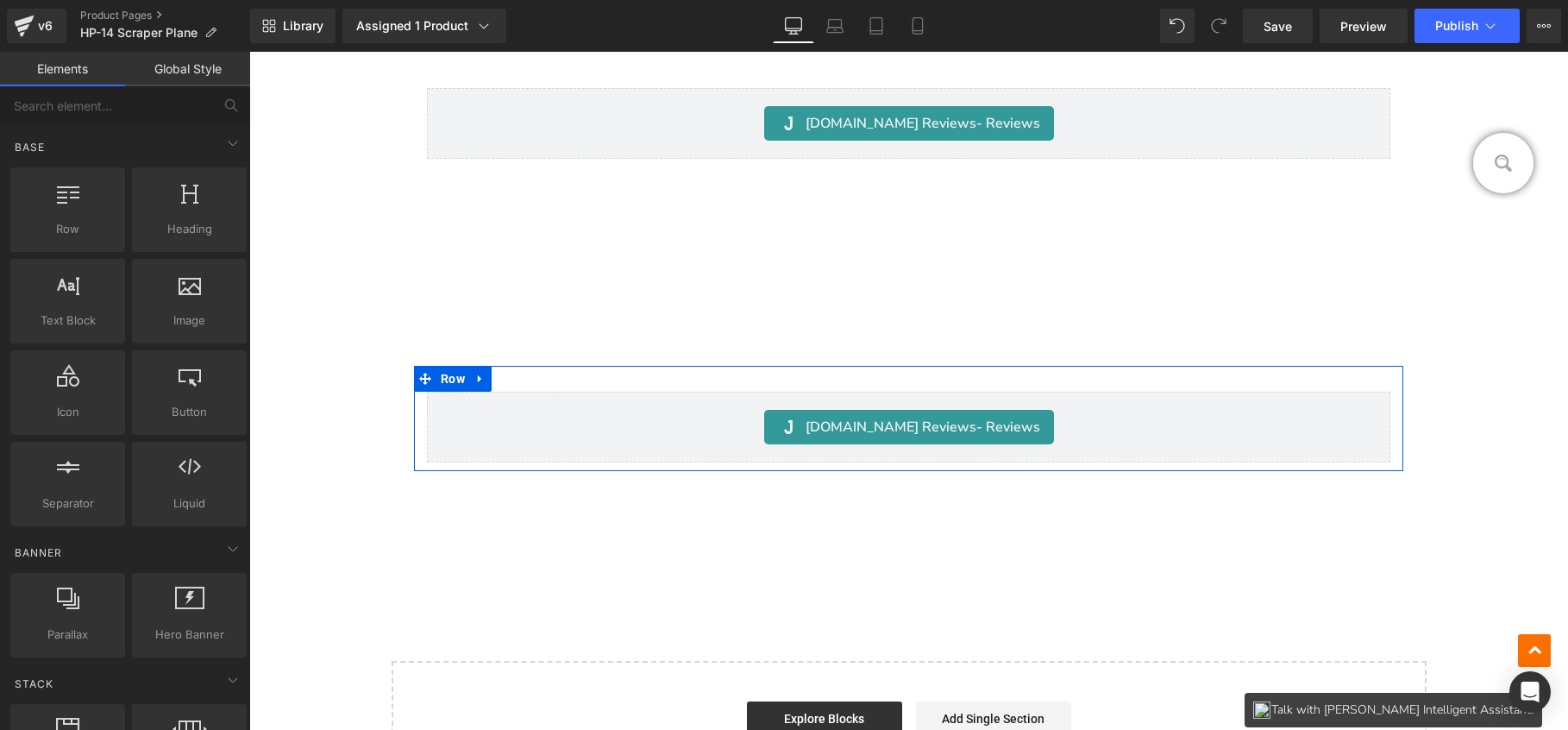
click at [486, 374] on icon at bounding box center [480, 379] width 12 height 13
click at [533, 376] on link at bounding box center [525, 379] width 23 height 26
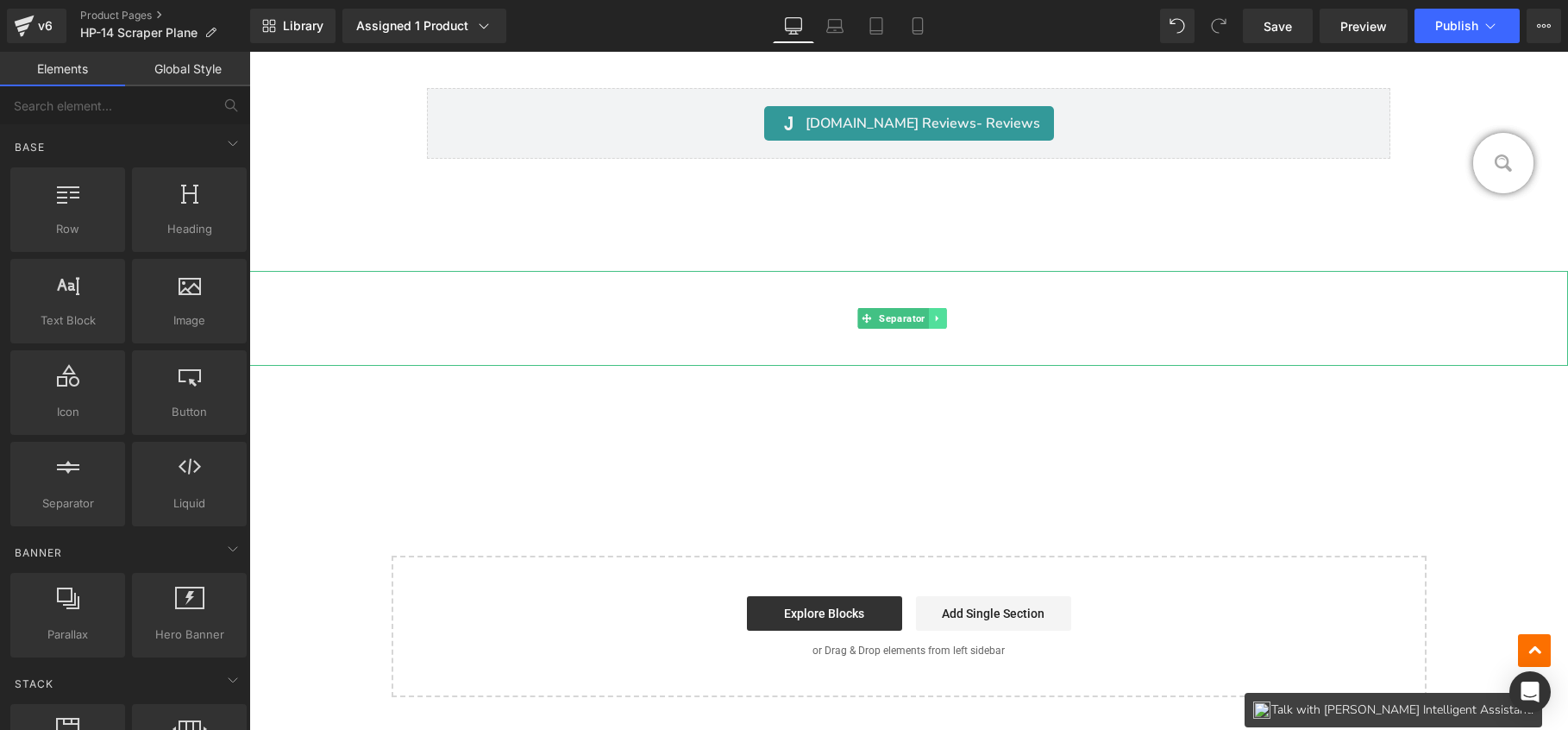
click at [942, 315] on icon at bounding box center [937, 318] width 9 height 10
click at [946, 316] on icon at bounding box center [947, 318] width 9 height 10
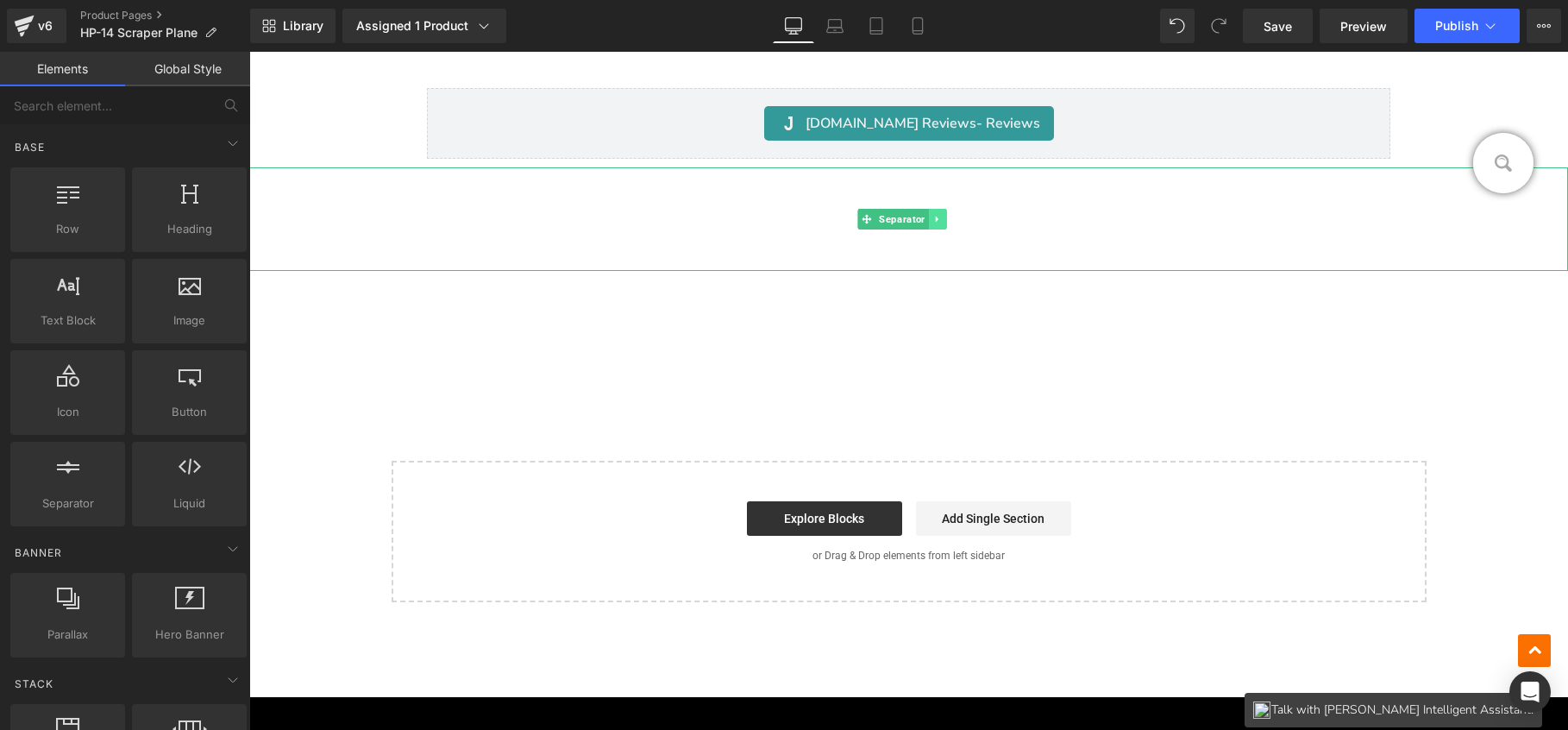
click at [947, 211] on link at bounding box center [938, 219] width 18 height 21
click at [950, 214] on icon at bounding box center [947, 218] width 9 height 9
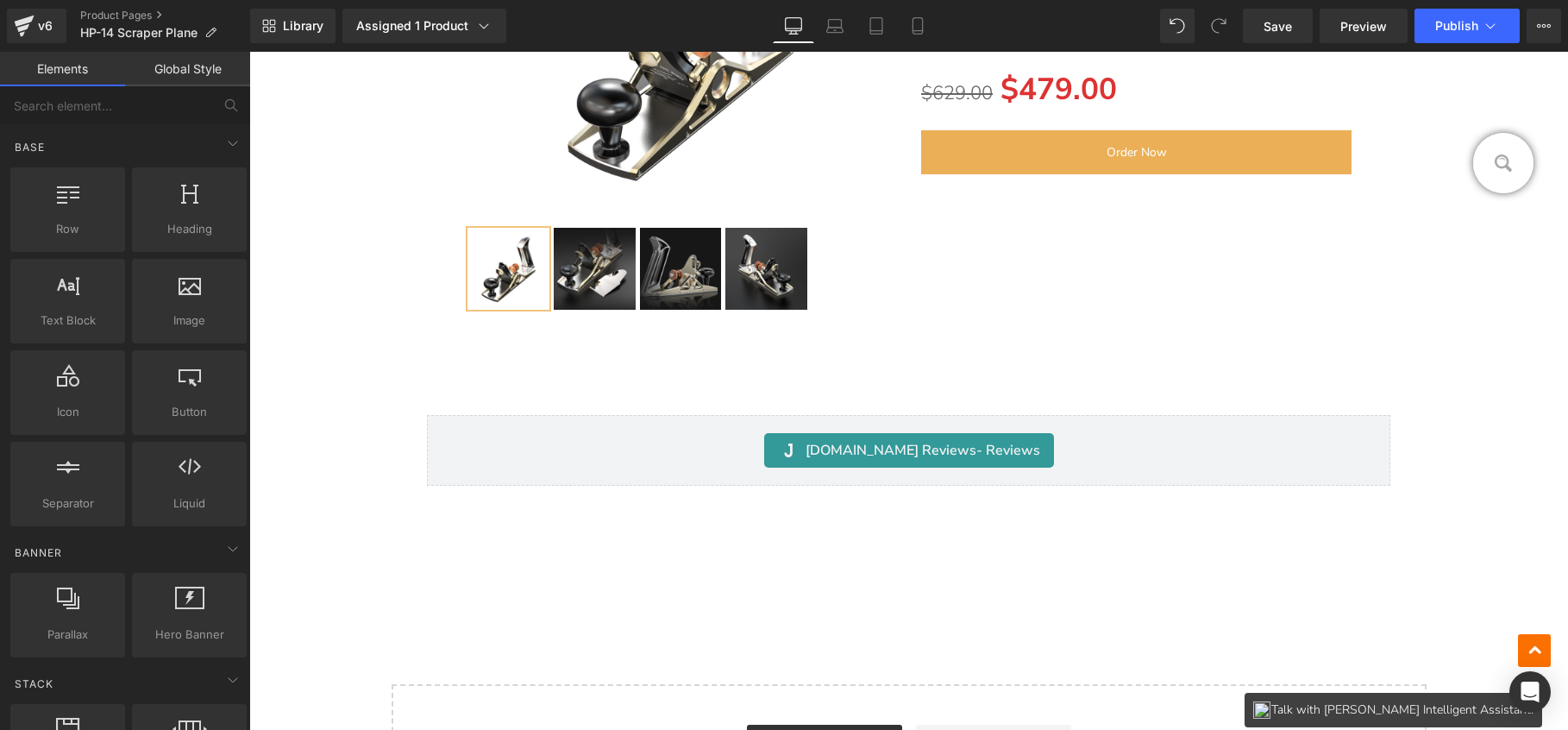
scroll to position [16293, 0]
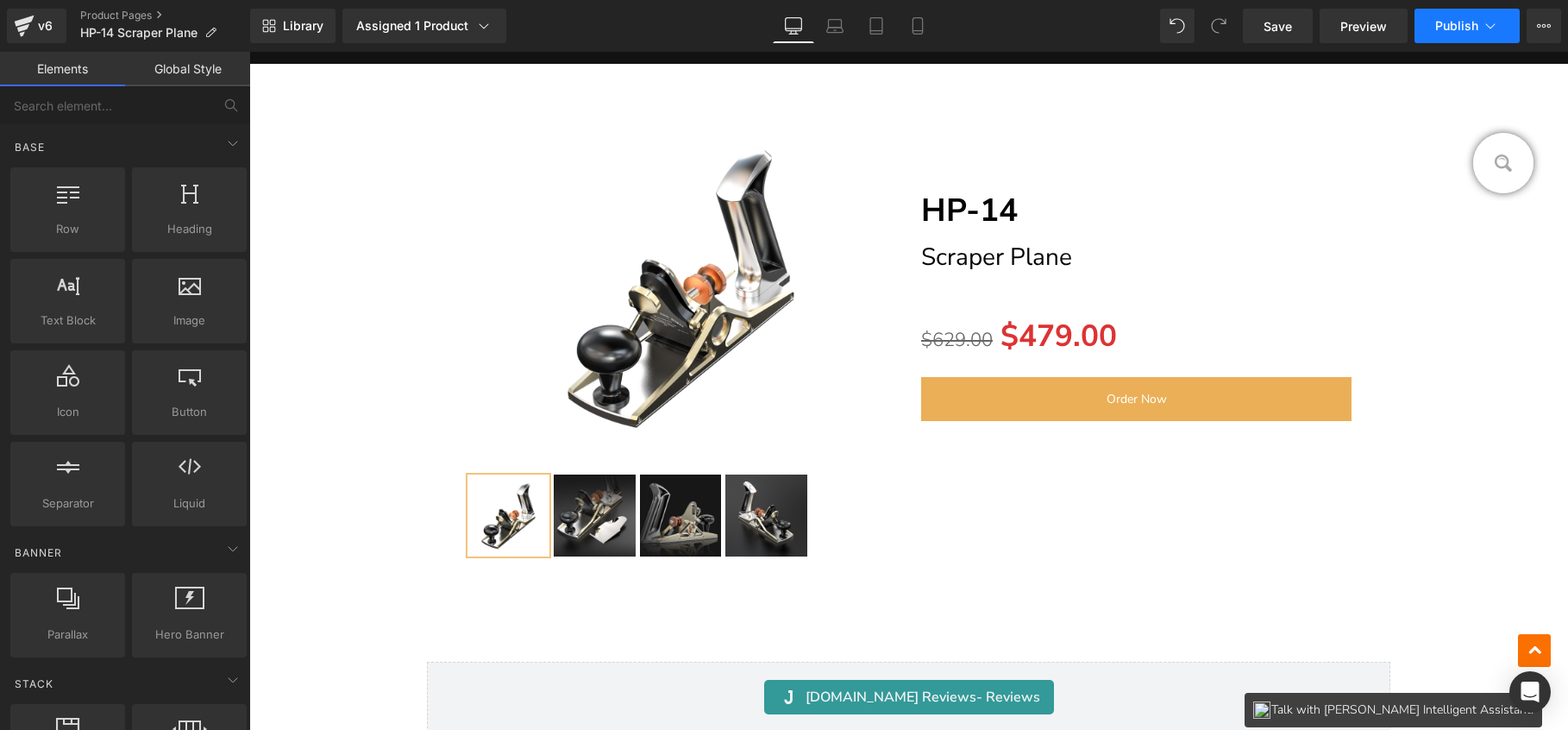
click at [1452, 34] on button "Publish" at bounding box center [1468, 26] width 105 height 34
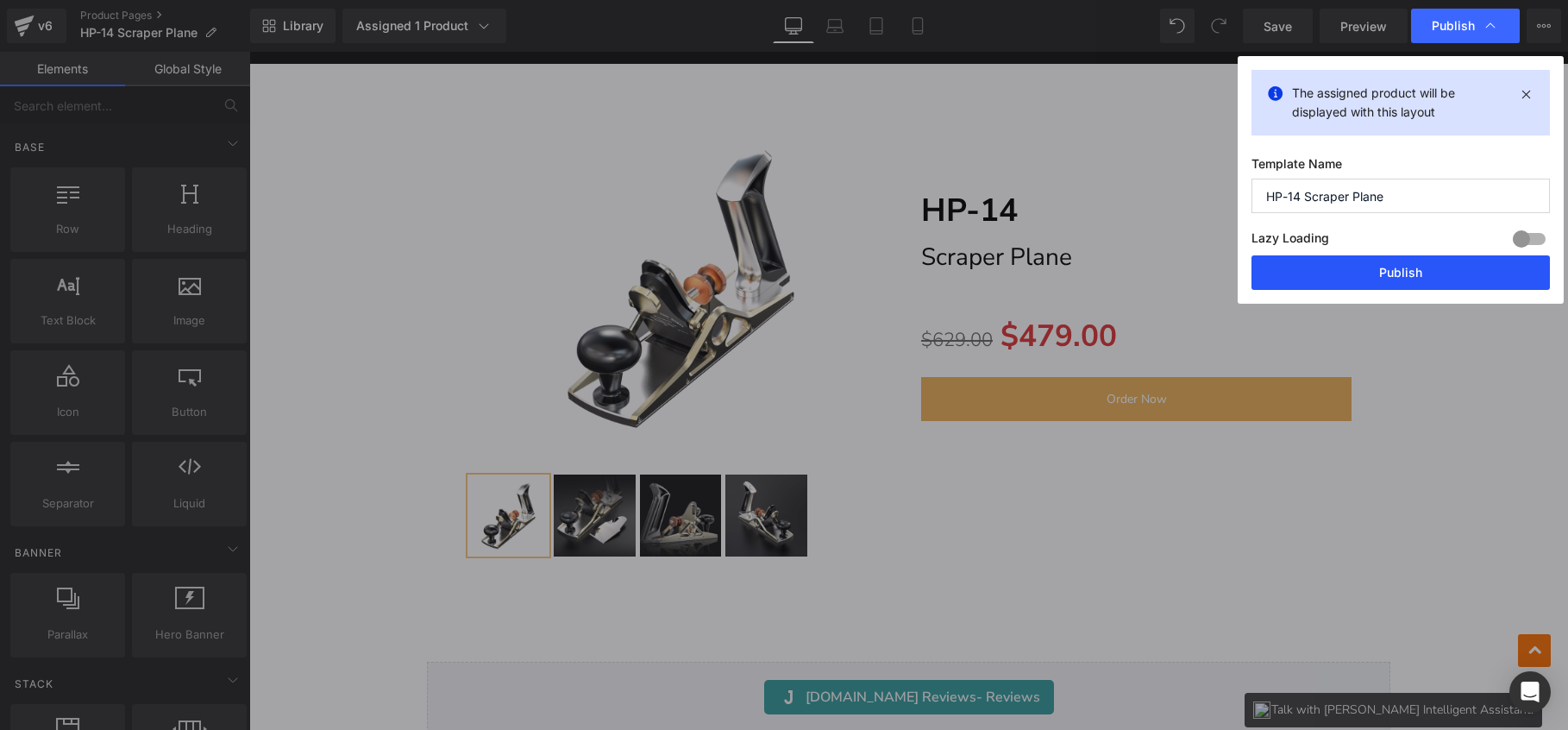
click at [1384, 277] on button "Publish" at bounding box center [1401, 273] width 299 height 34
